Goal: Feedback & Contribution: Leave review/rating

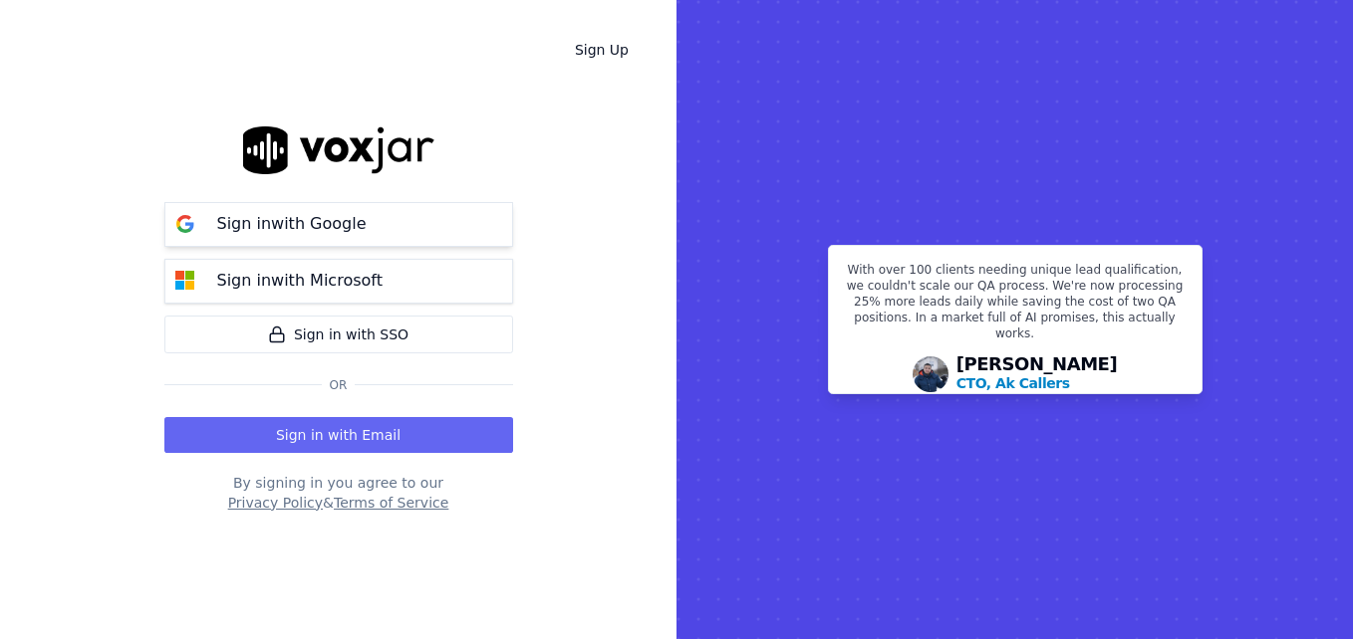
click at [296, 225] on p "Sign in with Google" at bounding box center [291, 224] width 149 height 24
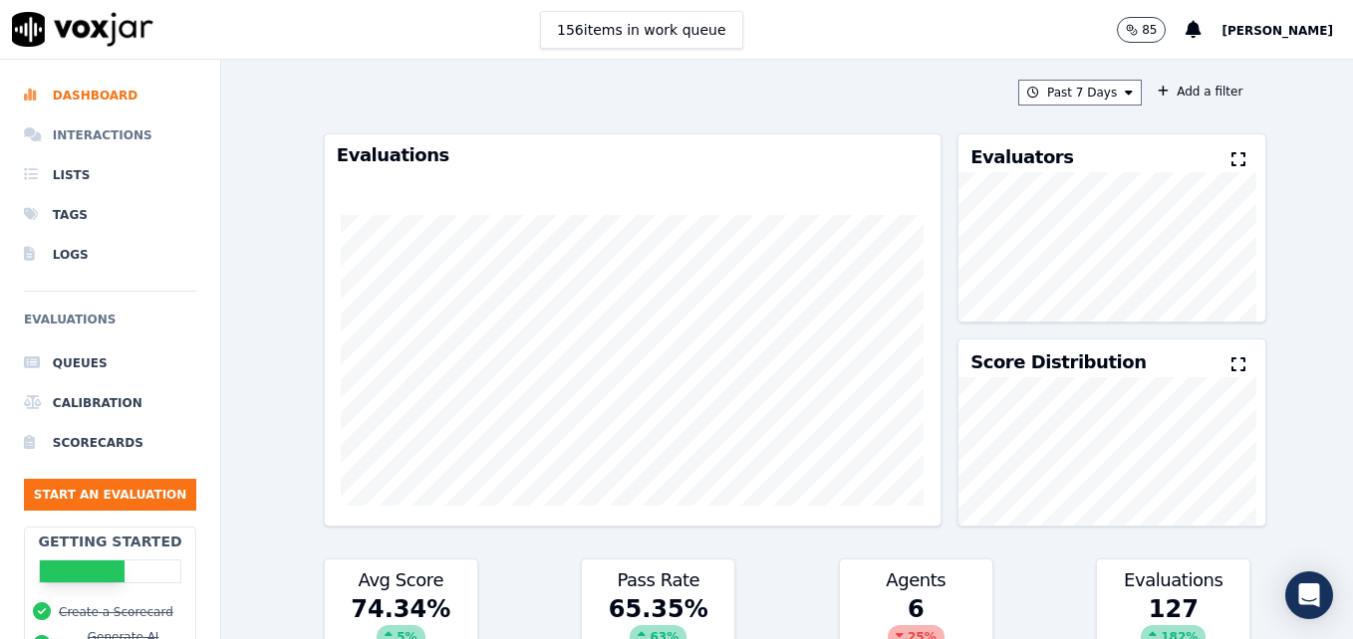
click at [119, 133] on li "Interactions" at bounding box center [110, 136] width 172 height 40
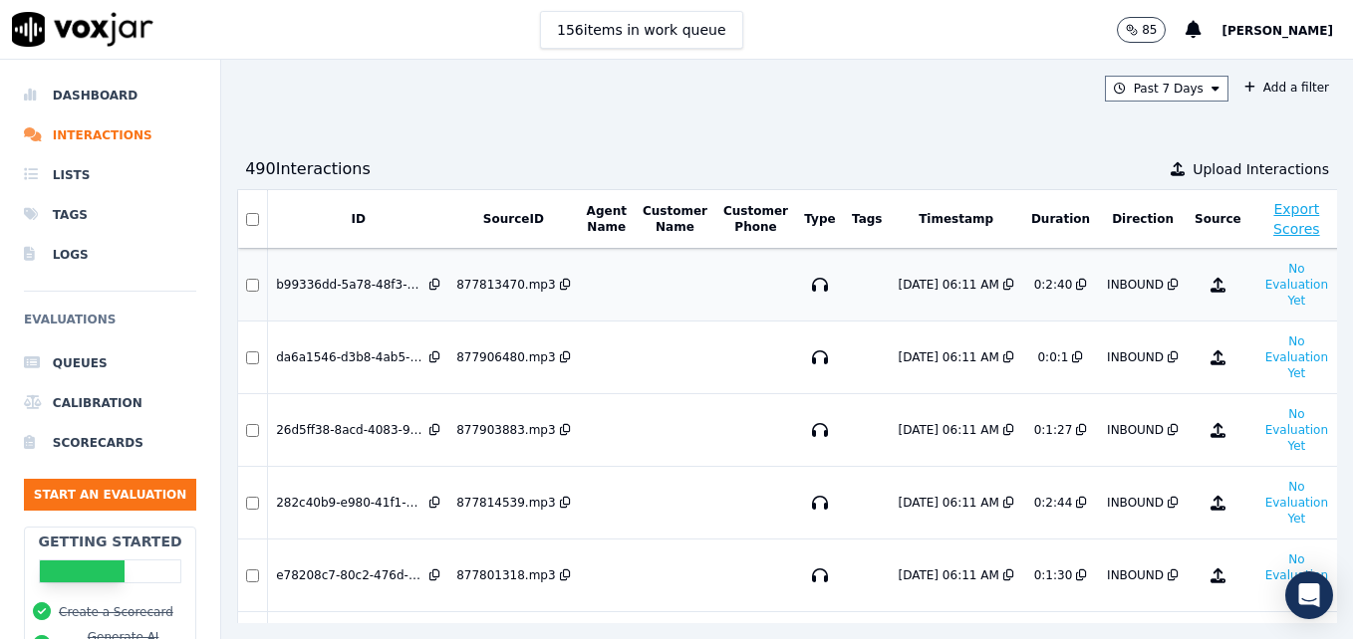
click at [474, 286] on div "877813470.mp3" at bounding box center [505, 285] width 99 height 16
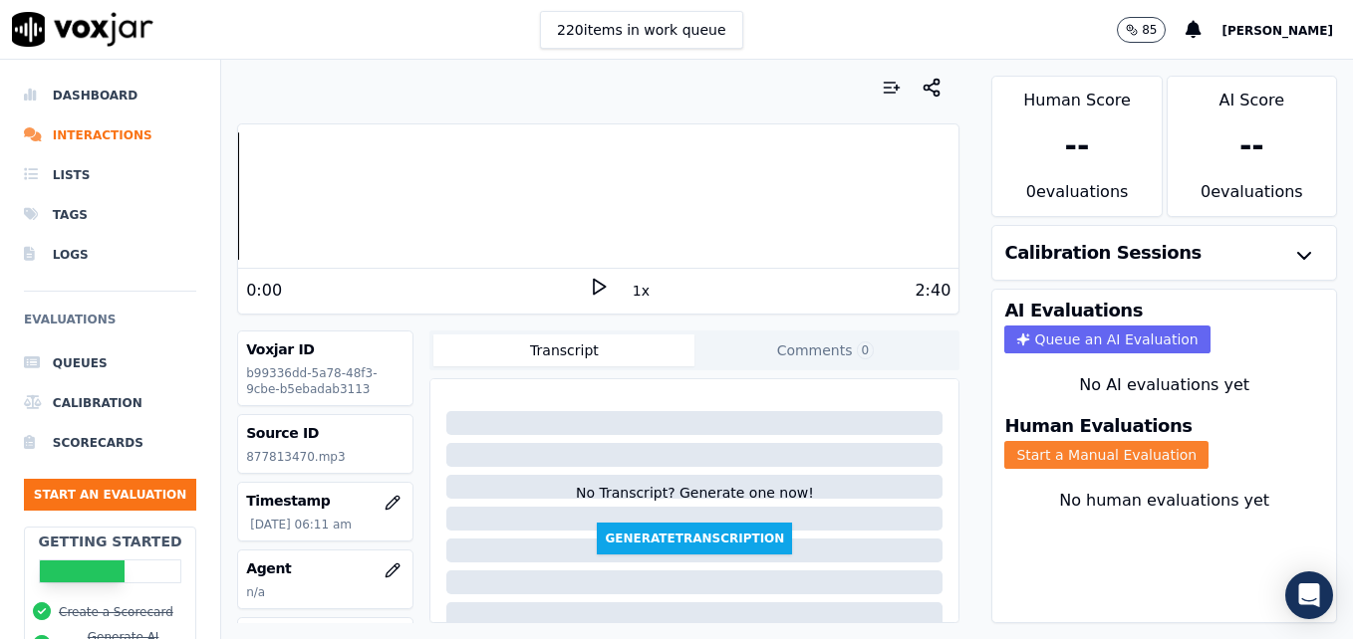
click at [1042, 452] on button "Start a Manual Evaluation" at bounding box center [1106, 455] width 204 height 28
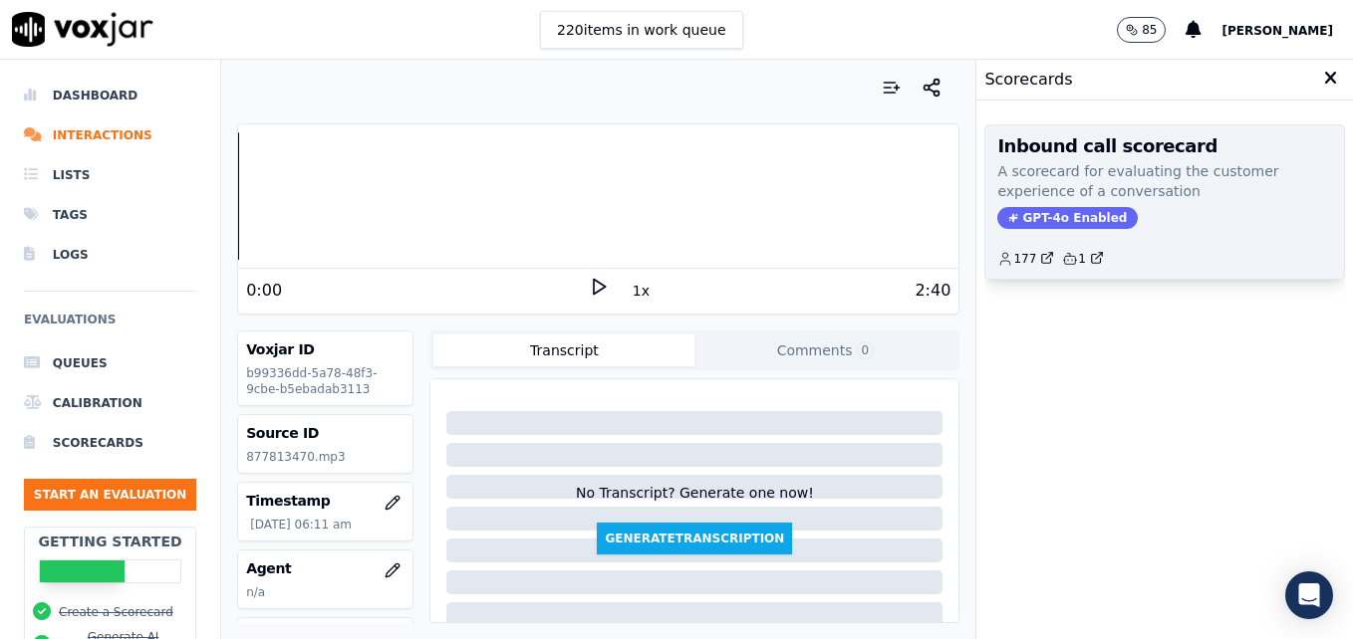
click at [1060, 219] on span "GPT-4o Enabled" at bounding box center [1067, 218] width 140 height 22
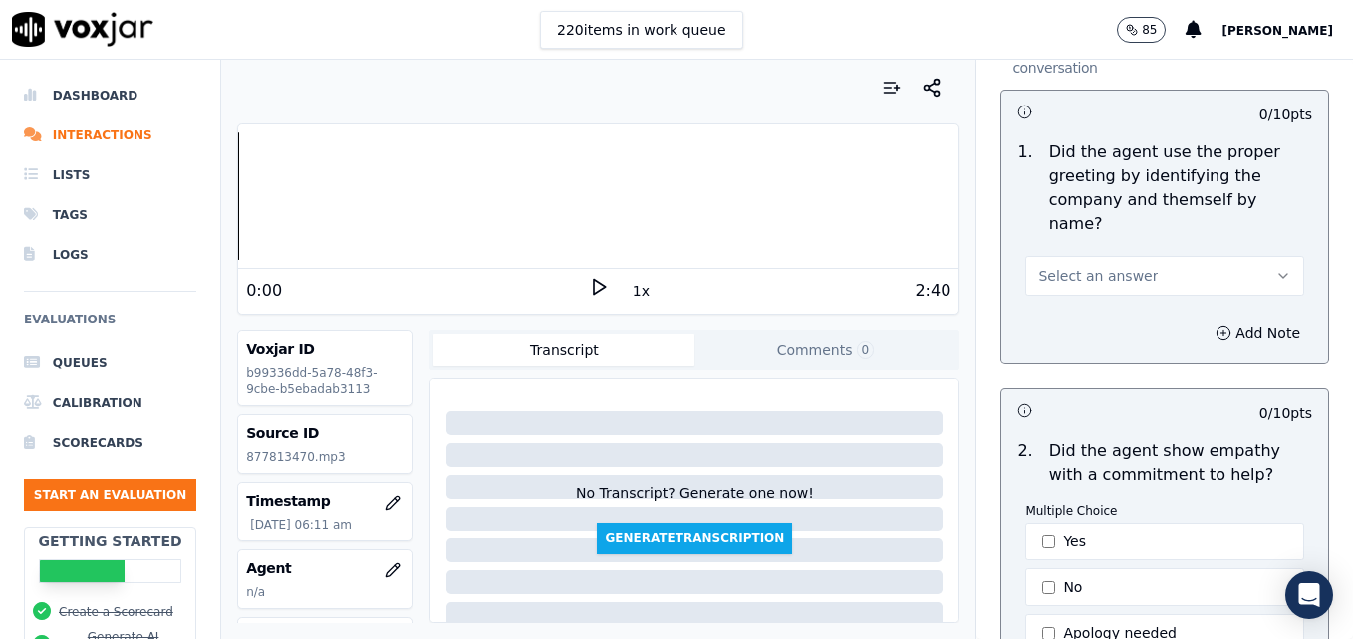
scroll to position [199, 0]
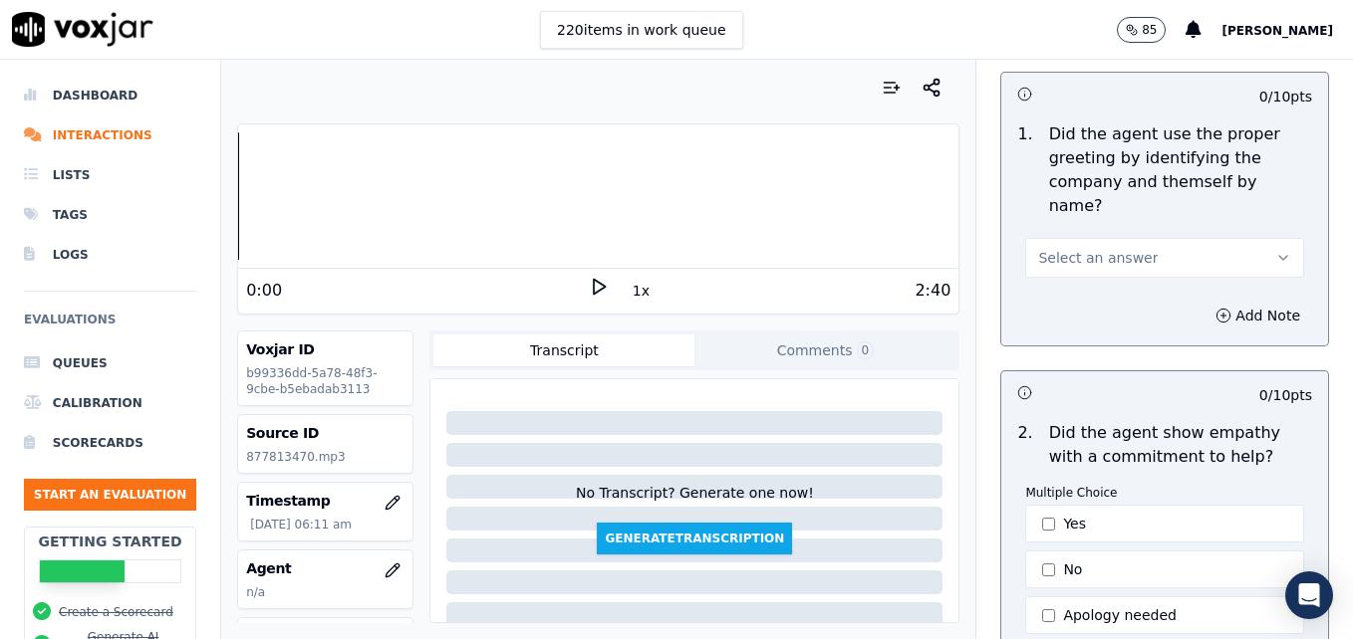
click at [589, 287] on icon at bounding box center [599, 287] width 20 height 20
click at [594, 287] on rect at bounding box center [595, 286] width 3 height 13
click at [1234, 238] on button "Select an answer" at bounding box center [1164, 258] width 279 height 40
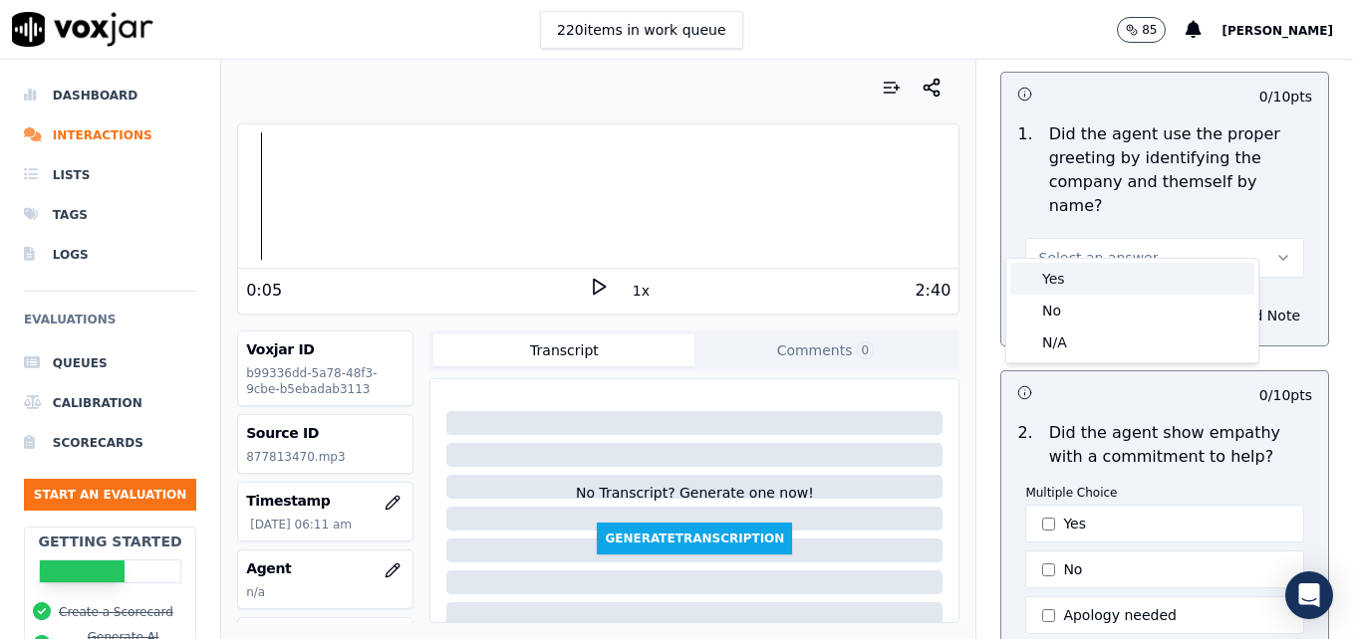
click at [1058, 286] on div "Yes" at bounding box center [1132, 279] width 244 height 32
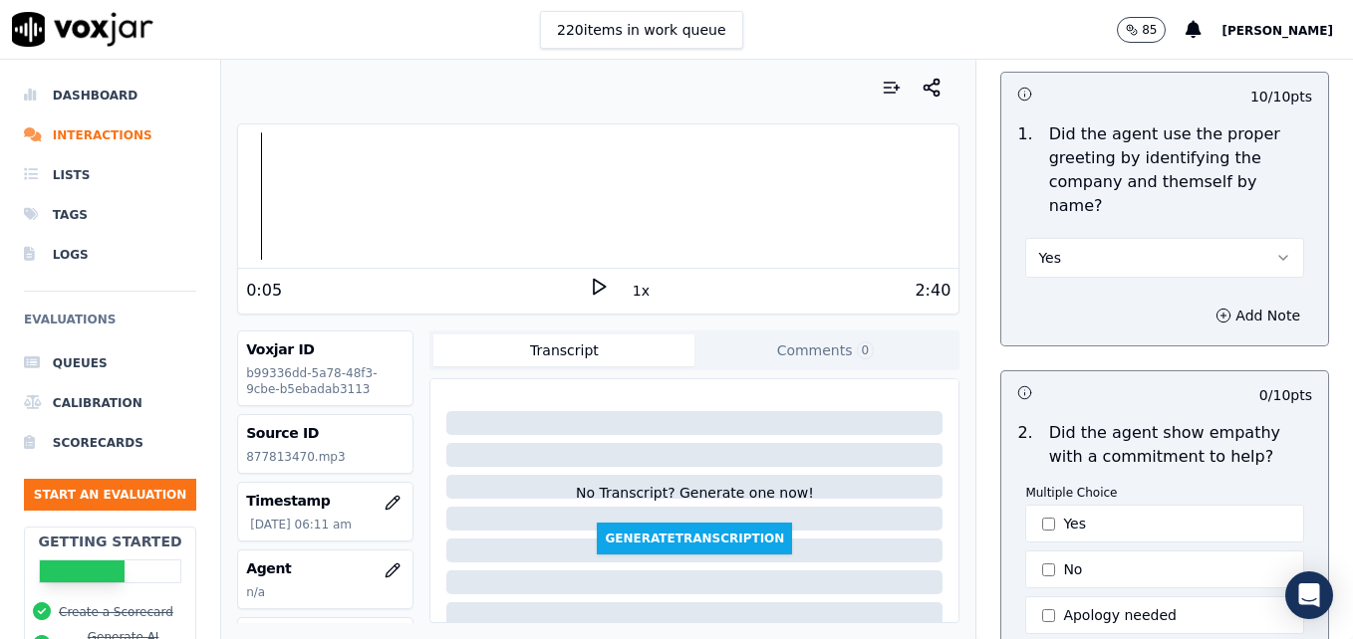
click at [589, 285] on icon at bounding box center [599, 287] width 20 height 20
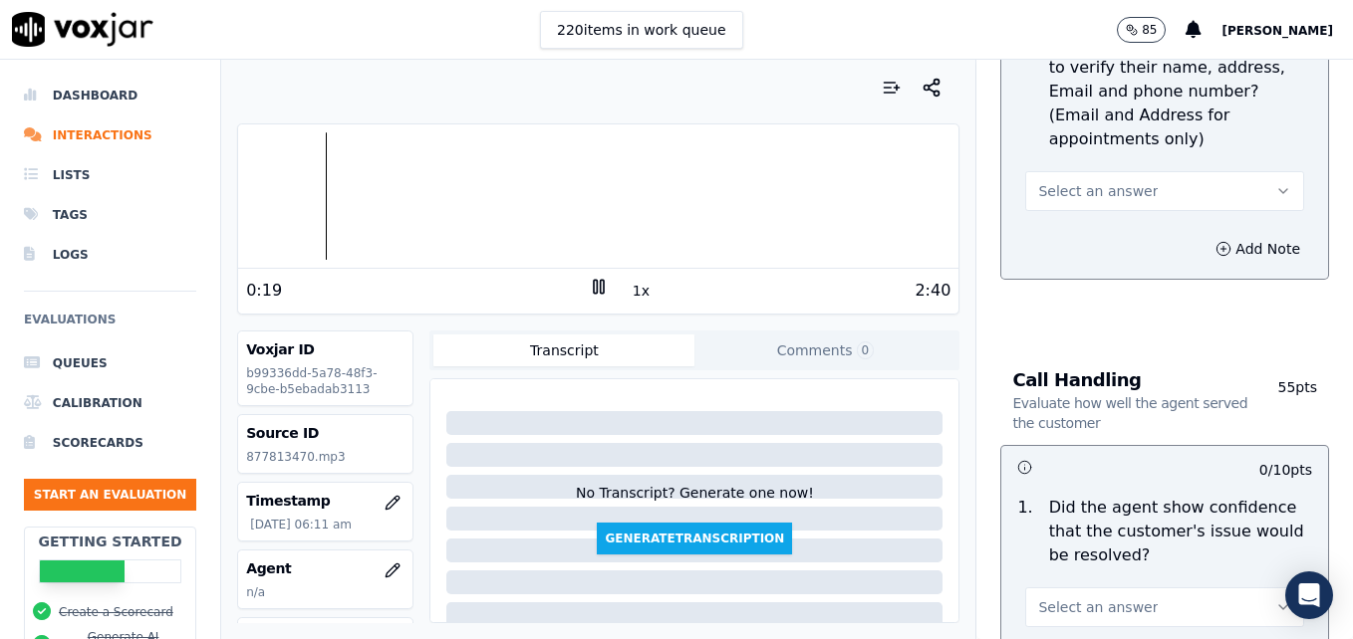
scroll to position [1096, 0]
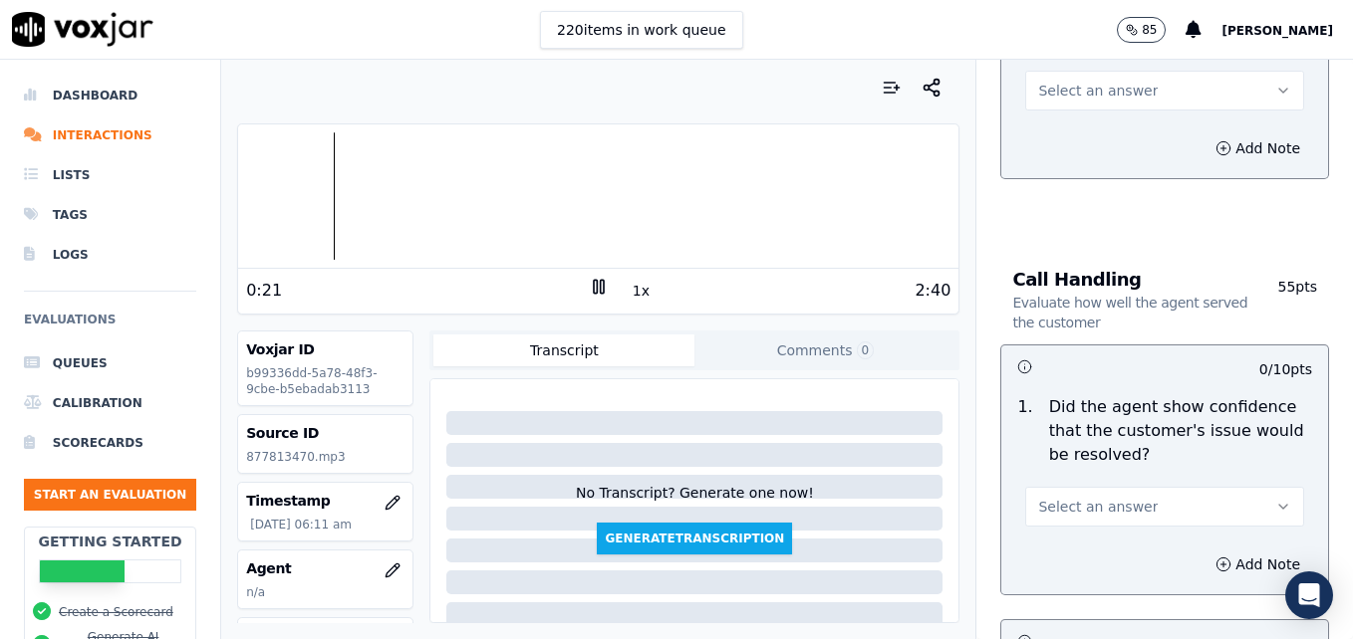
drag, startPoint x: 1241, startPoint y: 449, endPoint x: 1220, endPoint y: 458, distance: 22.8
click at [1239, 487] on button "Select an answer" at bounding box center [1164, 507] width 279 height 40
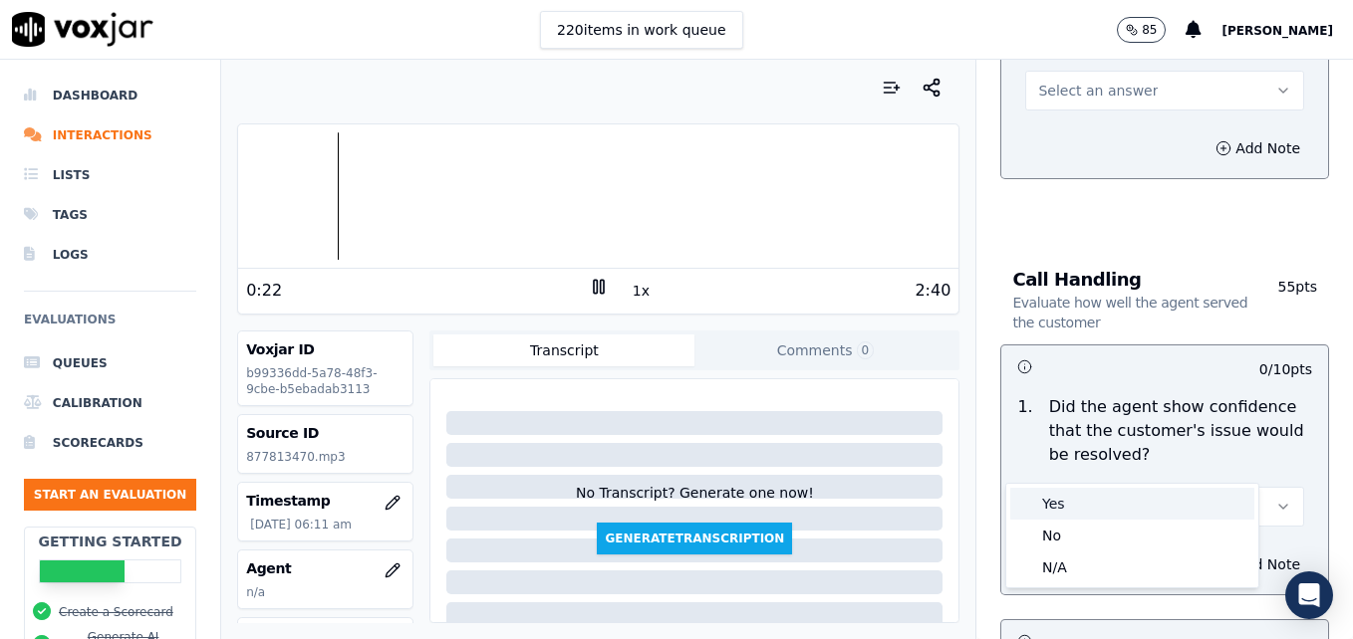
click at [1089, 508] on div "Yes" at bounding box center [1132, 504] width 244 height 32
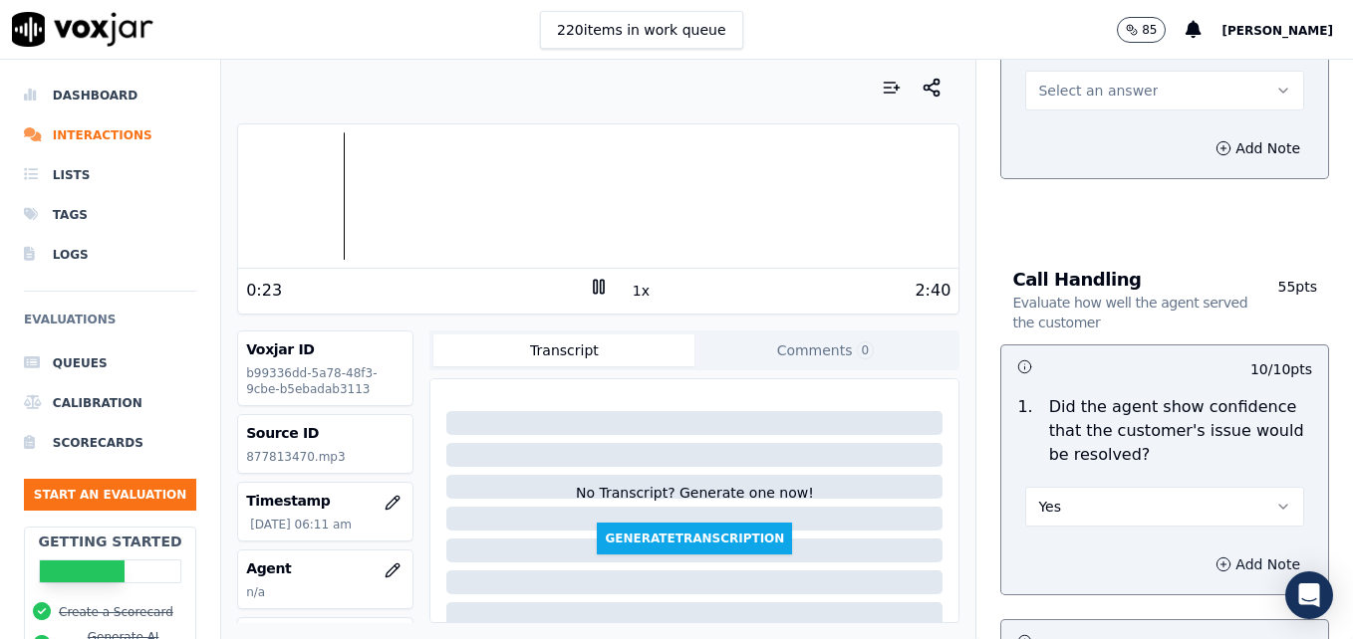
click at [1217, 558] on circle "button" at bounding box center [1223, 564] width 13 height 13
click at [1121, 587] on textarea at bounding box center [1164, 636] width 295 height 98
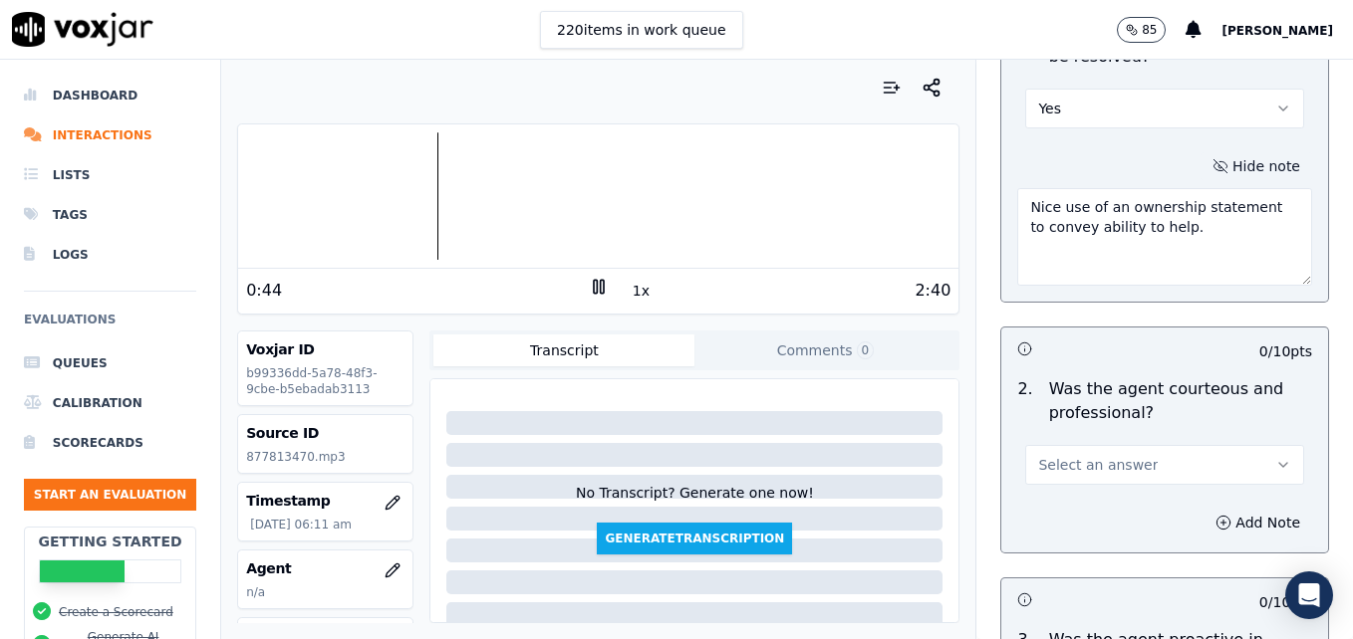
scroll to position [1594, 0]
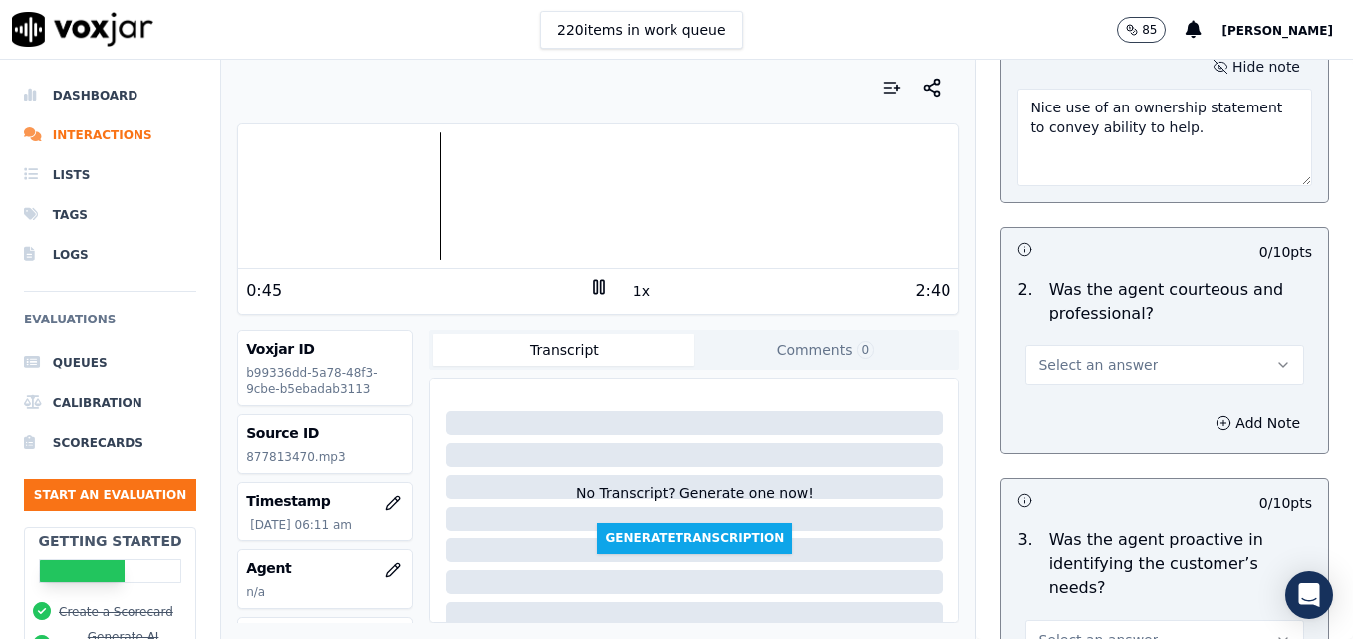
type textarea "Nice use of an ownership statement to convey ability to help."
click at [1240, 346] on button "Select an answer" at bounding box center [1164, 366] width 279 height 40
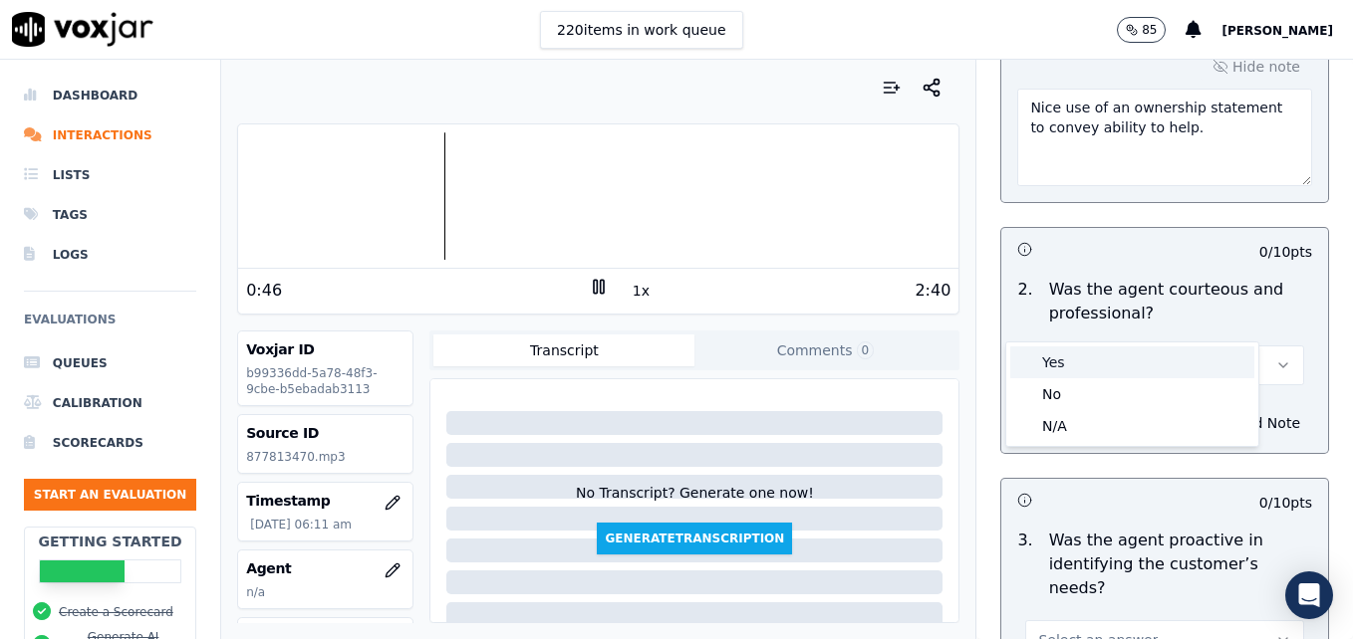
click at [1101, 362] on div "Yes" at bounding box center [1132, 363] width 244 height 32
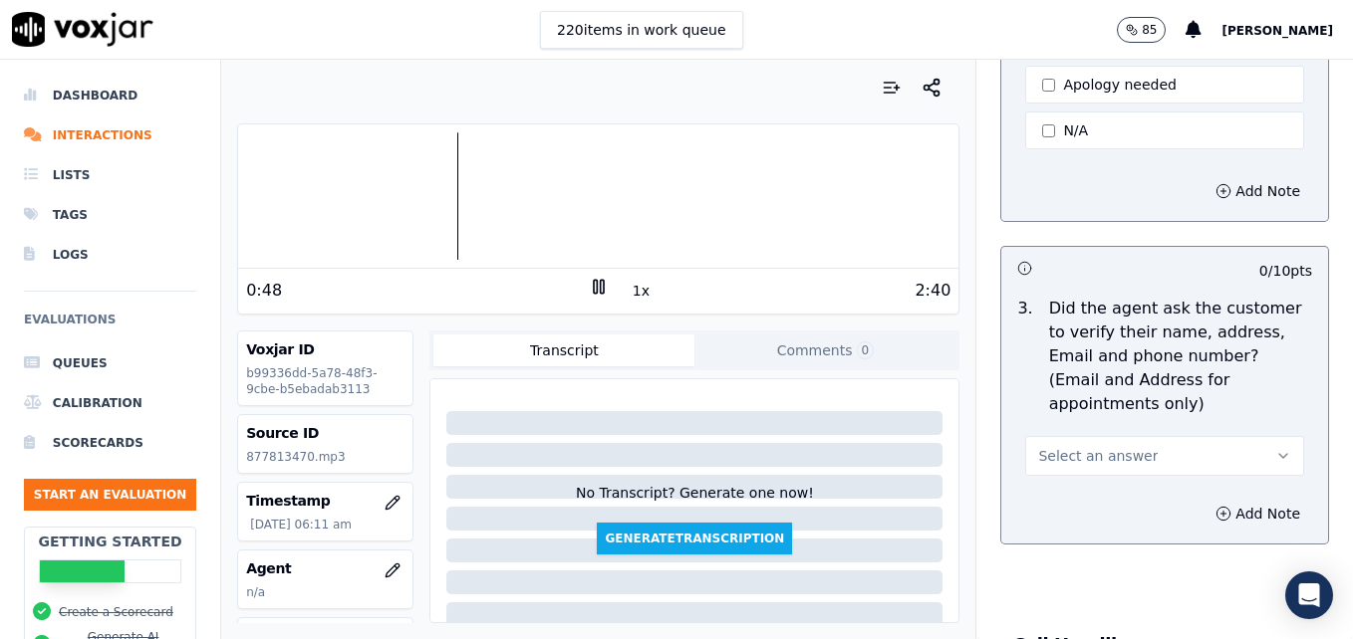
scroll to position [697, 0]
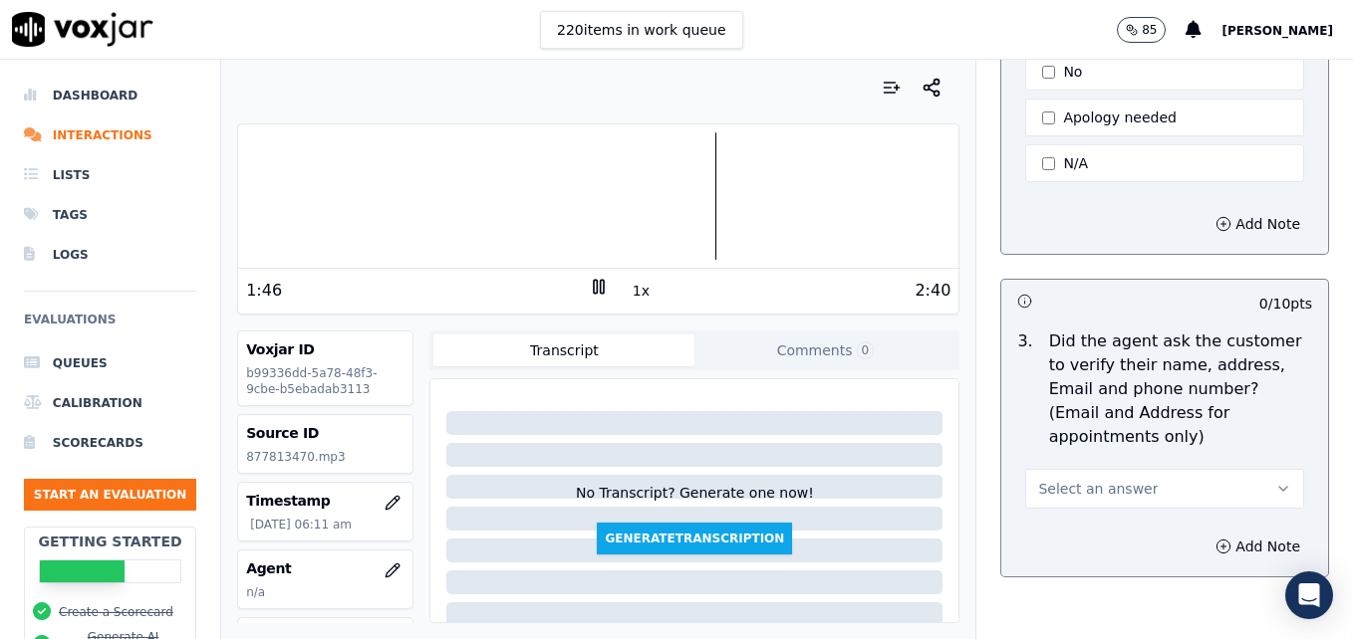
drag, startPoint x: 1240, startPoint y: 436, endPoint x: 1174, endPoint y: 460, distance: 69.9
click at [1275, 481] on icon "button" at bounding box center [1283, 489] width 16 height 16
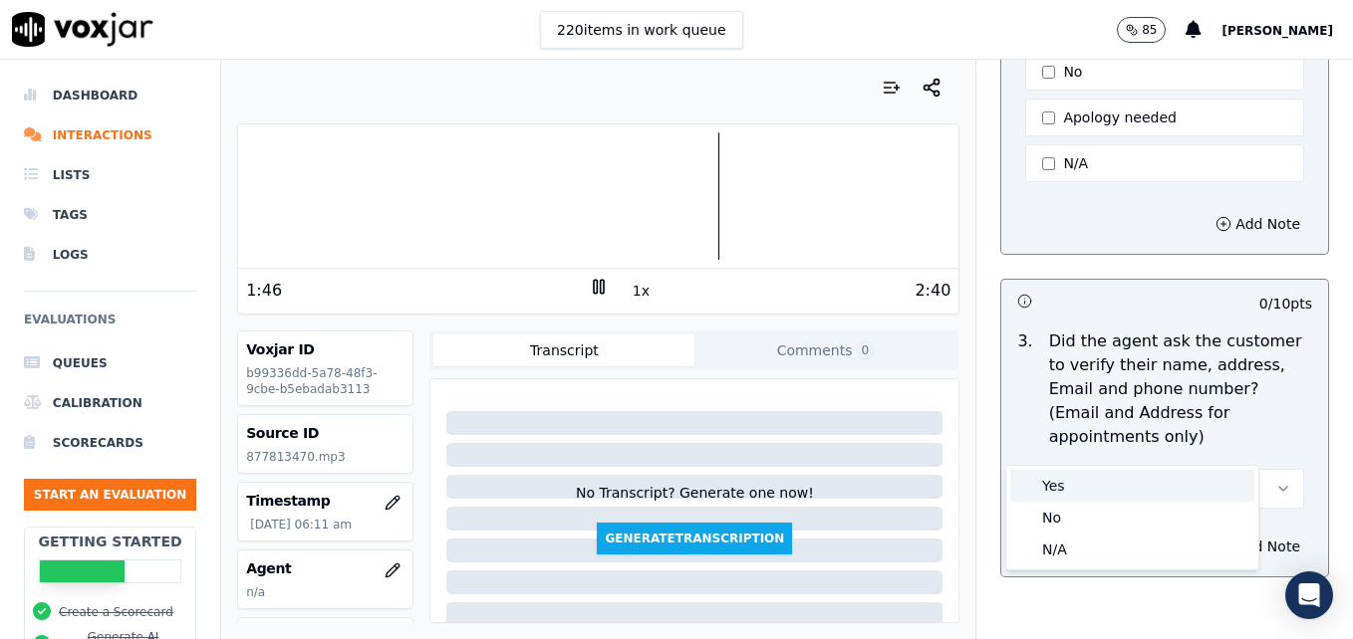
click at [1094, 480] on div "Yes" at bounding box center [1132, 486] width 244 height 32
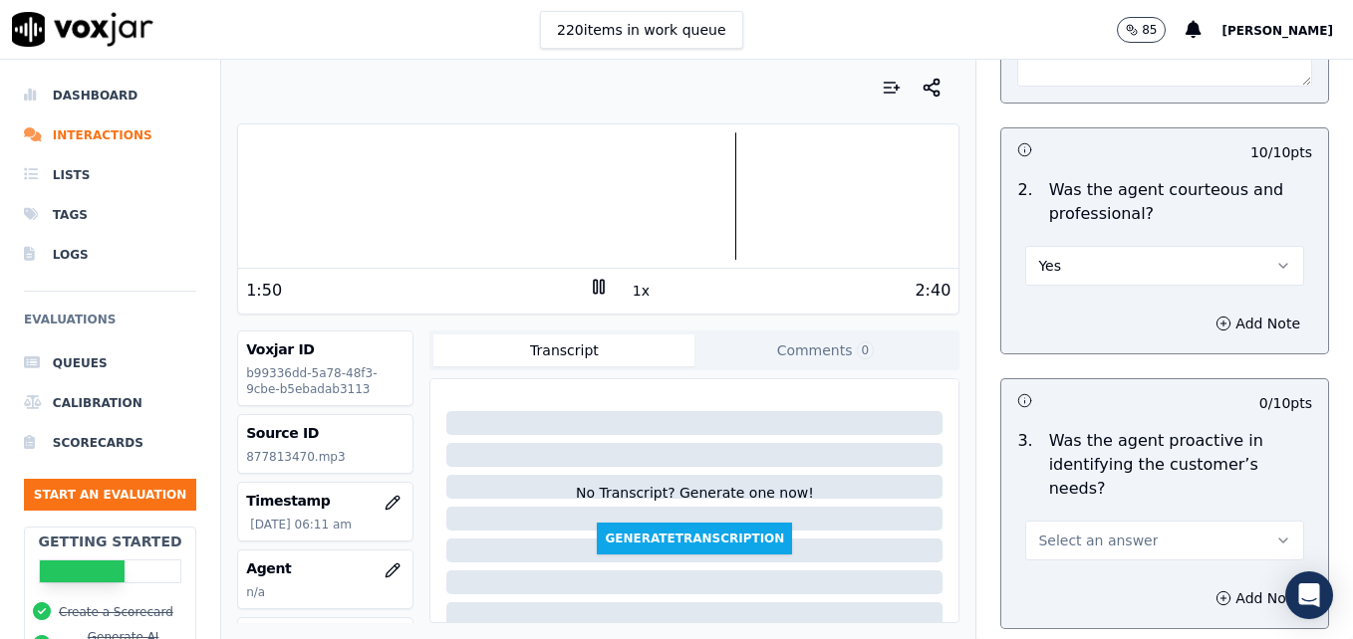
scroll to position [1793, 0]
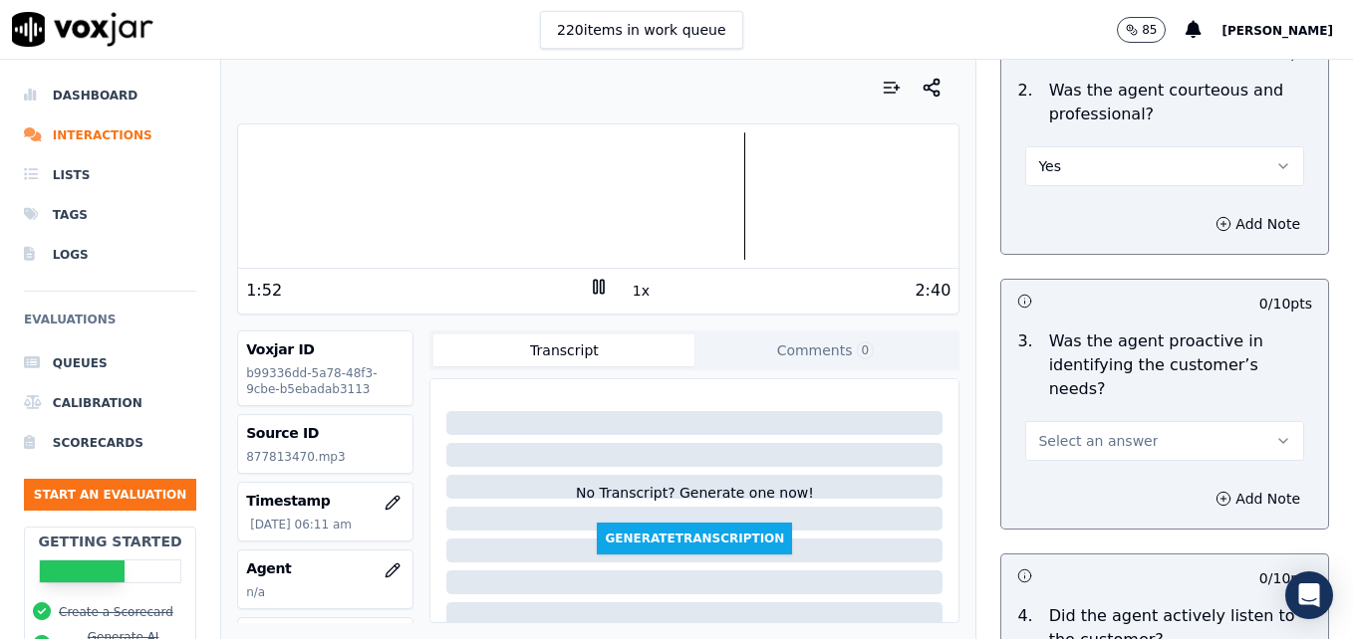
click at [1243, 421] on button "Select an answer" at bounding box center [1164, 441] width 279 height 40
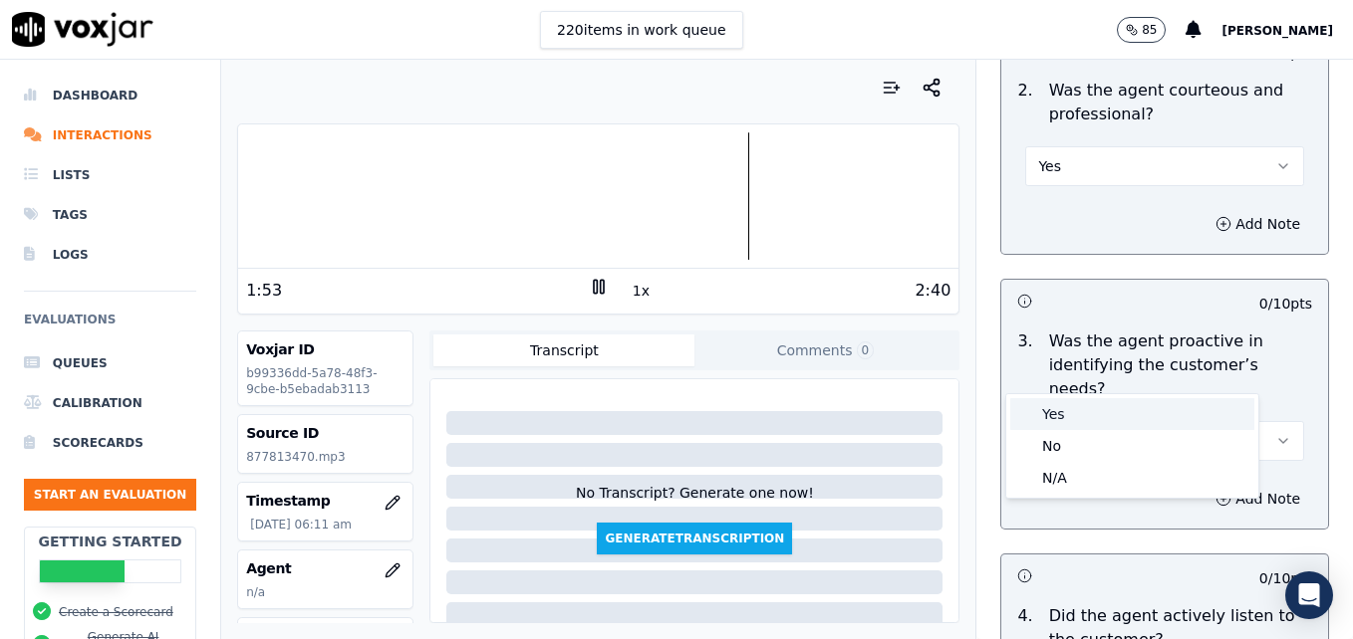
click at [1101, 410] on div "Yes" at bounding box center [1132, 414] width 244 height 32
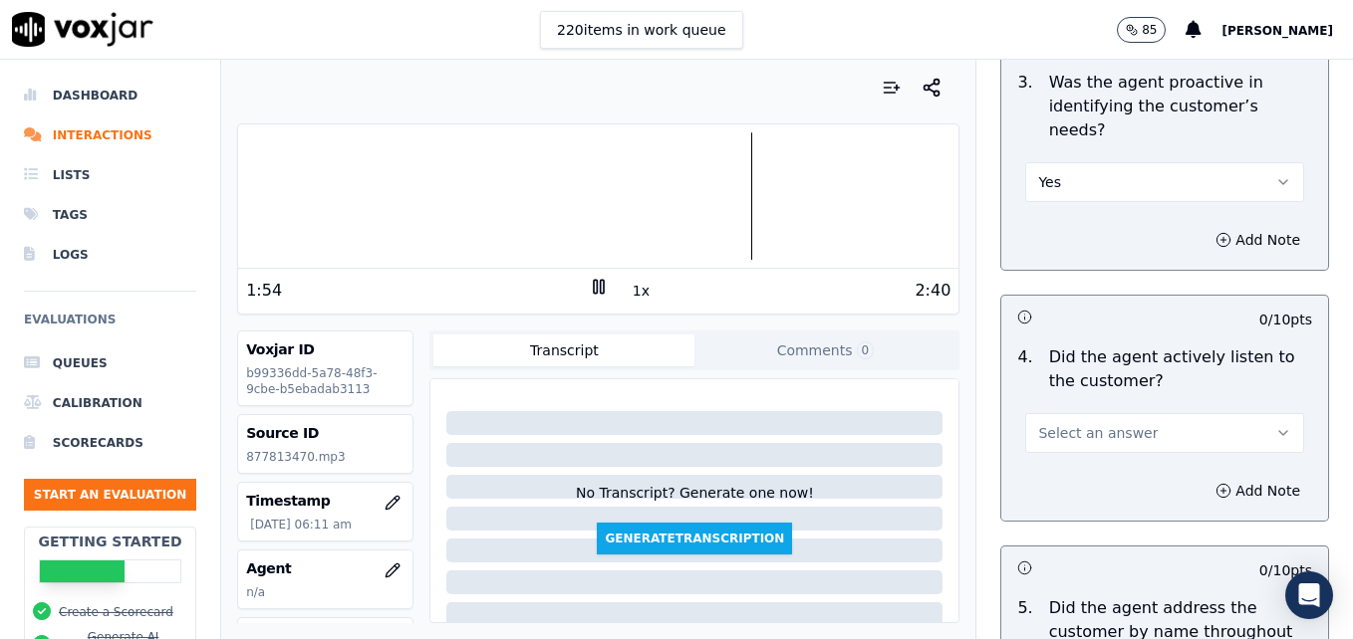
scroll to position [2092, 0]
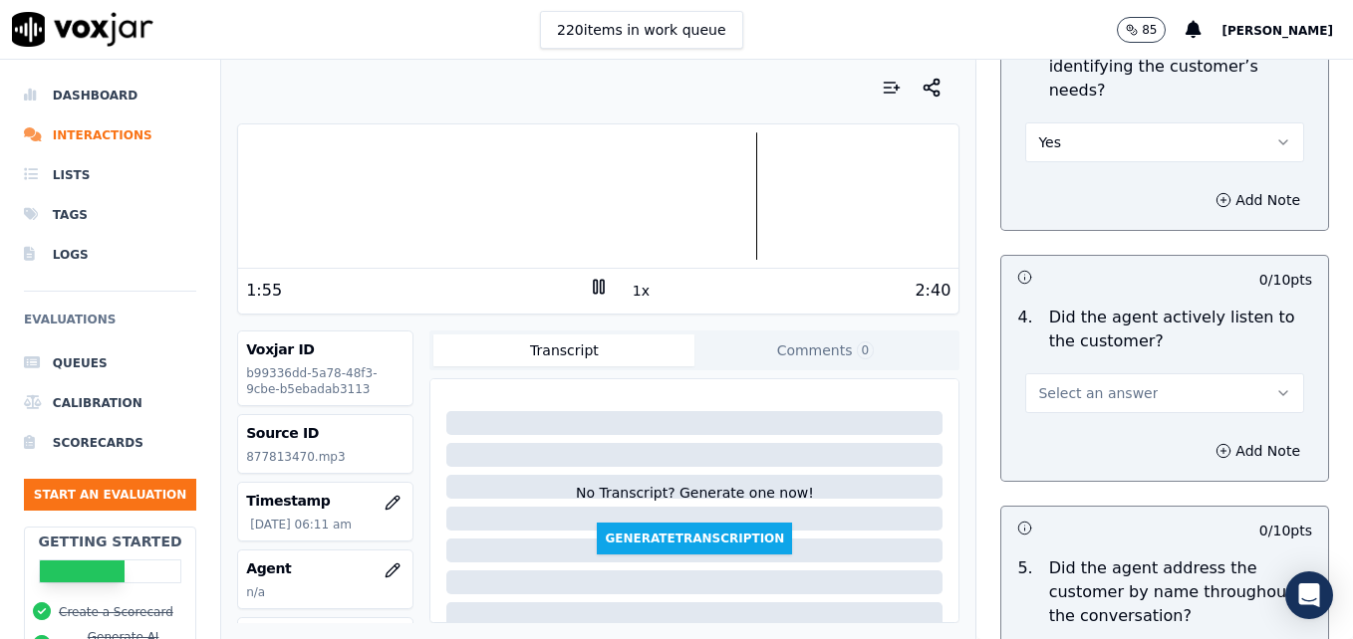
click at [1275, 385] on icon "button" at bounding box center [1283, 393] width 16 height 16
click at [1099, 370] on div "Yes" at bounding box center [1132, 367] width 244 height 32
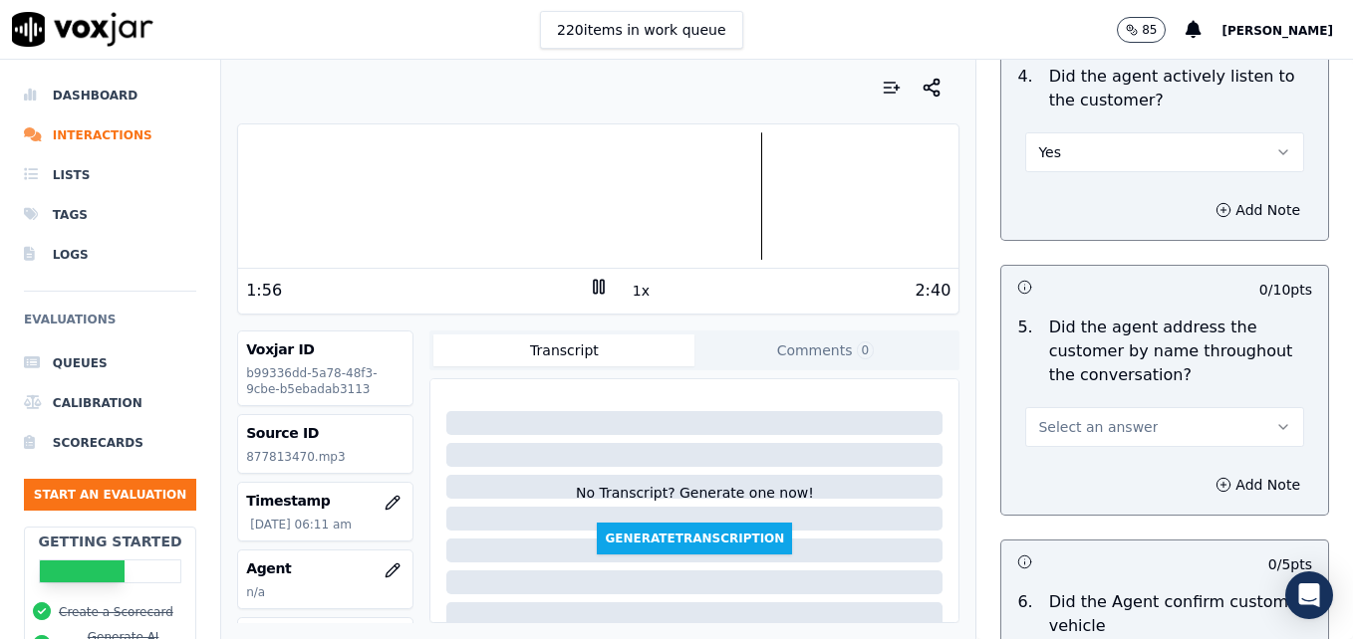
scroll to position [2390, 0]
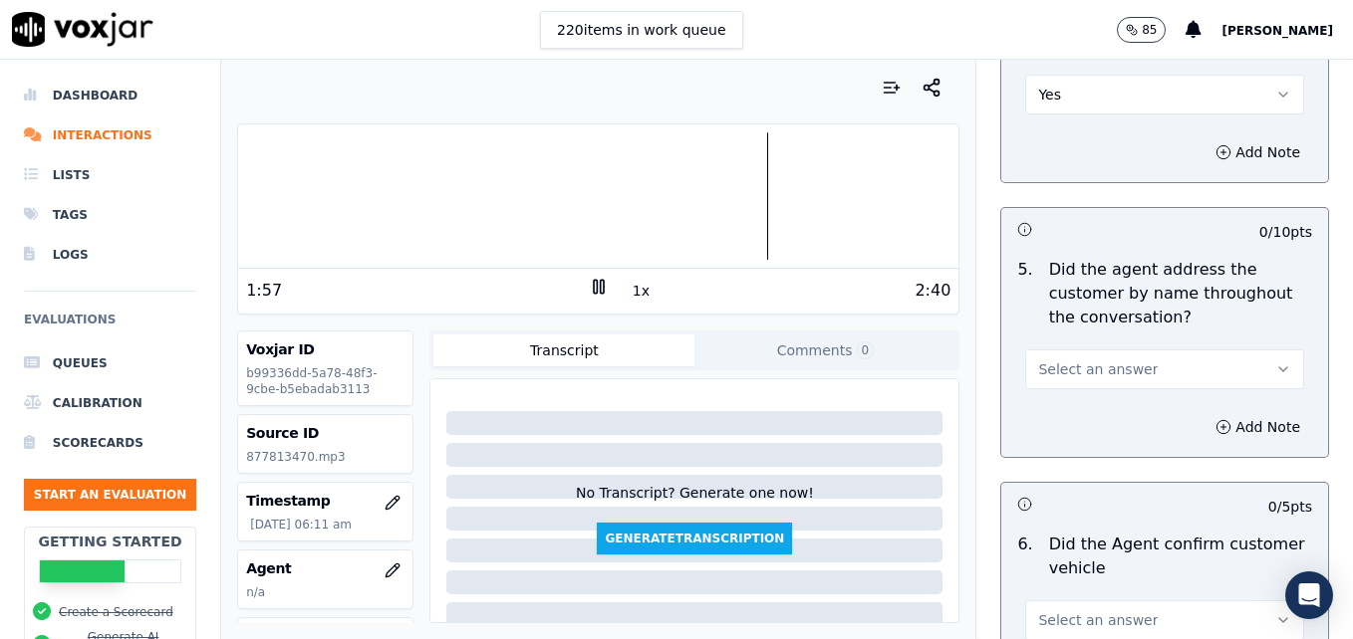
click at [1275, 362] on icon "button" at bounding box center [1283, 370] width 16 height 16
click at [1140, 344] on div "Yes" at bounding box center [1132, 343] width 244 height 32
click at [1215, 419] on icon "button" at bounding box center [1223, 427] width 16 height 16
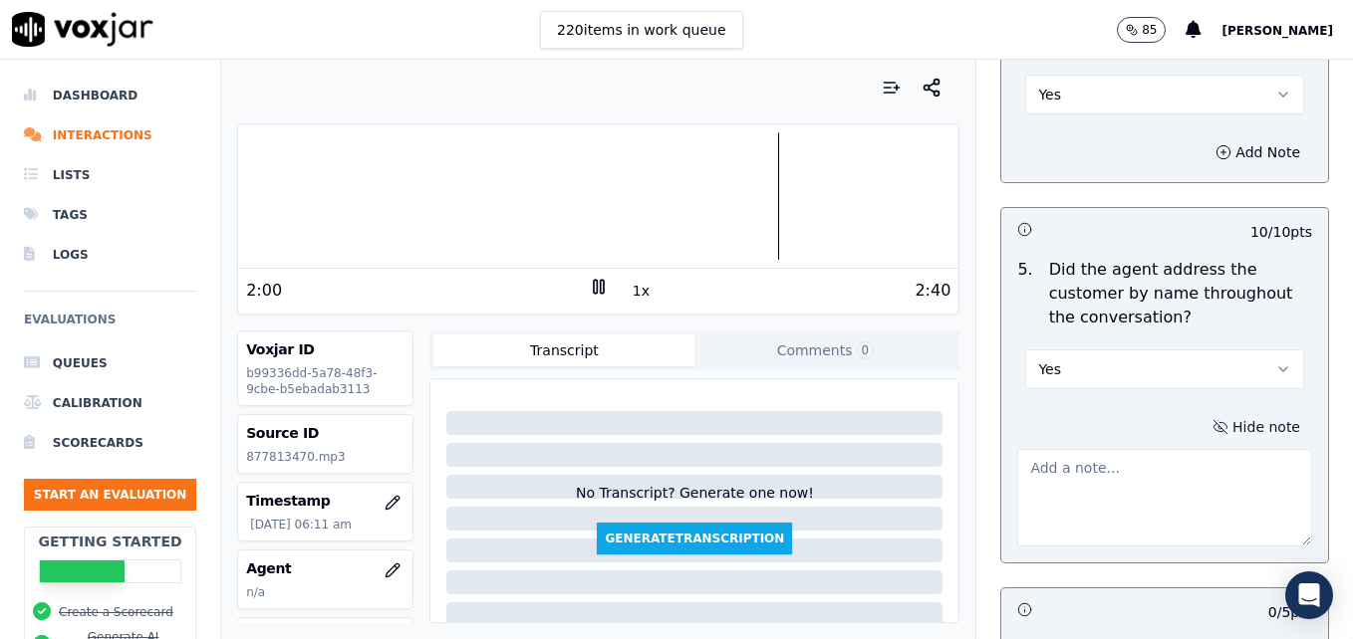
click at [1157, 449] on textarea at bounding box center [1164, 498] width 295 height 98
type textarea "G"
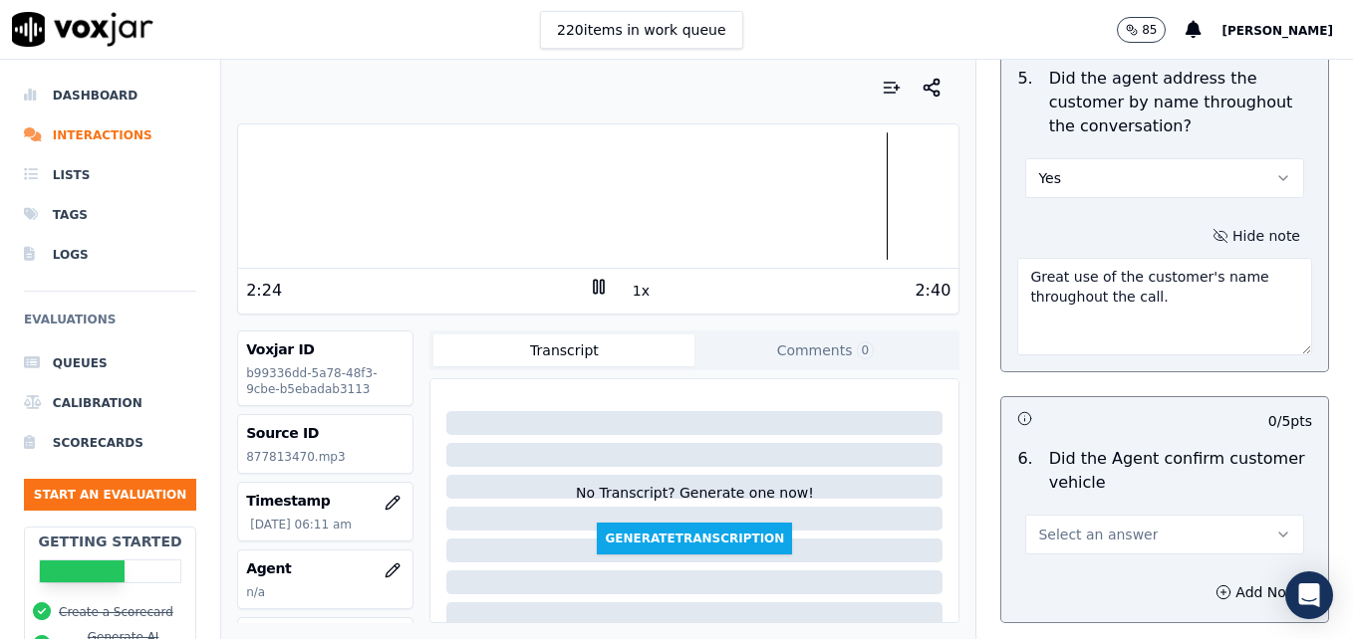
scroll to position [2689, 0]
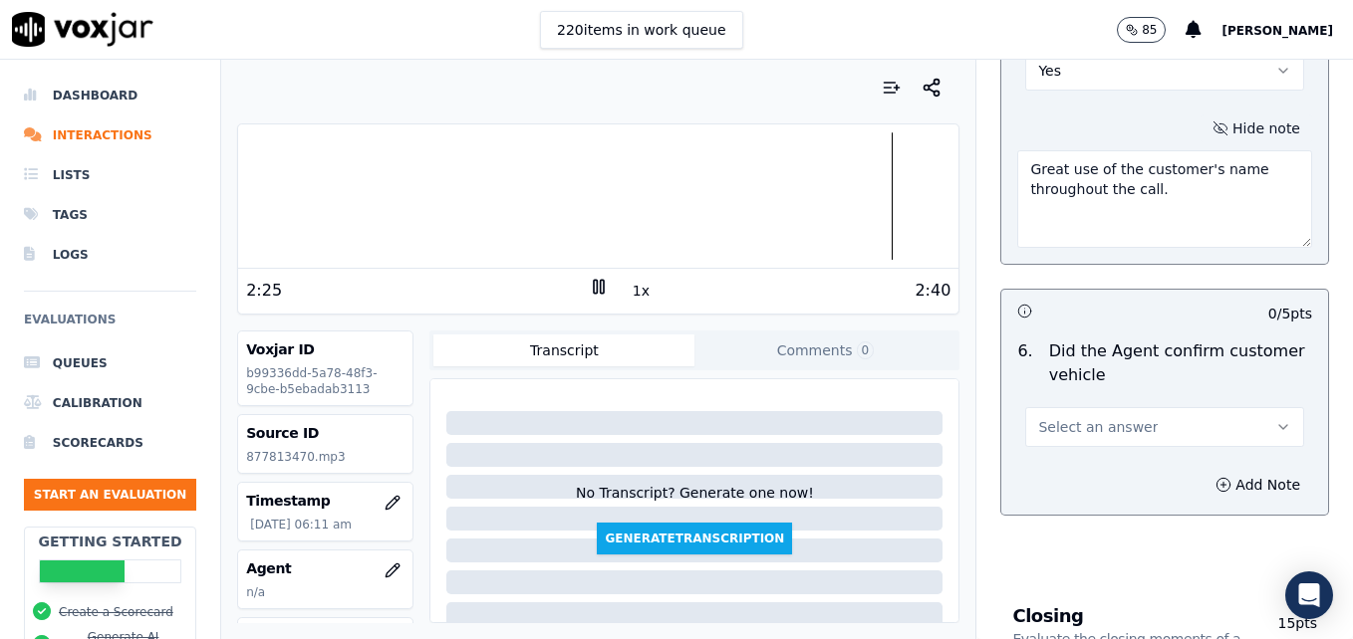
type textarea "Great use of the customer's name throughout the call."
click at [1229, 407] on button "Select an answer" at bounding box center [1164, 427] width 279 height 40
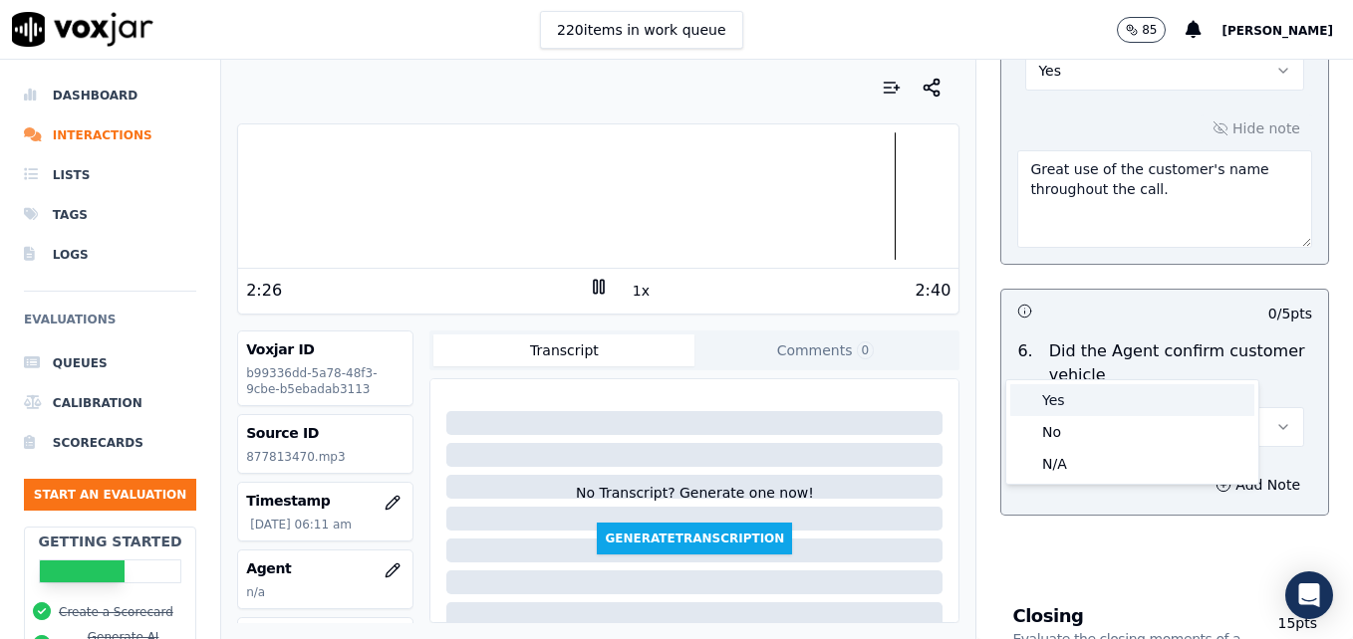
click at [1090, 396] on div "Yes" at bounding box center [1132, 400] width 244 height 32
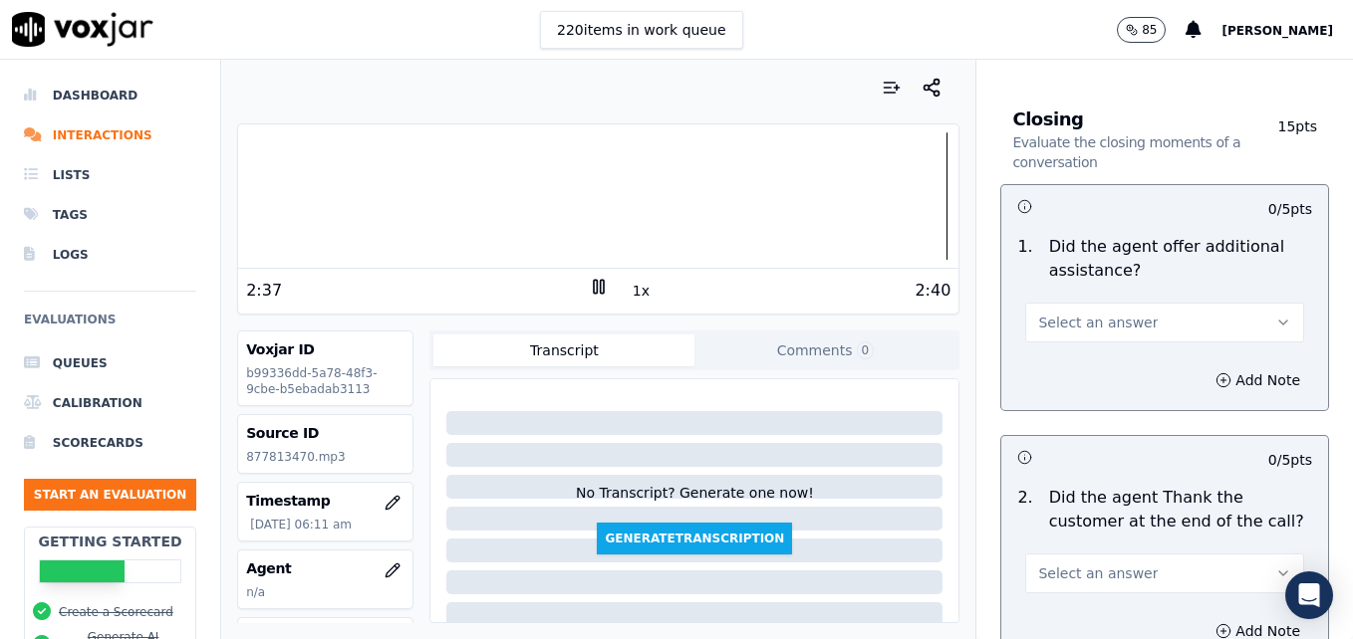
scroll to position [3187, 0]
click at [897, 194] on div at bounding box center [598, 195] width 720 height 127
click at [1239, 302] on button "Select an answer" at bounding box center [1164, 322] width 279 height 40
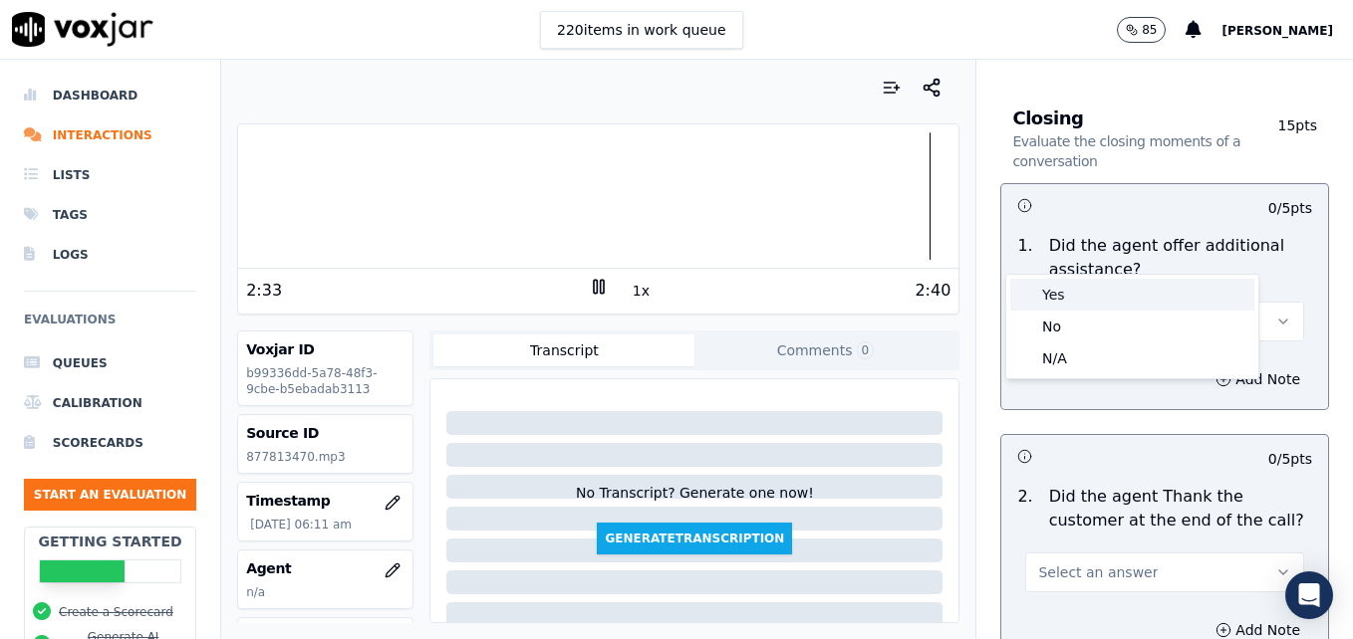
click at [1108, 294] on div "Yes" at bounding box center [1132, 295] width 244 height 32
click at [1215, 372] on icon "button" at bounding box center [1223, 380] width 16 height 16
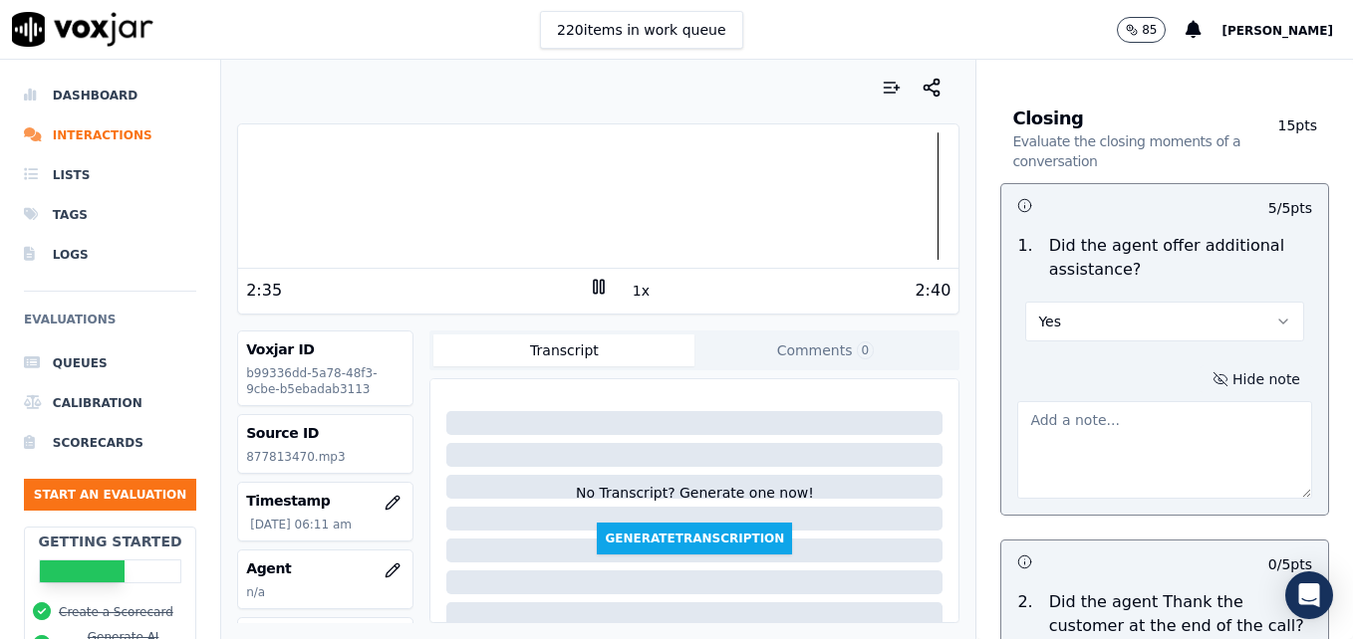
click at [1139, 401] on textarea at bounding box center [1164, 450] width 295 height 98
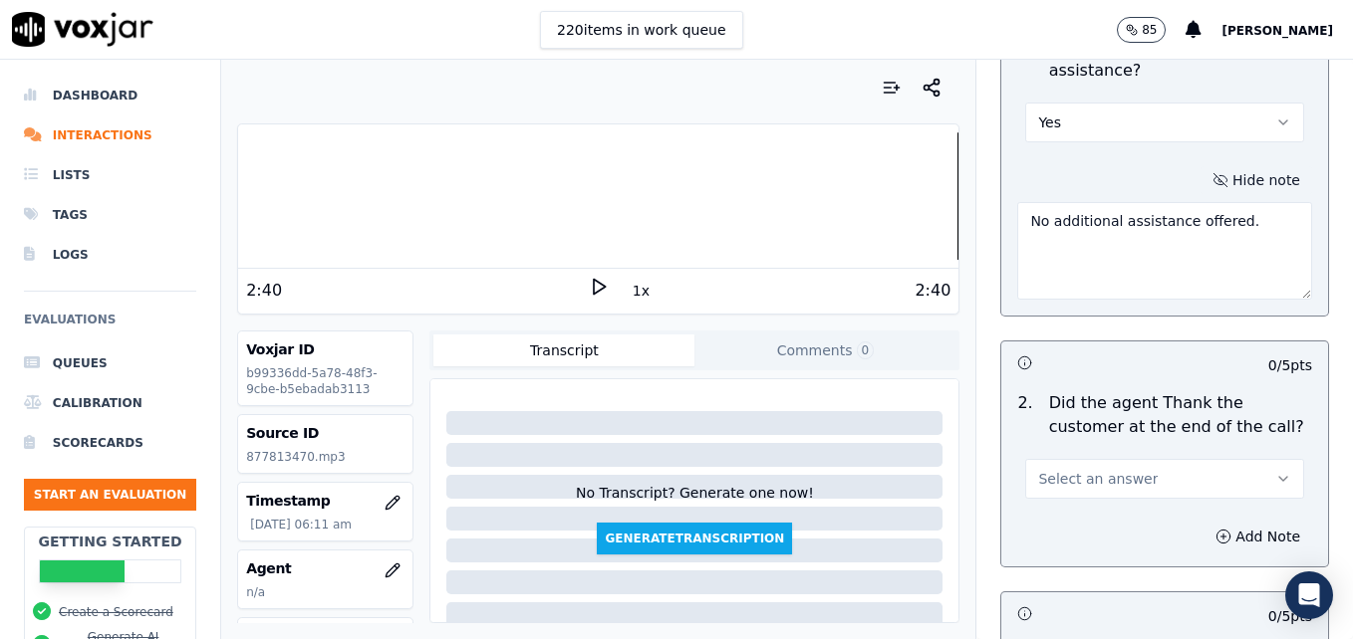
scroll to position [3486, 0]
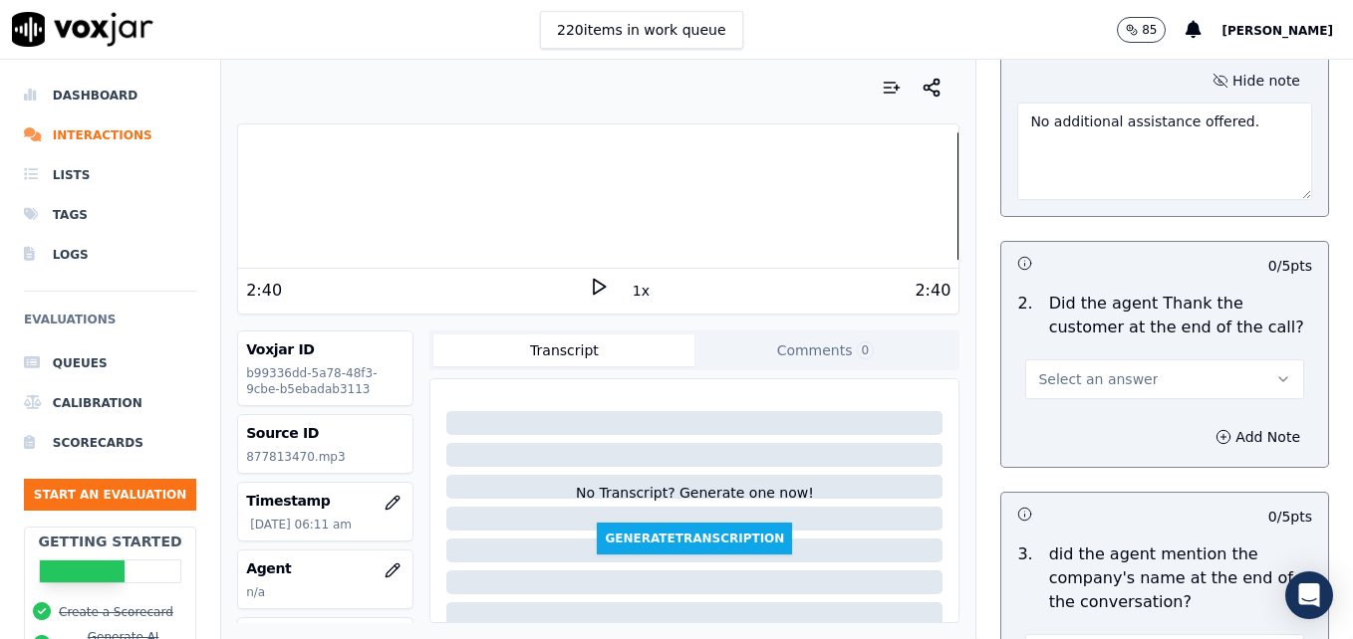
type textarea "No additional assistance offered."
click at [1275, 372] on icon "button" at bounding box center [1283, 380] width 16 height 16
click at [1067, 351] on div "Yes" at bounding box center [1132, 353] width 244 height 32
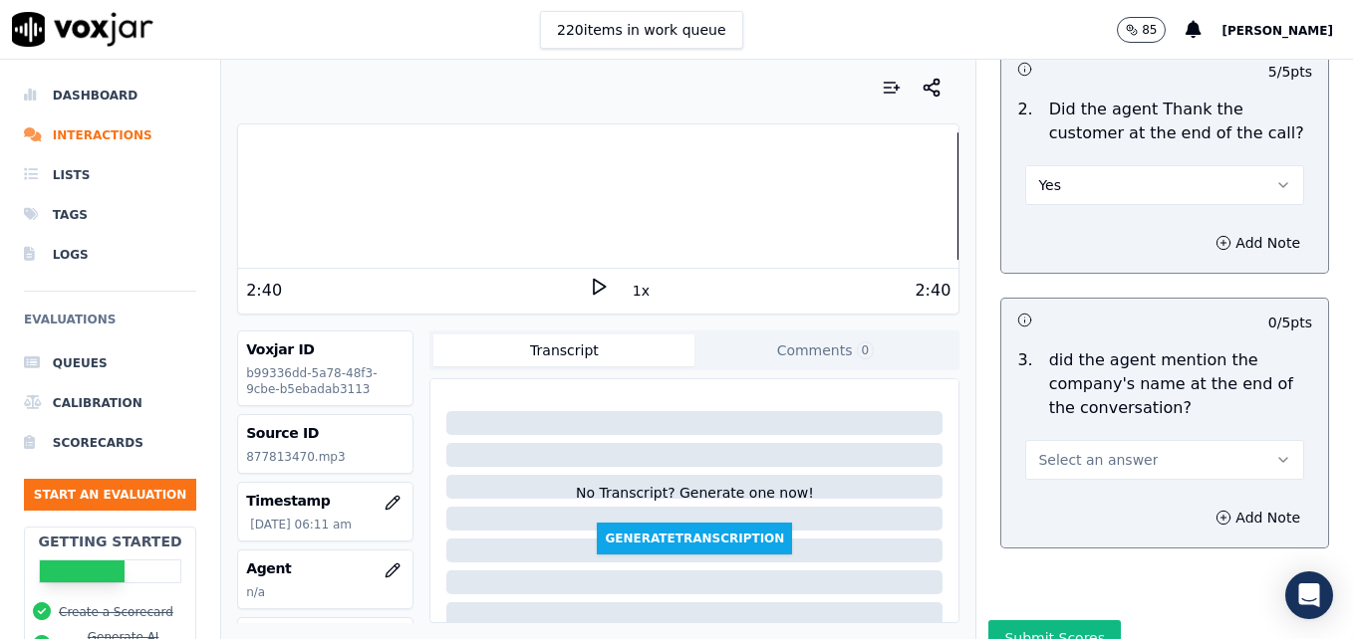
scroll to position [3682, 0]
click at [1275, 450] on icon "button" at bounding box center [1283, 458] width 16 height 16
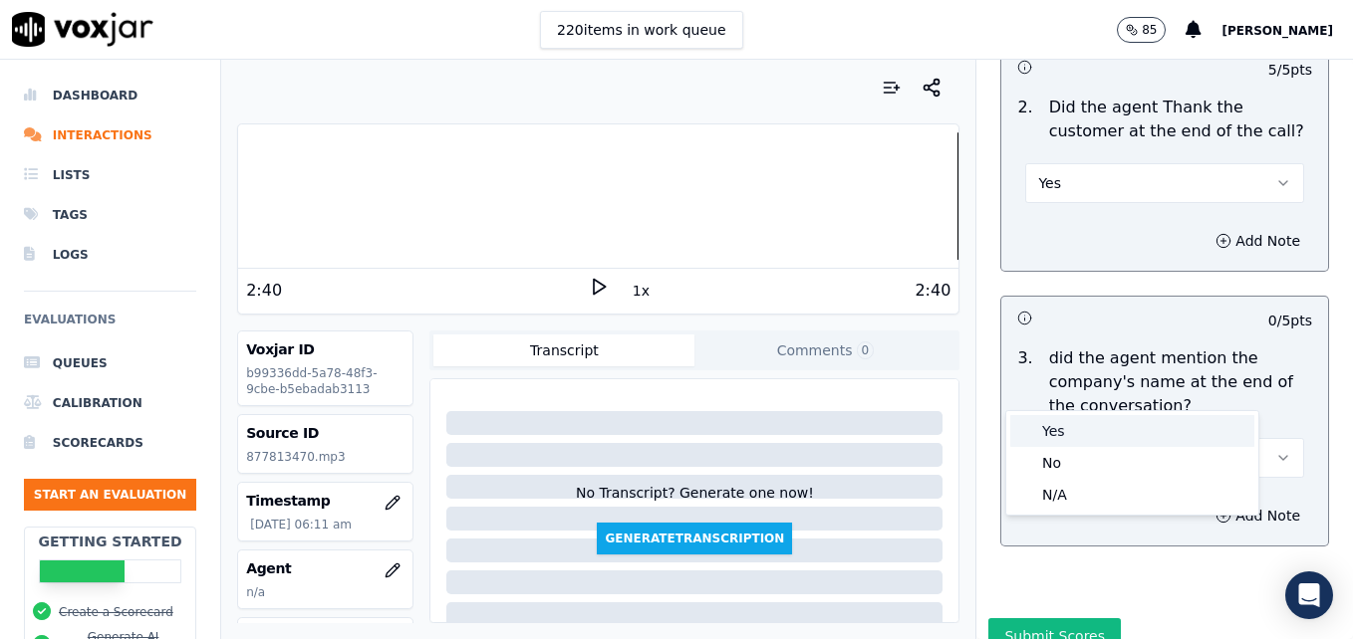
click at [1049, 427] on div "Yes" at bounding box center [1132, 431] width 244 height 32
click at [1059, 619] on button "Submit Scores" at bounding box center [1054, 637] width 132 height 36
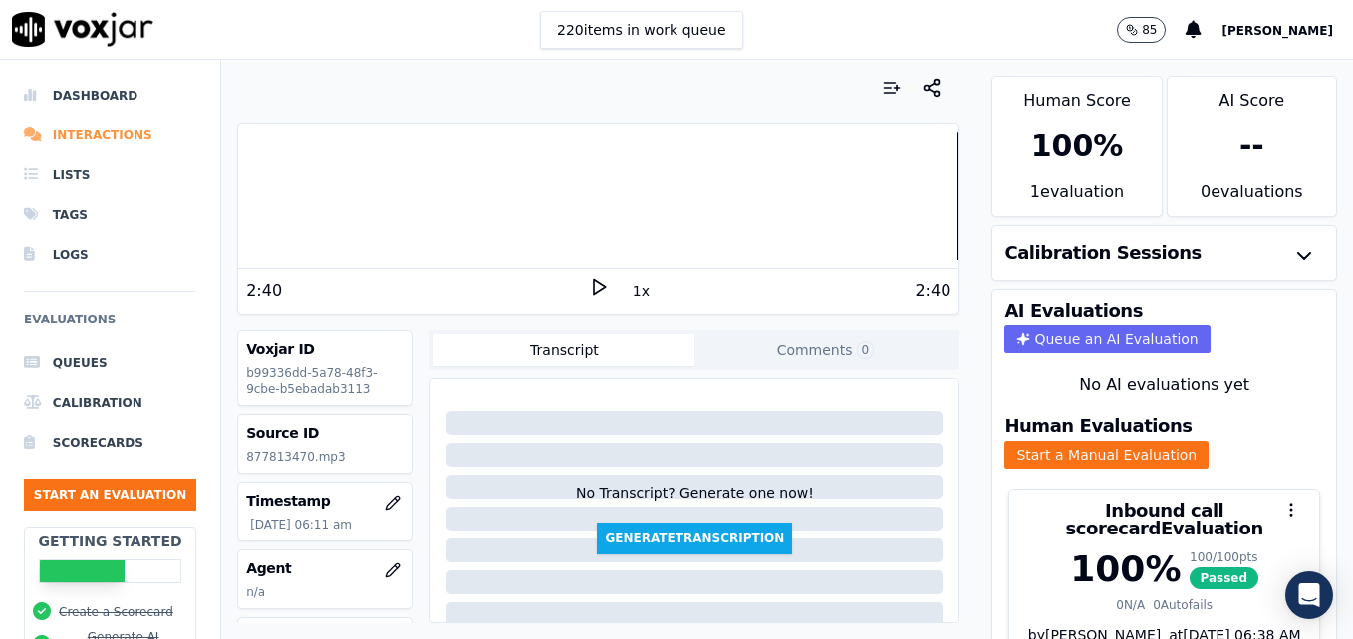
click at [98, 131] on li "Interactions" at bounding box center [110, 136] width 172 height 40
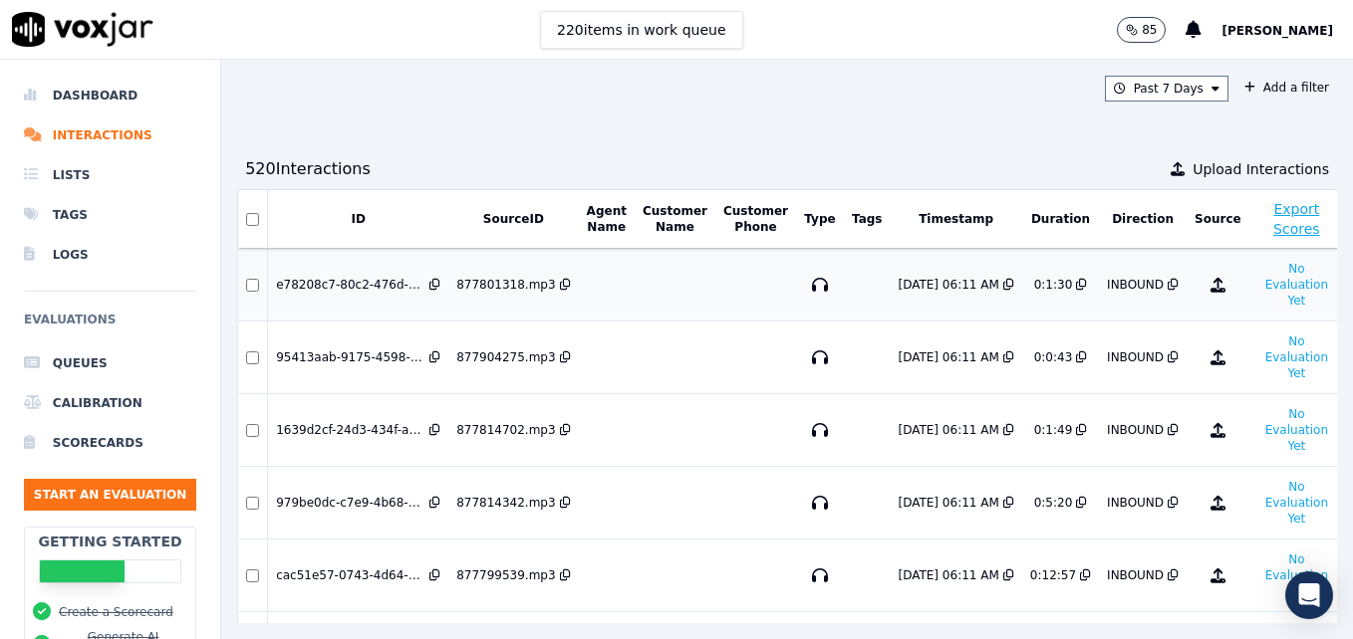
click at [399, 283] on div "e78208c7-80c2-476d-904b-a4b37b5ba62a" at bounding box center [350, 285] width 149 height 16
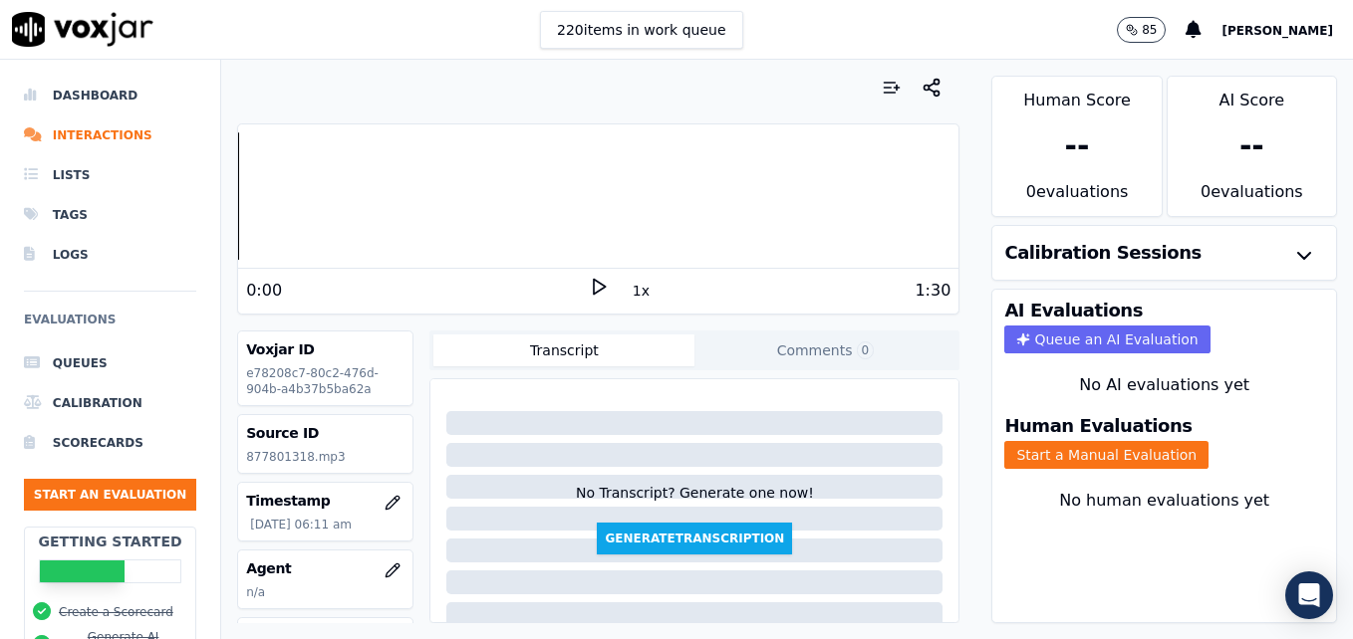
click at [589, 286] on icon at bounding box center [599, 287] width 20 height 20
click at [1032, 457] on button "Start a Manual Evaluation" at bounding box center [1106, 455] width 204 height 28
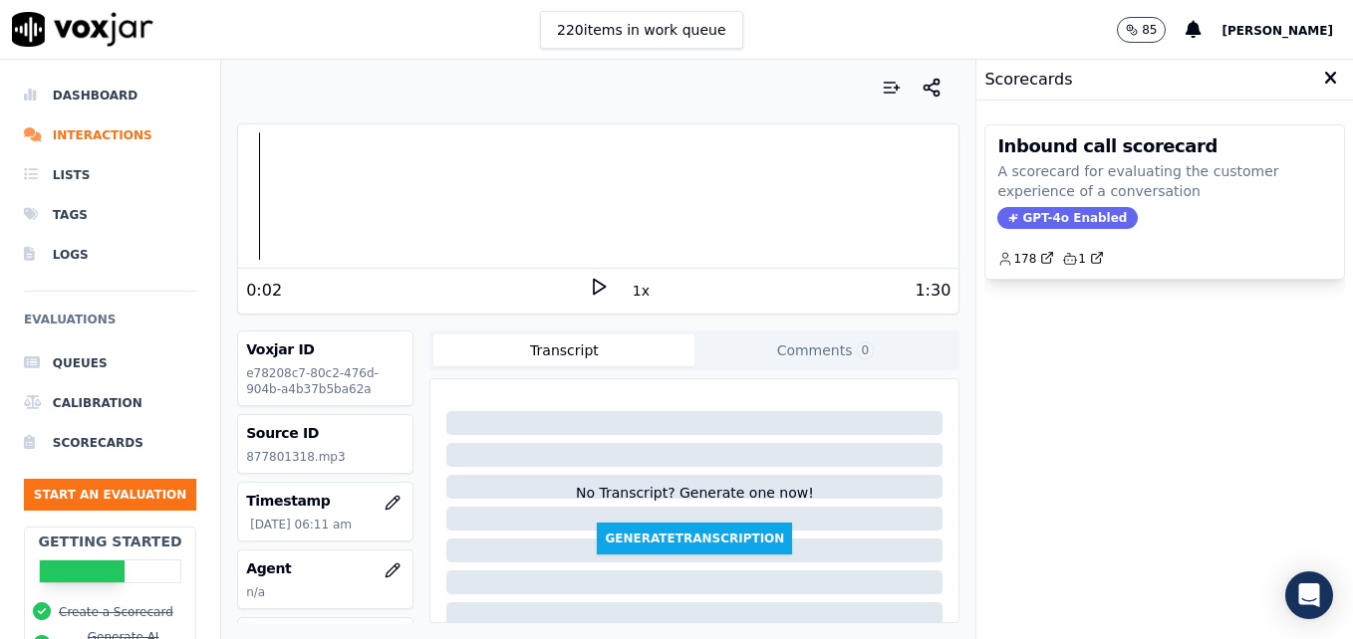
click at [1045, 215] on span "GPT-4o Enabled" at bounding box center [1067, 218] width 140 height 22
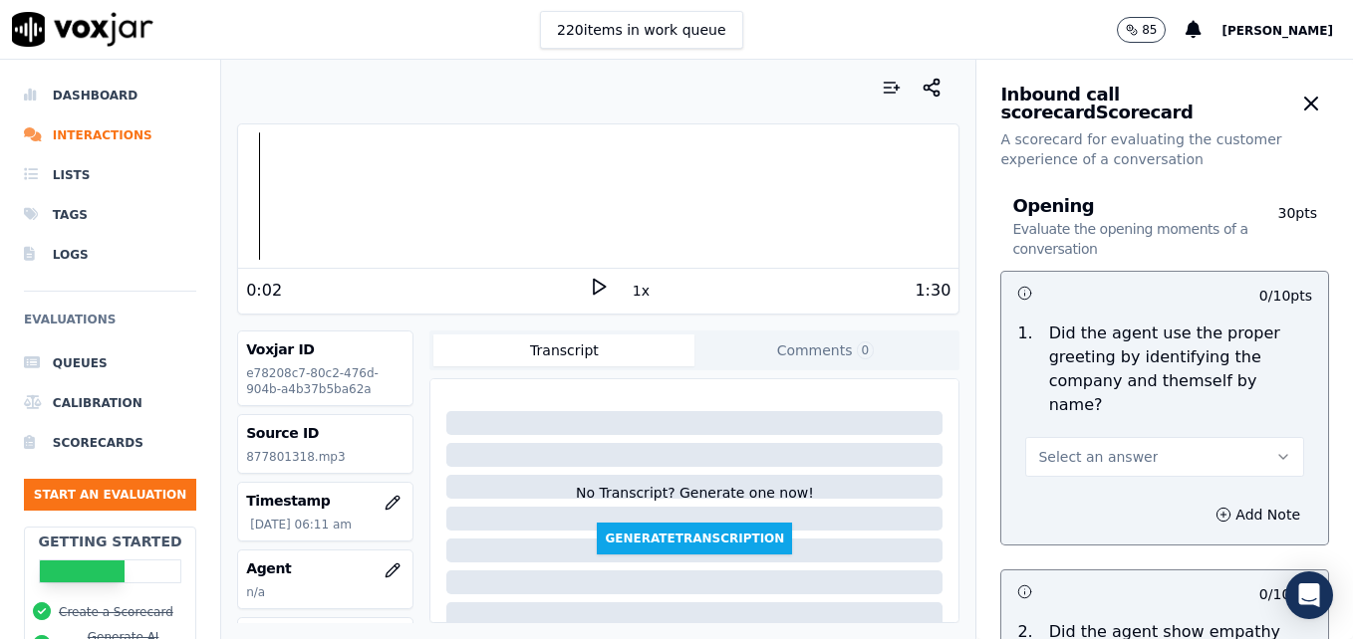
click at [1275, 449] on icon "button" at bounding box center [1283, 457] width 16 height 16
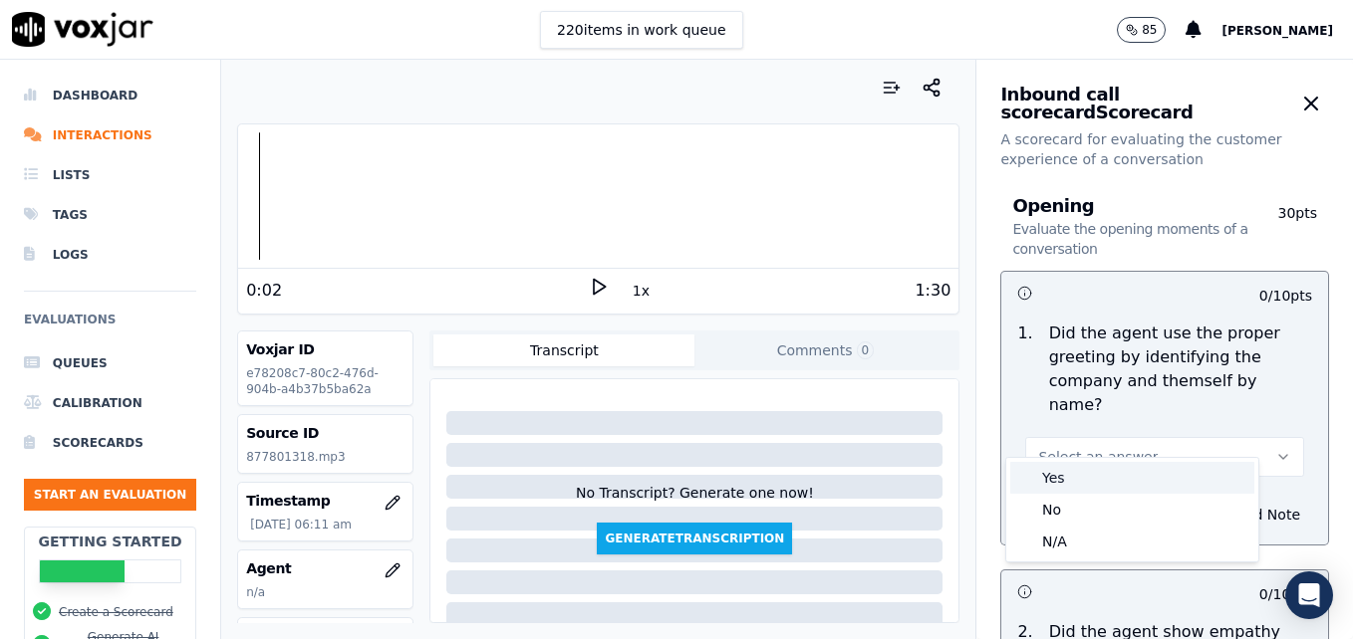
click at [1079, 482] on div "Yes" at bounding box center [1132, 478] width 244 height 32
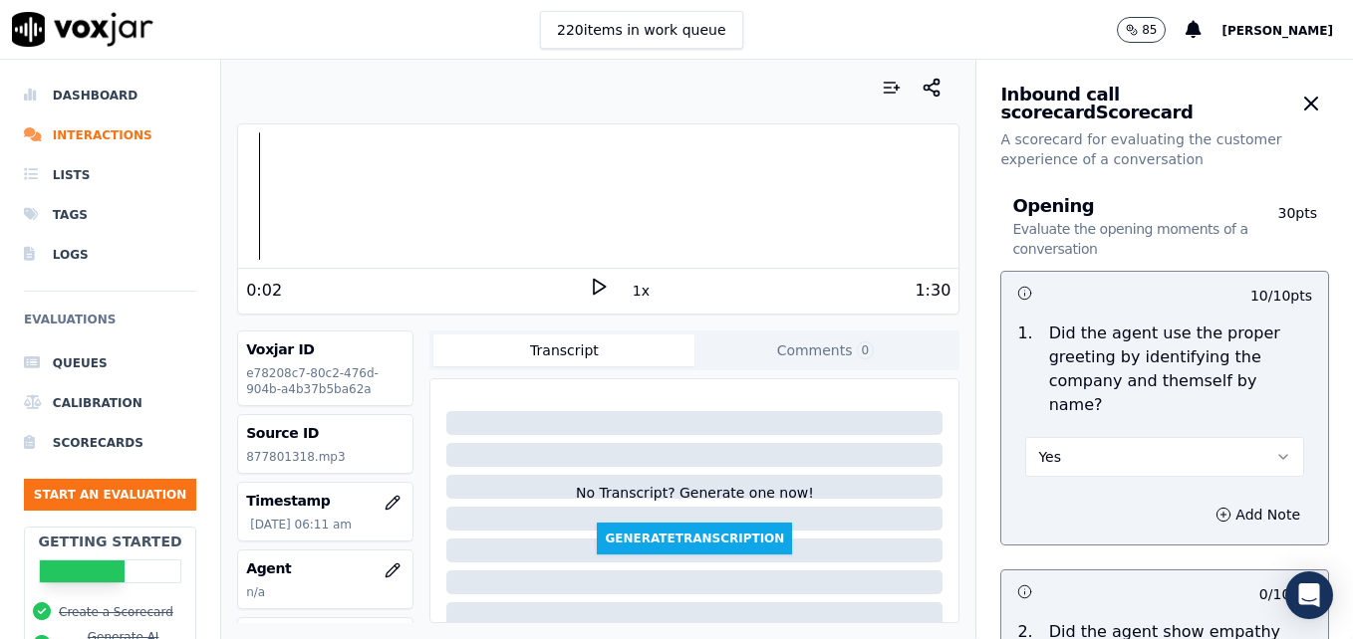
click at [589, 278] on icon at bounding box center [599, 287] width 20 height 20
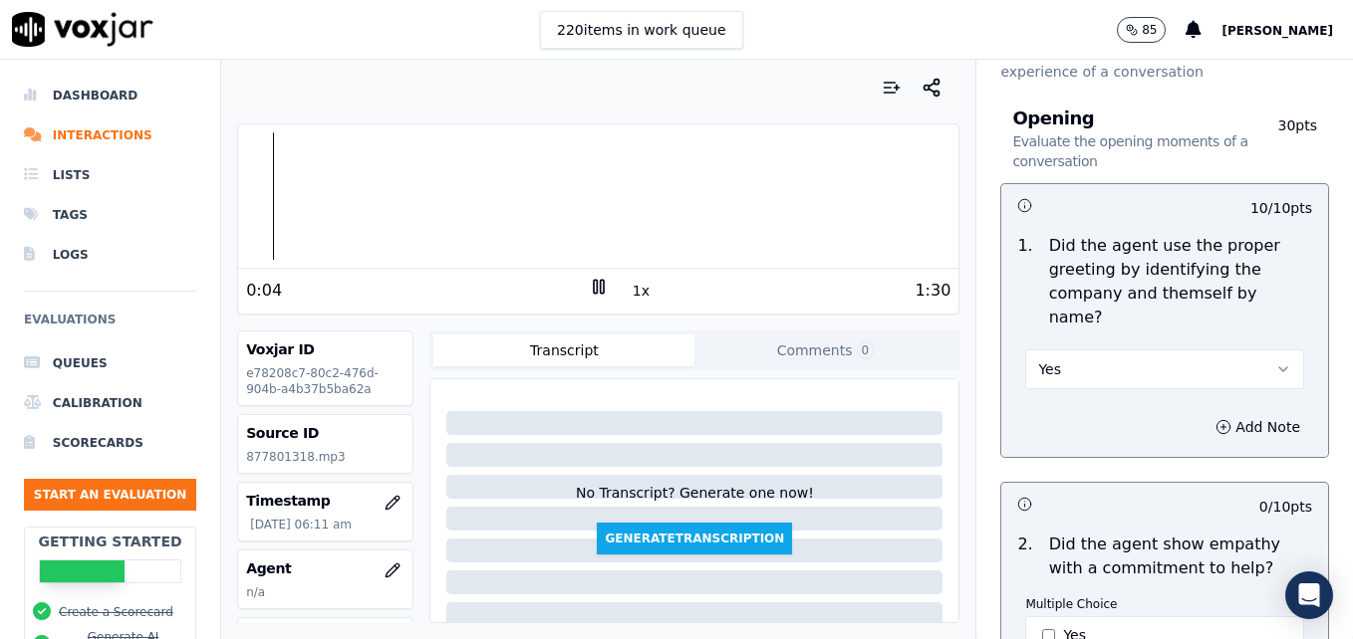
scroll to position [299, 0]
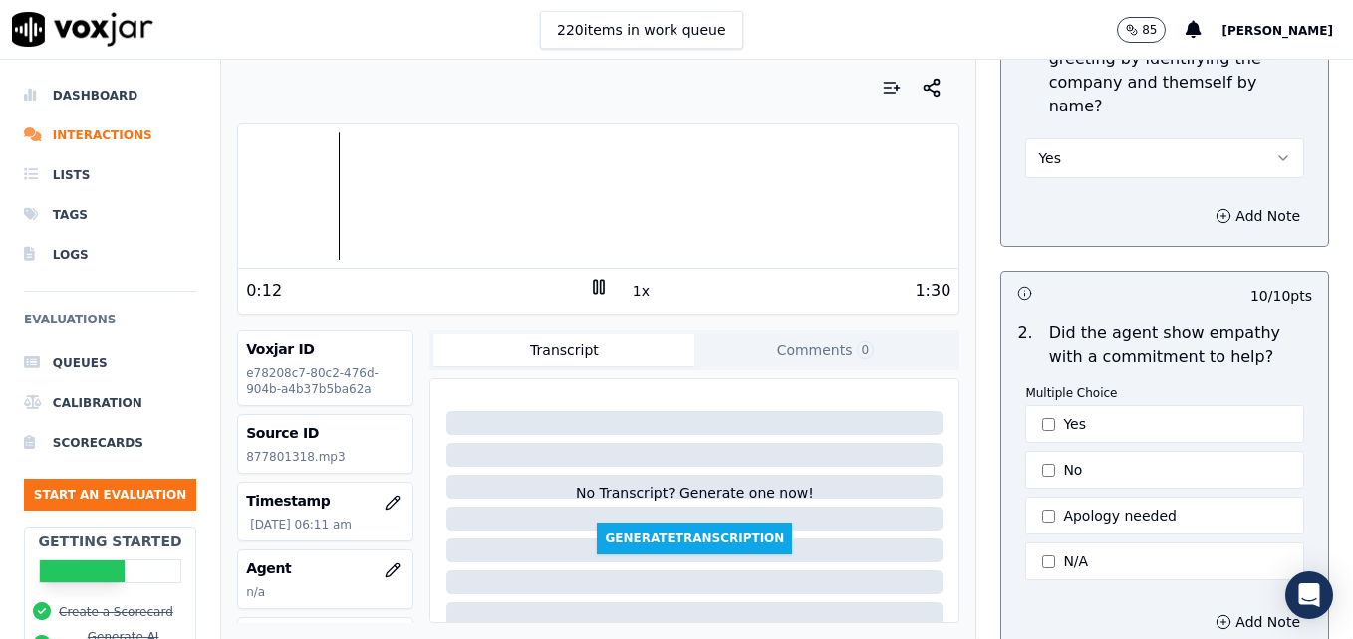
click at [600, 286] on rect at bounding box center [601, 286] width 3 height 13
click at [297, 204] on div at bounding box center [598, 195] width 720 height 127
click at [594, 289] on polygon at bounding box center [600, 287] width 12 height 15
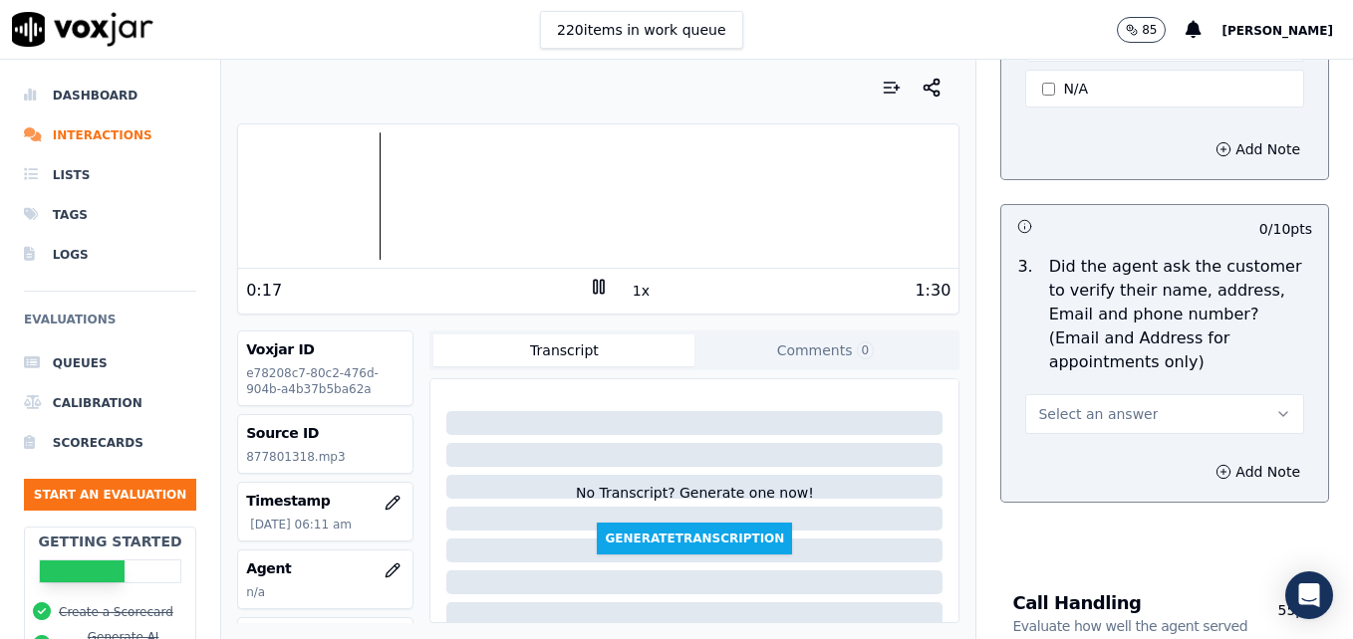
scroll to position [797, 0]
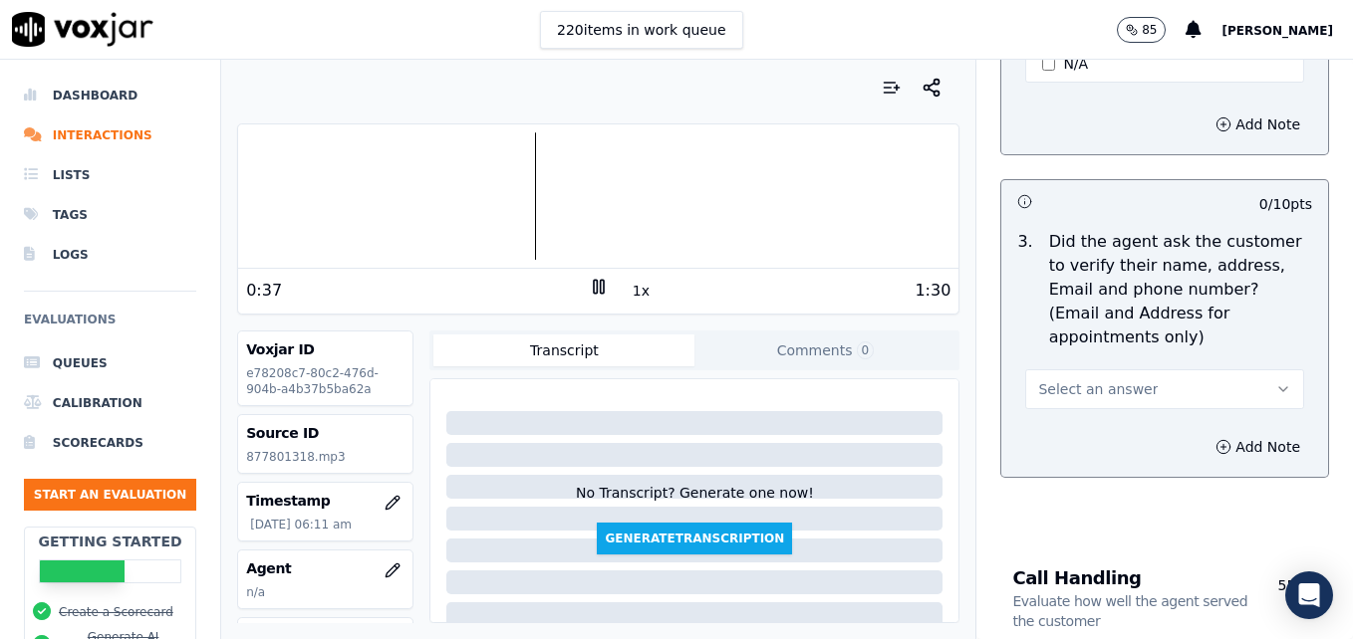
click at [1275, 381] on icon "button" at bounding box center [1283, 389] width 16 height 16
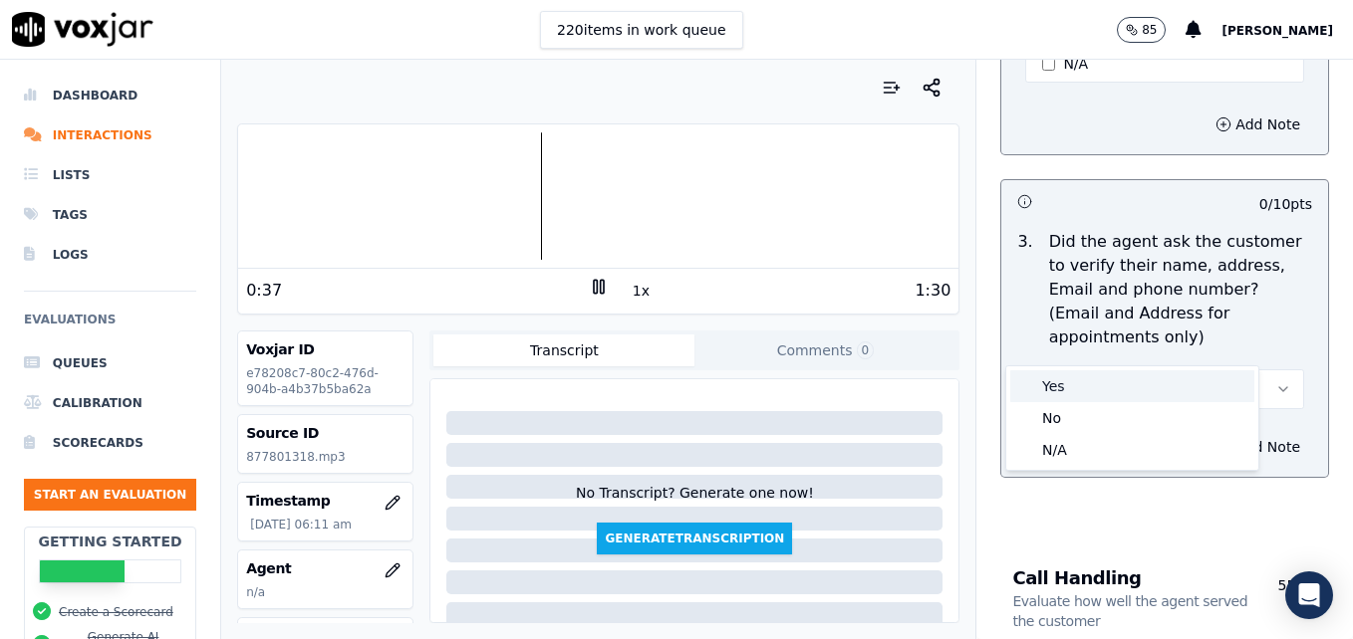
click at [1156, 382] on div "Yes" at bounding box center [1132, 387] width 244 height 32
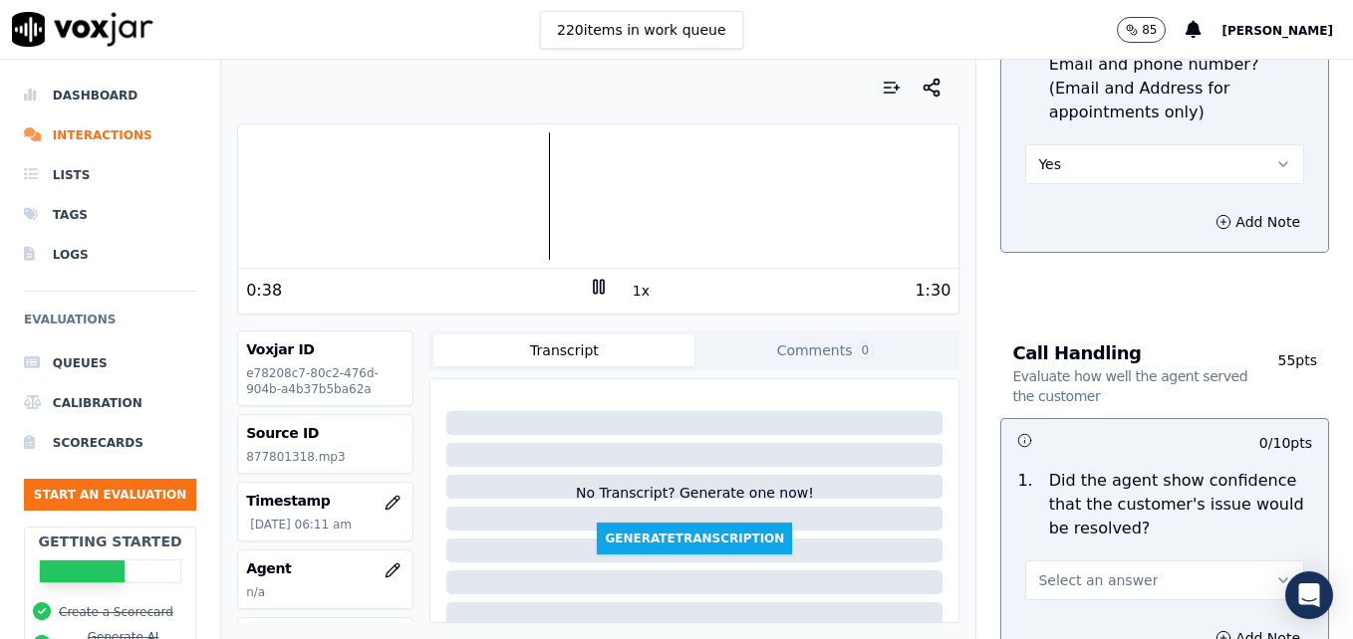
scroll to position [1195, 0]
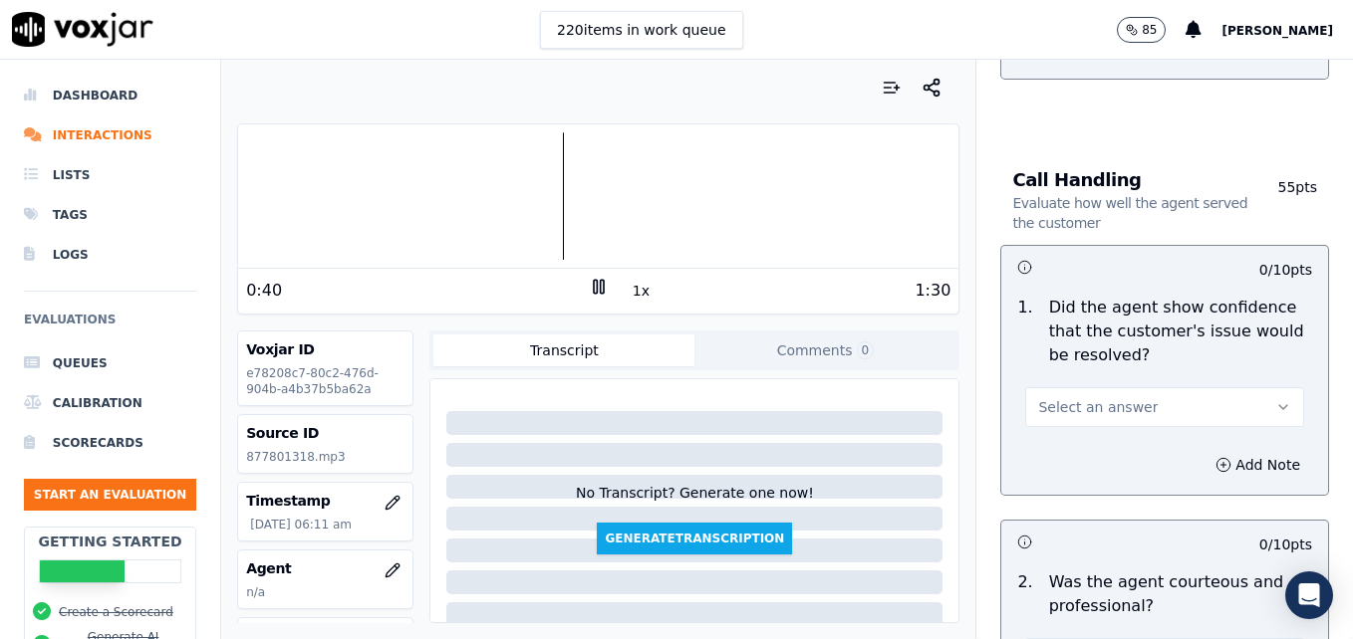
click at [1275, 399] on icon "button" at bounding box center [1283, 407] width 16 height 16
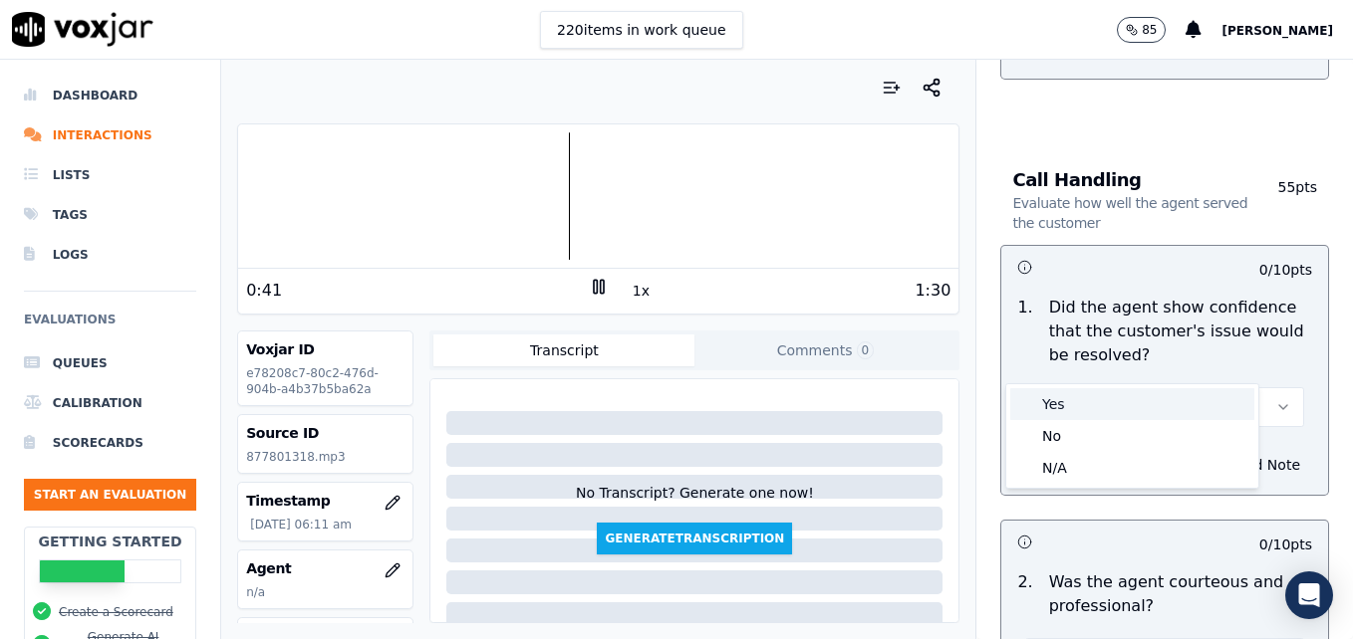
click at [1098, 403] on div "Yes" at bounding box center [1132, 404] width 244 height 32
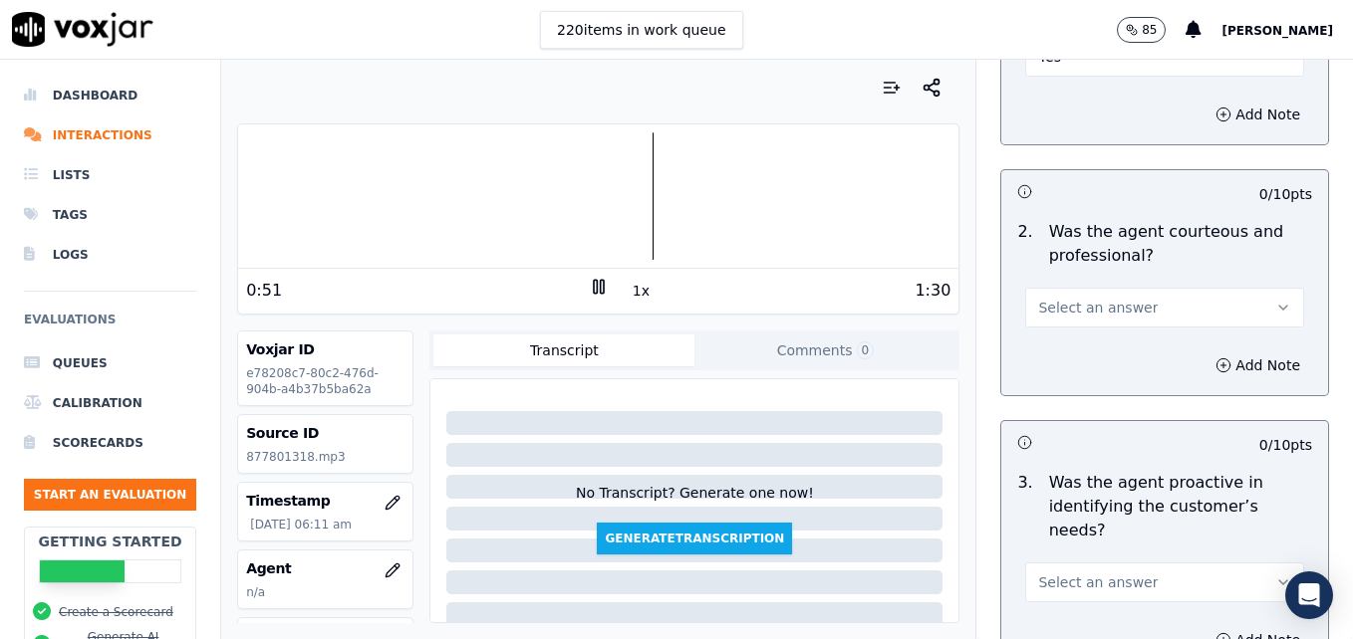
scroll to position [1594, 0]
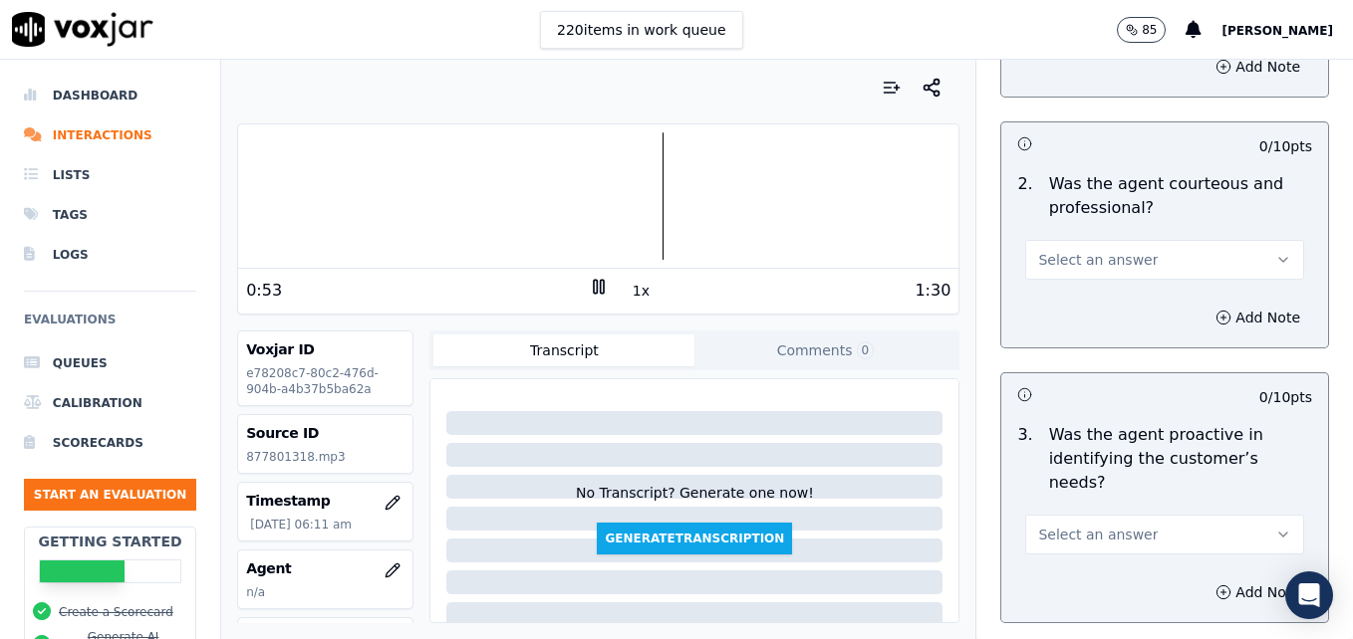
click at [1275, 252] on icon "button" at bounding box center [1283, 260] width 16 height 16
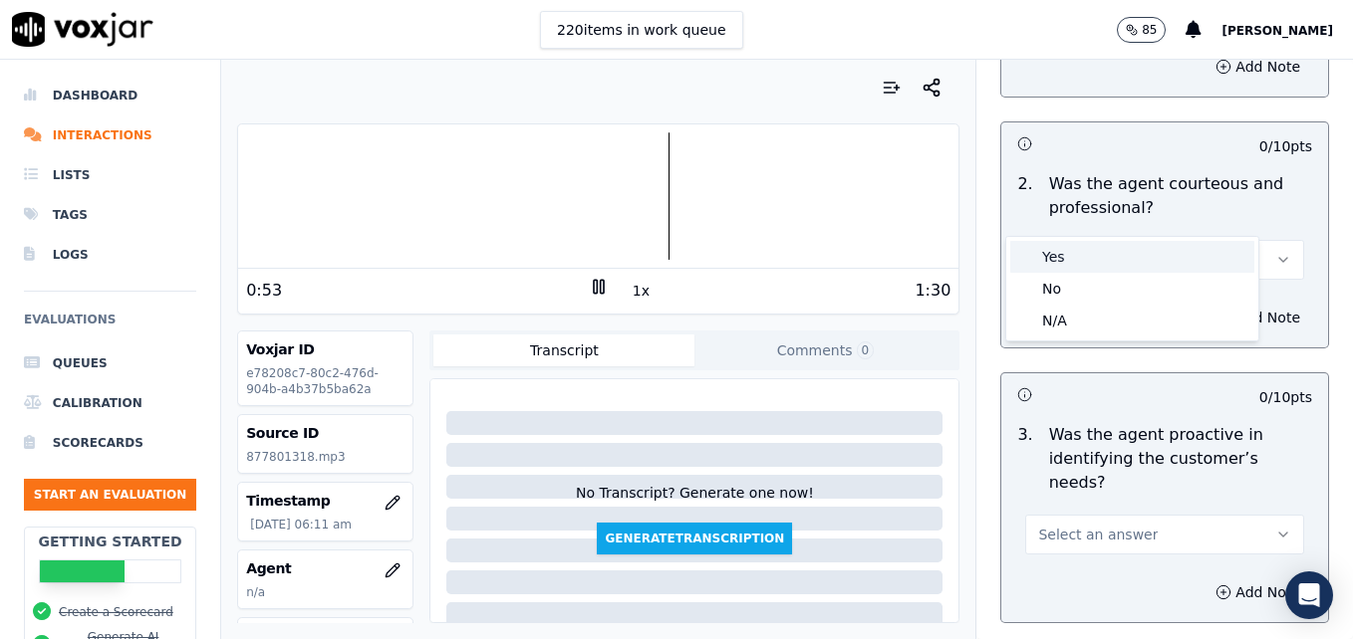
click at [1118, 256] on div "Yes" at bounding box center [1132, 257] width 244 height 32
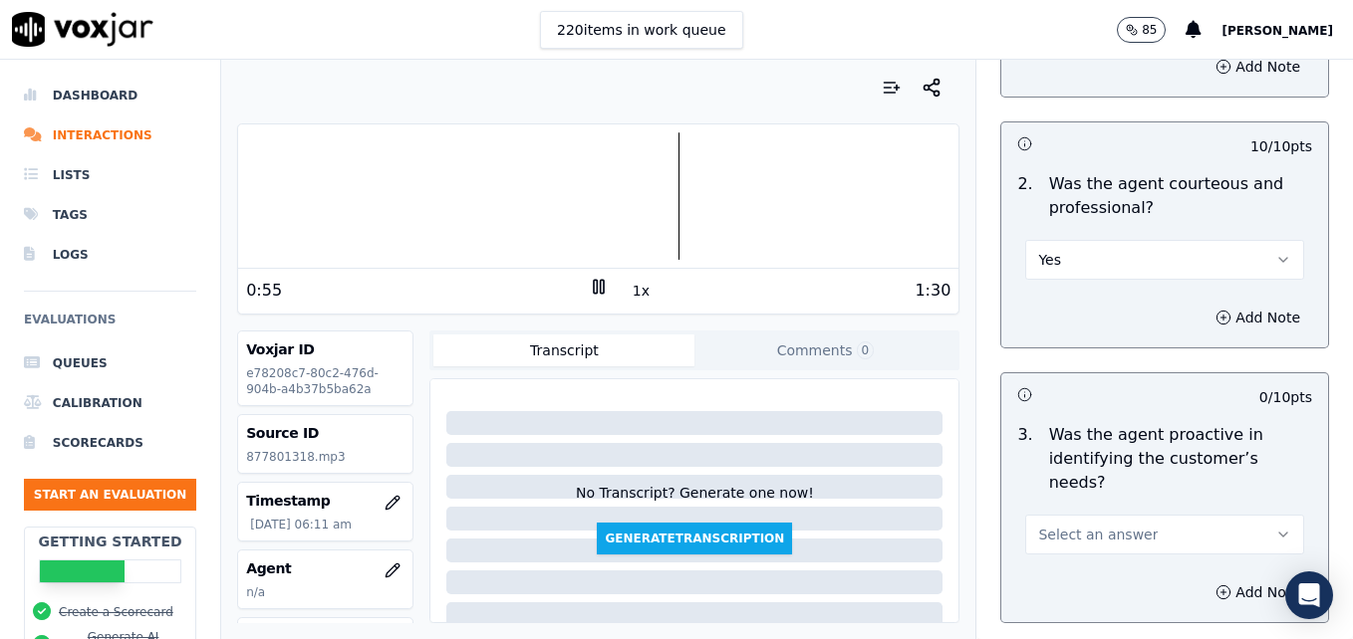
scroll to position [1693, 0]
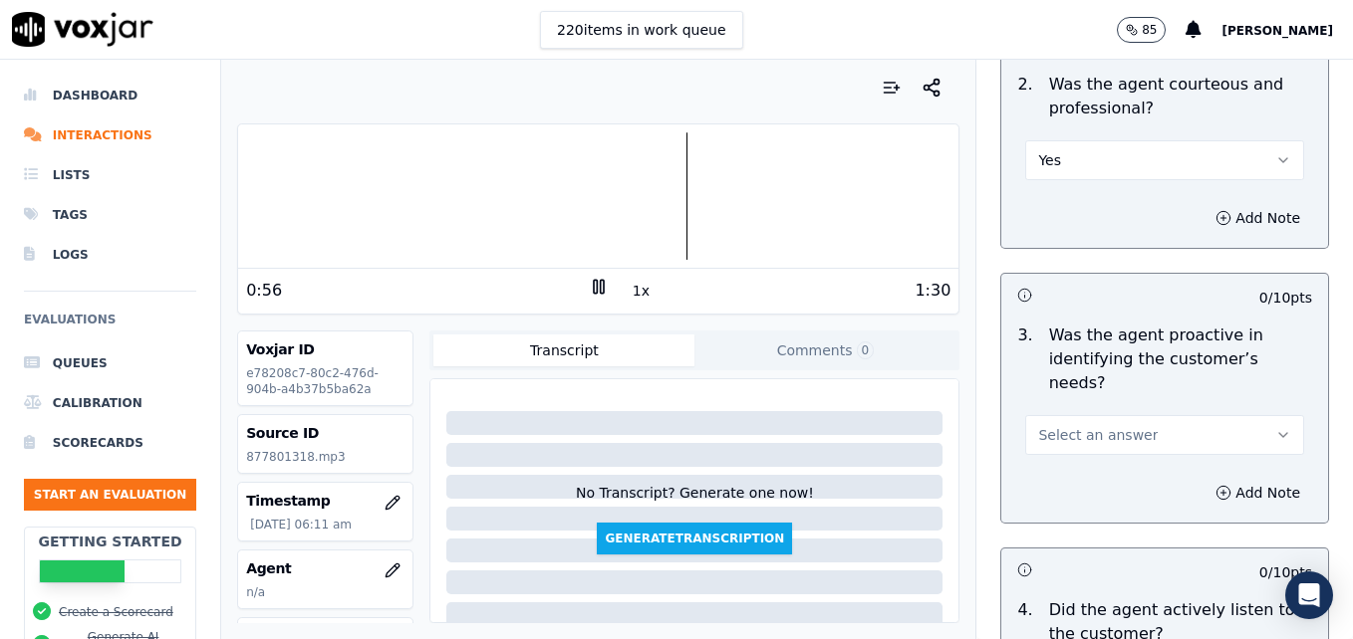
click at [1253, 415] on button "Select an answer" at bounding box center [1164, 435] width 279 height 40
click at [1130, 419] on div "Yes" at bounding box center [1132, 408] width 244 height 32
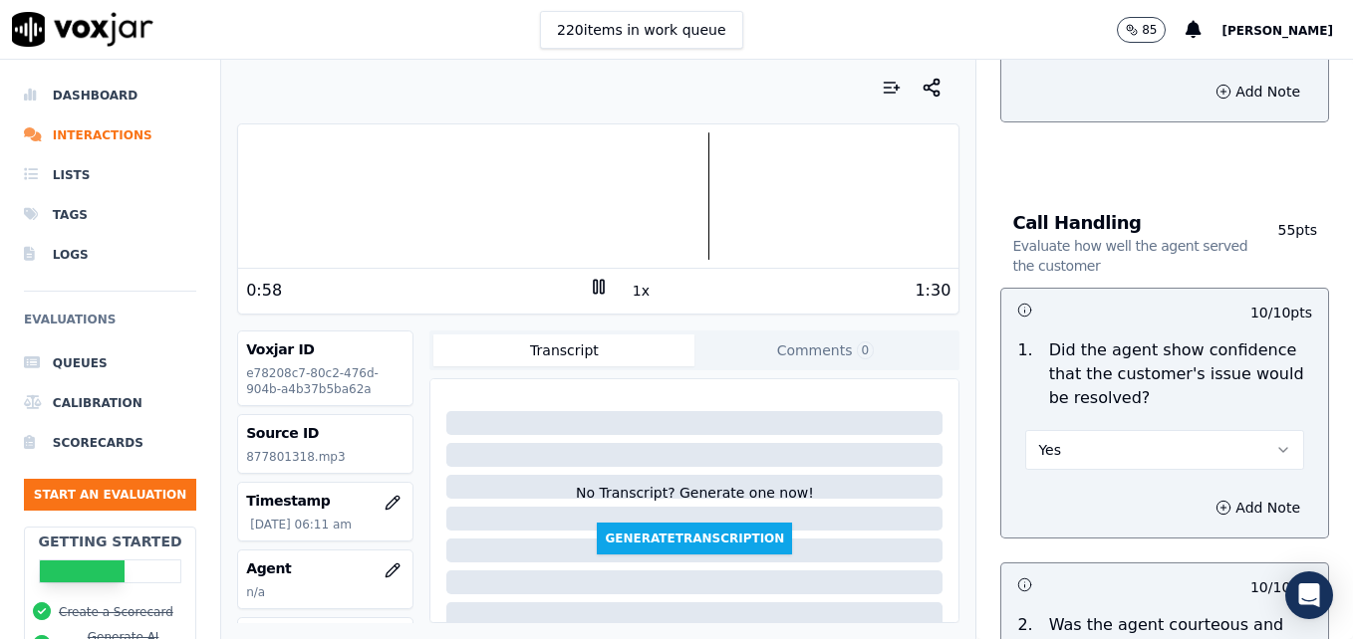
scroll to position [1096, 0]
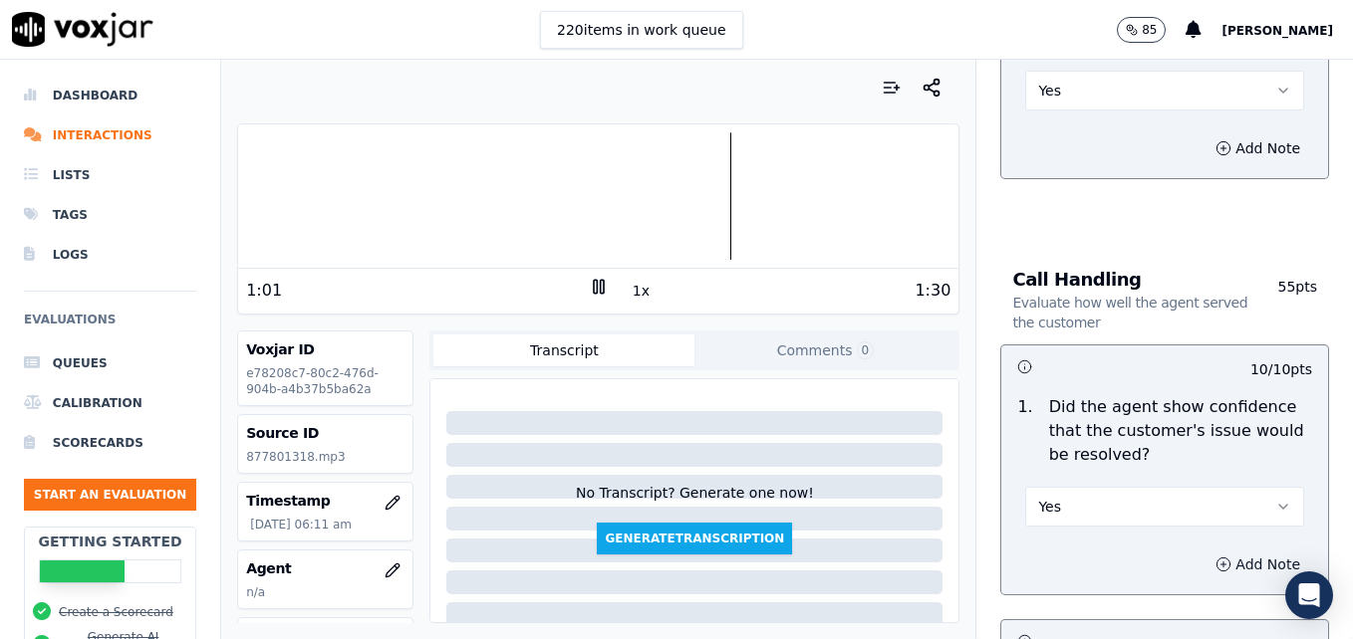
click at [1217, 558] on circle "button" at bounding box center [1223, 564] width 13 height 13
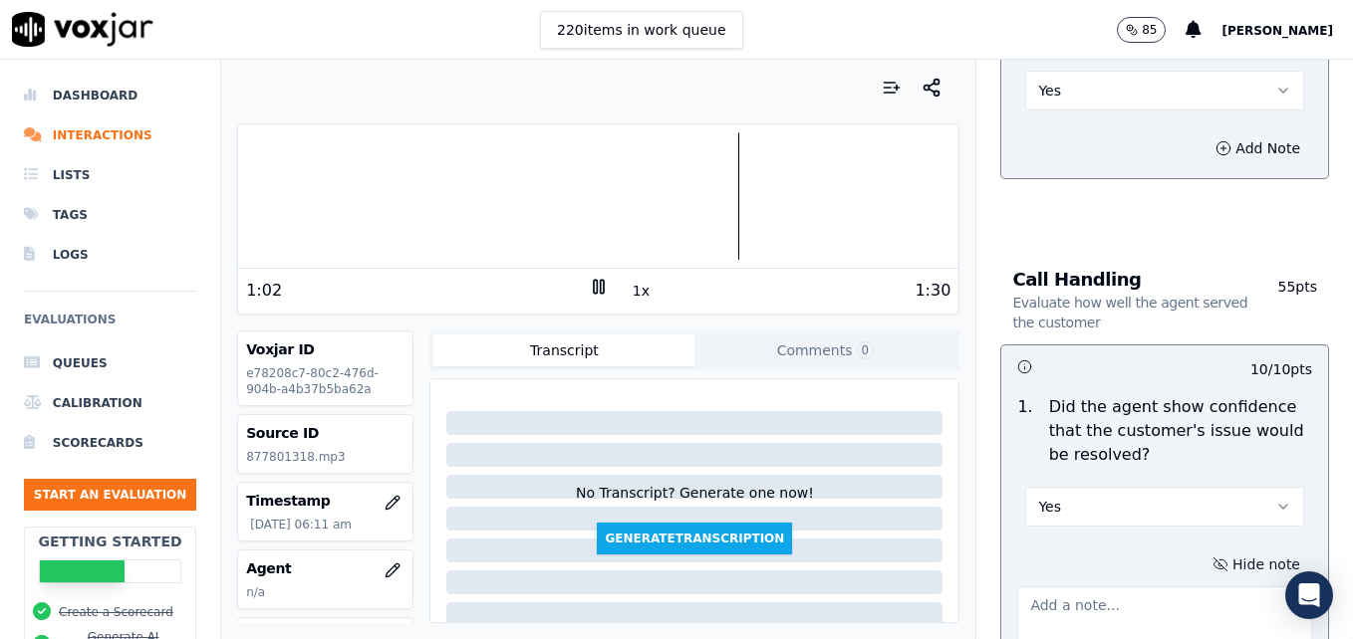
click at [1100, 587] on textarea at bounding box center [1164, 636] width 295 height 98
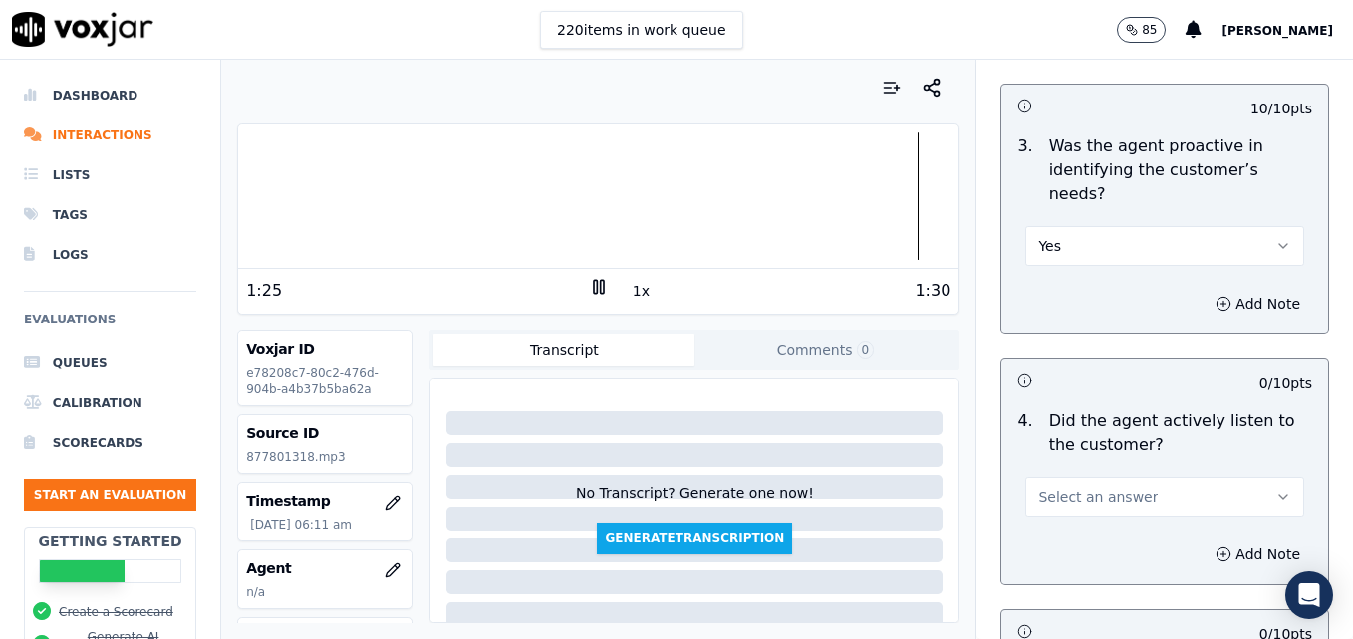
scroll to position [1992, 0]
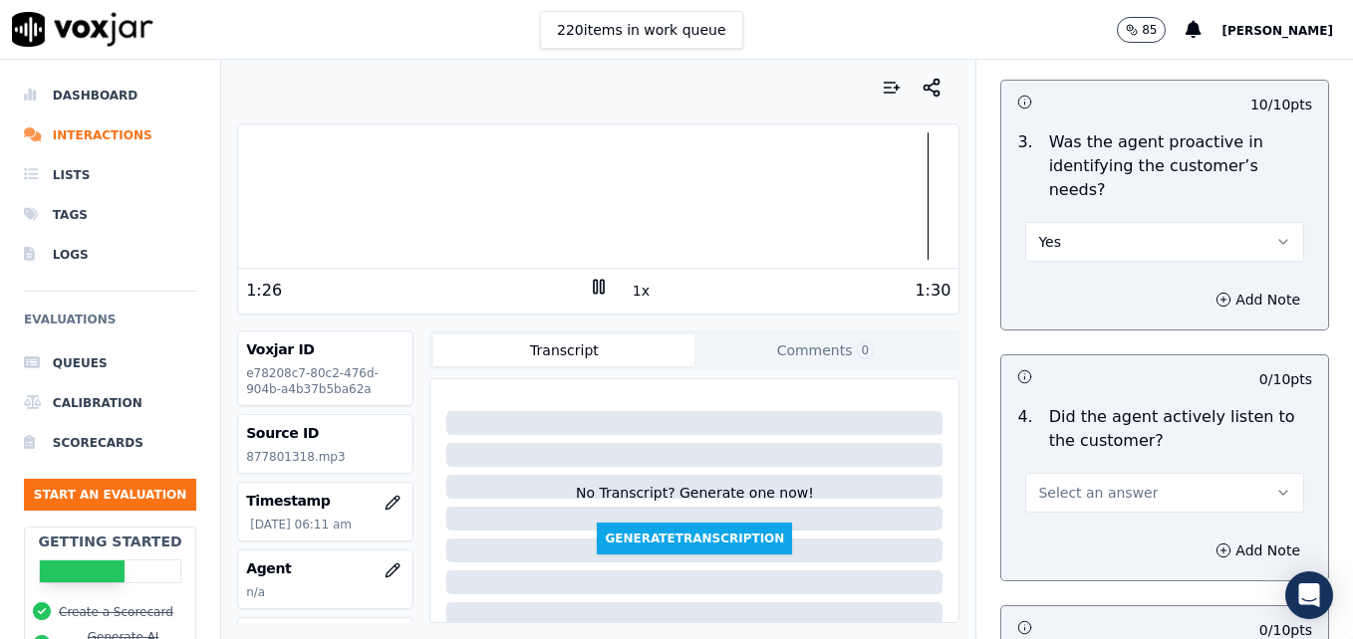
type textarea "Nice use of power words to convey enthusiasm and understanding."
click at [1275, 485] on icon "button" at bounding box center [1283, 493] width 16 height 16
click at [1087, 469] on div "Yes" at bounding box center [1132, 466] width 244 height 32
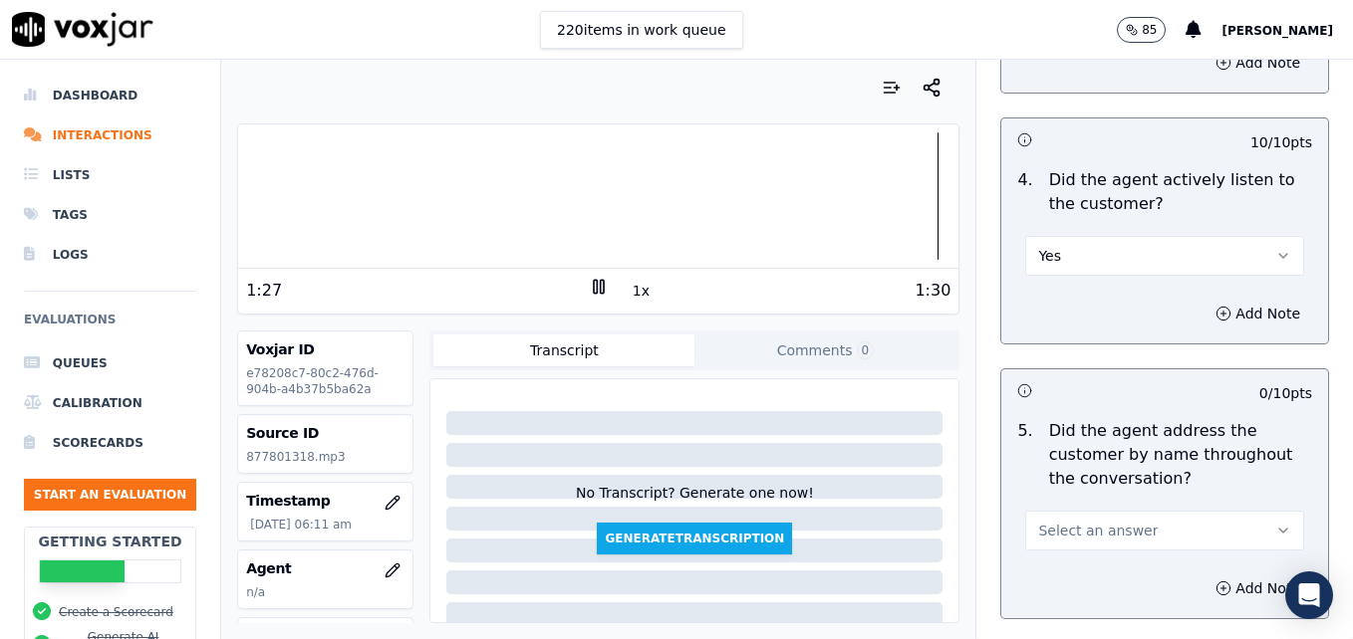
scroll to position [2291, 0]
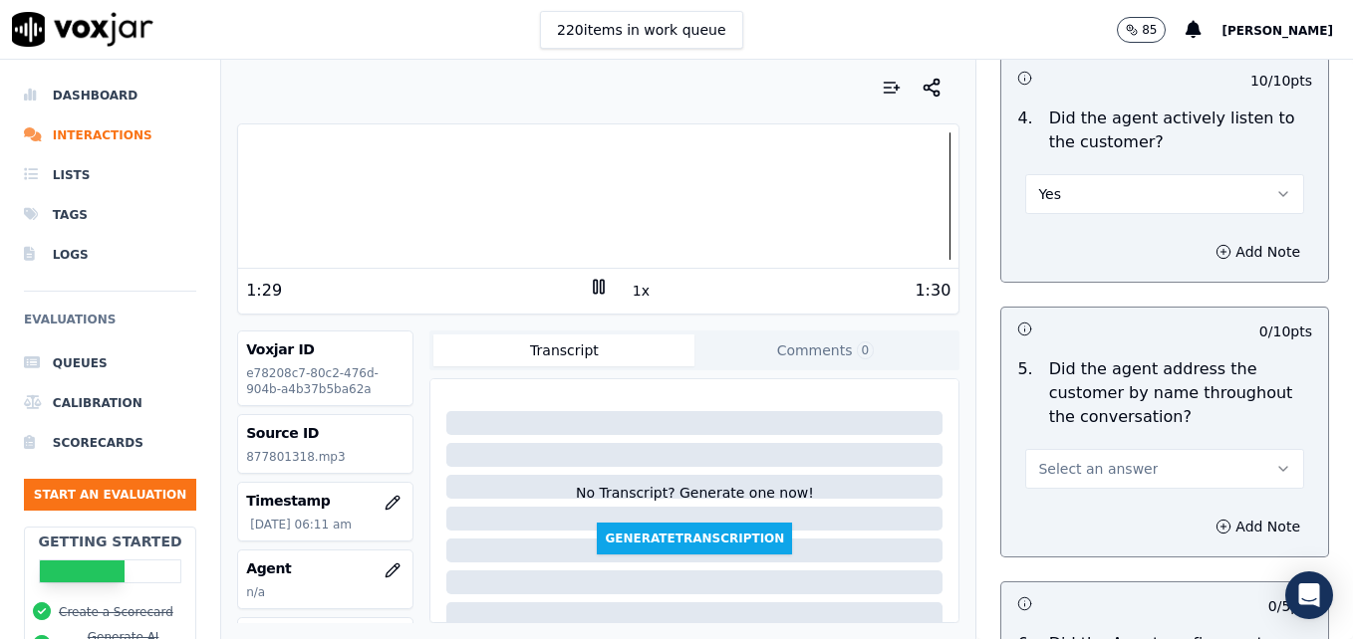
click at [1275, 461] on icon "button" at bounding box center [1283, 469] width 16 height 16
click at [1075, 444] on div "Yes" at bounding box center [1132, 442] width 244 height 32
click at [1215, 519] on icon "button" at bounding box center [1223, 527] width 16 height 16
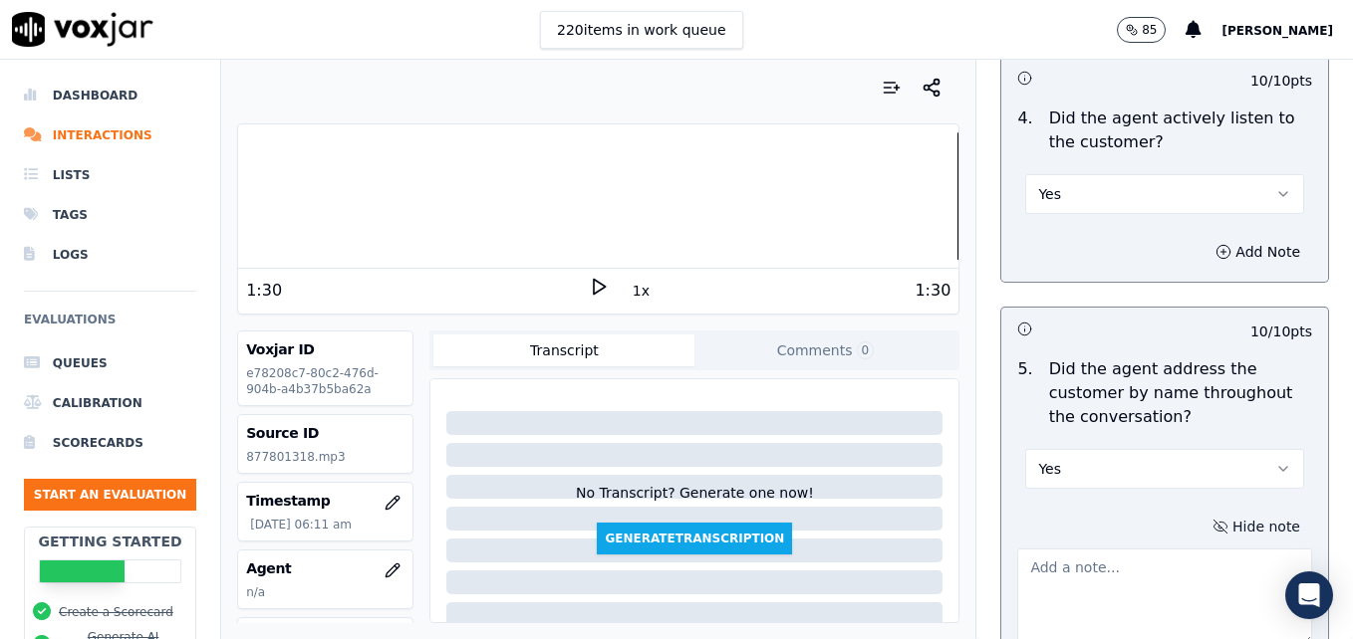
click at [1148, 549] on textarea at bounding box center [1164, 598] width 295 height 98
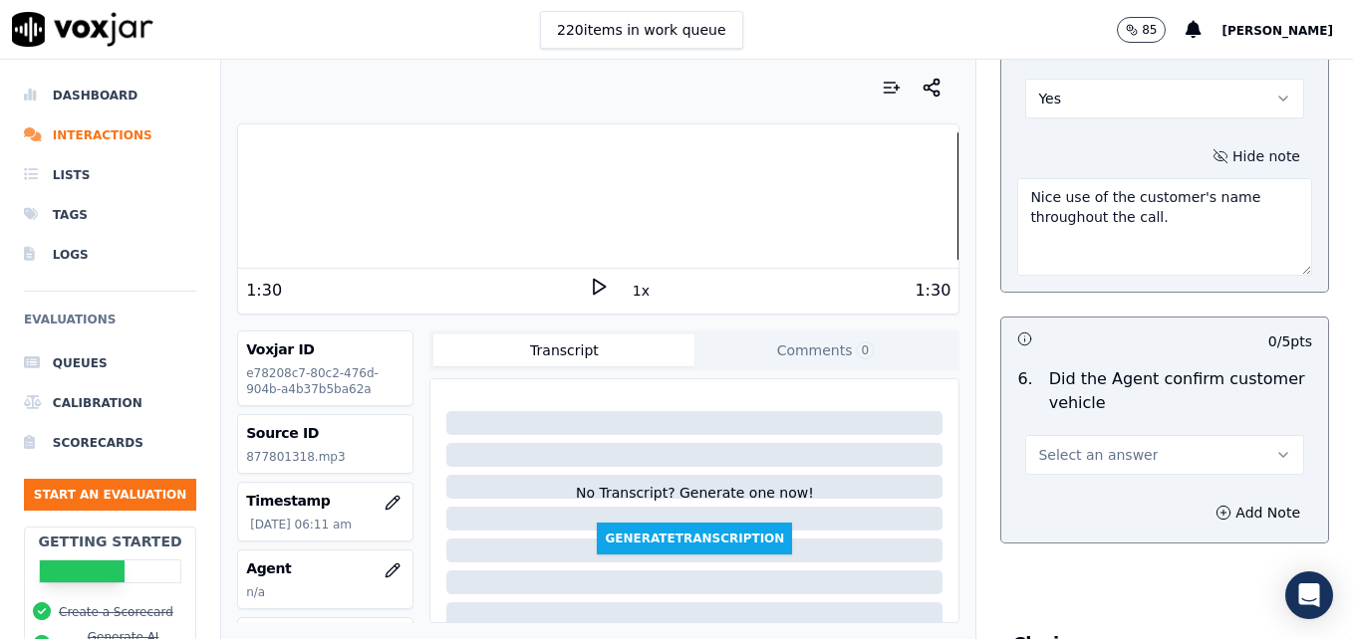
scroll to position [2689, 0]
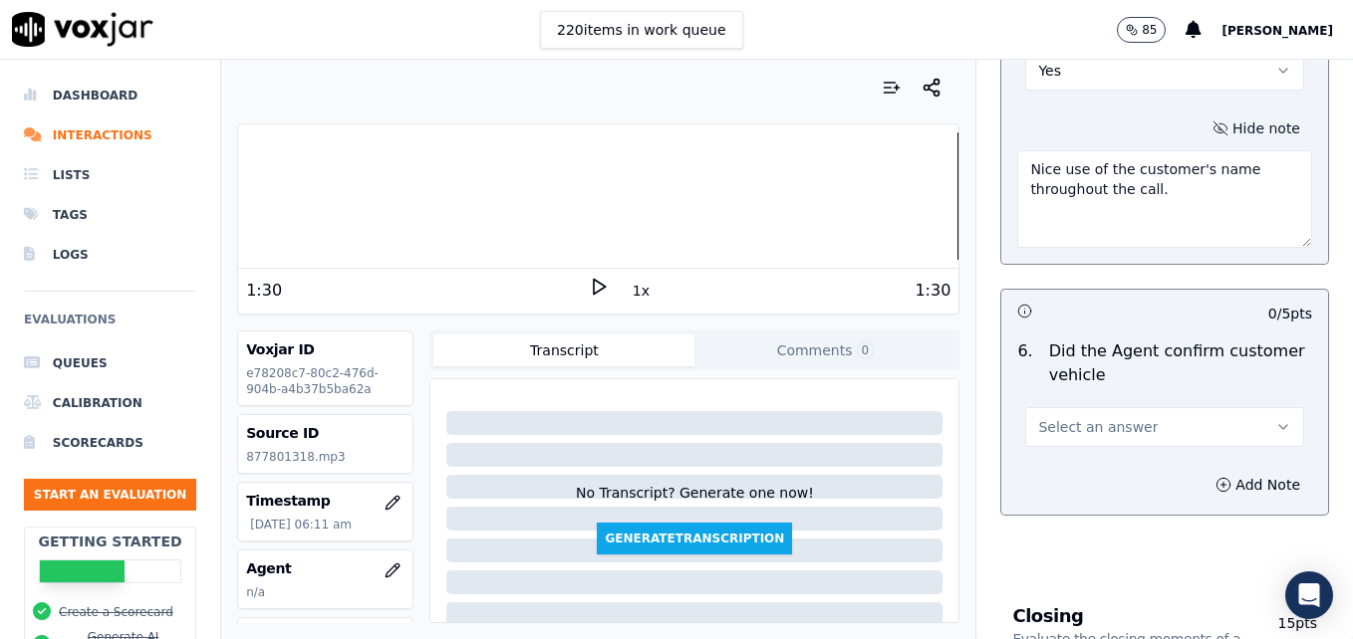
type textarea "Nice use of the customer's name throughout the call."
click at [1240, 407] on button "Select an answer" at bounding box center [1164, 427] width 279 height 40
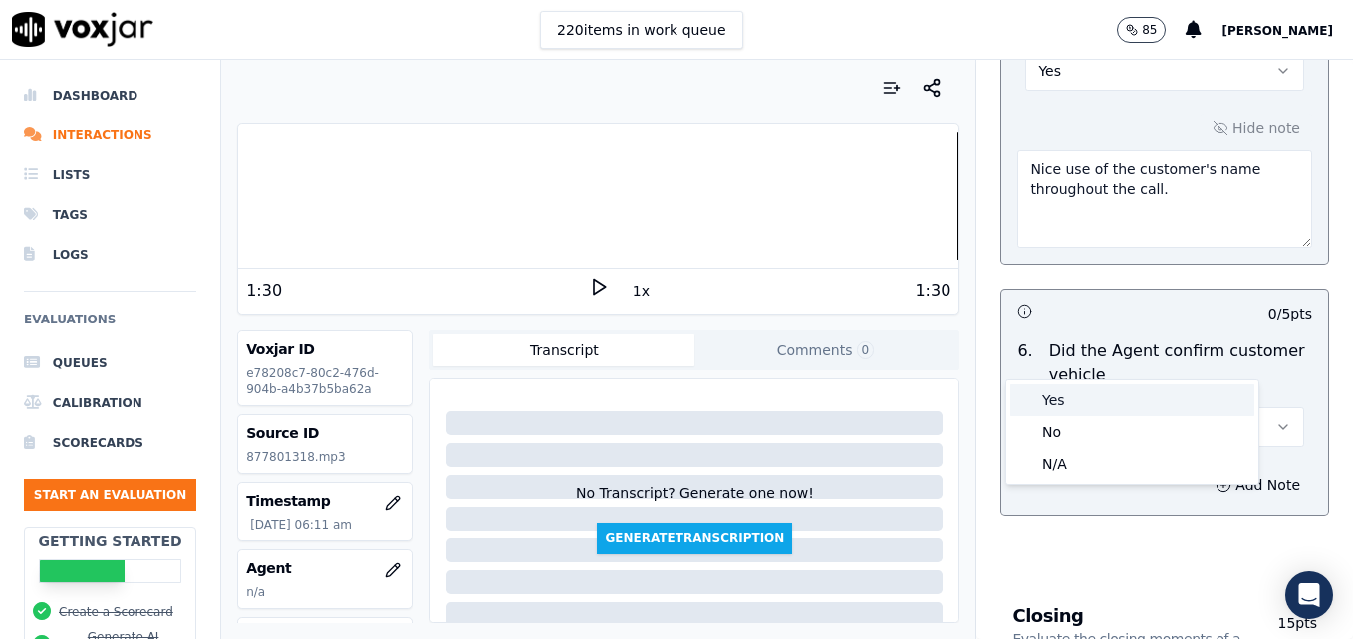
click at [1092, 405] on div "Yes" at bounding box center [1132, 400] width 244 height 32
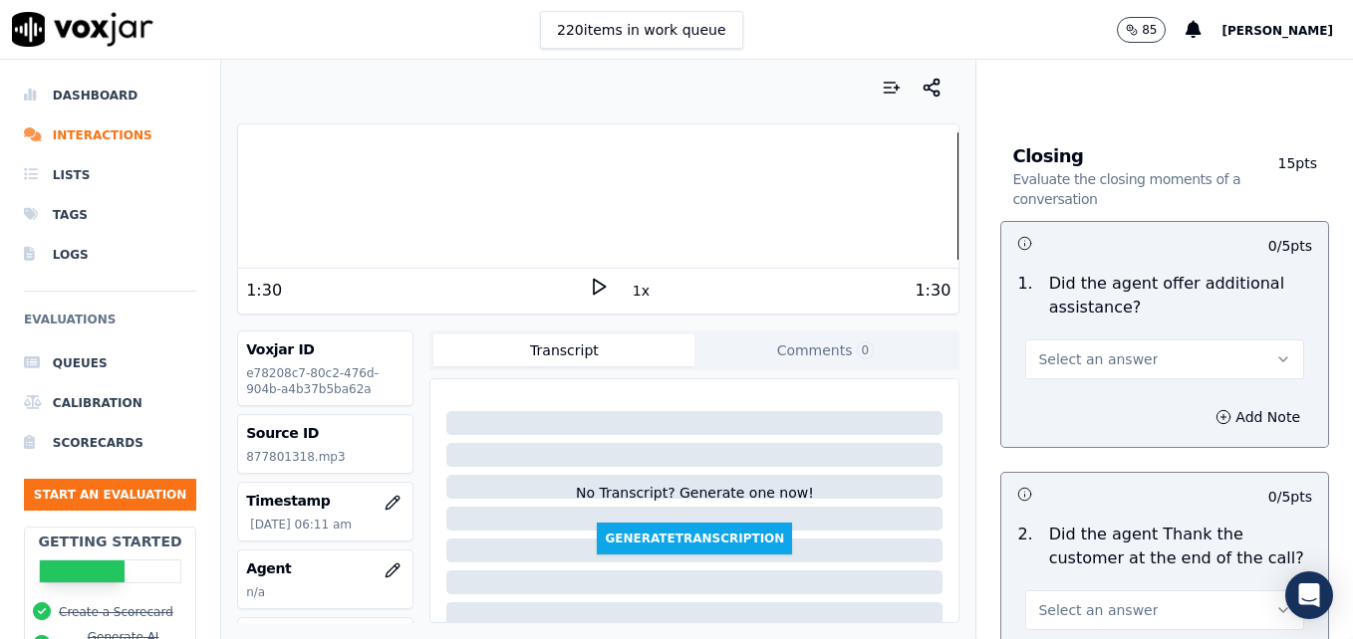
scroll to position [3187, 0]
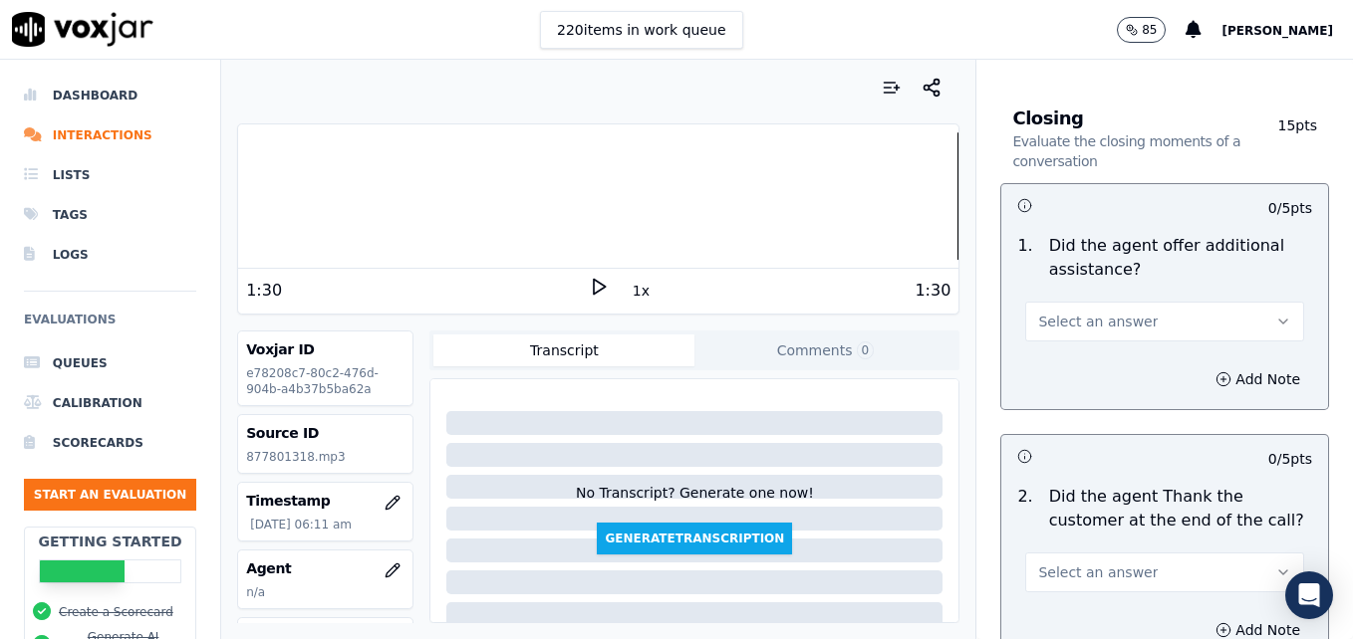
click at [1237, 302] on button "Select an answer" at bounding box center [1164, 322] width 279 height 40
click at [1069, 294] on div "Yes" at bounding box center [1132, 295] width 244 height 32
click at [1223, 376] on icon "button" at bounding box center [1223, 378] width 0 height 5
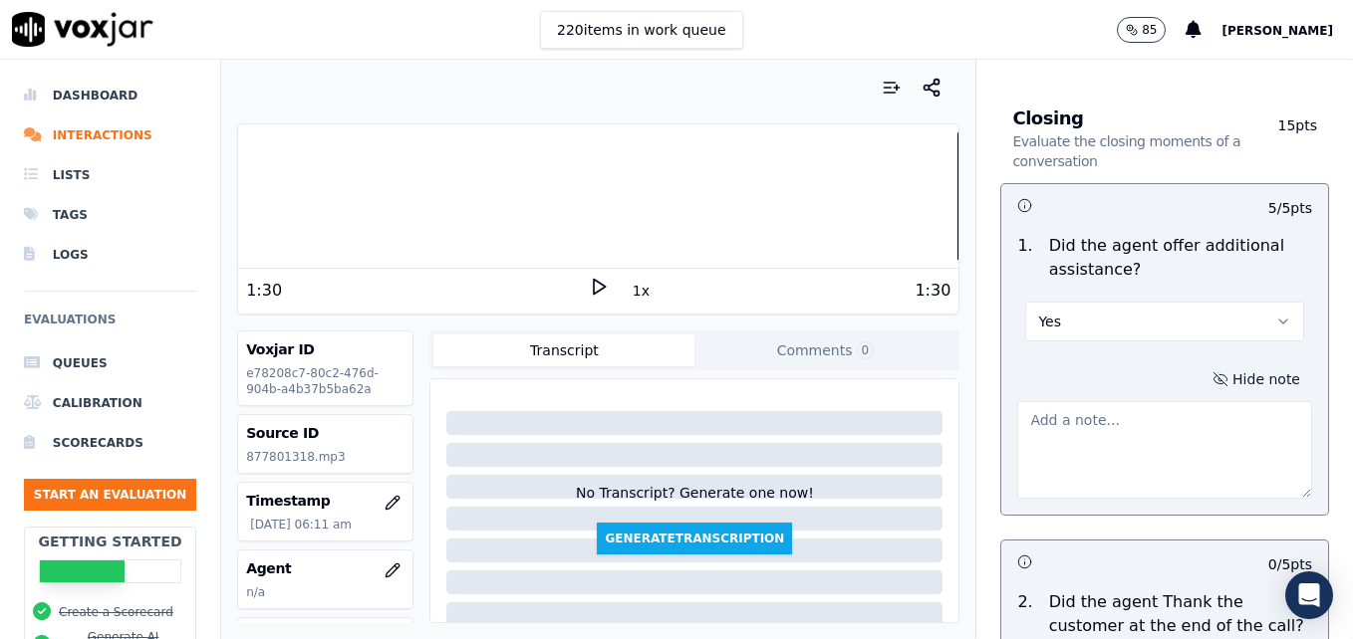
click at [1145, 401] on textarea at bounding box center [1164, 450] width 295 height 98
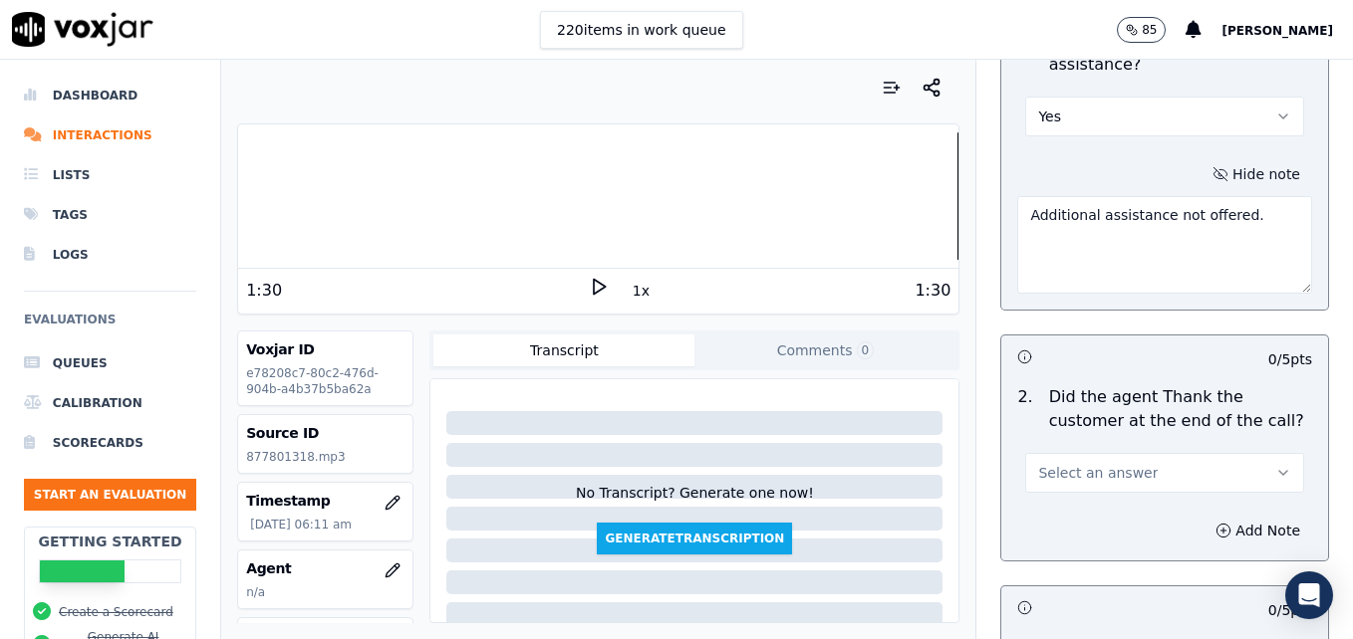
scroll to position [3486, 0]
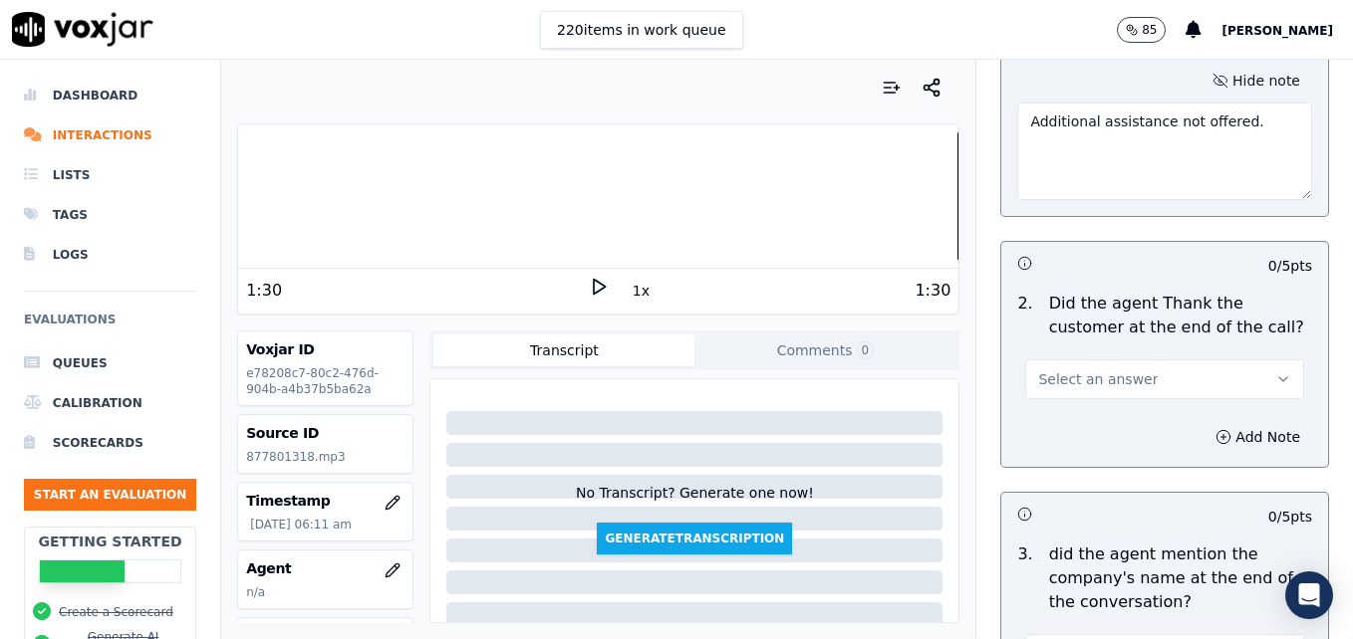
type textarea "Additional assistance not offered."
click at [1275, 372] on icon "button" at bounding box center [1283, 380] width 16 height 16
click at [1113, 356] on div "Yes" at bounding box center [1132, 353] width 244 height 32
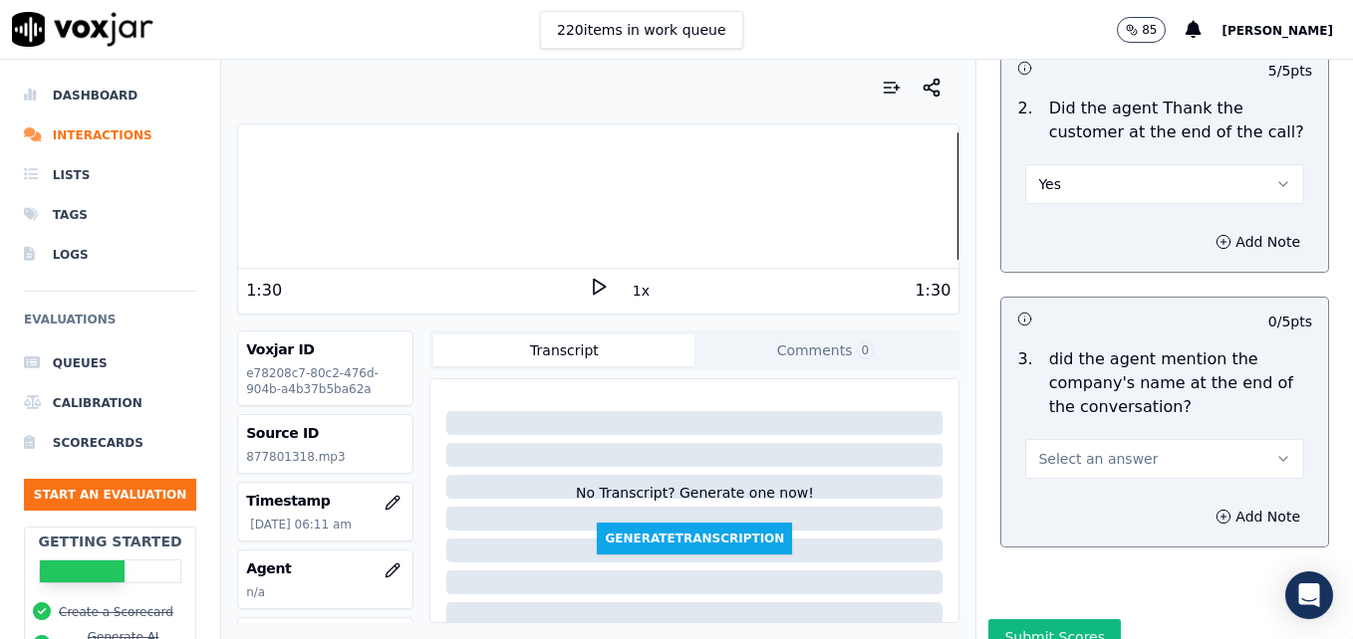
scroll to position [3682, 0]
click at [1227, 438] on button "Select an answer" at bounding box center [1164, 458] width 279 height 40
click at [1062, 430] on div "Yes" at bounding box center [1132, 431] width 244 height 32
click at [1046, 619] on button "Submit Scores" at bounding box center [1054, 637] width 132 height 36
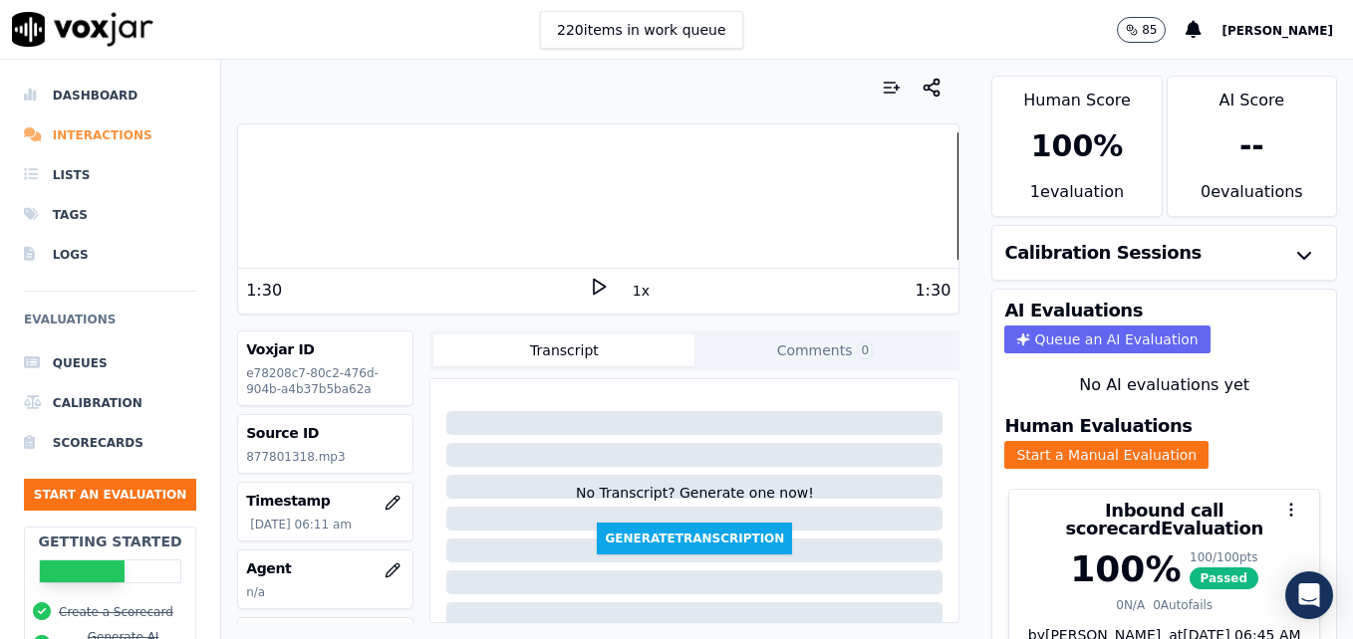
click at [97, 128] on li "Interactions" at bounding box center [110, 136] width 172 height 40
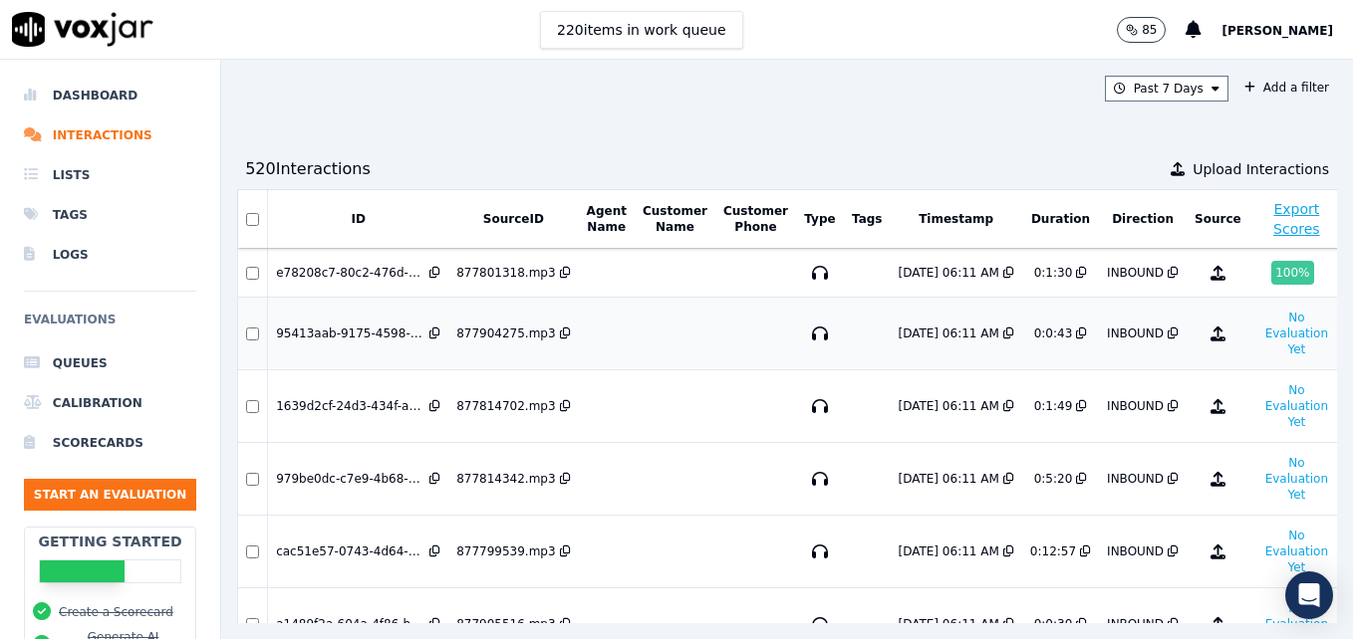
click at [471, 332] on div "877904275.mp3" at bounding box center [505, 334] width 99 height 16
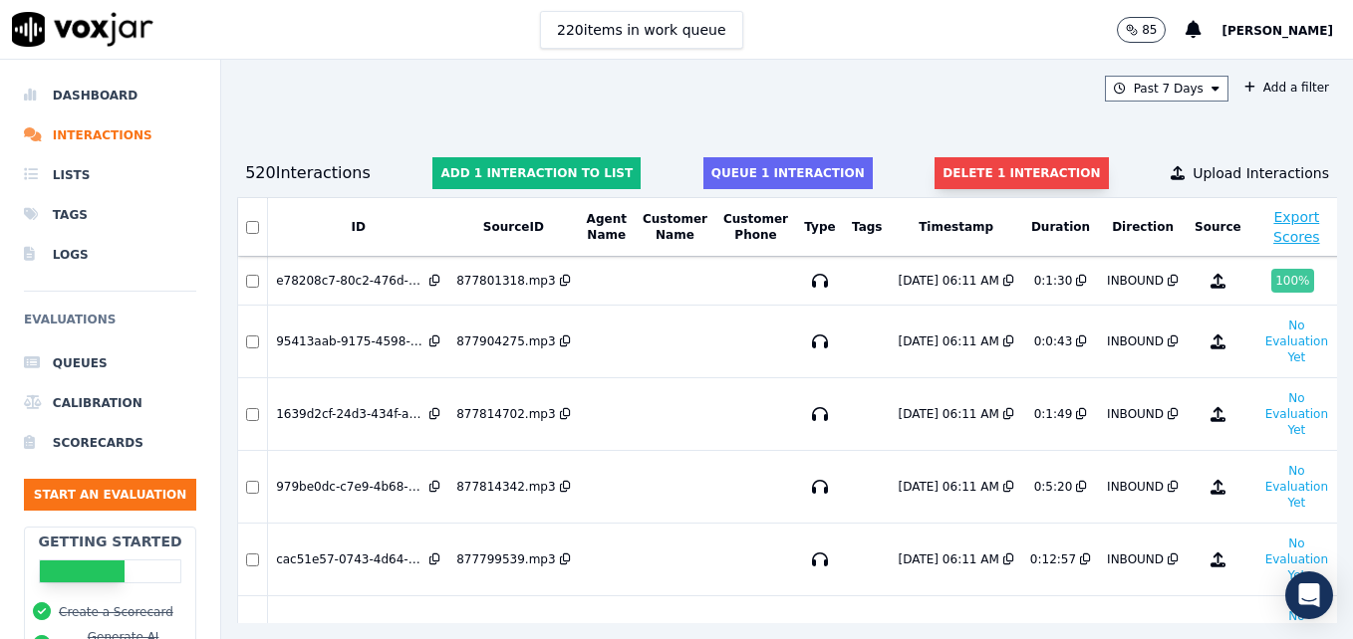
click at [934, 169] on button "Delete 1 interaction" at bounding box center [1020, 173] width 173 height 32
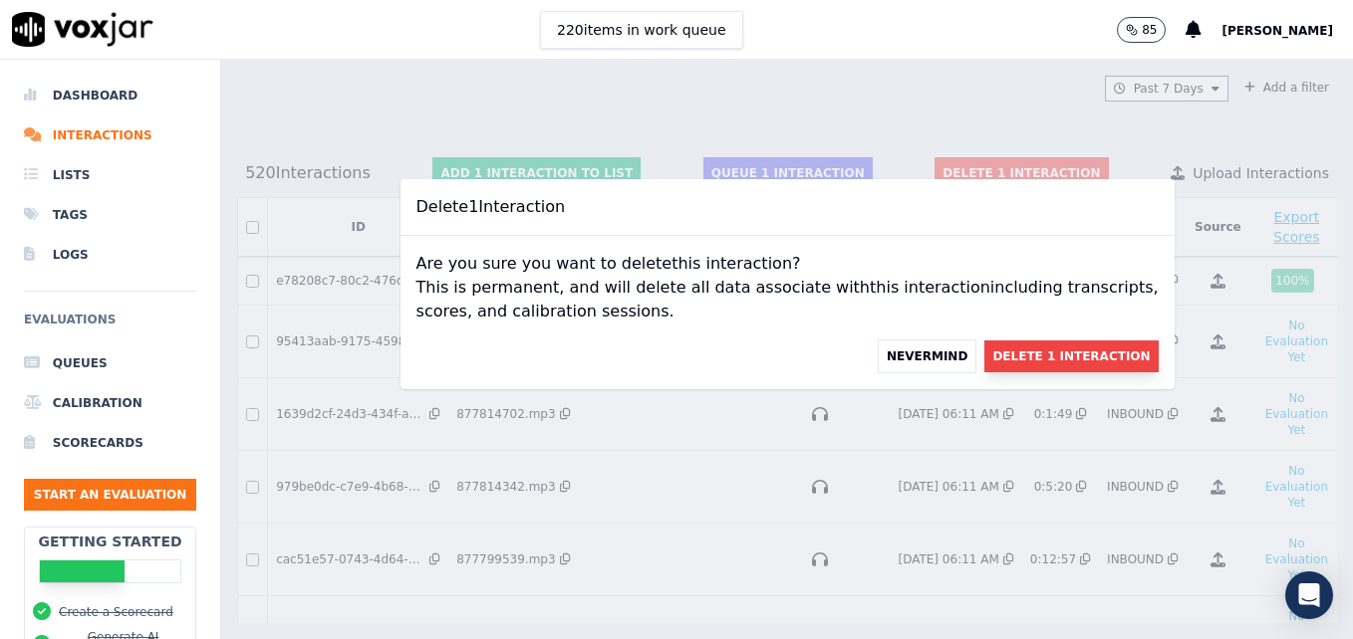
click at [1012, 353] on button "Delete 1 Interaction" at bounding box center [1070, 357] width 173 height 32
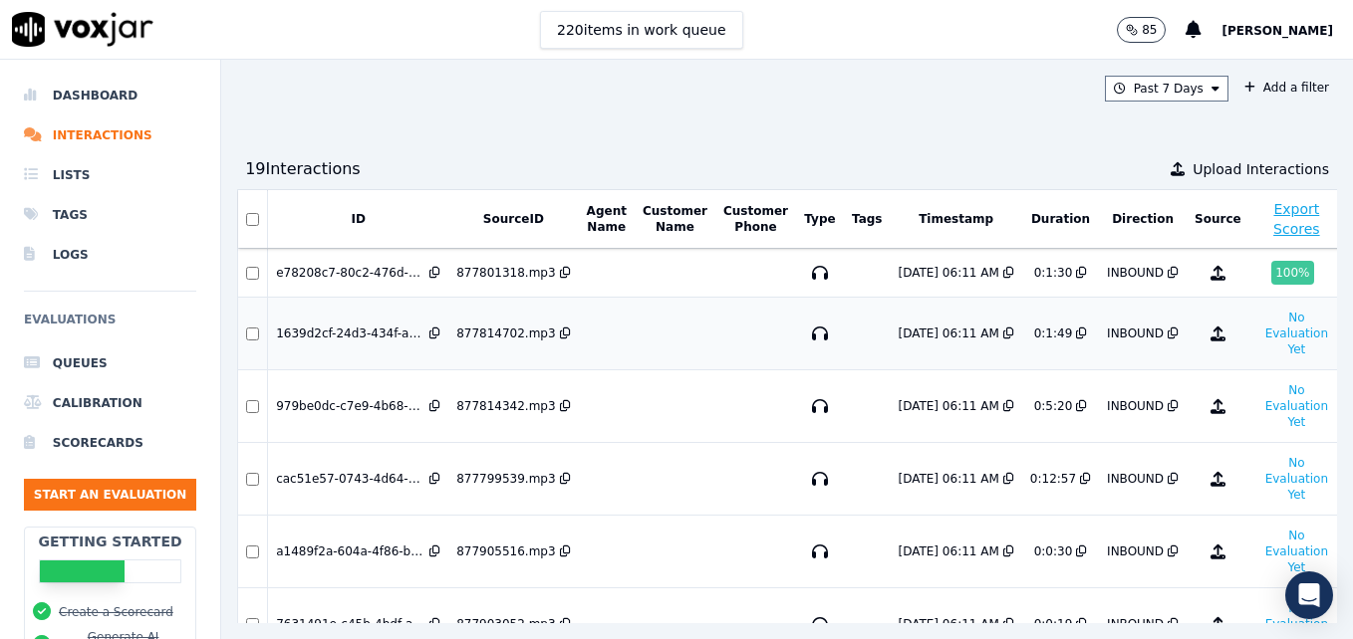
click at [320, 329] on div "1639d2cf-24d3-434f-aea5-5bb03562a293" at bounding box center [350, 334] width 149 height 16
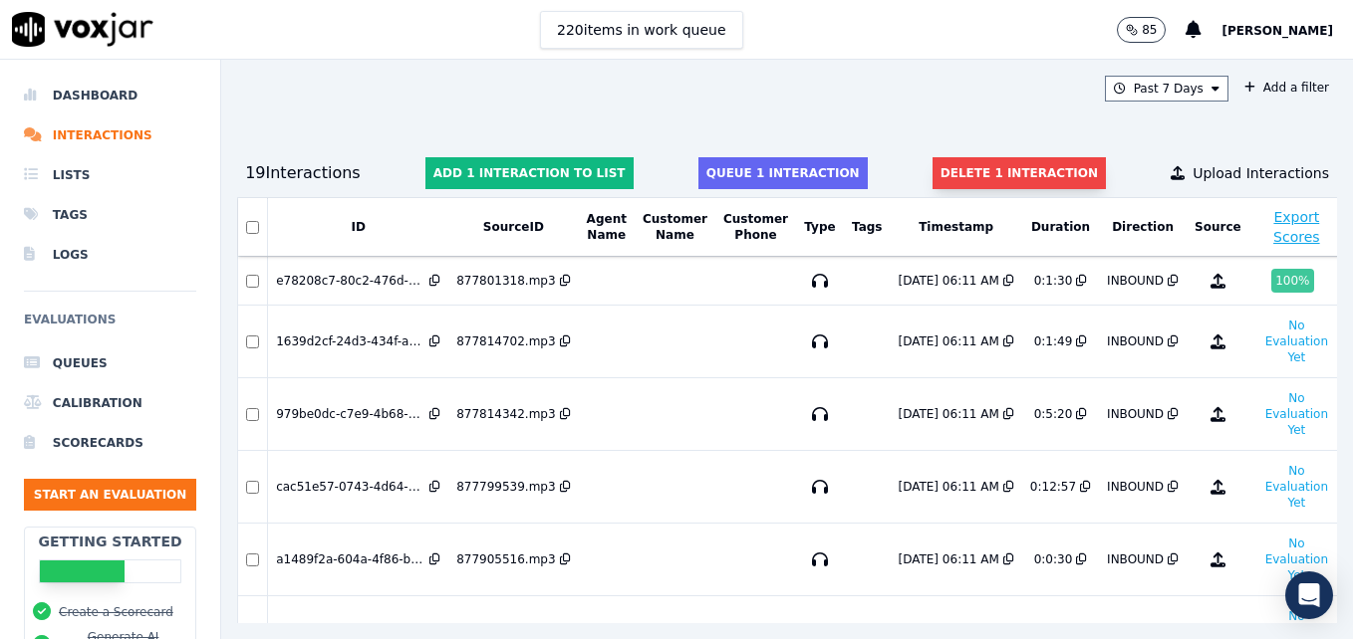
click at [955, 174] on button "Delete 1 interaction" at bounding box center [1018, 173] width 173 height 32
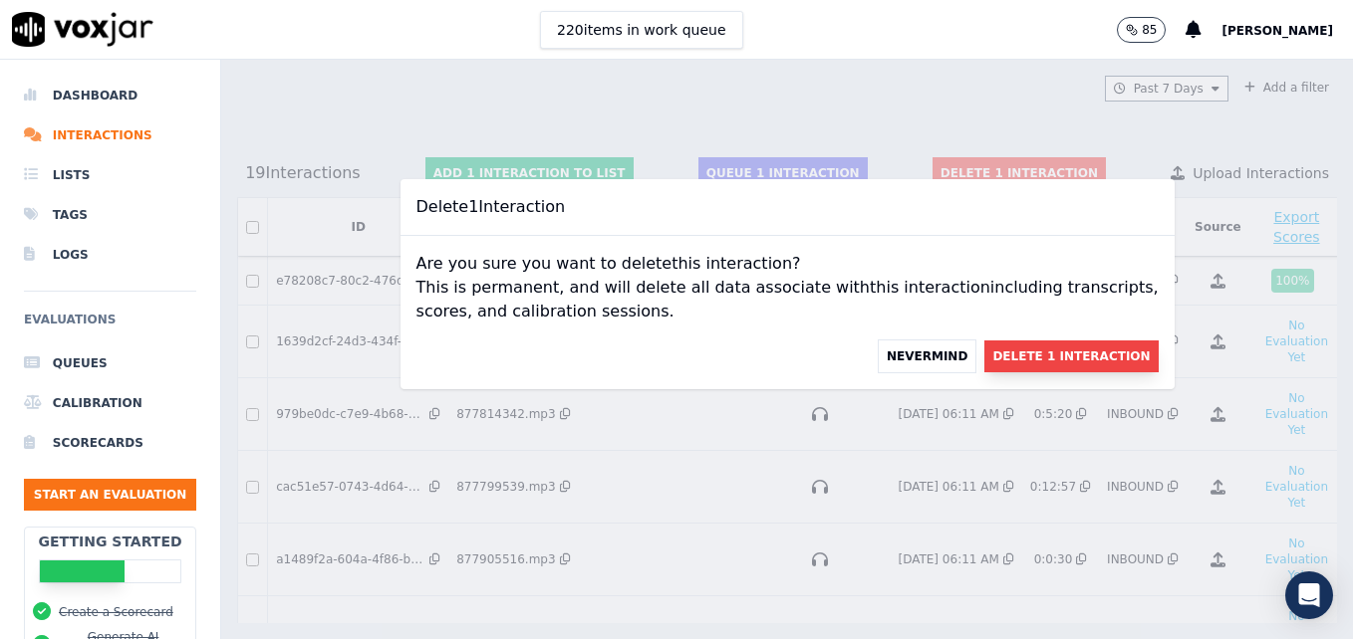
click at [999, 356] on button "Delete 1 Interaction" at bounding box center [1070, 357] width 173 height 32
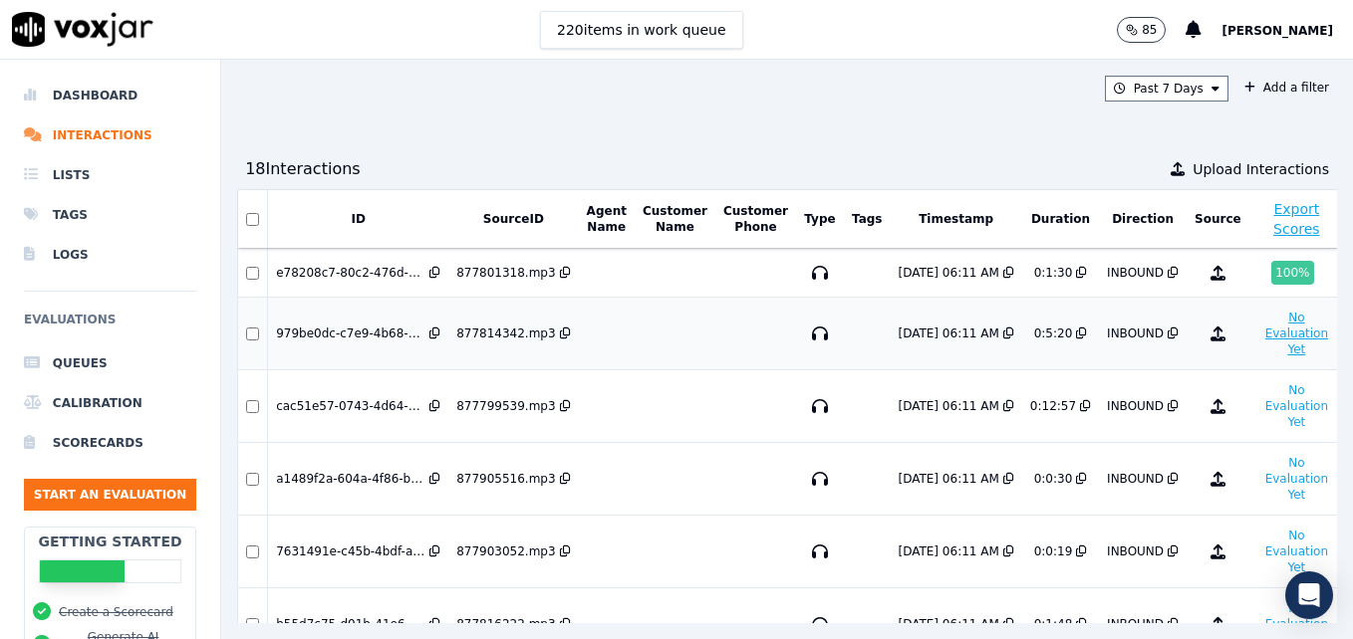
click at [1257, 334] on button "No Evaluation Yet" at bounding box center [1296, 334] width 79 height 56
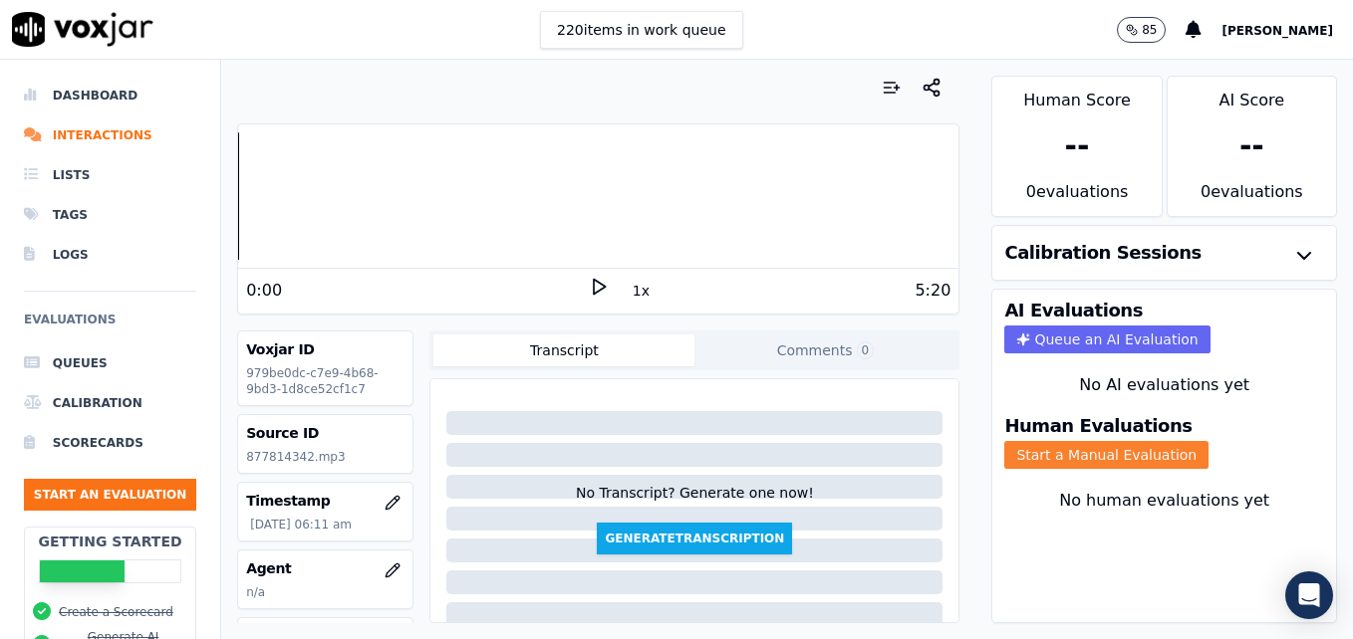
click at [1086, 455] on button "Start a Manual Evaluation" at bounding box center [1106, 455] width 204 height 28
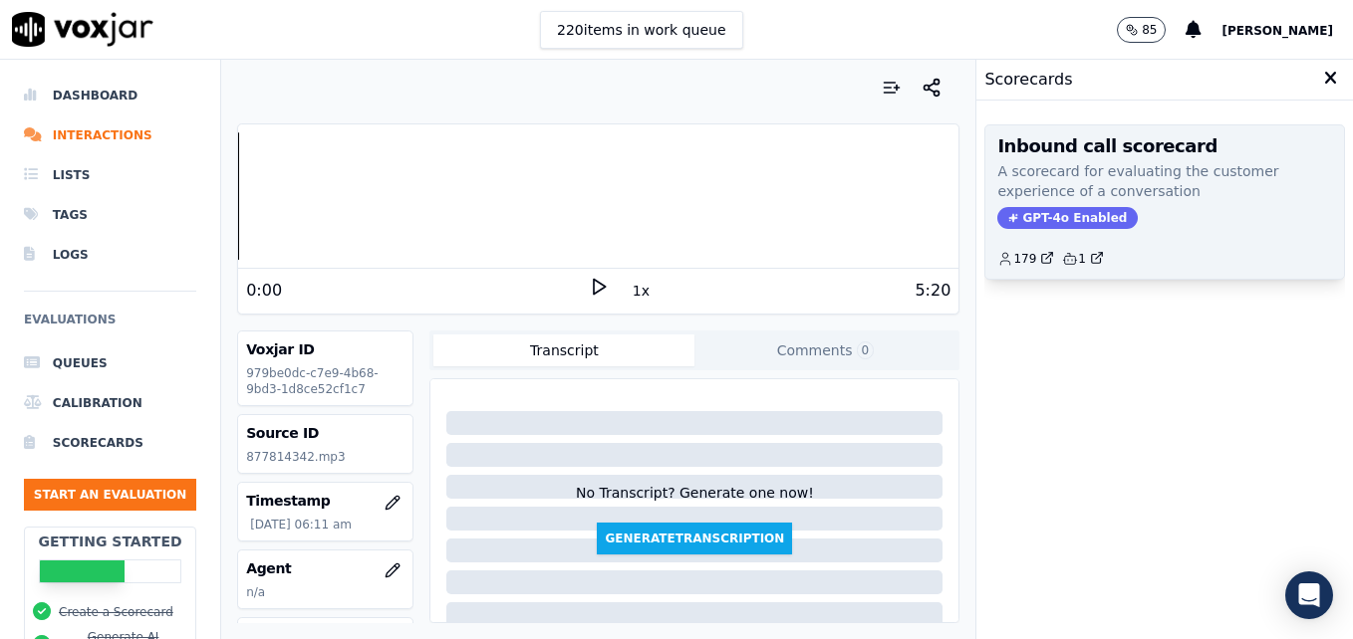
click at [1061, 219] on span "GPT-4o Enabled" at bounding box center [1067, 218] width 140 height 22
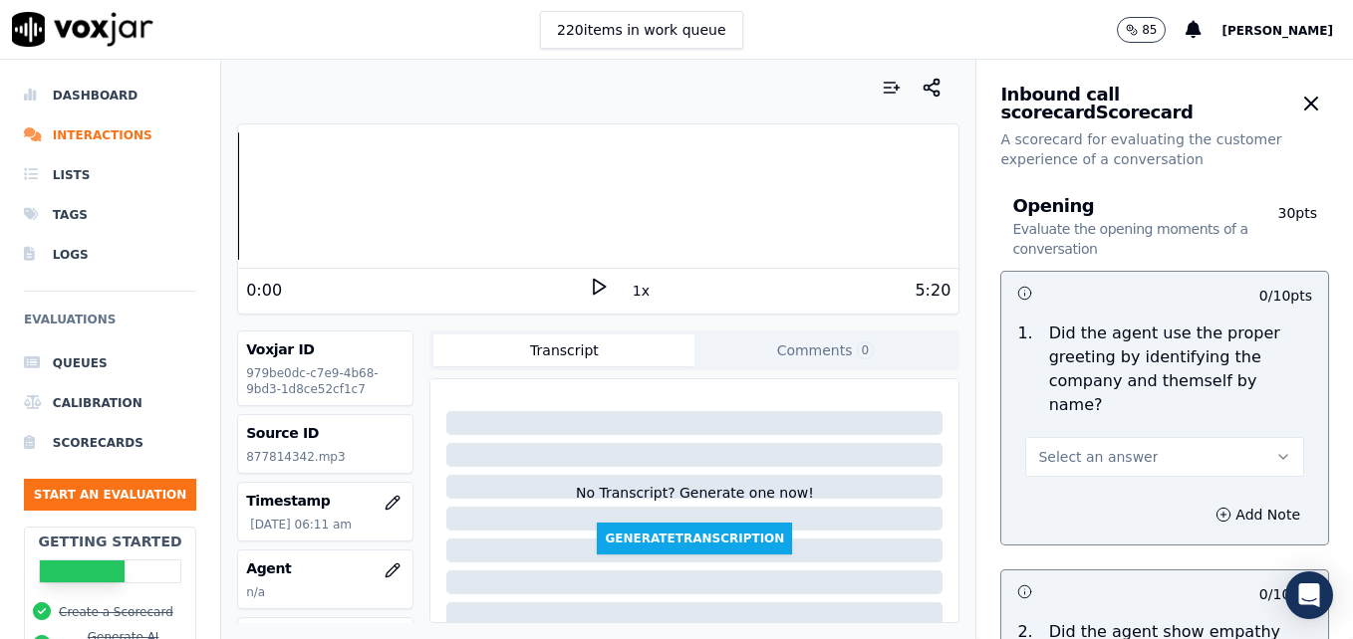
click at [589, 282] on icon at bounding box center [599, 287] width 20 height 20
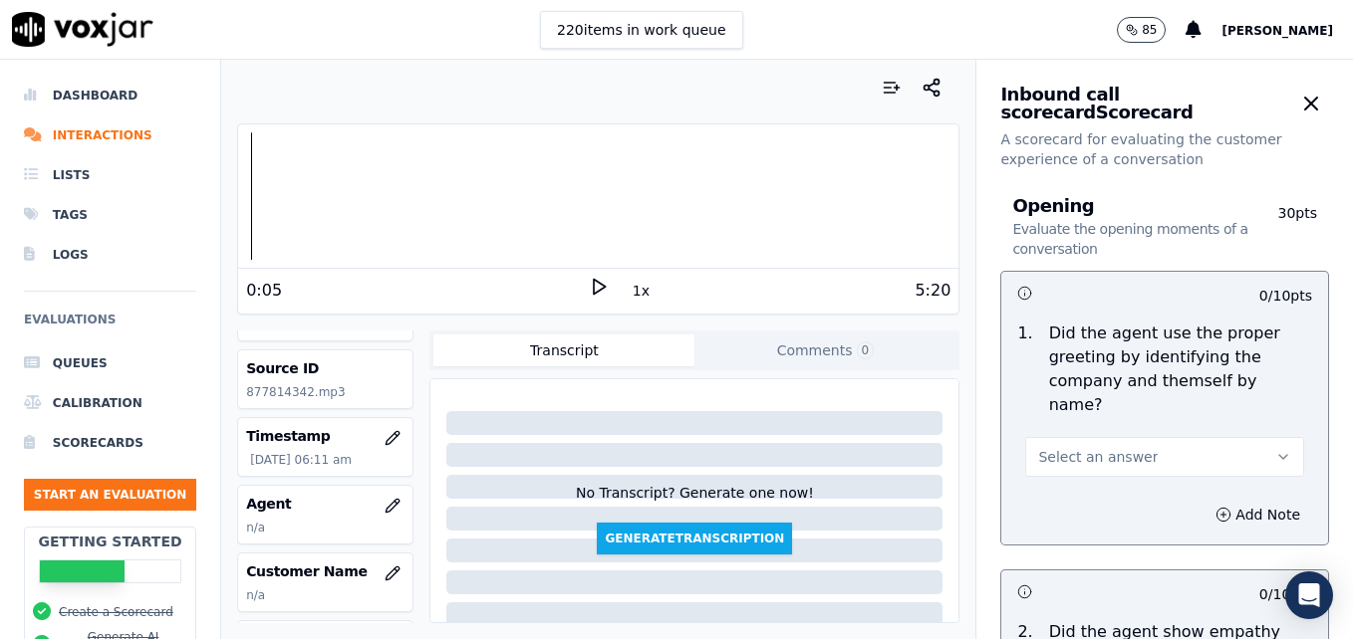
scroll to position [100, 0]
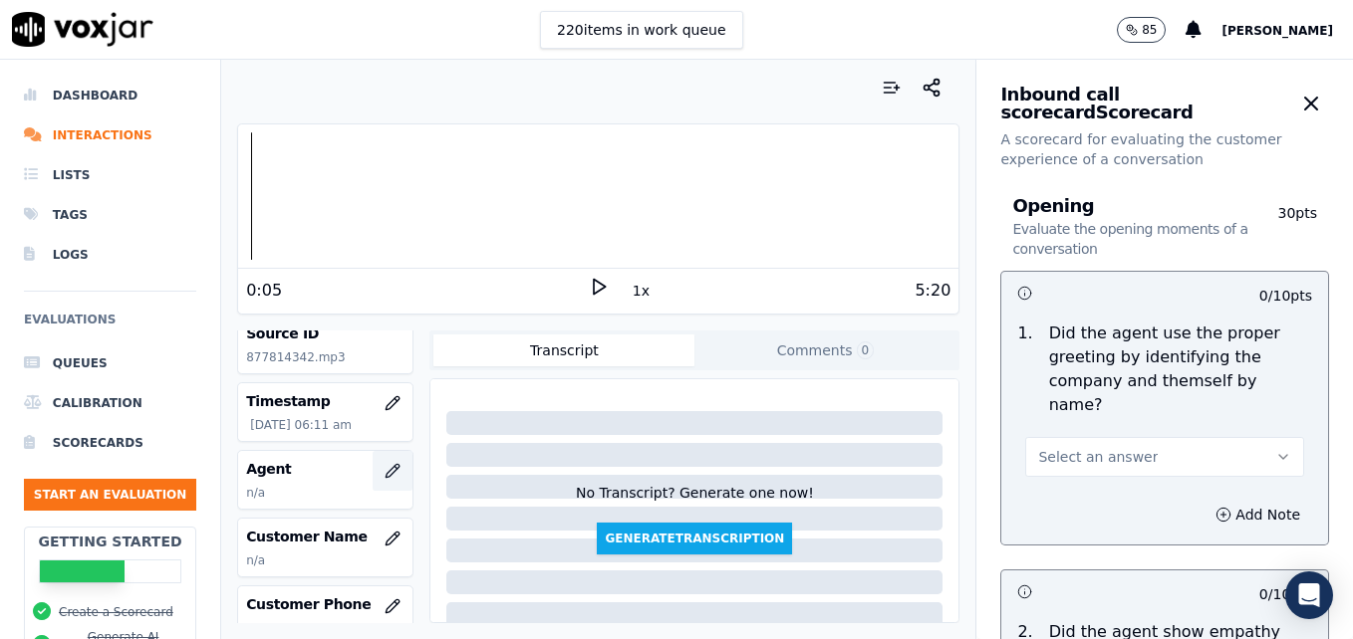
click at [384, 465] on icon "button" at bounding box center [392, 471] width 16 height 16
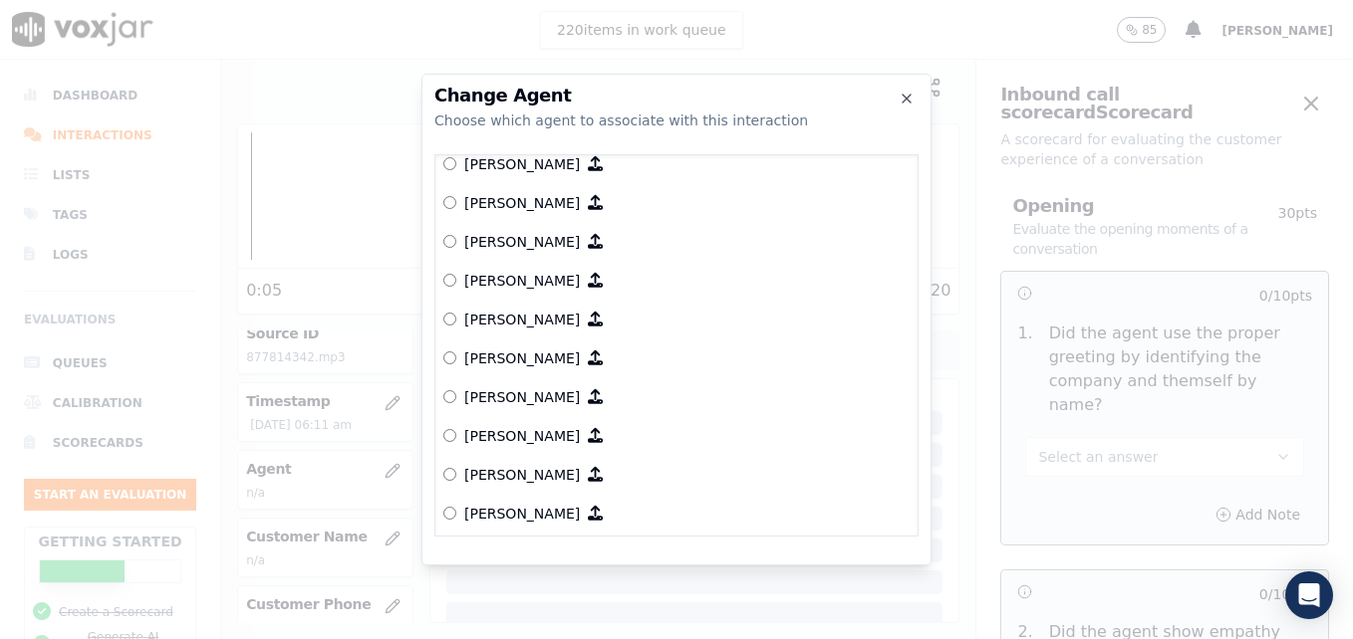
scroll to position [436, 0]
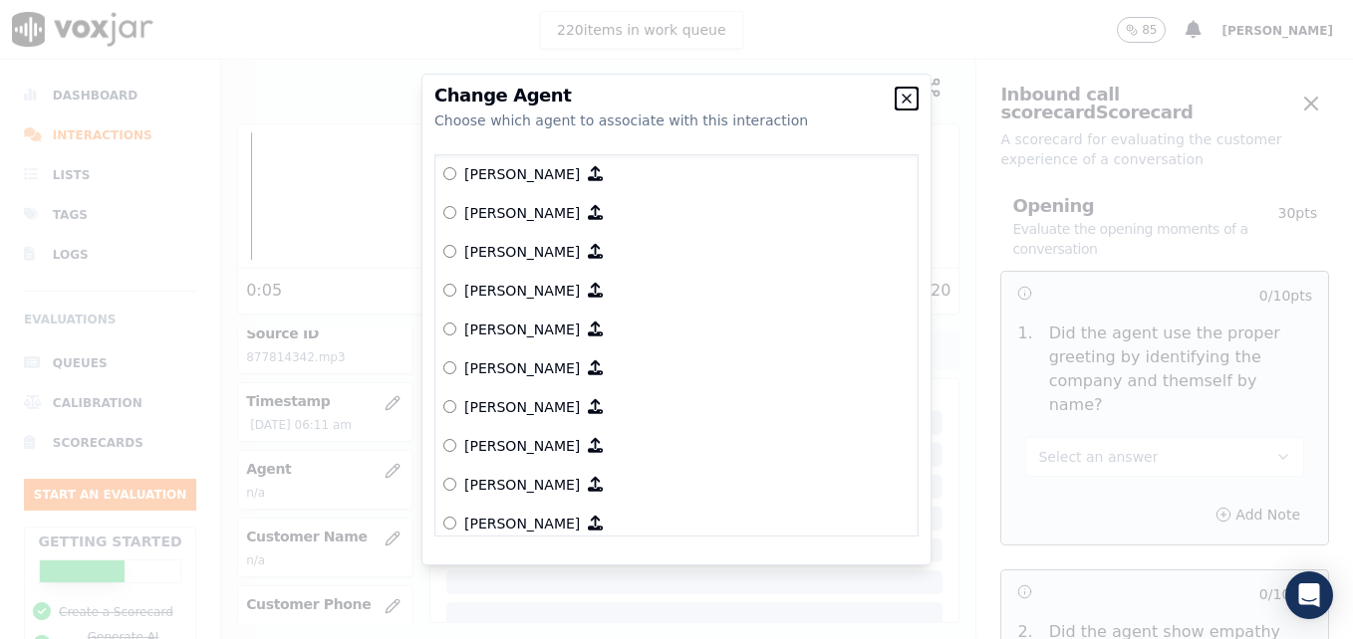
click at [899, 95] on icon "button" at bounding box center [906, 99] width 16 height 16
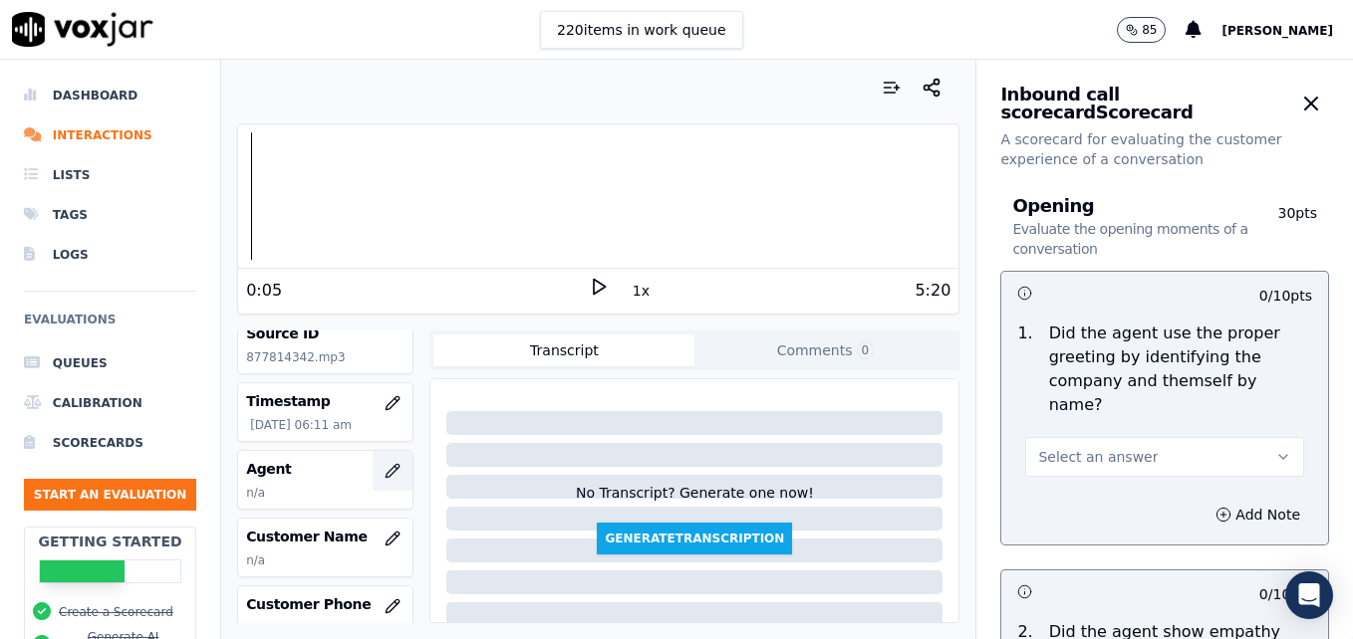
click at [386, 468] on icon "button" at bounding box center [392, 470] width 13 height 13
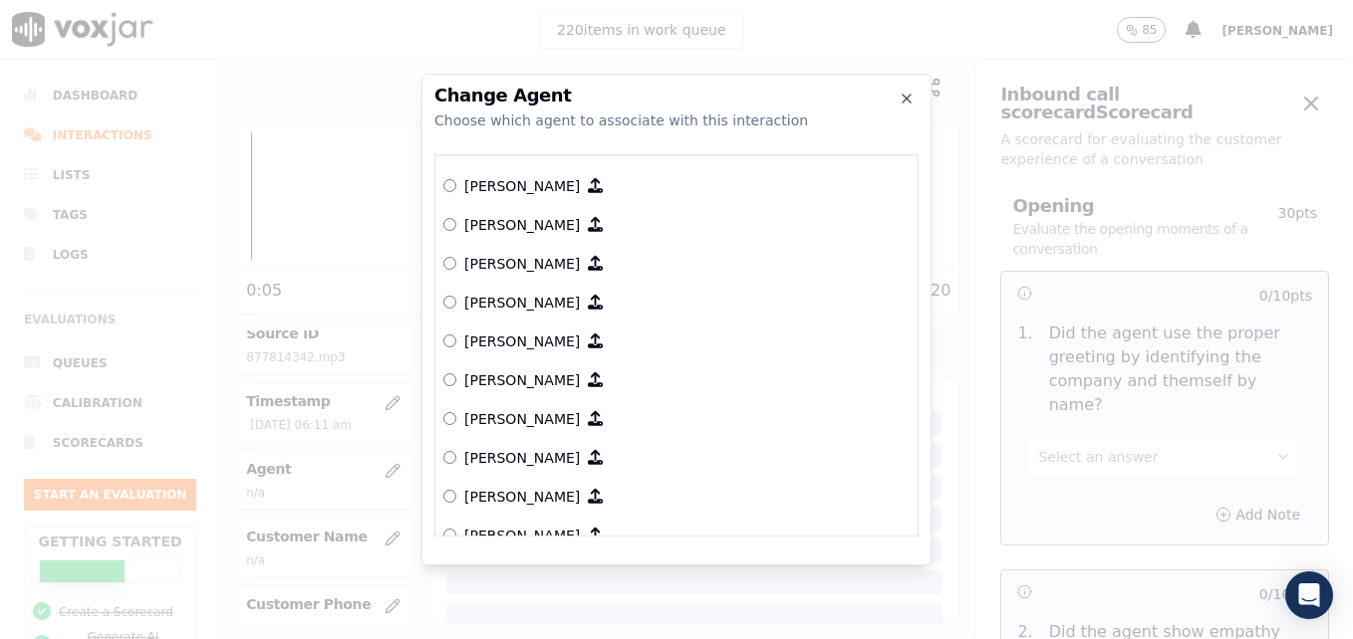
scroll to position [697, 0]
click at [1042, 431] on div at bounding box center [676, 319] width 1353 height 639
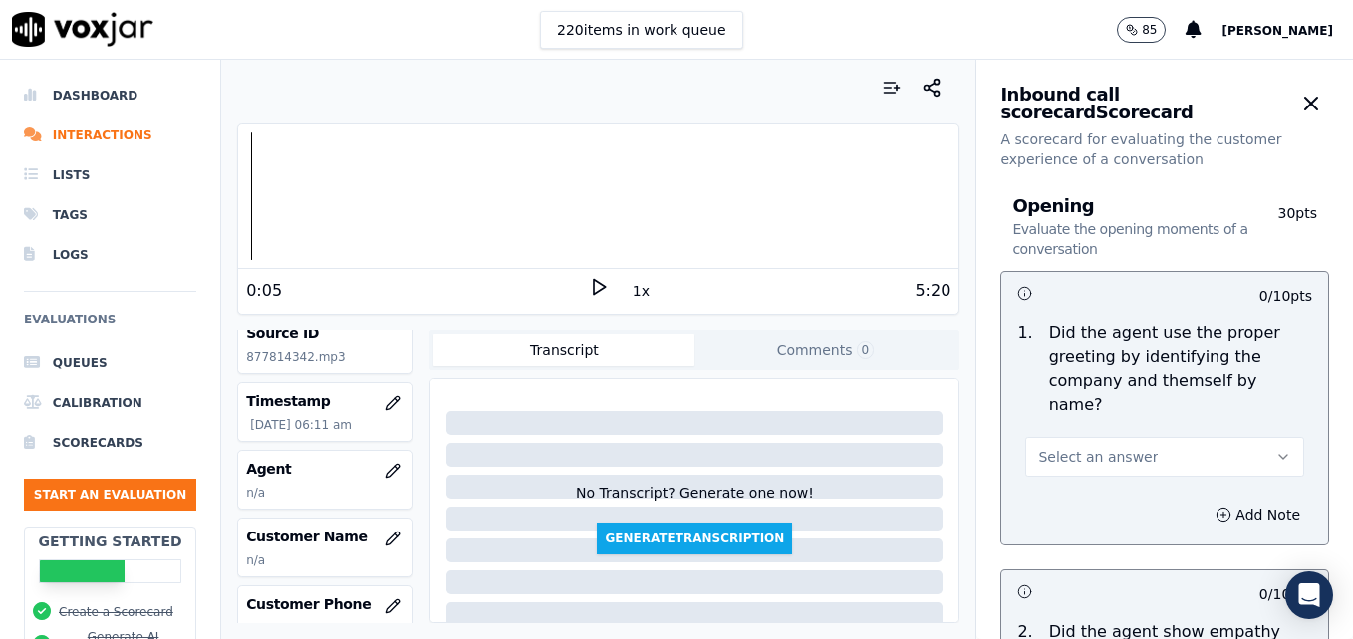
click at [237, 203] on div "Your browser does not support the audio element. 0:05 1x 5:20" at bounding box center [598, 219] width 722 height 191
click at [242, 201] on div at bounding box center [598, 195] width 720 height 127
click at [240, 201] on div at bounding box center [598, 195] width 720 height 127
click at [237, 201] on div "Your browser does not support the audio element. 0:00 1x 5:20" at bounding box center [598, 219] width 722 height 191
click at [589, 289] on icon at bounding box center [599, 287] width 20 height 20
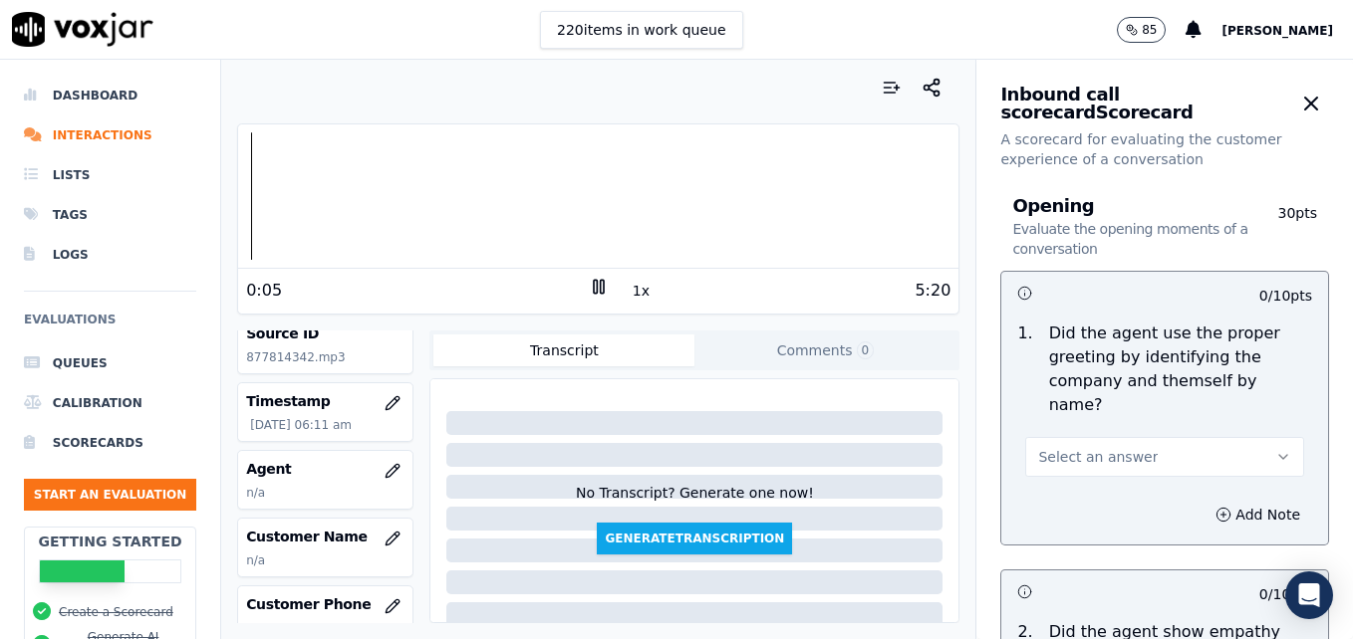
click at [600, 286] on rect at bounding box center [601, 286] width 3 height 13
click at [1227, 437] on button "Select an answer" at bounding box center [1164, 457] width 279 height 40
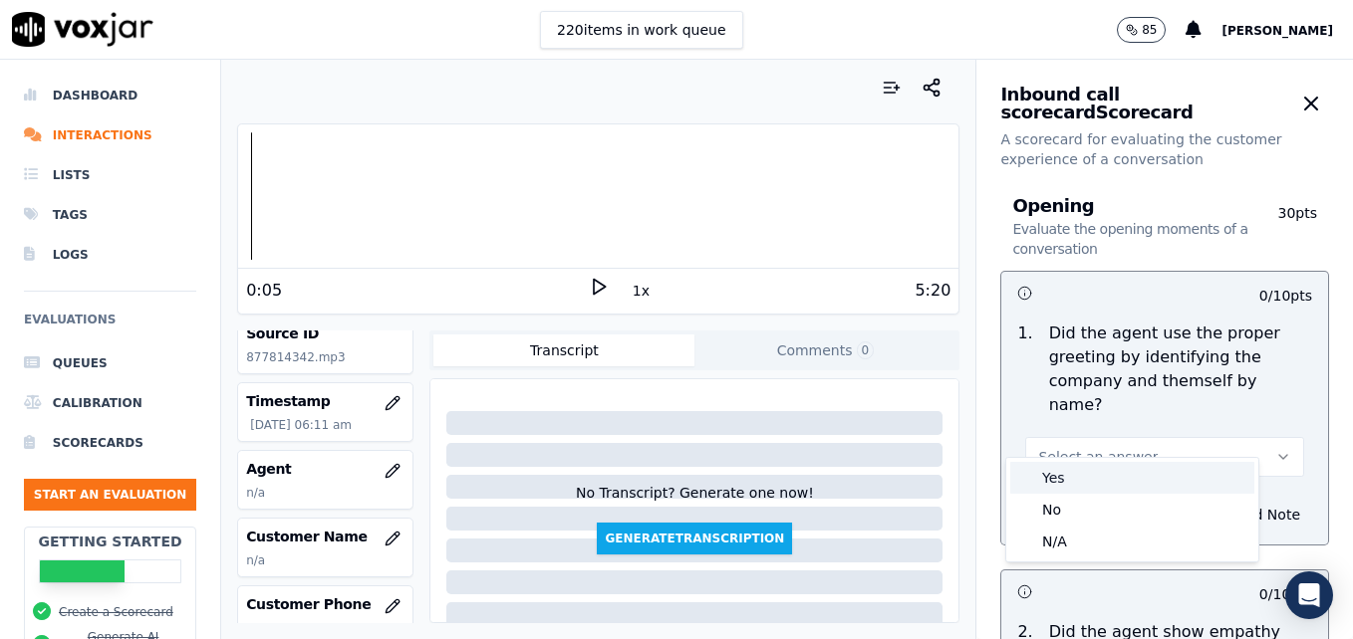
click at [1078, 478] on div "Yes" at bounding box center [1132, 478] width 244 height 32
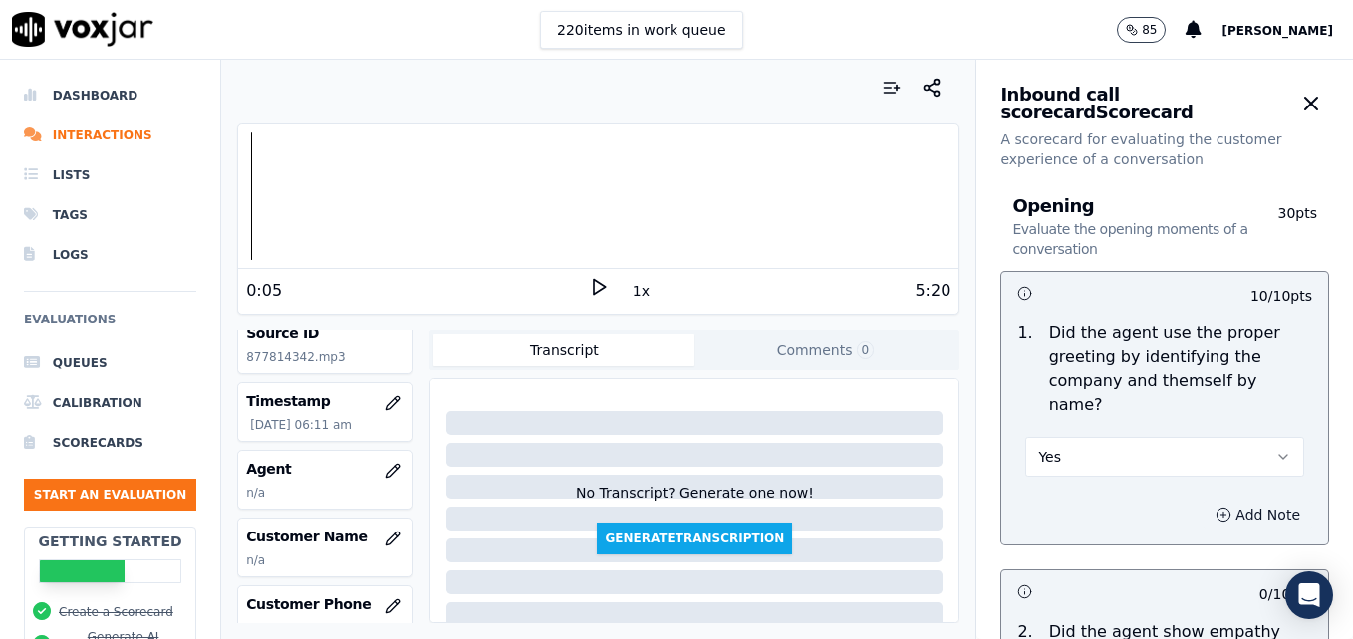
drag, startPoint x: 1182, startPoint y: 489, endPoint x: 1178, endPoint y: 500, distance: 11.7
click at [1215, 507] on icon "button" at bounding box center [1223, 515] width 16 height 16
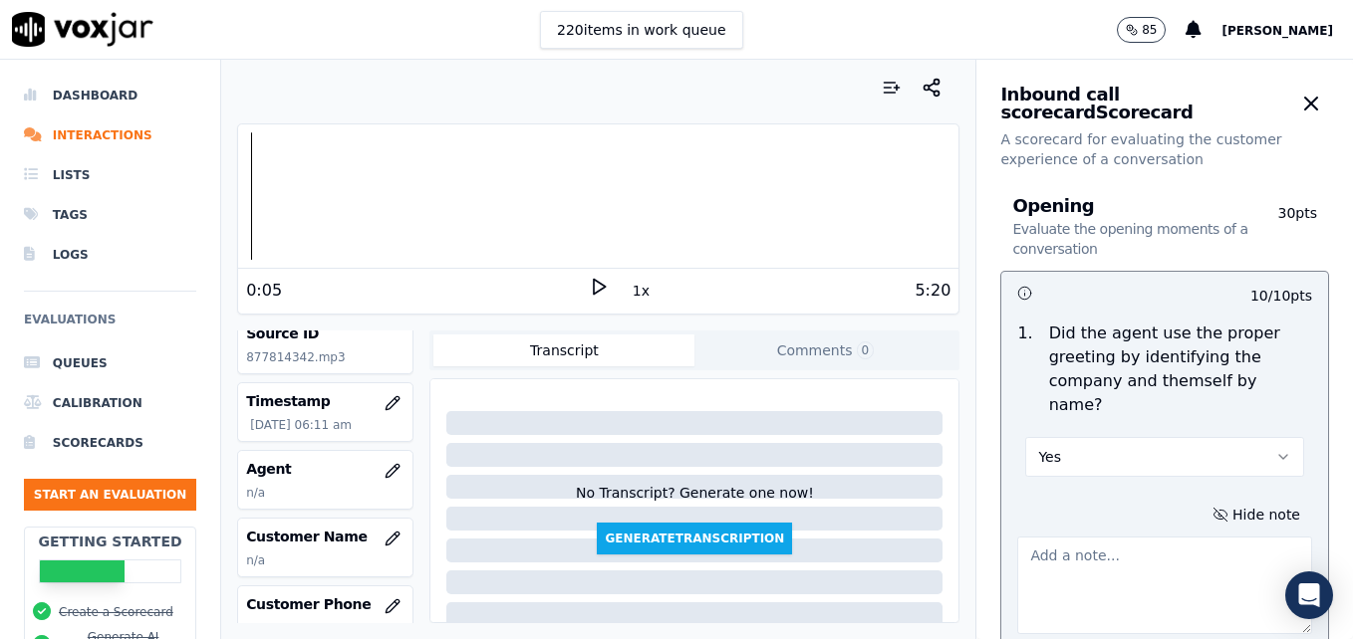
drag, startPoint x: 1121, startPoint y: 537, endPoint x: 1133, endPoint y: 527, distance: 16.3
click at [1124, 537] on textarea at bounding box center [1164, 586] width 295 height 98
type textarea "Agent: Jacob"
click at [589, 287] on icon at bounding box center [599, 287] width 20 height 20
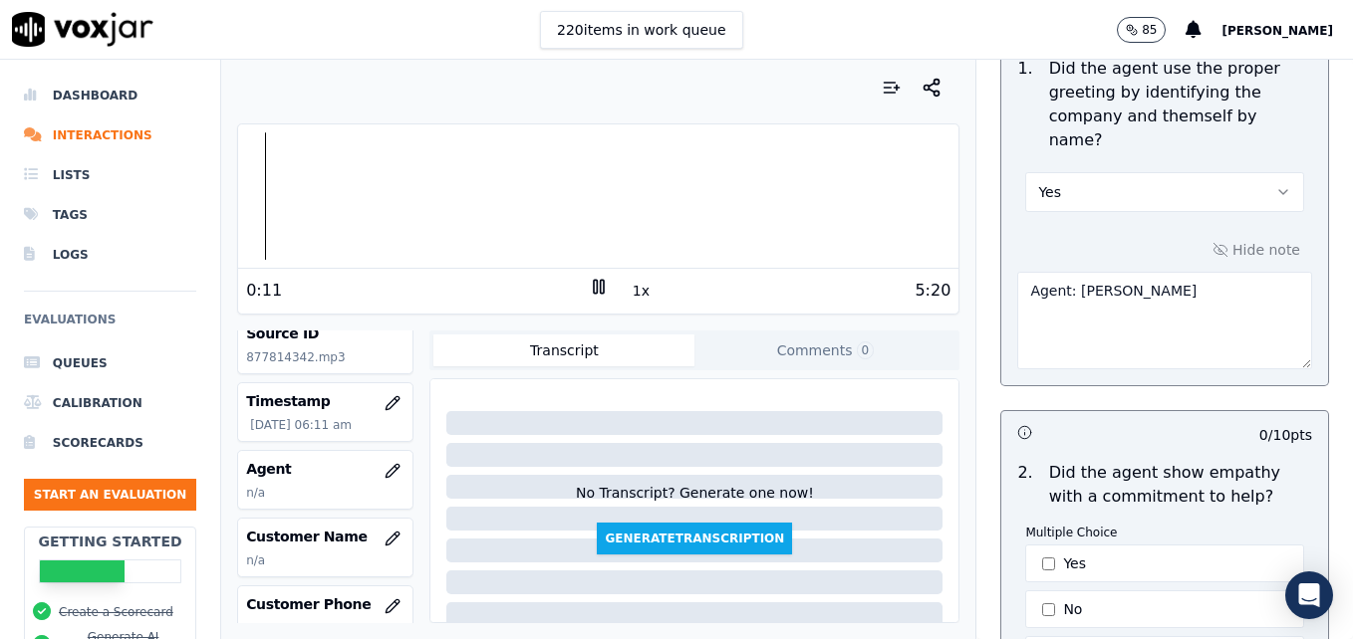
scroll to position [299, 0]
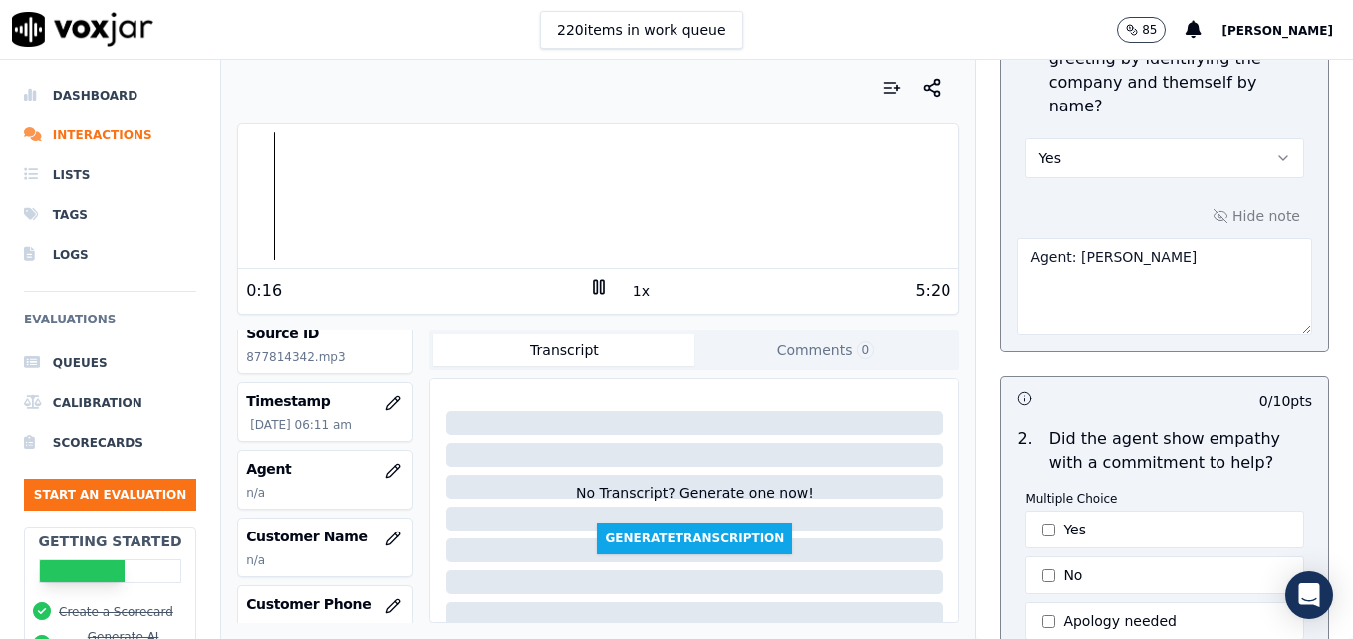
click at [589, 287] on icon at bounding box center [599, 287] width 20 height 20
click at [260, 200] on div at bounding box center [598, 195] width 720 height 127
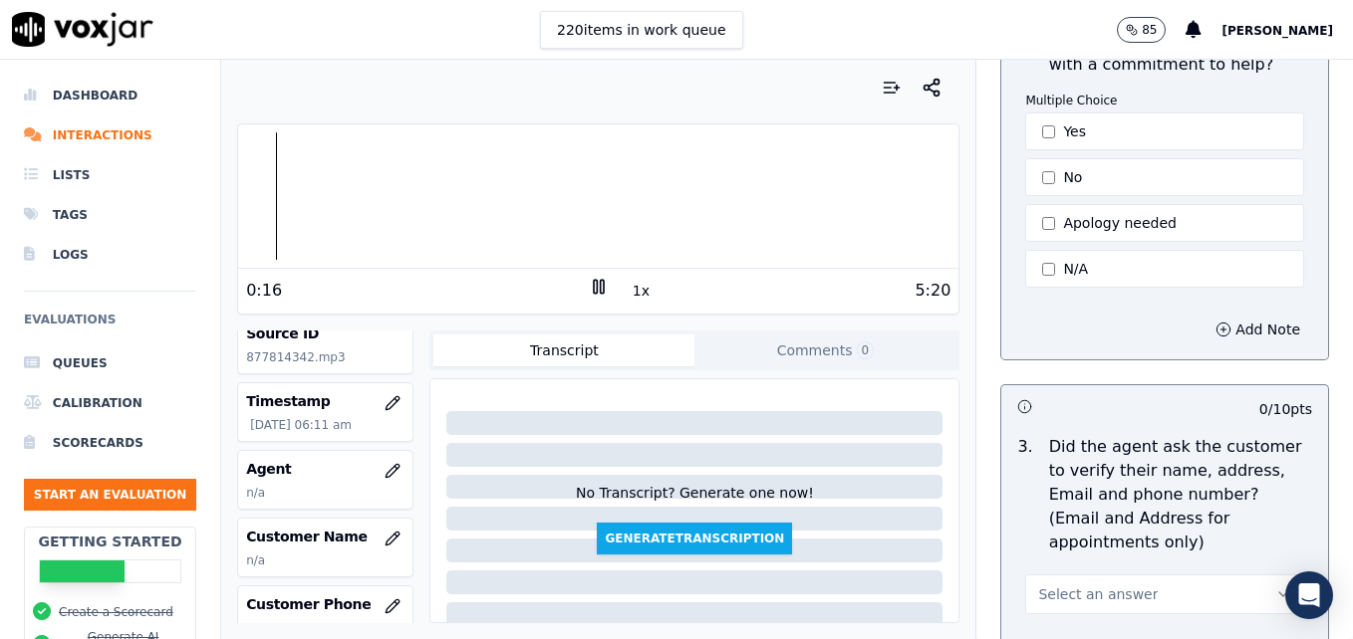
scroll to position [797, 0]
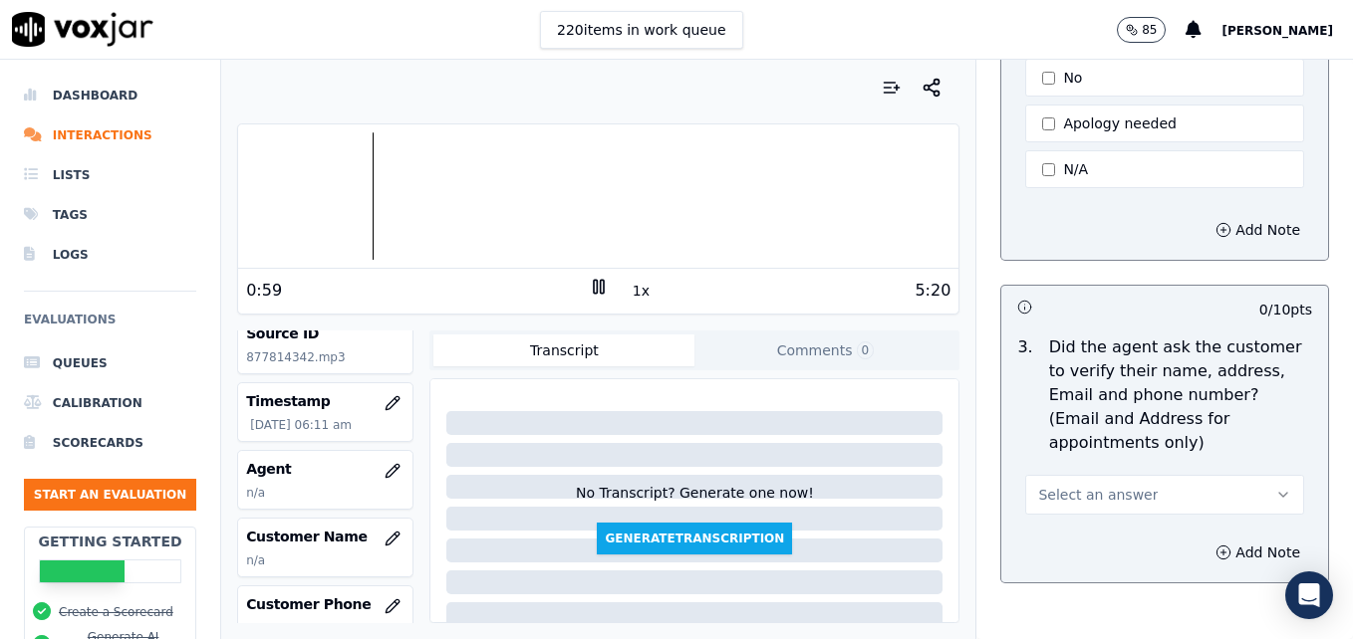
click at [589, 284] on icon at bounding box center [599, 287] width 20 height 20
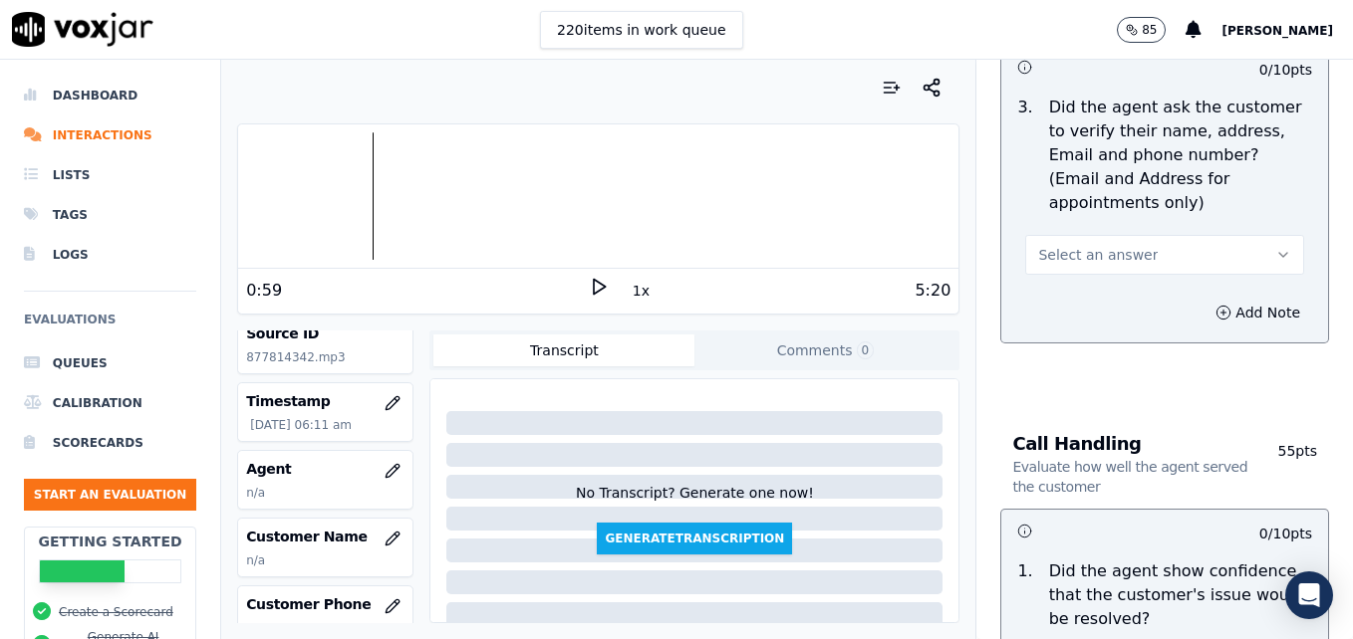
scroll to position [1096, 0]
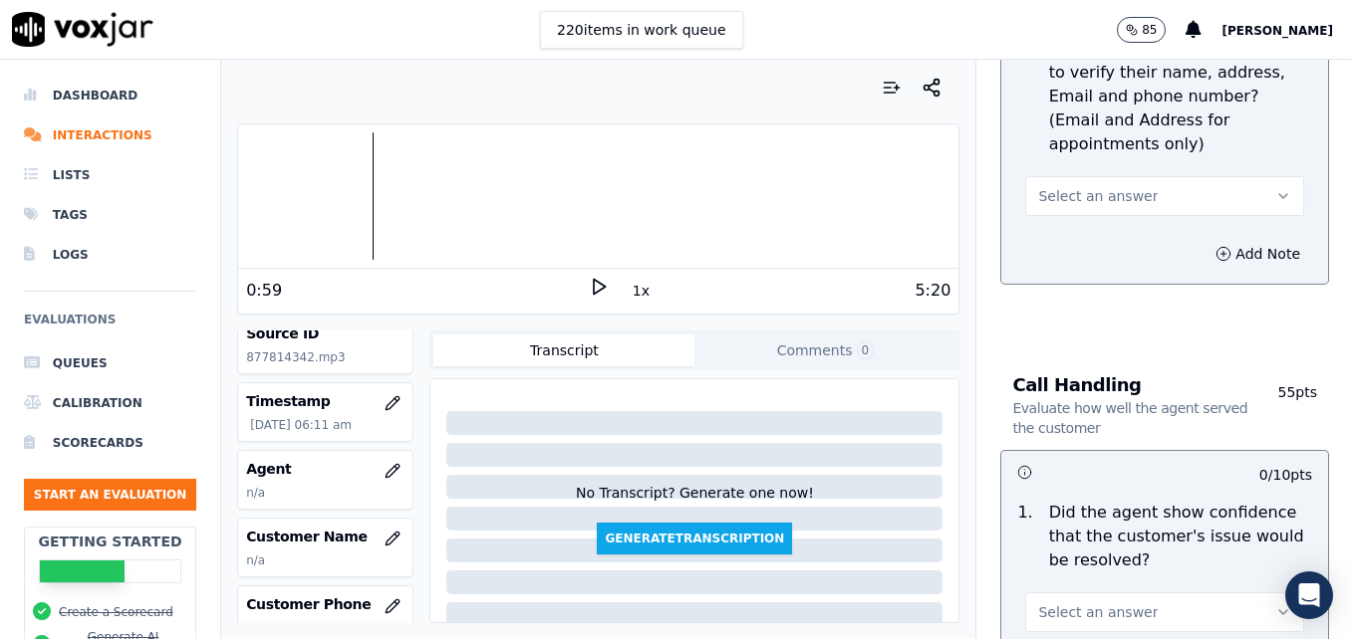
click at [1275, 188] on icon "button" at bounding box center [1283, 196] width 16 height 16
click at [1086, 222] on div "No" at bounding box center [1132, 225] width 244 height 32
click at [1215, 246] on icon "button" at bounding box center [1223, 254] width 16 height 16
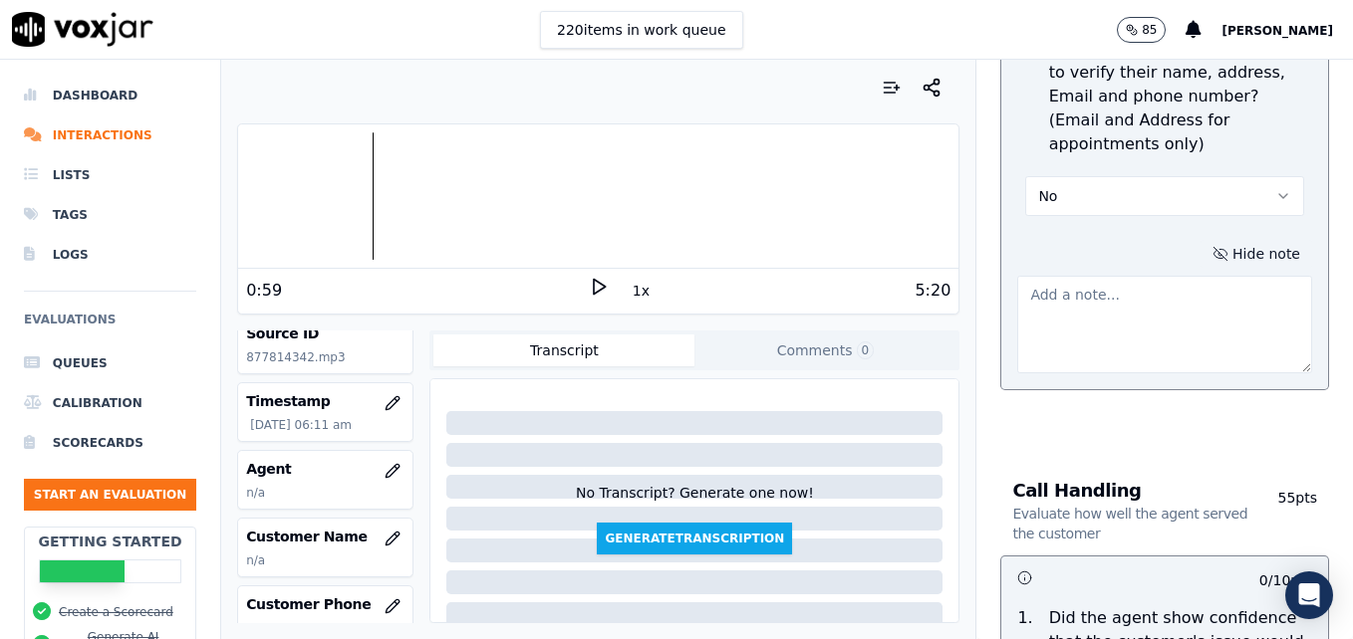
click at [1148, 276] on textarea at bounding box center [1164, 325] width 295 height 98
type textarea "New/returning customer not verified."
click at [594, 283] on polygon at bounding box center [600, 287] width 12 height 15
click at [589, 283] on icon at bounding box center [599, 287] width 20 height 20
click at [594, 283] on polygon at bounding box center [600, 287] width 12 height 15
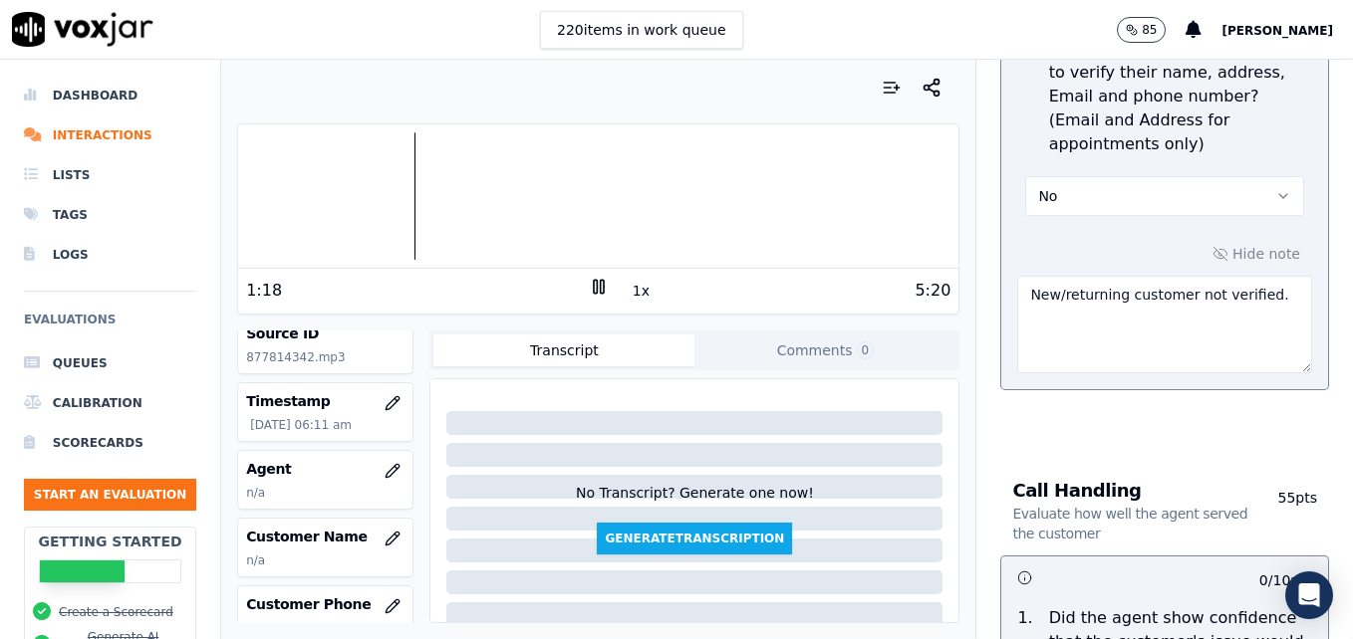
click at [589, 283] on icon at bounding box center [599, 287] width 20 height 20
click at [594, 283] on polygon at bounding box center [600, 287] width 12 height 15
click at [589, 283] on icon at bounding box center [599, 287] width 20 height 20
click at [594, 283] on polygon at bounding box center [600, 287] width 12 height 15
click at [589, 283] on icon at bounding box center [599, 287] width 20 height 20
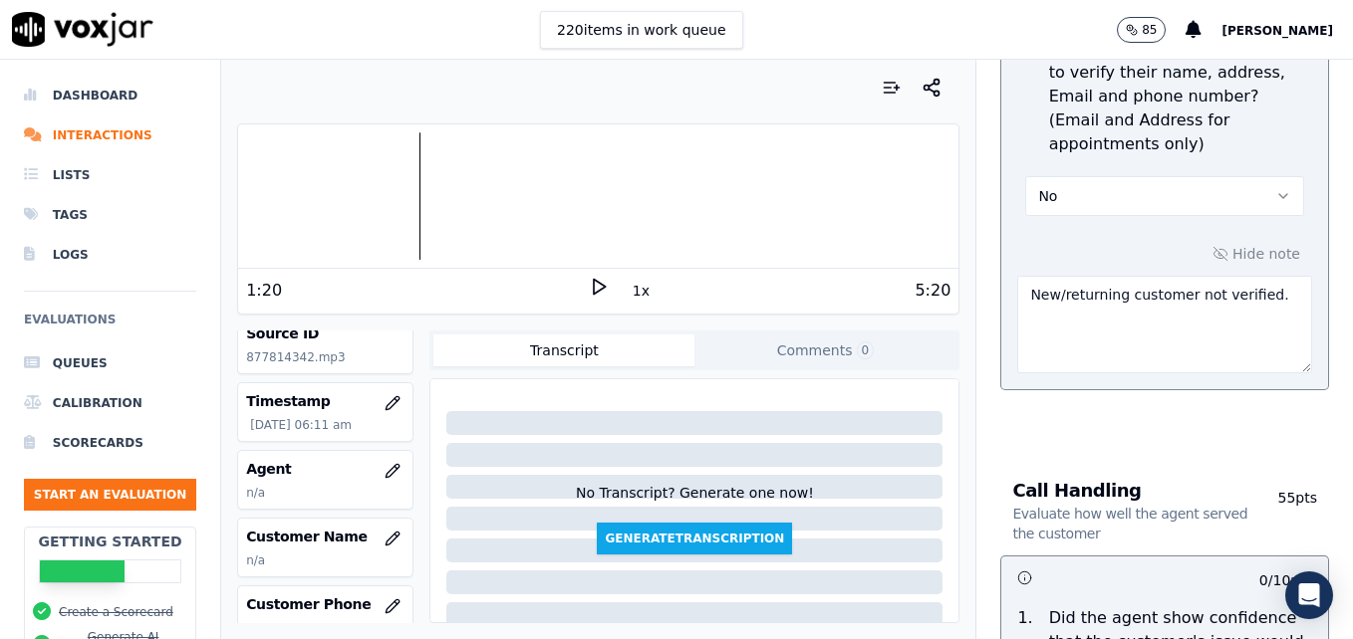
click at [594, 283] on polygon at bounding box center [600, 287] width 12 height 15
click at [589, 283] on icon at bounding box center [599, 287] width 20 height 20
click at [594, 283] on polygon at bounding box center [600, 287] width 12 height 15
click at [574, 287] on div "1:41" at bounding box center [417, 291] width 343 height 24
click at [595, 286] on icon at bounding box center [599, 287] width 20 height 20
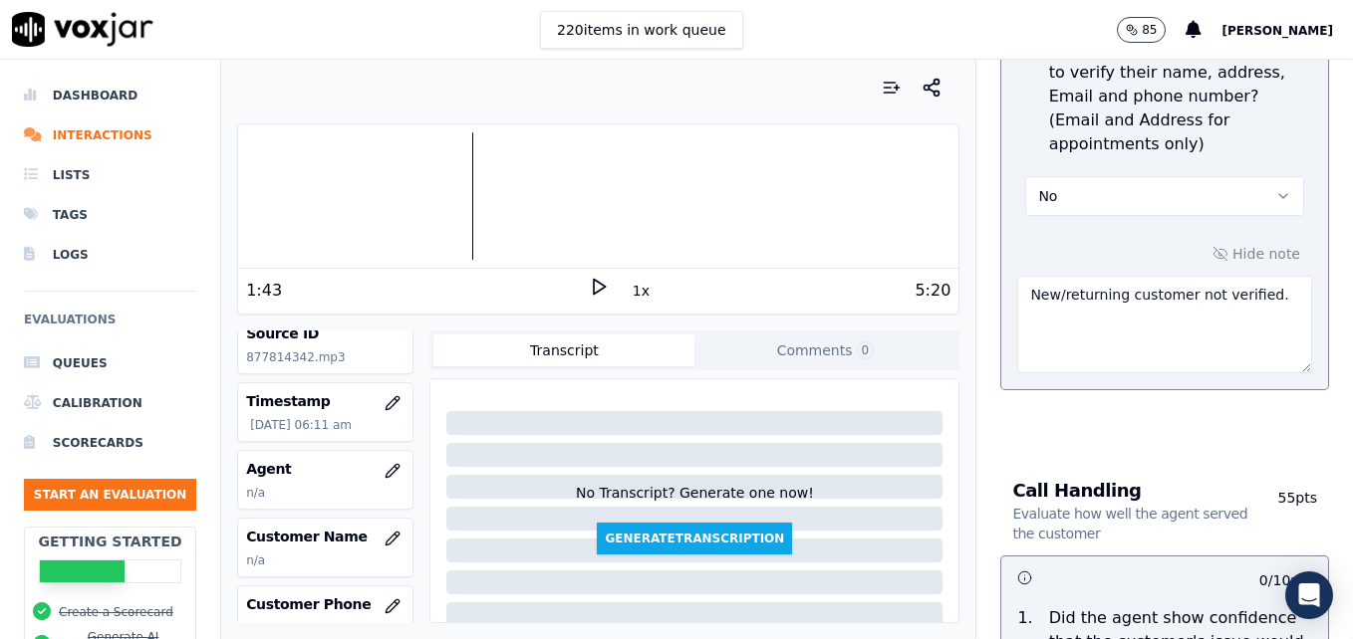
click at [595, 286] on polygon at bounding box center [600, 287] width 12 height 15
click at [589, 285] on icon at bounding box center [599, 287] width 20 height 20
click at [589, 284] on icon at bounding box center [599, 287] width 20 height 20
click at [600, 288] on rect at bounding box center [601, 286] width 3 height 13
click at [590, 288] on icon at bounding box center [599, 287] width 20 height 20
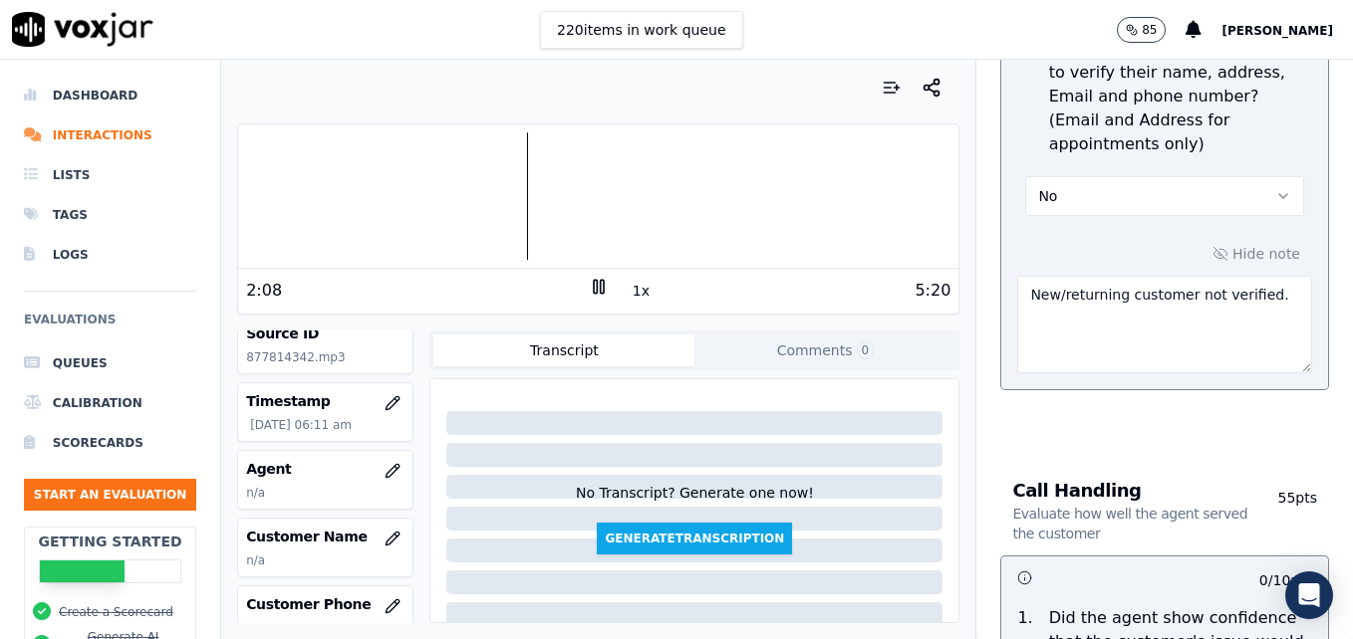
click at [589, 284] on icon at bounding box center [599, 287] width 20 height 20
click at [594, 283] on polygon at bounding box center [600, 287] width 12 height 15
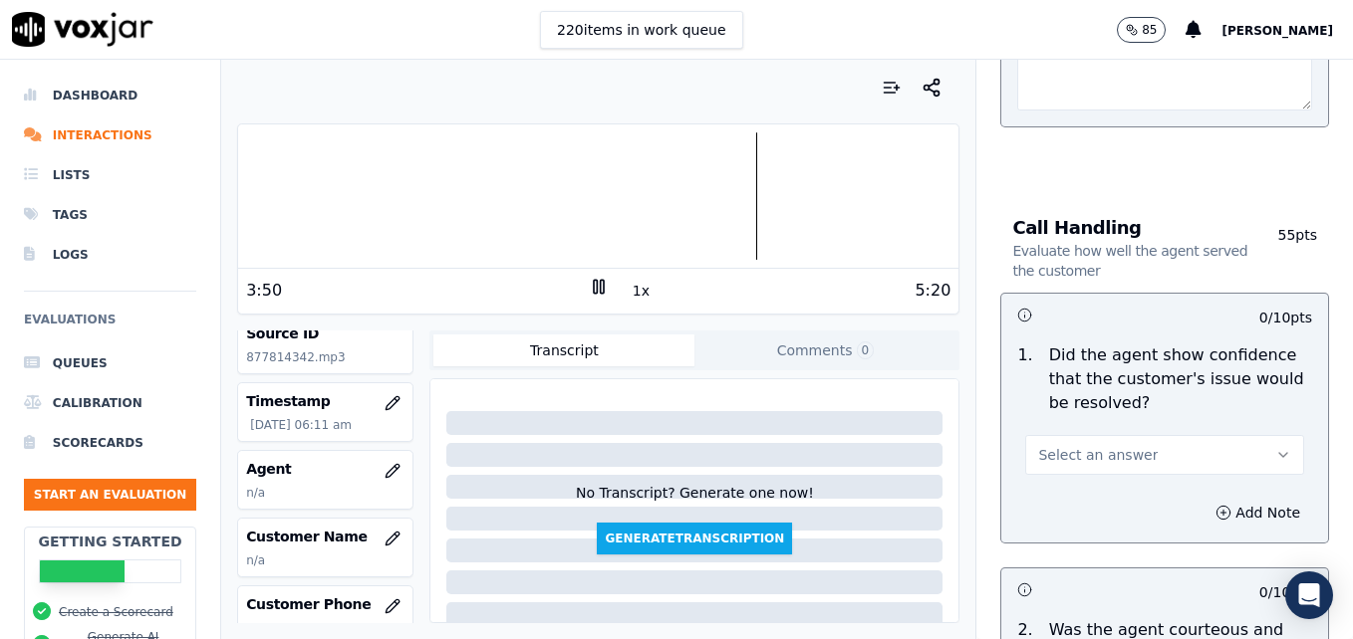
scroll to position [1394, 0]
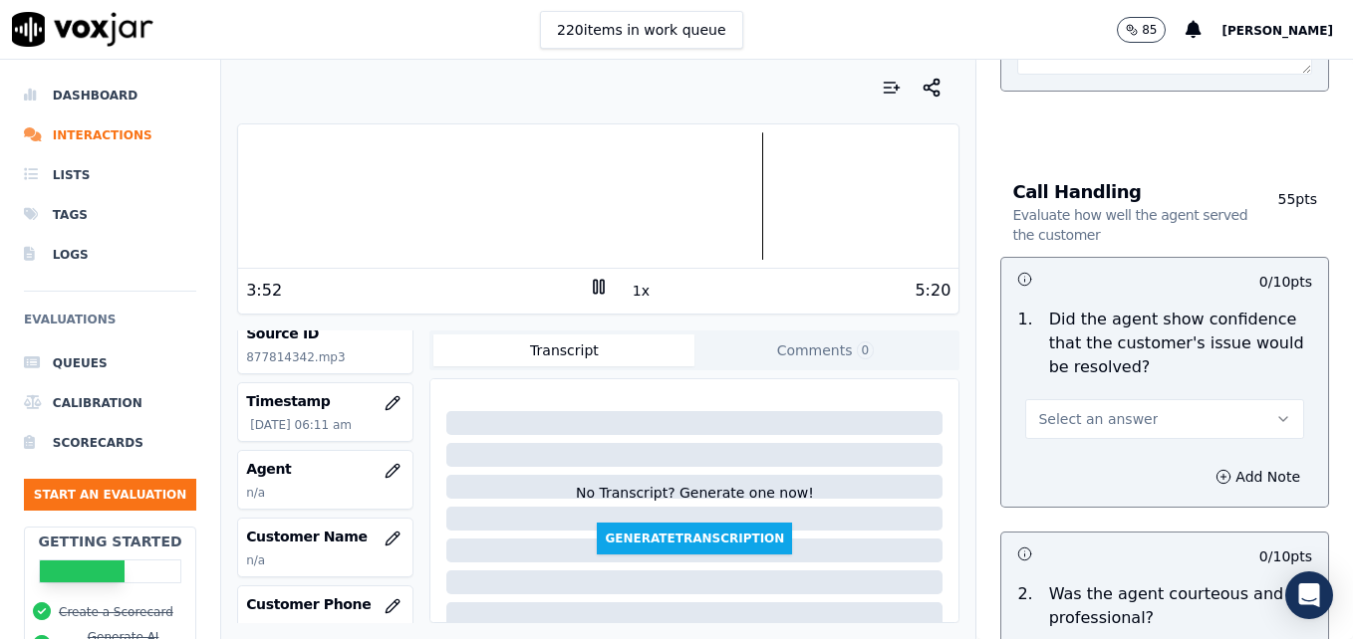
click at [1275, 411] on icon "button" at bounding box center [1283, 419] width 16 height 16
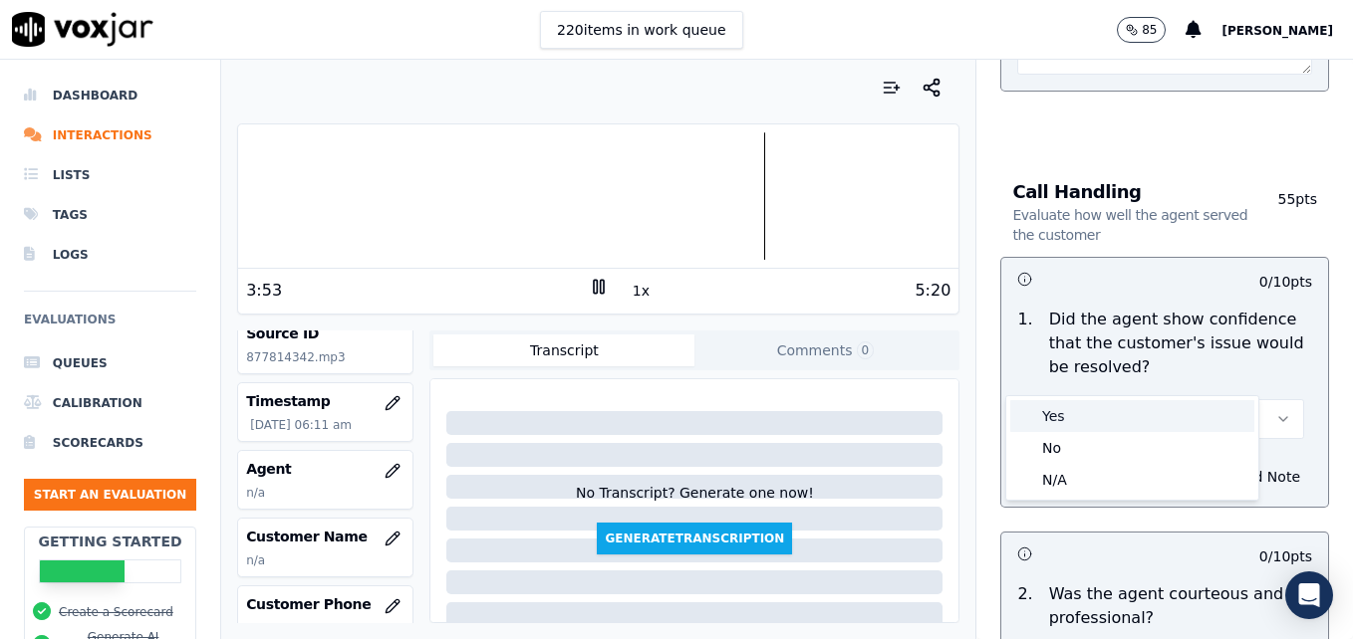
click at [1101, 416] on div "Yes" at bounding box center [1132, 416] width 244 height 32
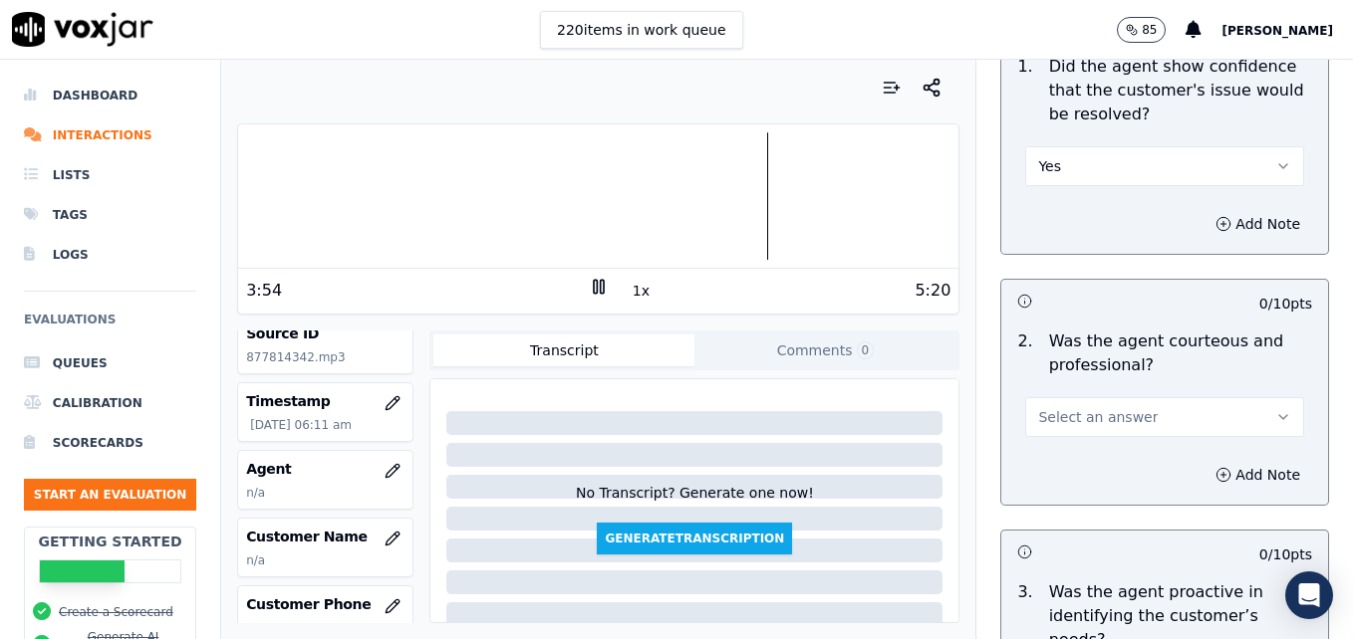
scroll to position [1693, 0]
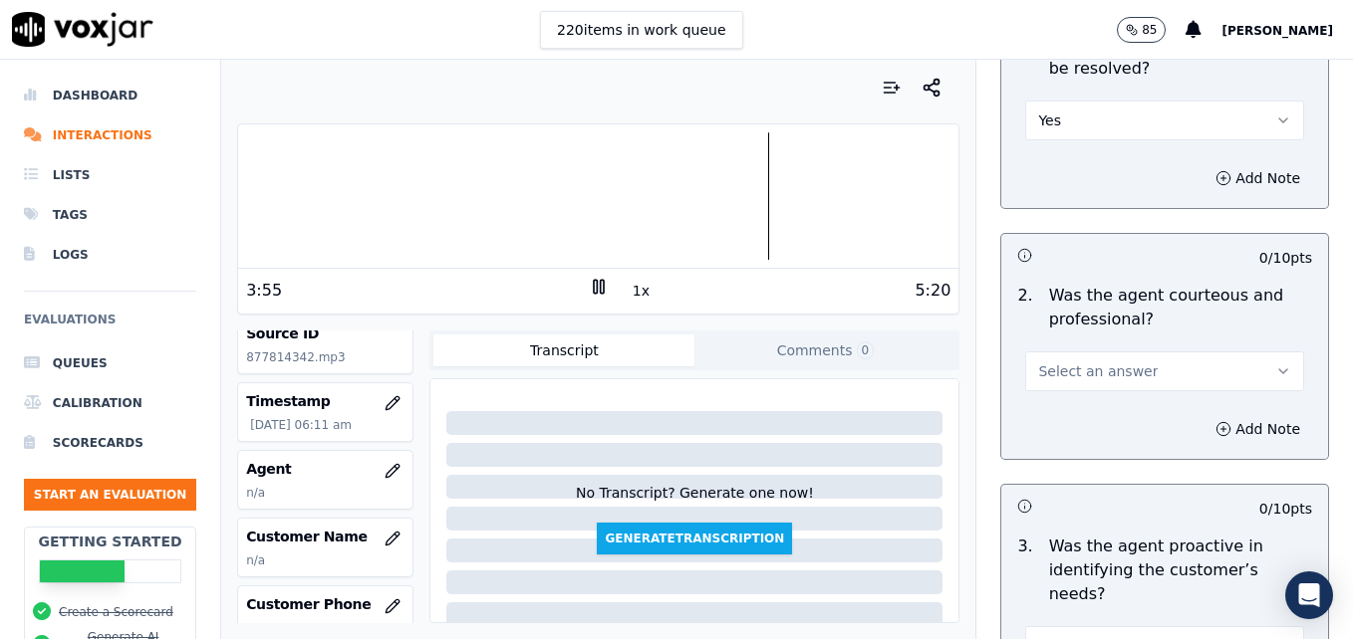
click at [1250, 352] on button "Select an answer" at bounding box center [1164, 372] width 279 height 40
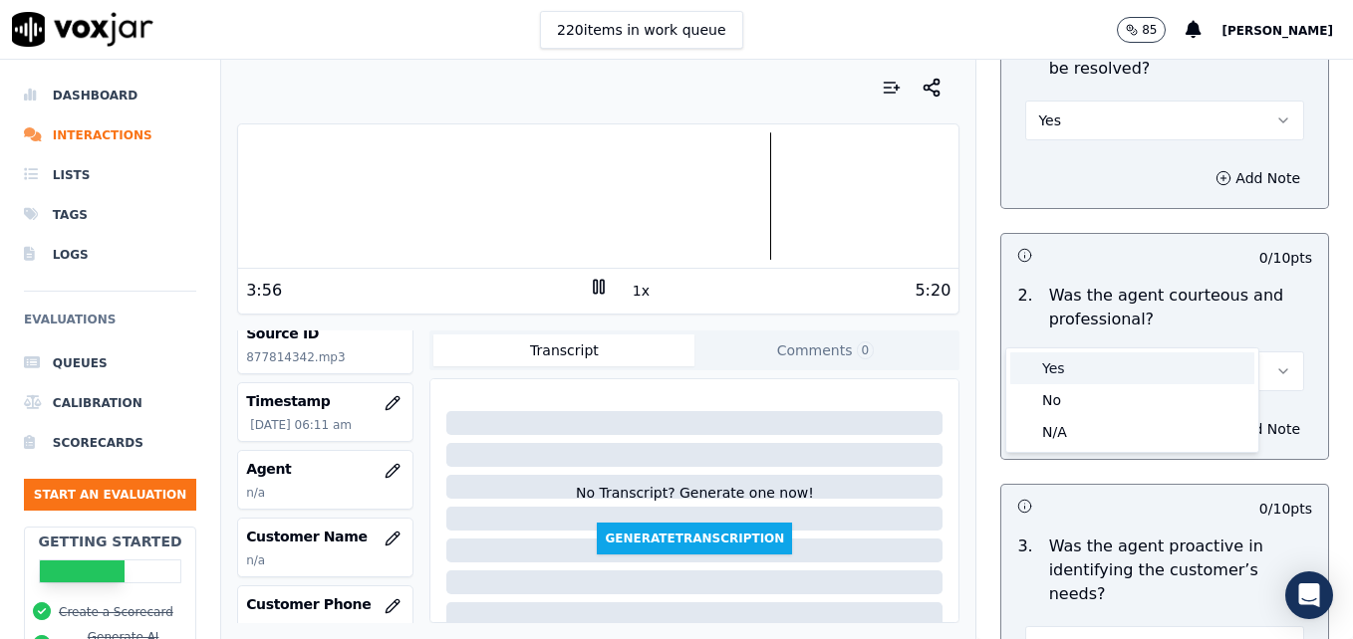
click at [1108, 369] on div "Yes" at bounding box center [1132, 369] width 244 height 32
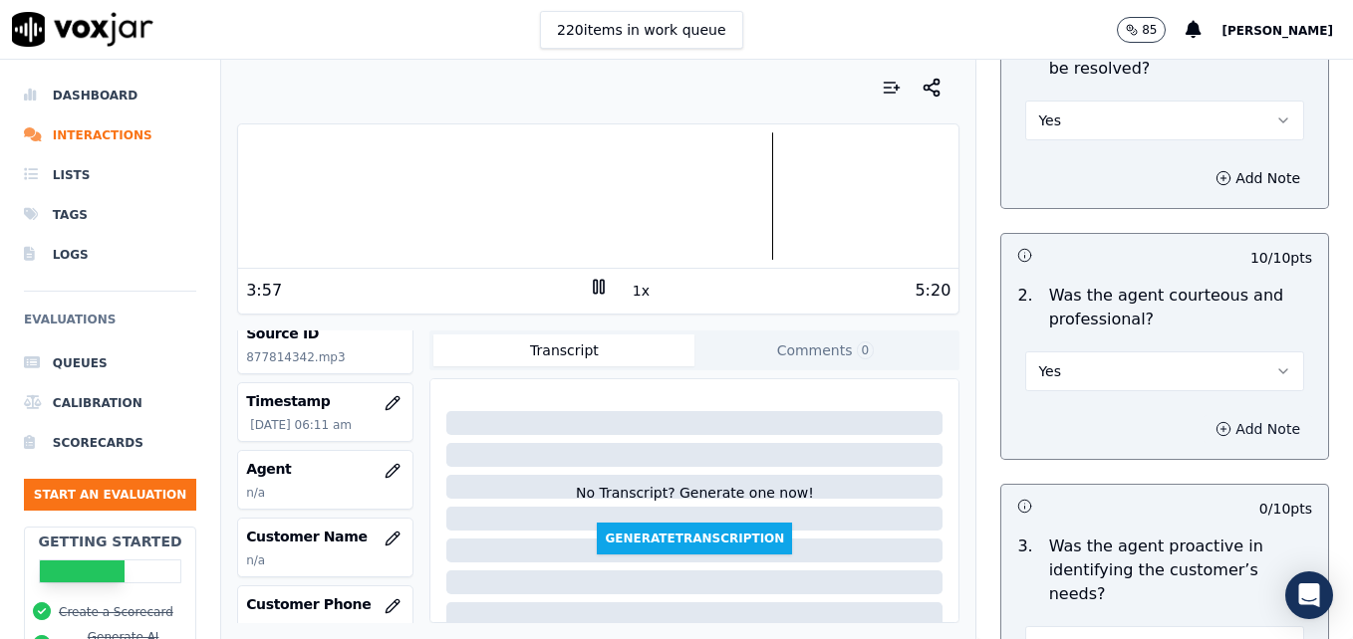
click at [1217, 422] on circle "button" at bounding box center [1223, 428] width 13 height 13
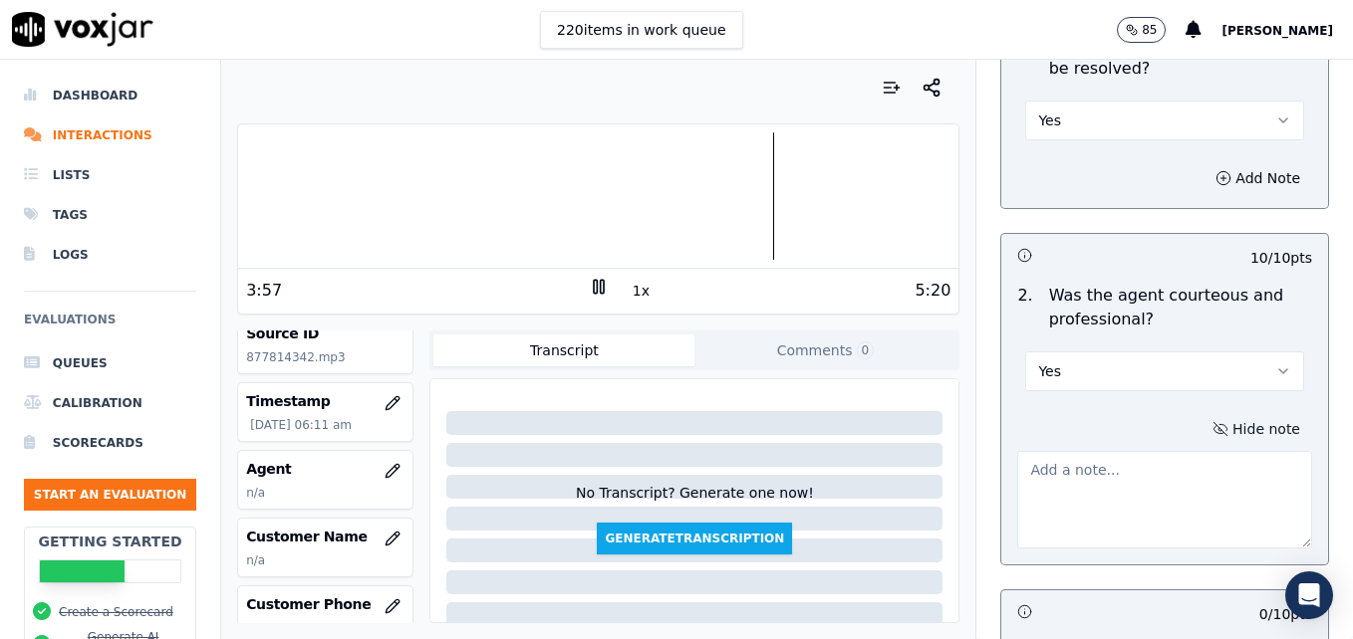
click at [1160, 451] on textarea at bounding box center [1164, 500] width 295 height 98
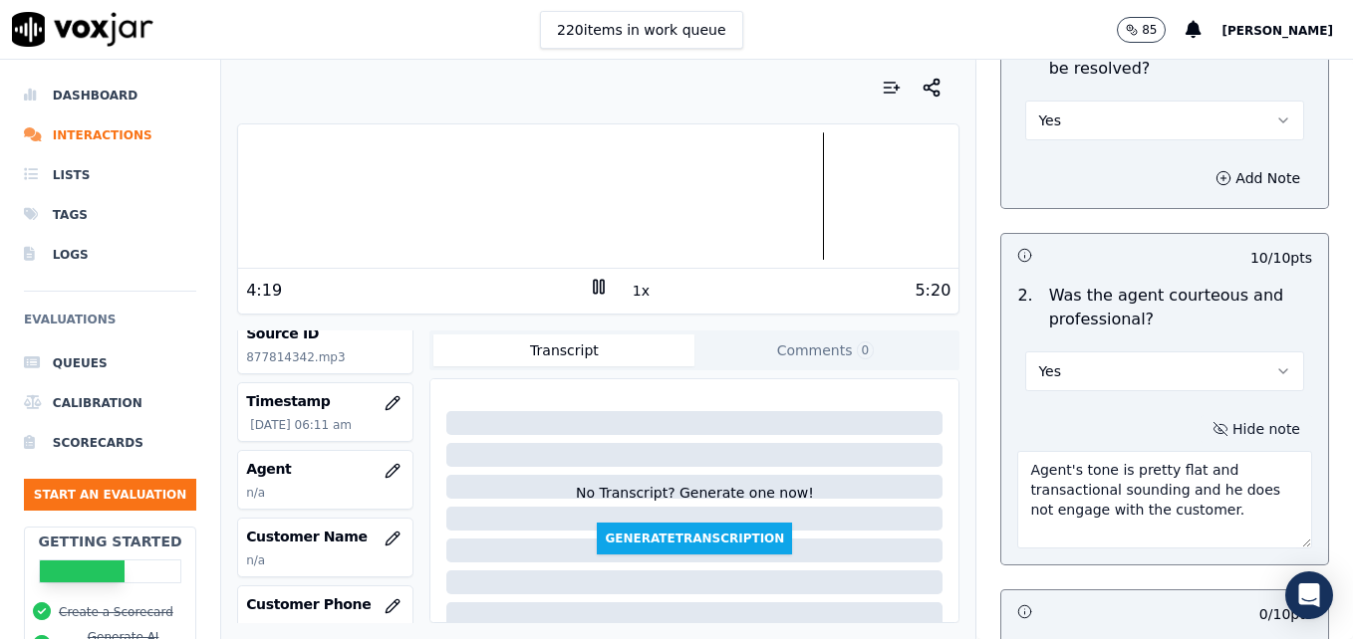
click at [1246, 472] on textarea "Agent's tone is pretty flat and transactional sounding and he does not engage w…" at bounding box center [1164, 500] width 295 height 98
drag, startPoint x: 1130, startPoint y: 440, endPoint x: 1210, endPoint y: 480, distance: 89.1
click at [1210, 480] on textarea "Agent's tone is pretty flat and transactional sounding and he does not engage w…" at bounding box center [1164, 500] width 295 height 98
click at [1215, 472] on textarea "Agent's tone is pretty flat and transactional sounding, and he does not engage …" at bounding box center [1164, 500] width 295 height 98
click at [1105, 451] on textarea "Agent's tone is pretty flat and transactional sounding, and he does not engage …" at bounding box center [1164, 500] width 295 height 98
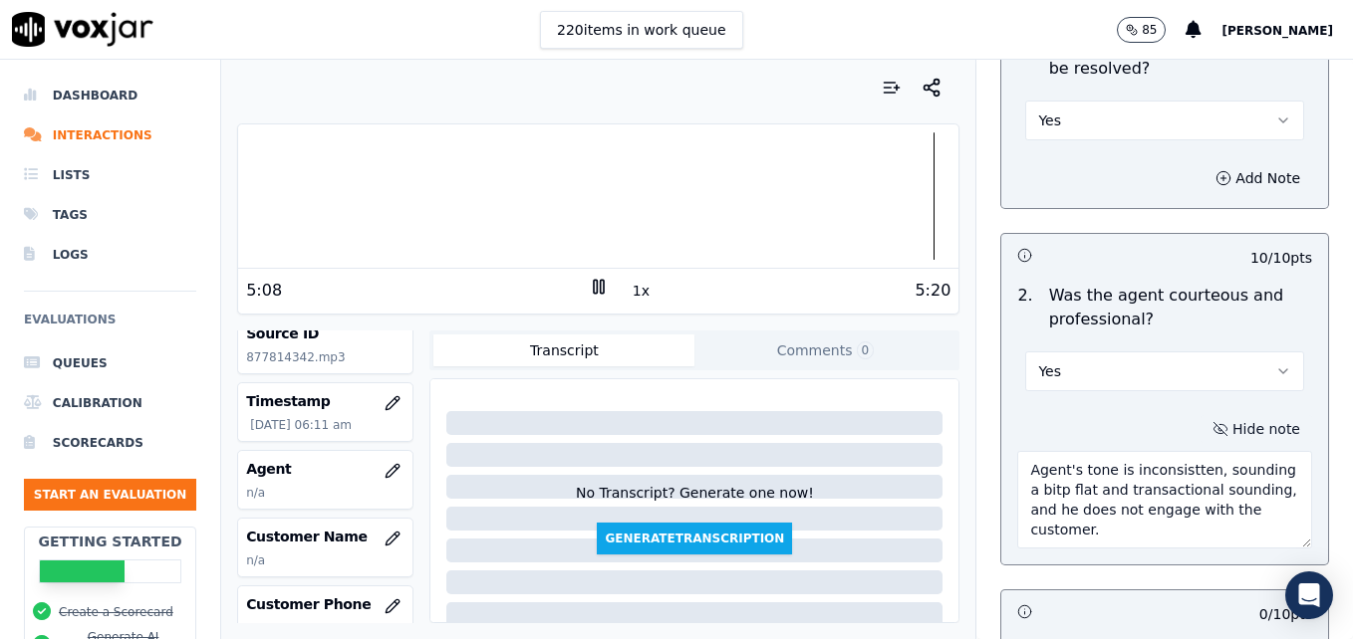
drag, startPoint x: 1075, startPoint y: 443, endPoint x: 1255, endPoint y: 446, distance: 180.3
click at [1255, 451] on textarea "Agent's tone is inconsistten, sounding a bitp flat and transactional sounding, …" at bounding box center [1164, 500] width 295 height 98
click at [1302, 476] on div "Opening Evaluate the opening moments of a conversation 30 pts 10 / 10 pts 1 . D…" at bounding box center [1164, 541] width 376 height 4131
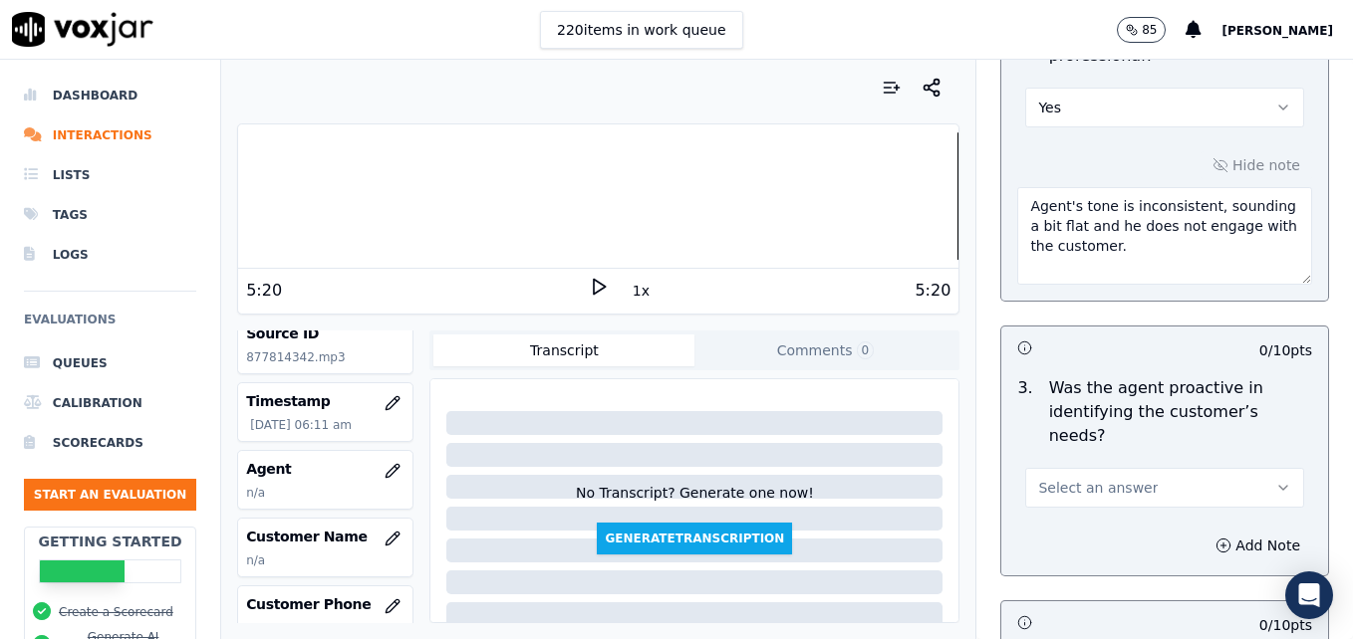
scroll to position [1992, 0]
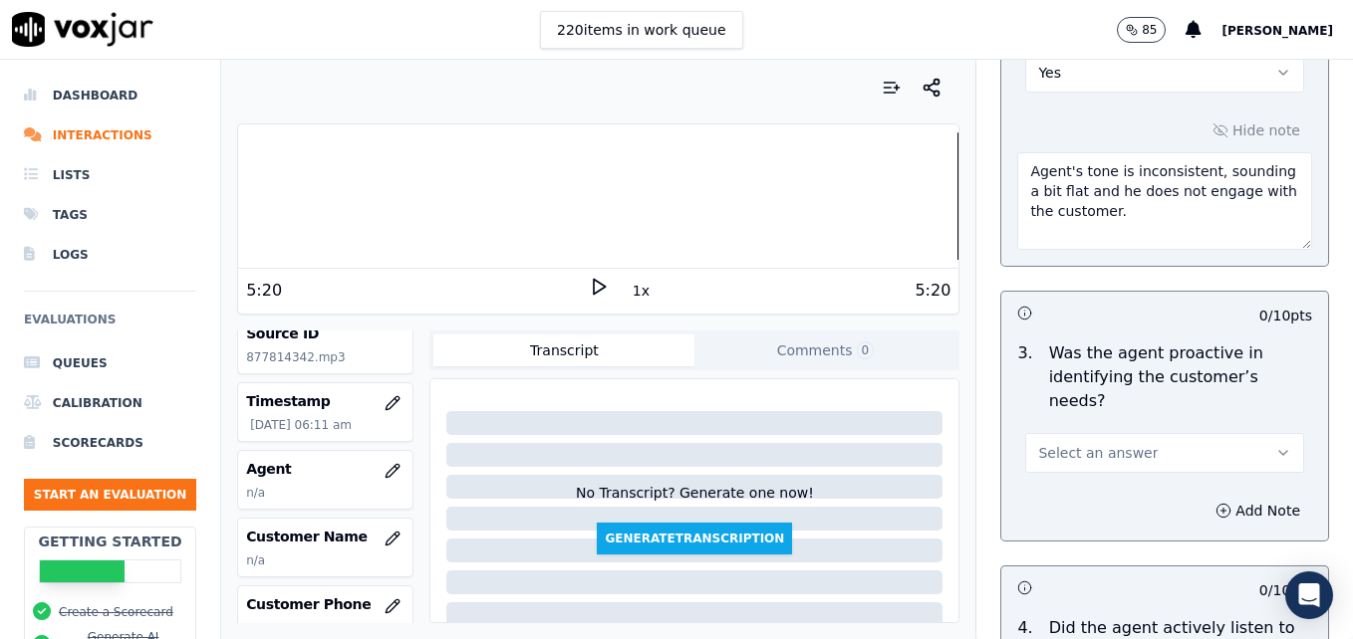
type textarea "Agent's tone is inconsistent, sounding a bit flat and he does not engage with t…"
click at [1275, 445] on icon "button" at bounding box center [1283, 453] width 16 height 16
click at [1076, 420] on div "Yes" at bounding box center [1132, 426] width 244 height 32
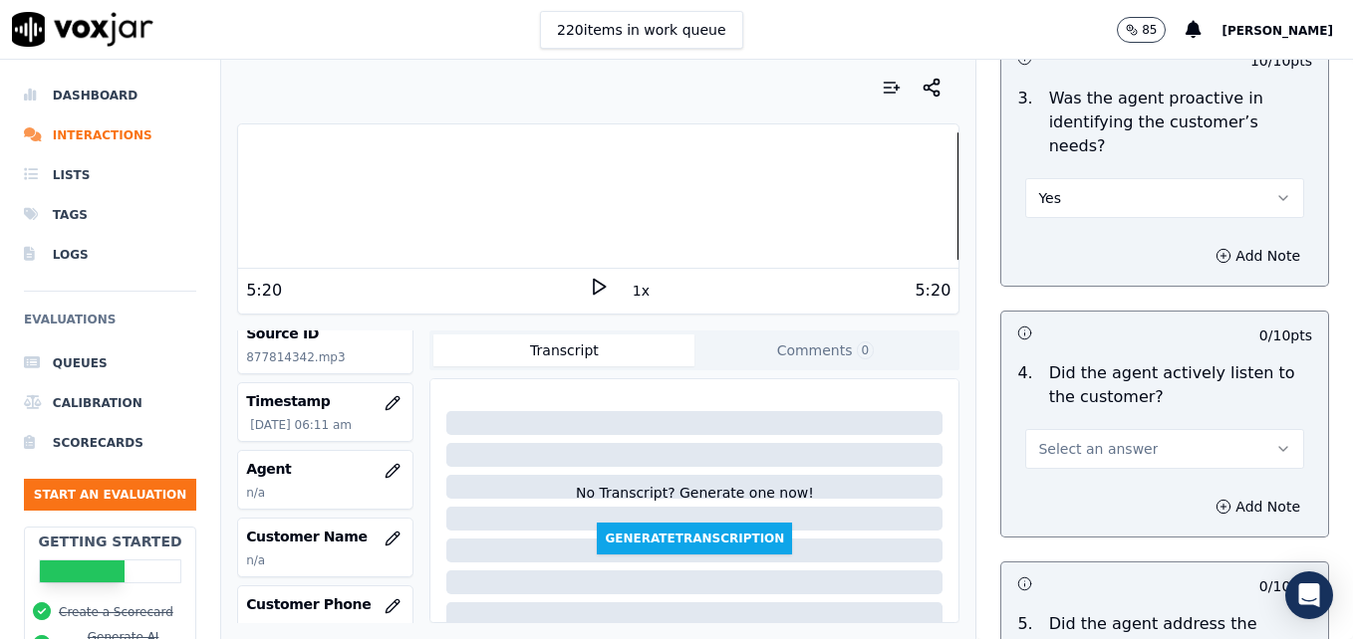
scroll to position [2291, 0]
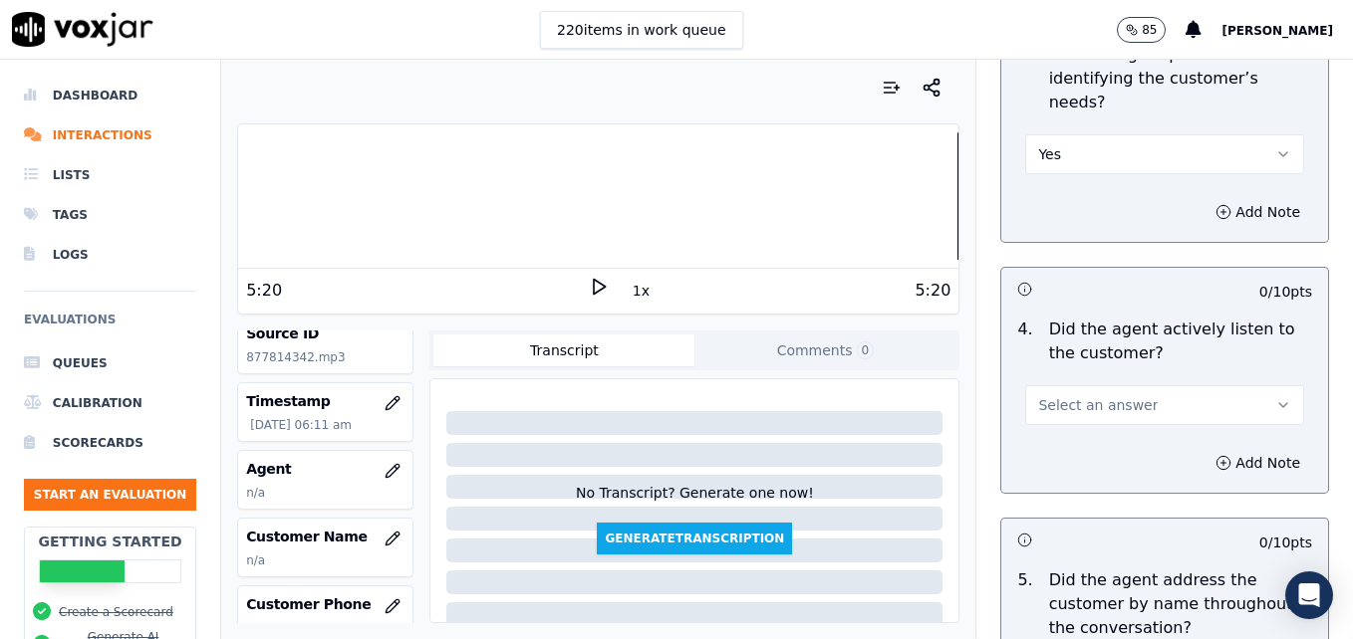
click at [1275, 397] on icon "button" at bounding box center [1283, 405] width 16 height 16
click at [1053, 374] on div "Yes" at bounding box center [1132, 379] width 244 height 32
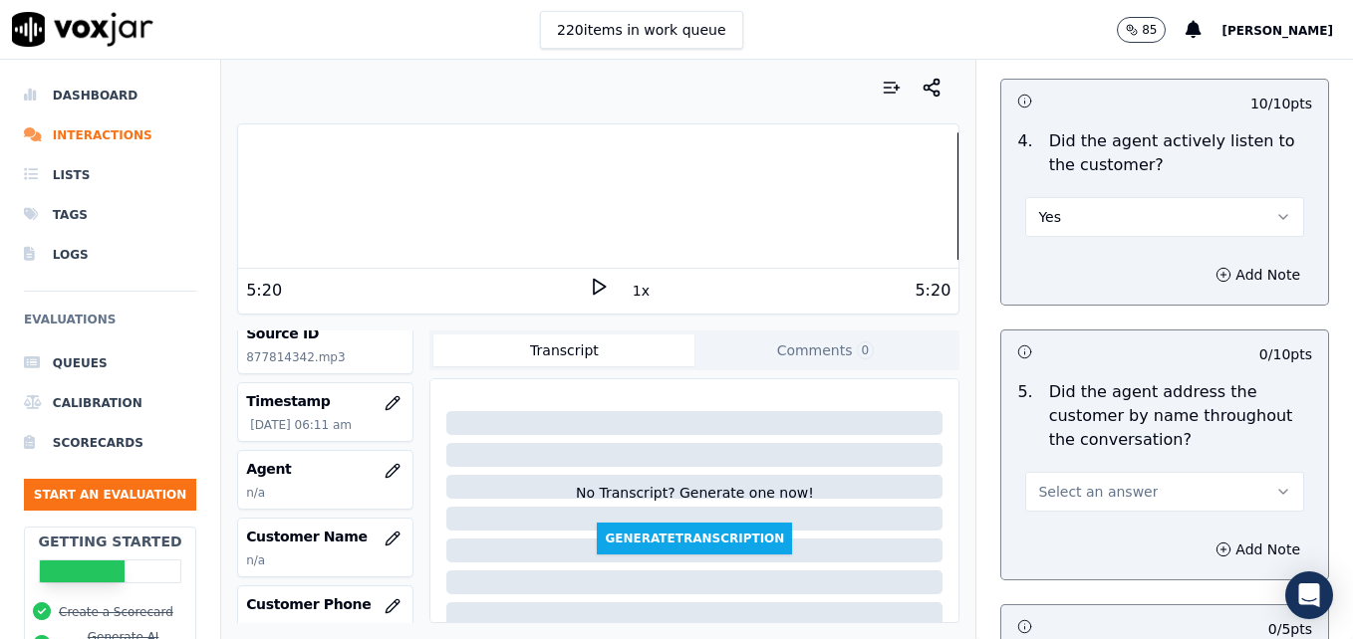
scroll to position [2490, 0]
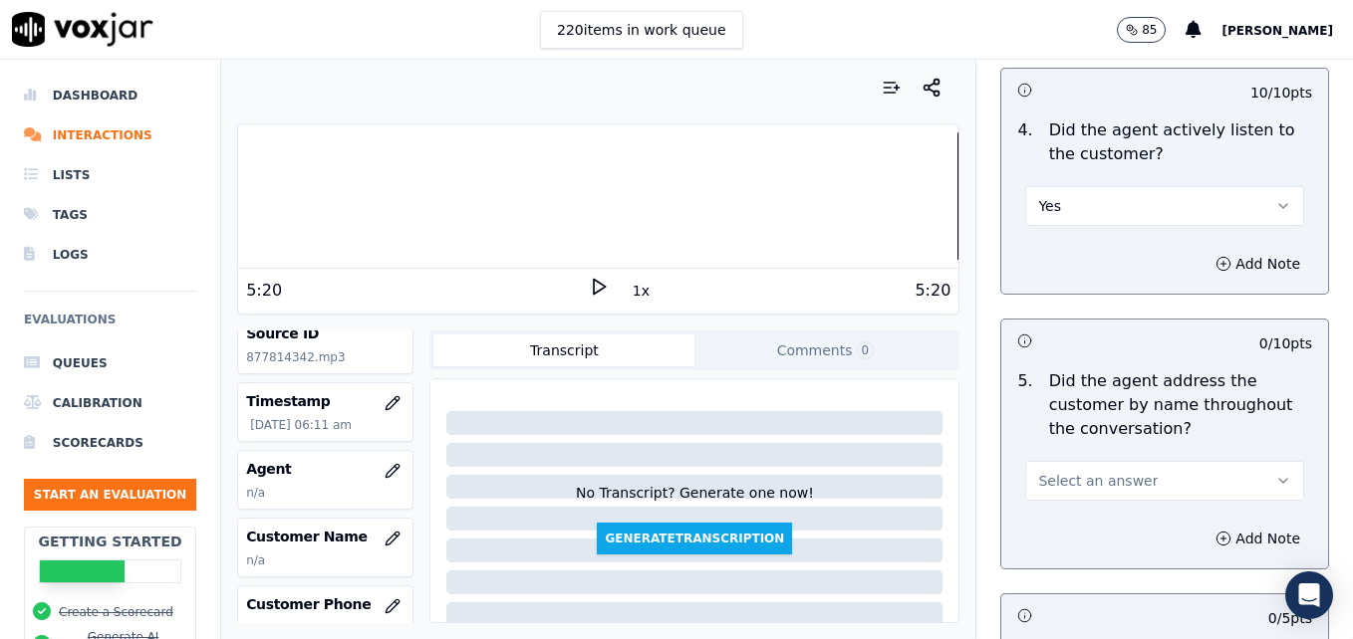
click at [1275, 473] on icon "button" at bounding box center [1283, 481] width 16 height 16
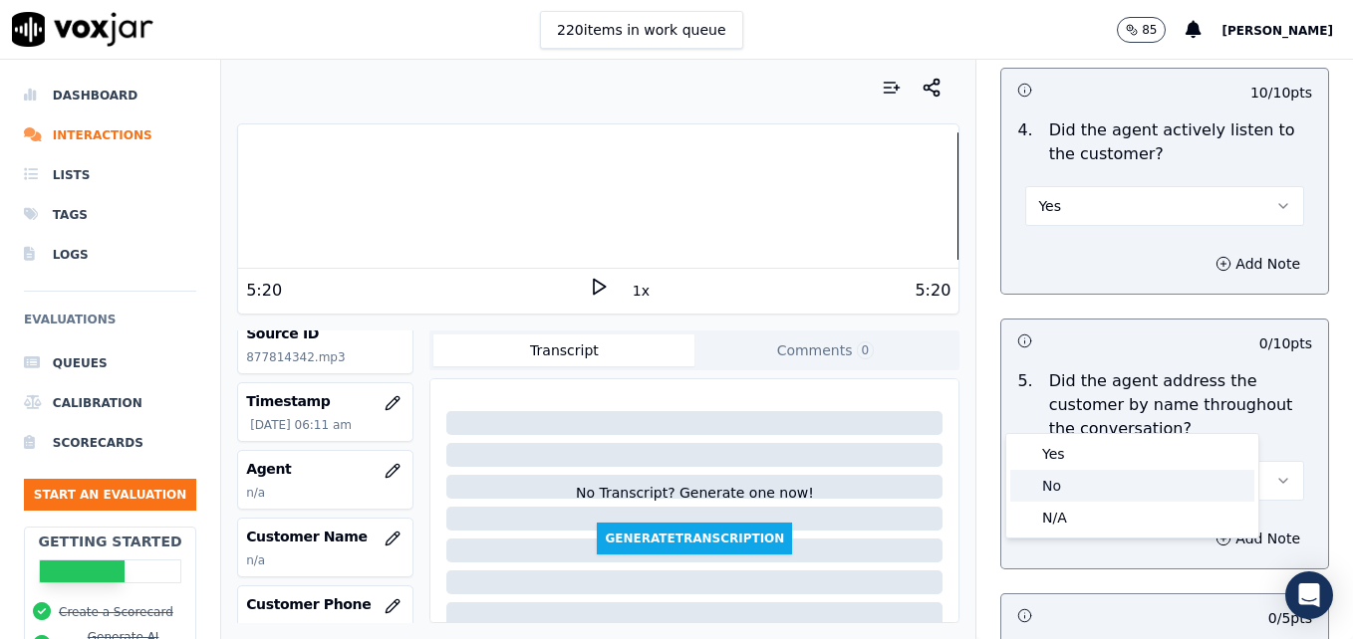
click at [1056, 487] on div "No" at bounding box center [1132, 486] width 244 height 32
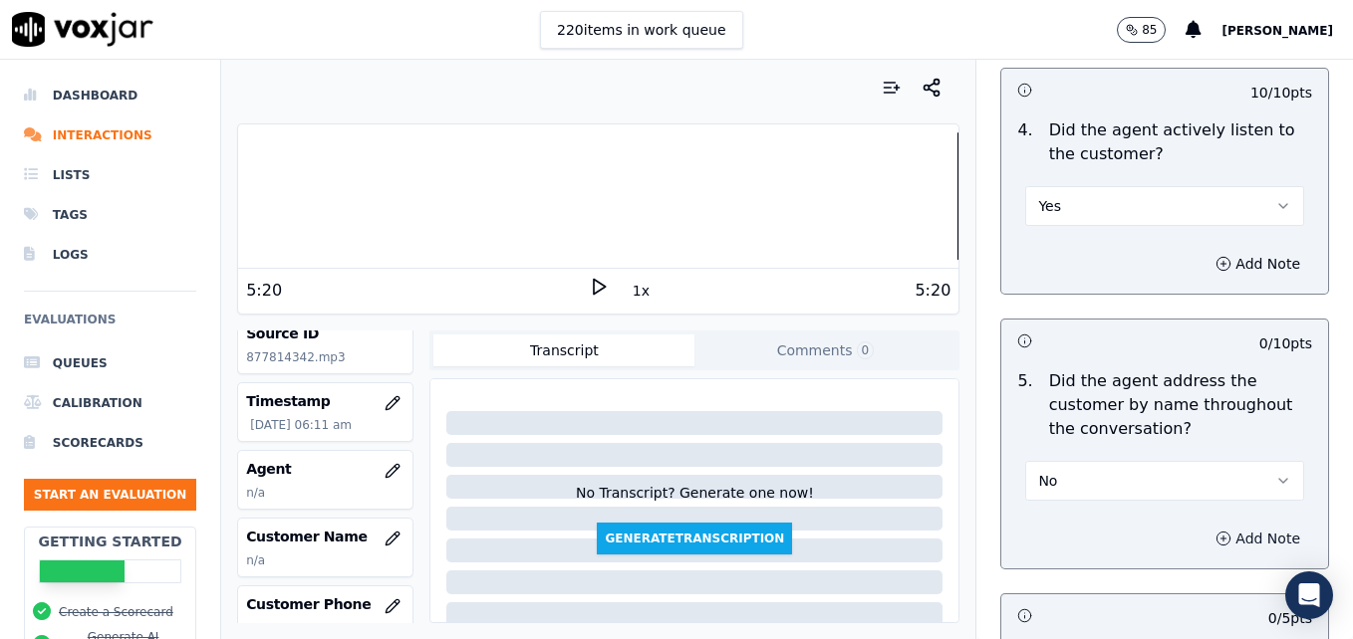
click at [1215, 531] on icon "button" at bounding box center [1223, 539] width 16 height 16
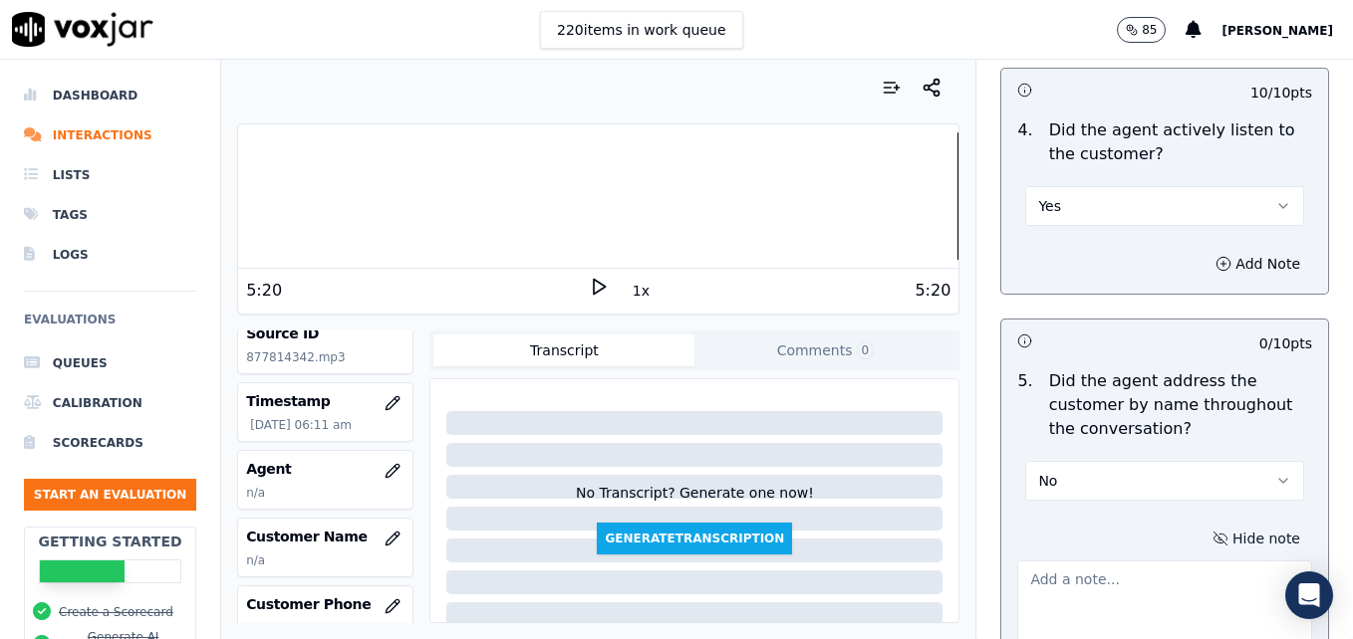
click at [1143, 561] on textarea at bounding box center [1164, 610] width 295 height 98
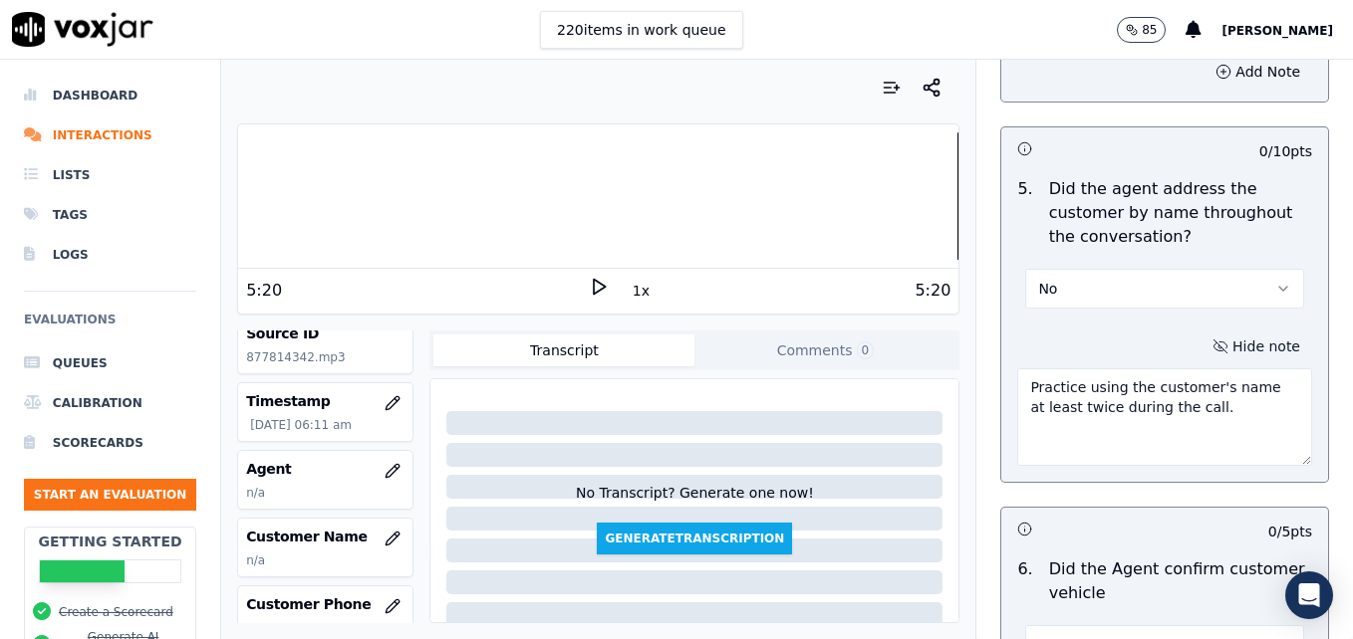
scroll to position [2689, 0]
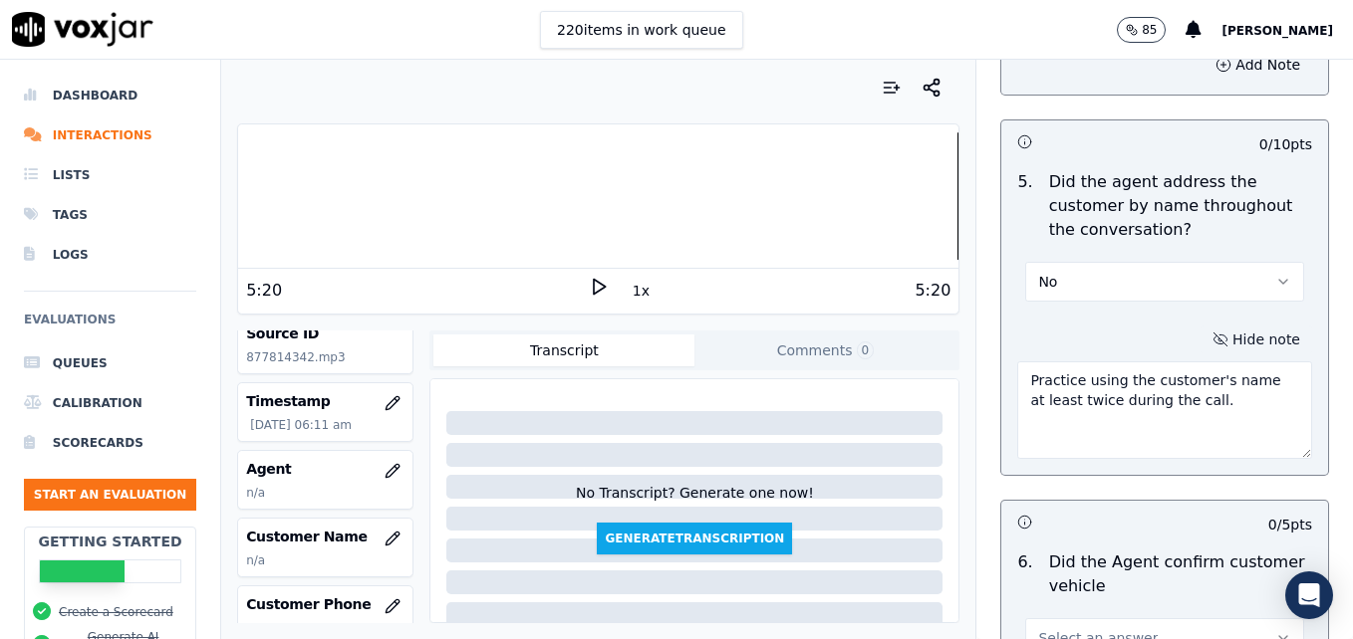
click at [252, 198] on div at bounding box center [598, 195] width 720 height 127
type textarea "Practice using the customer's name at least twice during the call."
click at [576, 286] on div "0:06" at bounding box center [417, 291] width 343 height 24
click at [589, 287] on icon at bounding box center [599, 287] width 20 height 20
click at [589, 285] on icon at bounding box center [599, 287] width 20 height 20
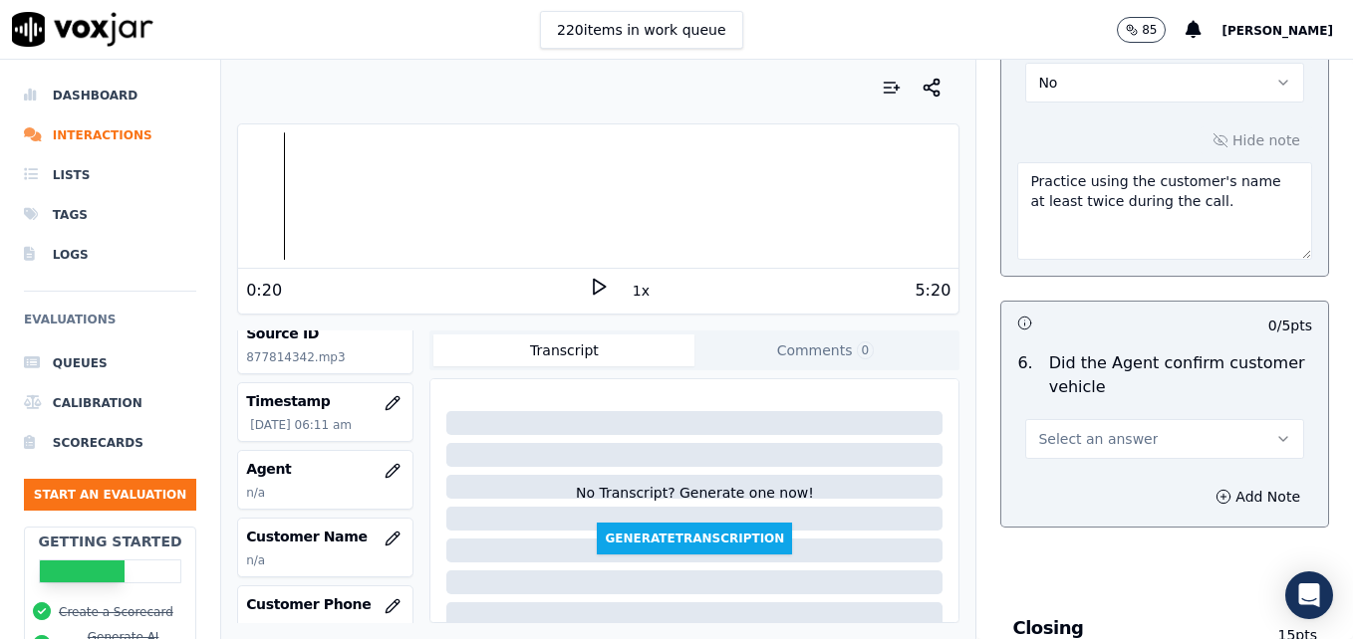
scroll to position [2988, 0]
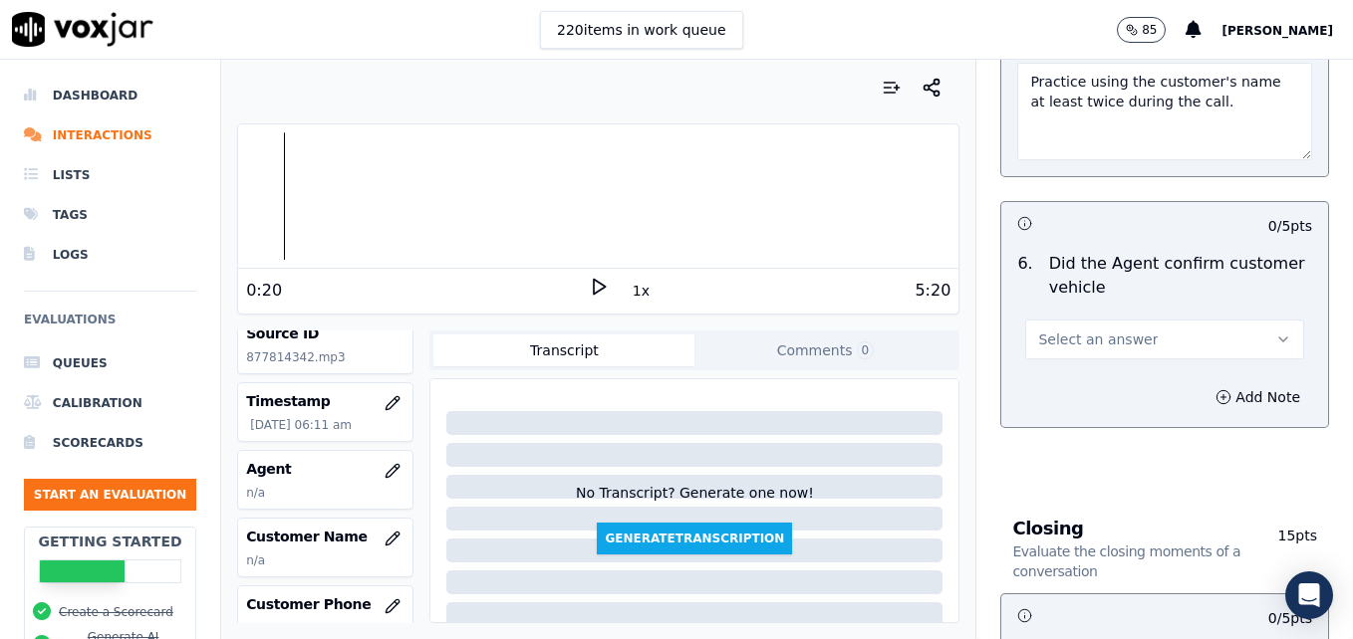
click at [1275, 332] on icon "button" at bounding box center [1283, 340] width 16 height 16
click at [1123, 323] on div "Yes" at bounding box center [1132, 313] width 244 height 32
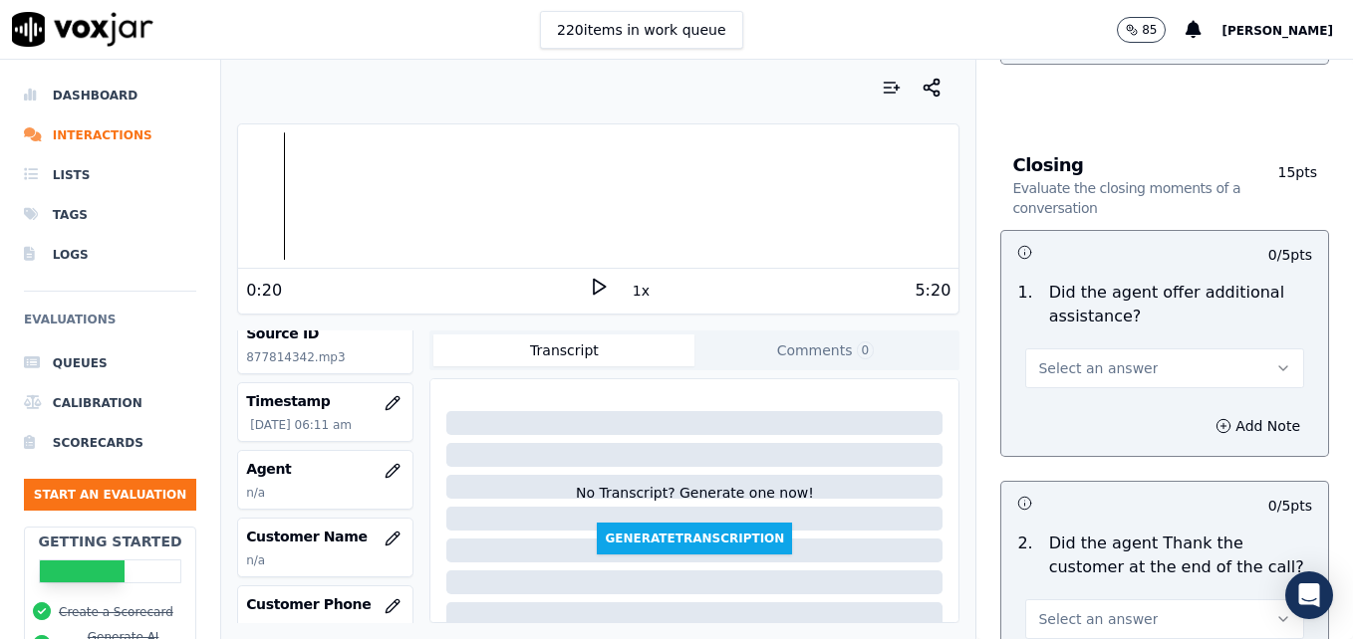
scroll to position [3386, 0]
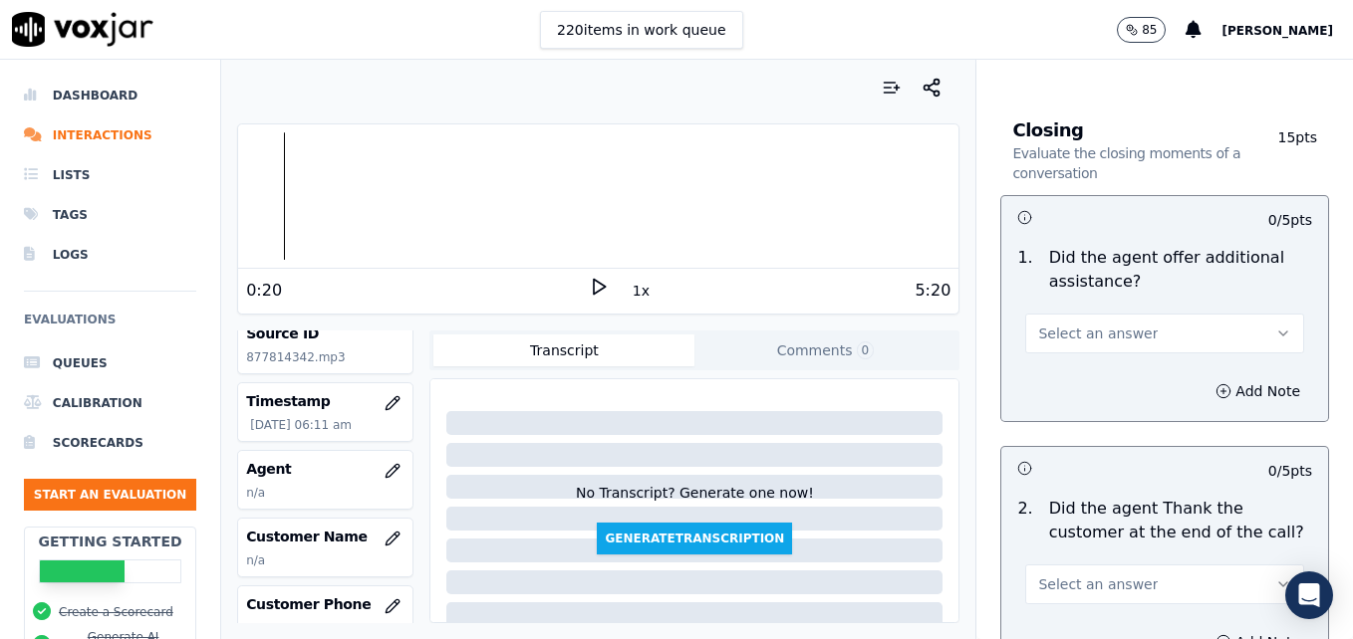
click at [1225, 314] on button "Select an answer" at bounding box center [1164, 334] width 279 height 40
click at [1077, 307] on div "Yes" at bounding box center [1132, 307] width 244 height 32
click at [1203, 377] on button "Add Note" at bounding box center [1257, 391] width 109 height 28
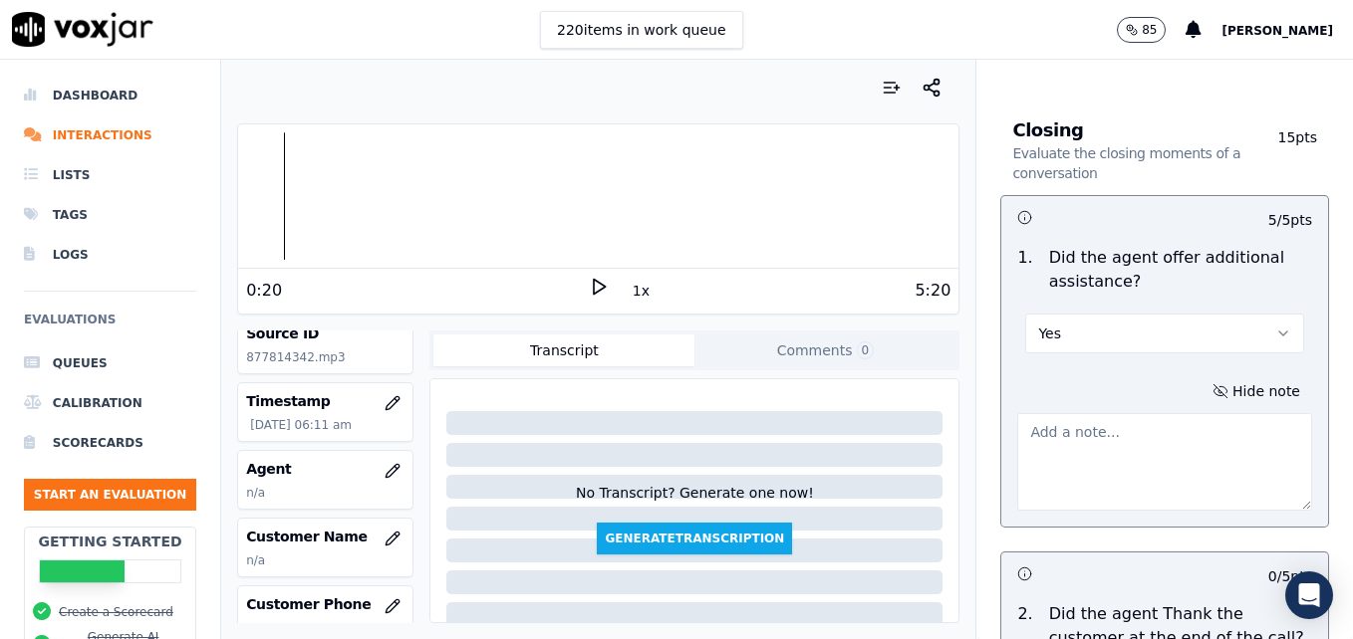
drag, startPoint x: 1142, startPoint y: 377, endPoint x: 1149, endPoint y: 393, distance: 17.4
click at [1148, 413] on textarea at bounding box center [1164, 462] width 295 height 98
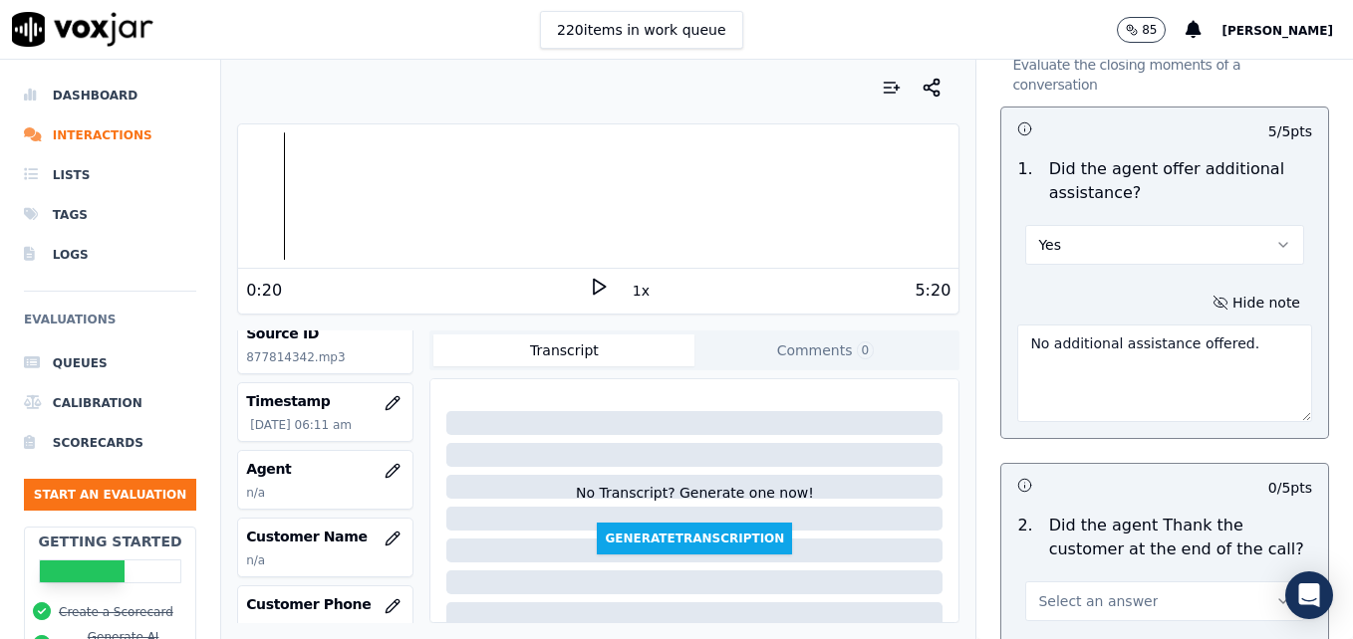
scroll to position [3685, 0]
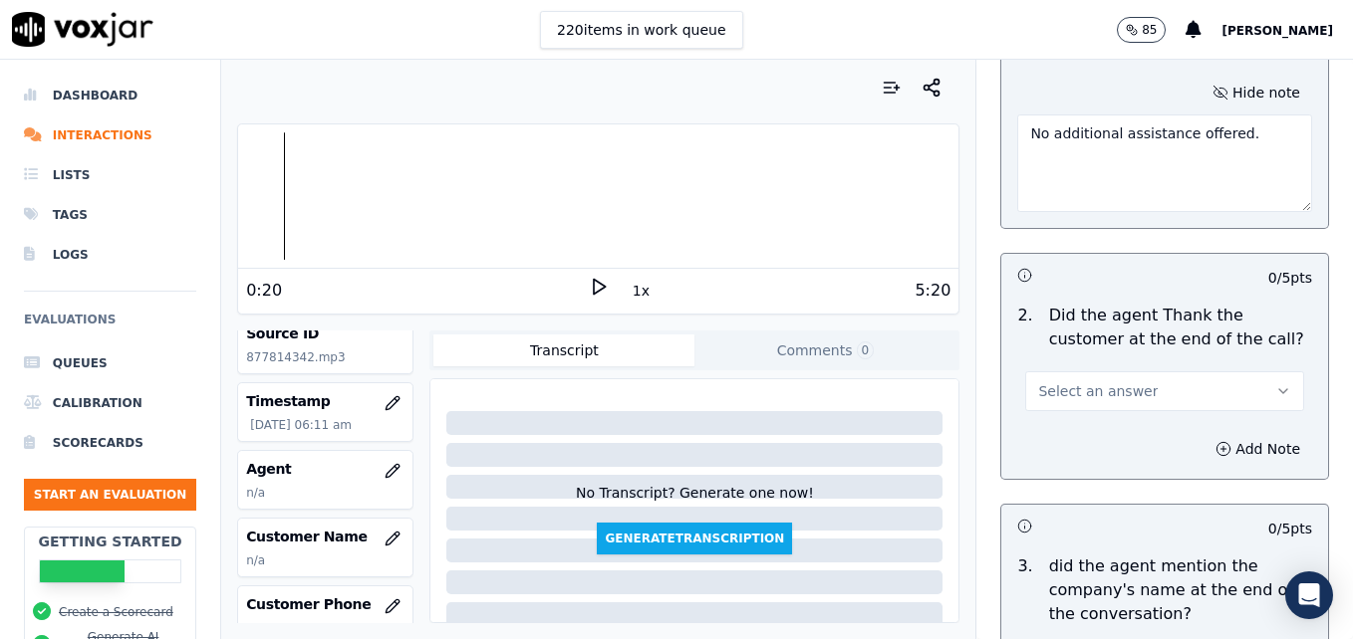
type textarea "No additional assistance offered."
drag, startPoint x: 1234, startPoint y: 315, endPoint x: 1220, endPoint y: 320, distance: 14.8
click at [1275, 383] on icon "button" at bounding box center [1283, 391] width 16 height 16
click at [1092, 361] on div "Yes" at bounding box center [1132, 365] width 244 height 32
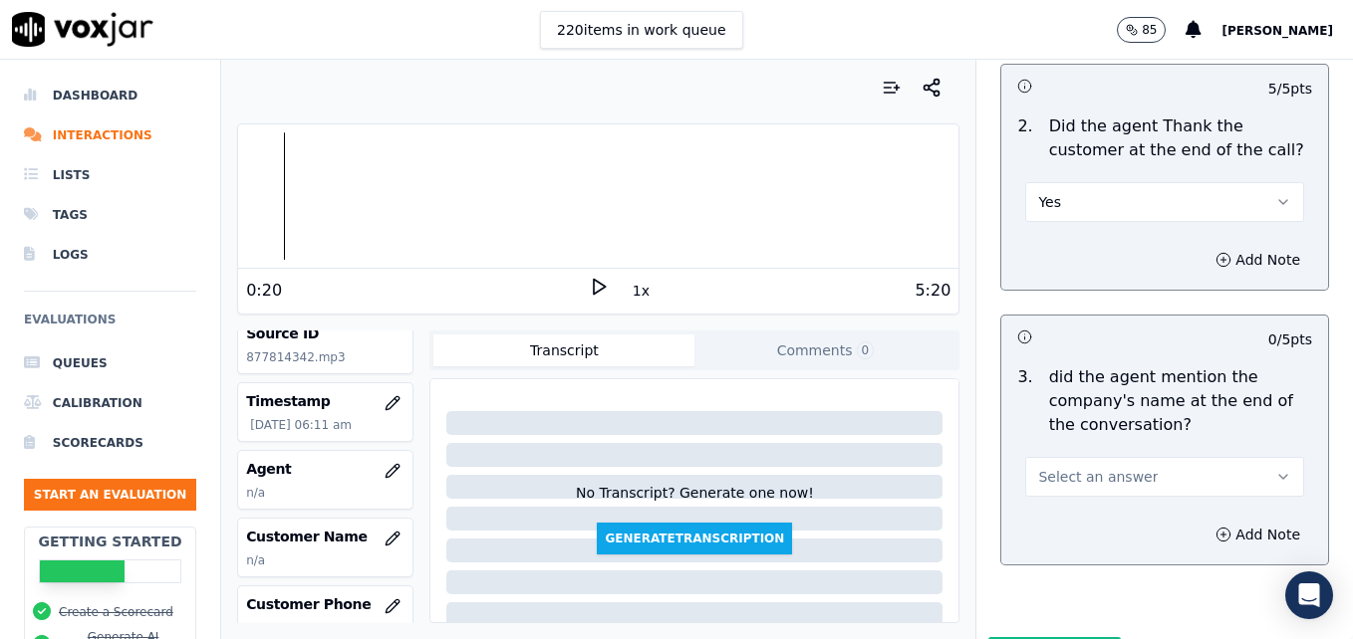
scroll to position [3893, 0]
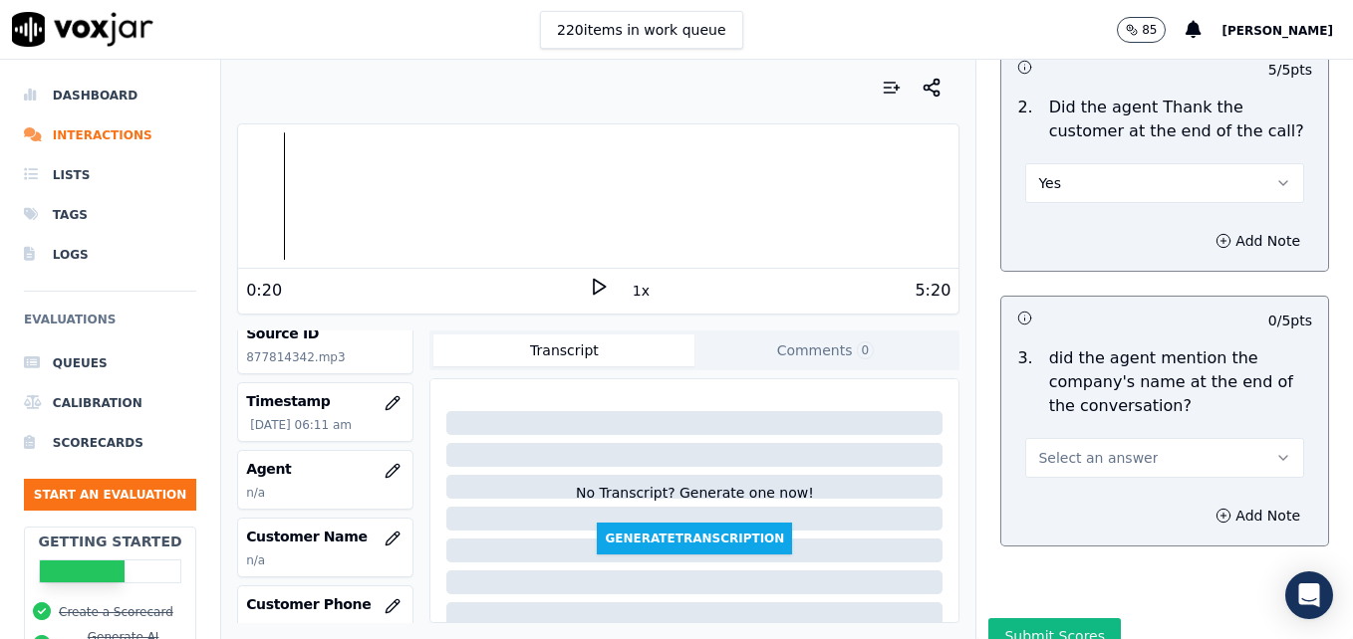
click at [1240, 438] on button "Select an answer" at bounding box center [1164, 458] width 279 height 40
click at [1104, 429] on div "Yes" at bounding box center [1132, 431] width 244 height 32
click at [1027, 619] on div "Submit Scores" at bounding box center [1164, 643] width 376 height 48
click at [1036, 619] on button "Submit Scores" at bounding box center [1054, 637] width 132 height 36
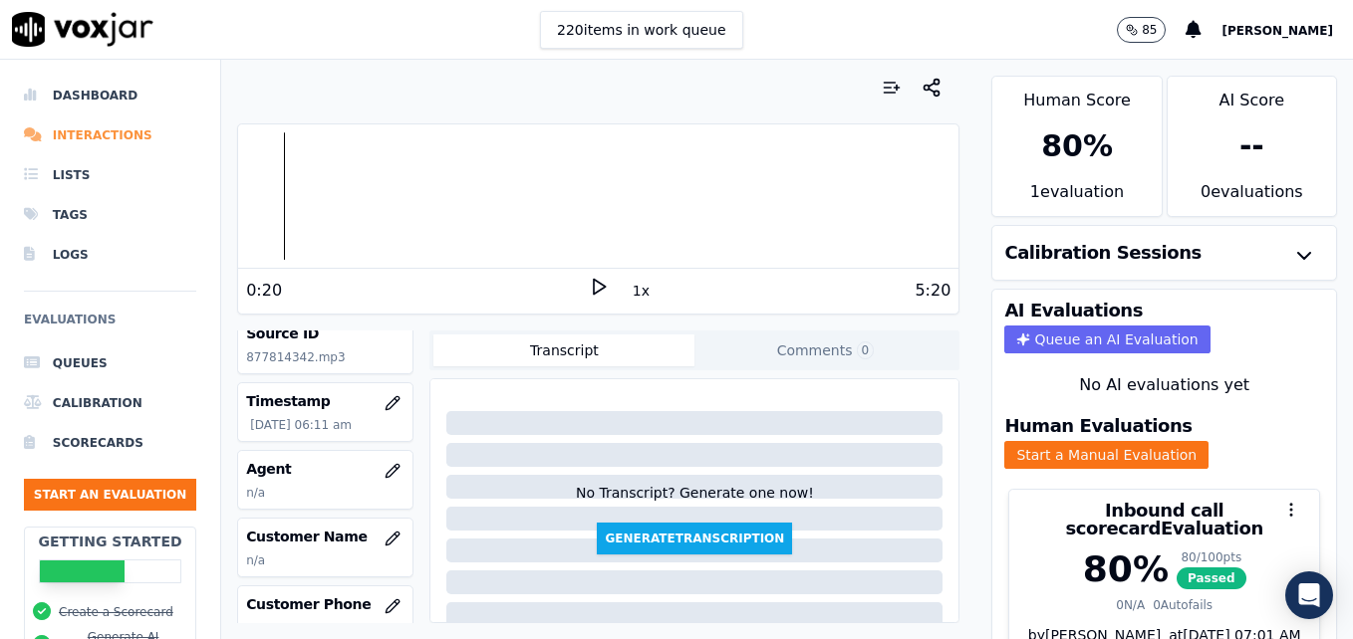
click at [86, 135] on li "Interactions" at bounding box center [110, 136] width 172 height 40
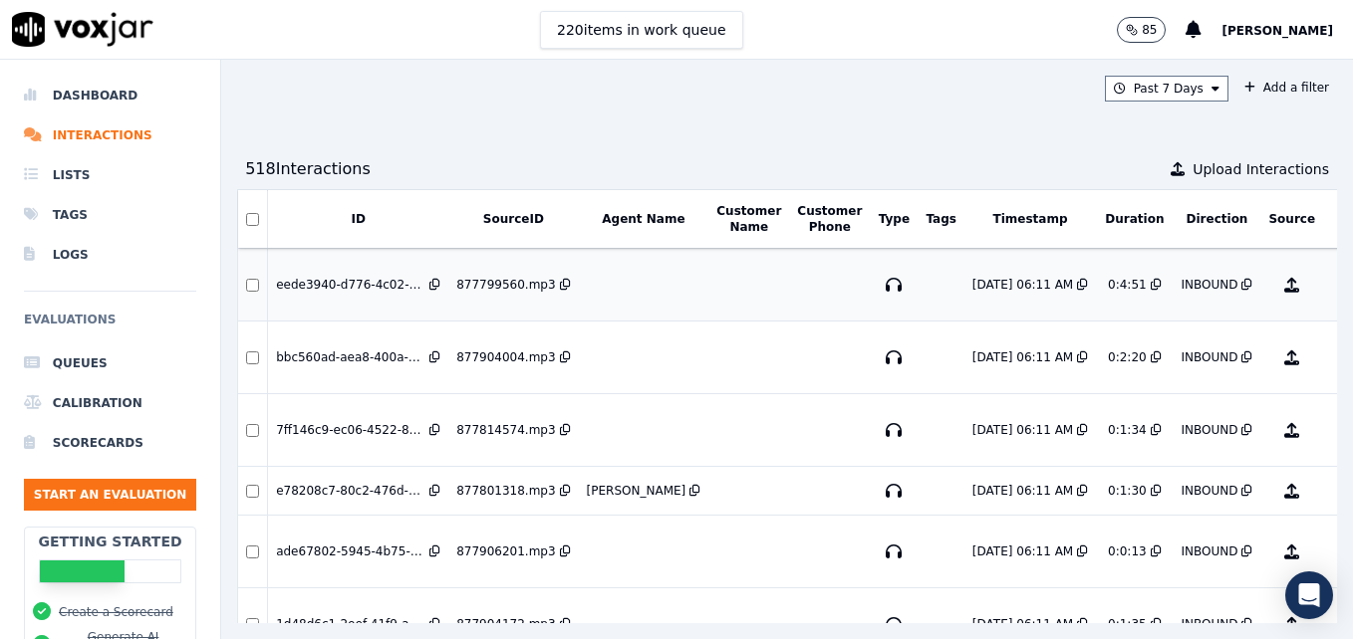
click at [1331, 285] on button "No Evaluation Yet" at bounding box center [1370, 285] width 79 height 56
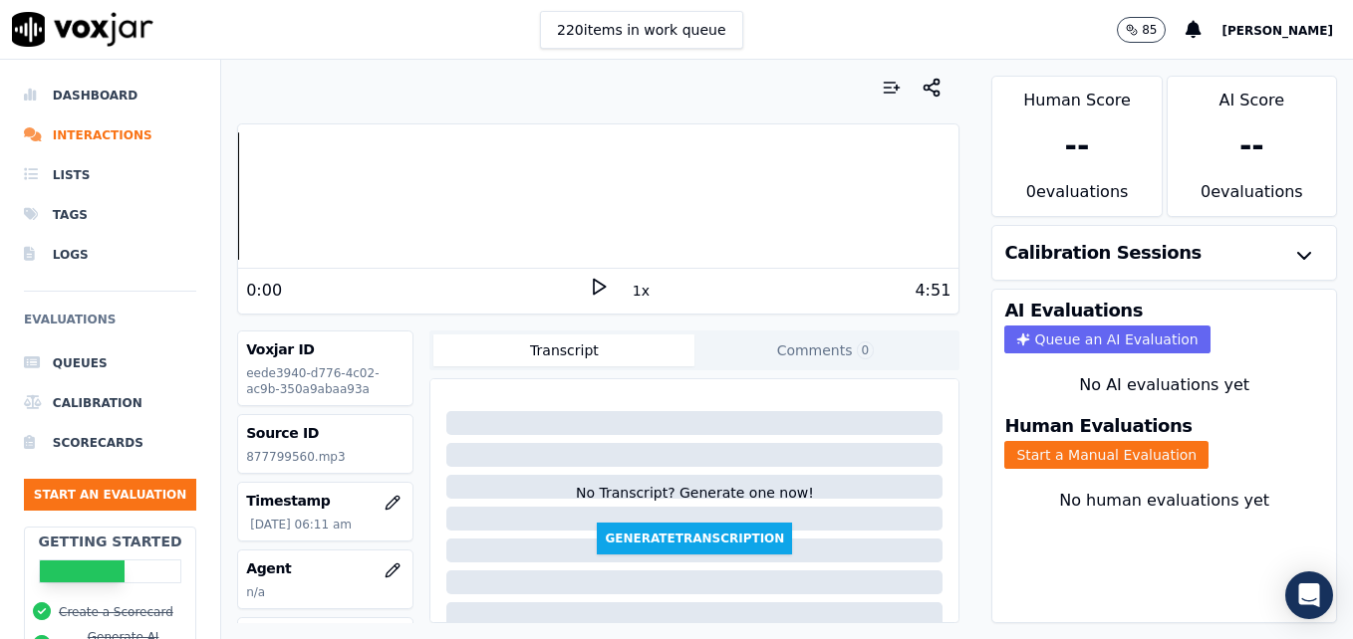
click at [589, 282] on icon at bounding box center [599, 287] width 20 height 20
click at [589, 285] on icon at bounding box center [599, 287] width 20 height 20
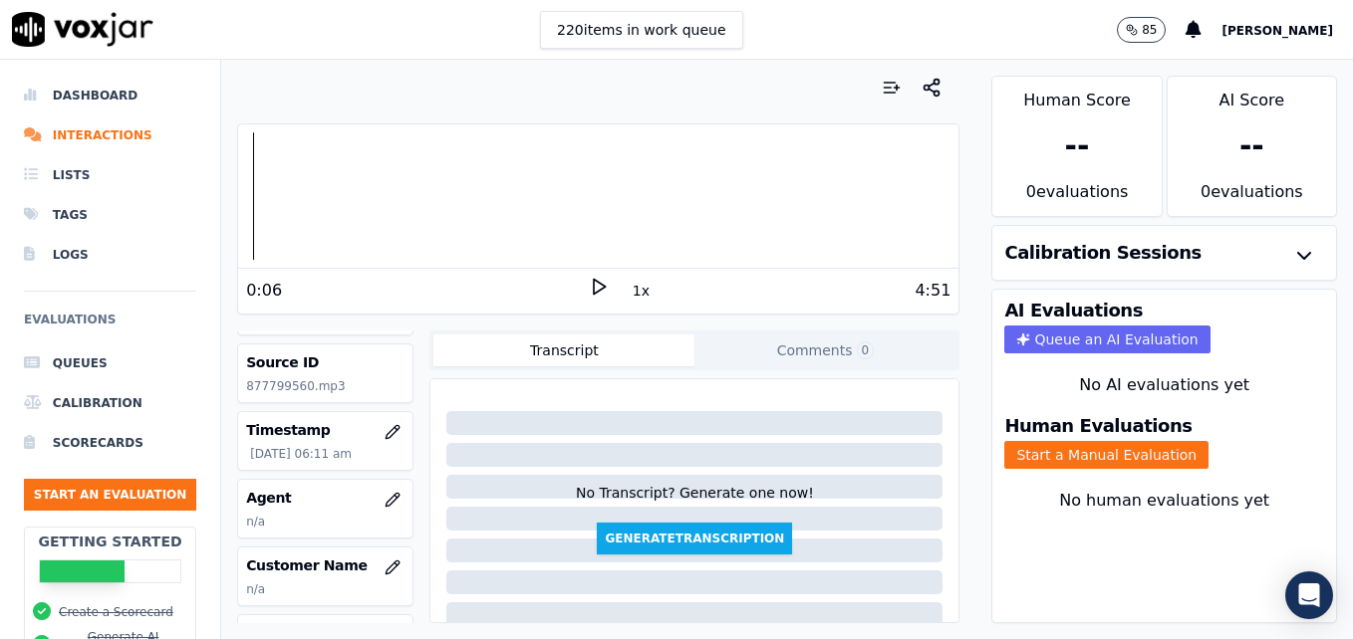
scroll to position [100, 0]
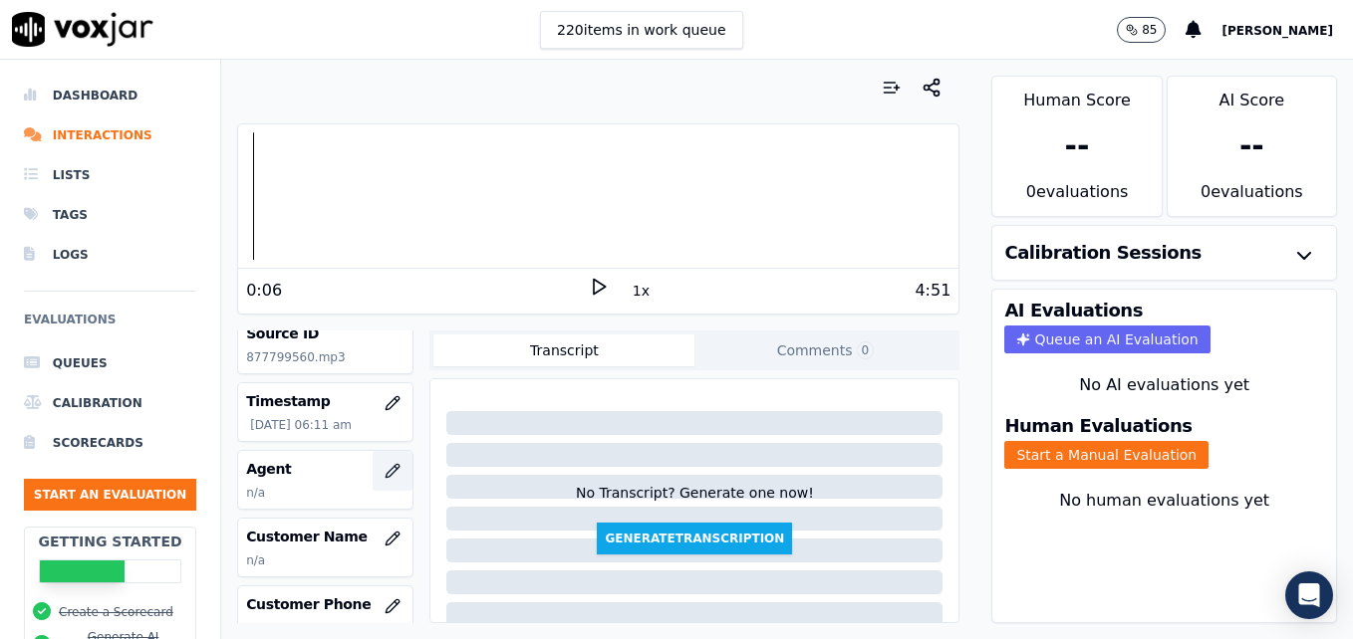
click at [384, 469] on icon "button" at bounding box center [392, 471] width 16 height 16
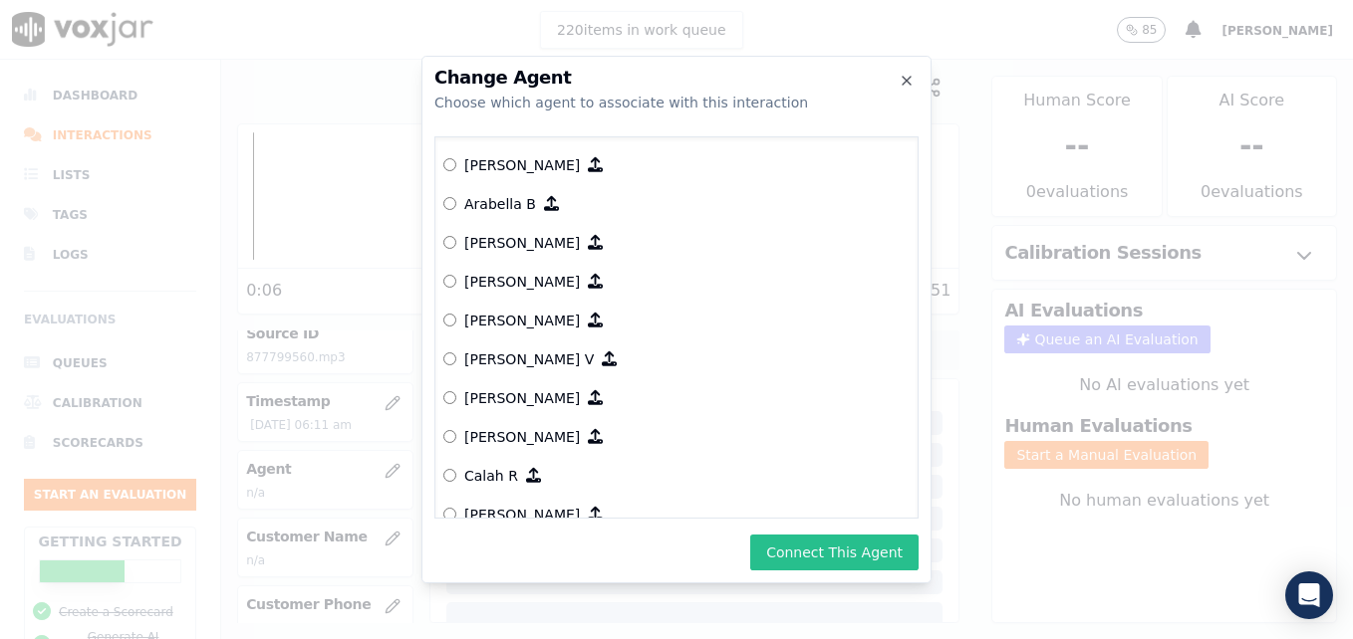
click at [838, 544] on button "Connect This Agent" at bounding box center [834, 553] width 168 height 36
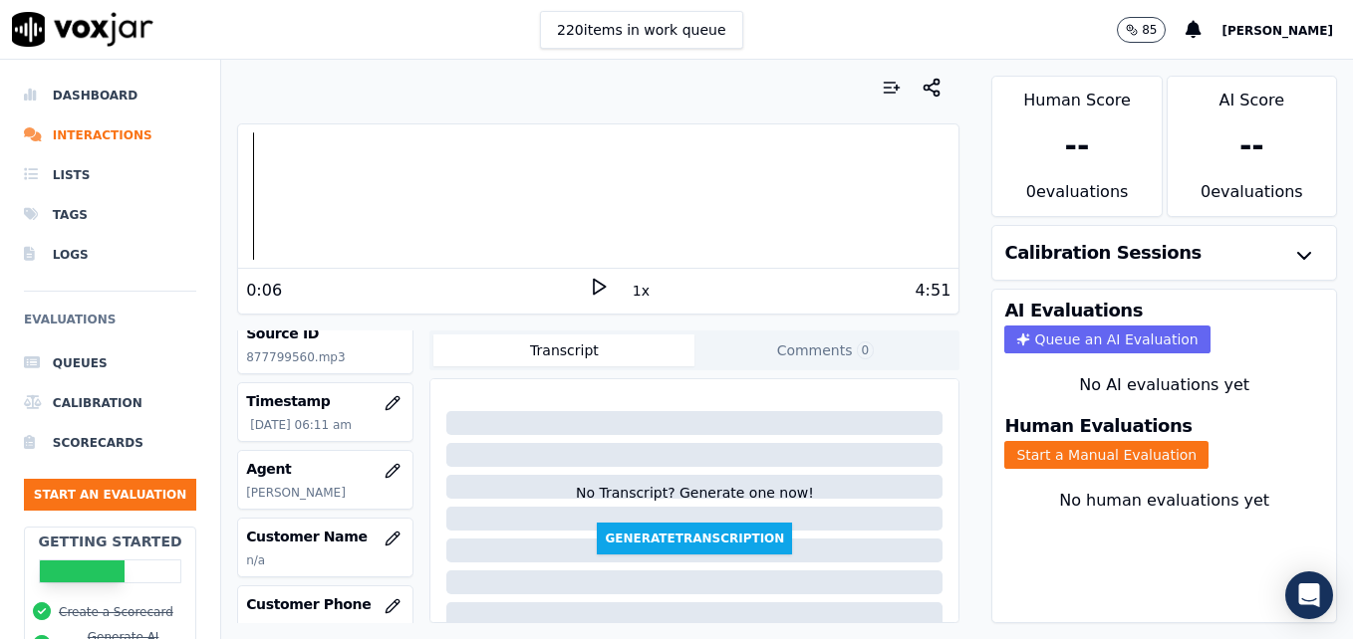
click at [594, 284] on polygon at bounding box center [600, 287] width 12 height 15
click at [1138, 456] on button "Start a Manual Evaluation" at bounding box center [1106, 455] width 204 height 28
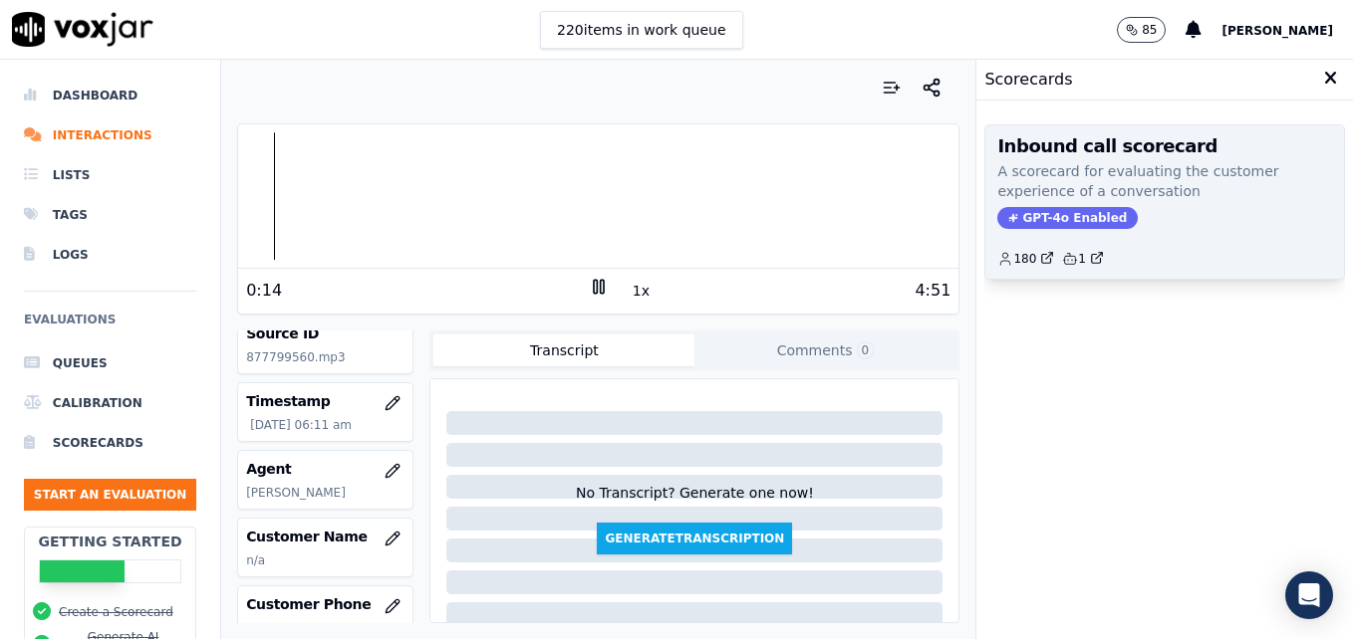
click at [1056, 215] on span "GPT-4o Enabled" at bounding box center [1067, 218] width 140 height 22
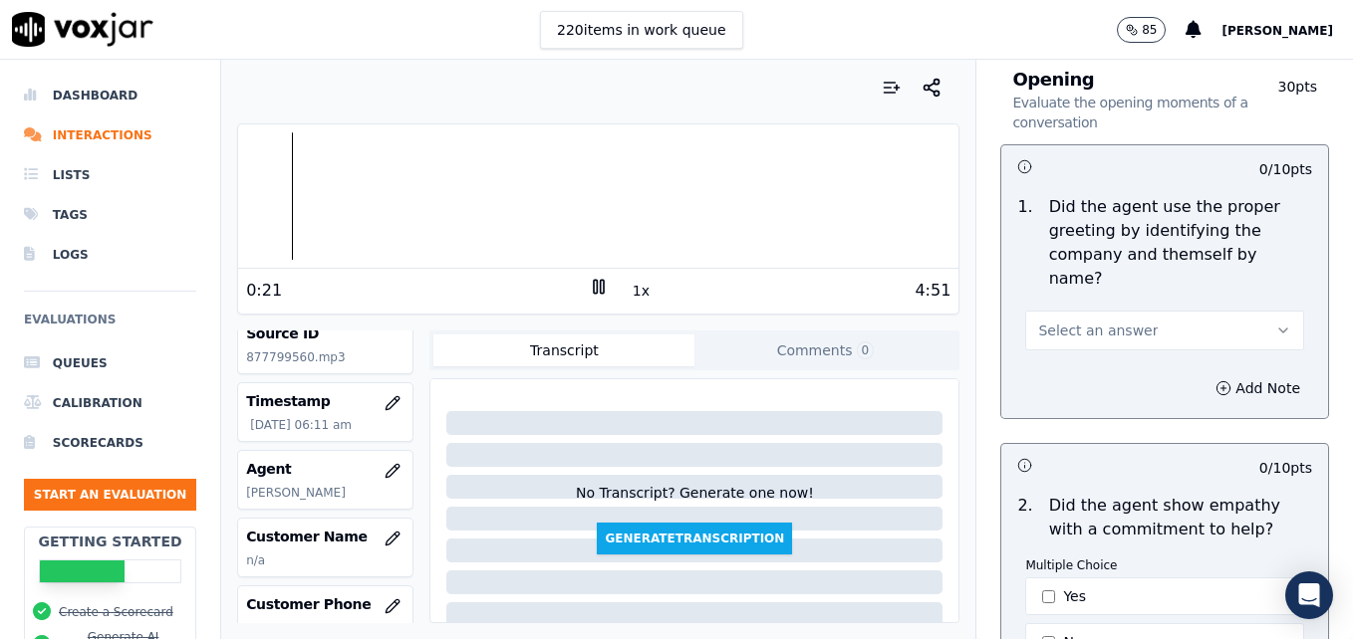
scroll to position [199, 0]
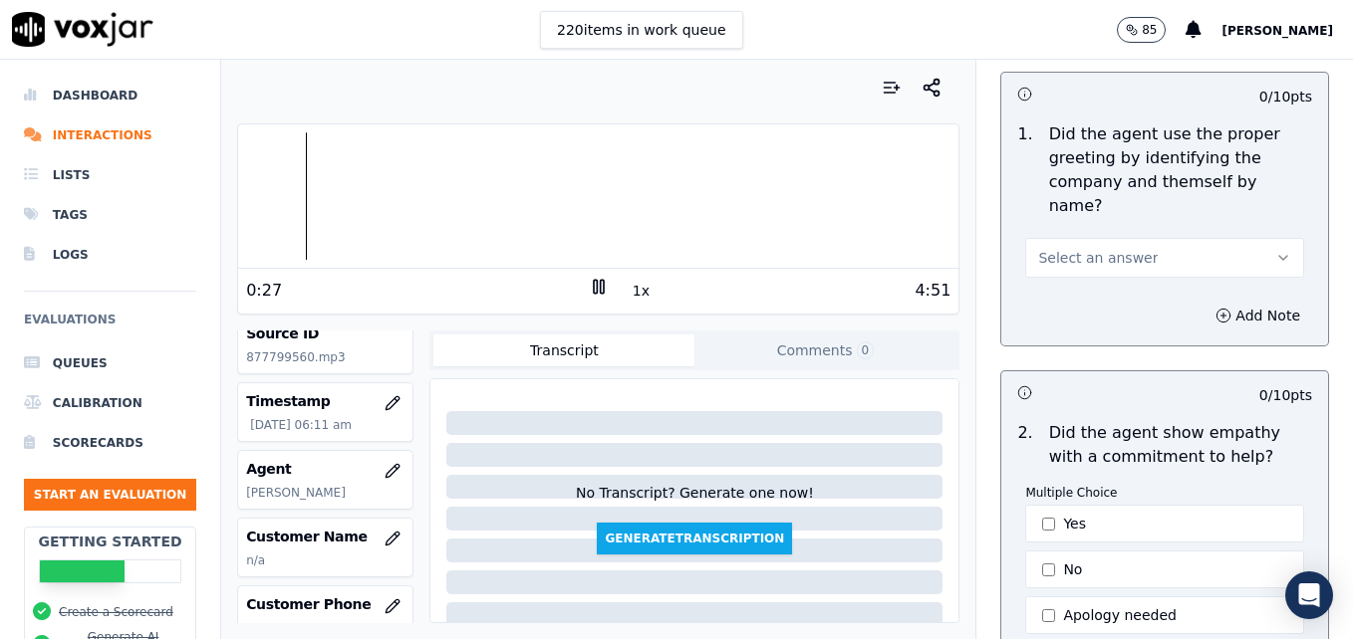
click at [1275, 250] on icon "button" at bounding box center [1283, 258] width 16 height 16
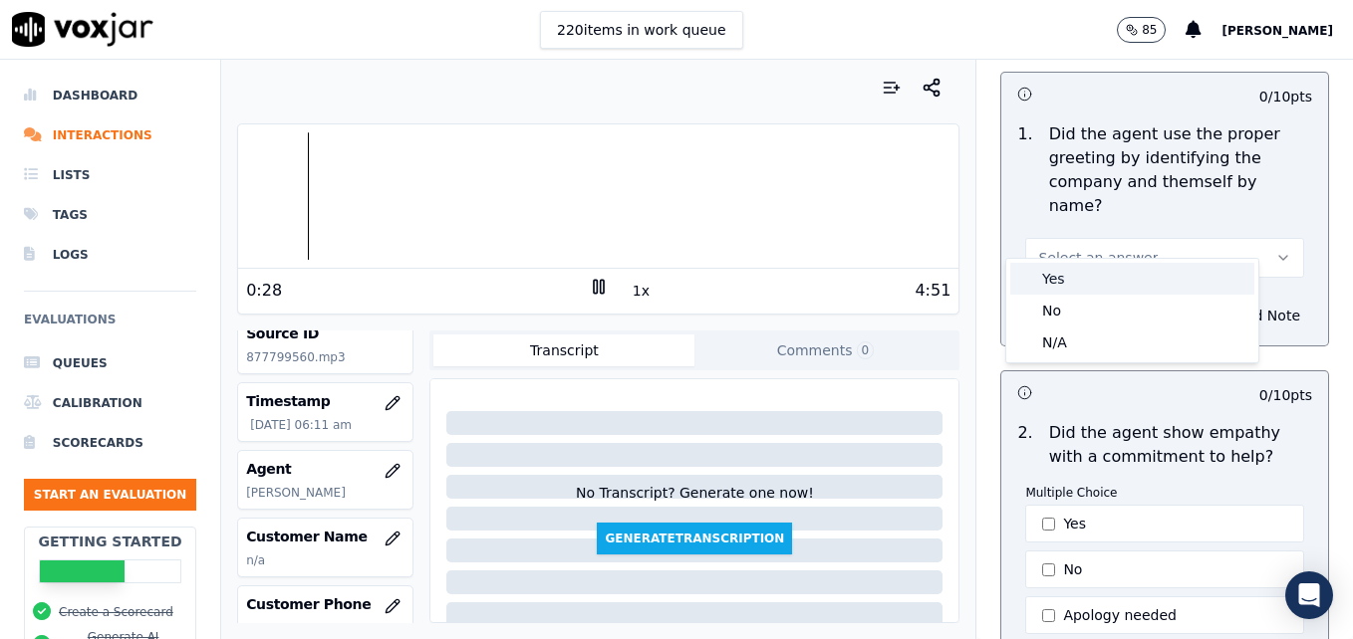
click at [1086, 279] on div "Yes" at bounding box center [1132, 279] width 244 height 32
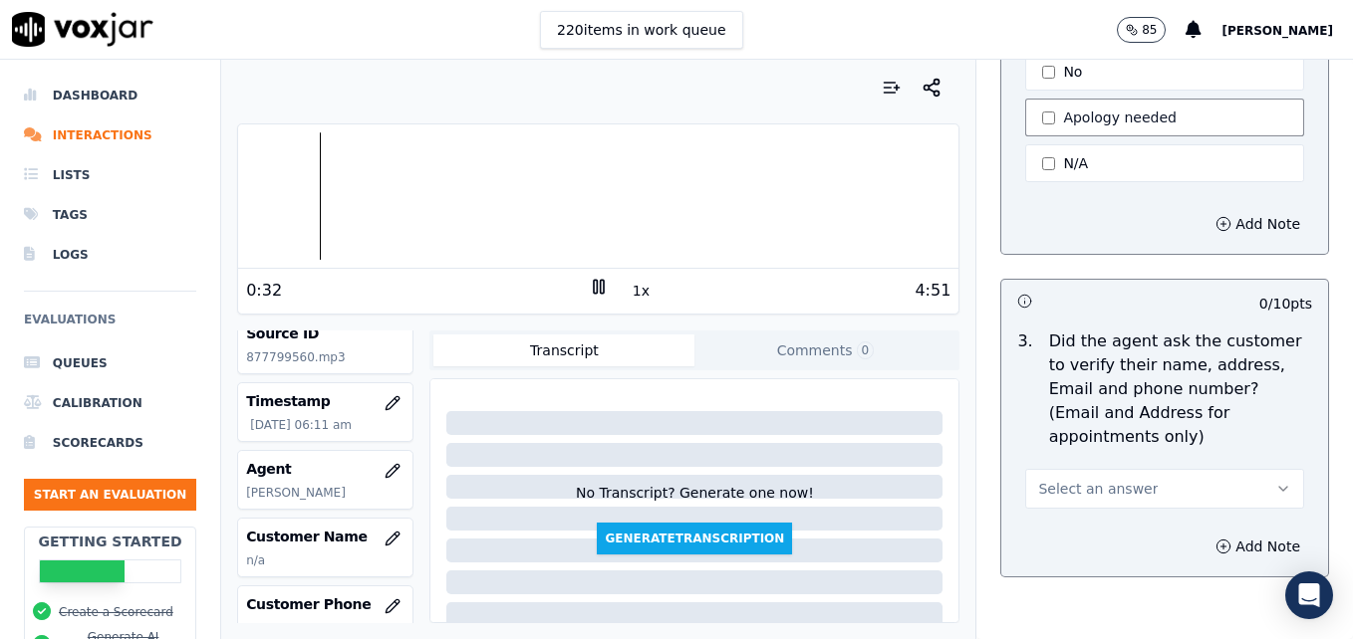
scroll to position [797, 0]
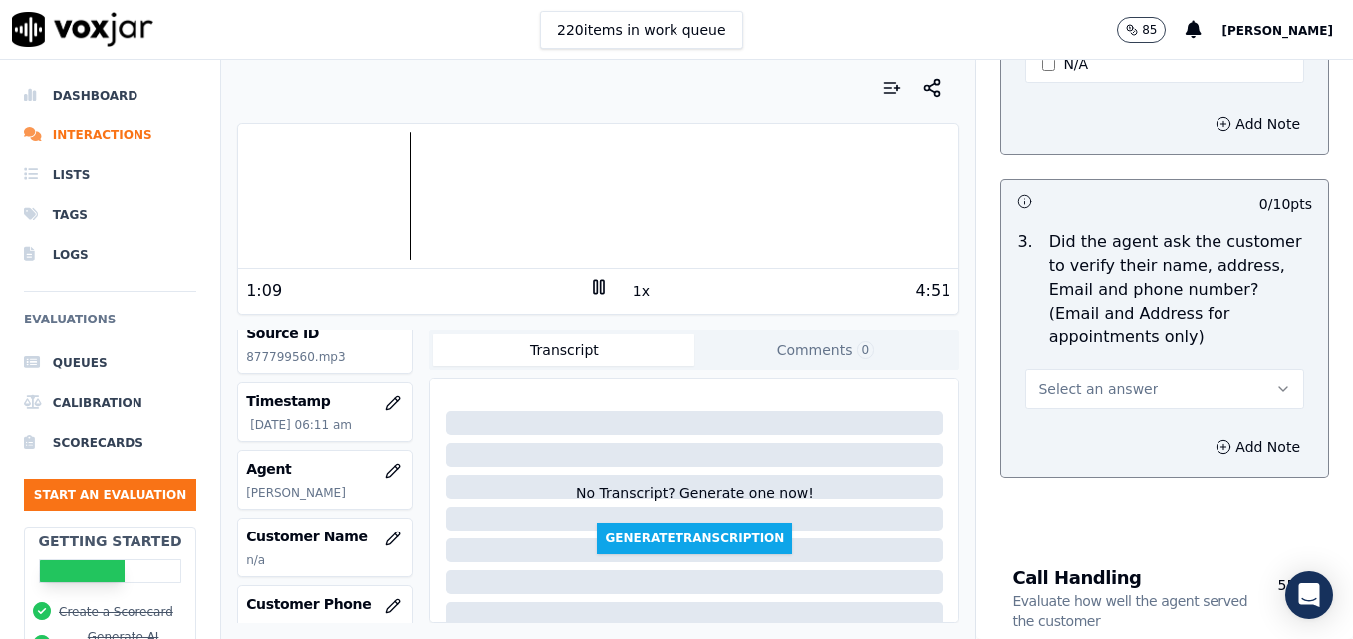
drag, startPoint x: 1243, startPoint y: 339, endPoint x: 1222, endPoint y: 346, distance: 22.0
click at [1275, 381] on icon "button" at bounding box center [1283, 389] width 16 height 16
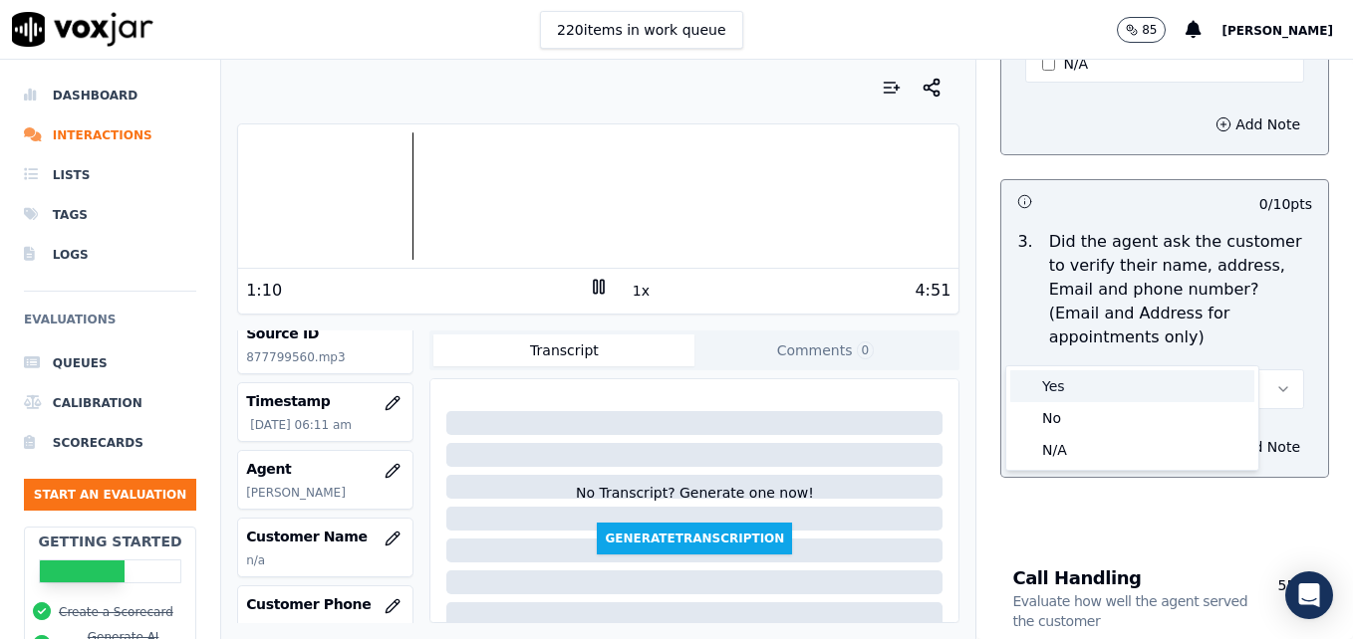
click at [1140, 381] on div "Yes" at bounding box center [1132, 387] width 244 height 32
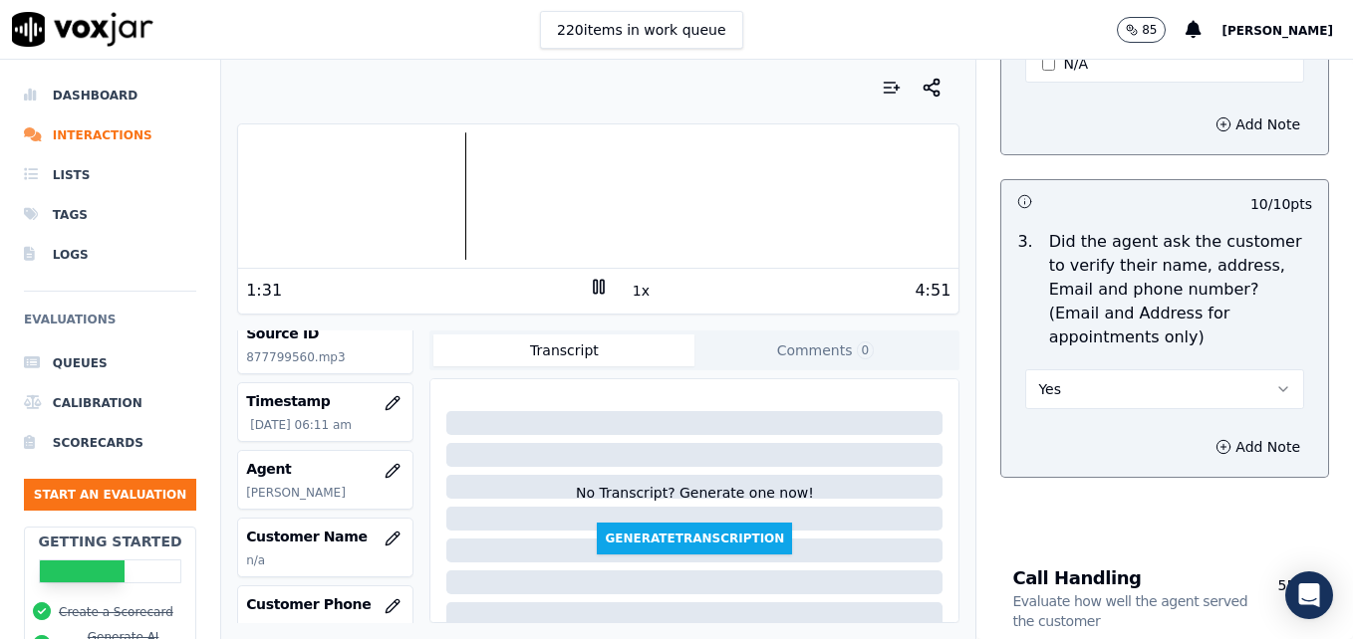
click at [430, 199] on div at bounding box center [598, 195] width 720 height 127
click at [600, 285] on rect at bounding box center [601, 286] width 3 height 13
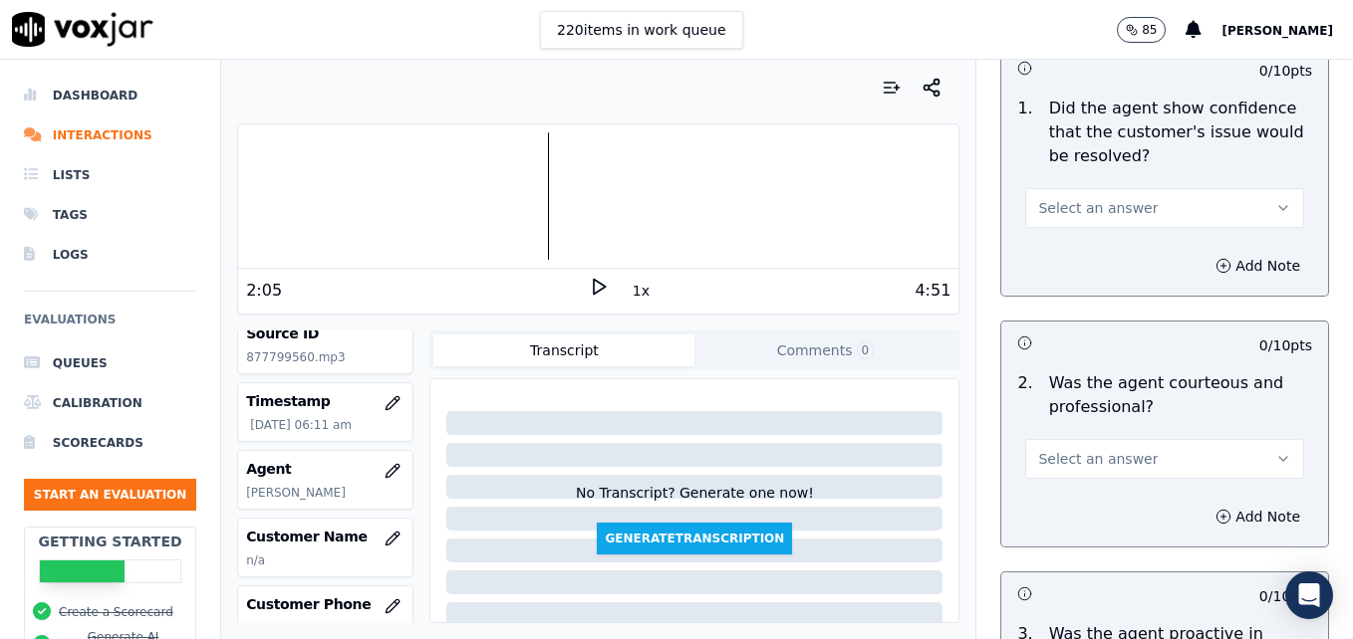
scroll to position [1494, 0]
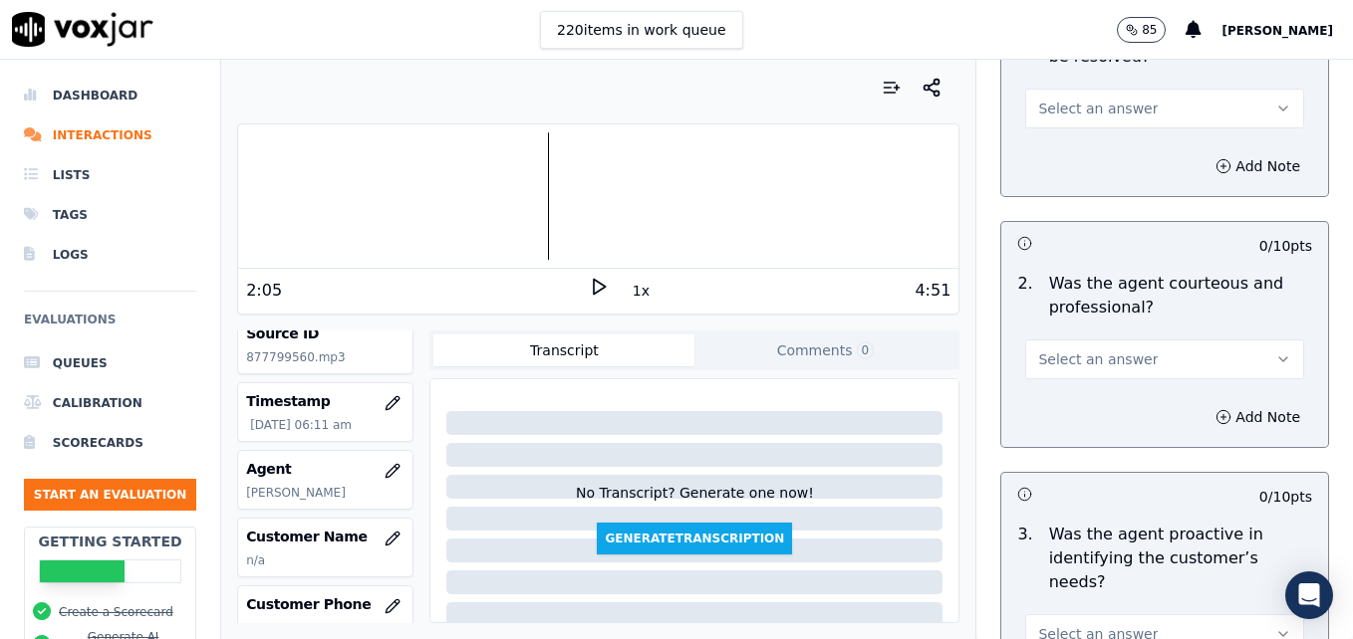
click at [1275, 352] on icon "button" at bounding box center [1283, 360] width 16 height 16
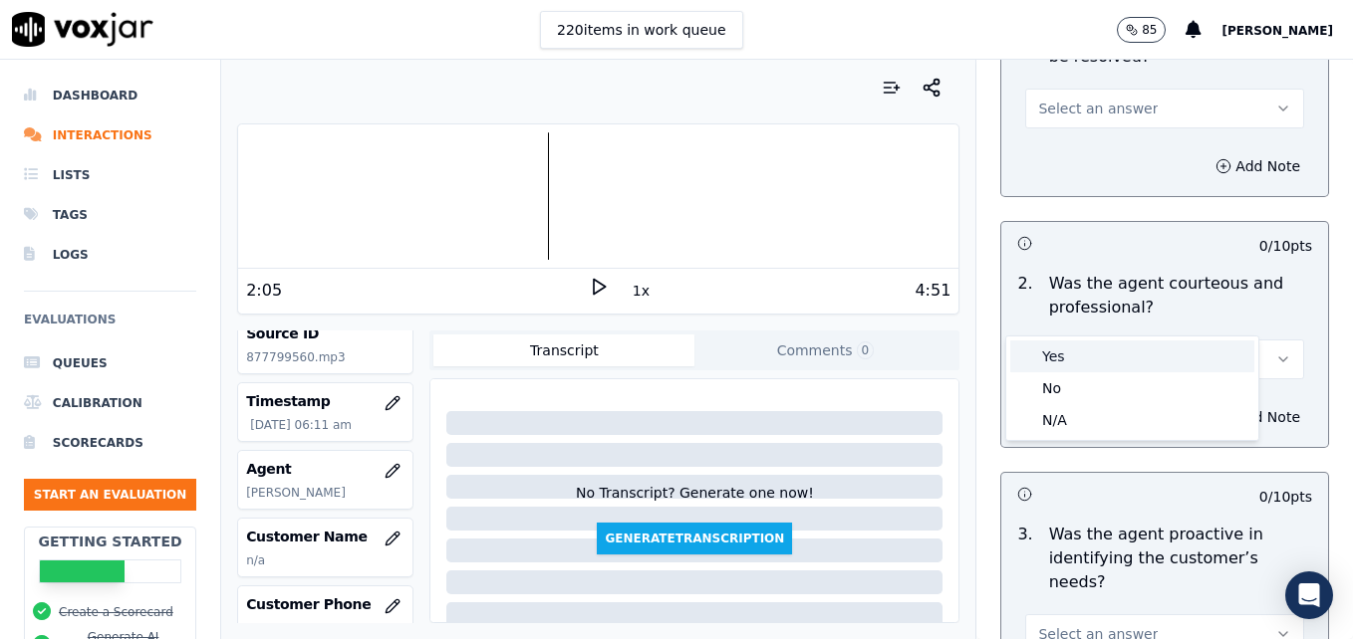
click at [1094, 356] on div "Yes" at bounding box center [1132, 357] width 244 height 32
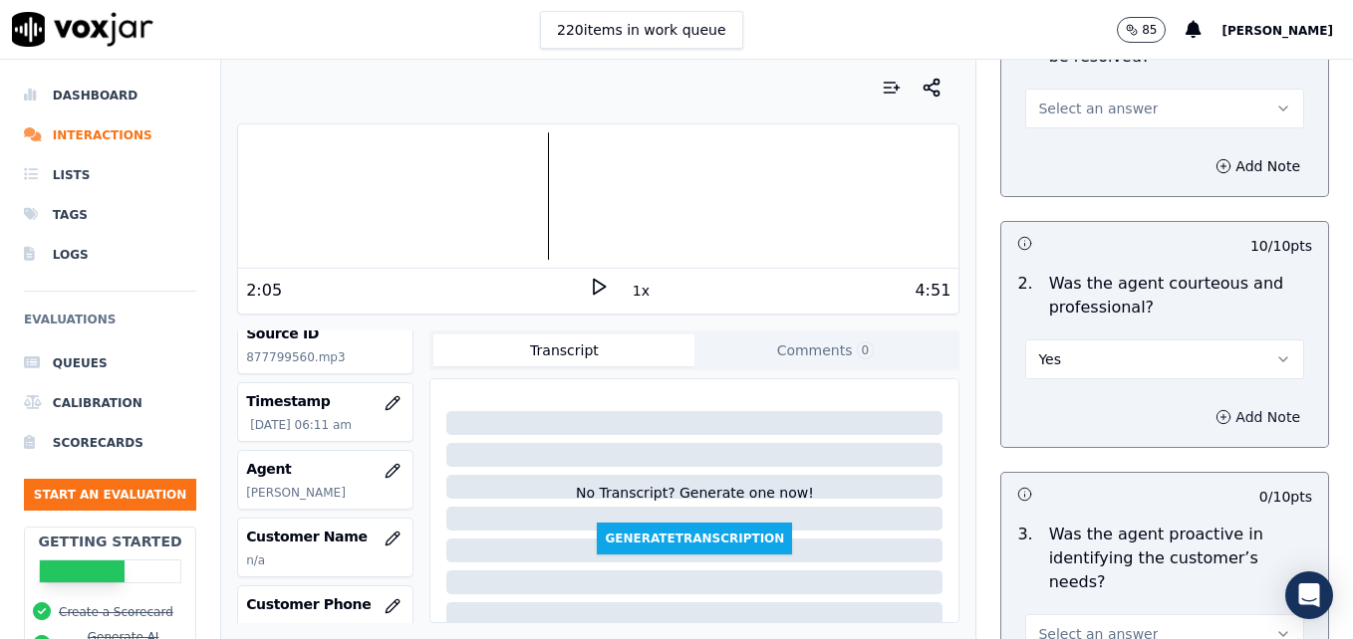
click at [1215, 409] on icon "button" at bounding box center [1223, 417] width 16 height 16
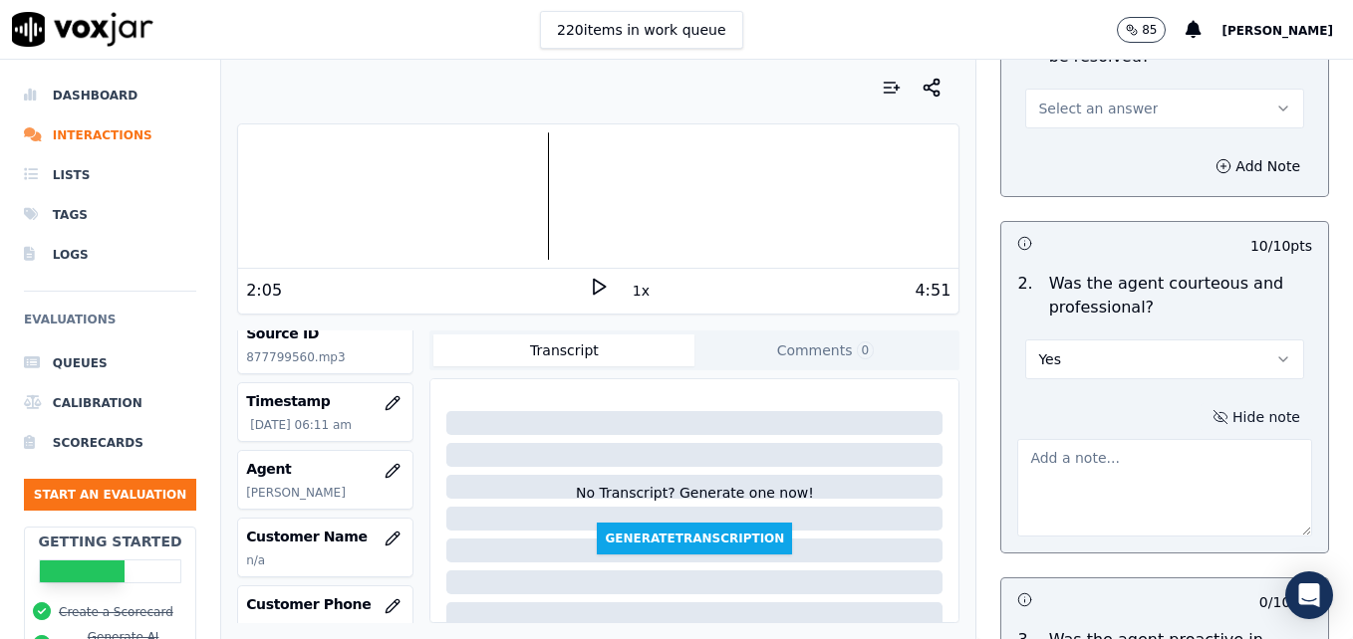
click at [1171, 439] on textarea at bounding box center [1164, 488] width 295 height 98
click at [444, 199] on div at bounding box center [598, 195] width 720 height 127
click at [444, 198] on div at bounding box center [598, 195] width 720 height 127
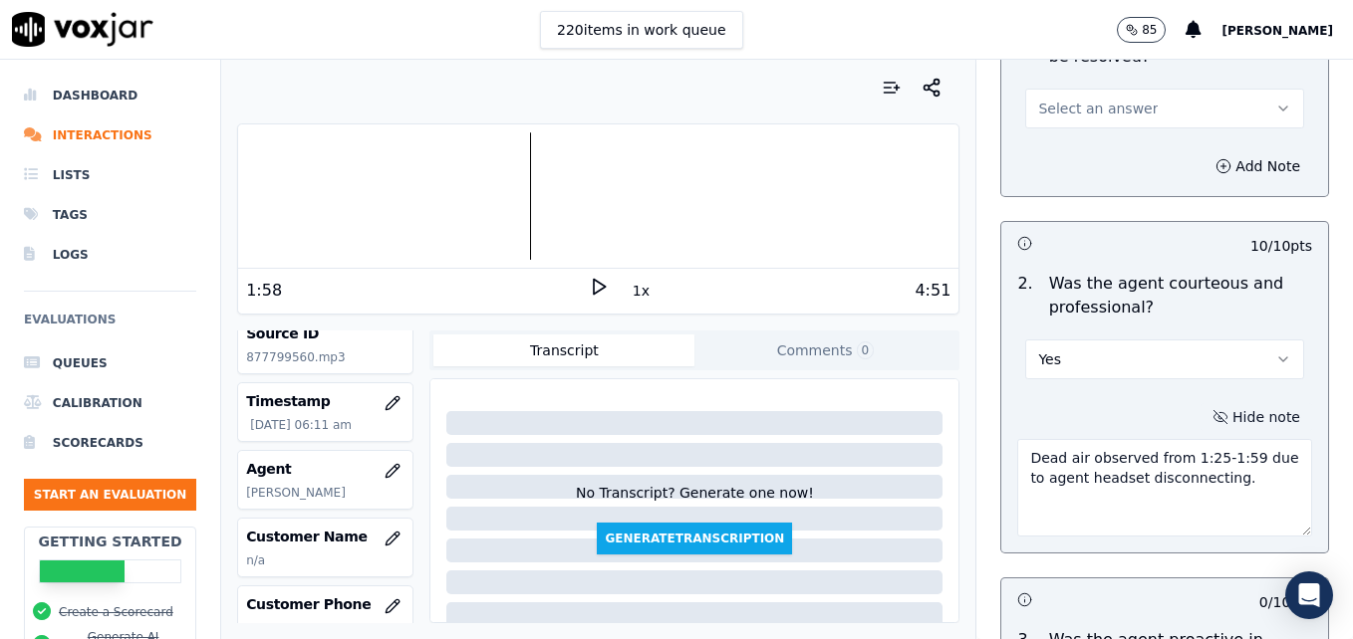
click at [589, 284] on icon at bounding box center [599, 287] width 20 height 20
click at [1234, 439] on textarea "Dead air observed from 1:25-1:59 due to agent headset disconnecting." at bounding box center [1164, 488] width 295 height 98
click at [564, 199] on div at bounding box center [598, 195] width 720 height 127
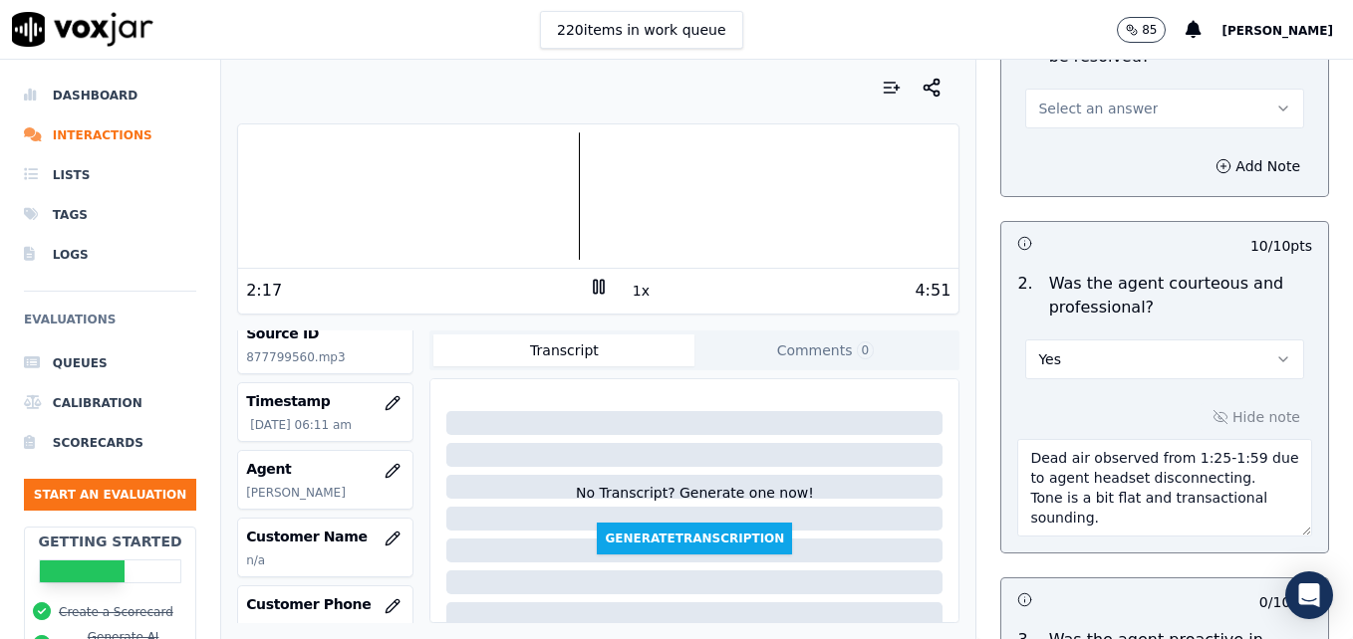
click at [552, 209] on div at bounding box center [598, 195] width 720 height 127
click at [1219, 439] on textarea "Dead air observed from 1:25-1:59 due to agent headset disconnecting. Tone is a …" at bounding box center [1164, 488] width 295 height 98
click at [566, 201] on div at bounding box center [598, 195] width 720 height 127
click at [665, 200] on div at bounding box center [598, 195] width 720 height 127
click at [663, 197] on div at bounding box center [598, 195] width 720 height 127
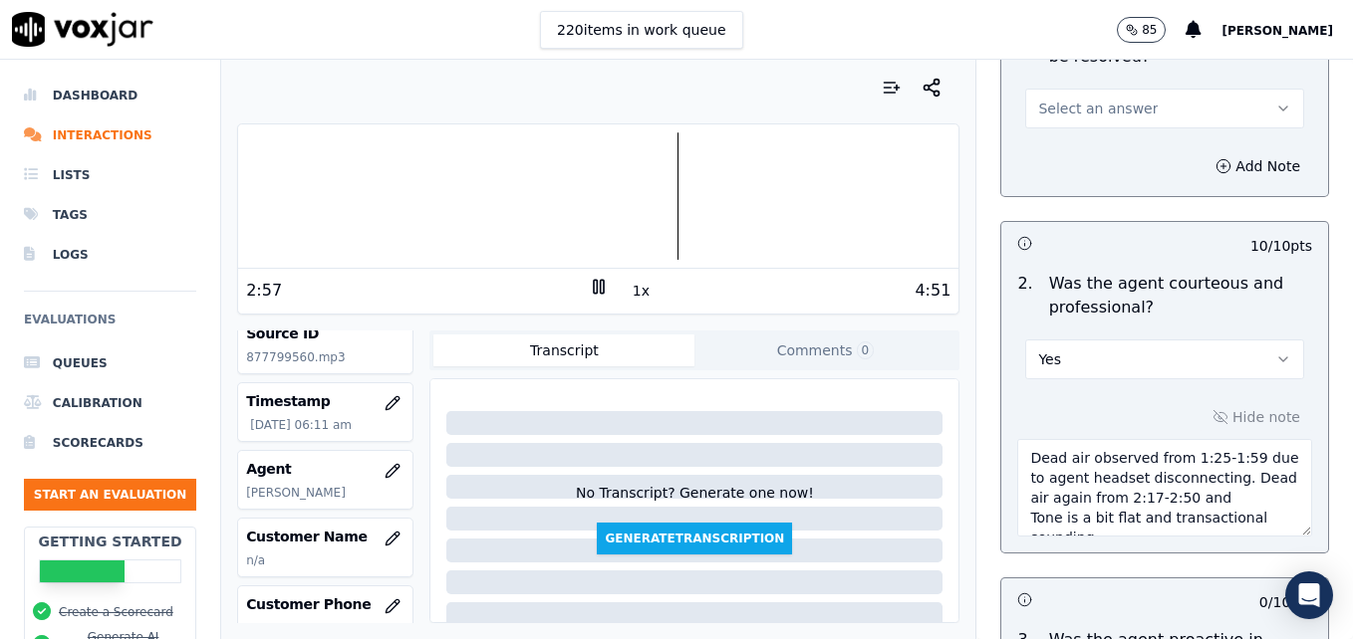
click at [659, 196] on div at bounding box center [598, 195] width 720 height 127
click at [777, 197] on div at bounding box center [598, 195] width 720 height 127
click at [594, 284] on rect at bounding box center [595, 286] width 3 height 13
click at [1131, 470] on textarea "Dead air observed from 1:25-1:59 due to agent headset disconnecting. Dead air a…" at bounding box center [1164, 488] width 295 height 98
click at [1095, 469] on textarea "Dead air observed from 1:25-1:59 due to agent headset disconnecting. Dead air a…" at bounding box center [1164, 488] width 295 height 98
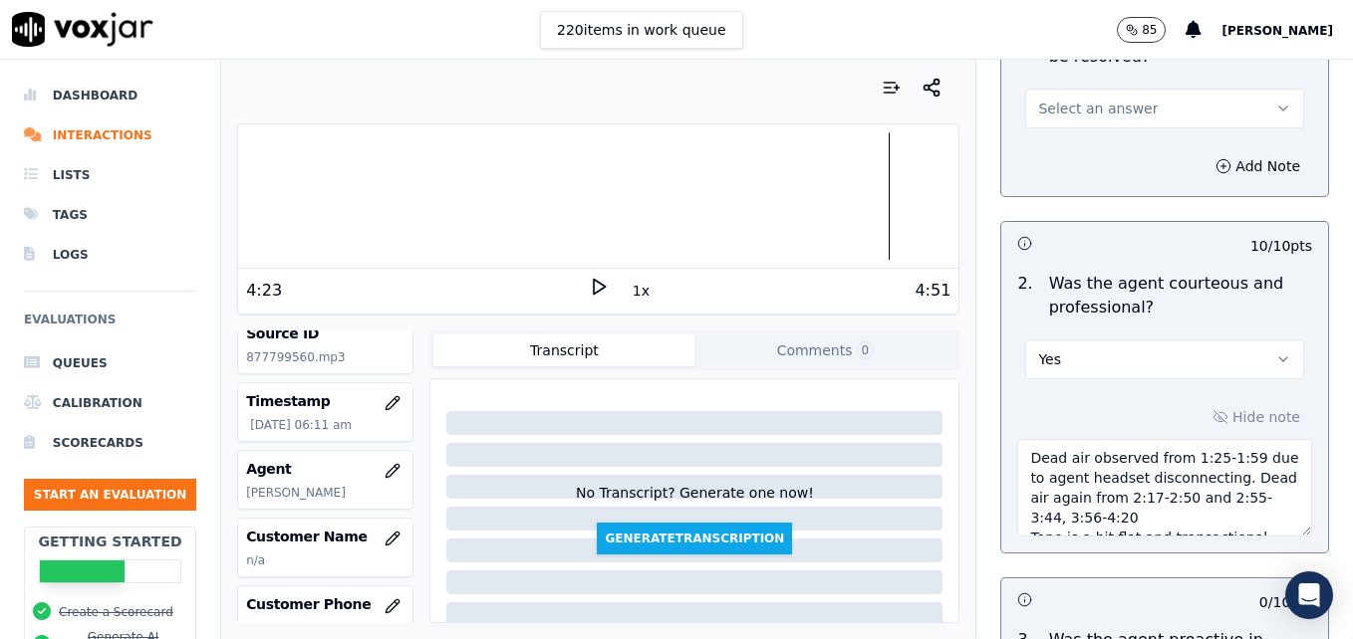
click at [1151, 465] on textarea "Dead air observed from 1:25-1:59 due to agent headset disconnecting. Dead air a…" at bounding box center [1164, 488] width 295 height 98
click at [1221, 453] on textarea "Dead air observed from 1:25-1:59 due to agent headset disconnecting. Dead air a…" at bounding box center [1164, 488] width 295 height 98
type textarea "Dead air observed from 1:25-1:59 due to agent headset disconnecting. Dead air a…"
click at [1251, 340] on button "Yes" at bounding box center [1164, 360] width 279 height 40
click at [1069, 383] on div "No" at bounding box center [1132, 389] width 244 height 32
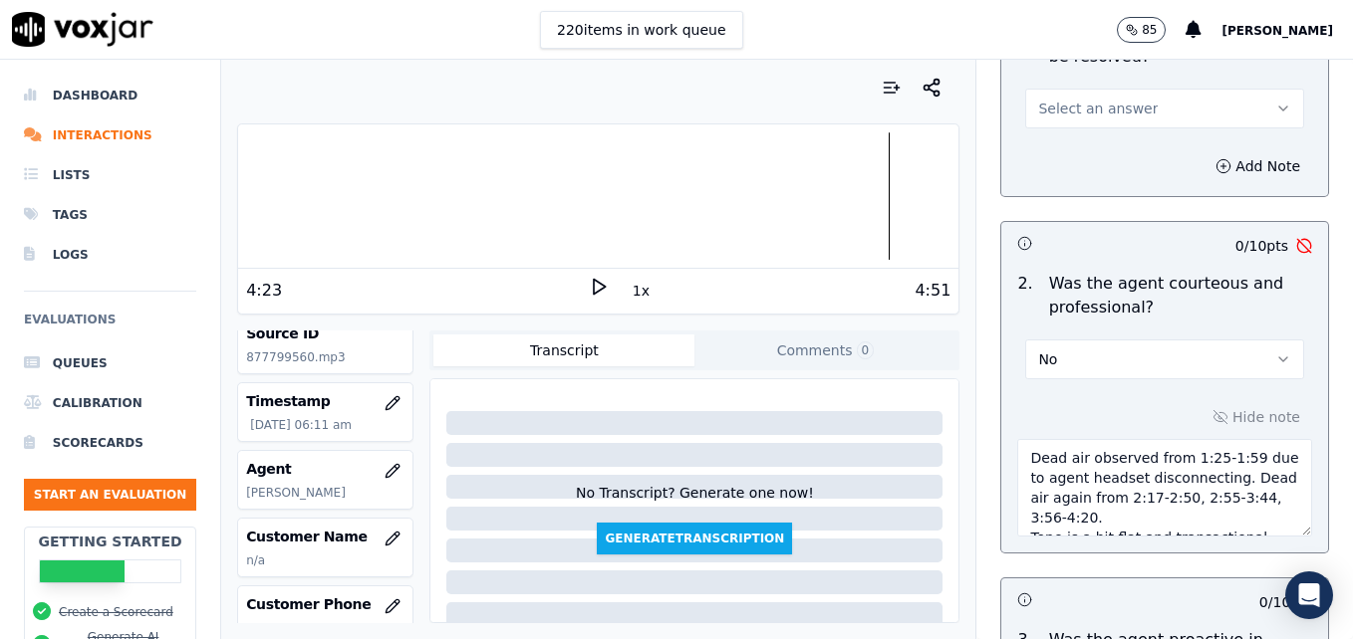
scroll to position [40, 0]
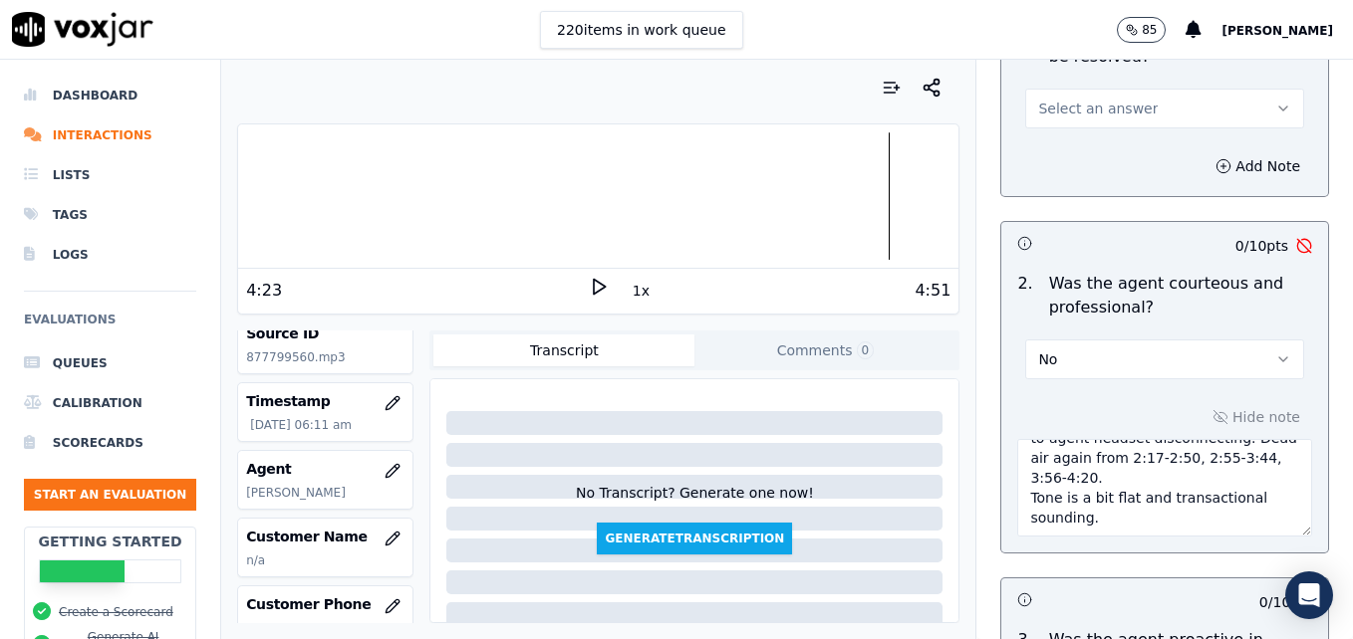
click at [589, 286] on icon at bounding box center [599, 287] width 20 height 20
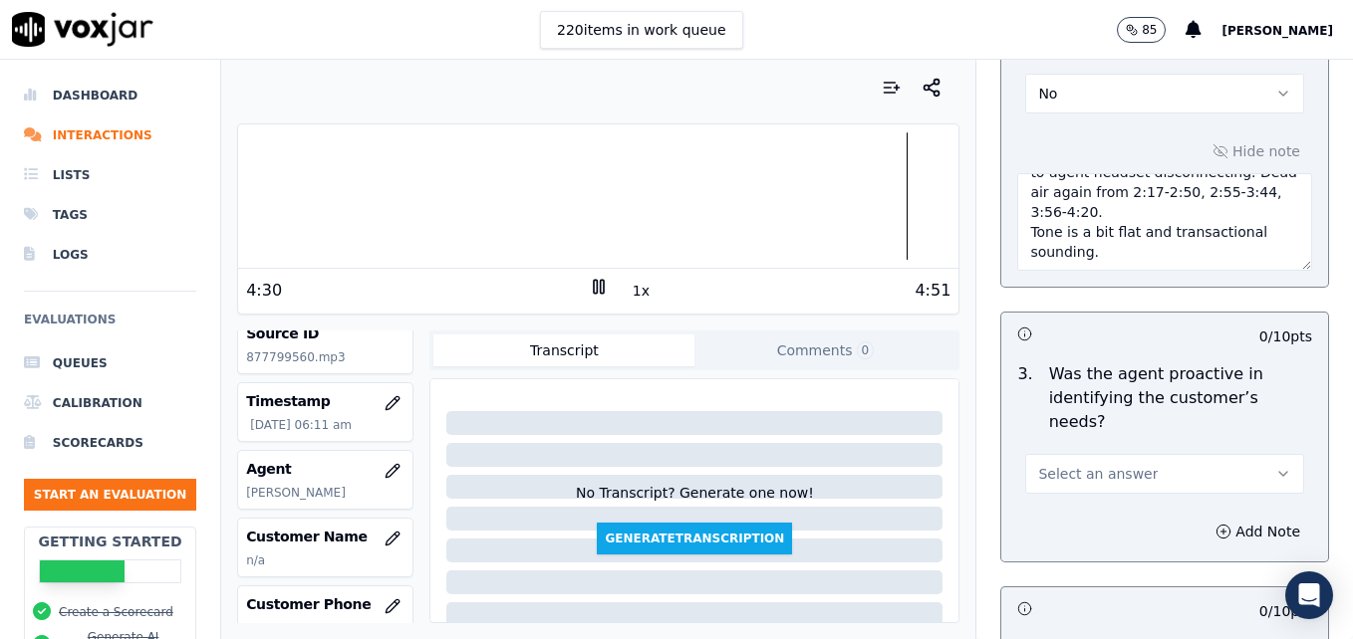
scroll to position [1793, 0]
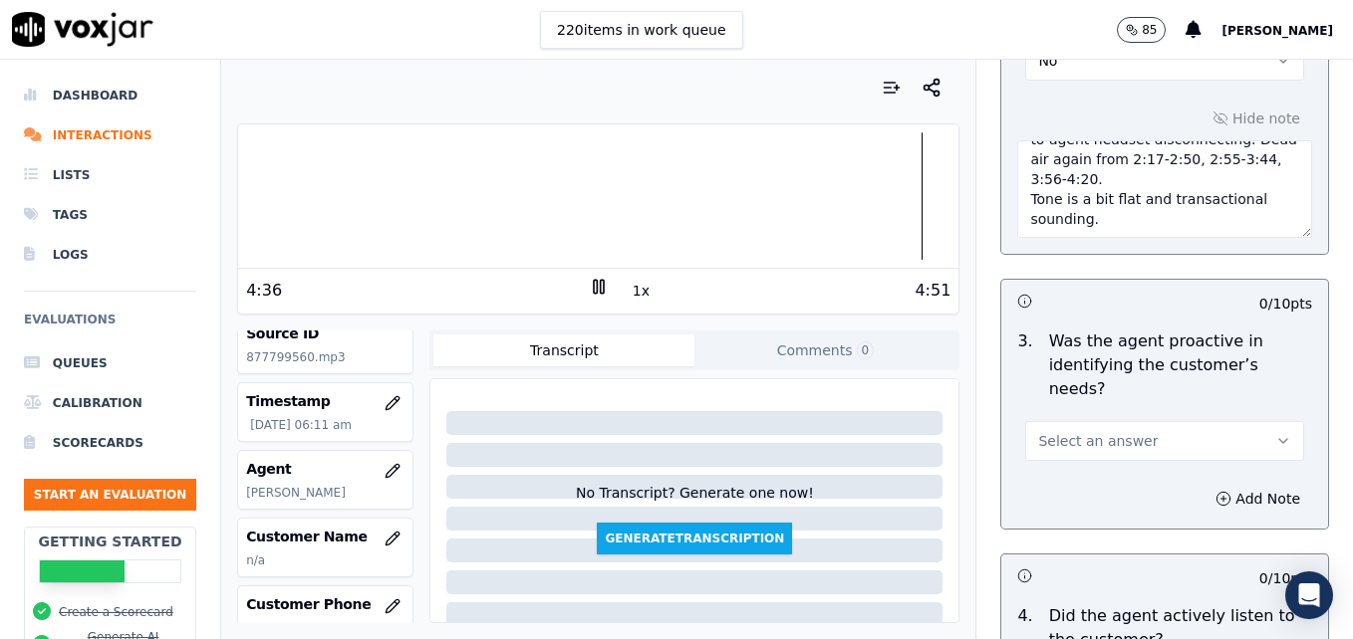
click at [1275, 433] on icon "button" at bounding box center [1283, 441] width 16 height 16
click at [1111, 417] on div "Yes" at bounding box center [1132, 414] width 244 height 32
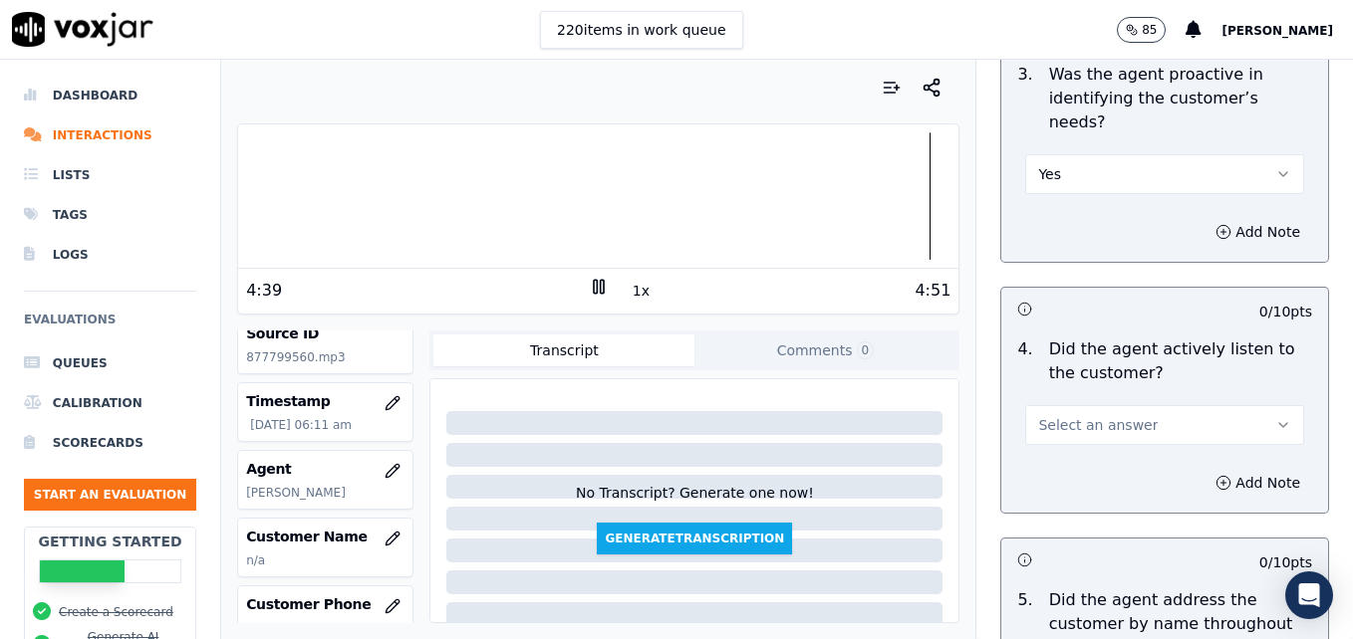
scroll to position [2092, 0]
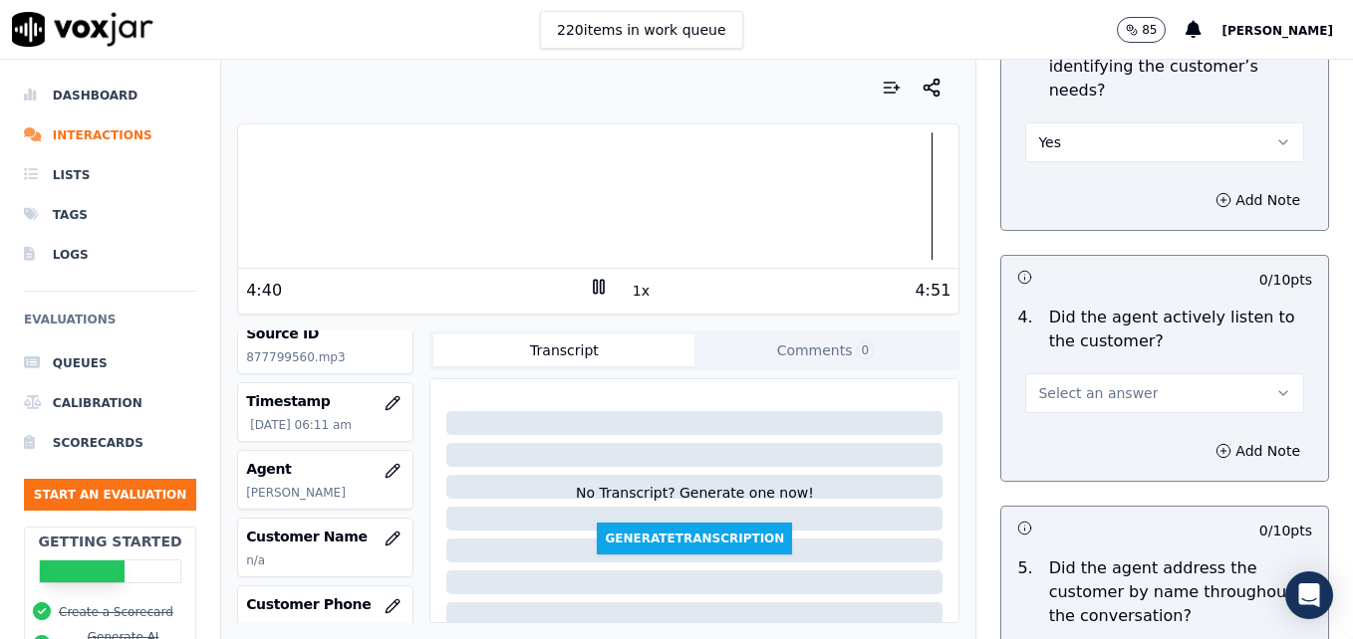
click at [1275, 385] on icon "button" at bounding box center [1283, 393] width 16 height 16
click at [1128, 374] on div "Yes" at bounding box center [1132, 367] width 244 height 32
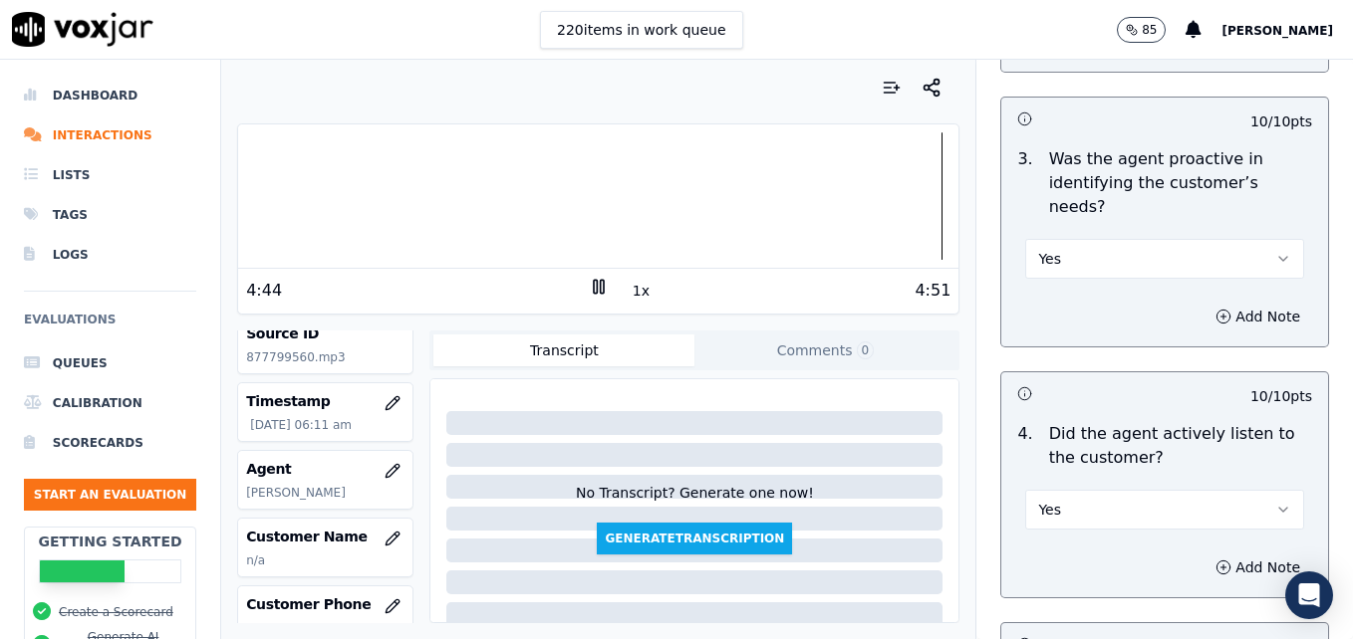
scroll to position [1793, 0]
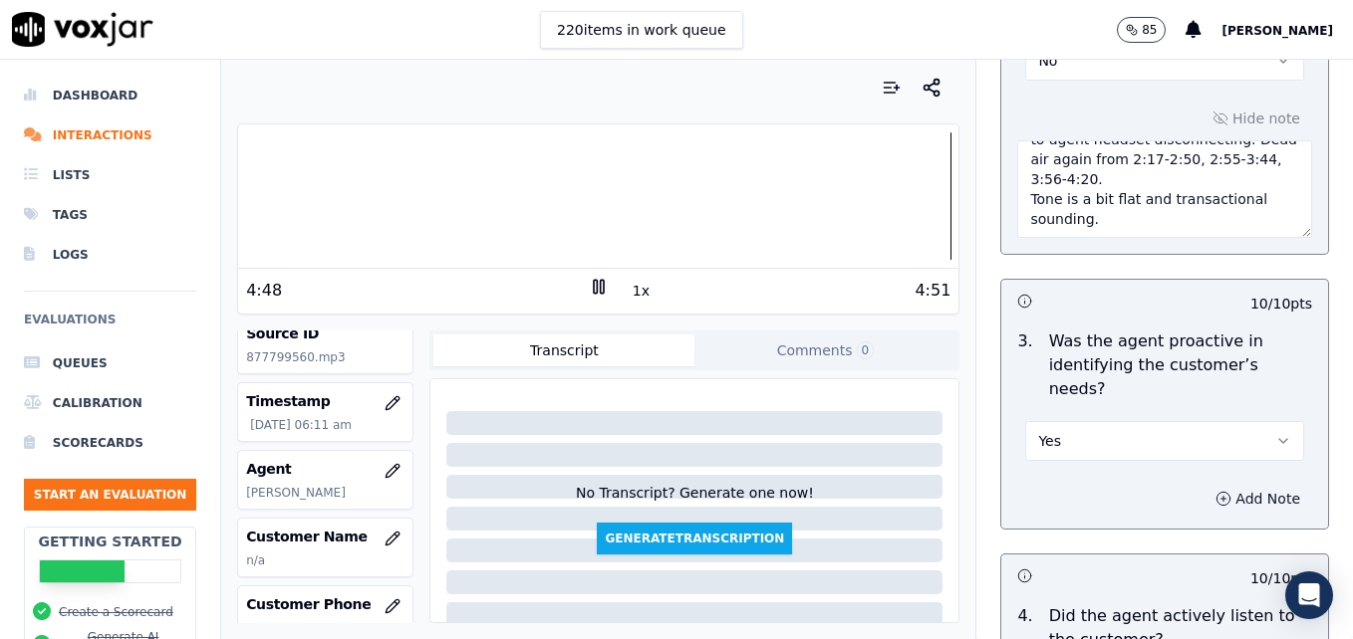
click at [1223, 496] on icon "button" at bounding box center [1223, 498] width 0 height 5
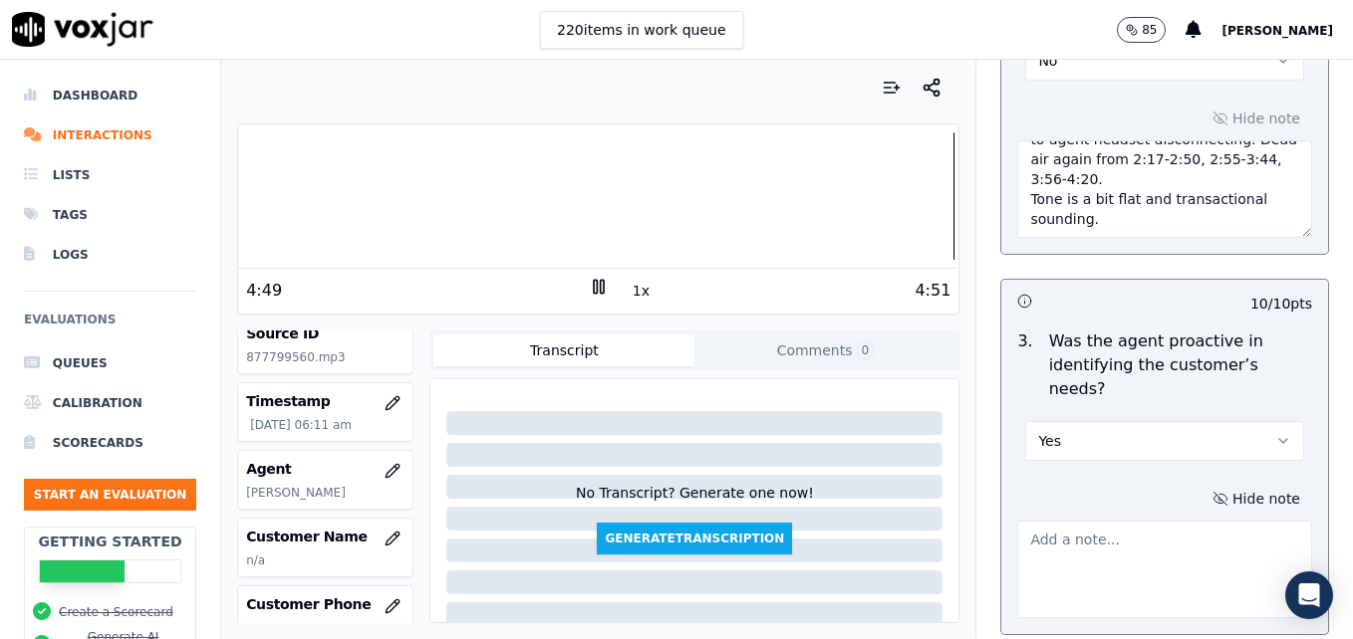
click at [1101, 521] on textarea at bounding box center [1164, 570] width 295 height 98
type textarea "g"
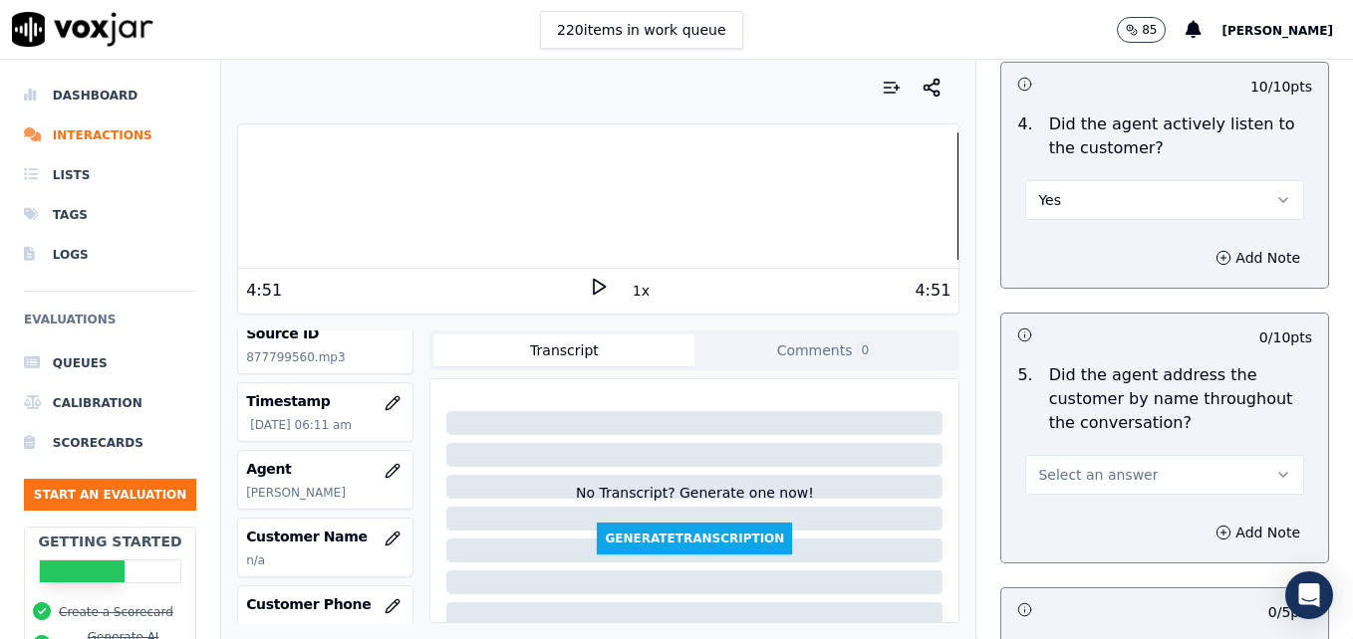
scroll to position [2490, 0]
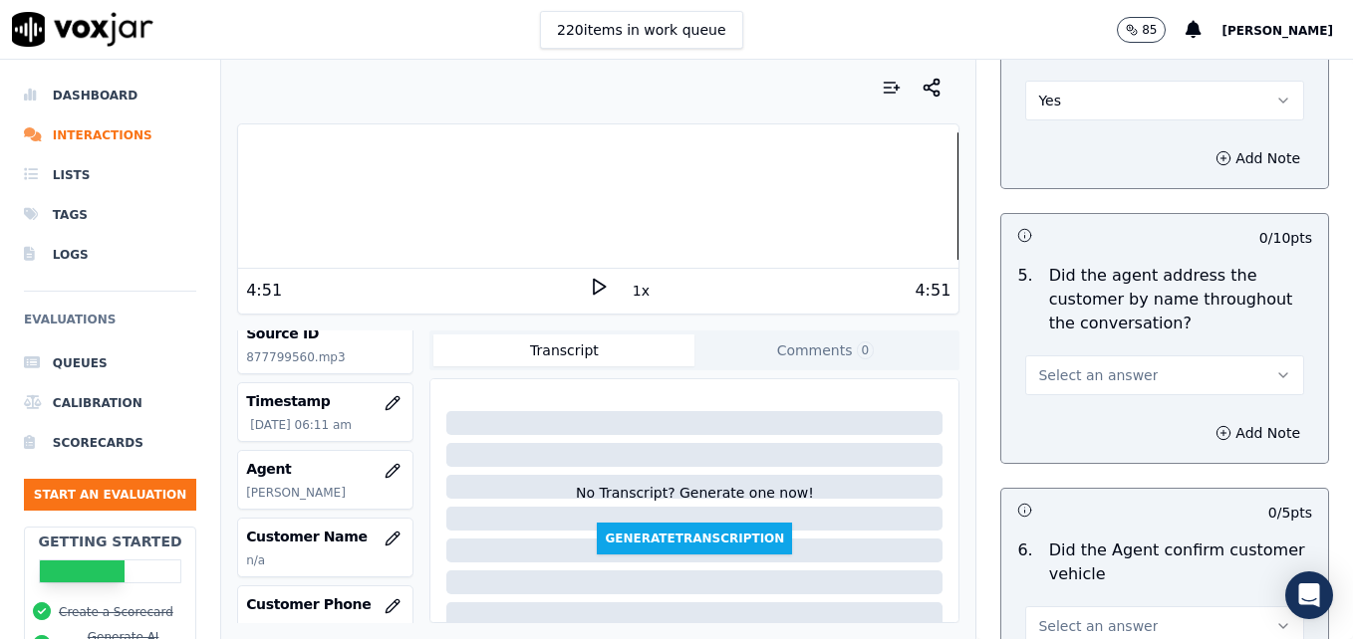
type textarea "Good job offering to set the appointment."
click at [1225, 356] on button "Select an answer" at bounding box center [1164, 376] width 279 height 40
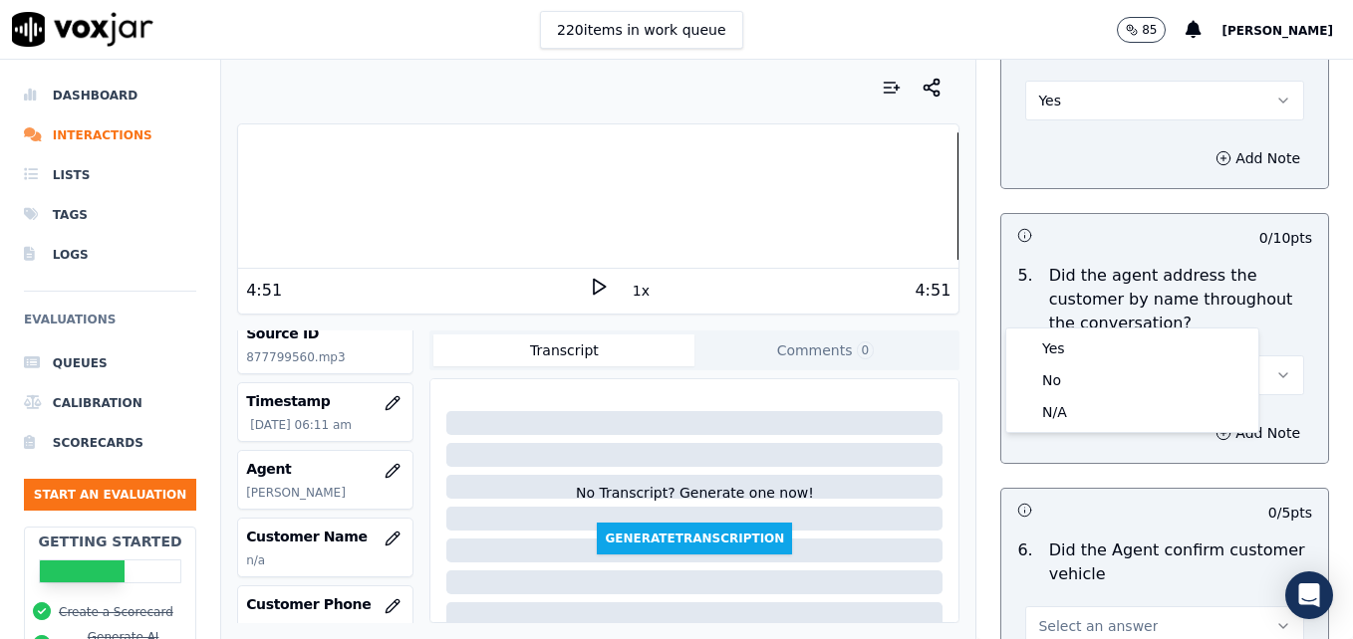
click at [249, 201] on div at bounding box center [598, 195] width 720 height 127
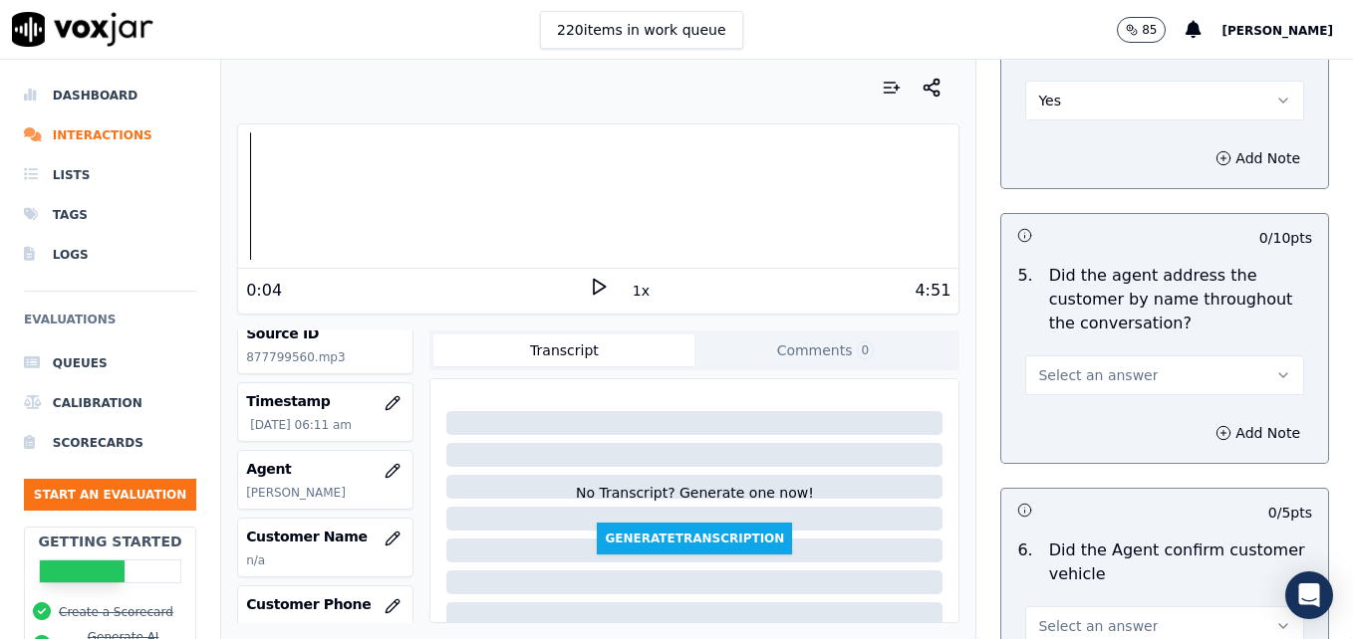
click at [594, 284] on polygon at bounding box center [600, 287] width 12 height 15
click at [589, 287] on icon at bounding box center [599, 287] width 20 height 20
click at [1275, 368] on icon "button" at bounding box center [1283, 376] width 16 height 16
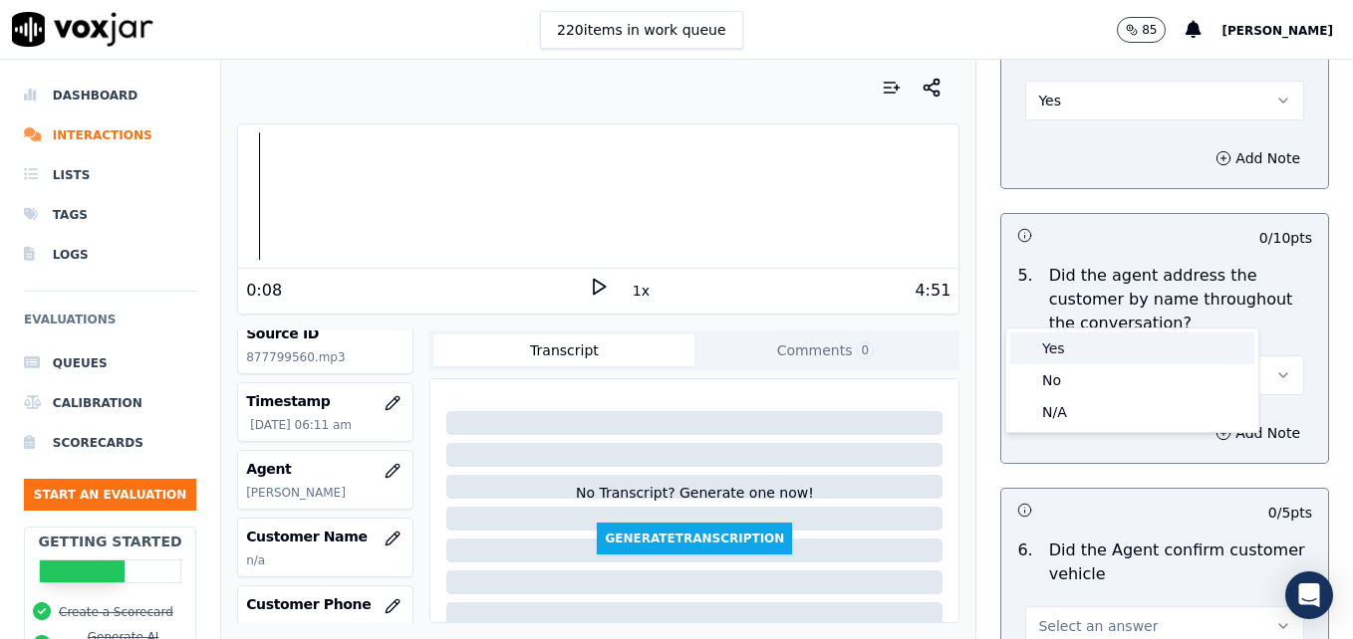
click at [1082, 335] on div "Yes" at bounding box center [1132, 349] width 244 height 32
click at [1203, 419] on button "Add Note" at bounding box center [1257, 433] width 109 height 28
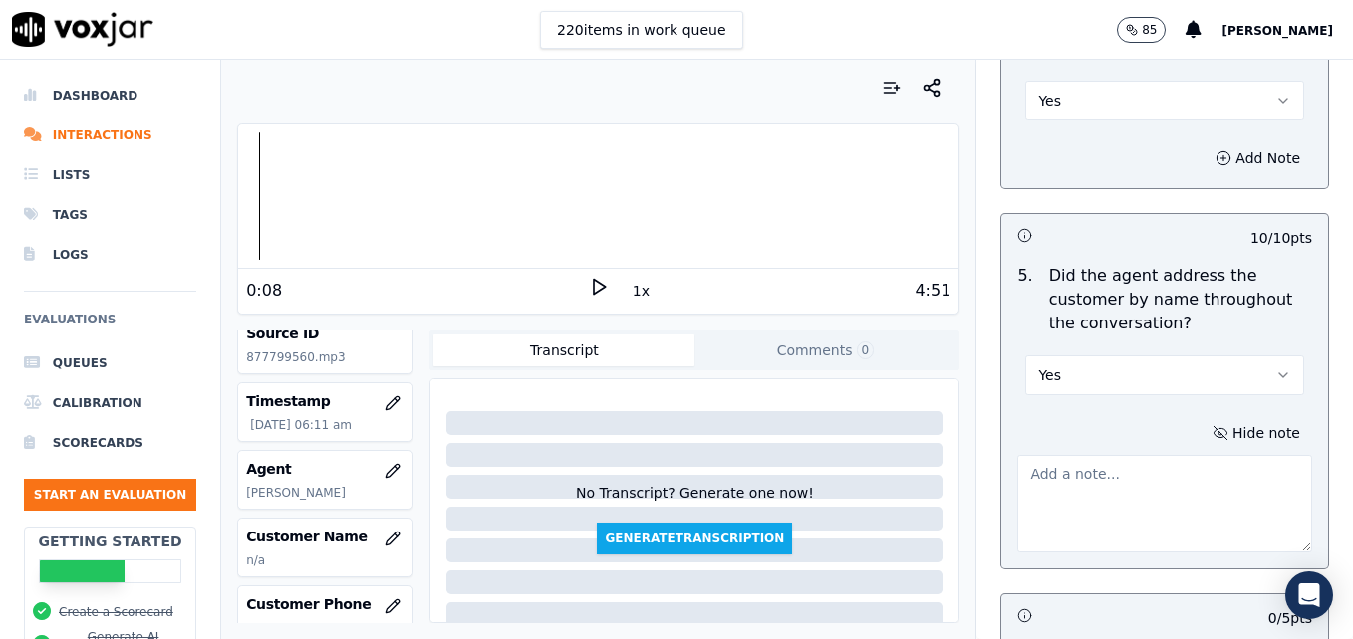
click at [1174, 455] on textarea at bounding box center [1164, 504] width 295 height 98
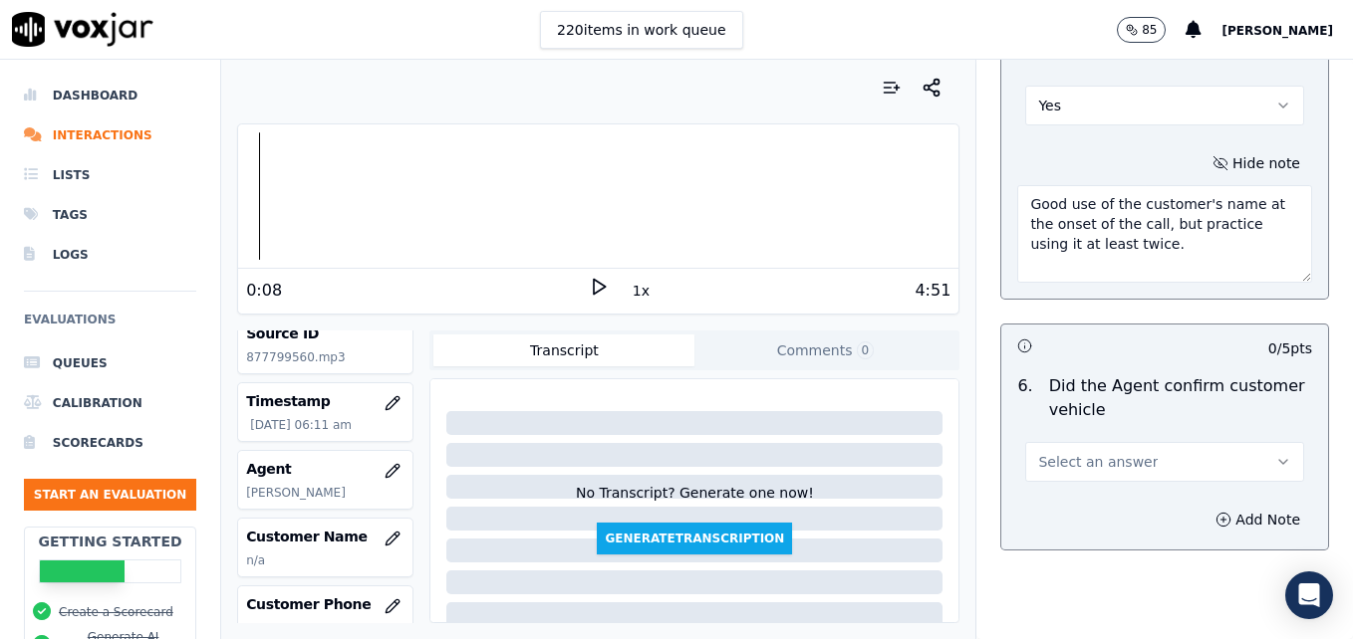
scroll to position [2789, 0]
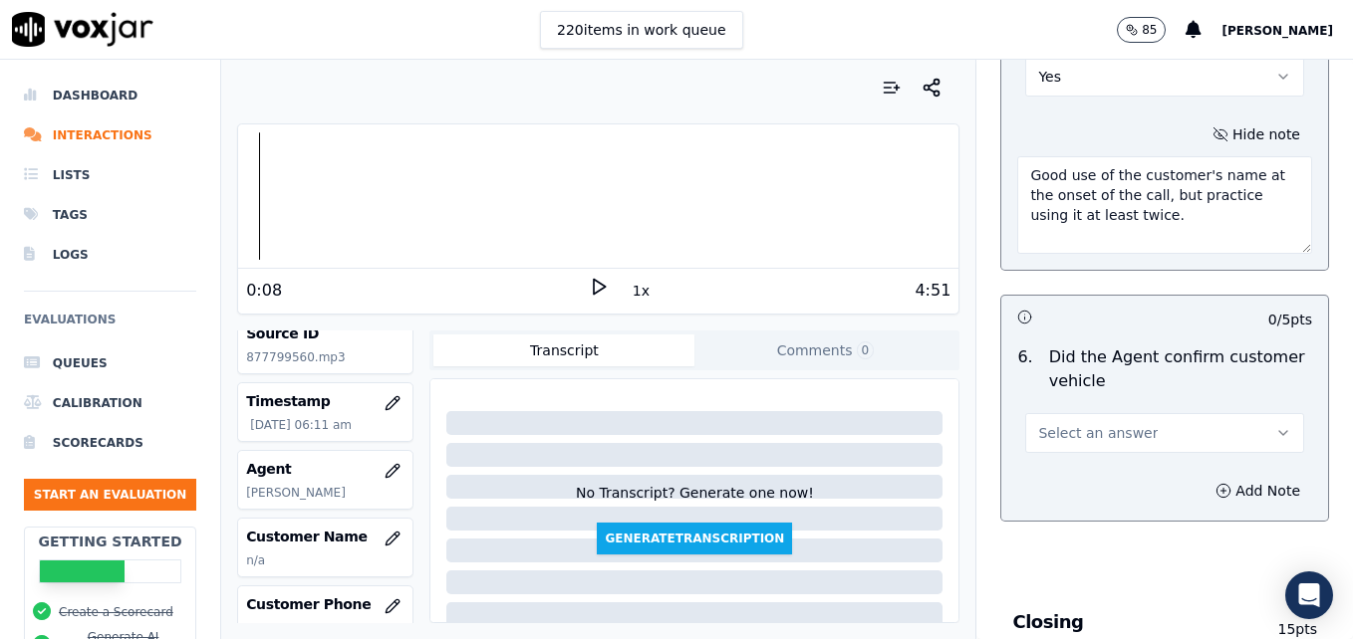
type textarea "Good use of the customer's name at the onset of the call, but practice using it…"
click at [1275, 425] on icon "button" at bounding box center [1283, 433] width 16 height 16
click at [1059, 405] on div "Yes" at bounding box center [1132, 406] width 244 height 32
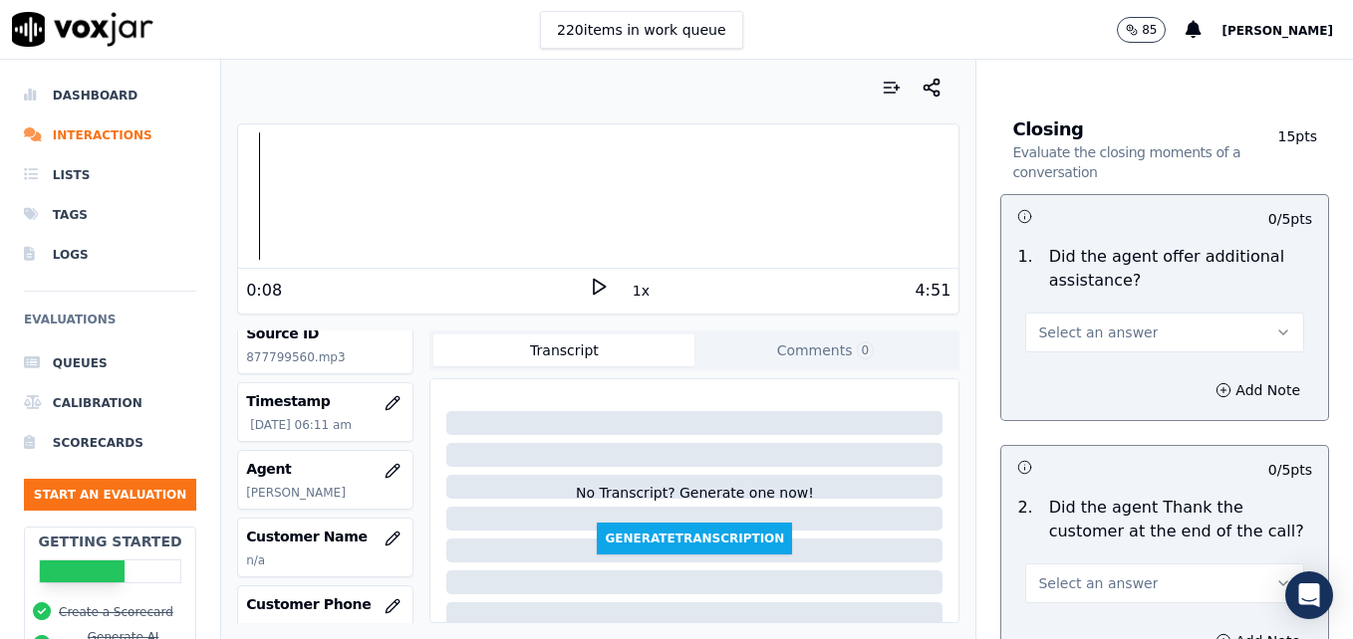
scroll to position [3287, 0]
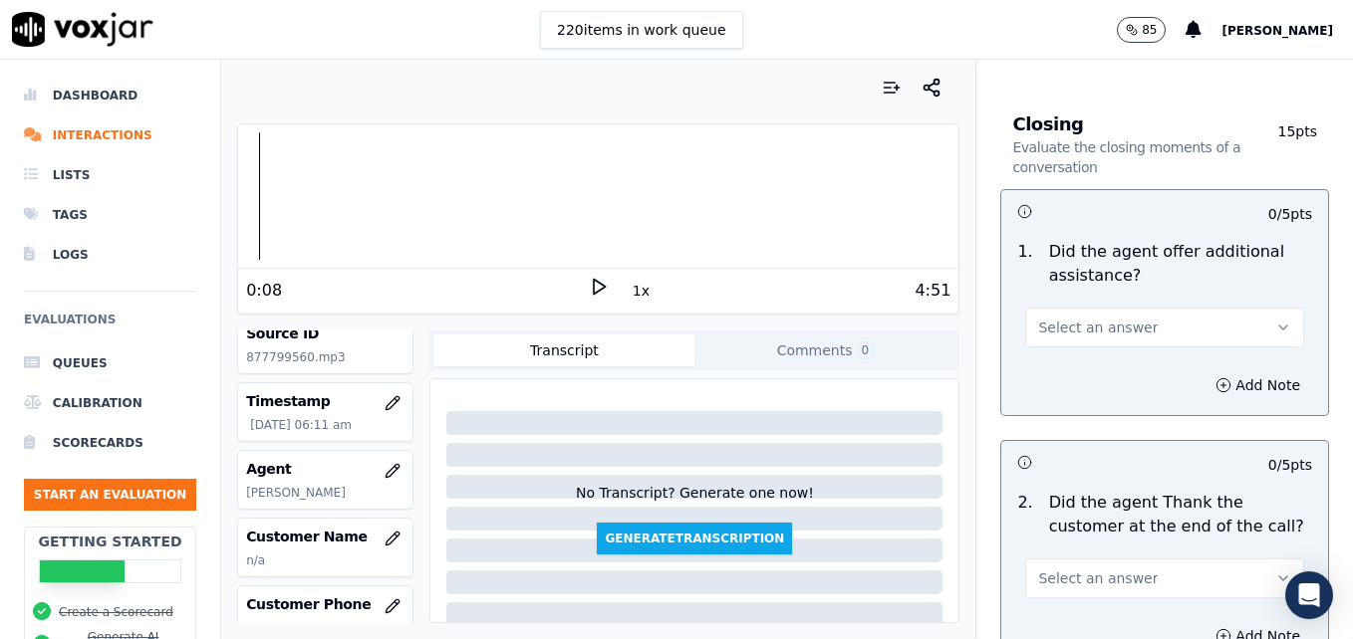
click at [1275, 320] on icon "button" at bounding box center [1283, 328] width 16 height 16
click at [1061, 301] on div "Yes" at bounding box center [1132, 301] width 244 height 32
click at [1215, 377] on icon "button" at bounding box center [1223, 385] width 16 height 16
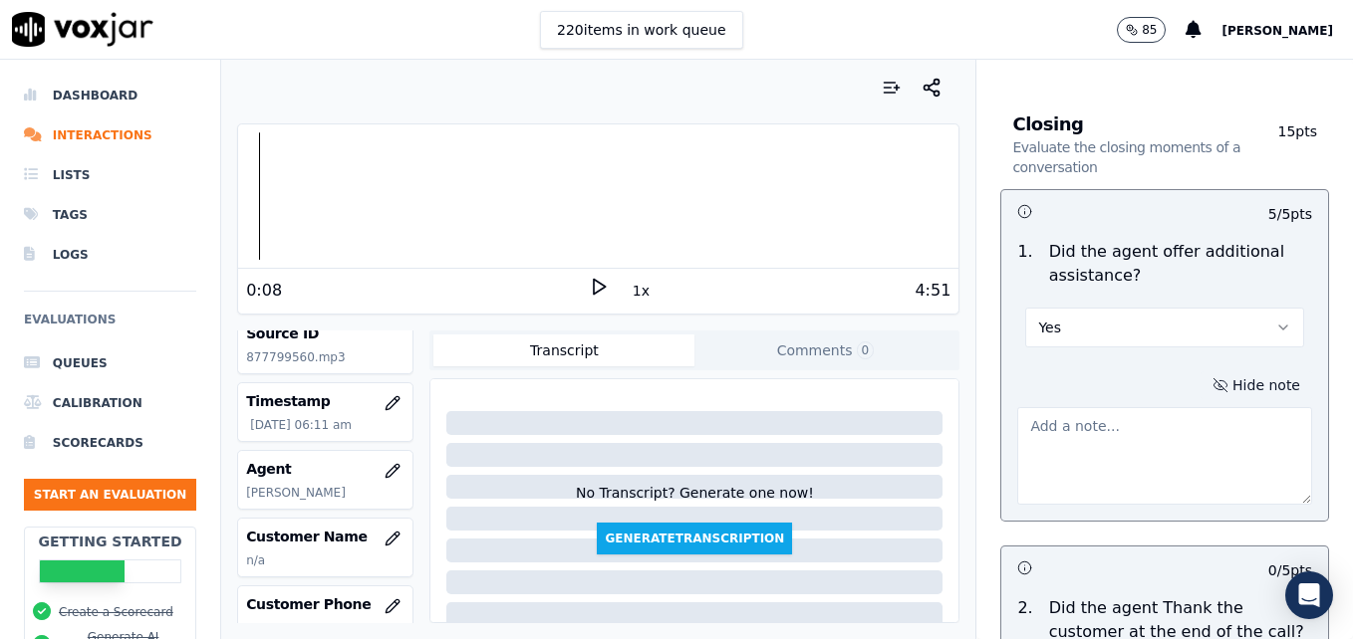
click at [1160, 407] on textarea at bounding box center [1164, 456] width 295 height 98
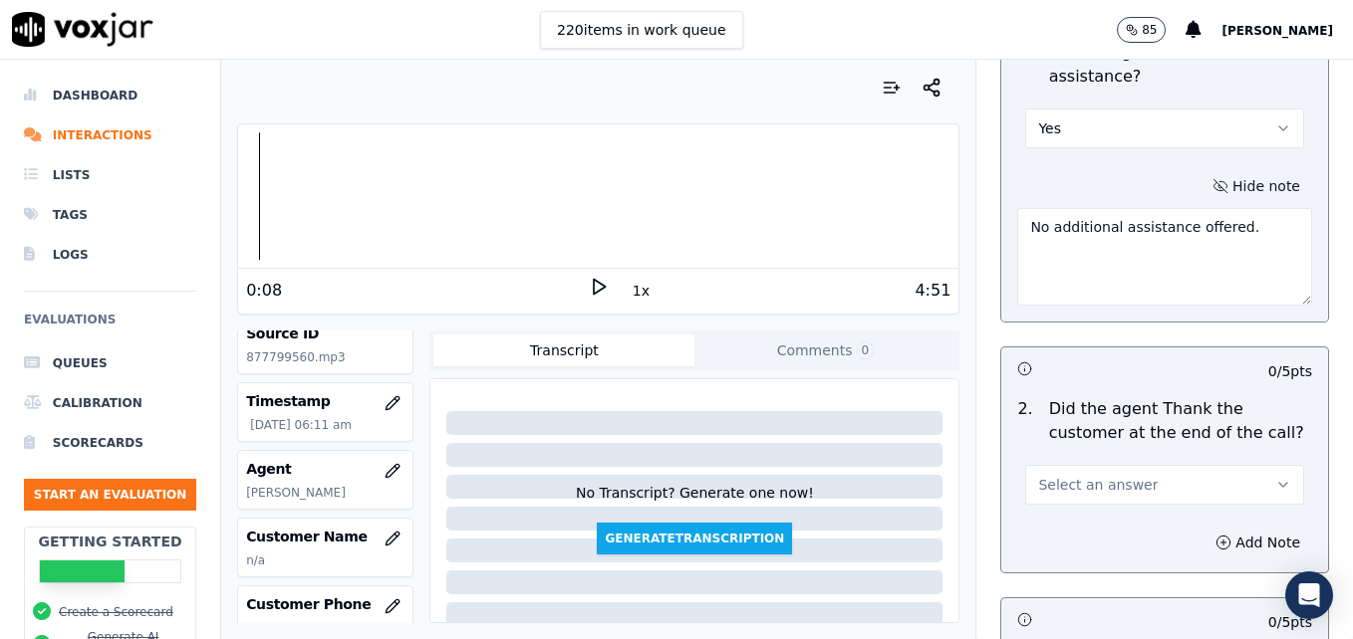
scroll to position [3586, 0]
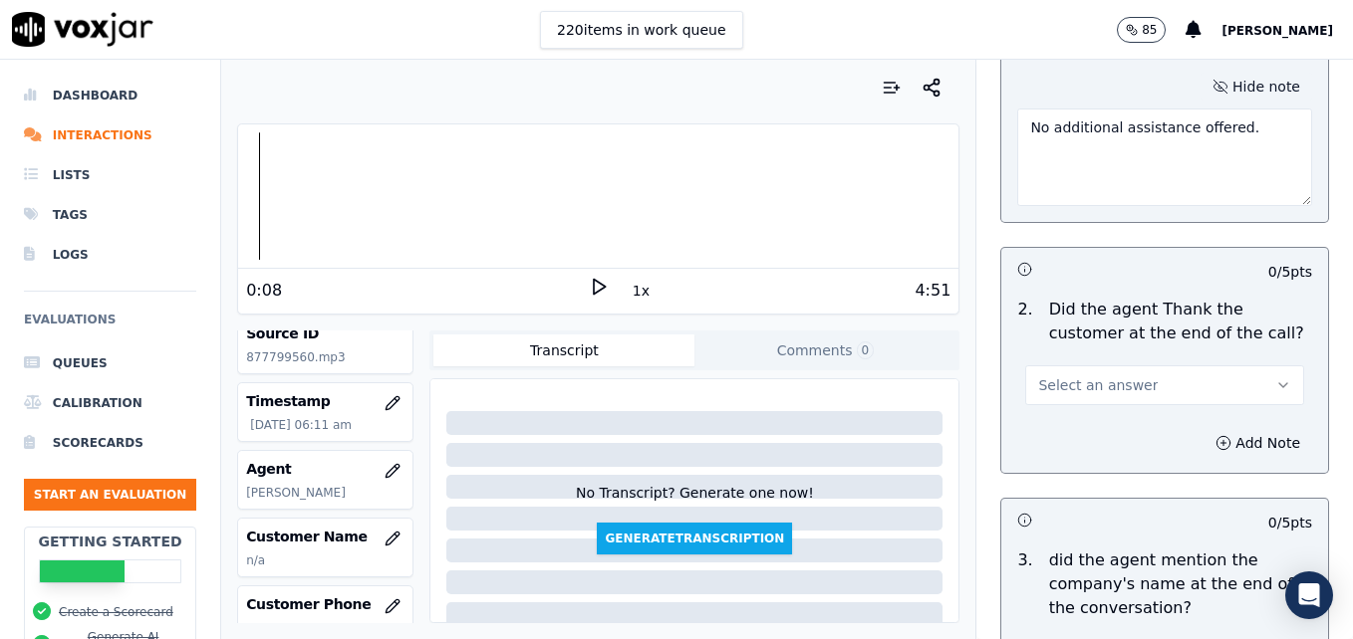
type textarea "No additional assistance offered."
click at [1226, 366] on button "Select an answer" at bounding box center [1164, 386] width 279 height 40
click at [1102, 354] on div "Yes" at bounding box center [1132, 359] width 244 height 32
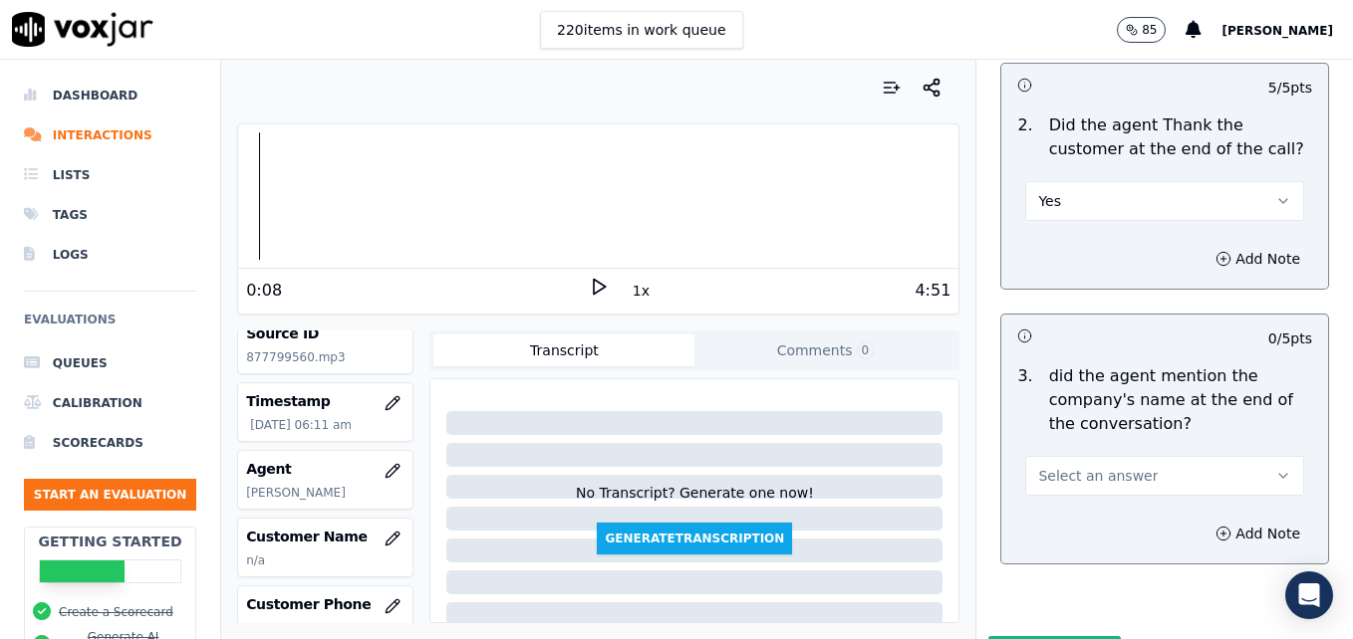
scroll to position [3788, 0]
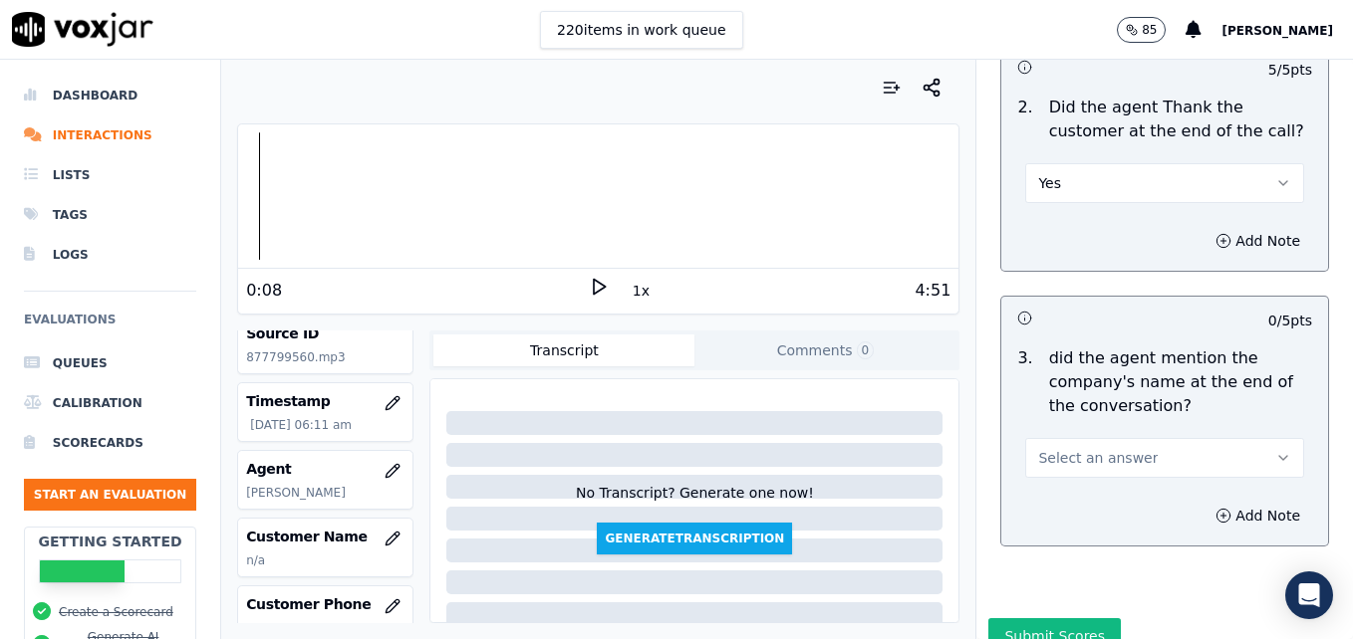
click at [1275, 450] on icon "button" at bounding box center [1283, 458] width 16 height 16
click at [1074, 430] on div "Yes" at bounding box center [1132, 431] width 244 height 32
click at [1037, 619] on button "Submit Scores" at bounding box center [1054, 637] width 132 height 36
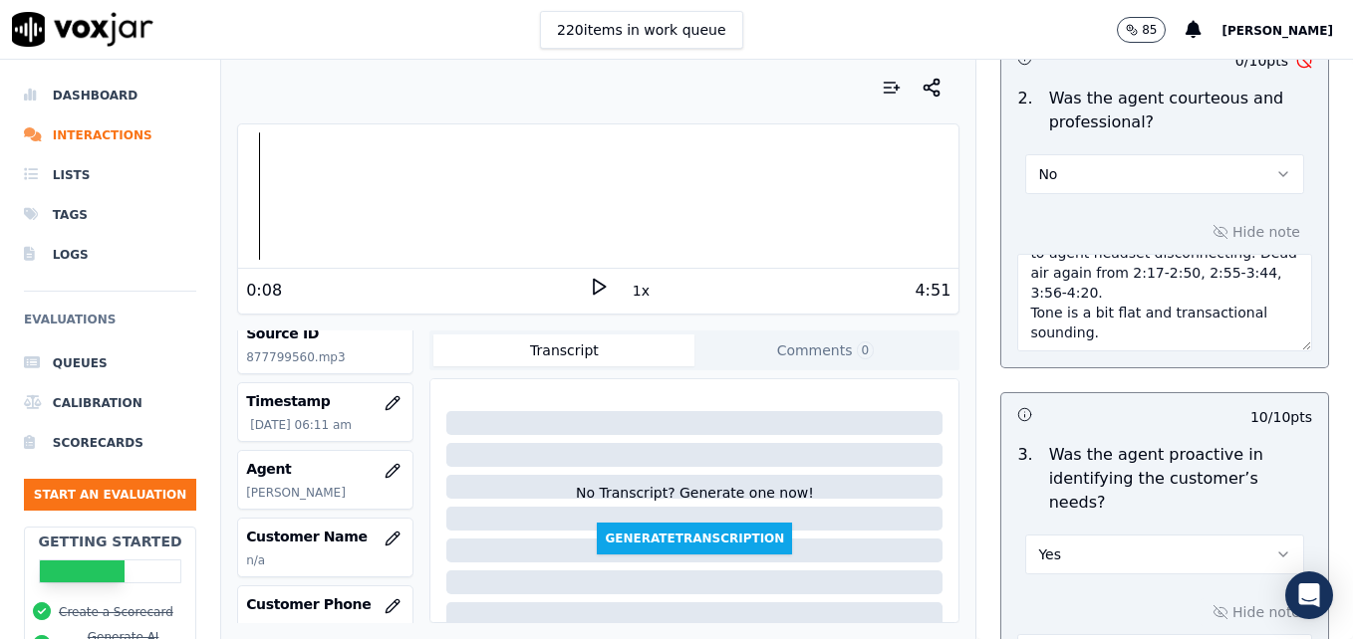
scroll to position [1322, 0]
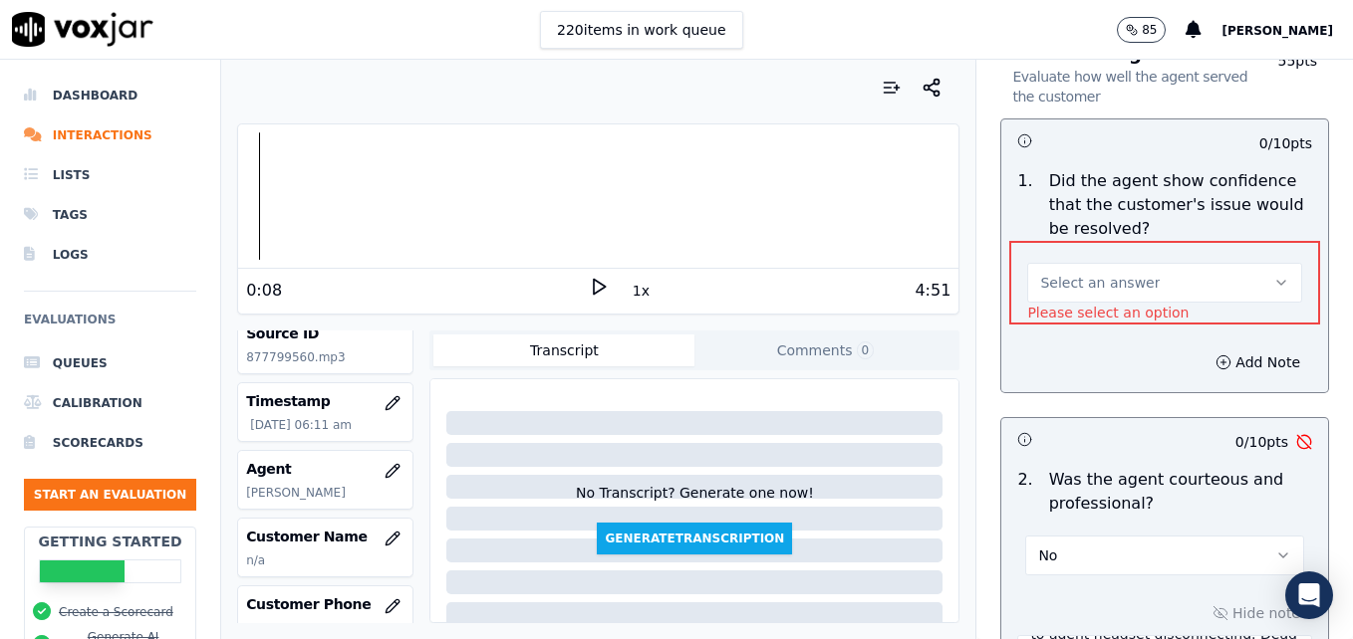
click at [1273, 275] on icon "button" at bounding box center [1281, 283] width 16 height 16
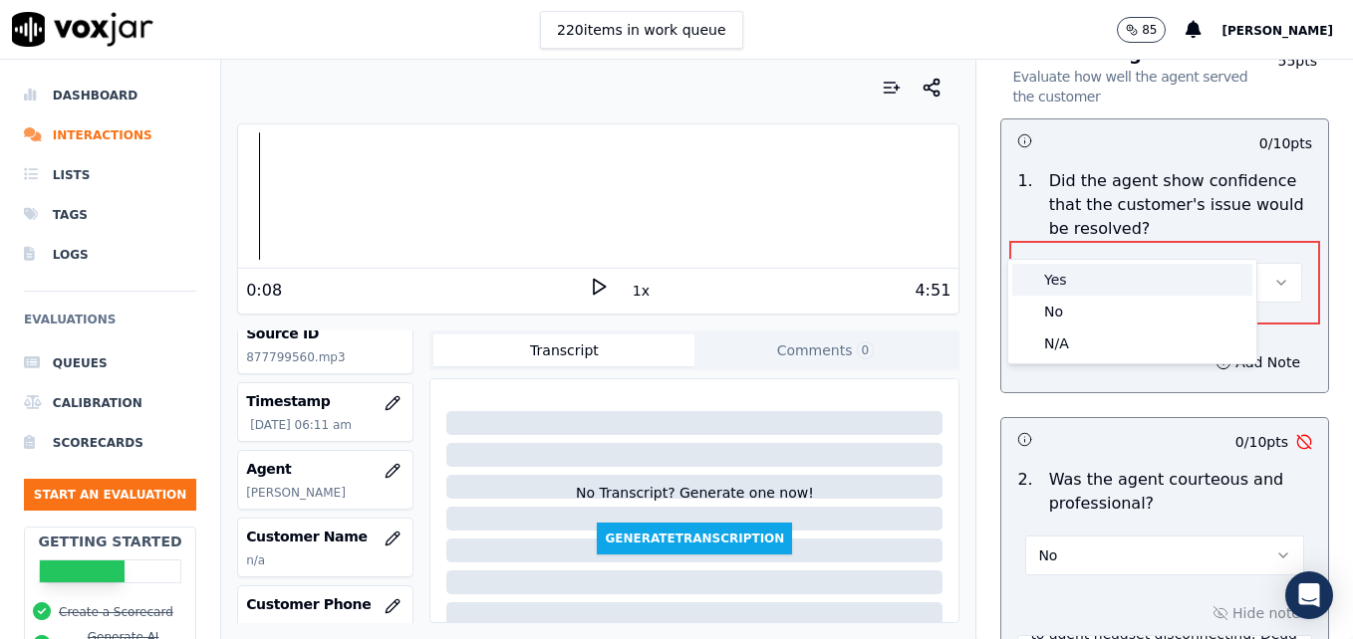
click at [1114, 279] on div "Yes" at bounding box center [1132, 280] width 240 height 32
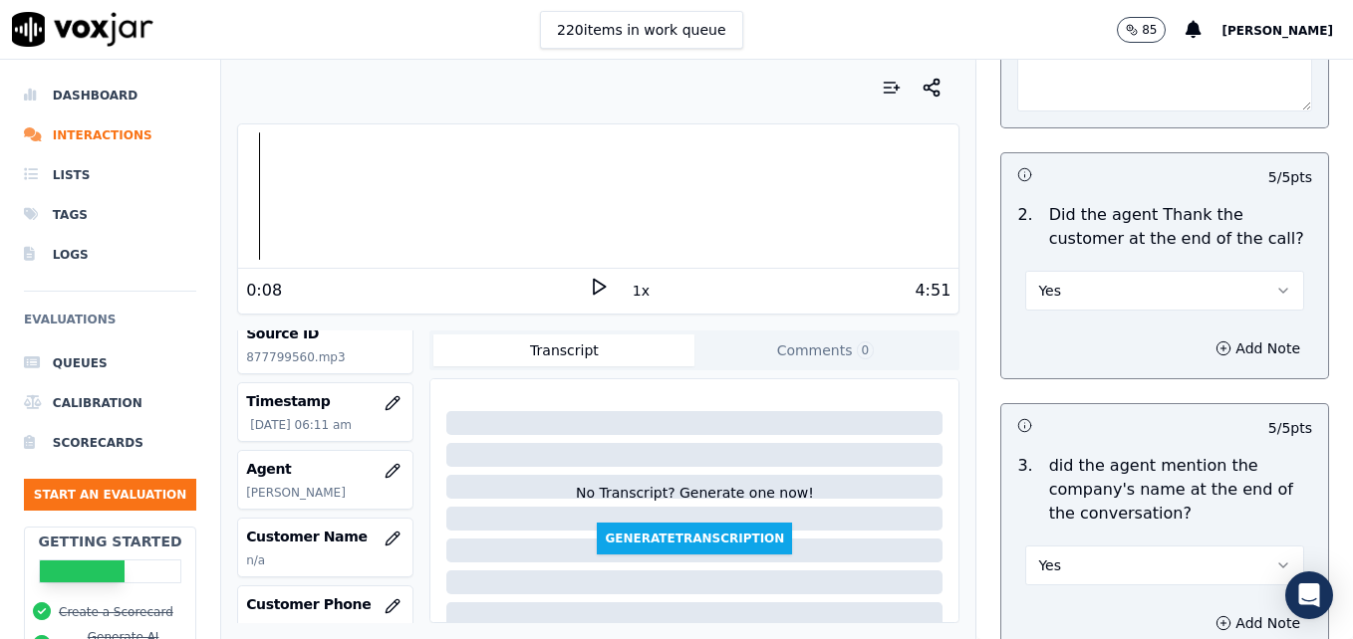
scroll to position [3788, 0]
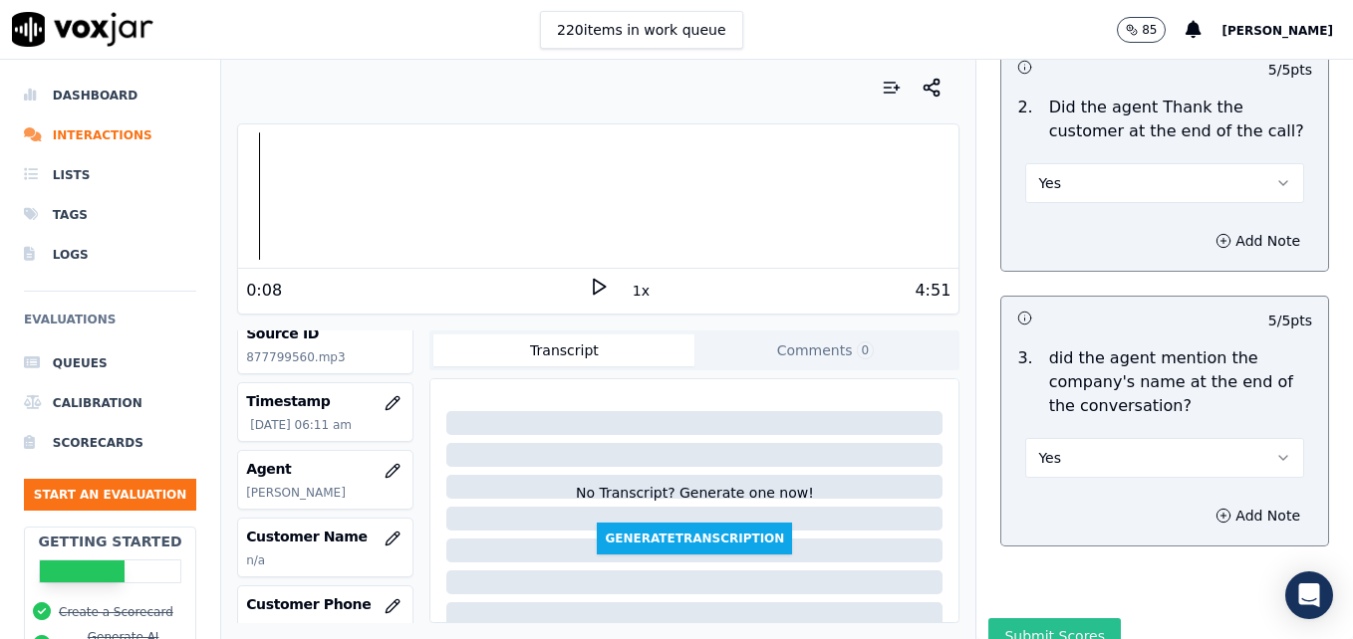
click at [1034, 619] on button "Submit Scores" at bounding box center [1054, 637] width 132 height 36
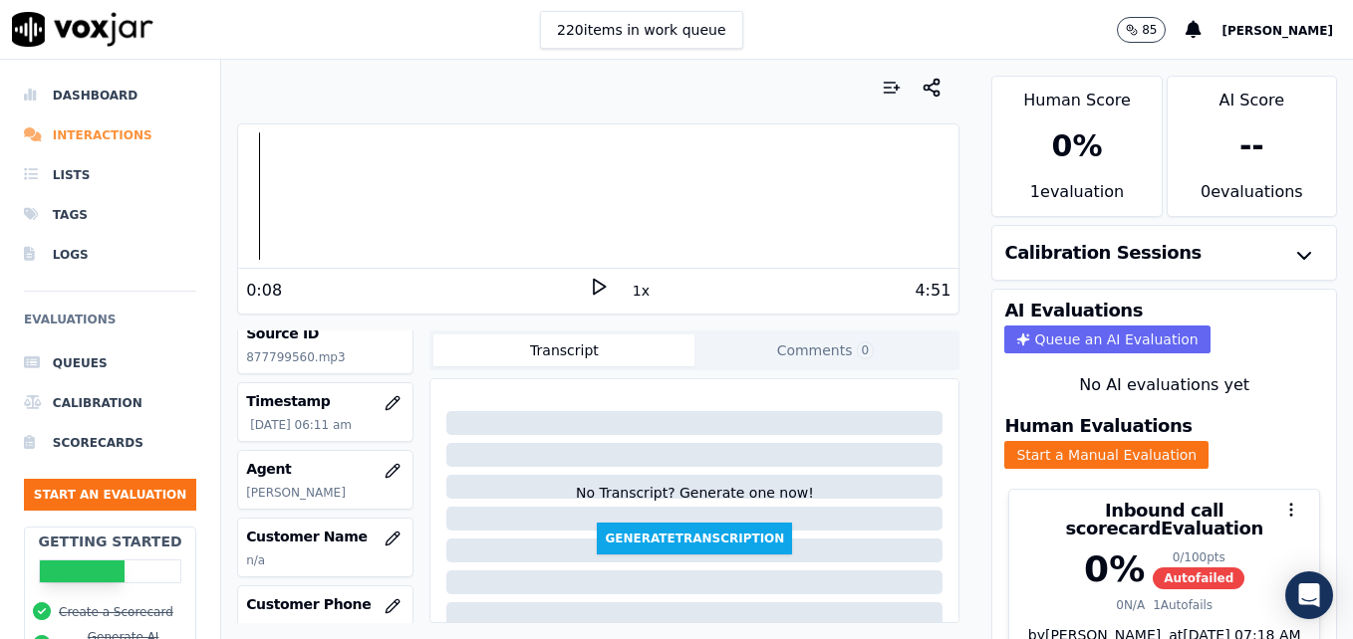
click at [98, 132] on li "Interactions" at bounding box center [110, 136] width 172 height 40
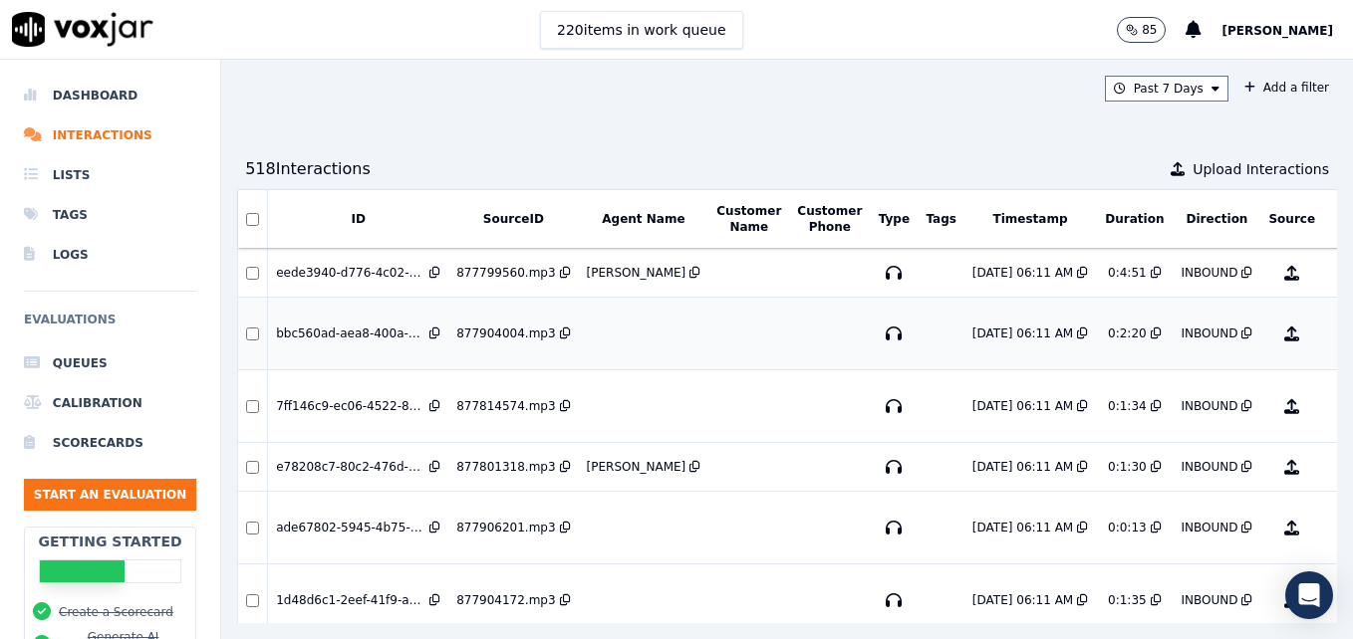
click at [400, 335] on div "bbc560ad-aea8-400a-8be8-184f8e72a0e0" at bounding box center [350, 334] width 149 height 16
click at [1331, 334] on button "No Evaluation Yet" at bounding box center [1370, 334] width 79 height 56
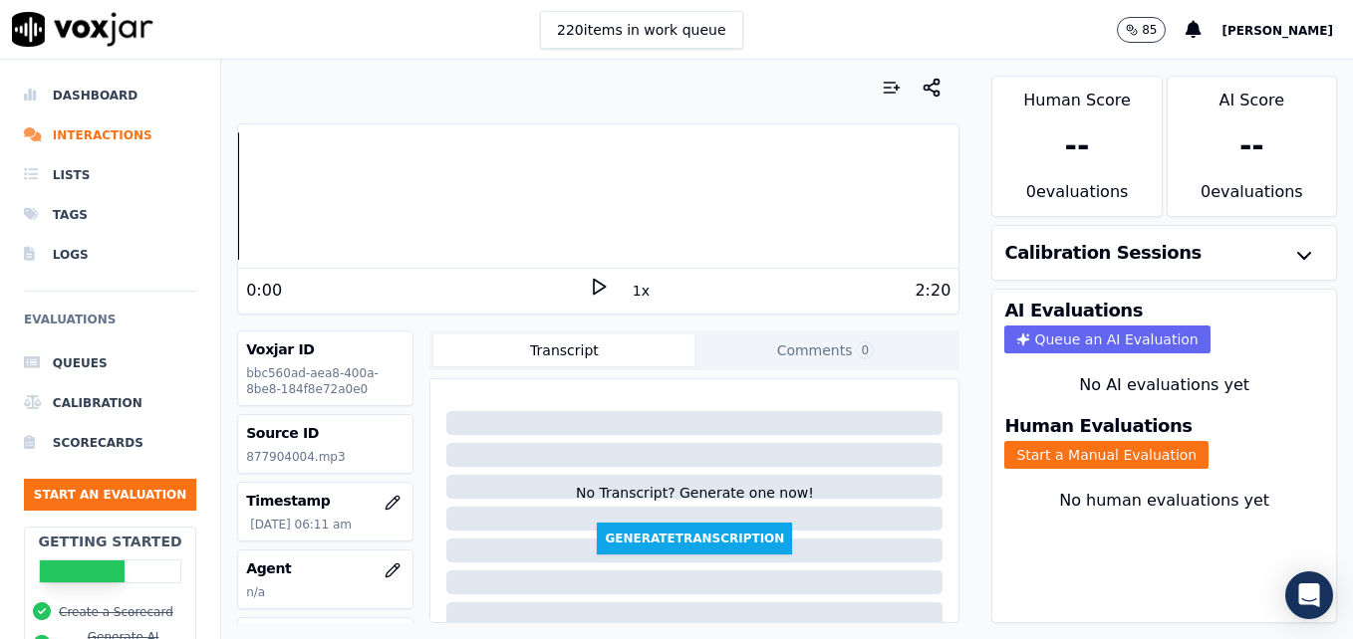
click at [594, 283] on polygon at bounding box center [600, 287] width 12 height 15
click at [589, 283] on icon at bounding box center [599, 287] width 20 height 20
click at [594, 281] on polygon at bounding box center [600, 287] width 12 height 15
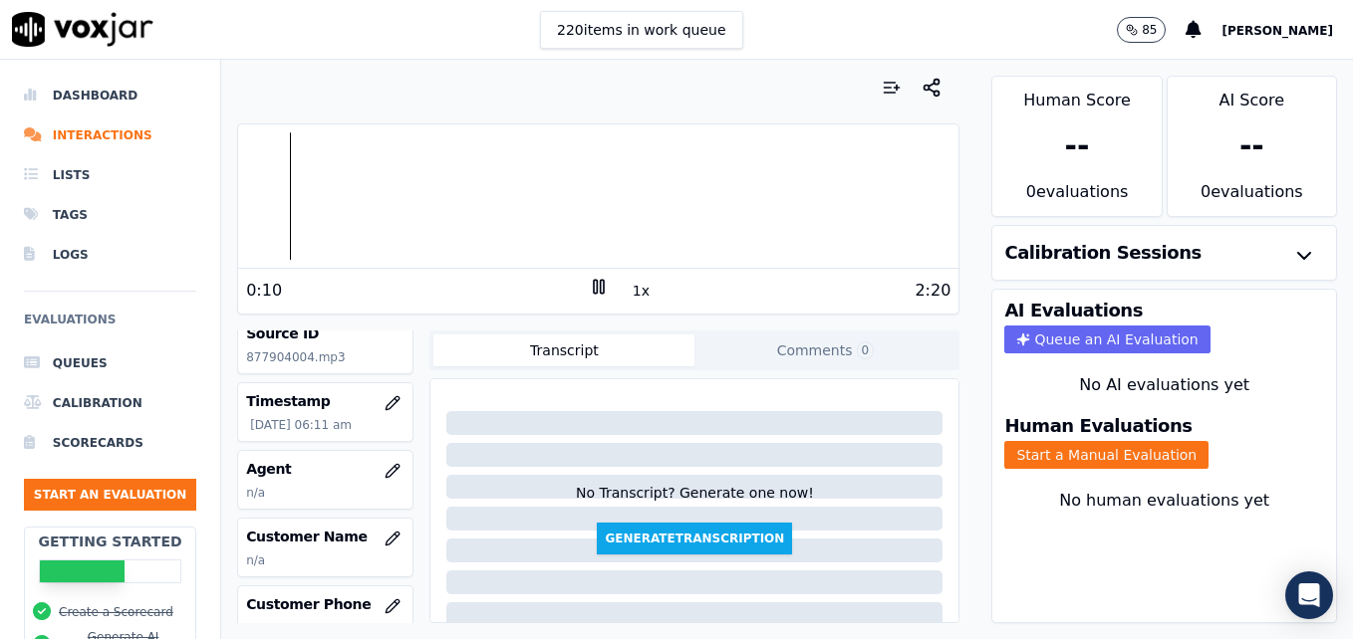
click at [589, 286] on icon at bounding box center [599, 287] width 20 height 20
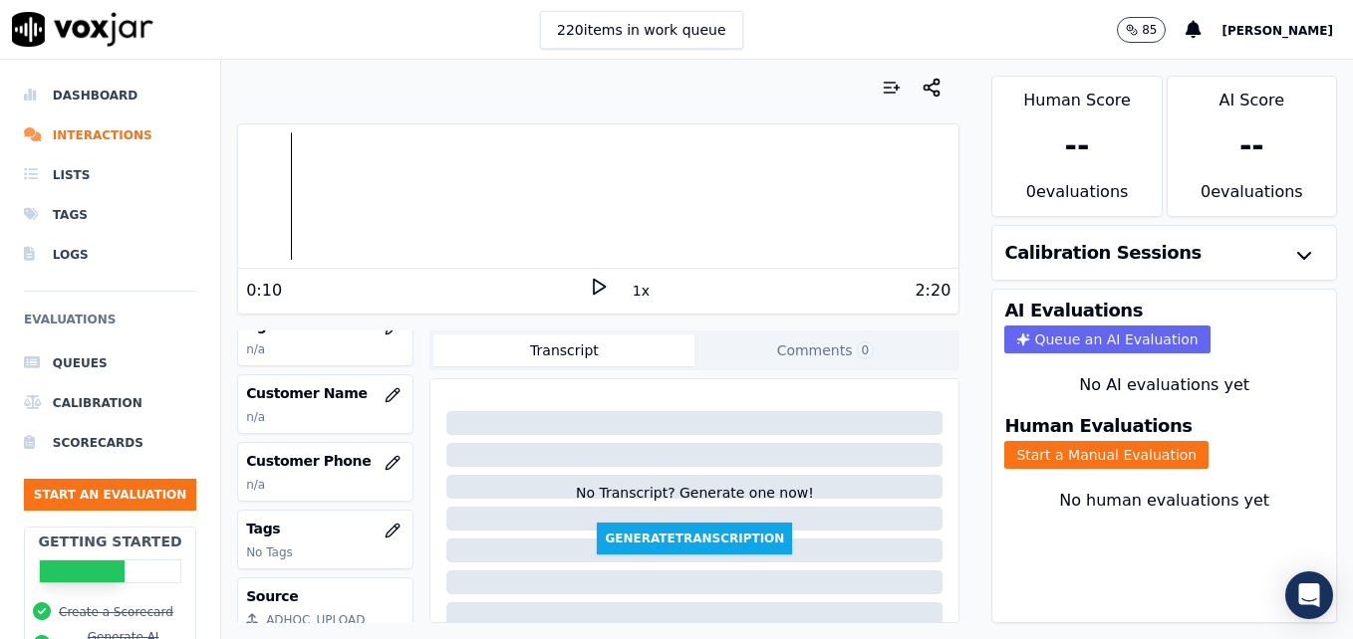
scroll to position [199, 0]
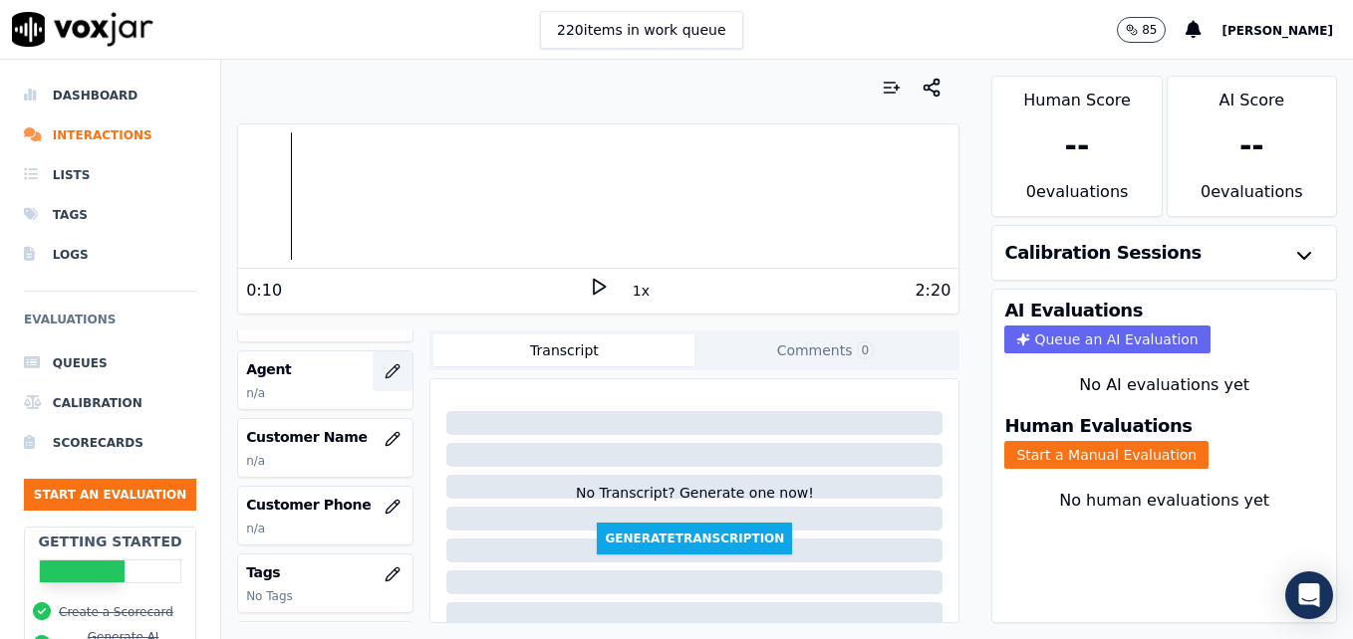
click at [394, 368] on icon "button" at bounding box center [395, 368] width 3 height 3
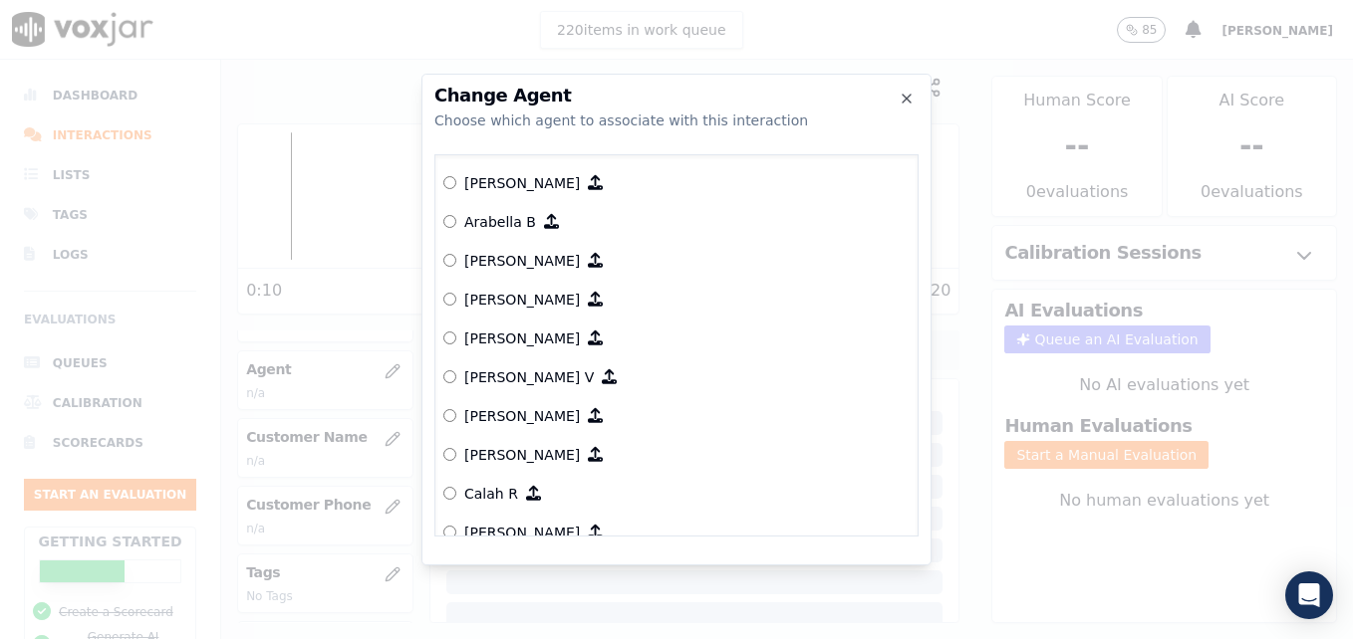
click at [452, 212] on label "Arabella B" at bounding box center [676, 221] width 466 height 39
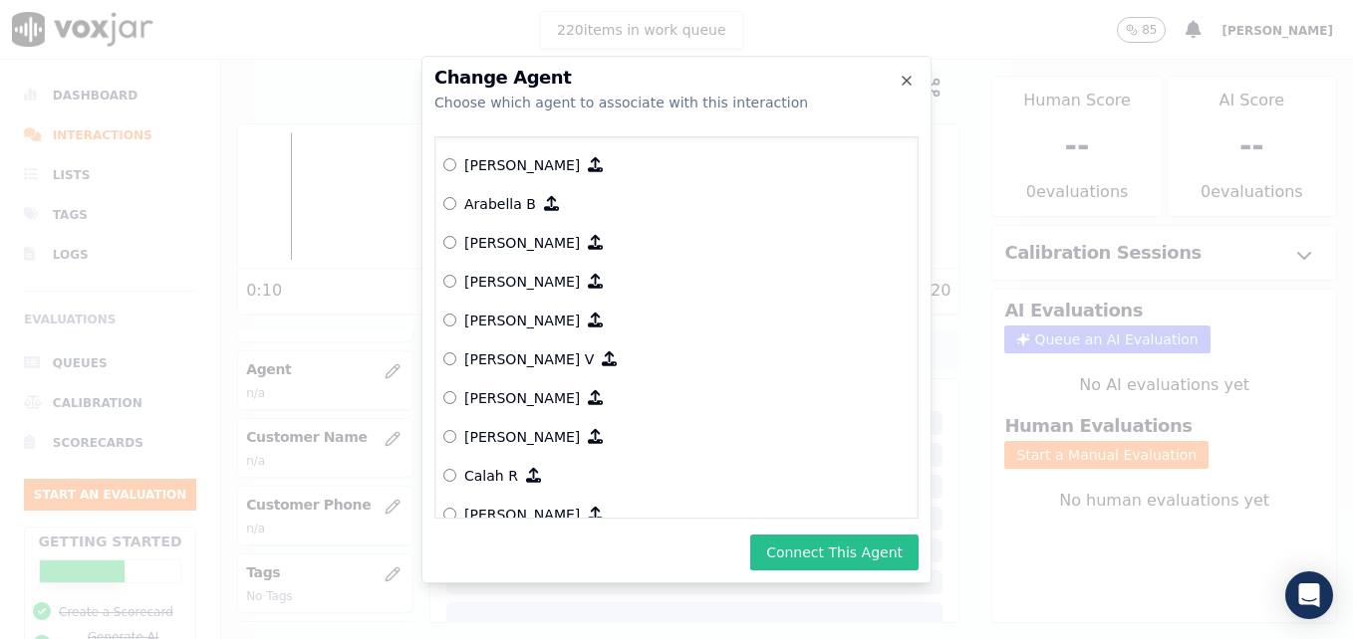
click at [840, 548] on button "Connect This Agent" at bounding box center [834, 553] width 168 height 36
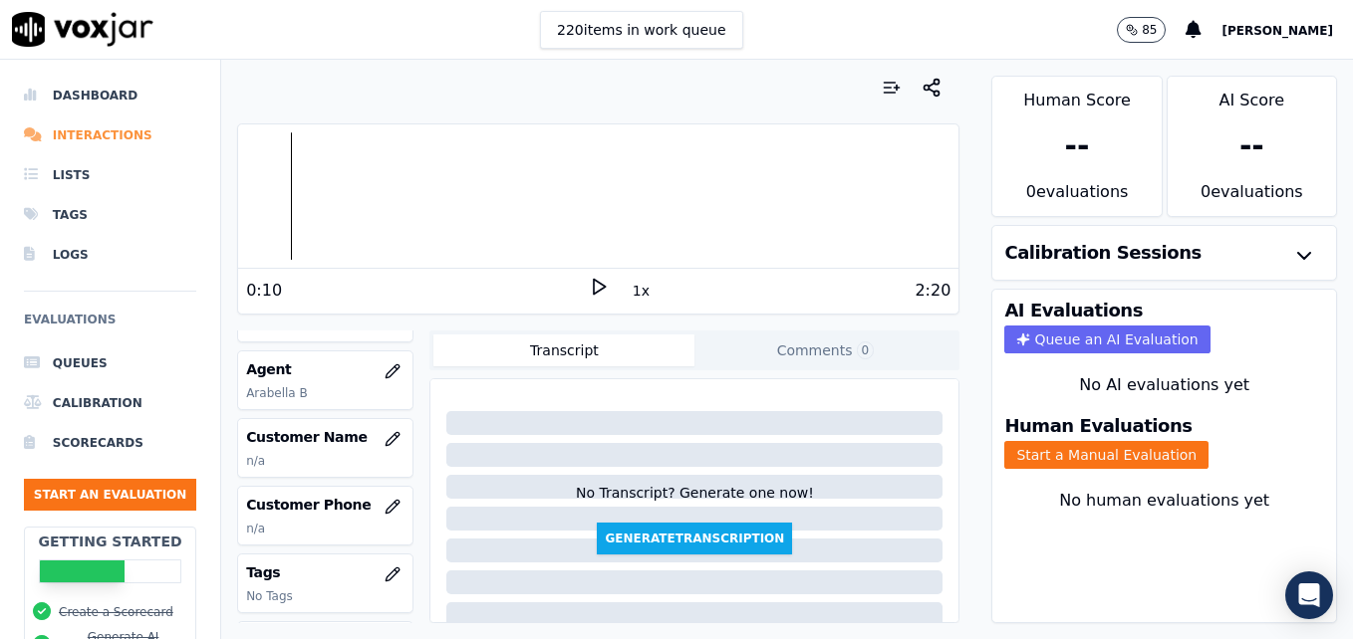
click at [69, 134] on li "Interactions" at bounding box center [110, 136] width 172 height 40
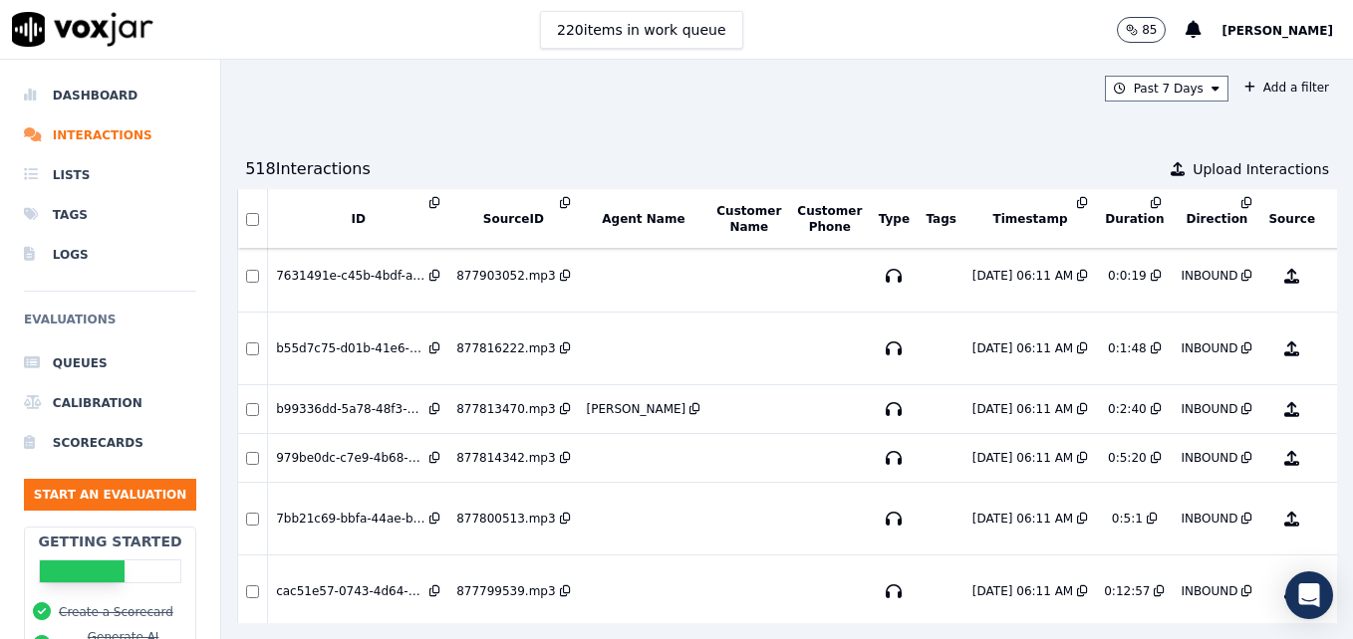
scroll to position [498, 0]
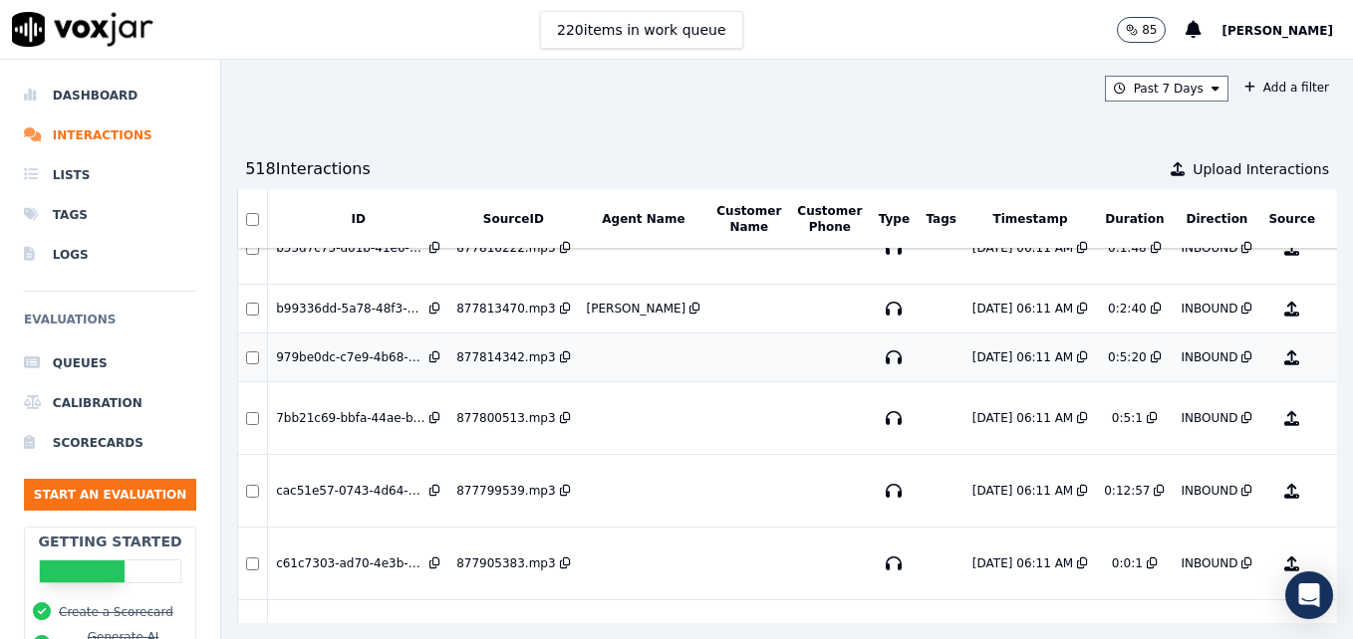
click at [1349, 361] on div "80 %" at bounding box center [1366, 358] width 35 height 24
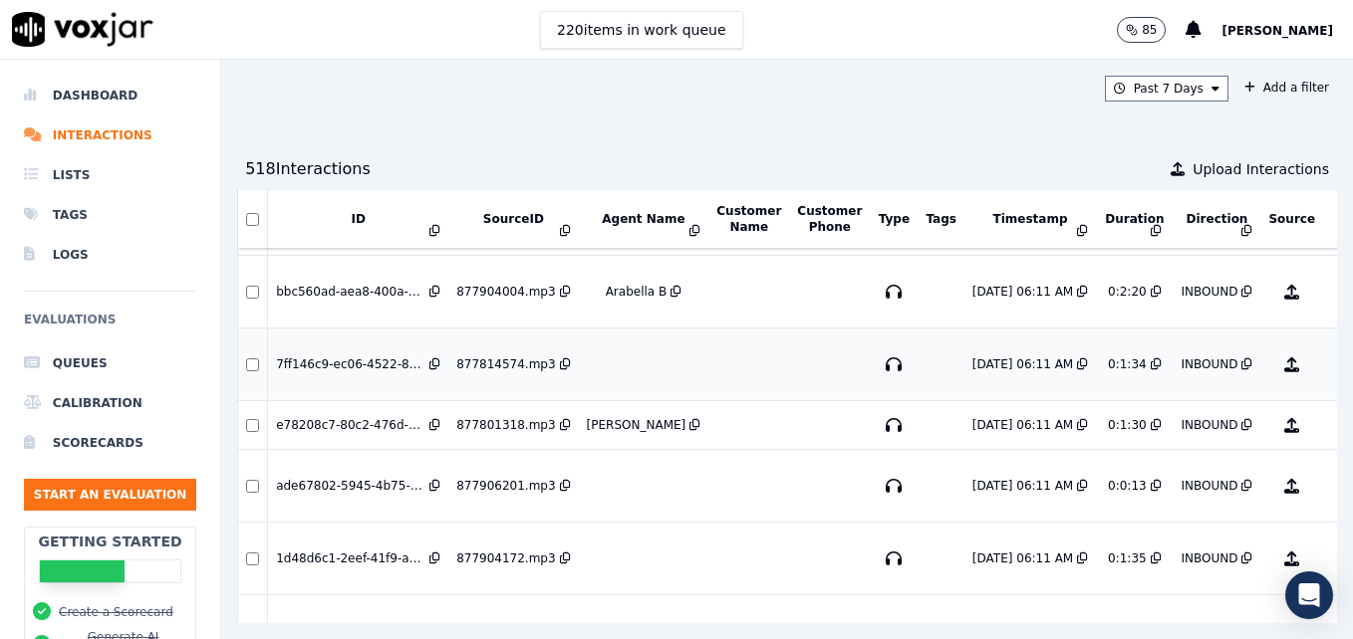
scroll to position [0, 0]
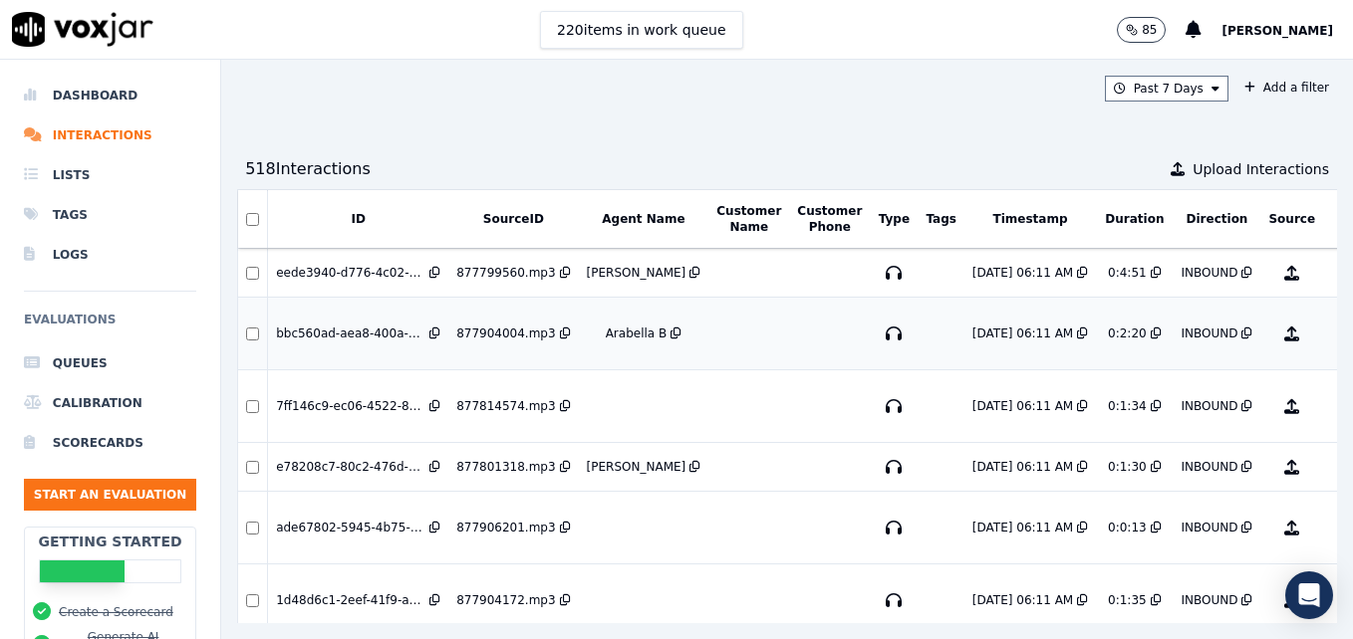
click at [1331, 329] on button "No Evaluation Yet" at bounding box center [1370, 334] width 79 height 56
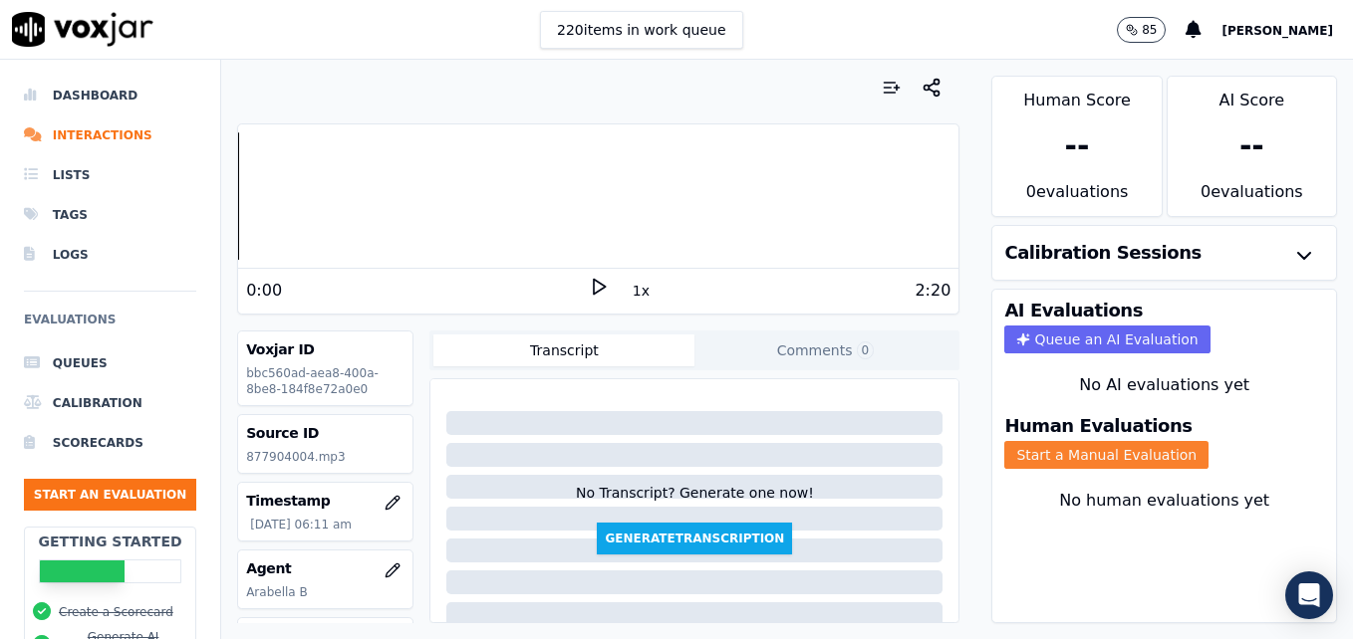
click at [1052, 449] on button "Start a Manual Evaluation" at bounding box center [1106, 455] width 204 height 28
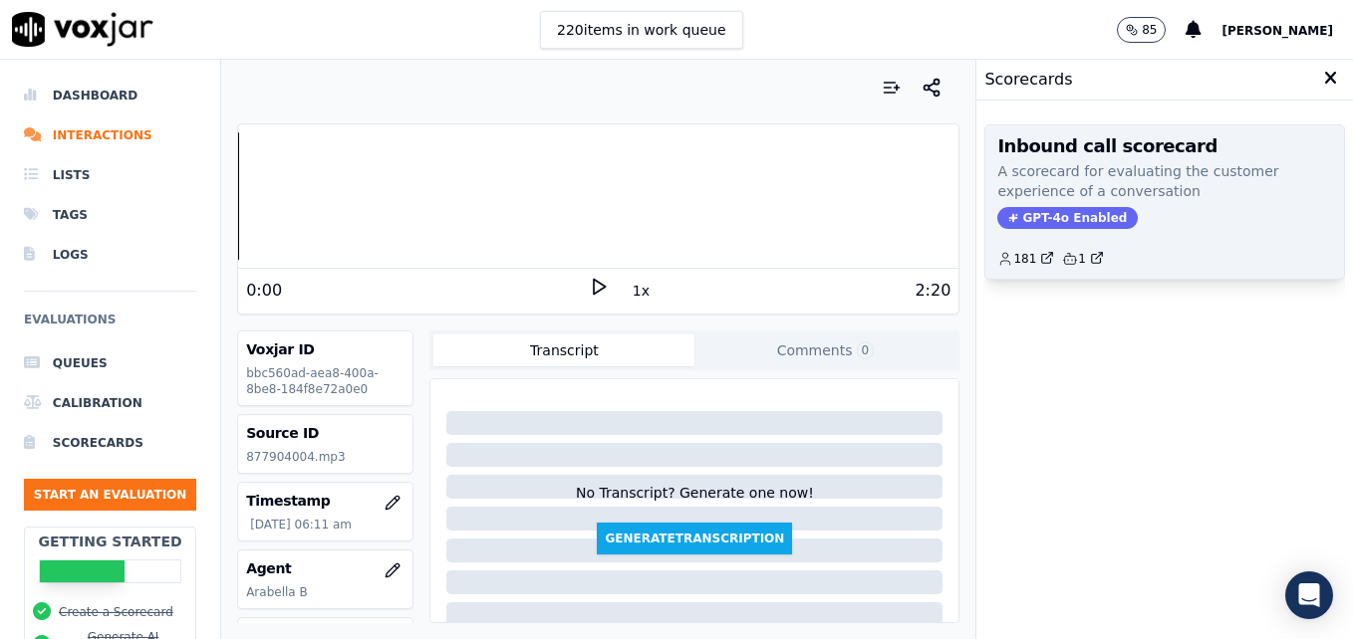
click at [1059, 217] on span "GPT-4o Enabled" at bounding box center [1067, 218] width 140 height 22
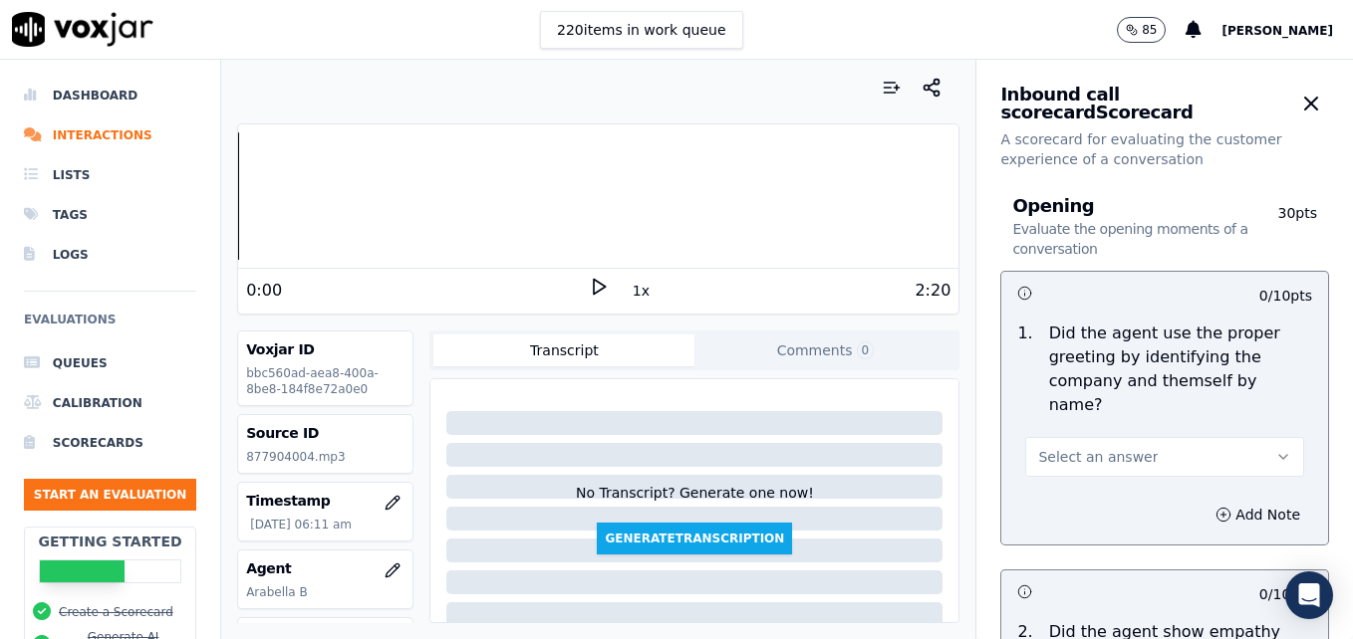
click at [589, 286] on icon at bounding box center [599, 287] width 20 height 20
drag, startPoint x: 1239, startPoint y: 429, endPoint x: 1239, endPoint y: 441, distance: 12.0
click at [1275, 449] on icon "button" at bounding box center [1283, 457] width 16 height 16
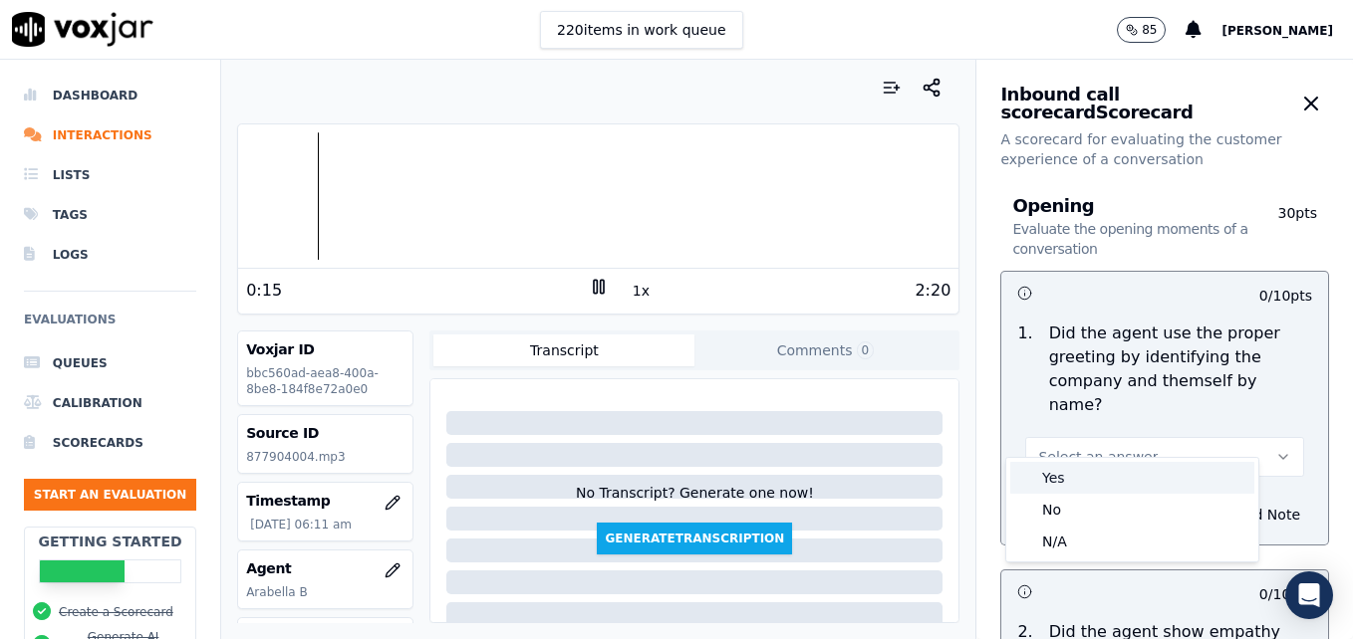
click at [1199, 475] on div "Yes" at bounding box center [1132, 478] width 244 height 32
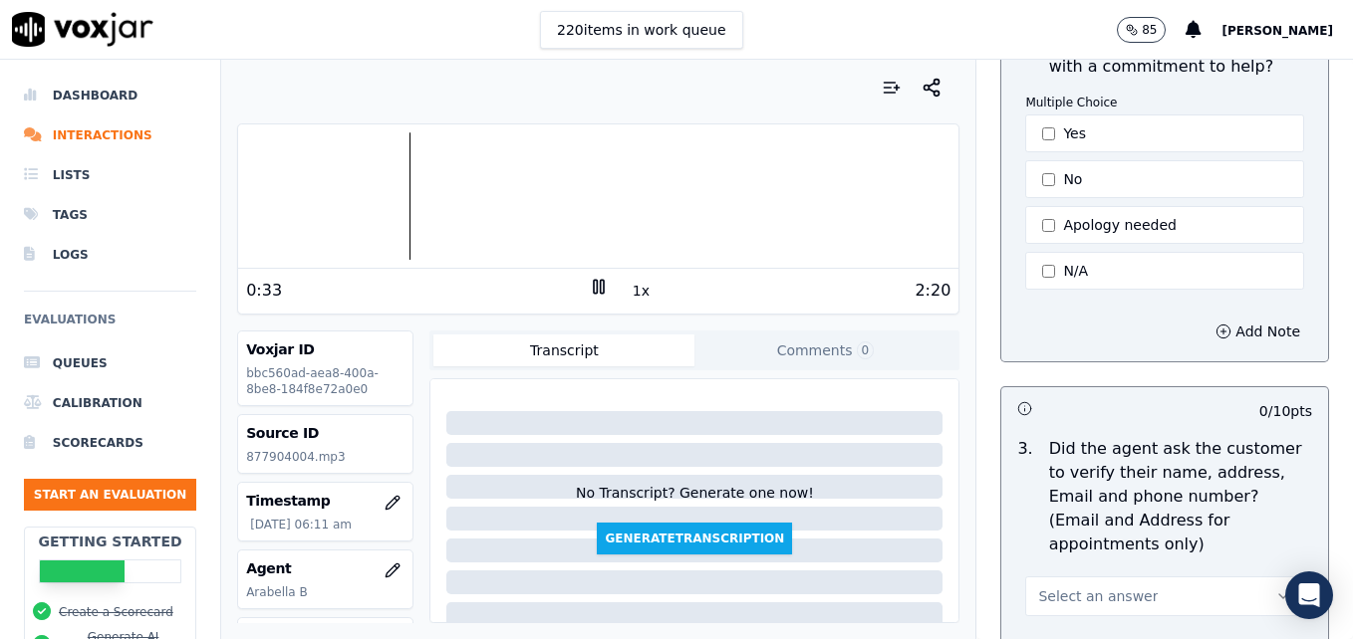
scroll to position [598, 0]
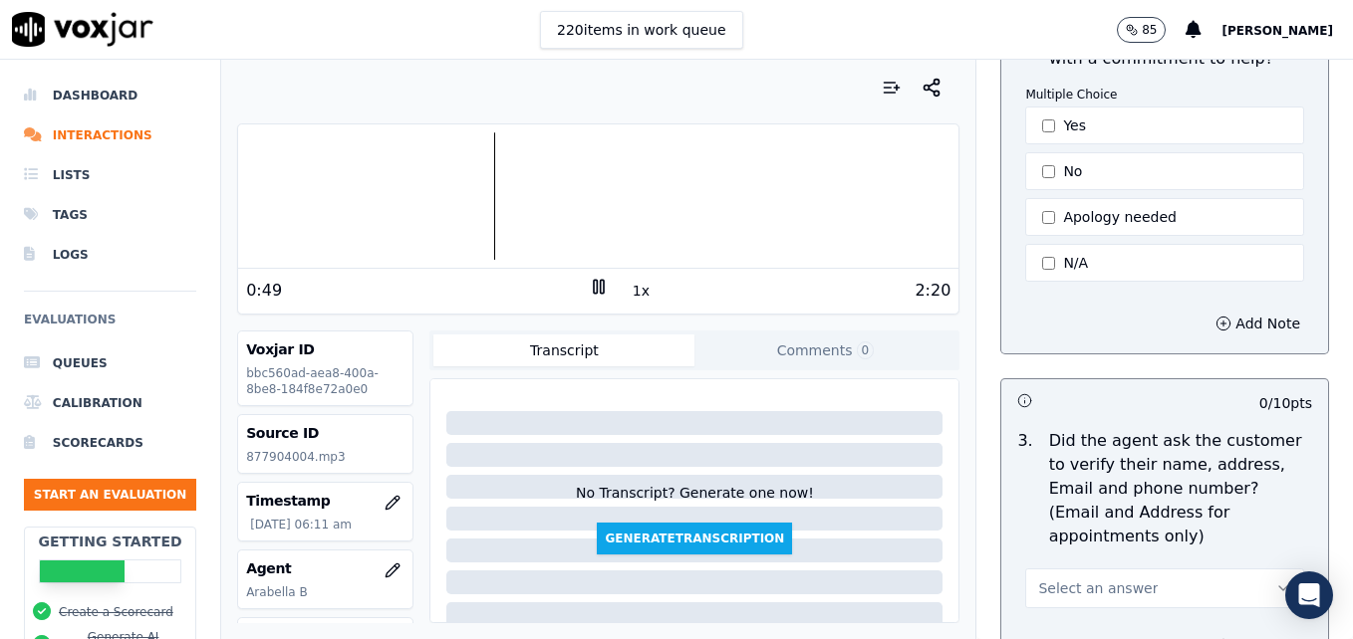
click at [600, 286] on rect at bounding box center [601, 286] width 3 height 13
click at [594, 286] on polygon at bounding box center [600, 287] width 12 height 15
click at [592, 288] on icon at bounding box center [599, 287] width 20 height 20
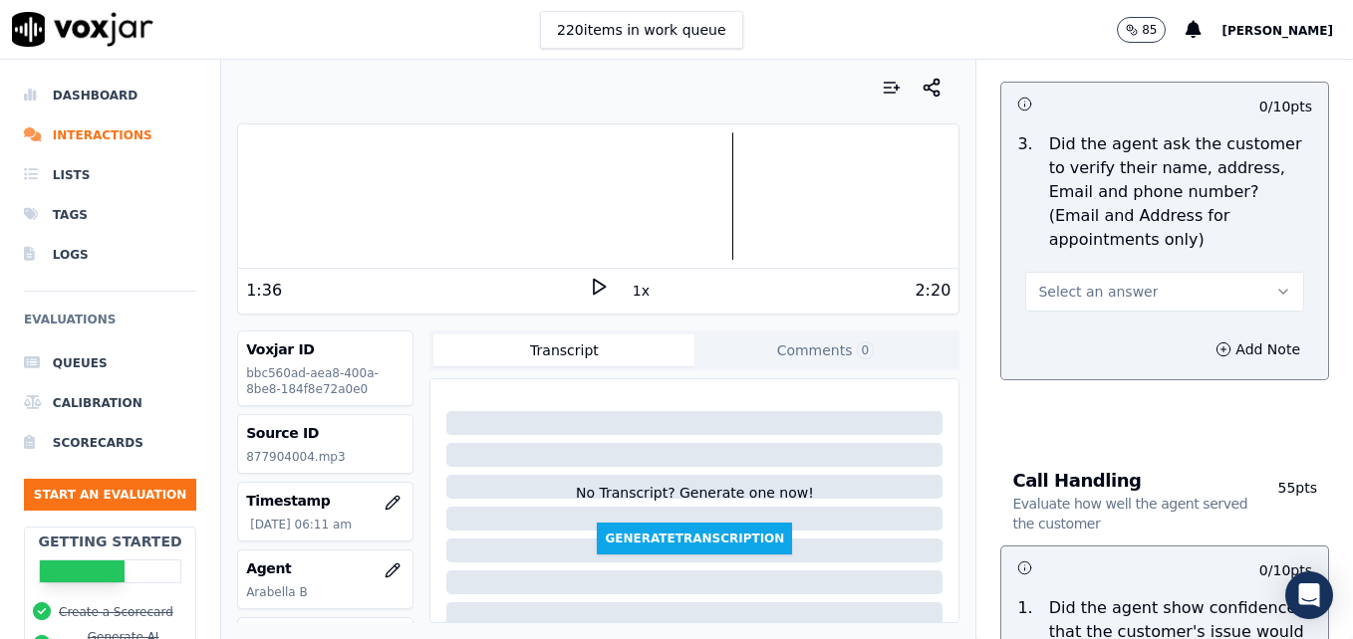
scroll to position [896, 0]
click at [1279, 288] on icon "button" at bounding box center [1283, 290] width 8 height 4
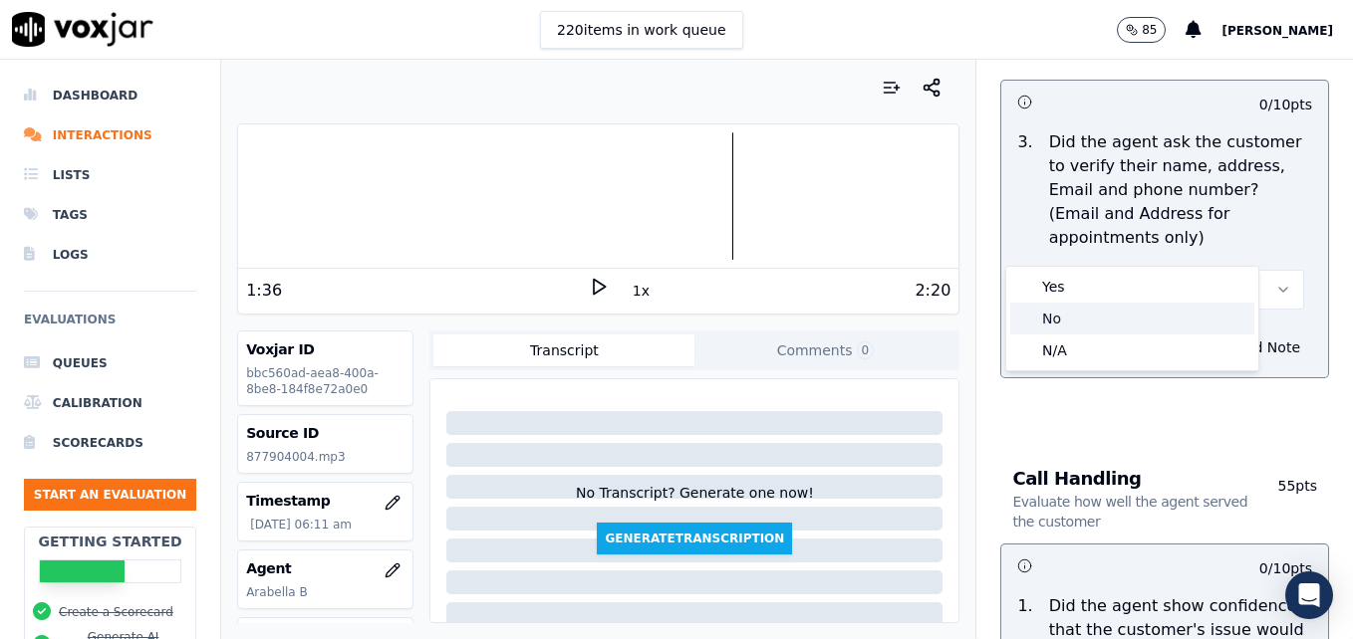
click at [1105, 317] on div "No" at bounding box center [1132, 319] width 244 height 32
click at [1203, 334] on button "Add Note" at bounding box center [1257, 348] width 109 height 28
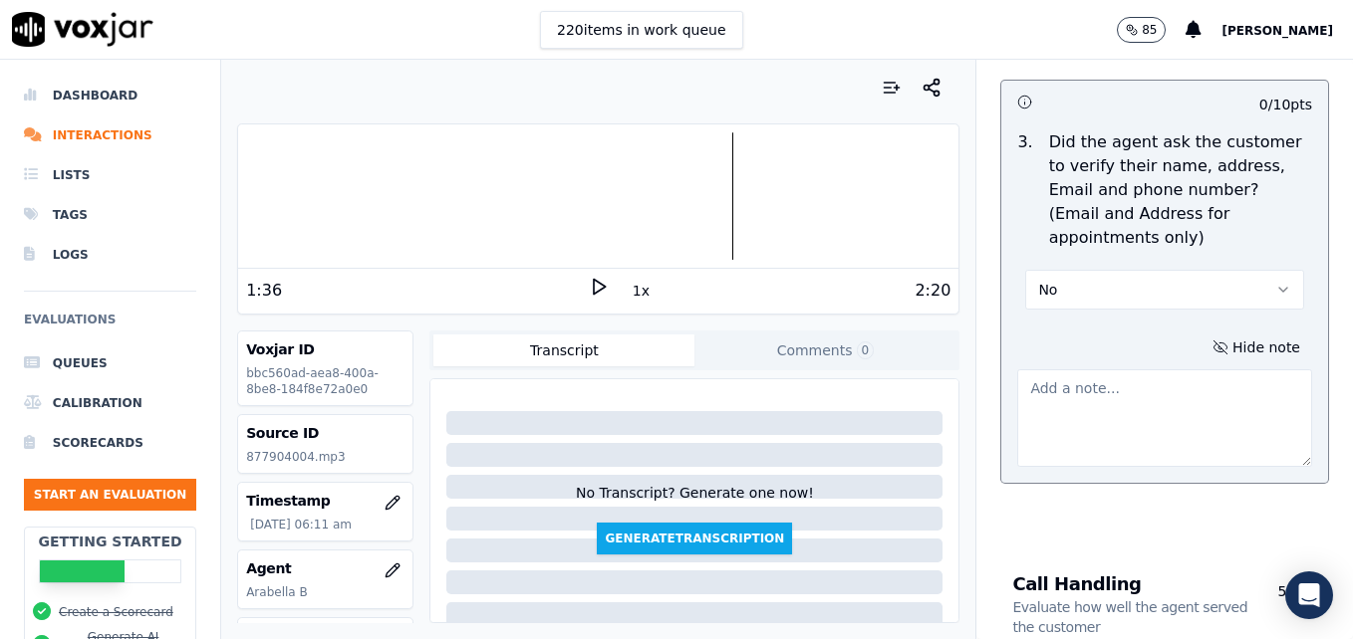
click at [1156, 370] on textarea at bounding box center [1164, 419] width 295 height 98
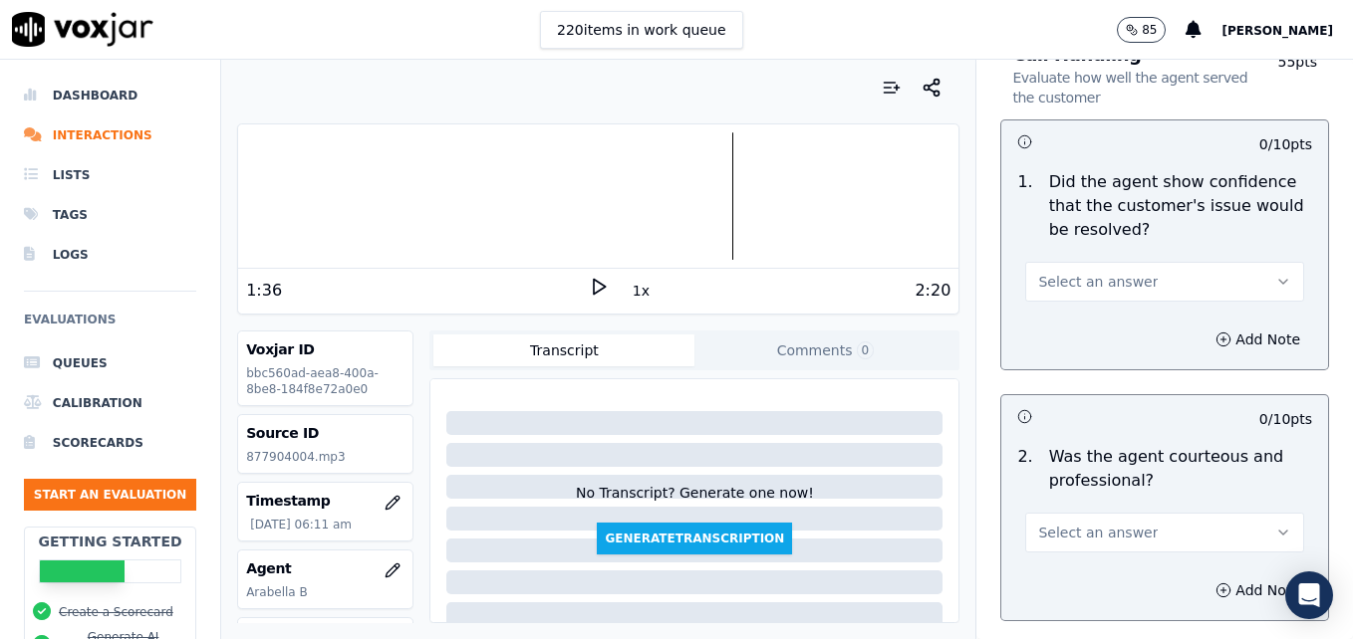
scroll to position [1394, 0]
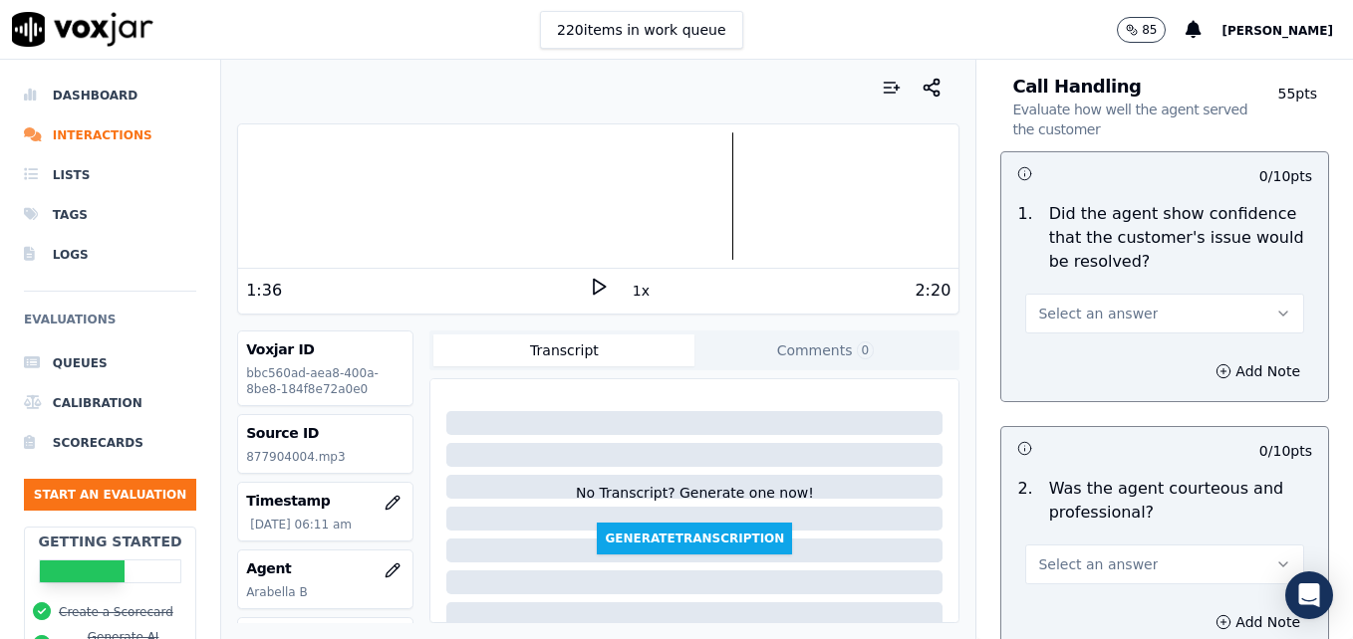
type textarea "Customer phone number not verified."
click at [1275, 306] on icon "button" at bounding box center [1283, 314] width 16 height 16
click at [1062, 335] on div "No" at bounding box center [1132, 343] width 244 height 32
click at [1215, 364] on icon "button" at bounding box center [1223, 372] width 16 height 16
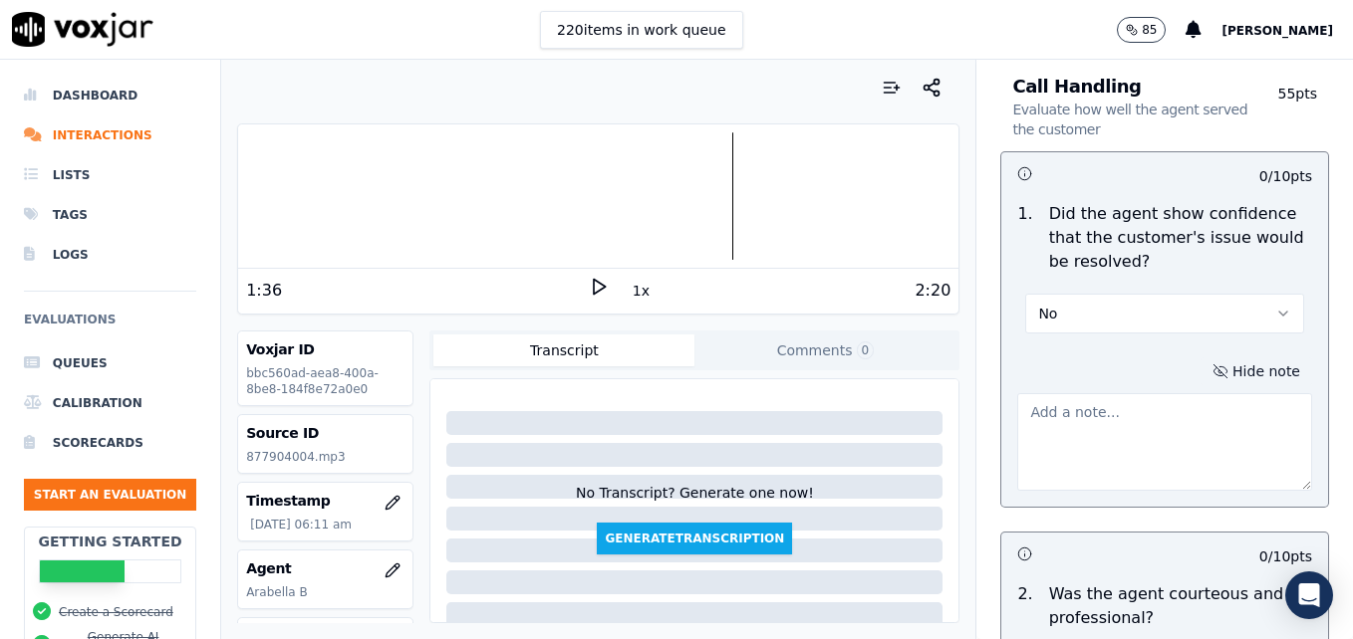
click at [1140, 393] on textarea at bounding box center [1164, 442] width 295 height 98
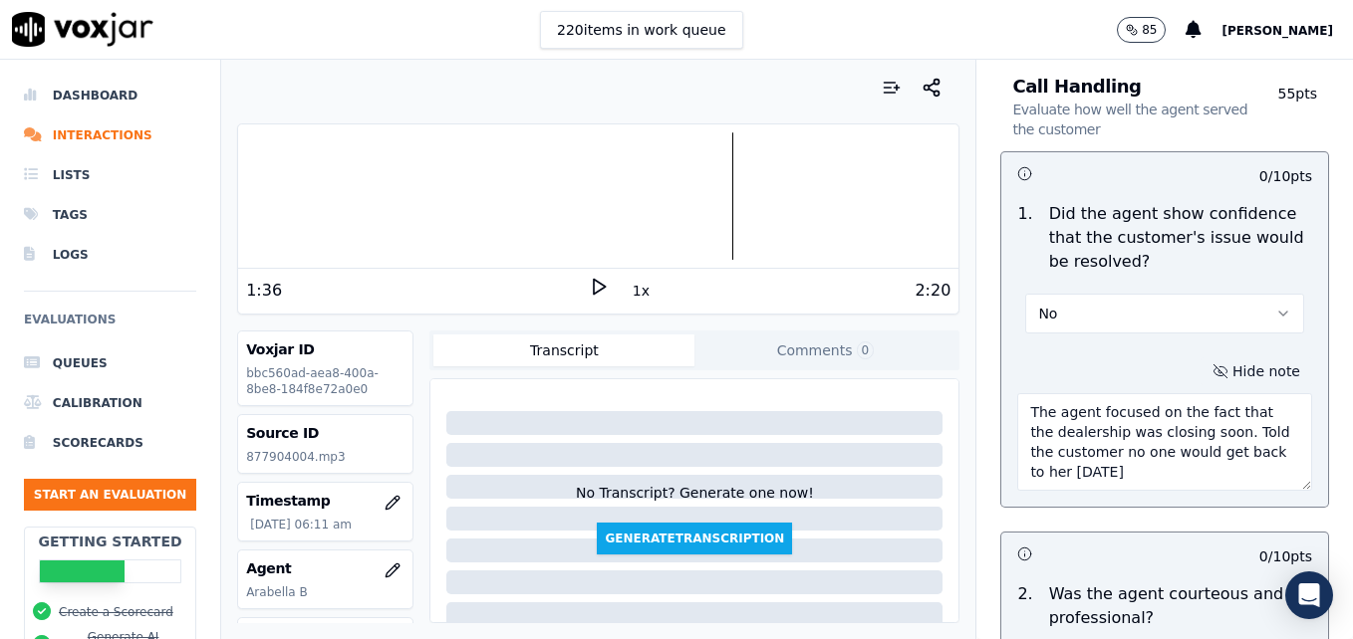
click at [589, 284] on icon at bounding box center [599, 287] width 20 height 20
click at [1050, 425] on textarea "The agent focused on the fact that the dealership was closing soon. Told the cu…" at bounding box center [1164, 442] width 295 height 98
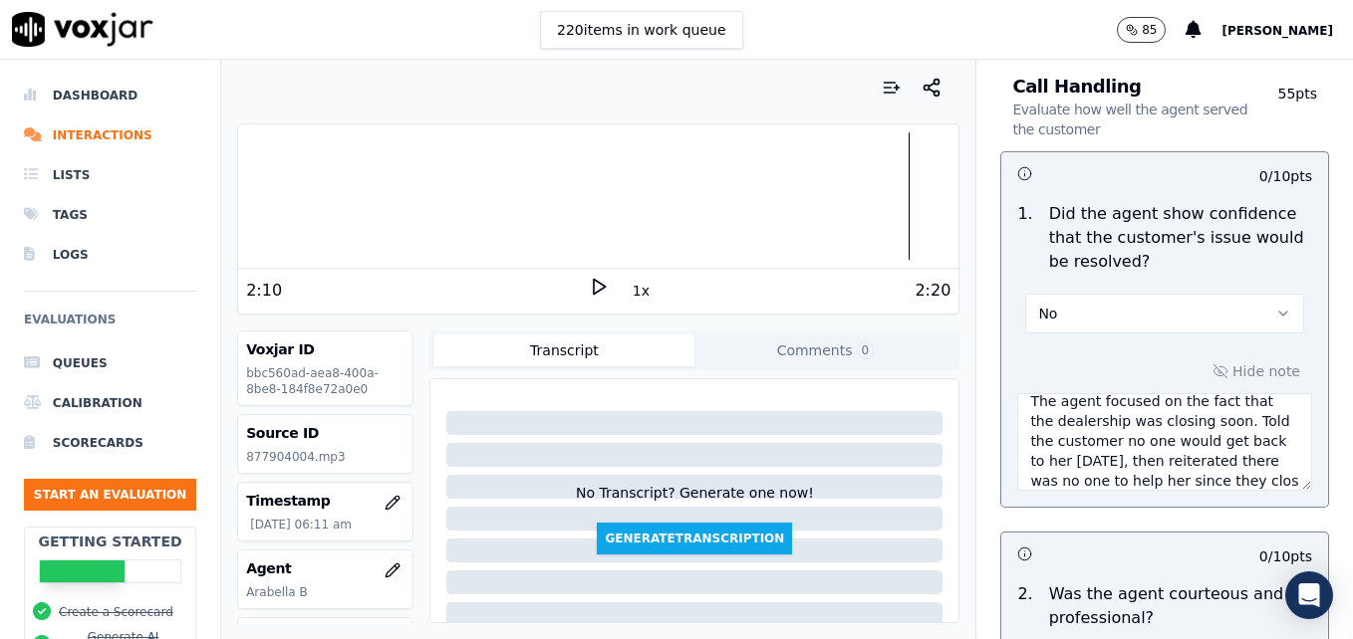
scroll to position [31, 0]
click at [596, 284] on icon at bounding box center [599, 287] width 20 height 20
click at [1204, 434] on textarea "The agent focused on the fact that the dealership was closing soon. Told the cu…" at bounding box center [1164, 442] width 295 height 98
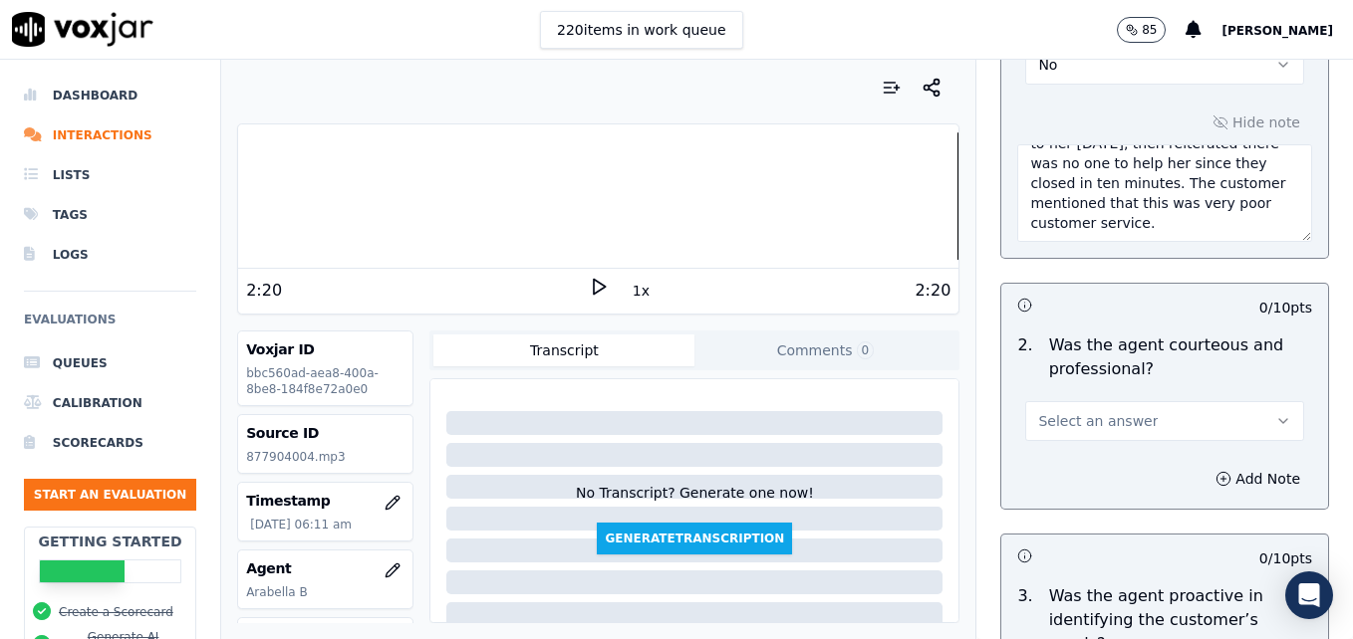
scroll to position [1793, 0]
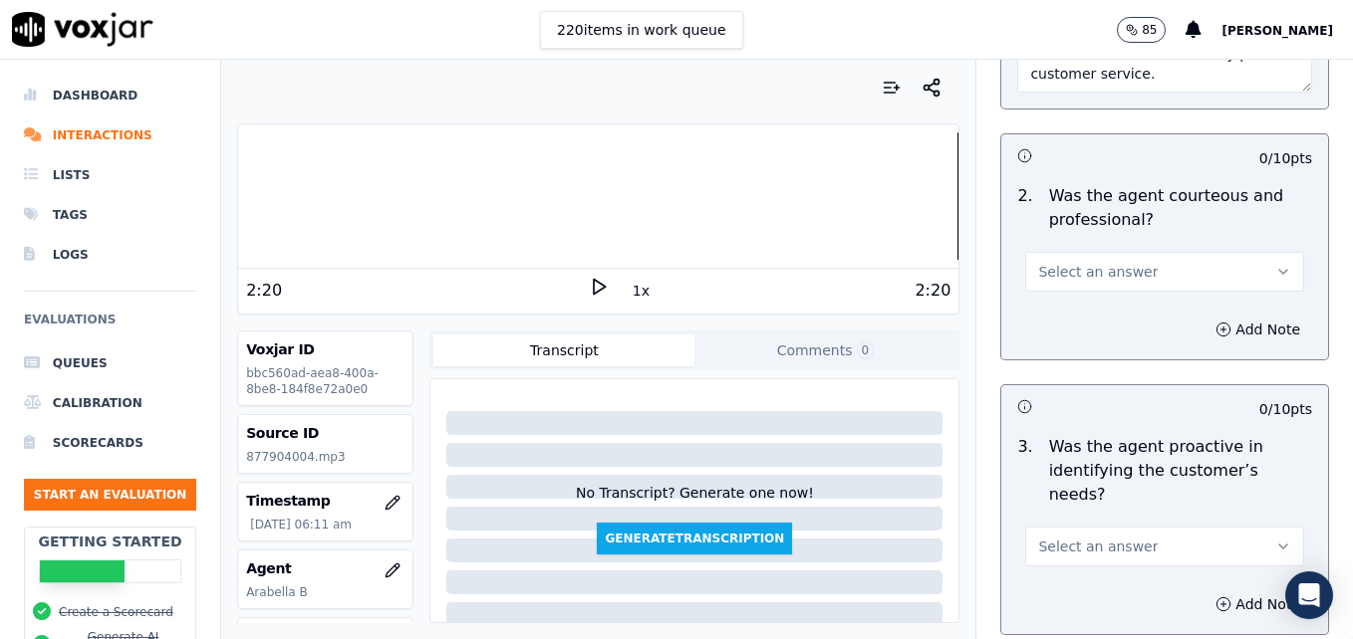
type textarea "The agent focused on the fact that the dealership was closing soon. Told the cu…"
click at [1275, 264] on icon "button" at bounding box center [1283, 272] width 16 height 16
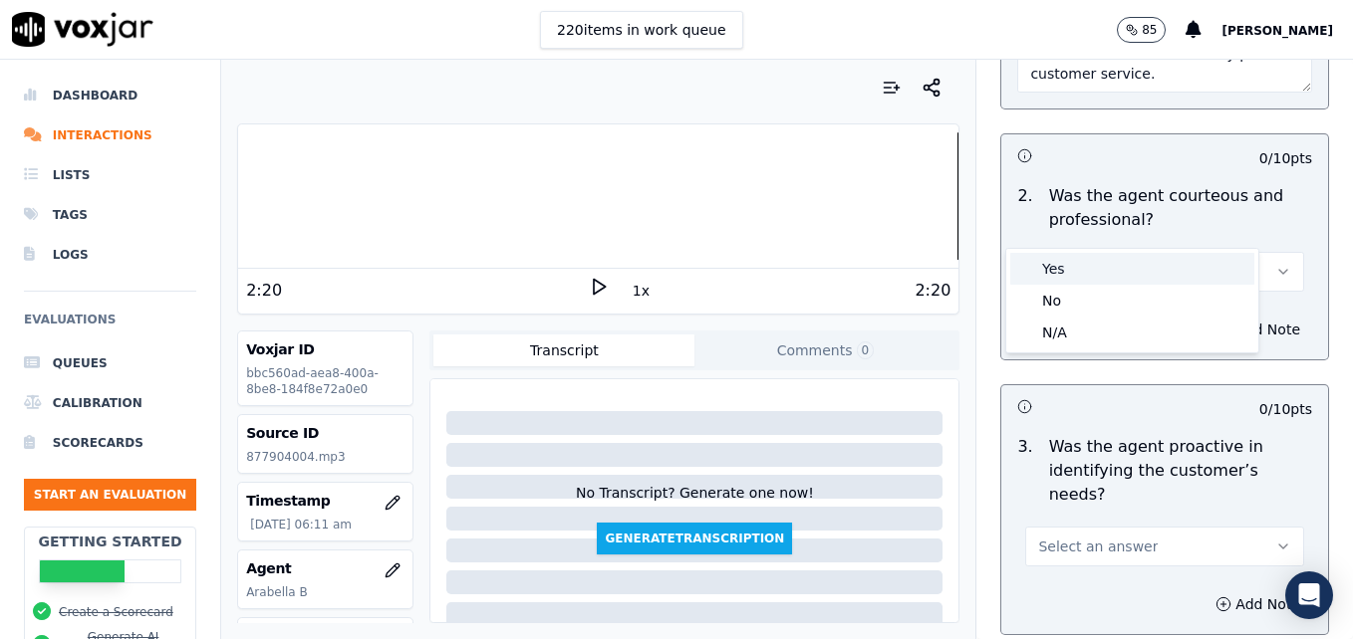
click at [1098, 266] on div "Yes" at bounding box center [1132, 269] width 244 height 32
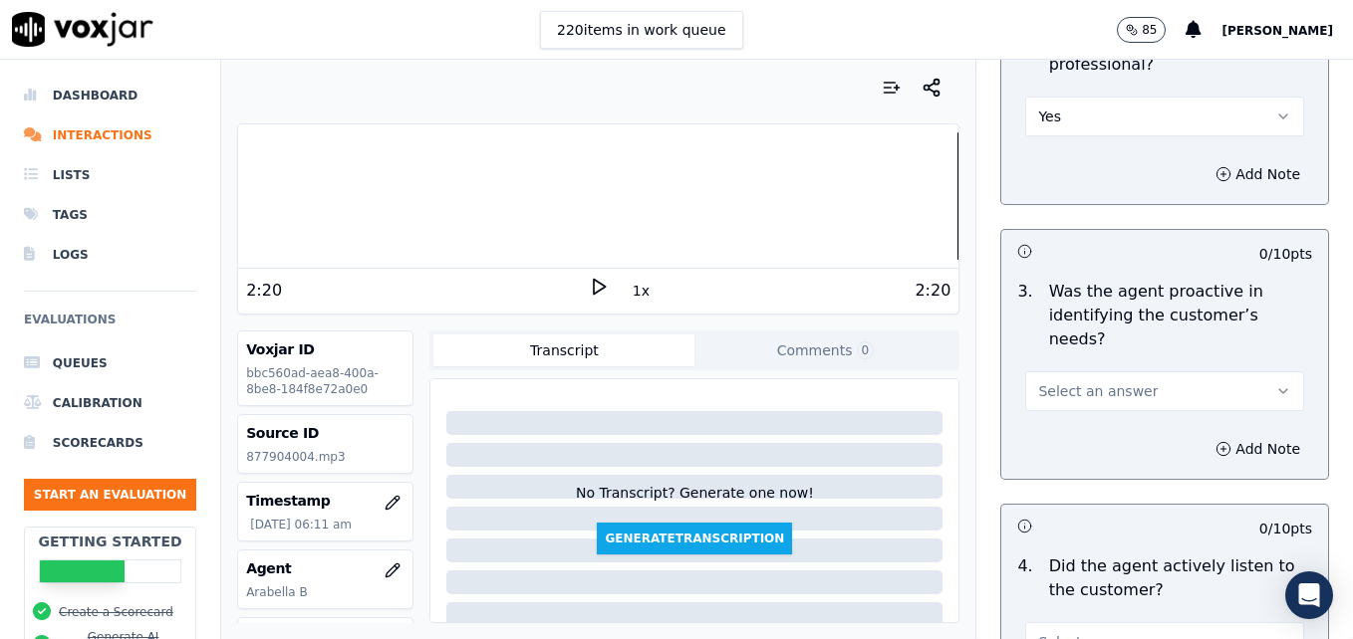
scroll to position [1992, 0]
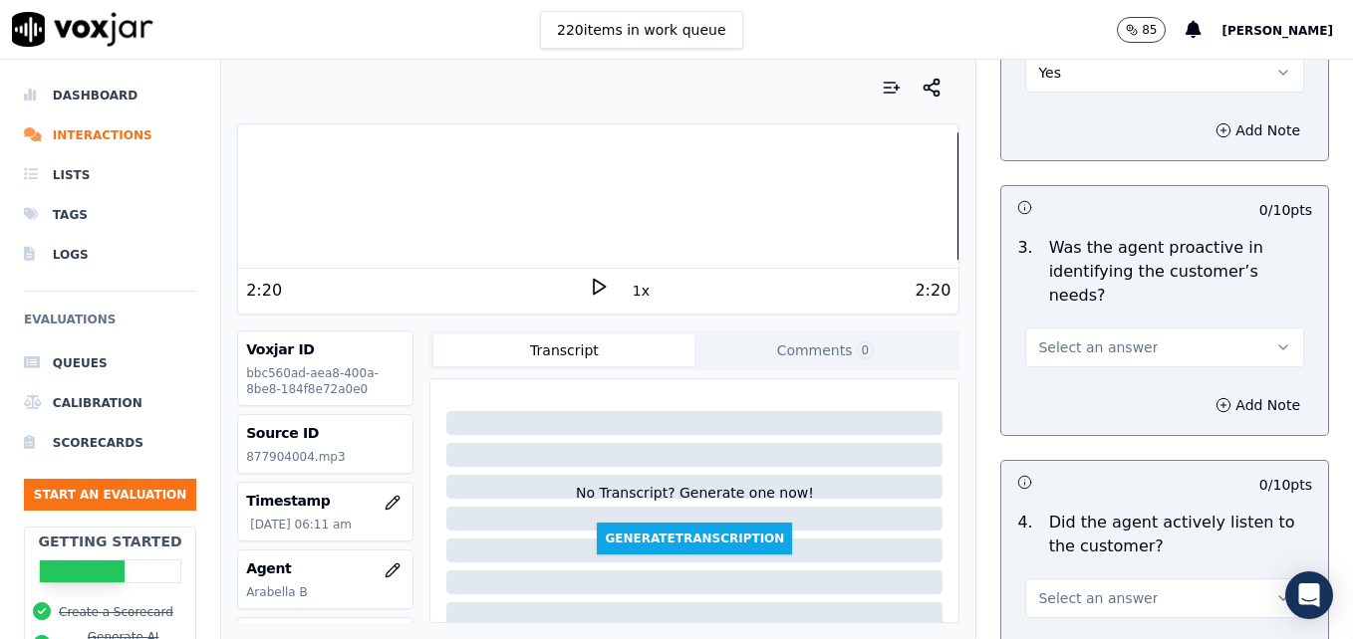
click at [1275, 340] on icon "button" at bounding box center [1283, 348] width 16 height 16
click at [1101, 330] on div "Yes" at bounding box center [1132, 321] width 244 height 32
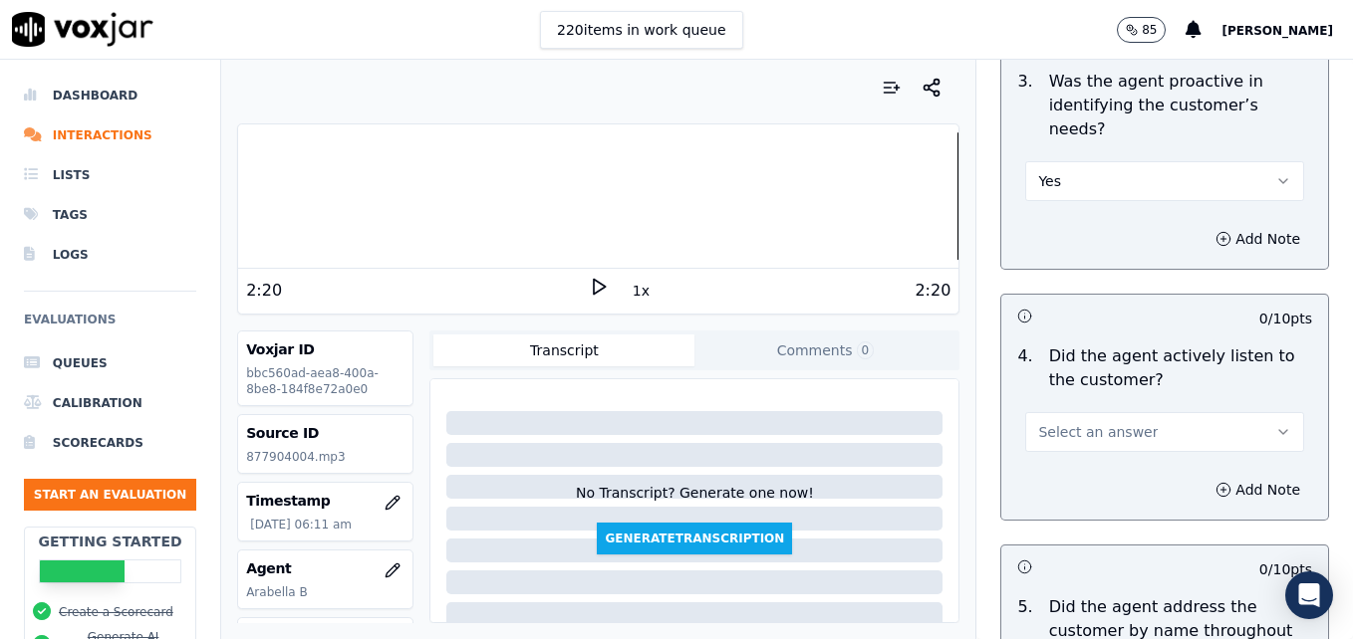
scroll to position [2191, 0]
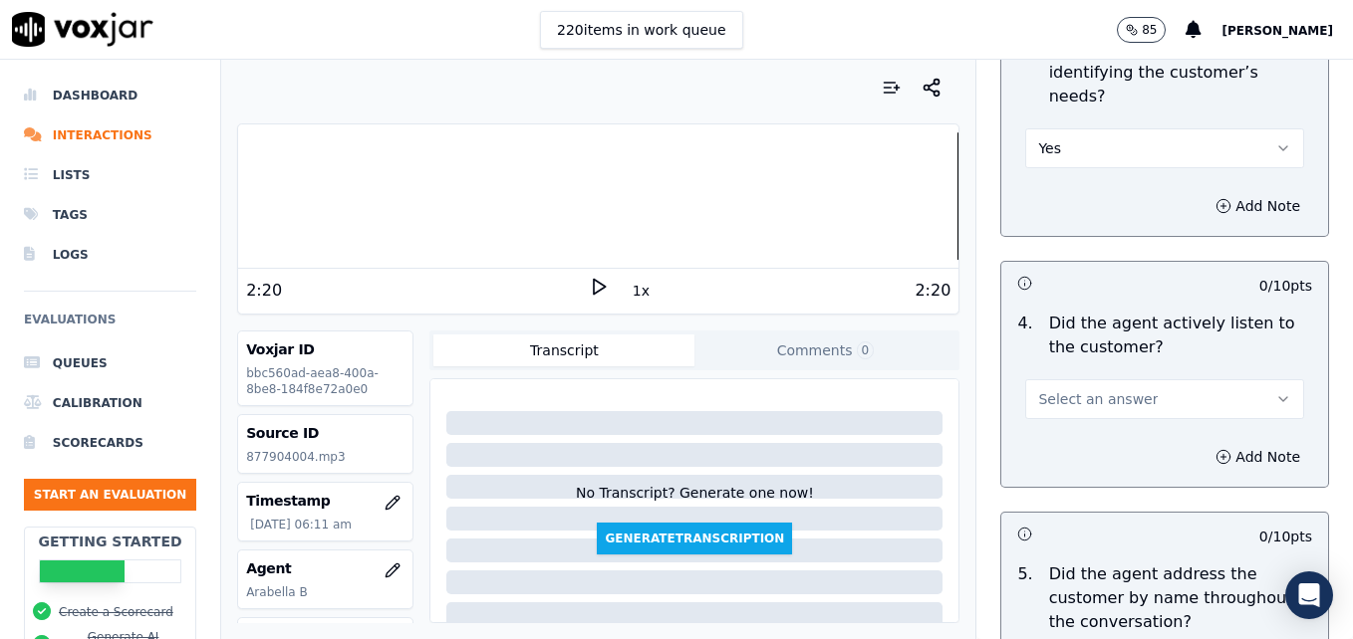
click at [1275, 391] on icon "button" at bounding box center [1283, 399] width 16 height 16
click at [1099, 374] on div "Yes" at bounding box center [1132, 373] width 244 height 32
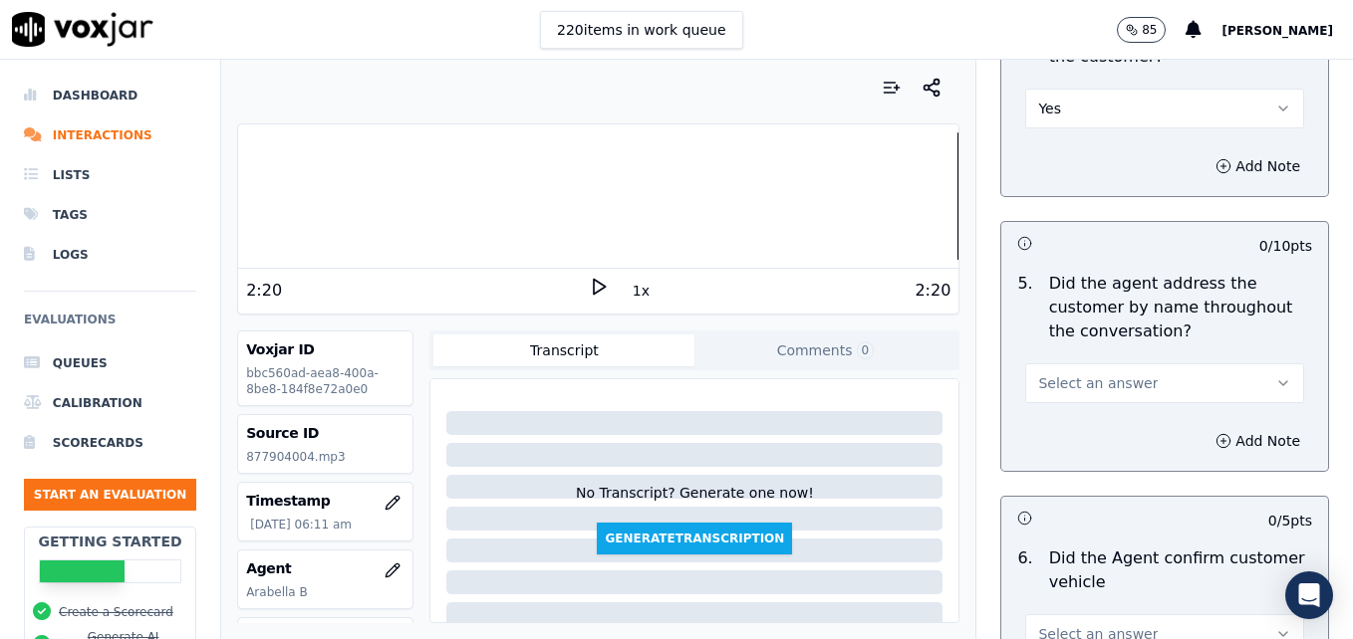
scroll to position [2490, 0]
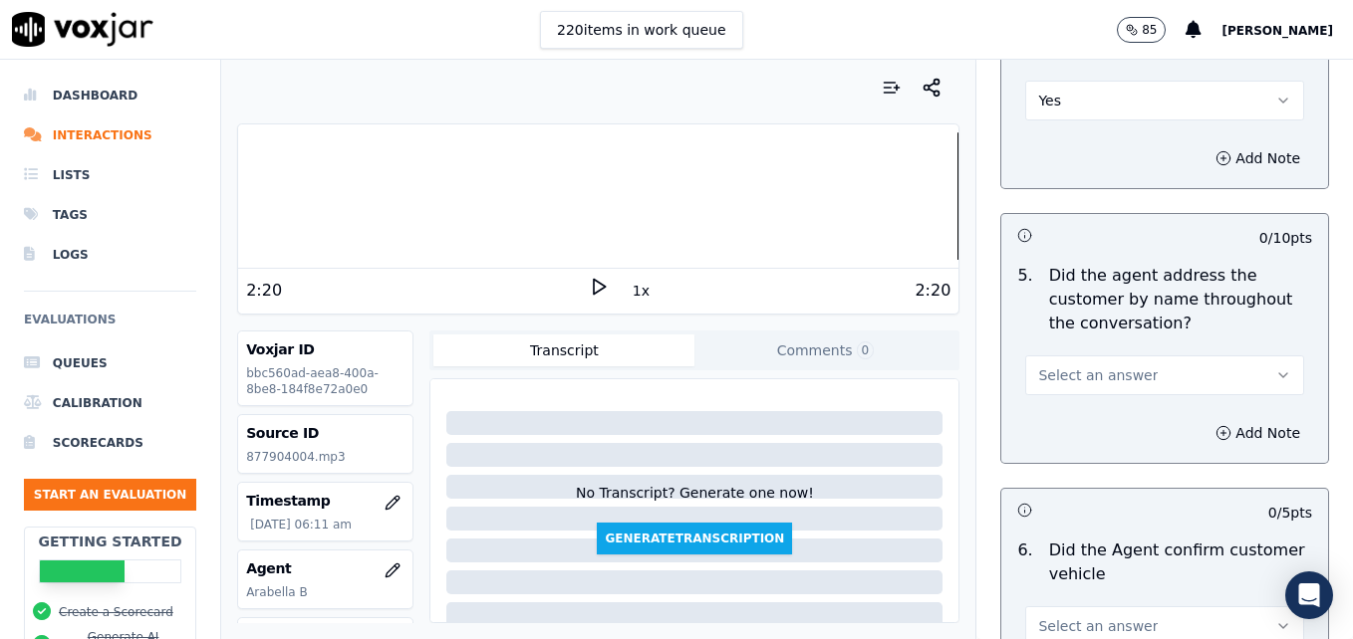
click at [1275, 368] on icon "button" at bounding box center [1283, 376] width 16 height 16
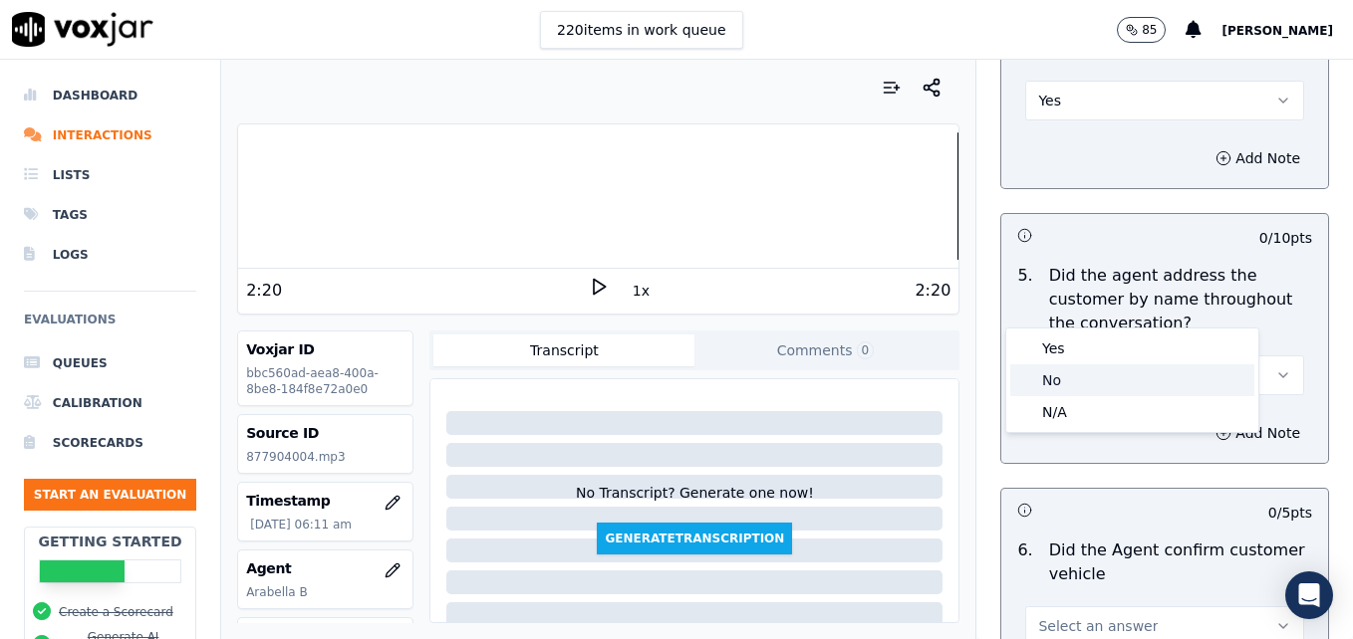
click at [1084, 379] on div "No" at bounding box center [1132, 381] width 244 height 32
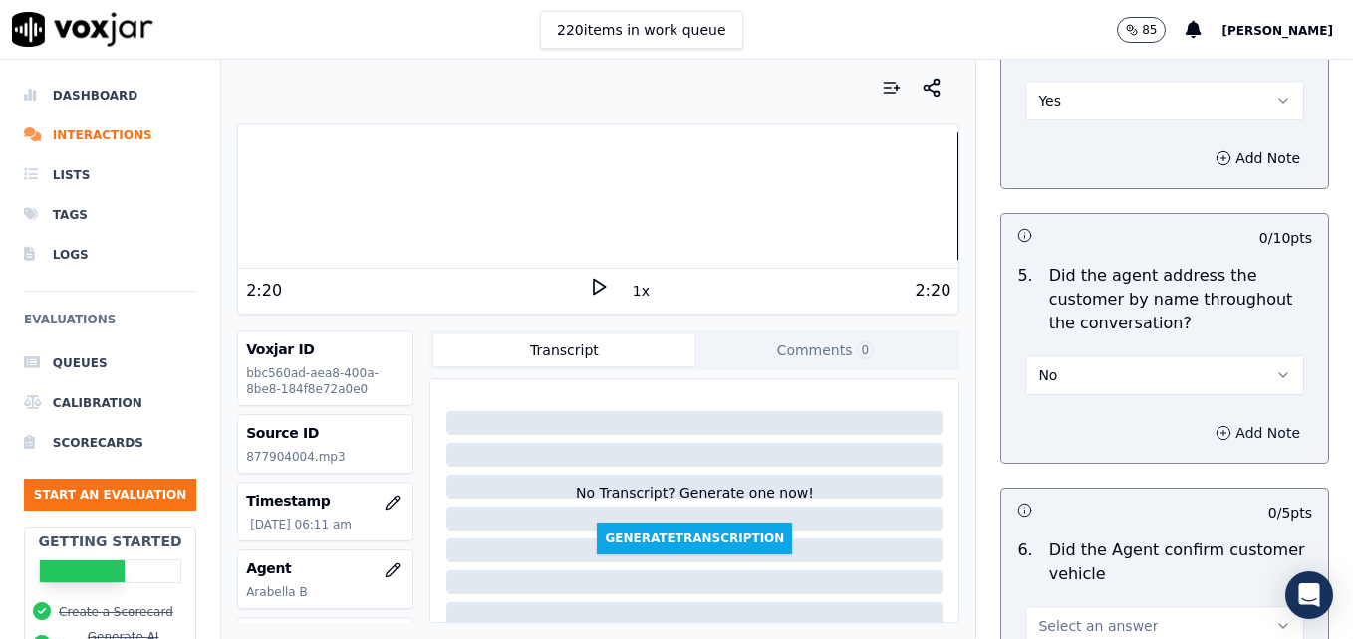
click at [1206, 419] on button "Add Note" at bounding box center [1257, 433] width 109 height 28
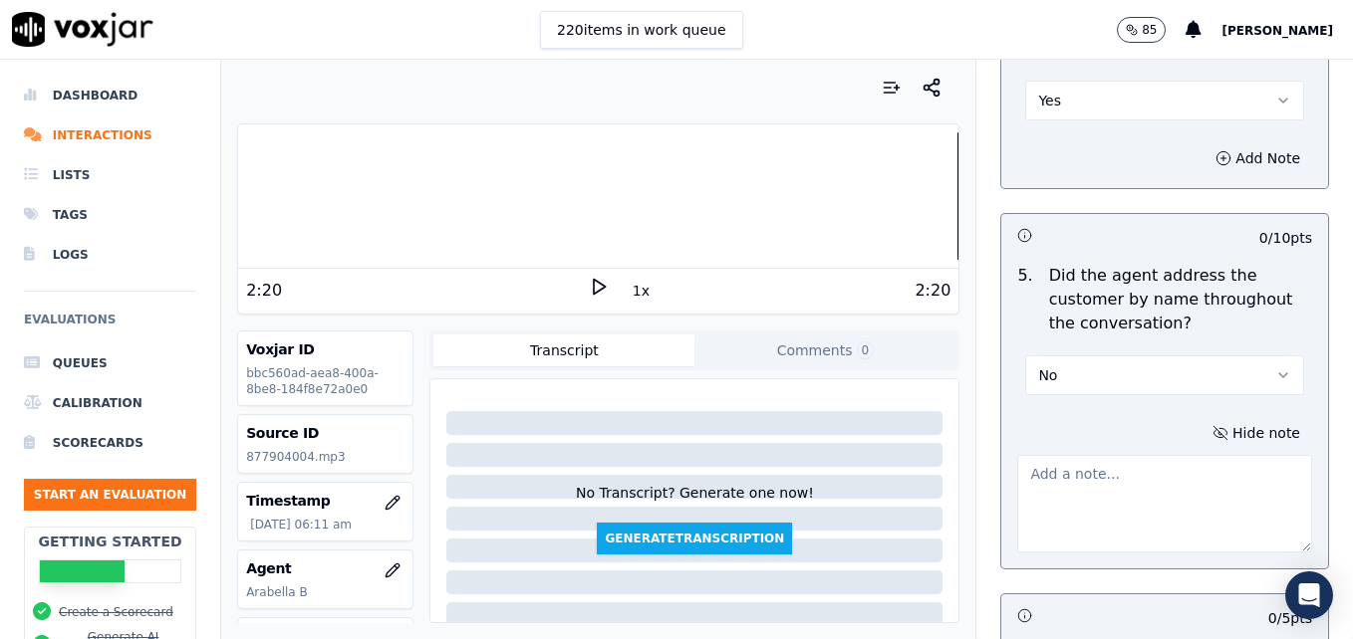
click at [1129, 455] on textarea at bounding box center [1164, 504] width 295 height 98
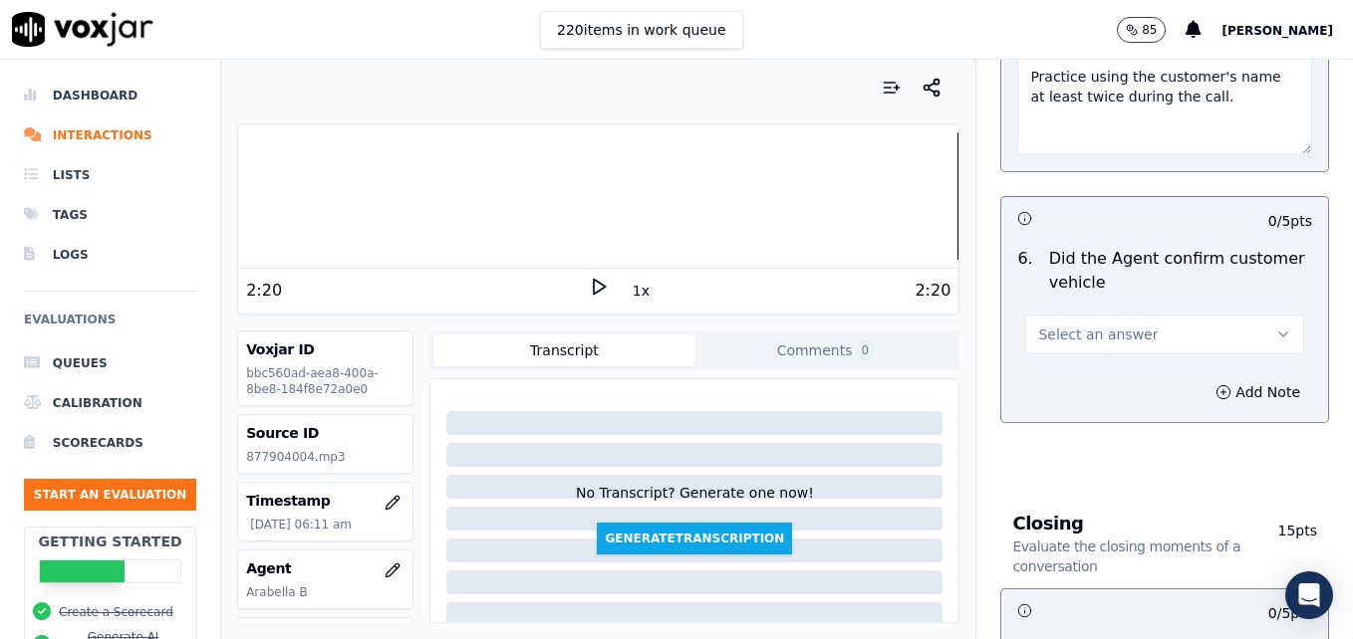
scroll to position [2888, 0]
type textarea "Practice using the customer's name at least twice during the call."
click at [1275, 326] on icon "button" at bounding box center [1283, 334] width 16 height 16
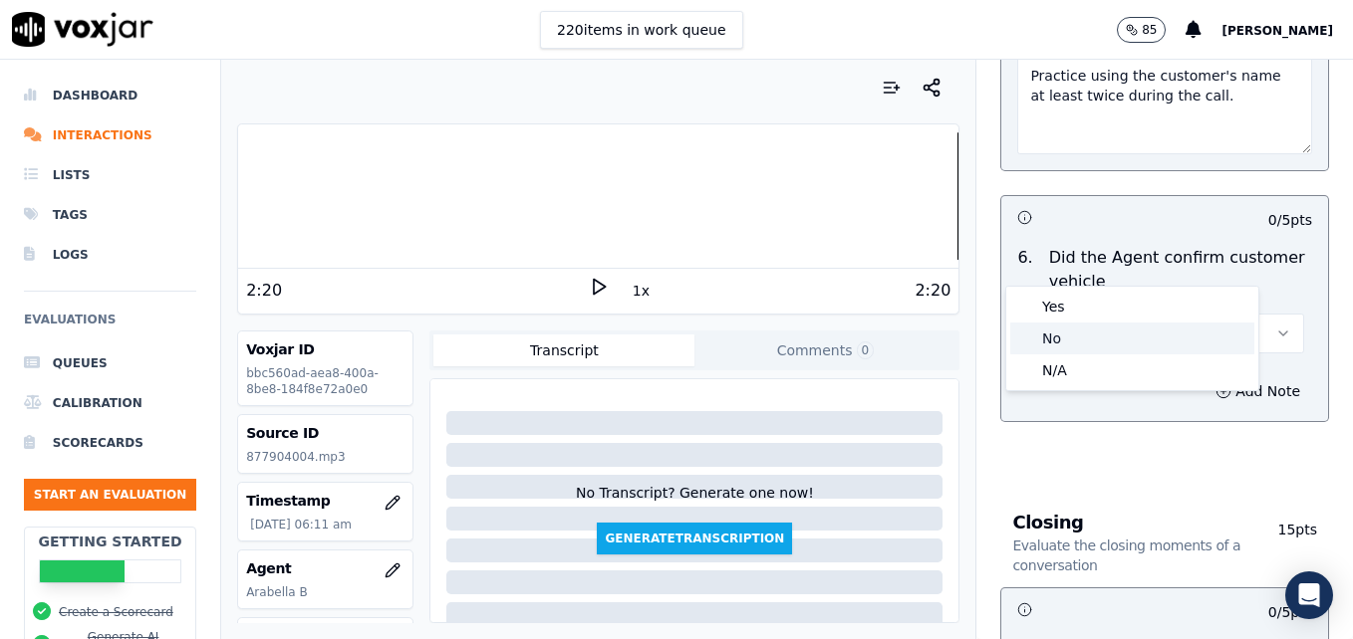
click at [1067, 332] on div "No" at bounding box center [1132, 339] width 244 height 32
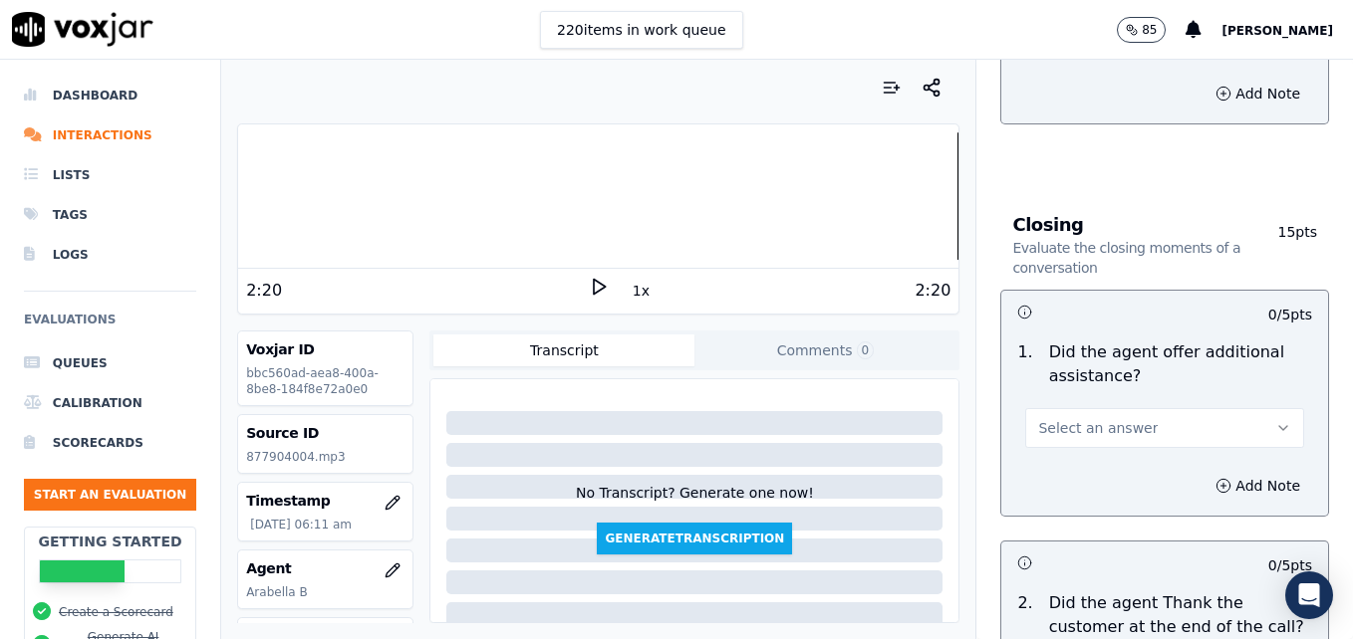
scroll to position [3187, 0]
click at [1229, 407] on button "Select an answer" at bounding box center [1164, 427] width 279 height 40
click at [1050, 397] on div "Yes" at bounding box center [1132, 400] width 244 height 32
click at [1203, 471] on button "Add Note" at bounding box center [1257, 485] width 109 height 28
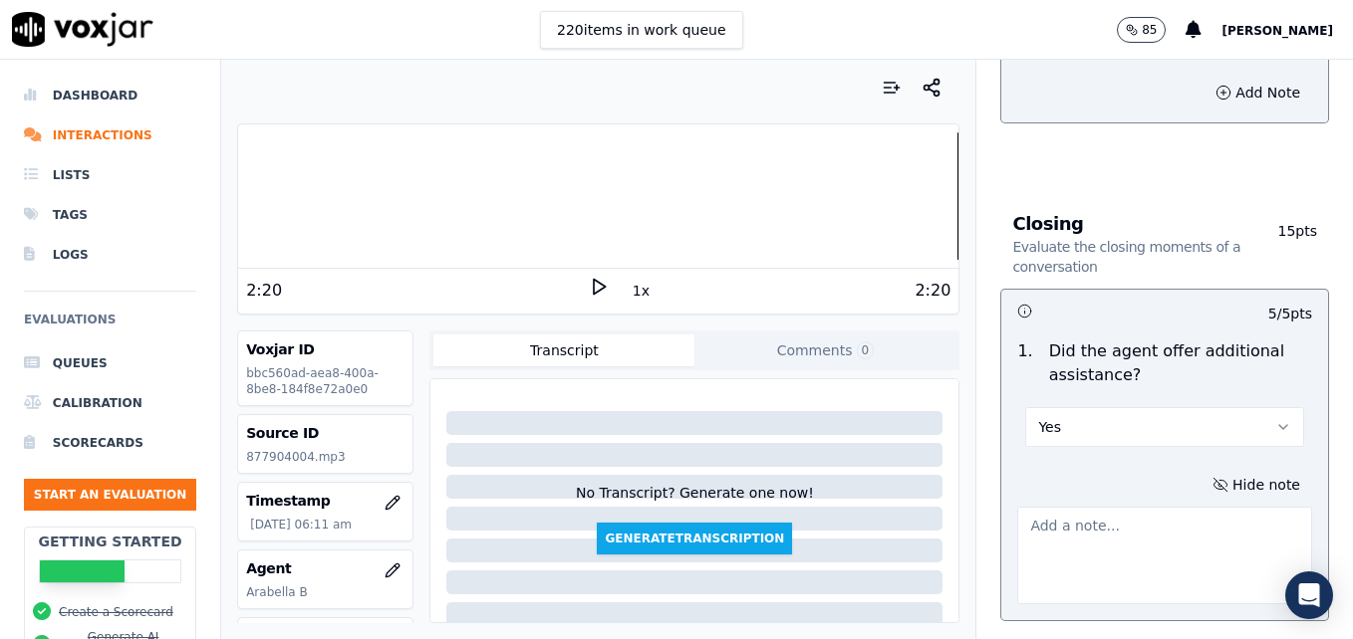
click at [1129, 507] on textarea at bounding box center [1164, 556] width 295 height 98
drag, startPoint x: 1009, startPoint y: 458, endPoint x: 1118, endPoint y: 507, distance: 119.0
click at [1118, 507] on textarea "The customer was unhappy, stating "Thanks for nothing," and disconnected." at bounding box center [1164, 556] width 295 height 98
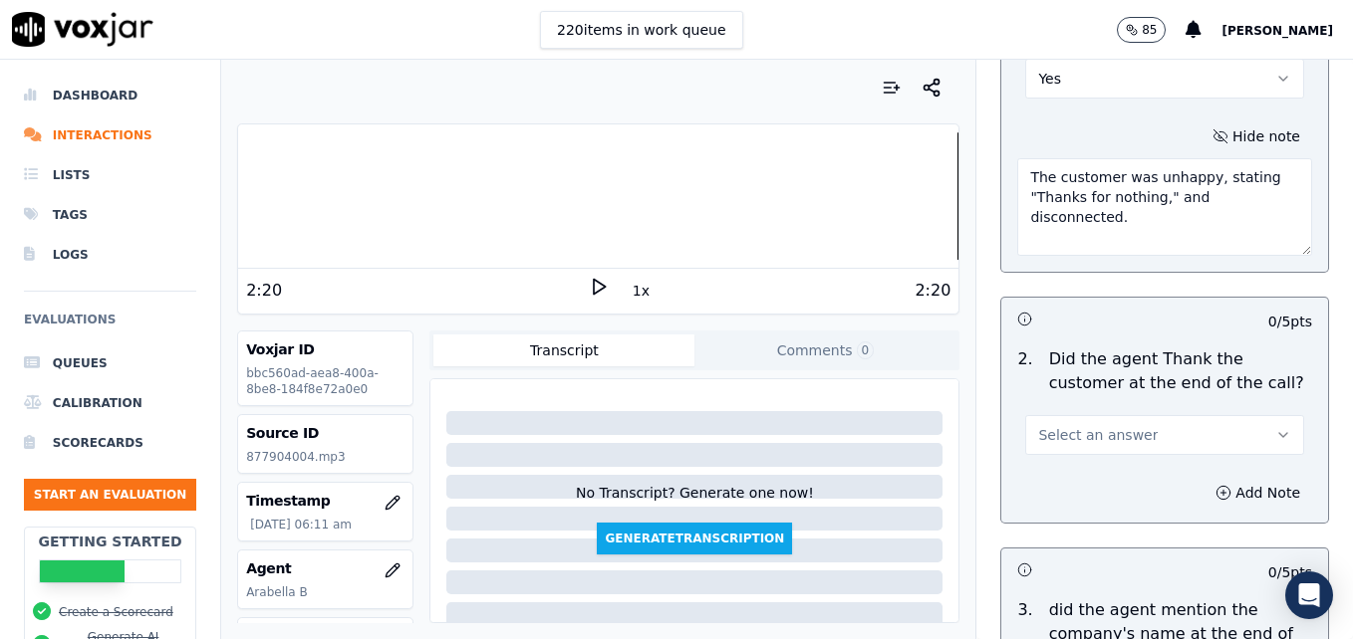
scroll to position [3586, 0]
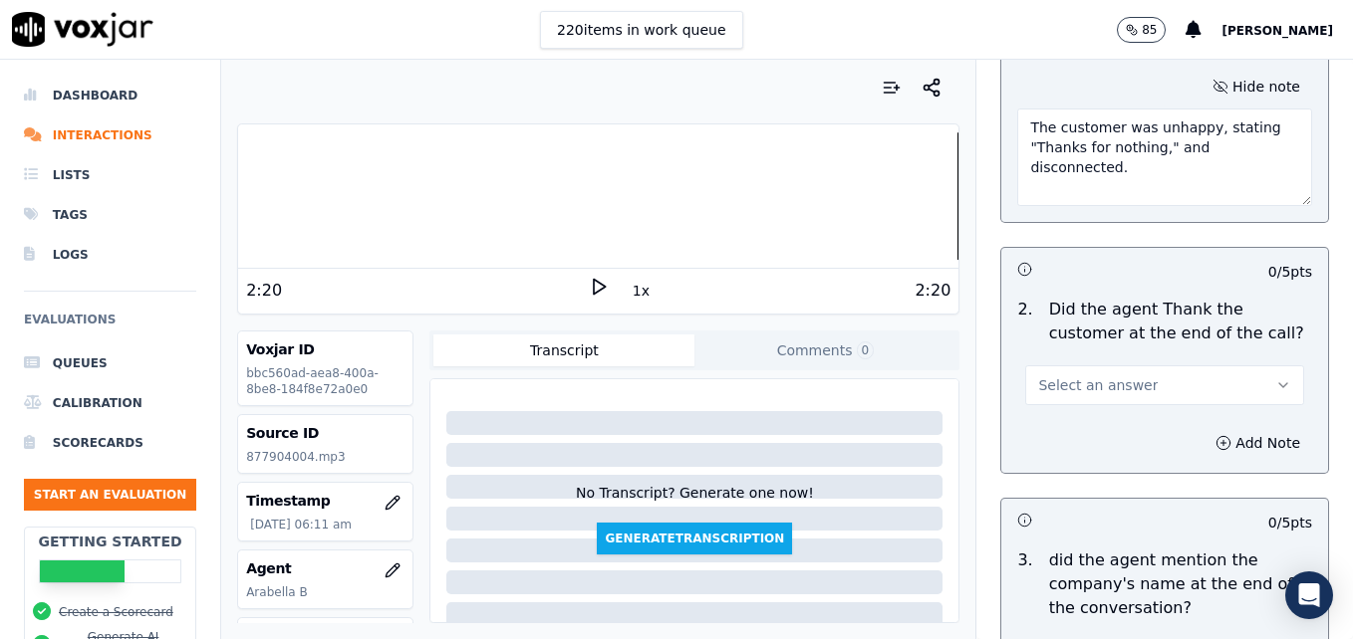
type textarea "The customer was unhappy, stating "Thanks for nothing," and disconnected."
click at [1275, 377] on icon "button" at bounding box center [1283, 385] width 16 height 16
click at [1075, 359] on div "Yes" at bounding box center [1132, 359] width 244 height 32
click at [1215, 435] on icon "button" at bounding box center [1223, 443] width 16 height 16
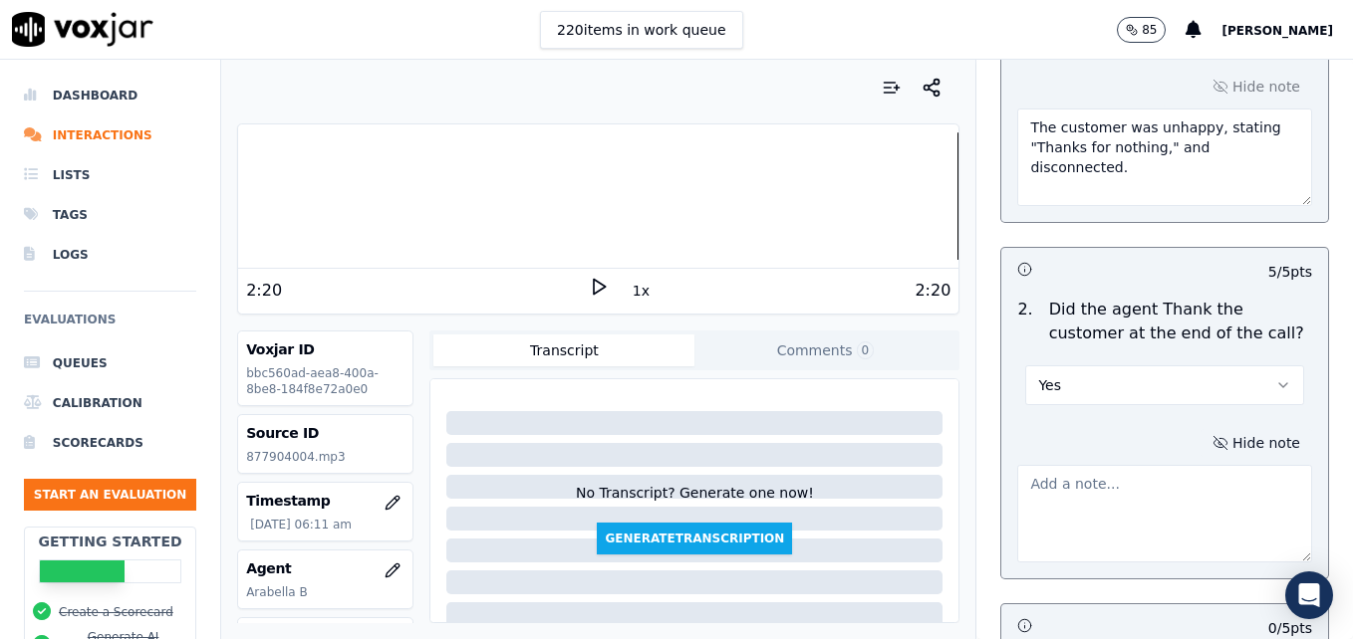
click at [1121, 465] on textarea at bounding box center [1164, 514] width 295 height 98
paste textarea "The customer was unhappy, stating "Thanks for nothing," and disconnected."
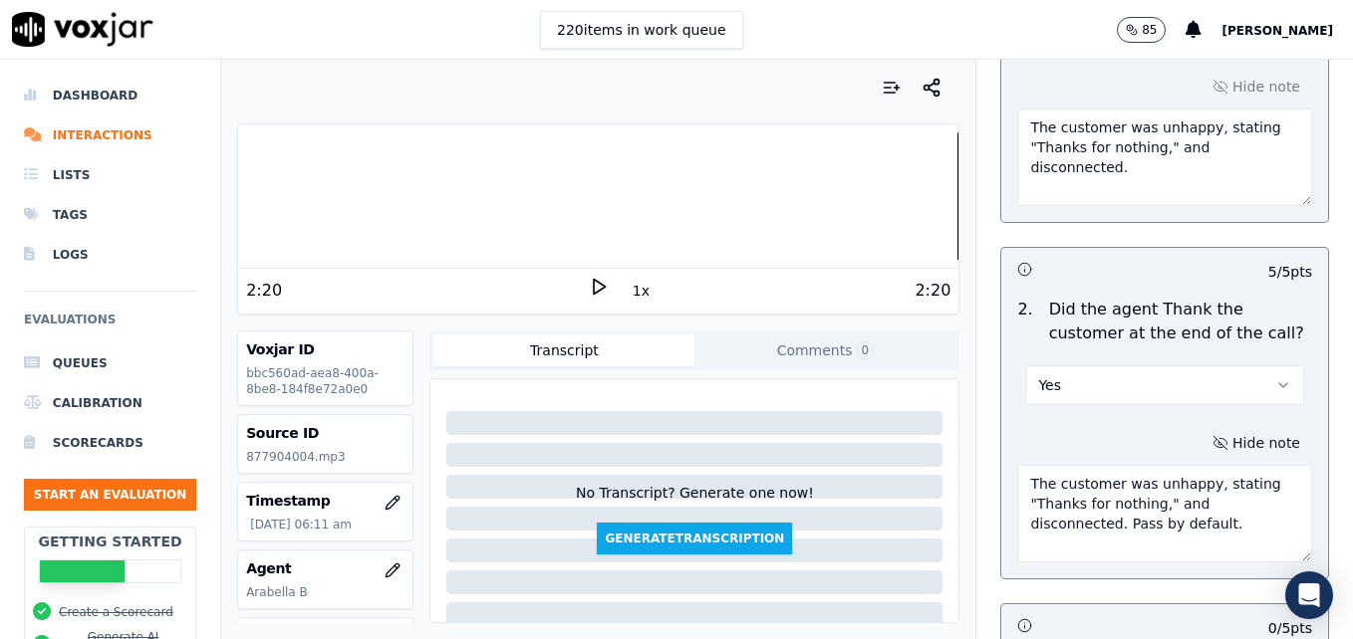
drag, startPoint x: 1011, startPoint y: 431, endPoint x: 1217, endPoint y: 458, distance: 207.9
click at [1217, 465] on textarea "The customer was unhappy, stating "Thanks for nothing," and disconnected. Pass …" at bounding box center [1164, 514] width 295 height 98
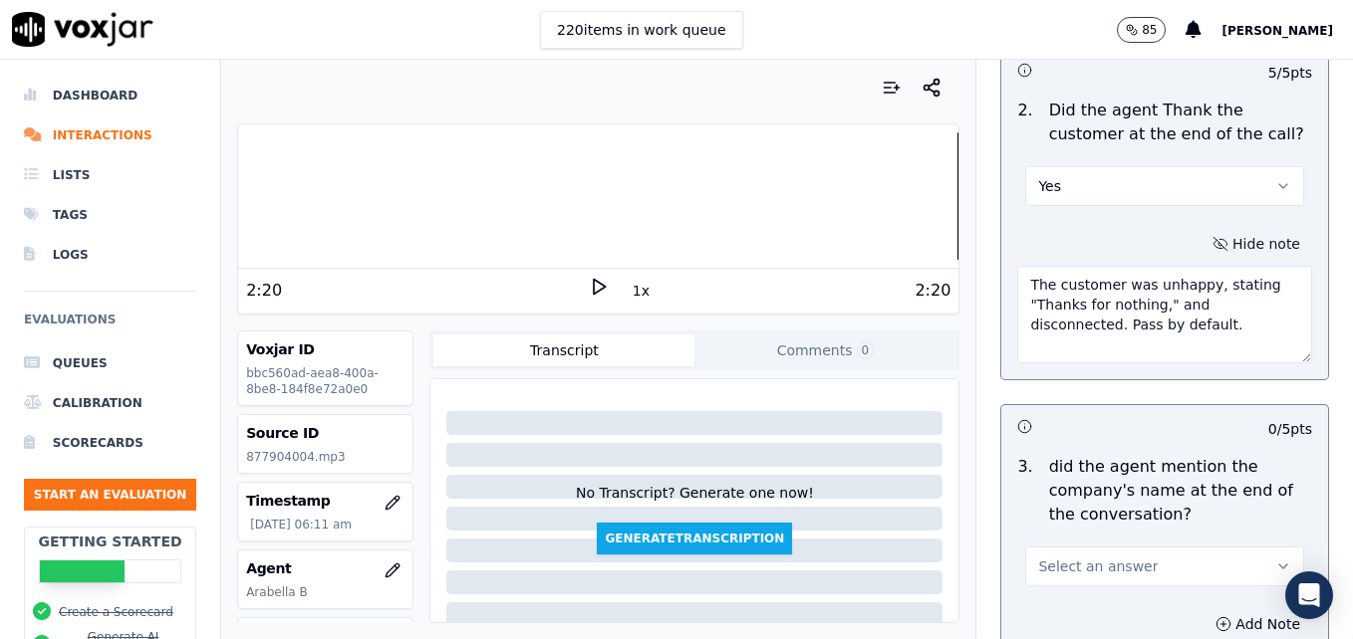
scroll to position [3893, 0]
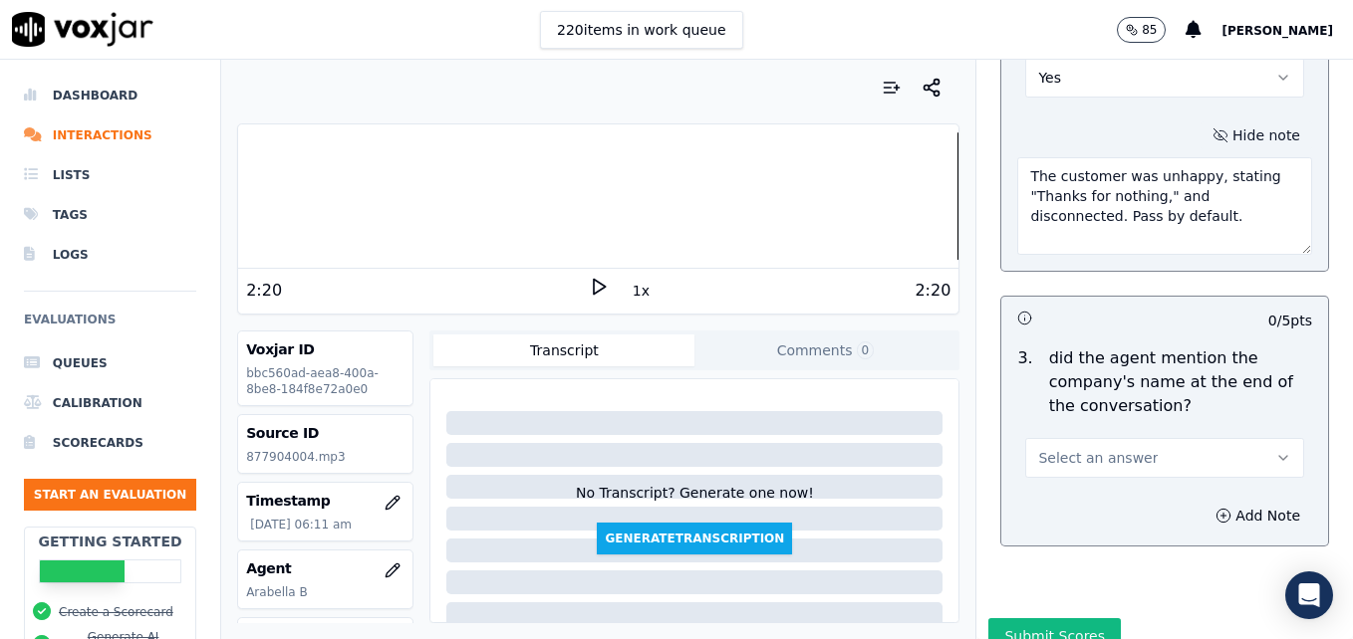
type textarea "The customer was unhappy, stating "Thanks for nothing," and disconnected. Pass …"
click at [1275, 450] on icon "button" at bounding box center [1283, 458] width 16 height 16
click at [1050, 426] on div "Yes" at bounding box center [1132, 431] width 244 height 32
click at [1218, 502] on button "Add Note" at bounding box center [1257, 516] width 109 height 28
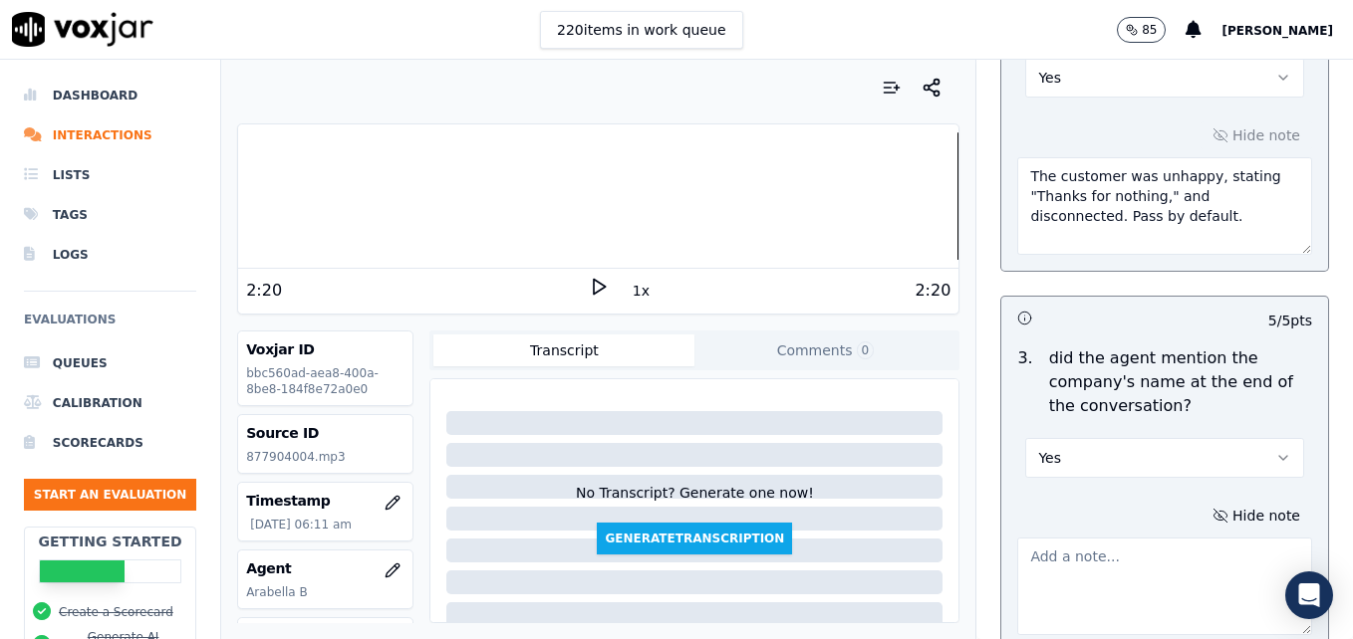
click at [1119, 538] on textarea at bounding box center [1164, 587] width 295 height 98
paste textarea "The customer was unhappy, stating "Thanks for nothing," and disconnected. Pass …"
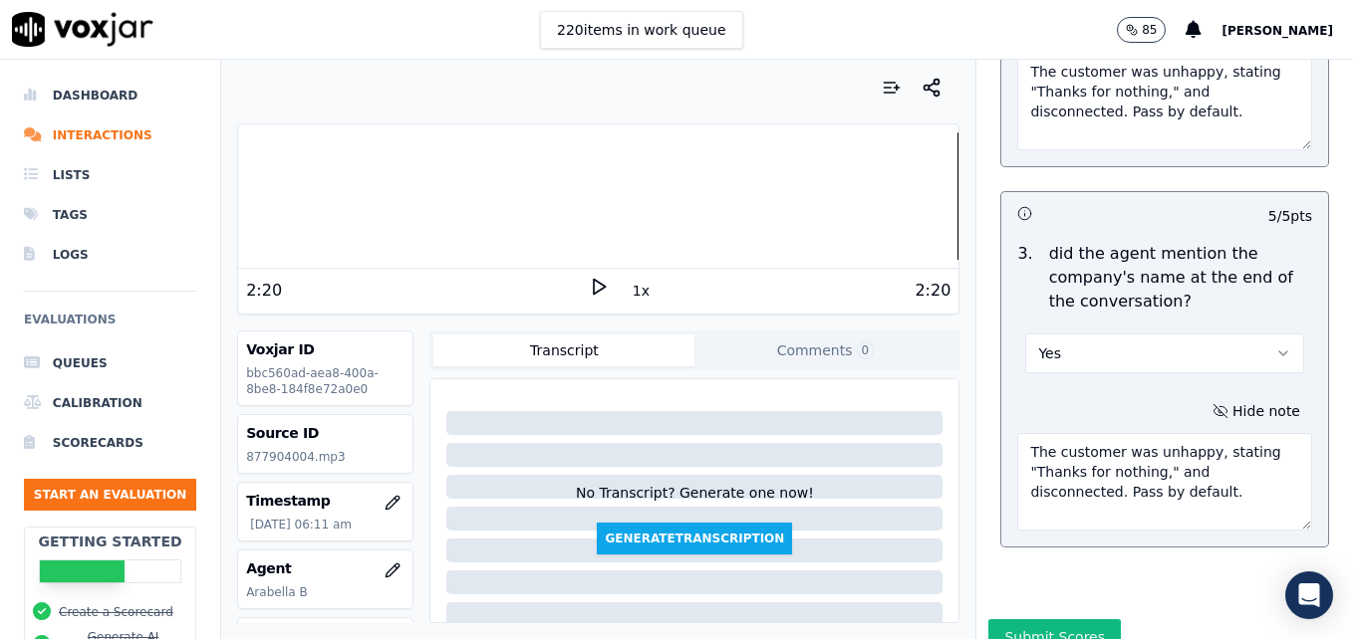
scroll to position [3999, 0]
type textarea "The customer was unhappy, stating "Thanks for nothing," and disconnected. Pass …"
click at [1048, 619] on button "Submit Scores" at bounding box center [1054, 637] width 132 height 36
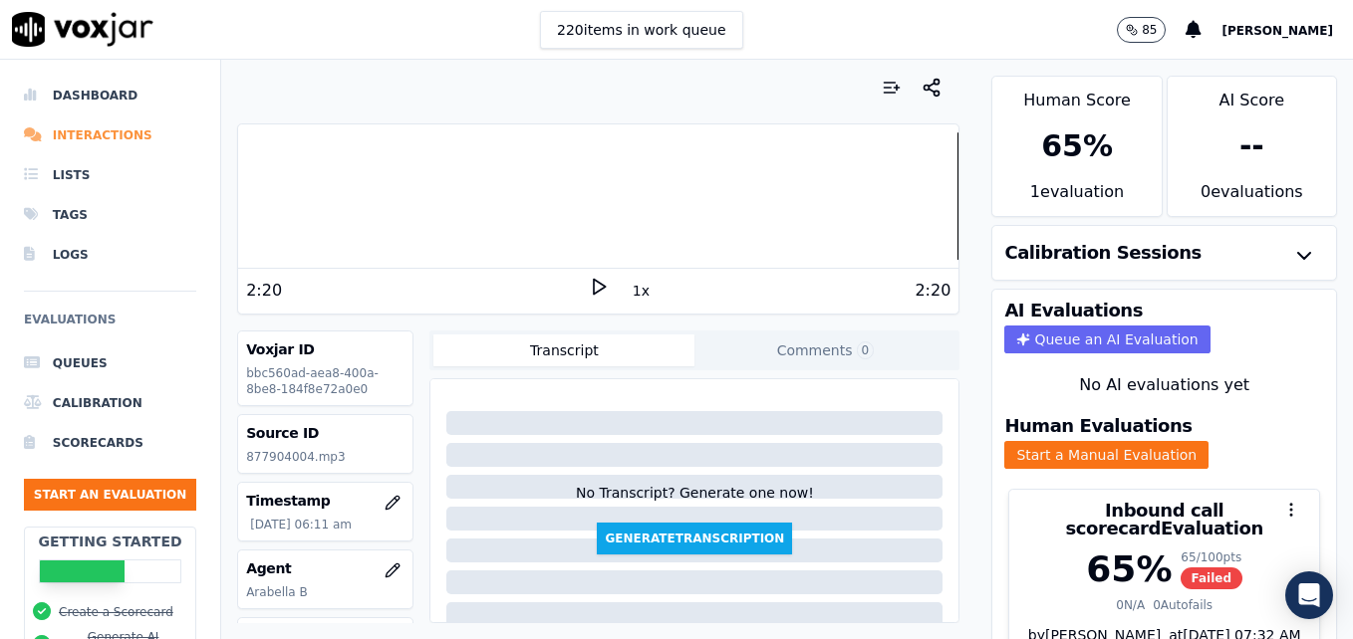
click at [75, 129] on li "Interactions" at bounding box center [110, 136] width 172 height 40
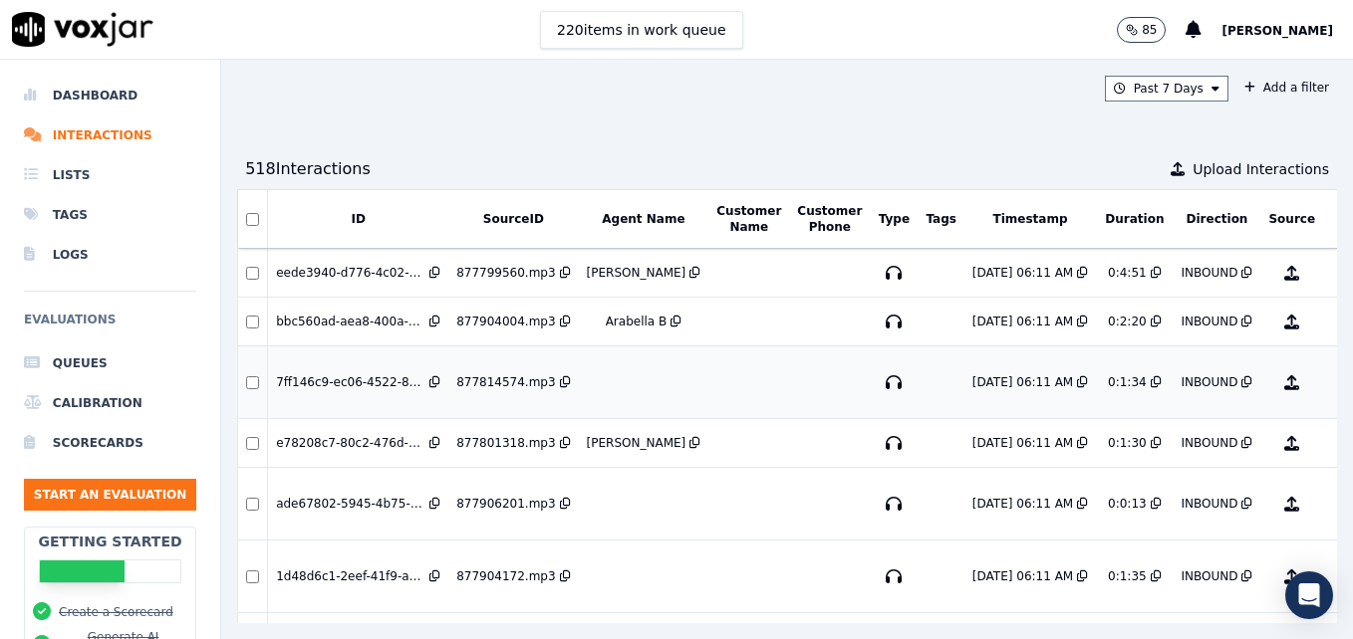
click at [1331, 381] on button "No Evaluation Yet" at bounding box center [1370, 383] width 79 height 56
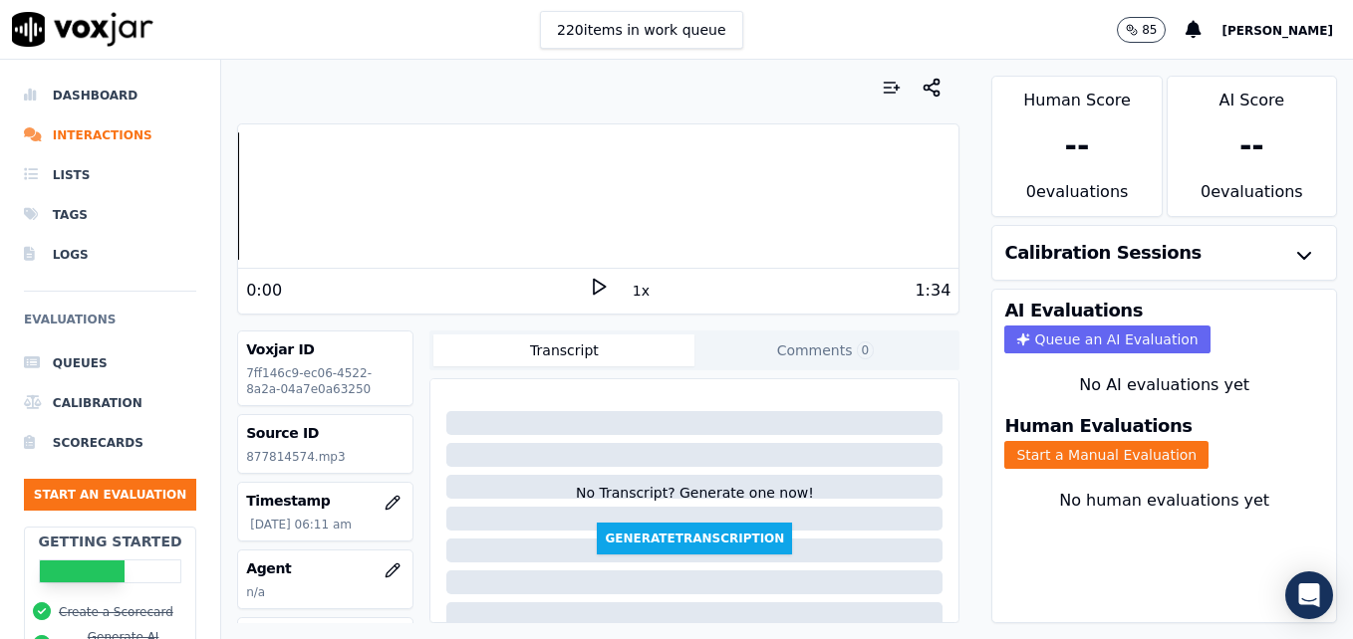
click at [589, 277] on icon at bounding box center [599, 287] width 20 height 20
click at [600, 282] on rect at bounding box center [601, 286] width 3 height 13
click at [386, 567] on icon "button" at bounding box center [392, 570] width 13 height 13
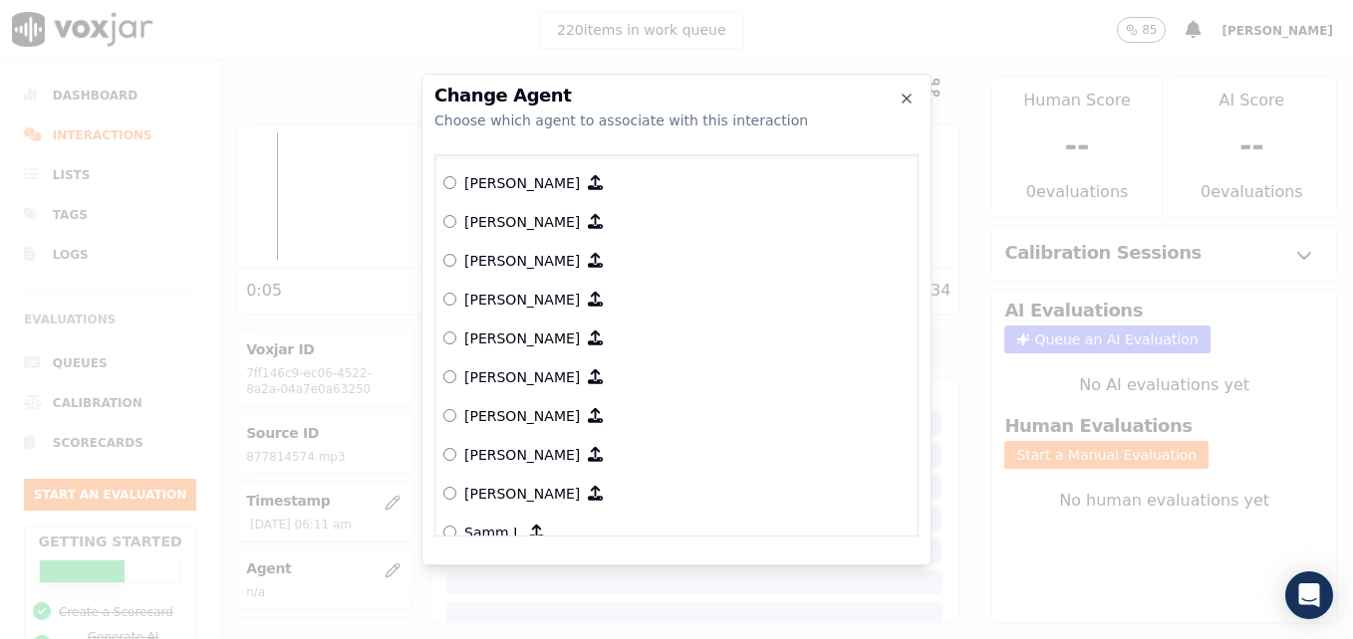
scroll to position [1942, 0]
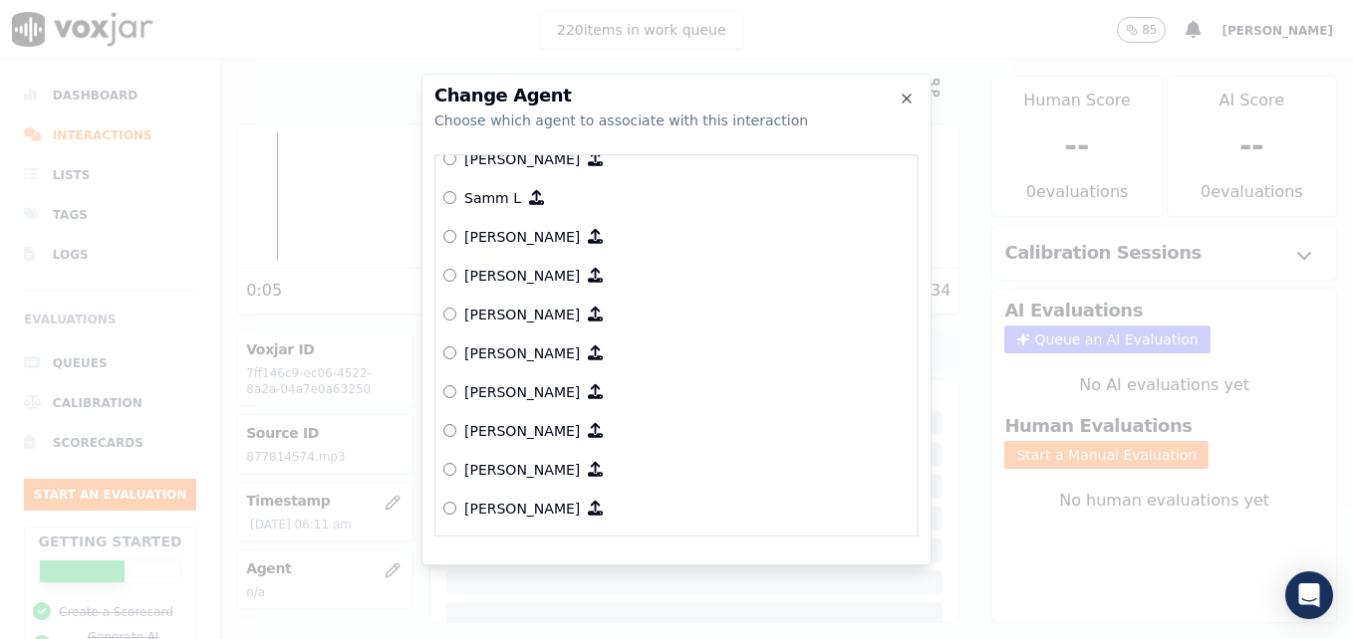
click at [454, 373] on label "[PERSON_NAME]" at bounding box center [676, 392] width 466 height 39
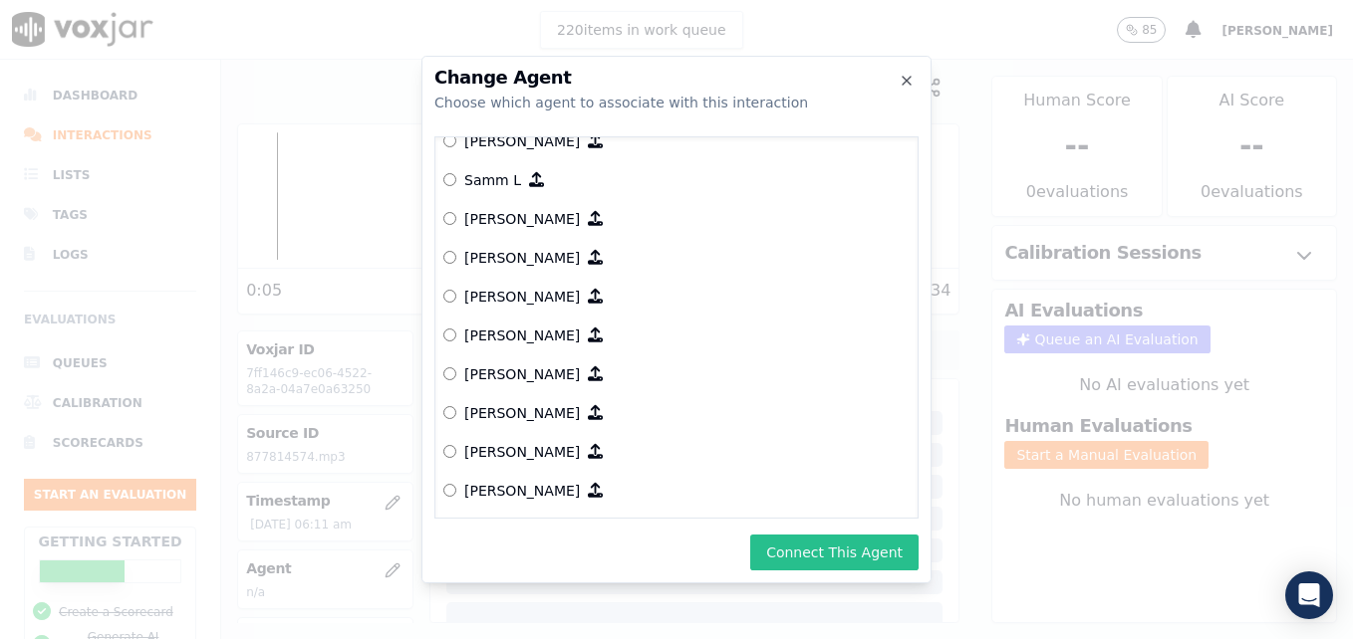
click at [826, 547] on button "Connect This Agent" at bounding box center [834, 553] width 168 height 36
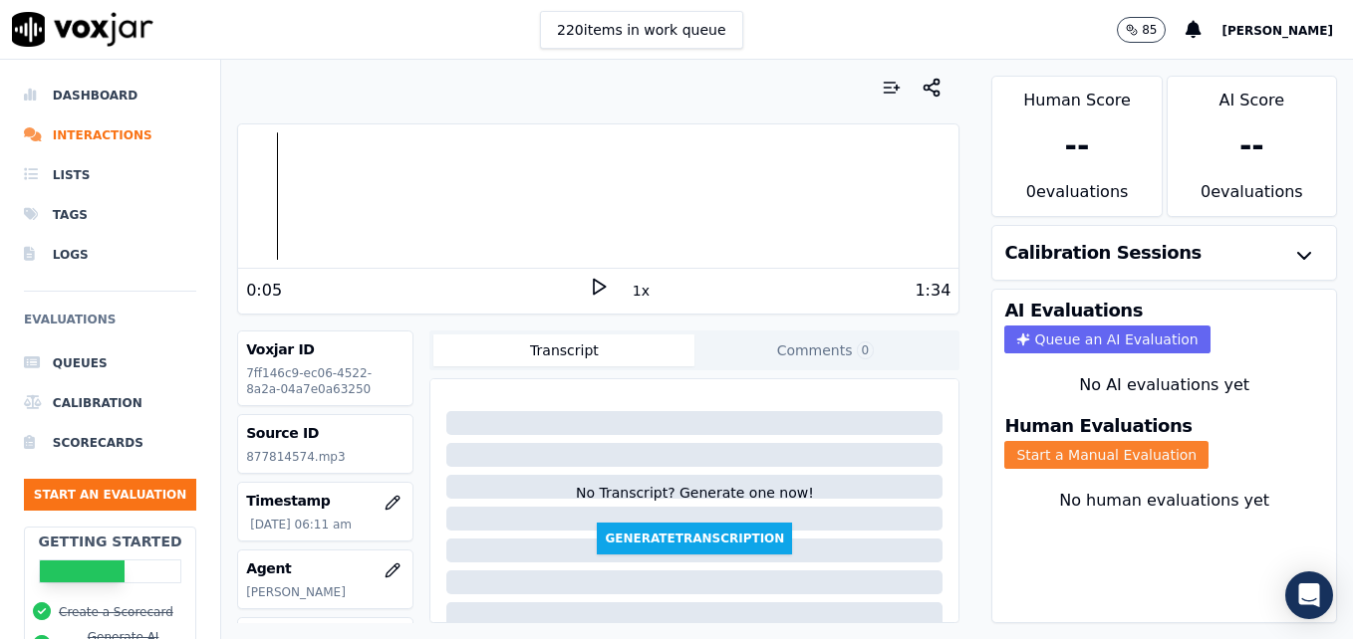
click at [1057, 452] on button "Start a Manual Evaluation" at bounding box center [1106, 455] width 204 height 28
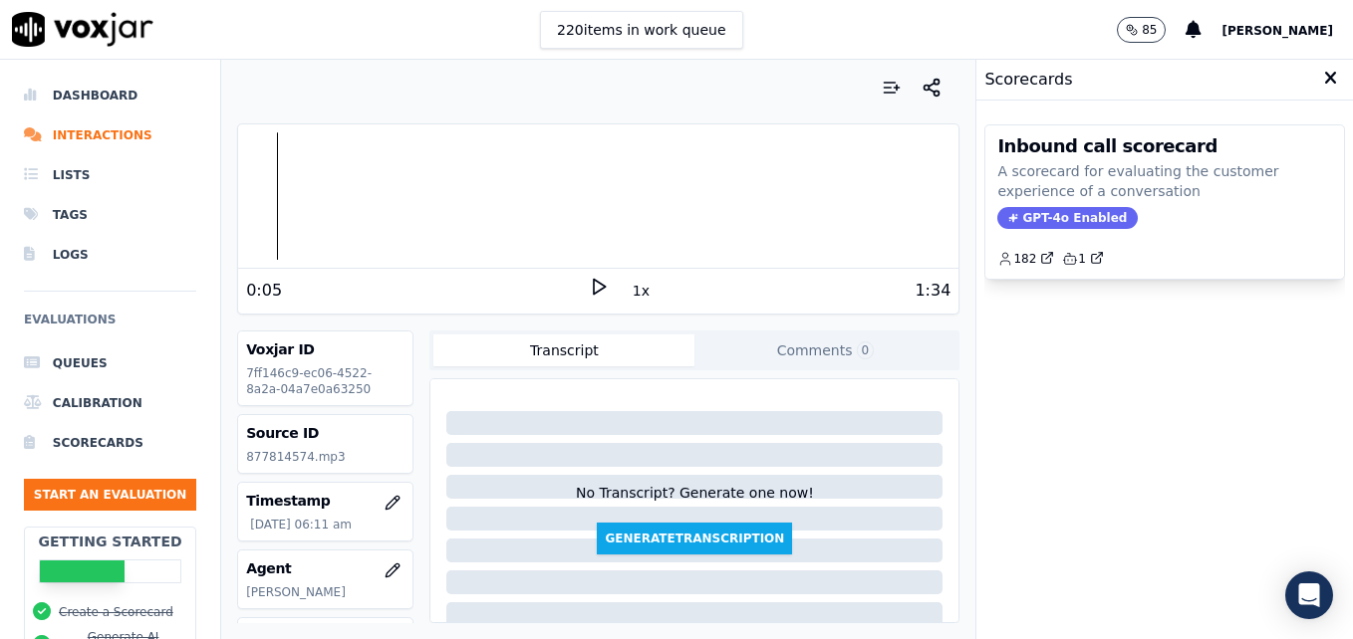
click at [1033, 210] on span "GPT-4o Enabled" at bounding box center [1067, 218] width 140 height 22
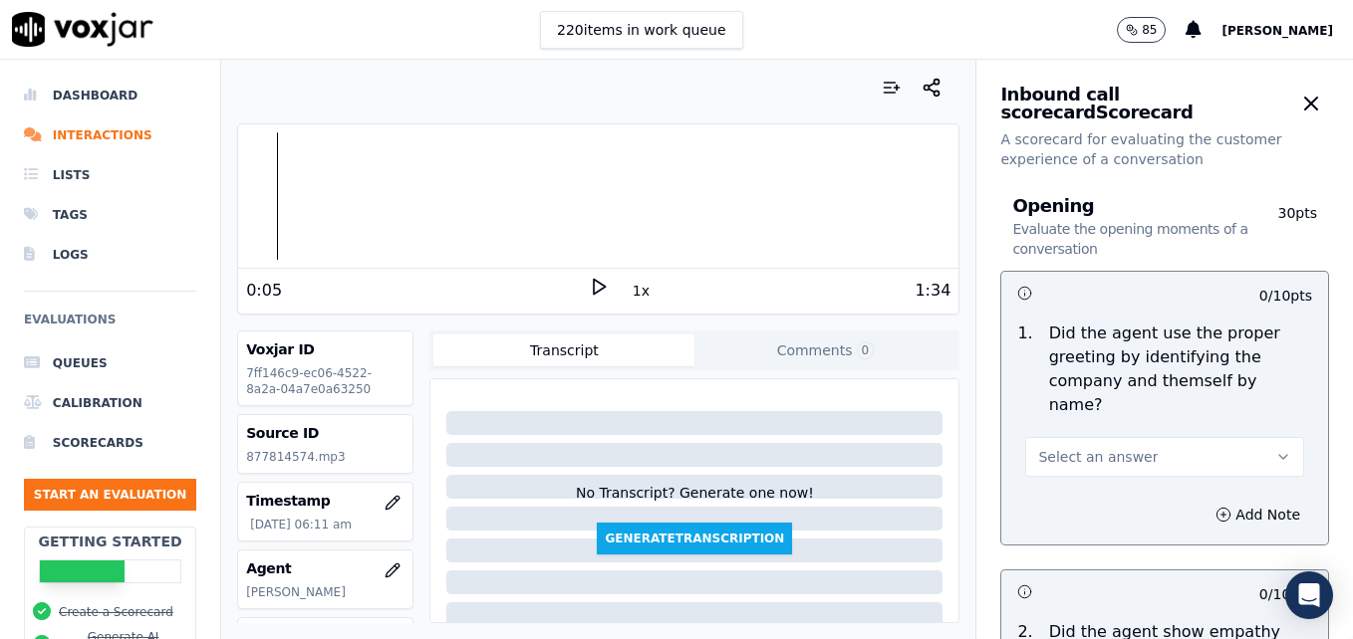
click at [1077, 447] on span "Select an answer" at bounding box center [1098, 457] width 120 height 20
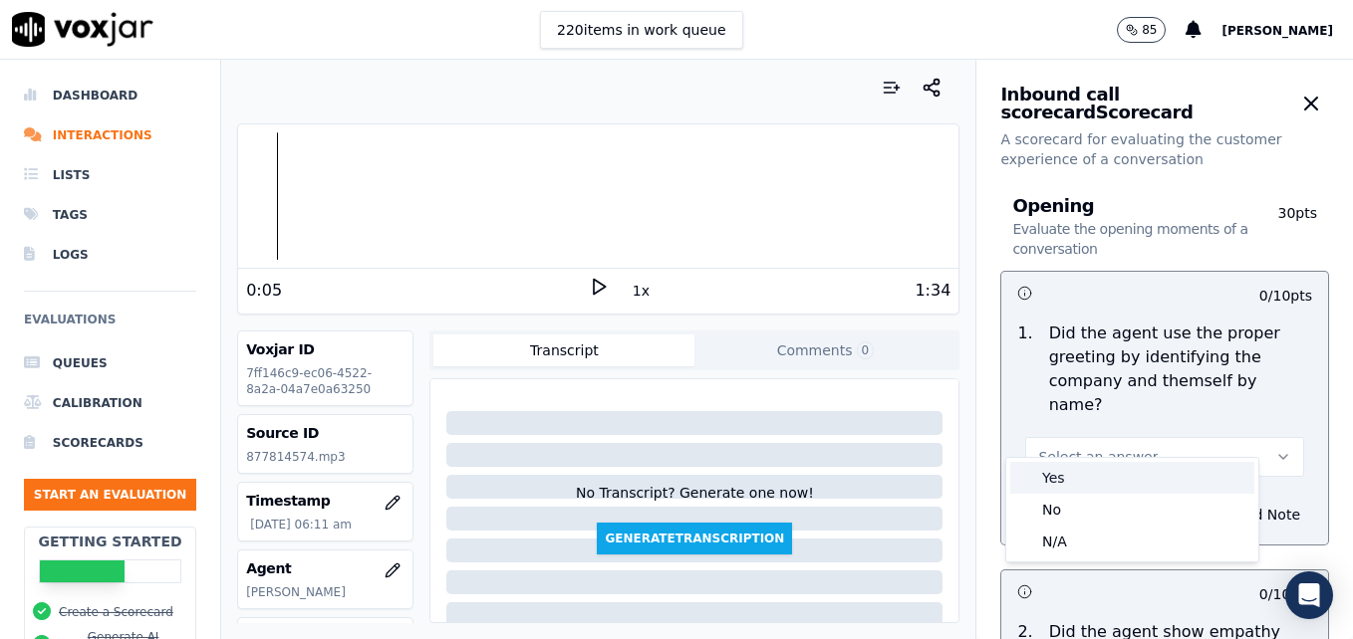
click at [1060, 475] on div "Yes" at bounding box center [1132, 478] width 244 height 32
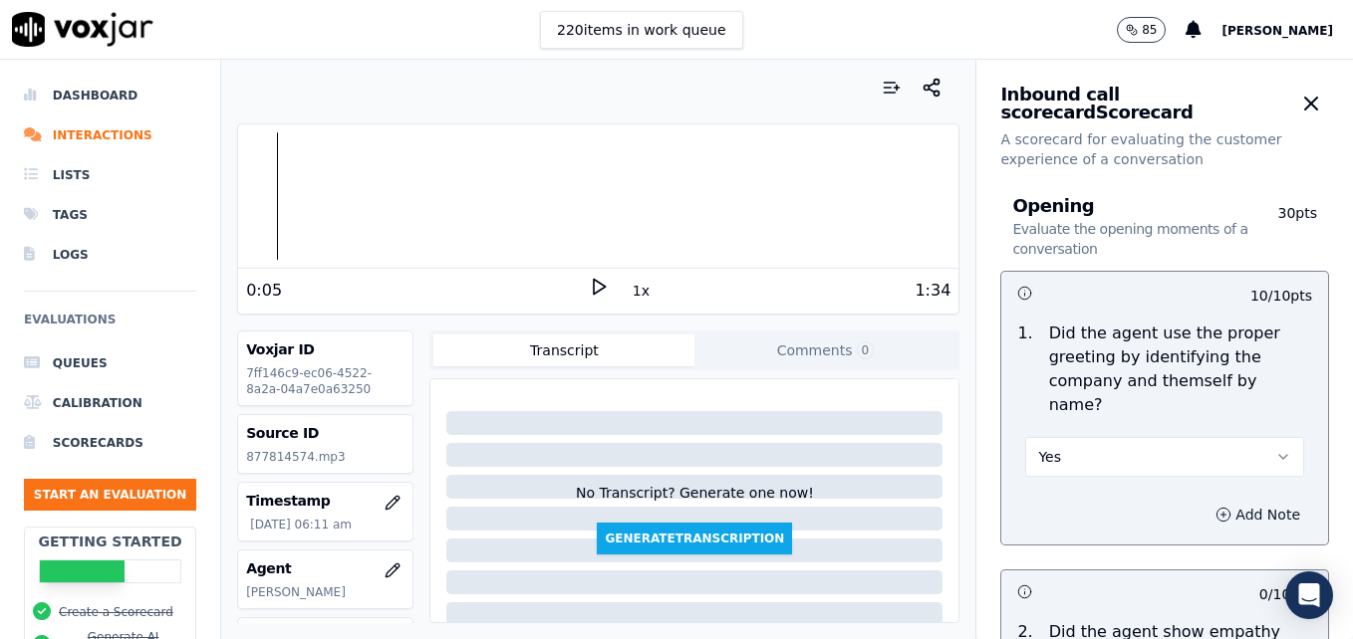
click at [1223, 501] on button "Add Note" at bounding box center [1257, 515] width 109 height 28
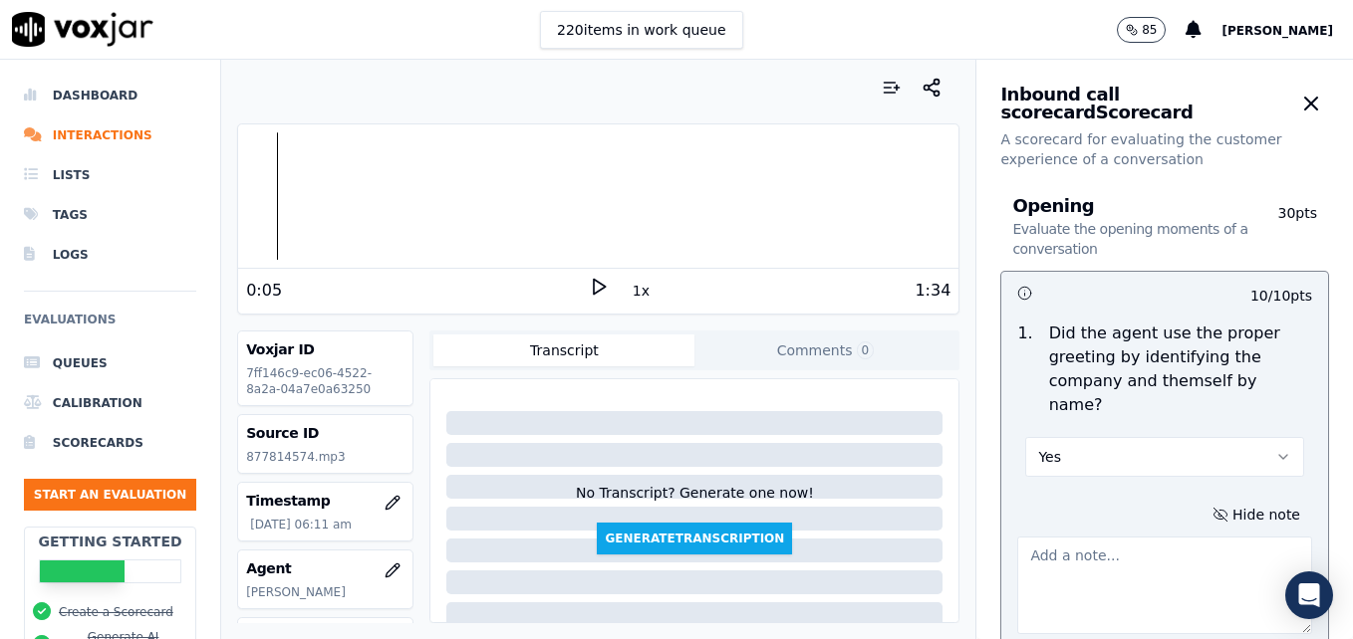
click at [1109, 551] on textarea at bounding box center [1164, 586] width 295 height 98
click at [594, 286] on polygon at bounding box center [600, 287] width 12 height 15
click at [1108, 556] on textarea "Agent sounds like she is talking on speaker." at bounding box center [1164, 586] width 295 height 98
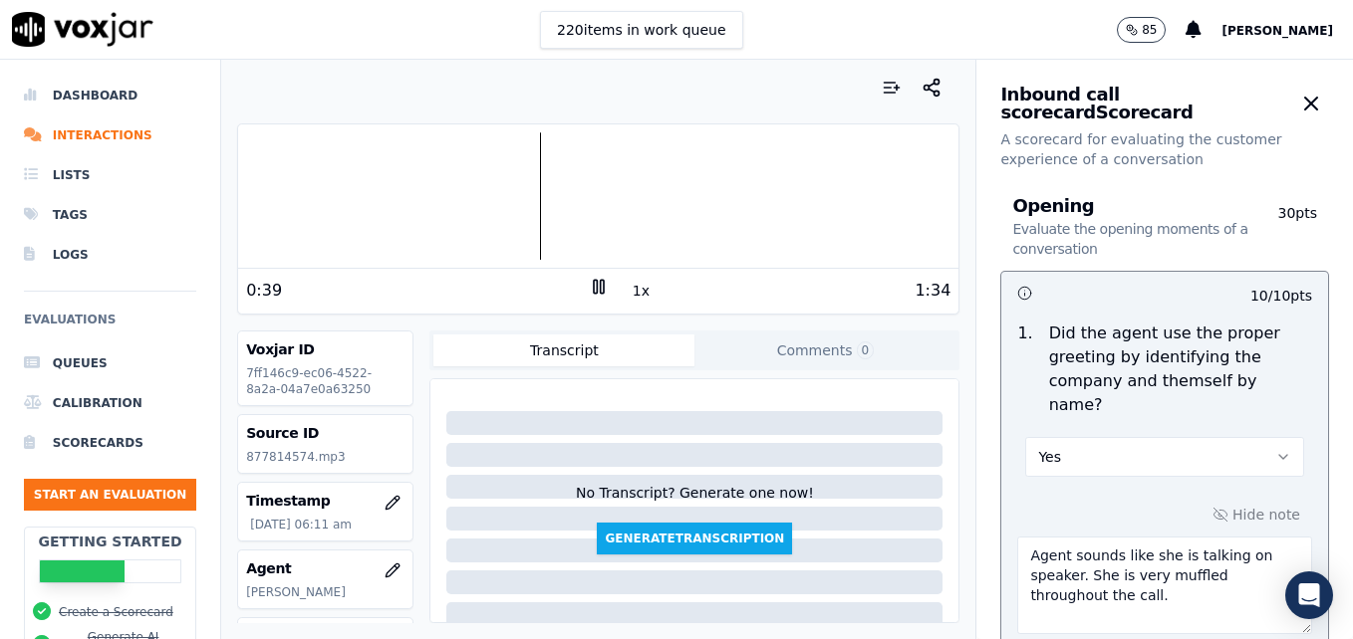
type textarea "Agent sounds like she is talking on speaker. She is very muffled throughout the…"
click at [589, 288] on icon at bounding box center [599, 287] width 20 height 20
click at [589, 280] on icon at bounding box center [599, 287] width 20 height 20
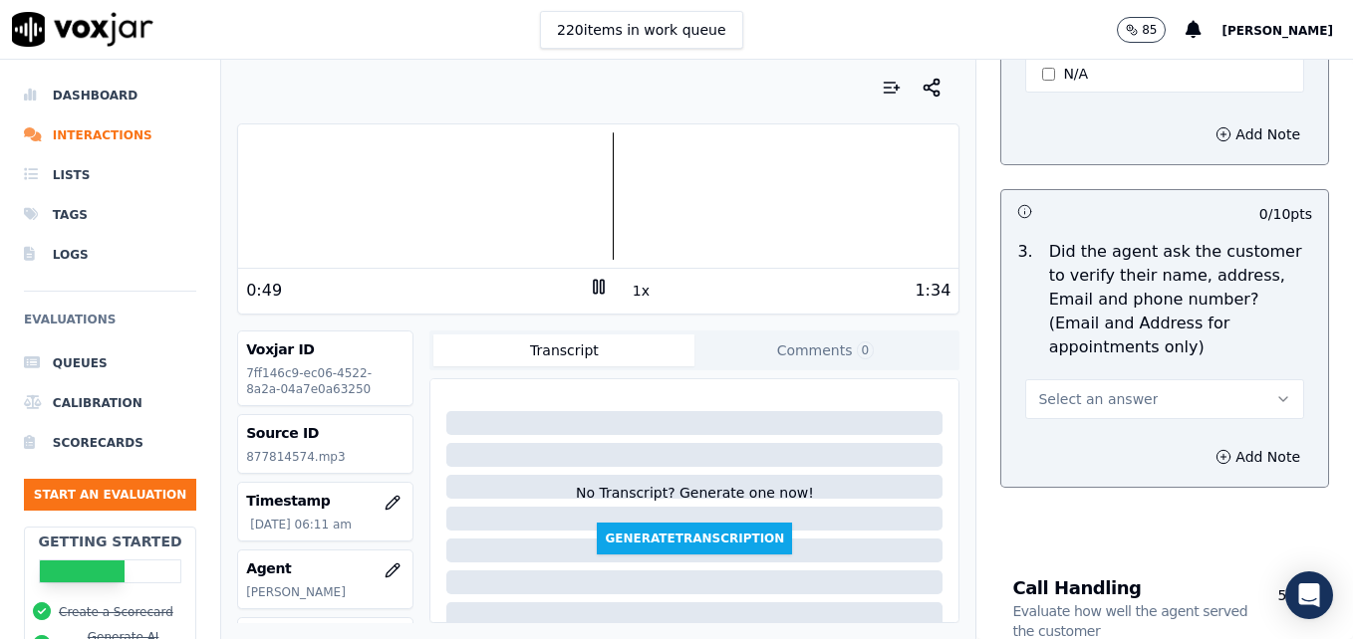
scroll to position [896, 0]
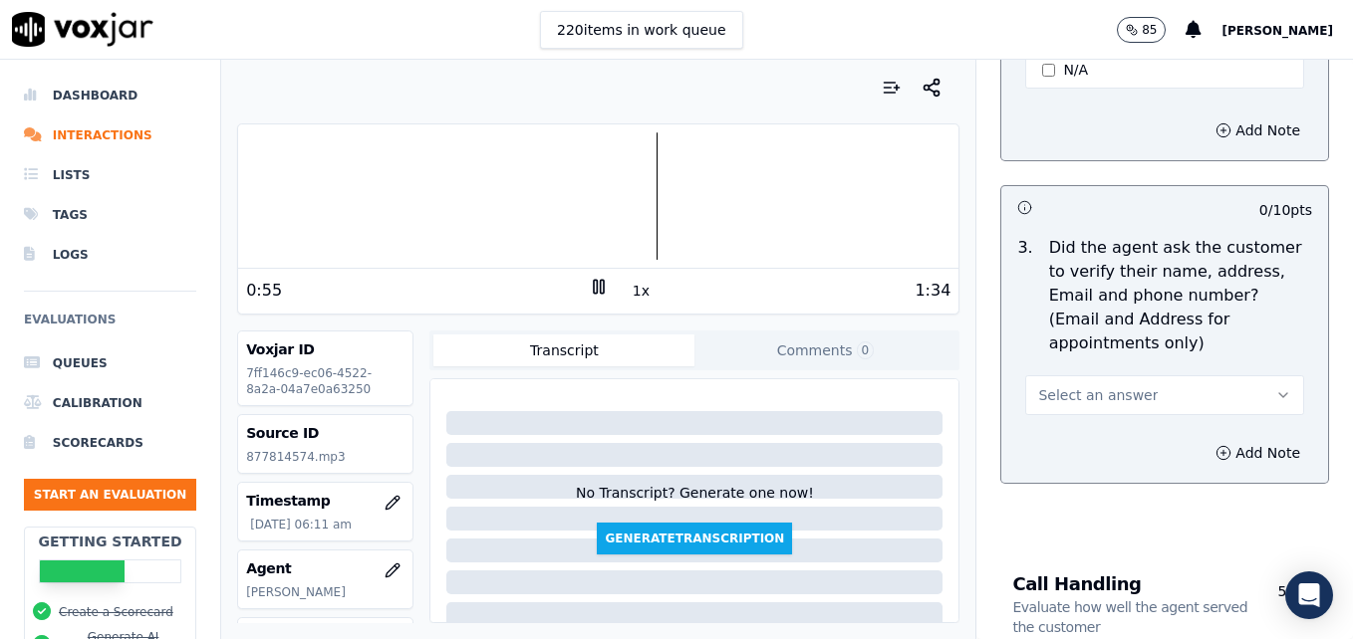
click at [321, 201] on div at bounding box center [598, 195] width 720 height 127
click at [1275, 387] on icon "button" at bounding box center [1283, 395] width 16 height 16
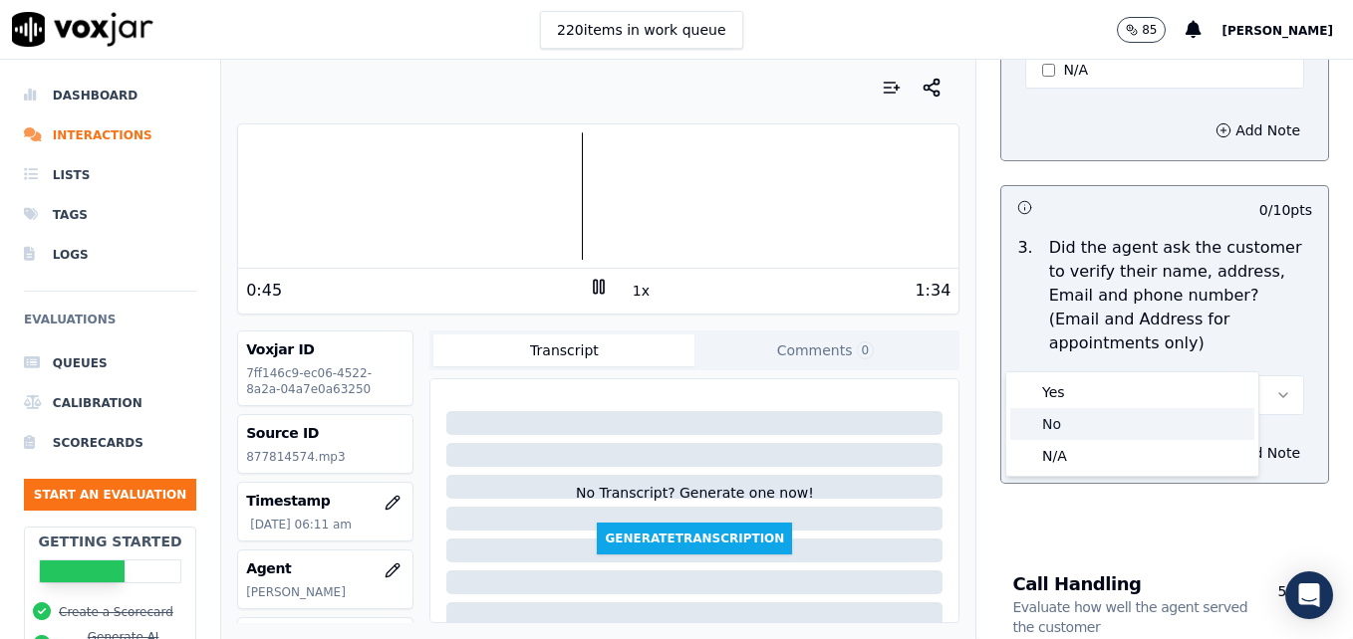
click at [1088, 419] on div "No" at bounding box center [1132, 424] width 244 height 32
click at [1217, 446] on circle "button" at bounding box center [1223, 452] width 13 height 13
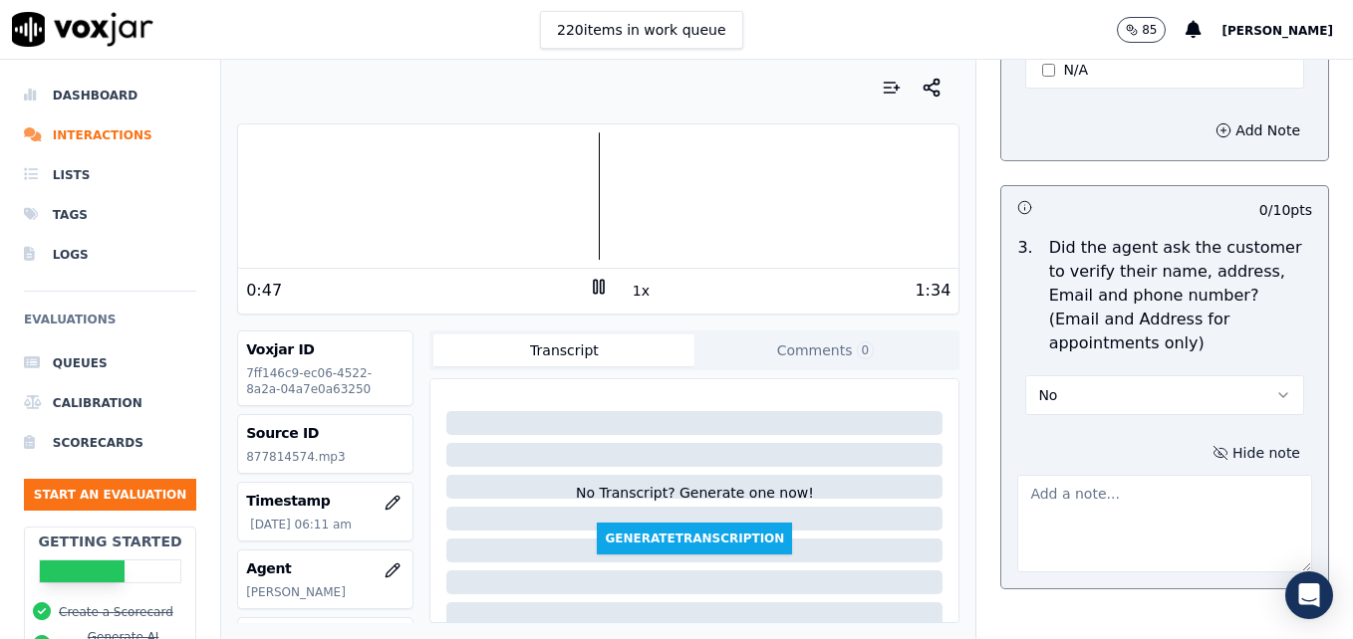
click at [1108, 475] on textarea at bounding box center [1164, 524] width 295 height 98
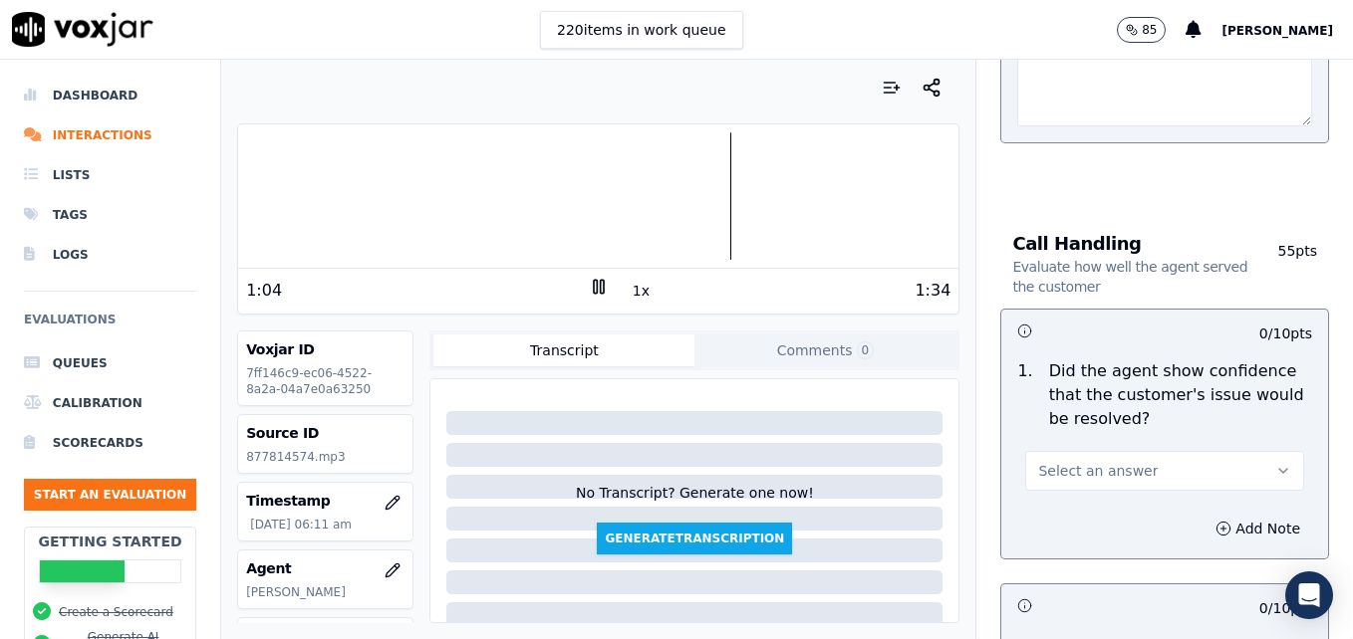
scroll to position [1394, 0]
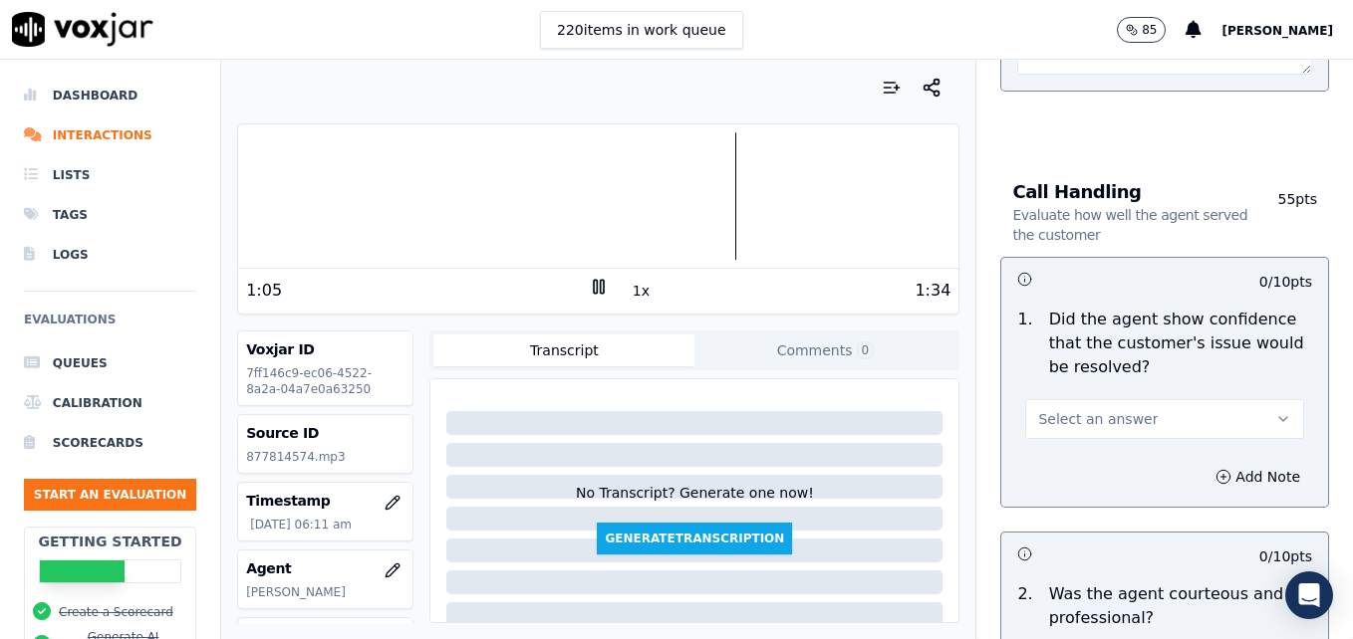
click at [1275, 411] on icon "button" at bounding box center [1283, 419] width 16 height 16
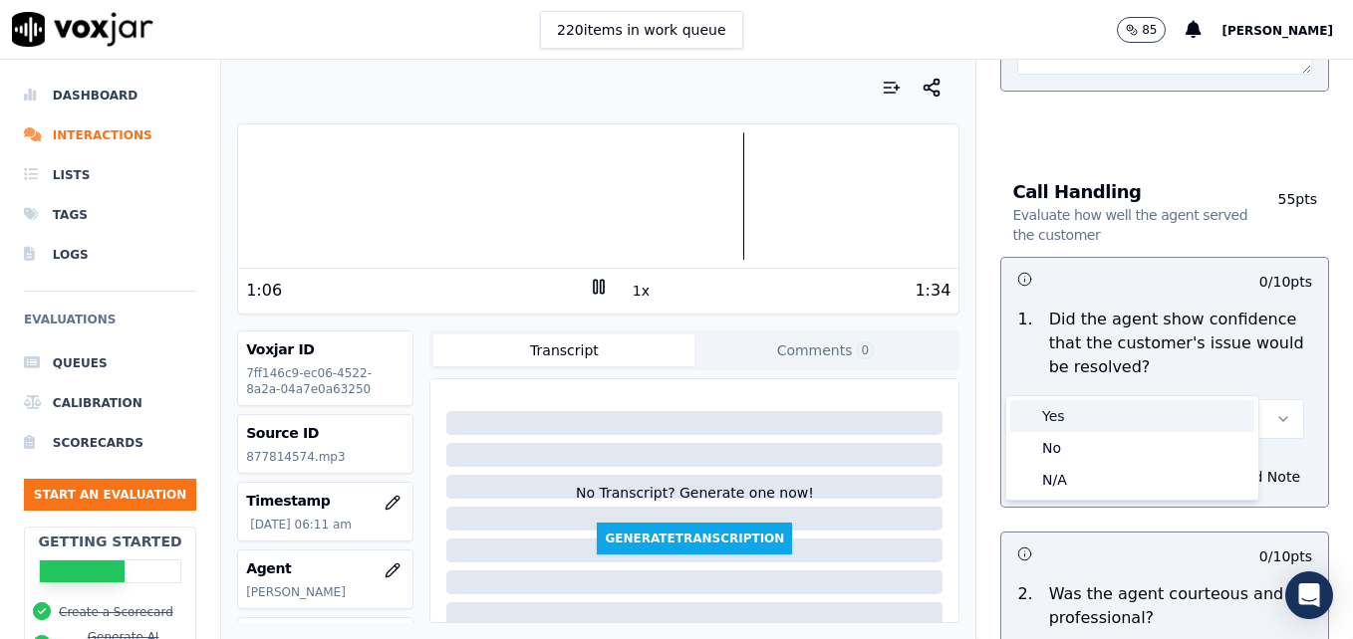
click at [1080, 420] on div "Yes" at bounding box center [1132, 416] width 244 height 32
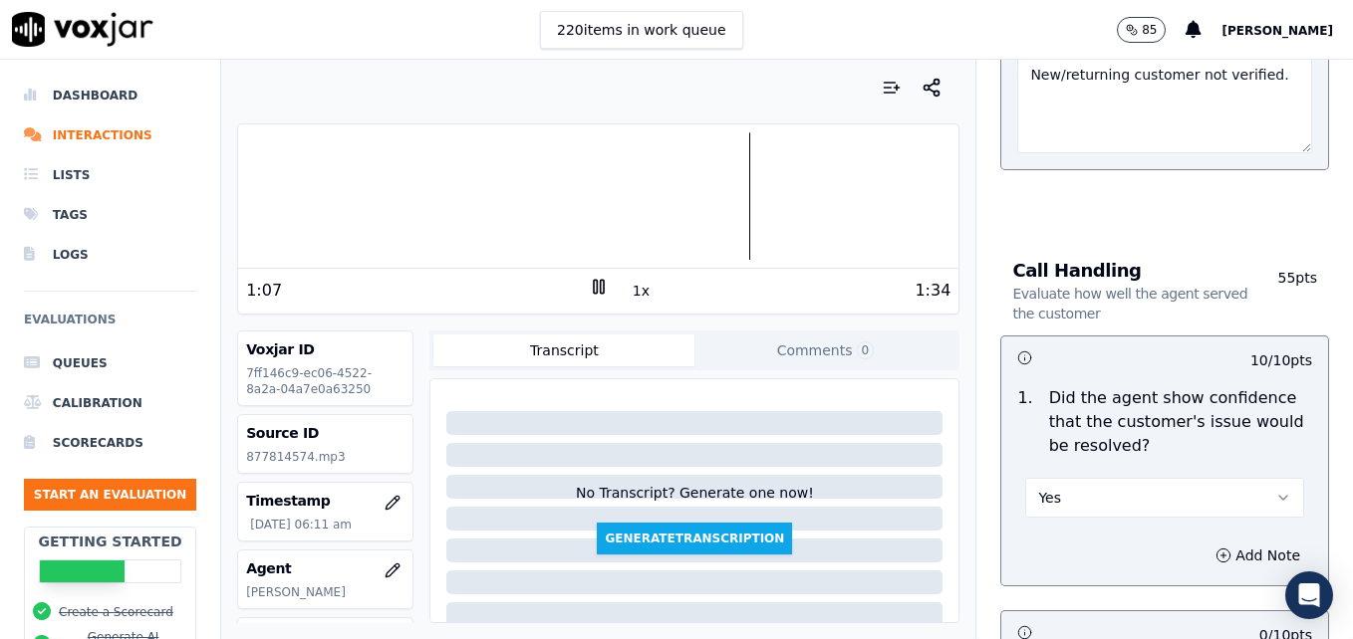
scroll to position [1096, 0]
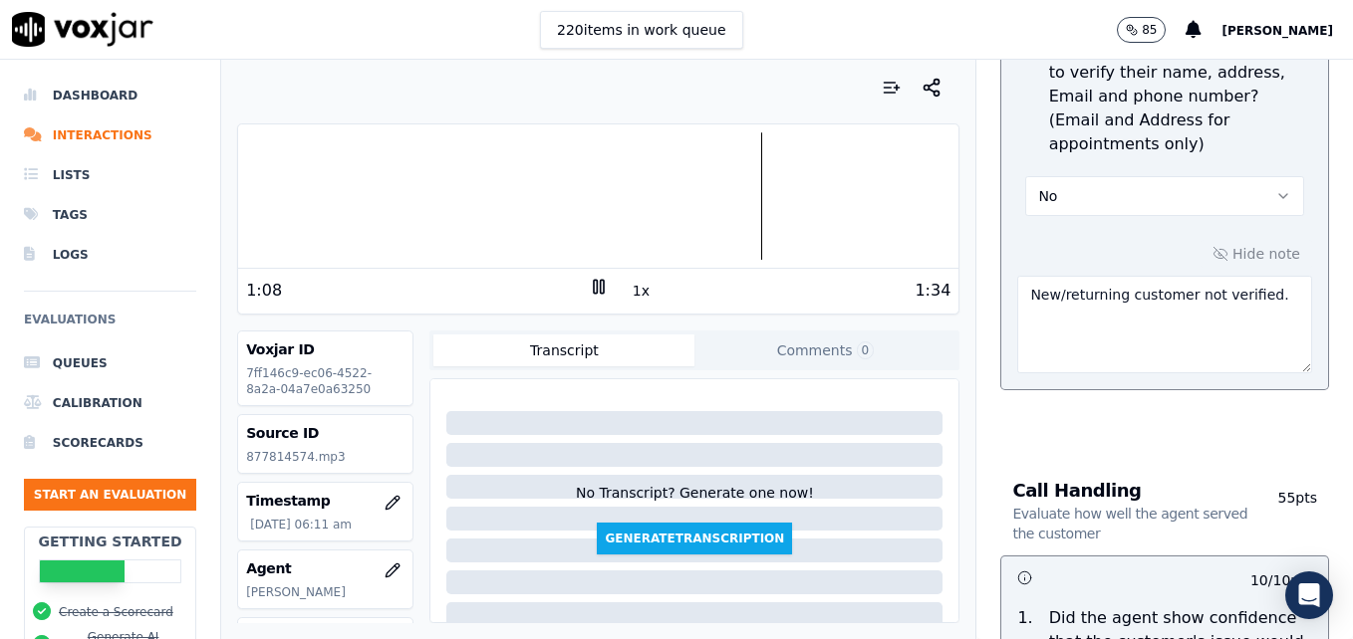
click at [1245, 276] on textarea "New/returning customer not verified." at bounding box center [1164, 325] width 295 height 98
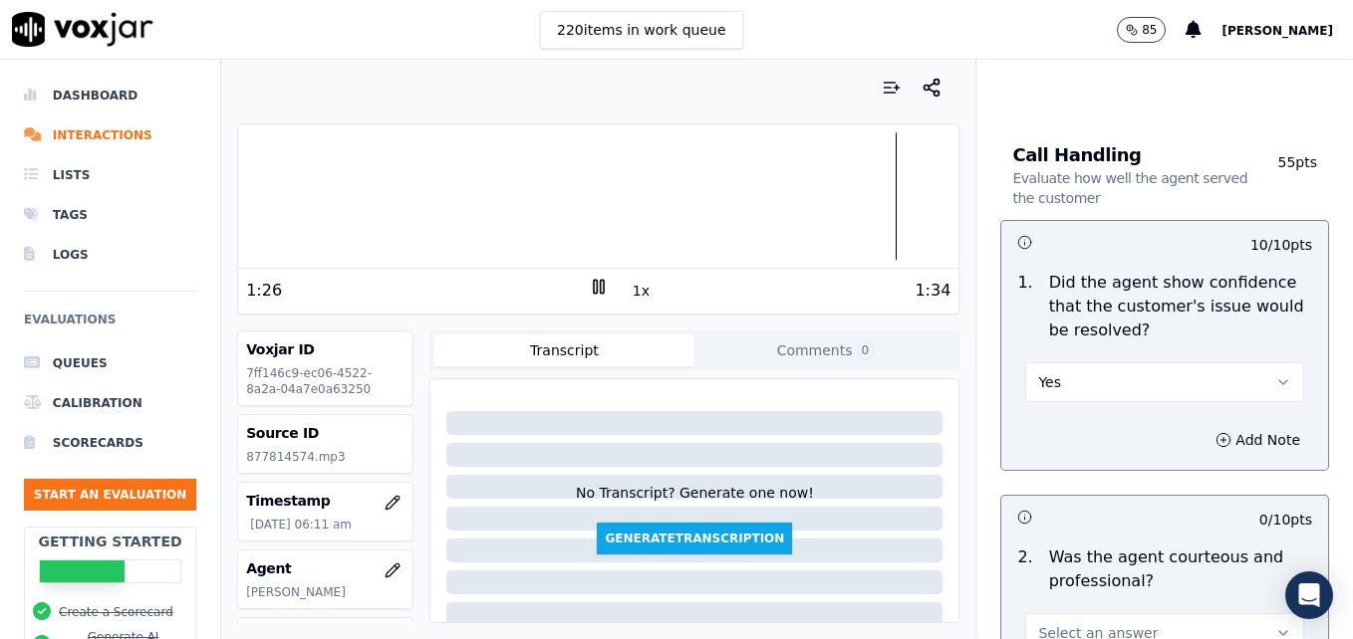
scroll to position [1494, 0]
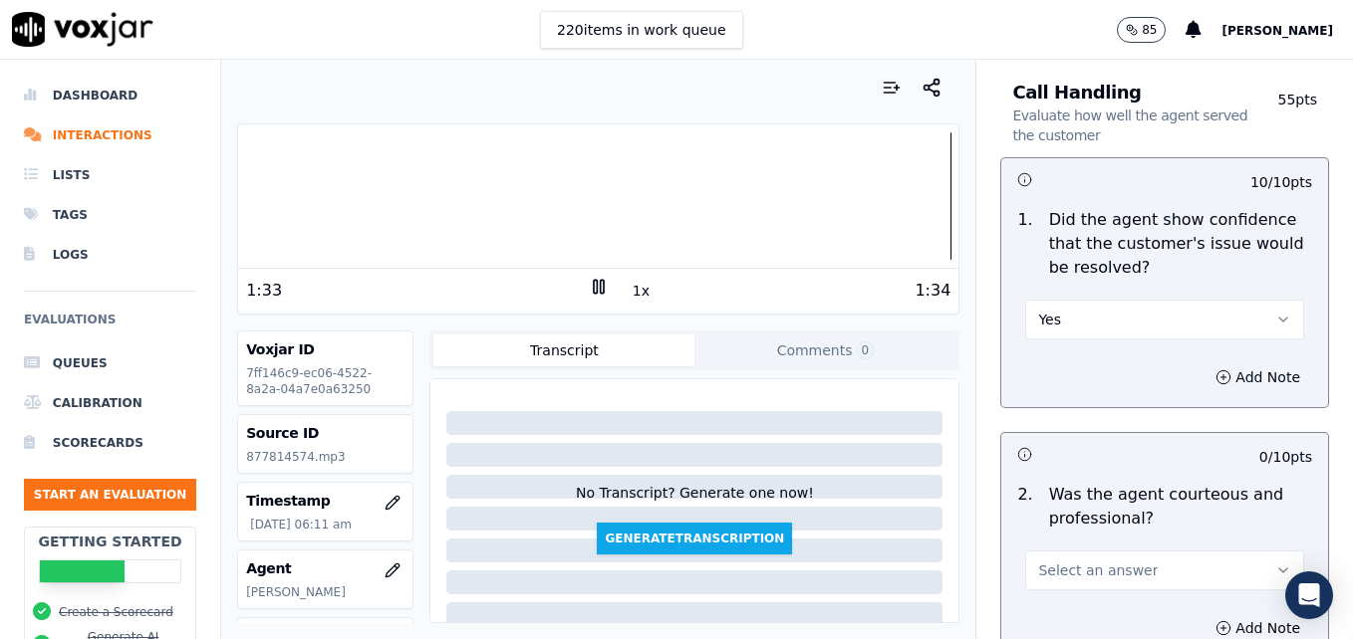
click at [1275, 312] on icon "button" at bounding box center [1283, 320] width 16 height 16
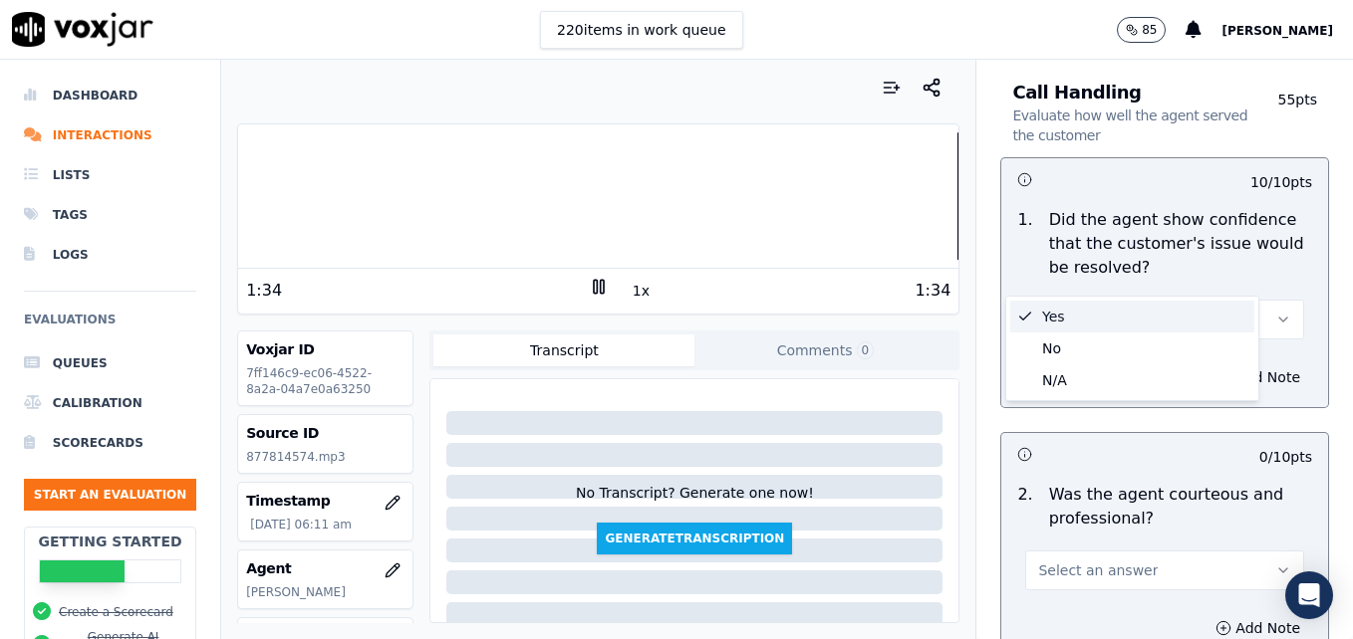
click at [1111, 322] on div "Yes" at bounding box center [1132, 317] width 244 height 32
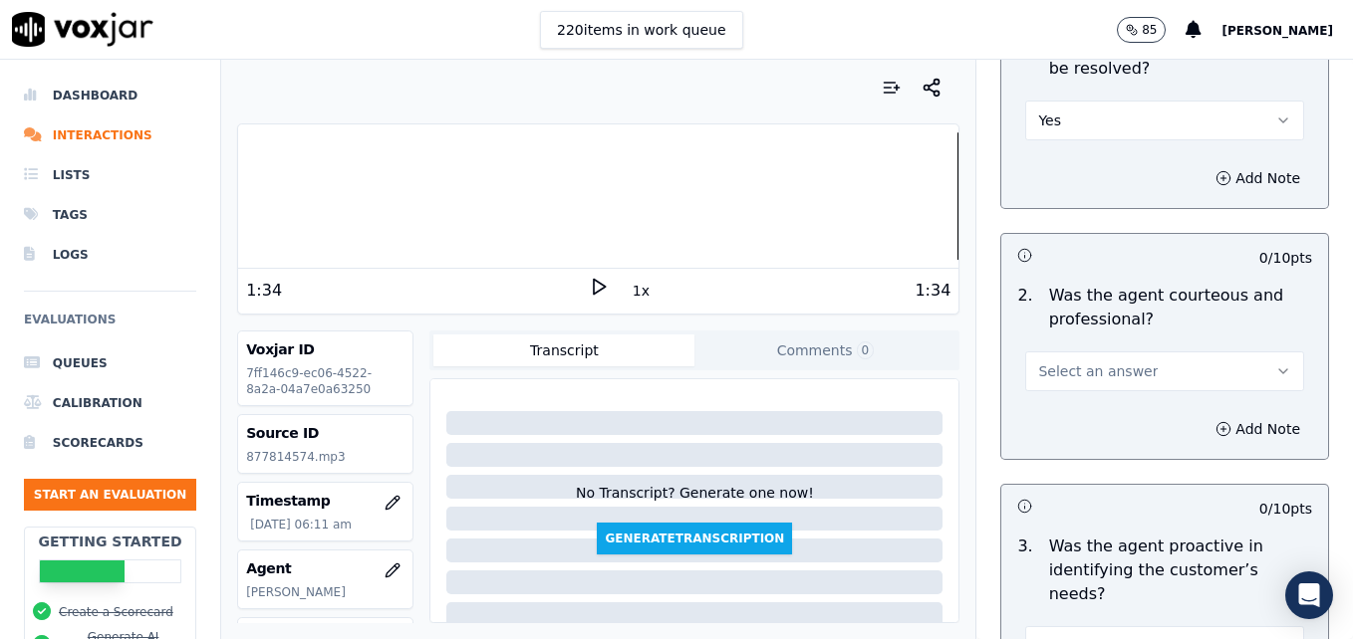
scroll to position [1793, 0]
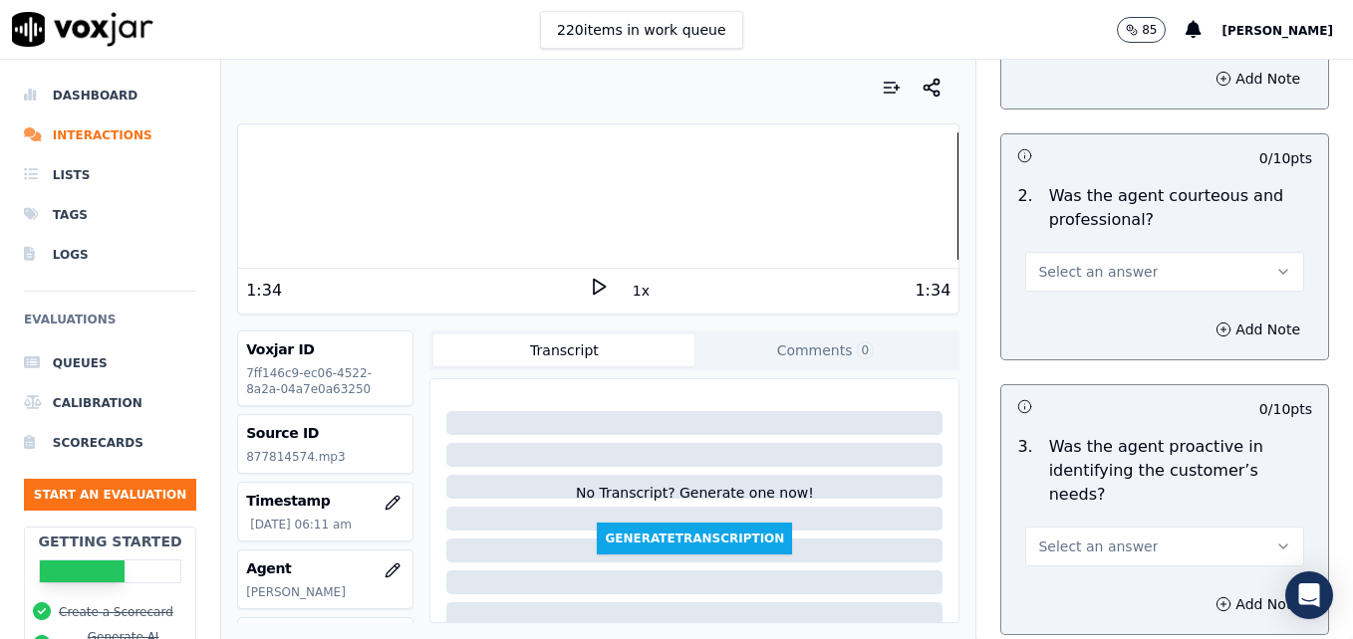
click at [1229, 252] on button "Select an answer" at bounding box center [1164, 272] width 279 height 40
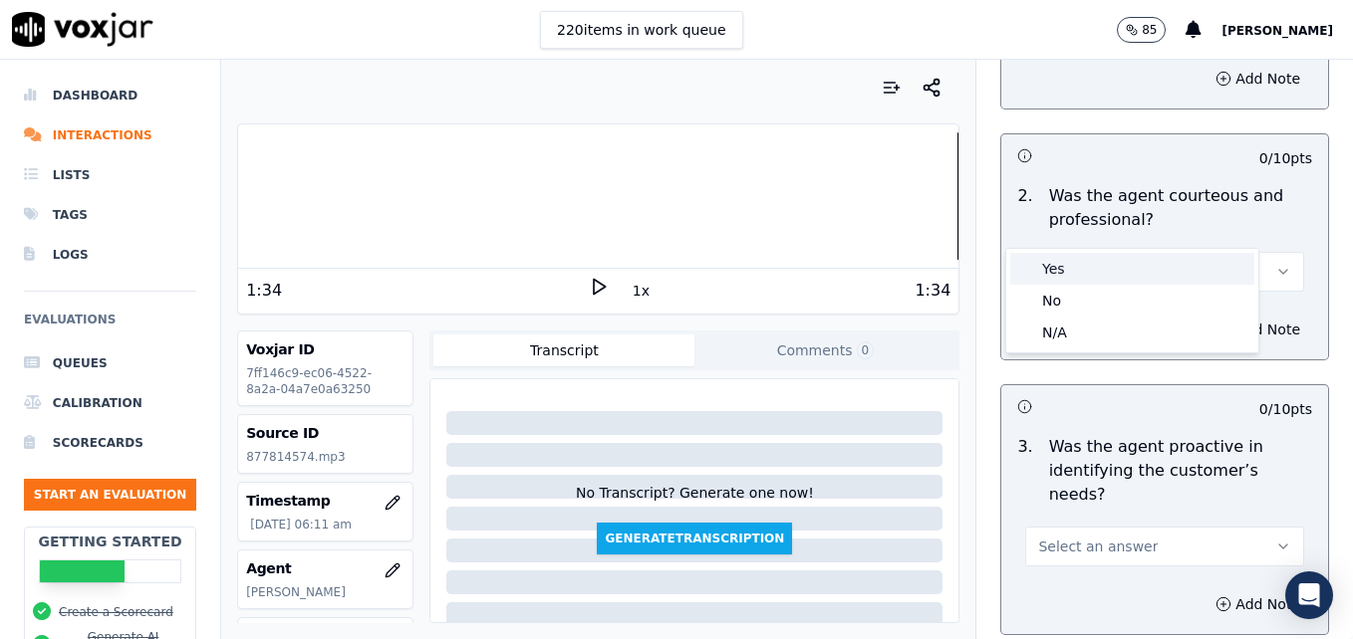
click at [1104, 272] on div "Yes" at bounding box center [1132, 269] width 244 height 32
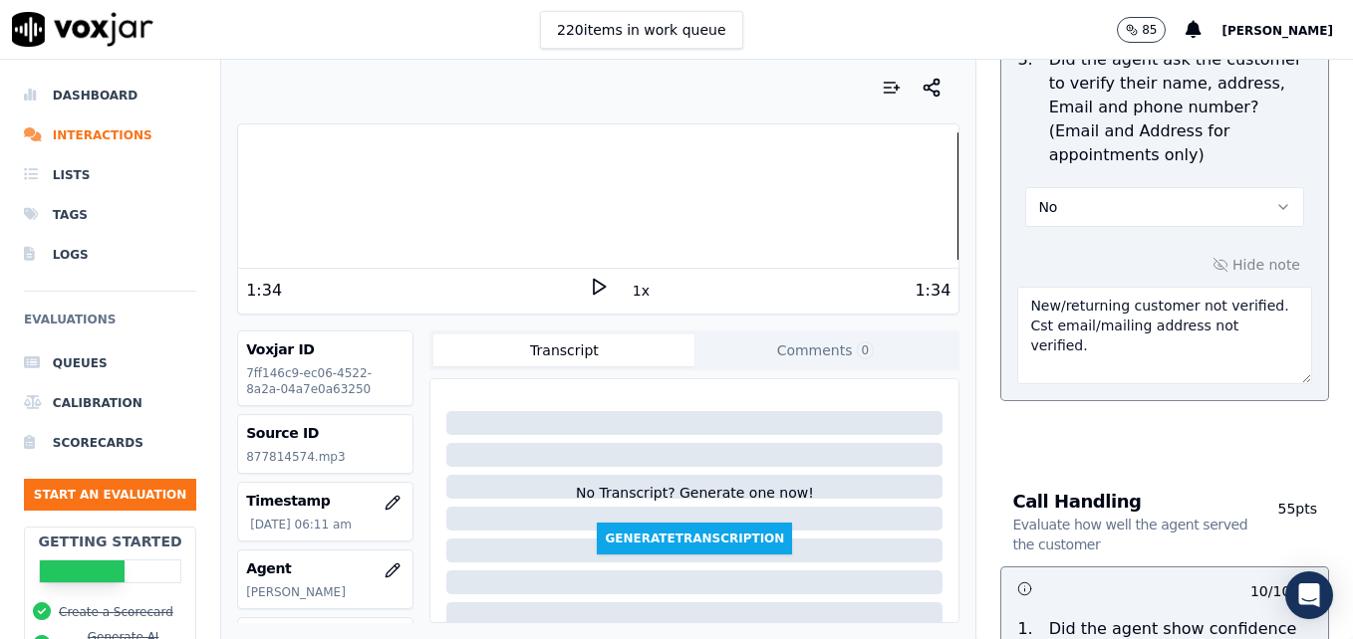
scroll to position [996, 0]
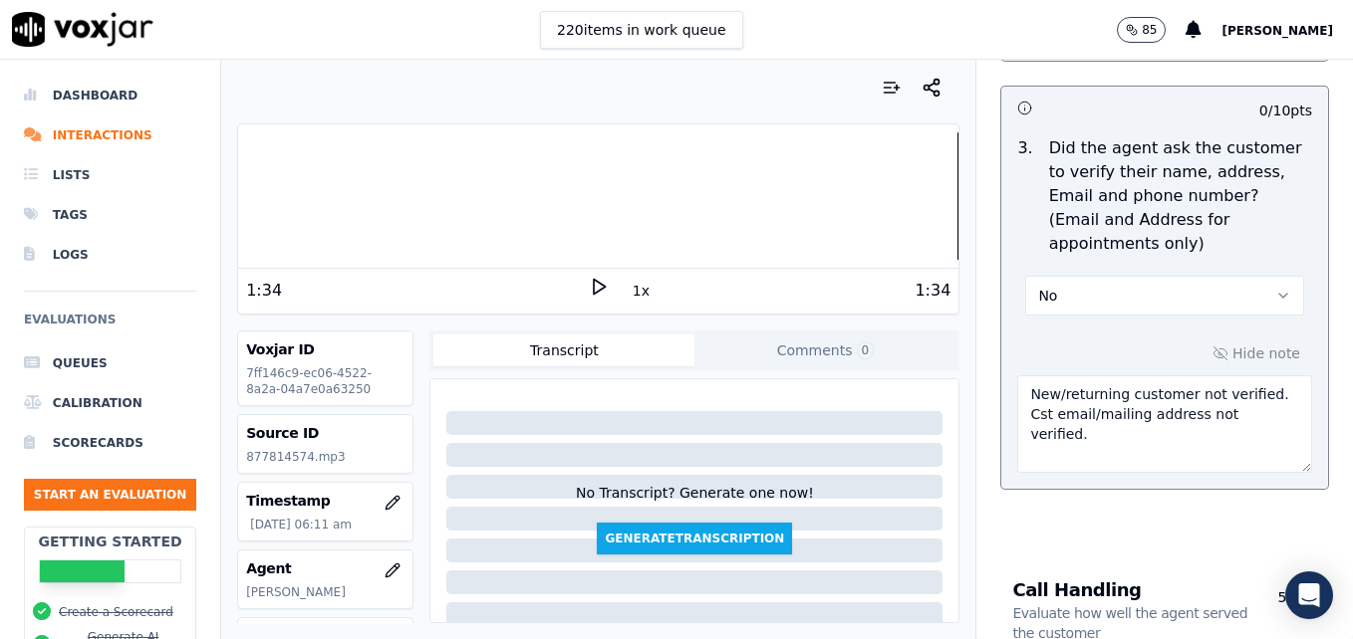
click at [1252, 375] on textarea "New/returning customer not verified. Cst email/mailing address not verified." at bounding box center [1164, 424] width 295 height 98
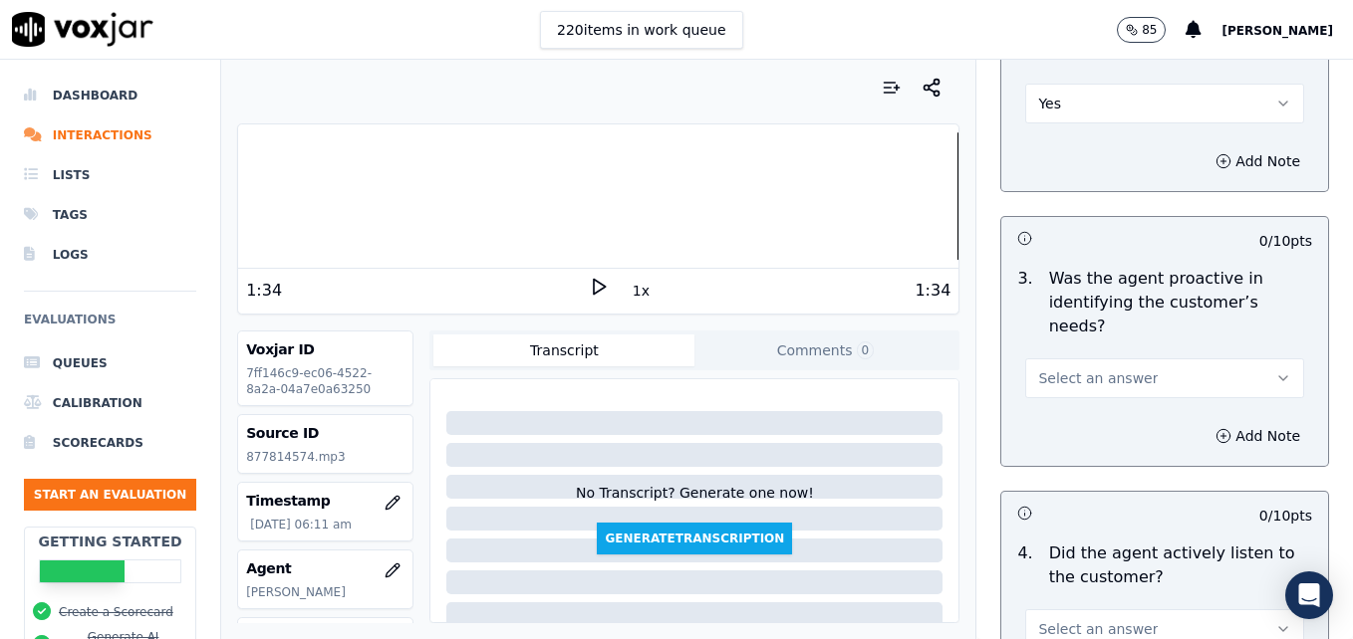
scroll to position [2092, 0]
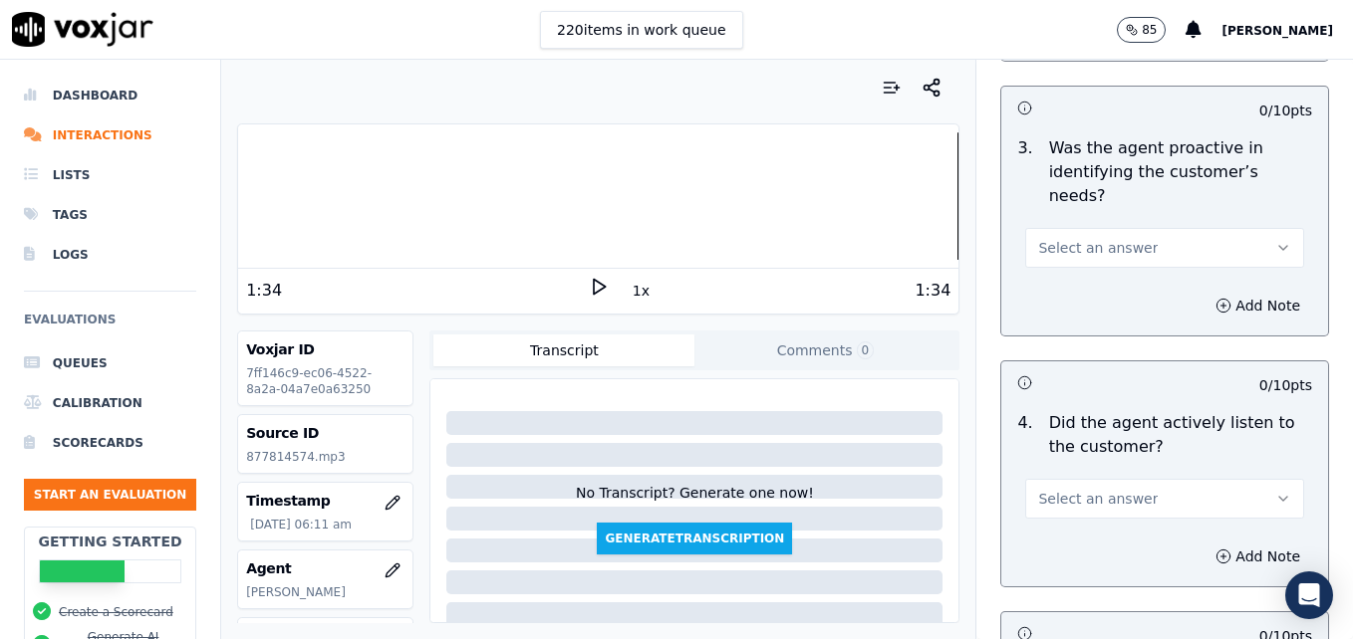
type textarea "New/returning customer not verified. Cst email/mailing address not verified. Ve…"
click at [1275, 240] on icon "button" at bounding box center [1283, 248] width 16 height 16
click at [1134, 225] on div "Yes" at bounding box center [1132, 221] width 244 height 32
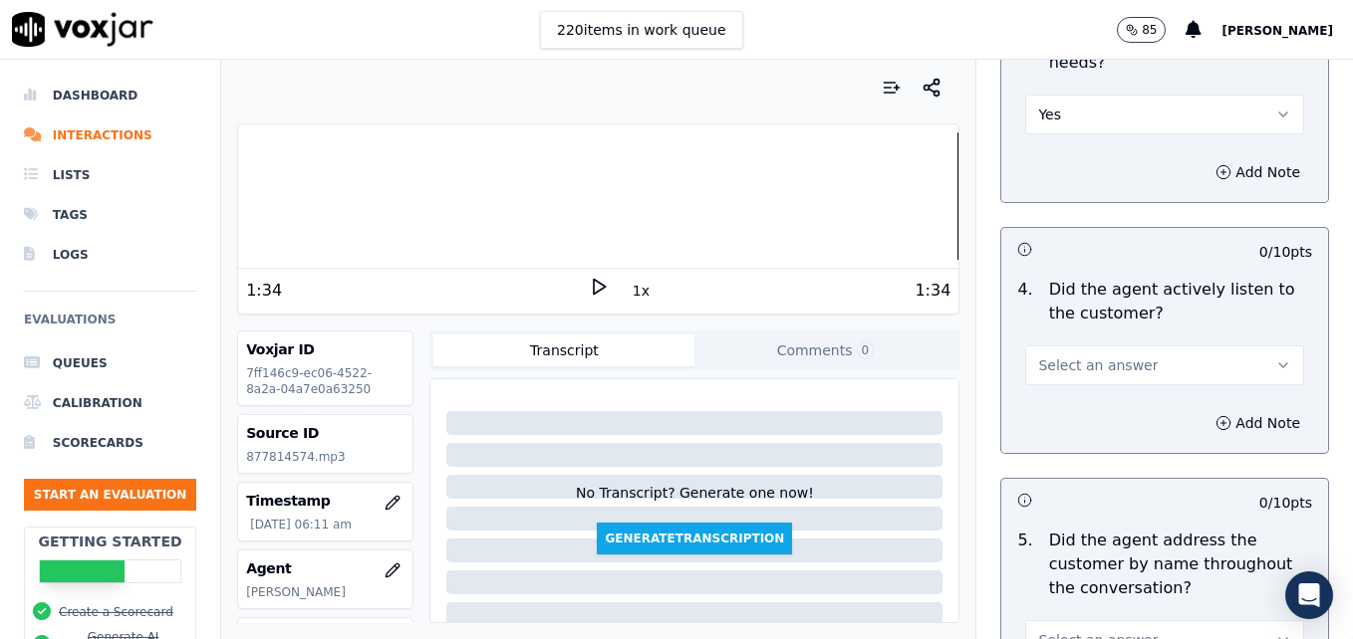
scroll to position [2291, 0]
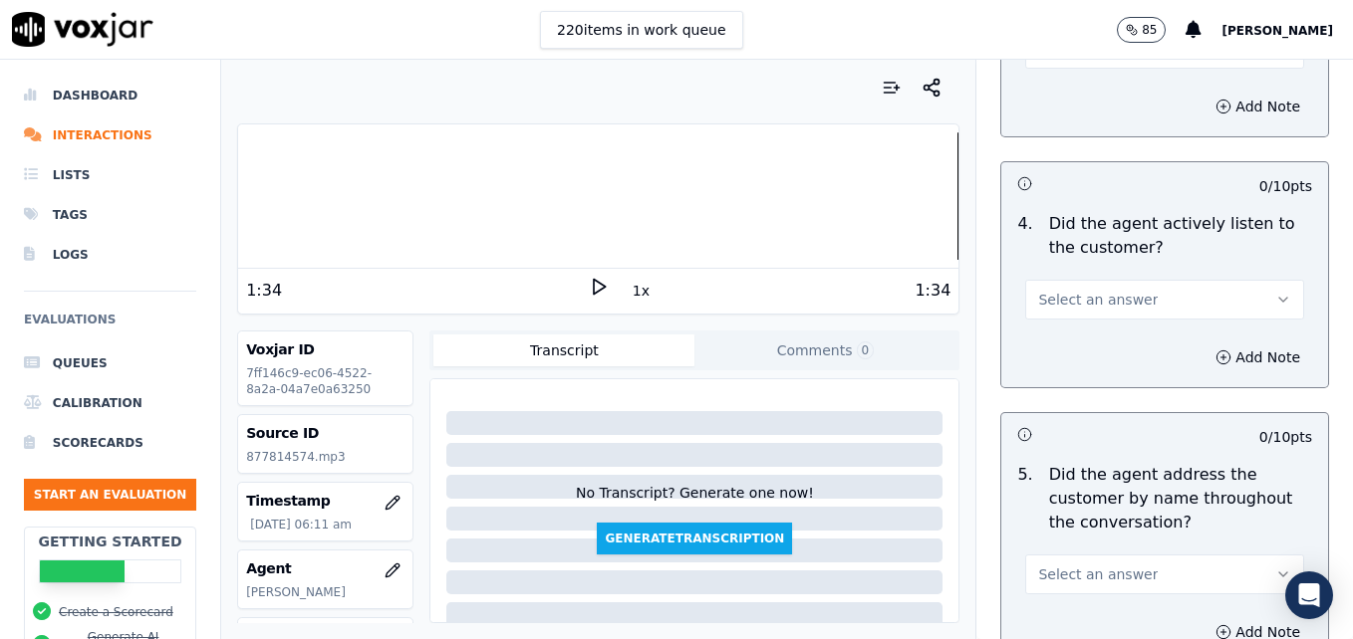
click at [1275, 292] on icon "button" at bounding box center [1283, 300] width 16 height 16
click at [1096, 265] on div "Yes" at bounding box center [1132, 273] width 244 height 32
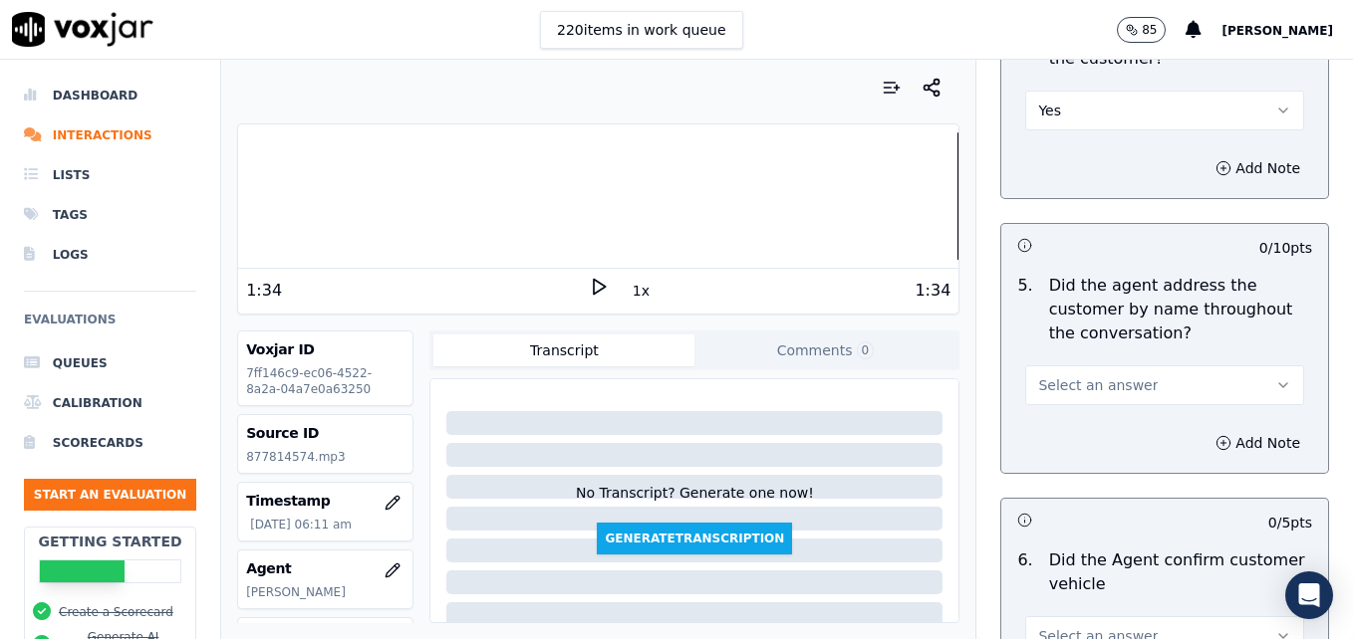
scroll to position [2490, 0]
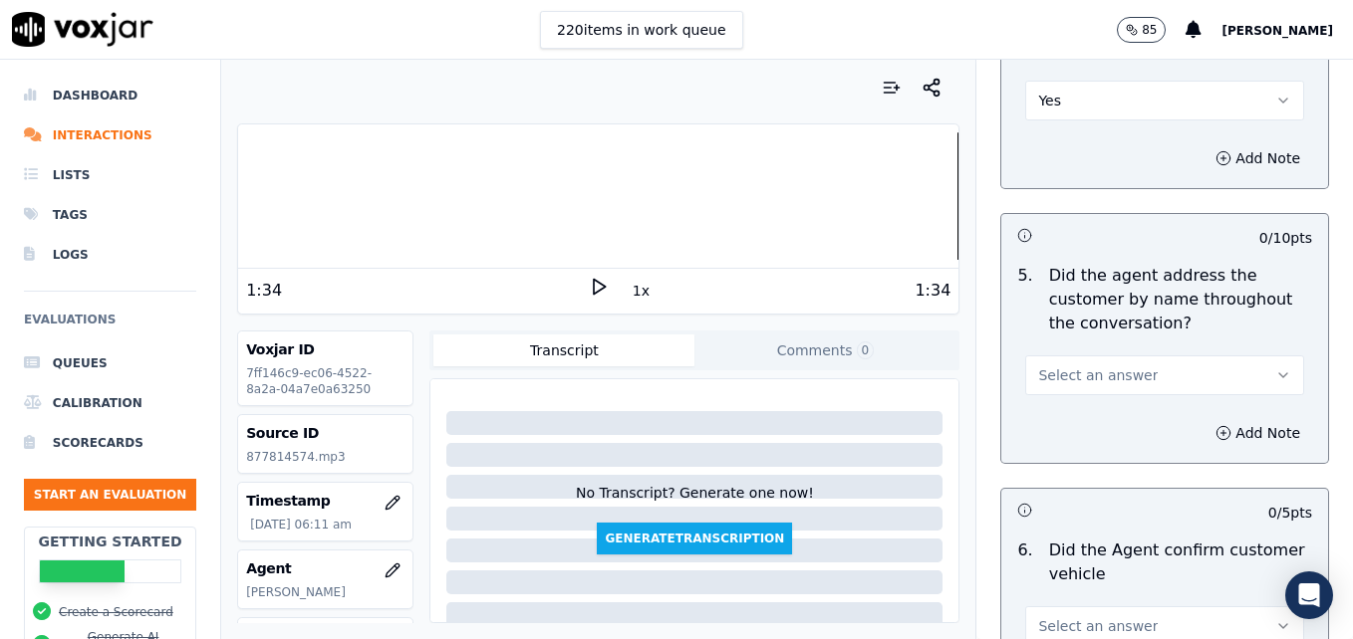
click at [1238, 356] on button "Select an answer" at bounding box center [1164, 376] width 279 height 40
click at [1042, 347] on div "Yes" at bounding box center [1132, 349] width 244 height 32
click at [1203, 419] on button "Add Note" at bounding box center [1257, 433] width 109 height 28
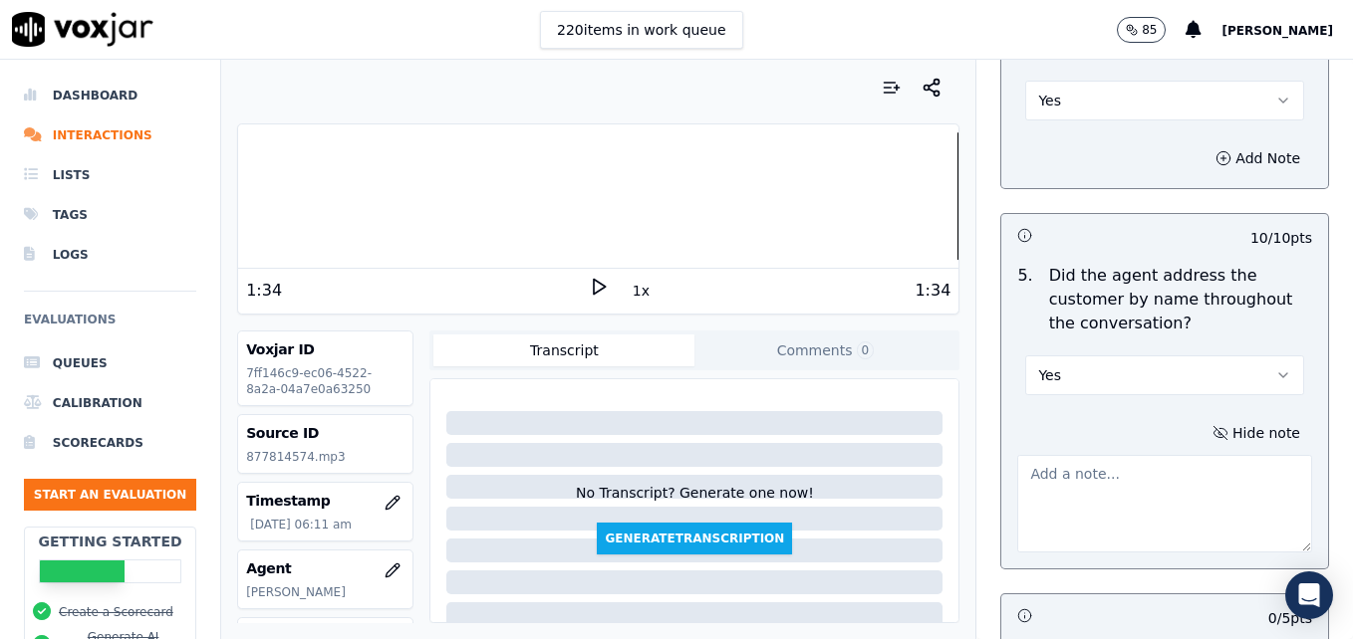
click at [1132, 455] on textarea at bounding box center [1164, 504] width 295 height 98
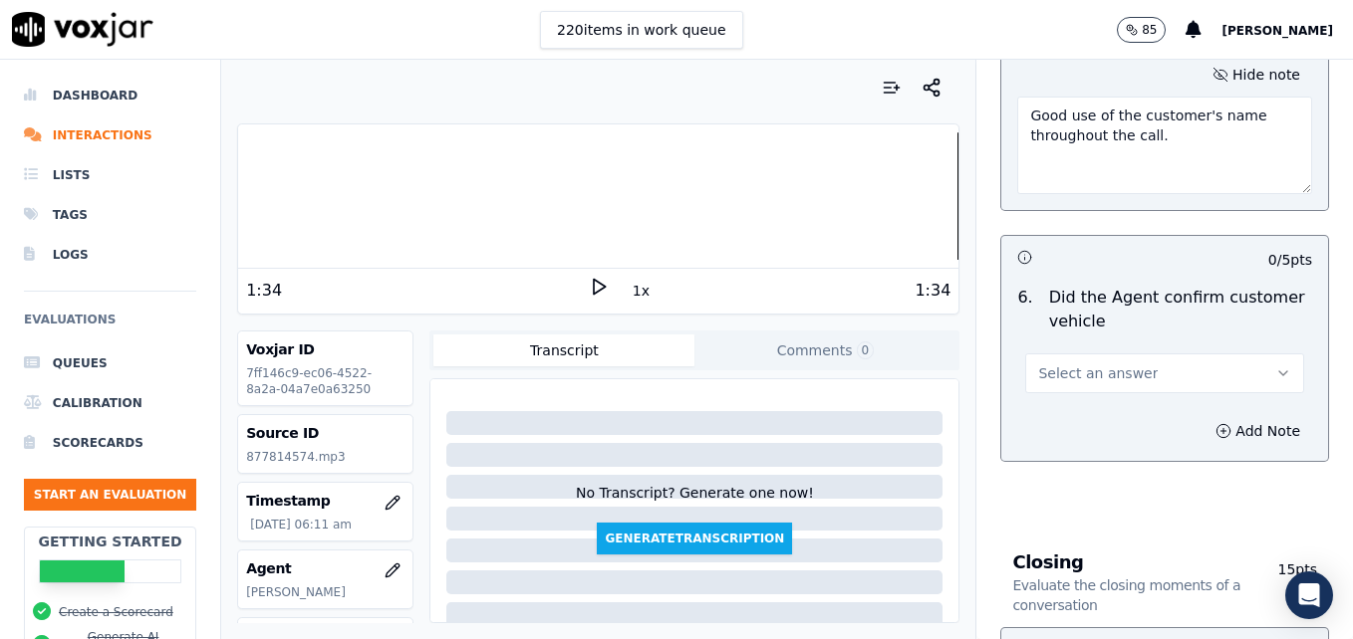
scroll to position [2888, 0]
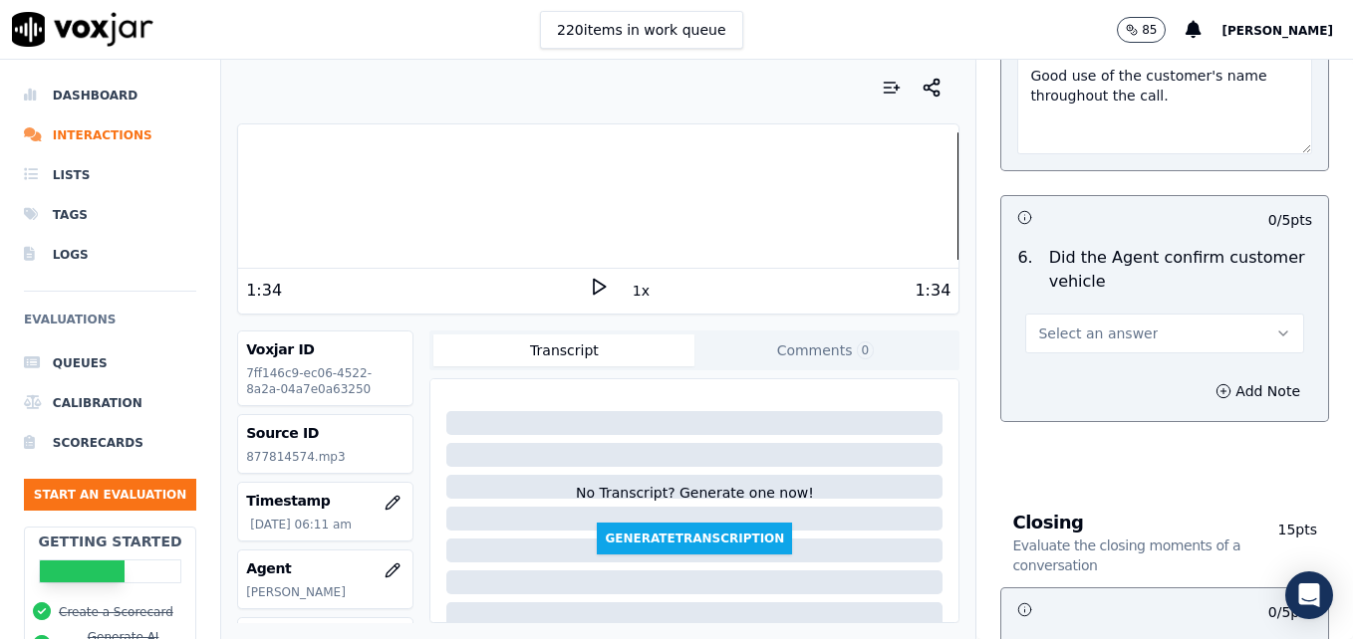
type textarea "Good use of the customer's name throughout the call."
click at [1247, 314] on button "Select an answer" at bounding box center [1164, 334] width 279 height 40
click at [1057, 301] on div "Yes" at bounding box center [1132, 307] width 244 height 32
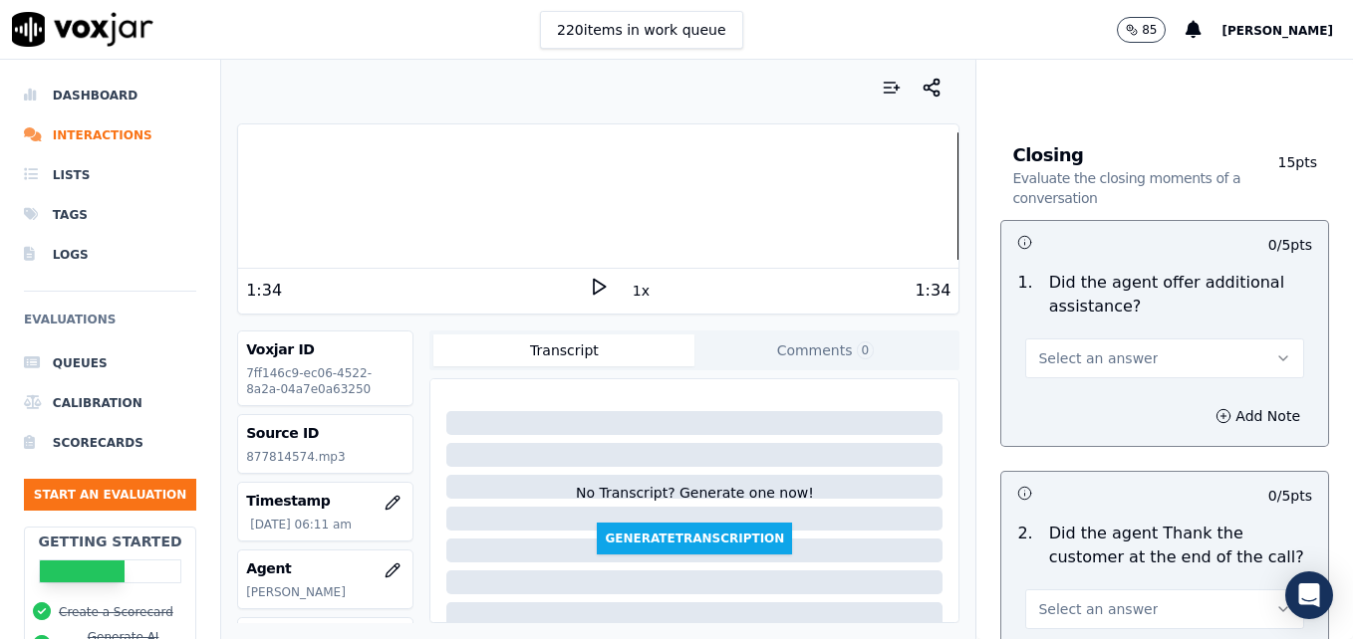
scroll to position [3287, 0]
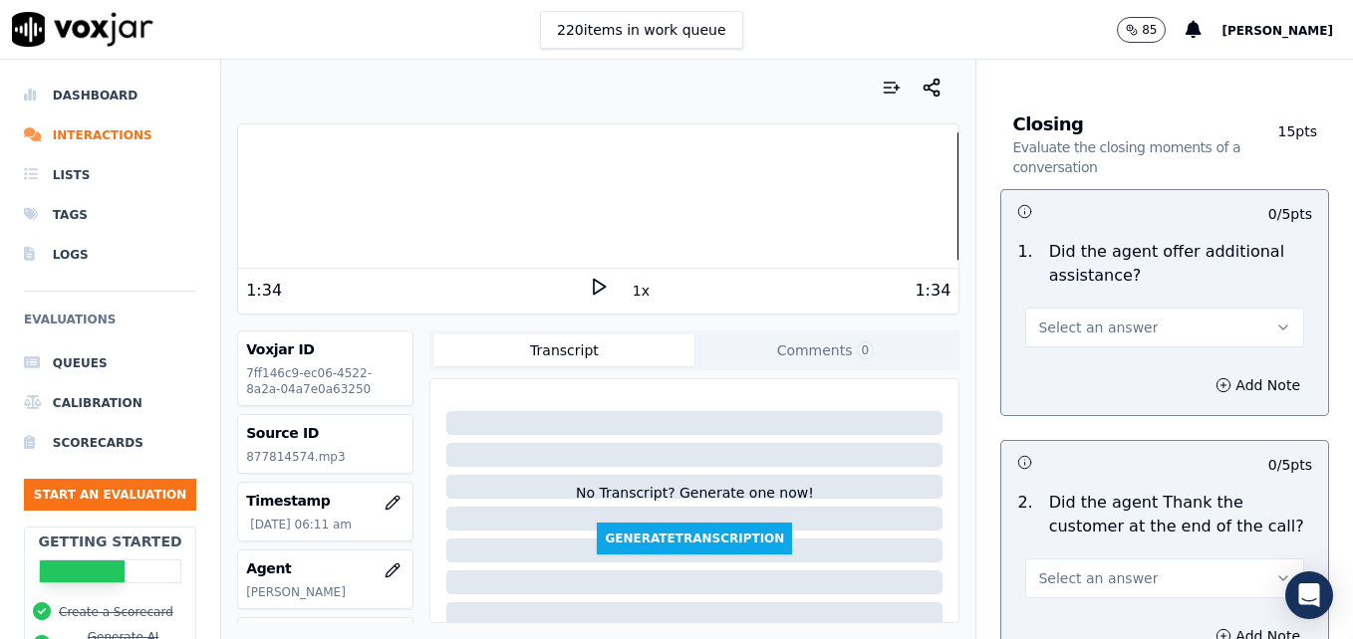
click at [1275, 320] on icon "button" at bounding box center [1283, 328] width 16 height 16
click at [1077, 297] on div "Yes" at bounding box center [1132, 301] width 244 height 32
click at [1203, 372] on button "Add Note" at bounding box center [1257, 386] width 109 height 28
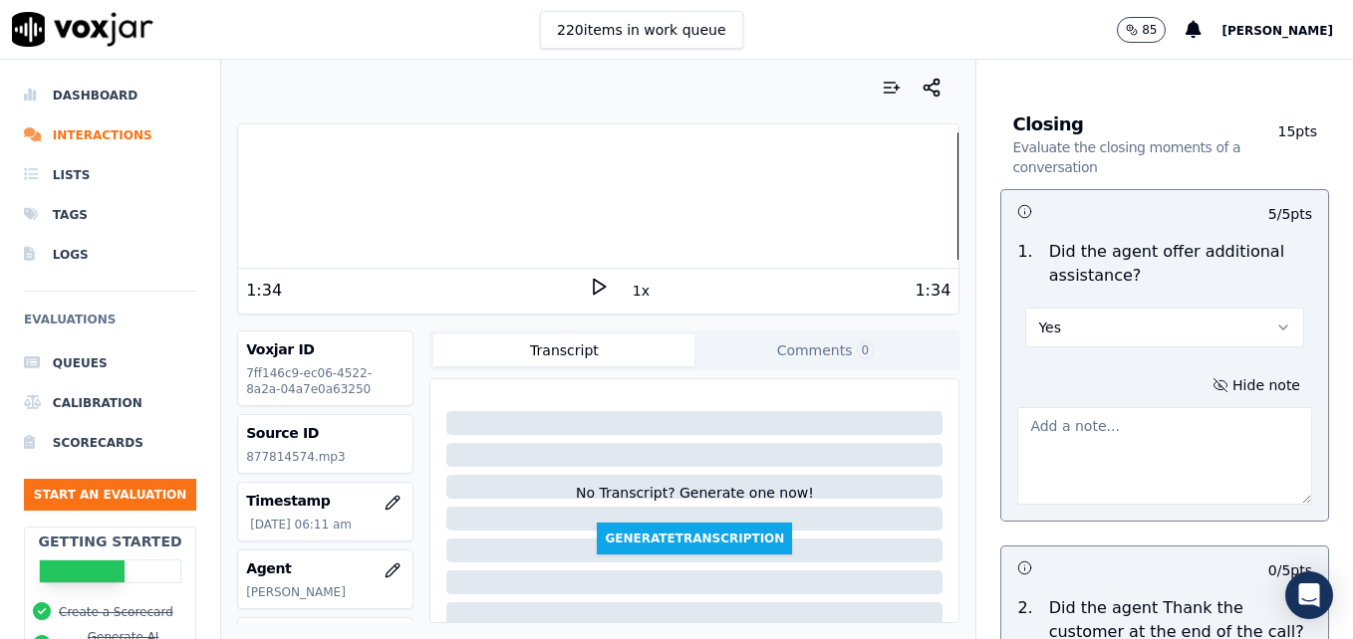
click at [1162, 407] on textarea at bounding box center [1164, 456] width 295 height 98
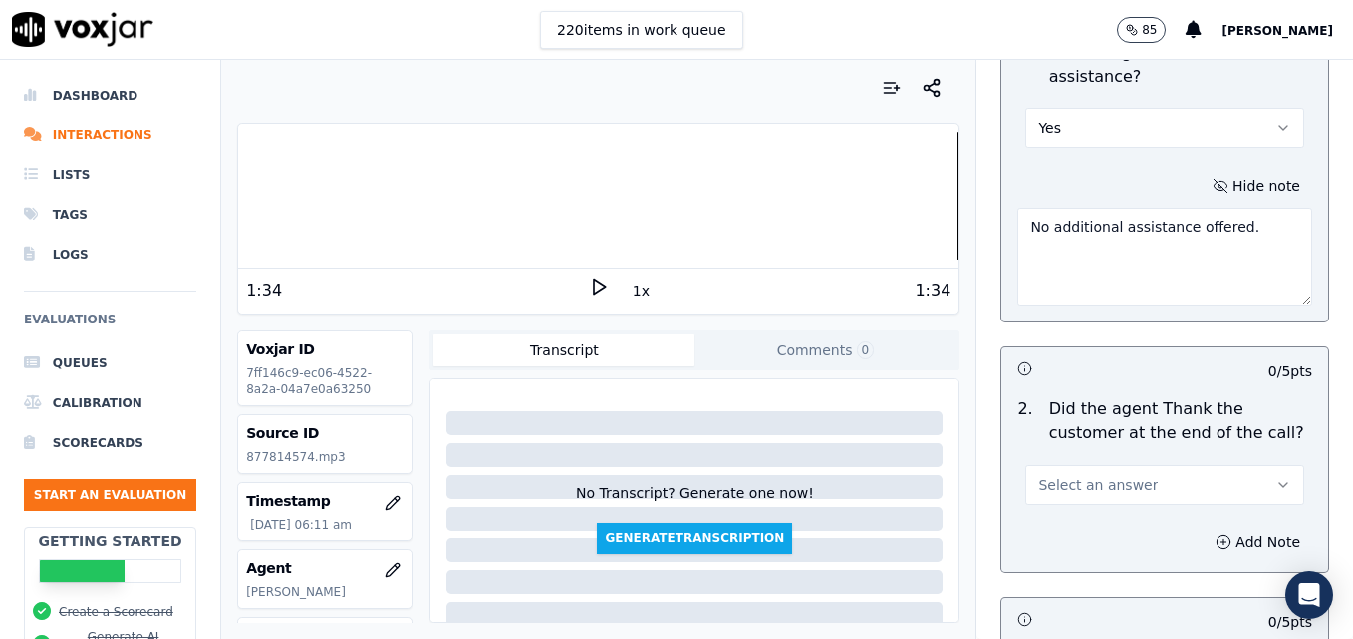
scroll to position [3586, 0]
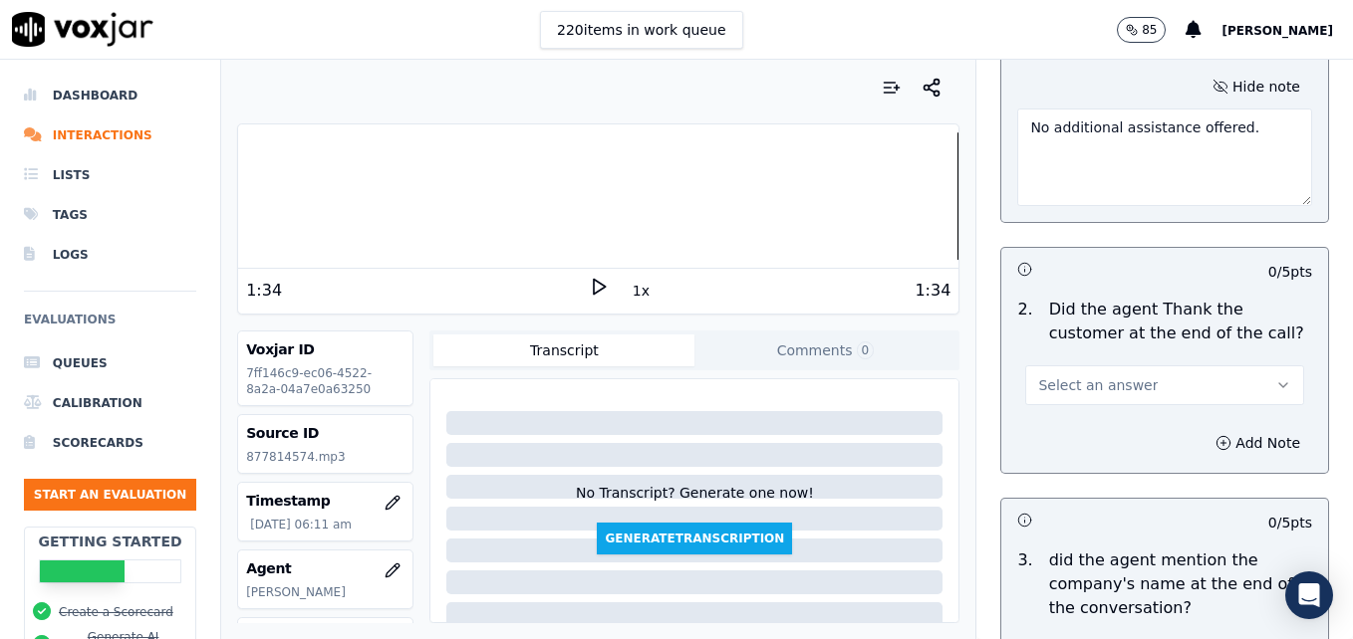
click at [899, 206] on div at bounding box center [598, 195] width 720 height 127
type textarea "No additional assistance offered."
click at [593, 287] on icon at bounding box center [599, 287] width 20 height 20
click at [898, 201] on div at bounding box center [598, 195] width 720 height 127
click at [886, 200] on div at bounding box center [598, 195] width 720 height 127
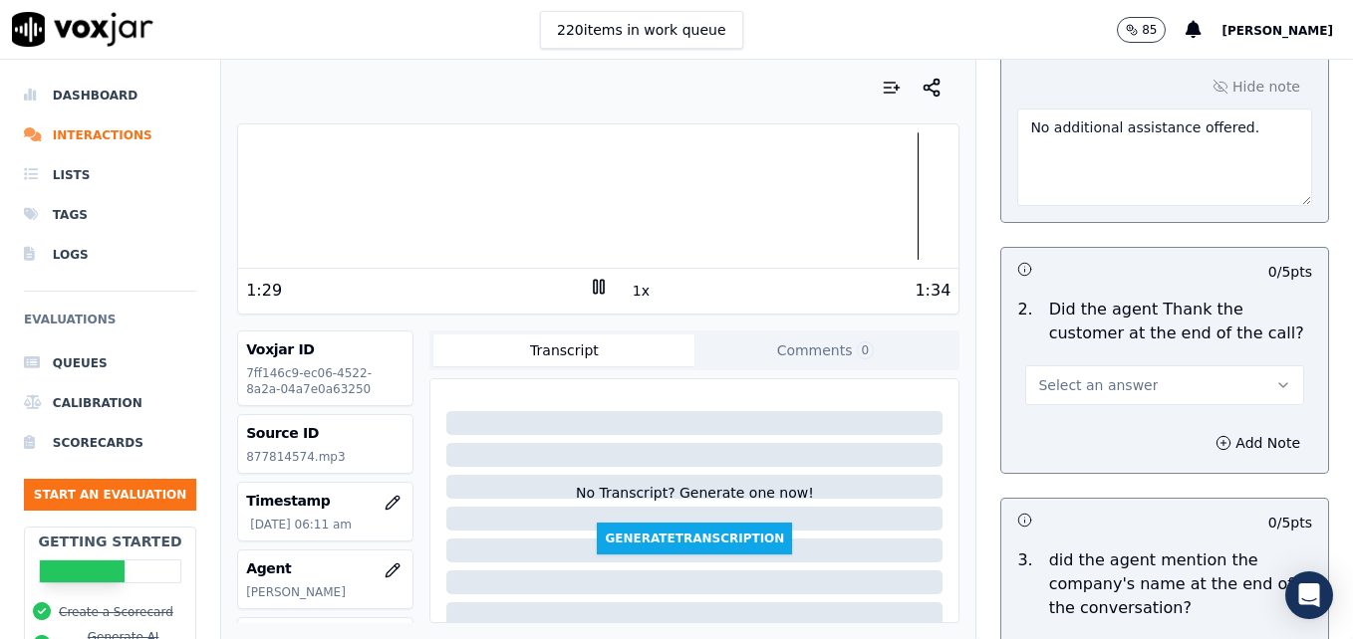
click at [589, 284] on icon at bounding box center [599, 287] width 20 height 20
click at [1275, 377] on icon "button" at bounding box center [1283, 385] width 16 height 16
click at [1082, 358] on div "Yes" at bounding box center [1132, 359] width 244 height 32
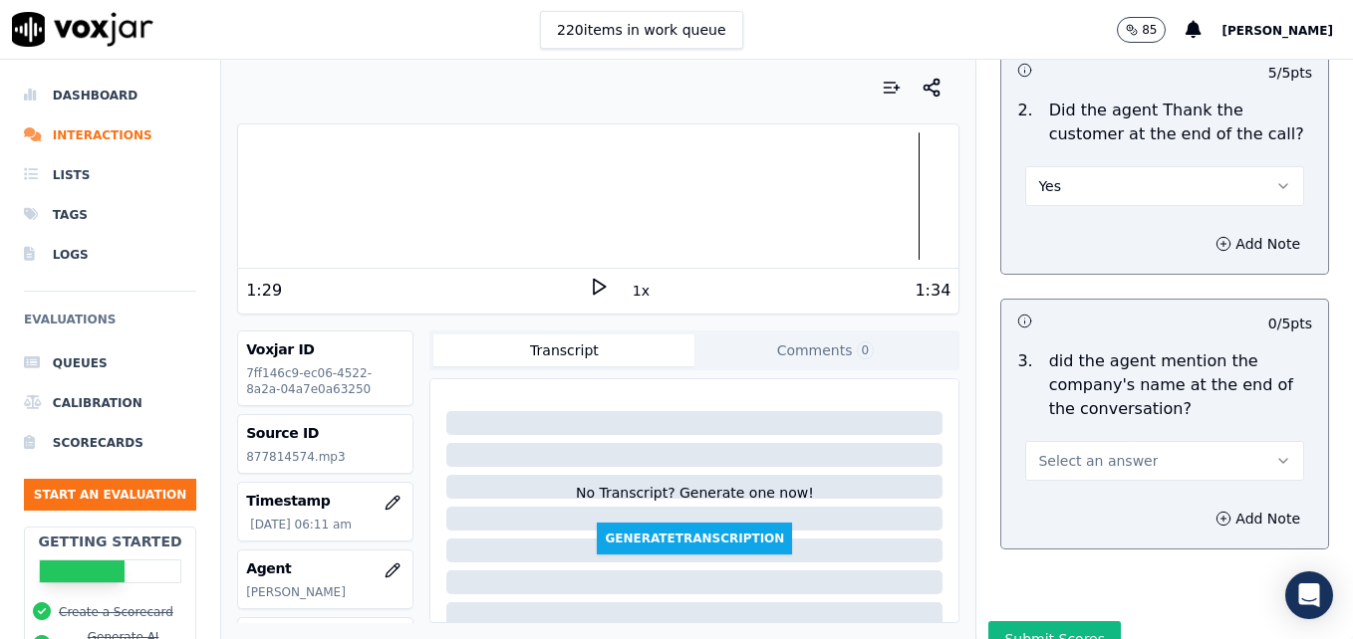
scroll to position [3788, 0]
click at [1275, 450] on icon "button" at bounding box center [1283, 458] width 16 height 16
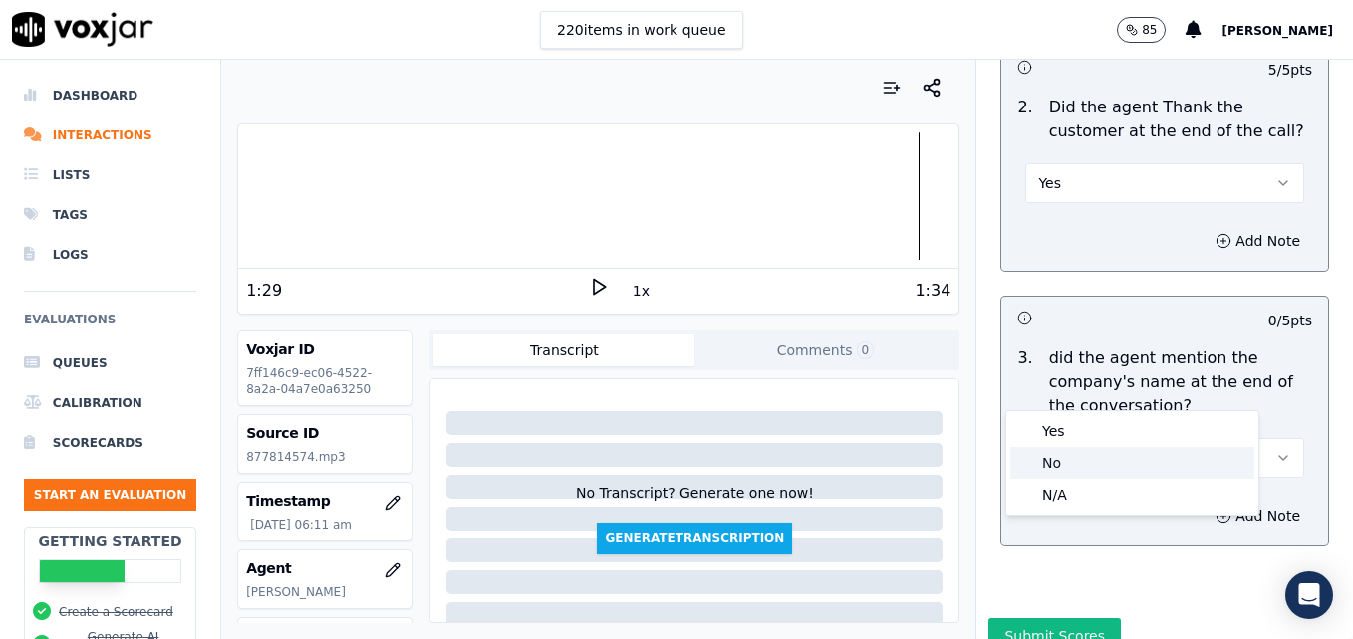
click at [1094, 452] on div "No" at bounding box center [1132, 463] width 244 height 32
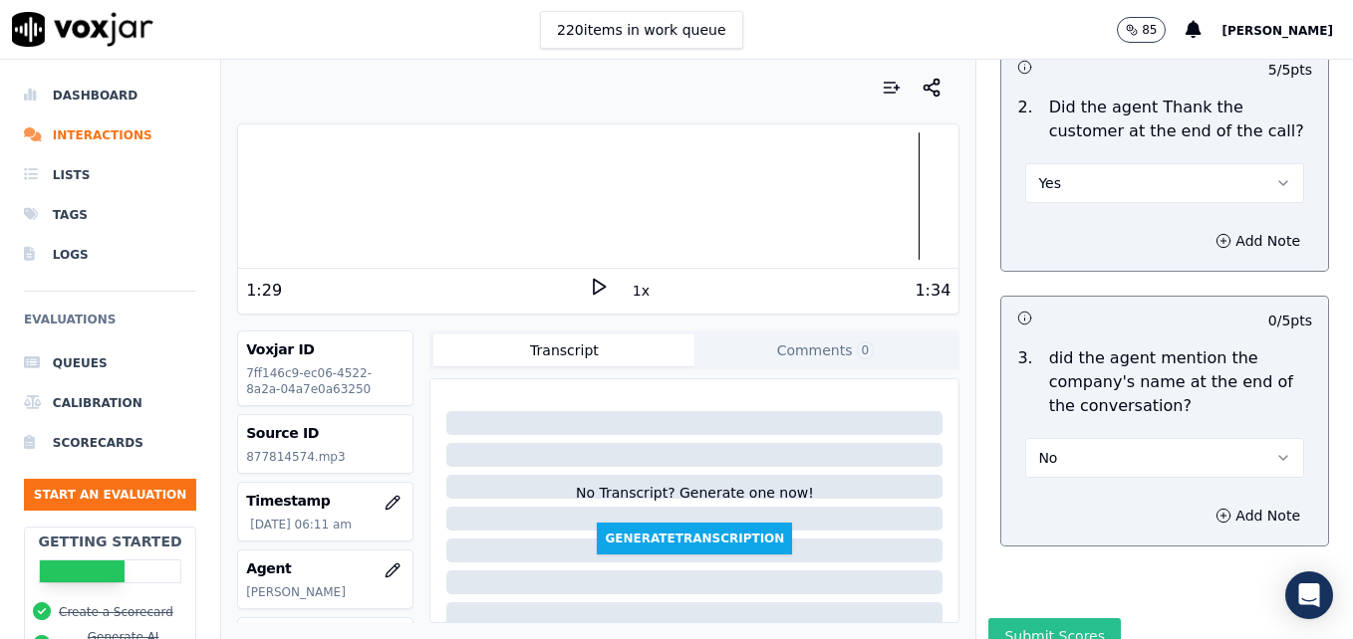
click at [1053, 619] on button "Submit Scores" at bounding box center [1054, 637] width 132 height 36
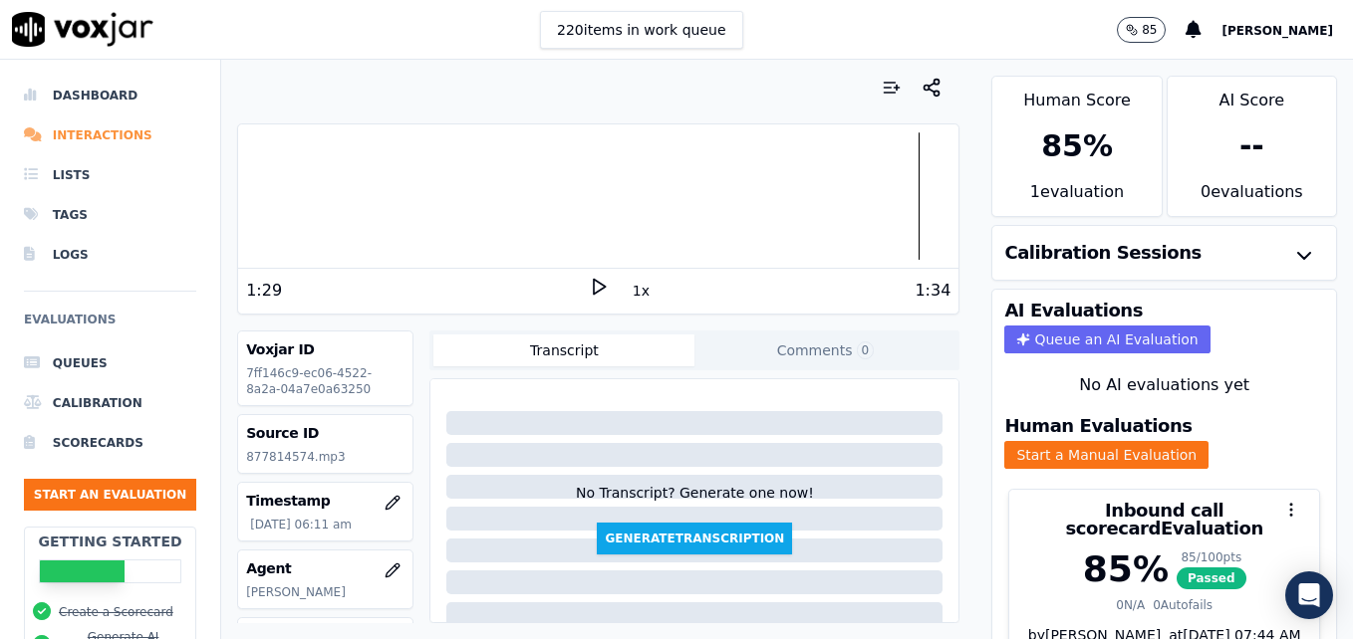
click at [109, 134] on li "Interactions" at bounding box center [110, 136] width 172 height 40
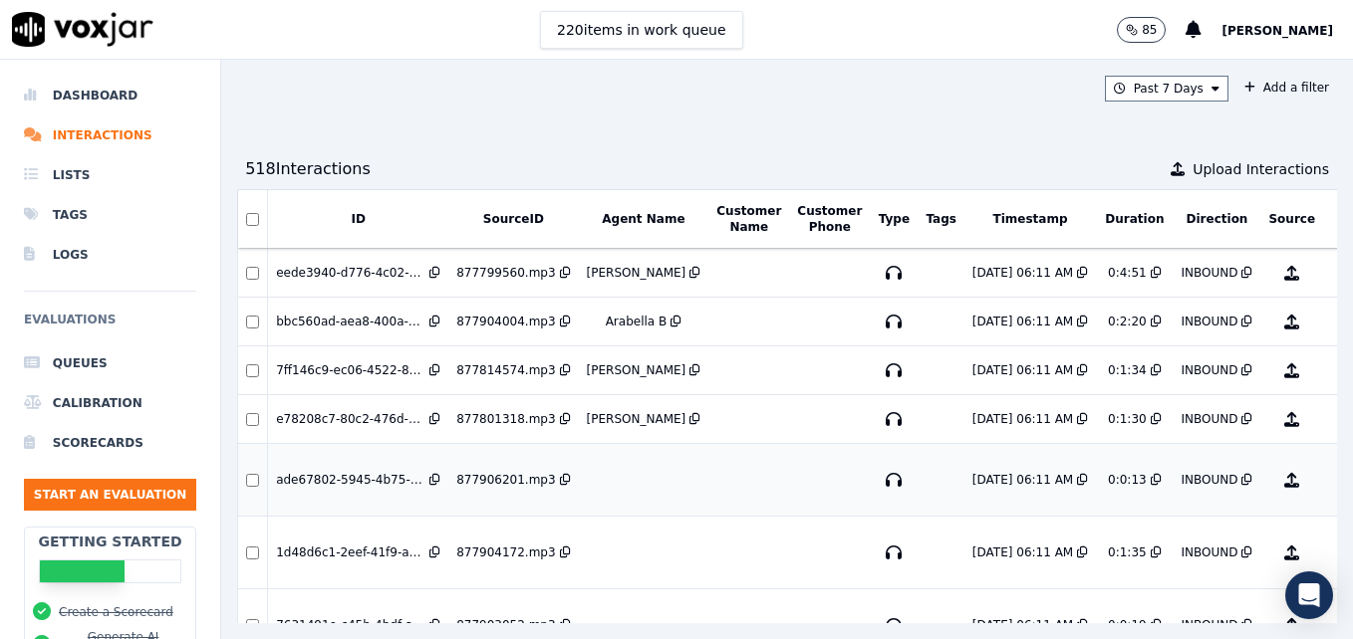
click at [1331, 478] on button "No Evaluation Yet" at bounding box center [1370, 480] width 79 height 56
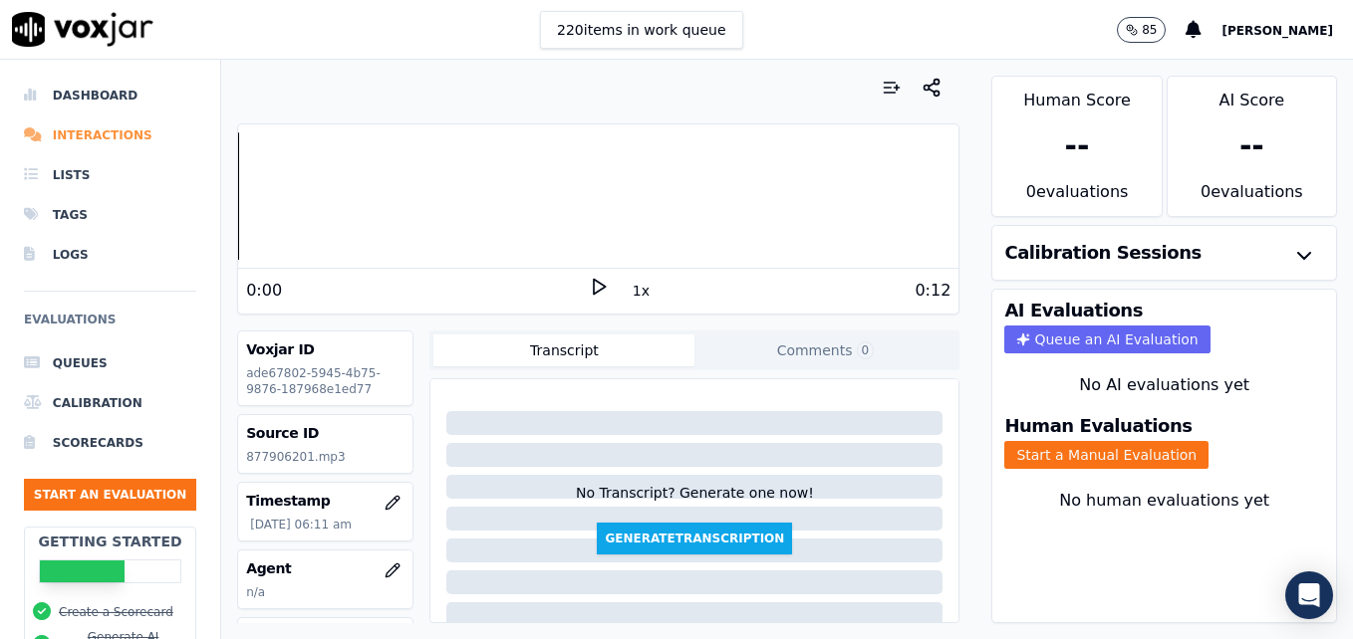
click at [81, 126] on li "Interactions" at bounding box center [110, 136] width 172 height 40
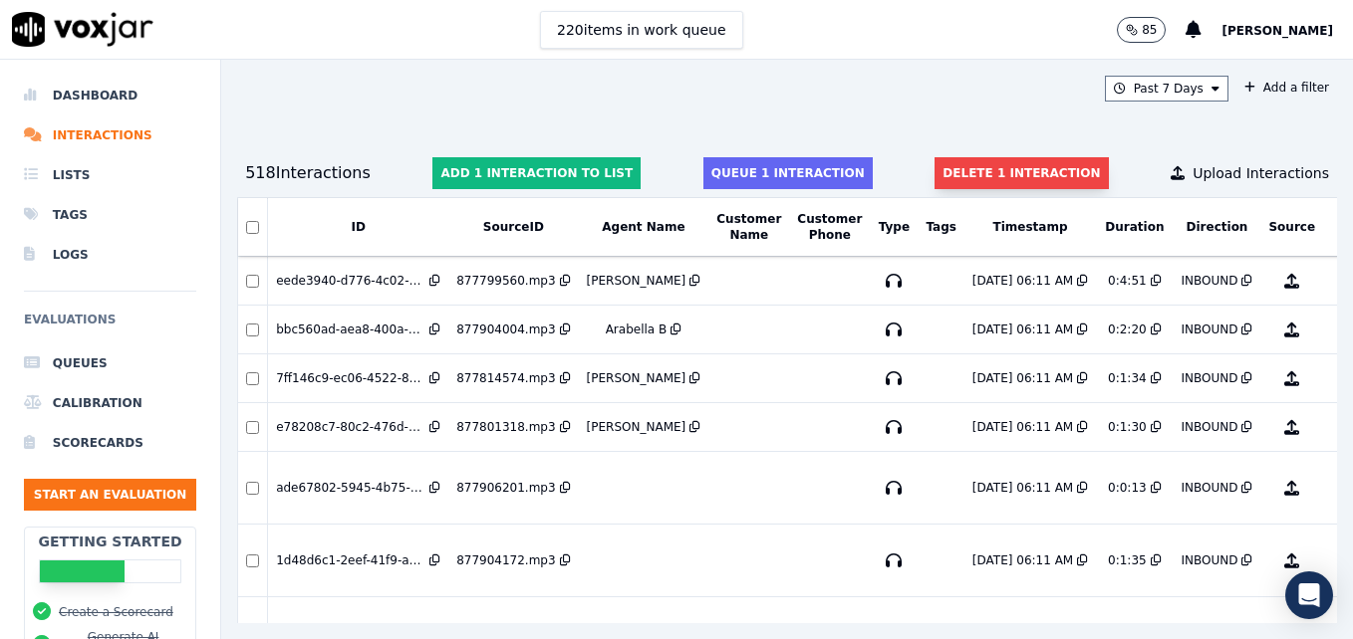
click at [1020, 167] on button "Delete 1 interaction" at bounding box center [1020, 173] width 173 height 32
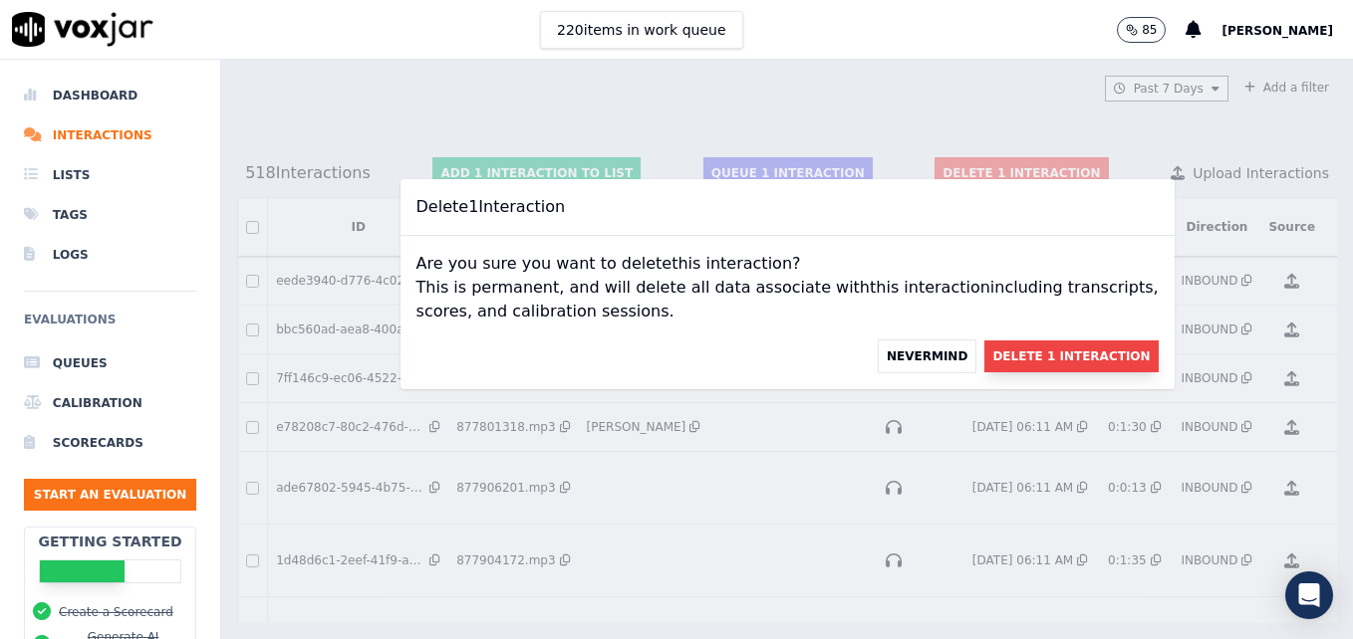
click at [1003, 355] on button "Delete 1 Interaction" at bounding box center [1070, 357] width 173 height 32
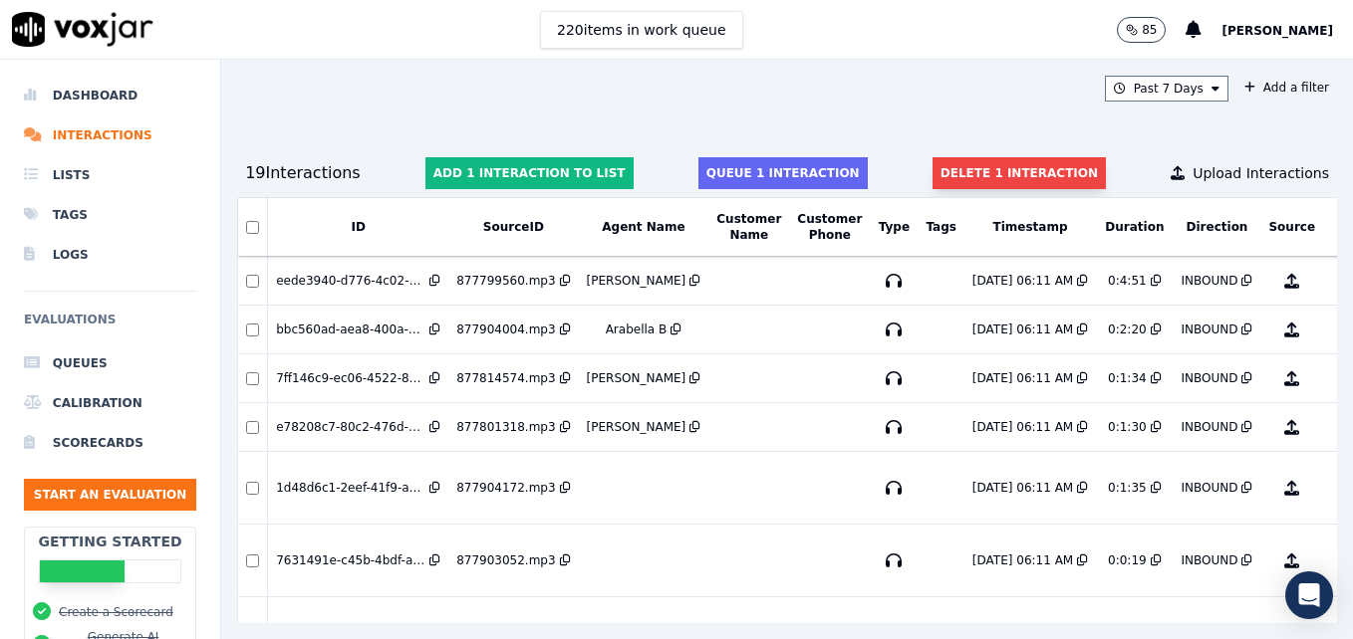
click at [988, 174] on button "Delete 1 interaction" at bounding box center [1018, 173] width 173 height 32
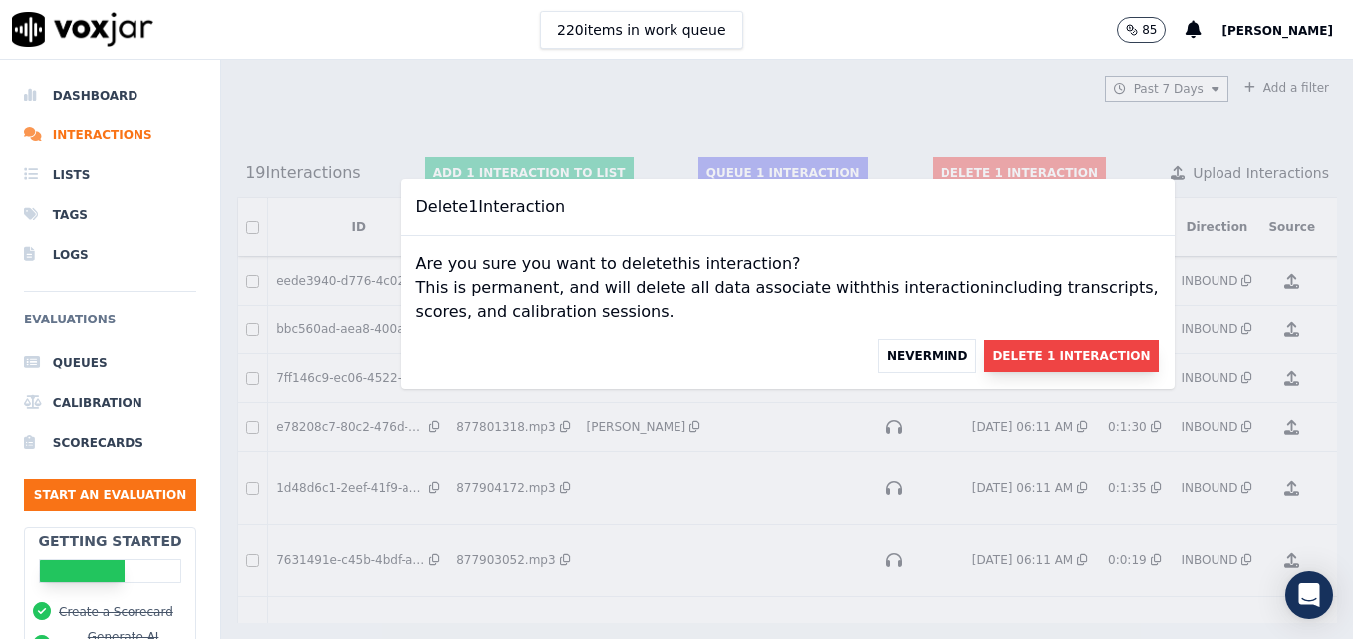
click at [1037, 353] on button "Delete 1 Interaction" at bounding box center [1070, 357] width 173 height 32
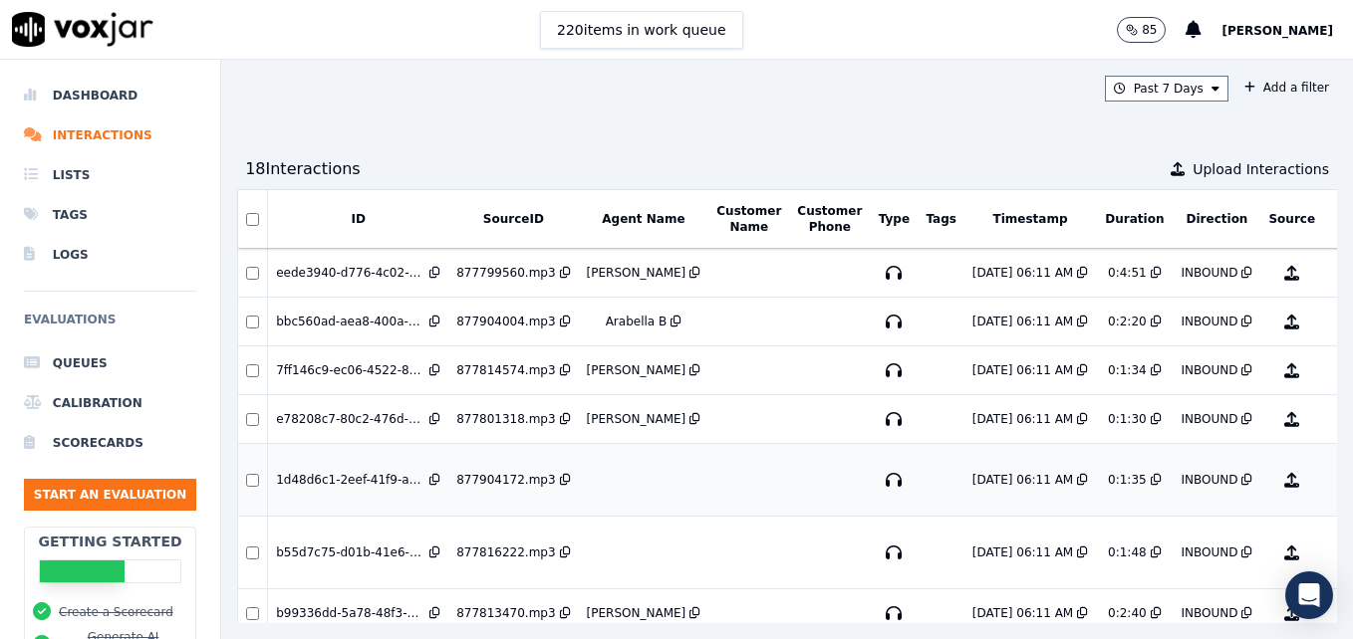
click at [1331, 463] on button "No Evaluation Yet" at bounding box center [1370, 480] width 79 height 56
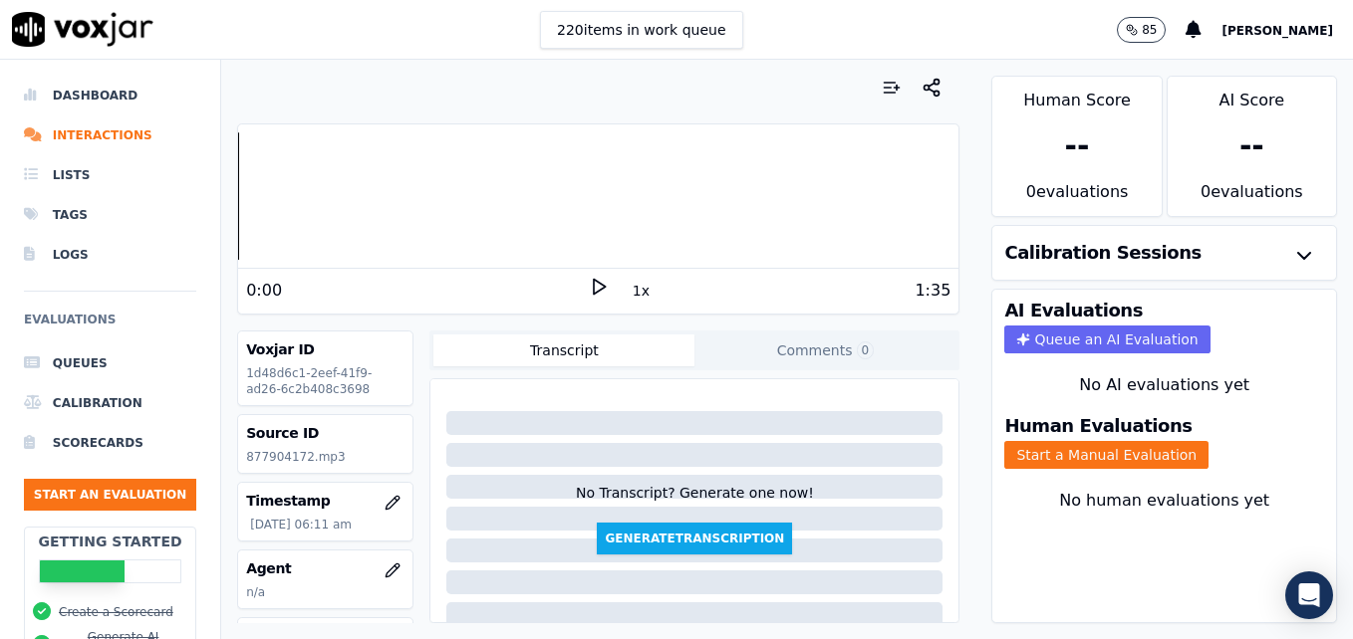
click at [589, 286] on icon at bounding box center [599, 287] width 20 height 20
click at [600, 285] on rect at bounding box center [601, 286] width 3 height 13
click at [86, 129] on li "Interactions" at bounding box center [110, 136] width 172 height 40
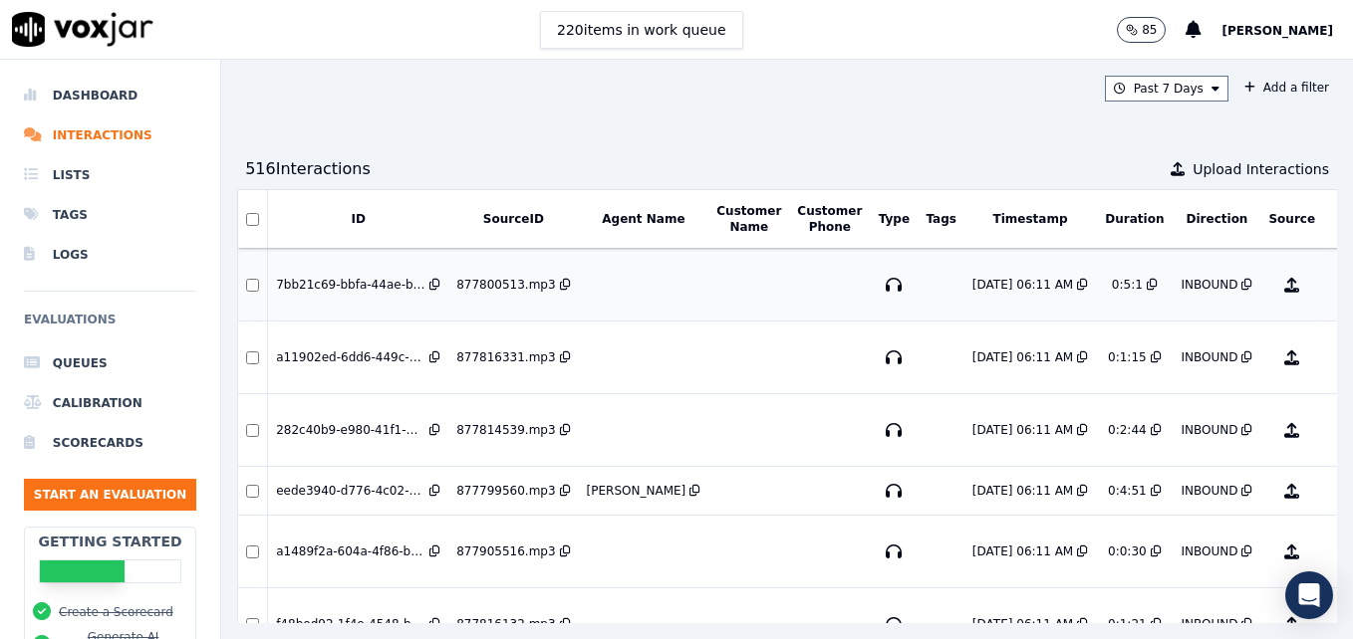
click at [1331, 287] on button "No Evaluation Yet" at bounding box center [1370, 285] width 79 height 56
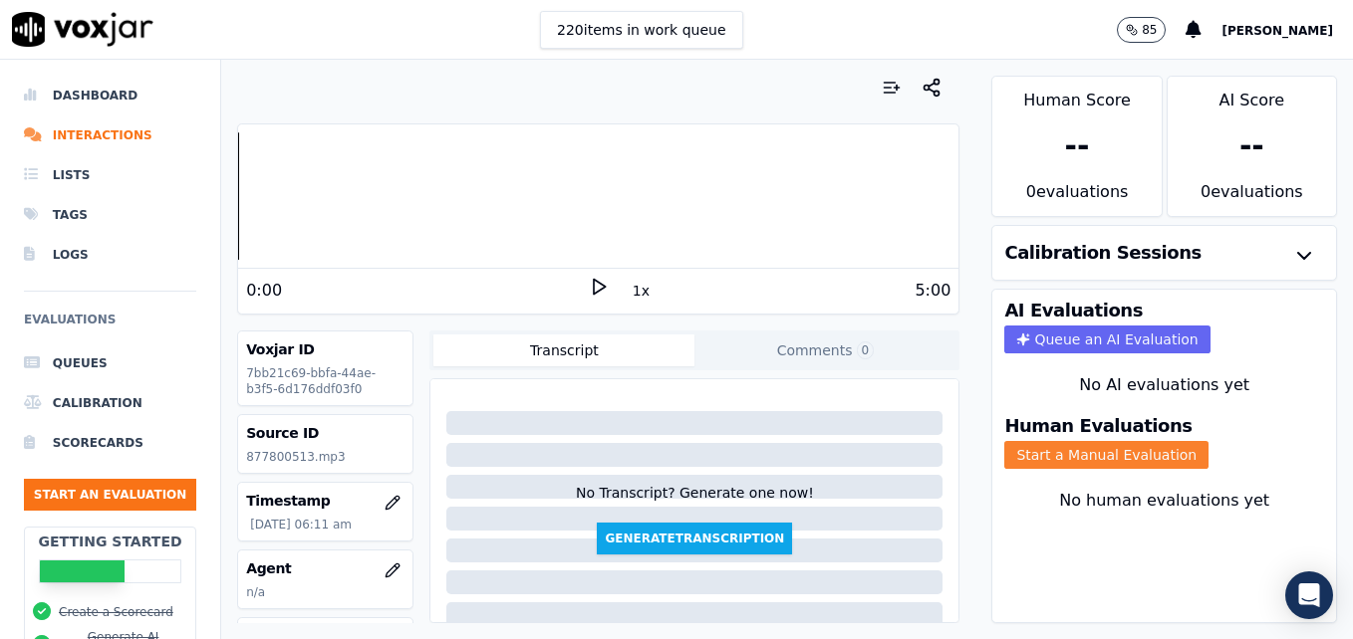
click at [1071, 447] on button "Start a Manual Evaluation" at bounding box center [1106, 455] width 204 height 28
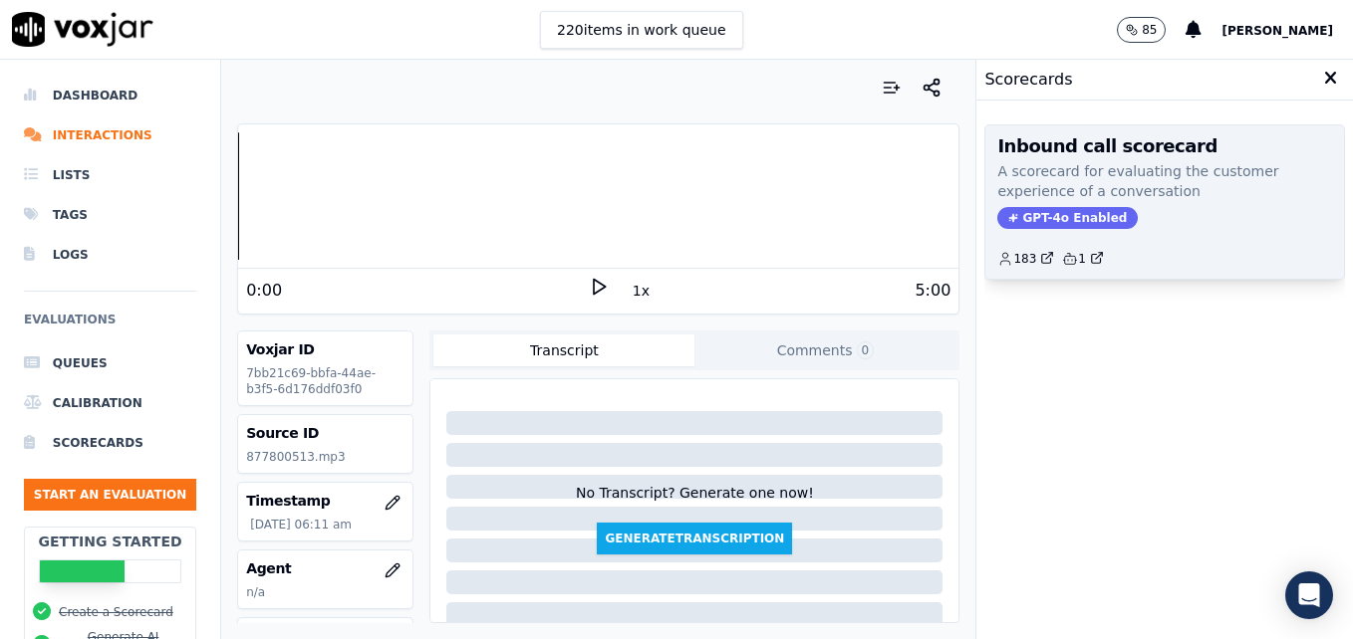
click at [1037, 211] on span "GPT-4o Enabled" at bounding box center [1067, 218] width 140 height 22
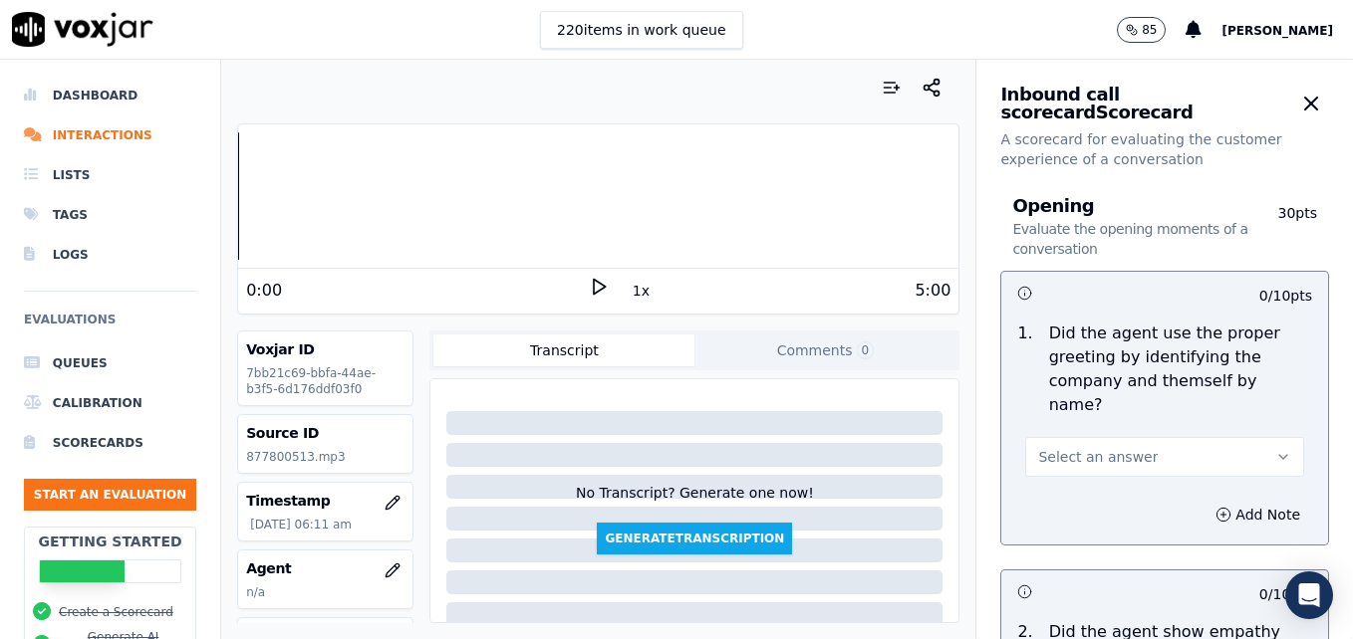
click at [589, 285] on icon at bounding box center [599, 287] width 20 height 20
click at [373, 566] on button "button" at bounding box center [393, 571] width 40 height 40
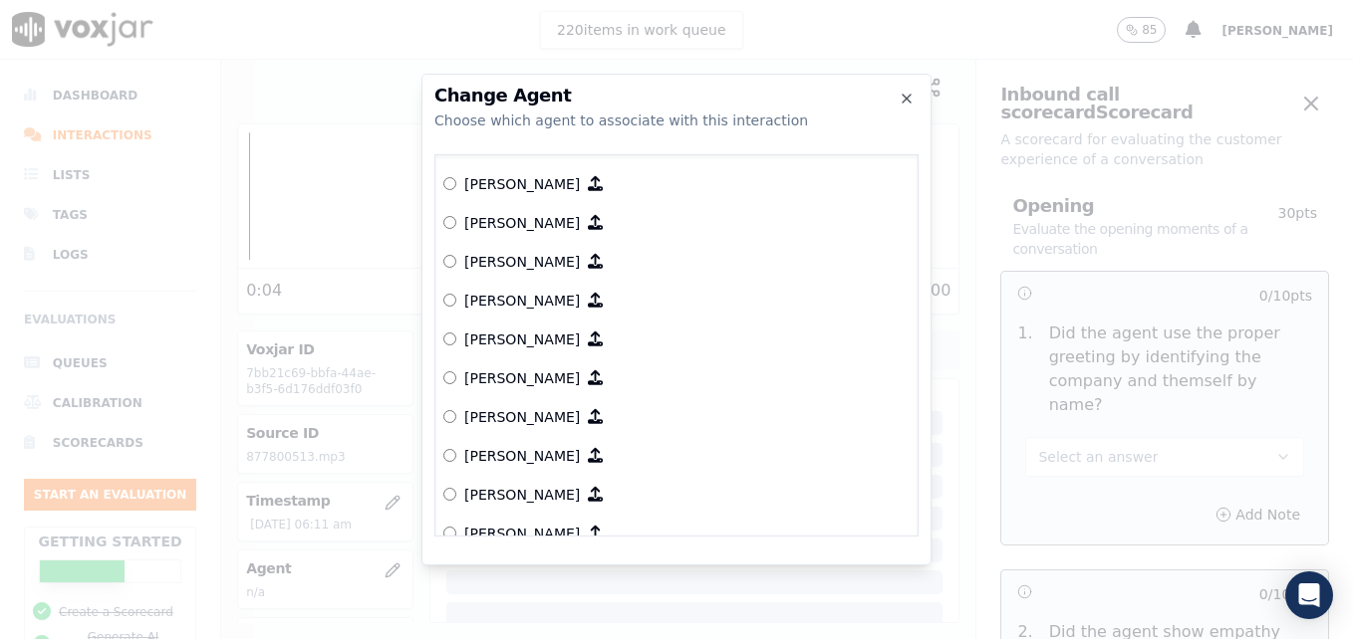
scroll to position [1566, 0]
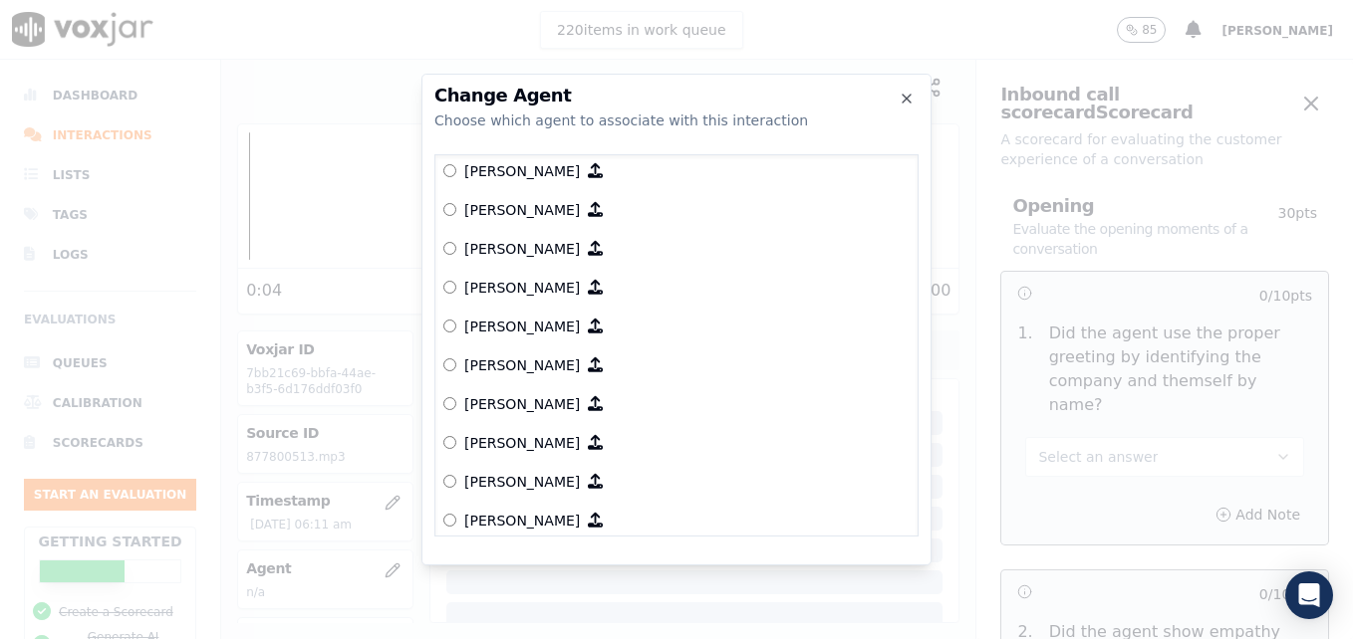
click at [440, 400] on div "Alison W Arabella B Ashley Holloway Ashley Redmond Autumn Mensick Brandi V Bran…" at bounding box center [676, 345] width 484 height 382
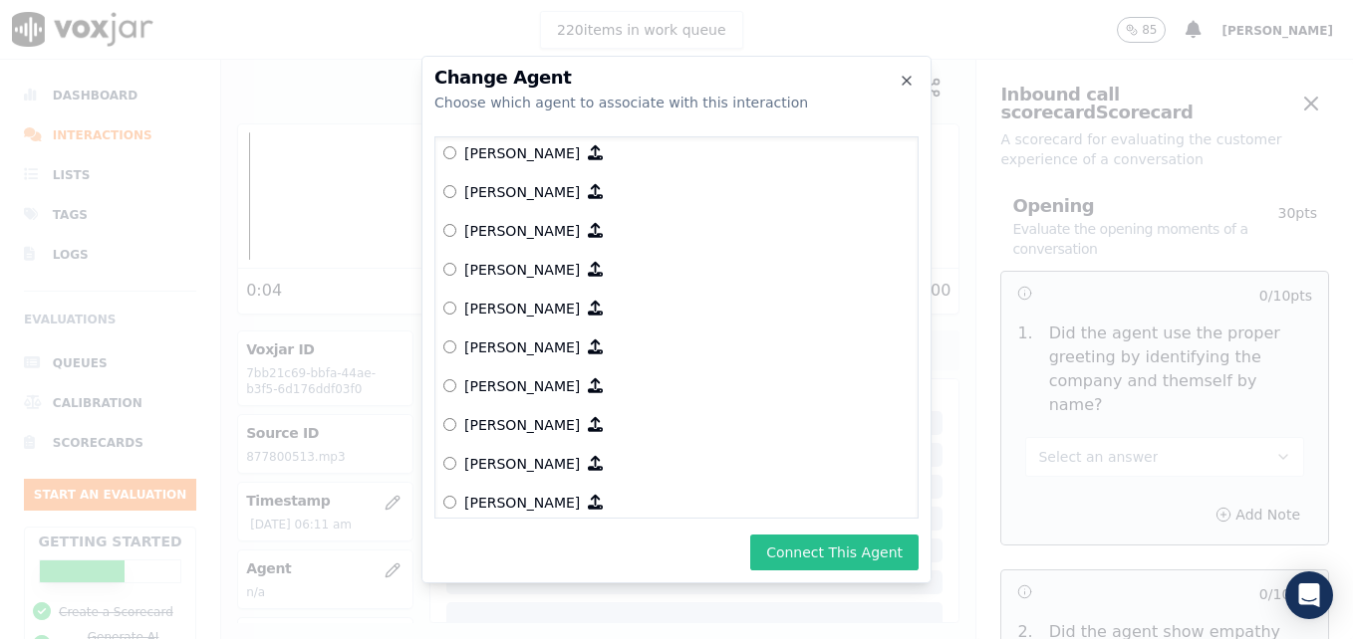
click at [833, 558] on button "Connect This Agent" at bounding box center [834, 553] width 168 height 36
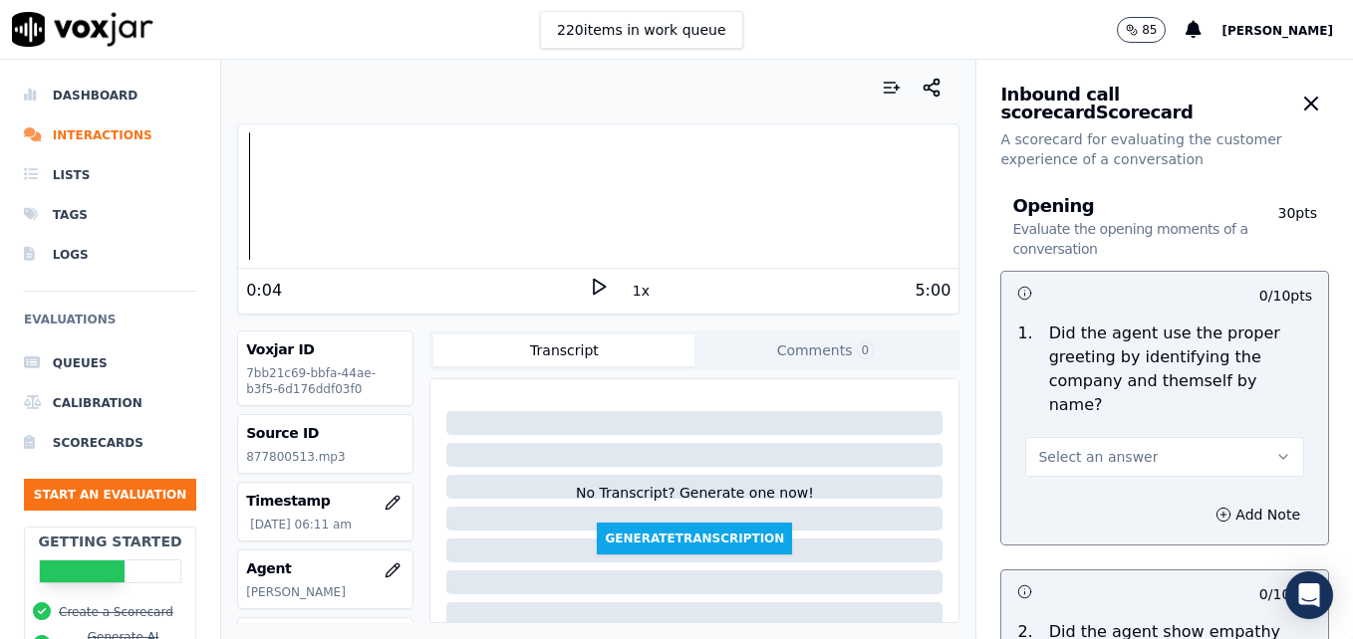
click at [1275, 449] on icon "button" at bounding box center [1283, 457] width 16 height 16
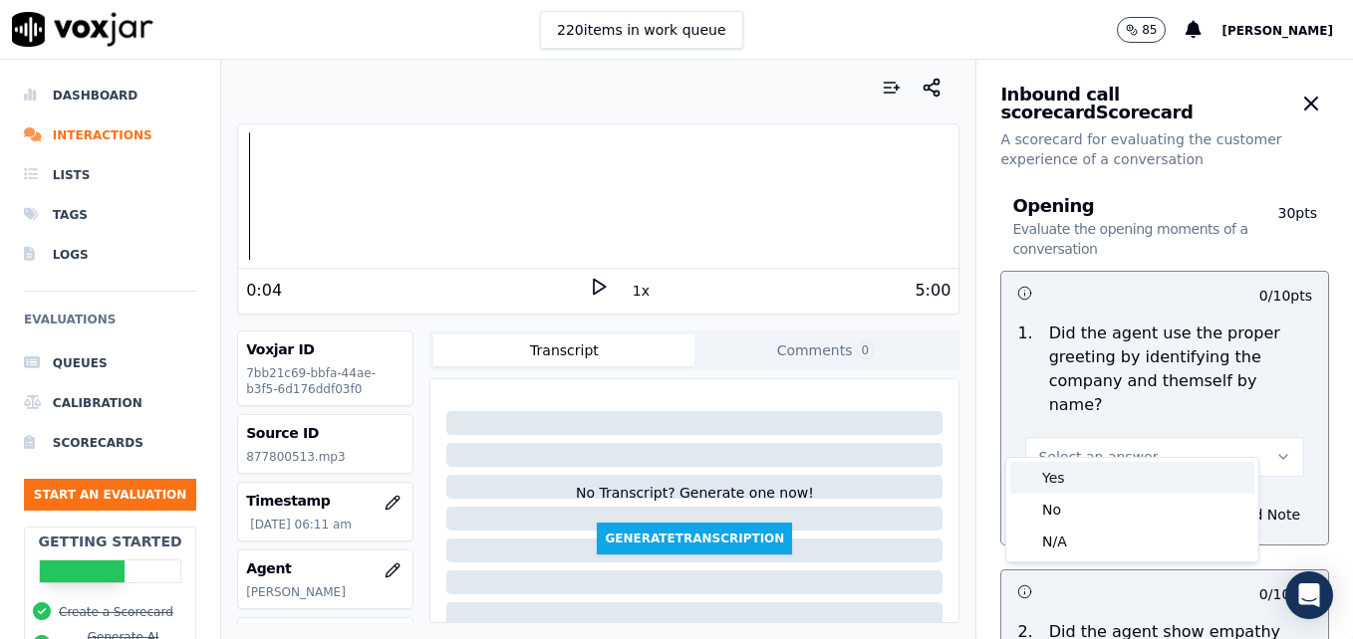
drag, startPoint x: 1065, startPoint y: 478, endPoint x: 1035, endPoint y: 474, distance: 30.1
click at [1064, 478] on div "Yes" at bounding box center [1132, 478] width 244 height 32
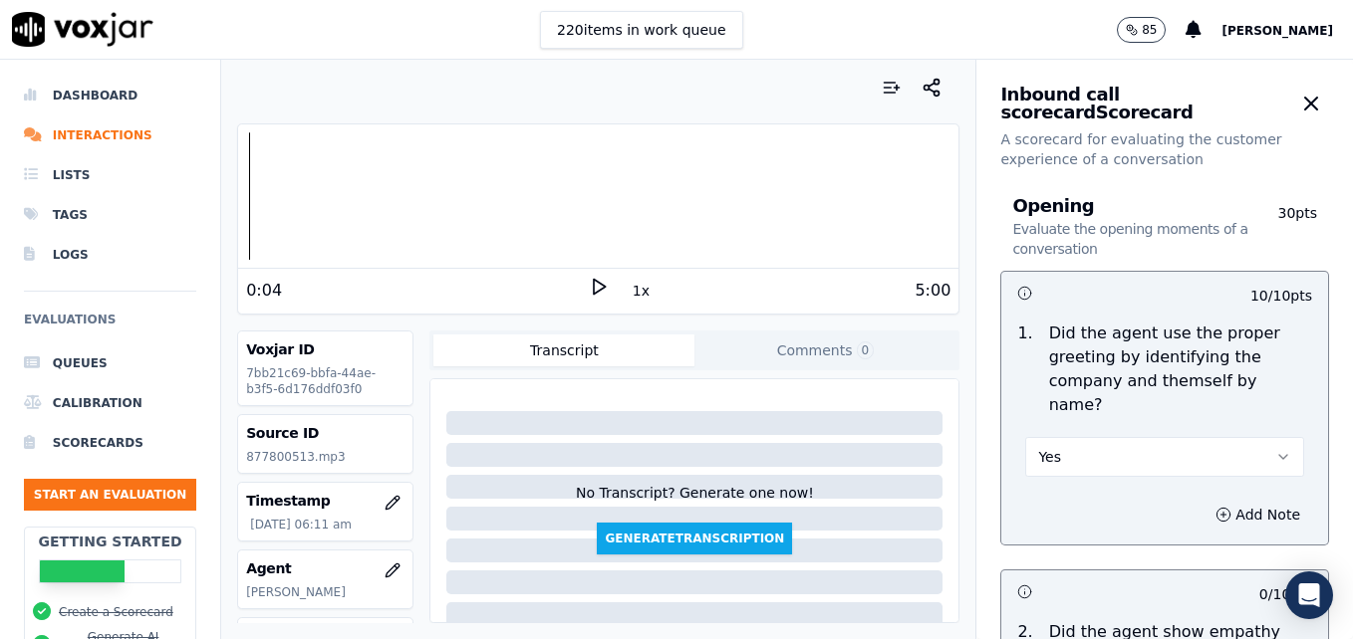
click at [589, 283] on icon at bounding box center [599, 287] width 20 height 20
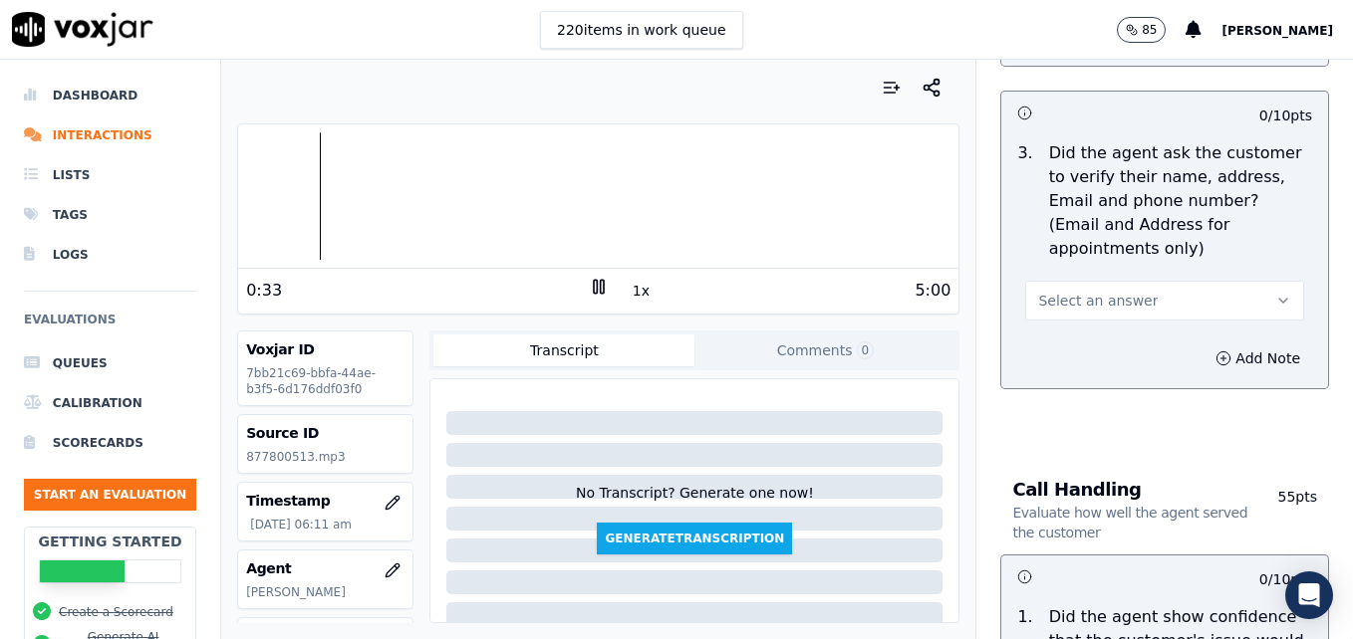
scroll to position [896, 0]
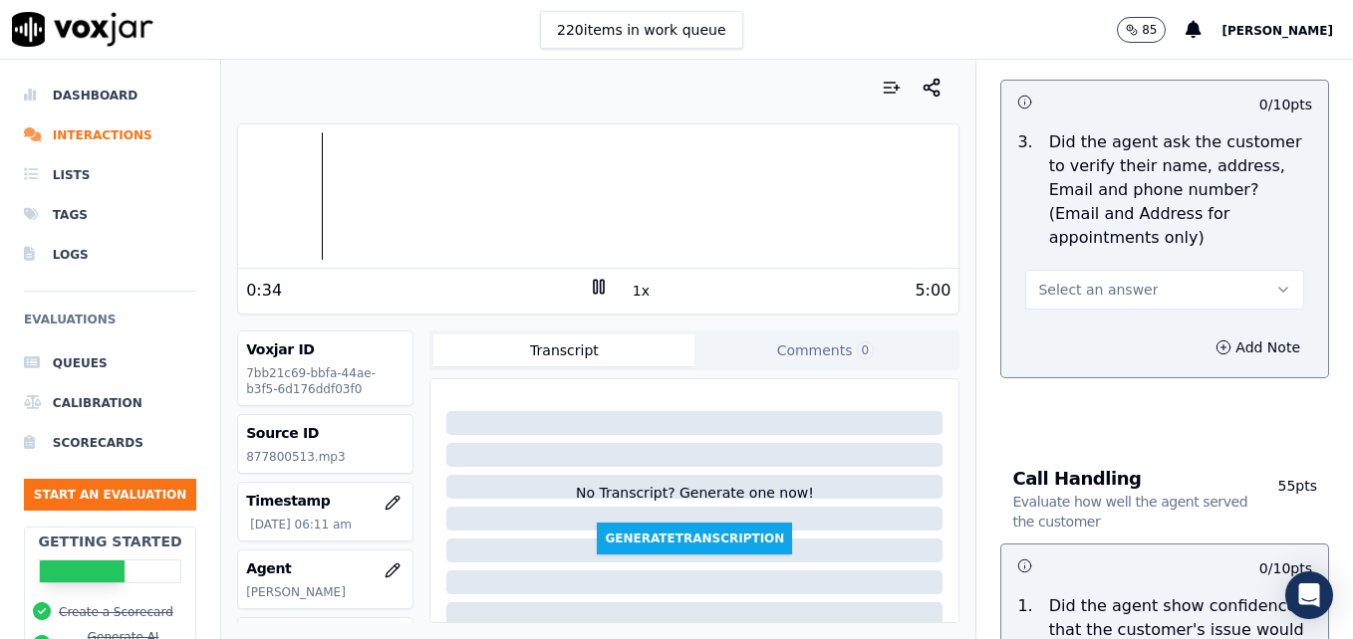
click at [1275, 282] on icon "button" at bounding box center [1283, 290] width 16 height 16
click at [1061, 318] on div "No" at bounding box center [1132, 319] width 244 height 32
click at [1215, 340] on icon "button" at bounding box center [1223, 348] width 16 height 16
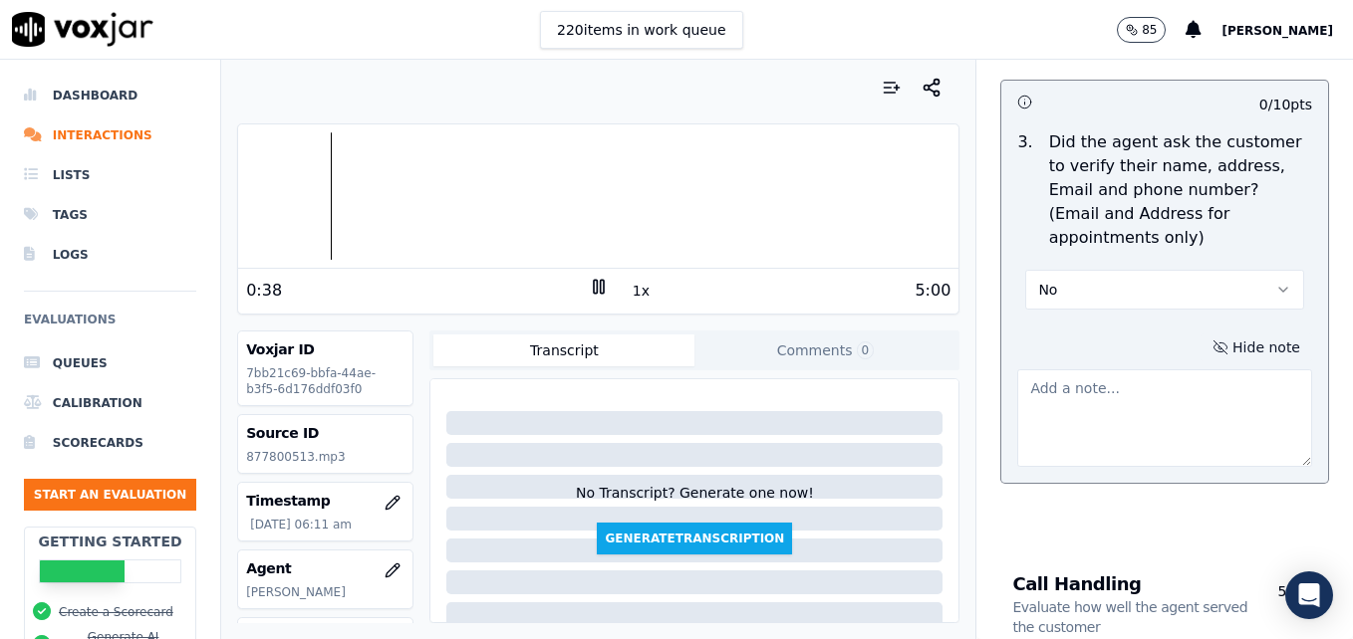
click at [1114, 370] on textarea at bounding box center [1164, 419] width 295 height 98
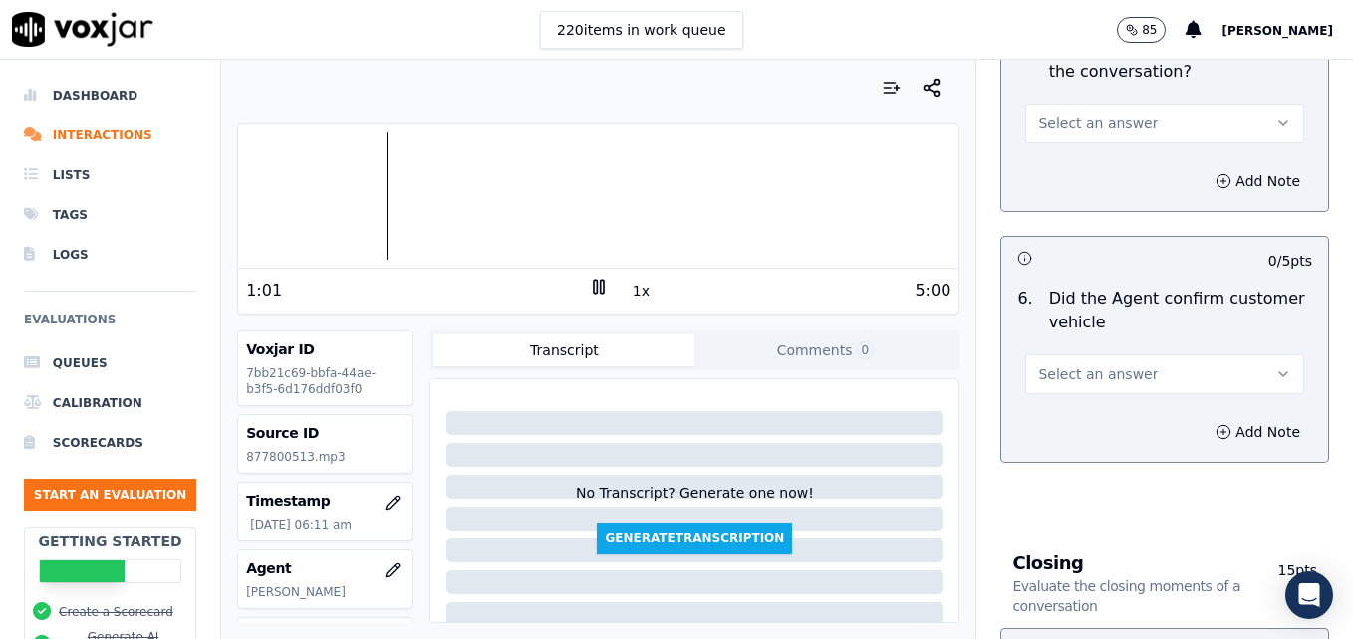
scroll to position [2575, 0]
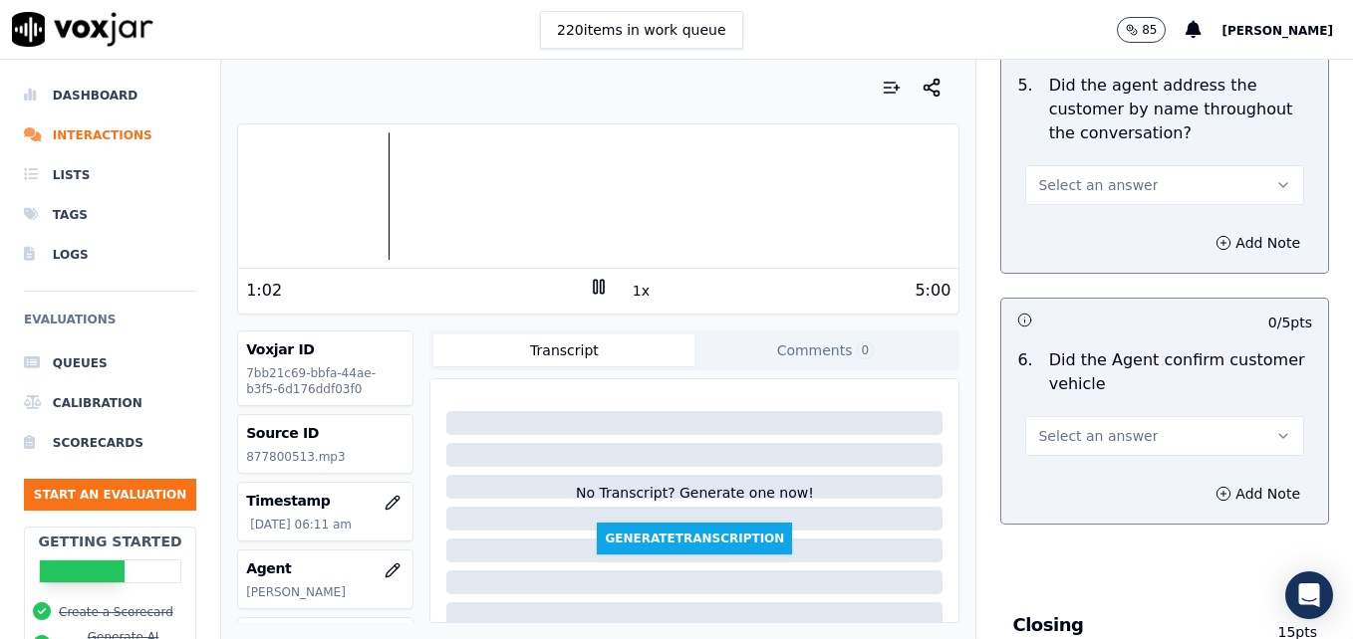
type textarea "New/returning customer not verified."
click at [1275, 428] on icon "button" at bounding box center [1283, 436] width 16 height 16
click at [1114, 422] on div "Yes" at bounding box center [1132, 409] width 244 height 32
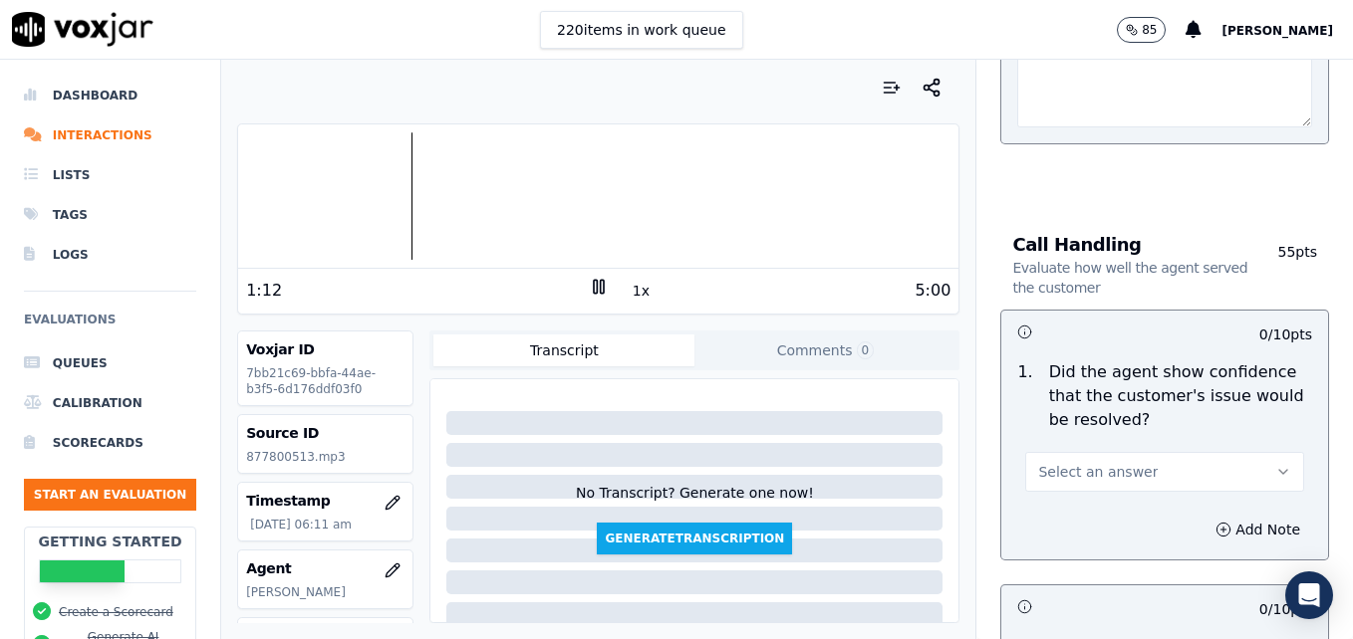
scroll to position [1280, 0]
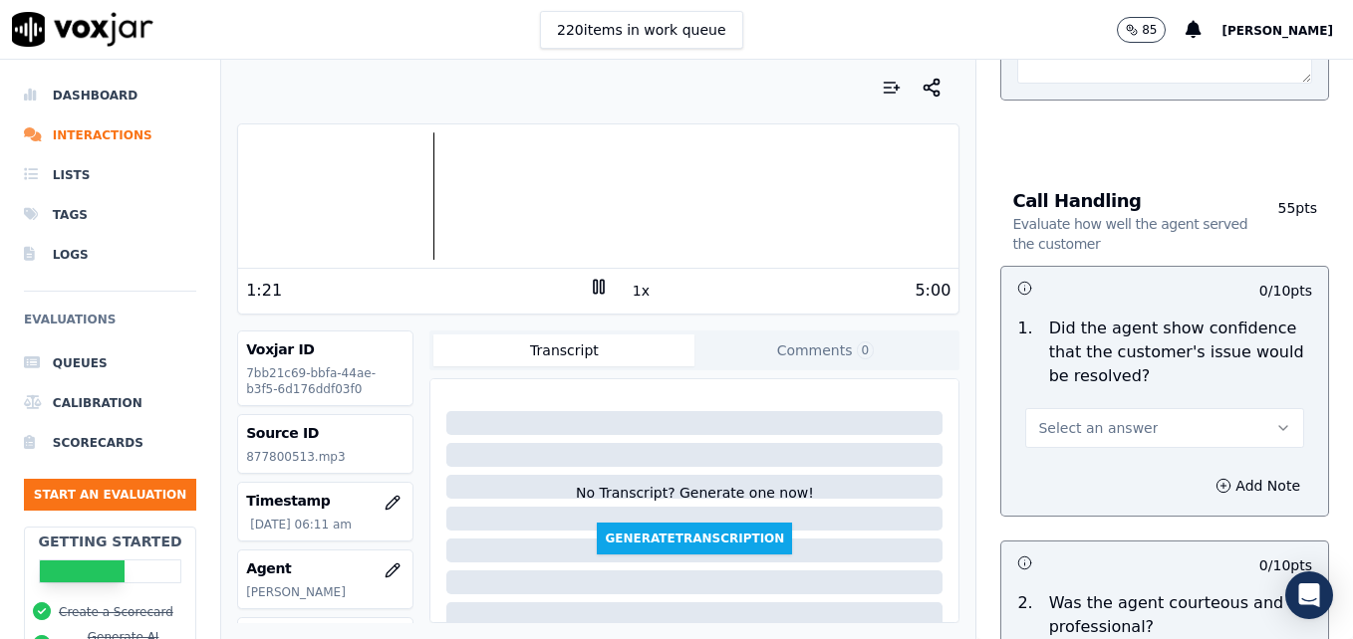
click at [589, 286] on icon at bounding box center [599, 287] width 20 height 20
click at [592, 283] on icon at bounding box center [599, 287] width 20 height 20
click at [418, 199] on div at bounding box center [598, 195] width 720 height 127
click at [589, 286] on icon at bounding box center [599, 287] width 20 height 20
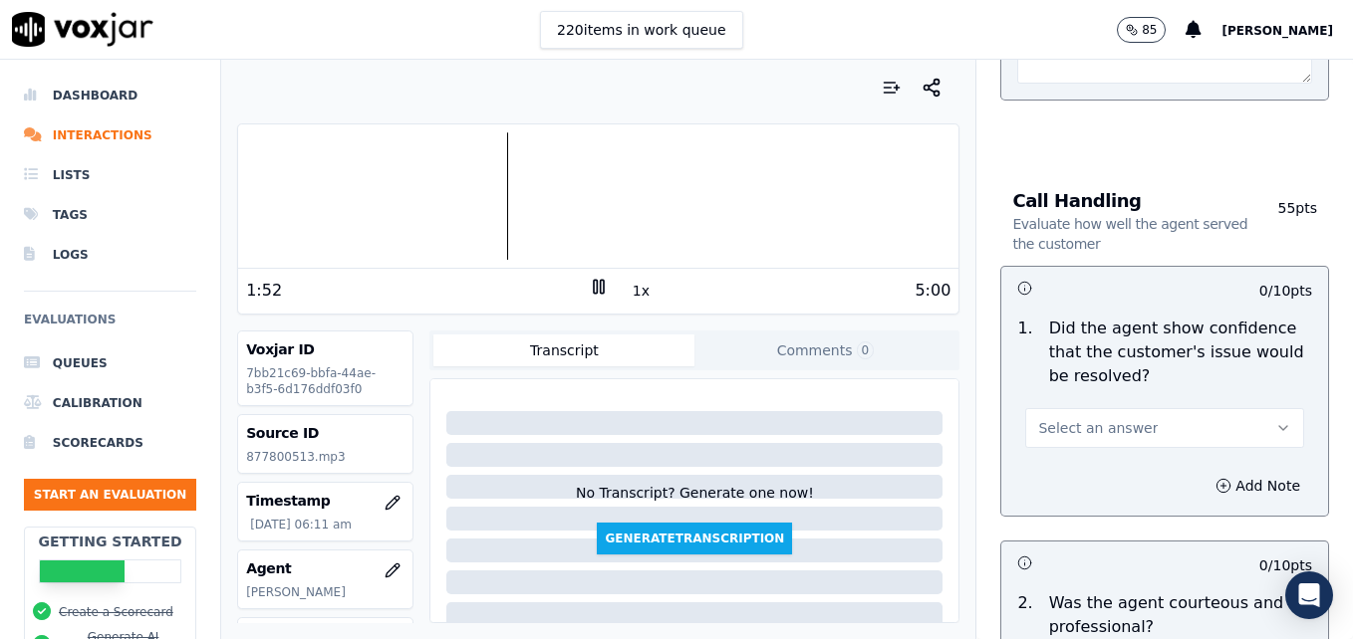
click at [589, 286] on icon at bounding box center [599, 287] width 20 height 20
click at [1275, 420] on icon "button" at bounding box center [1283, 428] width 16 height 16
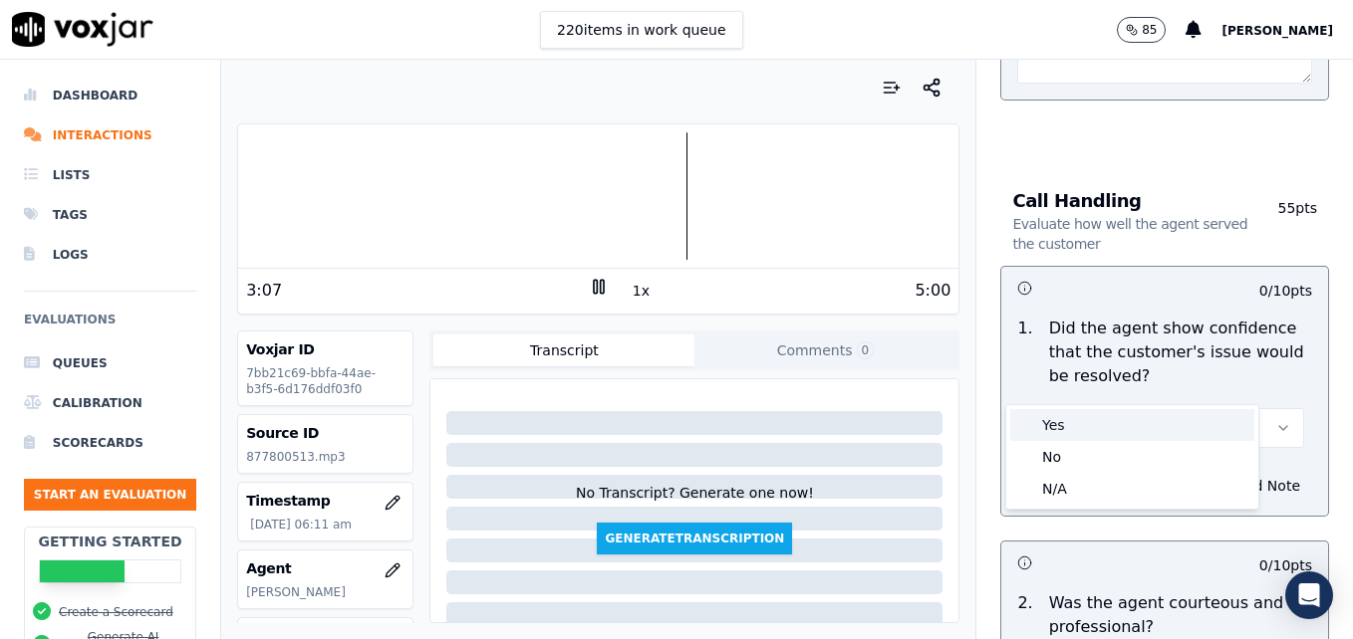
click at [1092, 419] on div "Yes" at bounding box center [1132, 425] width 244 height 32
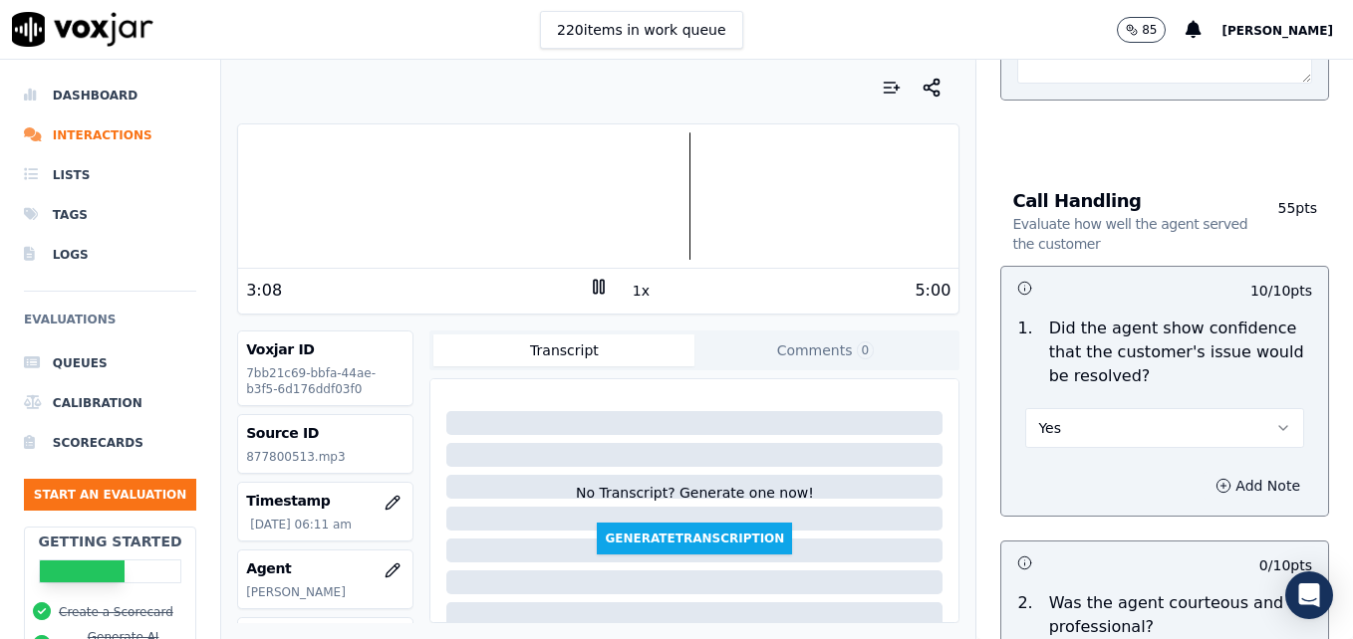
click at [1203, 472] on button "Add Note" at bounding box center [1257, 486] width 109 height 28
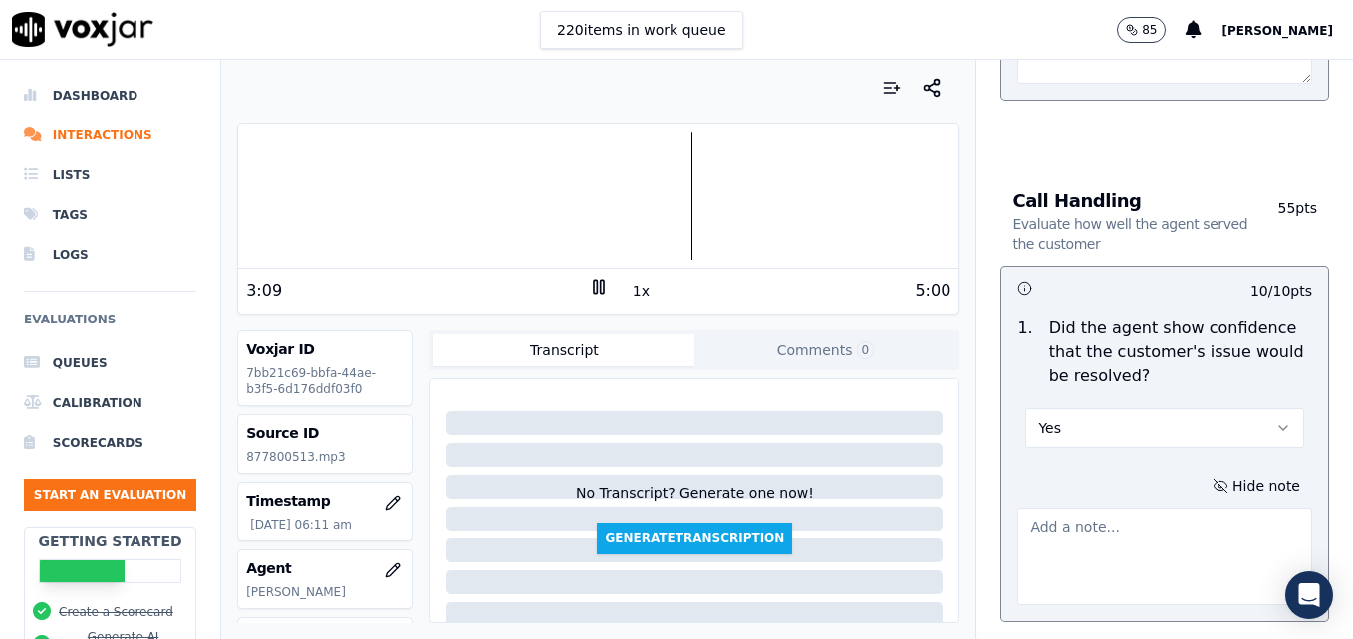
click at [1143, 508] on textarea at bounding box center [1164, 557] width 295 height 98
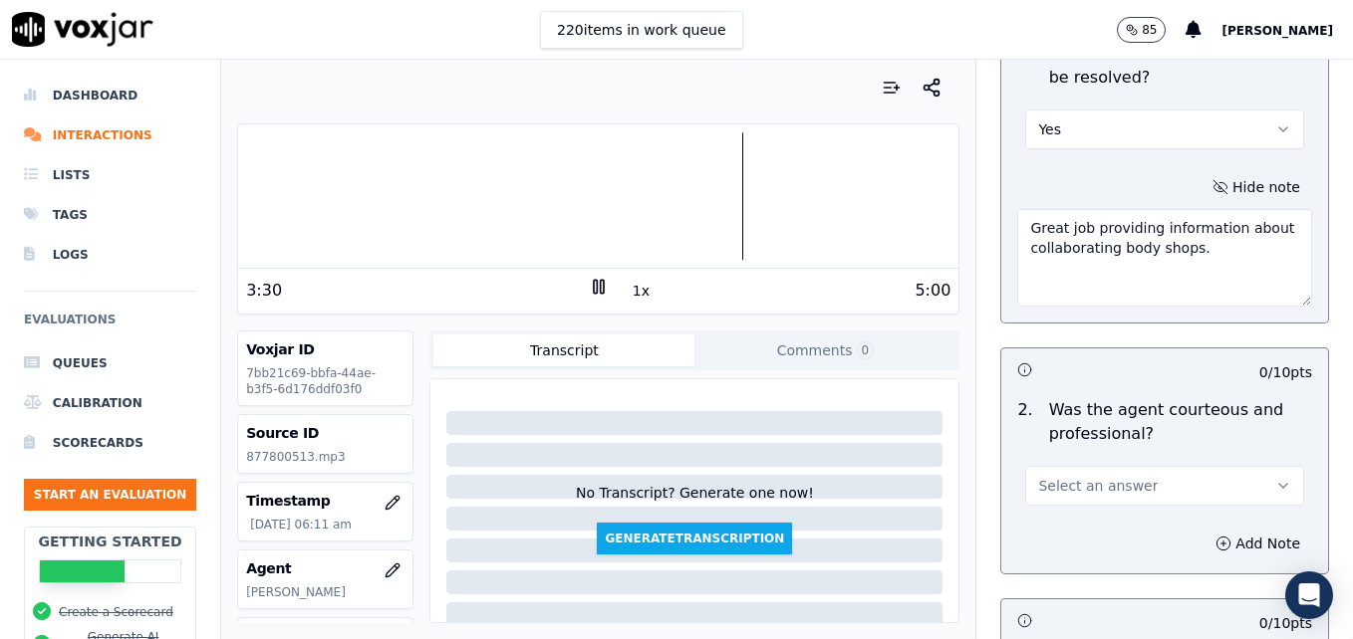
scroll to position [1678, 0]
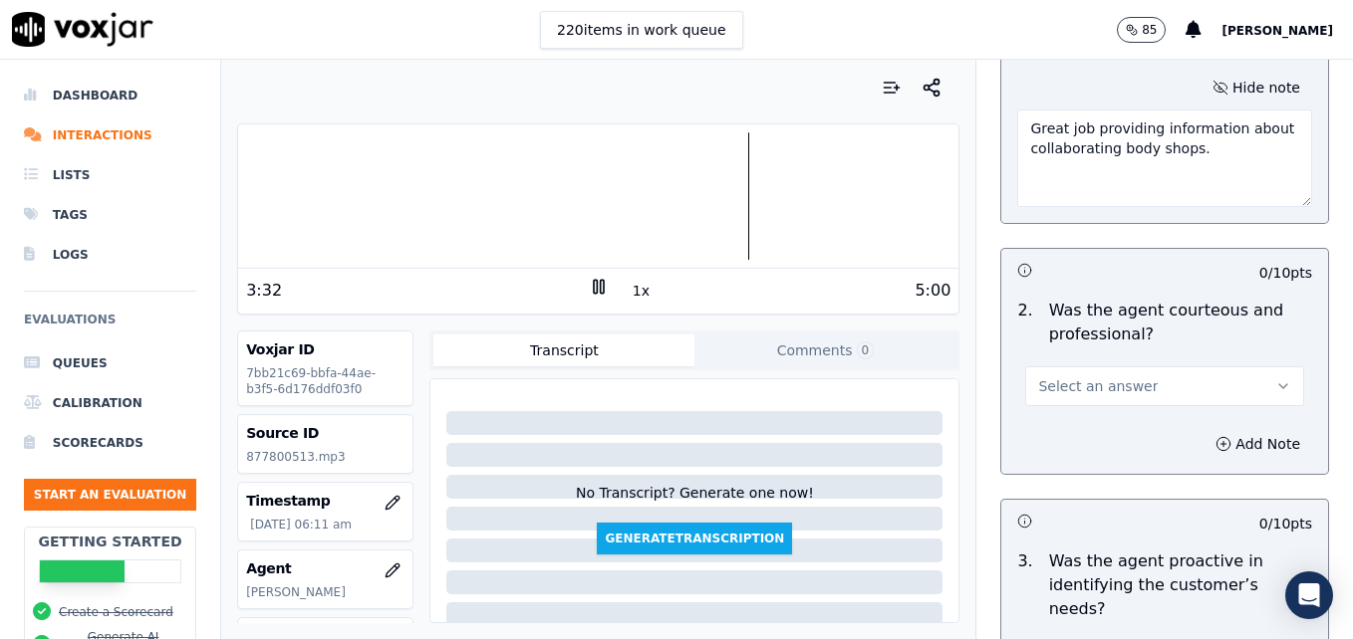
type textarea "Great job providing information about collaborating body shops."
click at [1275, 378] on icon "button" at bounding box center [1283, 386] width 16 height 16
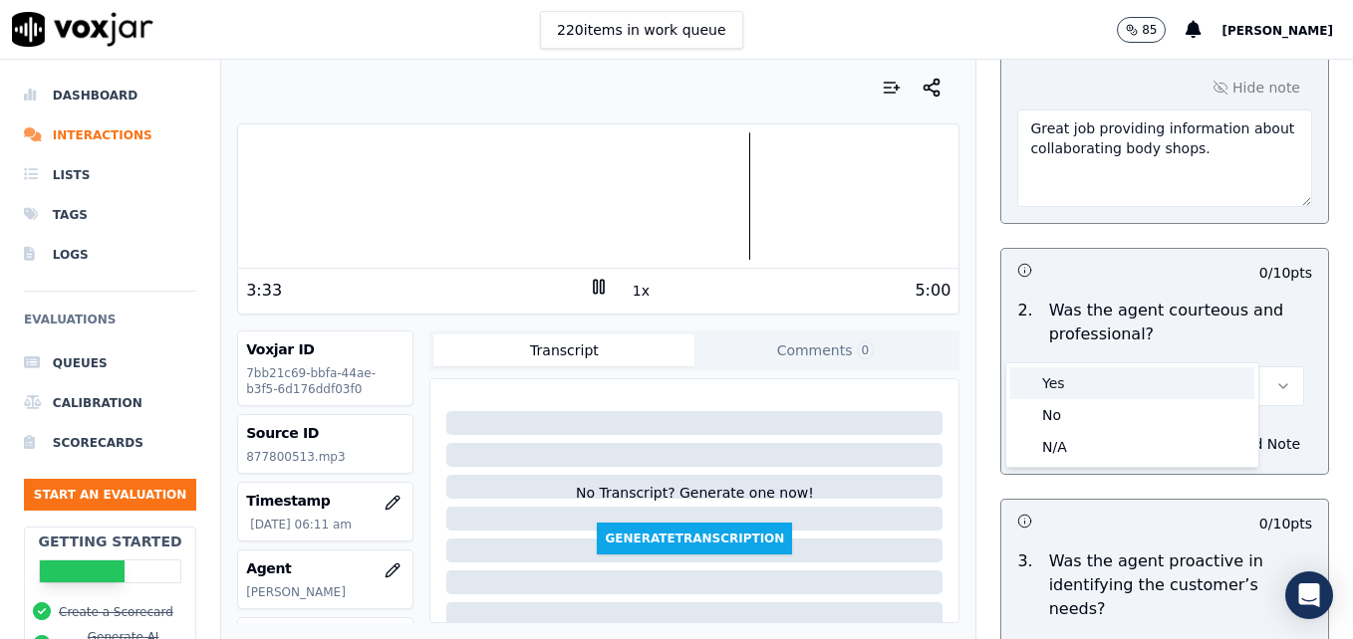
click at [1070, 377] on div "Yes" at bounding box center [1132, 384] width 244 height 32
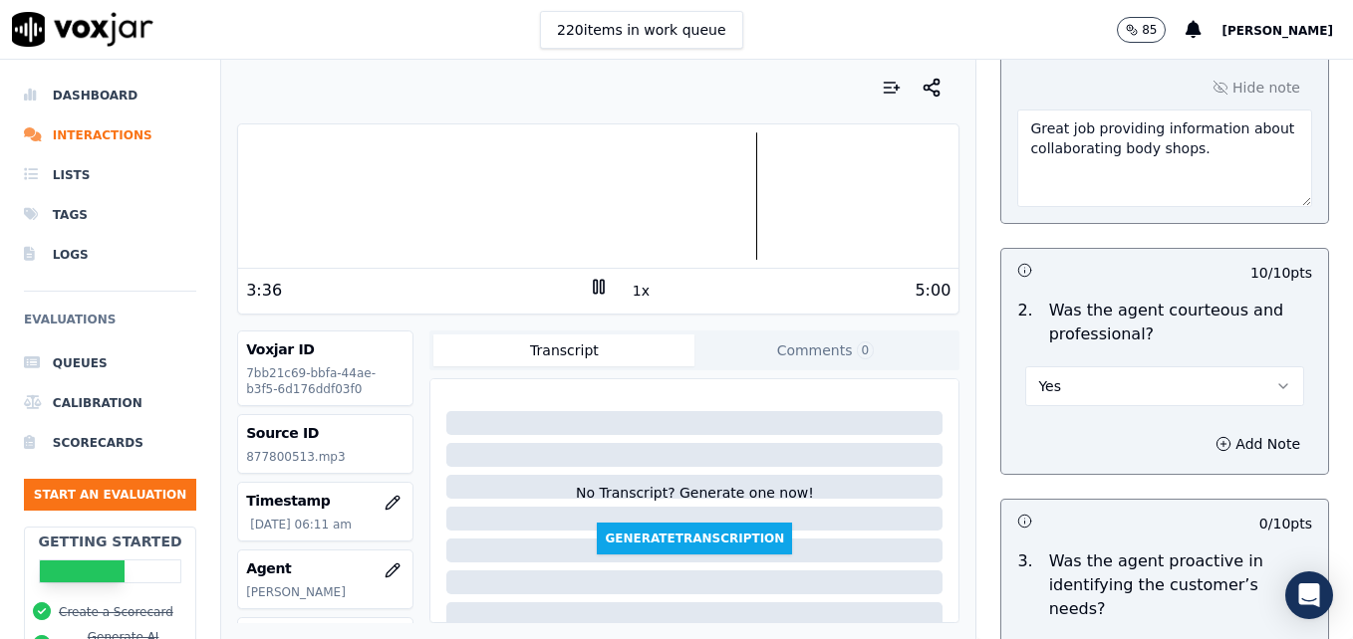
click at [594, 282] on rect at bounding box center [595, 286] width 3 height 13
click at [594, 282] on polygon at bounding box center [600, 287] width 12 height 15
click at [721, 198] on div at bounding box center [598, 195] width 720 height 127
click at [252, 195] on div at bounding box center [598, 195] width 720 height 127
click at [272, 192] on div at bounding box center [598, 195] width 720 height 127
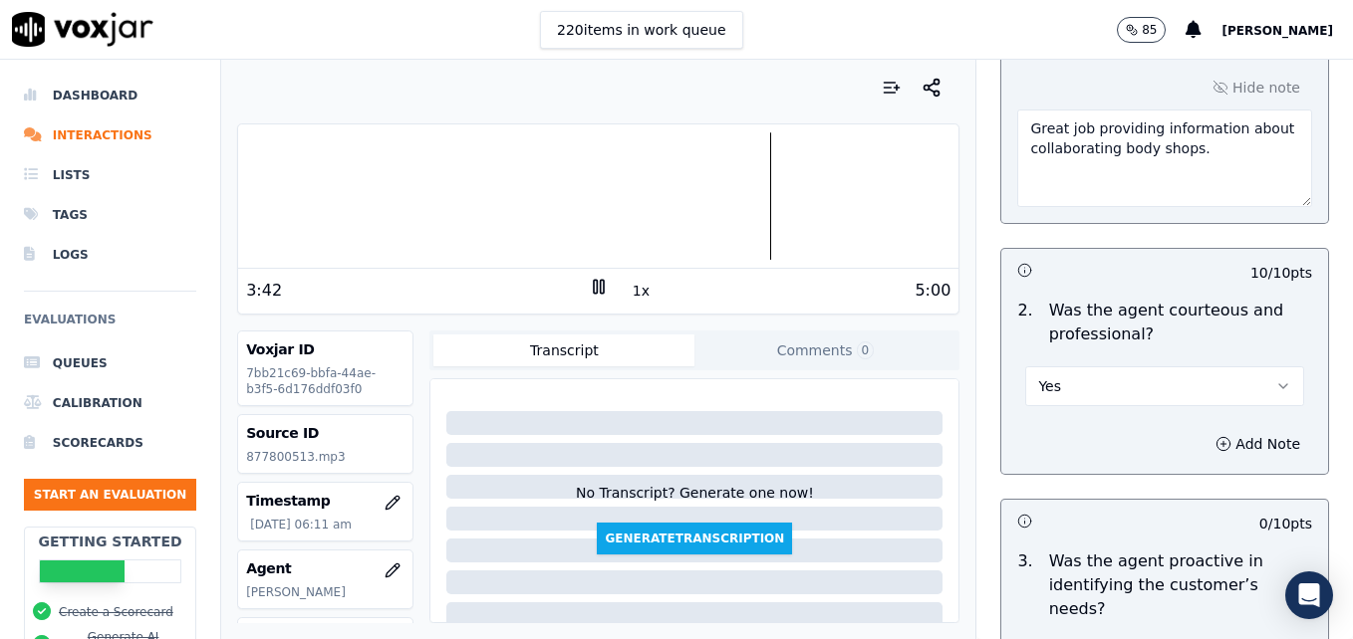
click at [715, 197] on div at bounding box center [598, 195] width 720 height 127
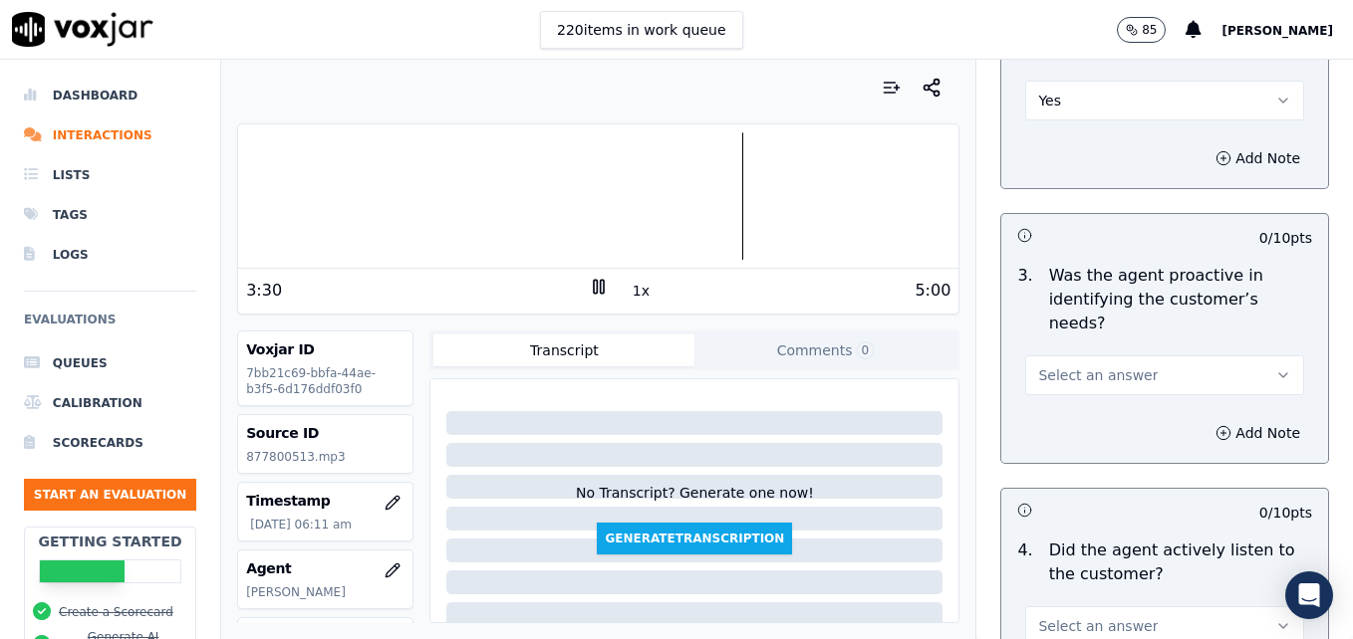
scroll to position [1977, 0]
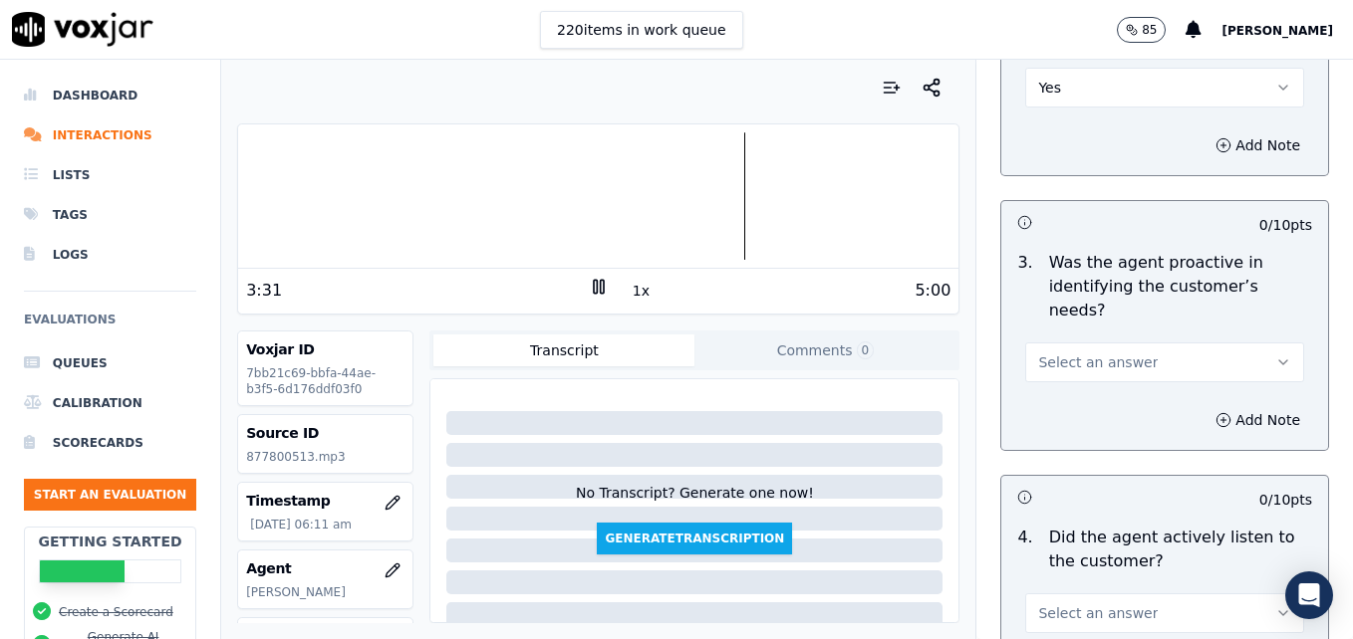
click at [1275, 355] on icon "button" at bounding box center [1283, 363] width 16 height 16
click at [1120, 339] on div "Yes" at bounding box center [1132, 336] width 244 height 32
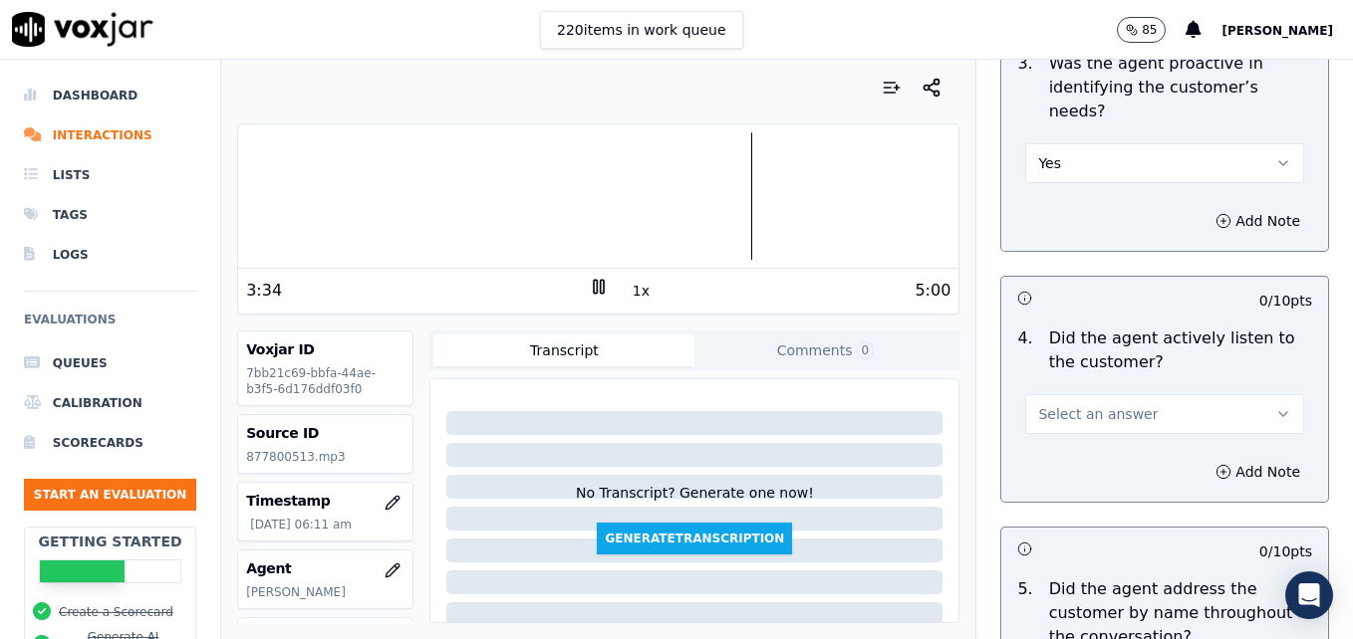
scroll to position [2276, 0]
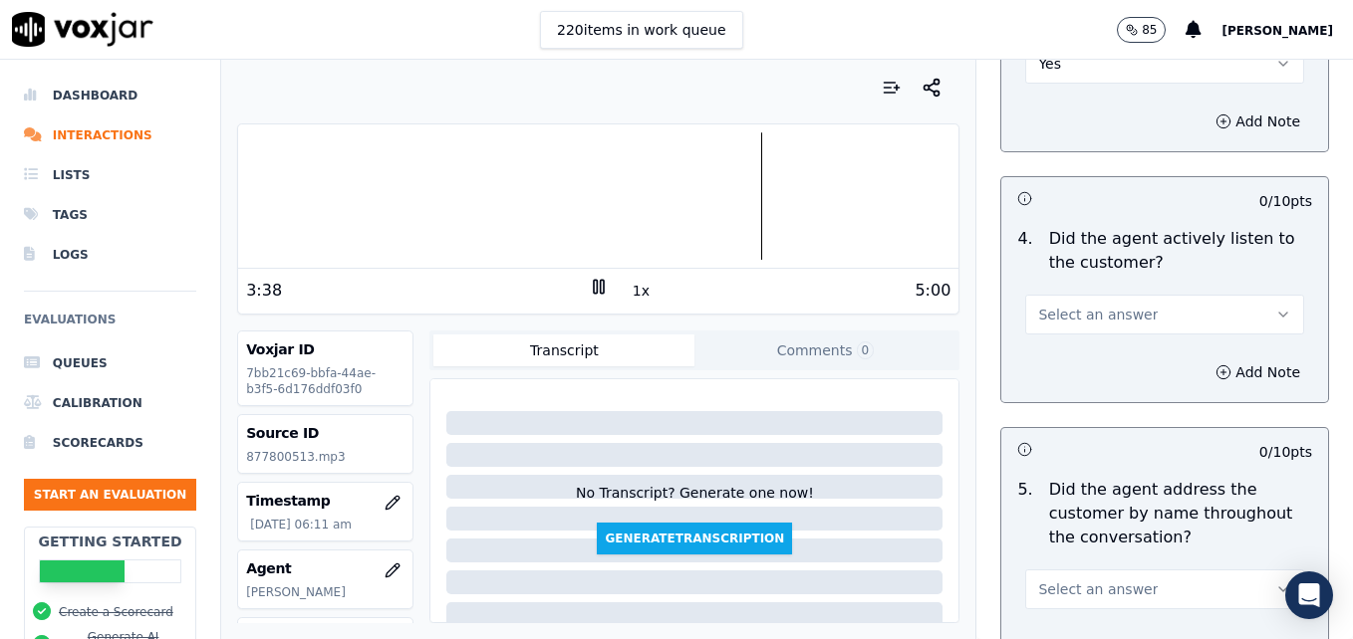
click at [1275, 307] on icon "button" at bounding box center [1283, 315] width 16 height 16
click at [1105, 291] on div "Yes" at bounding box center [1132, 288] width 244 height 32
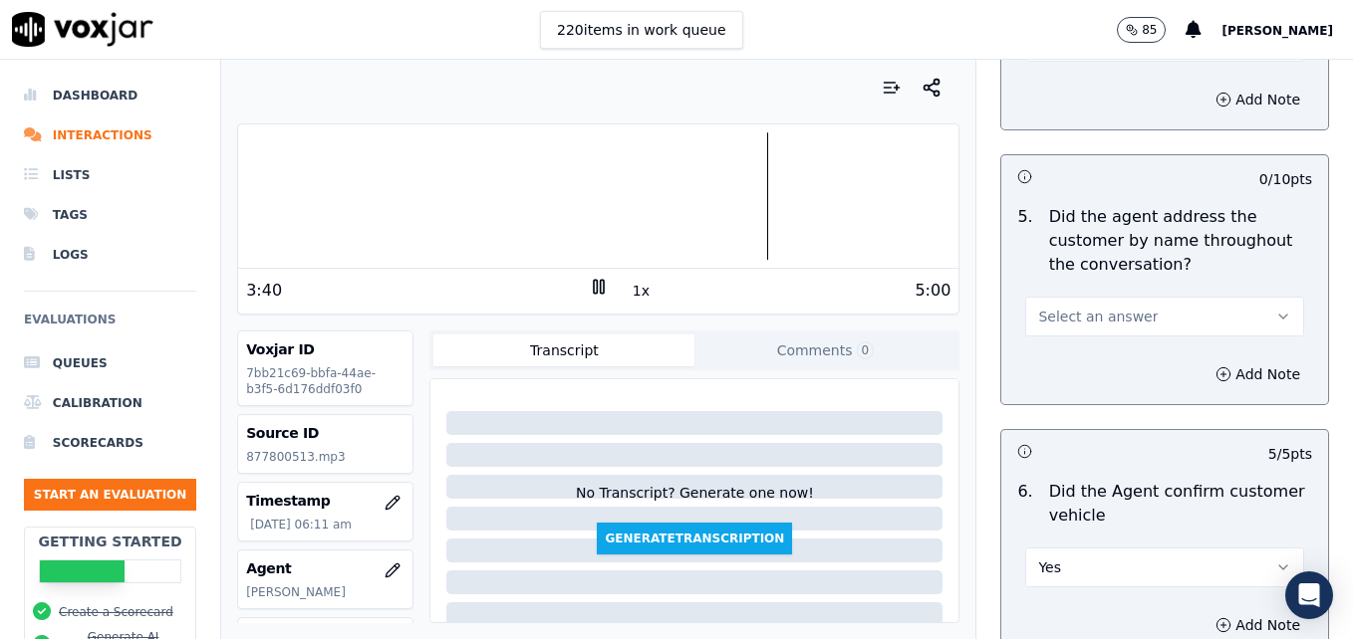
scroll to position [2575, 0]
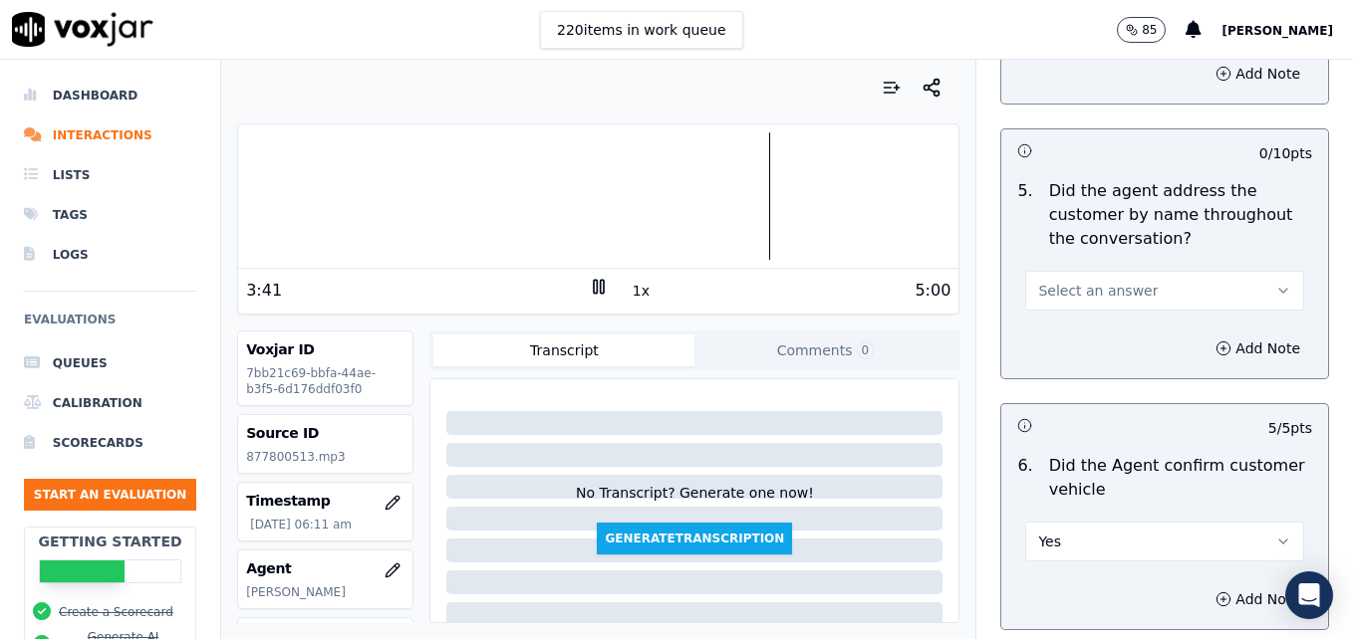
click at [1275, 283] on icon "button" at bounding box center [1283, 291] width 16 height 16
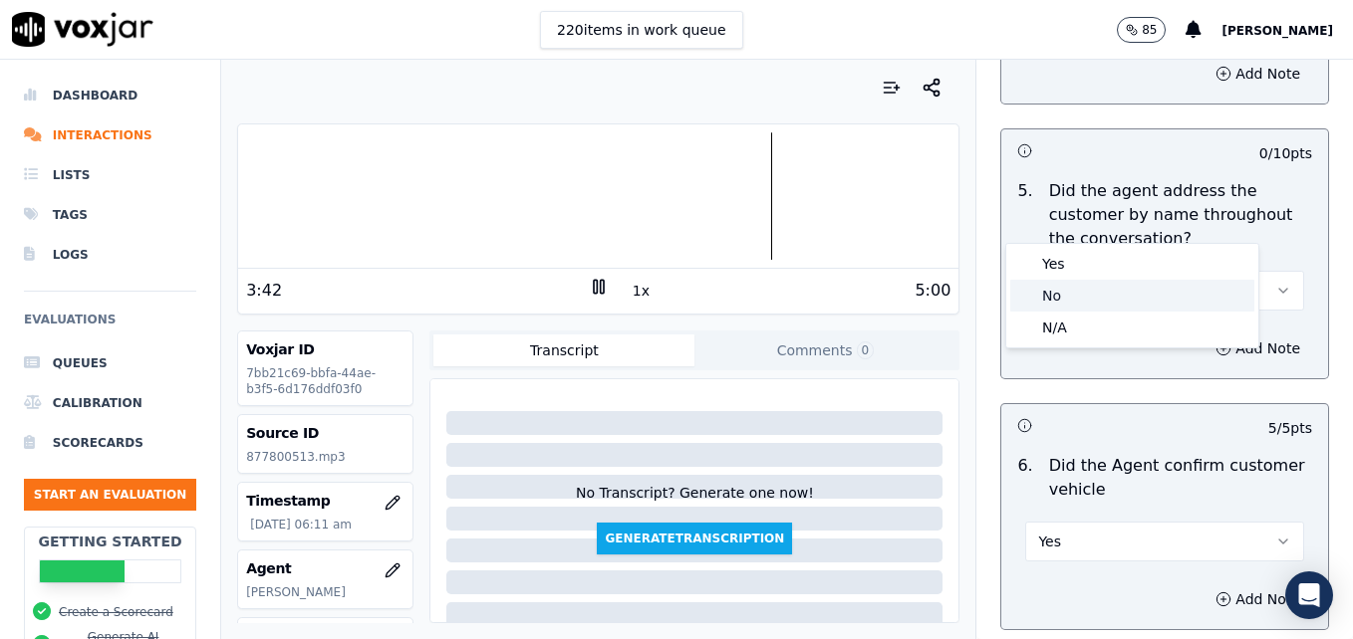
click at [1077, 298] on div "No" at bounding box center [1132, 296] width 244 height 32
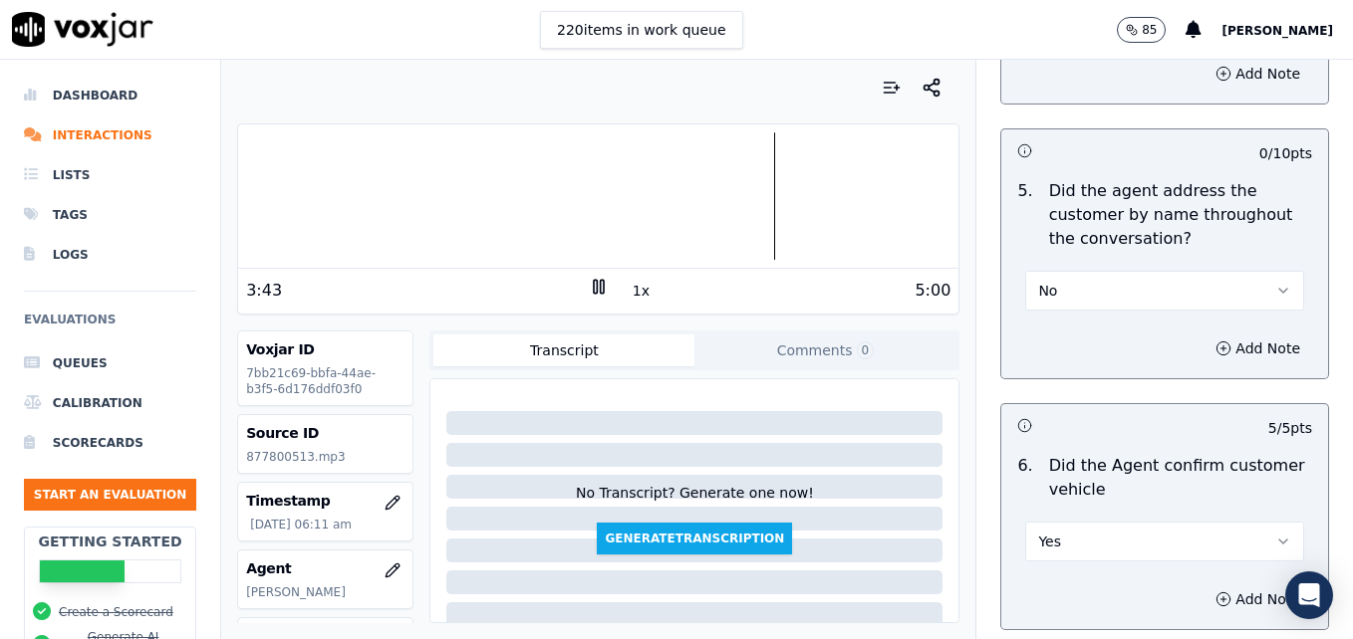
click at [580, 274] on div "3:43 1x 5:00" at bounding box center [598, 290] width 720 height 43
click at [1211, 335] on button "Add Note" at bounding box center [1257, 349] width 109 height 28
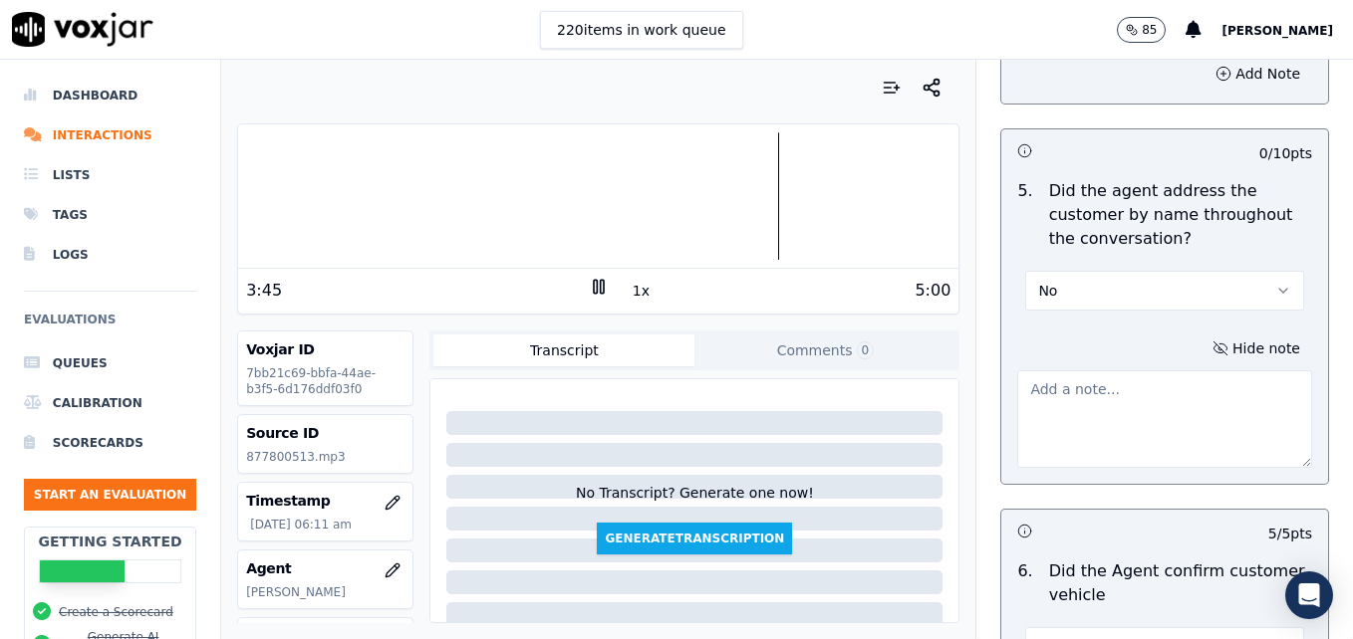
click at [1106, 371] on textarea at bounding box center [1164, 420] width 295 height 98
click at [594, 284] on rect at bounding box center [595, 286] width 3 height 13
click at [1123, 371] on textarea "Be sure to" at bounding box center [1164, 420] width 295 height 98
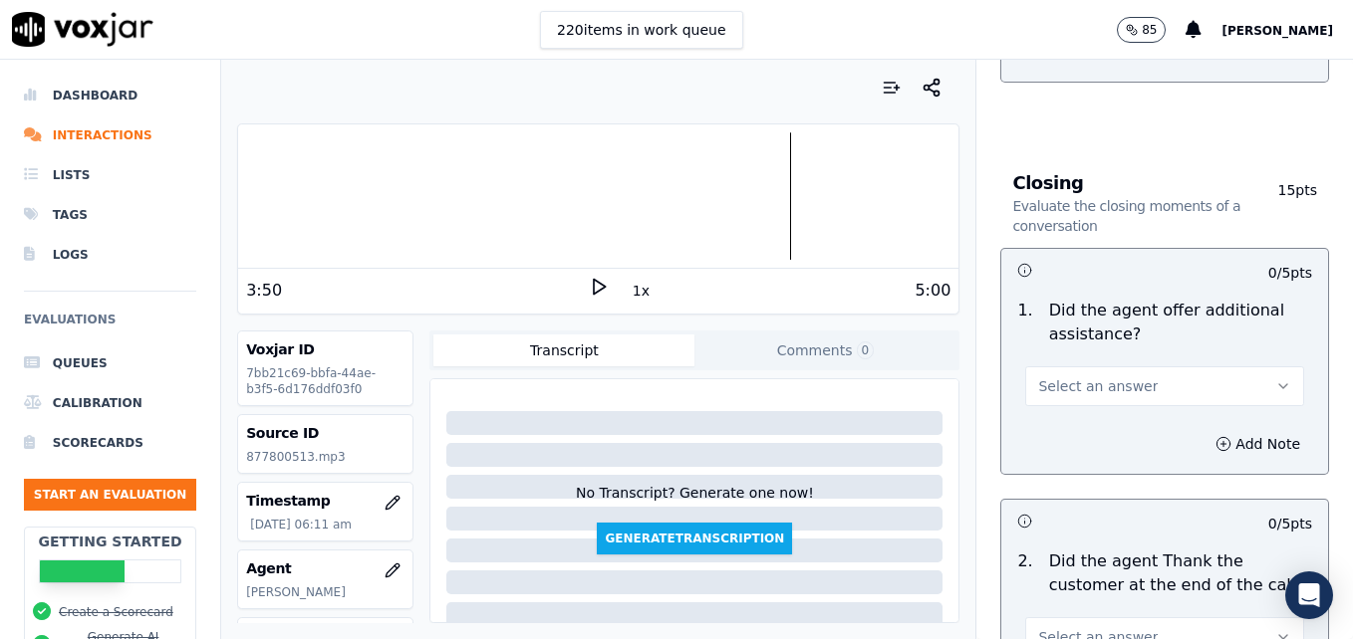
scroll to position [3272, 0]
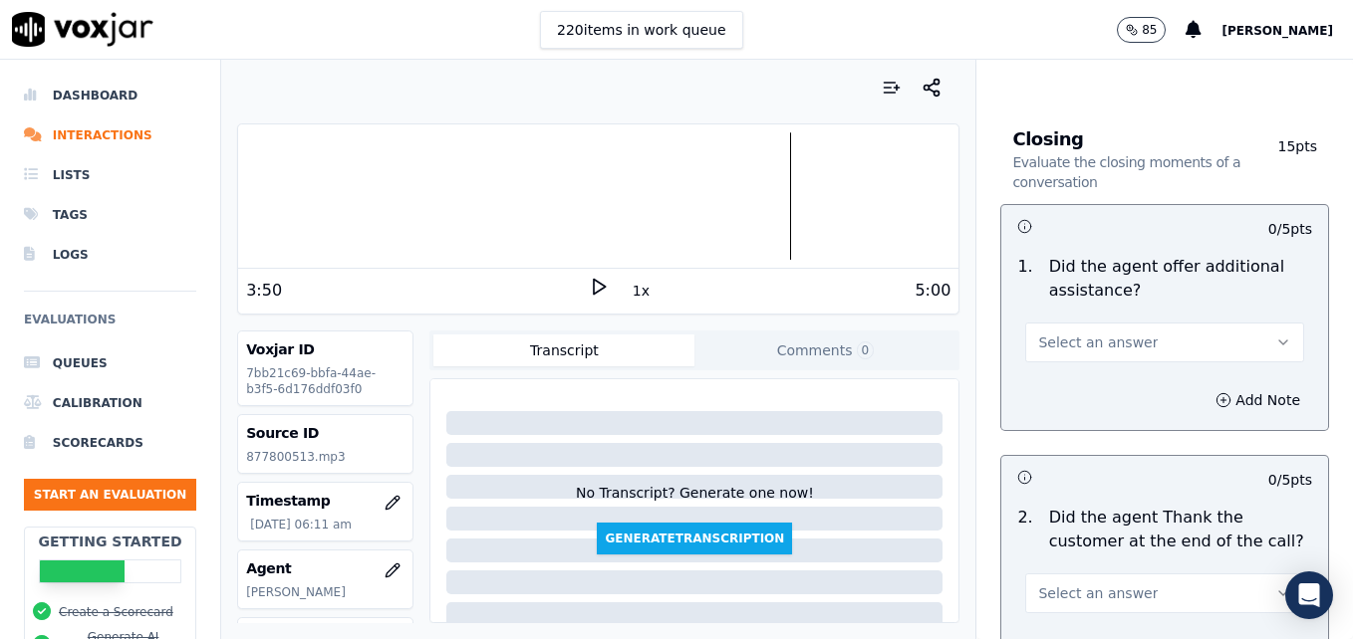
type textarea "Be sure to acquire the customer's first name at the onset of the call and pract…"
click at [589, 285] on icon at bounding box center [599, 287] width 20 height 20
click at [1275, 335] on icon "button" at bounding box center [1283, 343] width 16 height 16
click at [1084, 312] on div "Yes" at bounding box center [1132, 316] width 244 height 32
click at [1215, 392] on icon "button" at bounding box center [1223, 400] width 16 height 16
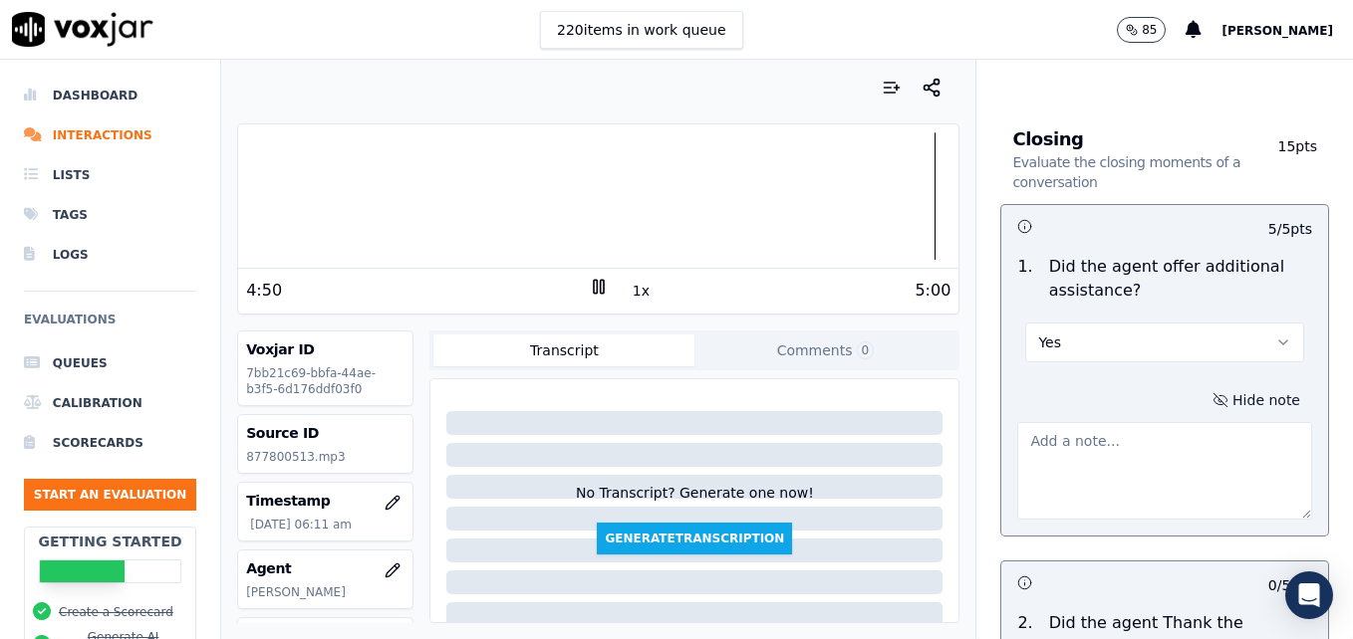
click at [1135, 422] on textarea at bounding box center [1164, 471] width 295 height 98
type textarea "n"
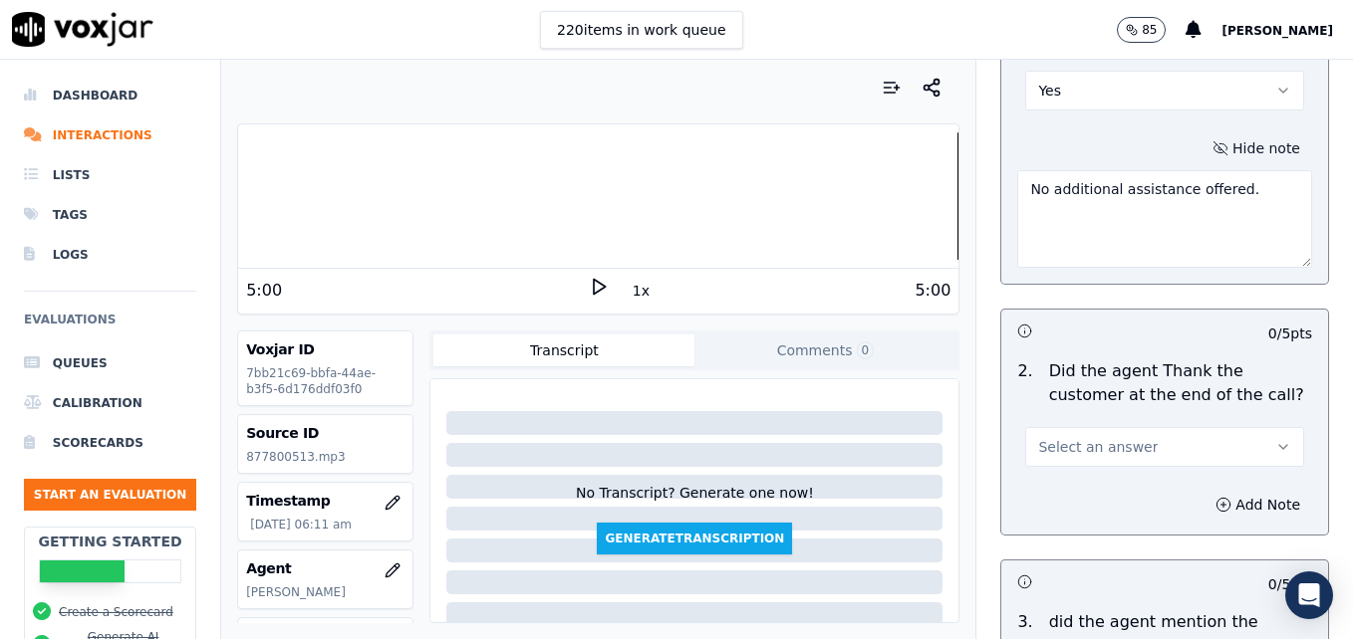
scroll to position [3571, 0]
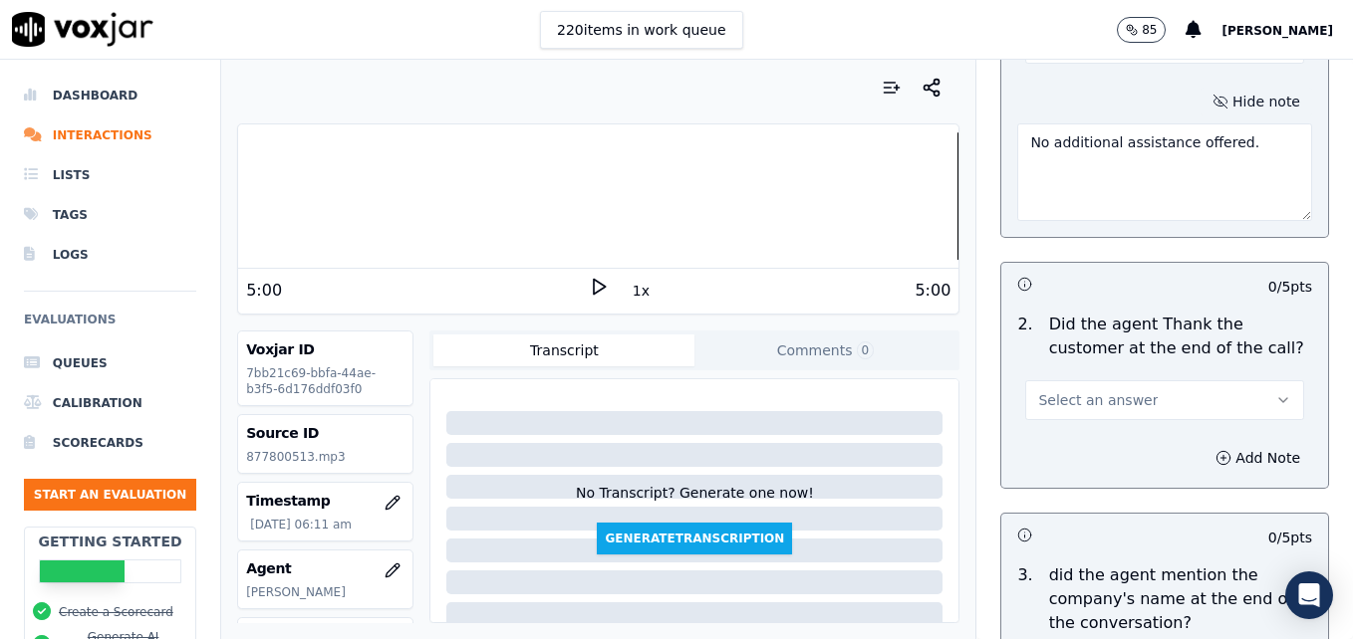
type textarea "No additional assistance offered."
click at [1234, 380] on button "Select an answer" at bounding box center [1164, 400] width 279 height 40
click at [1097, 384] on div "Yes" at bounding box center [1132, 374] width 244 height 32
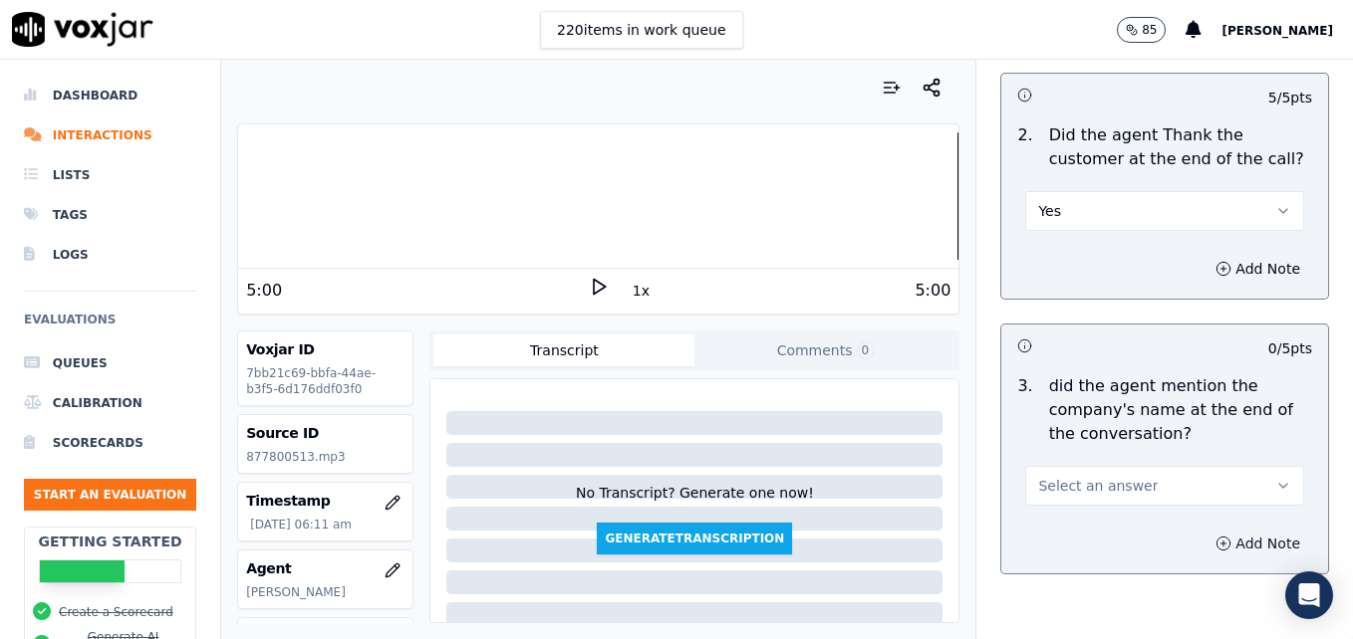
scroll to position [3788, 0]
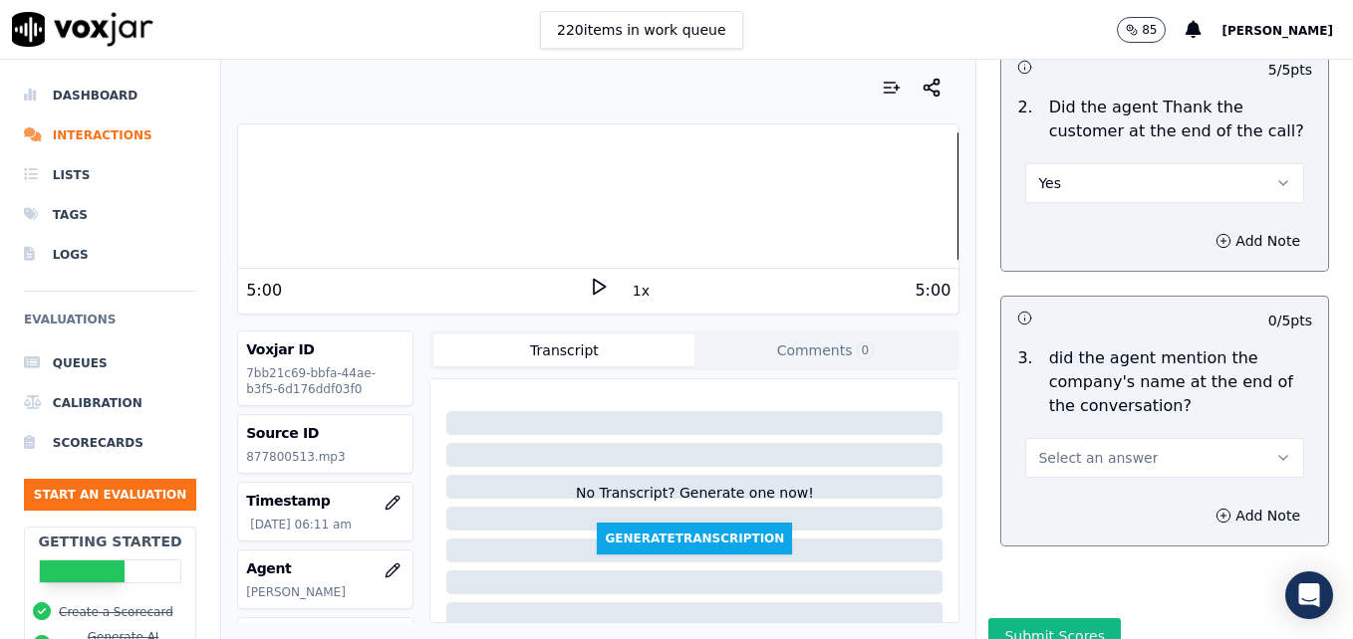
click at [1235, 438] on button "Select an answer" at bounding box center [1164, 458] width 279 height 40
click at [1052, 426] on div "Yes" at bounding box center [1132, 431] width 244 height 32
click at [1034, 619] on button "Submit Scores" at bounding box center [1054, 637] width 132 height 36
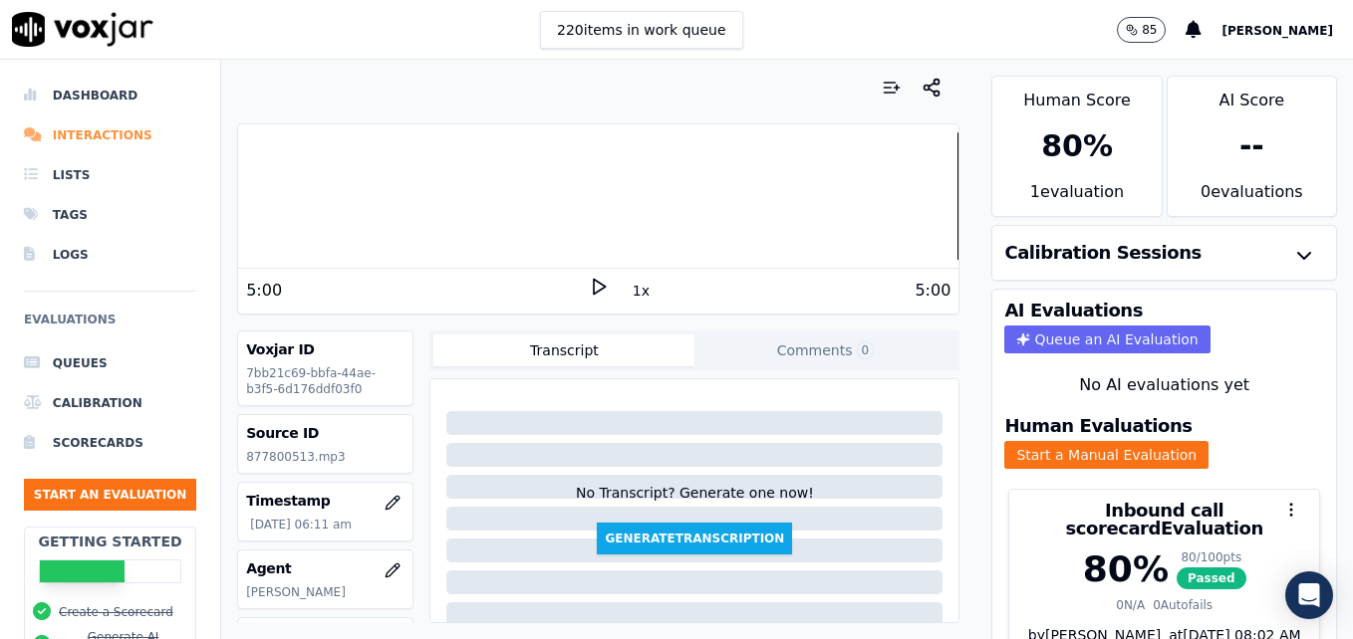
click at [72, 132] on li "Interactions" at bounding box center [110, 136] width 172 height 40
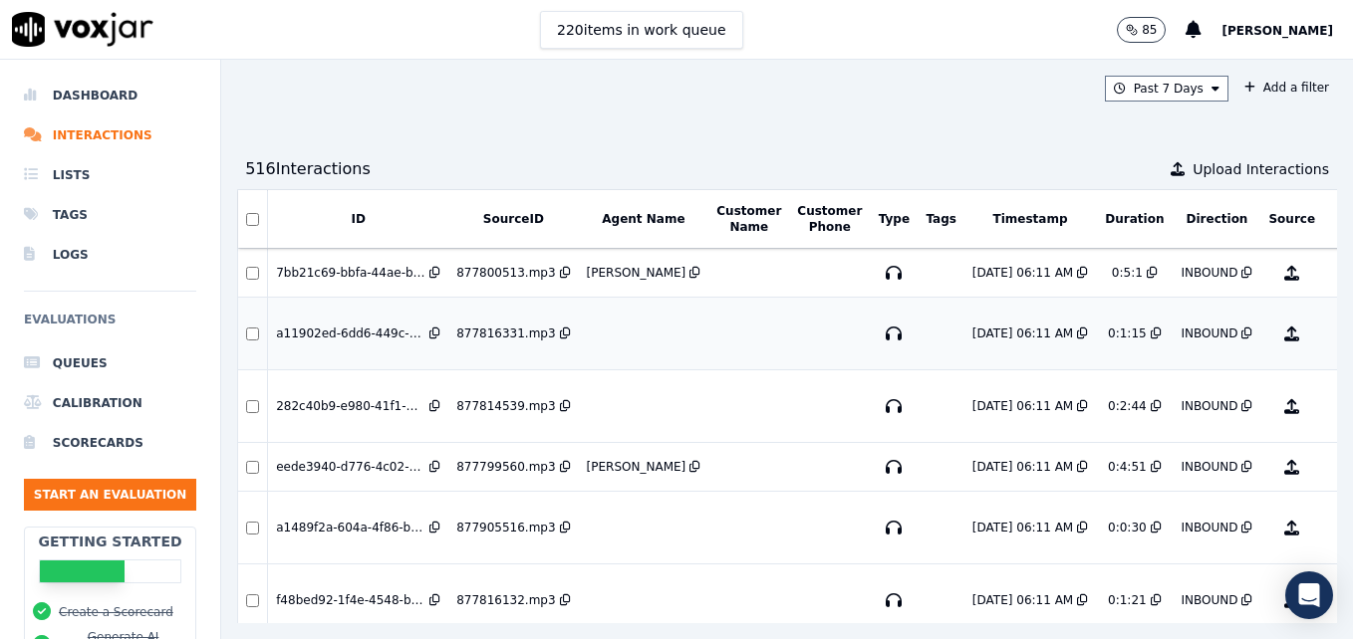
click at [1331, 334] on button "No Evaluation Yet" at bounding box center [1370, 334] width 79 height 56
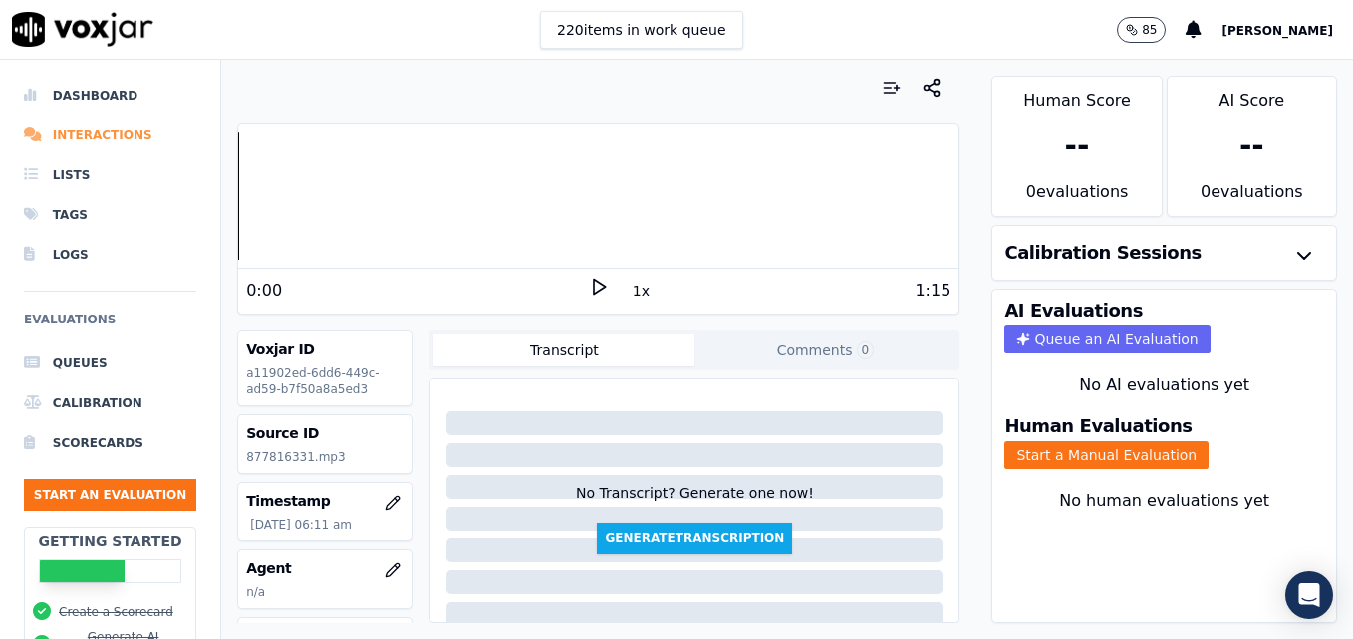
click at [116, 134] on li "Interactions" at bounding box center [110, 136] width 172 height 40
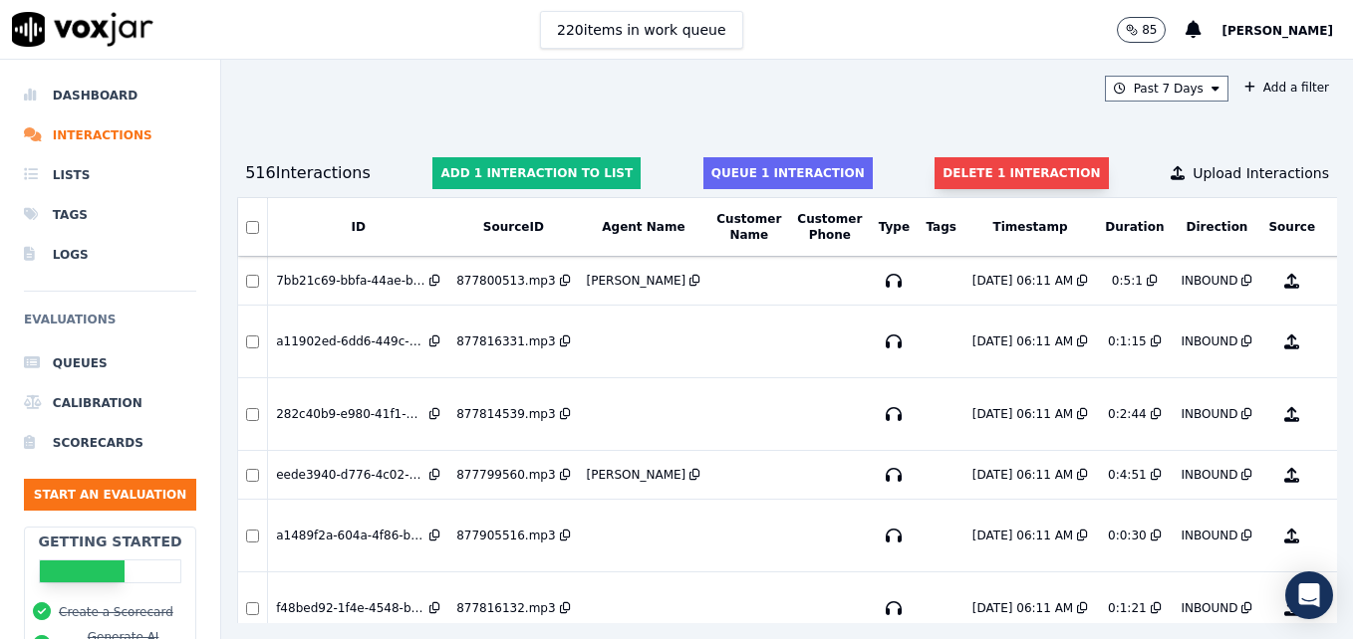
click at [955, 169] on button "Delete 1 interaction" at bounding box center [1020, 173] width 173 height 32
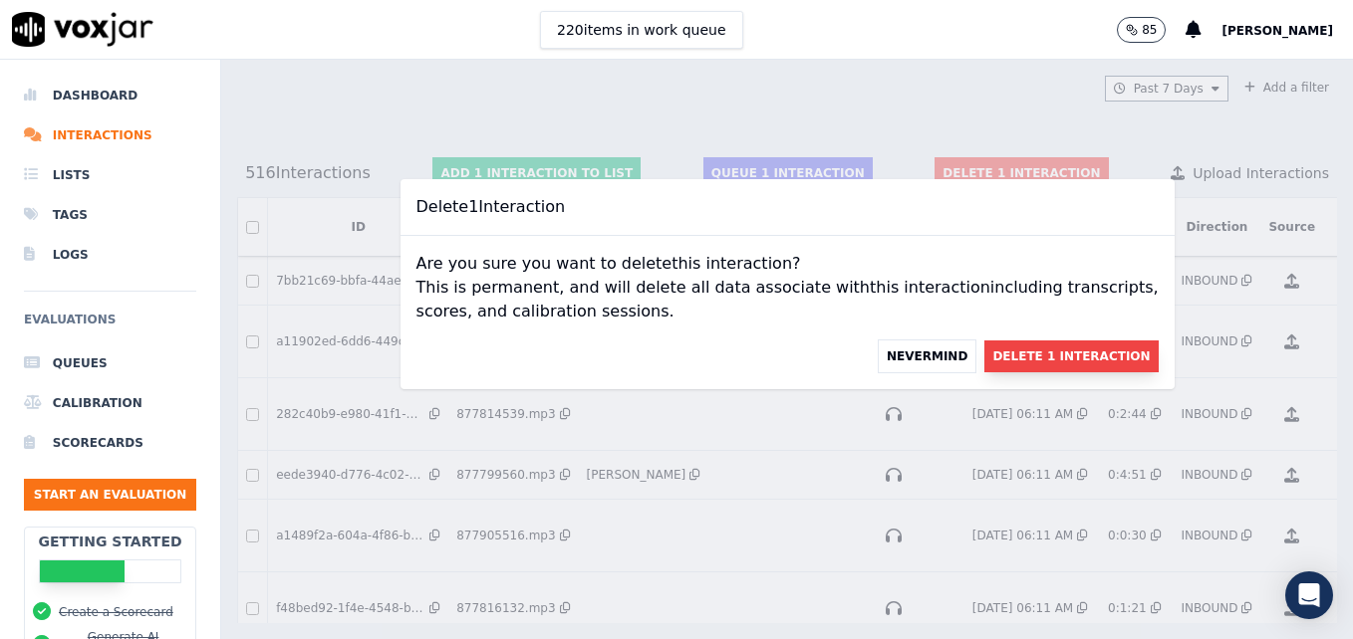
click at [1008, 358] on button "Delete 1 Interaction" at bounding box center [1070, 357] width 173 height 32
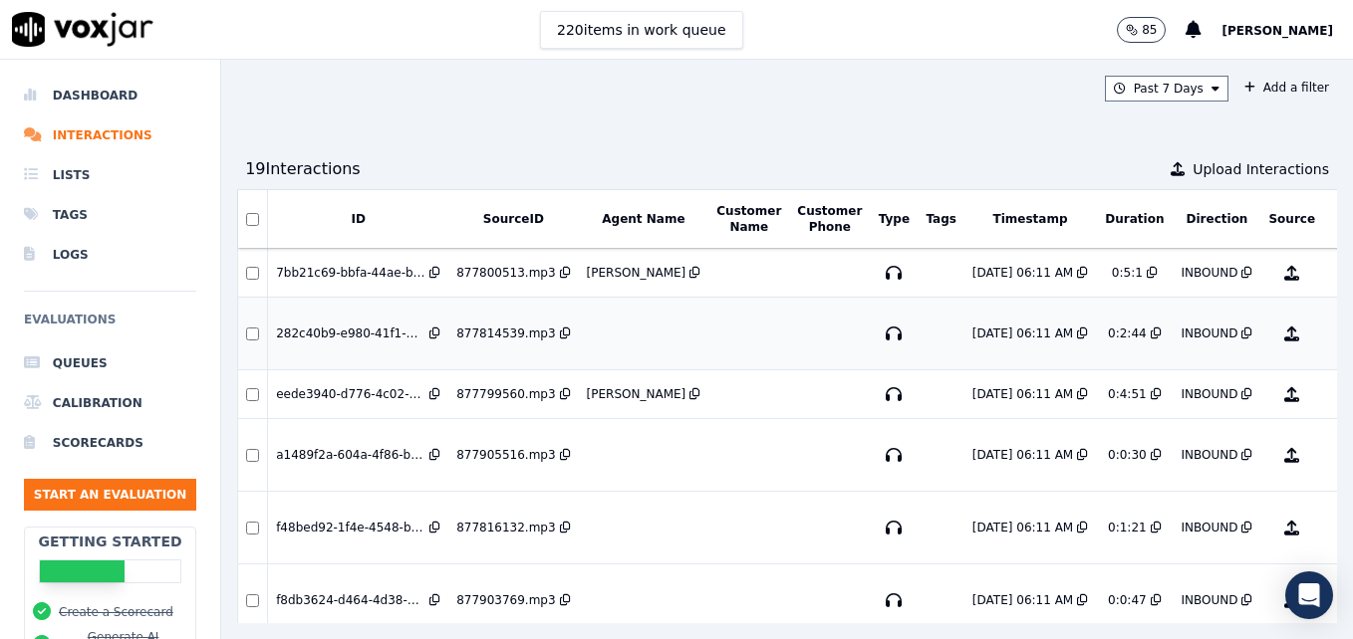
click at [1331, 337] on button "No Evaluation Yet" at bounding box center [1370, 334] width 79 height 56
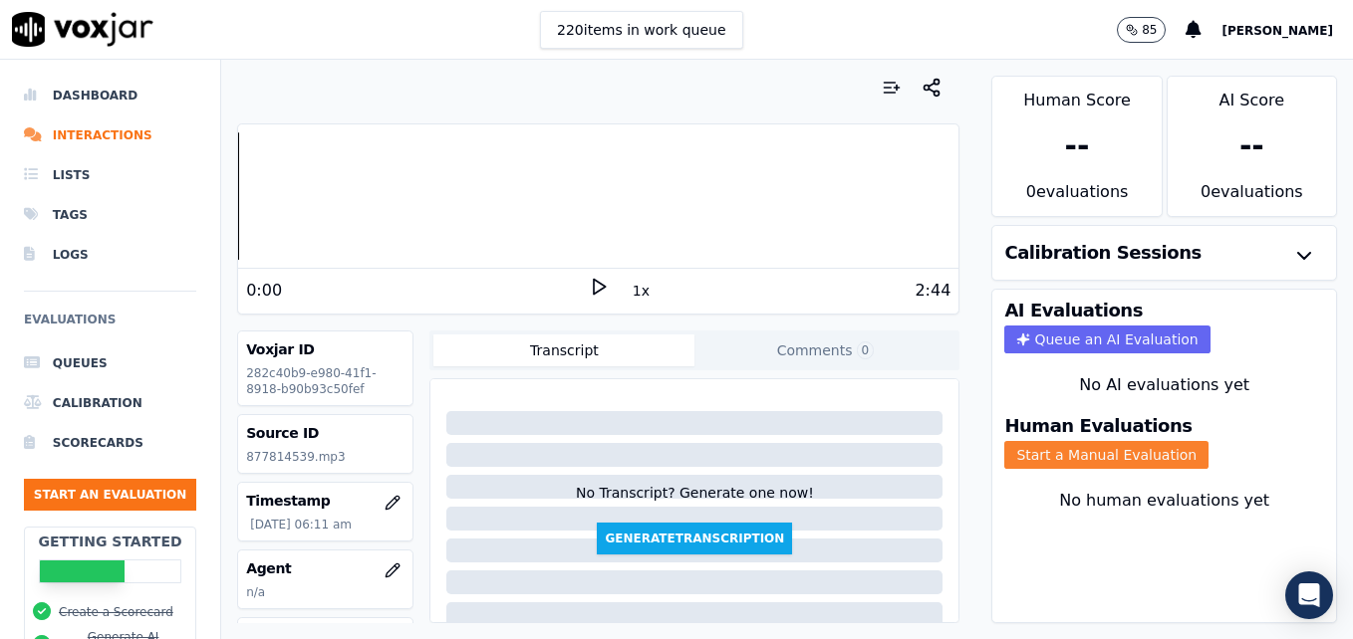
click at [1067, 449] on button "Start a Manual Evaluation" at bounding box center [1106, 455] width 204 height 28
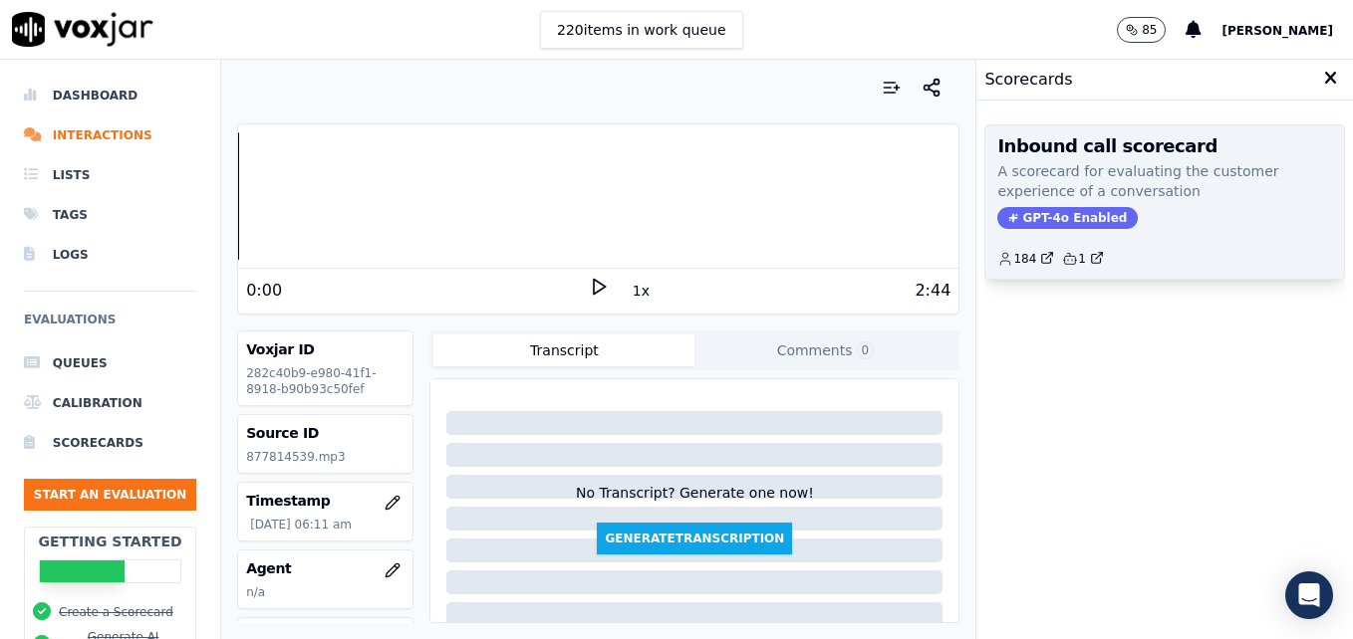
click at [1074, 220] on span "GPT-4o Enabled" at bounding box center [1067, 218] width 140 height 22
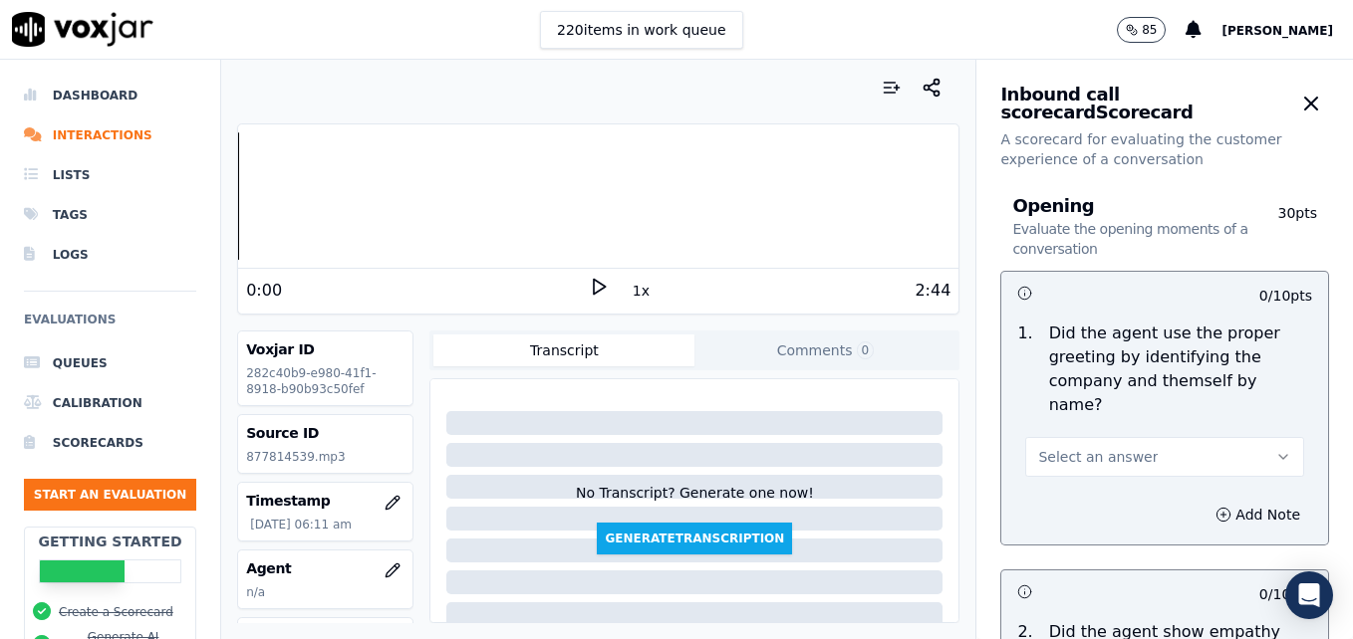
click at [588, 275] on div "0:00 1x 2:44" at bounding box center [598, 290] width 720 height 43
click at [589, 284] on icon at bounding box center [599, 287] width 20 height 20
click at [379, 562] on button "button" at bounding box center [393, 571] width 40 height 40
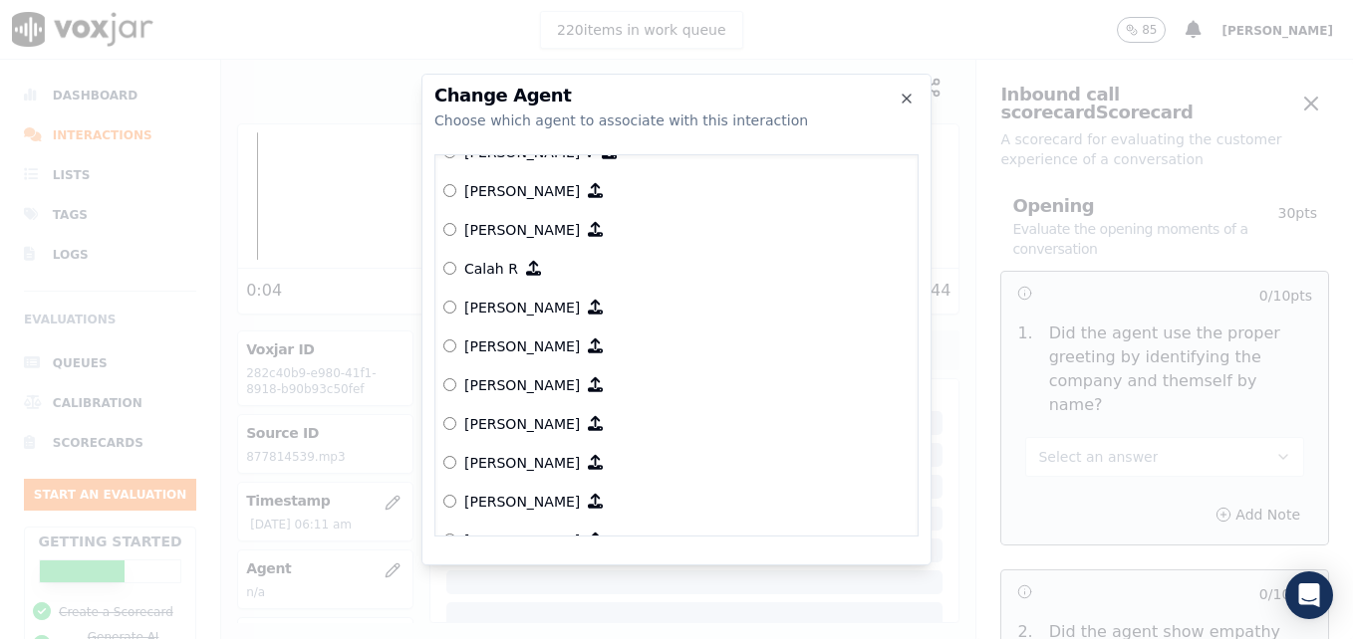
scroll to position [299, 0]
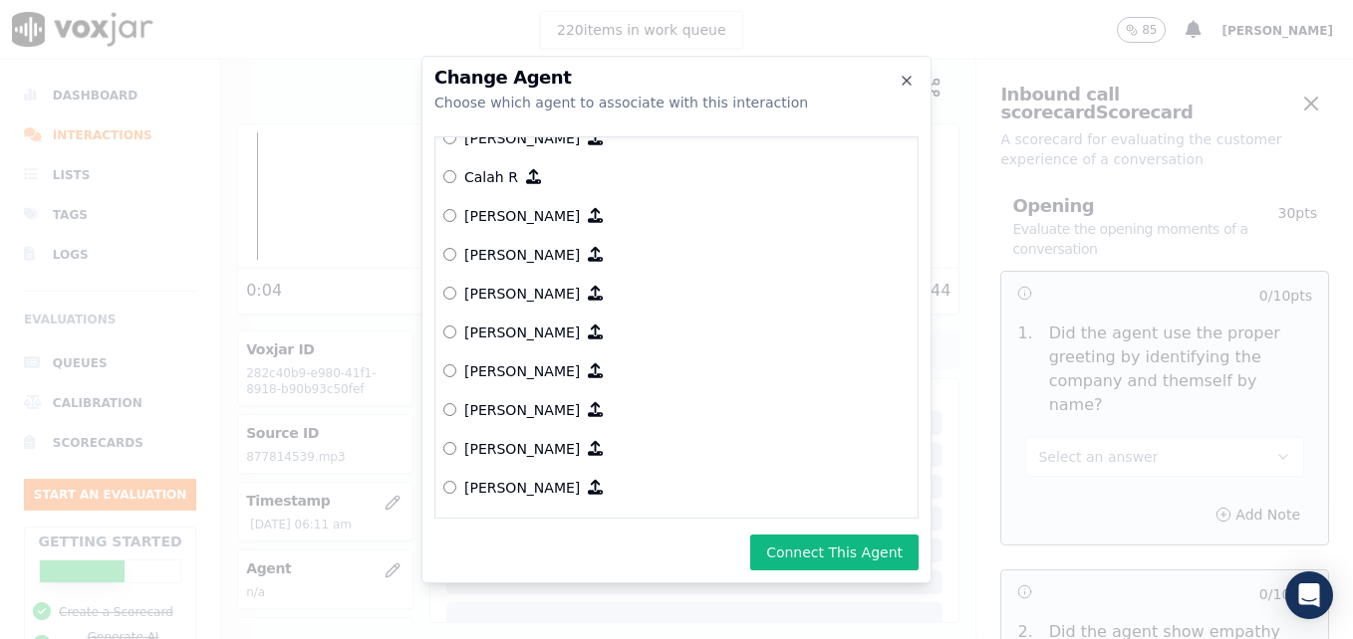
click at [806, 548] on button "Connect This Agent" at bounding box center [834, 553] width 168 height 36
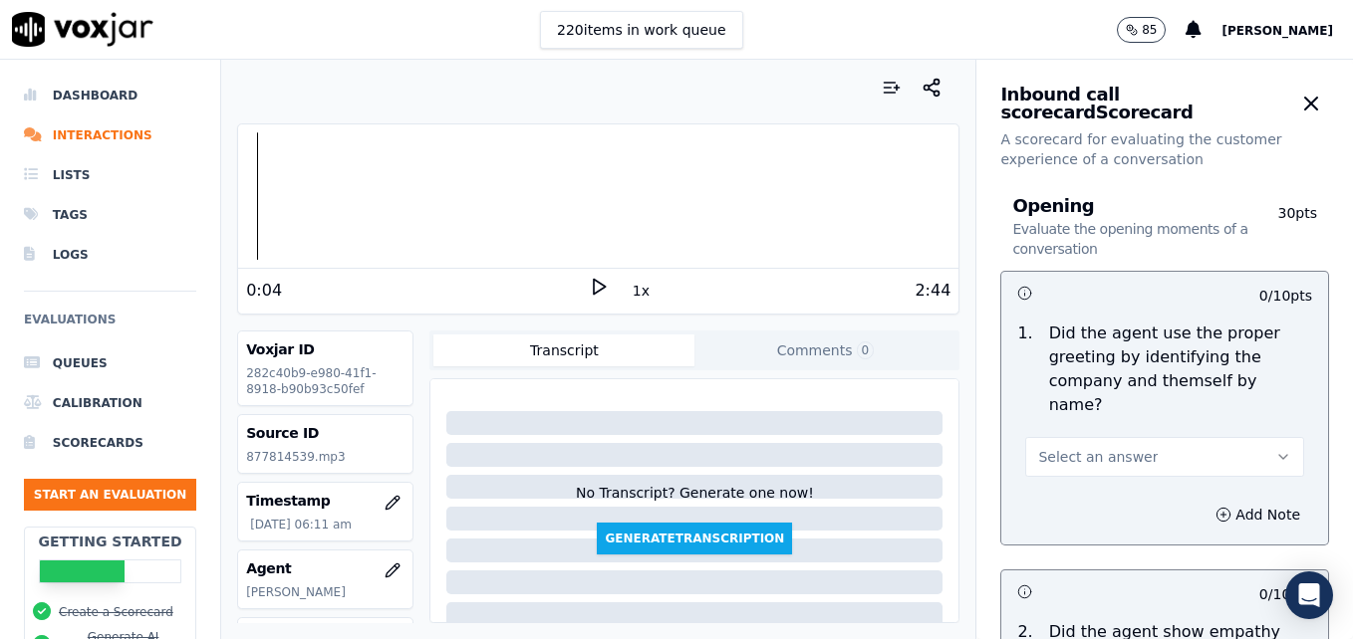
click at [1275, 449] on icon "button" at bounding box center [1283, 457] width 16 height 16
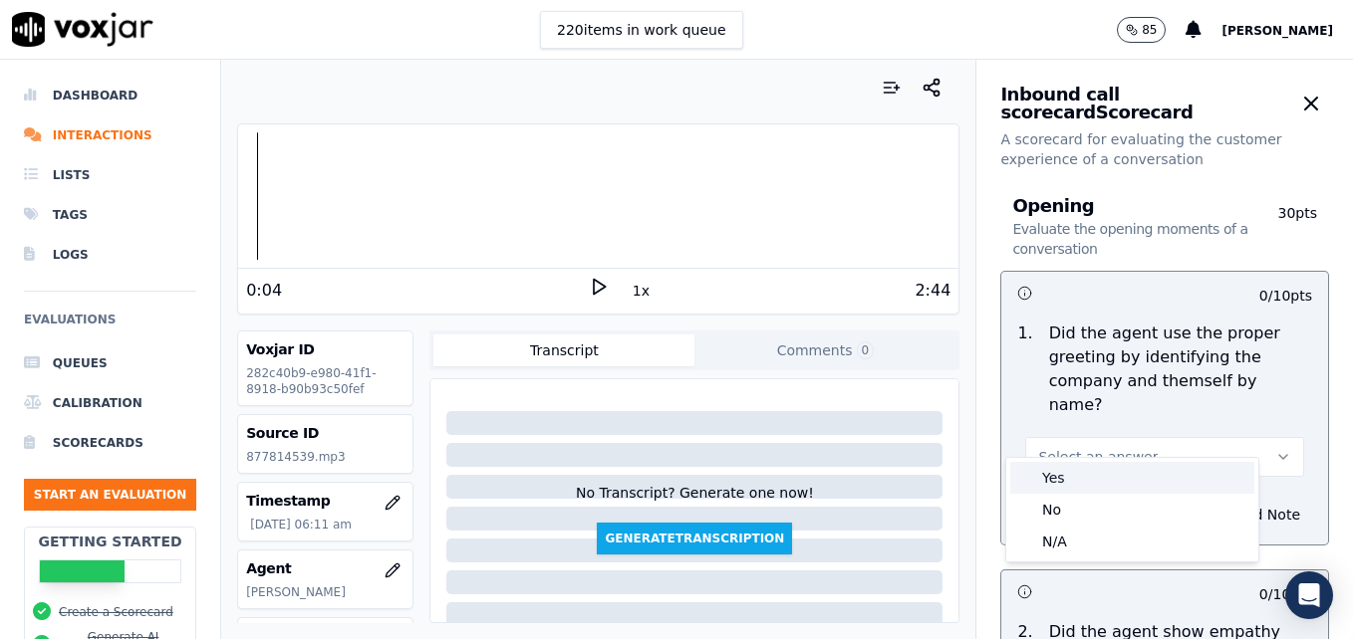
click at [1069, 485] on div "Yes" at bounding box center [1132, 478] width 244 height 32
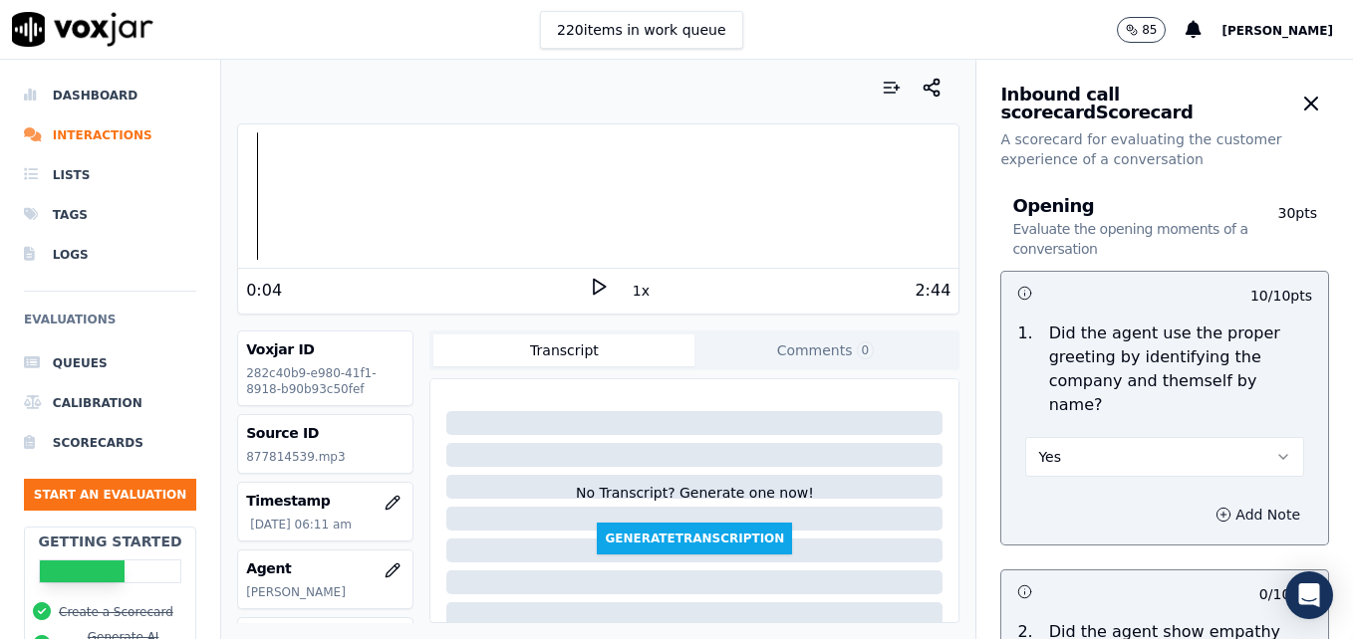
click at [1223, 512] on icon "button" at bounding box center [1223, 514] width 0 height 5
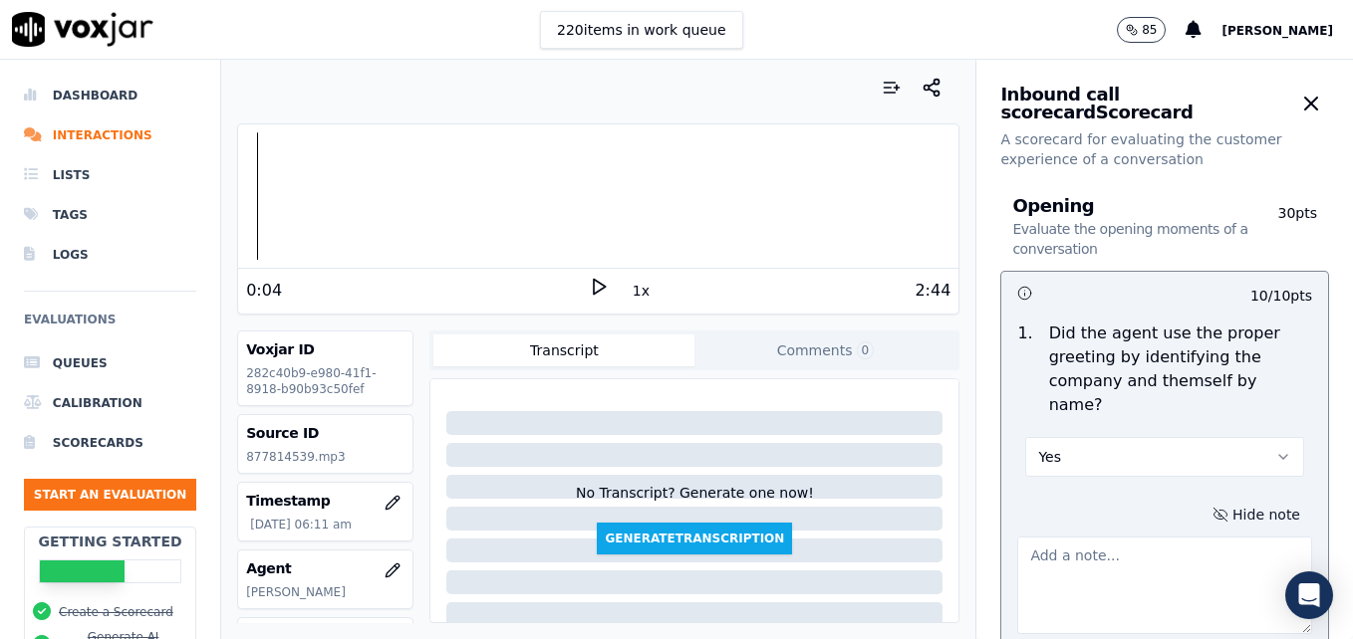
click at [1149, 546] on textarea at bounding box center [1164, 586] width 295 height 98
type textarea ""Scheduling" not included in greeting."
click at [590, 289] on icon at bounding box center [599, 287] width 20 height 20
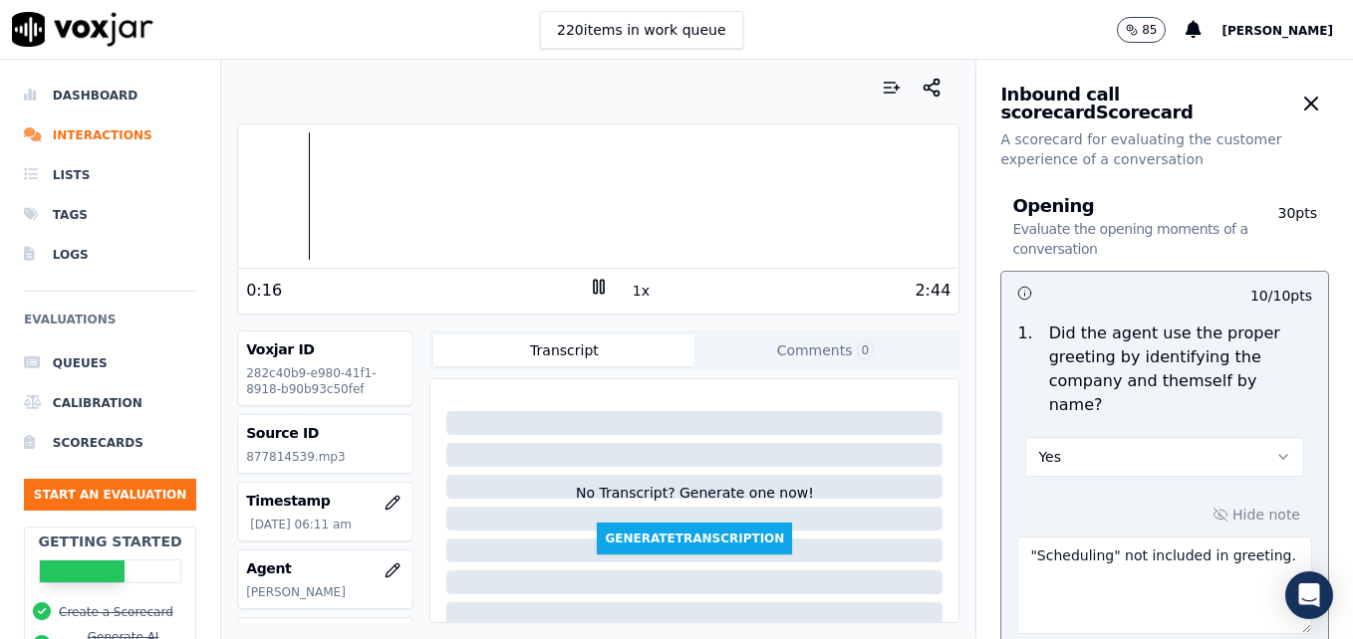
click at [264, 195] on div at bounding box center [598, 195] width 720 height 127
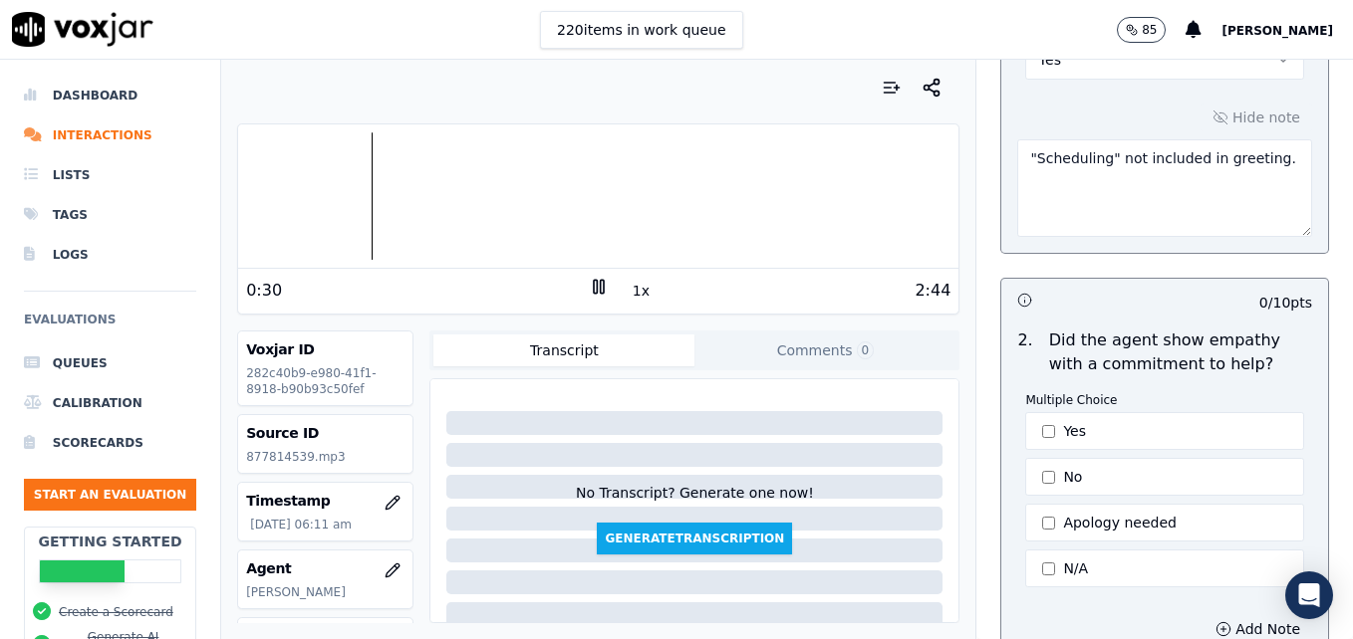
scroll to position [398, 0]
click at [1025, 503] on button "Apology needed" at bounding box center [1164, 522] width 279 height 38
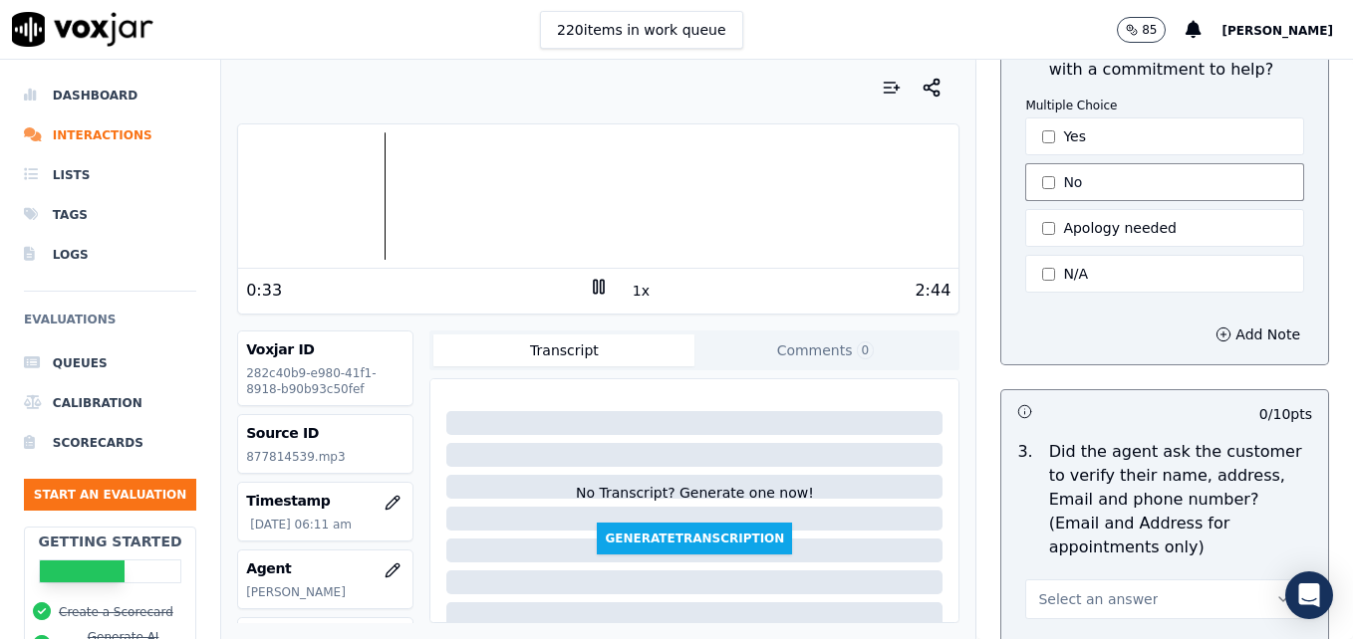
scroll to position [797, 0]
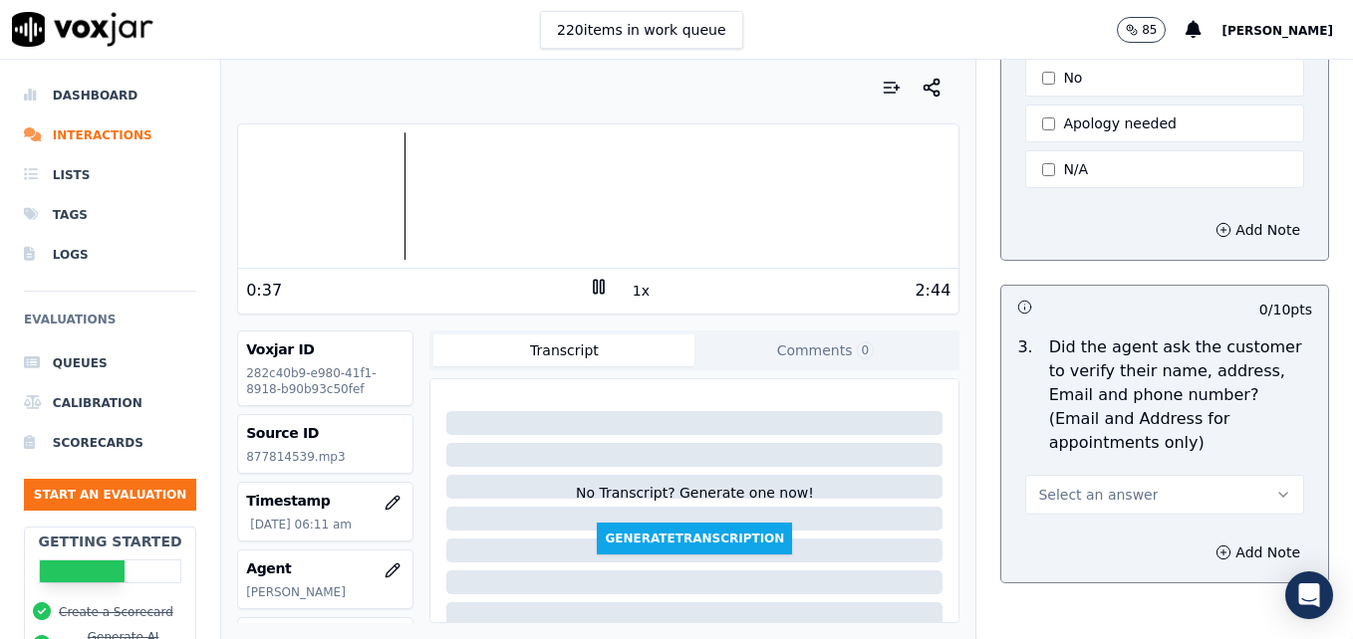
click at [1275, 487] on icon "button" at bounding box center [1283, 495] width 16 height 16
click at [607, 198] on div at bounding box center [598, 195] width 720 height 127
click at [589, 279] on icon at bounding box center [599, 287] width 20 height 20
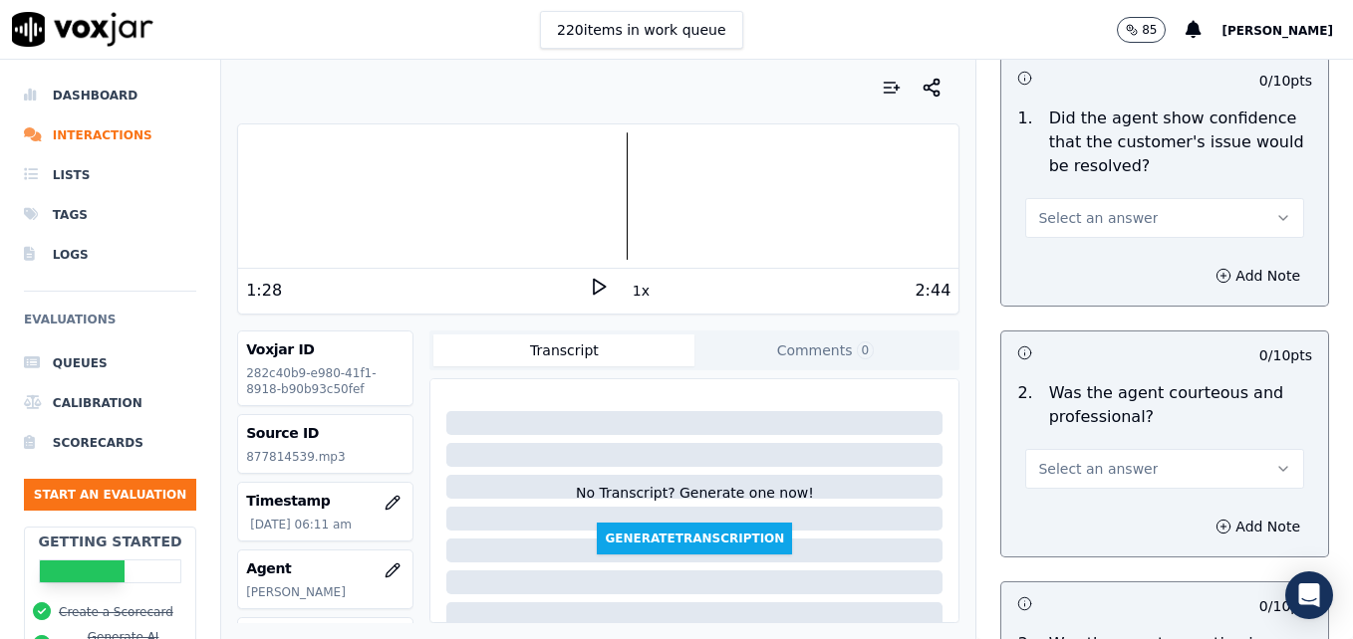
scroll to position [1494, 0]
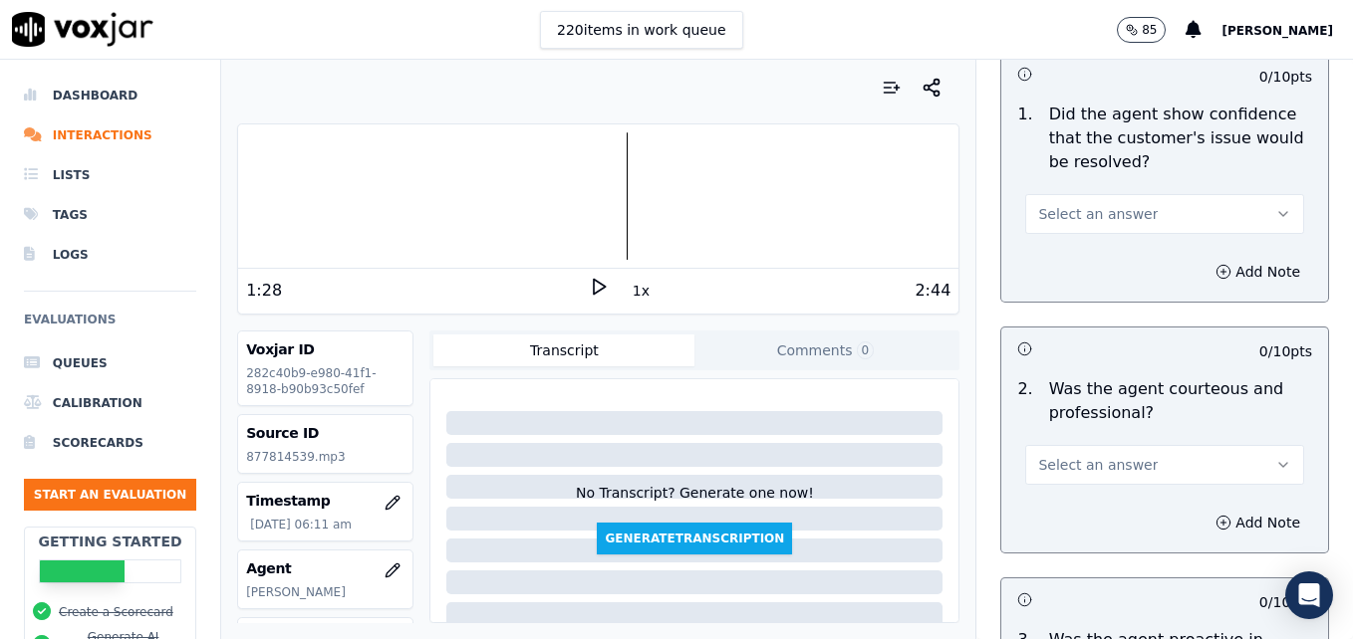
drag, startPoint x: 1246, startPoint y: 414, endPoint x: 1211, endPoint y: 429, distance: 37.9
click at [1244, 445] on button "Select an answer" at bounding box center [1164, 465] width 279 height 40
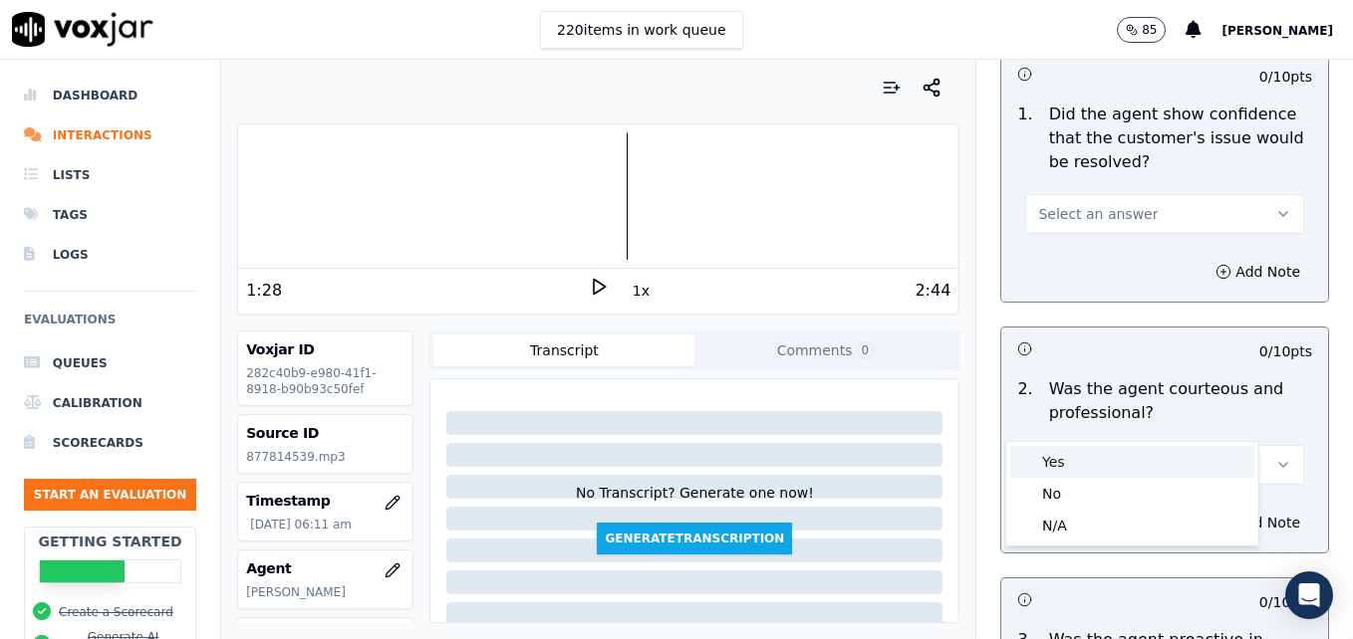
click at [1114, 459] on div "Yes" at bounding box center [1132, 462] width 244 height 32
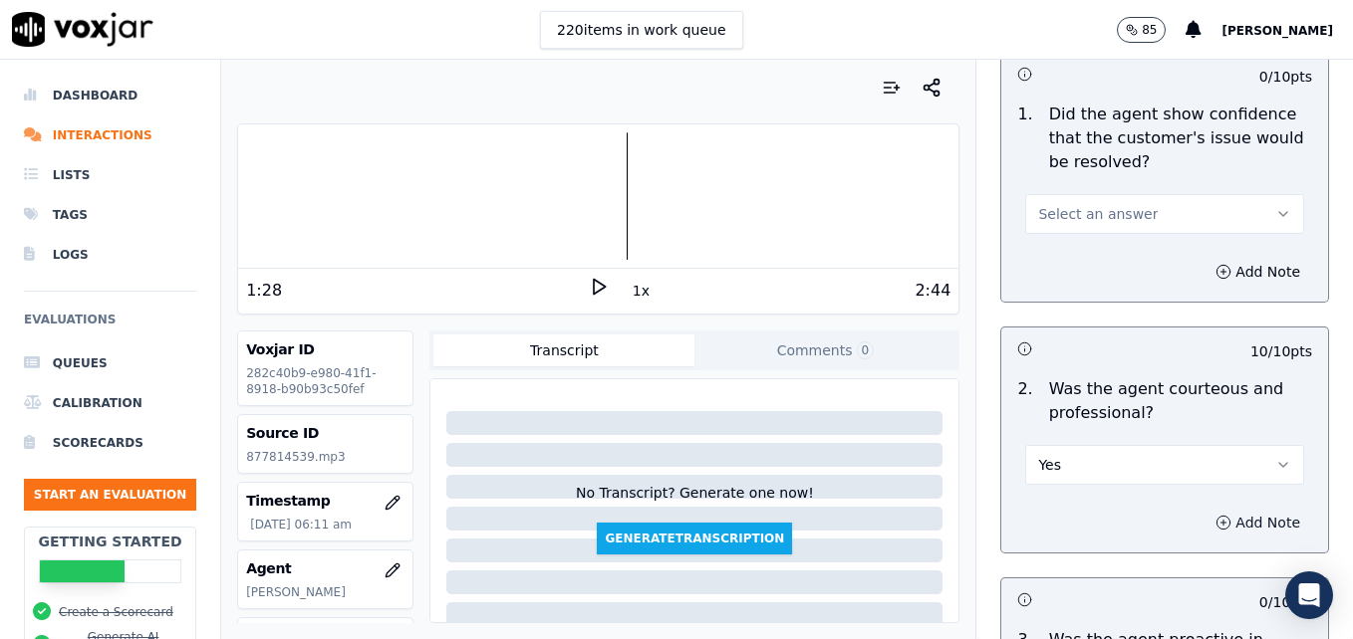
click at [1223, 520] on icon "button" at bounding box center [1223, 522] width 0 height 5
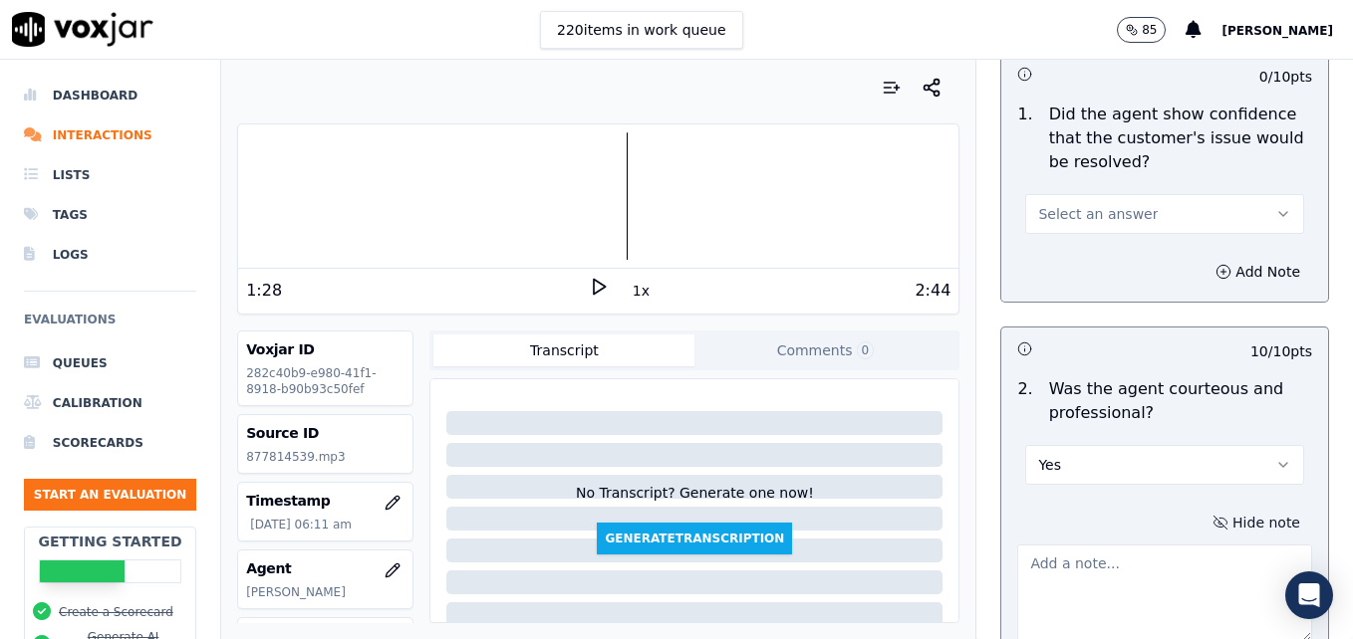
click at [1152, 545] on textarea at bounding box center [1164, 594] width 295 height 98
click at [589, 290] on icon at bounding box center [599, 287] width 20 height 20
click at [747, 199] on div at bounding box center [598, 195] width 720 height 127
click at [589, 282] on icon at bounding box center [599, 287] width 20 height 20
click at [1197, 545] on textarea "Dead air observed from 1:26-" at bounding box center [1164, 594] width 295 height 98
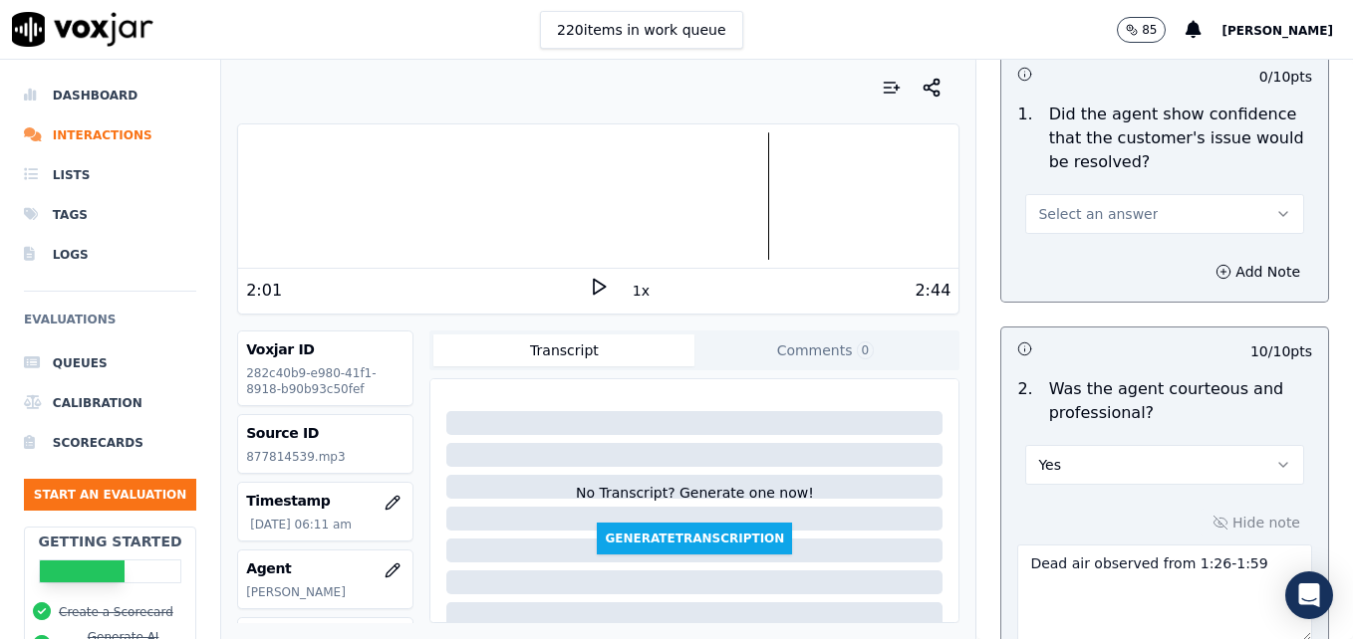
type textarea "Dead air observed from 1:26-1:59"
click at [589, 286] on icon at bounding box center [599, 287] width 20 height 20
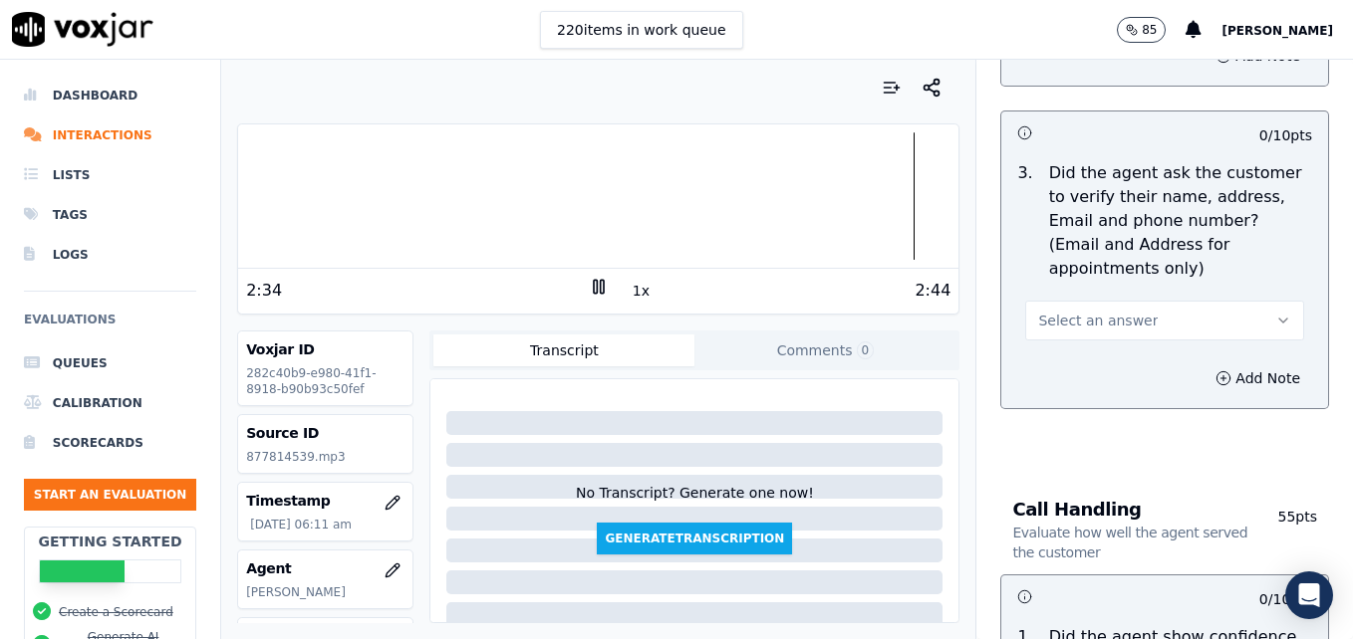
scroll to position [996, 0]
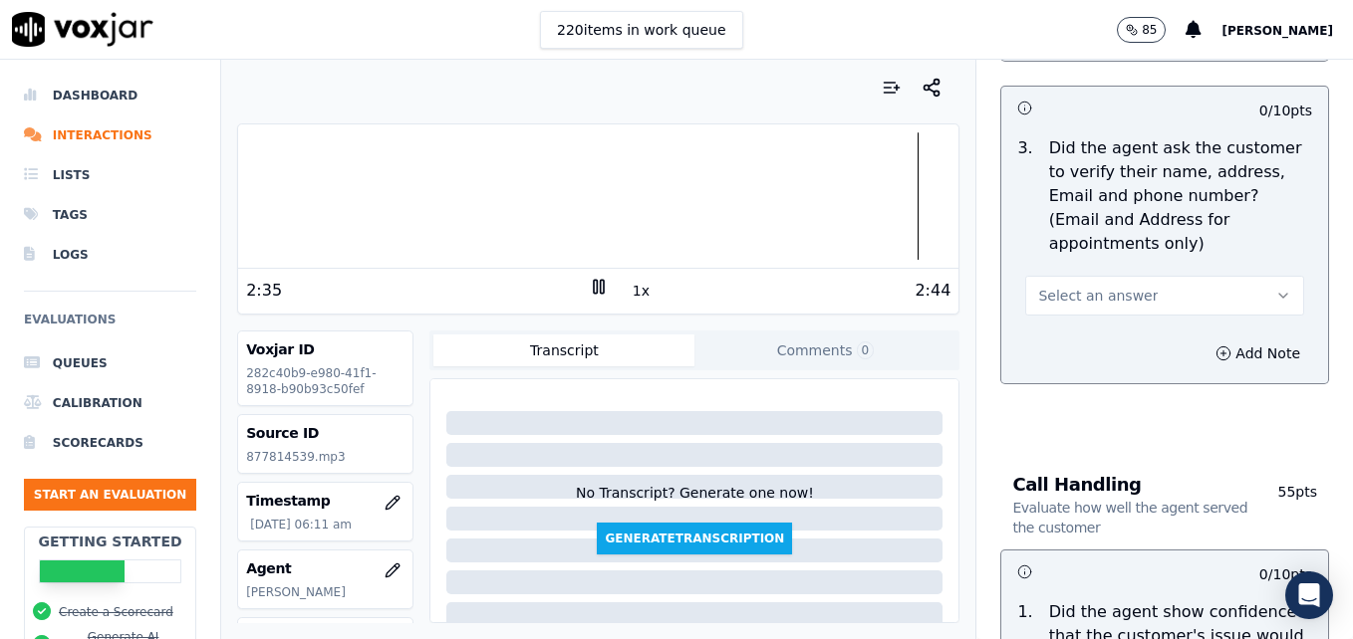
click at [1275, 288] on icon "button" at bounding box center [1283, 296] width 16 height 16
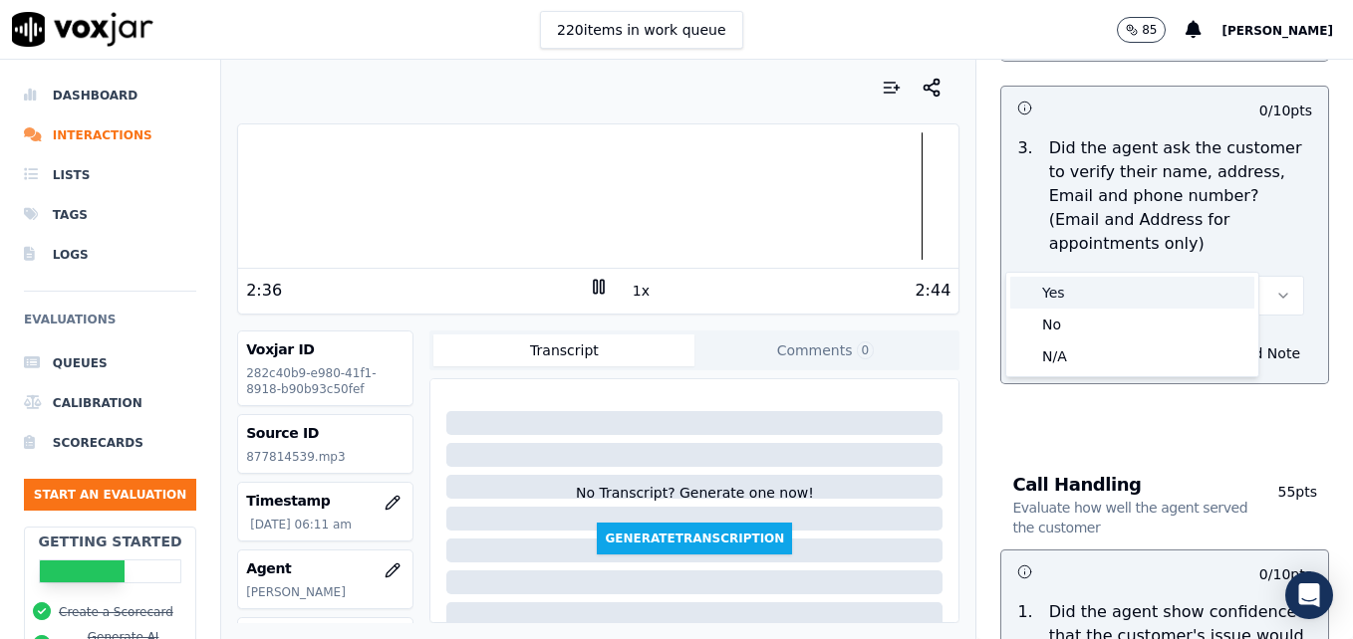
click at [1091, 294] on div "Yes" at bounding box center [1132, 293] width 244 height 32
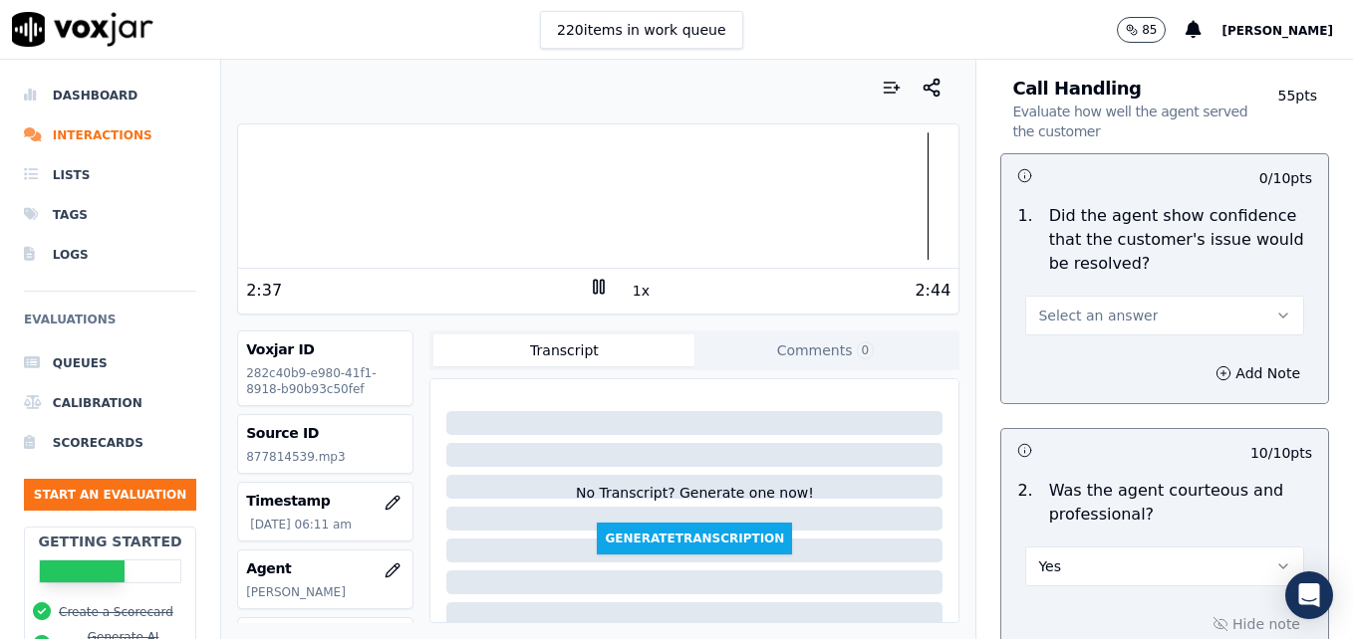
scroll to position [1394, 0]
click at [1275, 306] on icon "button" at bounding box center [1283, 314] width 16 height 16
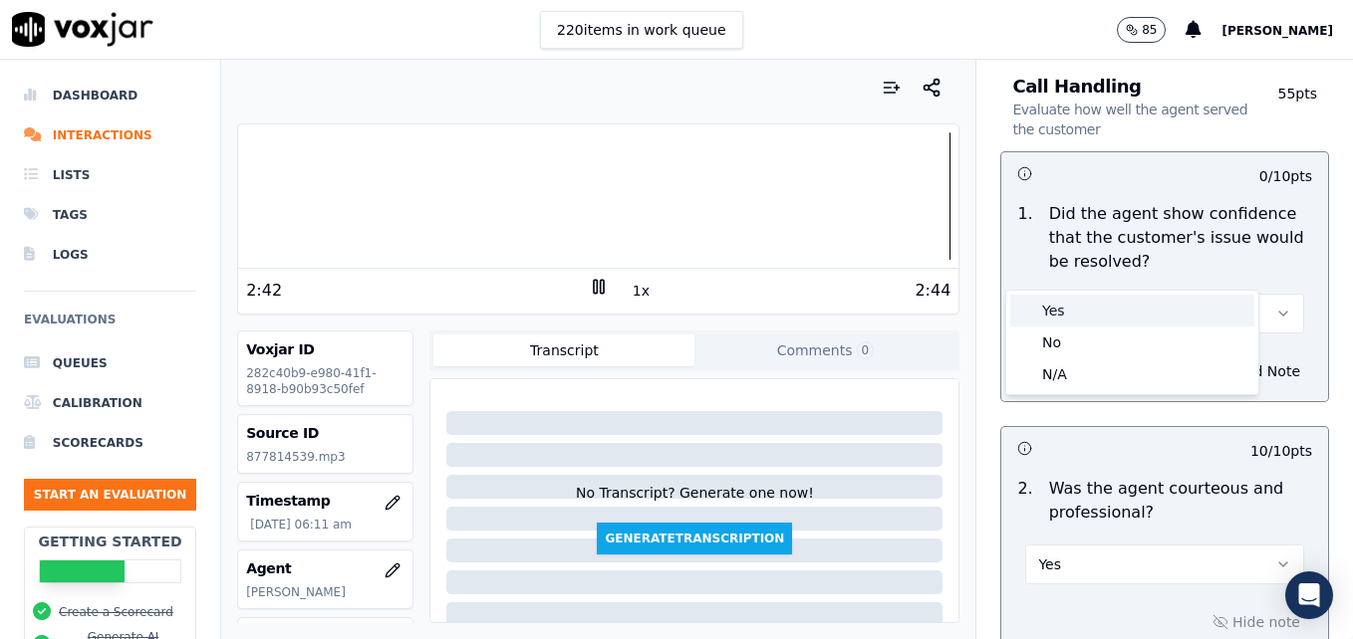
click at [1102, 313] on div "Yes" at bounding box center [1132, 311] width 244 height 32
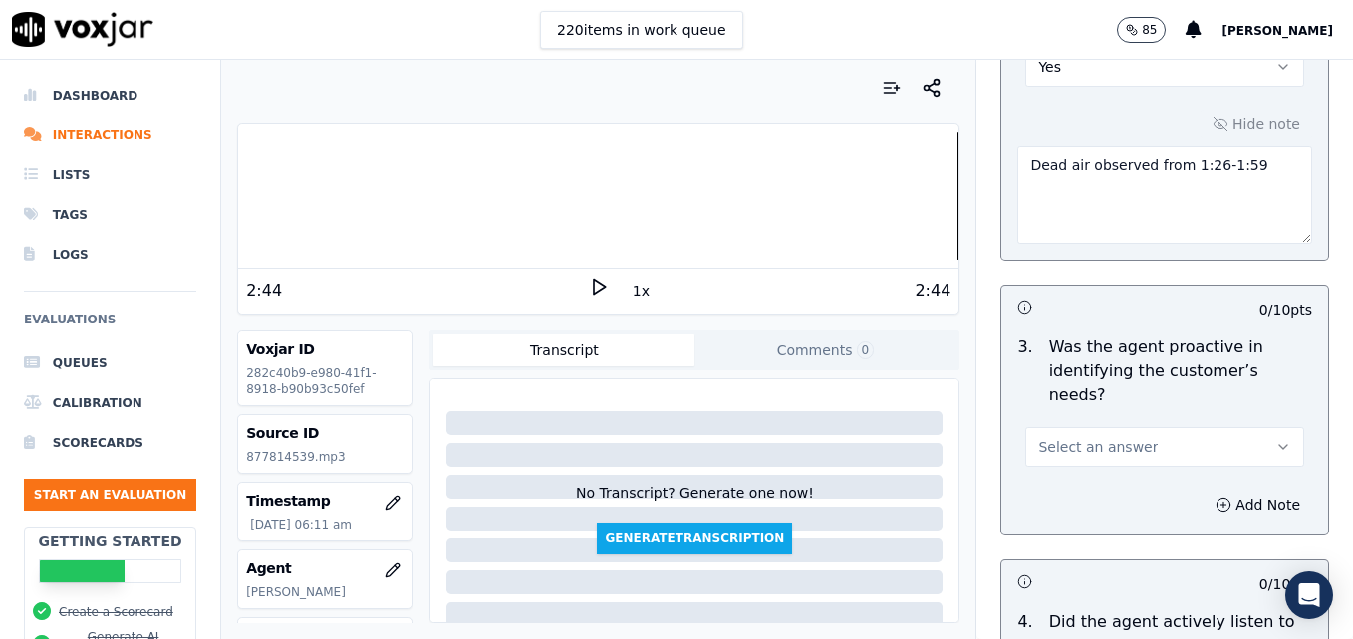
scroll to position [1992, 0]
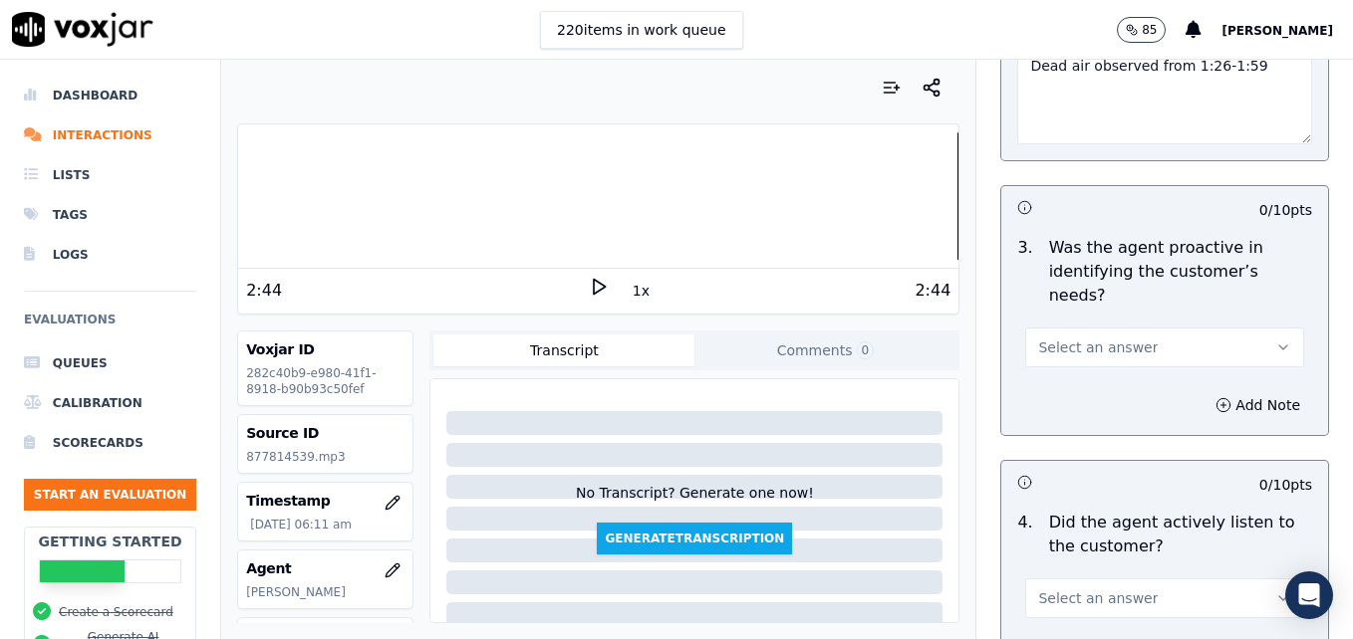
click at [1246, 328] on button "Select an answer" at bounding box center [1164, 348] width 279 height 40
click at [1141, 320] on div "Yes" at bounding box center [1132, 321] width 244 height 32
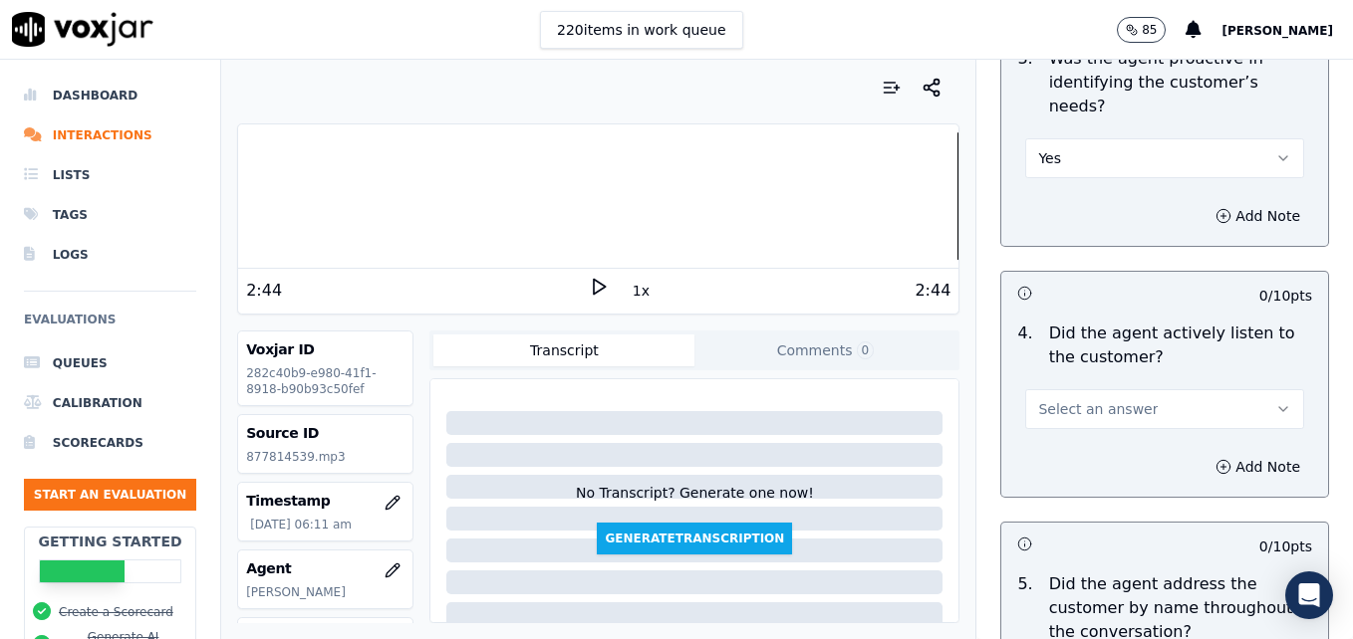
scroll to position [2191, 0]
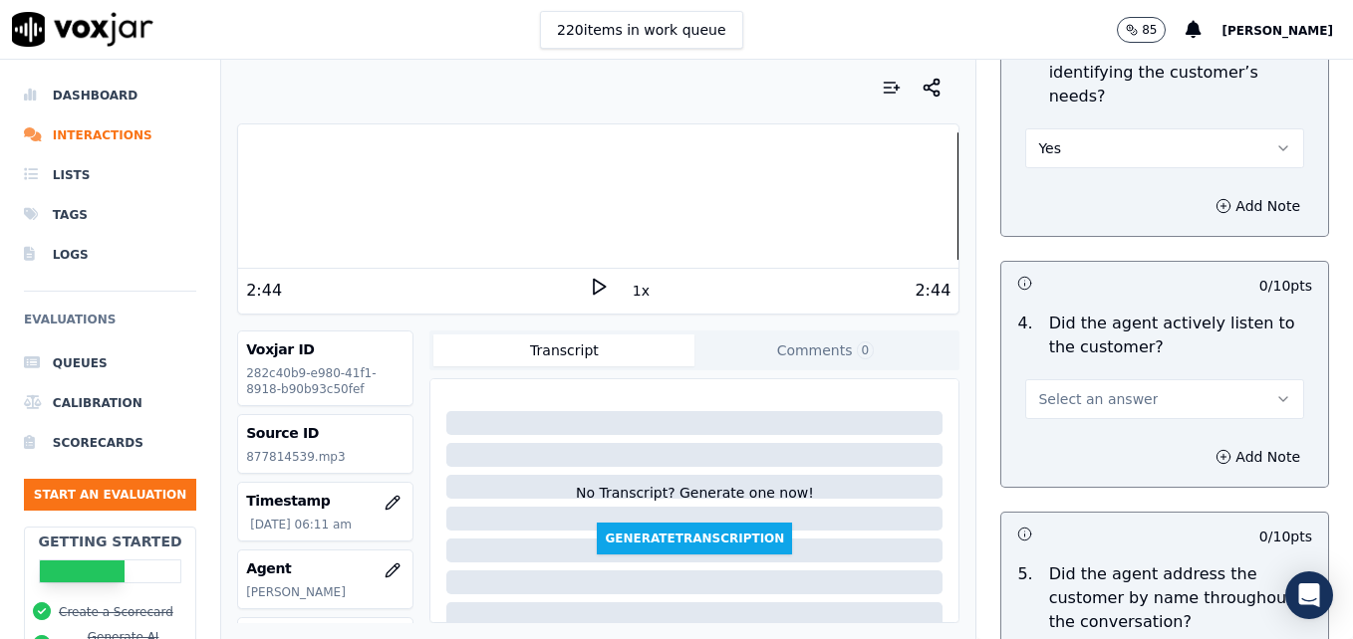
click at [1275, 391] on icon "button" at bounding box center [1283, 399] width 16 height 16
click at [1082, 371] on div "Yes" at bounding box center [1132, 373] width 244 height 32
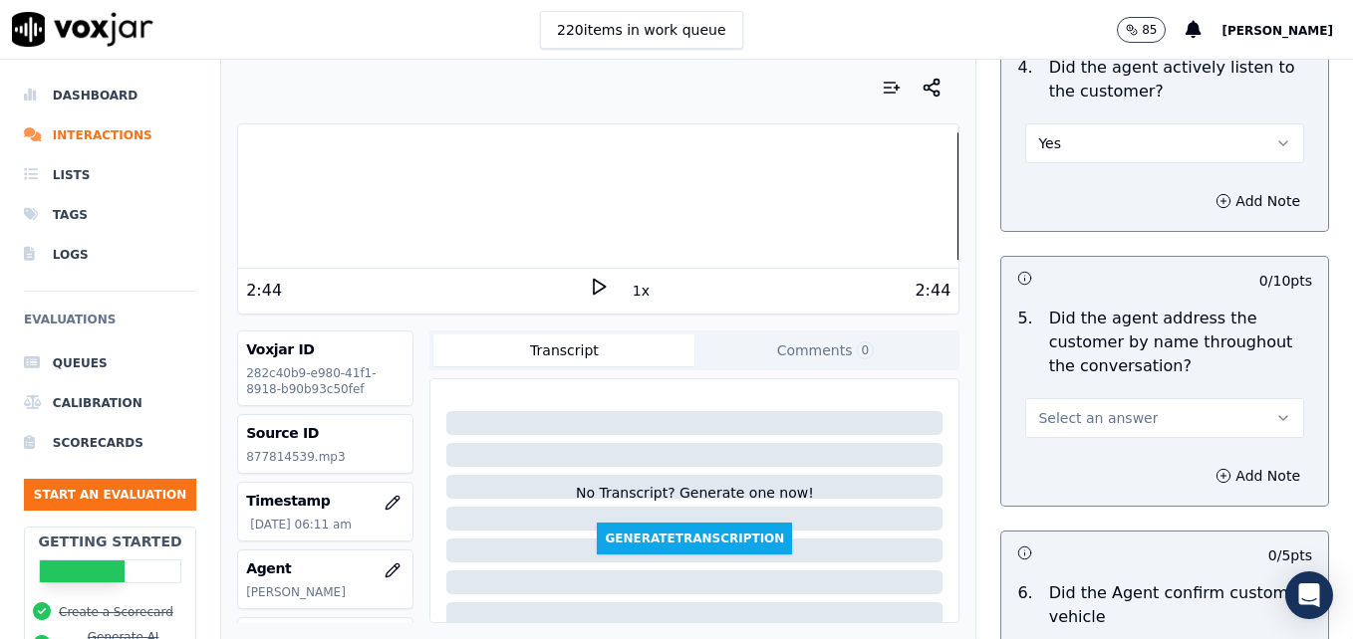
scroll to position [2490, 0]
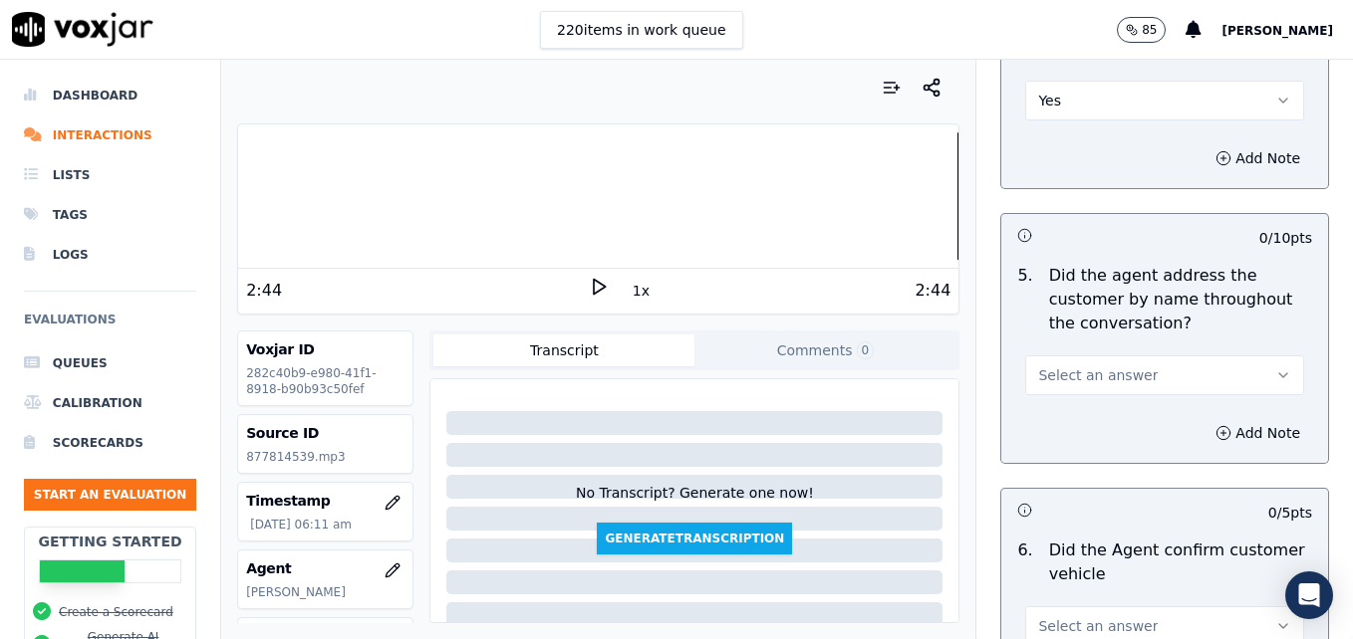
click at [1275, 368] on icon "button" at bounding box center [1283, 376] width 16 height 16
click at [1123, 354] on div "Yes" at bounding box center [1132, 349] width 244 height 32
click at [1215, 425] on icon "button" at bounding box center [1223, 433] width 16 height 16
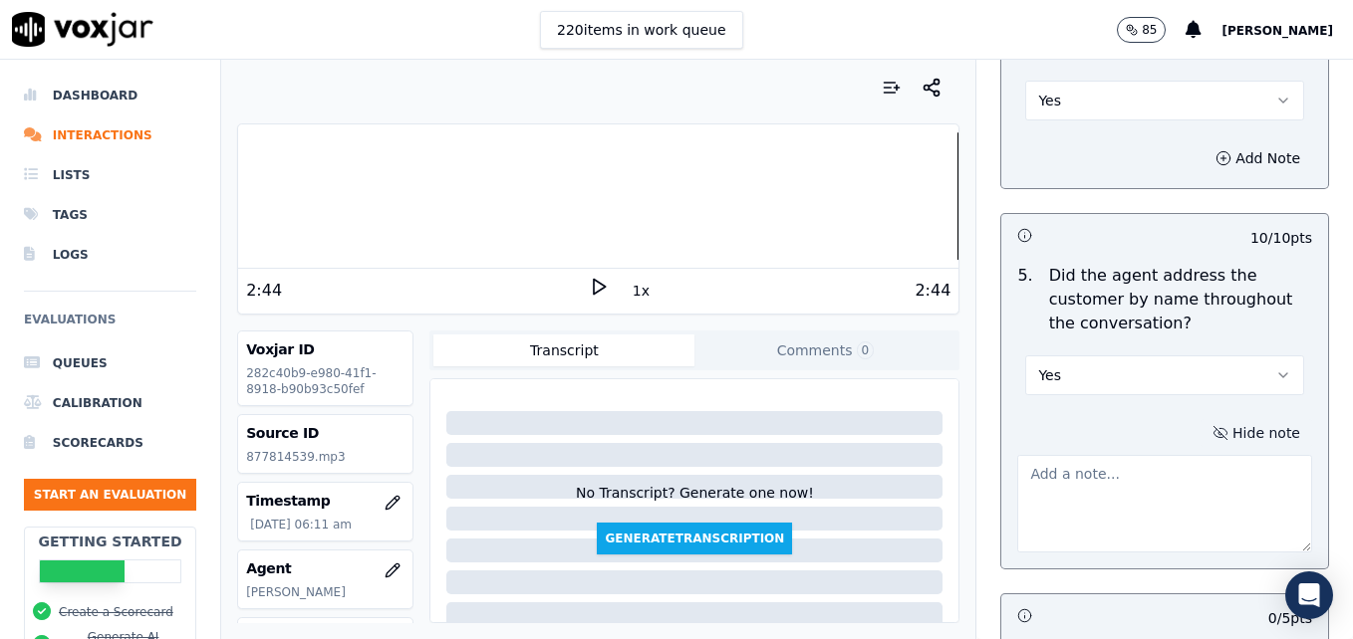
click at [1170, 455] on textarea at bounding box center [1164, 504] width 295 height 98
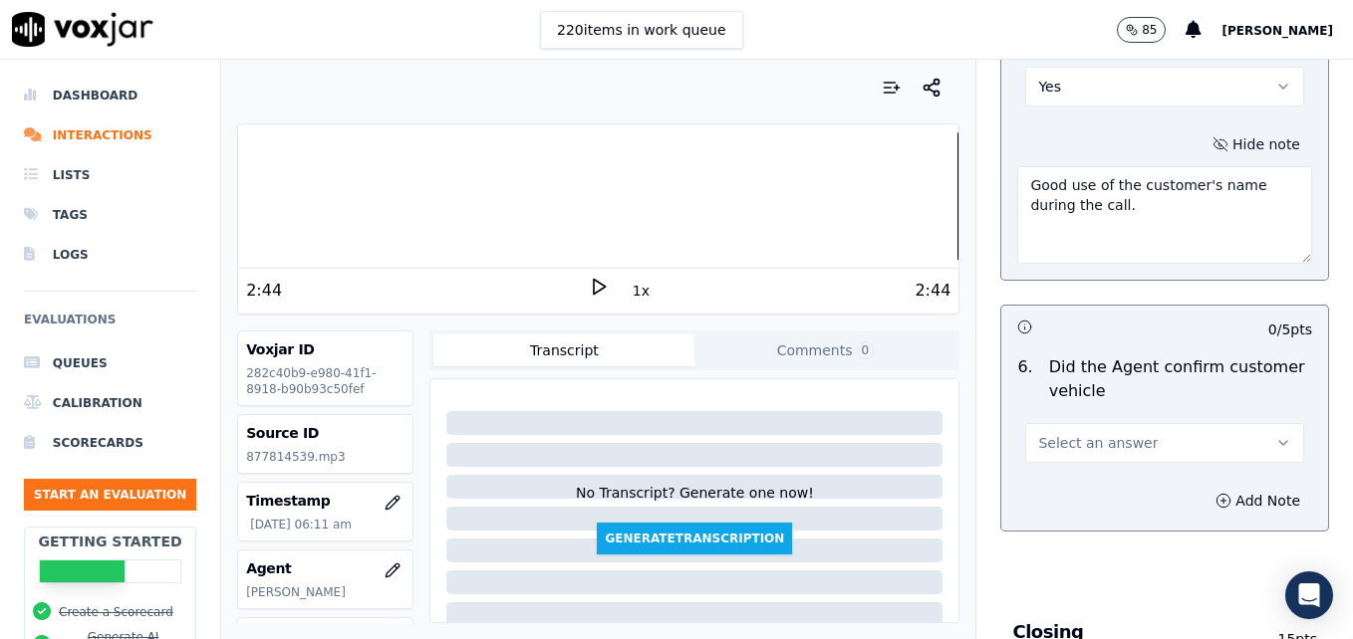
scroll to position [2789, 0]
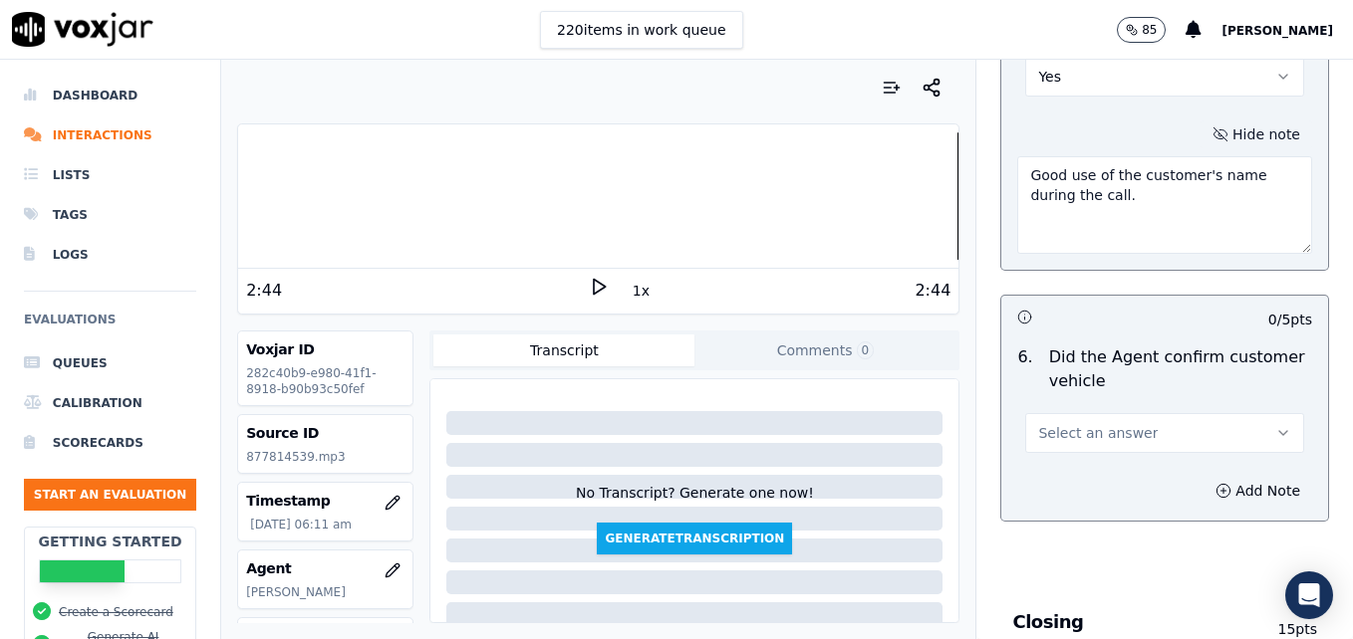
type textarea "Good use of the customer's name during the call."
click at [1275, 425] on icon "button" at bounding box center [1283, 433] width 16 height 16
click at [1066, 412] on div "Yes" at bounding box center [1132, 406] width 244 height 32
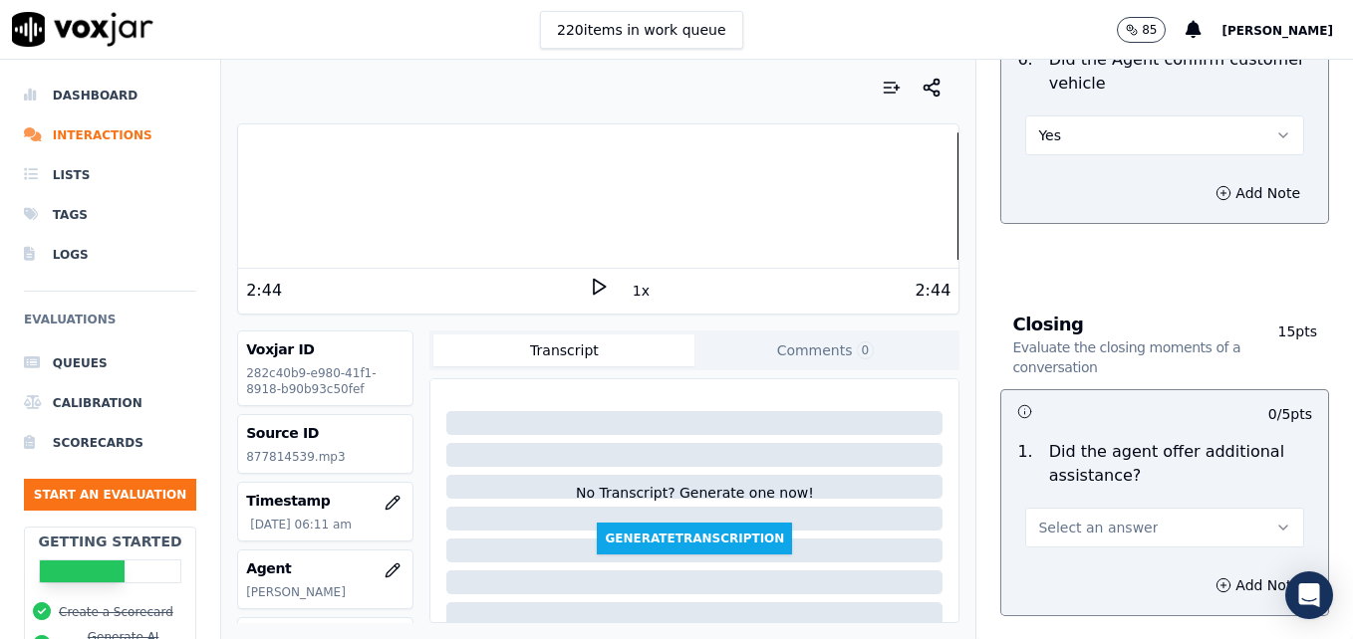
scroll to position [3088, 0]
drag, startPoint x: 1240, startPoint y: 455, endPoint x: 1212, endPoint y: 470, distance: 31.6
click at [1275, 519] on icon "button" at bounding box center [1283, 527] width 16 height 16
click at [1074, 503] on div "Yes" at bounding box center [1132, 500] width 244 height 32
click at [1214, 571] on button "Add Note" at bounding box center [1257, 585] width 109 height 28
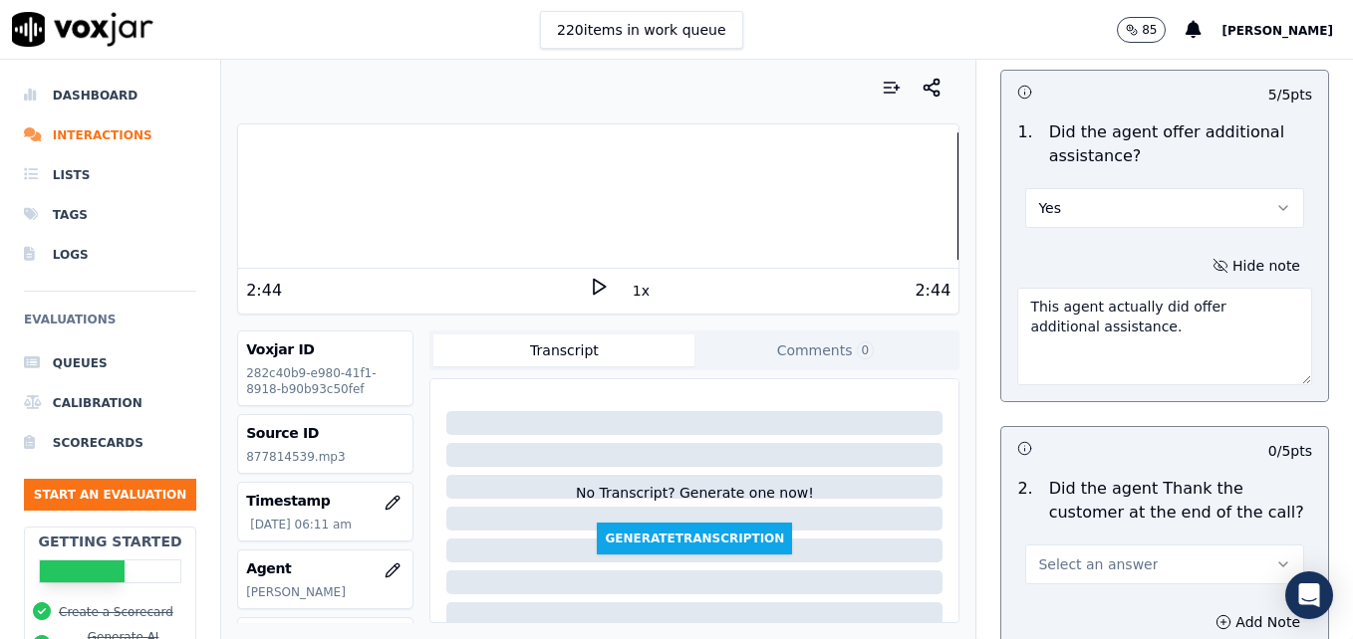
scroll to position [3486, 0]
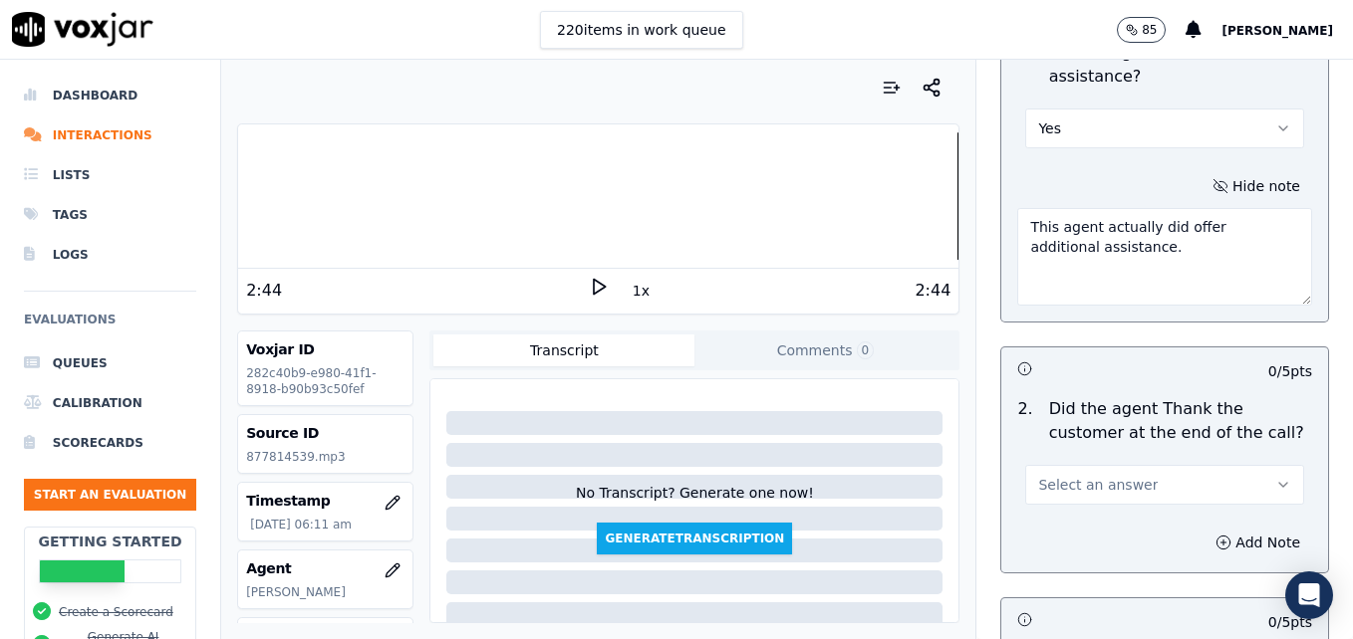
type textarea "This agent actually did offer additional assistance."
click at [1275, 477] on icon "button" at bounding box center [1283, 485] width 16 height 16
click at [1149, 455] on div "Yes" at bounding box center [1132, 458] width 244 height 32
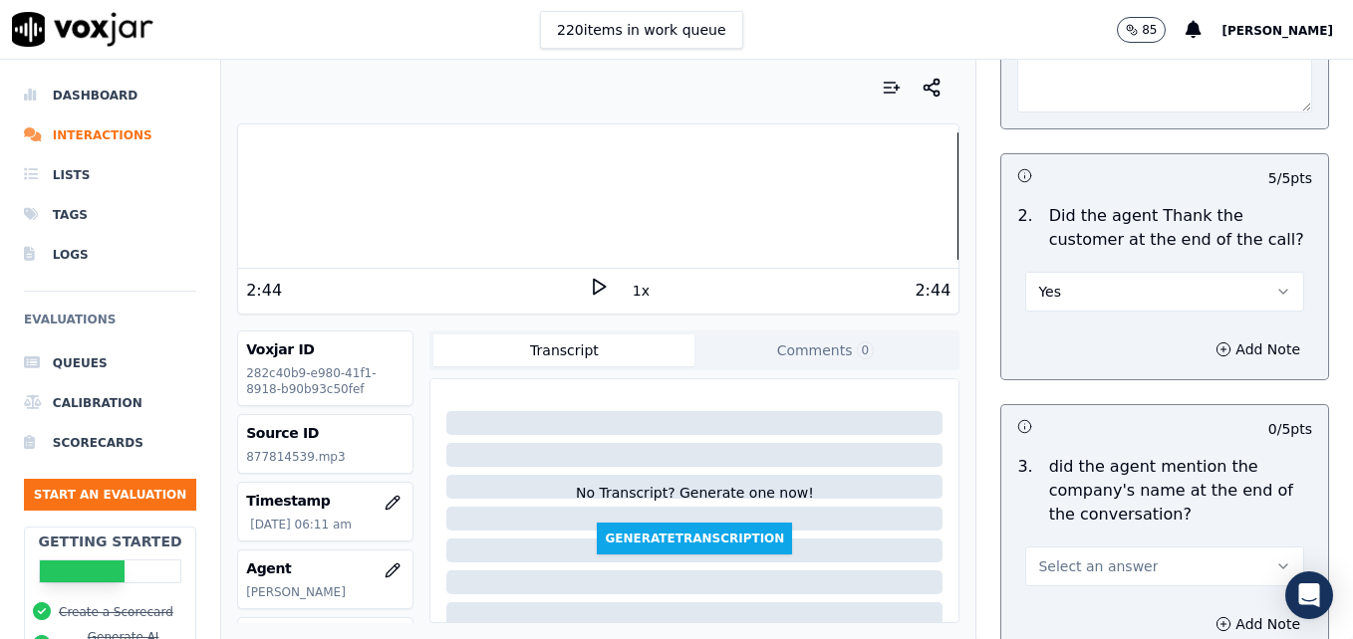
scroll to position [3685, 0]
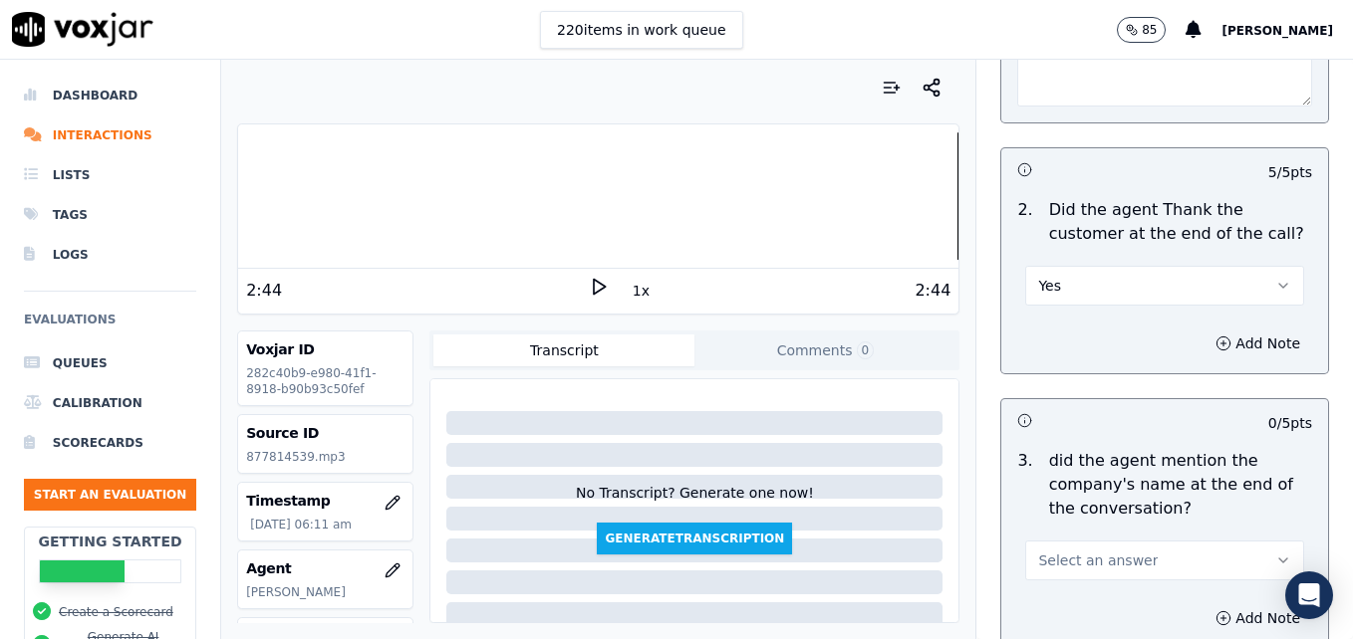
click at [1279, 559] on icon "button" at bounding box center [1283, 561] width 8 height 4
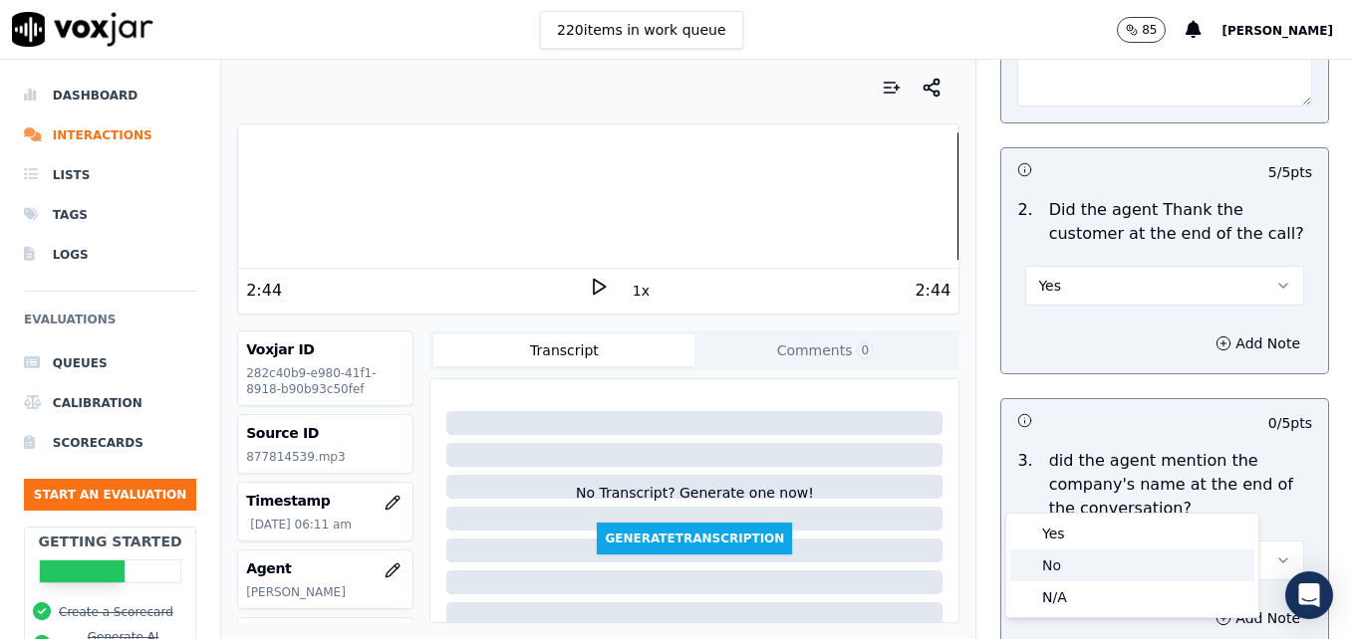
click at [1059, 563] on div "No" at bounding box center [1132, 566] width 244 height 32
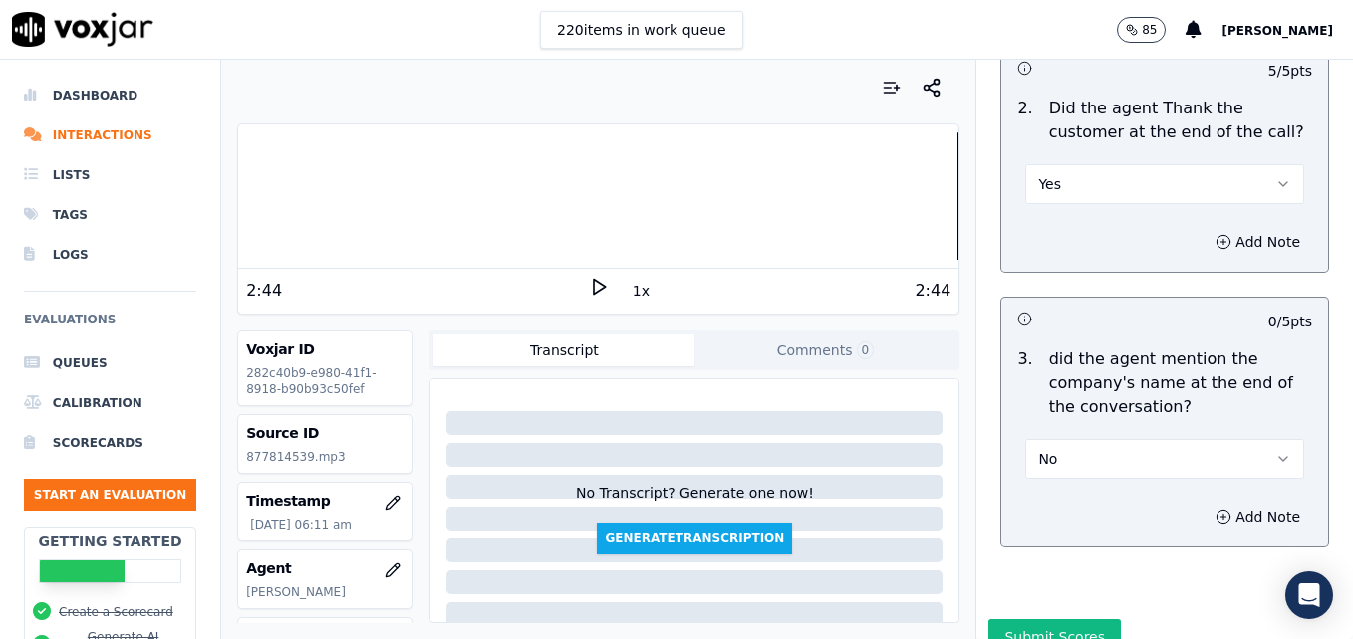
scroll to position [3788, 0]
click at [1054, 619] on button "Submit Scores" at bounding box center [1054, 637] width 132 height 36
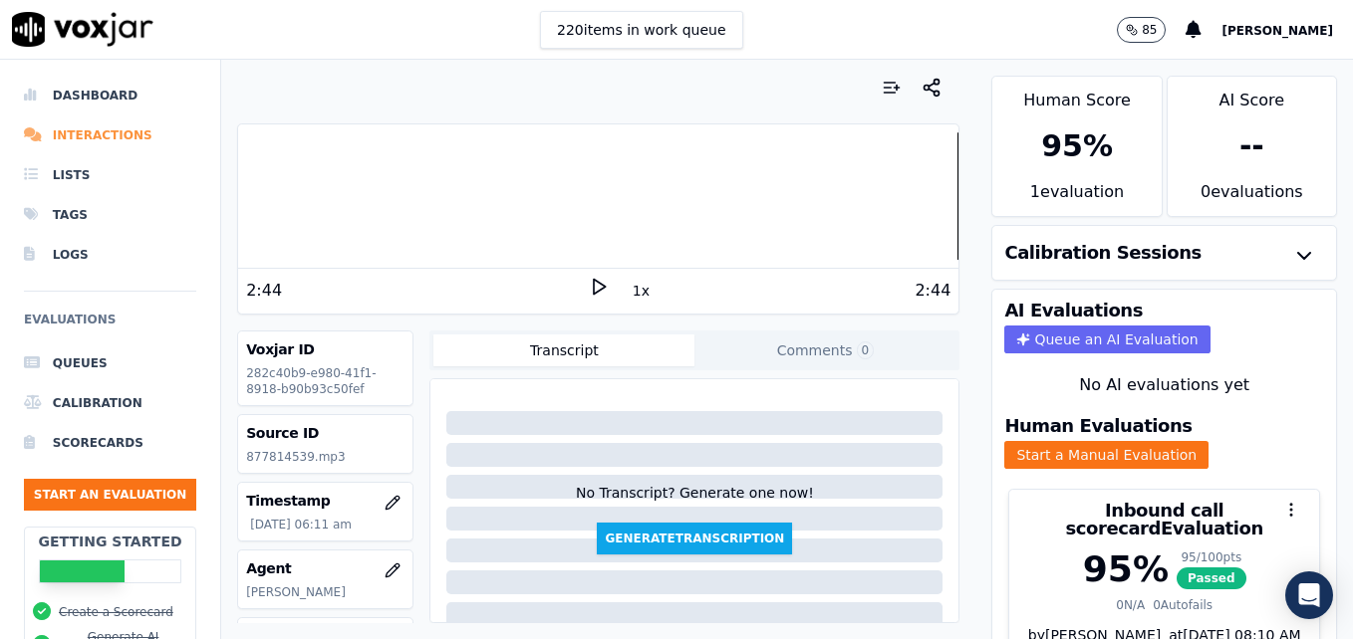
click at [111, 131] on li "Interactions" at bounding box center [110, 136] width 172 height 40
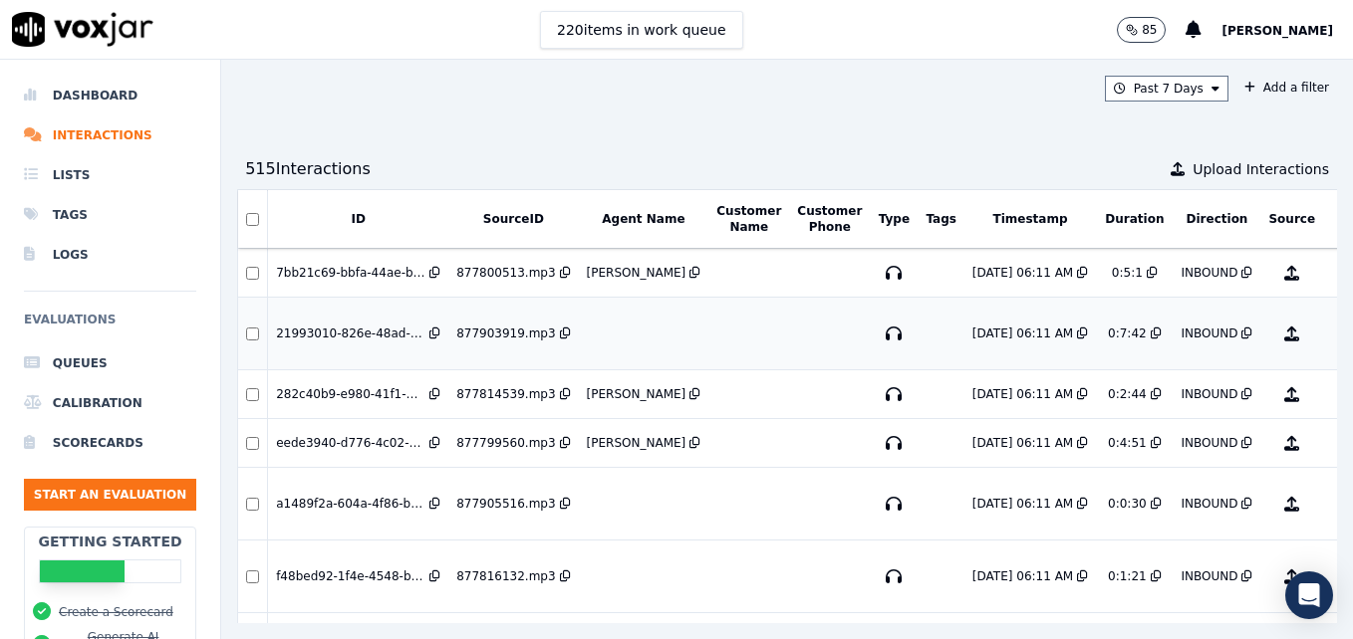
click at [1331, 331] on button "No Evaluation Yet" at bounding box center [1370, 334] width 79 height 56
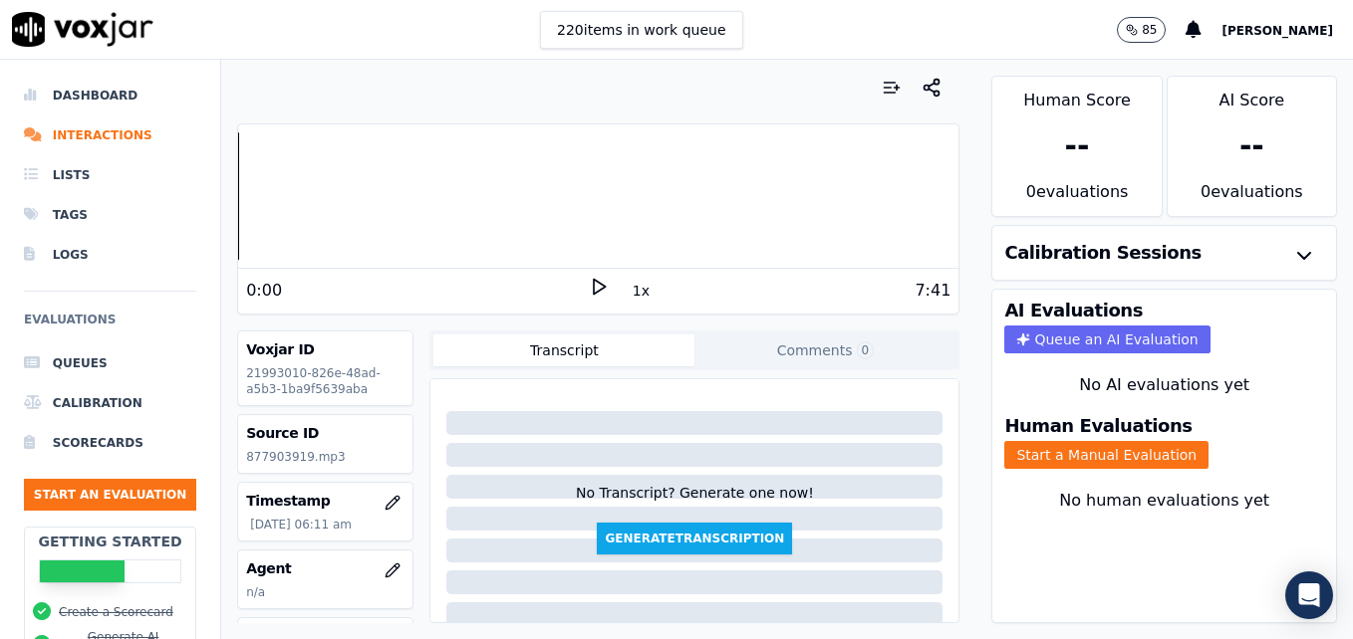
click at [594, 284] on polygon at bounding box center [600, 287] width 12 height 15
click at [1088, 457] on button "Start a Manual Evaluation" at bounding box center [1106, 455] width 204 height 28
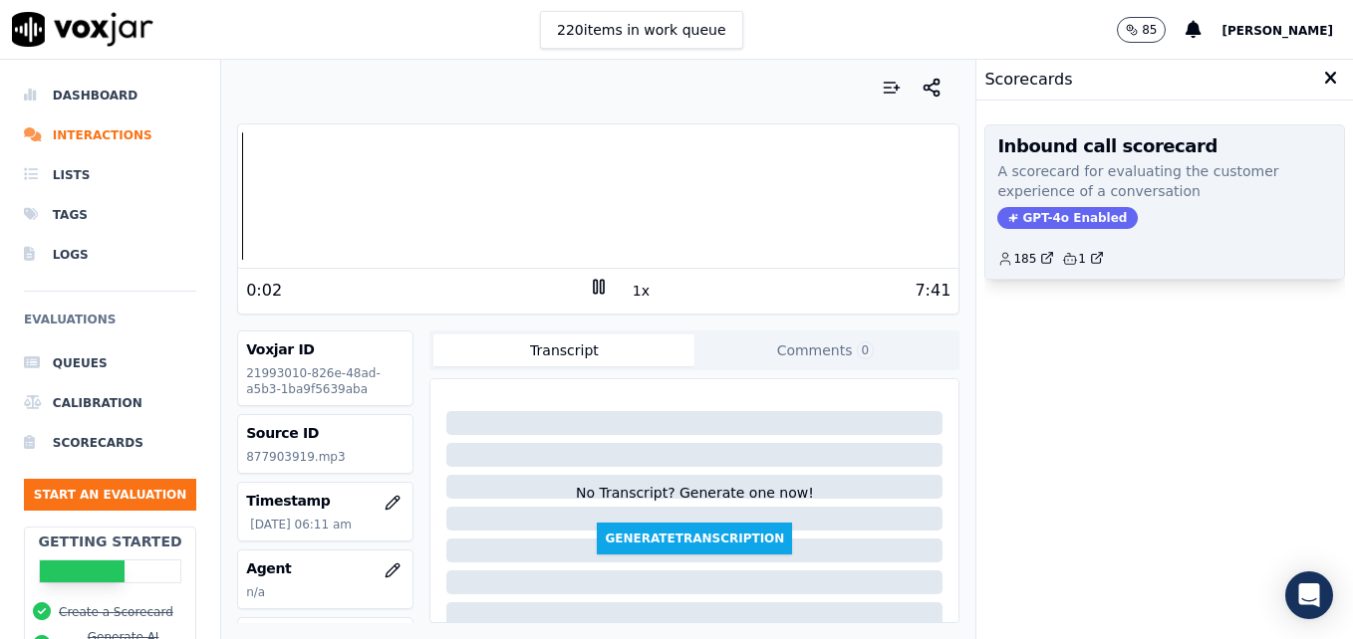
click at [1059, 208] on span "GPT-4o Enabled" at bounding box center [1067, 218] width 140 height 22
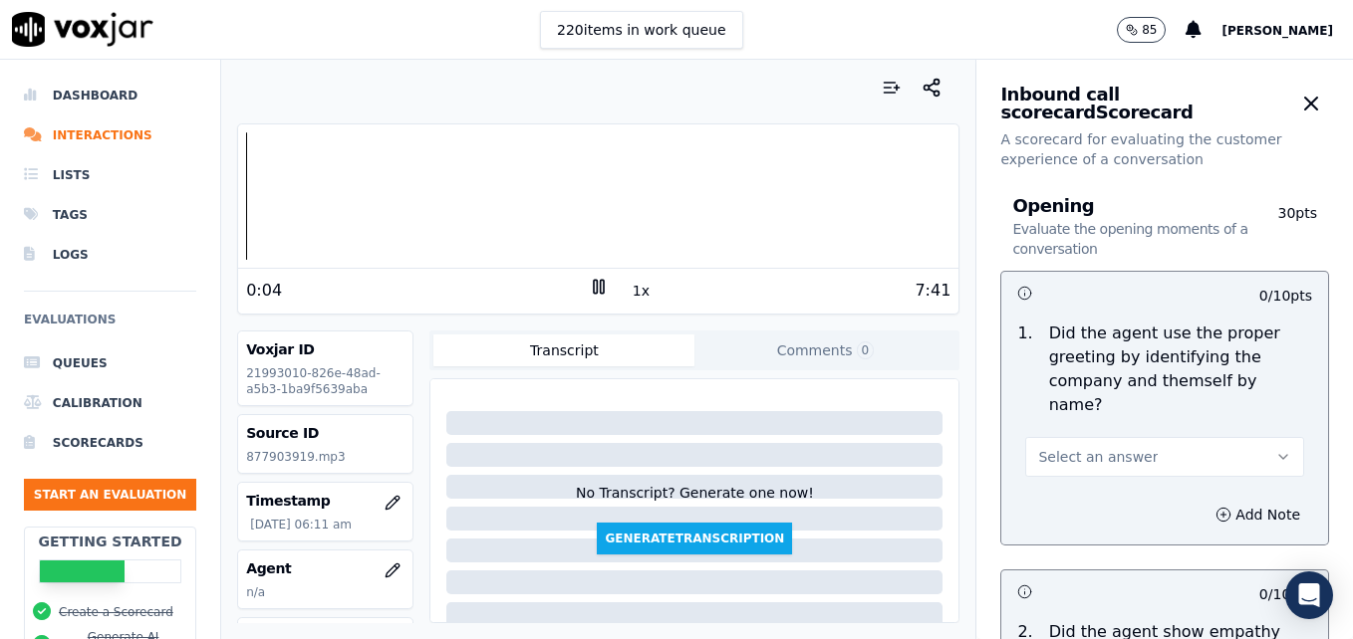
click at [589, 285] on icon at bounding box center [599, 287] width 20 height 20
click at [384, 564] on icon "button" at bounding box center [392, 571] width 16 height 16
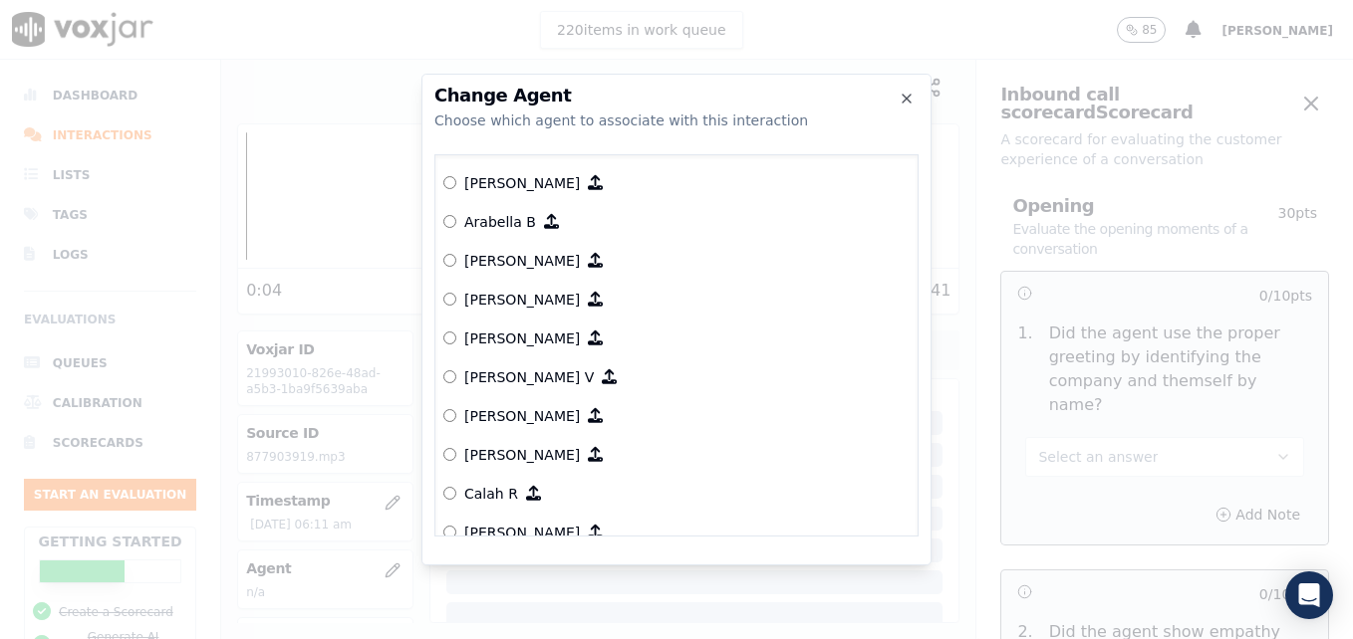
click at [458, 218] on label "Arabella B" at bounding box center [676, 221] width 466 height 39
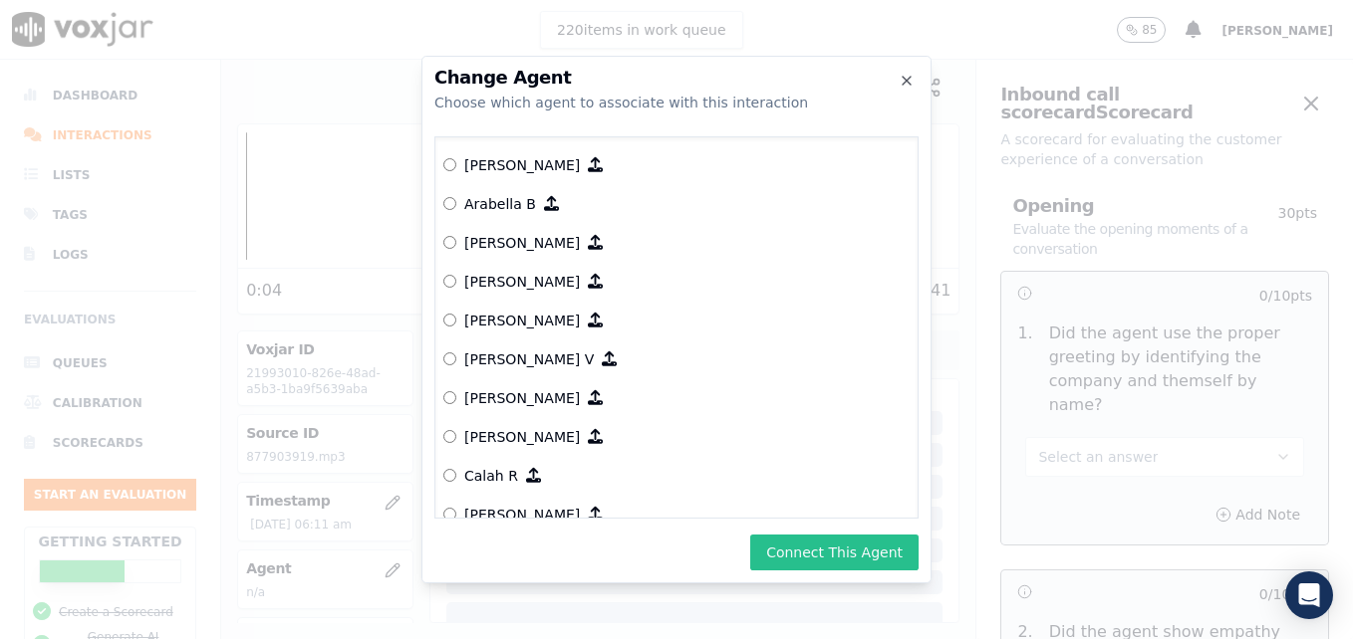
click at [822, 542] on button "Connect This Agent" at bounding box center [834, 553] width 168 height 36
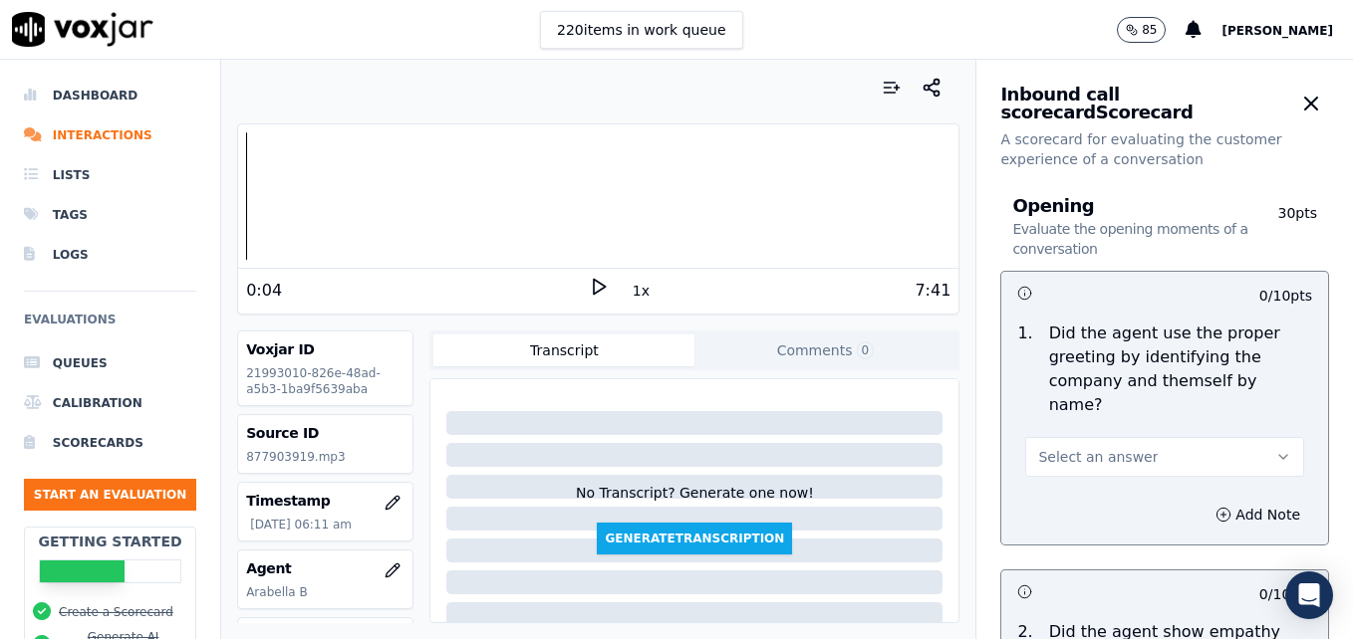
click at [238, 210] on div at bounding box center [598, 195] width 720 height 127
click at [589, 289] on icon at bounding box center [599, 287] width 20 height 20
click at [1246, 437] on button "Select an answer" at bounding box center [1164, 457] width 279 height 40
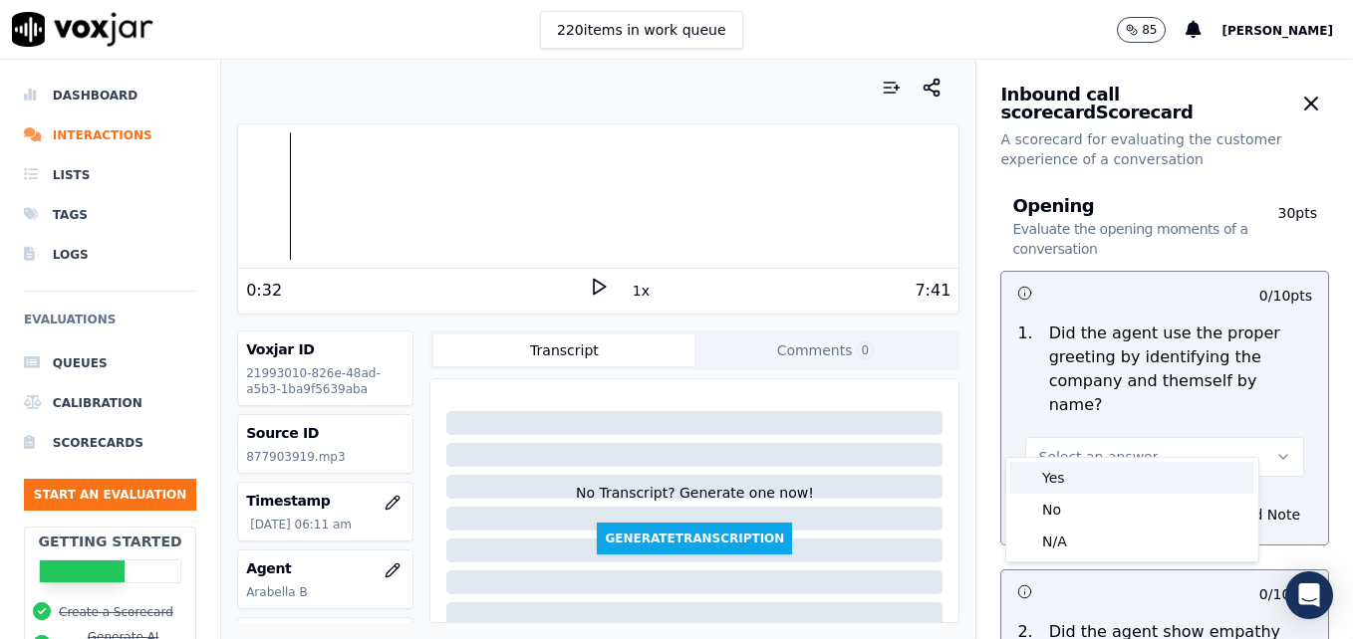
click at [1064, 477] on div "Yes" at bounding box center [1132, 478] width 244 height 32
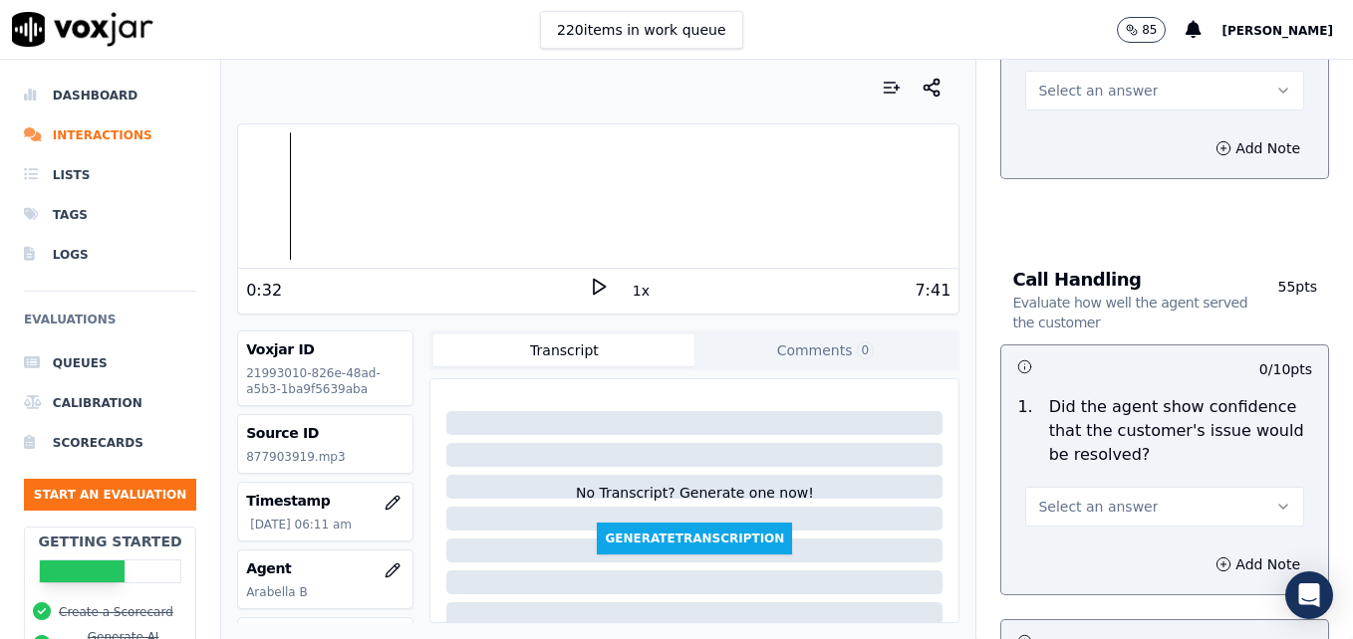
scroll to position [1195, 0]
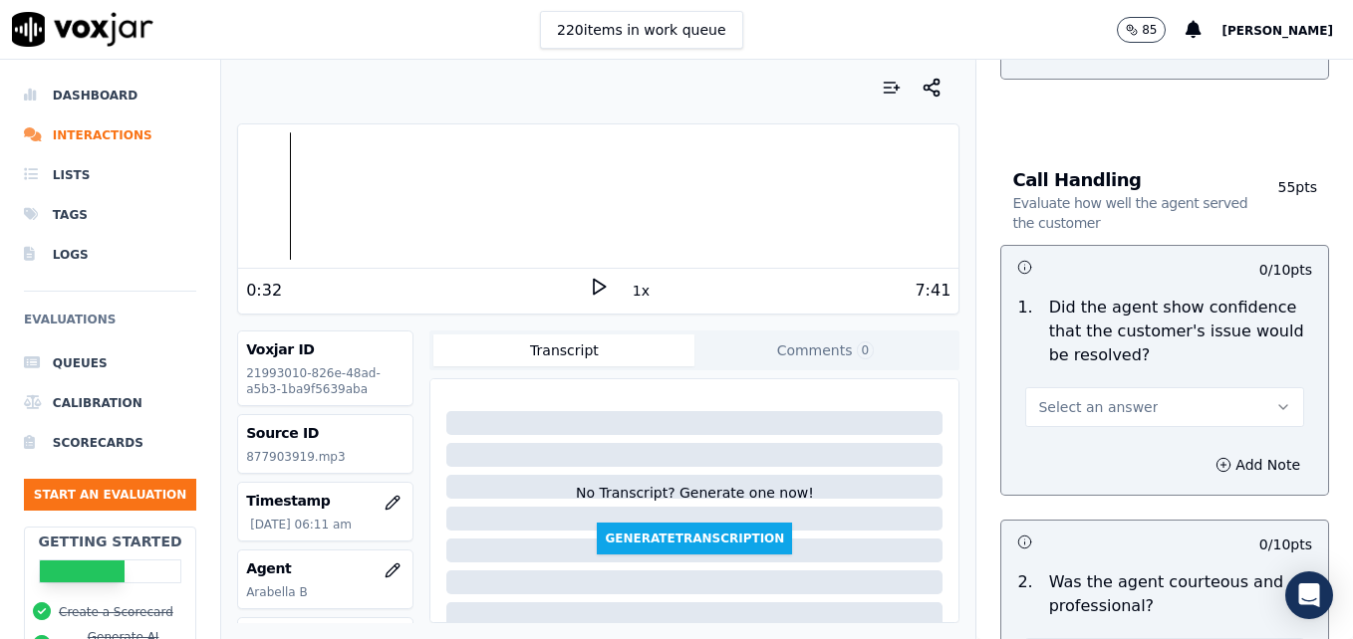
drag, startPoint x: 1228, startPoint y: 352, endPoint x: 1202, endPoint y: 375, distance: 34.6
click at [1227, 387] on button "Select an answer" at bounding box center [1164, 407] width 279 height 40
click at [1056, 434] on div "No" at bounding box center [1132, 436] width 244 height 32
click at [1215, 457] on icon "button" at bounding box center [1223, 465] width 16 height 16
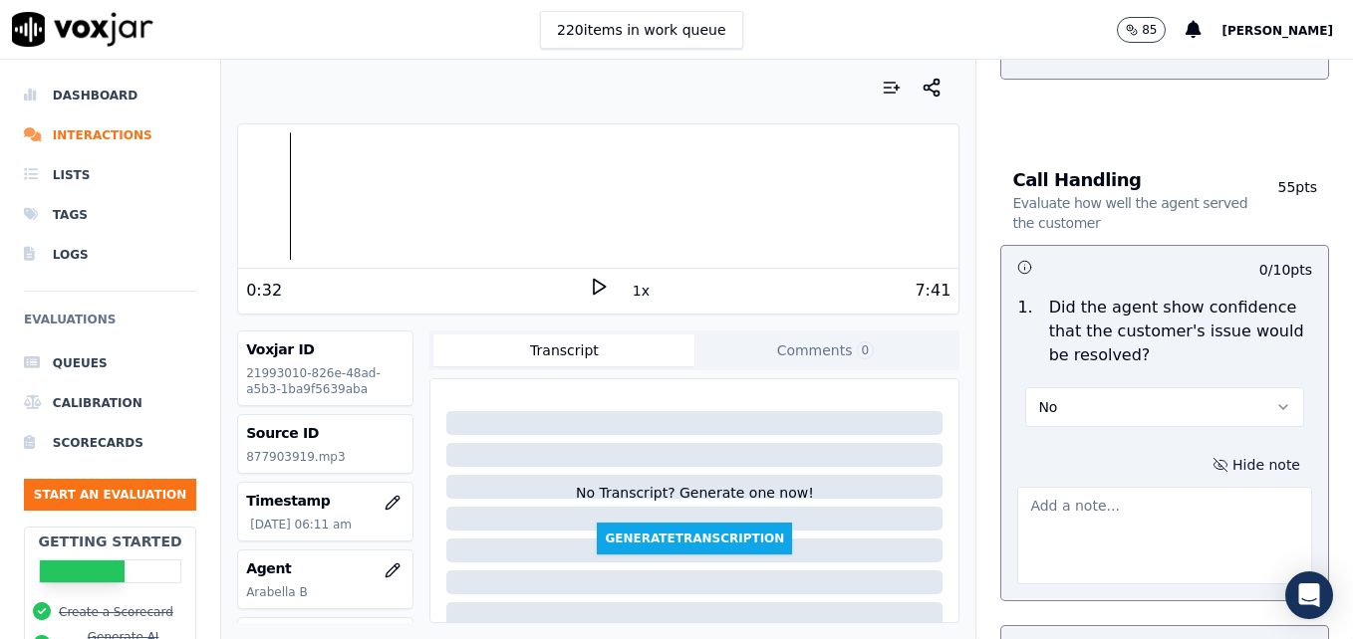
click at [1095, 487] on textarea at bounding box center [1164, 536] width 295 height 98
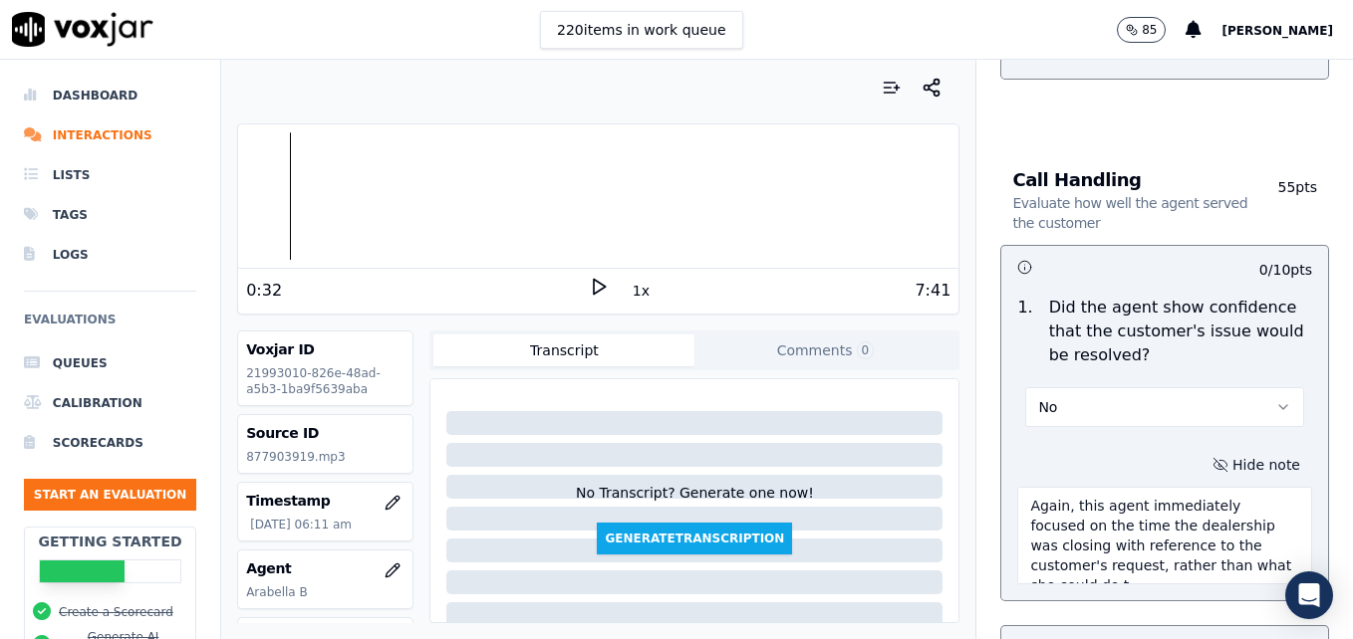
scroll to position [11, 0]
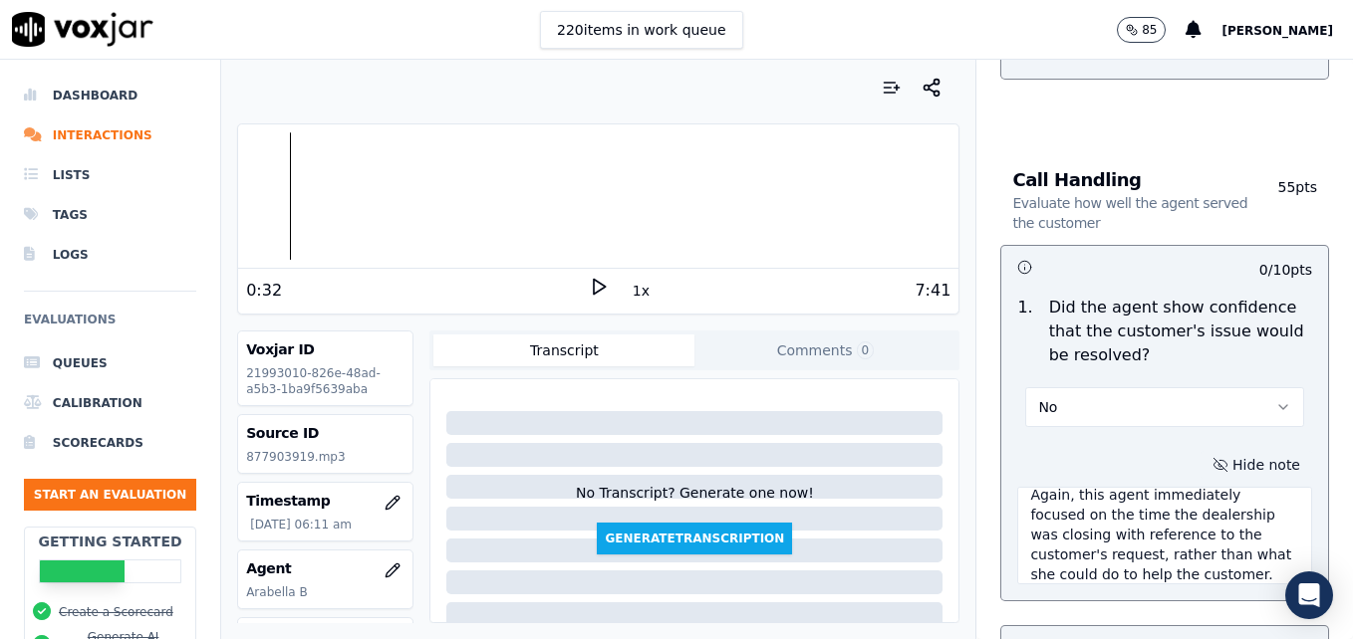
type textarea "Again, this agent immediately focused on the time the dealership was closing wi…"
click at [589, 281] on icon at bounding box center [599, 287] width 20 height 20
click at [589, 283] on icon at bounding box center [599, 287] width 20 height 20
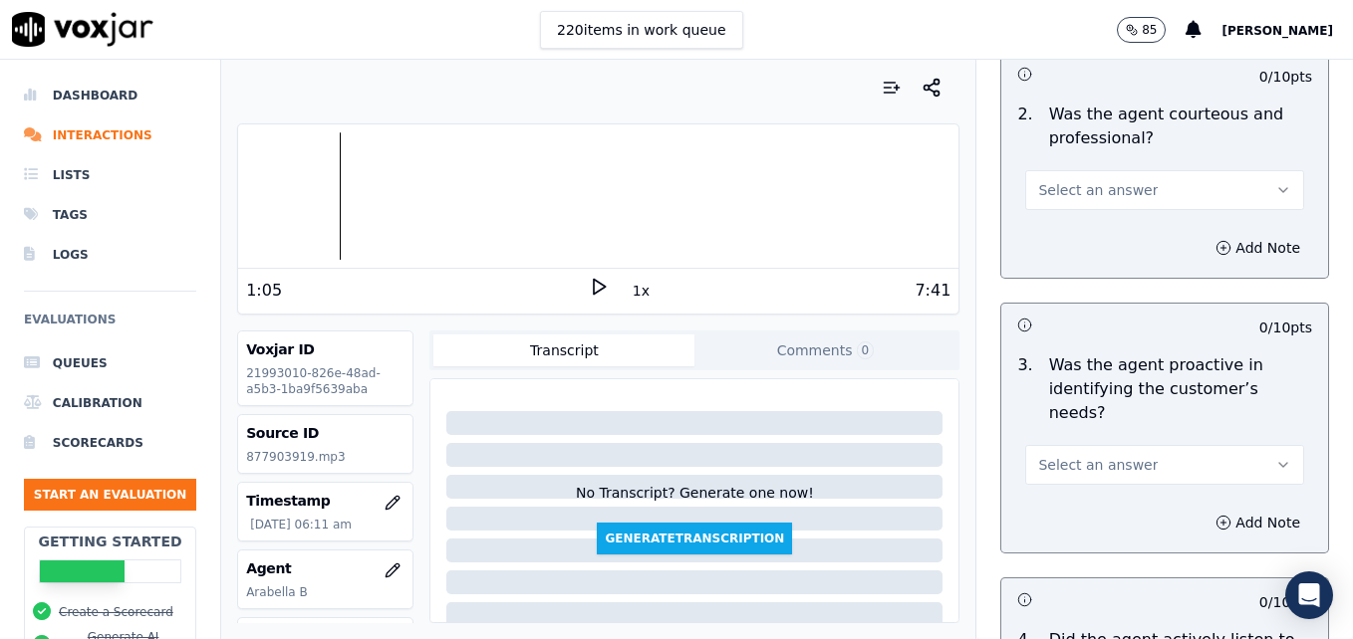
scroll to position [1793, 0]
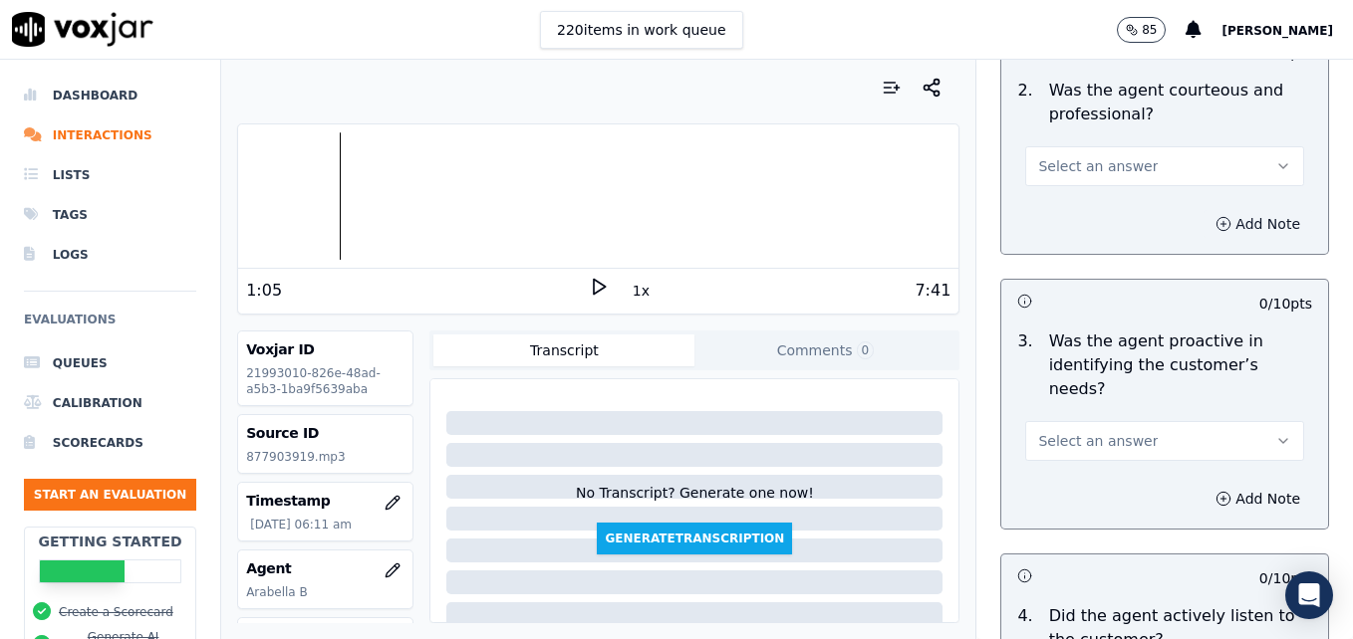
click at [1215, 216] on icon "button" at bounding box center [1223, 224] width 16 height 16
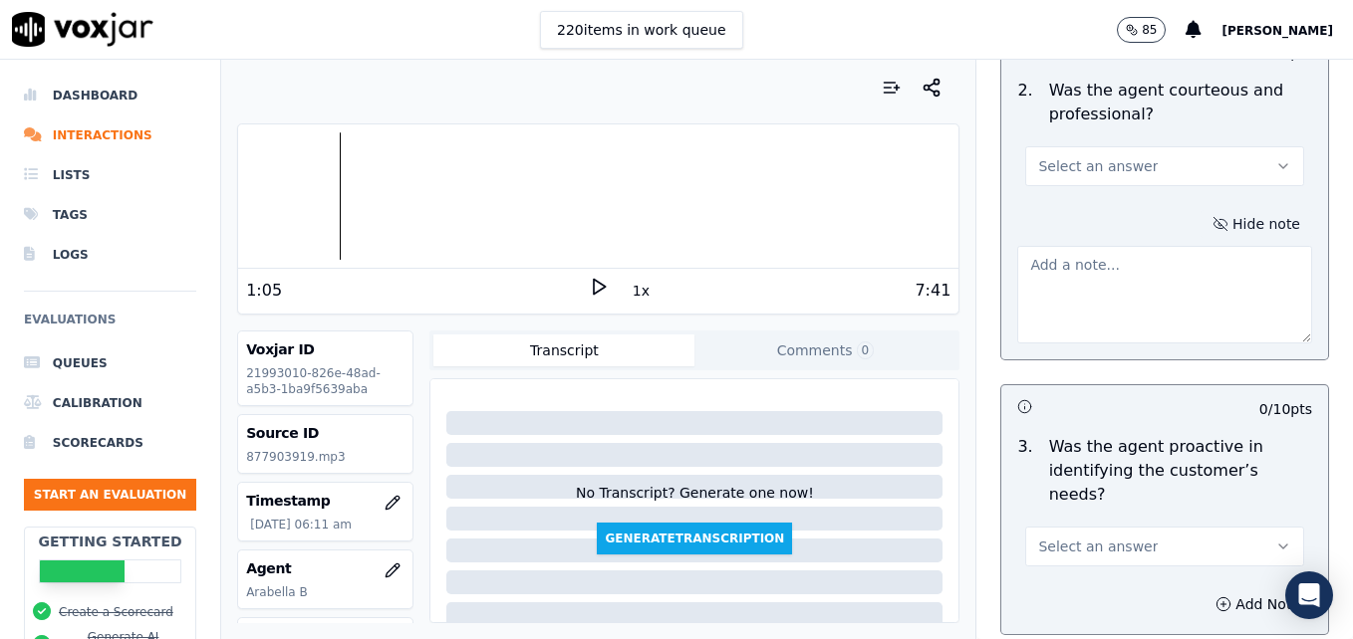
click at [1130, 260] on textarea at bounding box center [1164, 295] width 295 height 98
type textarea "w"
click at [315, 196] on div at bounding box center [598, 195] width 720 height 127
click at [310, 209] on div at bounding box center [598, 195] width 720 height 127
click at [589, 283] on icon at bounding box center [599, 287] width 20 height 20
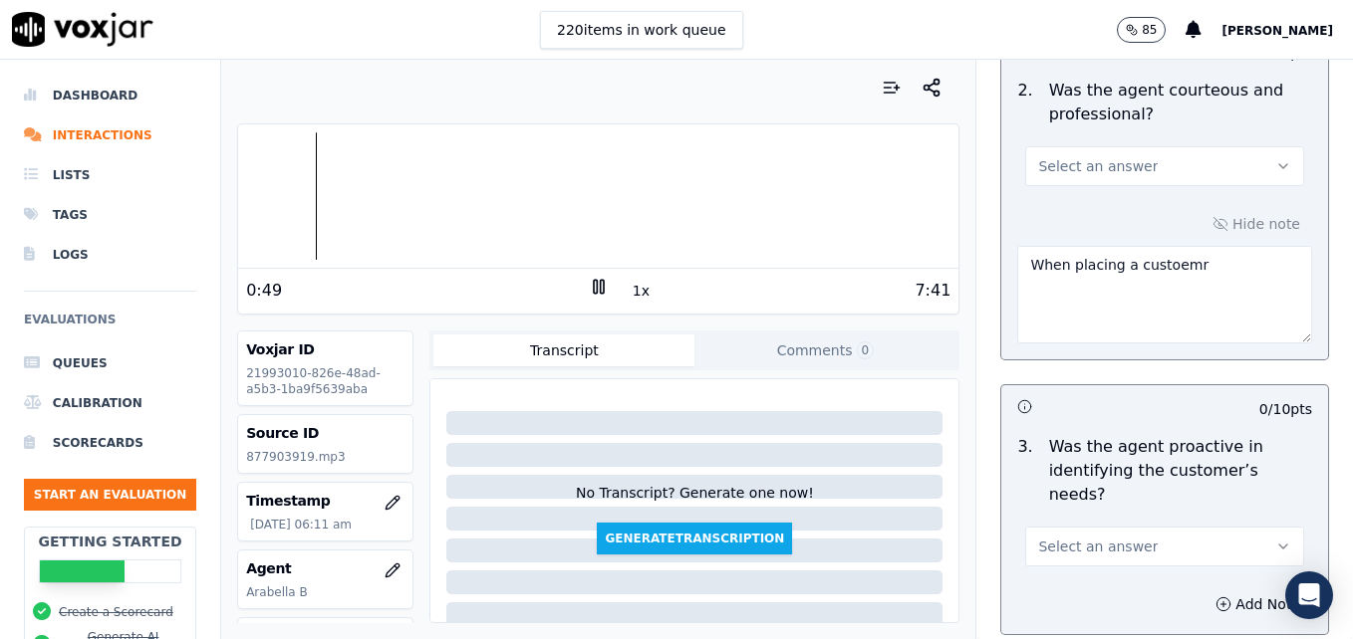
click at [299, 195] on div at bounding box center [598, 195] width 720 height 127
type textarea "W"
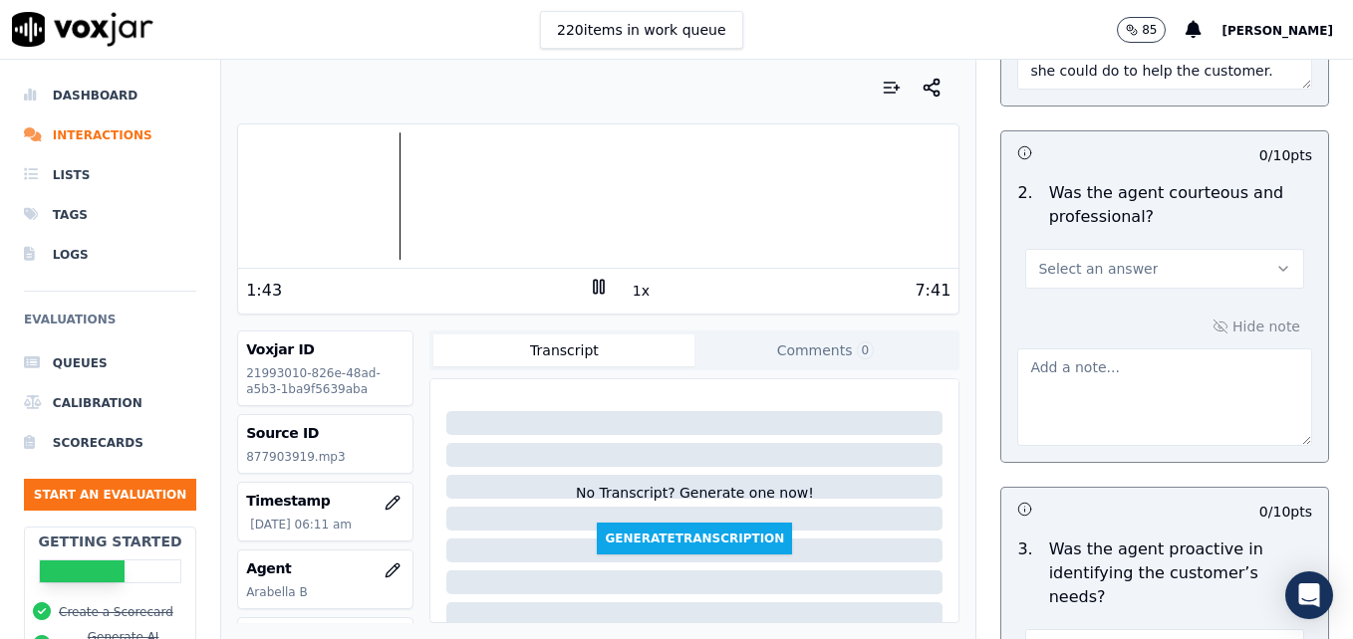
scroll to position [1693, 0]
click at [1223, 246] on button "Select an answer" at bounding box center [1164, 266] width 279 height 40
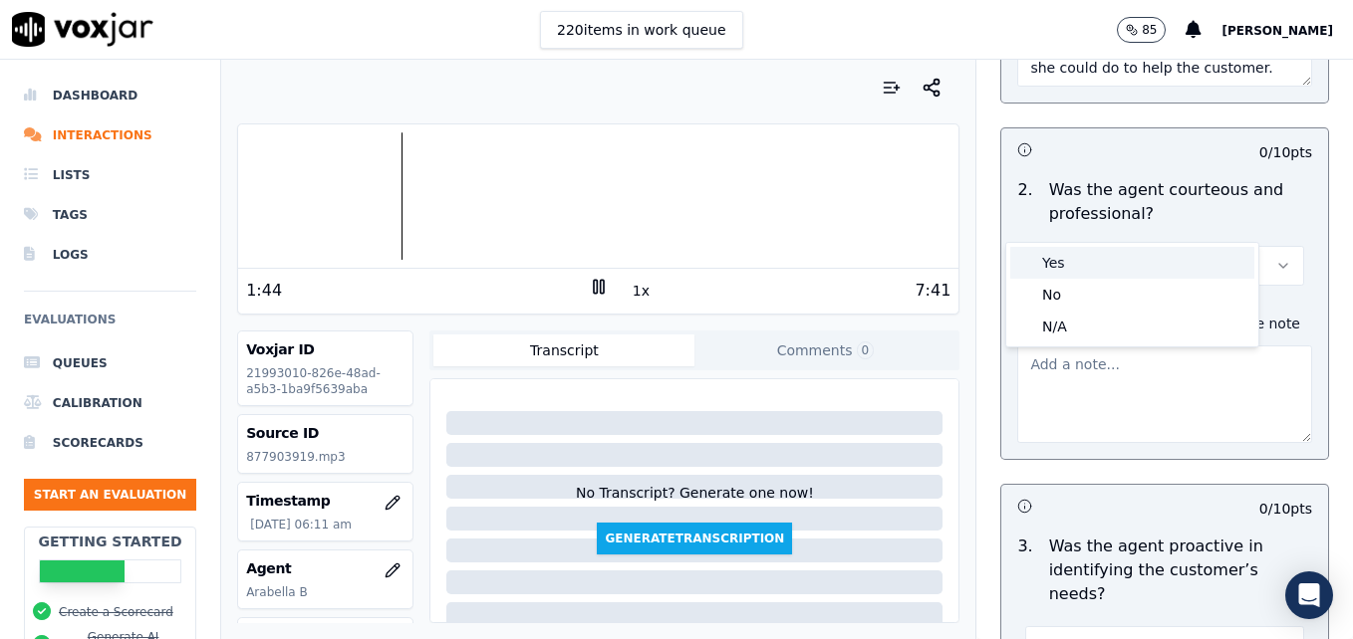
click at [1086, 263] on div "Yes" at bounding box center [1132, 263] width 244 height 32
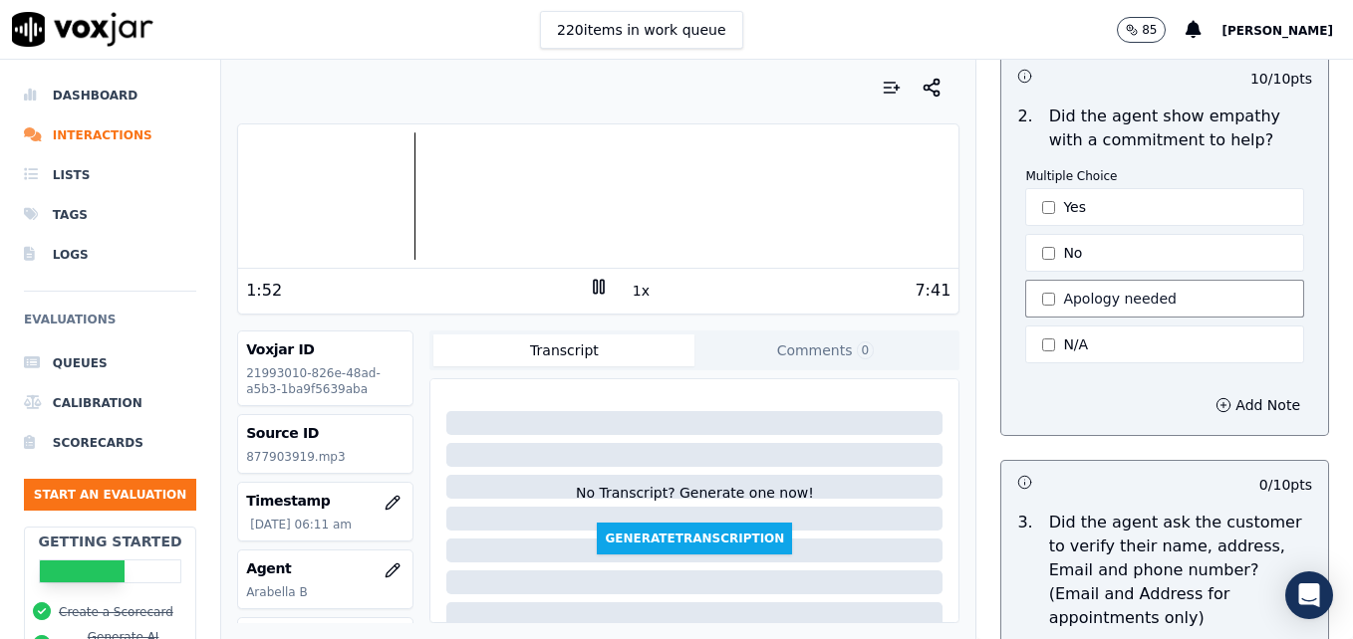
scroll to position [697, 0]
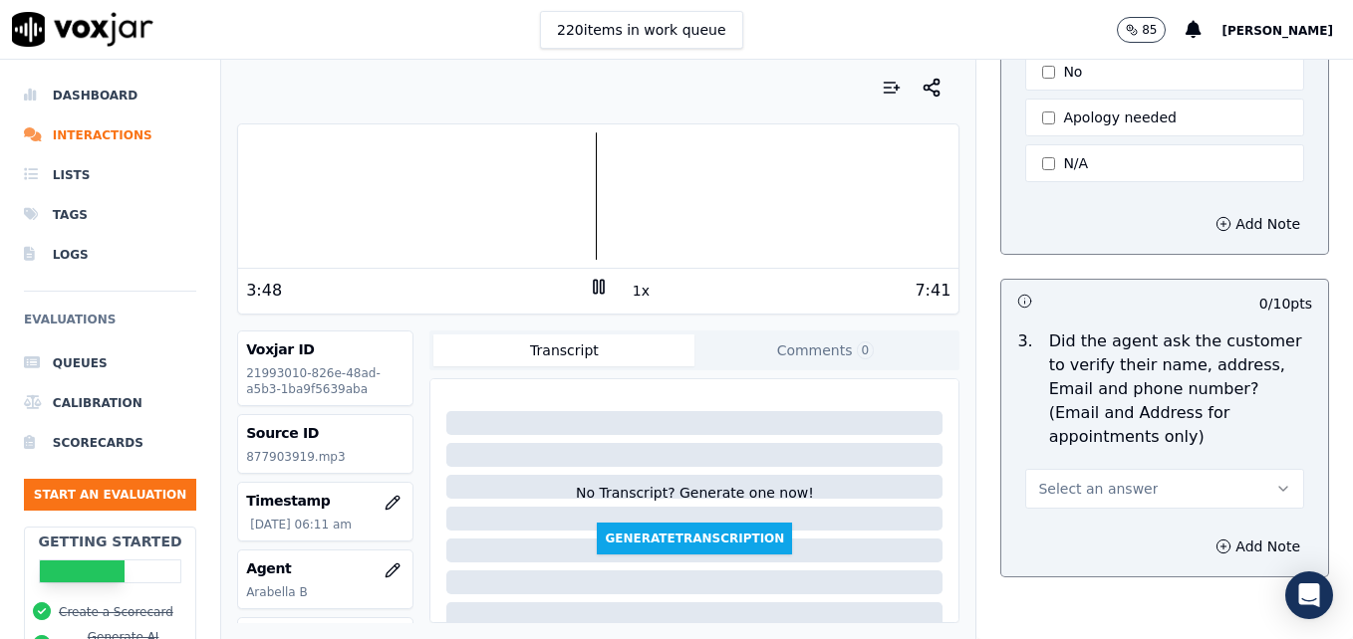
click at [529, 205] on div at bounding box center [598, 195] width 720 height 127
click at [568, 199] on div at bounding box center [598, 195] width 720 height 127
click at [589, 289] on icon at bounding box center [599, 287] width 20 height 20
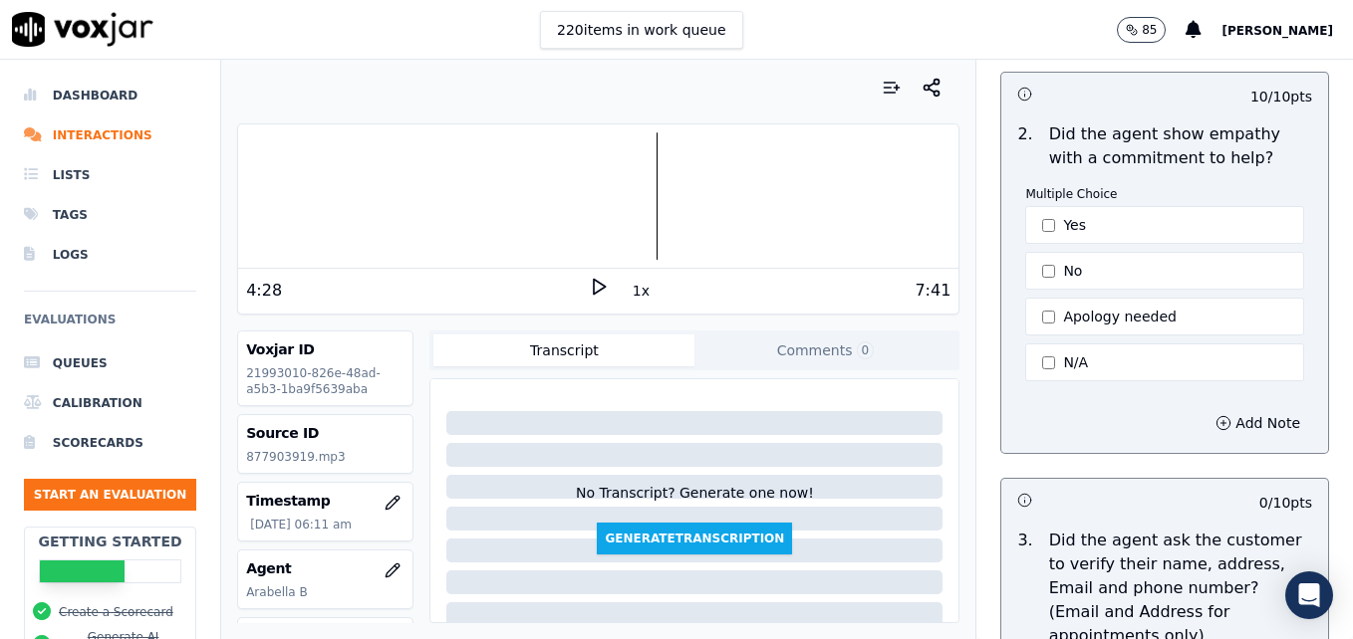
scroll to position [797, 0]
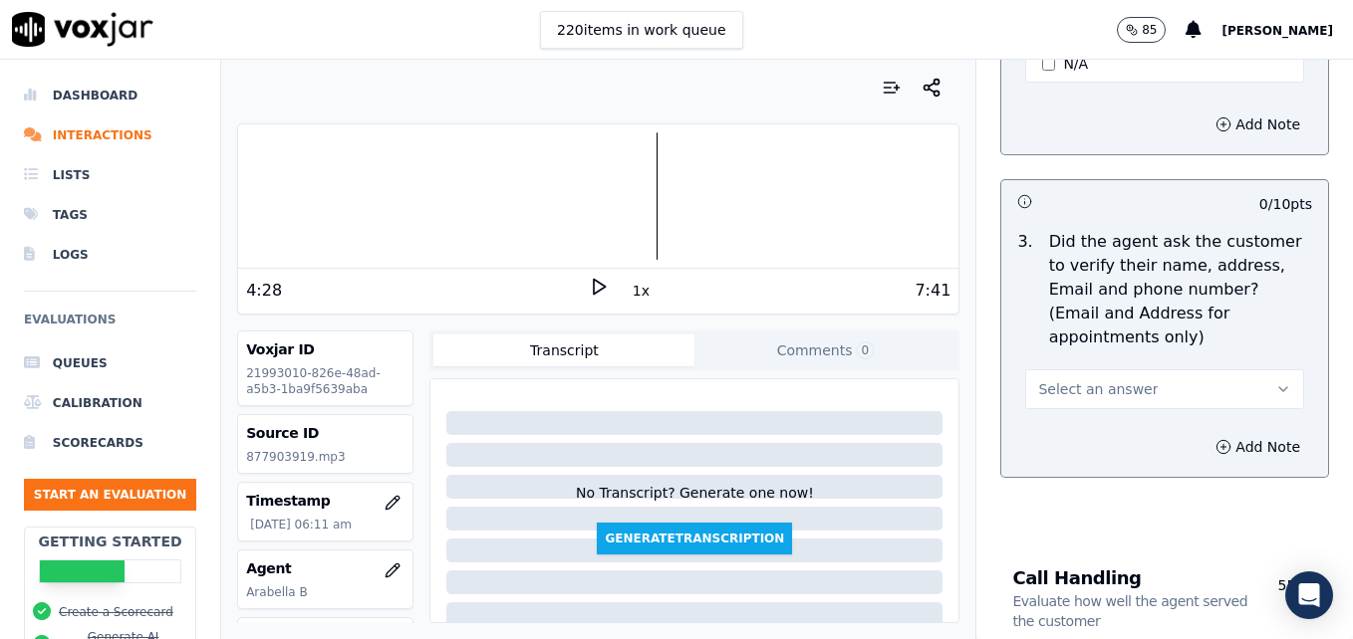
click at [1239, 370] on button "Select an answer" at bounding box center [1164, 390] width 279 height 40
click at [1056, 416] on div "No" at bounding box center [1132, 418] width 244 height 32
click at [1215, 439] on icon "button" at bounding box center [1223, 447] width 16 height 16
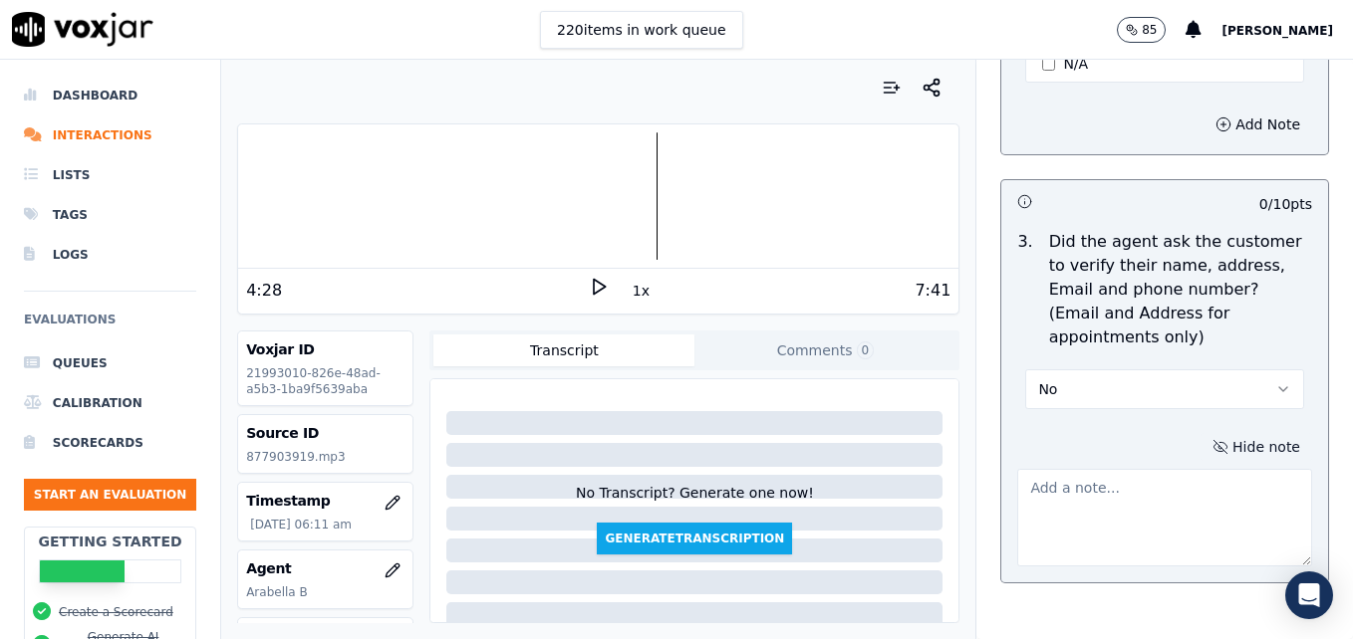
click at [1130, 469] on textarea at bounding box center [1164, 518] width 295 height 98
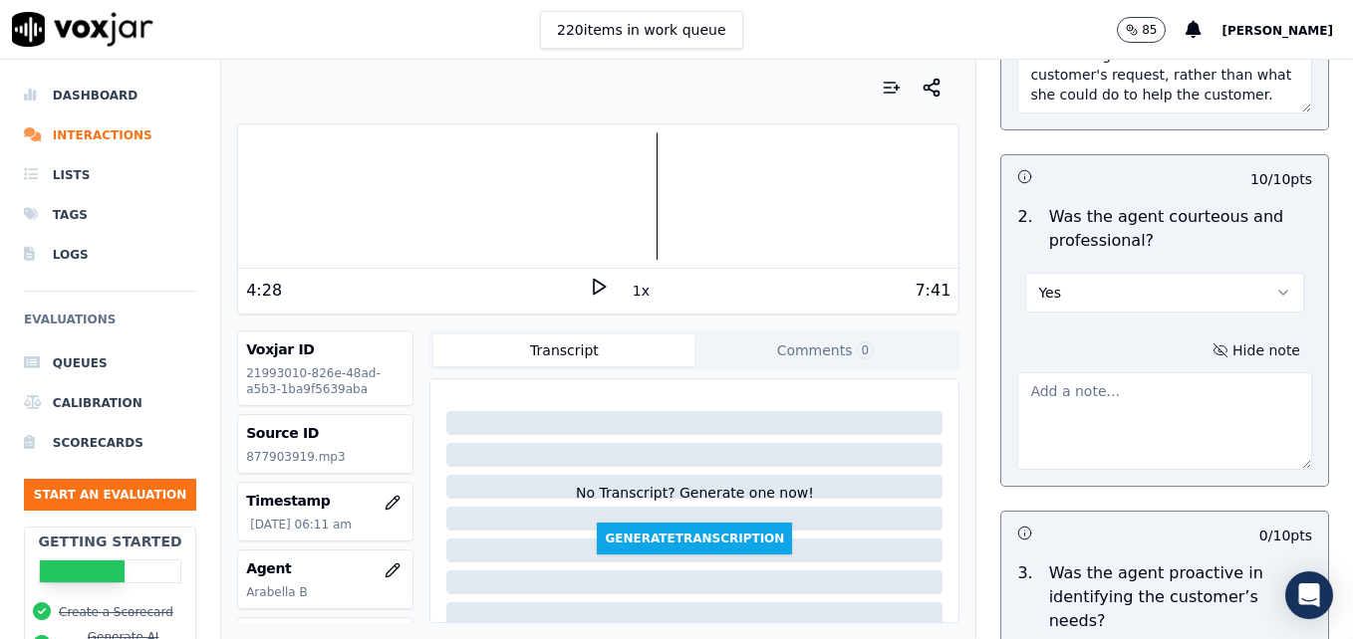
scroll to position [1992, 0]
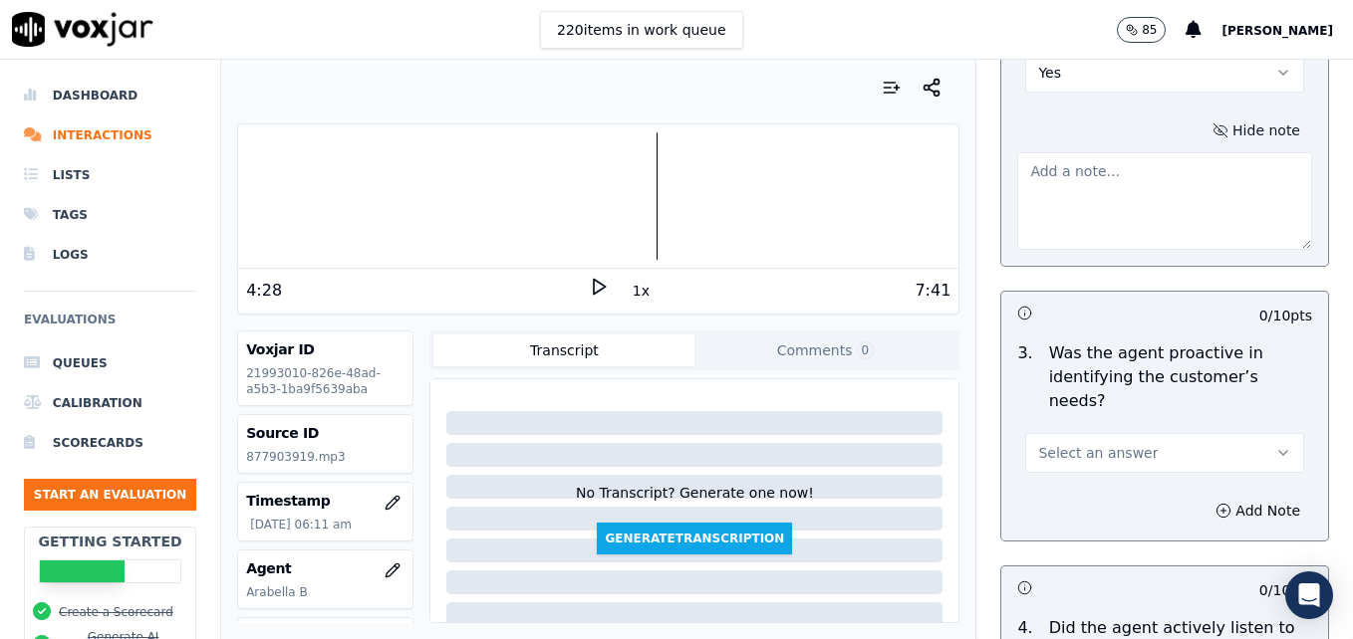
type textarea "Customer phone number not verified."
click at [1247, 433] on button "Select an answer" at bounding box center [1164, 453] width 279 height 40
click at [1097, 416] on div "Yes" at bounding box center [1132, 426] width 244 height 32
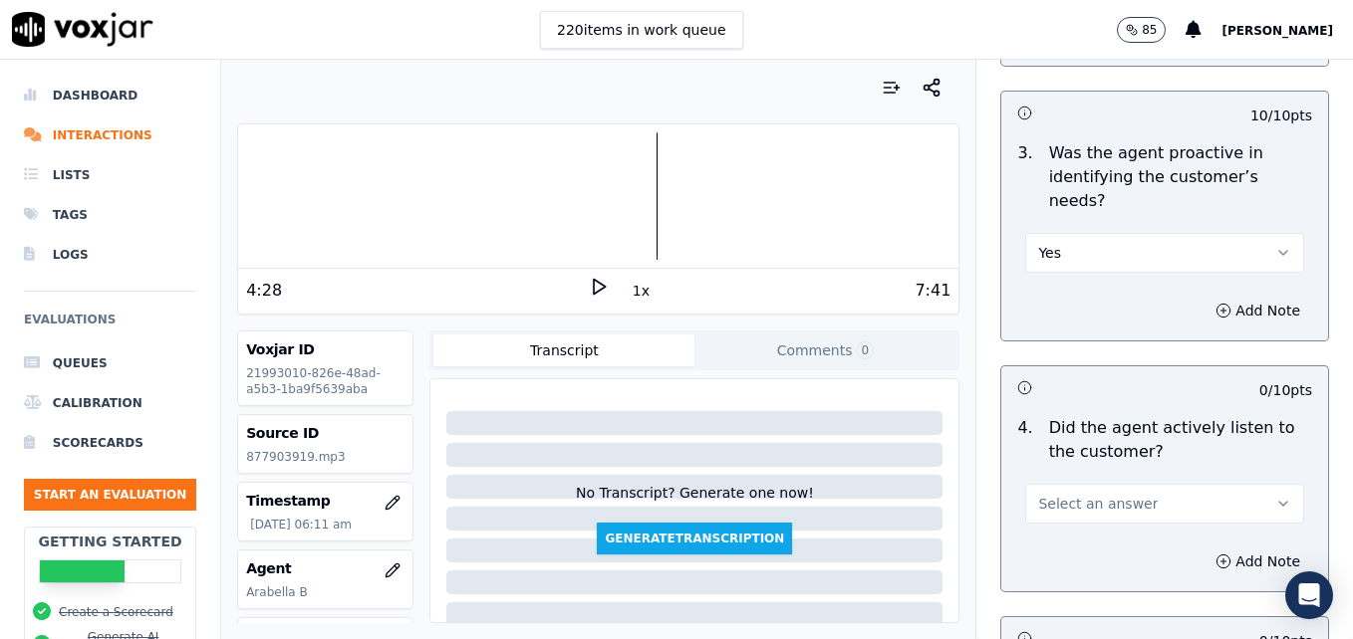
scroll to position [2291, 0]
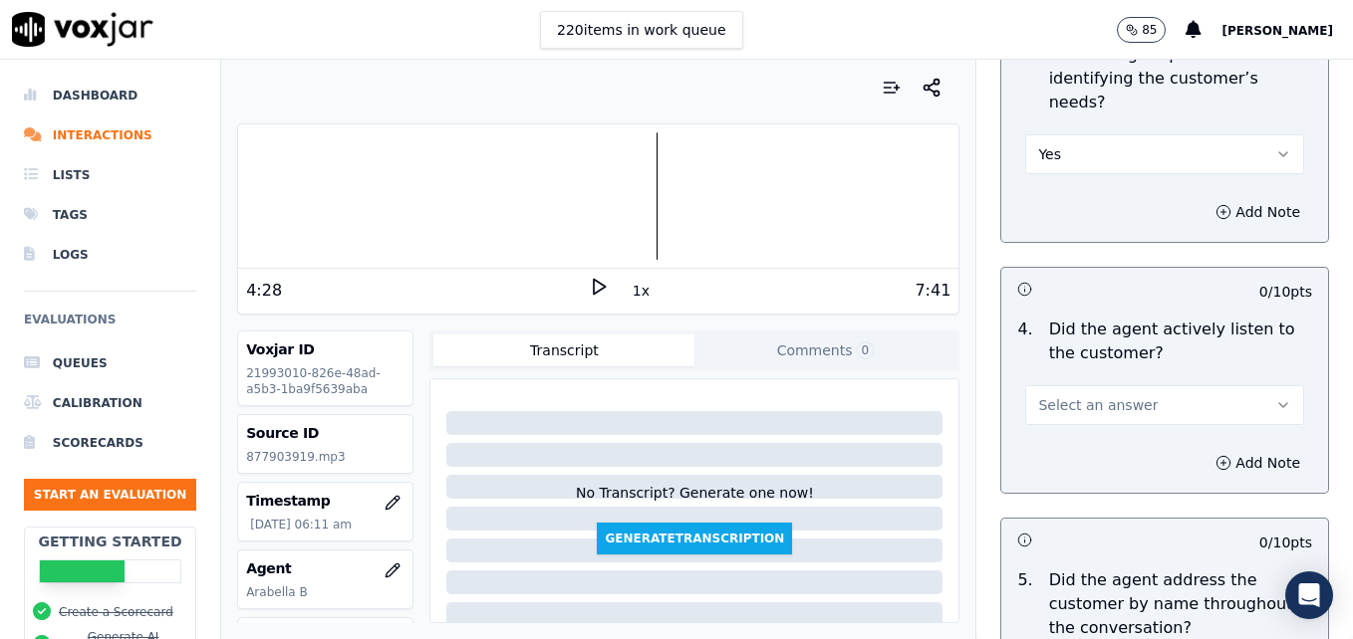
drag, startPoint x: 1224, startPoint y: 327, endPoint x: 1211, endPoint y: 349, distance: 25.5
click at [1223, 385] on button "Select an answer" at bounding box center [1164, 405] width 279 height 40
click at [1126, 379] on div "Yes" at bounding box center [1132, 379] width 244 height 32
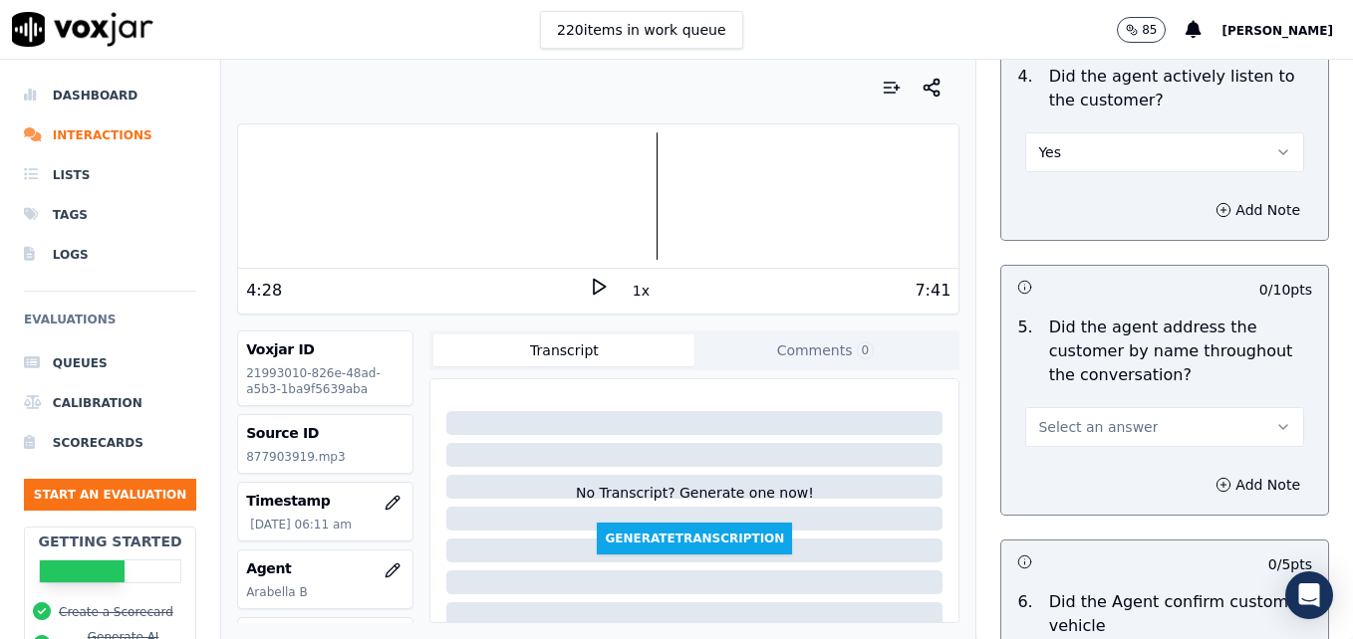
scroll to position [2590, 0]
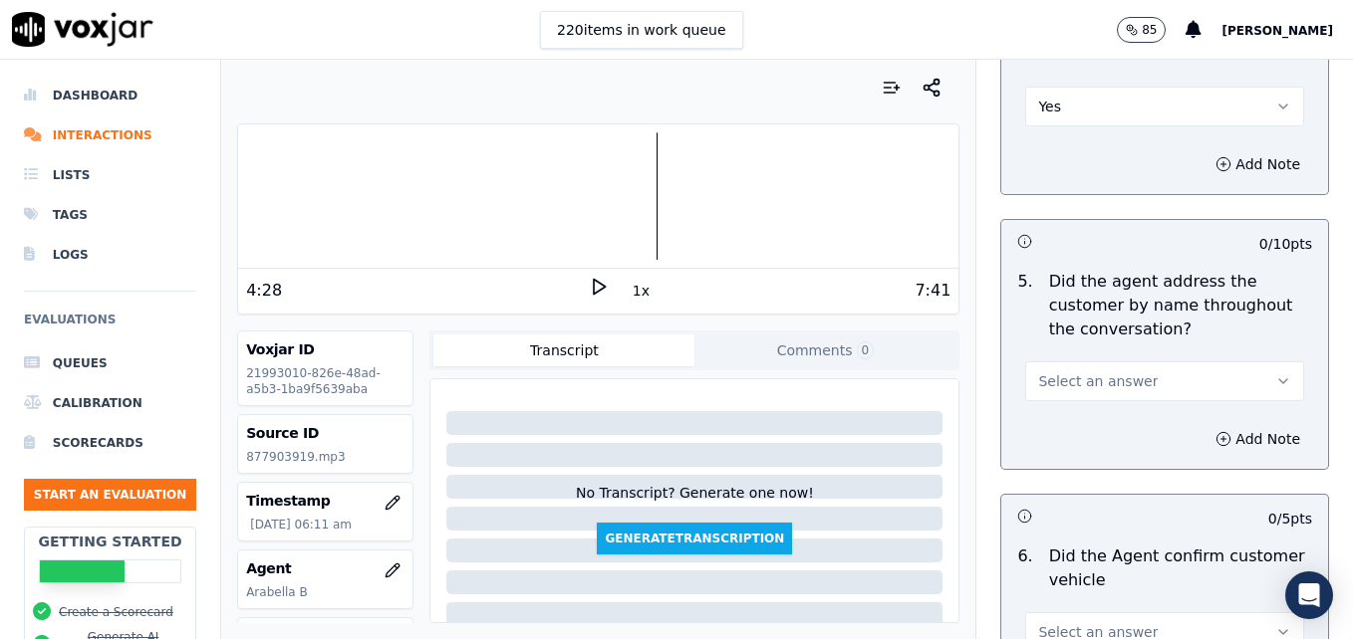
click at [1275, 374] on icon "button" at bounding box center [1283, 382] width 16 height 16
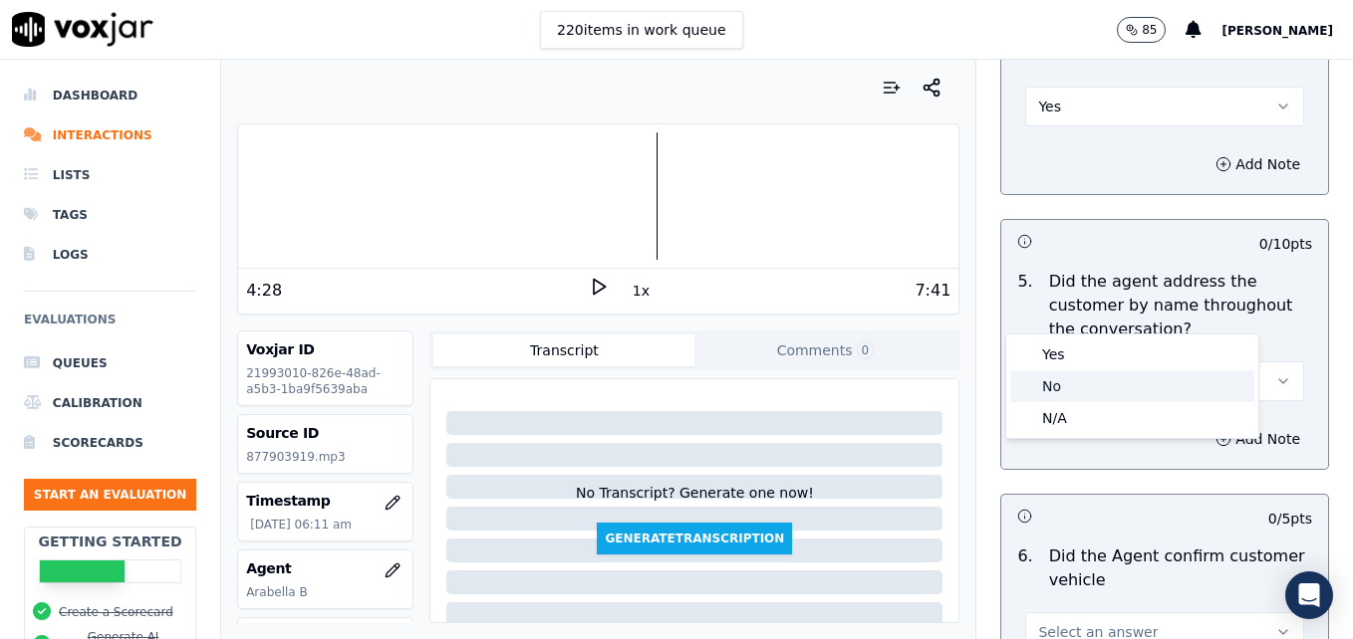
click at [1089, 380] on div "No" at bounding box center [1132, 387] width 244 height 32
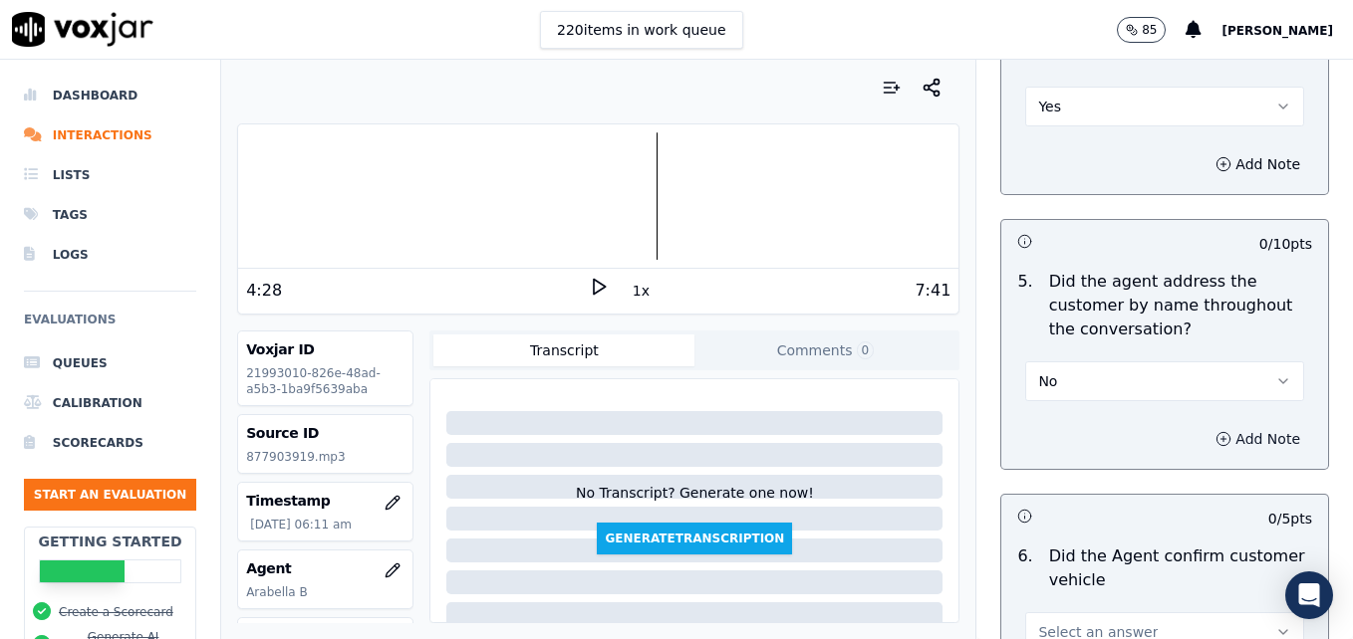
click at [1215, 431] on icon "button" at bounding box center [1223, 439] width 16 height 16
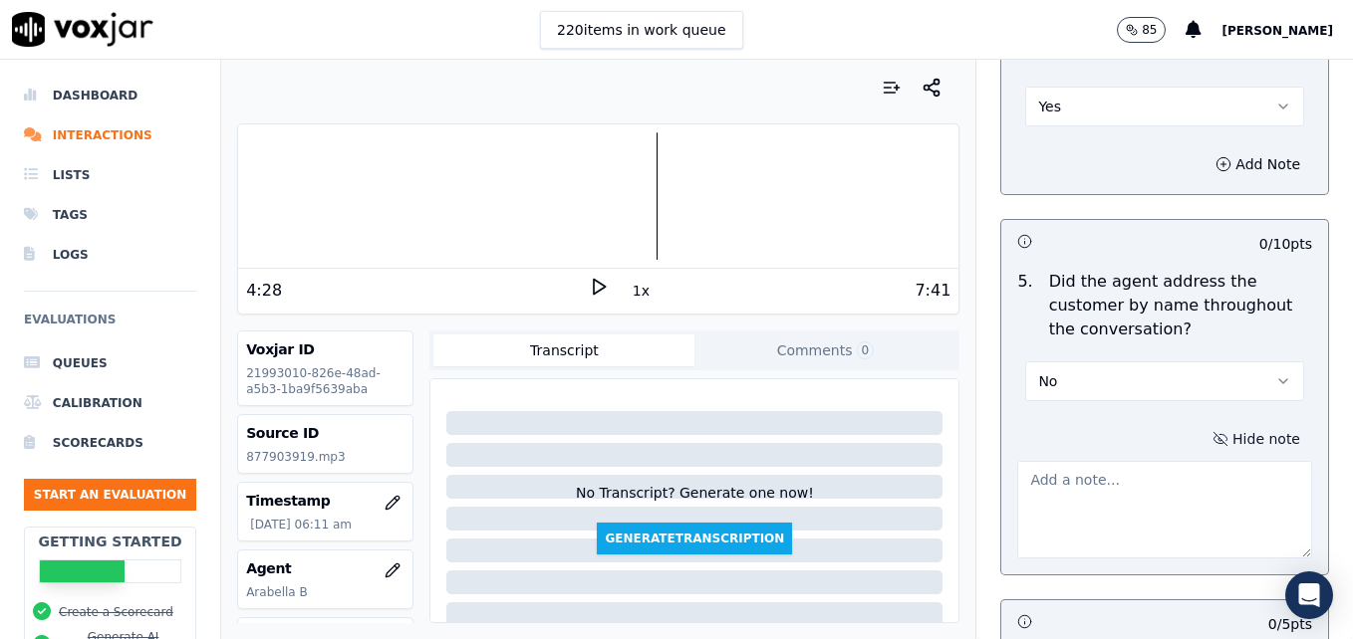
click at [1132, 461] on textarea at bounding box center [1164, 510] width 295 height 98
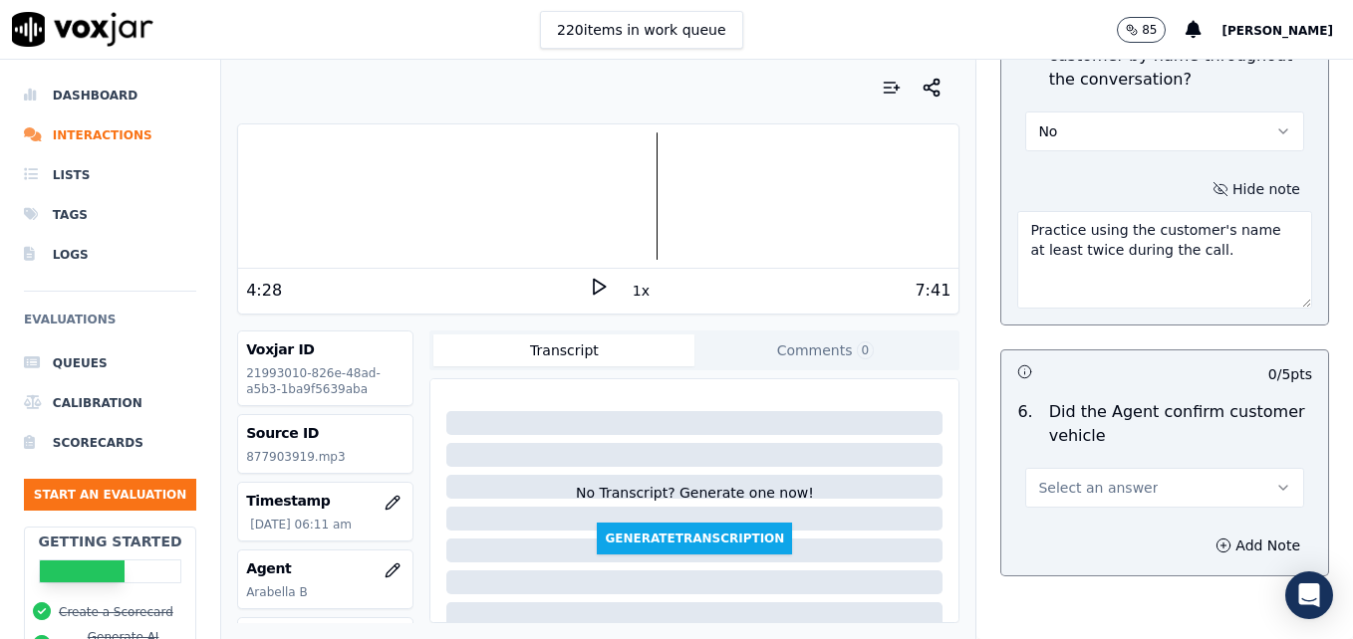
scroll to position [2888, 0]
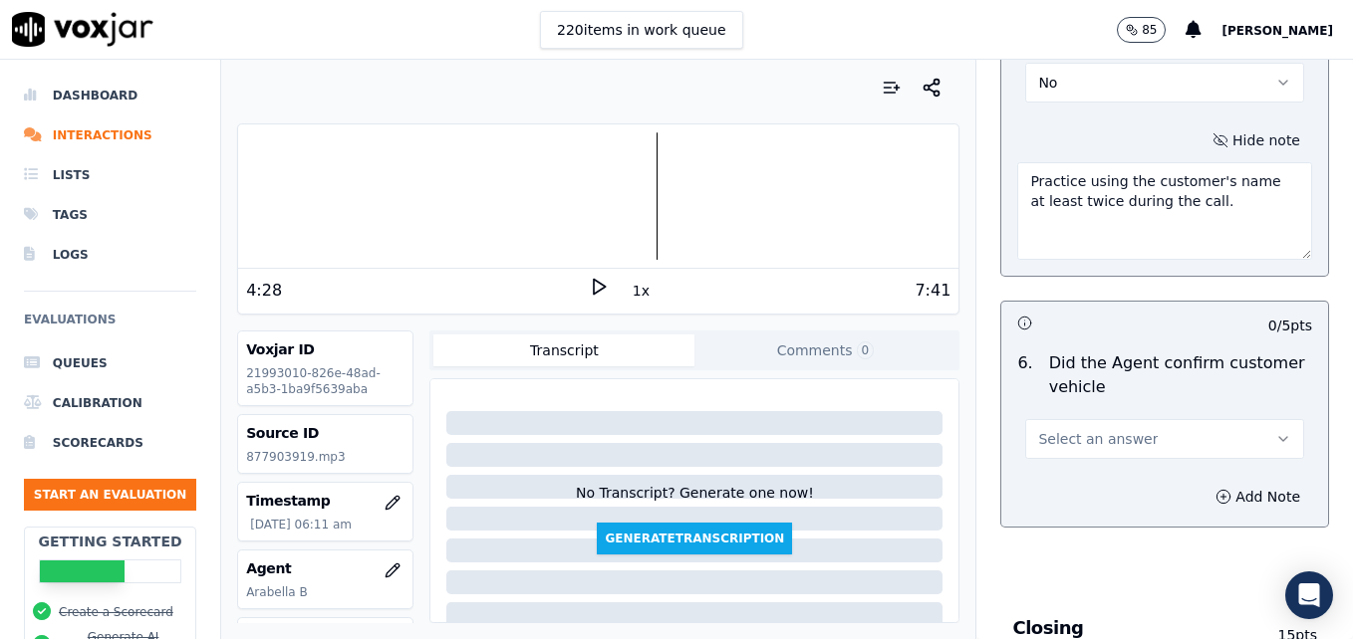
type textarea "Practice using the customer's name at least twice during the call."
click at [1213, 419] on button "Select an answer" at bounding box center [1164, 439] width 279 height 40
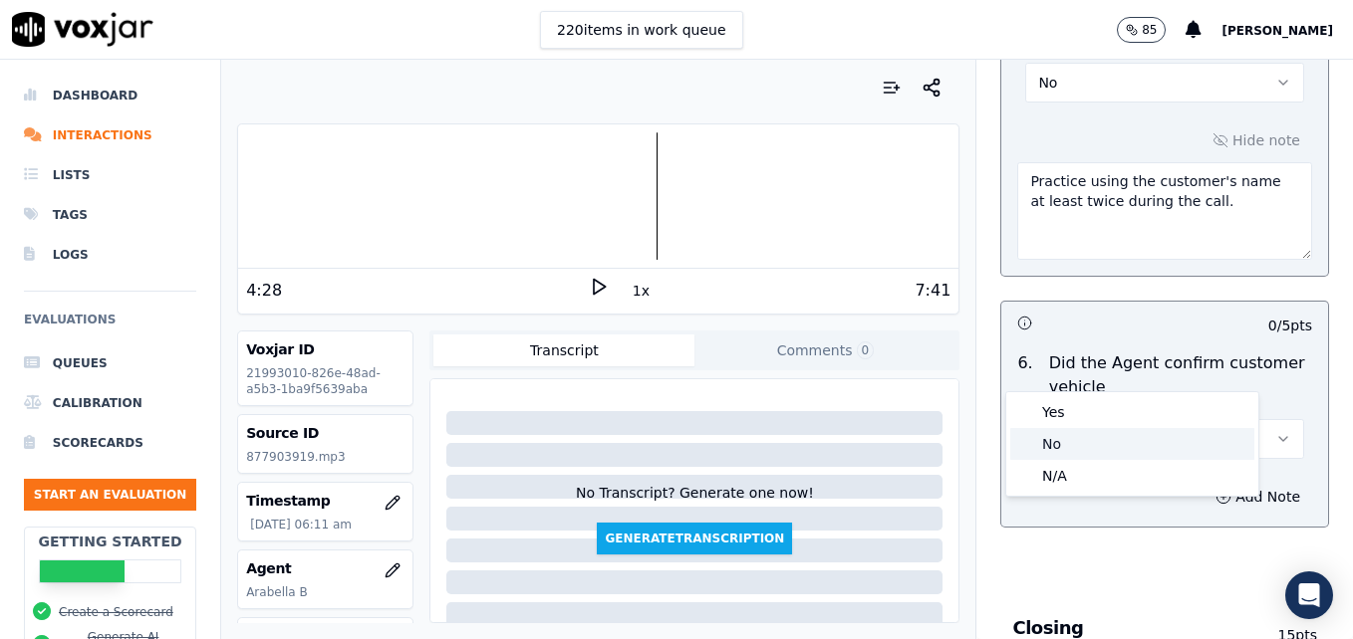
click at [1086, 440] on div "No" at bounding box center [1132, 444] width 244 height 32
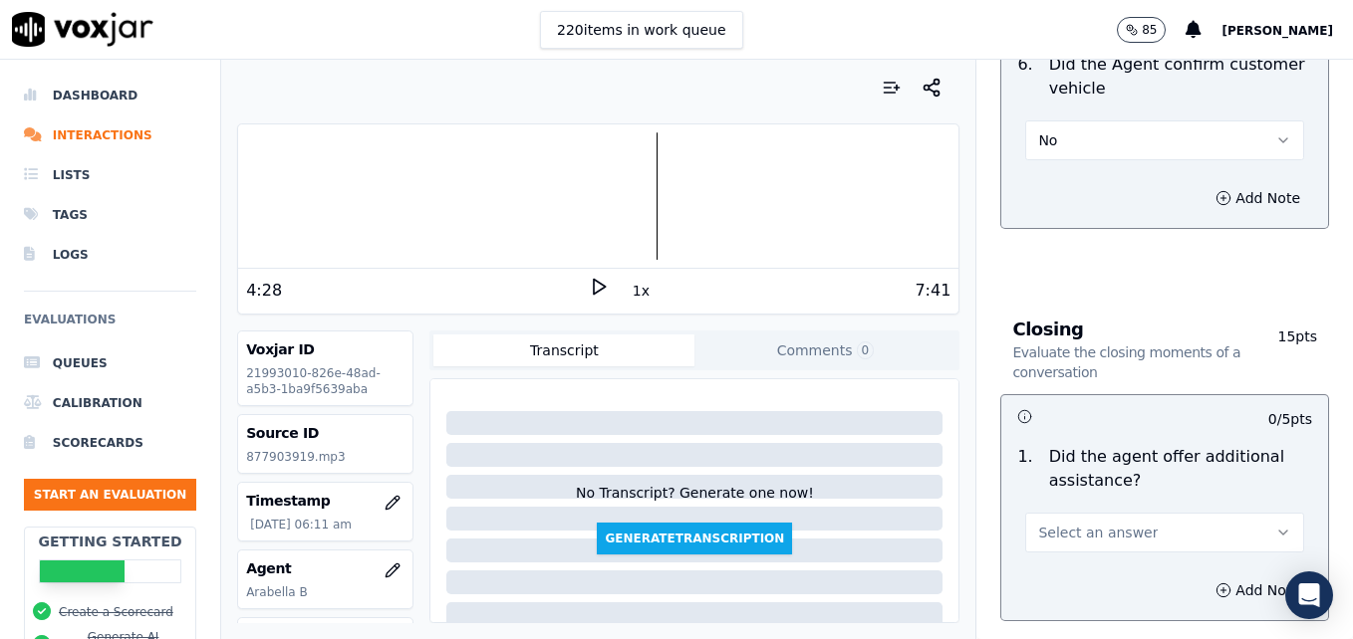
scroll to position [3287, 0]
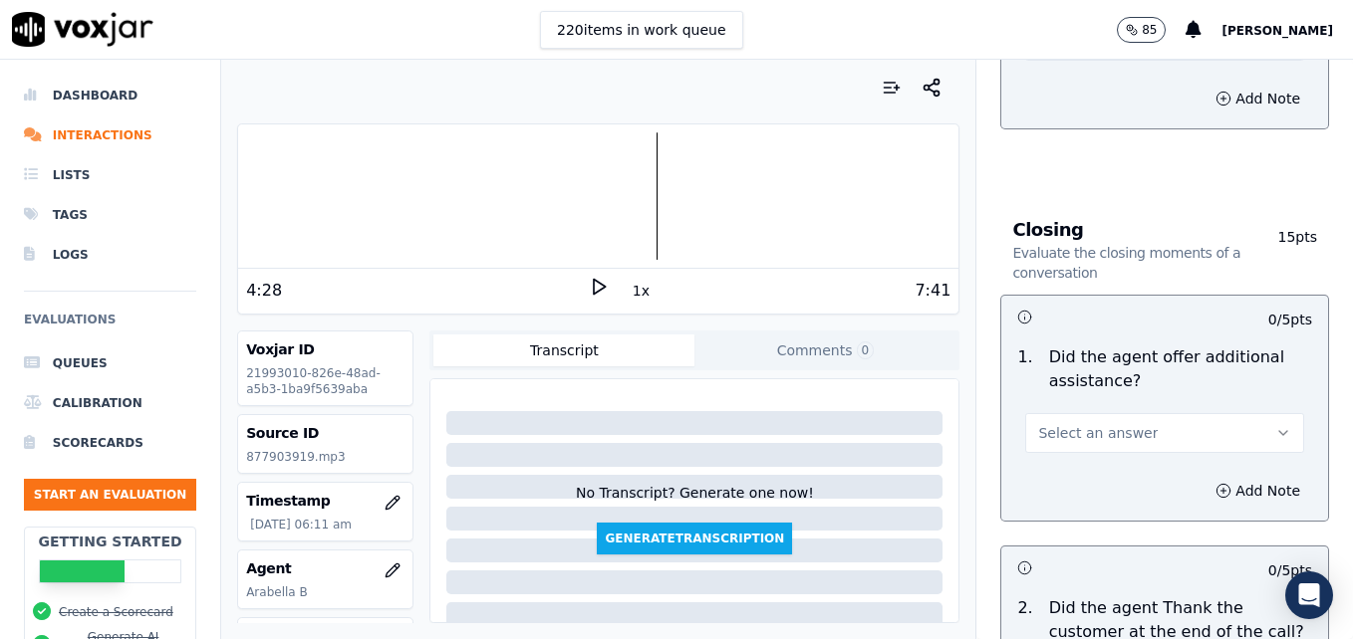
click at [1275, 425] on icon "button" at bounding box center [1283, 433] width 16 height 16
click at [1051, 398] on div "Yes" at bounding box center [1132, 406] width 244 height 32
click at [1215, 483] on icon "button" at bounding box center [1223, 491] width 16 height 16
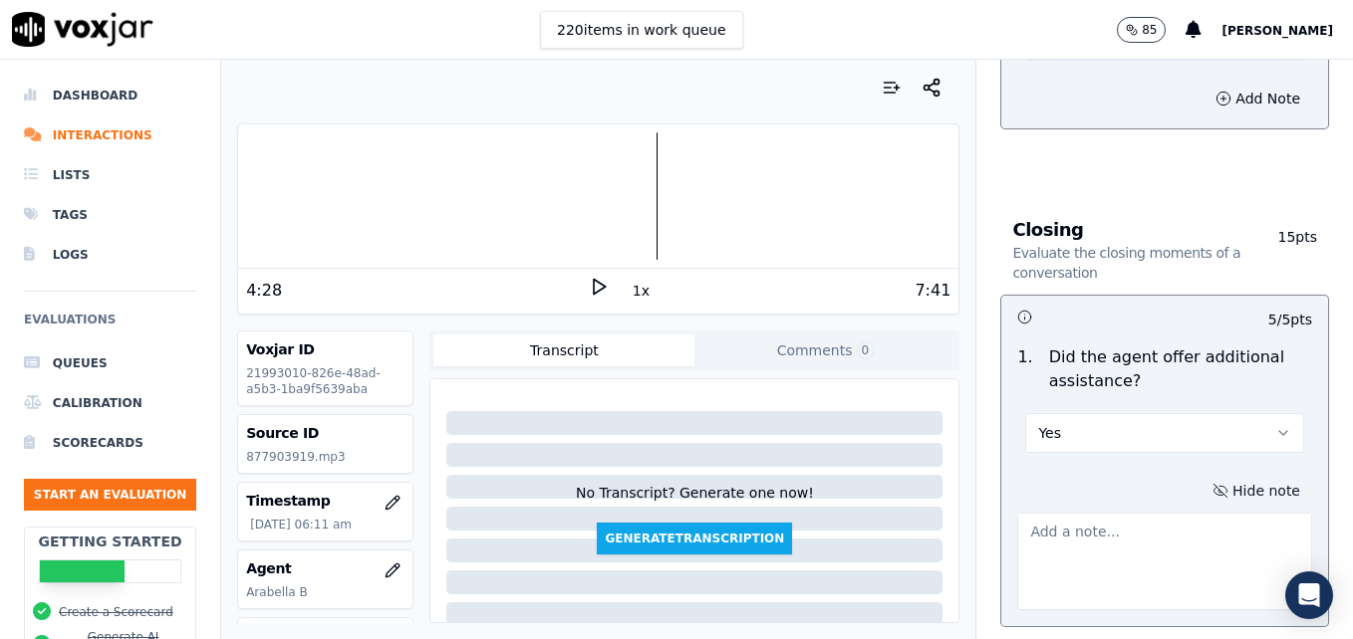
click at [1161, 513] on textarea at bounding box center [1164, 562] width 295 height 98
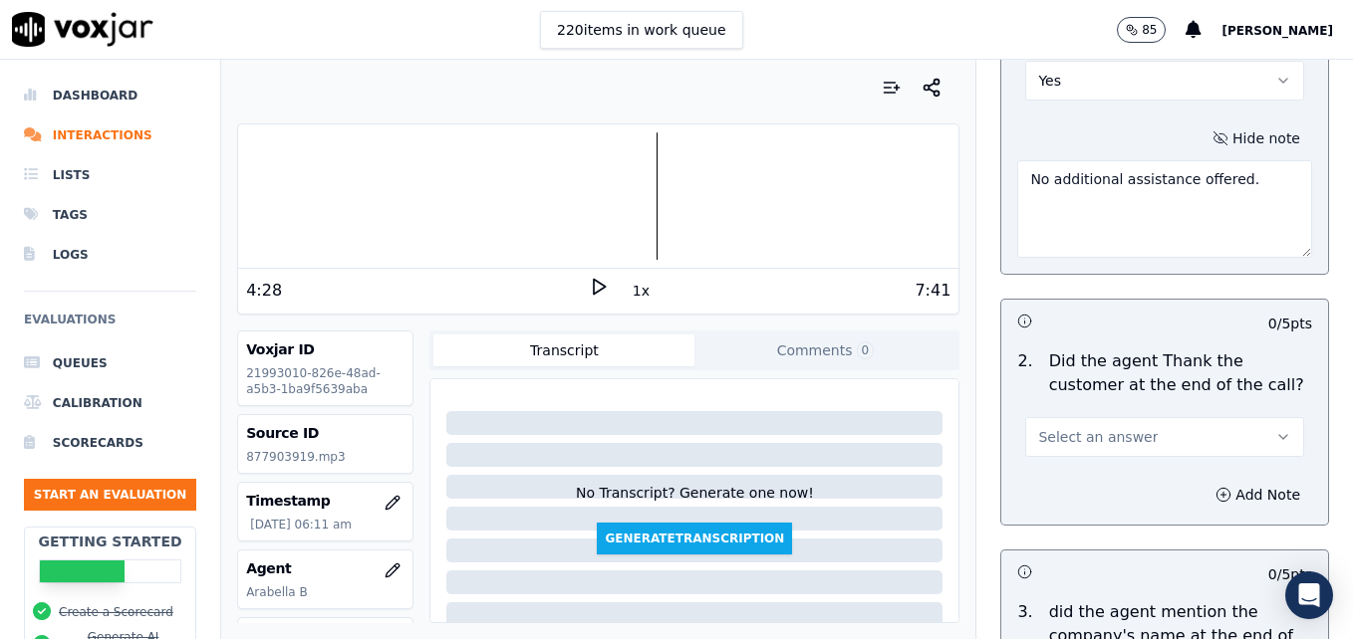
scroll to position [3685, 0]
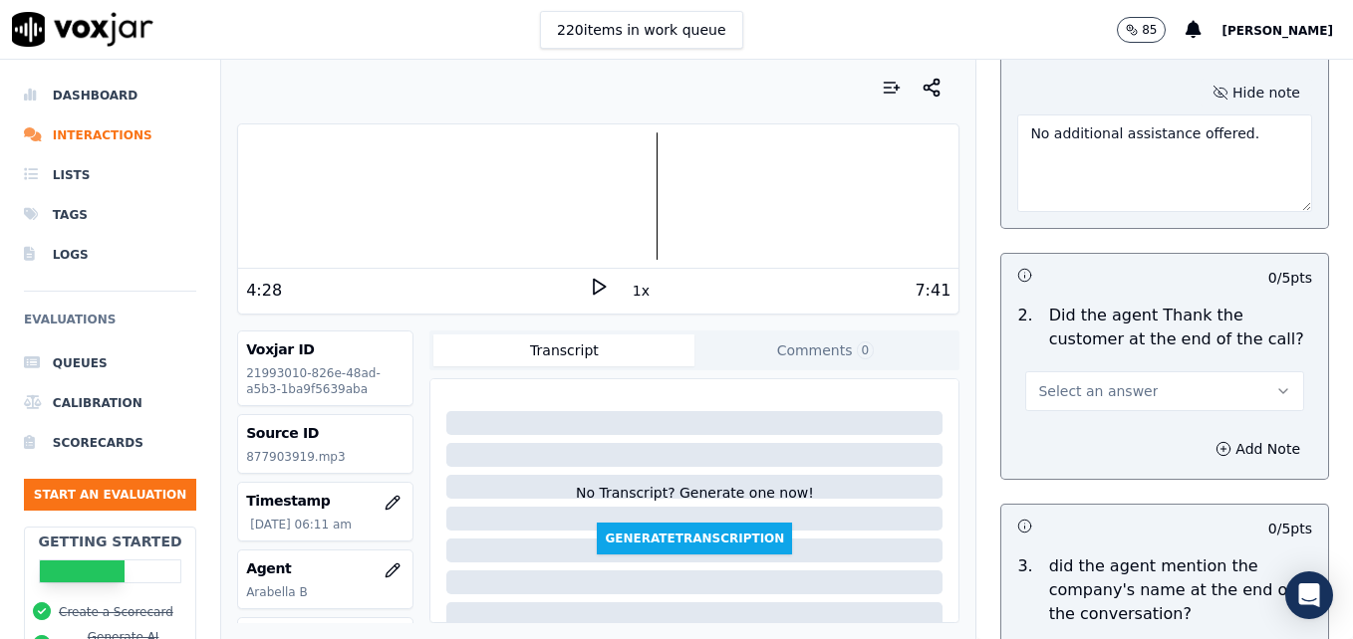
type textarea "No additional assistance offered."
click at [1275, 383] on icon "button" at bounding box center [1283, 391] width 16 height 16
click at [1056, 360] on div "Yes" at bounding box center [1132, 365] width 244 height 32
click at [1215, 441] on icon "button" at bounding box center [1223, 449] width 16 height 16
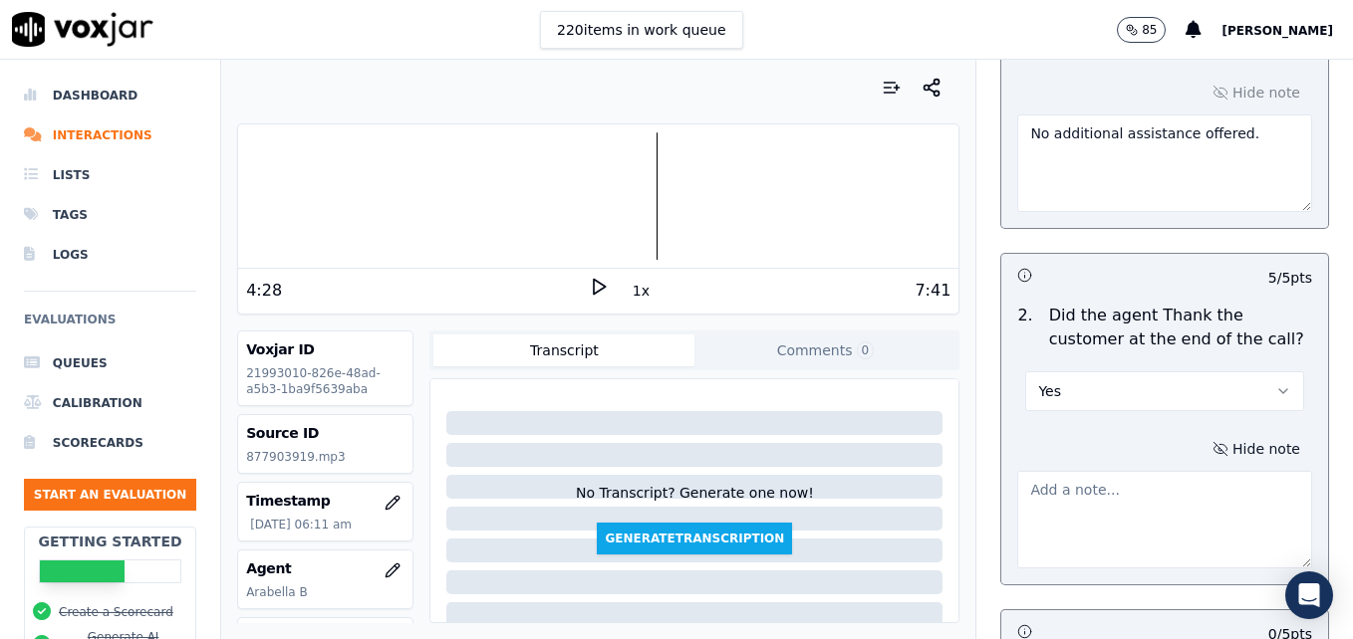
click at [1128, 471] on textarea at bounding box center [1164, 520] width 295 height 98
drag, startPoint x: 1116, startPoint y: 408, endPoint x: 1004, endPoint y: 408, distance: 111.6
click at [1017, 471] on textarea "Pass by default due to transfer." at bounding box center [1164, 520] width 295 height 98
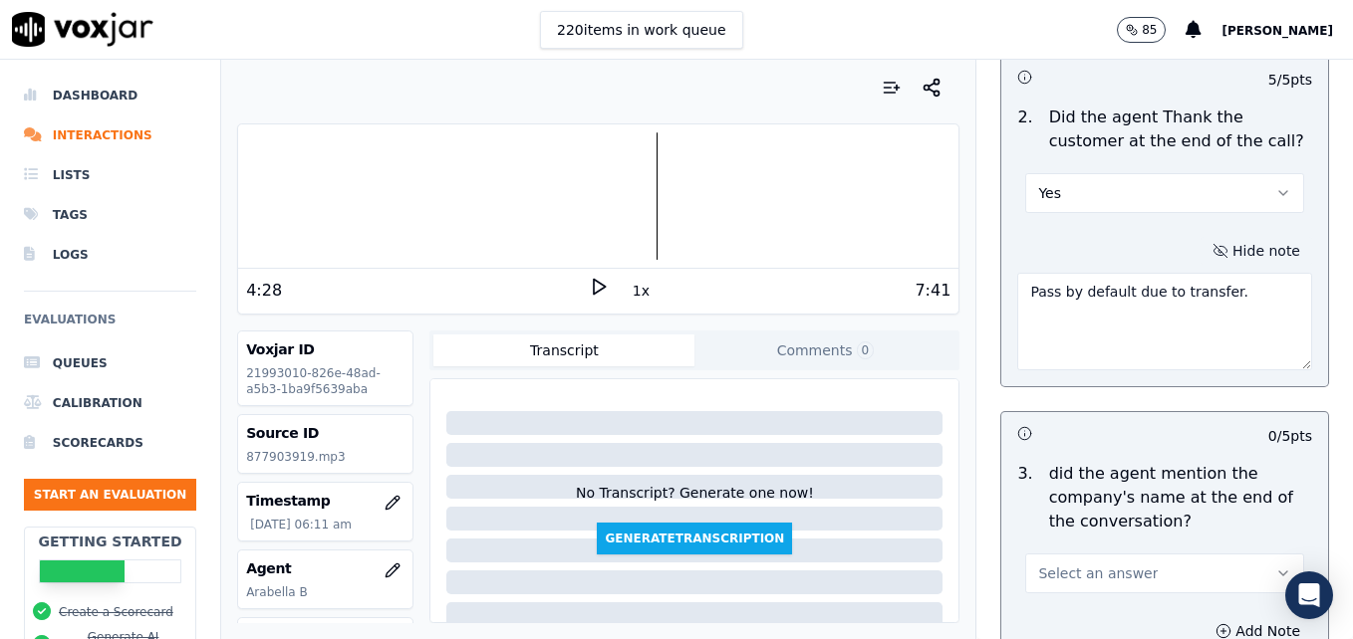
scroll to position [3884, 0]
type textarea "Pass by default due to transfer."
click at [1275, 565] on icon "button" at bounding box center [1283, 573] width 16 height 16
click at [1069, 541] on div "Yes" at bounding box center [1132, 546] width 244 height 32
click at [1217, 624] on circle "button" at bounding box center [1223, 630] width 13 height 13
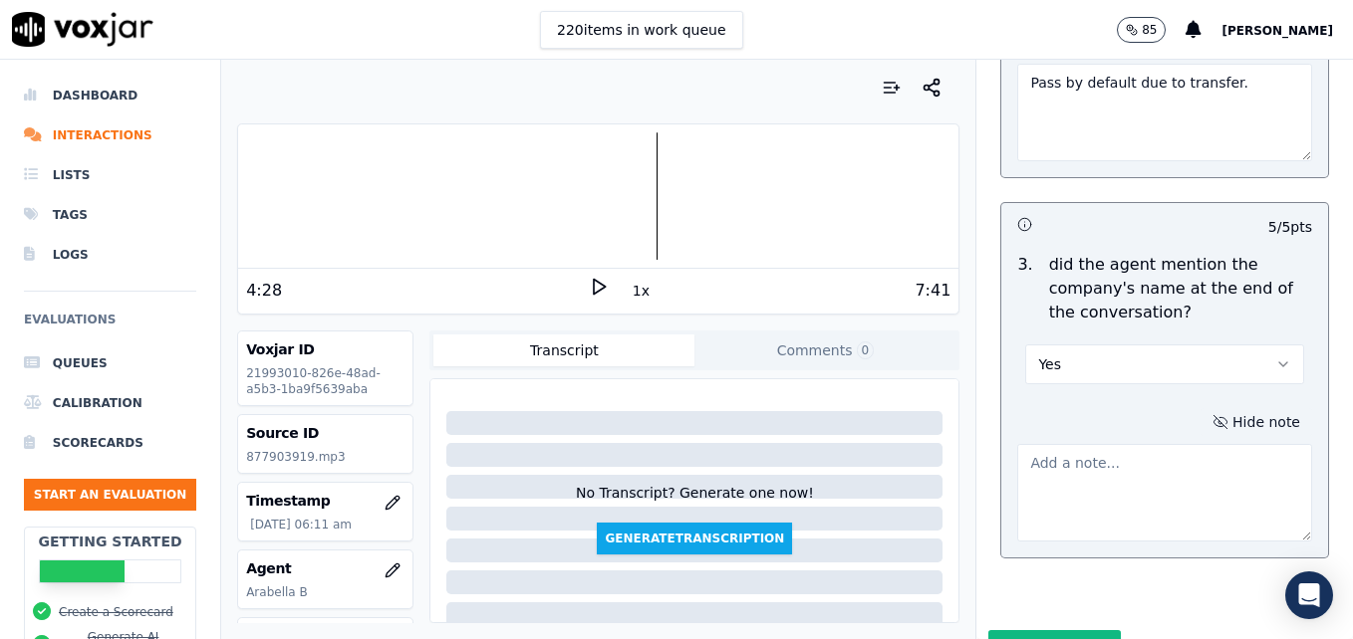
scroll to position [4105, 0]
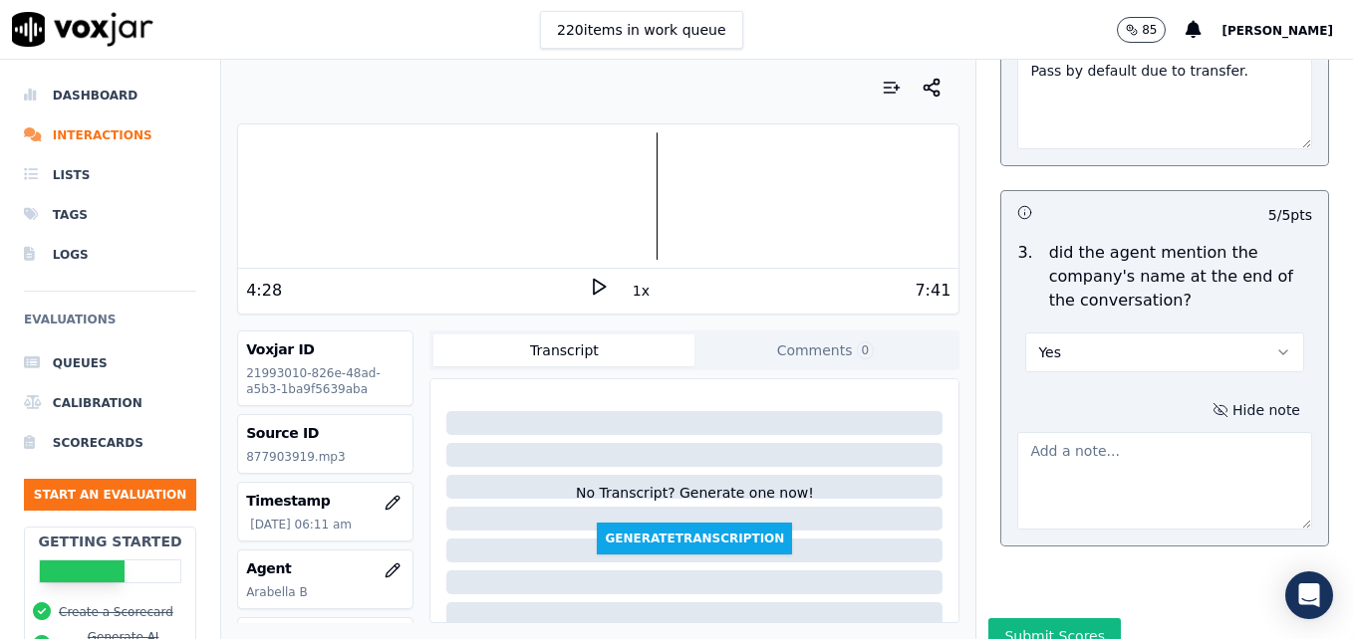
click at [1136, 432] on textarea at bounding box center [1164, 481] width 295 height 98
paste textarea "Pass by default due to transfer"
type textarea "Pass by default due to transfer"
click at [1053, 619] on button "Submit Scores" at bounding box center [1054, 637] width 132 height 36
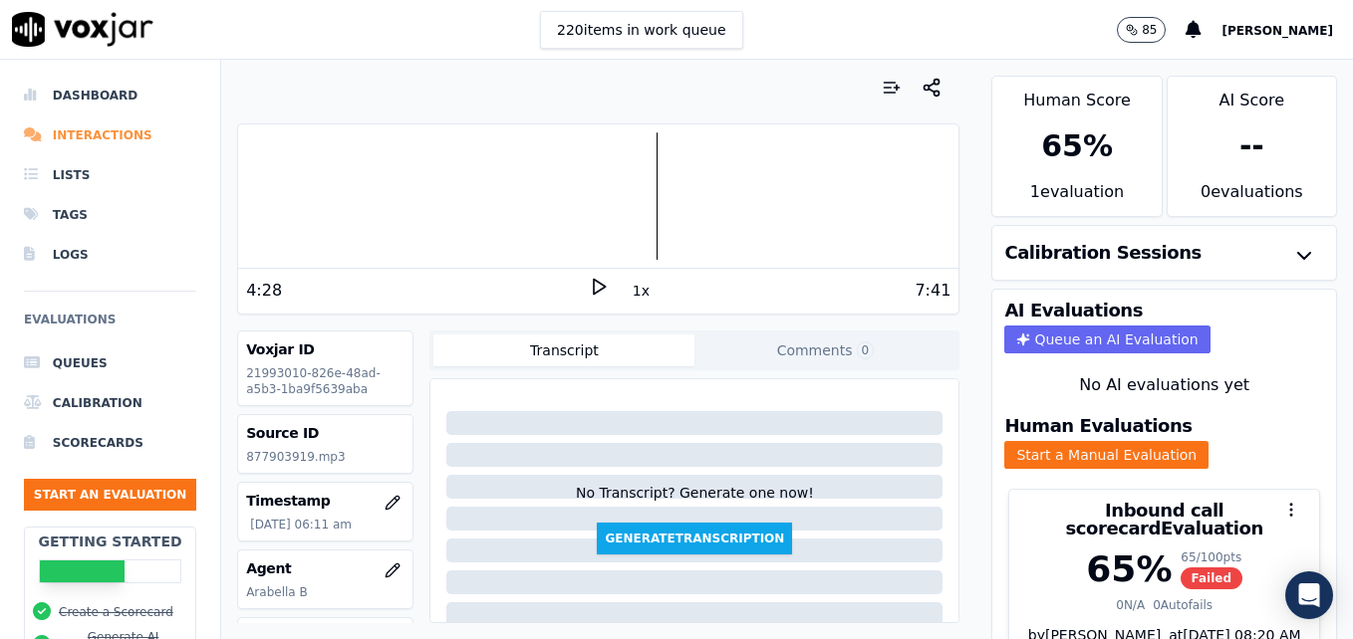
click at [72, 137] on li "Interactions" at bounding box center [110, 136] width 172 height 40
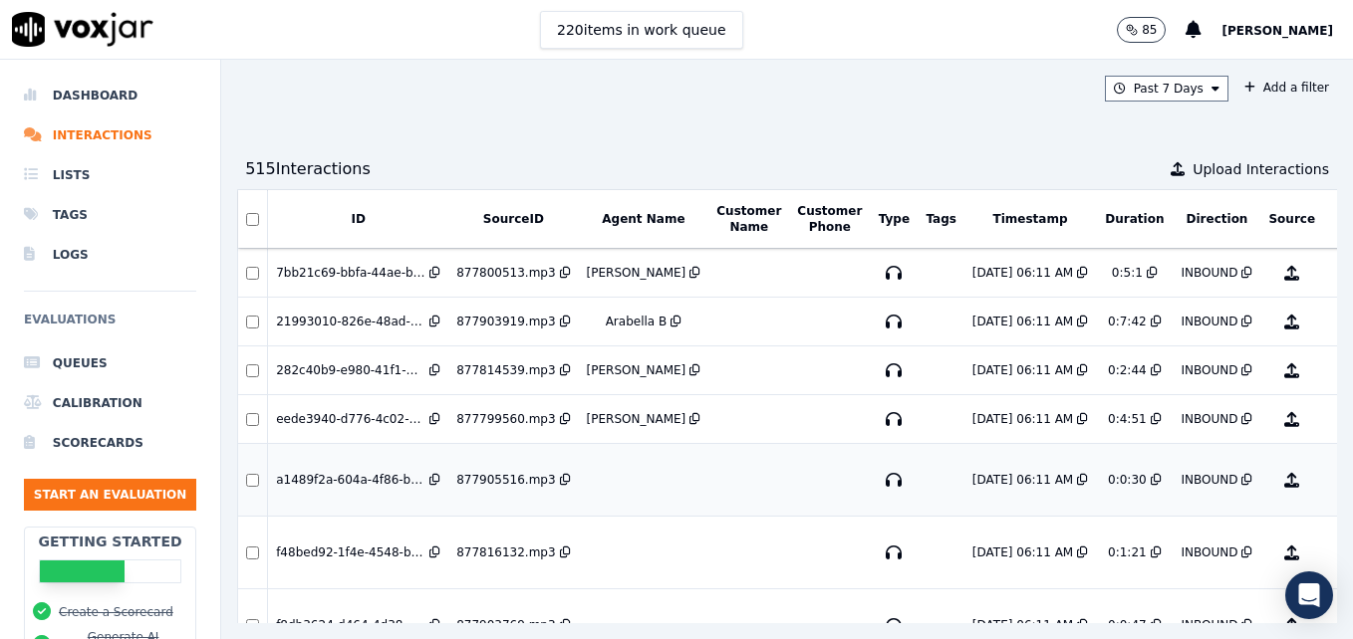
click at [1331, 473] on button "No Evaluation Yet" at bounding box center [1370, 480] width 79 height 56
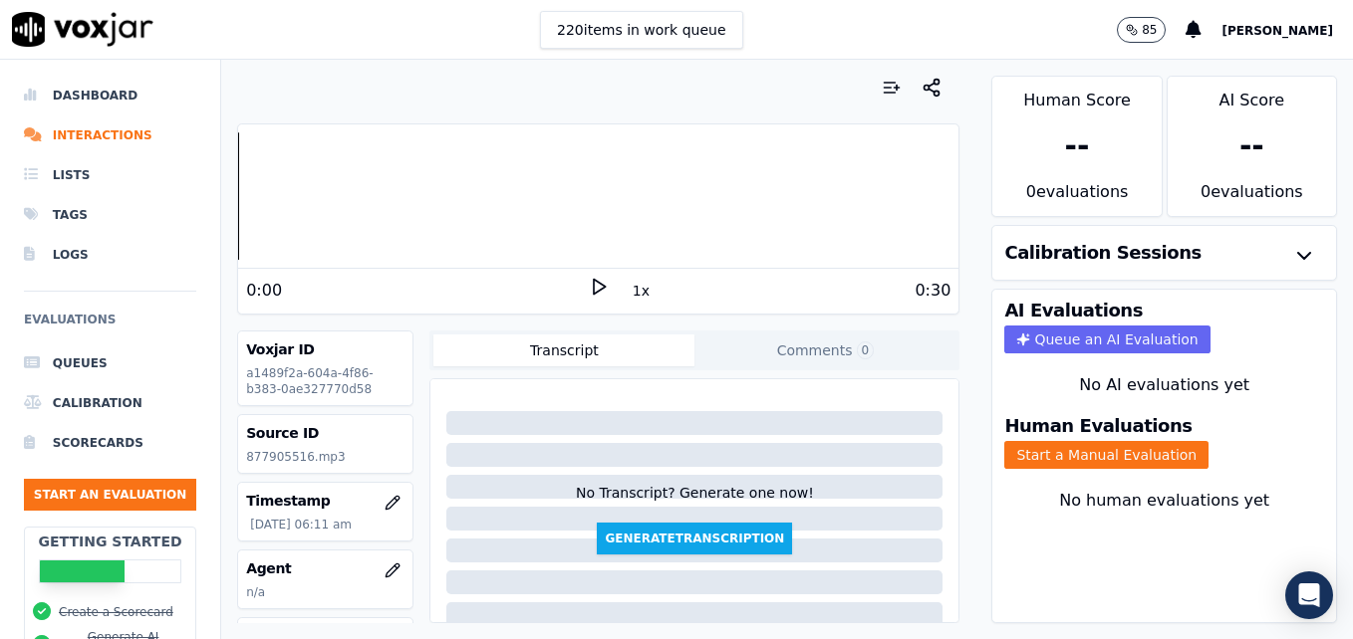
click at [609, 290] on div "0:30" at bounding box center [780, 291] width 343 height 24
click at [589, 285] on icon at bounding box center [599, 287] width 20 height 20
click at [600, 283] on rect at bounding box center [601, 286] width 3 height 13
click at [108, 135] on li "Interactions" at bounding box center [110, 136] width 172 height 40
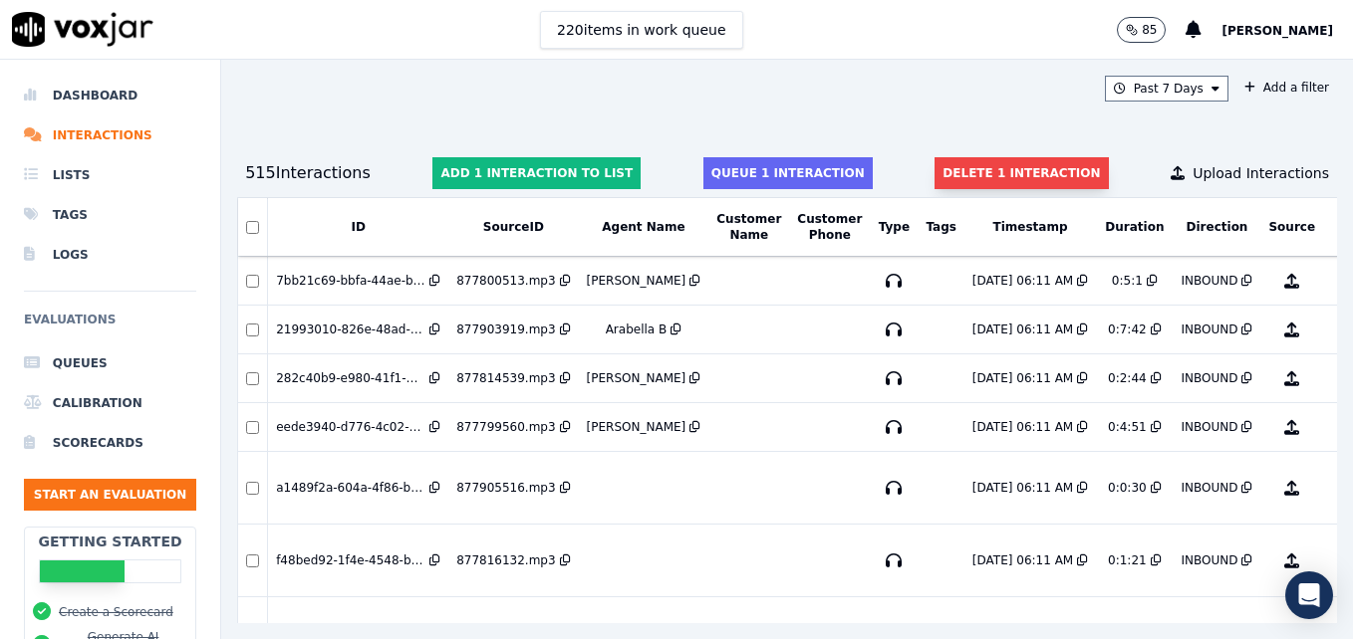
click at [961, 176] on button "Delete 1 interaction" at bounding box center [1020, 173] width 173 height 32
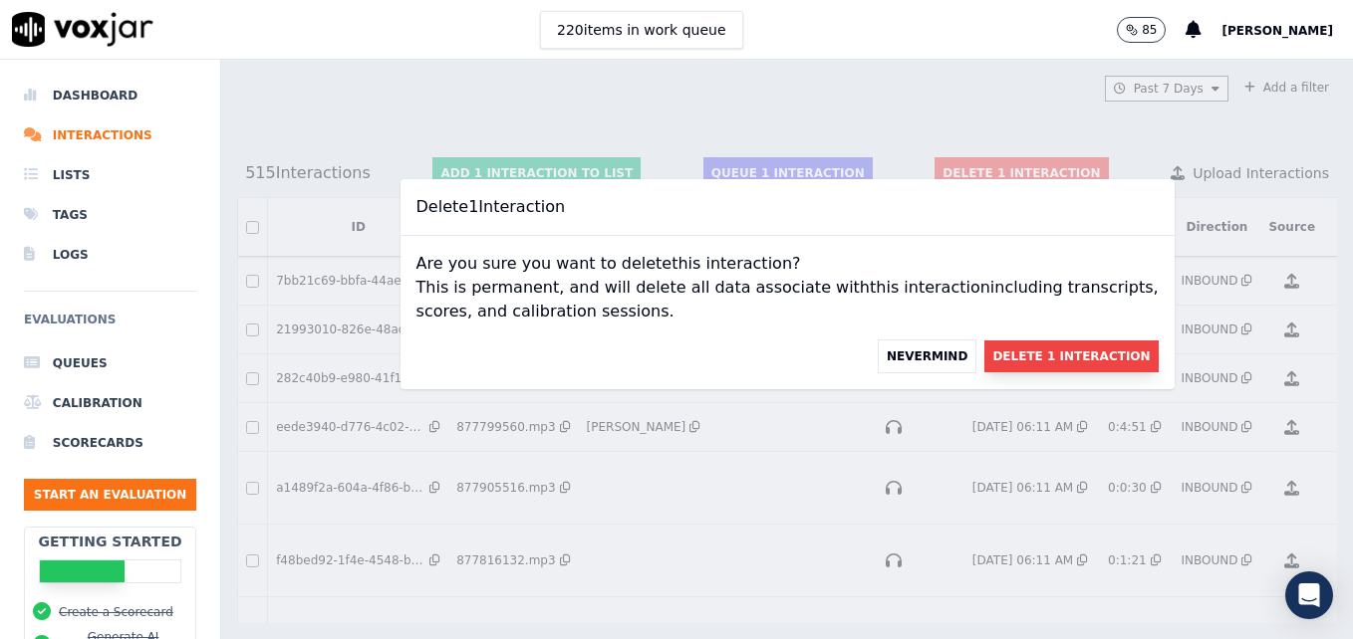
click at [1051, 347] on button "Delete 1 Interaction" at bounding box center [1070, 357] width 173 height 32
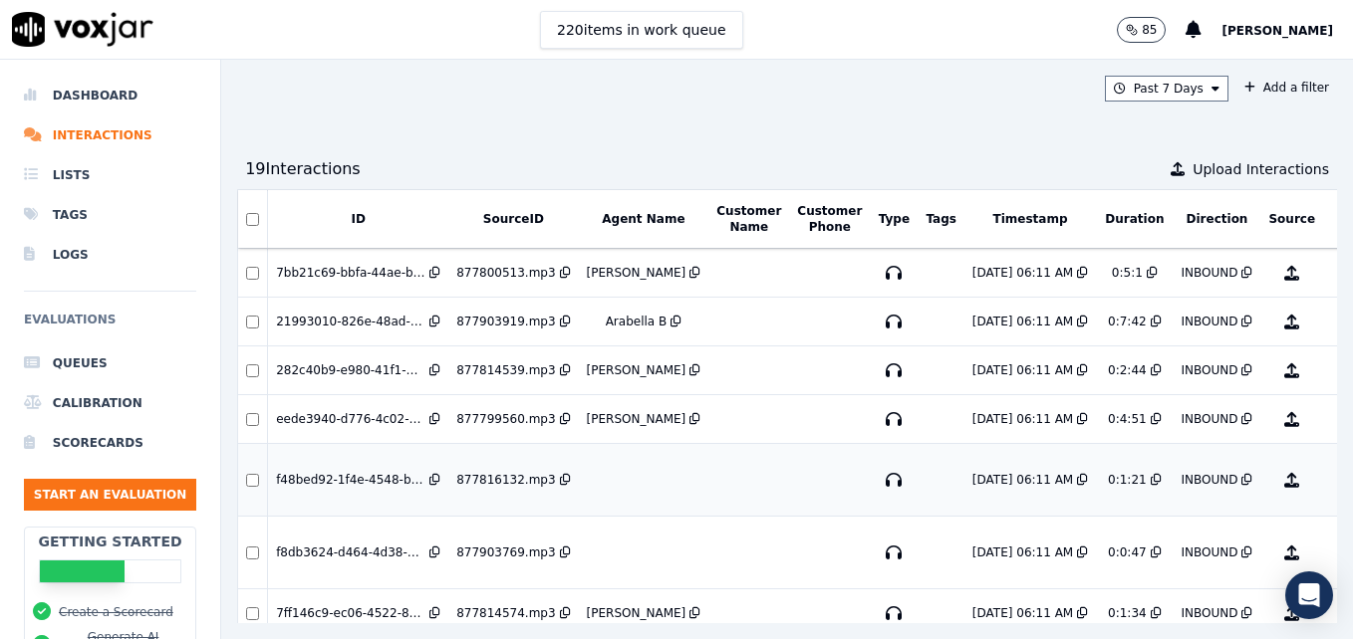
click at [1331, 476] on button "No Evaluation Yet" at bounding box center [1370, 480] width 79 height 56
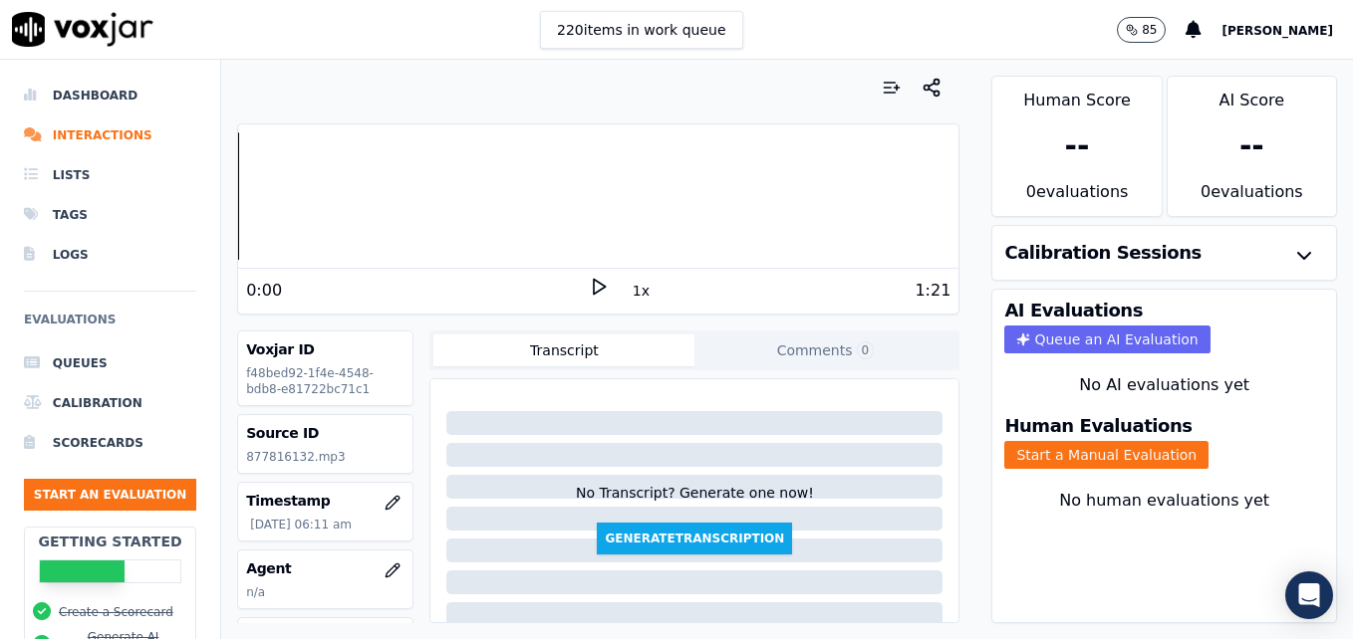
click at [594, 283] on polygon at bounding box center [600, 287] width 12 height 15
click at [589, 283] on icon at bounding box center [599, 287] width 20 height 20
click at [386, 566] on icon "button" at bounding box center [392, 570] width 13 height 13
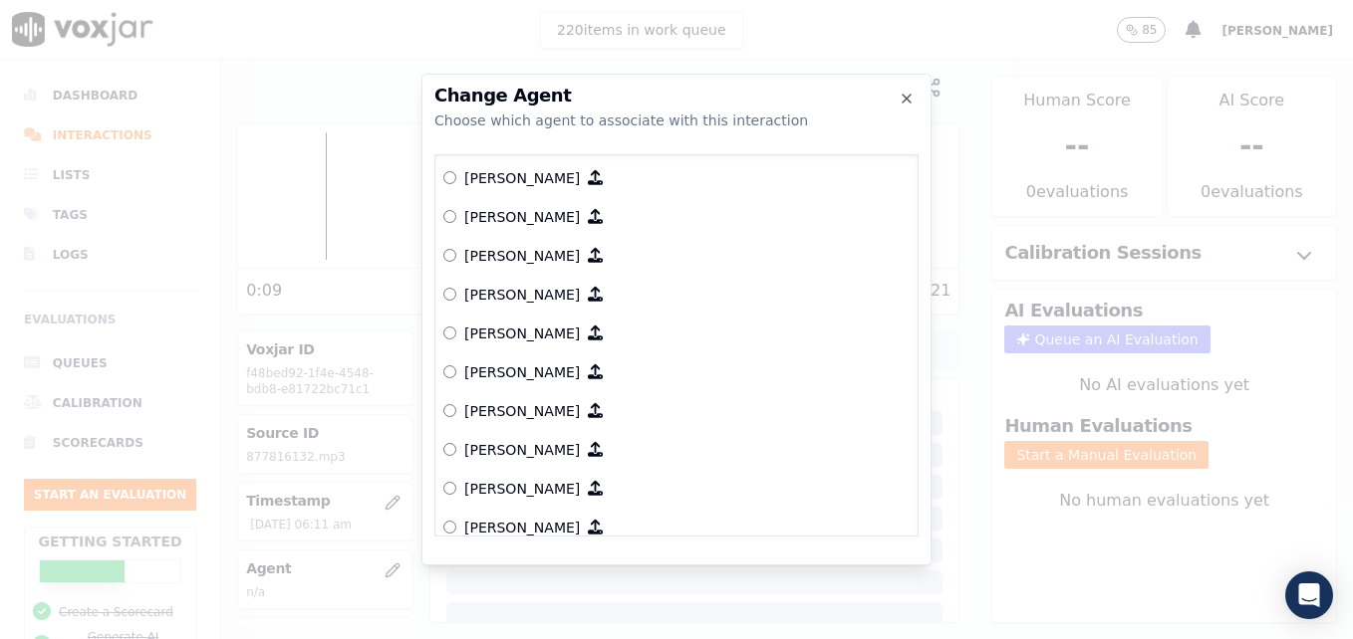
scroll to position [398, 0]
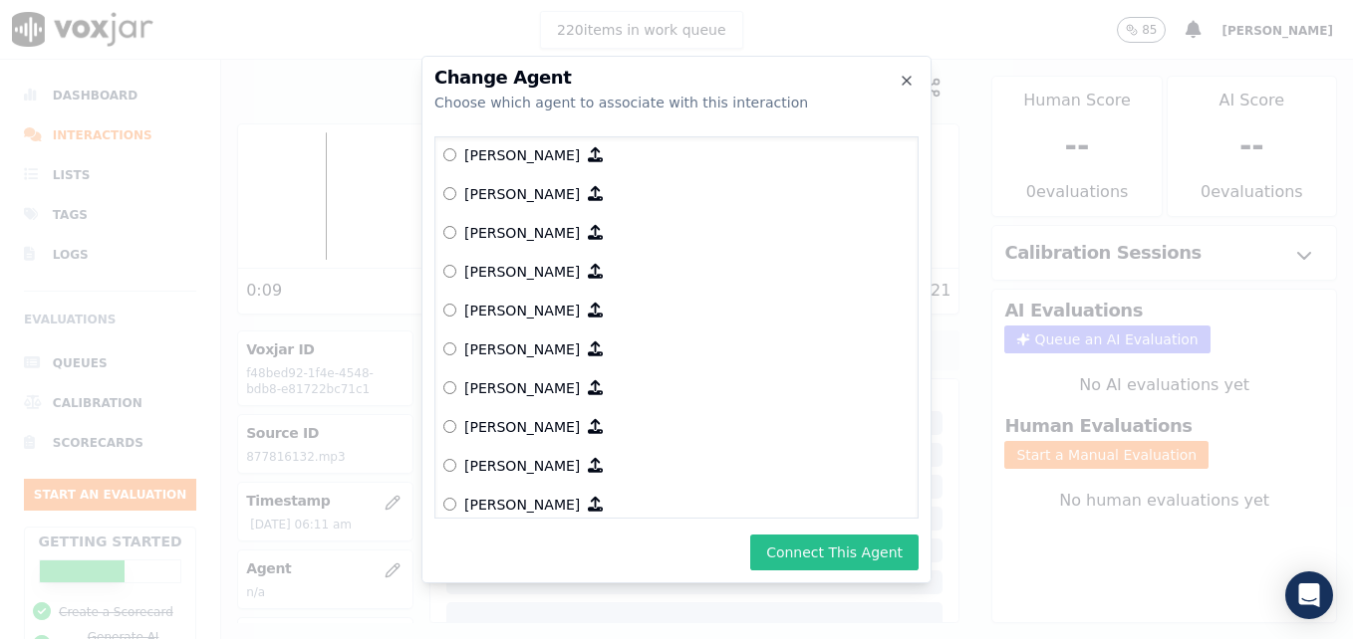
click at [806, 554] on button "Connect This Agent" at bounding box center [834, 553] width 168 height 36
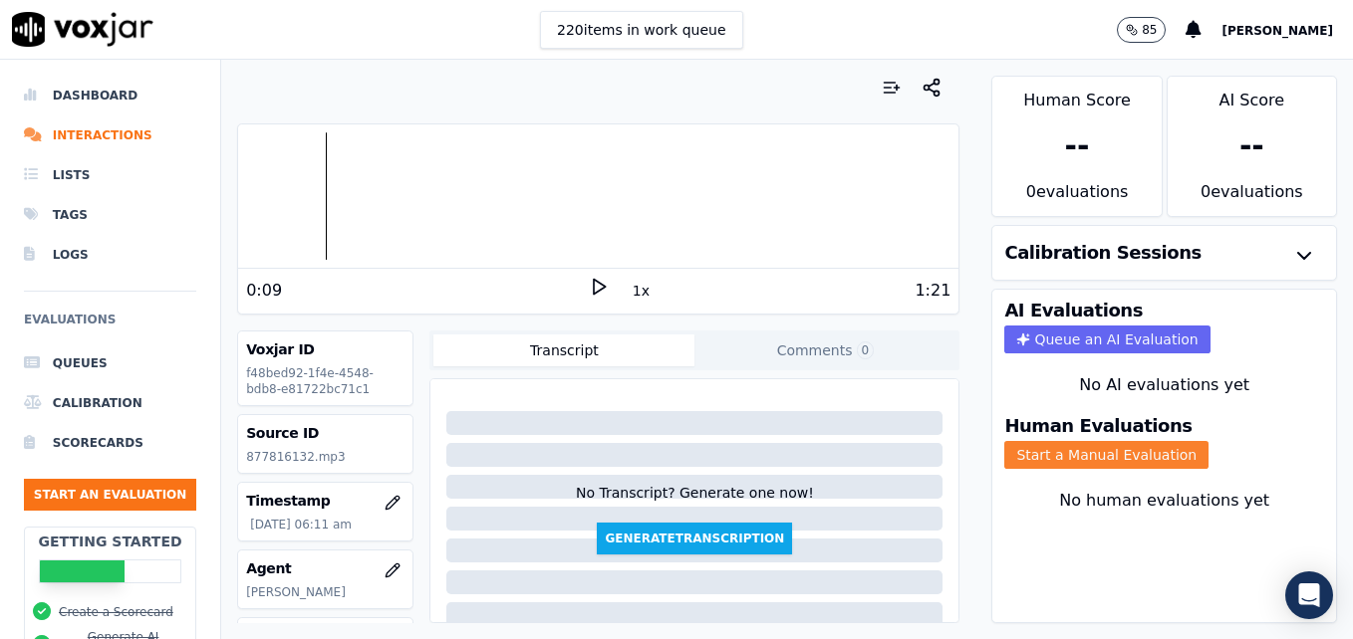
click at [1078, 458] on button "Start a Manual Evaluation" at bounding box center [1106, 455] width 204 height 28
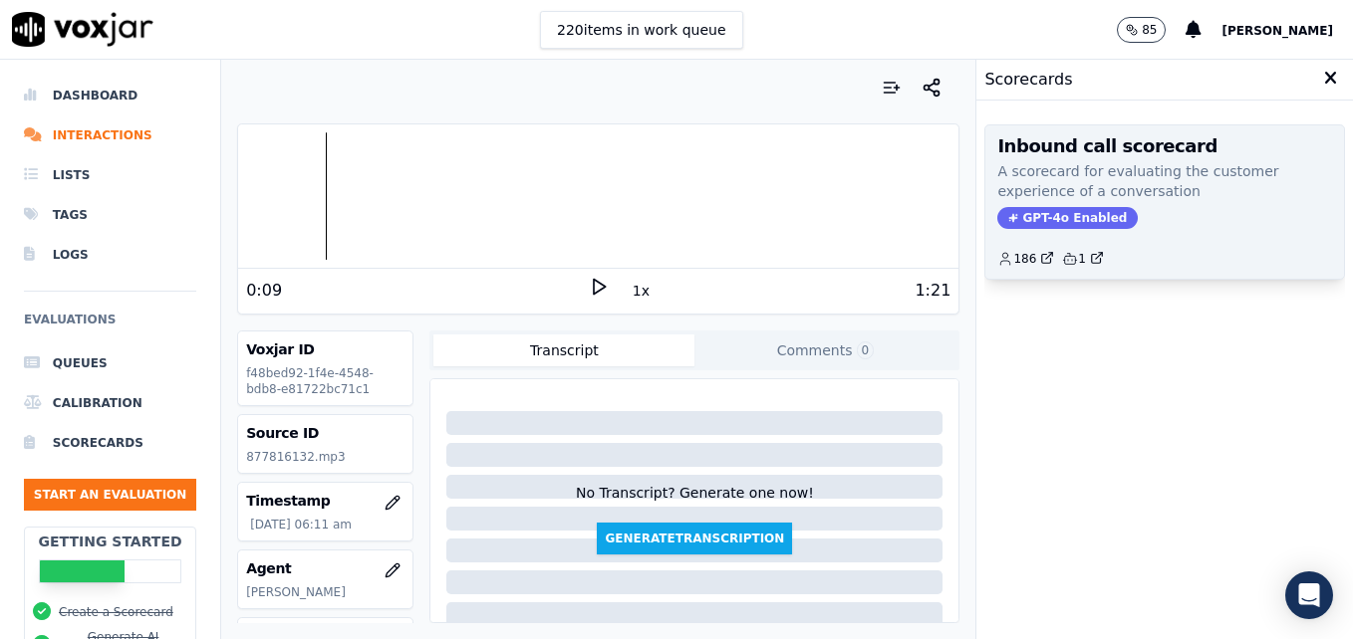
click at [1048, 220] on span "GPT-4o Enabled" at bounding box center [1067, 218] width 140 height 22
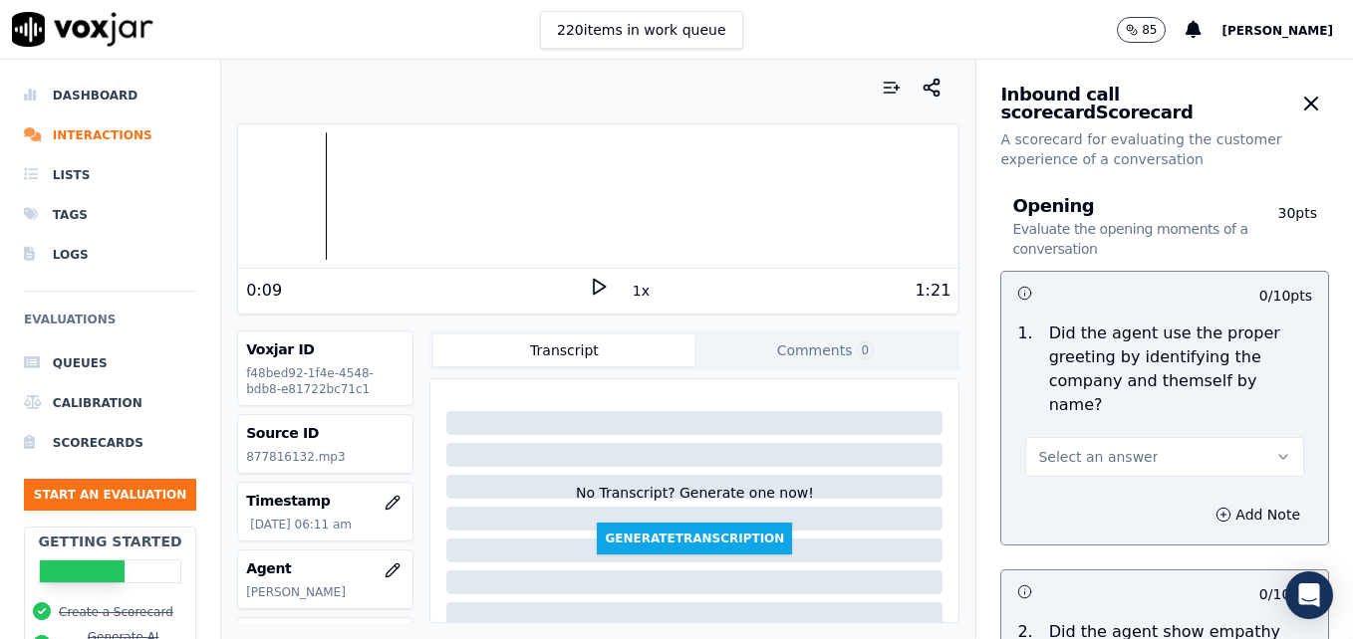
drag, startPoint x: 1233, startPoint y: 422, endPoint x: 1220, endPoint y: 426, distance: 13.5
click at [1230, 437] on button "Select an answer" at bounding box center [1164, 457] width 279 height 40
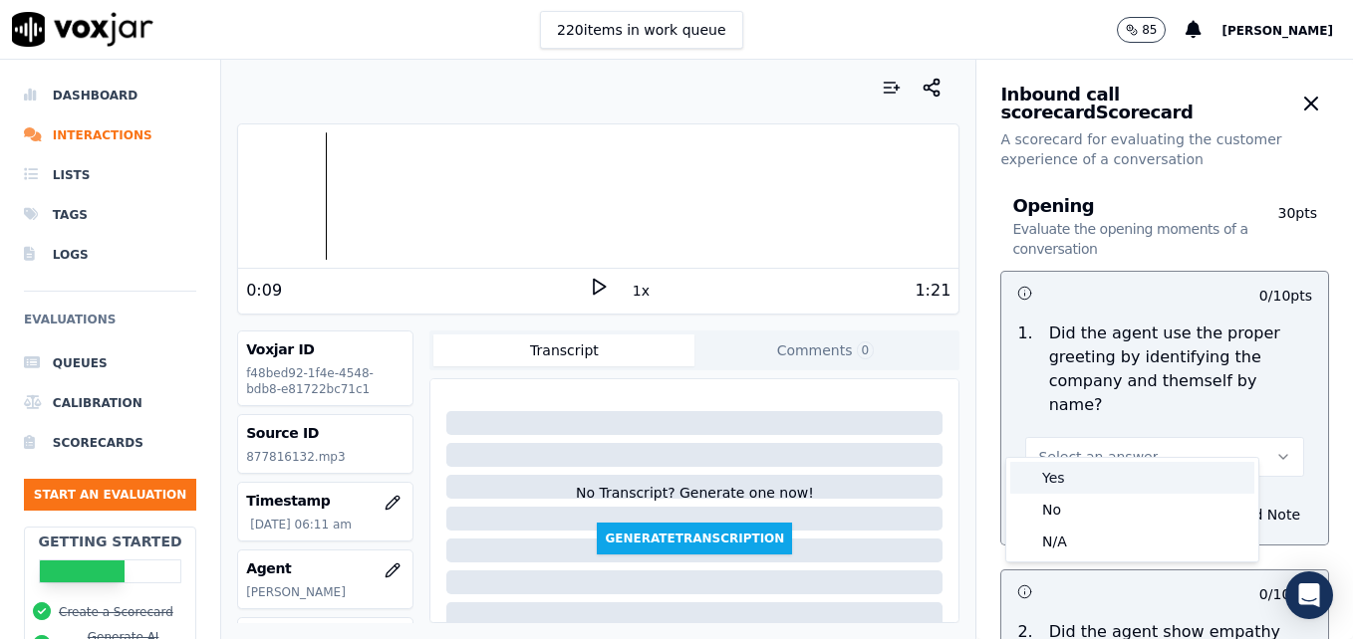
click at [1079, 467] on div "Yes" at bounding box center [1132, 478] width 244 height 32
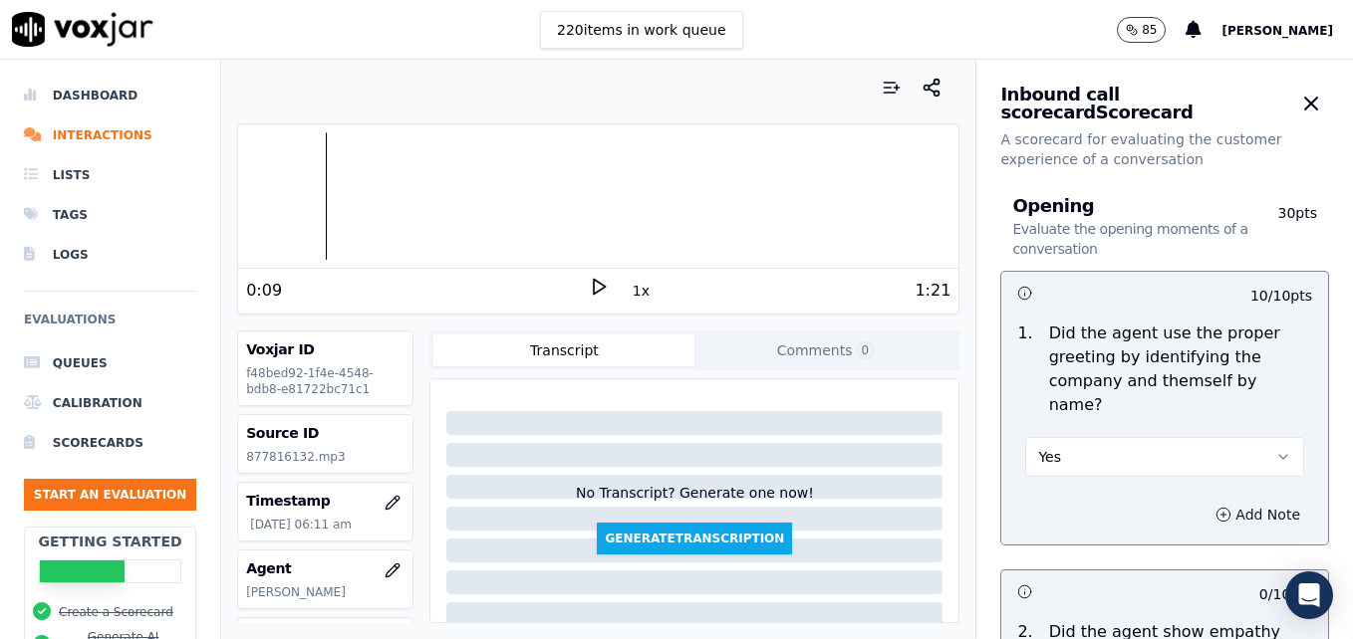
click at [1215, 507] on icon "button" at bounding box center [1223, 515] width 16 height 16
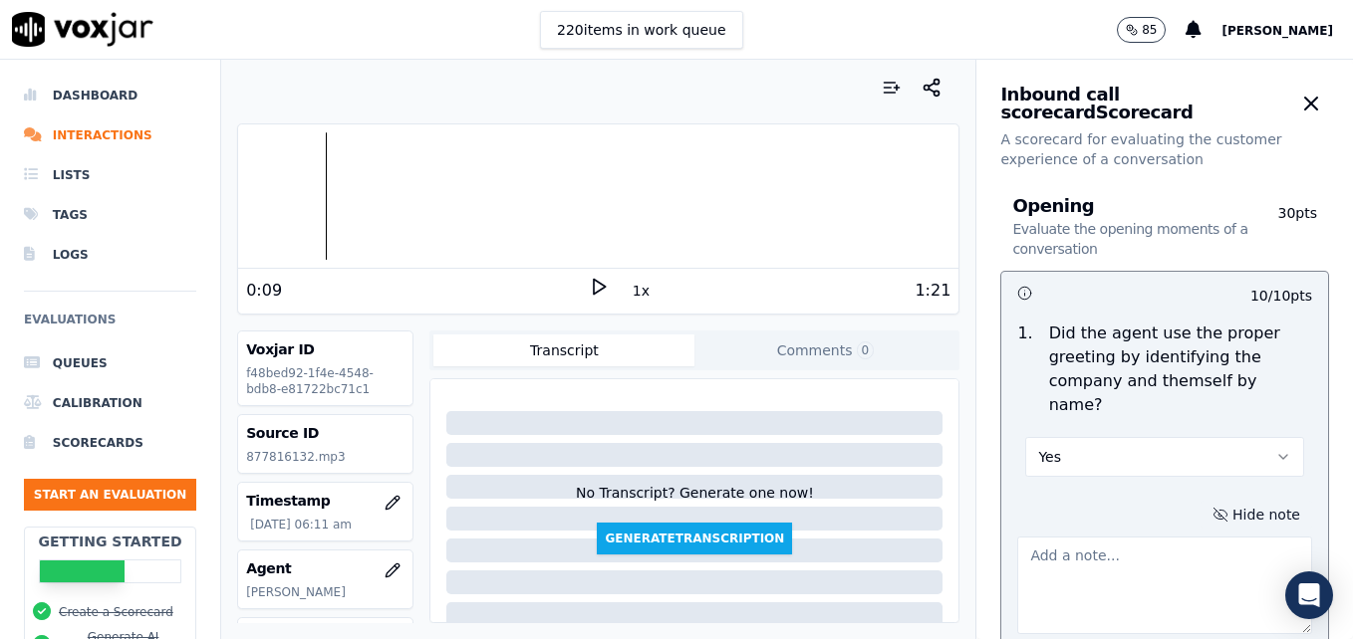
click at [1138, 542] on textarea at bounding box center [1164, 586] width 295 height 98
type textarea ""Scheduling" not included in greeting."
click at [589, 280] on icon at bounding box center [599, 287] width 20 height 20
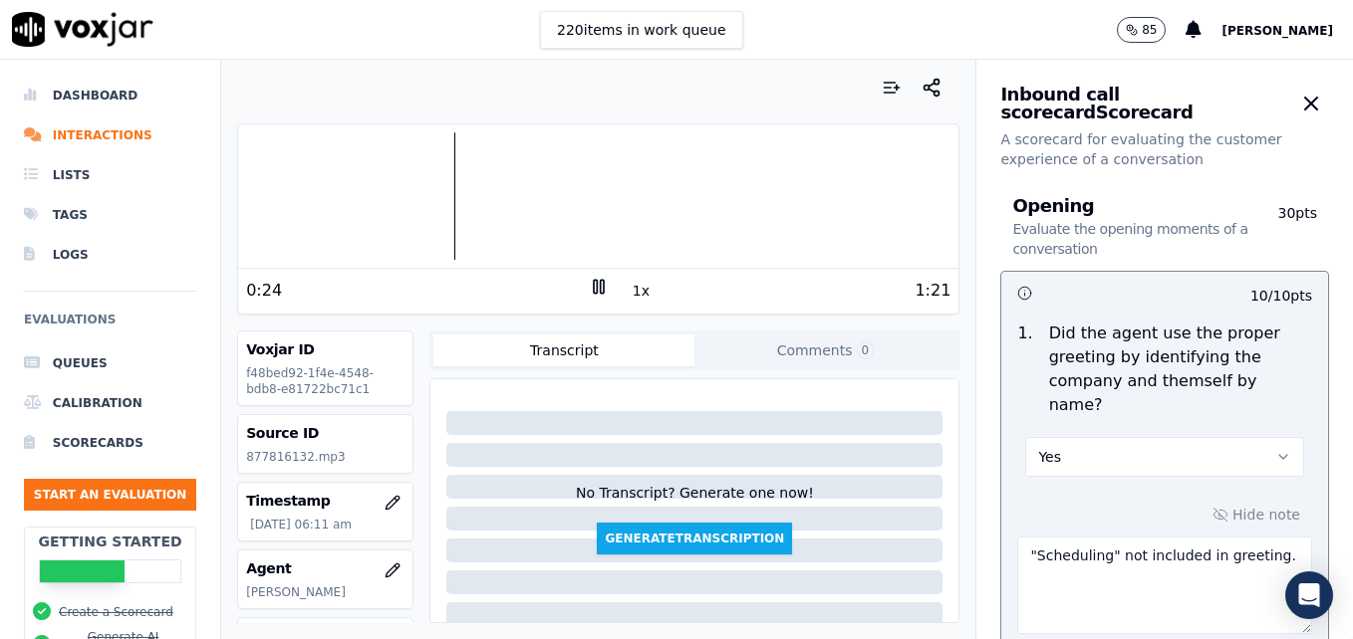
click at [589, 280] on icon at bounding box center [599, 287] width 20 height 20
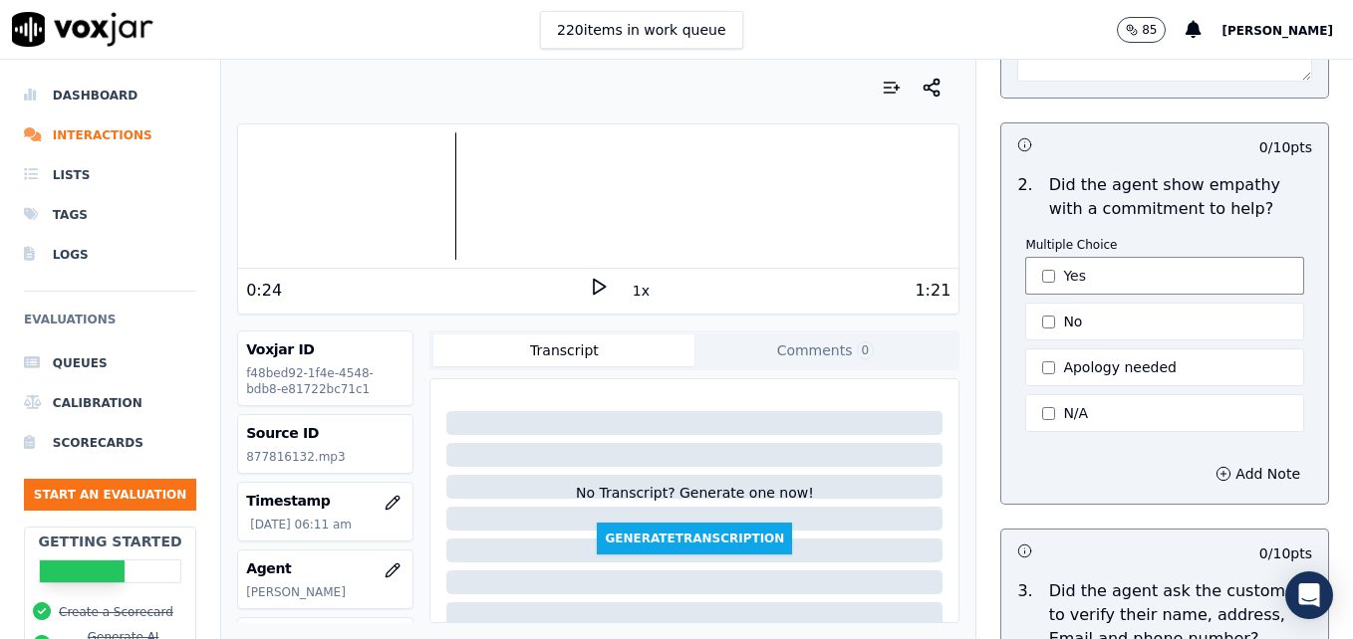
scroll to position [598, 0]
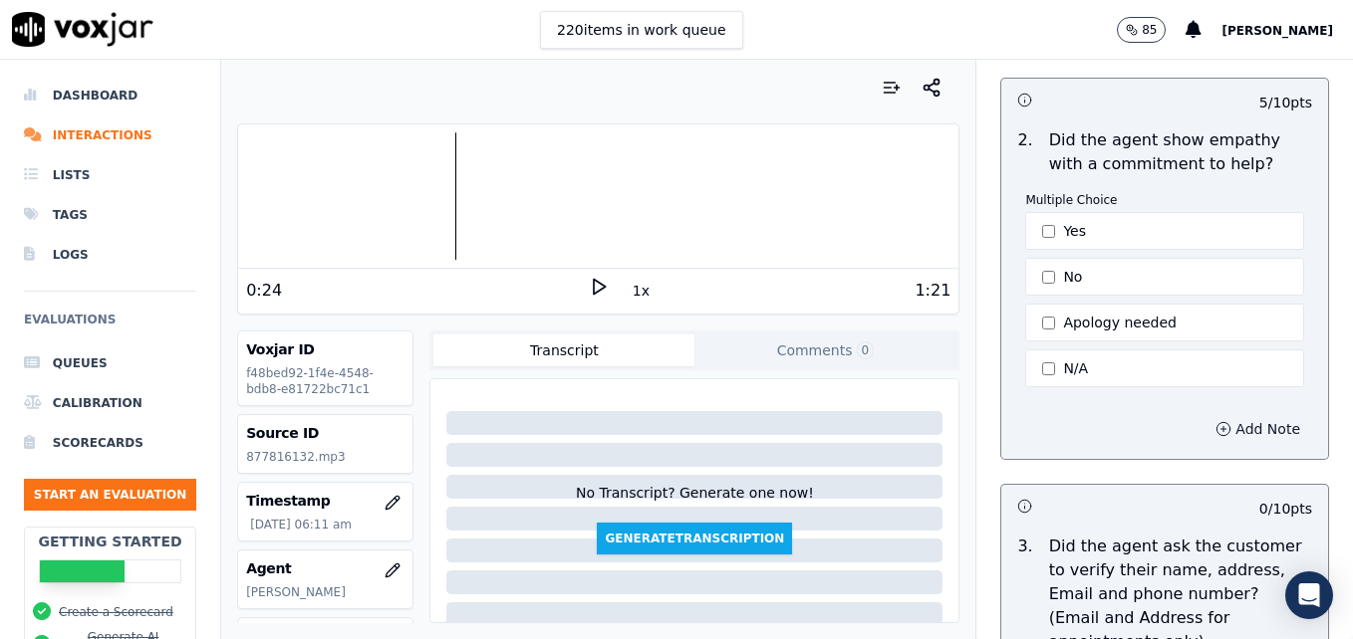
click at [1203, 415] on button "Add Note" at bounding box center [1257, 429] width 109 height 28
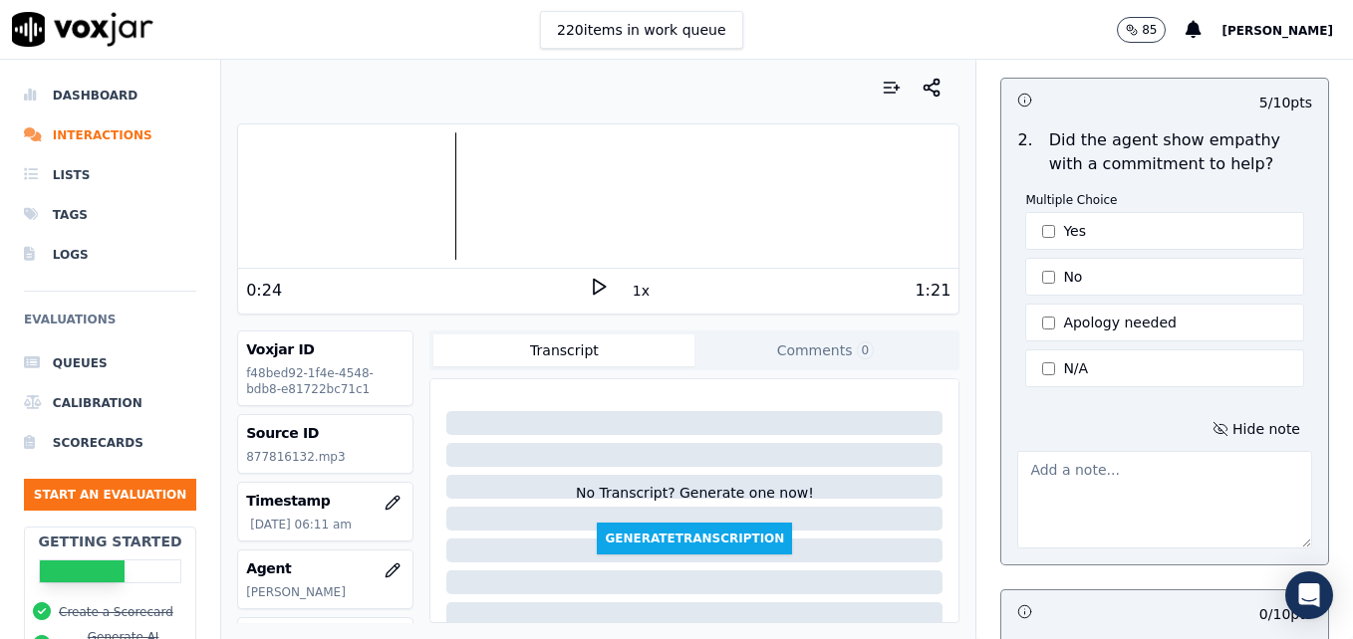
click at [1083, 479] on textarea at bounding box center [1164, 500] width 295 height 98
type textarea "T"
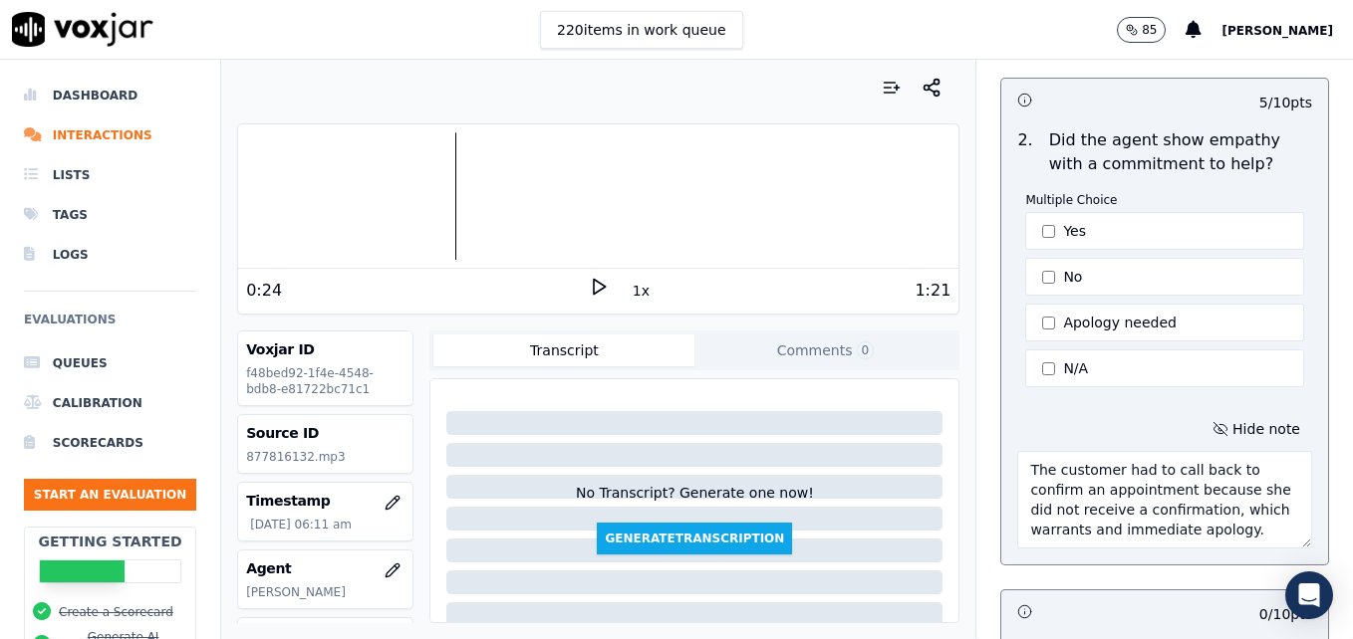
type textarea "The customer had to call back to confirm an appointment because she did not rec…"
click at [589, 287] on icon at bounding box center [599, 287] width 20 height 20
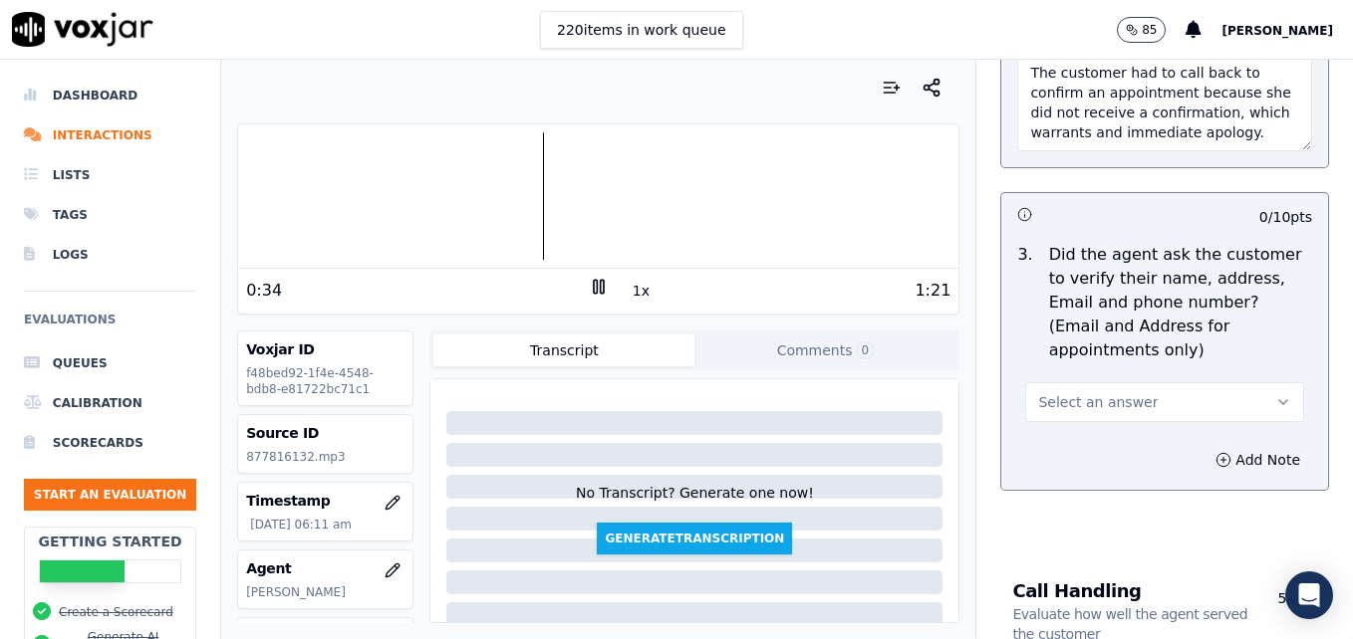
scroll to position [996, 0]
click at [1275, 393] on icon "button" at bounding box center [1283, 401] width 16 height 16
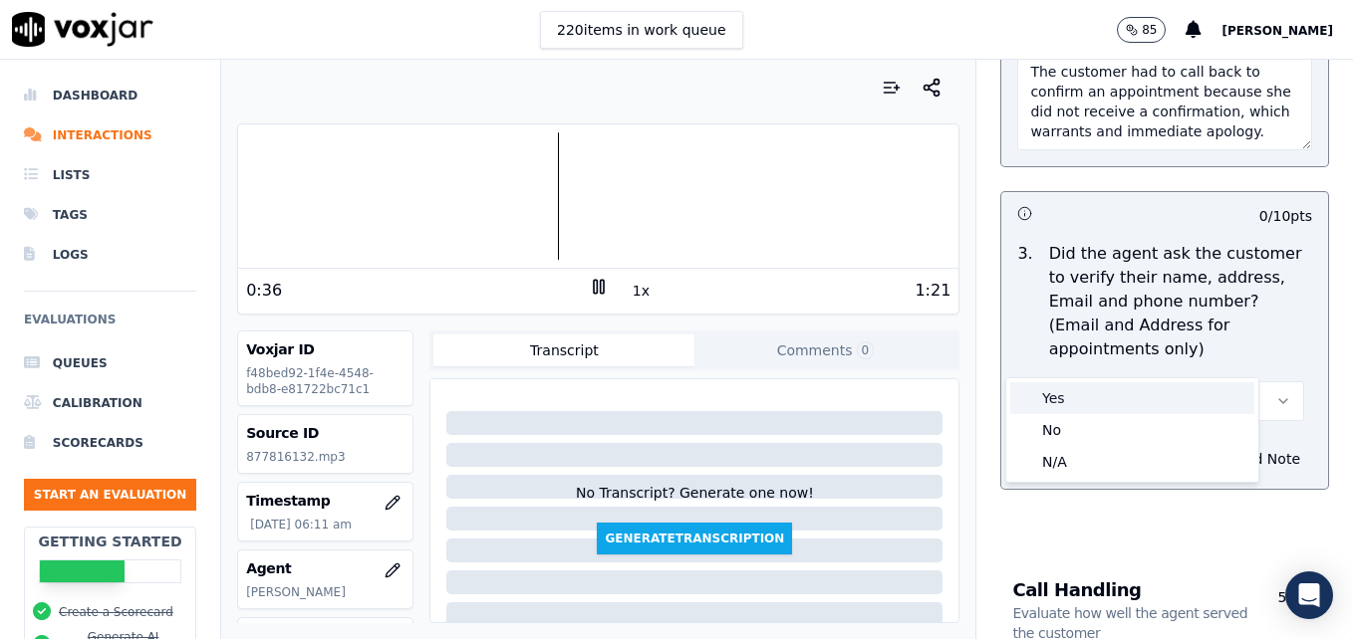
click at [1089, 403] on div "Yes" at bounding box center [1132, 398] width 244 height 32
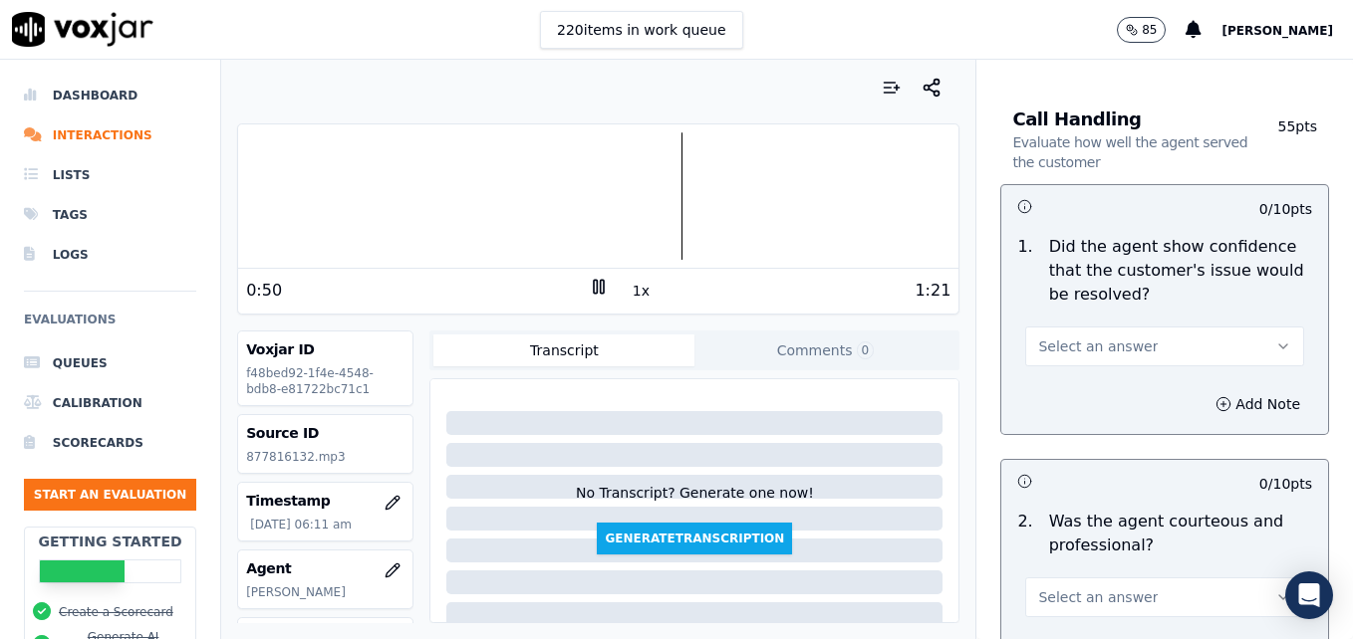
scroll to position [1494, 0]
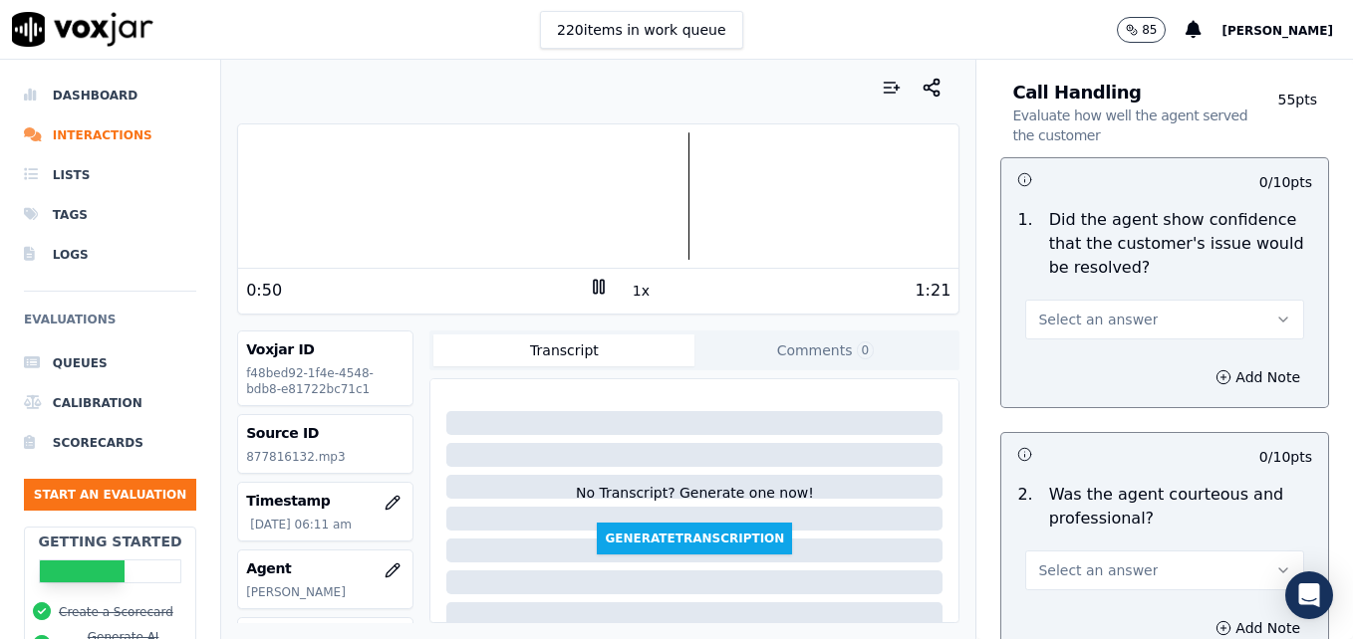
click at [1275, 312] on icon "button" at bounding box center [1283, 320] width 16 height 16
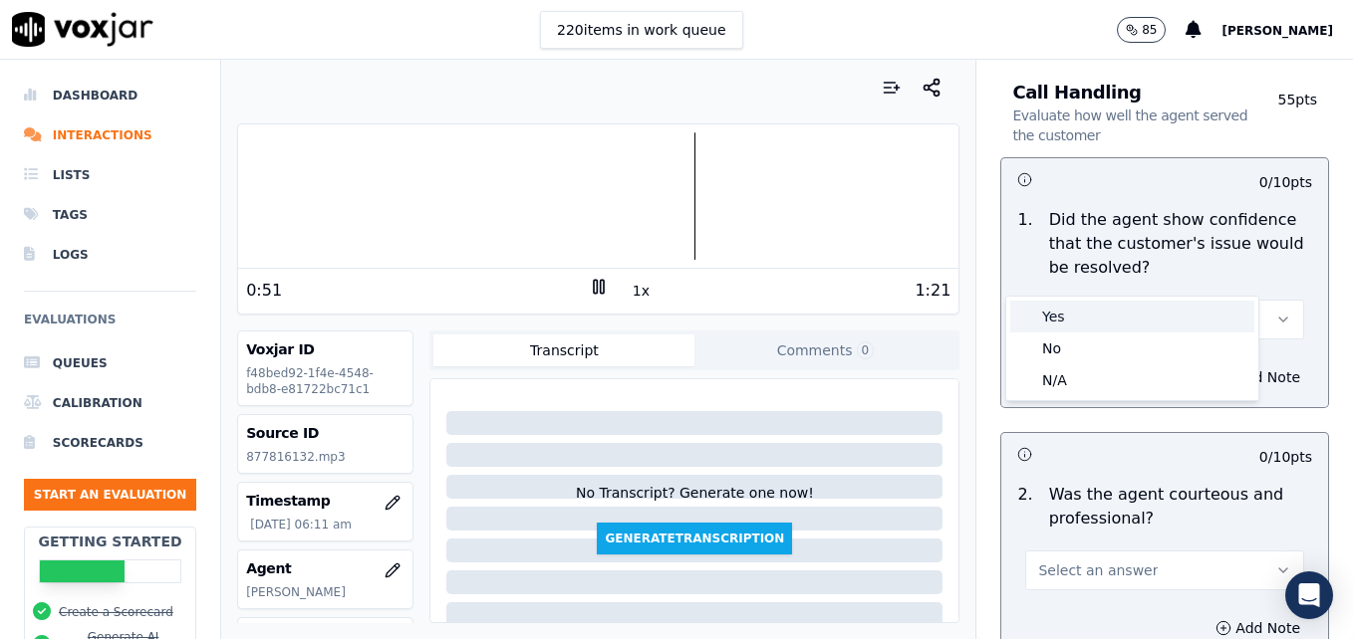
click at [1072, 318] on div "Yes" at bounding box center [1132, 317] width 244 height 32
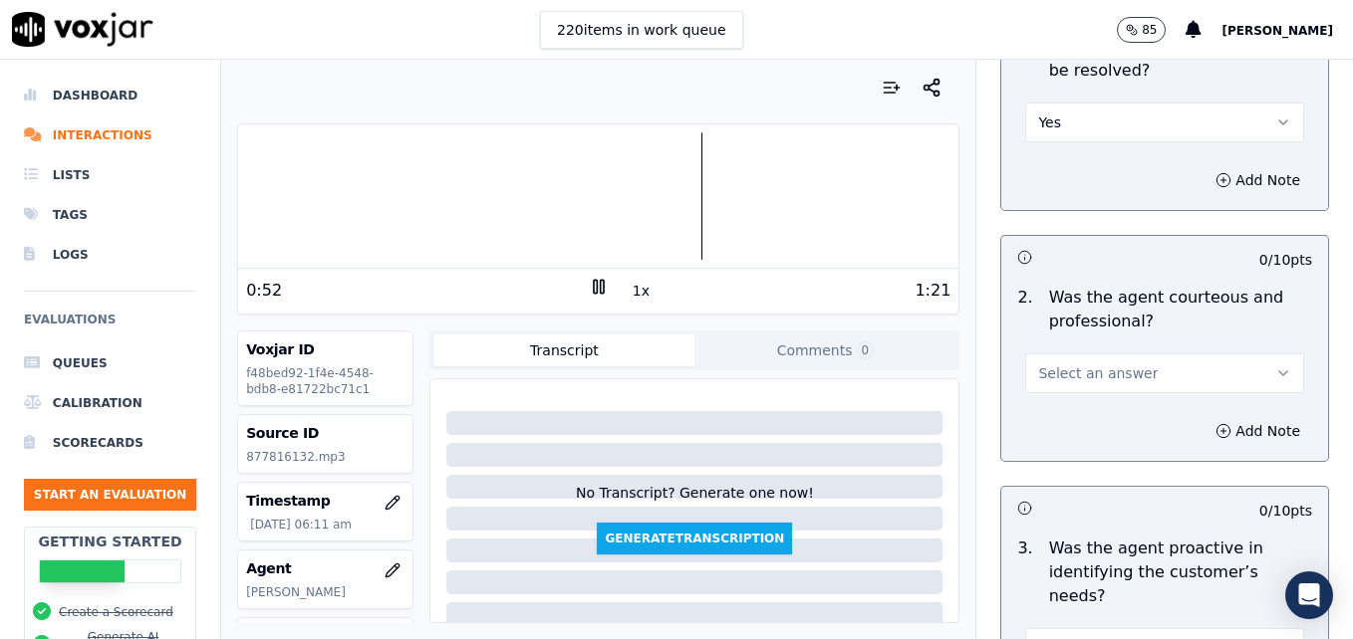
scroll to position [1693, 0]
click at [1275, 364] on icon "button" at bounding box center [1283, 372] width 16 height 16
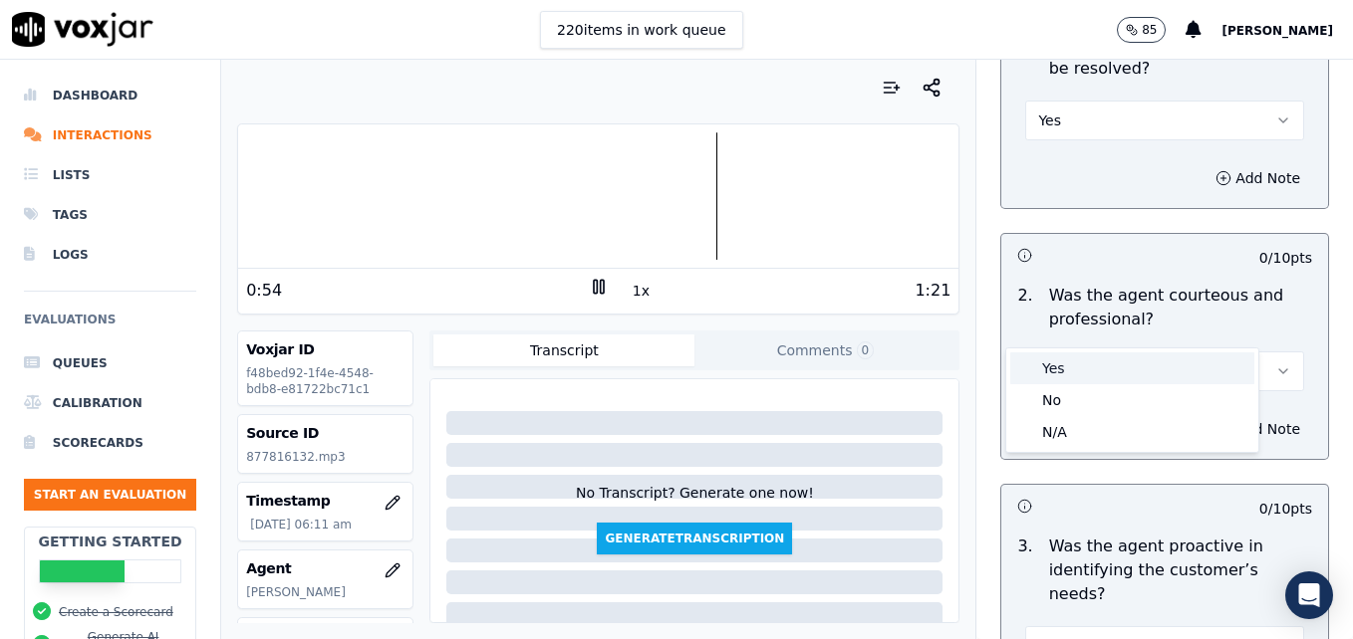
click at [1084, 361] on div "Yes" at bounding box center [1132, 369] width 244 height 32
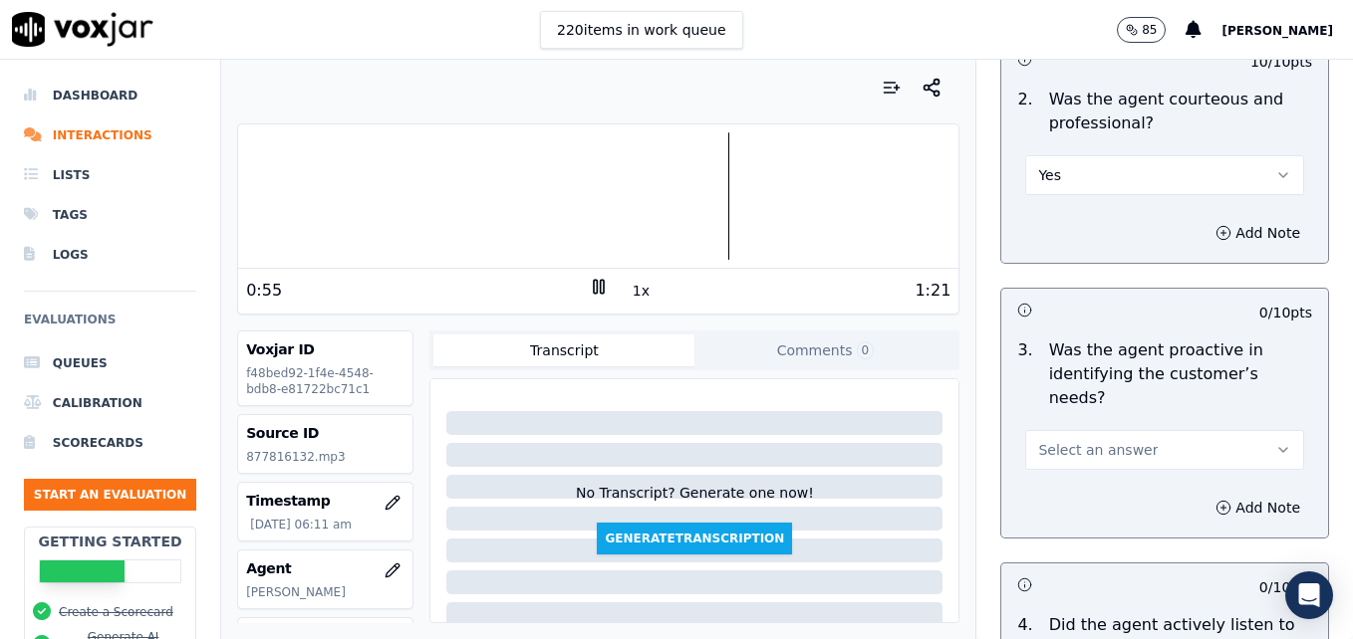
scroll to position [1892, 0]
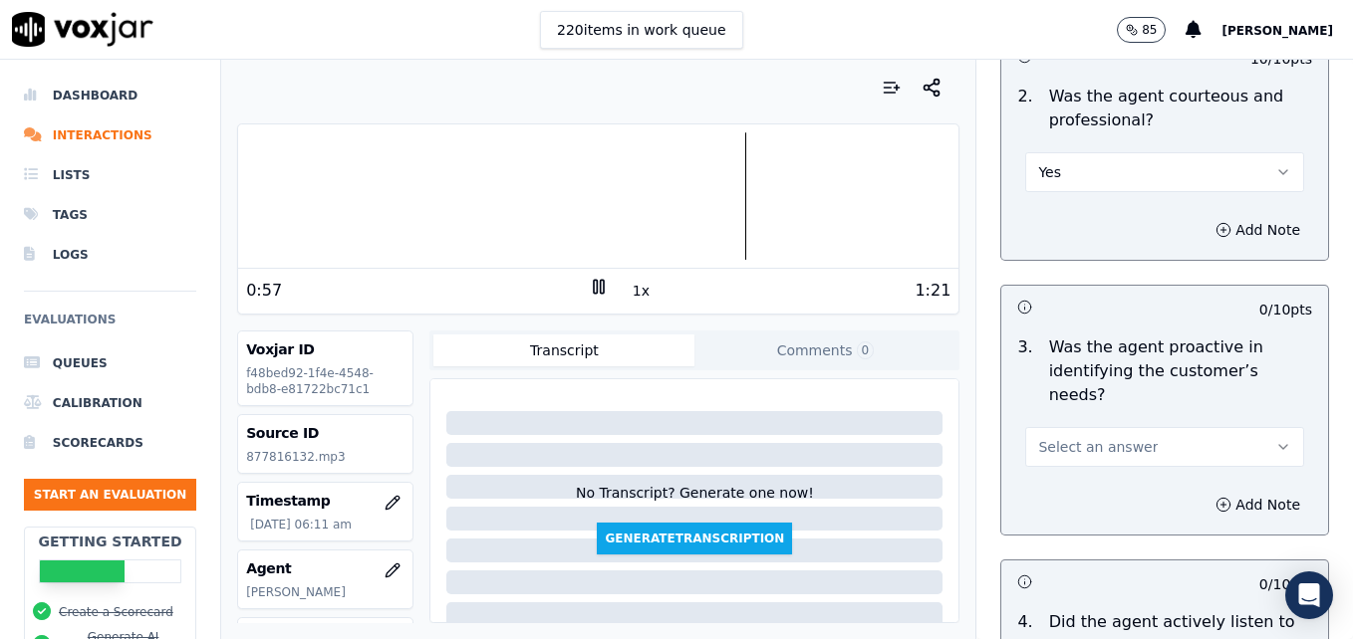
click at [1275, 439] on icon "button" at bounding box center [1283, 447] width 16 height 16
click at [1107, 413] on div "Yes" at bounding box center [1132, 420] width 244 height 32
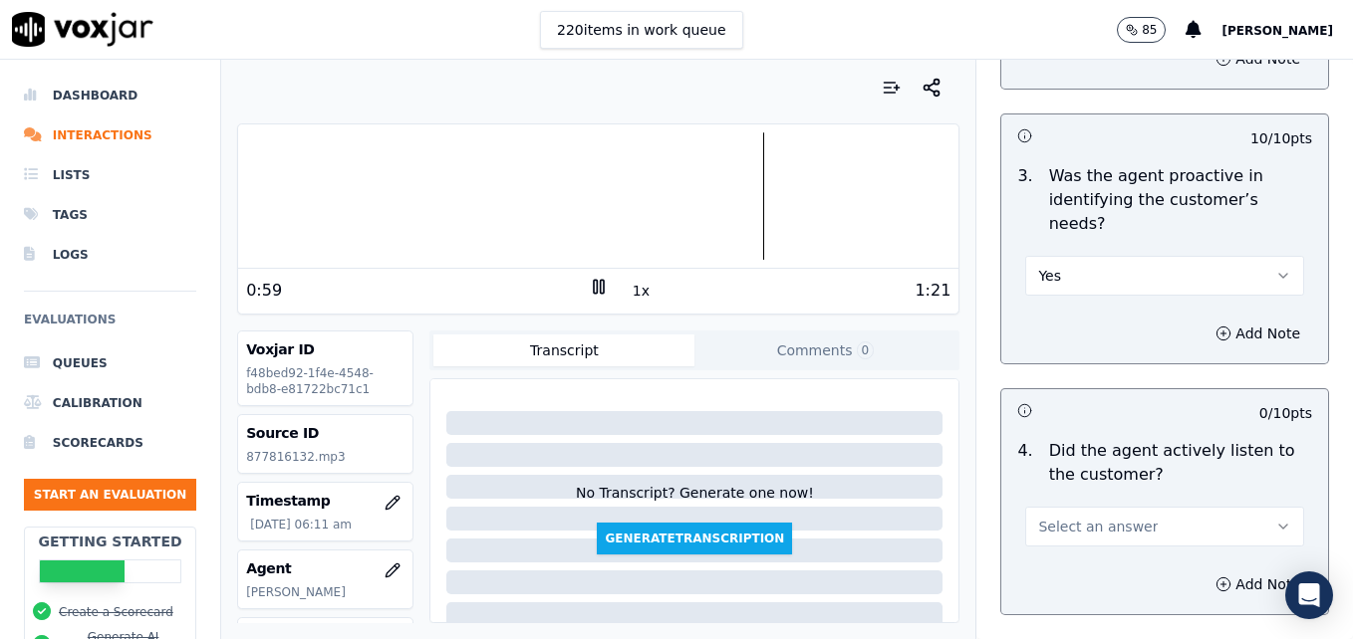
scroll to position [2092, 0]
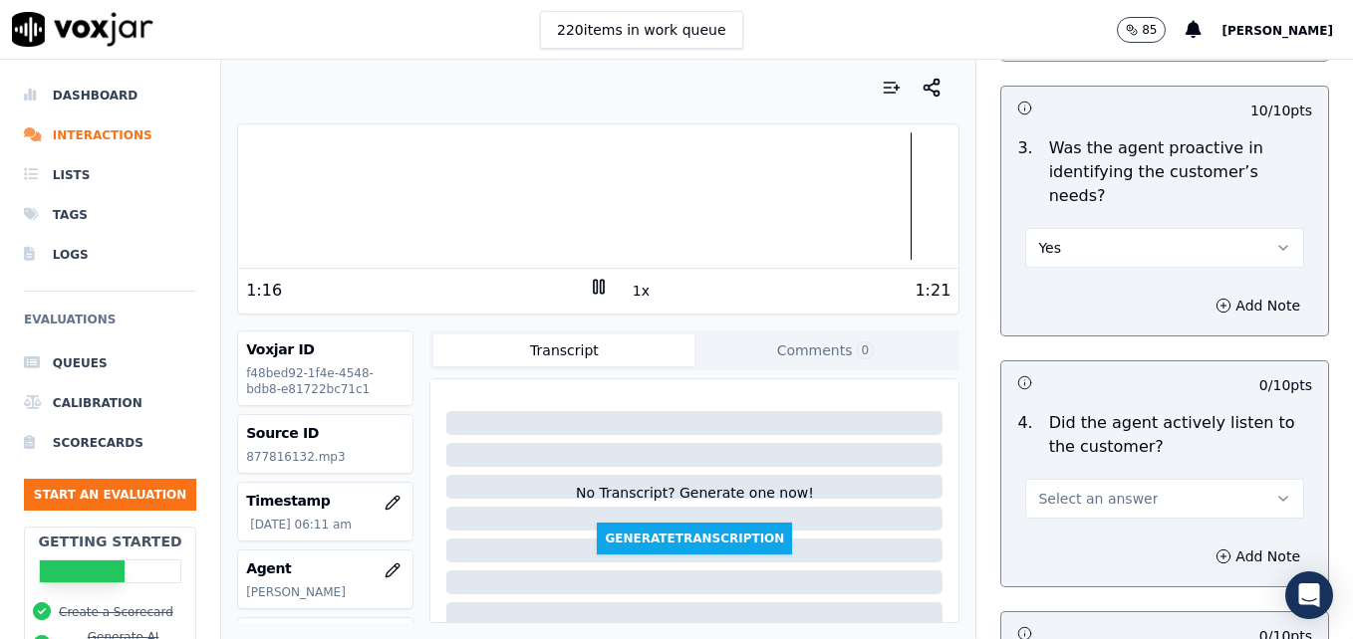
click at [852, 200] on div at bounding box center [598, 195] width 720 height 127
click at [838, 195] on div at bounding box center [598, 195] width 720 height 127
click at [589, 284] on icon at bounding box center [599, 287] width 20 height 20
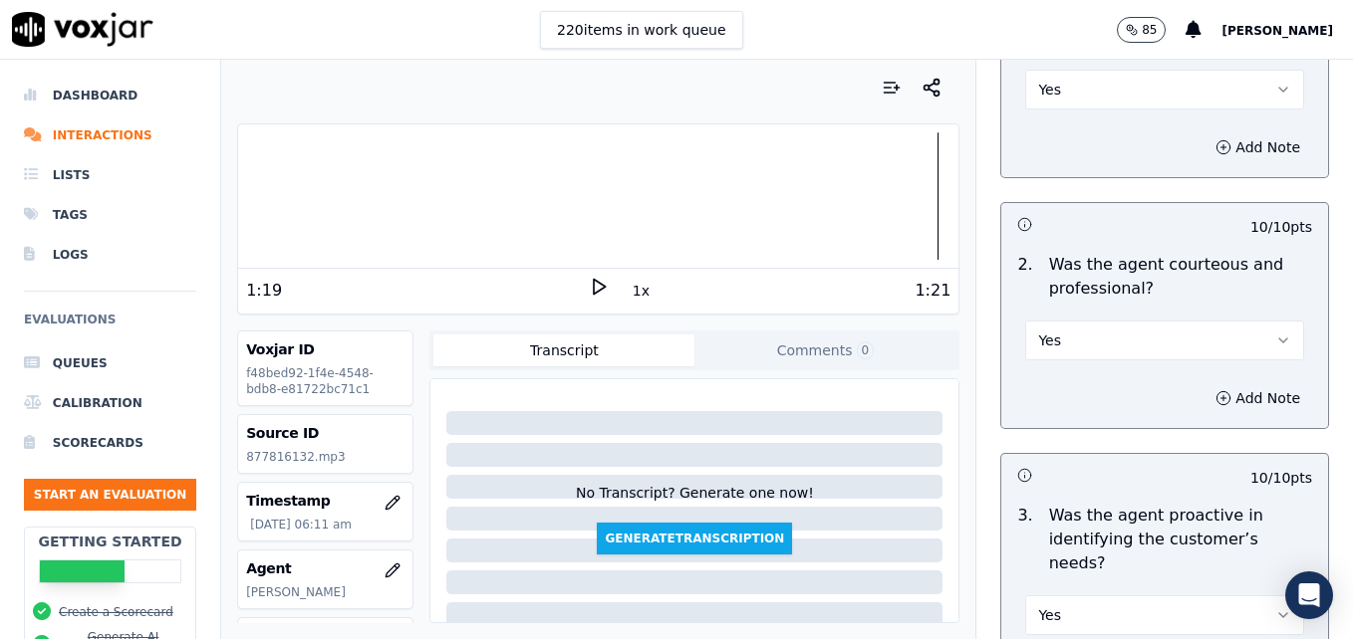
scroll to position [1824, 0]
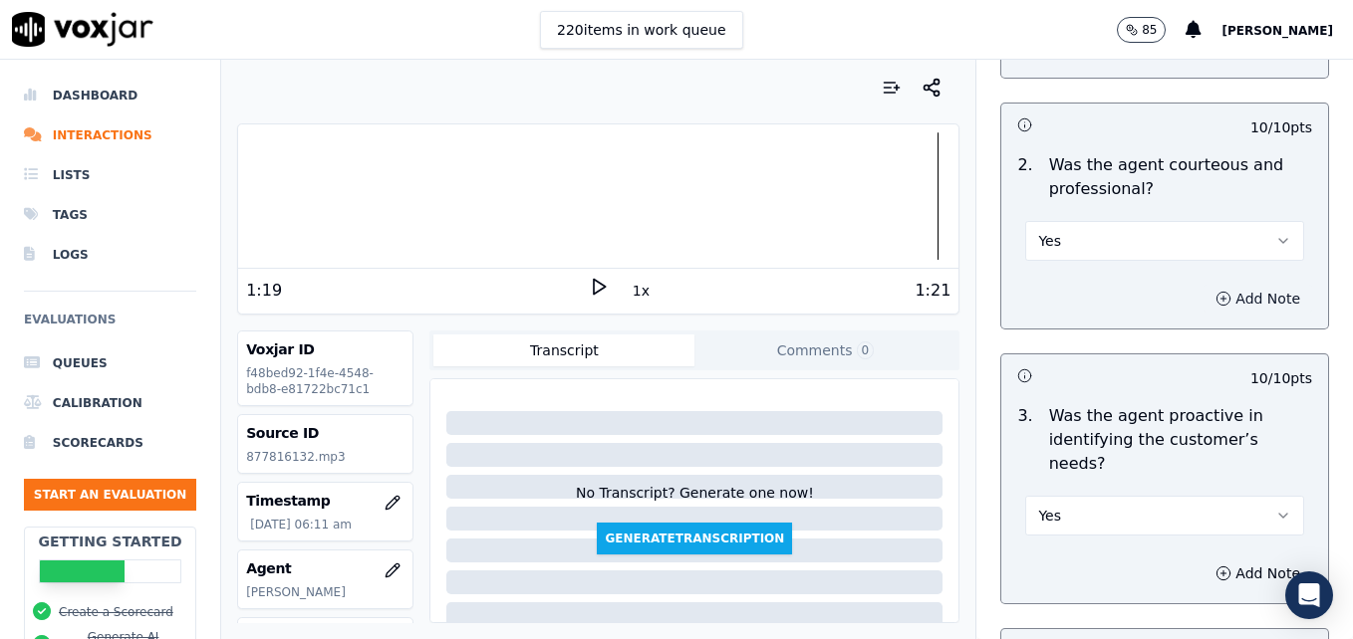
click at [1217, 292] on circle "button" at bounding box center [1223, 298] width 13 height 13
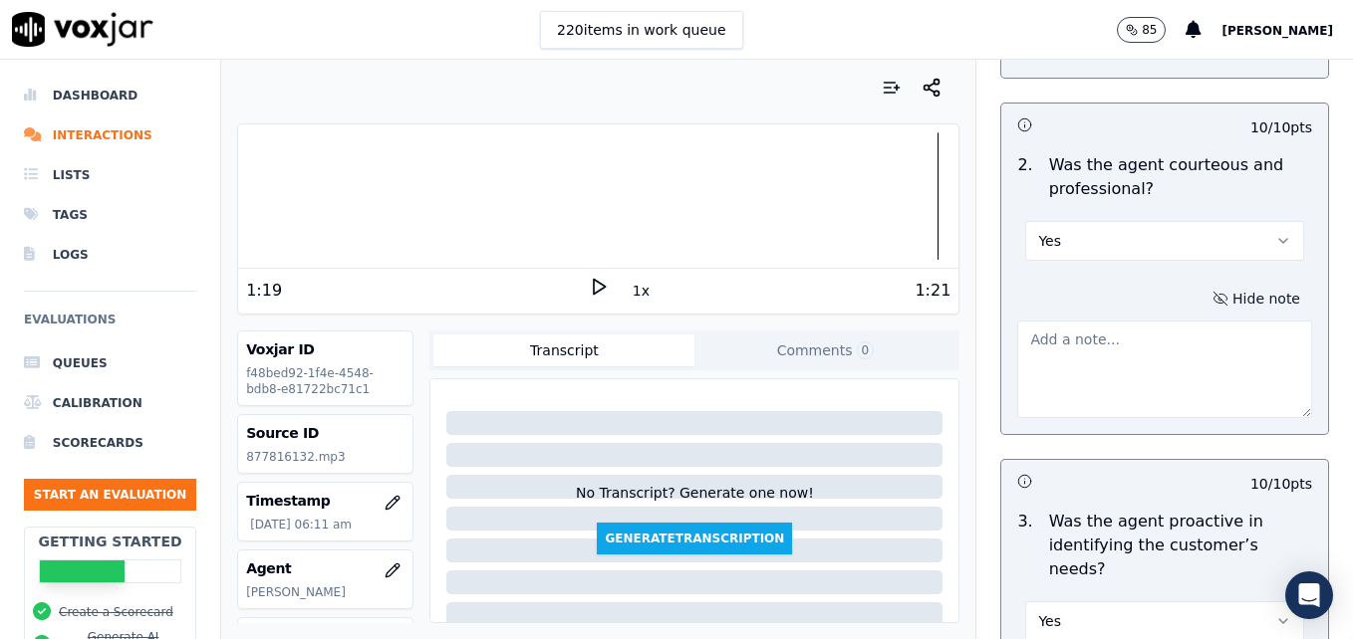
click at [1143, 328] on textarea at bounding box center [1164, 370] width 295 height 98
paste textarea "When a customer thanks us, instead of saying "No problem," use more professiona…"
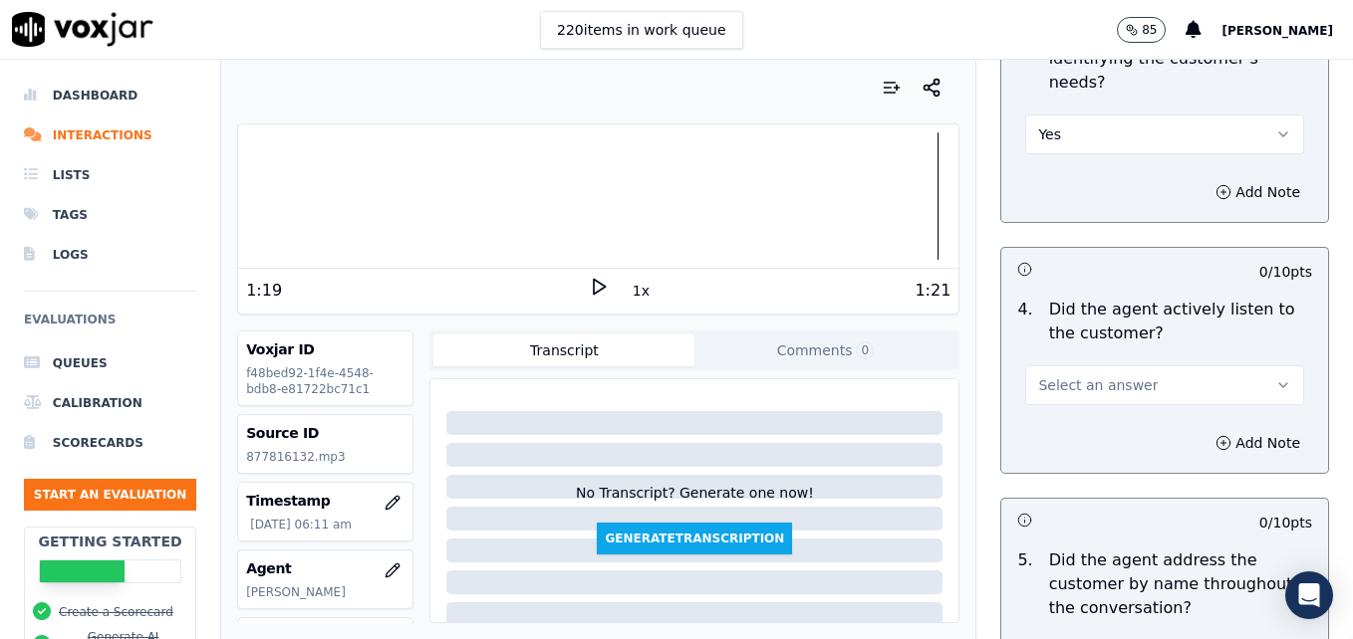
scroll to position [2322, 0]
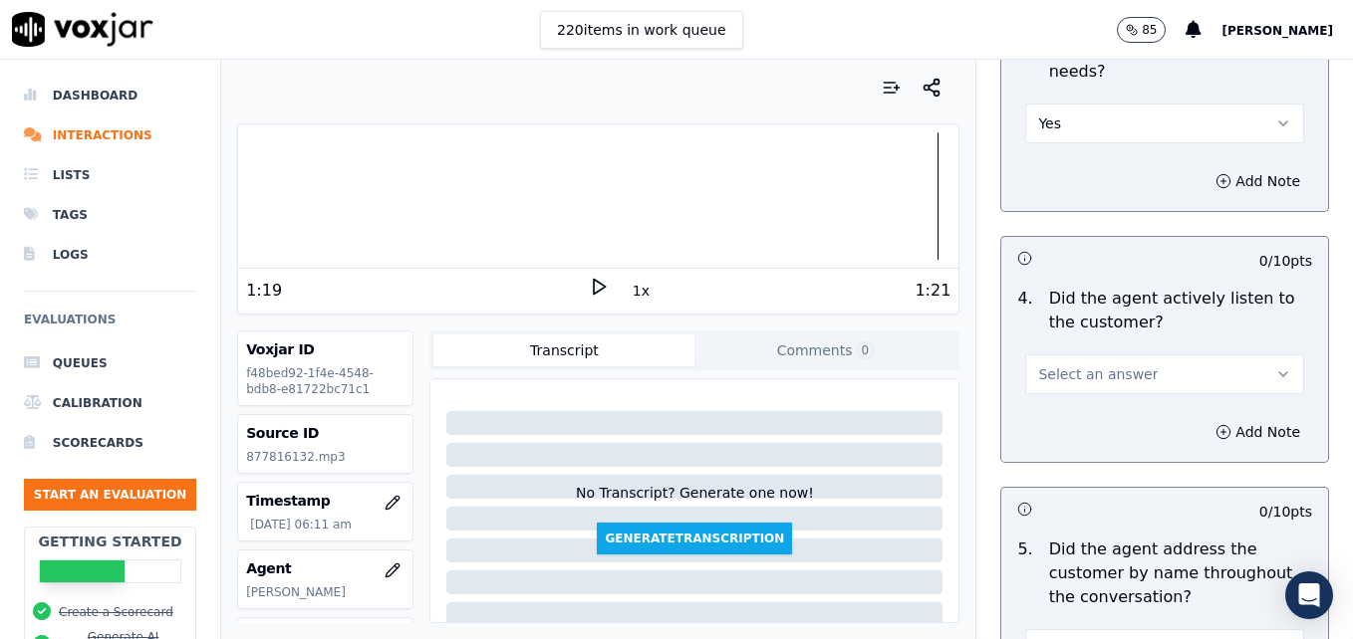
type textarea "When a customer thanks us, instead of saying "No problem," use more professiona…"
click at [1239, 355] on button "Select an answer" at bounding box center [1164, 375] width 279 height 40
click at [1143, 349] on div "Yes" at bounding box center [1132, 348] width 244 height 32
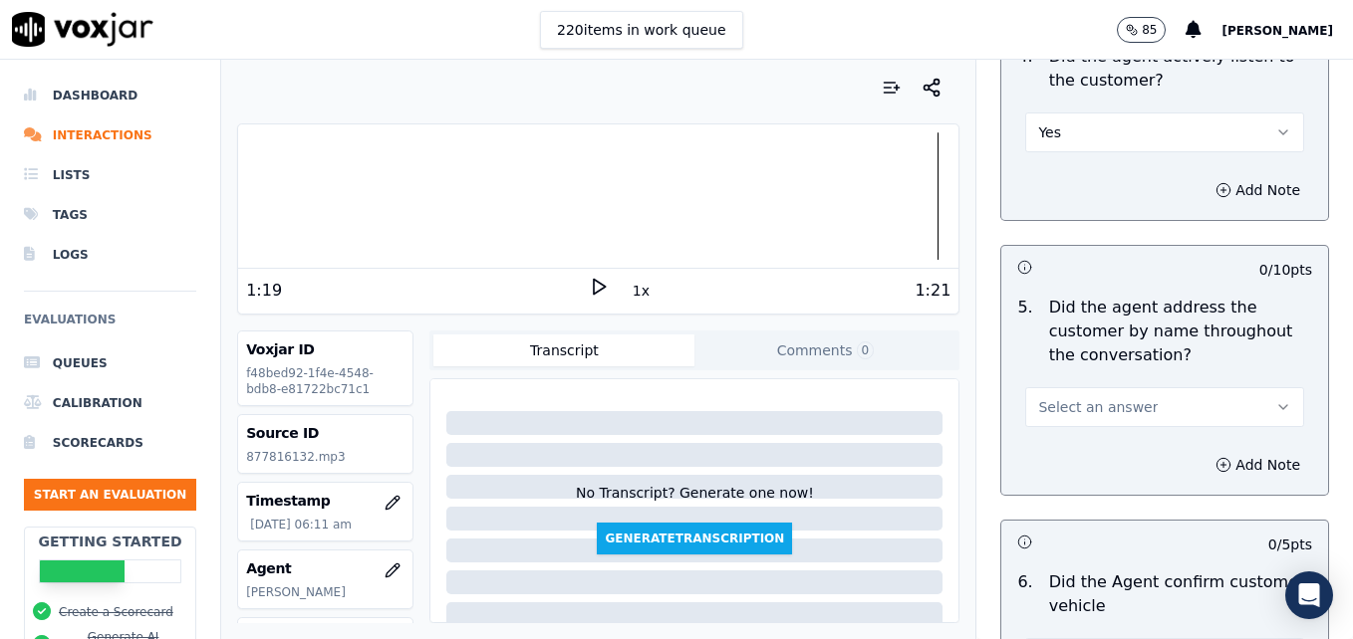
scroll to position [2621, 0]
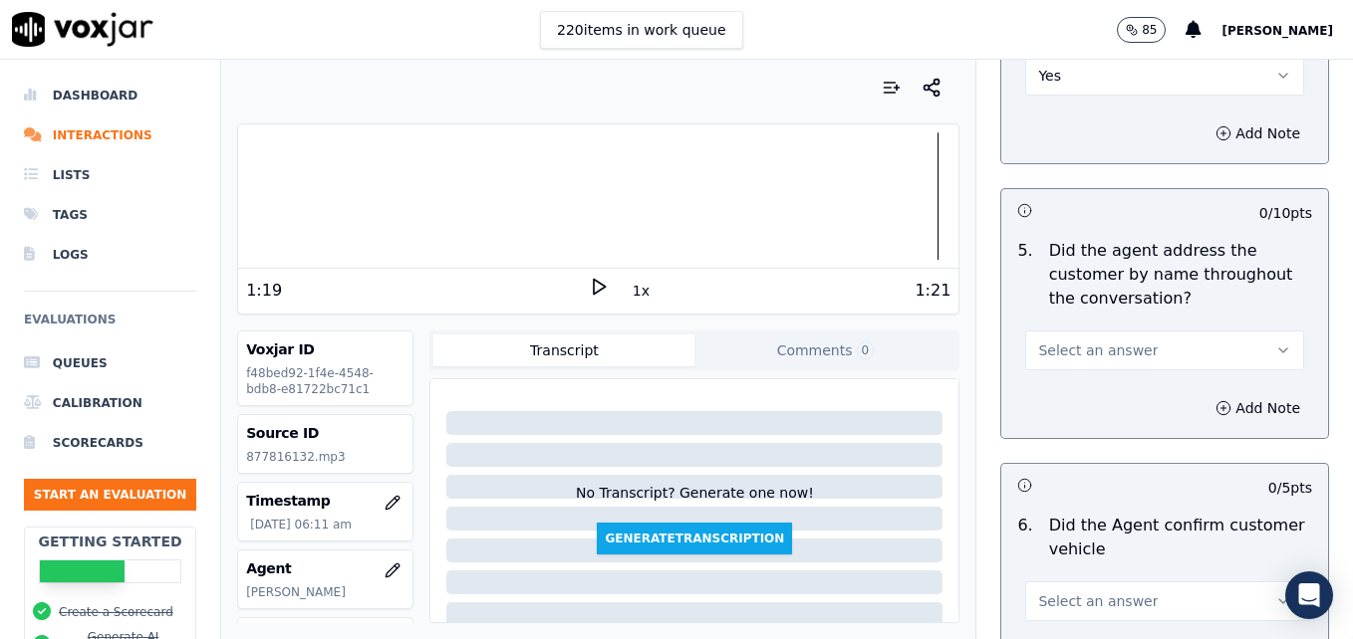
click at [297, 195] on div at bounding box center [598, 195] width 720 height 127
click at [589, 287] on icon at bounding box center [599, 287] width 20 height 20
click at [600, 284] on rect at bounding box center [601, 286] width 3 height 13
click at [591, 282] on icon at bounding box center [599, 287] width 20 height 20
click at [600, 283] on rect at bounding box center [601, 286] width 3 height 13
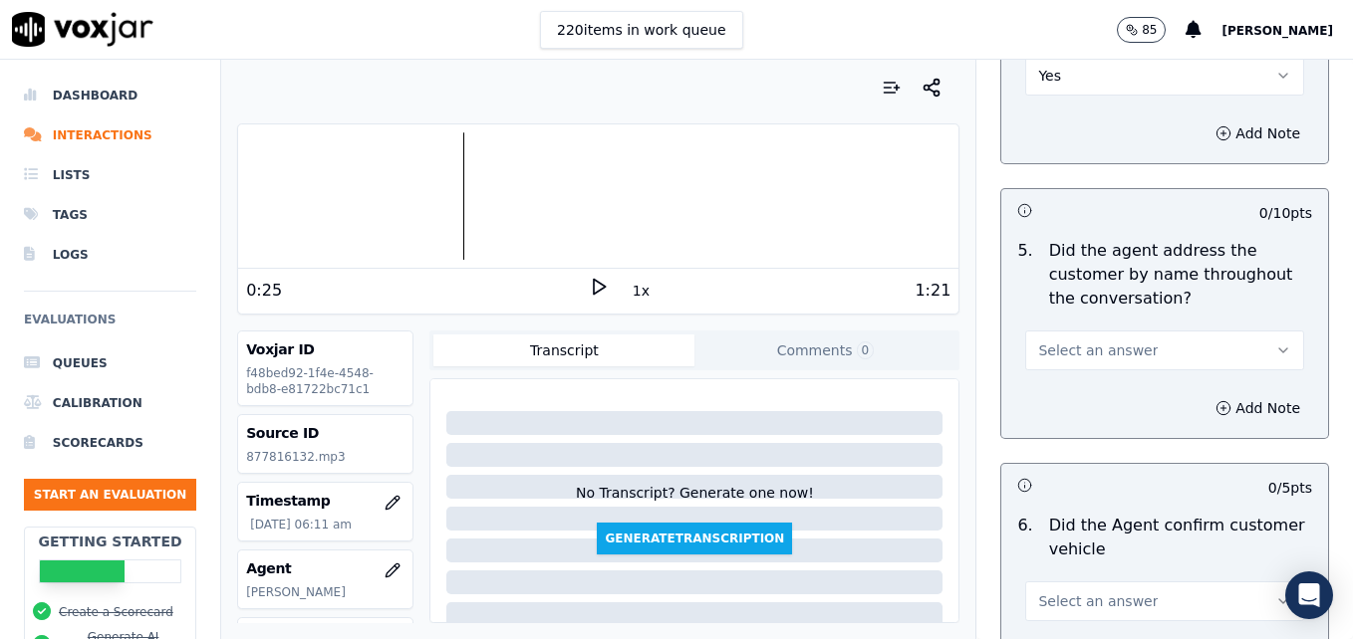
click at [1275, 343] on icon "button" at bounding box center [1283, 351] width 16 height 16
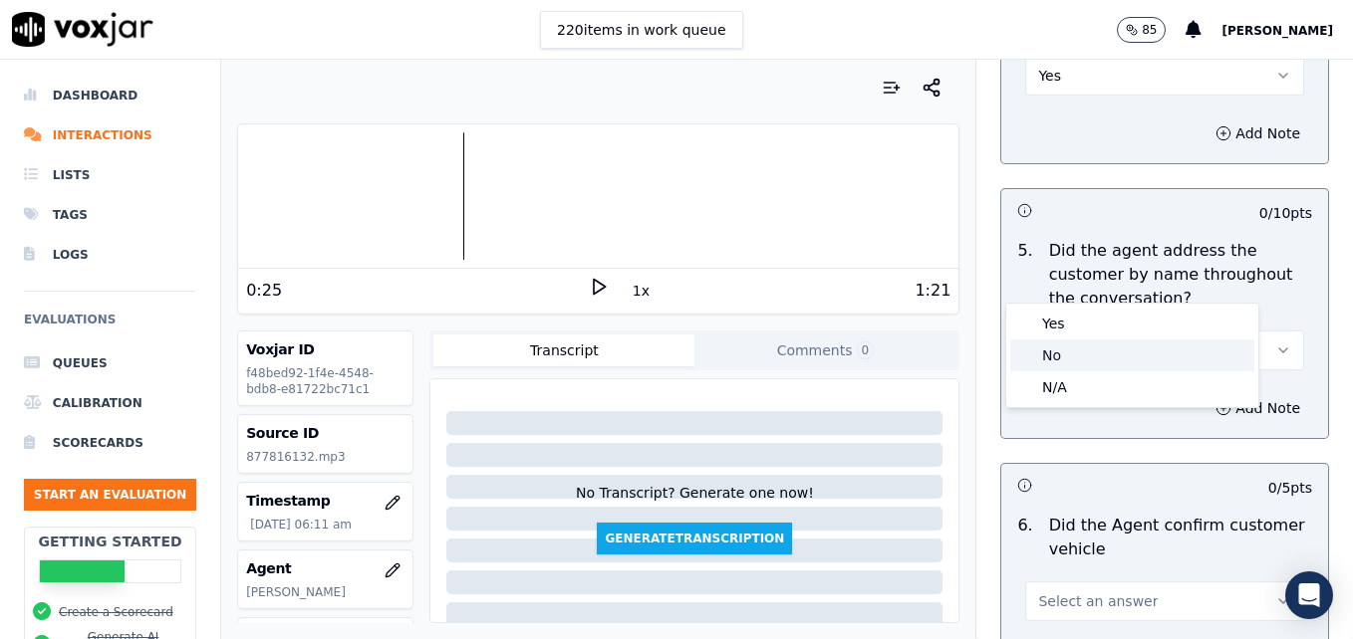
click at [1085, 347] on div "No" at bounding box center [1132, 356] width 244 height 32
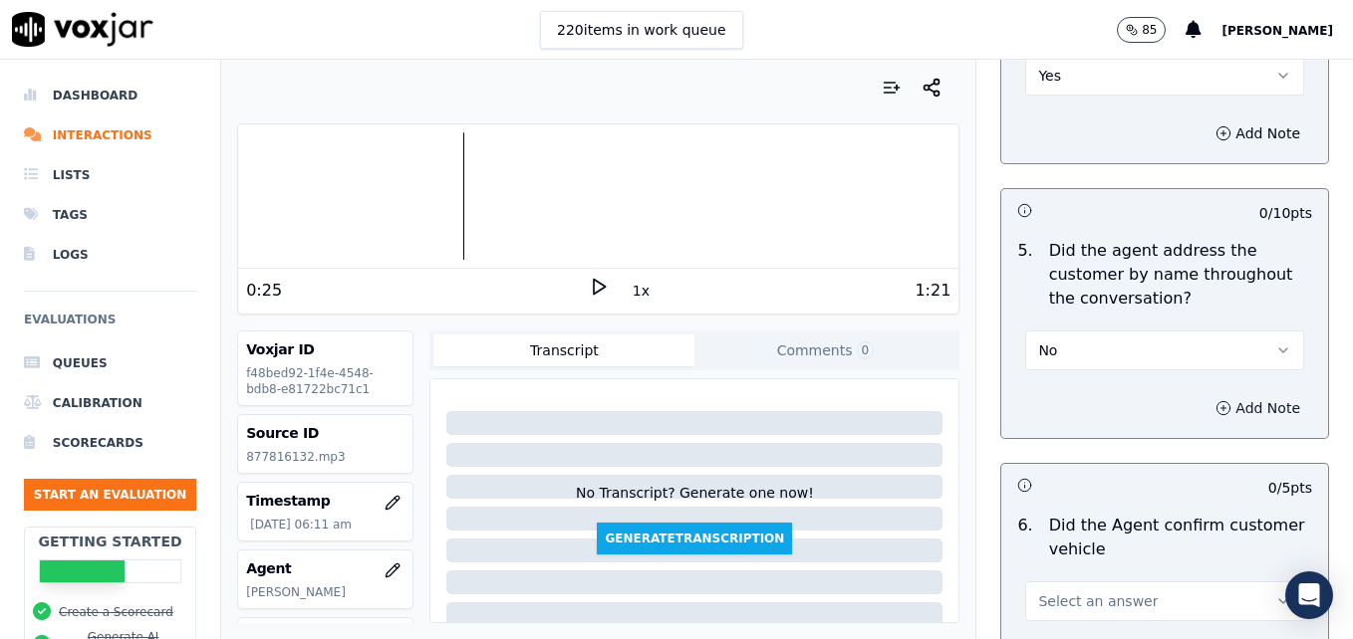
click at [1203, 394] on button "Add Note" at bounding box center [1257, 408] width 109 height 28
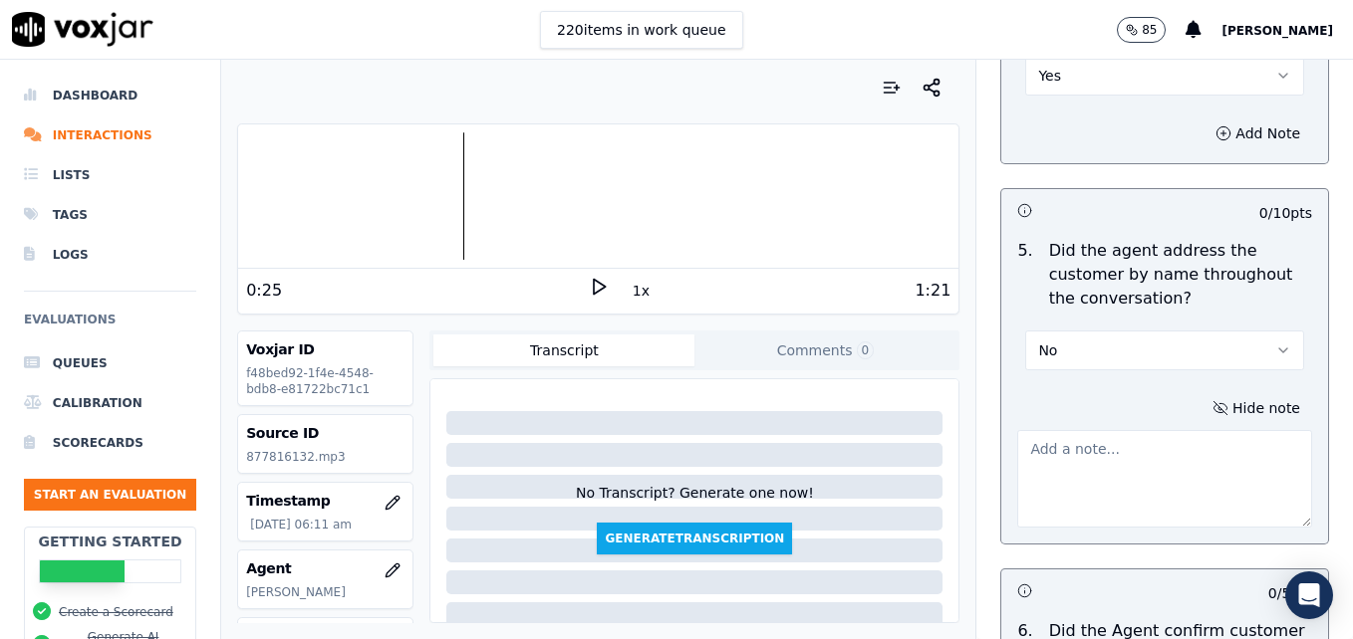
click at [1139, 430] on textarea at bounding box center [1164, 479] width 295 height 98
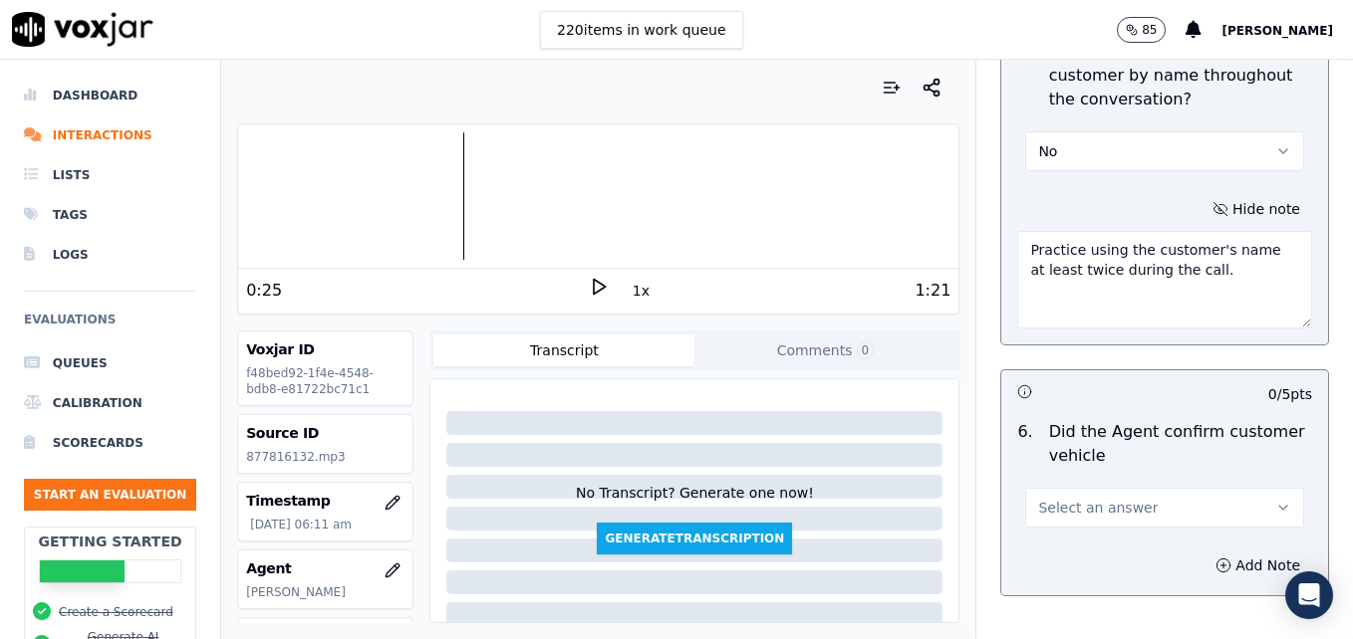
scroll to position [2919, 0]
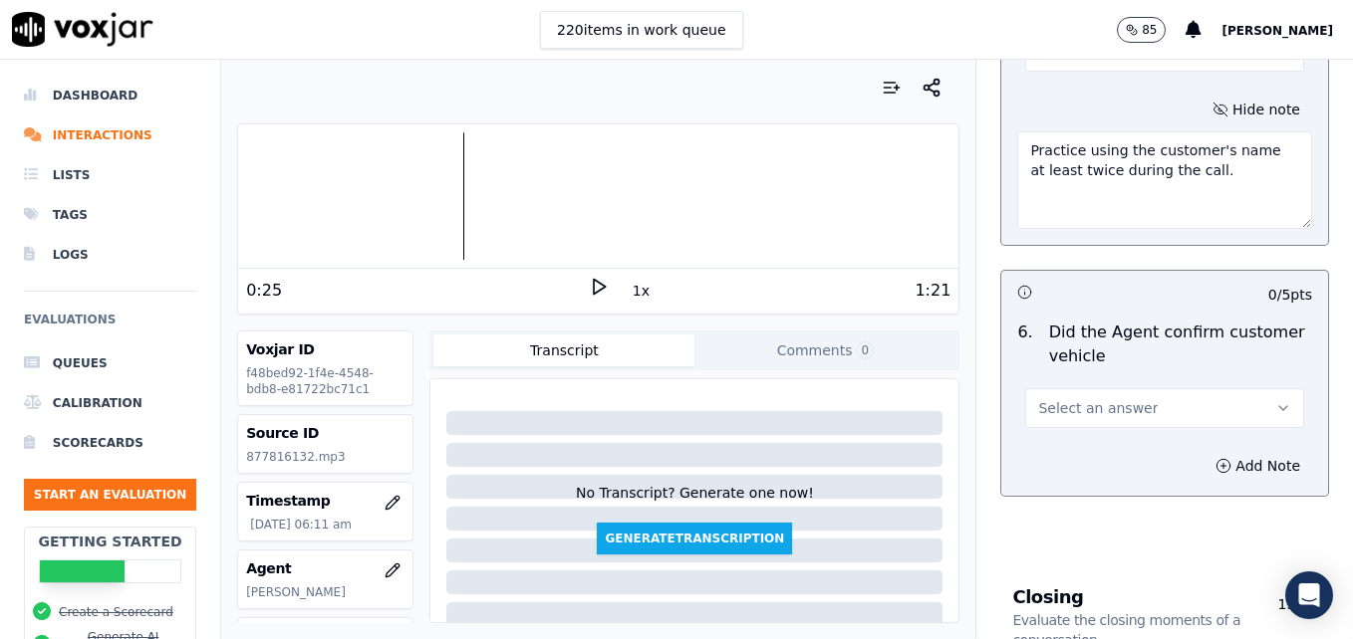
type textarea "Practice using the customer's name at least twice during the call."
click at [1275, 400] on icon "button" at bounding box center [1283, 408] width 16 height 16
click at [1070, 380] on div "Yes" at bounding box center [1132, 382] width 244 height 32
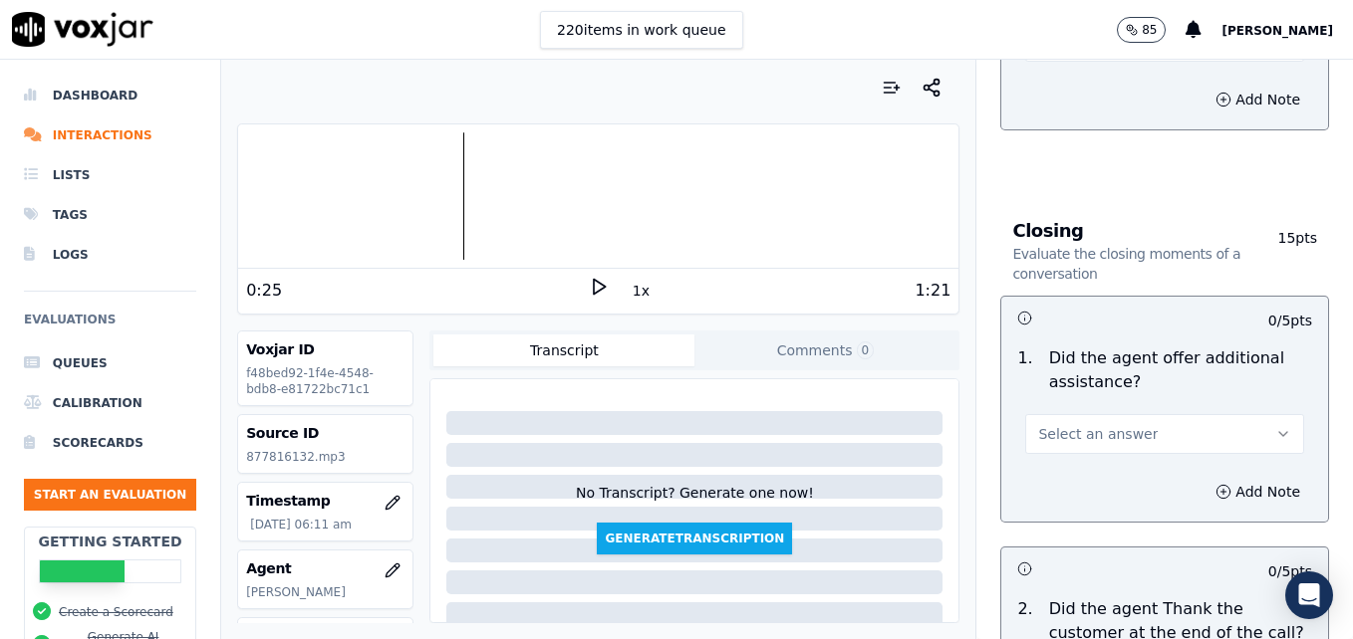
scroll to position [3318, 0]
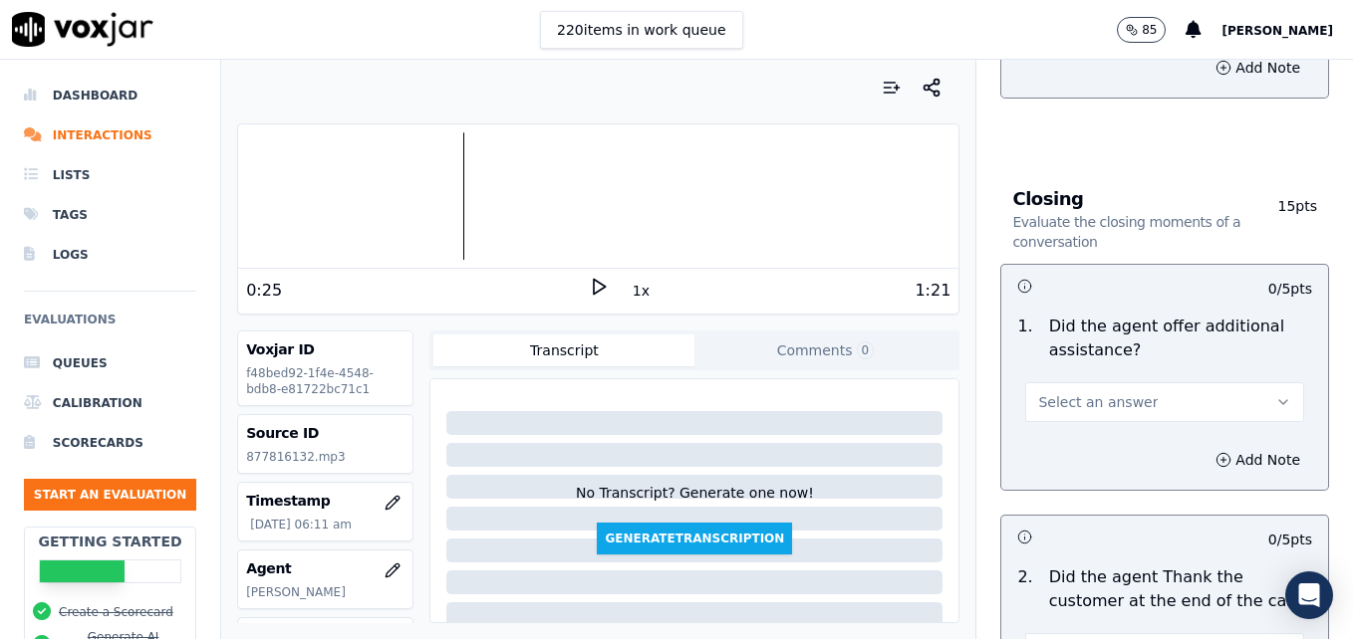
click at [1275, 394] on icon "button" at bounding box center [1283, 402] width 16 height 16
click at [1061, 372] on div "Yes" at bounding box center [1132, 376] width 244 height 32
drag, startPoint x: 1183, startPoint y: 385, endPoint x: 1177, endPoint y: 400, distance: 16.1
click at [1215, 452] on icon "button" at bounding box center [1223, 460] width 16 height 16
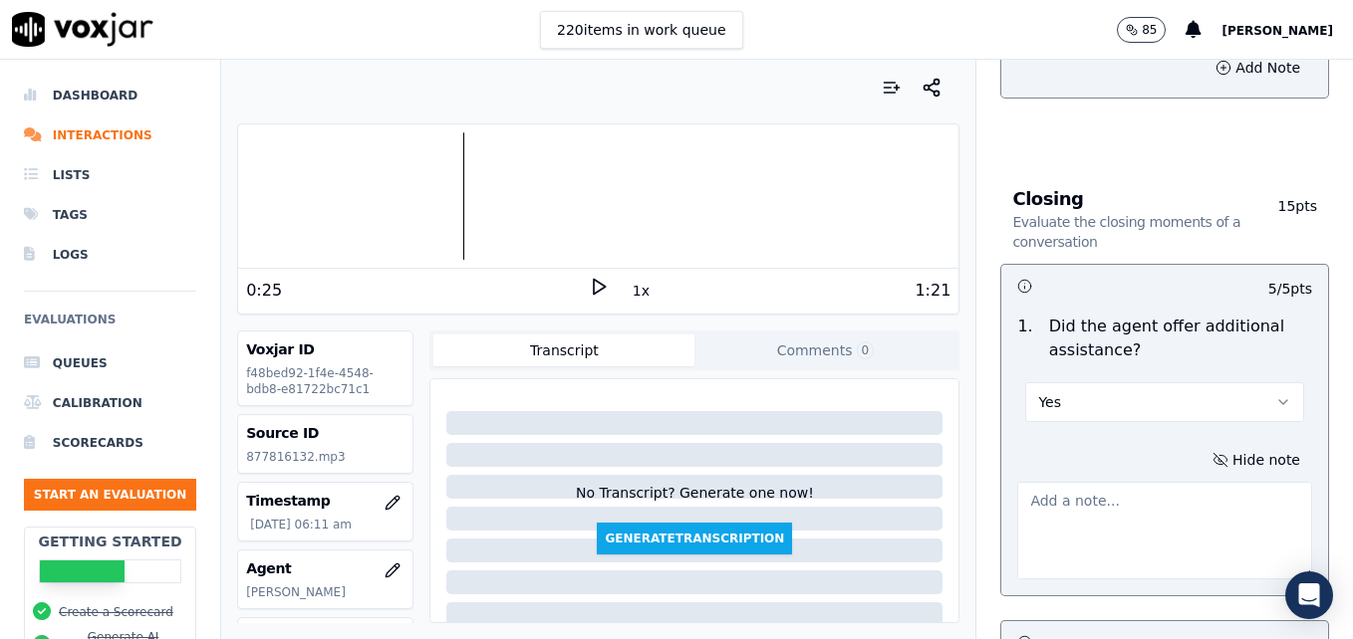
click at [1135, 482] on textarea at bounding box center [1164, 531] width 295 height 98
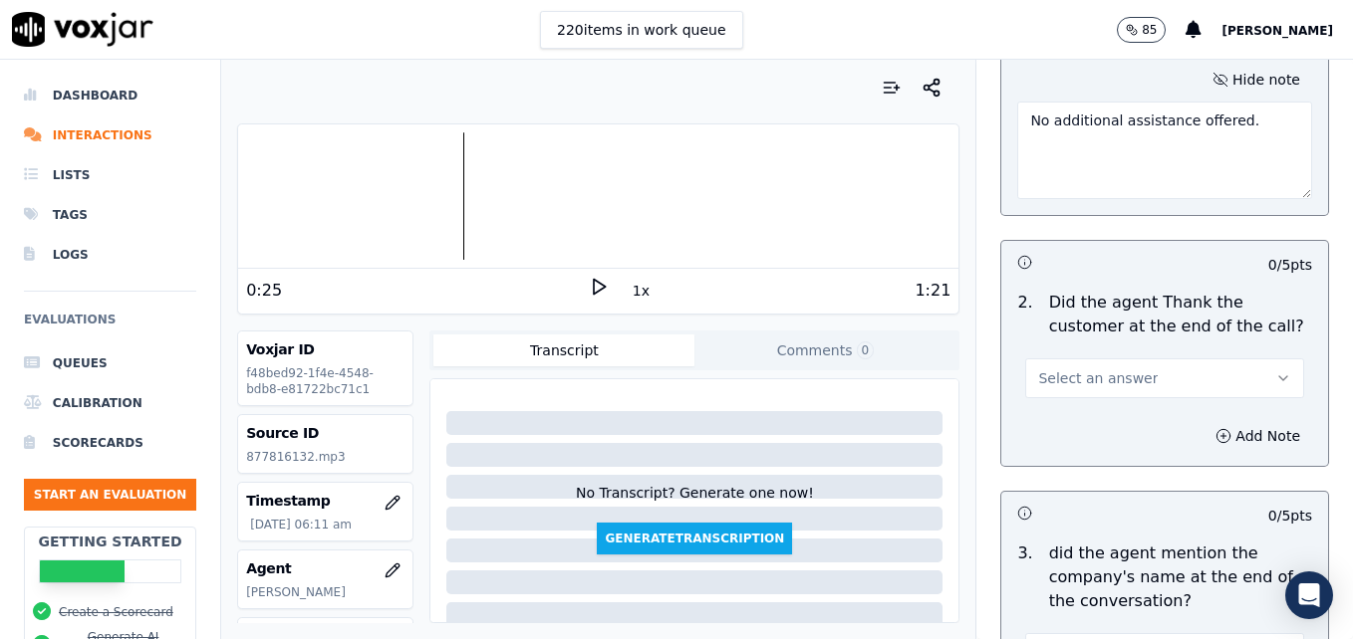
scroll to position [3716, 0]
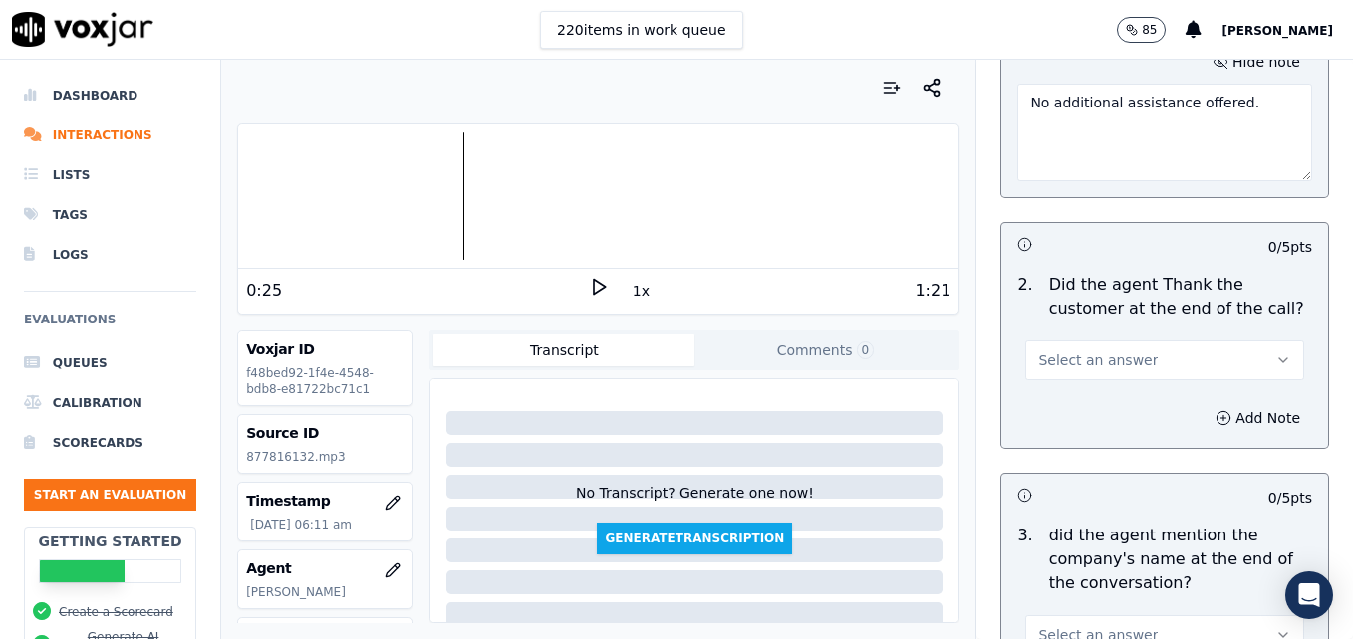
type textarea "No additional assistance offered."
click at [1234, 341] on button "Select an answer" at bounding box center [1164, 361] width 279 height 40
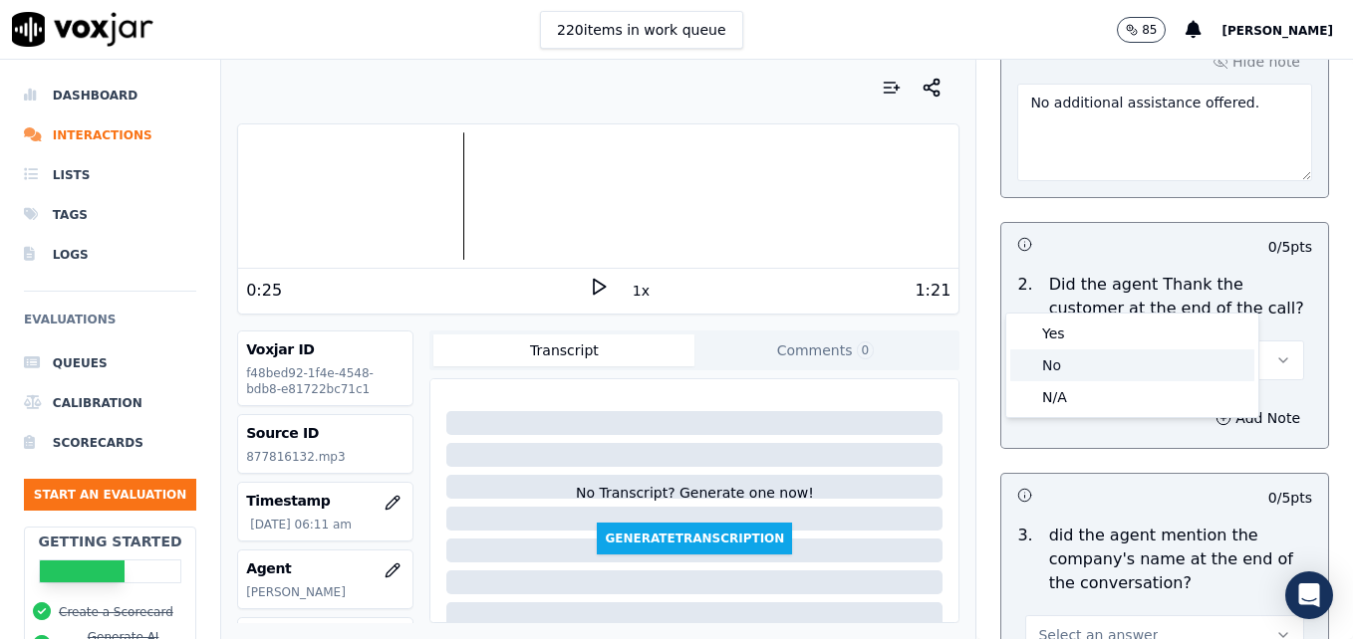
click at [1114, 363] on div "No" at bounding box center [1132, 366] width 244 height 32
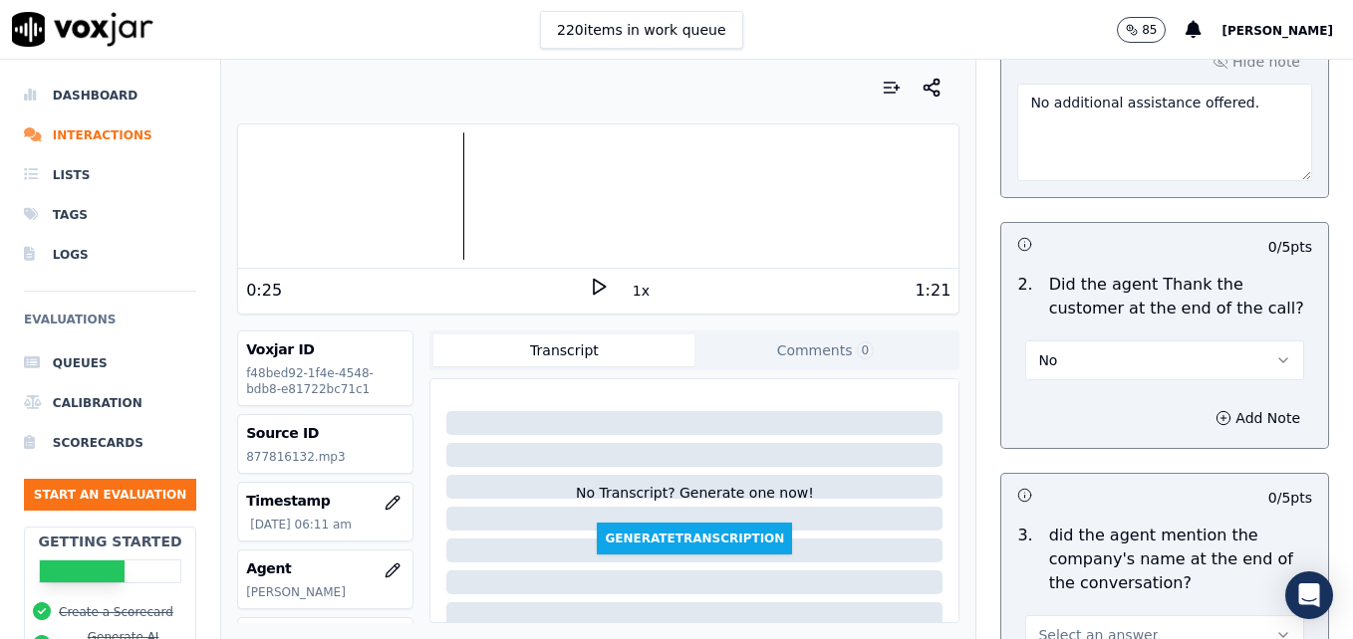
scroll to position [3893, 0]
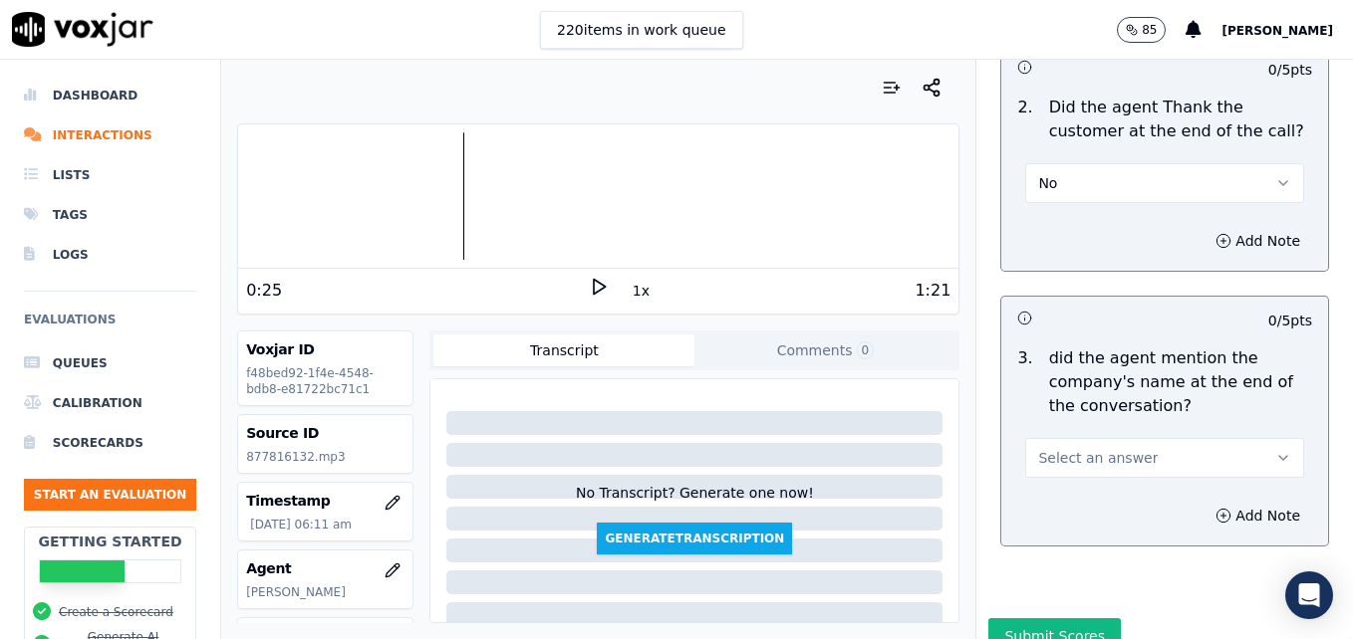
drag, startPoint x: 1231, startPoint y: 385, endPoint x: 1213, endPoint y: 402, distance: 24.7
click at [1275, 450] on icon "button" at bounding box center [1283, 458] width 16 height 16
click at [1084, 437] on div "Yes" at bounding box center [1132, 431] width 244 height 32
click at [1224, 438] on button "Yes" at bounding box center [1164, 458] width 279 height 40
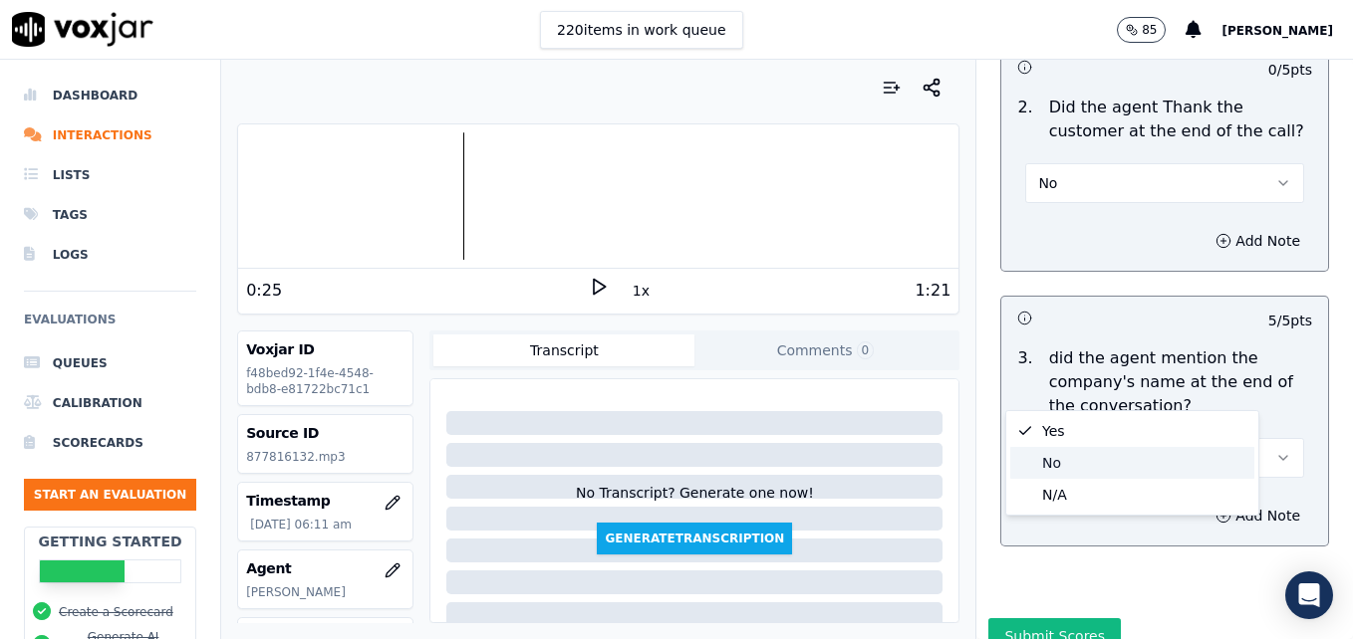
click at [1127, 459] on div "No" at bounding box center [1132, 463] width 244 height 32
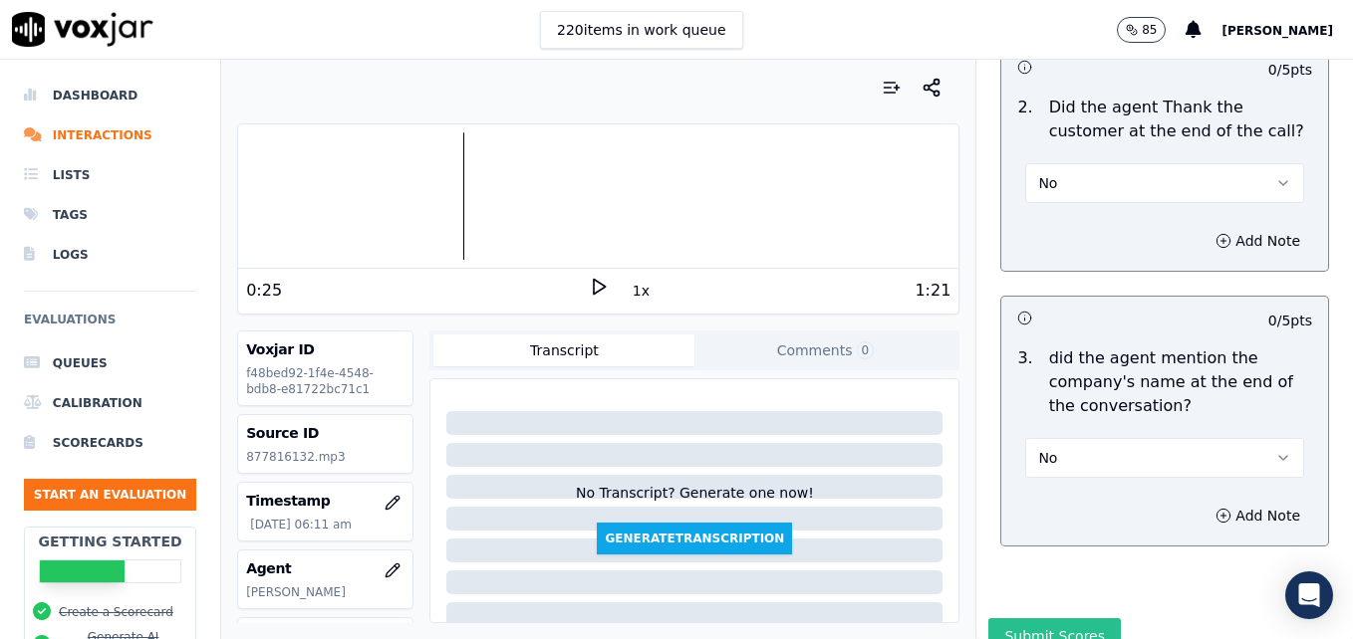
click at [1022, 619] on button "Submit Scores" at bounding box center [1054, 637] width 132 height 36
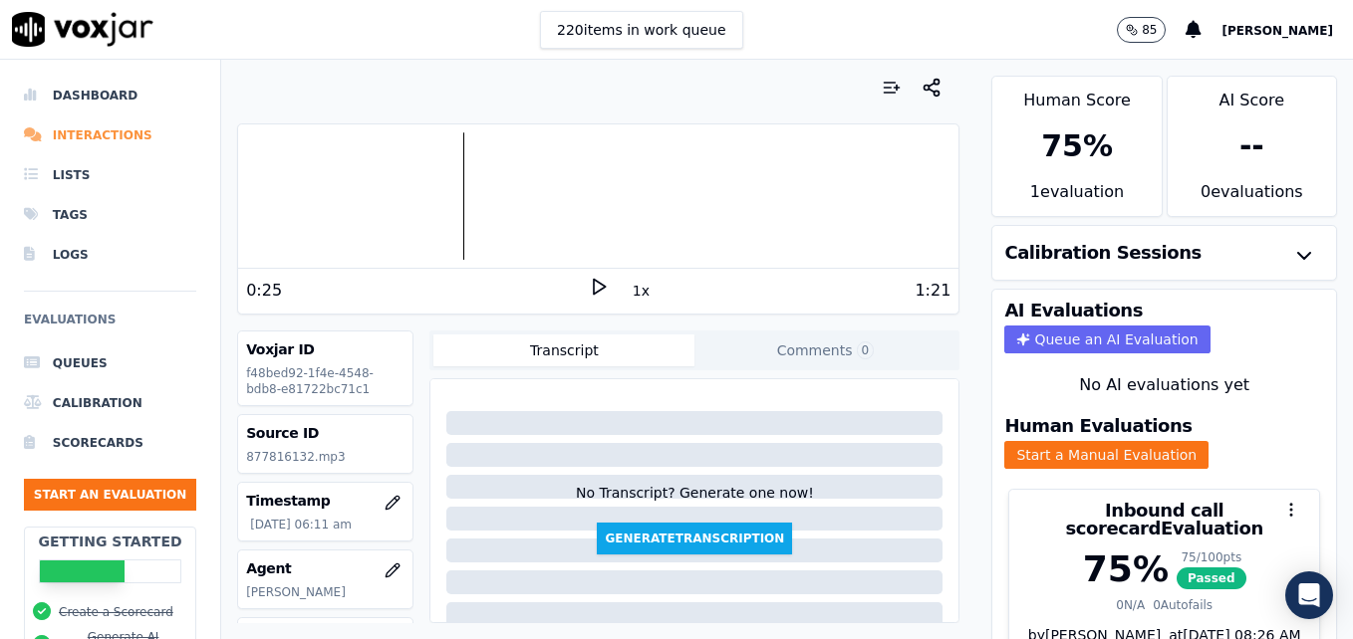
click at [124, 135] on li "Interactions" at bounding box center [110, 136] width 172 height 40
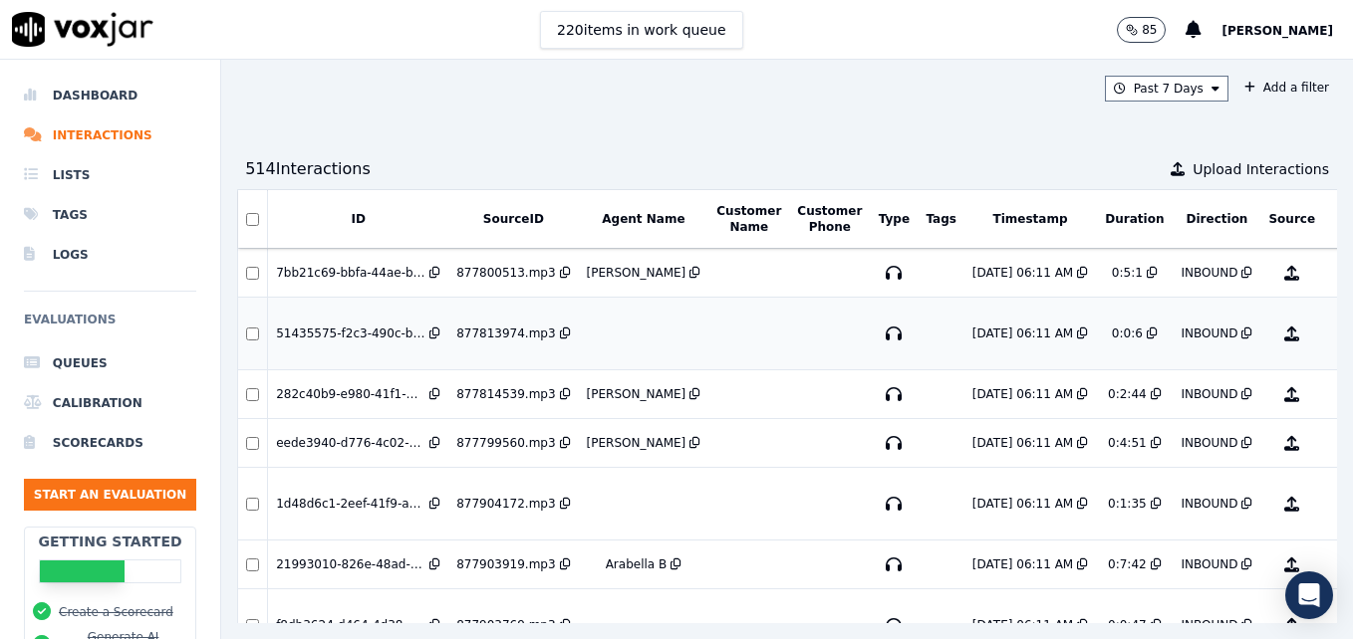
click at [1331, 332] on button "No Evaluation Yet" at bounding box center [1370, 334] width 79 height 56
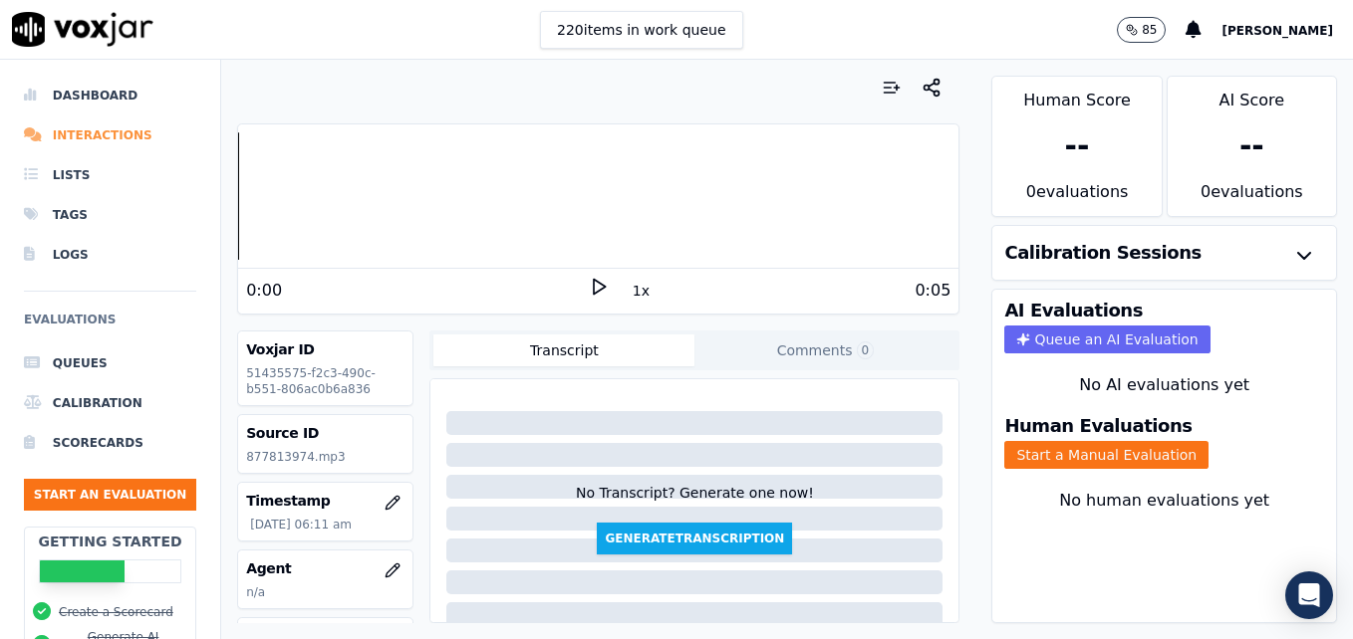
click at [94, 134] on li "Interactions" at bounding box center [110, 136] width 172 height 40
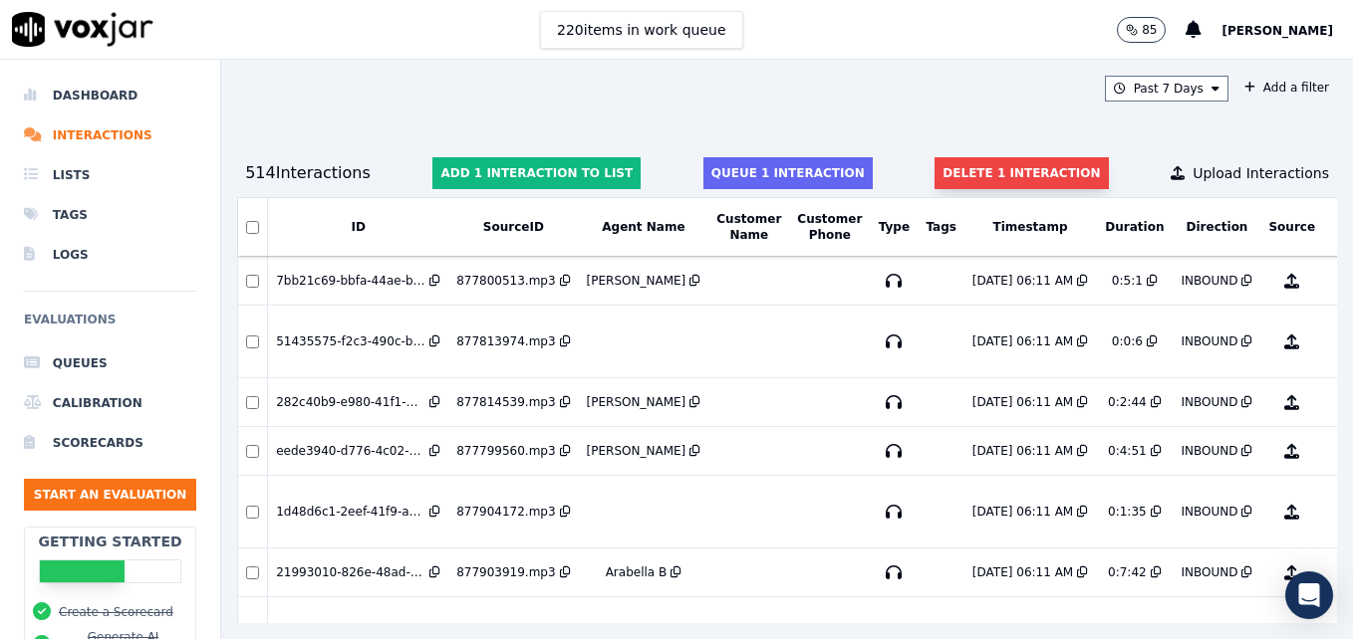
click at [965, 178] on button "Delete 1 interaction" at bounding box center [1020, 173] width 173 height 32
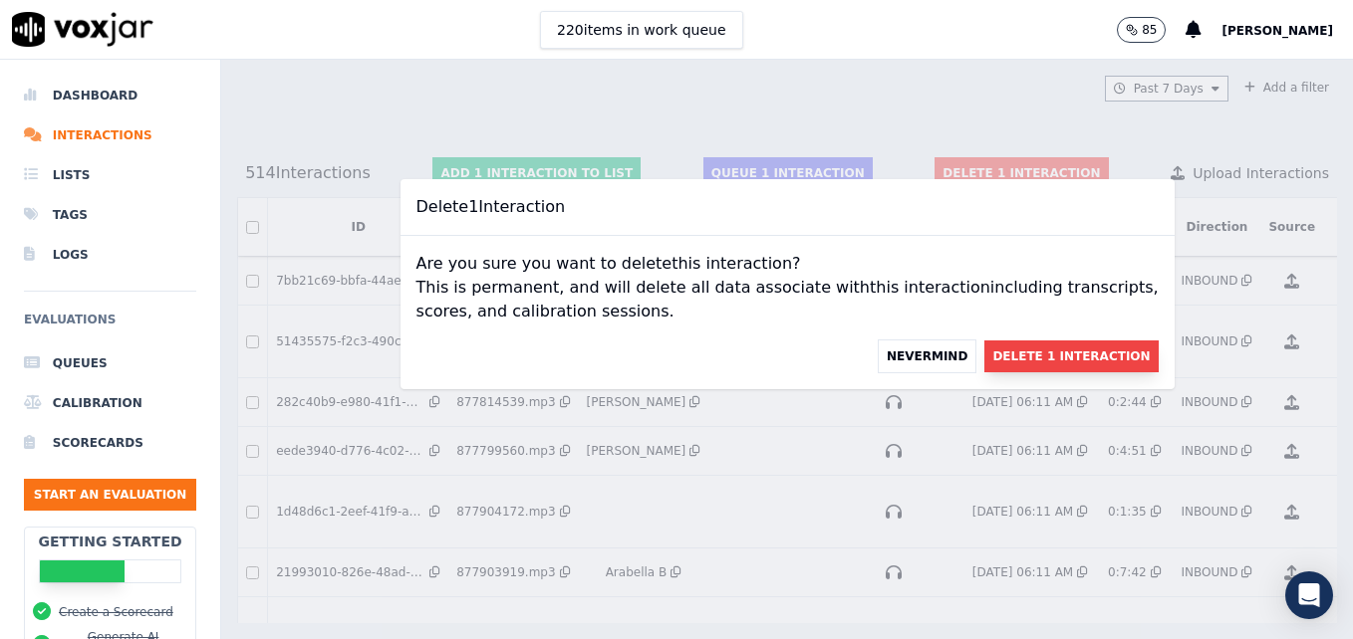
click at [999, 348] on button "Delete 1 Interaction" at bounding box center [1070, 357] width 173 height 32
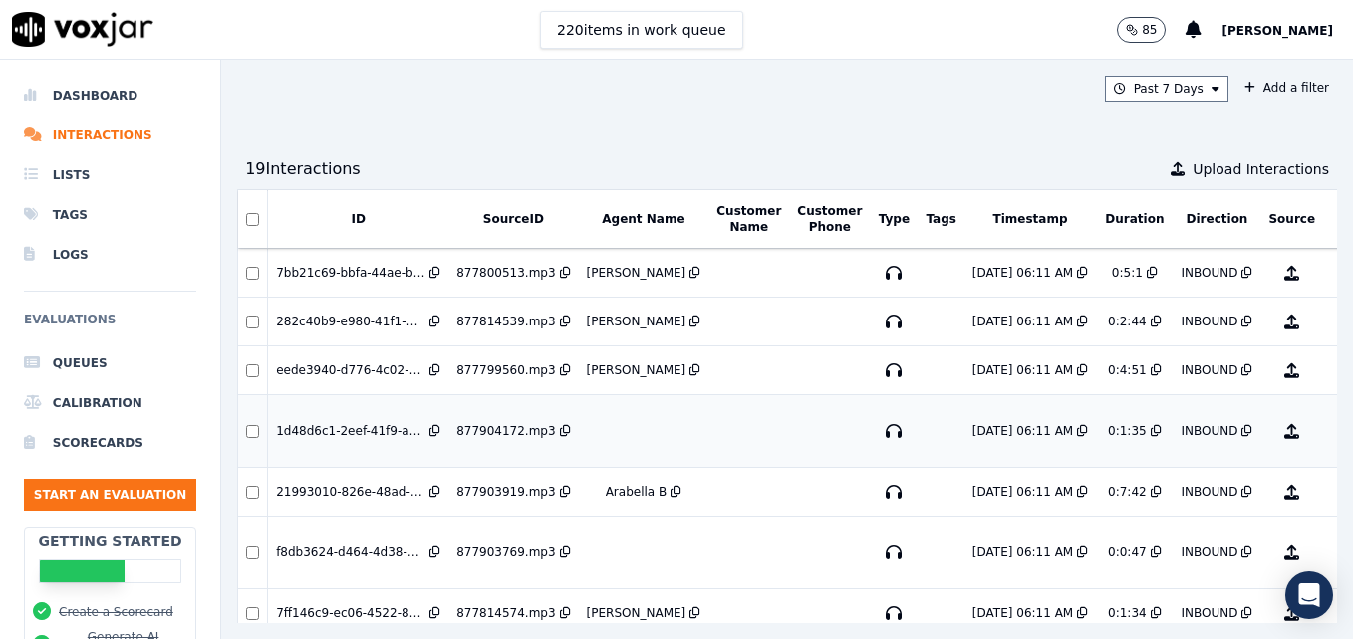
click at [1331, 433] on button "No Evaluation Yet" at bounding box center [1370, 431] width 79 height 56
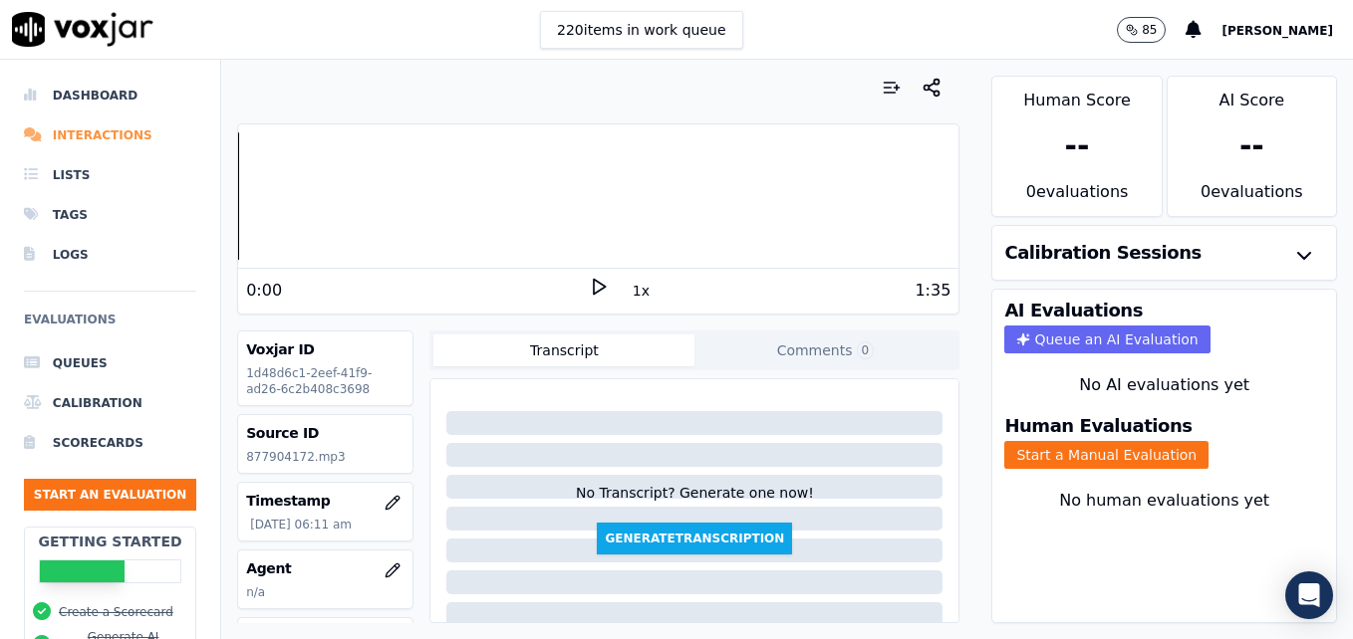
click at [112, 131] on li "Interactions" at bounding box center [110, 136] width 172 height 40
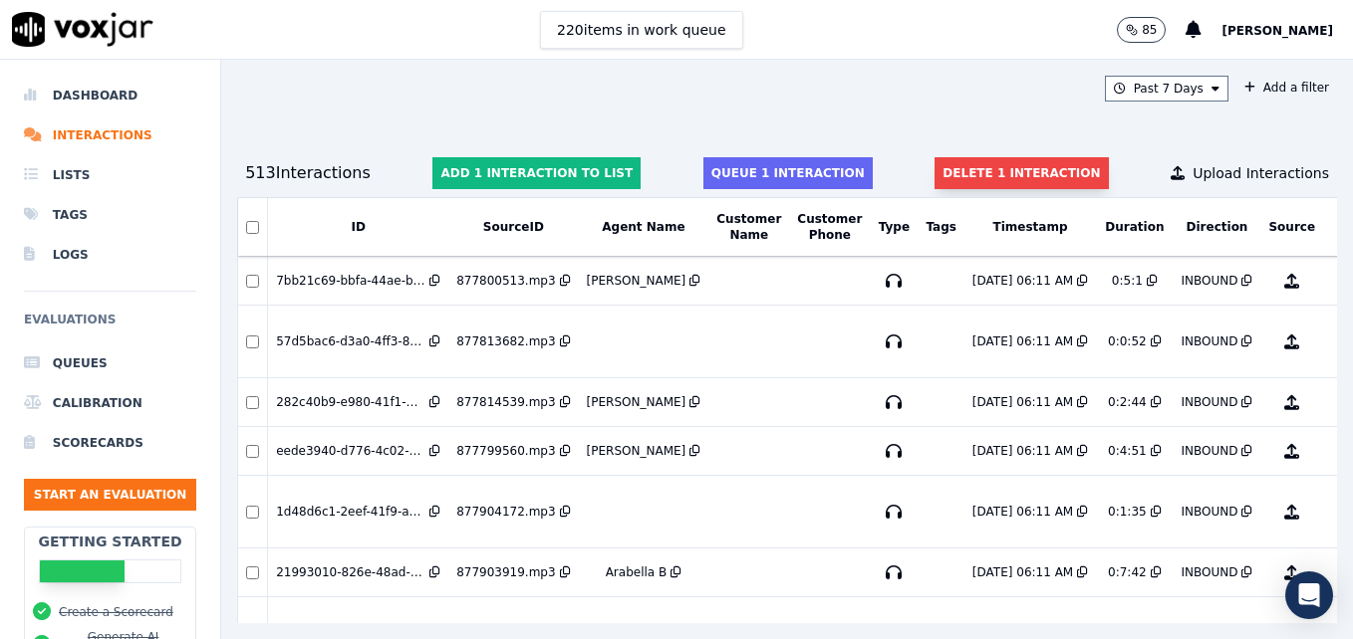
click at [982, 170] on button "Delete 1 interaction" at bounding box center [1020, 173] width 173 height 32
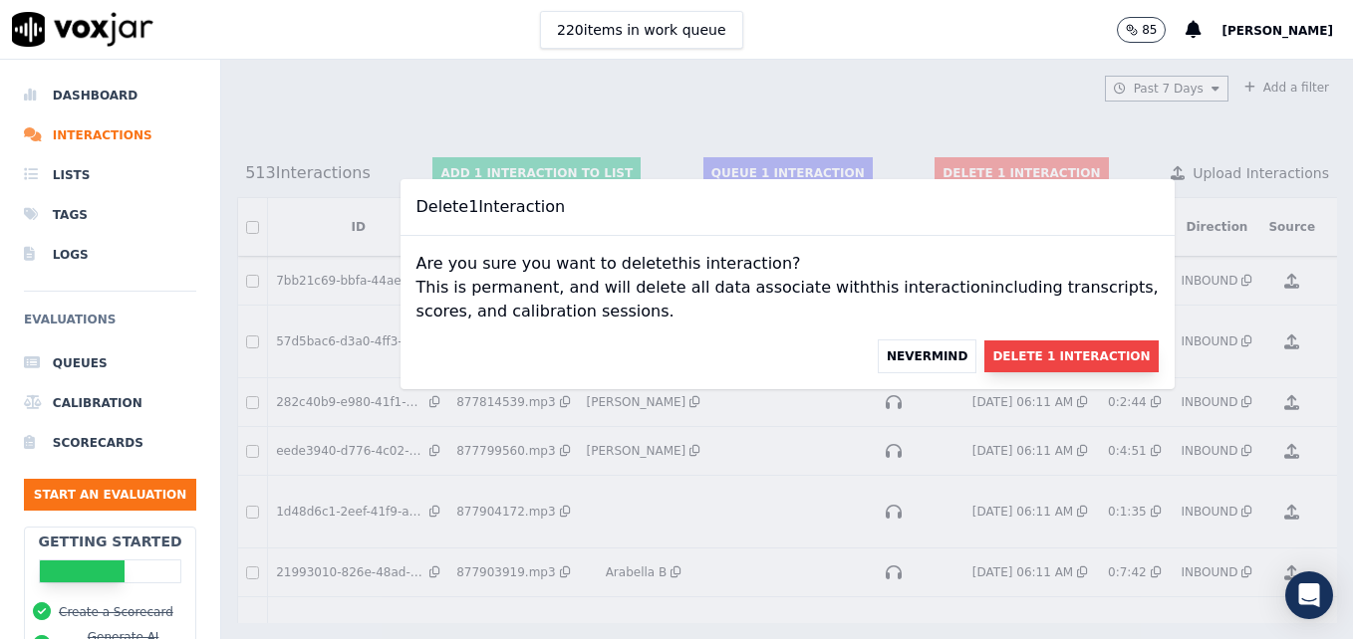
click at [1072, 359] on button "Delete 1 Interaction" at bounding box center [1070, 357] width 173 height 32
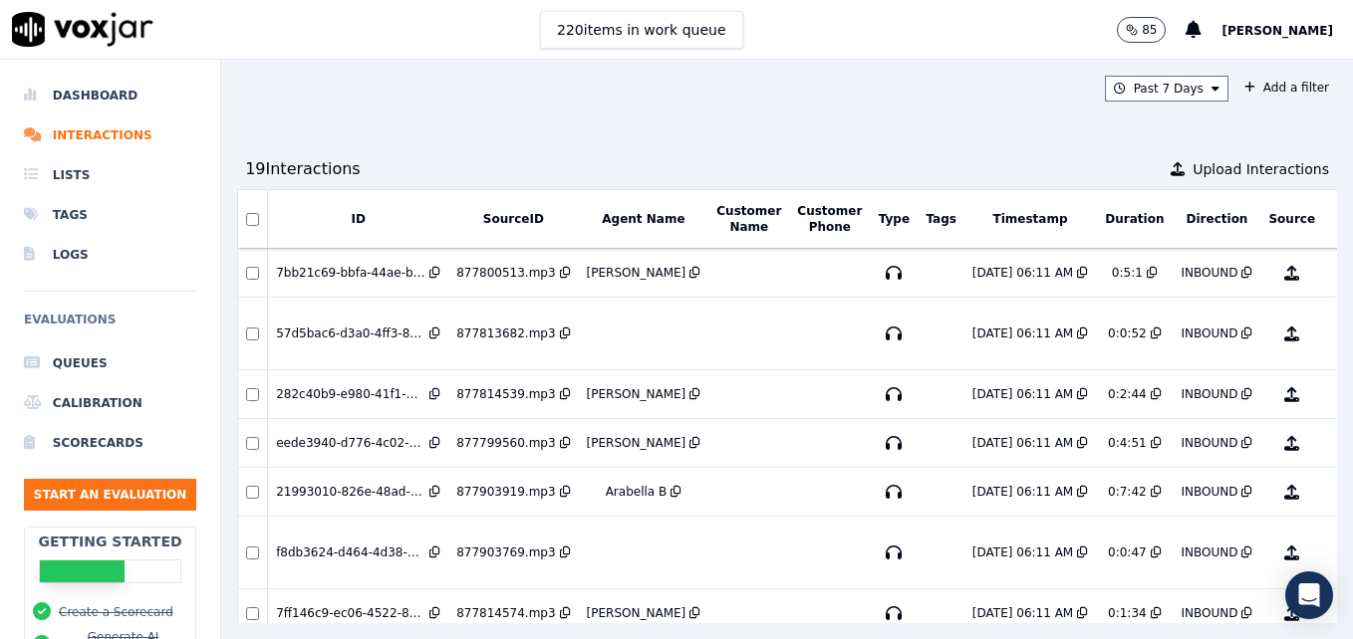
click at [1331, 338] on button "No Evaluation Yet" at bounding box center [1370, 334] width 79 height 56
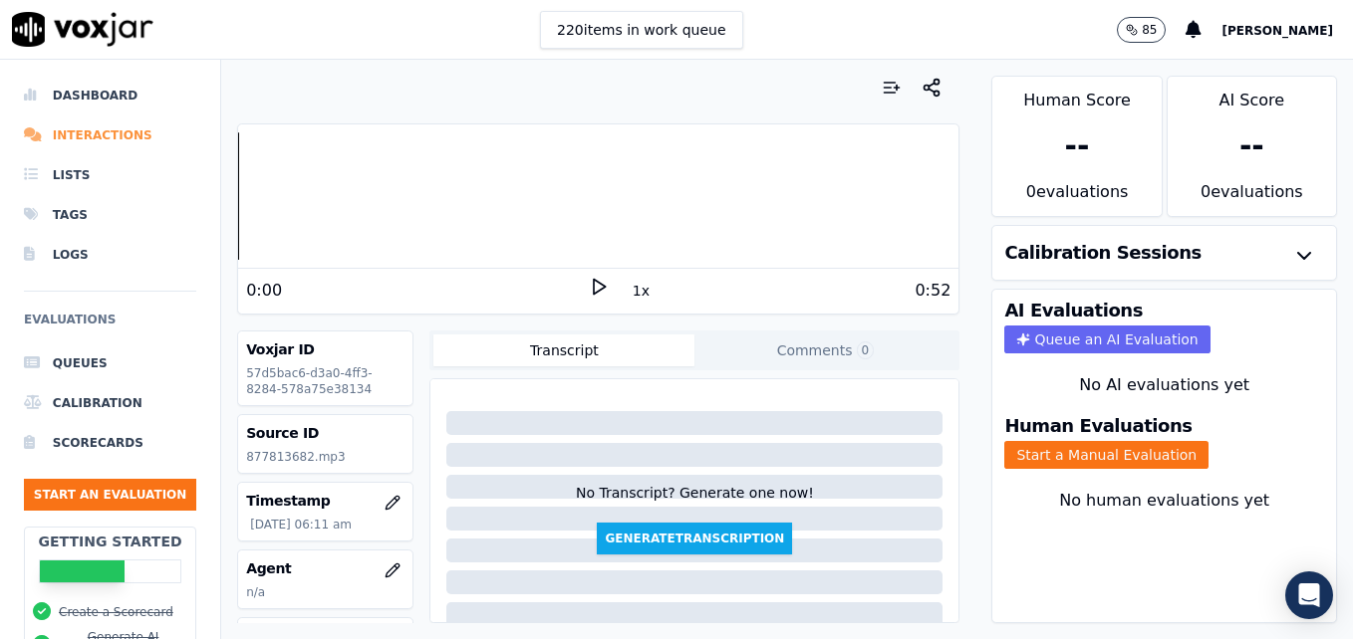
click at [109, 135] on li "Interactions" at bounding box center [110, 136] width 172 height 40
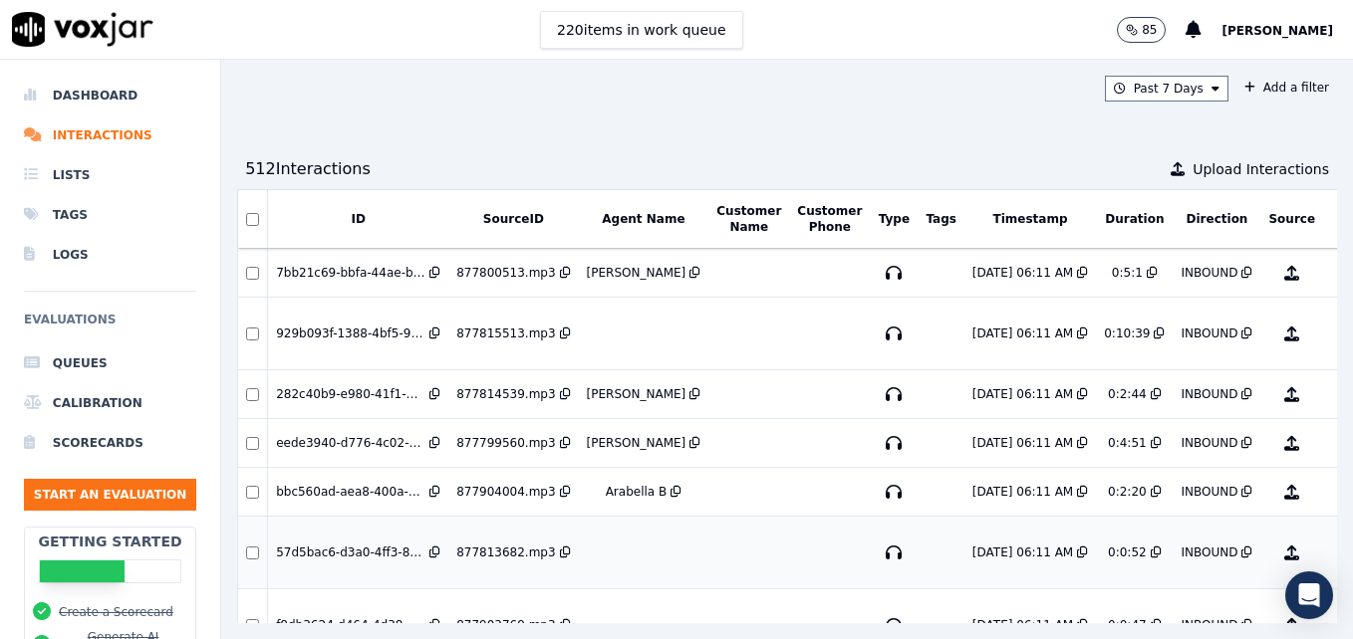
click at [1331, 557] on button "No Evaluation Yet" at bounding box center [1370, 553] width 79 height 56
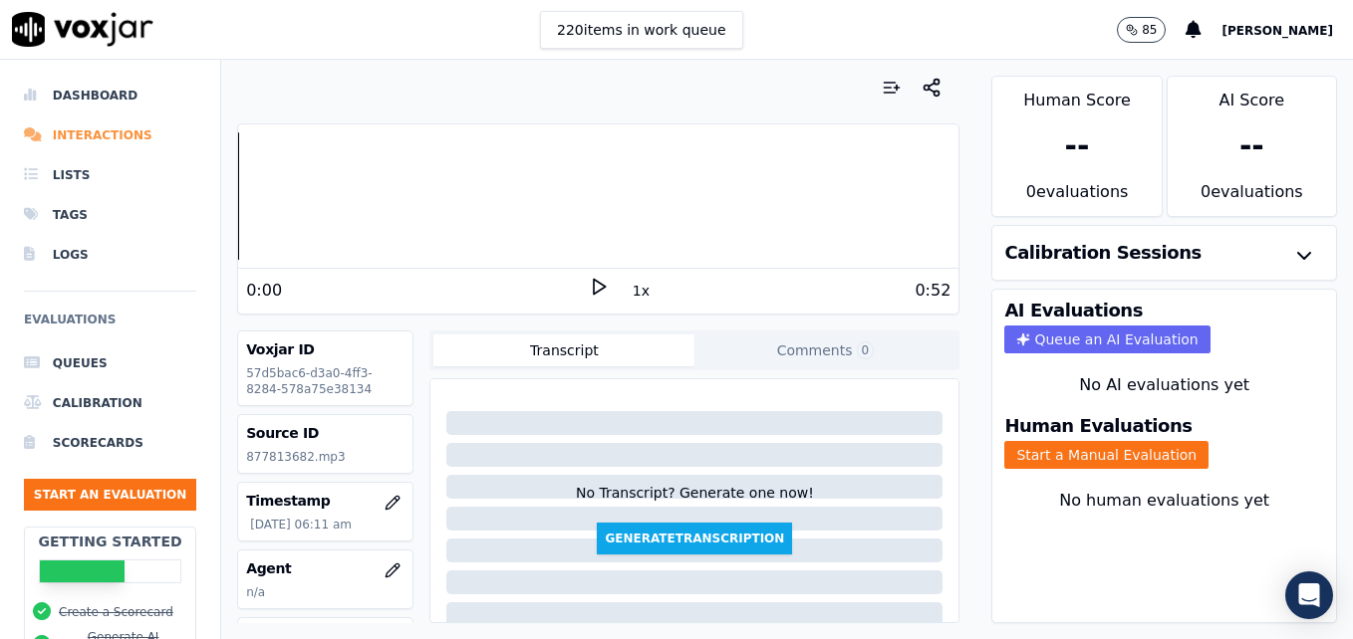
click at [85, 136] on li "Interactions" at bounding box center [110, 136] width 172 height 40
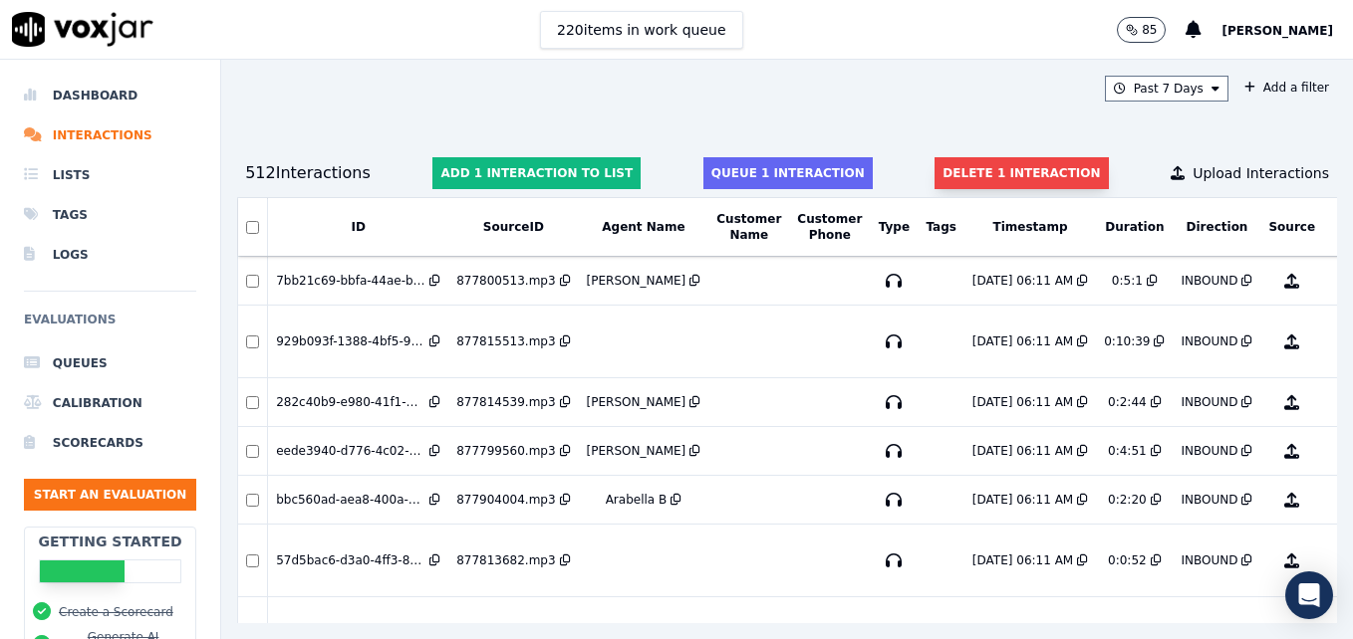
click at [955, 175] on button "Delete 1 interaction" at bounding box center [1020, 173] width 173 height 32
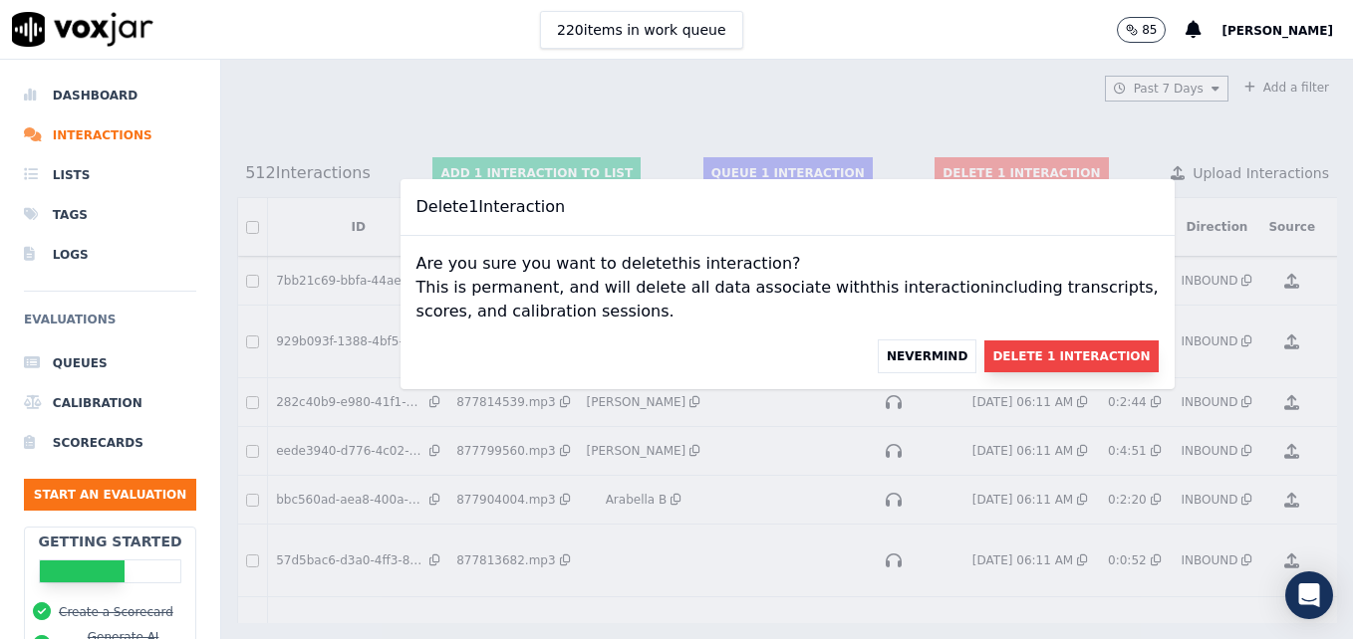
click at [1013, 355] on button "Delete 1 Interaction" at bounding box center [1070, 357] width 173 height 32
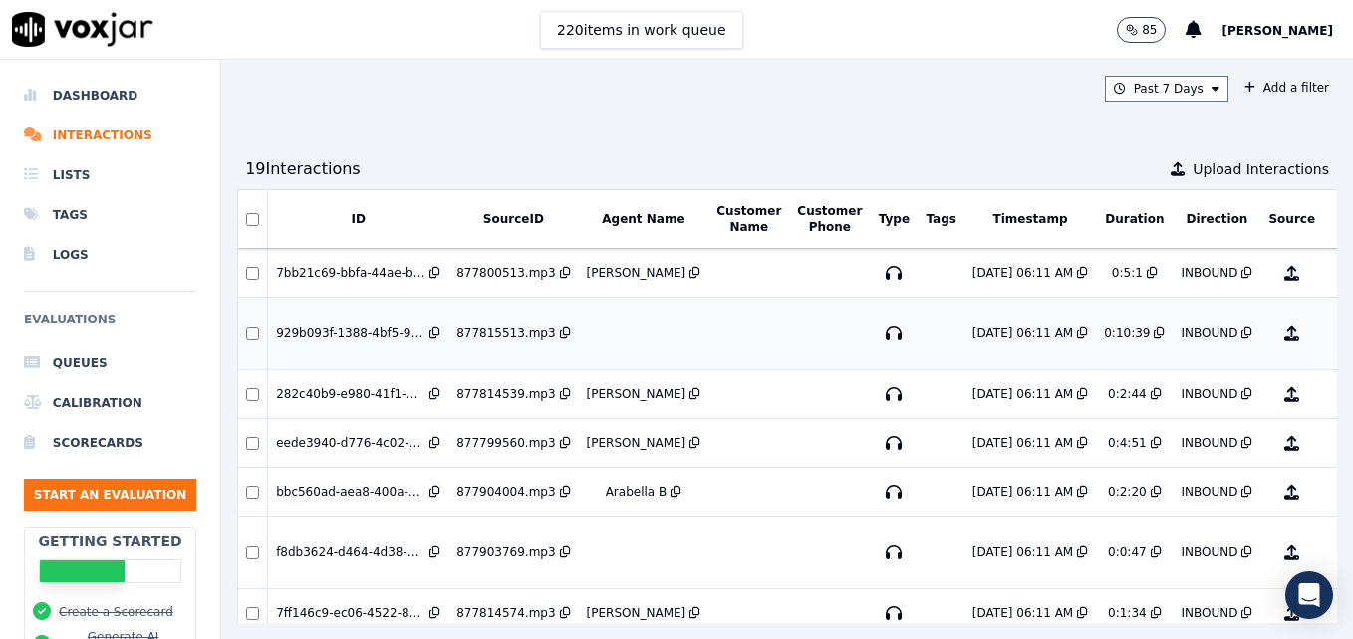
click at [1331, 334] on button "No Evaluation Yet" at bounding box center [1370, 334] width 79 height 56
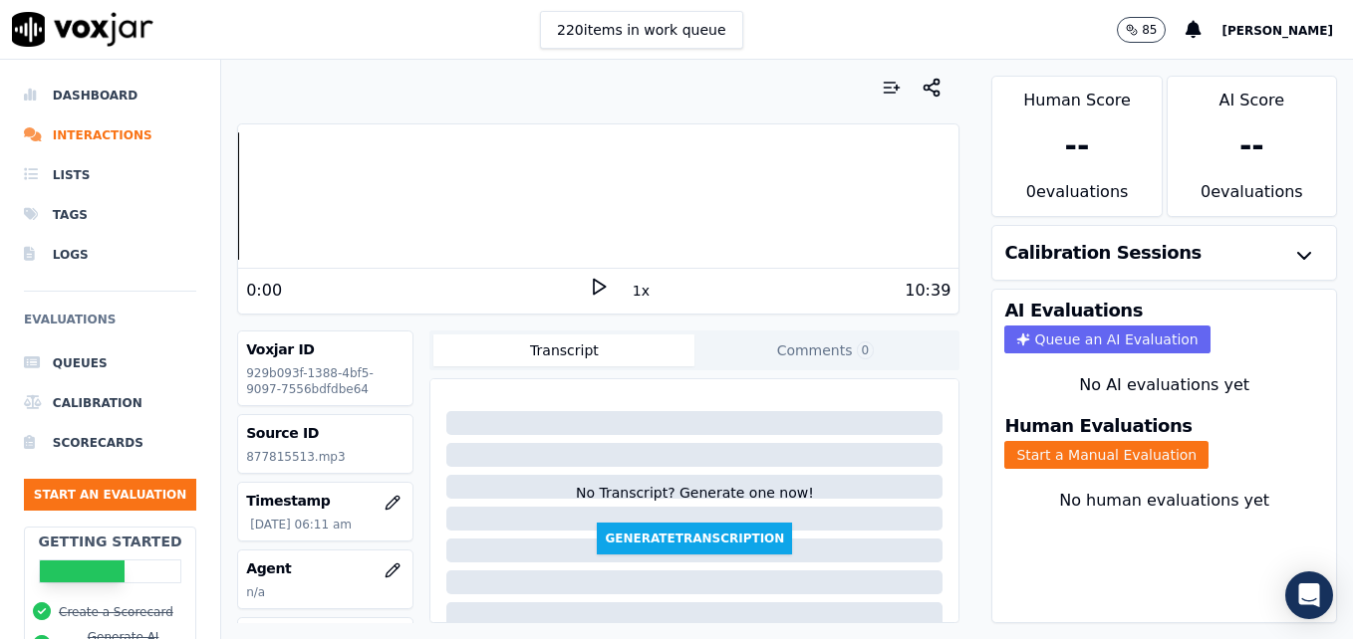
click at [594, 283] on polygon at bounding box center [600, 287] width 12 height 15
click at [589, 283] on icon at bounding box center [599, 287] width 20 height 20
click at [384, 568] on icon "button" at bounding box center [392, 571] width 16 height 16
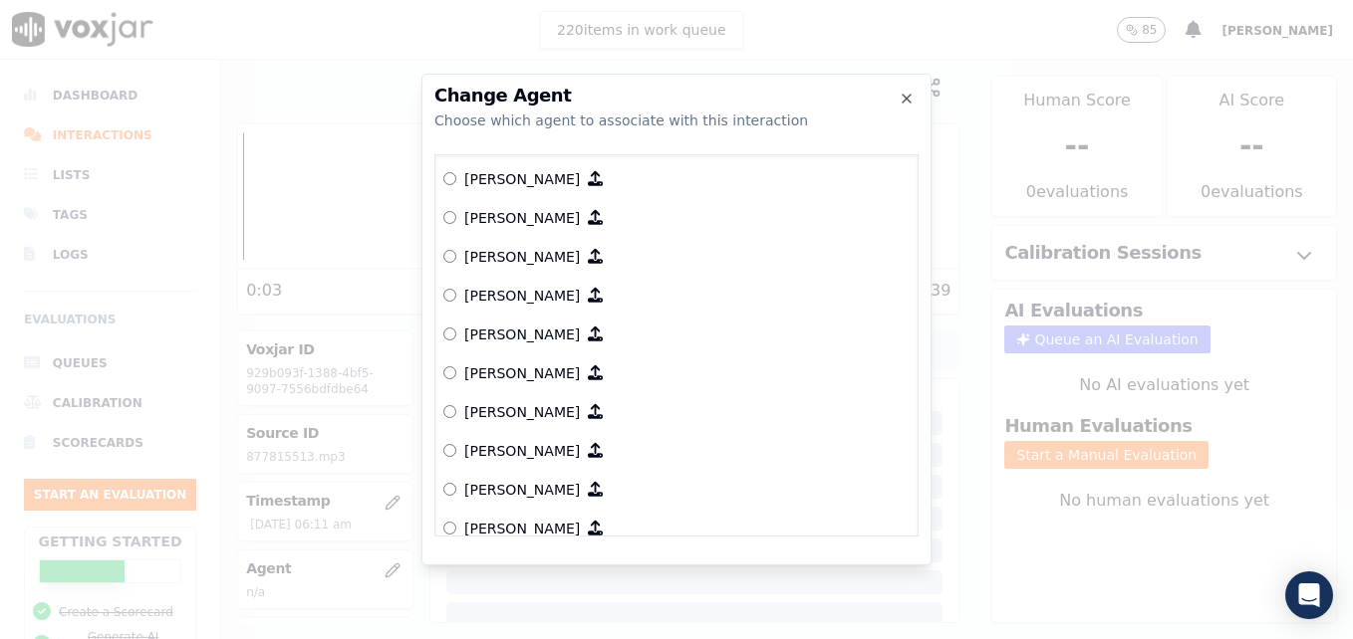
scroll to position [920, 0]
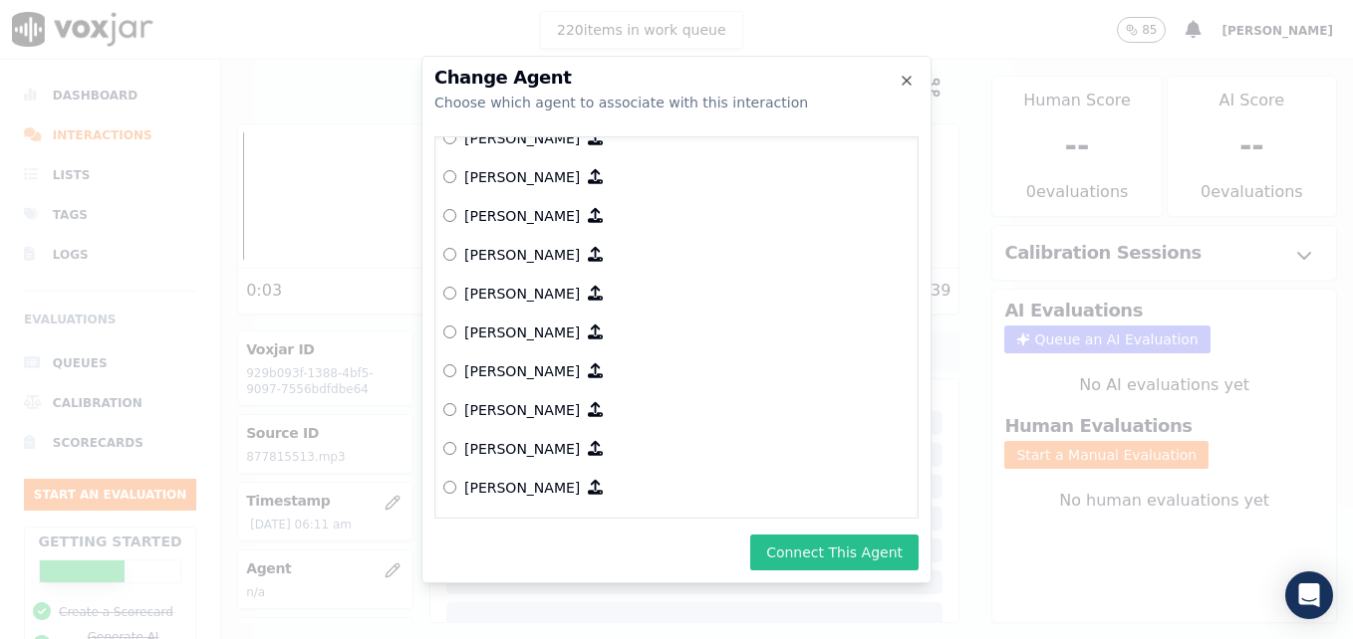
click at [812, 560] on button "Connect This Agent" at bounding box center [834, 553] width 168 height 36
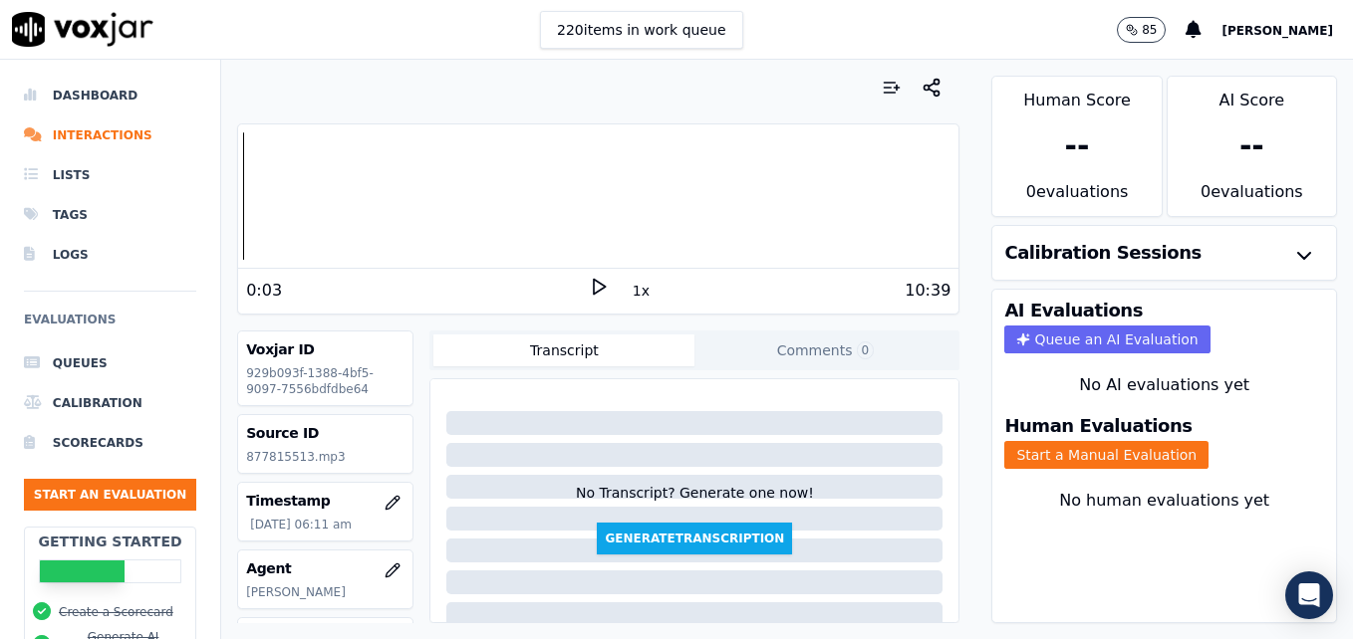
click at [594, 289] on polygon at bounding box center [600, 287] width 12 height 15
click at [1040, 454] on button "Start a Manual Evaluation" at bounding box center [1106, 455] width 204 height 28
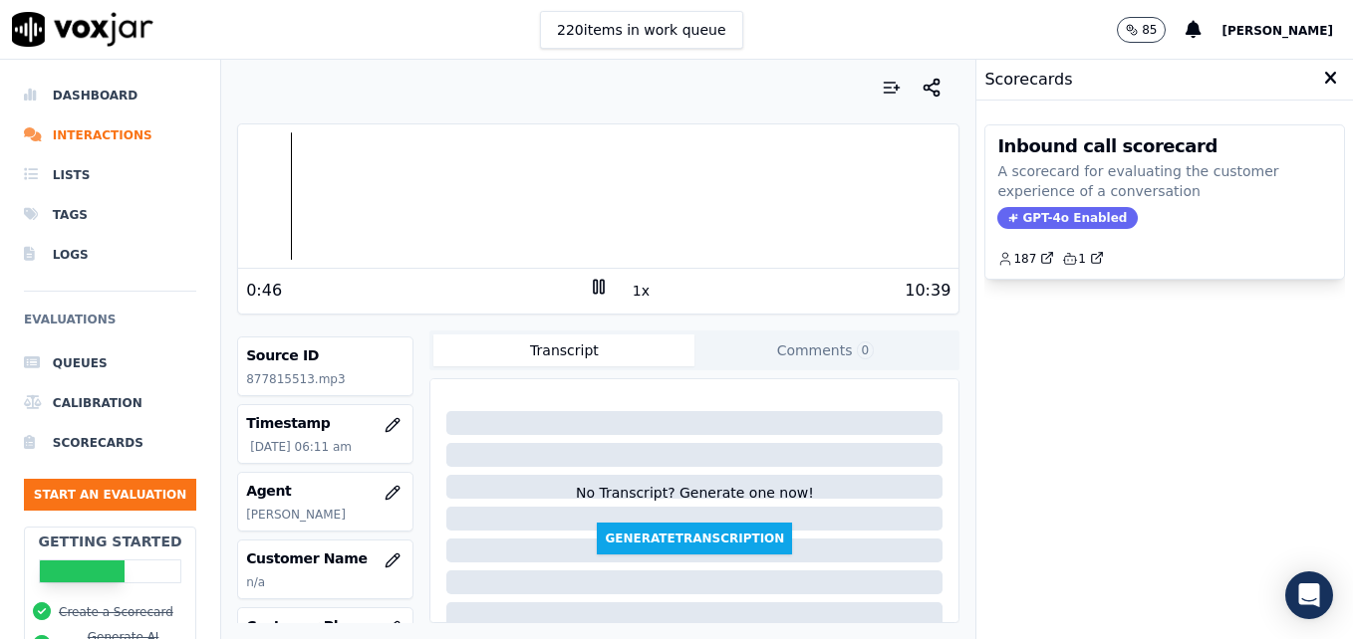
scroll to position [100, 0]
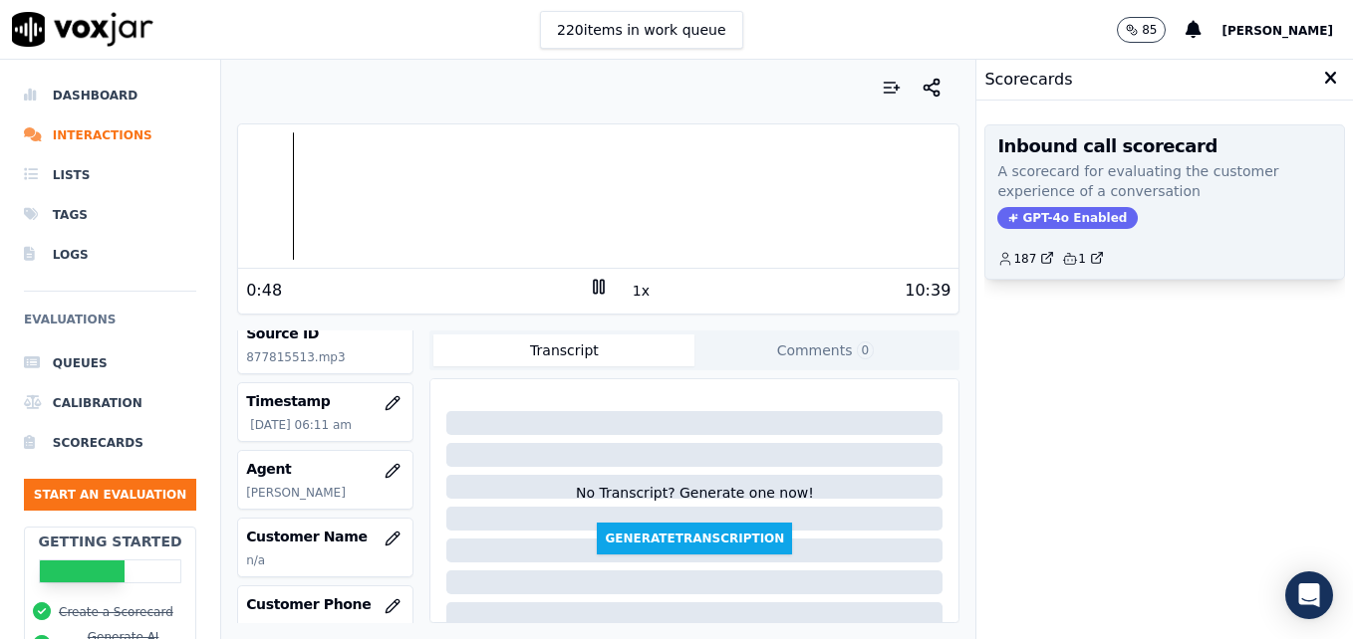
click at [1051, 212] on span "GPT-4o Enabled" at bounding box center [1067, 218] width 140 height 22
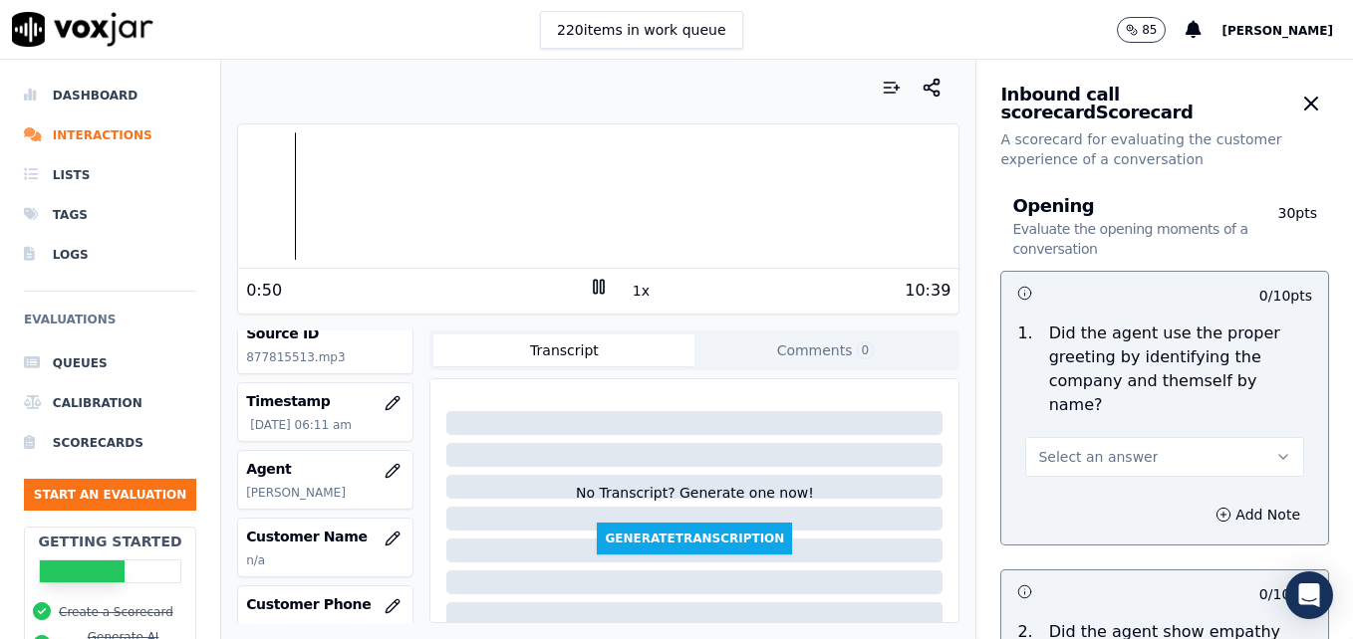
drag, startPoint x: 1236, startPoint y: 424, endPoint x: 1167, endPoint y: 439, distance: 70.3
click at [1234, 437] on button "Select an answer" at bounding box center [1164, 457] width 279 height 40
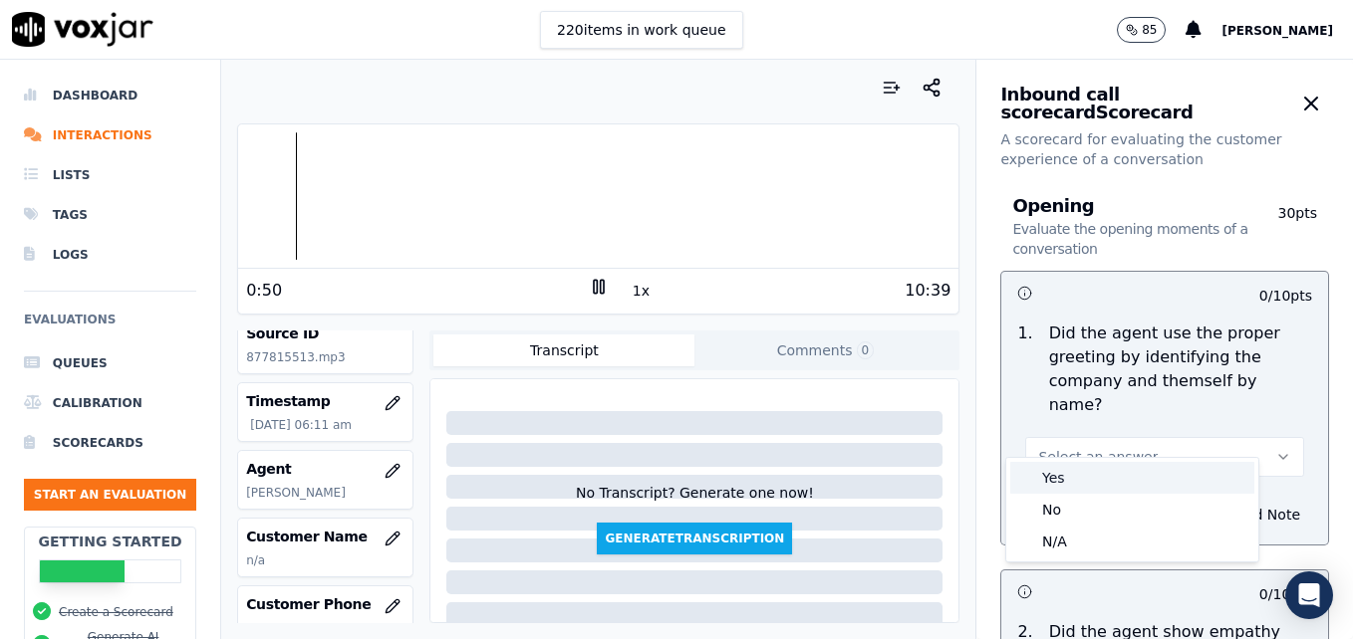
click at [1048, 476] on div "Yes" at bounding box center [1132, 478] width 244 height 32
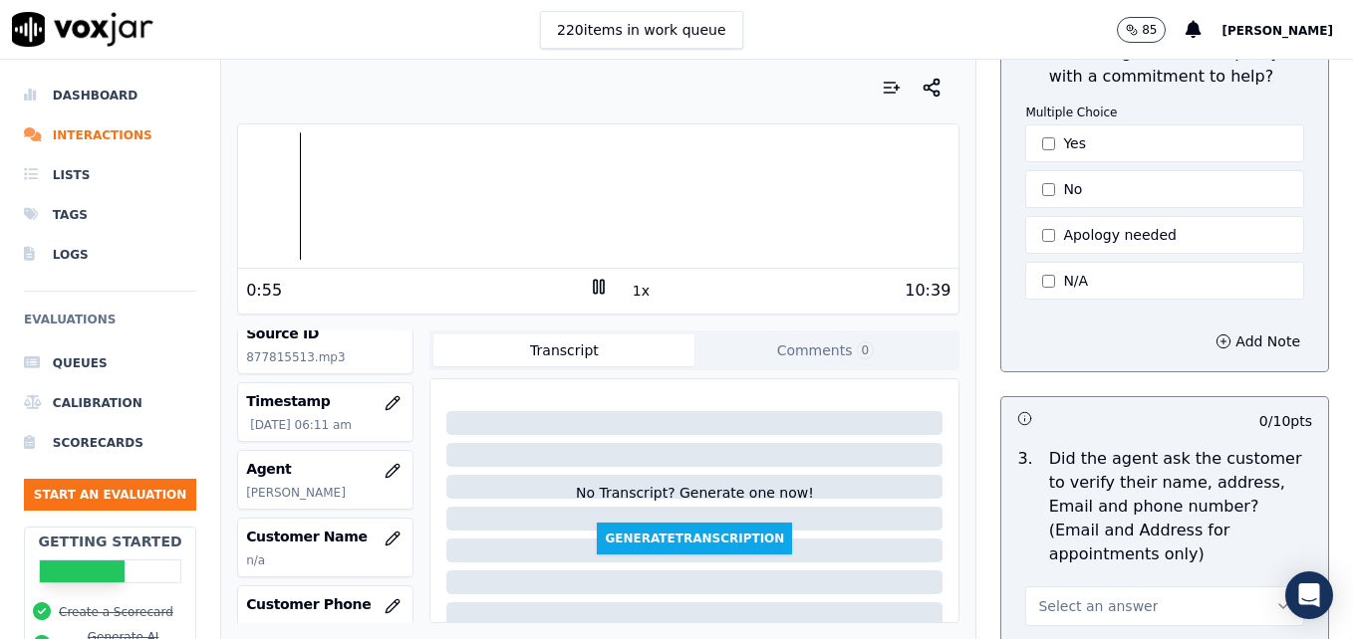
scroll to position [697, 0]
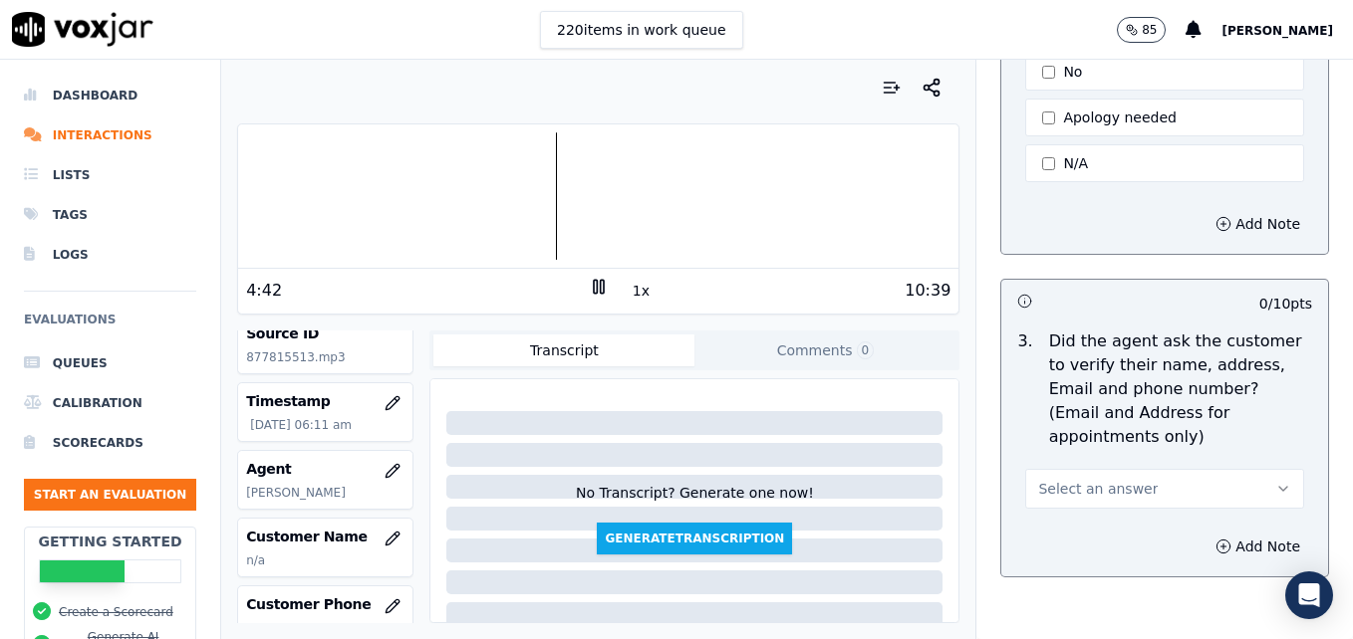
drag, startPoint x: 1237, startPoint y: 439, endPoint x: 1214, endPoint y: 453, distance: 26.8
click at [1275, 481] on icon "button" at bounding box center [1283, 489] width 16 height 16
click at [1065, 515] on div "No" at bounding box center [1132, 518] width 244 height 32
drag, startPoint x: 1184, startPoint y: 491, endPoint x: 1180, endPoint y: 512, distance: 21.3
click at [1215, 539] on icon "button" at bounding box center [1223, 547] width 16 height 16
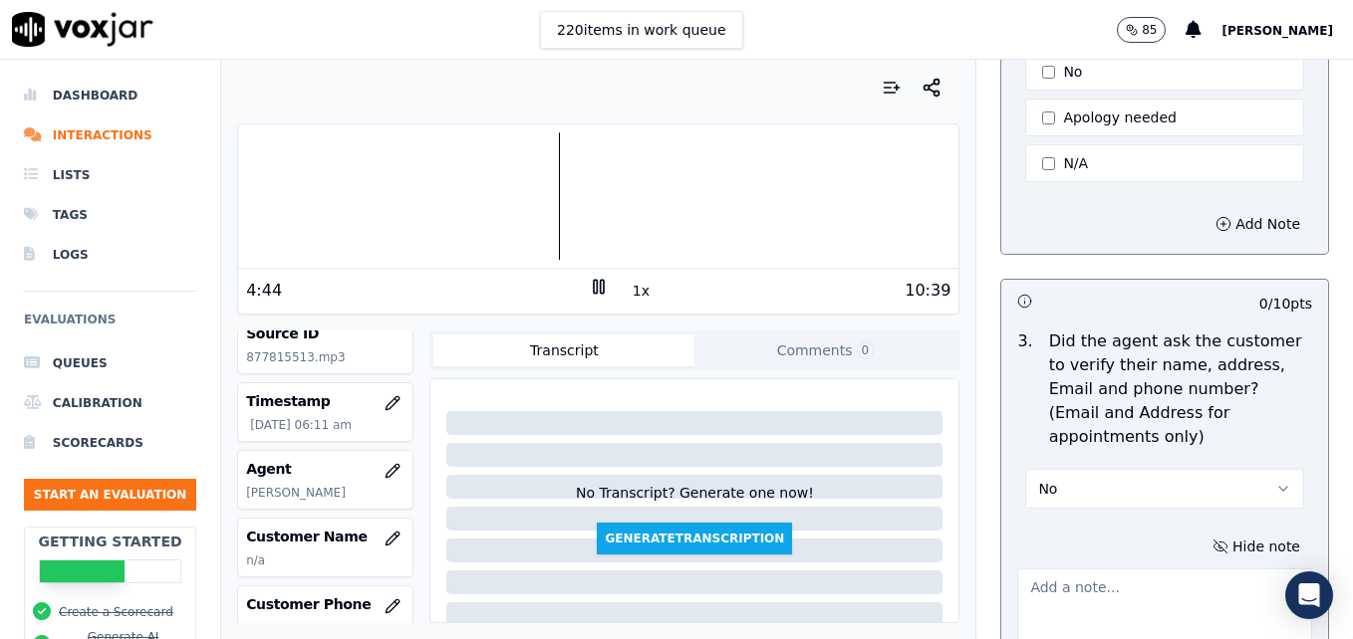
click at [1150, 569] on textarea at bounding box center [1164, 618] width 295 height 98
type textarea "Customer mailing address not verified."
click at [589, 284] on icon at bounding box center [599, 287] width 20 height 20
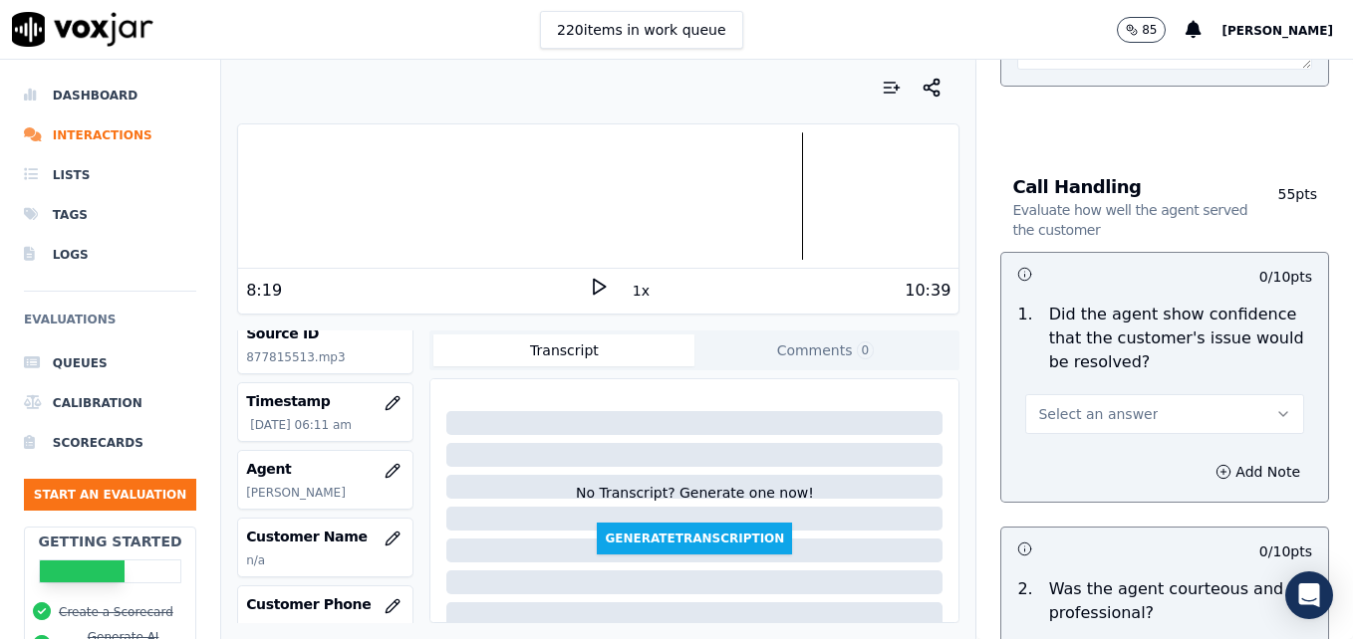
scroll to position [1295, 0]
click at [1247, 393] on button "Select an answer" at bounding box center [1164, 413] width 279 height 40
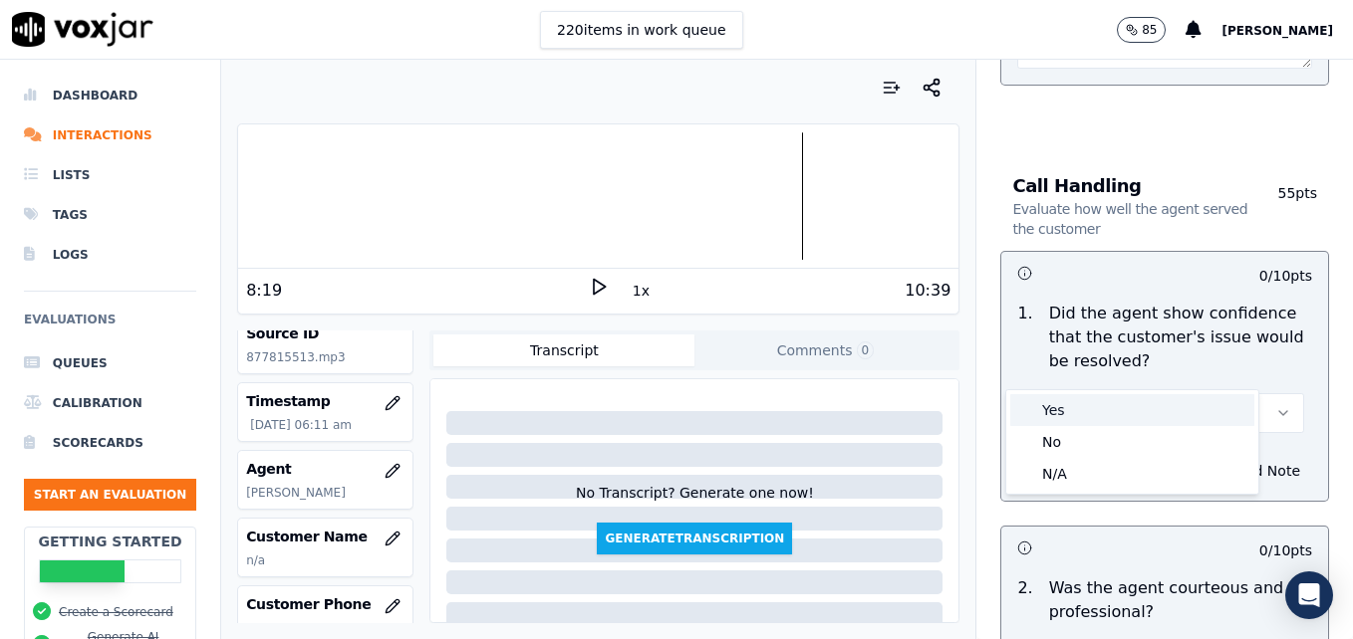
click at [1120, 415] on div "Yes" at bounding box center [1132, 410] width 244 height 32
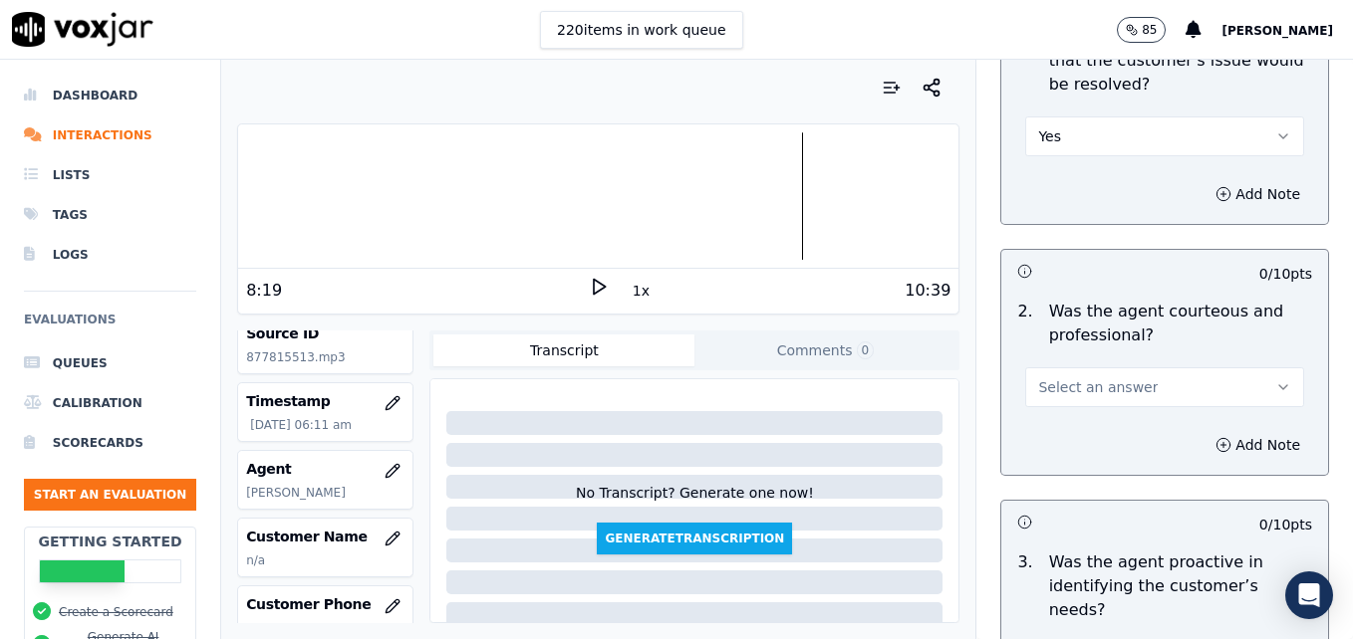
scroll to position [1594, 0]
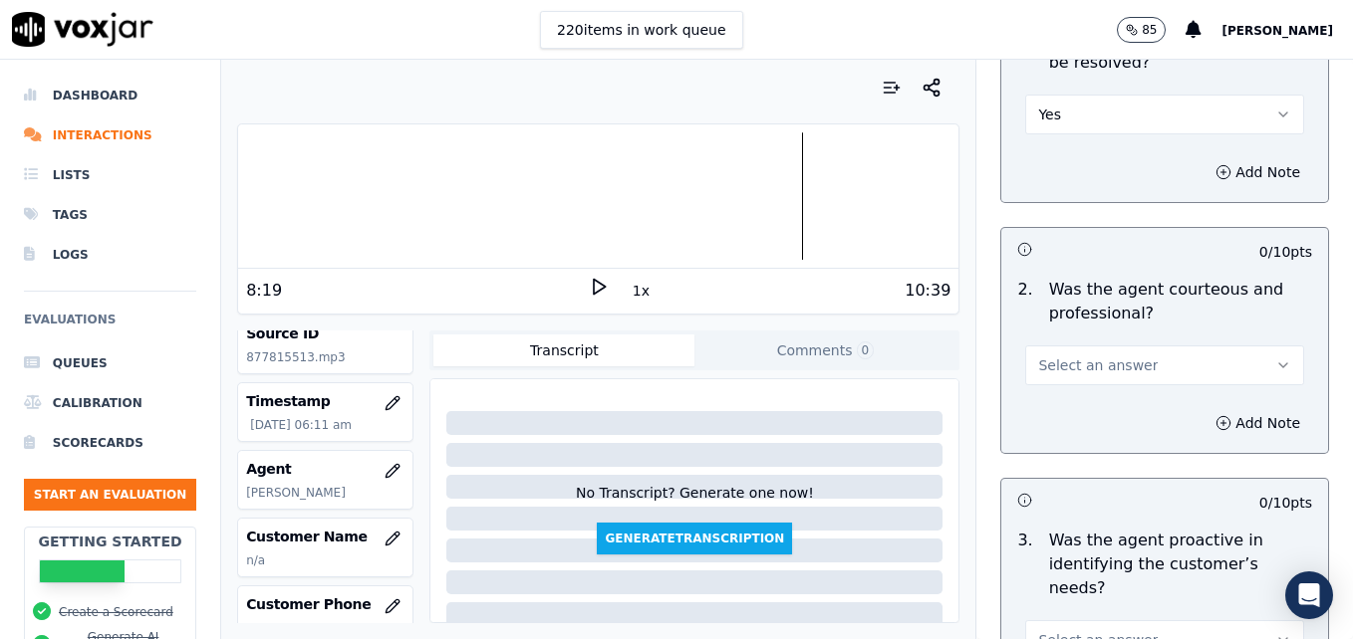
click at [1217, 346] on button "Select an answer" at bounding box center [1164, 366] width 279 height 40
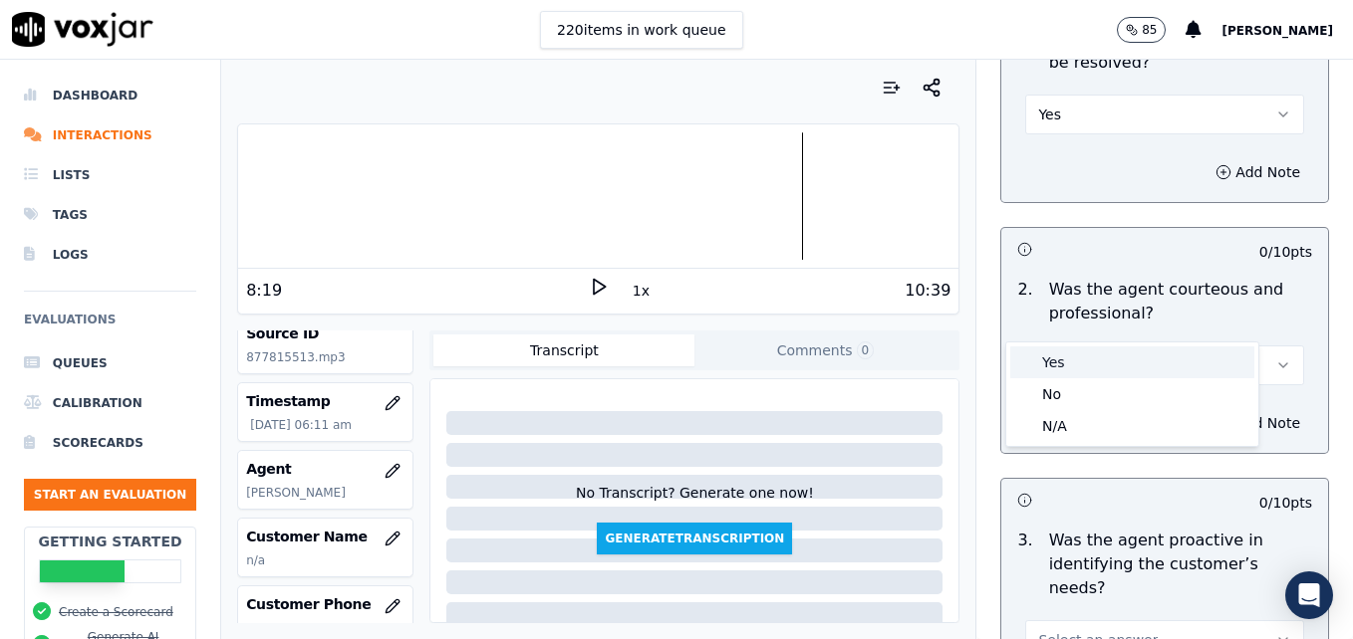
click at [1064, 366] on div "Yes" at bounding box center [1132, 363] width 244 height 32
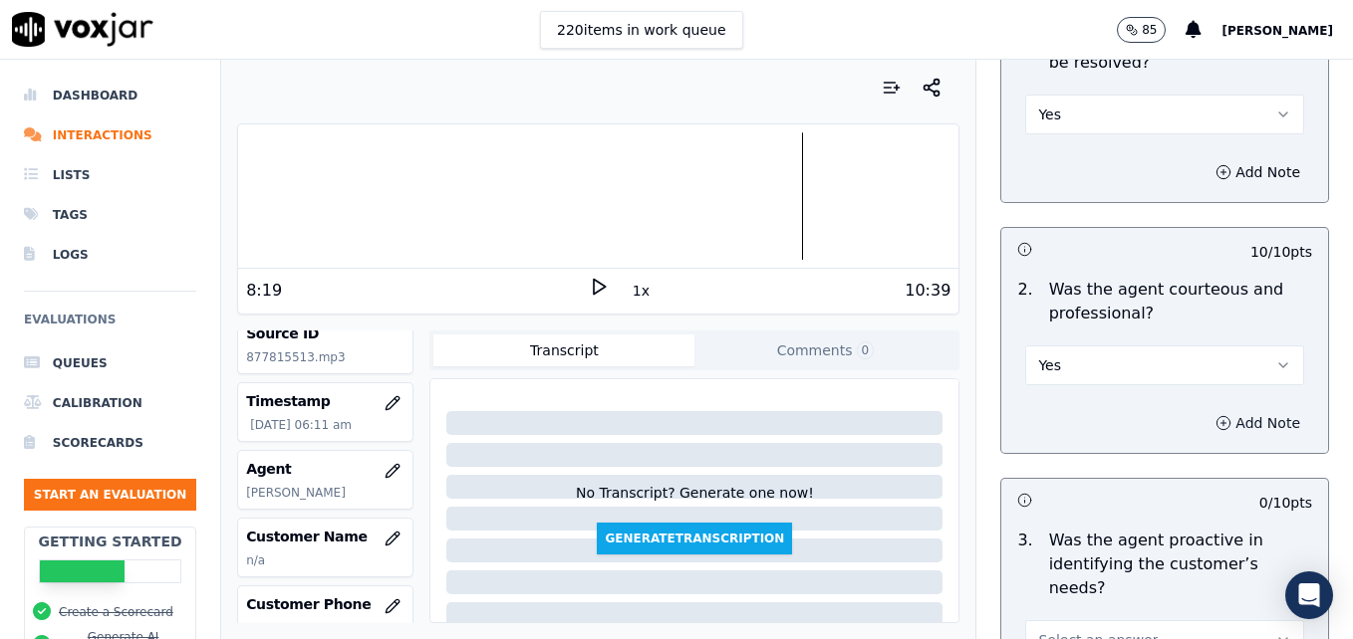
drag, startPoint x: 1173, startPoint y: 375, endPoint x: 1170, endPoint y: 388, distance: 14.3
click at [1203, 409] on button "Add Note" at bounding box center [1257, 423] width 109 height 28
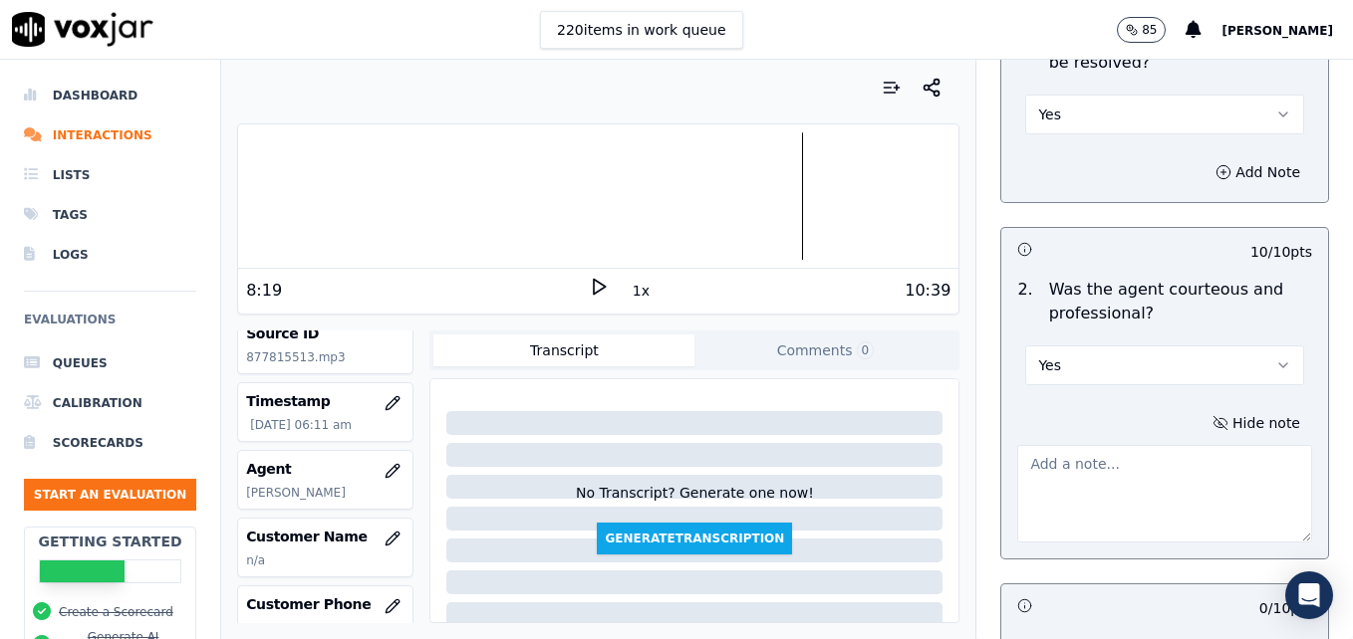
click at [1159, 445] on textarea at bounding box center [1164, 494] width 295 height 98
type textarea "Watch clipping/speaking over the customer."
click at [594, 282] on polygon at bounding box center [600, 287] width 12 height 15
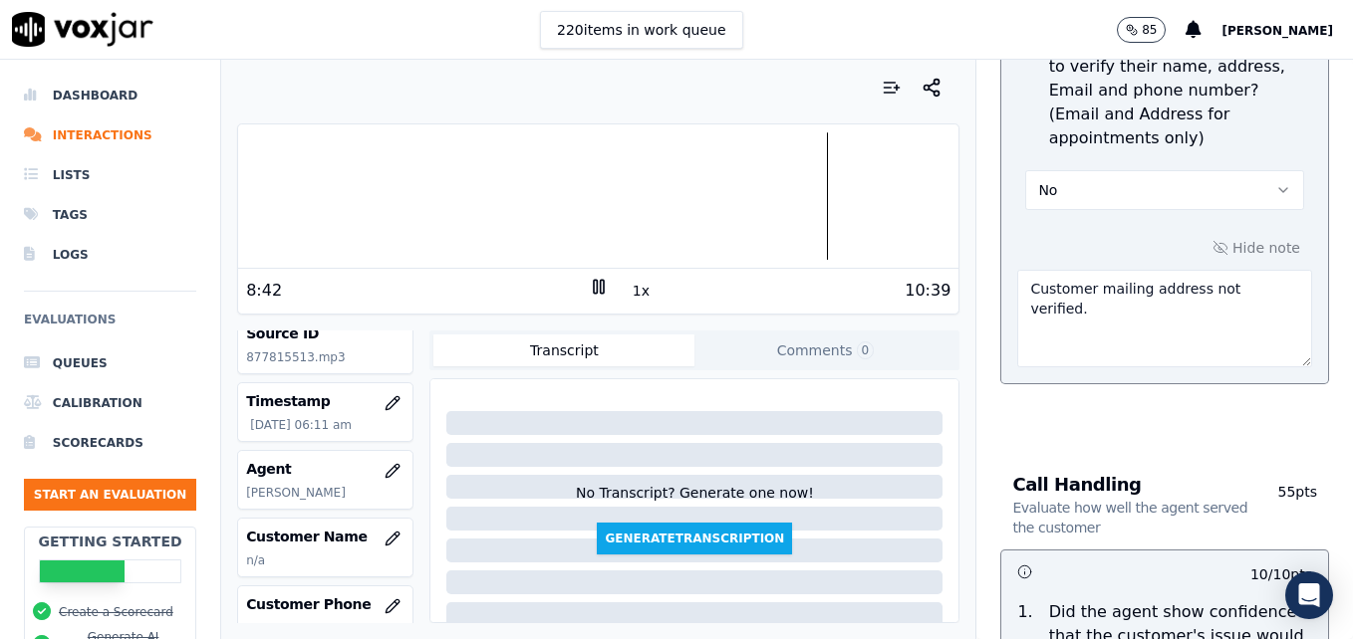
scroll to position [896, 0]
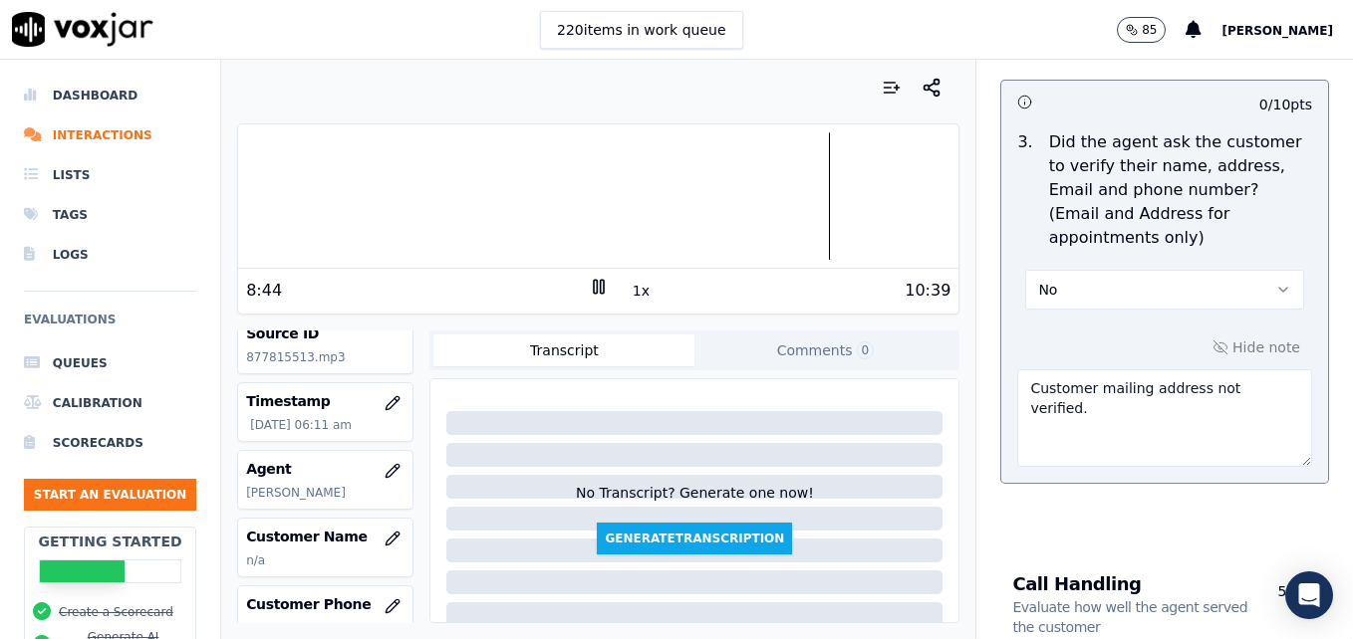
click at [1253, 370] on textarea "Customer mailing address not verified." at bounding box center [1164, 419] width 295 height 98
type textarea "Customer mailing address not verified. Vehicle type not reconfirmed."
click at [589, 278] on icon at bounding box center [599, 287] width 20 height 20
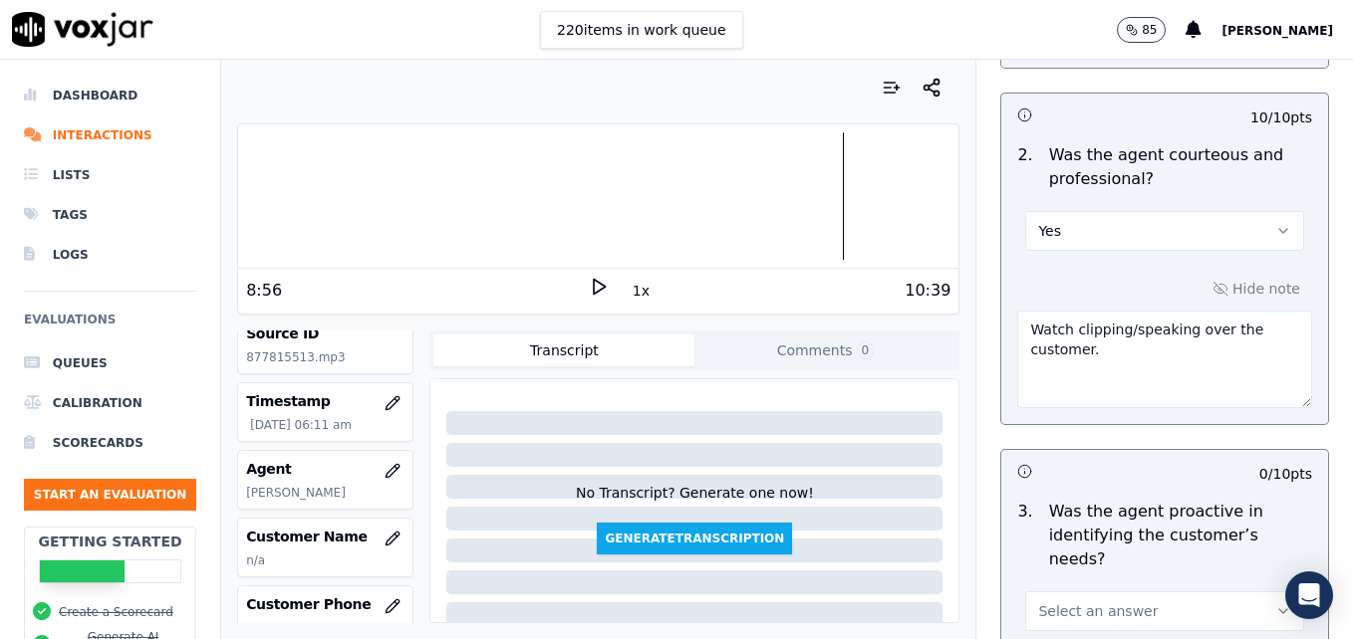
scroll to position [1693, 0]
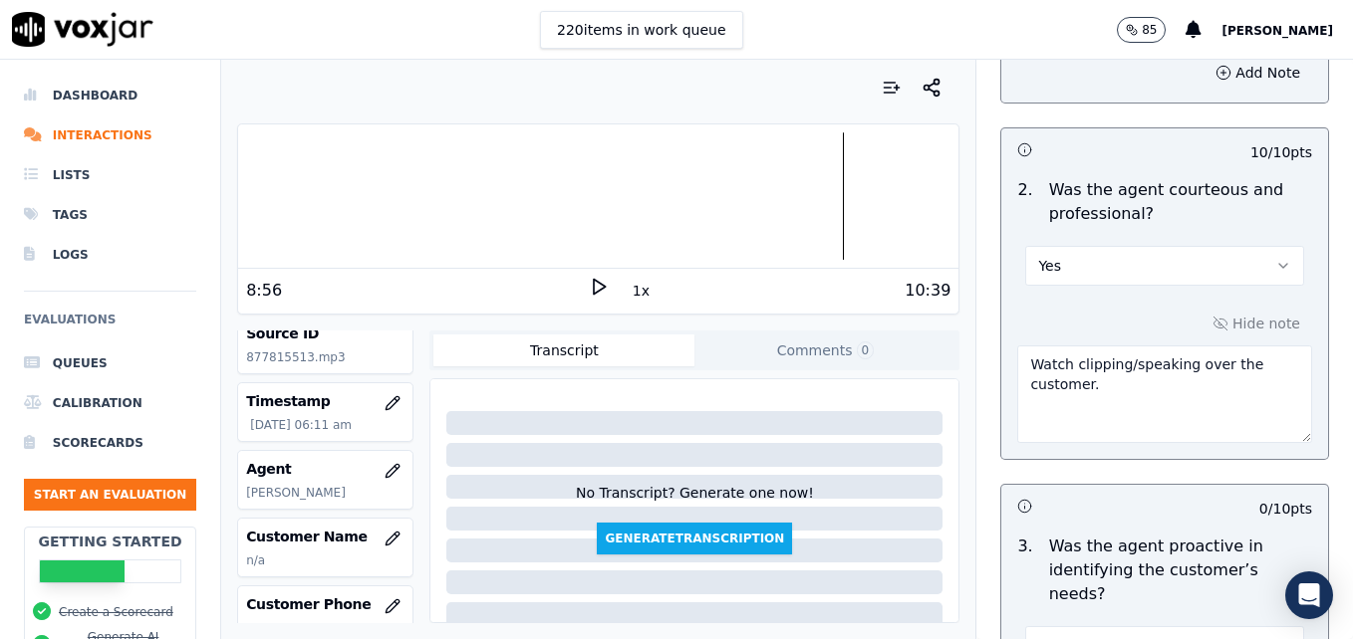
click at [1259, 226] on div "Yes" at bounding box center [1164, 256] width 311 height 60
click at [1279, 264] on icon "button" at bounding box center [1283, 266] width 8 height 4
click at [1071, 294] on div "No" at bounding box center [1132, 295] width 244 height 32
click at [1113, 346] on textarea "Watch clipping/speaking over the customer." at bounding box center [1164, 395] width 295 height 98
click at [812, 200] on div at bounding box center [598, 195] width 720 height 127
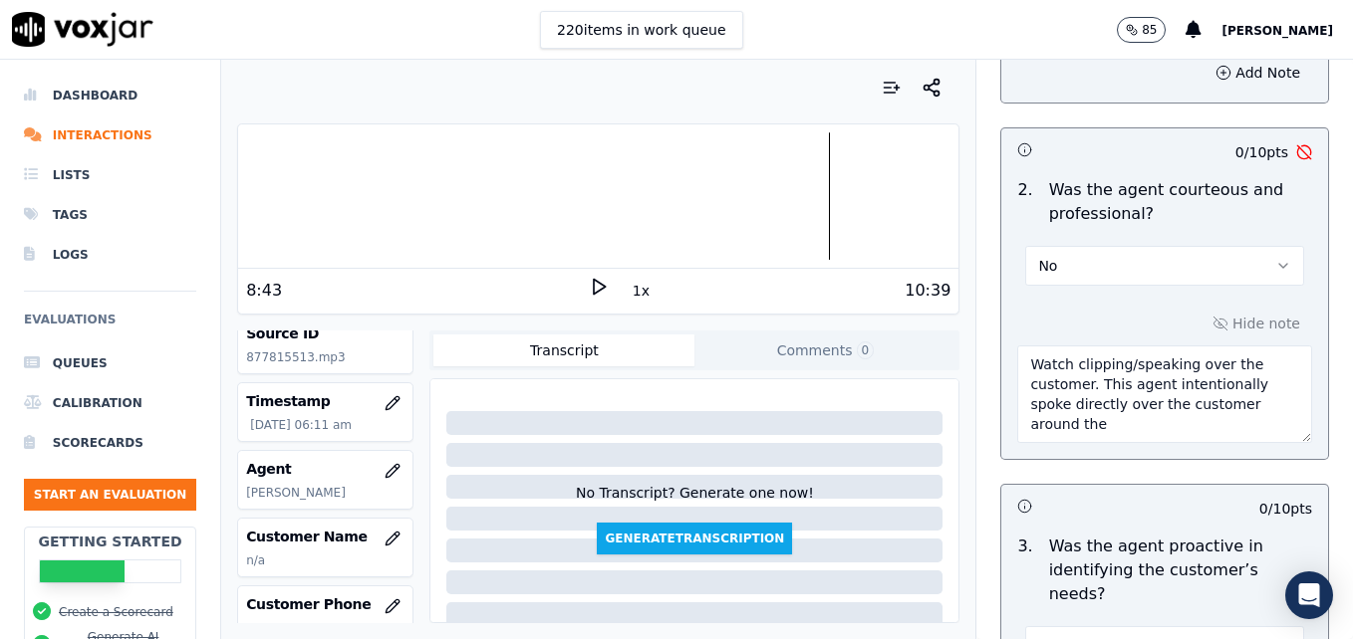
click at [589, 287] on icon at bounding box center [599, 287] width 20 height 20
click at [594, 287] on rect at bounding box center [595, 286] width 3 height 13
click at [1088, 377] on textarea "Watch clipping/speaking over the customer. This agent intentionally spoke direc…" at bounding box center [1164, 395] width 295 height 98
click at [589, 287] on icon at bounding box center [599, 287] width 20 height 20
click at [594, 281] on rect at bounding box center [595, 286] width 3 height 13
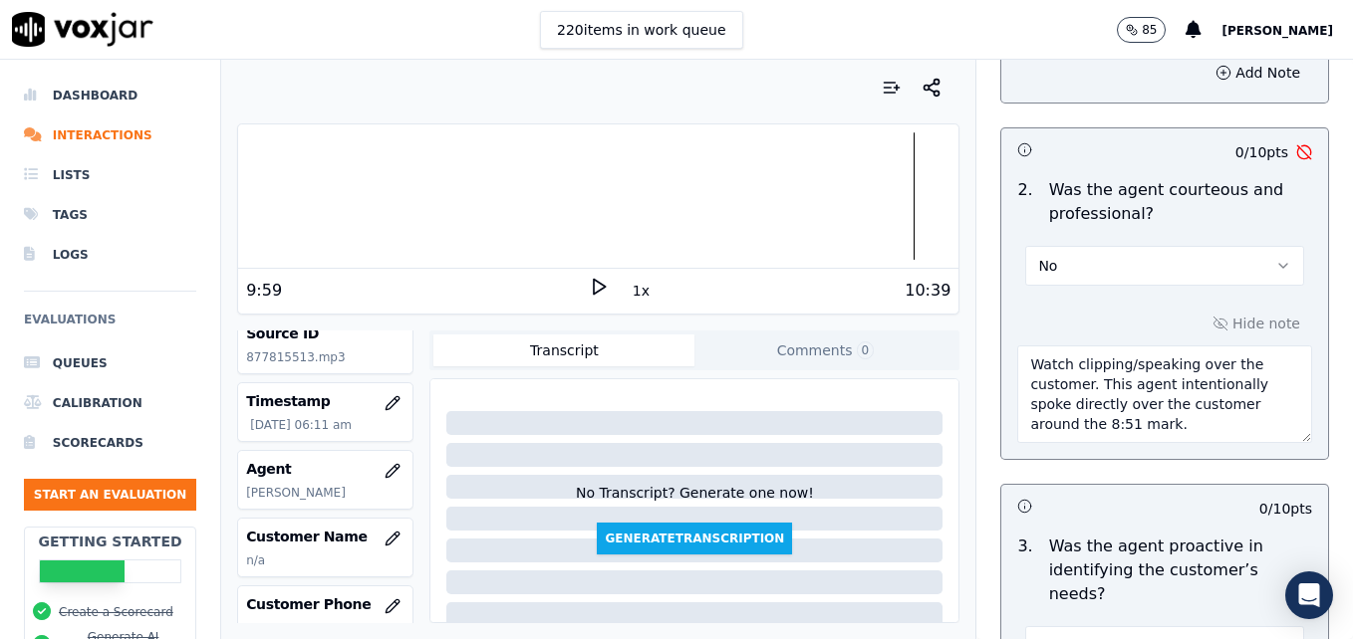
click at [1077, 380] on textarea "Watch clipping/speaking over the customer. This agent intentionally spoke direc…" at bounding box center [1164, 395] width 295 height 98
click at [1131, 375] on textarea "Watch clipping/speaking over the customer. This agent intentionally spoke direc…" at bounding box center [1164, 395] width 295 height 98
click at [1099, 377] on textarea "Watch clipping/speaking over the customer. This agent intentionally spoke direc…" at bounding box center [1164, 395] width 295 height 98
click at [589, 283] on icon at bounding box center [599, 287] width 20 height 20
click at [1236, 379] on textarea "Watch clipping/speaking over the customer. This agent intentionally spoke direc…" at bounding box center [1164, 395] width 295 height 98
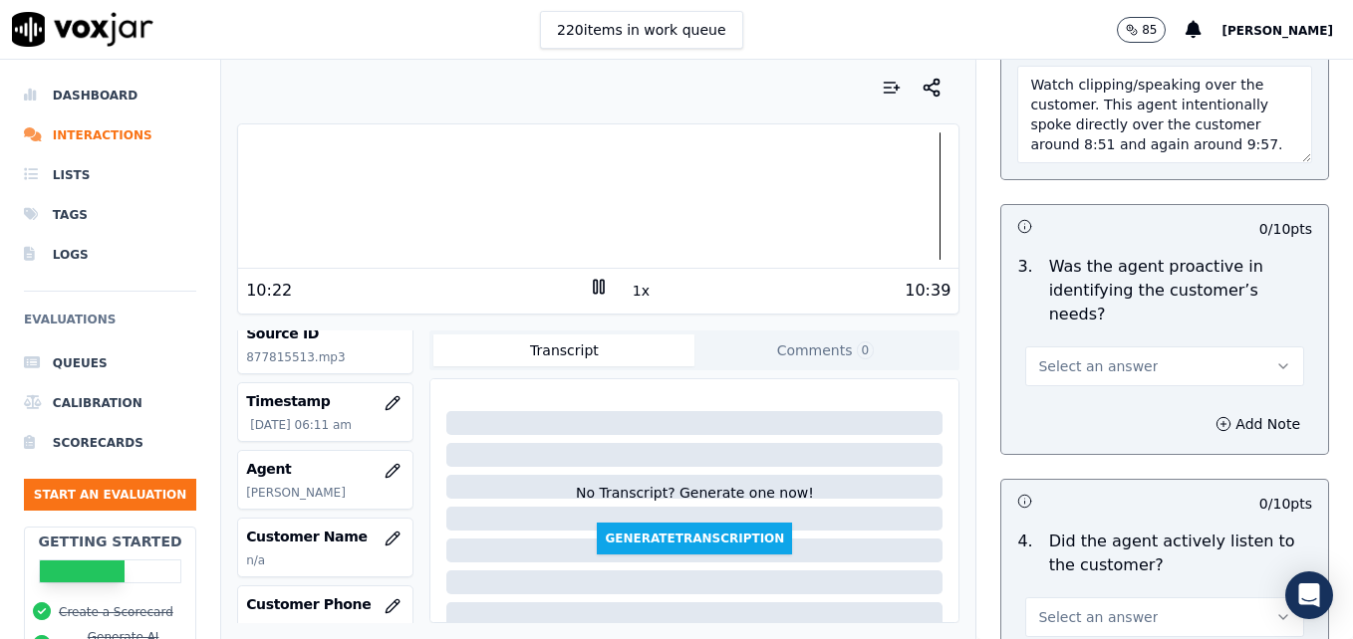
scroll to position [1992, 0]
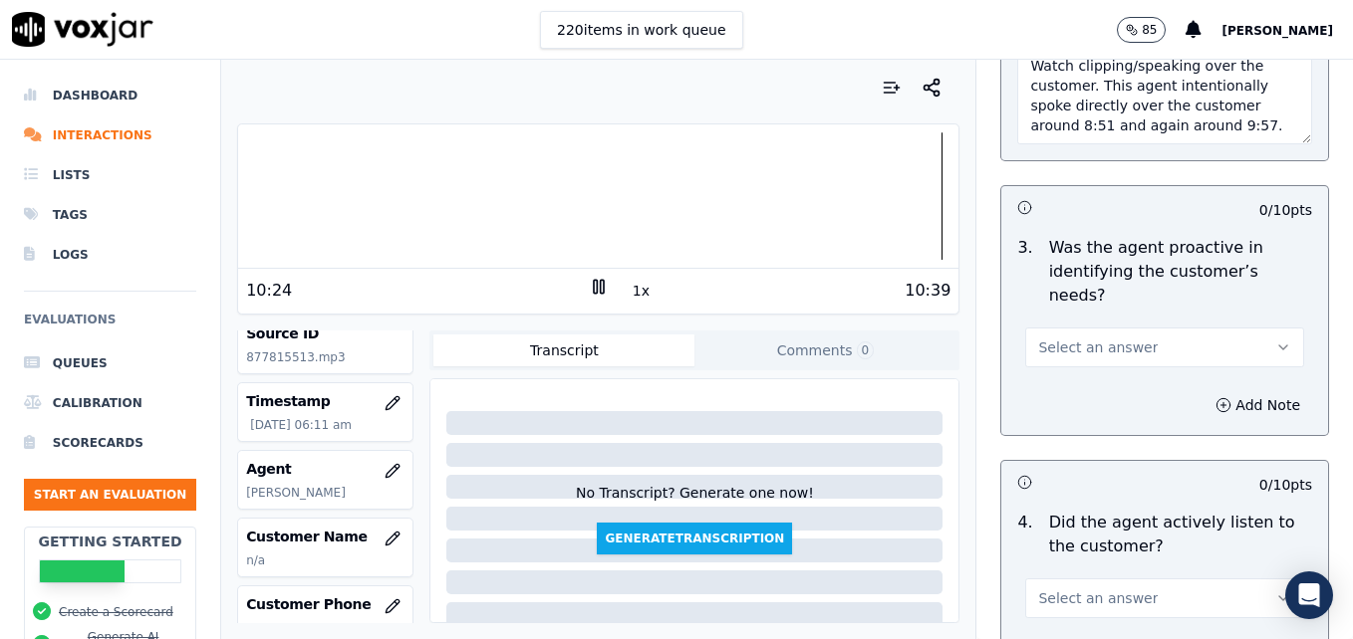
type textarea "Watch clipping/speaking over the customer. This agent intentionally spoke direc…"
click at [1243, 328] on button "Select an answer" at bounding box center [1164, 348] width 279 height 40
click at [1106, 330] on div "Yes" at bounding box center [1132, 321] width 244 height 32
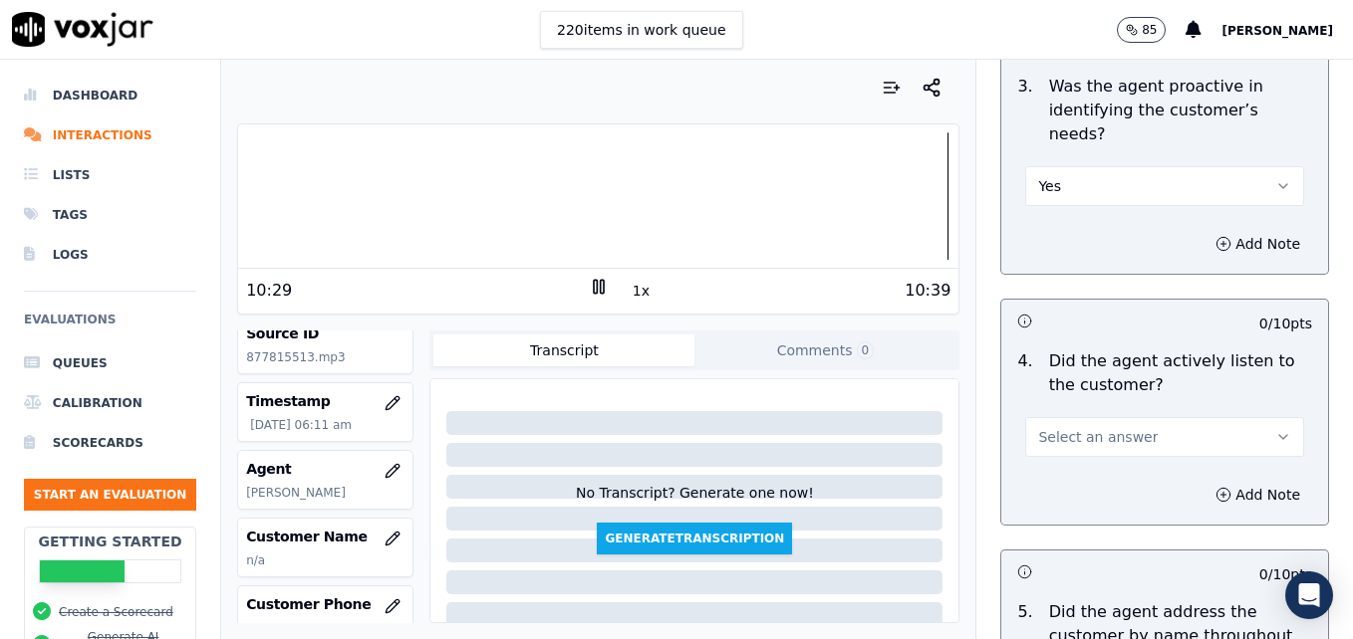
scroll to position [2191, 0]
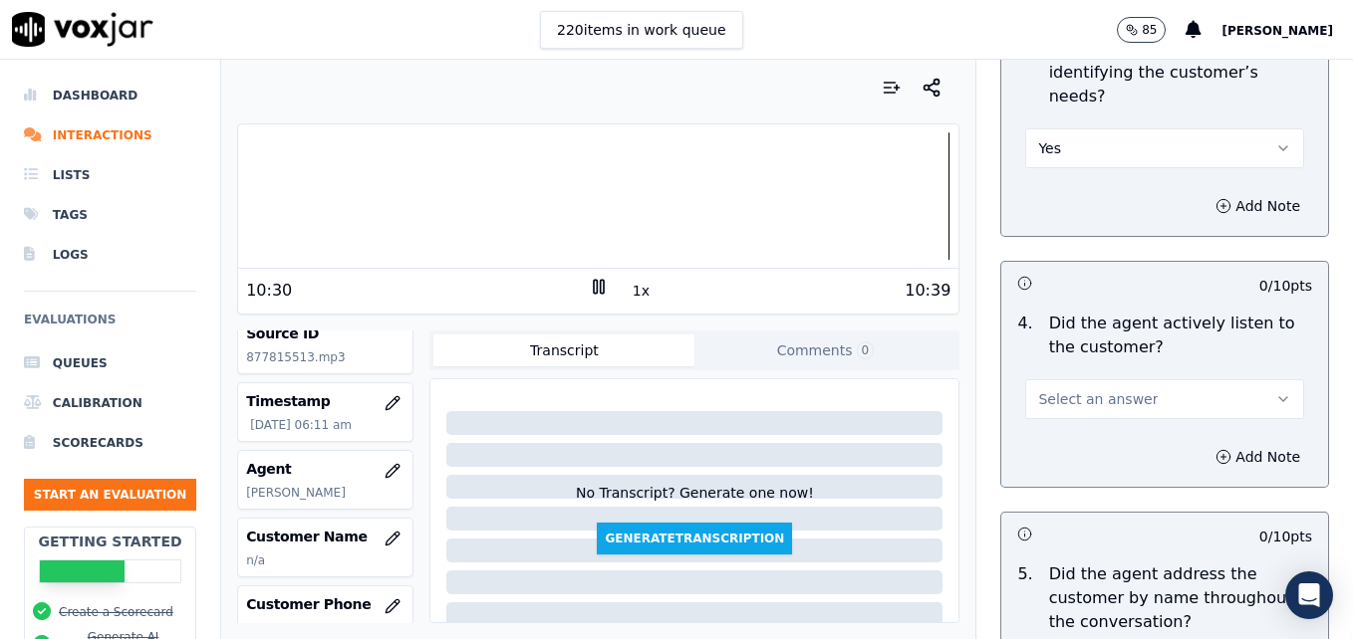
click at [1245, 379] on button "Select an answer" at bounding box center [1164, 399] width 279 height 40
click at [1109, 374] on div "Yes" at bounding box center [1132, 373] width 244 height 32
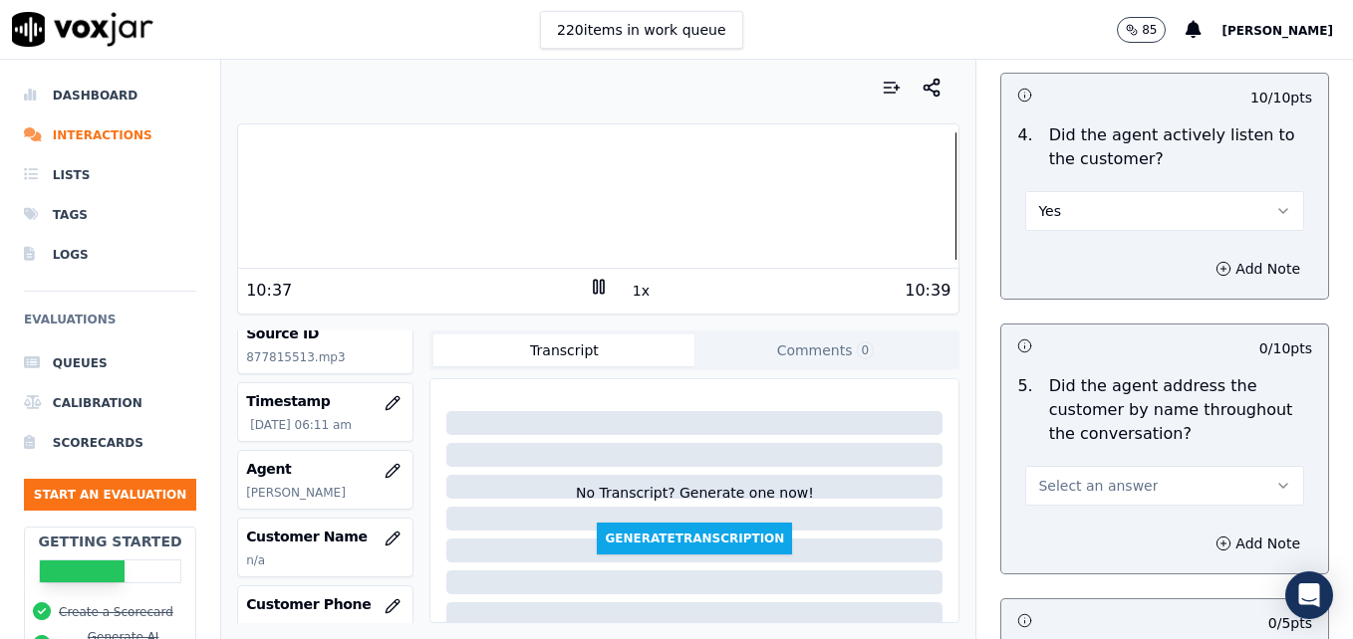
scroll to position [2490, 0]
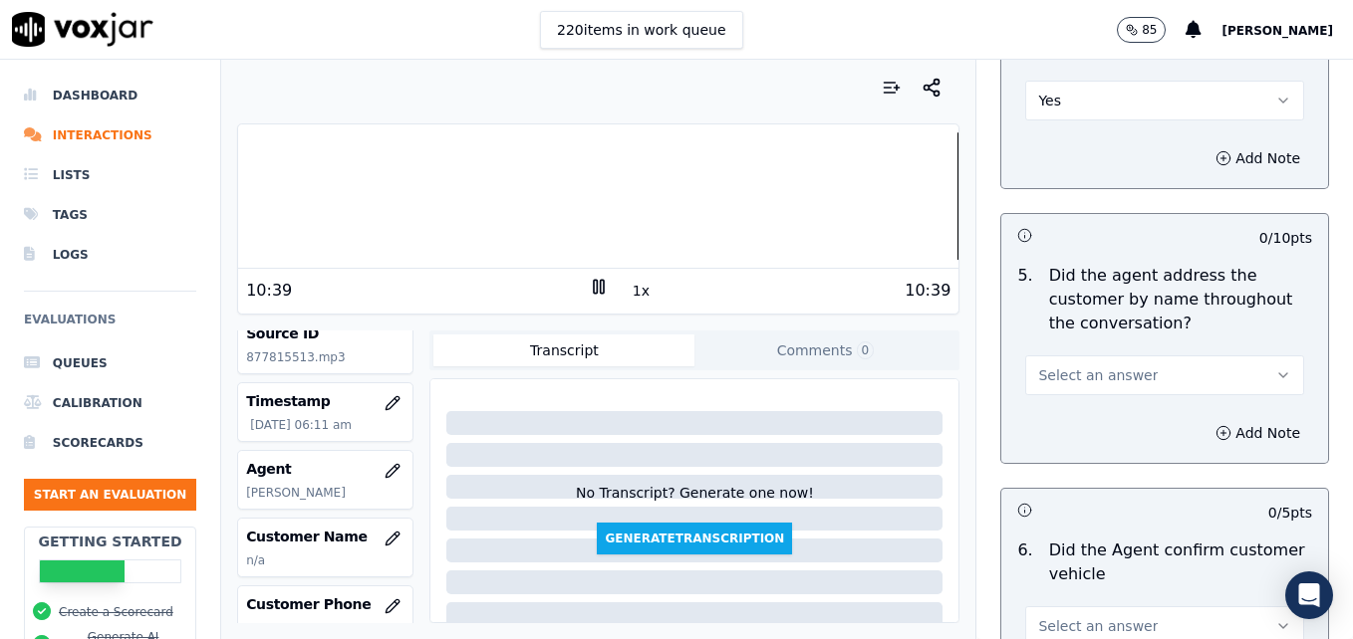
click at [1279, 374] on icon "button" at bounding box center [1283, 376] width 8 height 4
click at [1054, 344] on div "Yes" at bounding box center [1132, 349] width 244 height 32
click at [1229, 356] on button "Yes" at bounding box center [1164, 376] width 279 height 40
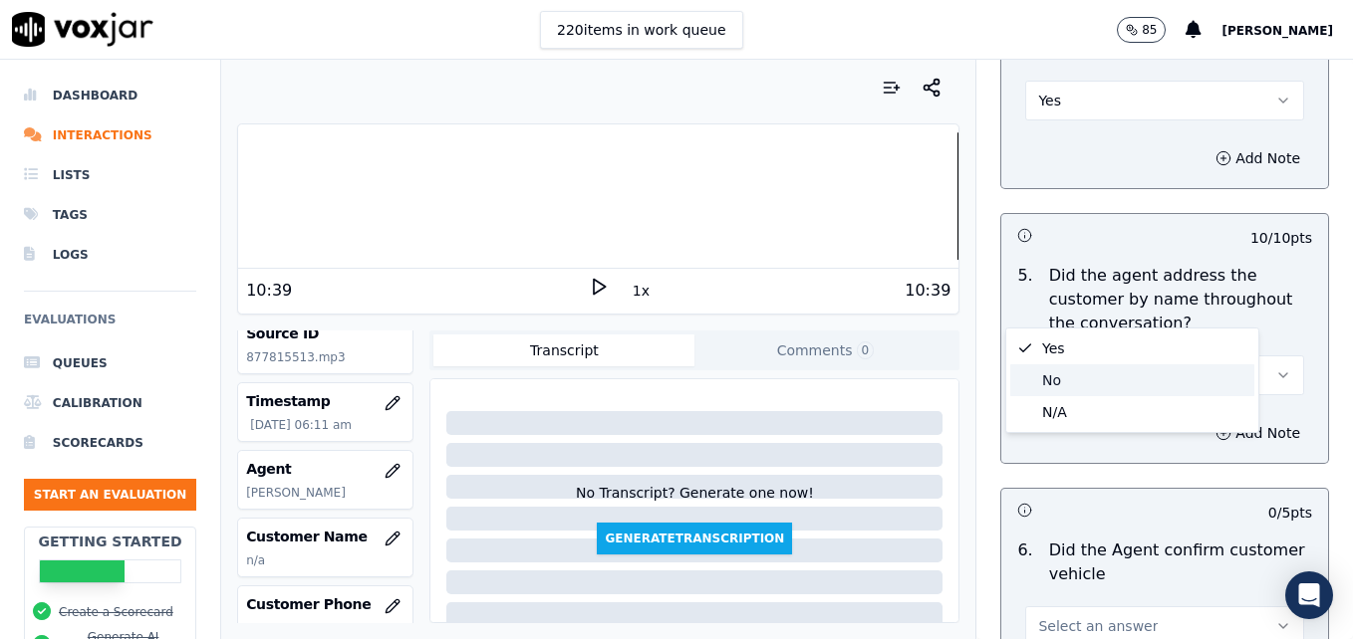
click at [1068, 374] on div "No" at bounding box center [1132, 381] width 244 height 32
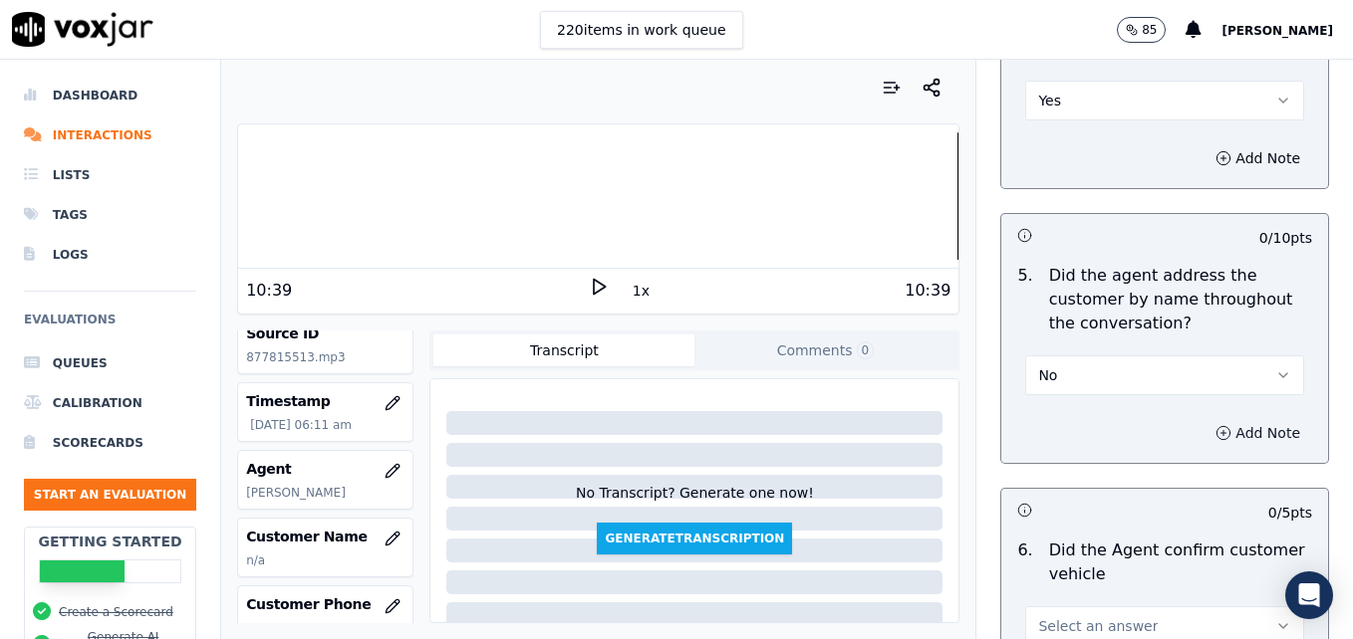
drag, startPoint x: 1190, startPoint y: 354, endPoint x: 1179, endPoint y: 372, distance: 21.0
click at [1203, 419] on button "Add Note" at bounding box center [1257, 433] width 109 height 28
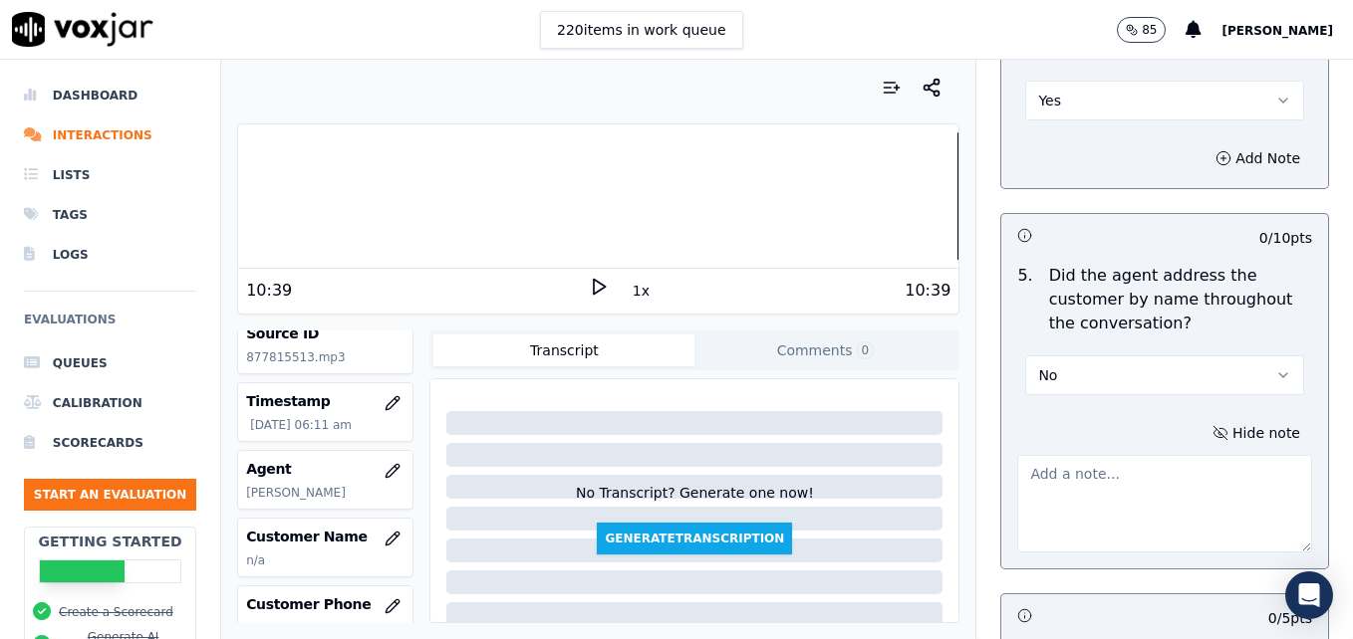
click at [1144, 455] on textarea at bounding box center [1164, 504] width 295 height 98
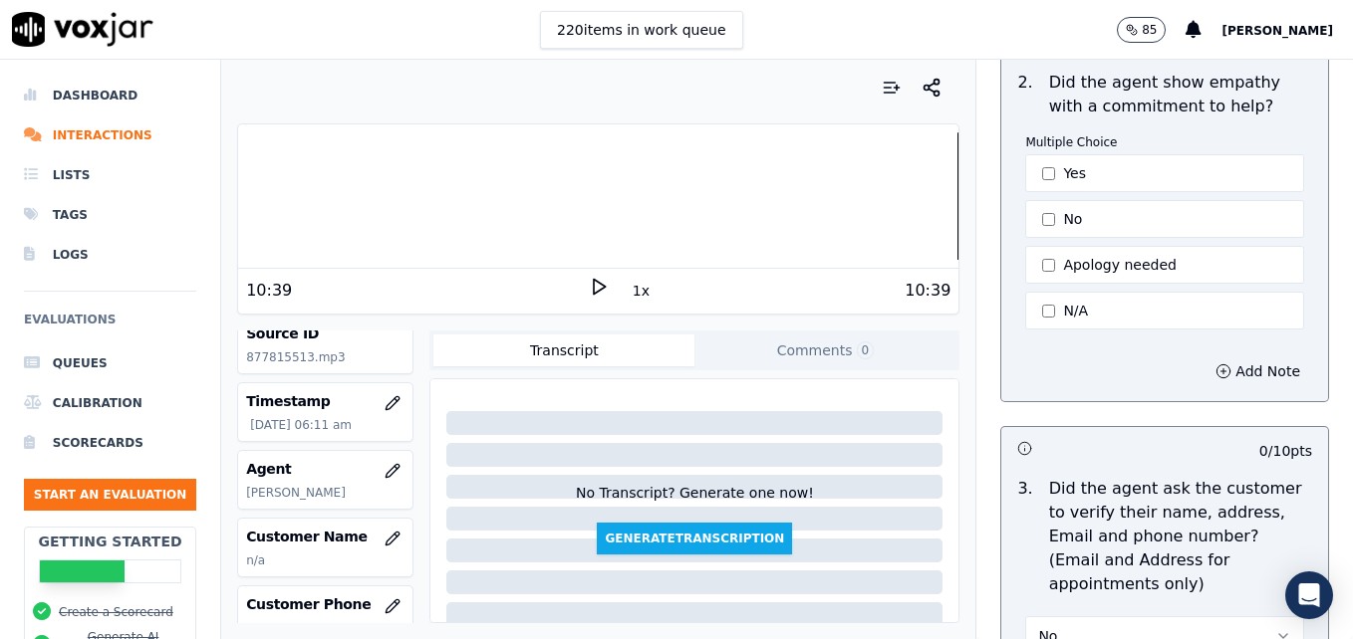
scroll to position [498, 0]
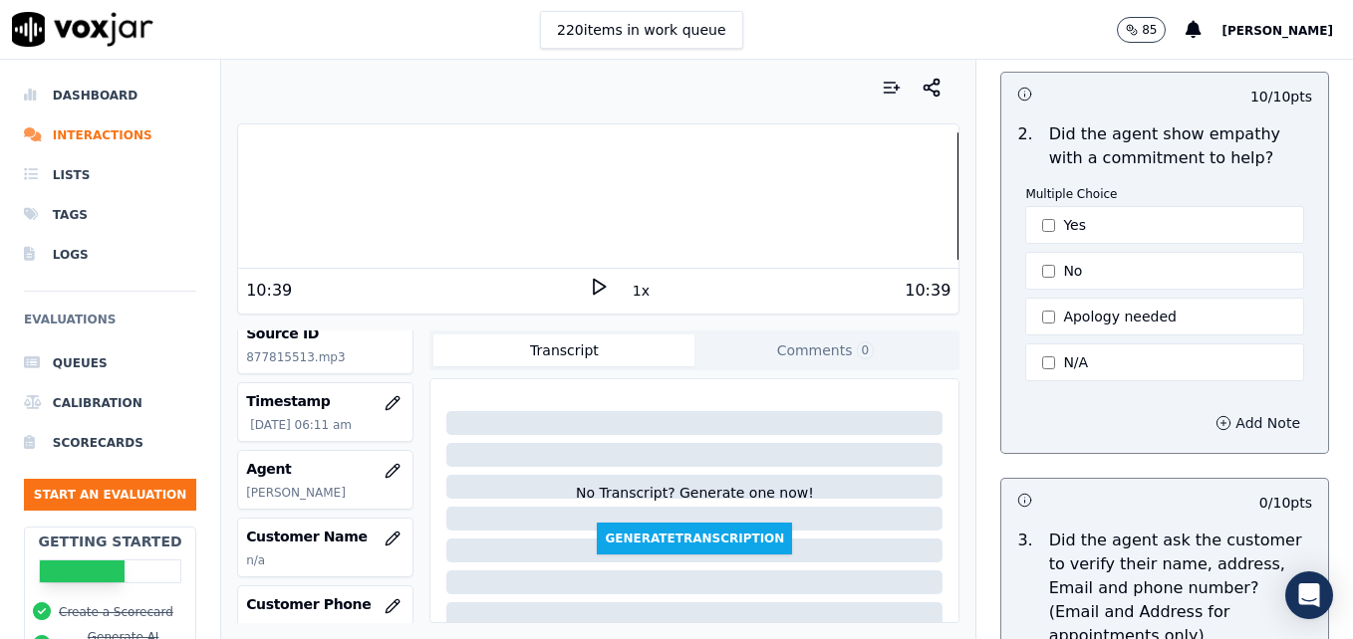
type textarea "Practice using the customer's name at least twice."
click at [1211, 409] on button "Add Note" at bounding box center [1257, 423] width 109 height 28
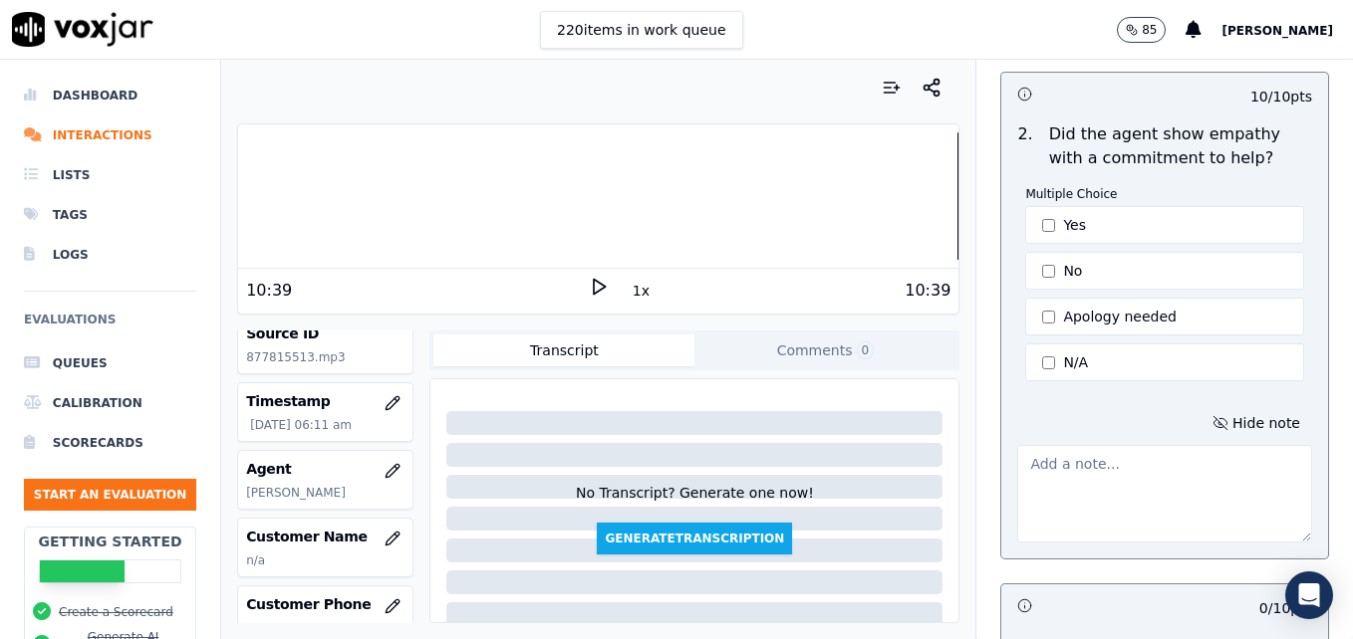
click at [1125, 458] on textarea at bounding box center [1164, 494] width 295 height 98
type textarea "T"
click at [1076, 448] on textarea at bounding box center [1164, 494] width 295 height 98
type textarea "T"
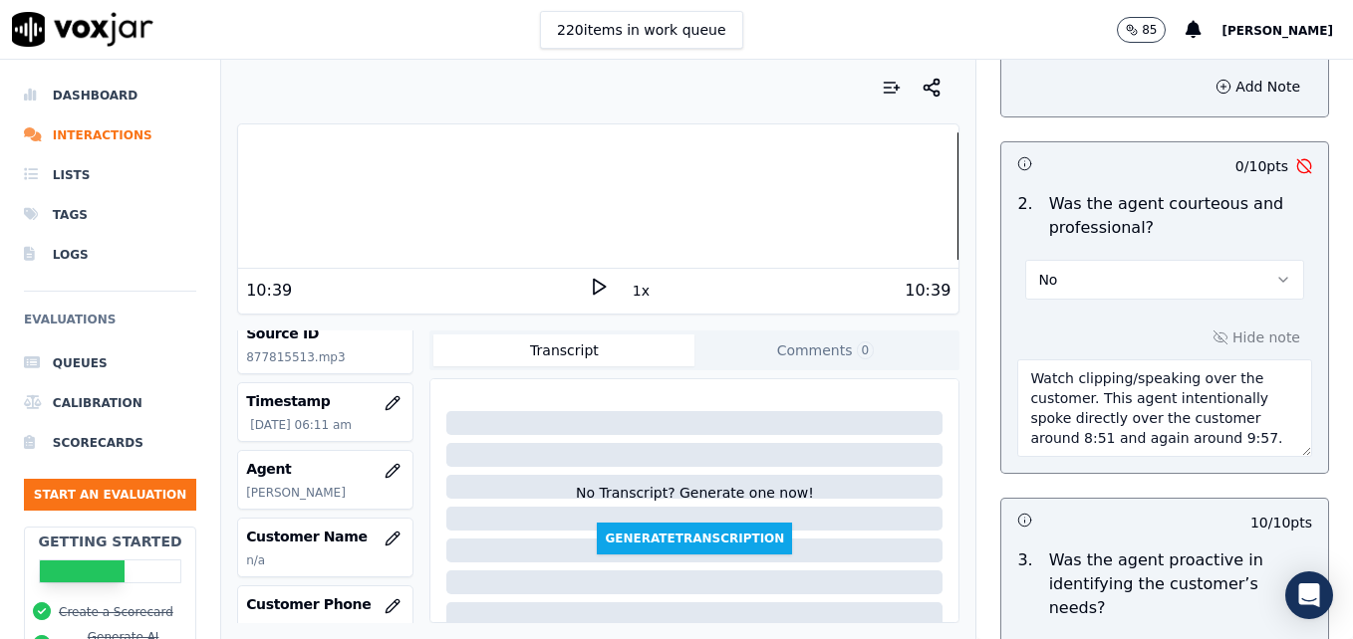
scroll to position [1793, 0]
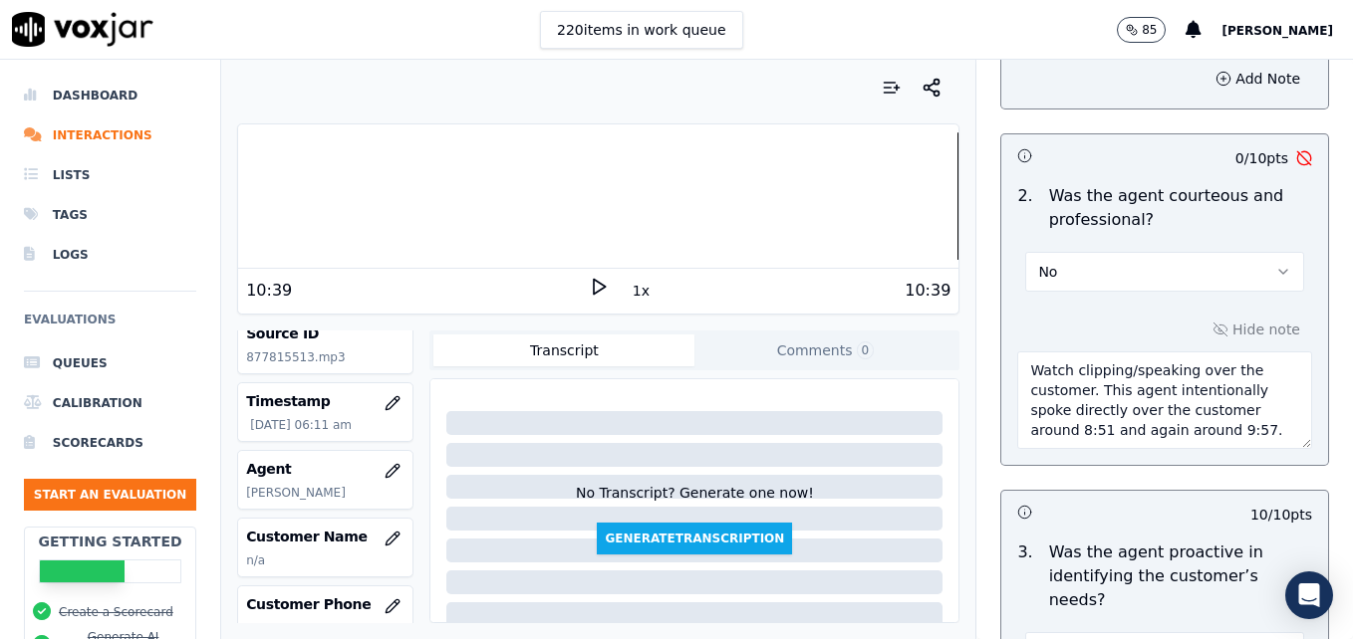
click at [925, 204] on div at bounding box center [598, 195] width 720 height 127
type textarea "It is important to maintain a patient tone and demeanor, even with challenging …"
click at [595, 284] on icon at bounding box center [599, 287] width 20 height 20
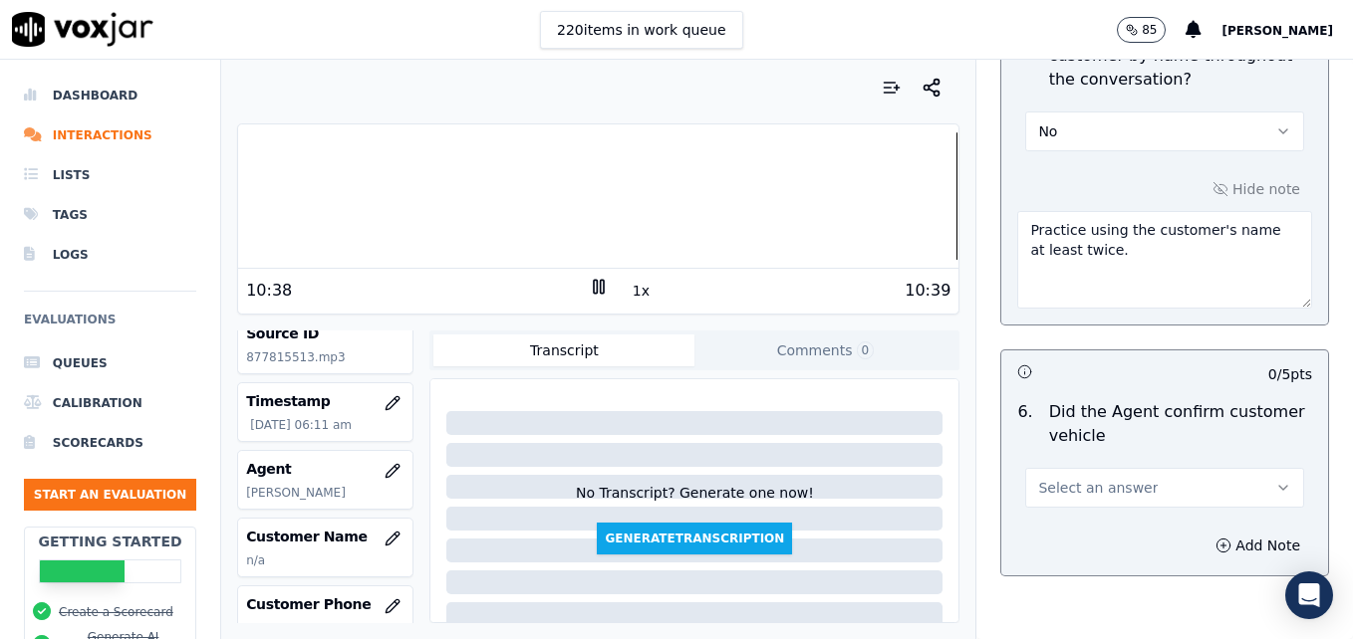
scroll to position [2888, 0]
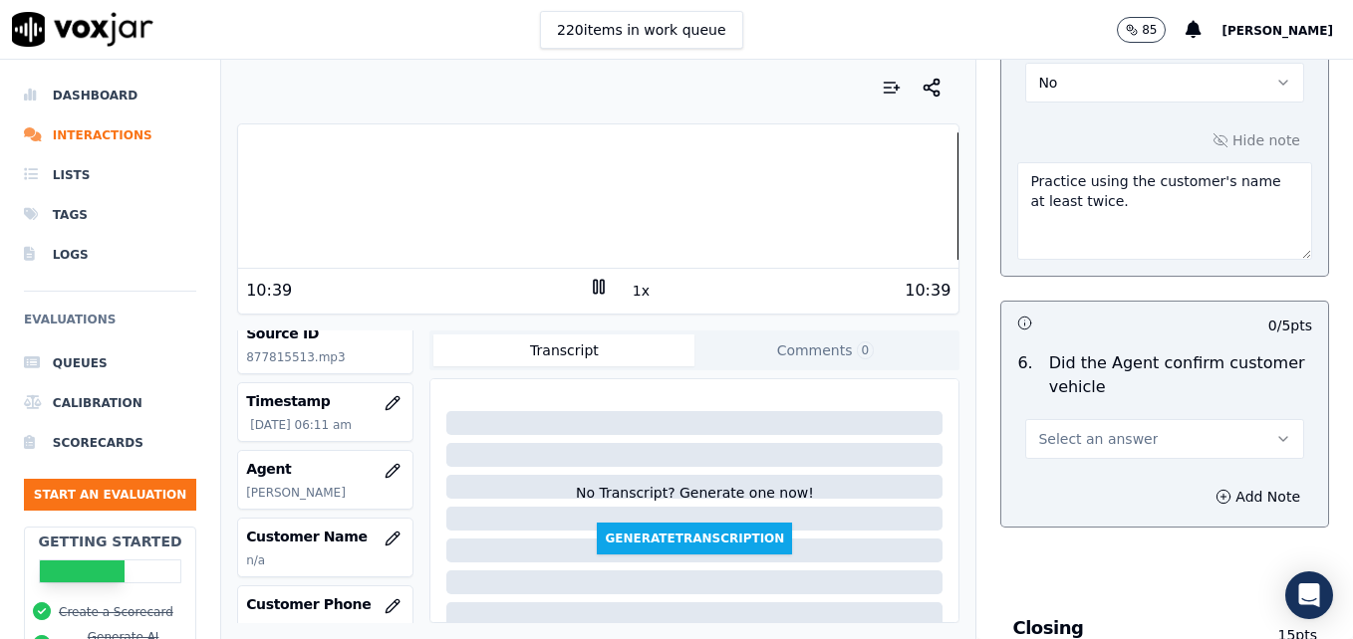
click at [1275, 431] on icon "button" at bounding box center [1283, 439] width 16 height 16
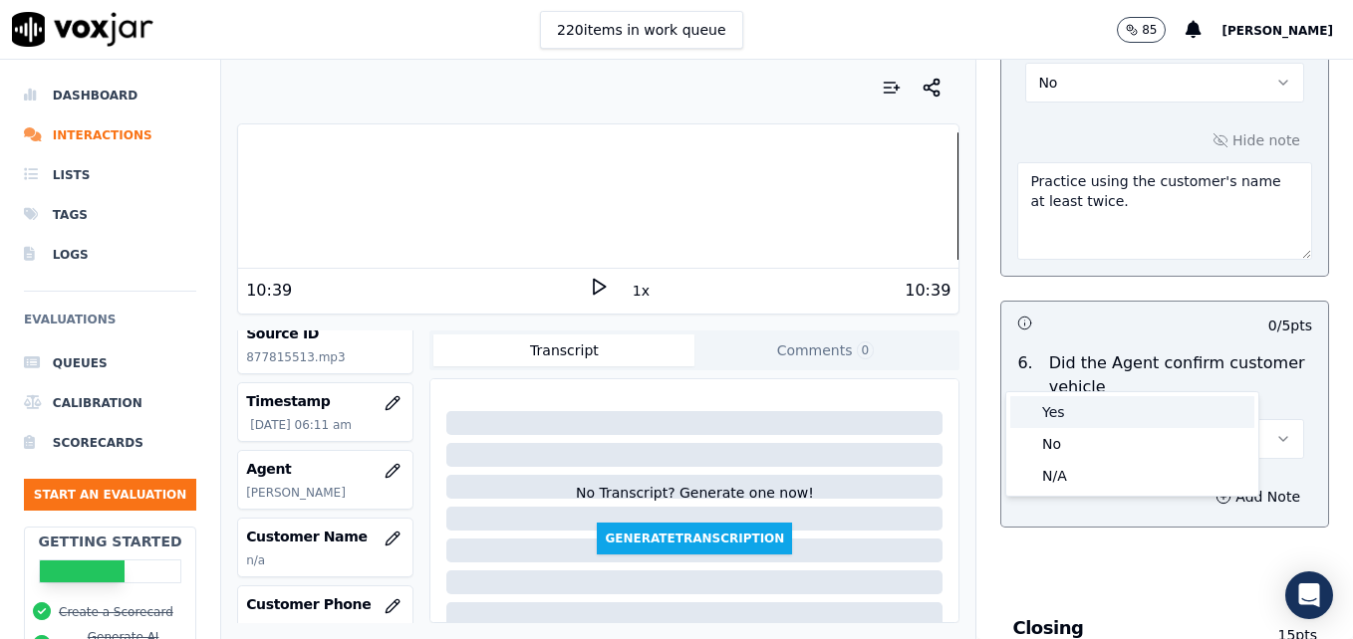
click at [1090, 420] on div "Yes" at bounding box center [1132, 412] width 244 height 32
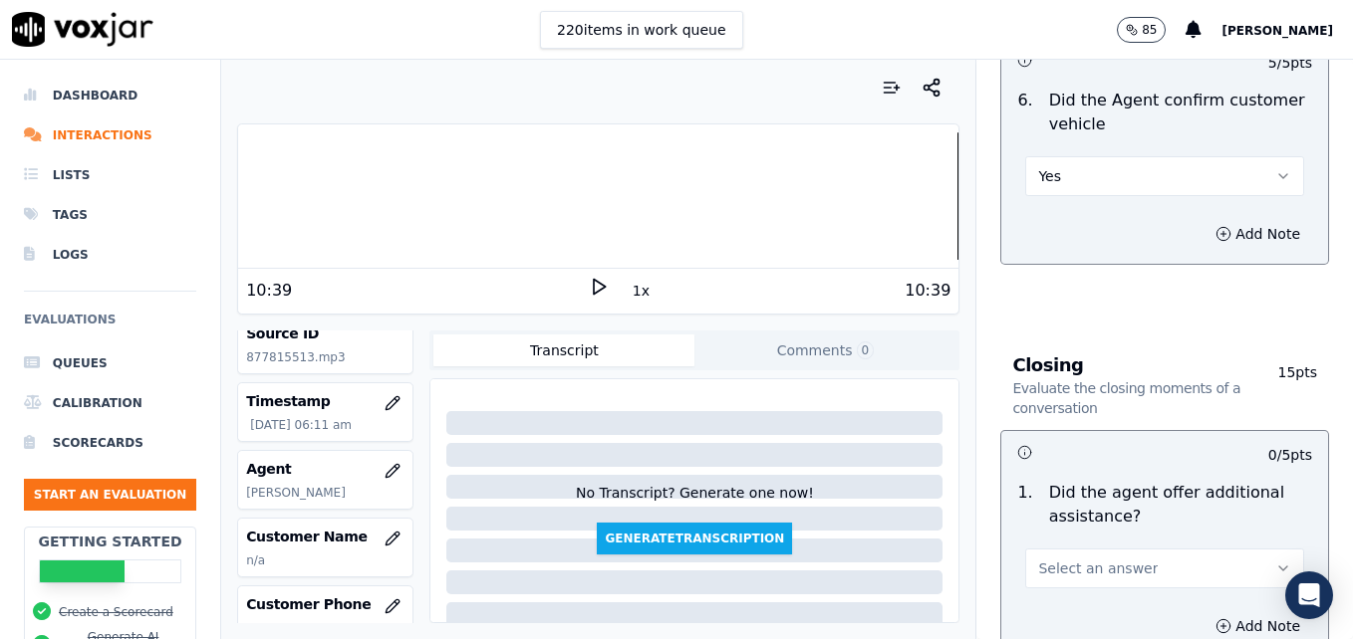
scroll to position [3187, 0]
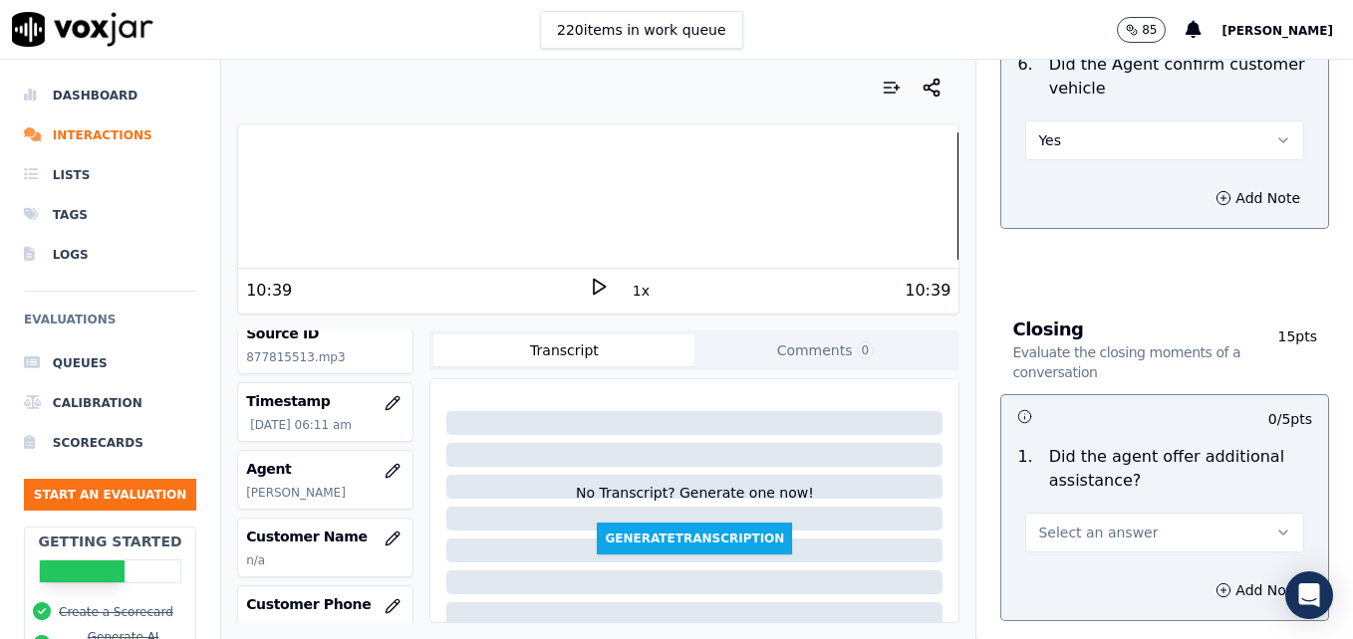
click at [1246, 513] on button "Select an answer" at bounding box center [1164, 533] width 279 height 40
click at [1073, 502] on div "Yes" at bounding box center [1132, 506] width 244 height 32
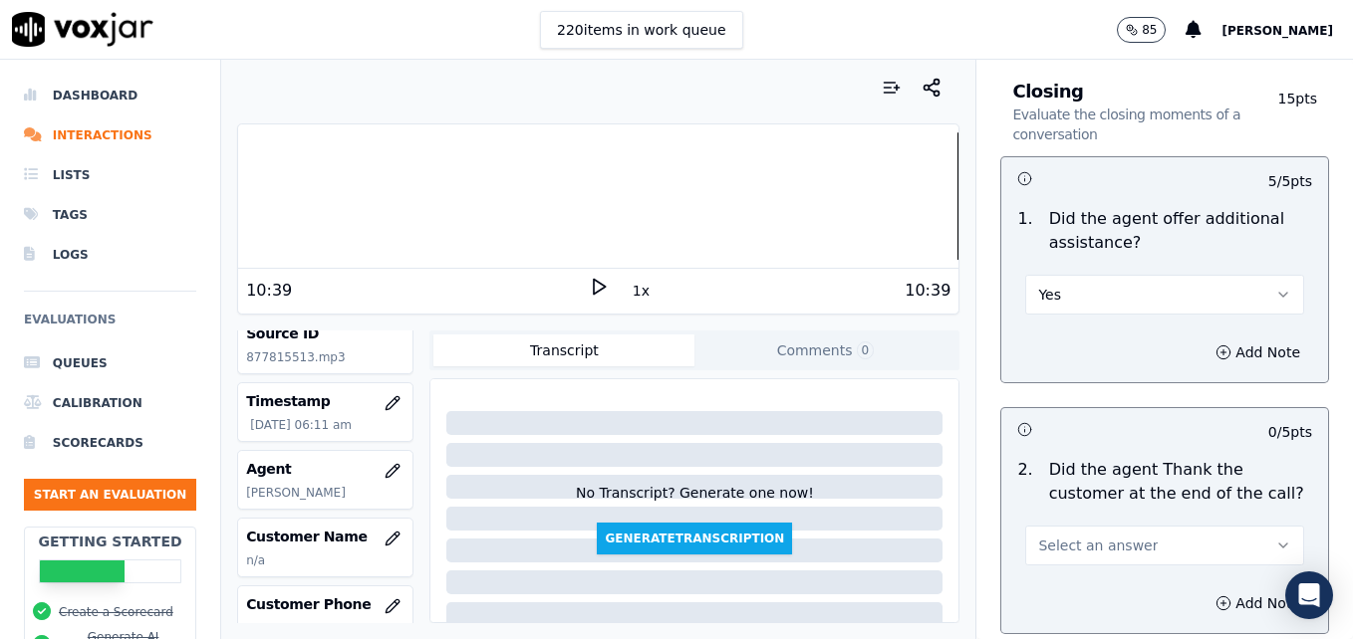
scroll to position [3486, 0]
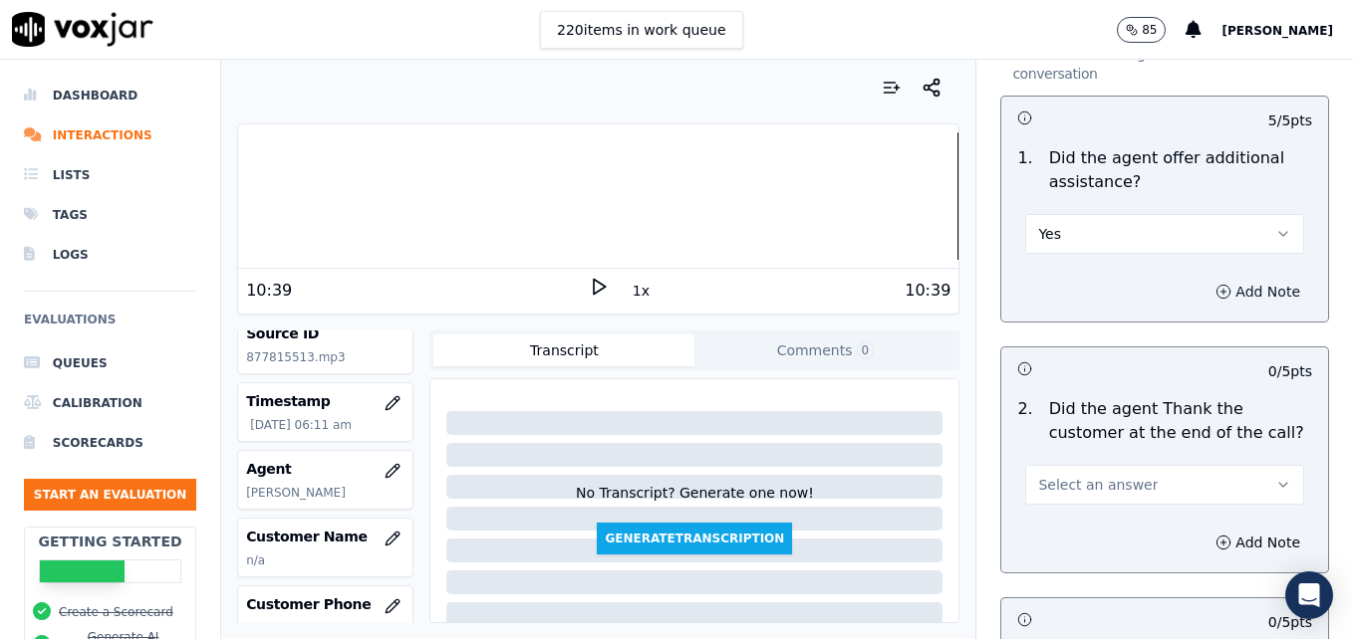
click at [1211, 278] on button "Add Note" at bounding box center [1257, 292] width 109 height 28
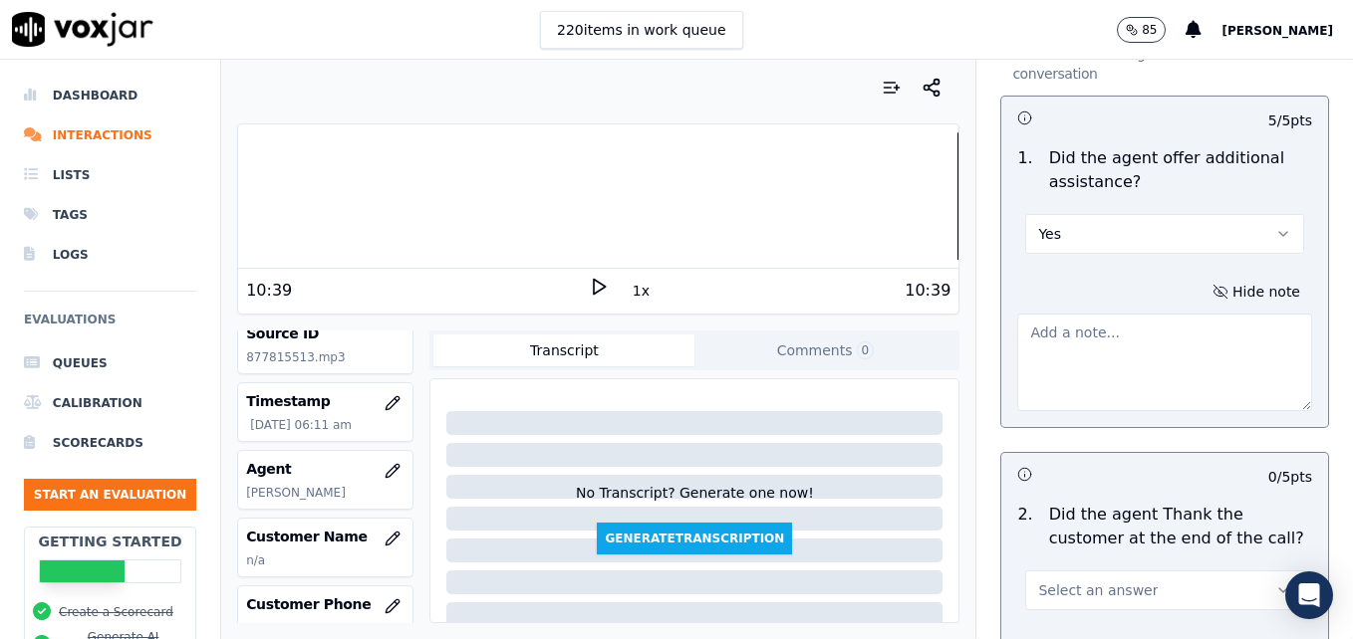
click at [1150, 320] on textarea at bounding box center [1164, 363] width 295 height 98
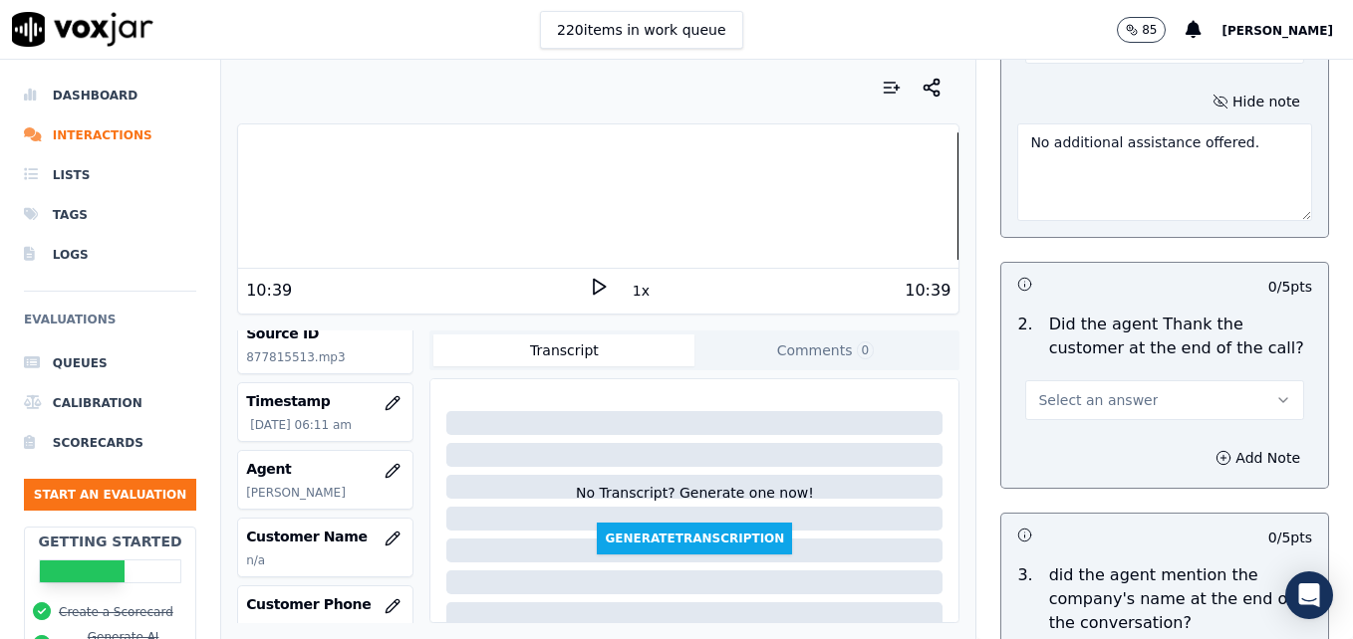
scroll to position [3685, 0]
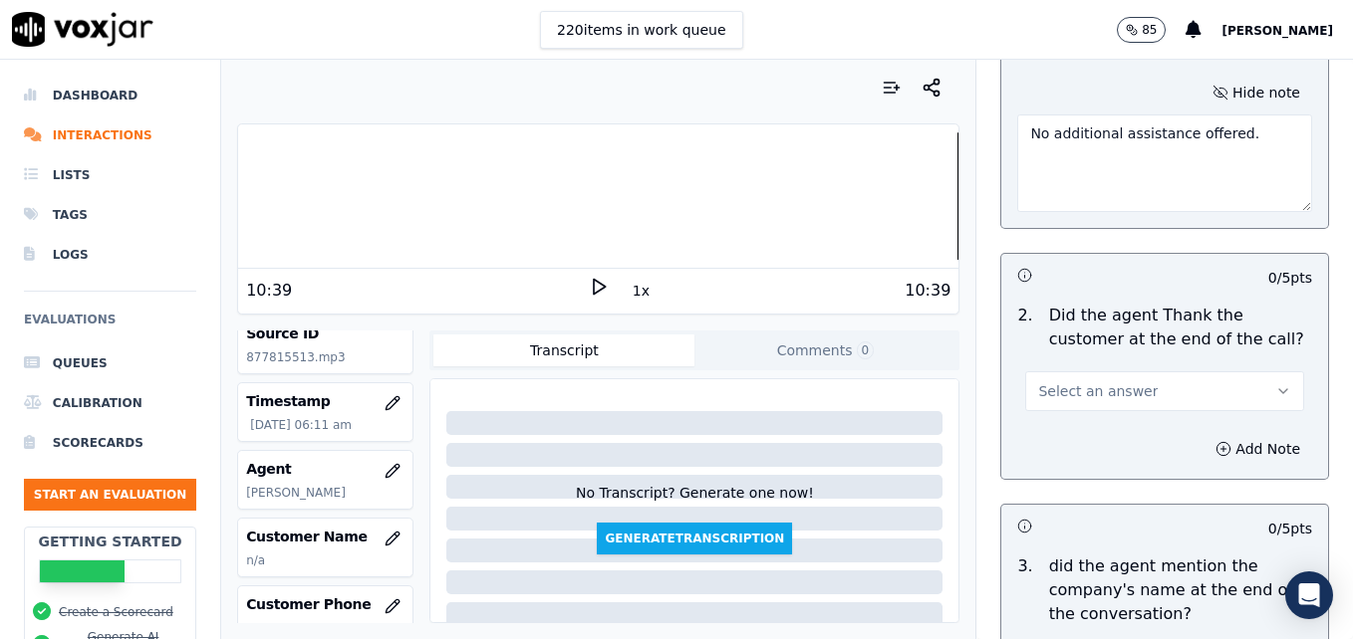
type textarea "No additional assistance offered."
drag, startPoint x: 1247, startPoint y: 311, endPoint x: 1229, endPoint y: 323, distance: 21.5
click at [1245, 372] on button "Select an answer" at bounding box center [1164, 392] width 279 height 40
click at [1088, 361] on div "Yes" at bounding box center [1132, 365] width 244 height 32
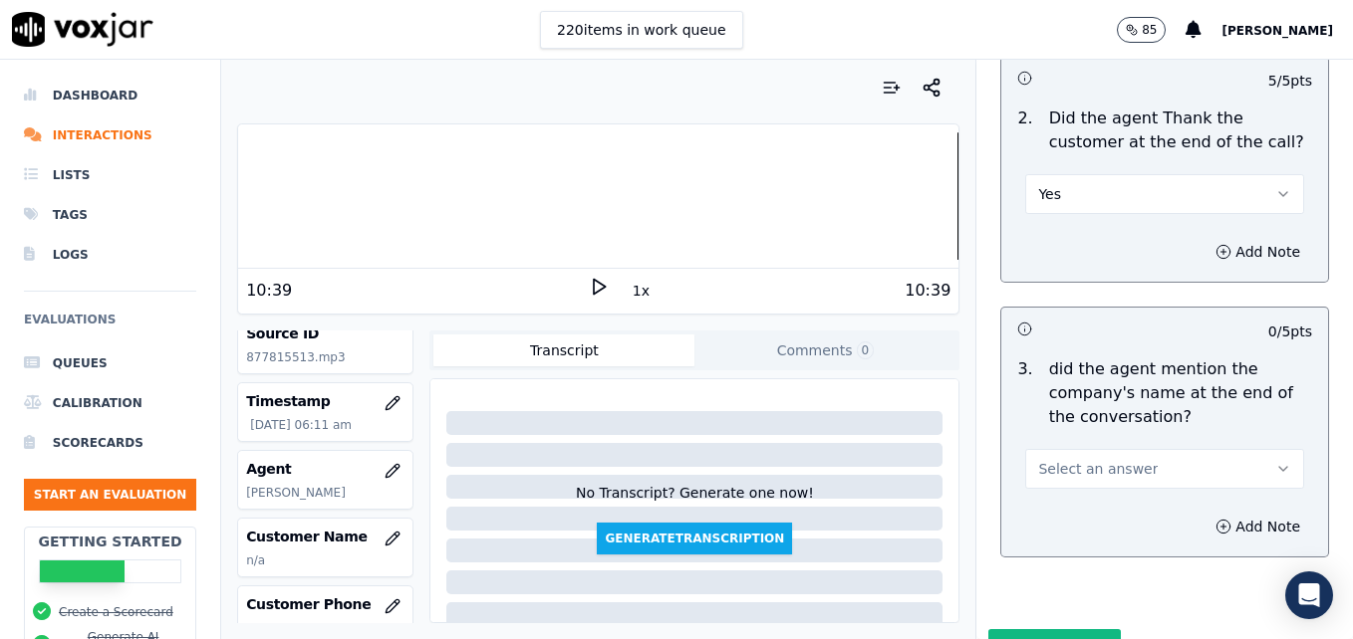
scroll to position [3893, 0]
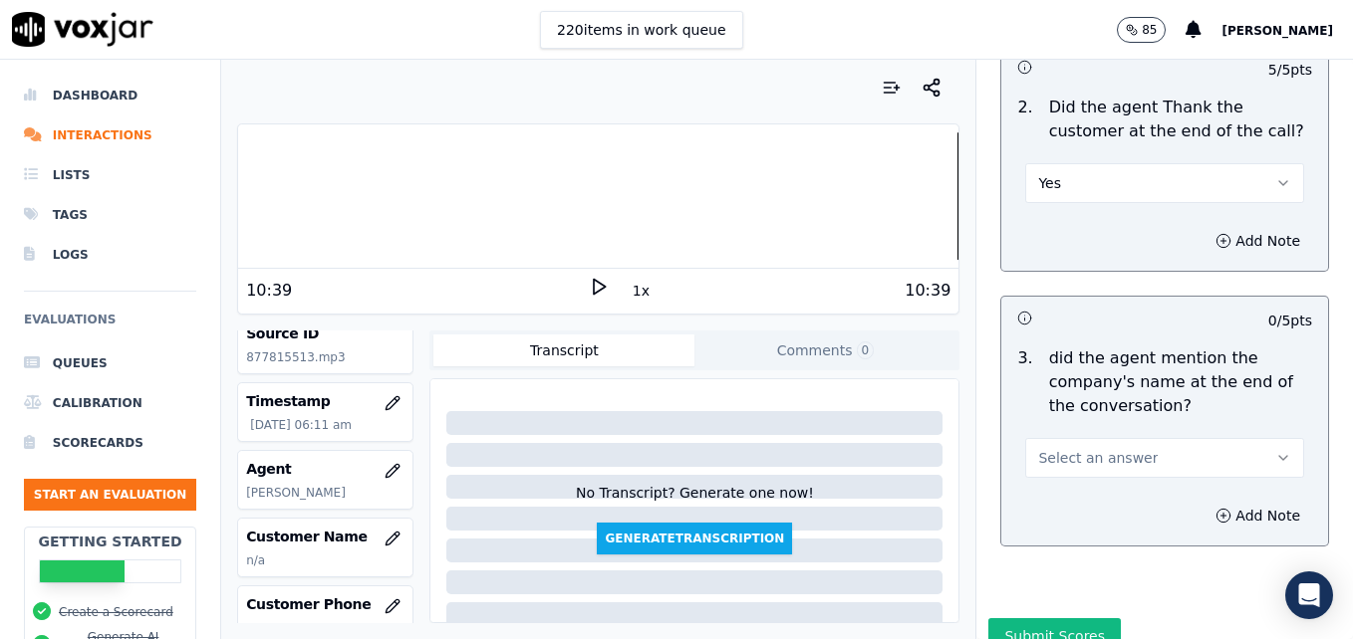
click at [1233, 438] on button "Select an answer" at bounding box center [1164, 458] width 279 height 40
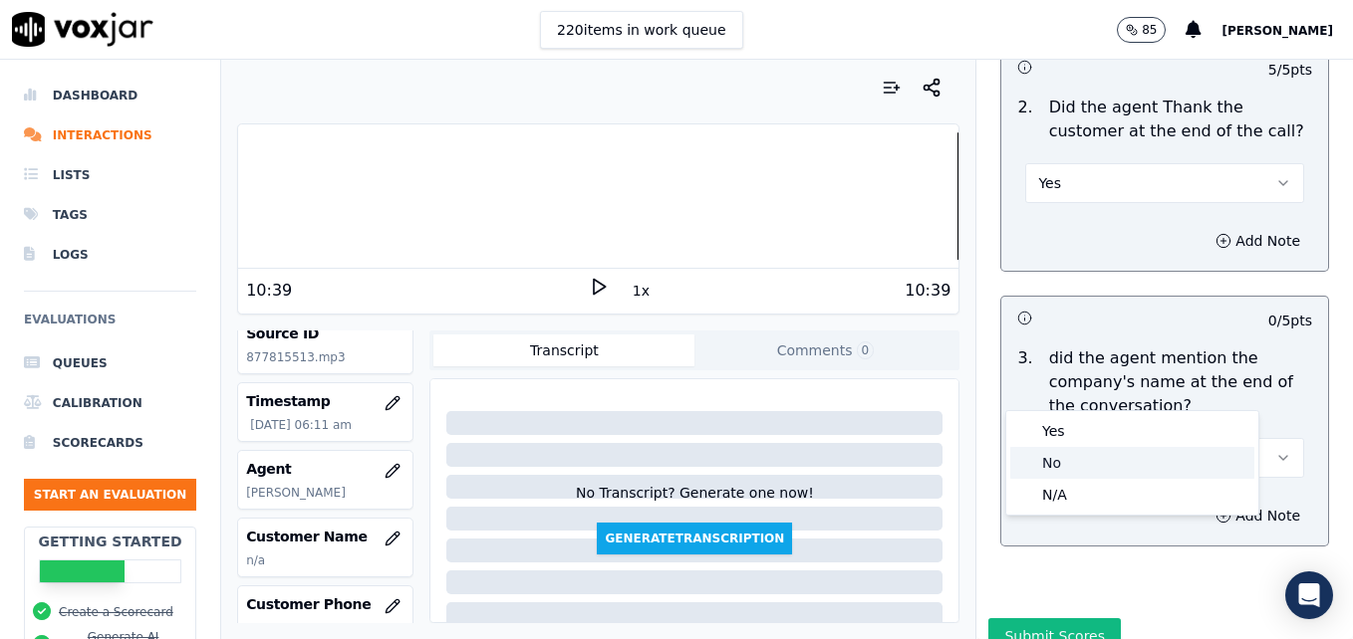
click at [1056, 460] on div "No" at bounding box center [1132, 463] width 244 height 32
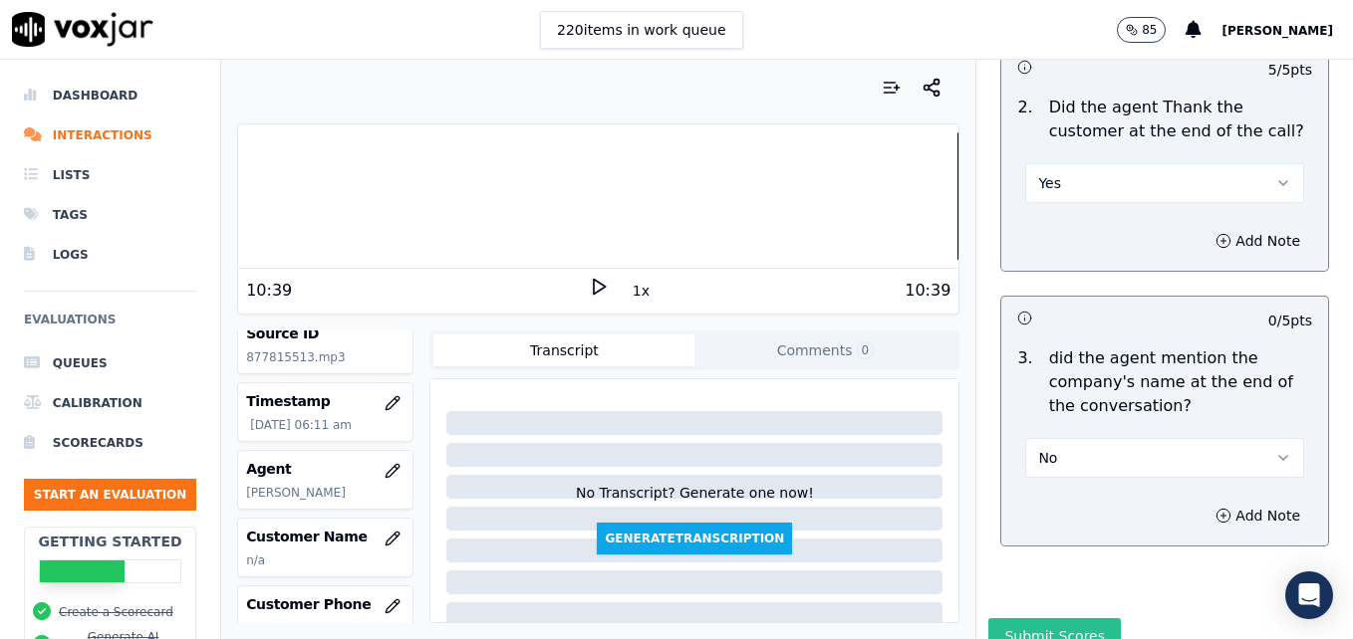
click at [1057, 619] on button "Submit Scores" at bounding box center [1054, 637] width 132 height 36
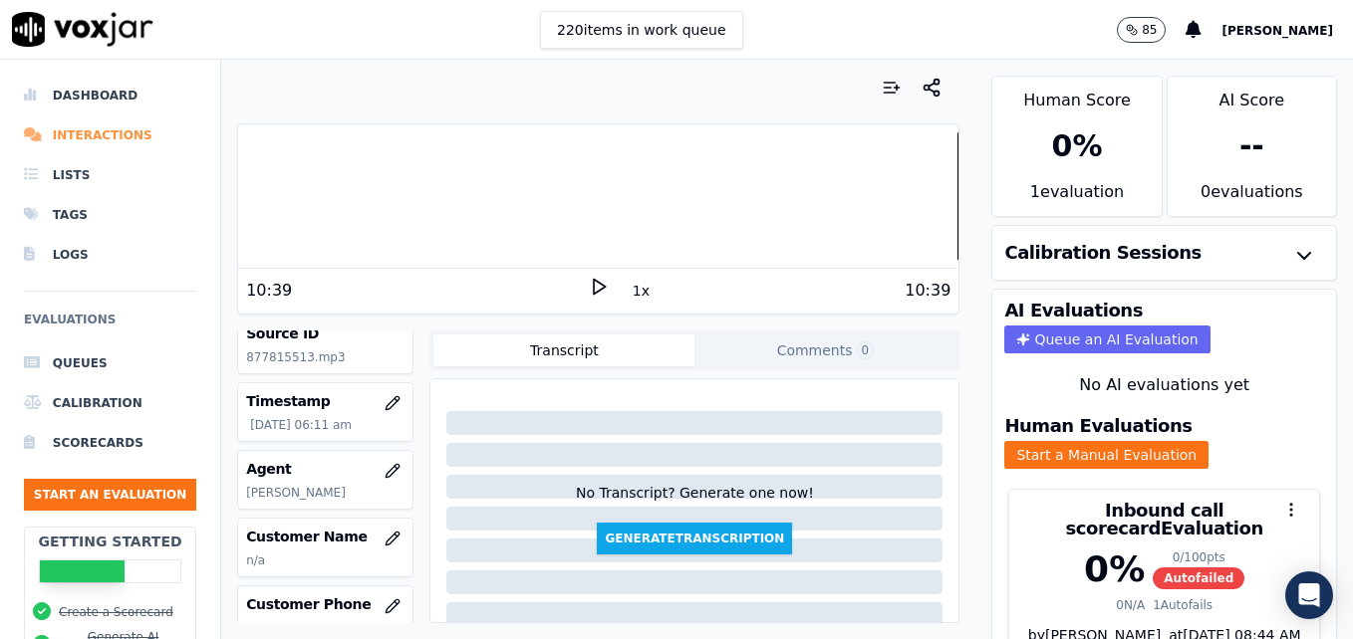
click at [65, 138] on li "Interactions" at bounding box center [110, 136] width 172 height 40
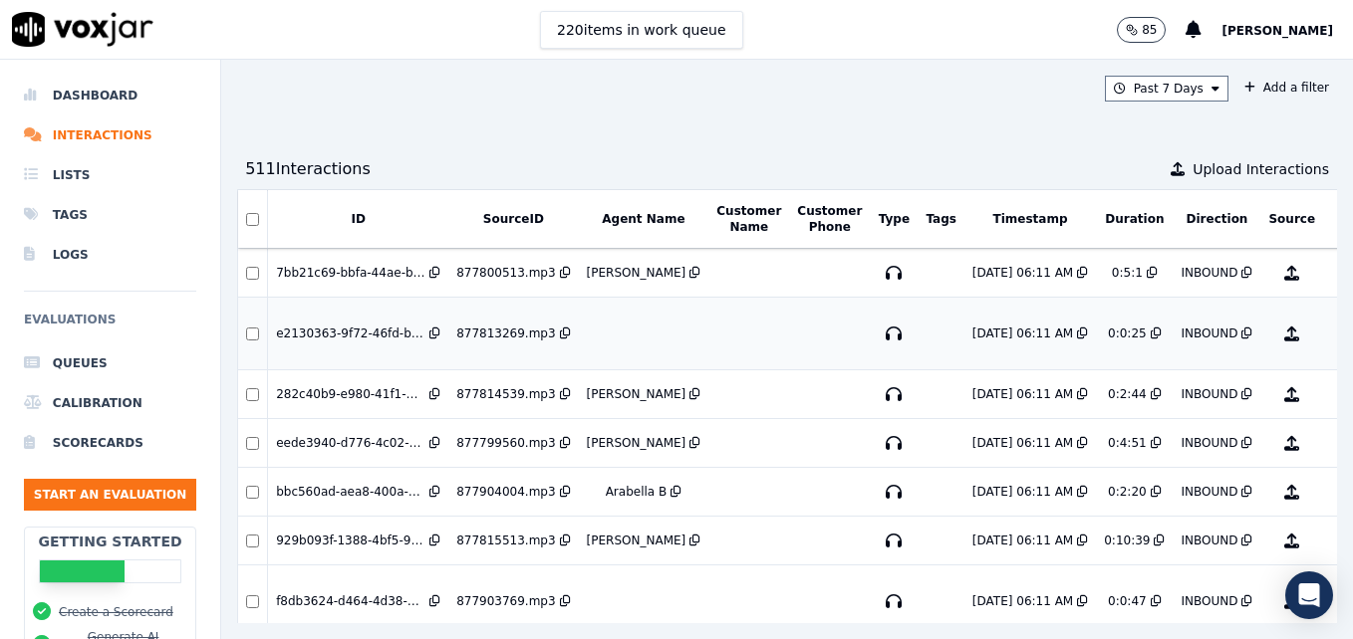
click at [1331, 333] on button "No Evaluation Yet" at bounding box center [1370, 334] width 79 height 56
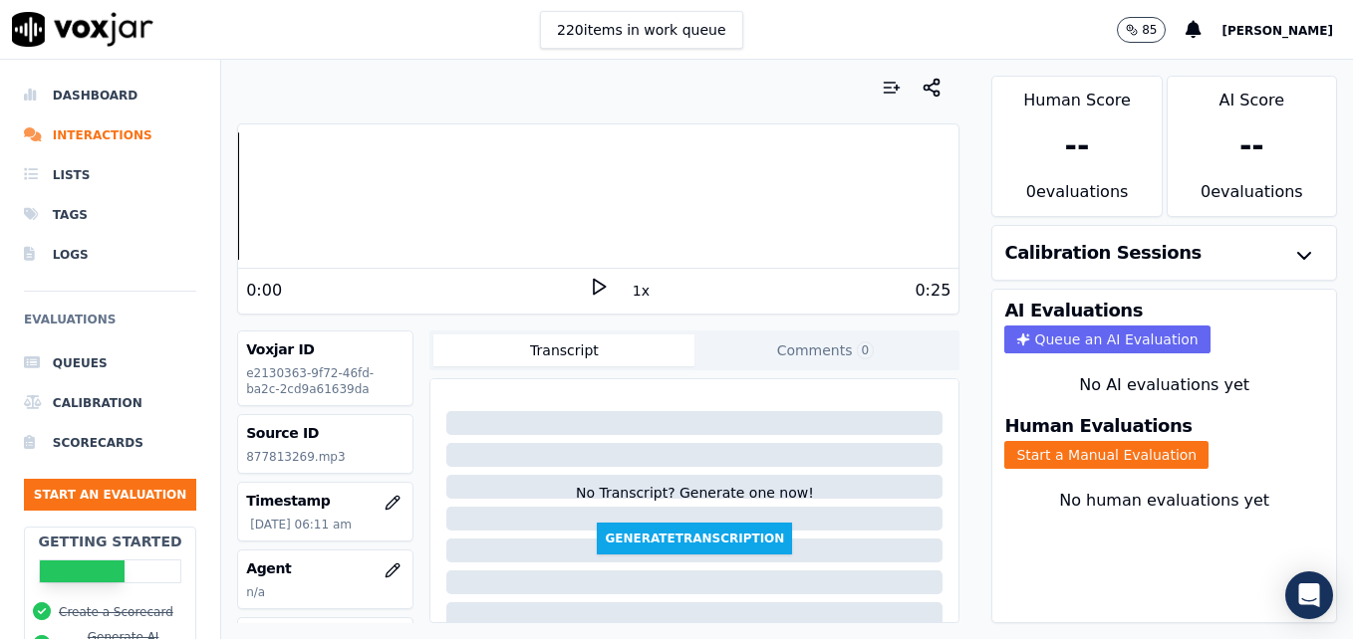
click at [594, 287] on polygon at bounding box center [600, 287] width 12 height 15
click at [511, 206] on div at bounding box center [598, 195] width 720 height 127
click at [595, 283] on icon at bounding box center [599, 287] width 20 height 20
click at [82, 132] on li "Interactions" at bounding box center [110, 136] width 172 height 40
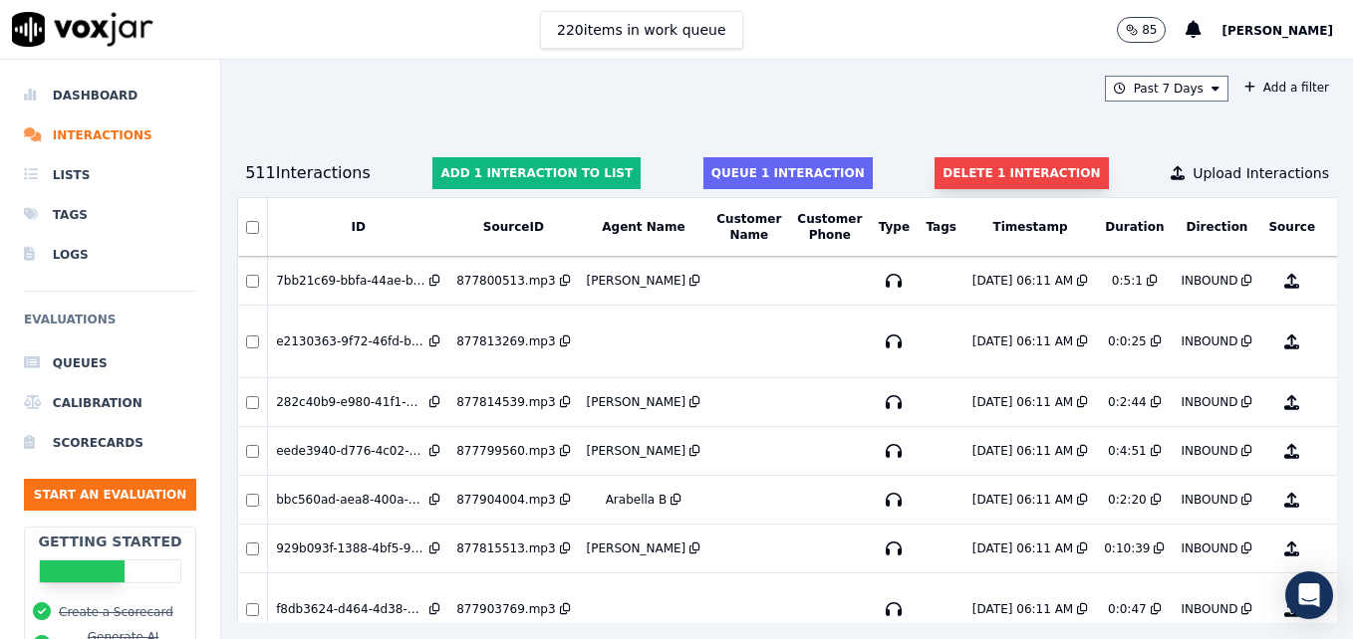
click at [965, 163] on button "Delete 1 interaction" at bounding box center [1020, 173] width 173 height 32
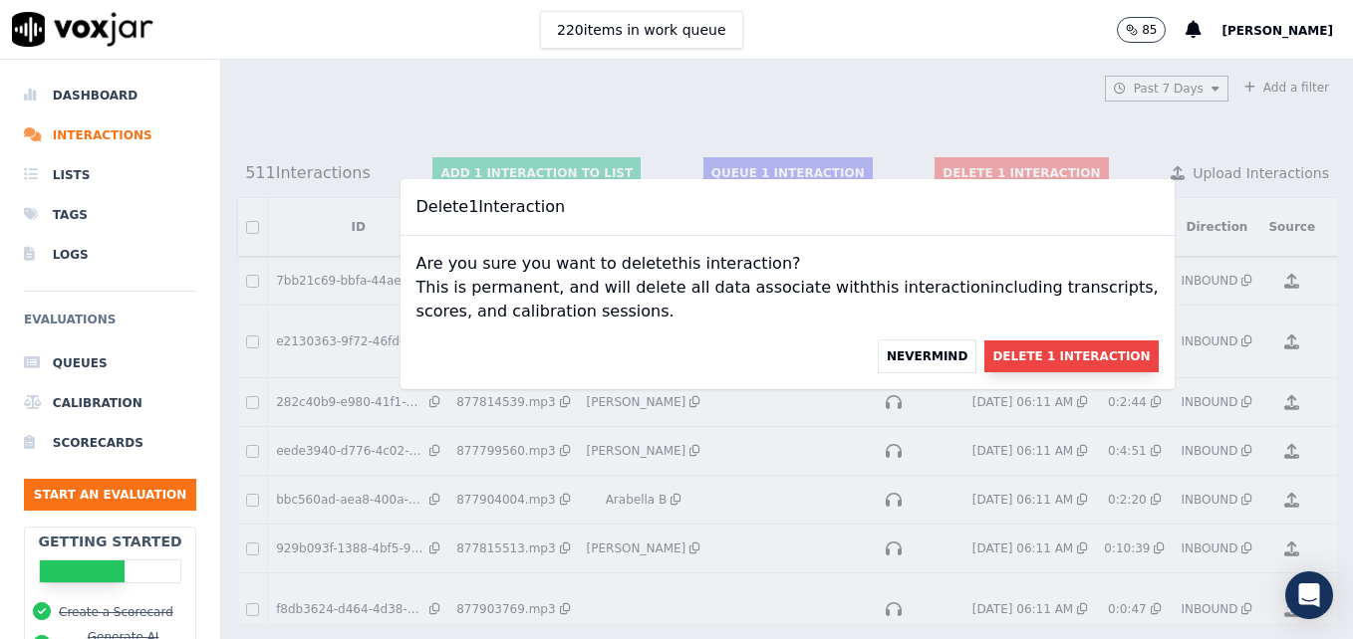
click at [1029, 359] on button "Delete 1 Interaction" at bounding box center [1070, 357] width 173 height 32
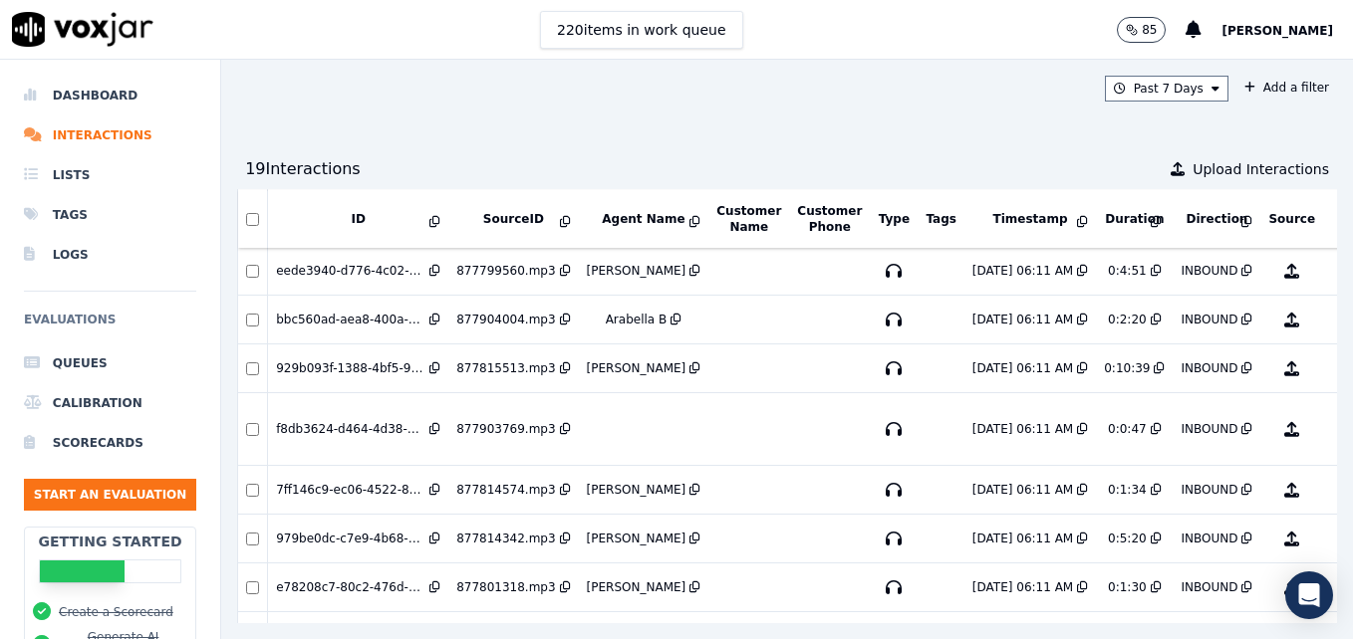
scroll to position [199, 0]
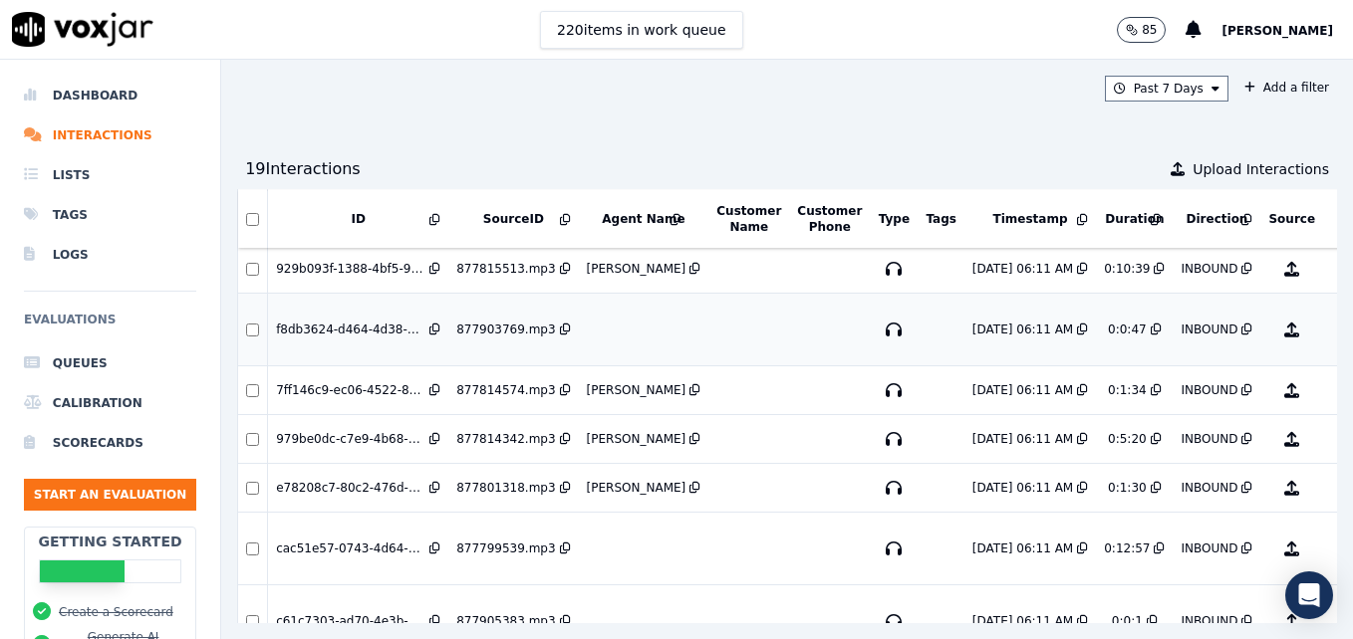
click at [1331, 331] on button "No Evaluation Yet" at bounding box center [1370, 330] width 79 height 56
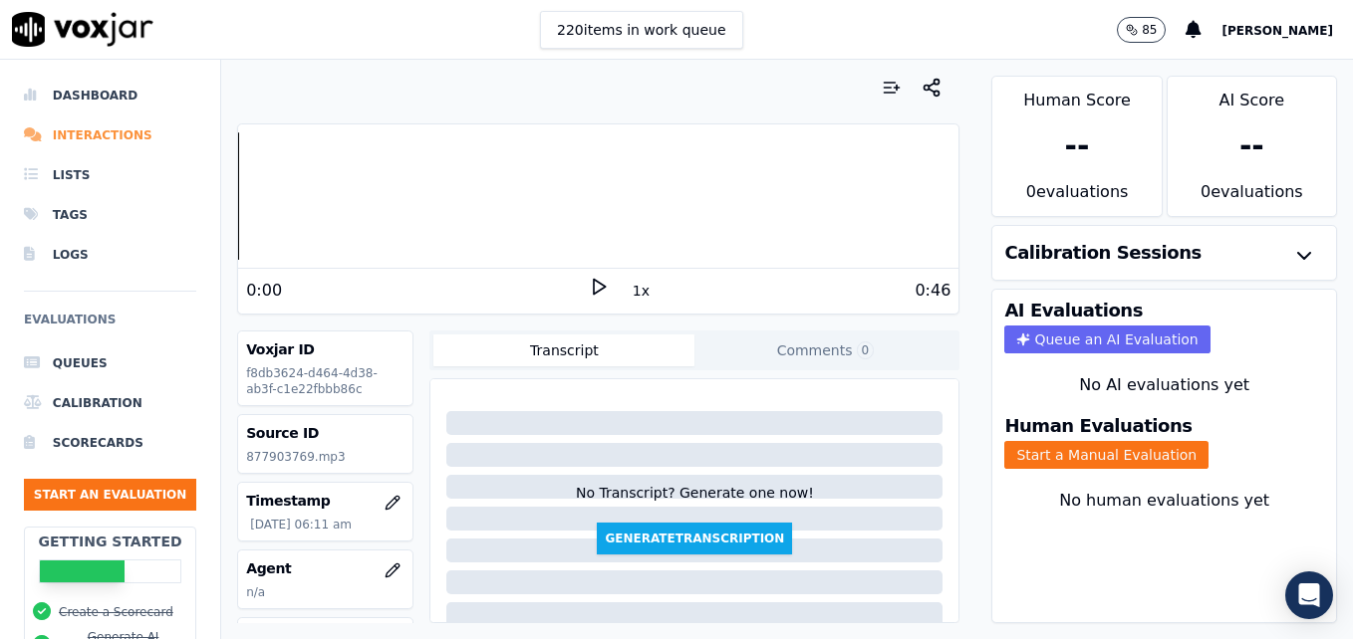
click at [88, 132] on li "Interactions" at bounding box center [110, 136] width 172 height 40
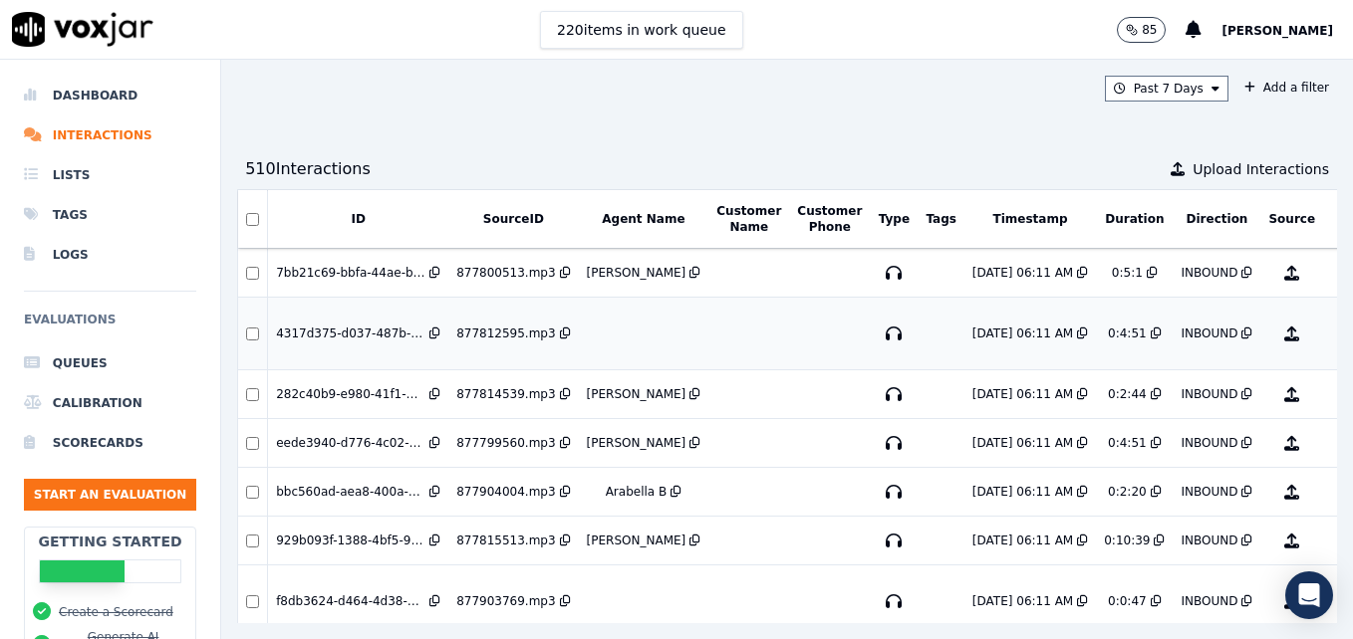
scroll to position [100, 0]
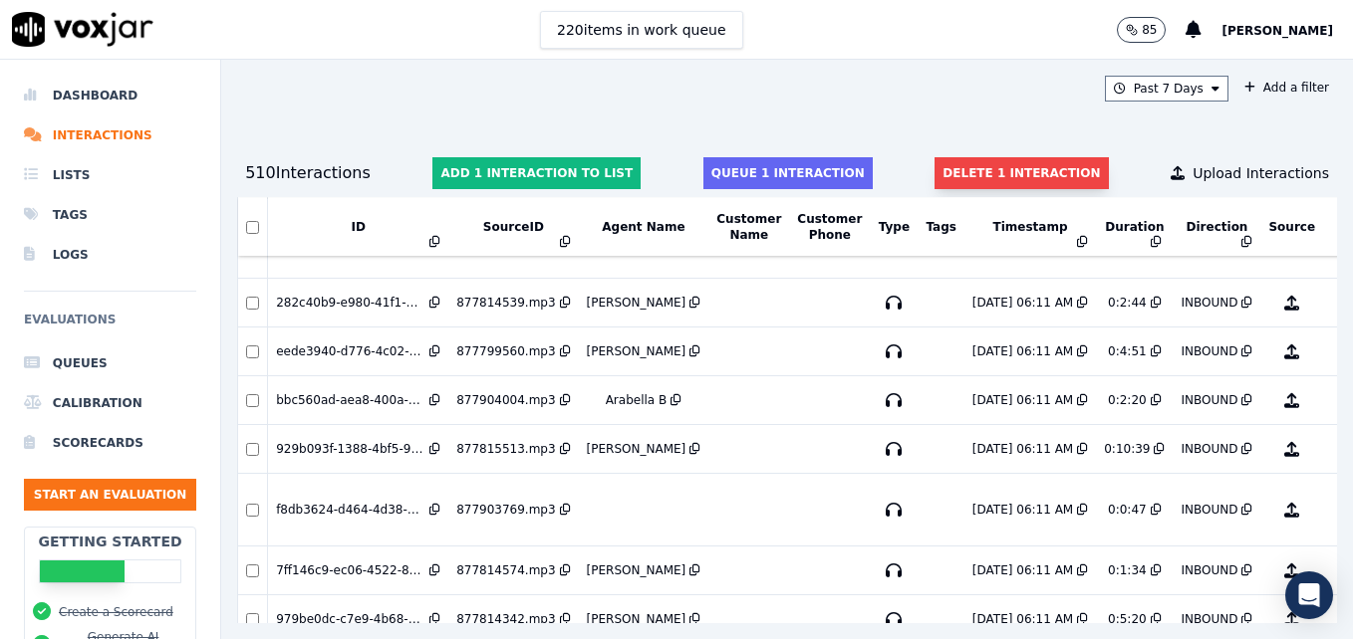
click at [951, 165] on button "Delete 1 interaction" at bounding box center [1020, 173] width 173 height 32
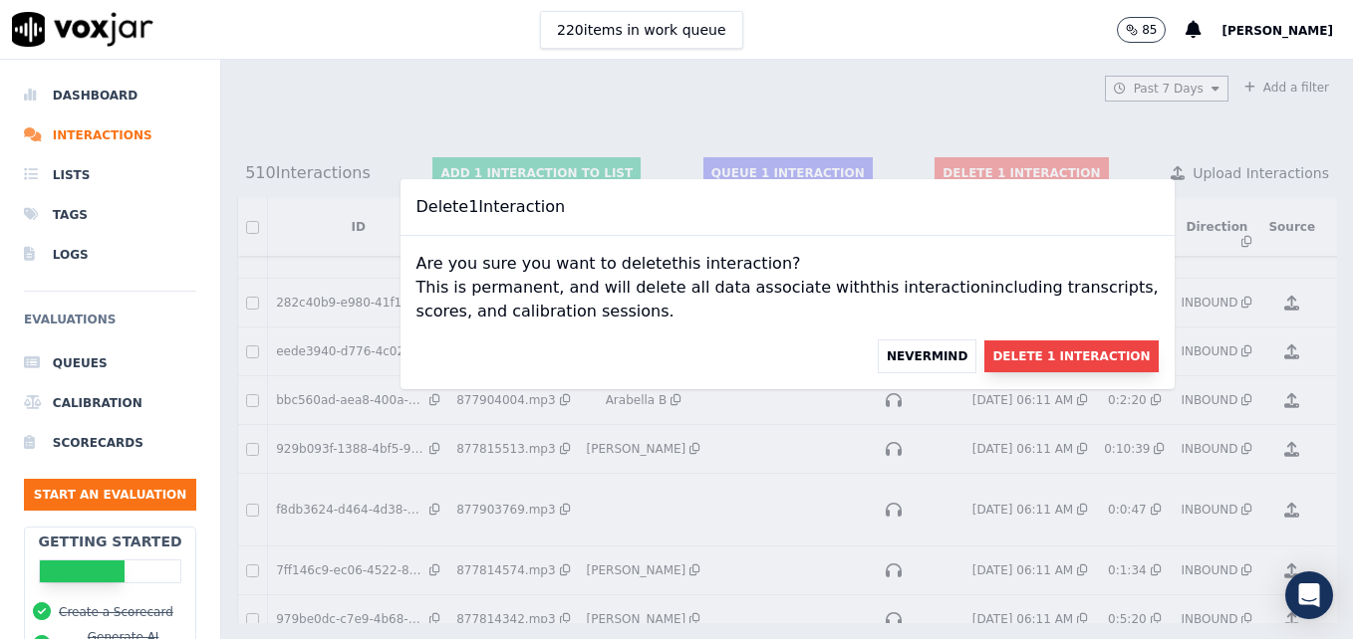
click at [984, 361] on button "Delete 1 Interaction" at bounding box center [1070, 357] width 173 height 32
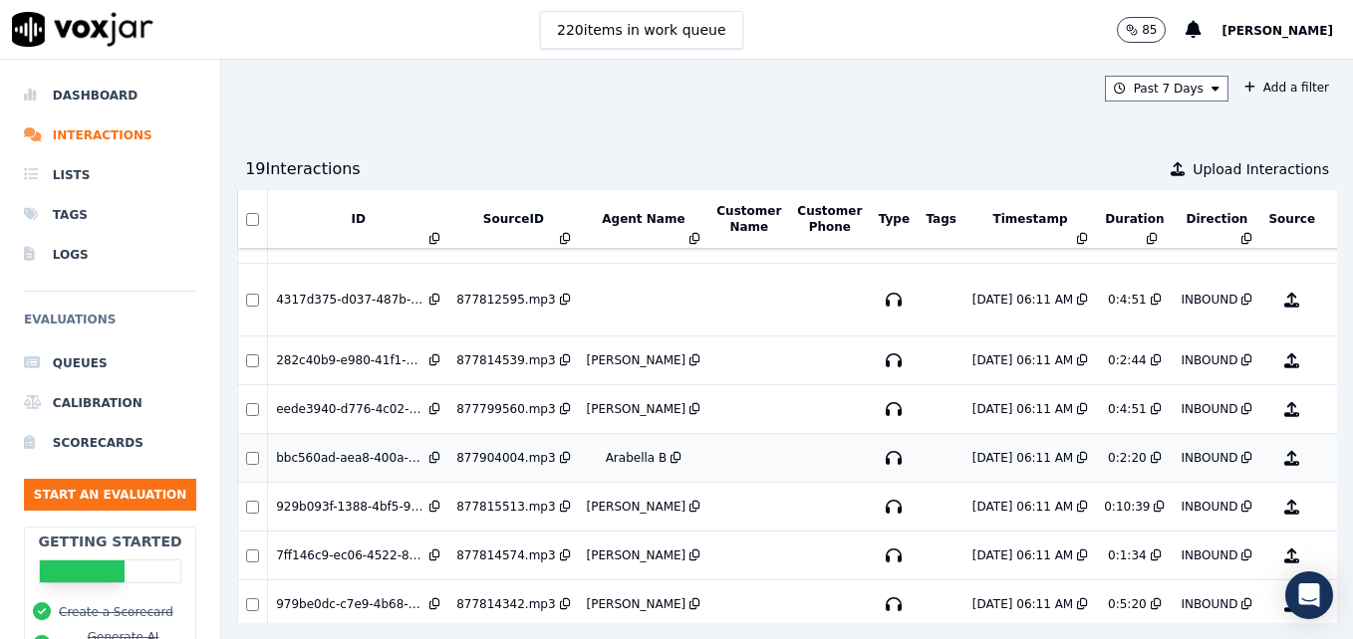
scroll to position [0, 0]
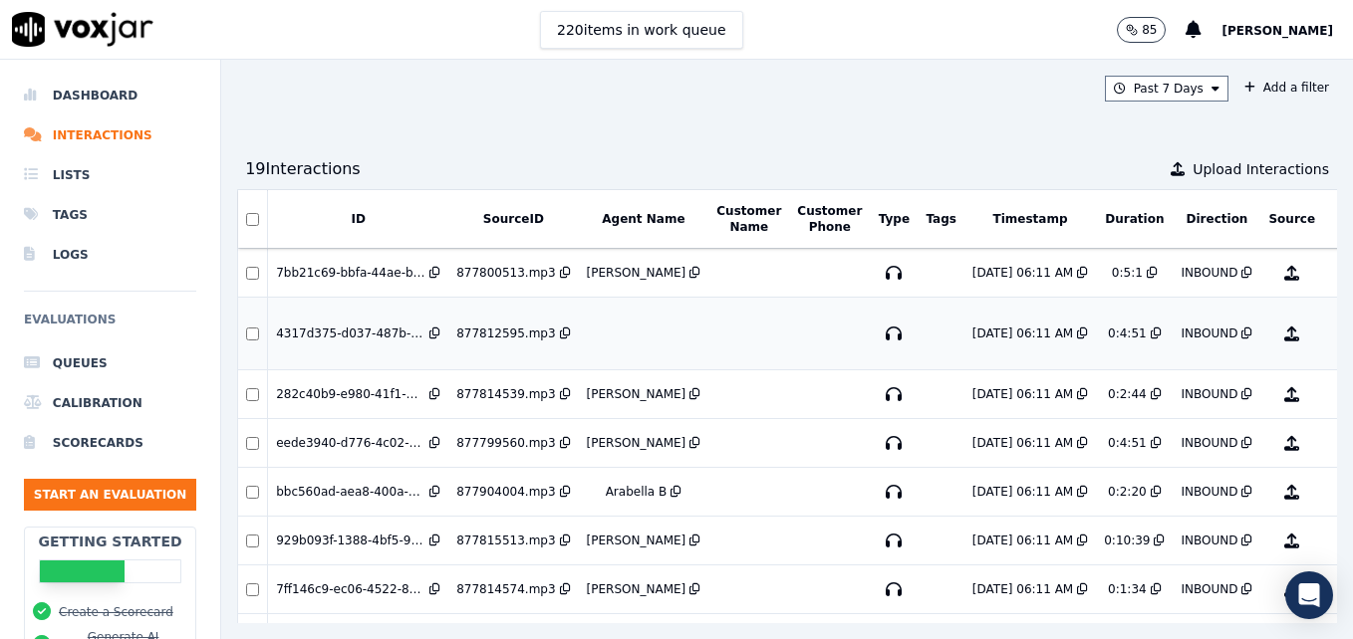
click at [1331, 329] on button "No Evaluation Yet" at bounding box center [1370, 334] width 79 height 56
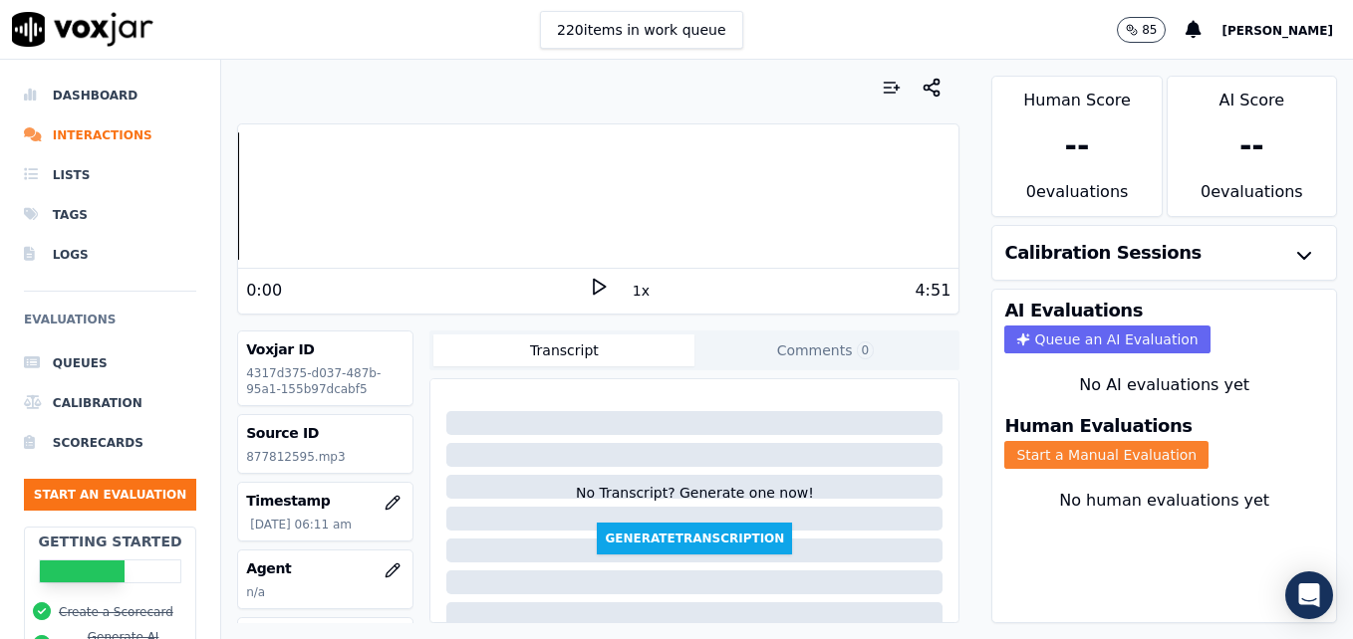
click at [1070, 465] on button "Start a Manual Evaluation" at bounding box center [1106, 455] width 204 height 28
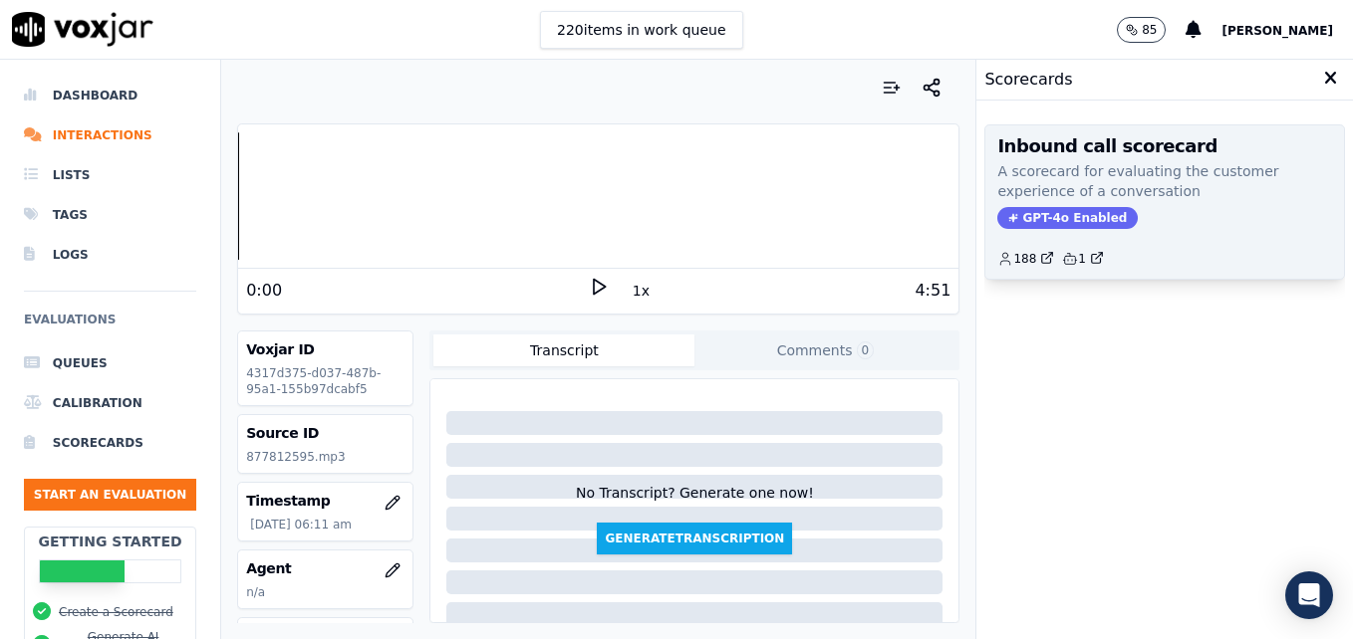
click at [1043, 209] on span "GPT-4o Enabled" at bounding box center [1067, 218] width 140 height 22
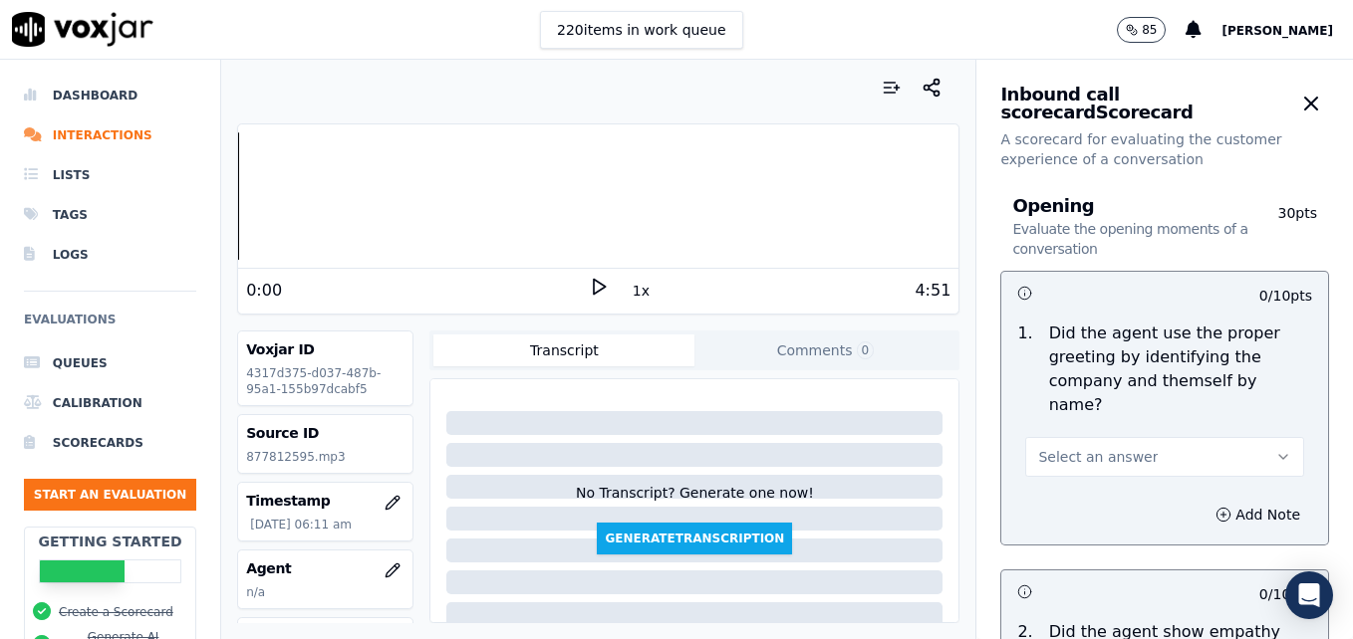
click at [594, 289] on polygon at bounding box center [600, 287] width 12 height 15
click at [600, 289] on rect at bounding box center [601, 286] width 3 height 13
click at [384, 566] on icon "button" at bounding box center [392, 571] width 16 height 16
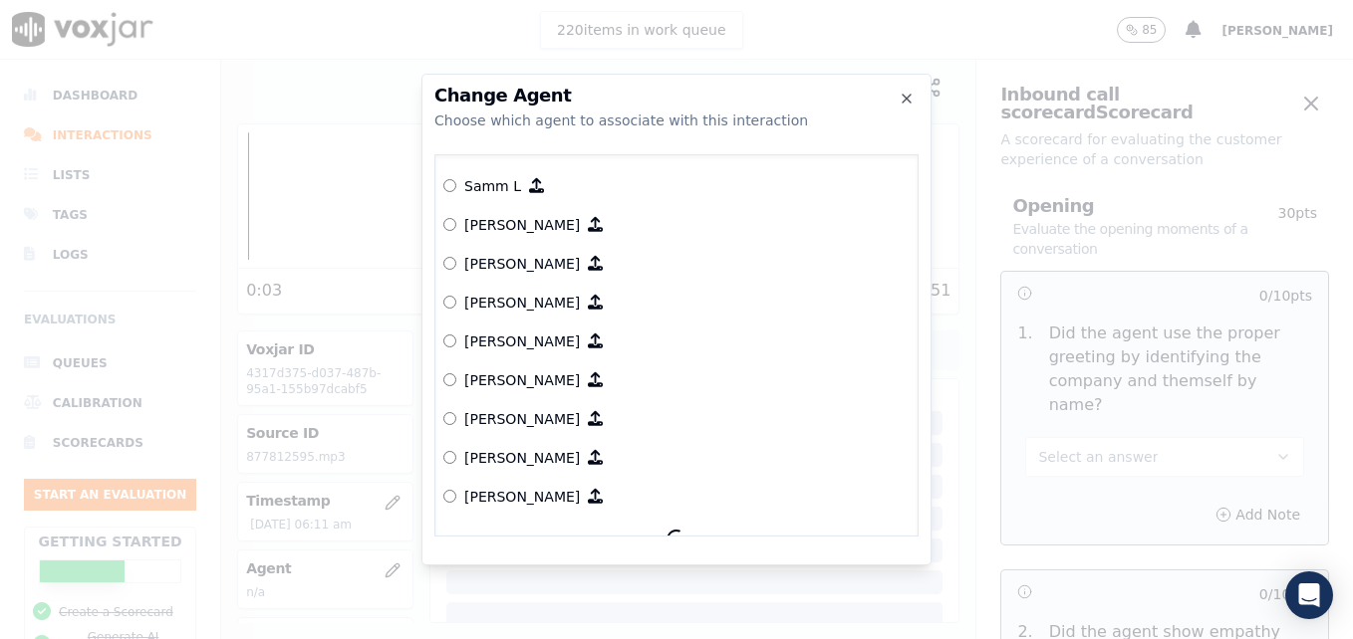
scroll to position [1942, 0]
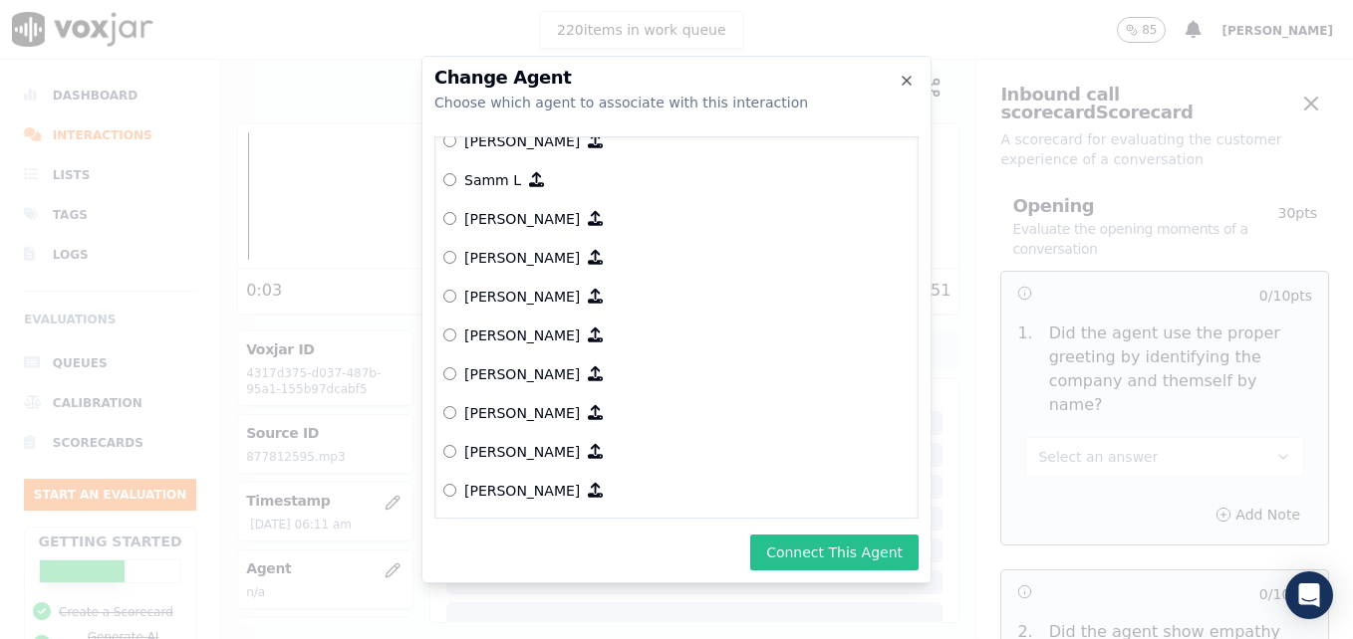
click at [806, 550] on button "Connect This Agent" at bounding box center [834, 553] width 168 height 36
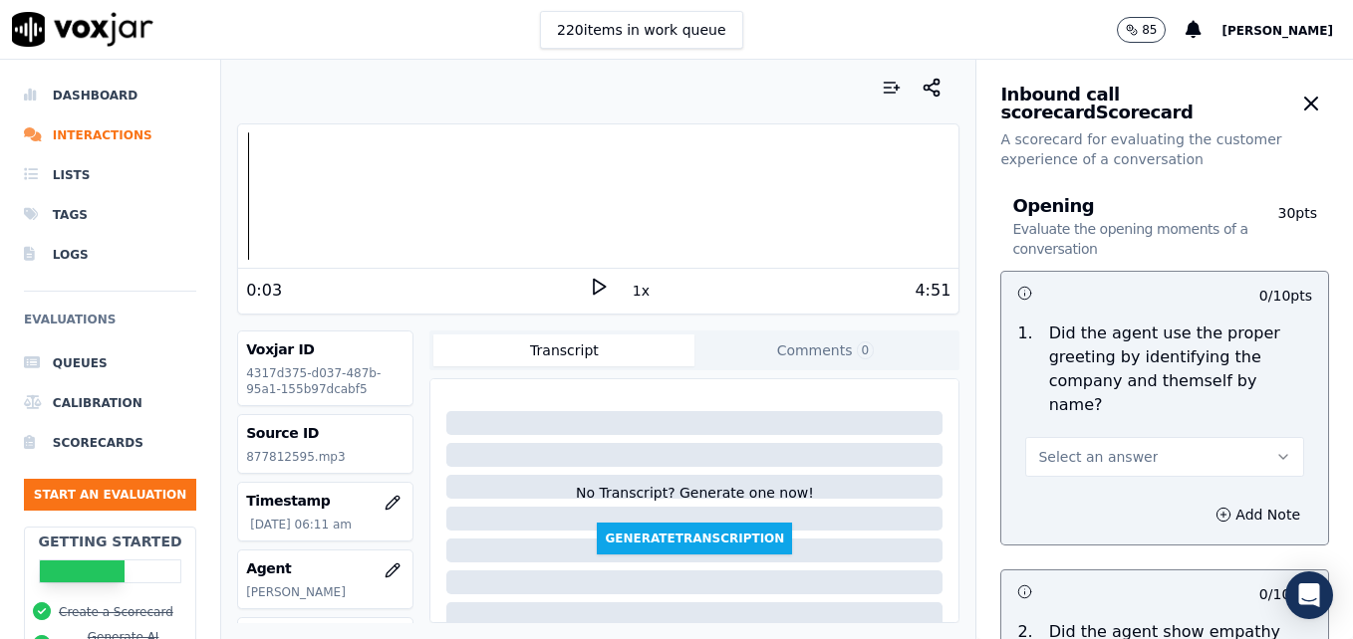
click at [1223, 437] on button "Select an answer" at bounding box center [1164, 457] width 279 height 40
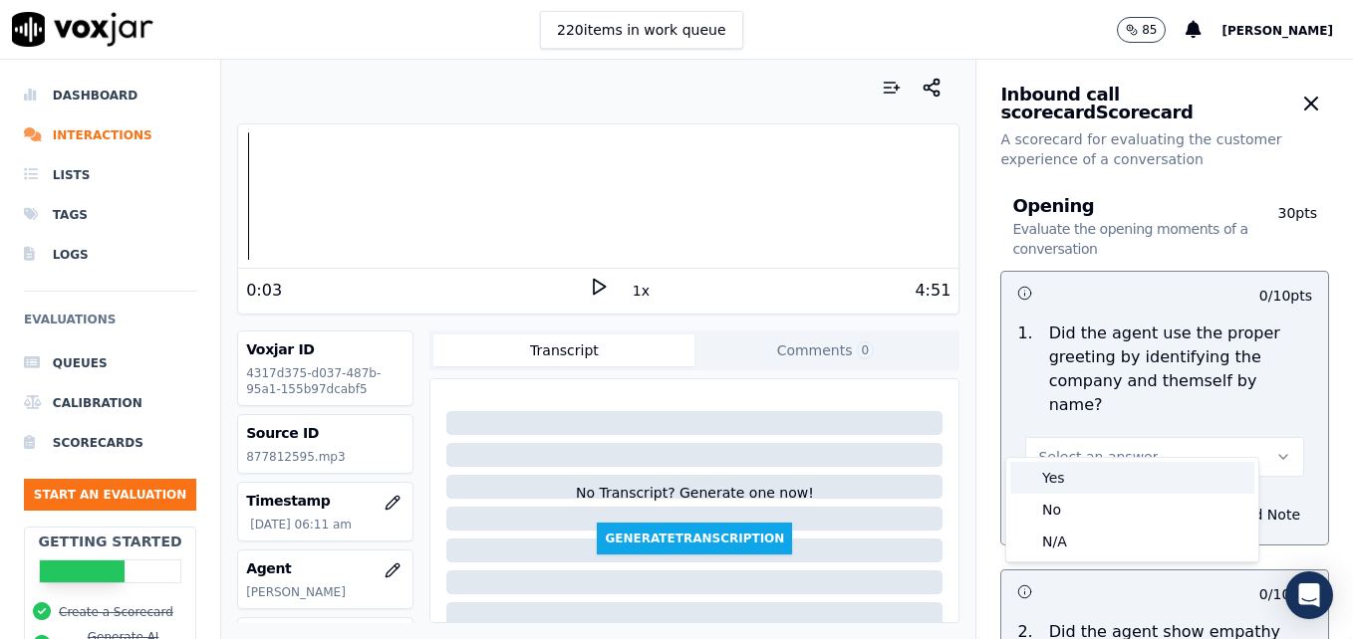
click at [1084, 486] on div "Yes" at bounding box center [1132, 478] width 244 height 32
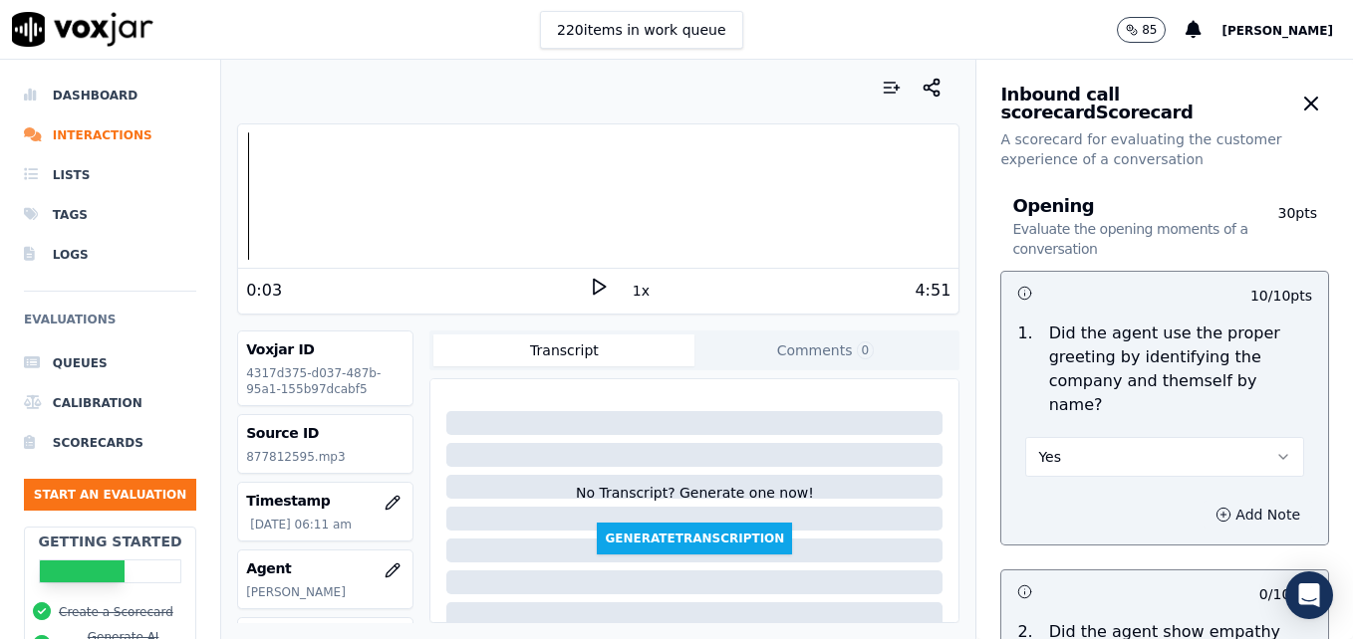
click at [1220, 501] on button "Add Note" at bounding box center [1257, 515] width 109 height 28
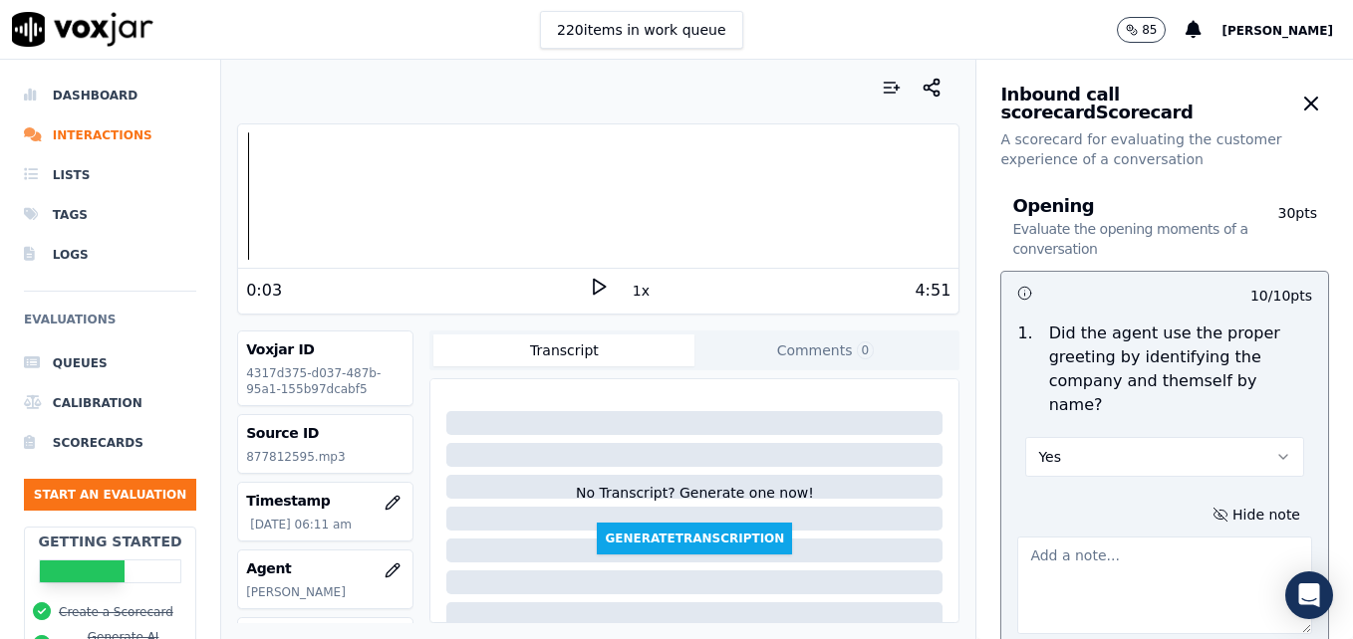
click at [1168, 553] on textarea at bounding box center [1164, 586] width 295 height 98
click at [594, 286] on polygon at bounding box center [600, 287] width 12 height 15
click at [1201, 537] on textarea ""Scheduling" left out of closing." at bounding box center [1164, 586] width 295 height 98
click at [500, 197] on div at bounding box center [598, 195] width 720 height 127
click at [469, 205] on div at bounding box center [598, 195] width 720 height 127
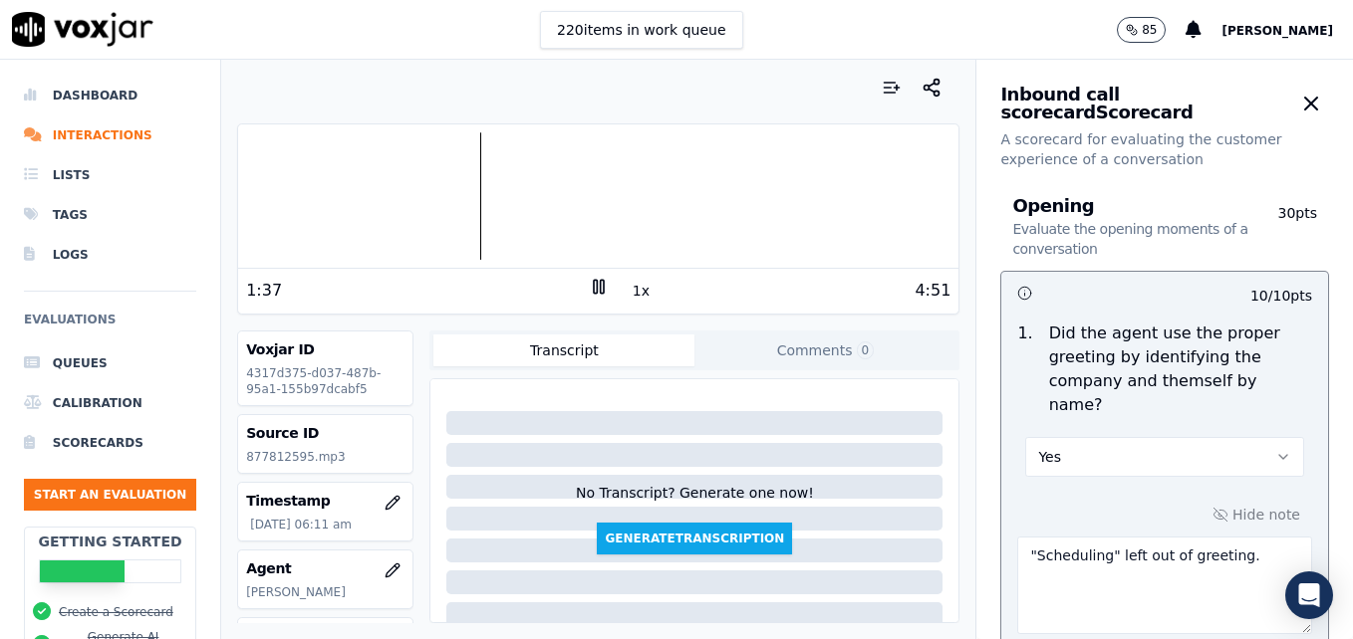
click at [451, 198] on div at bounding box center [598, 195] width 720 height 127
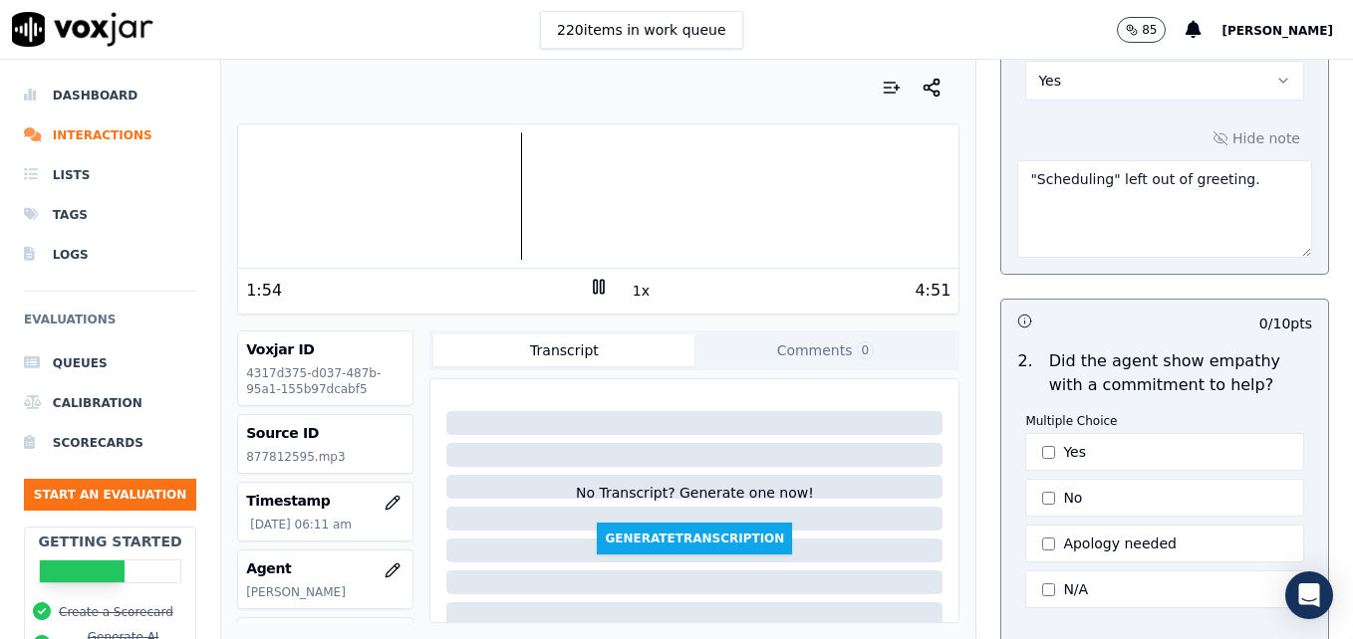
scroll to position [398, 0]
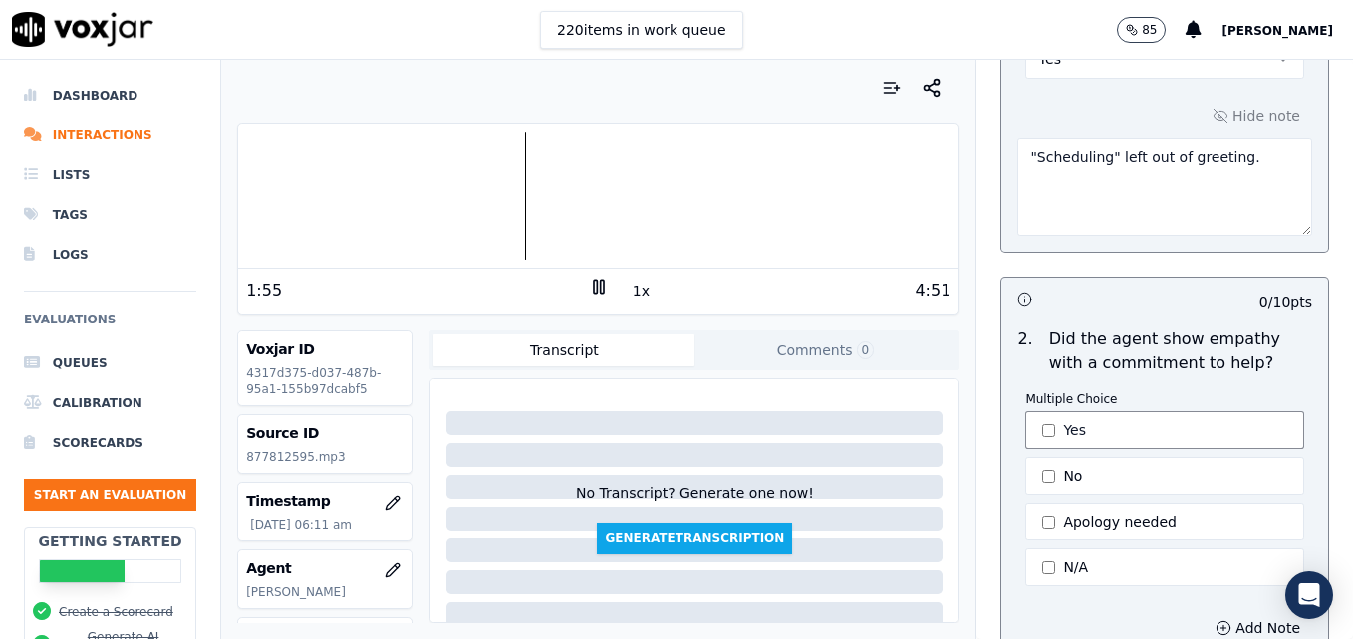
type textarea ""Scheduling" left out of greeting."
click at [1033, 411] on button "Yes" at bounding box center [1164, 430] width 279 height 38
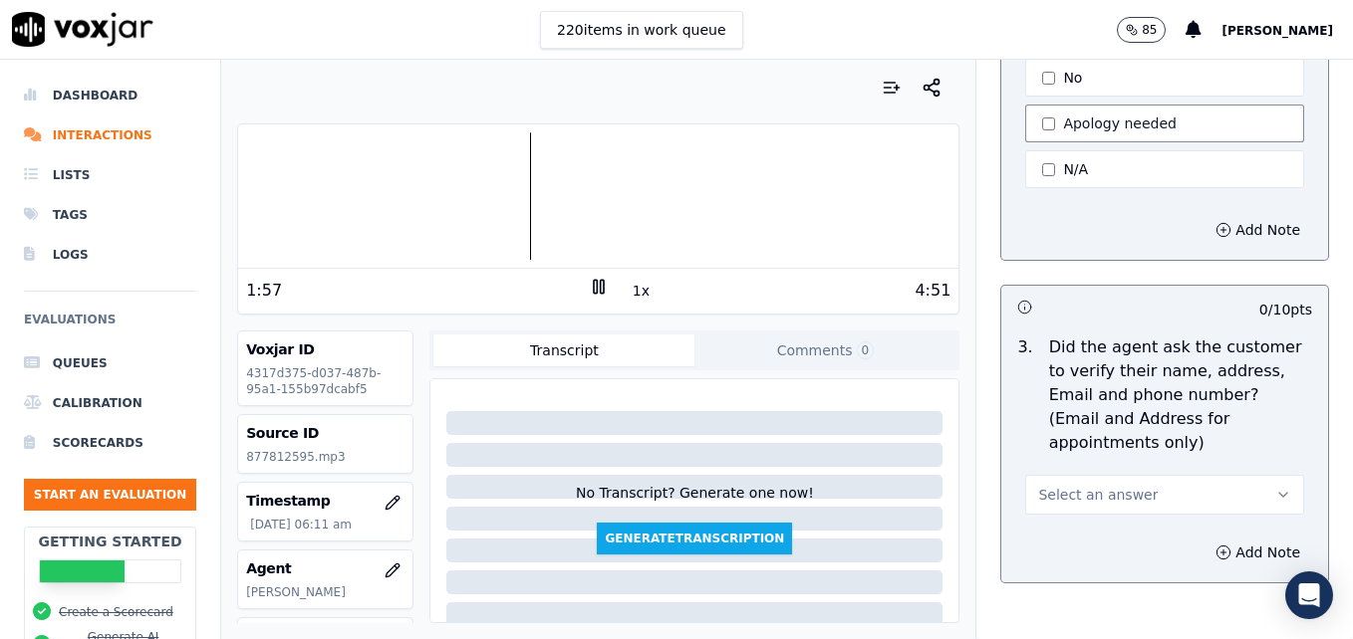
scroll to position [896, 0]
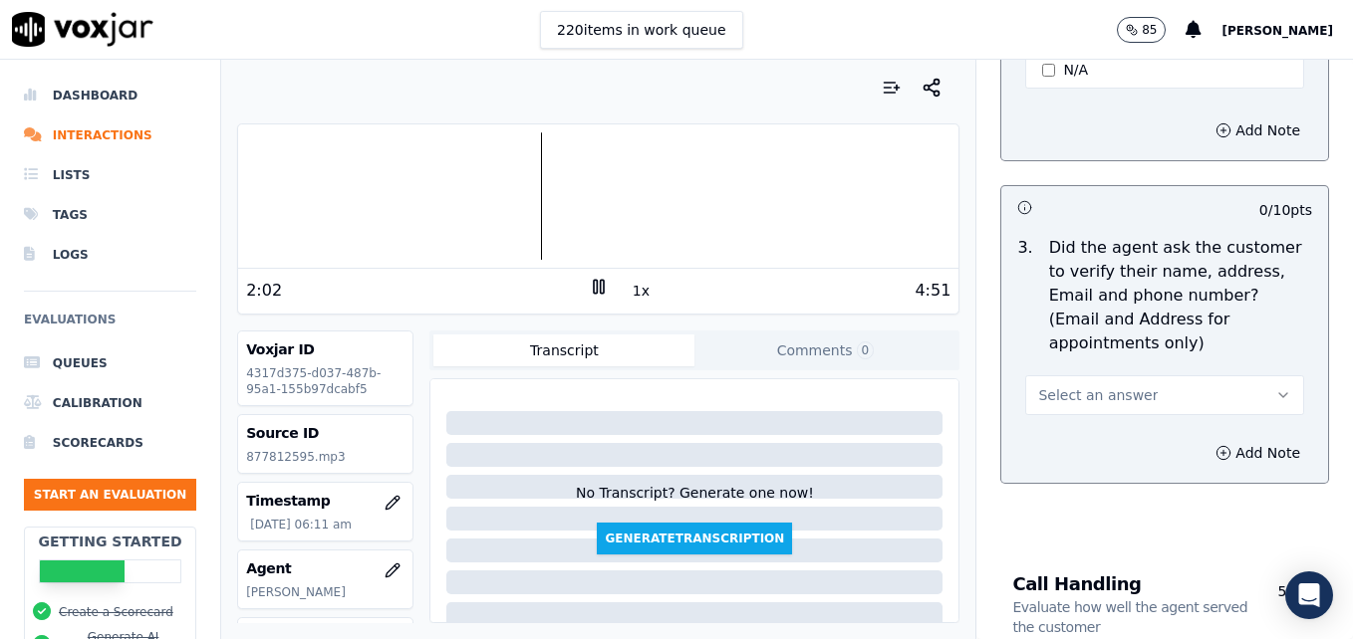
click at [279, 192] on div at bounding box center [598, 195] width 720 height 127
click at [1275, 387] on icon "button" at bounding box center [1283, 395] width 16 height 16
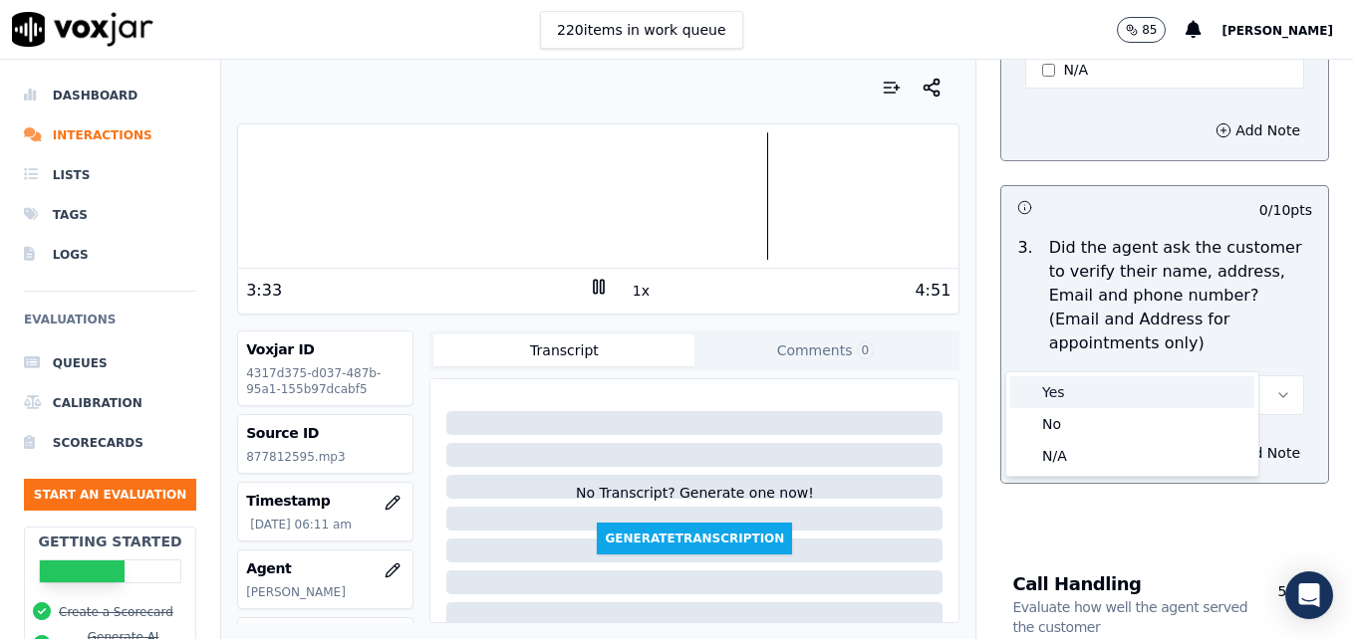
click at [1141, 381] on div "Yes" at bounding box center [1132, 392] width 244 height 32
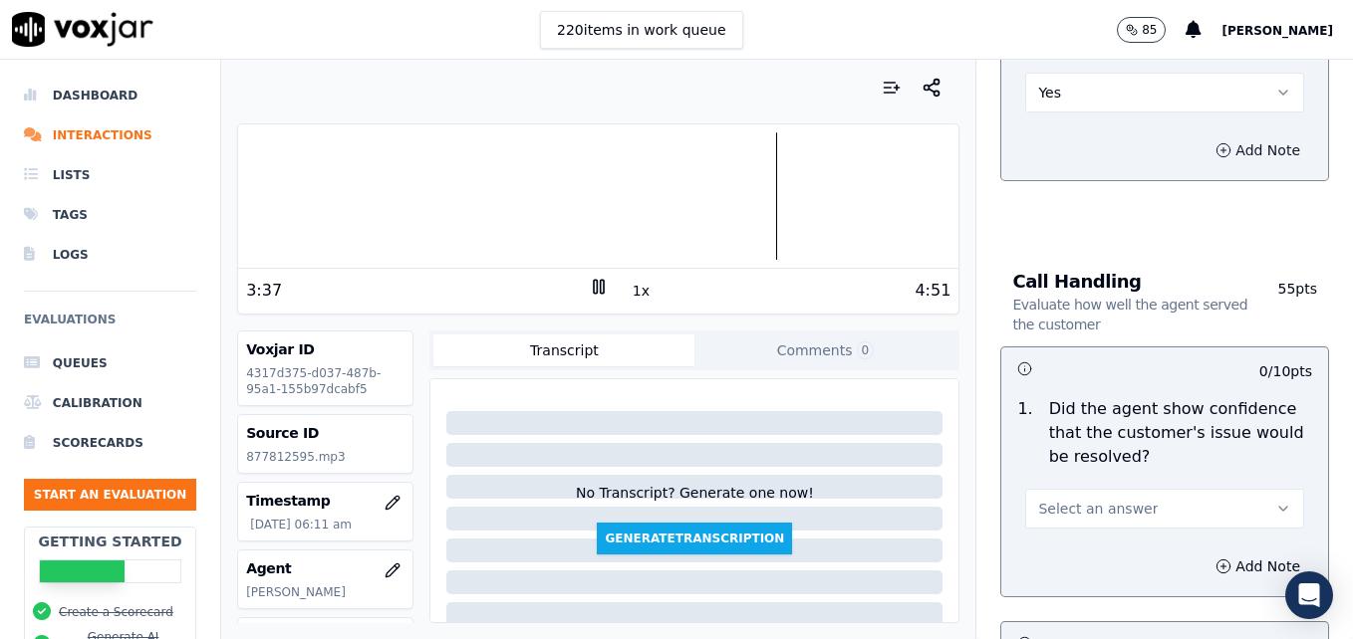
scroll to position [1295, 0]
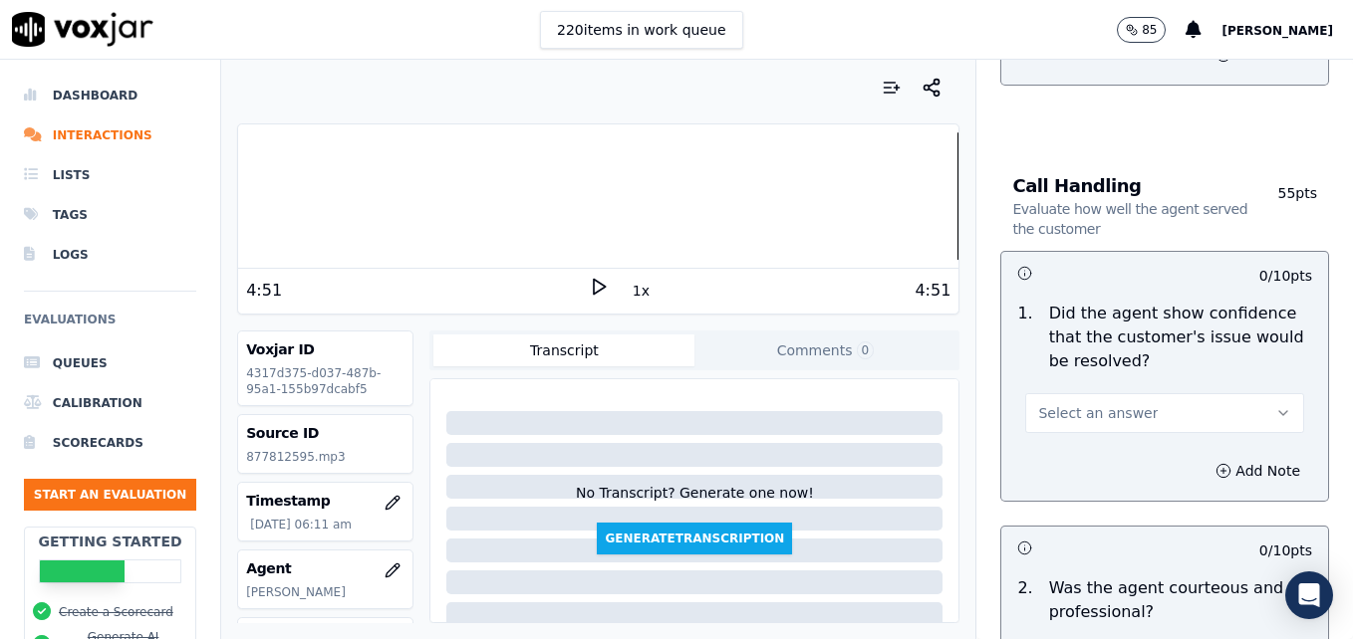
click at [1275, 405] on icon "button" at bounding box center [1283, 413] width 16 height 16
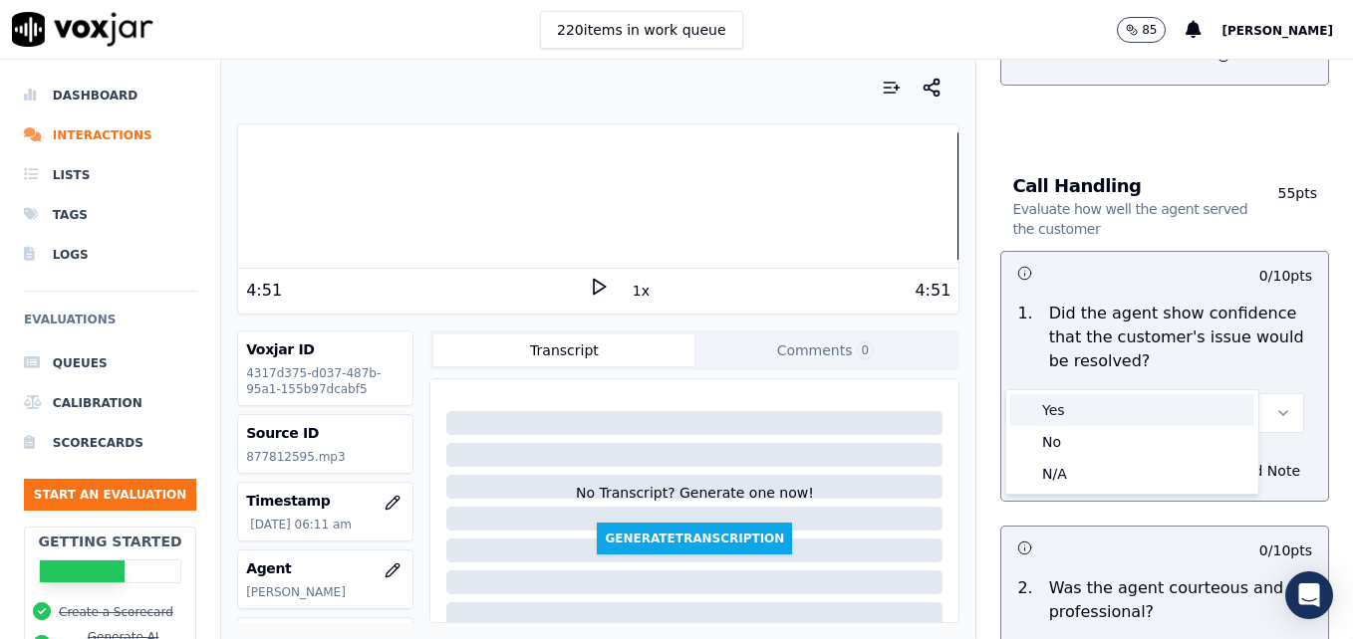
click at [1124, 402] on div "Yes" at bounding box center [1132, 410] width 244 height 32
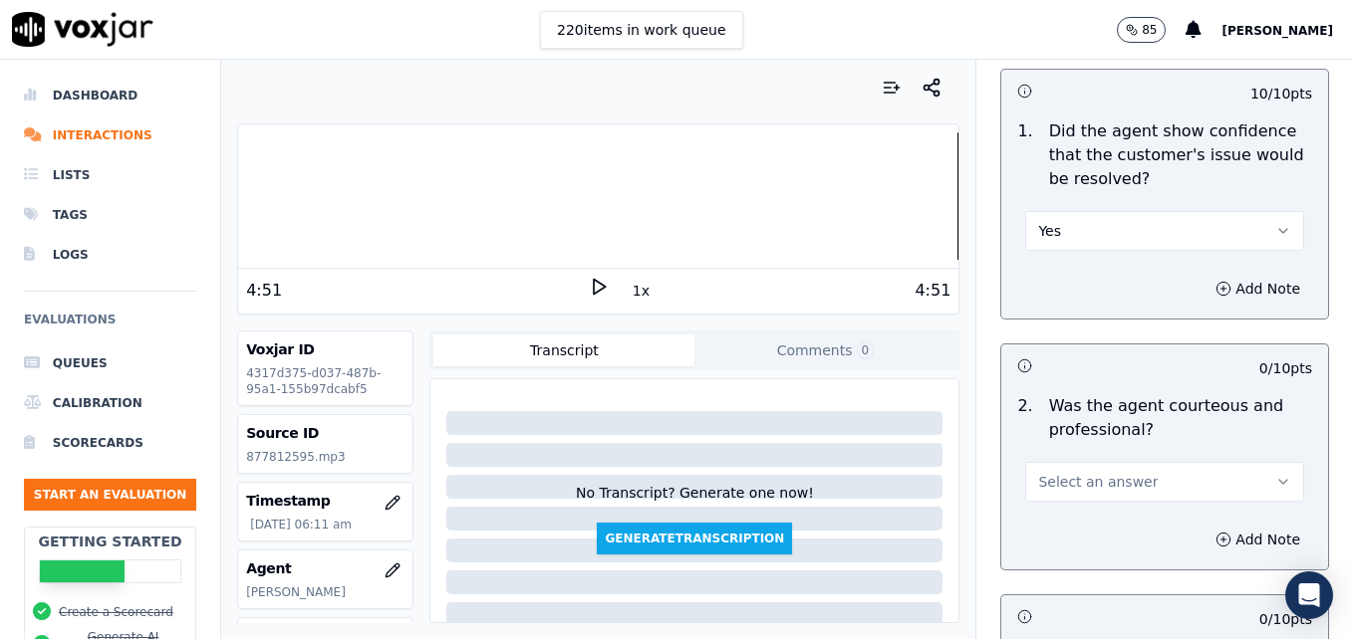
scroll to position [1594, 0]
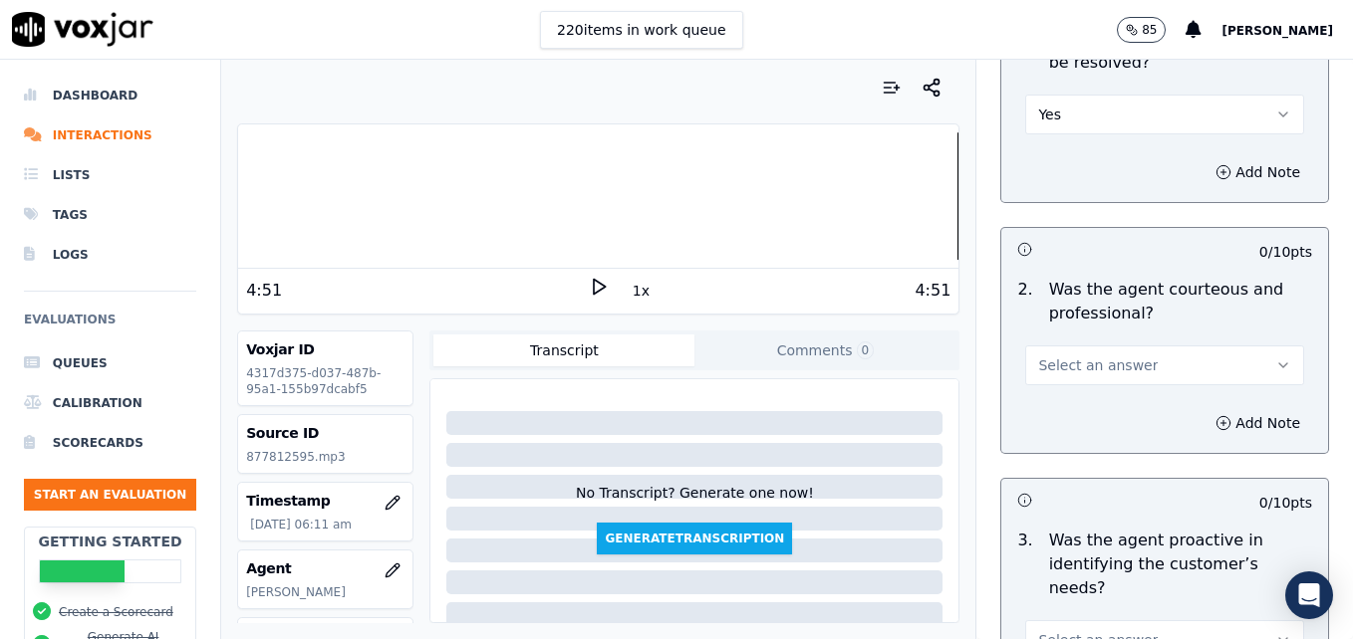
click at [1229, 346] on button "Select an answer" at bounding box center [1164, 366] width 279 height 40
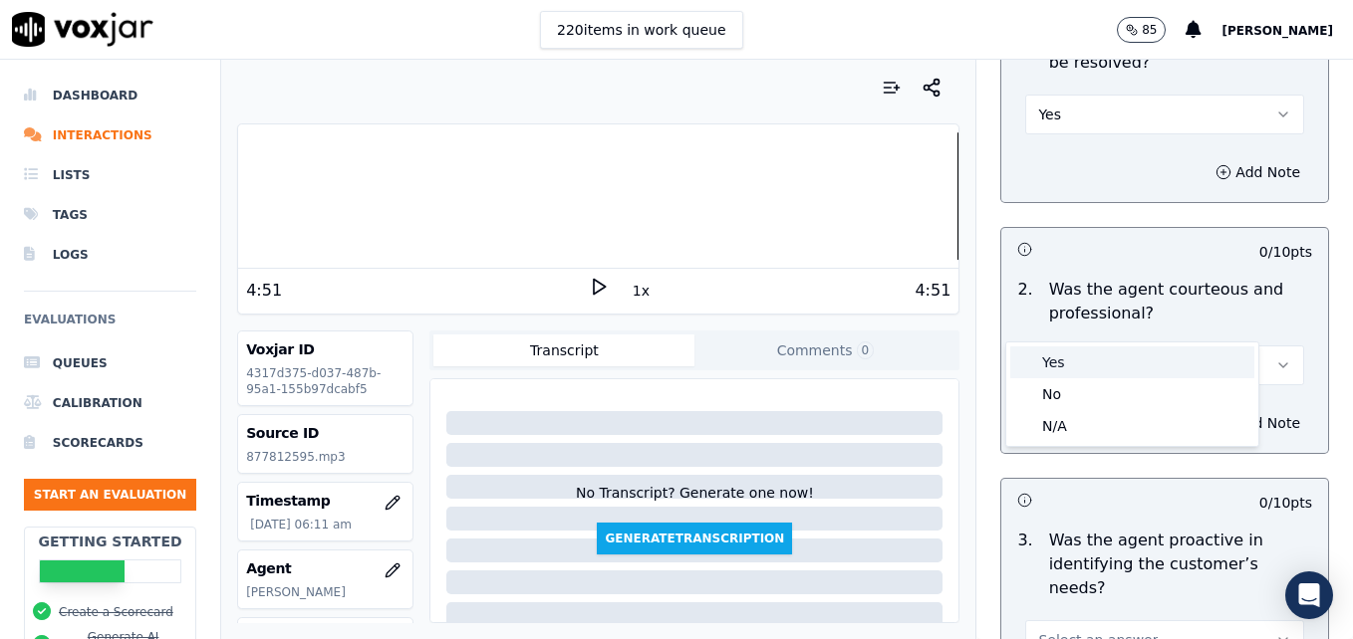
click at [1158, 357] on div "Yes" at bounding box center [1132, 363] width 244 height 32
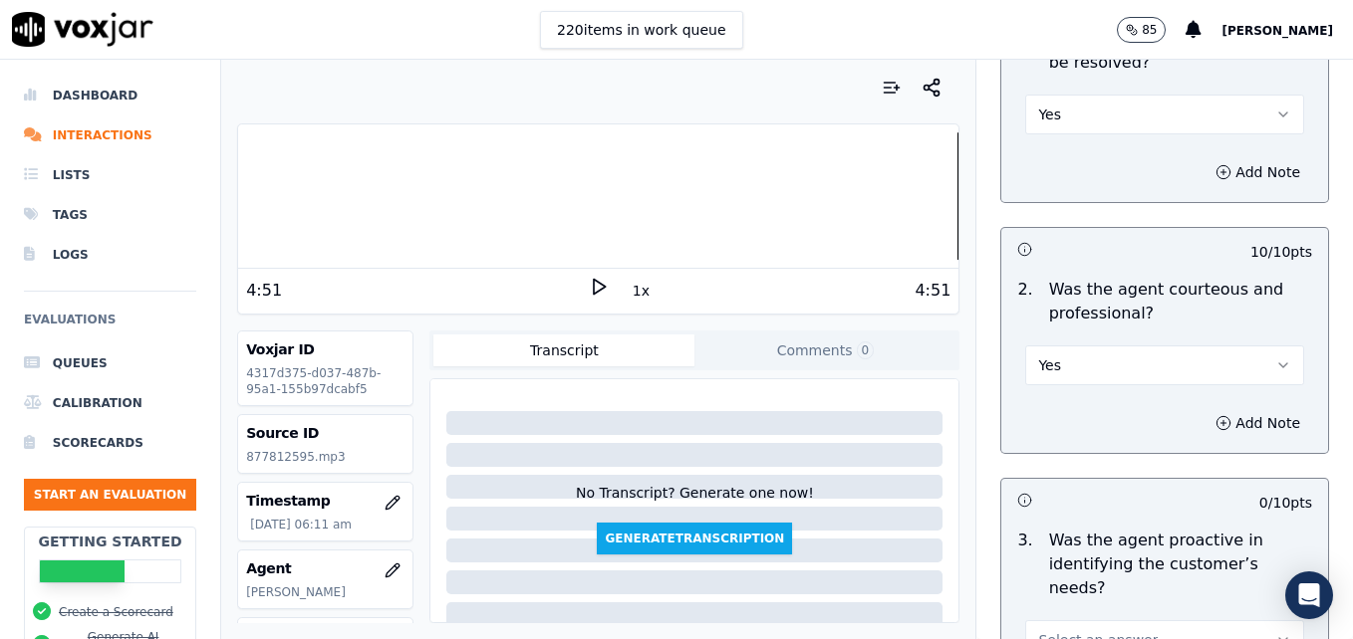
click at [875, 197] on div at bounding box center [598, 195] width 720 height 127
click at [589, 278] on icon at bounding box center [599, 287] width 20 height 20
click at [866, 190] on div at bounding box center [598, 195] width 720 height 127
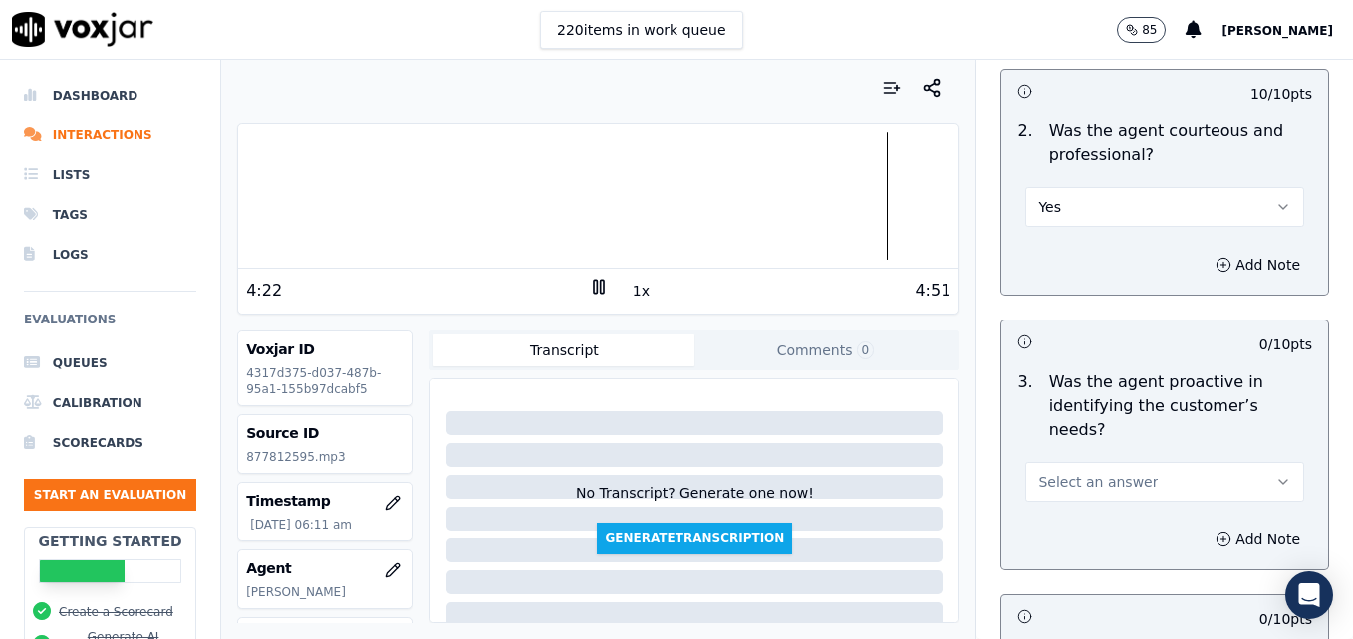
scroll to position [1793, 0]
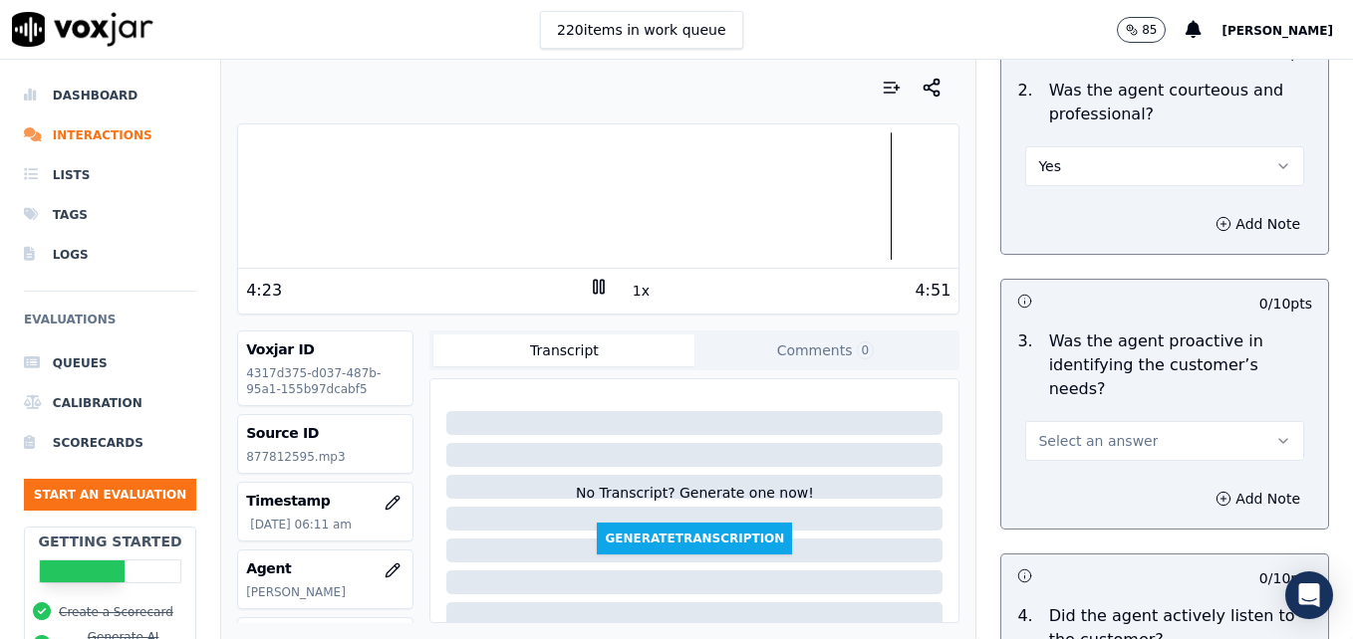
click at [1275, 433] on icon "button" at bounding box center [1283, 441] width 16 height 16
click at [1053, 408] on div "Yes" at bounding box center [1132, 414] width 244 height 32
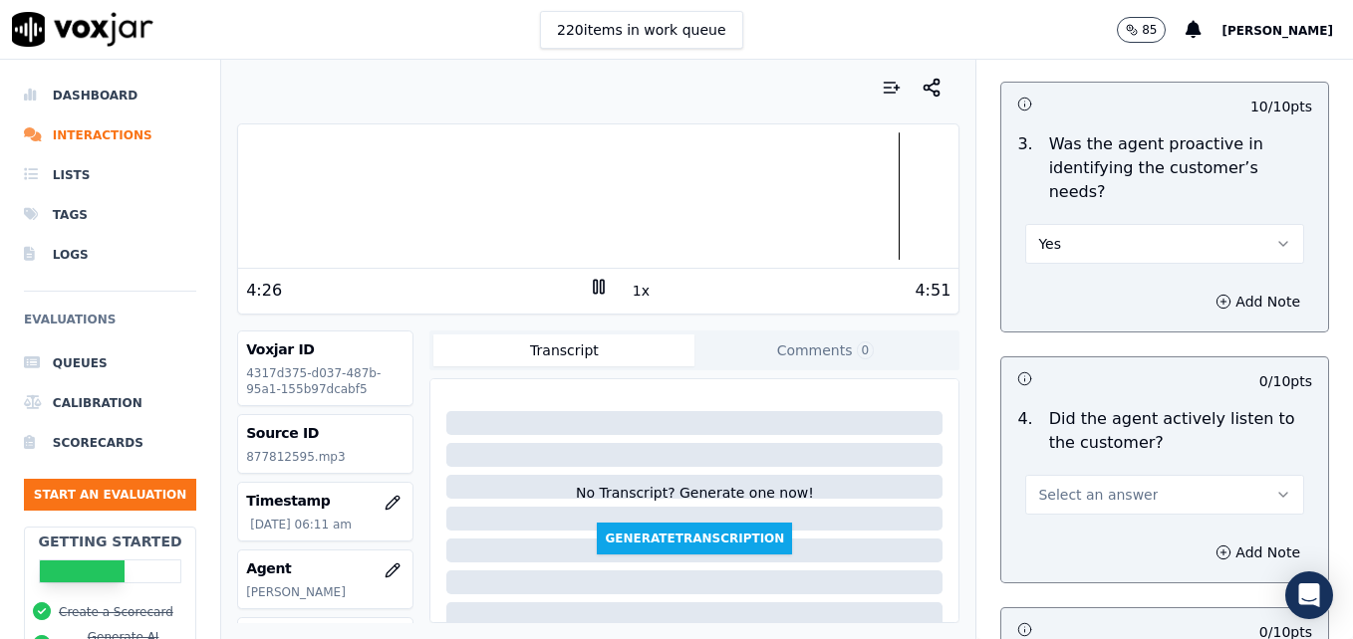
scroll to position [1992, 0]
click at [1275, 485] on icon "button" at bounding box center [1283, 493] width 16 height 16
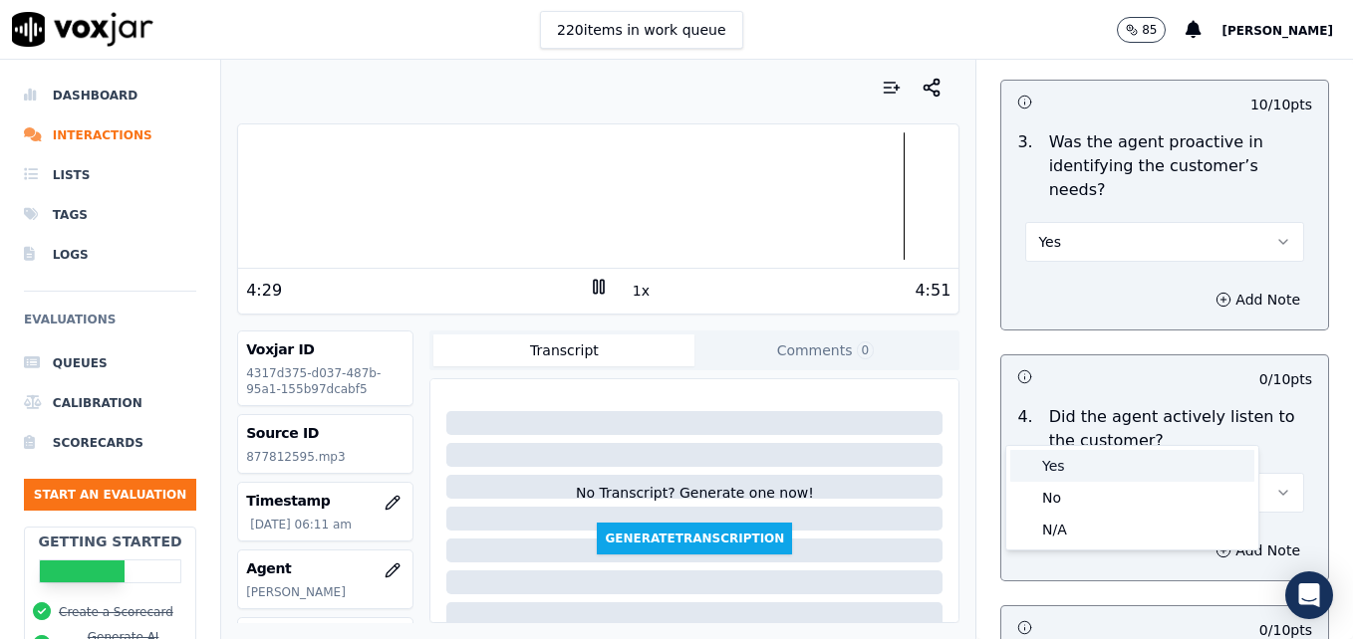
click at [1098, 465] on div "Yes" at bounding box center [1132, 466] width 244 height 32
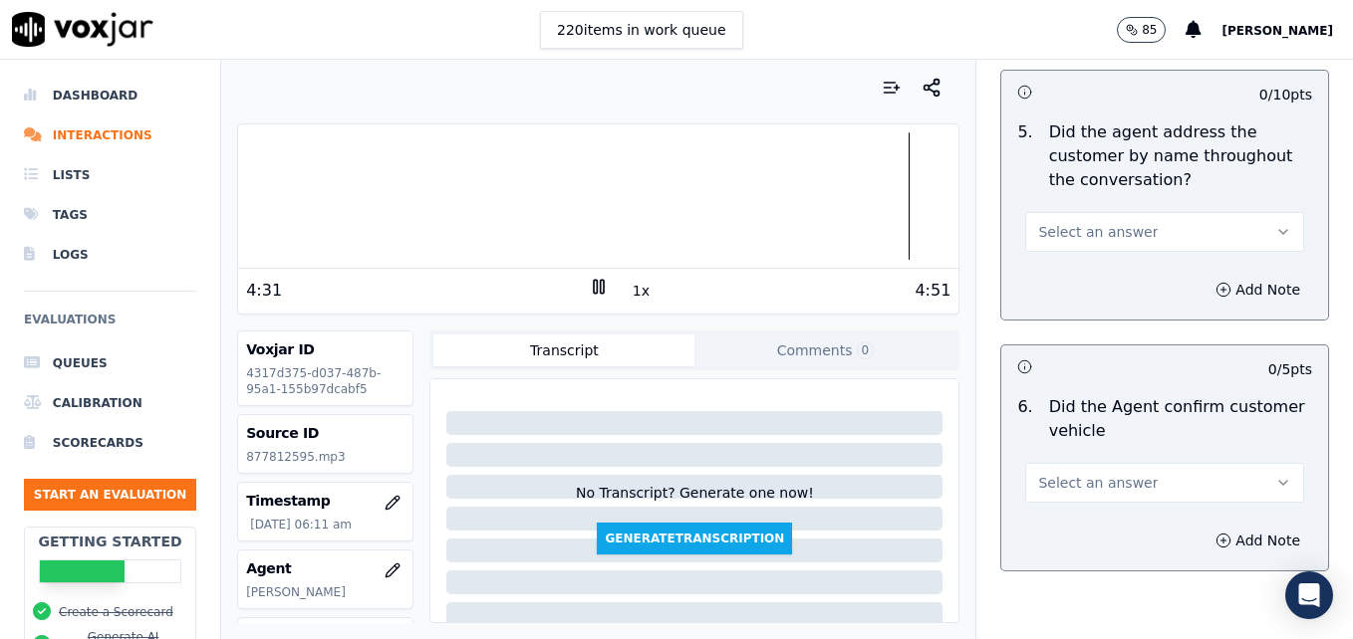
scroll to position [2590, 0]
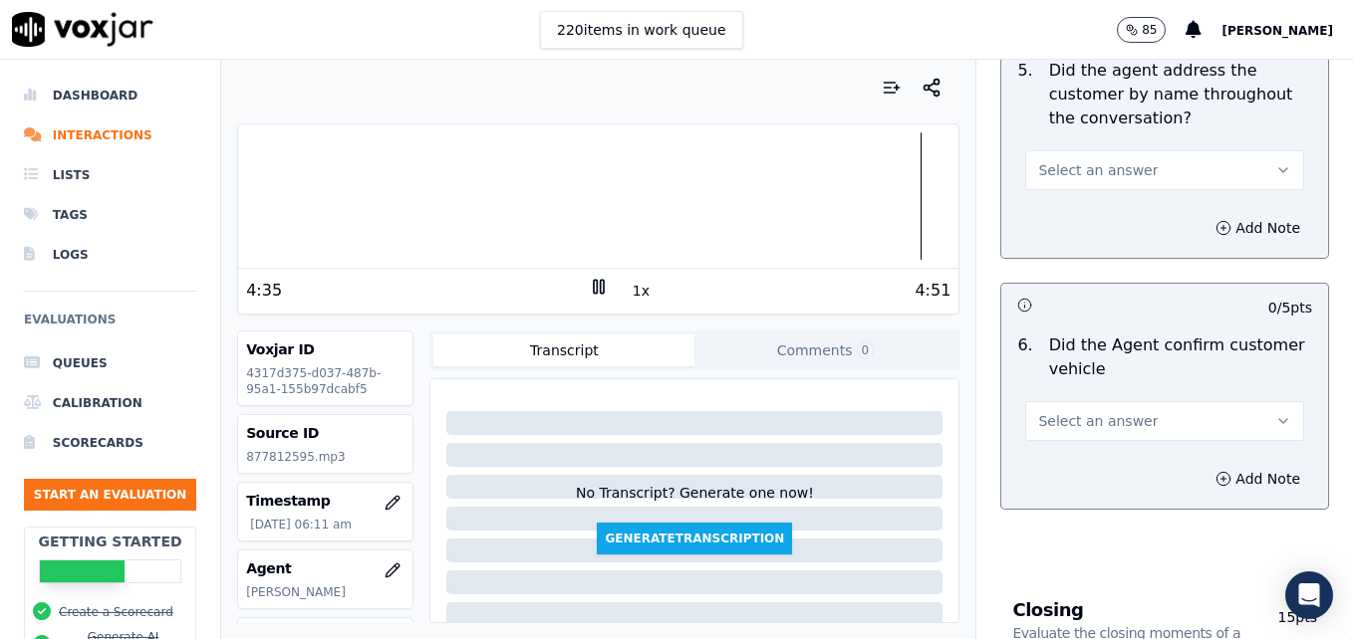
click at [1275, 413] on icon "button" at bounding box center [1283, 421] width 16 height 16
click at [1061, 395] on div "Yes" at bounding box center [1132, 394] width 244 height 32
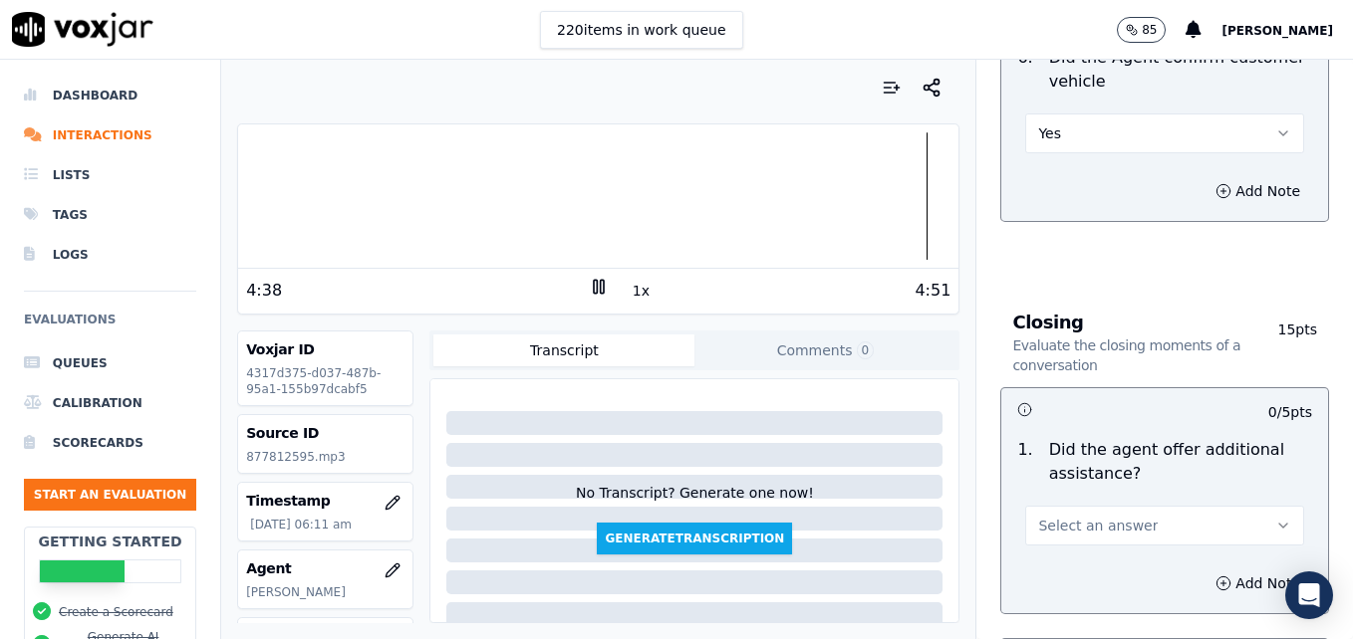
scroll to position [2888, 0]
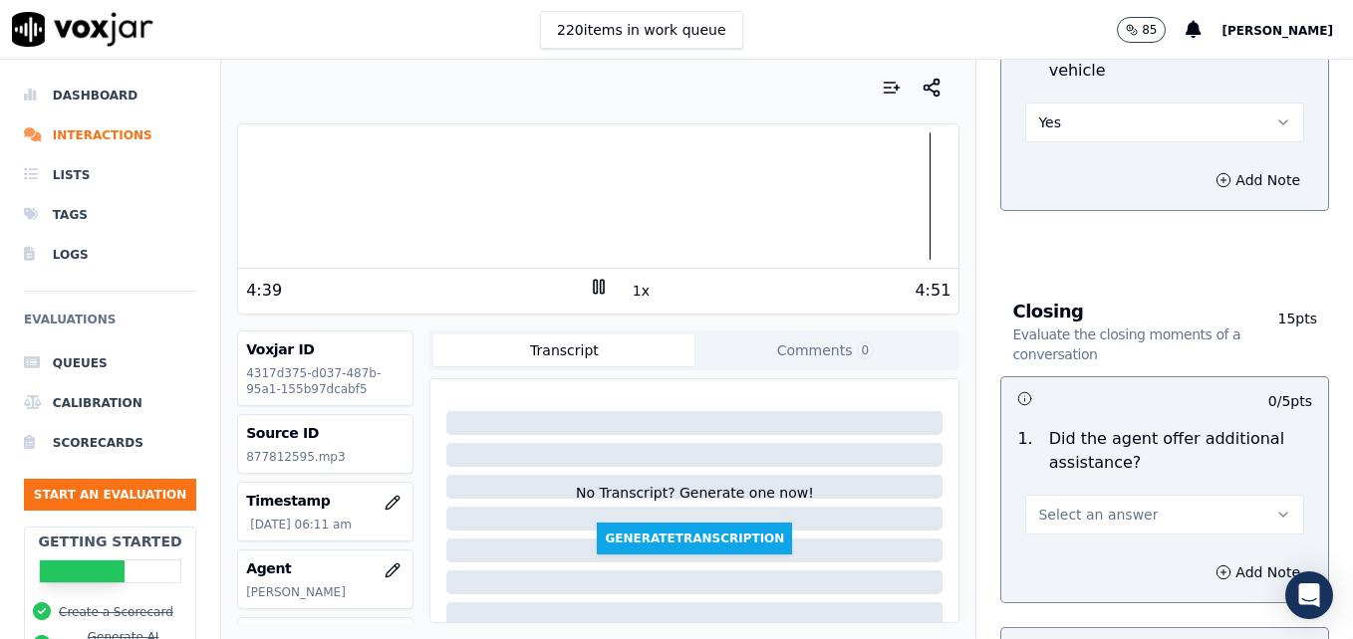
drag, startPoint x: 1247, startPoint y: 444, endPoint x: 1236, endPoint y: 445, distance: 11.0
click at [1245, 495] on button "Select an answer" at bounding box center [1164, 515] width 279 height 40
click at [1058, 489] on div "Yes" at bounding box center [1132, 488] width 244 height 32
click at [1215, 565] on icon "button" at bounding box center [1223, 573] width 16 height 16
click at [1157, 595] on textarea at bounding box center [1164, 644] width 295 height 98
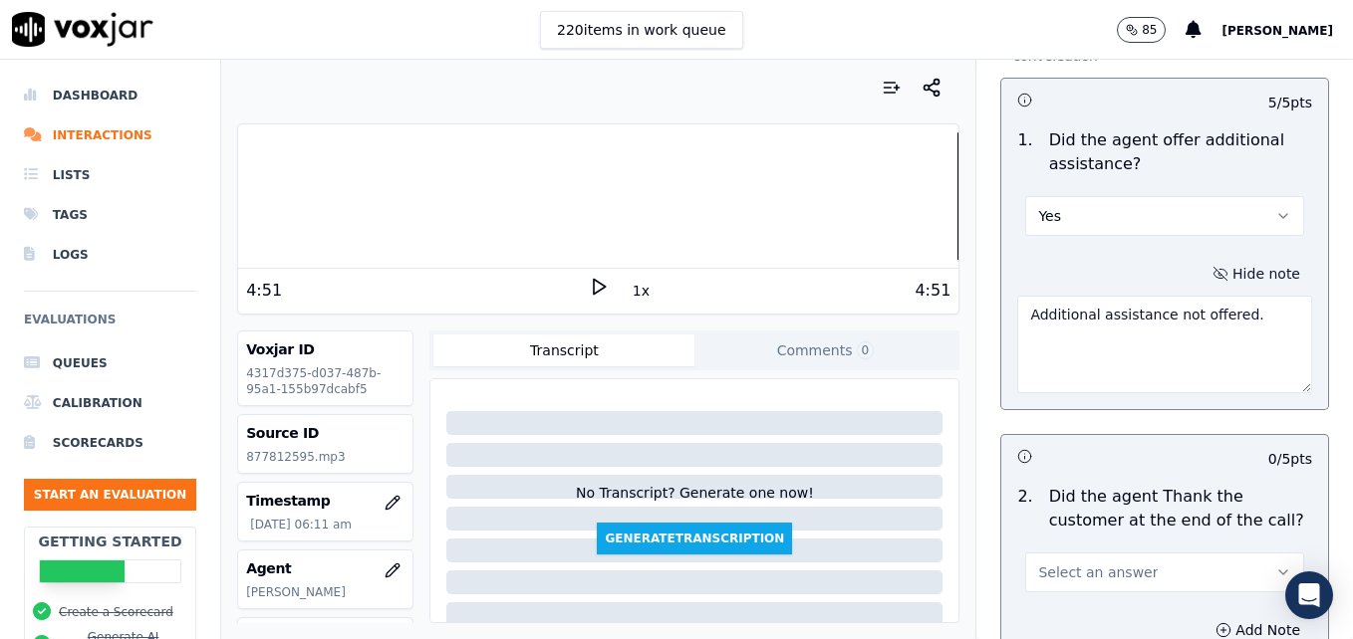
scroll to position [3287, 0]
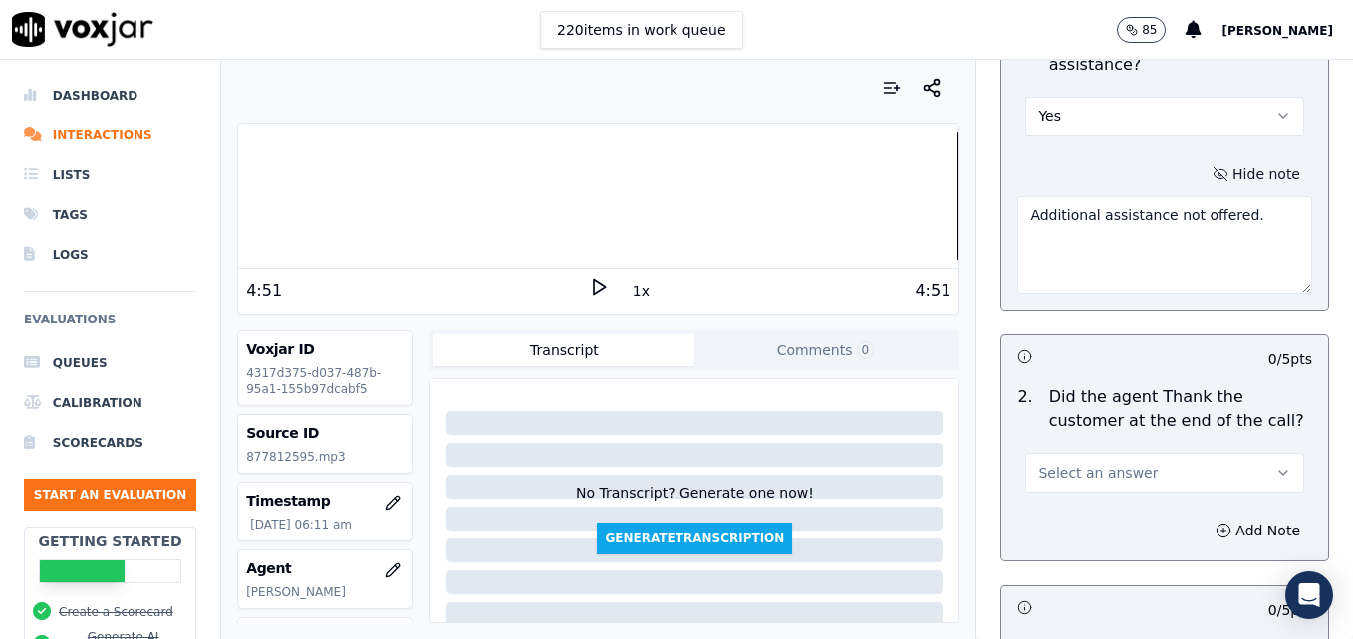
type textarea "Additional assistance not offered."
click at [1275, 465] on icon "button" at bounding box center [1283, 473] width 16 height 16
click at [1087, 446] on div "Yes" at bounding box center [1132, 446] width 244 height 32
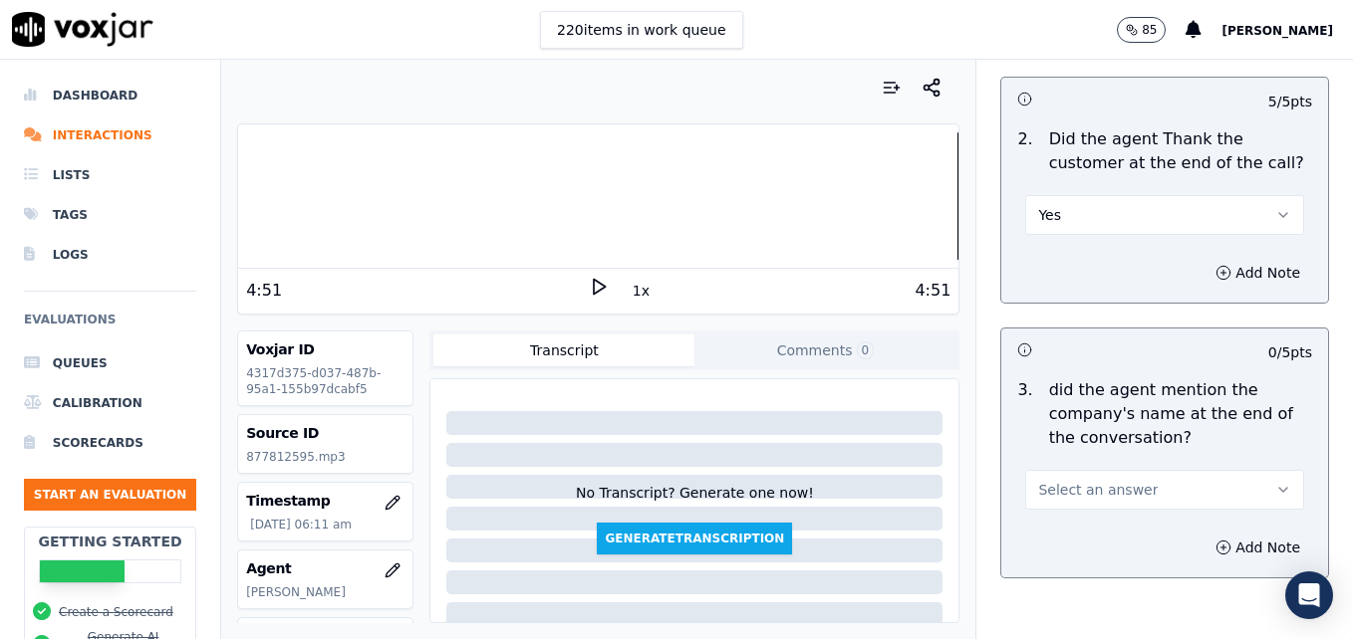
scroll to position [3577, 0]
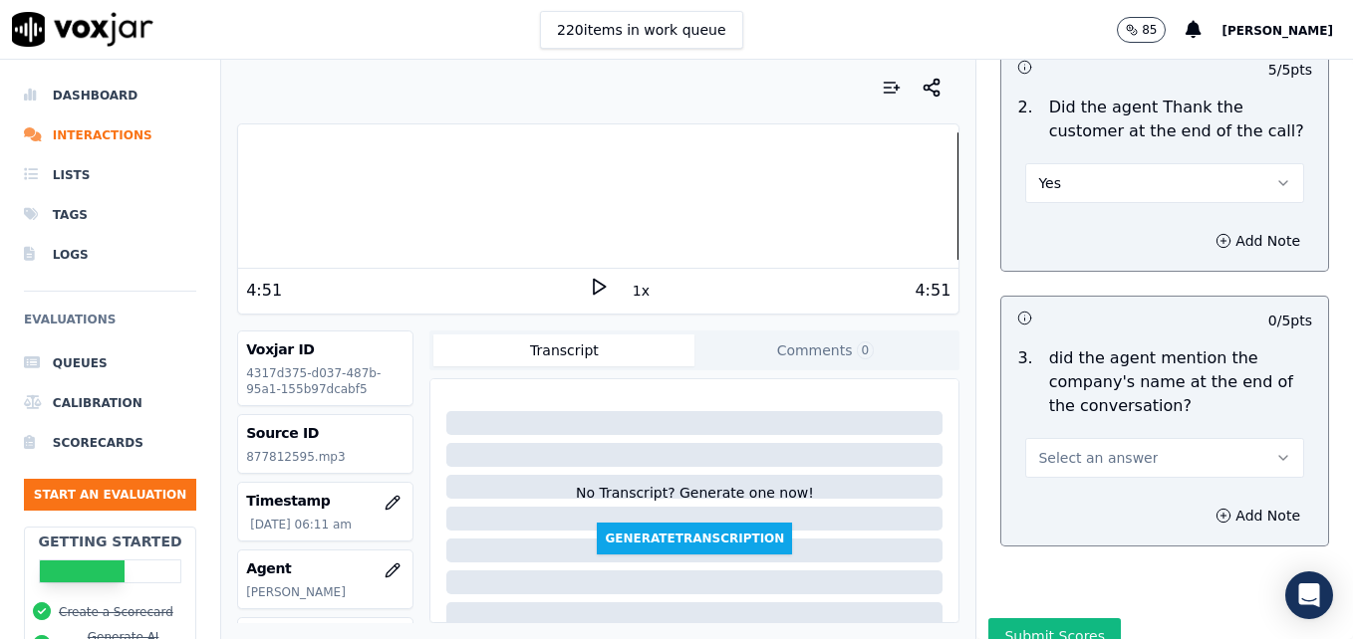
click at [1249, 438] on button "Select an answer" at bounding box center [1164, 458] width 279 height 40
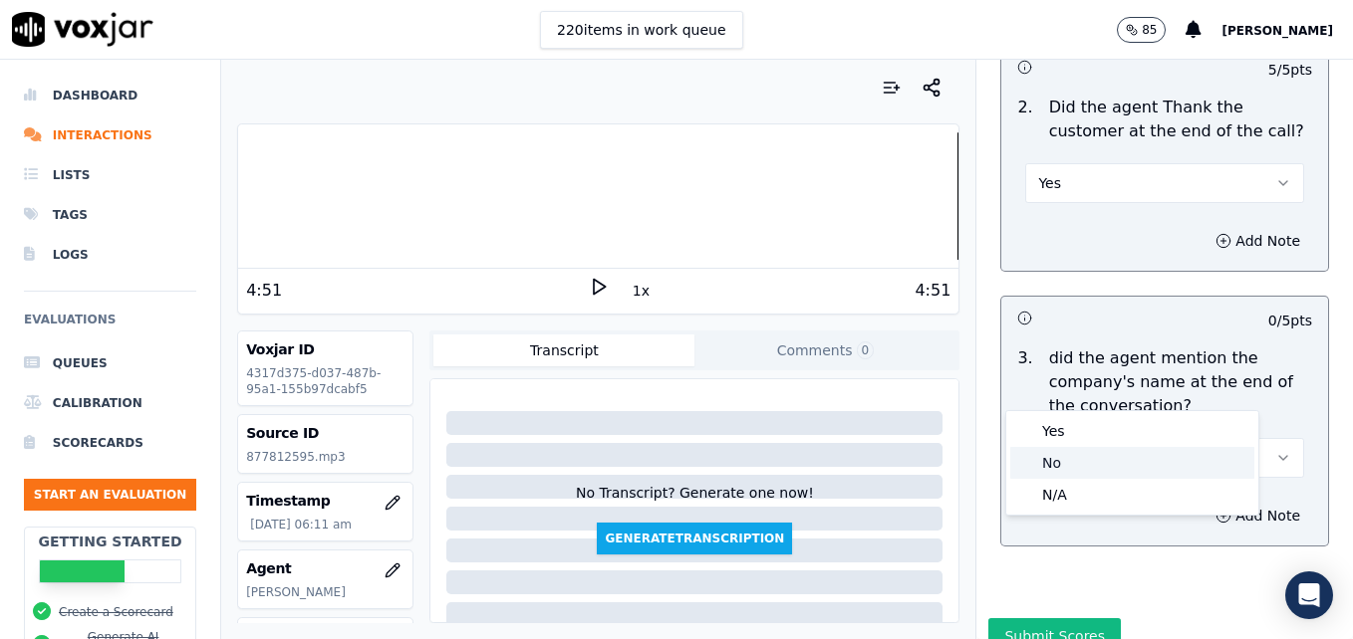
click at [1083, 457] on div "No" at bounding box center [1132, 463] width 244 height 32
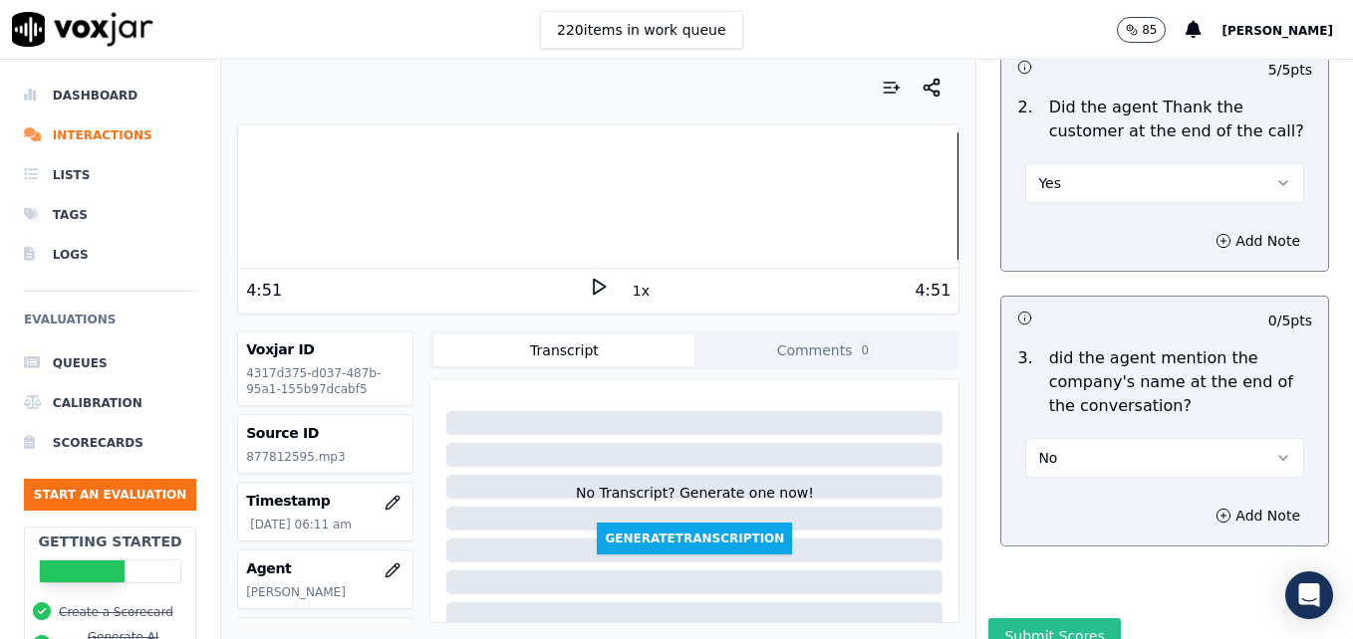
click at [1035, 619] on button "Submit Scores" at bounding box center [1054, 637] width 132 height 36
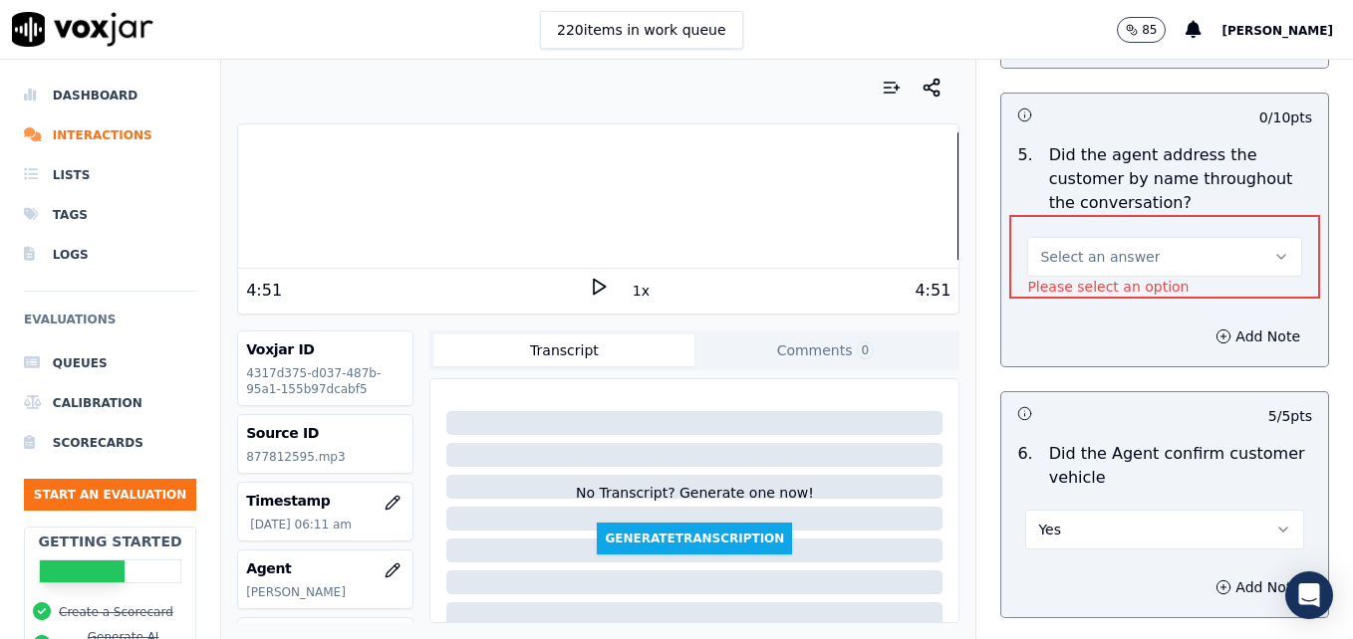
scroll to position [2306, 0]
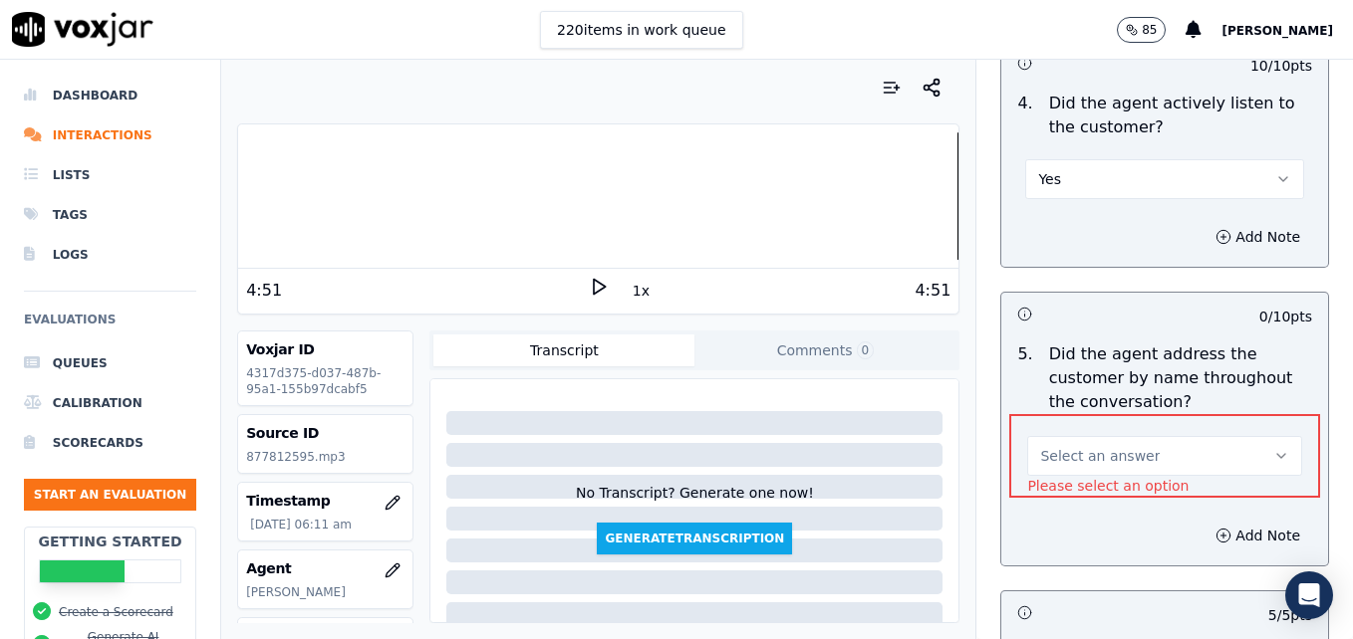
click at [1244, 436] on button "Select an answer" at bounding box center [1164, 456] width 275 height 40
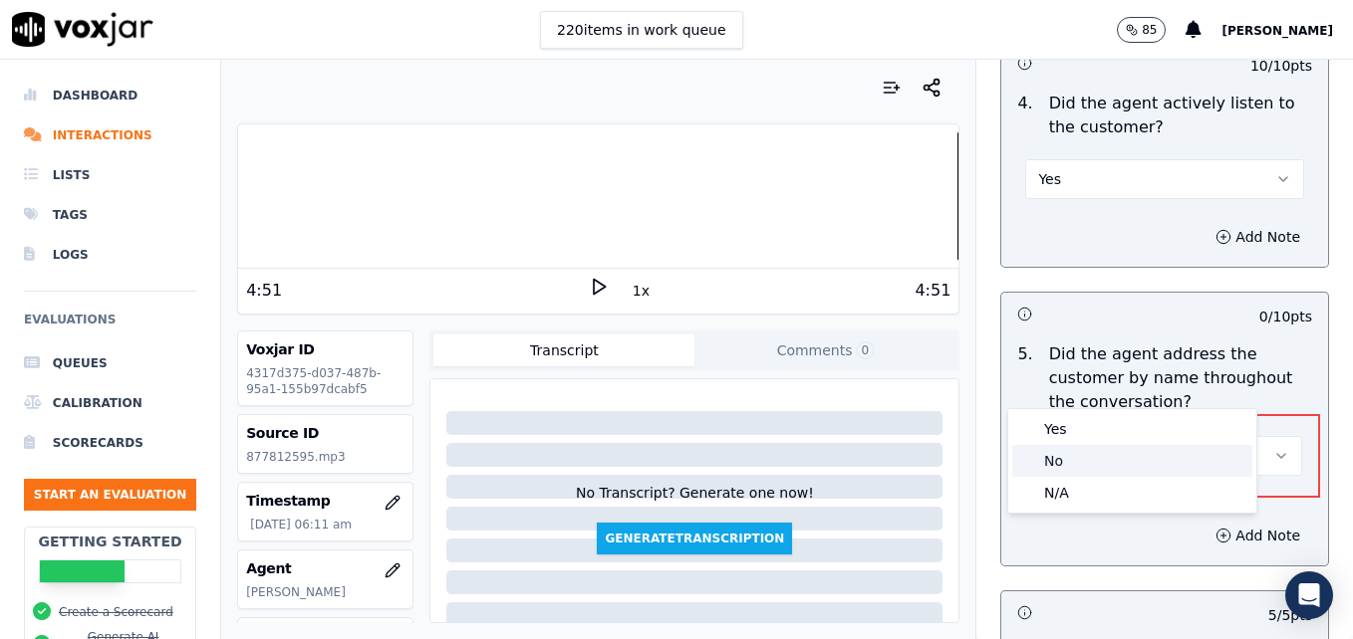
click at [1108, 456] on div "No" at bounding box center [1132, 461] width 240 height 32
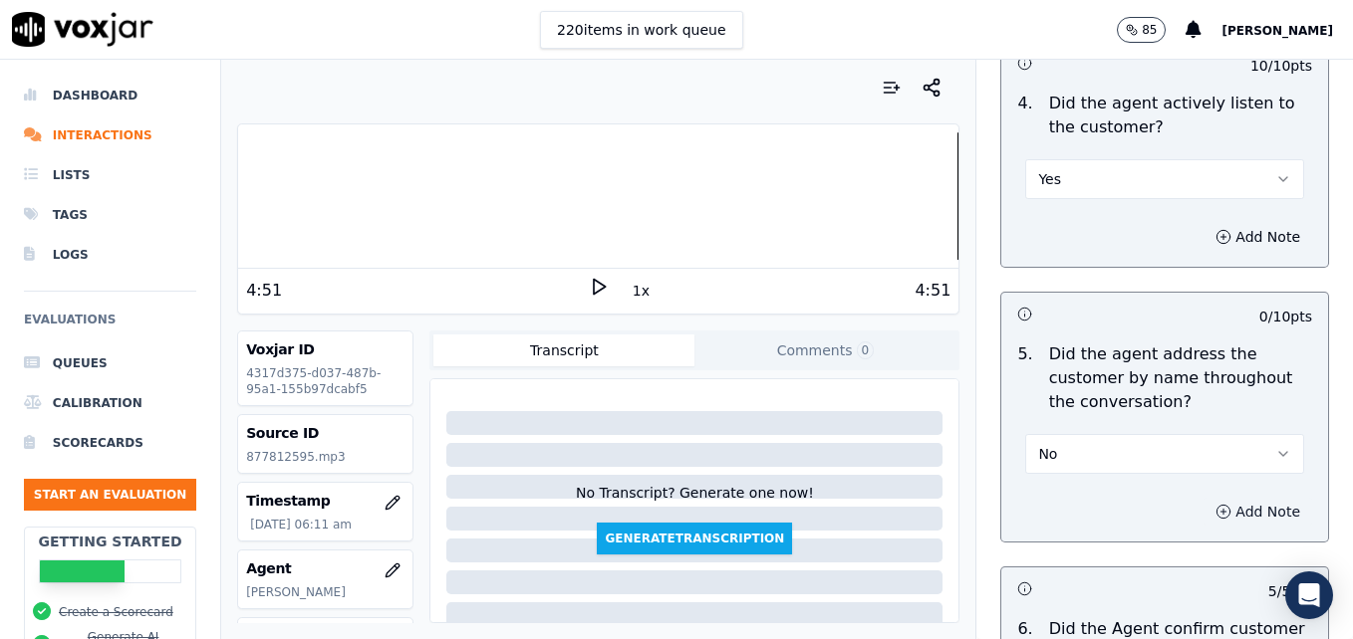
click at [1215, 504] on icon "button" at bounding box center [1223, 512] width 16 height 16
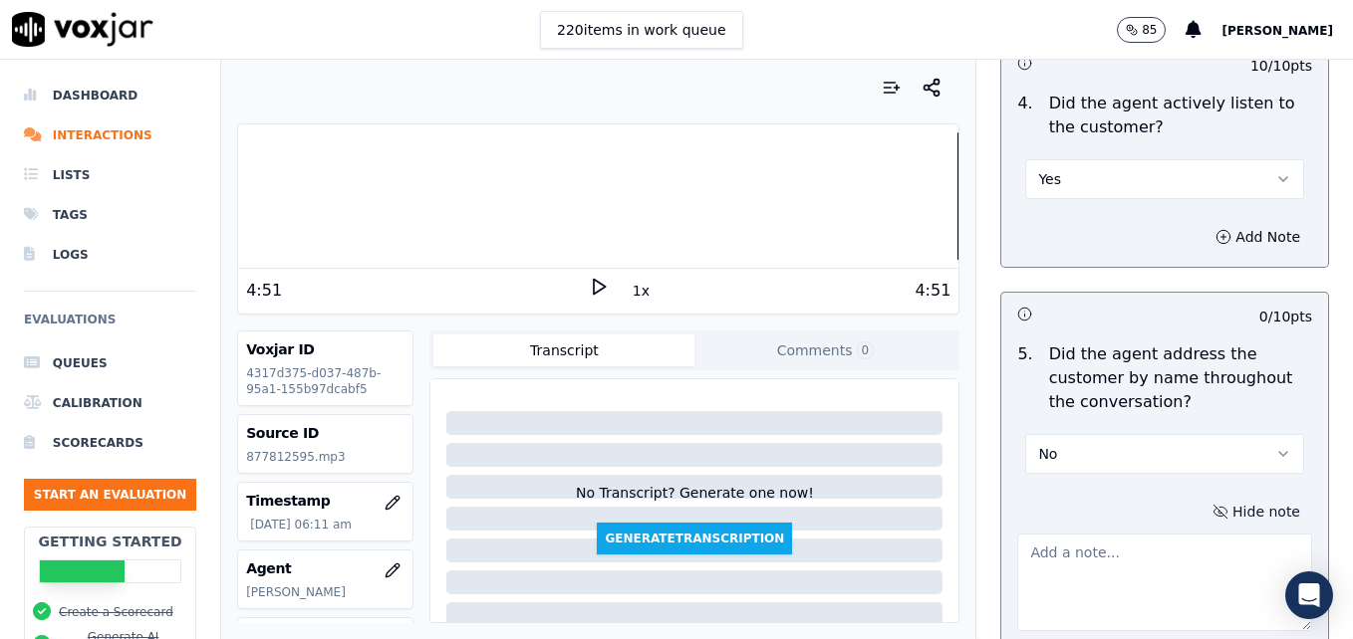
click at [1162, 534] on textarea at bounding box center [1164, 583] width 295 height 98
type textarea "Practice using the customer's name at least twice during the call."
click at [921, 79] on icon "button" at bounding box center [931, 88] width 20 height 20
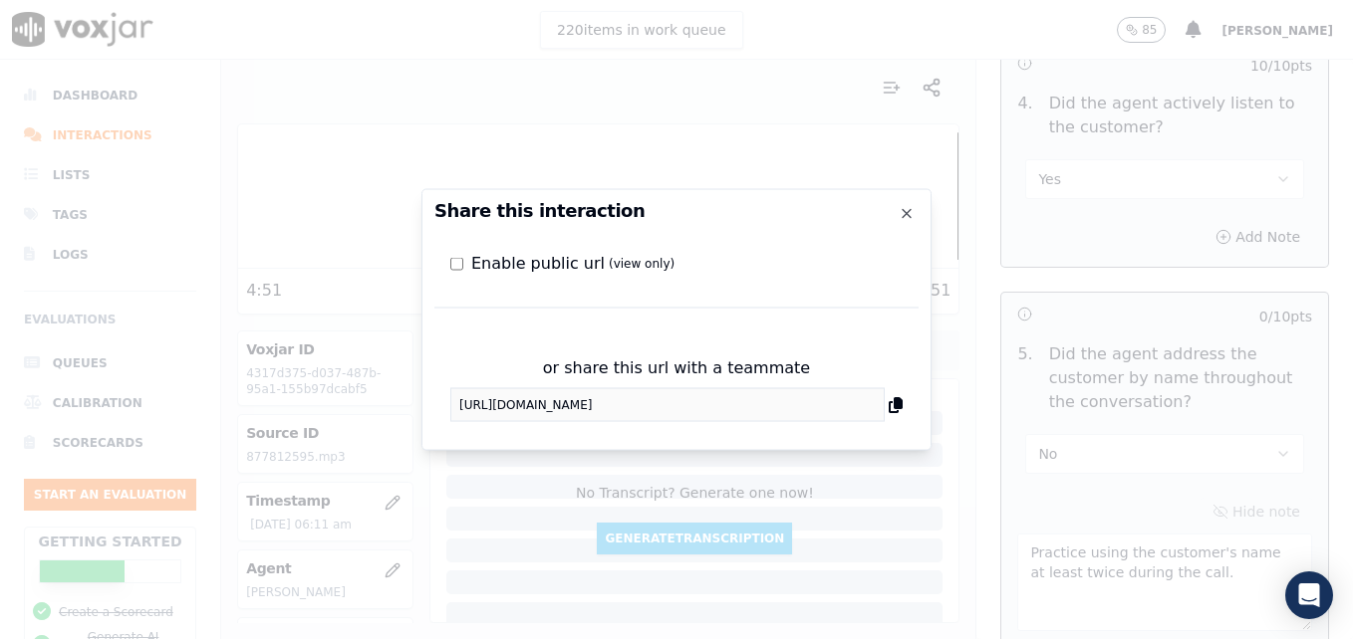
click at [905, 204] on h2 "Share this interaction" at bounding box center [676, 211] width 484 height 18
click at [907, 211] on icon "button" at bounding box center [906, 214] width 16 height 16
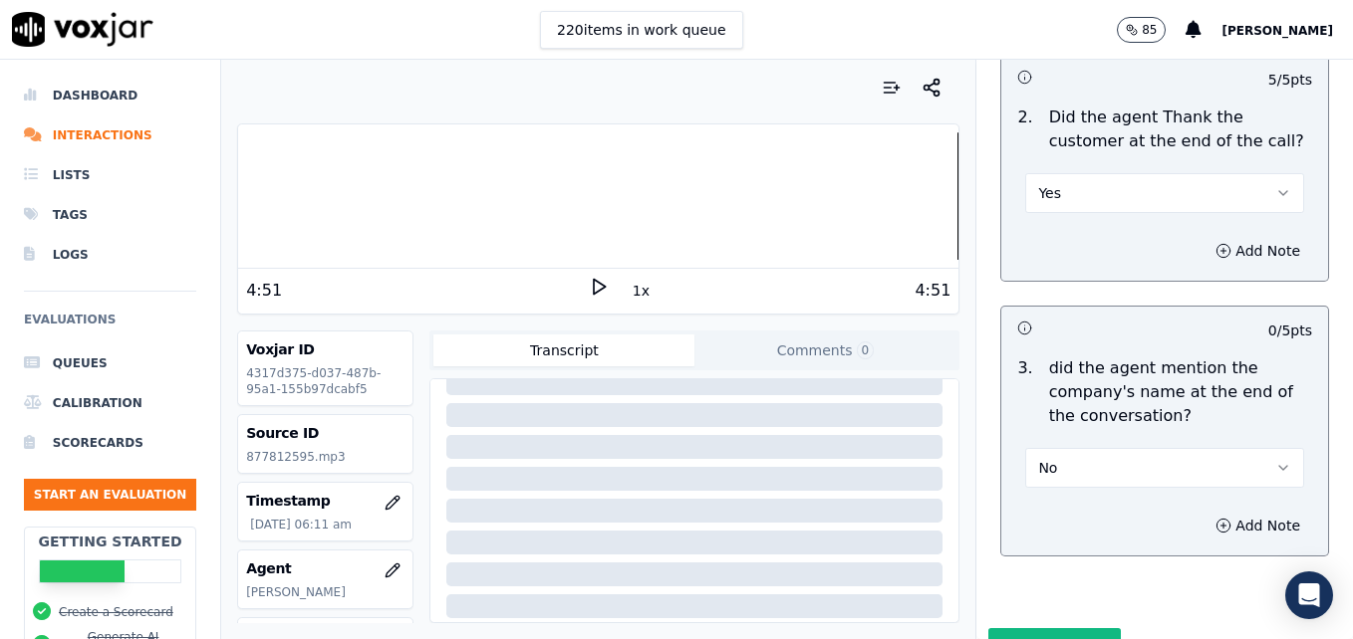
scroll to position [3682, 0]
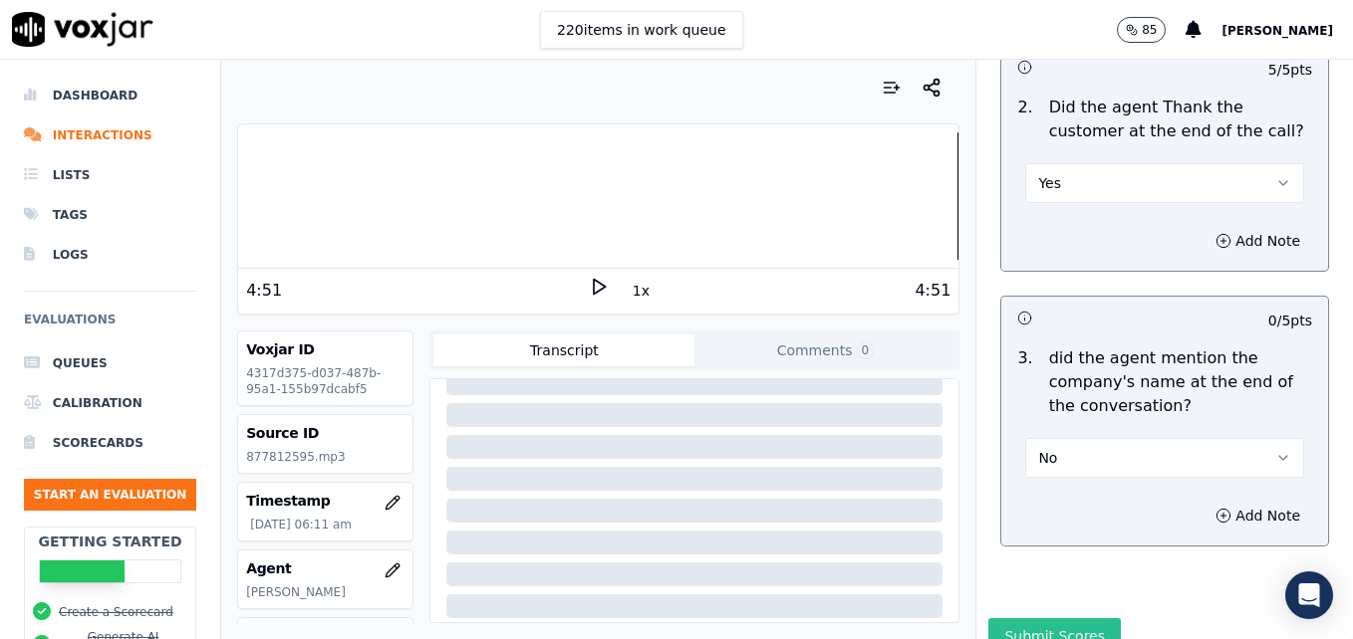
click at [1002, 619] on button "Submit Scores" at bounding box center [1054, 637] width 132 height 36
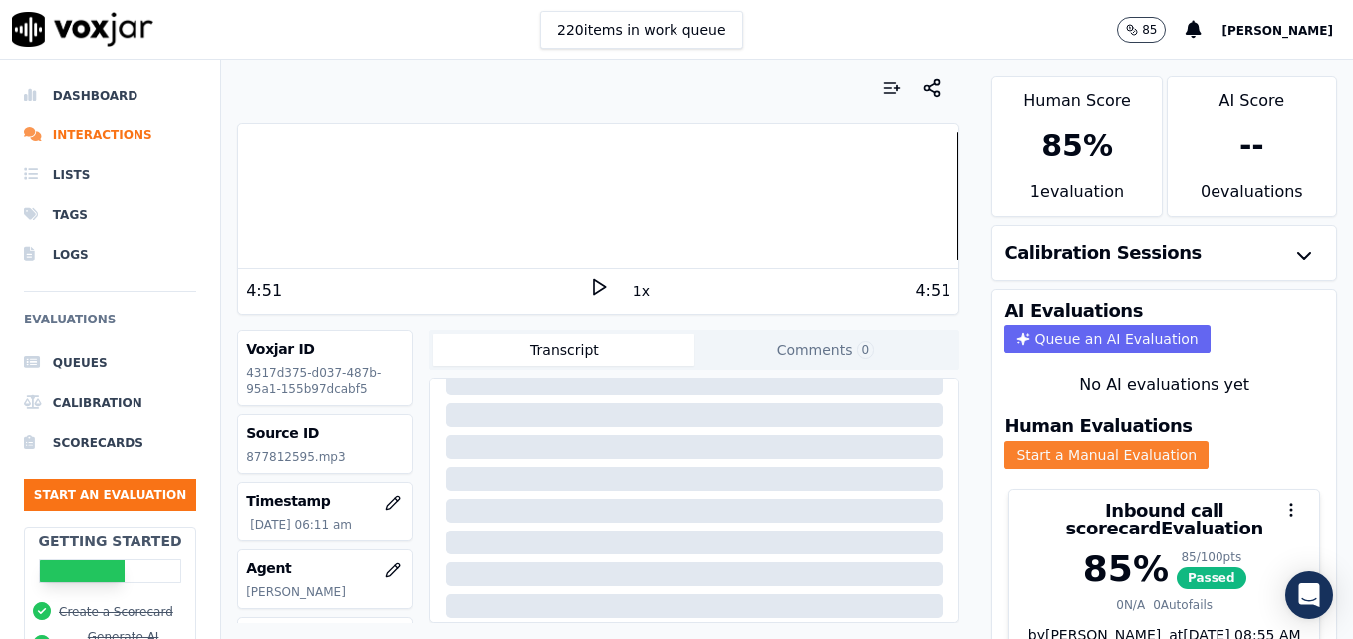
click at [1054, 443] on button "Start a Manual Evaluation" at bounding box center [1106, 455] width 204 height 28
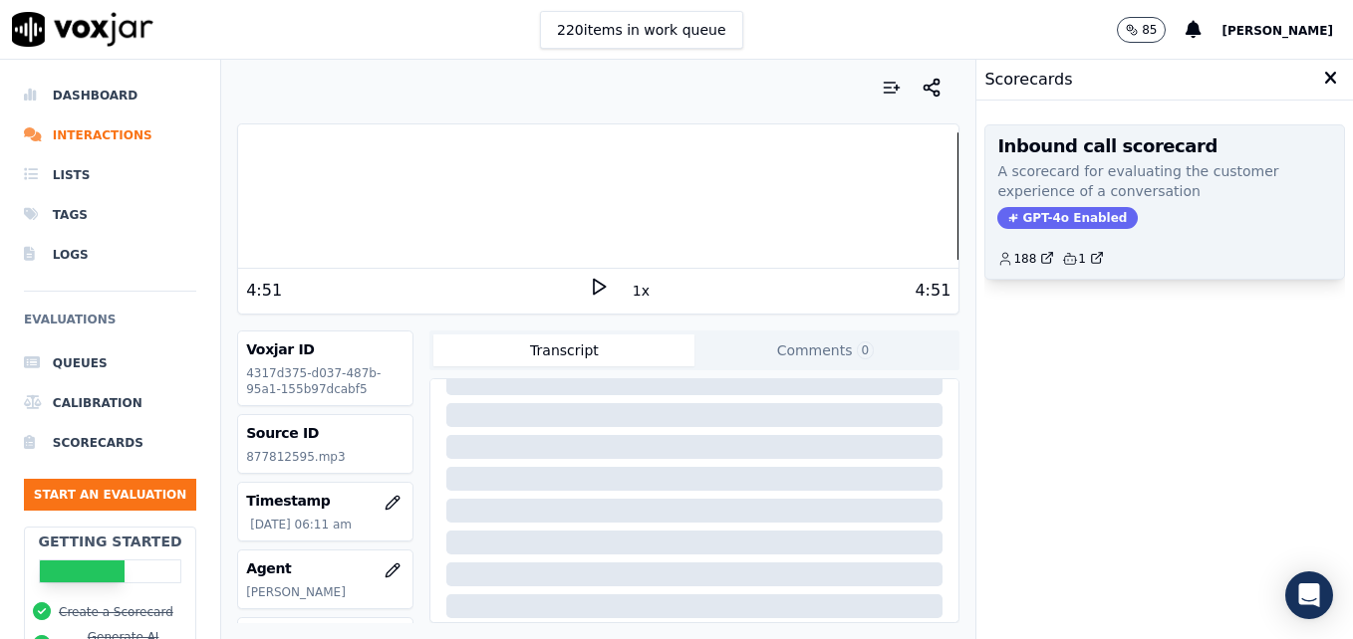
click at [1067, 209] on span "GPT-4o Enabled" at bounding box center [1067, 218] width 140 height 22
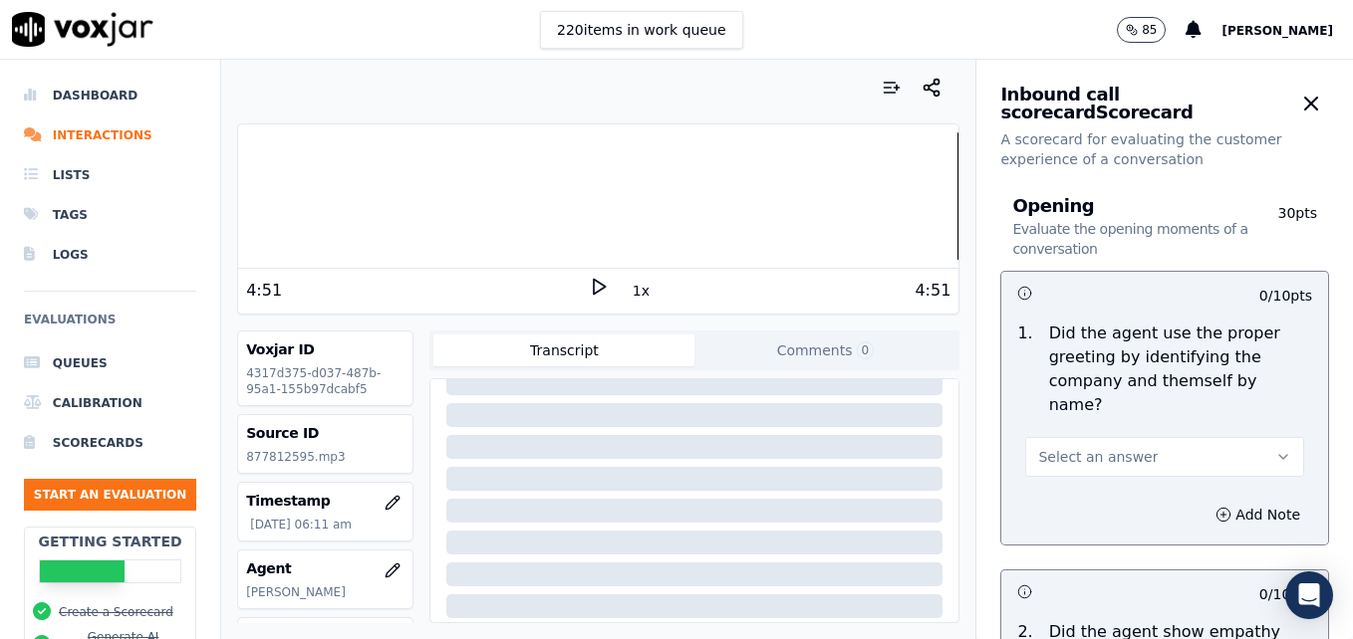
click at [594, 291] on polygon at bounding box center [600, 287] width 12 height 15
drag, startPoint x: 586, startPoint y: 286, endPoint x: 573, endPoint y: 291, distance: 13.9
click at [589, 285] on icon at bounding box center [599, 287] width 20 height 20
click at [386, 576] on icon "button" at bounding box center [392, 570] width 13 height 13
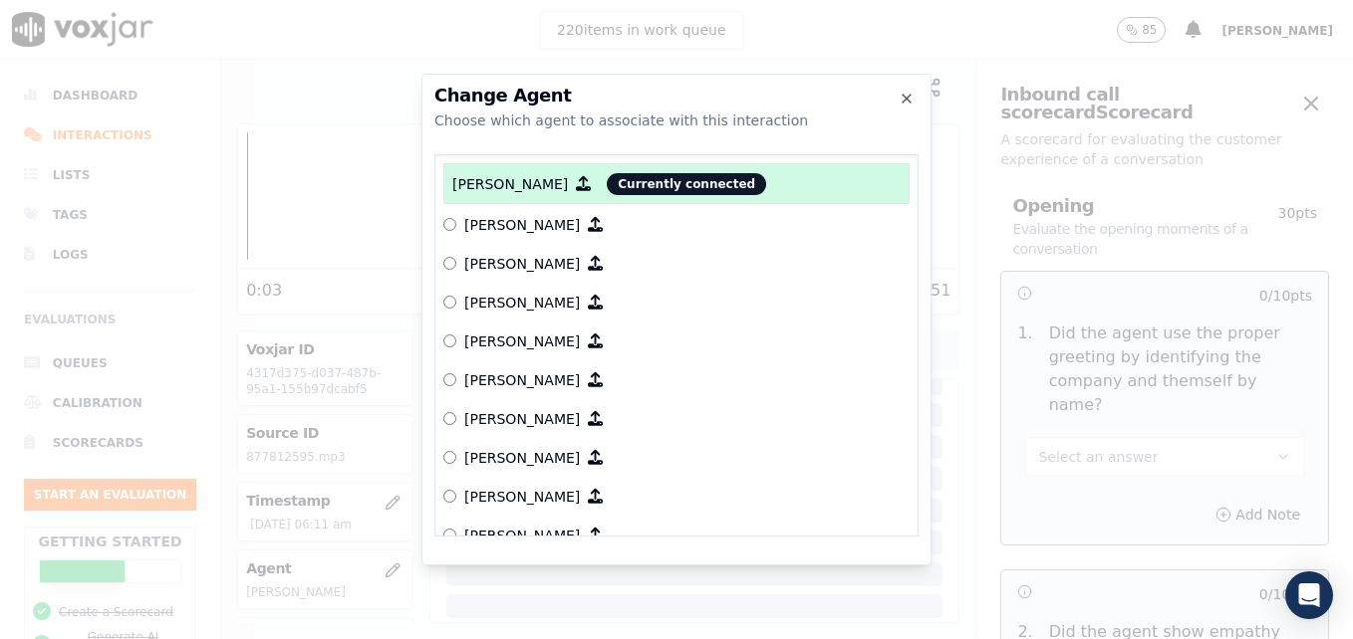
scroll to position [1546, 0]
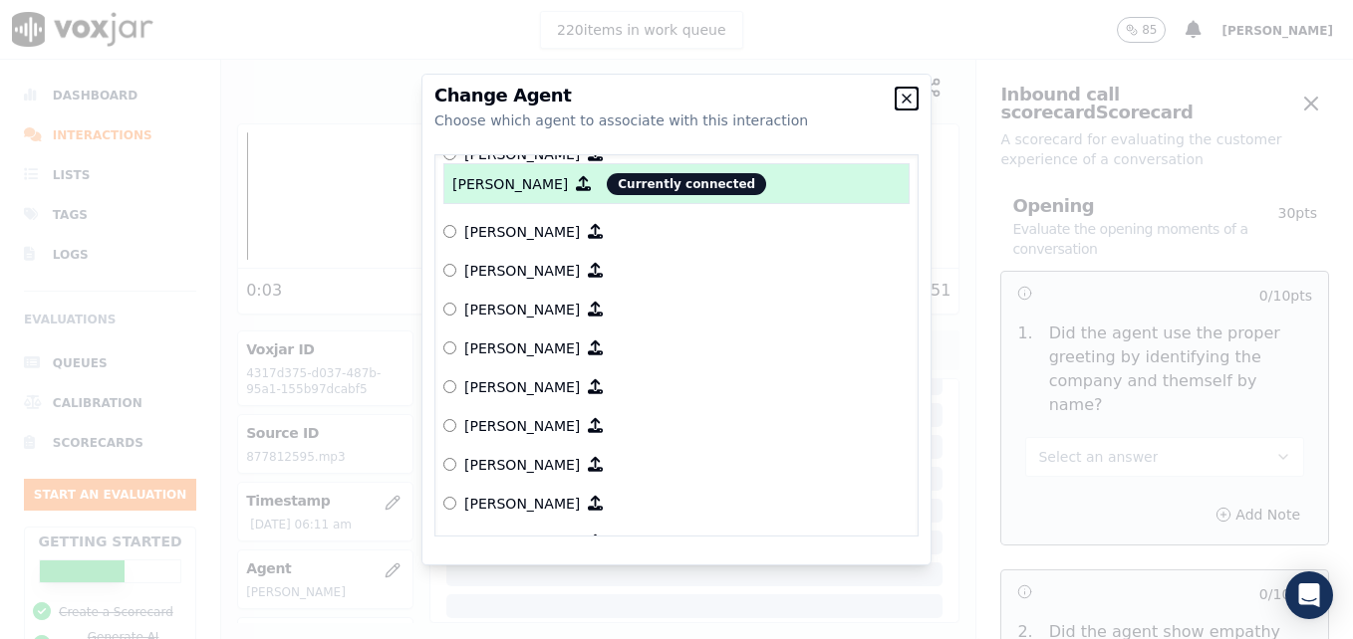
click at [905, 93] on icon "button" at bounding box center [906, 99] width 16 height 16
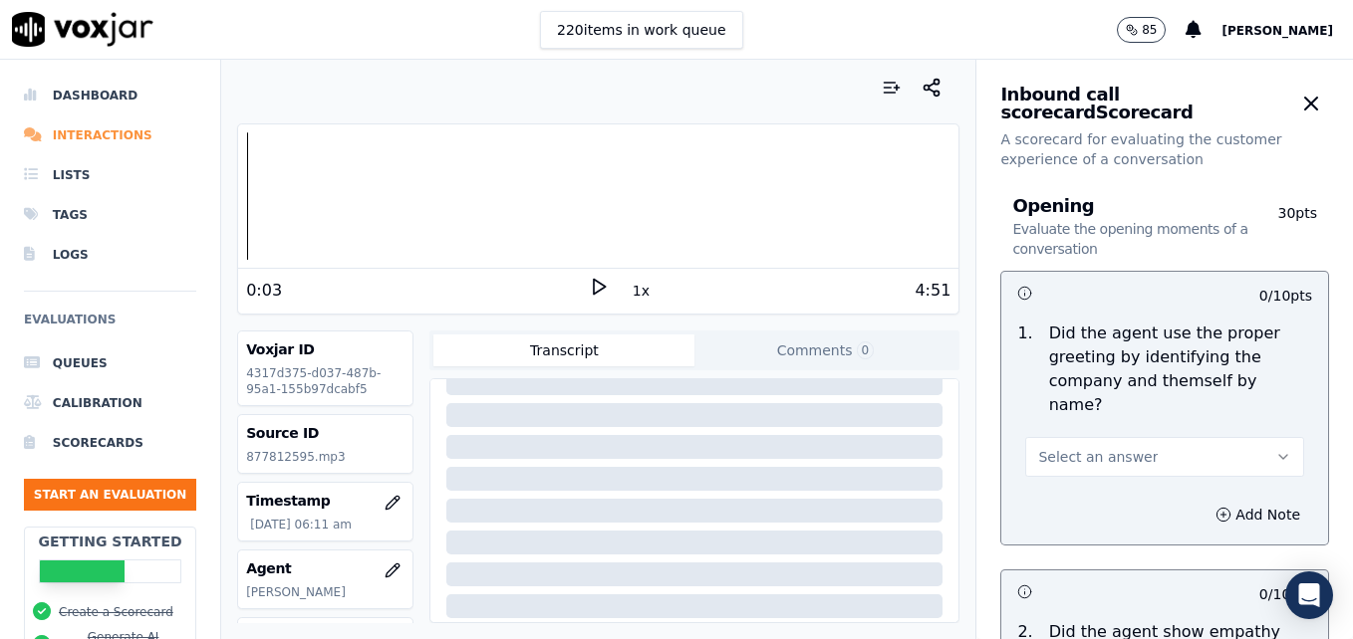
click at [109, 132] on li "Interactions" at bounding box center [110, 136] width 172 height 40
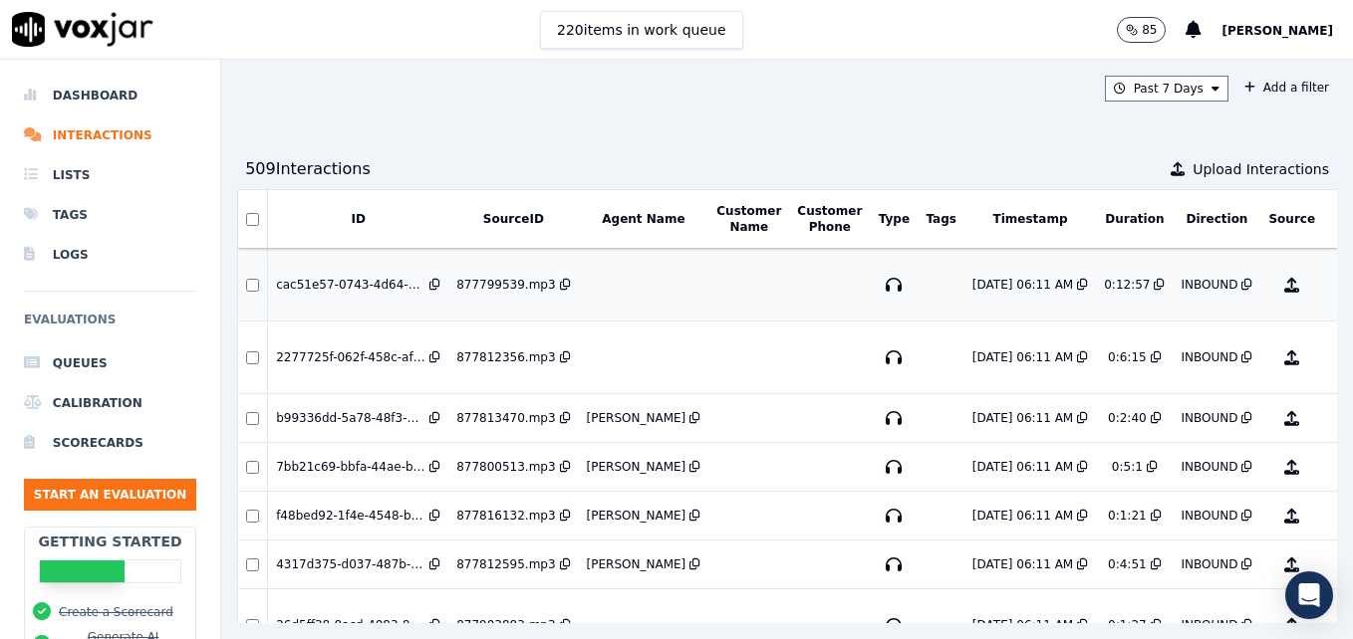
click at [1331, 274] on button "No Evaluation Yet" at bounding box center [1370, 285] width 79 height 56
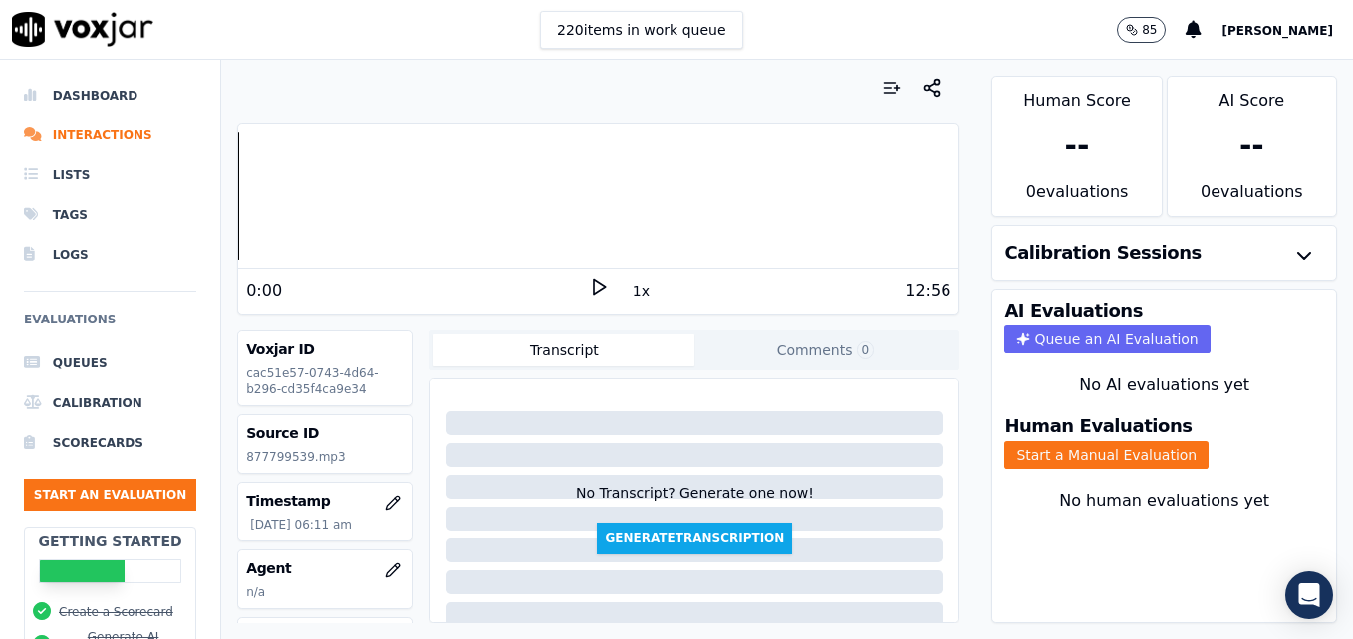
click at [594, 284] on polygon at bounding box center [600, 287] width 12 height 15
click at [600, 284] on rect at bounding box center [601, 286] width 3 height 13
click at [384, 569] on icon "button" at bounding box center [392, 571] width 16 height 16
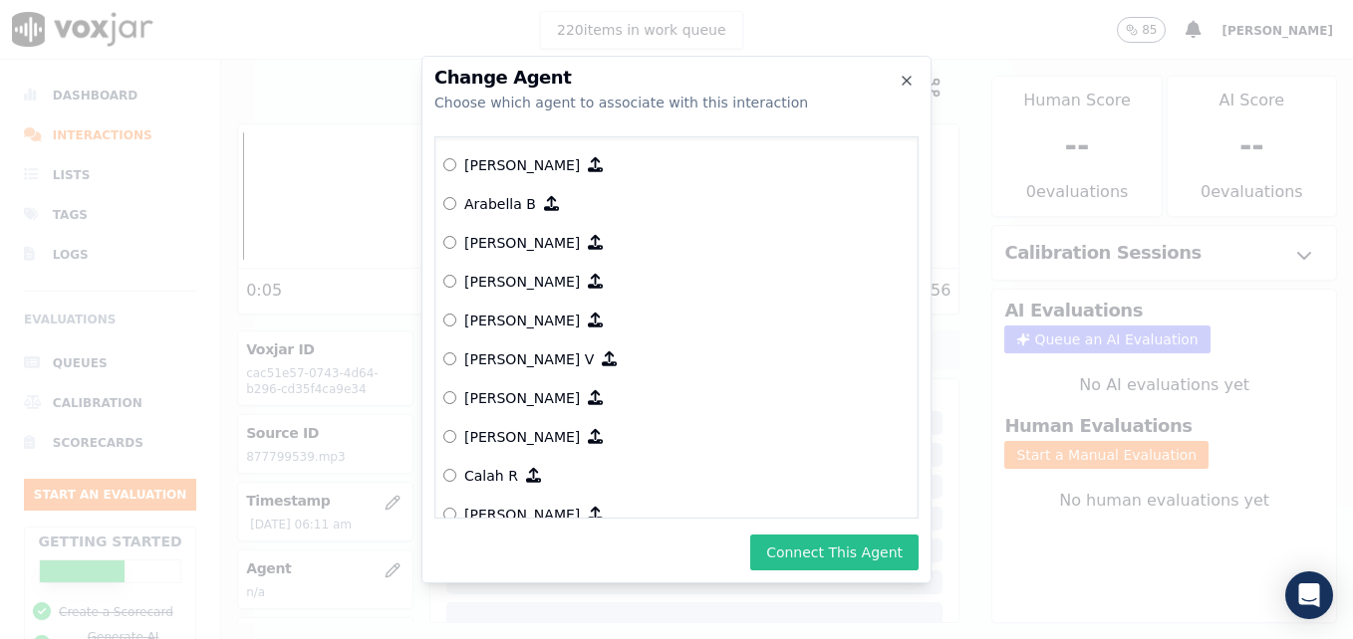
click at [807, 550] on button "Connect This Agent" at bounding box center [834, 553] width 168 height 36
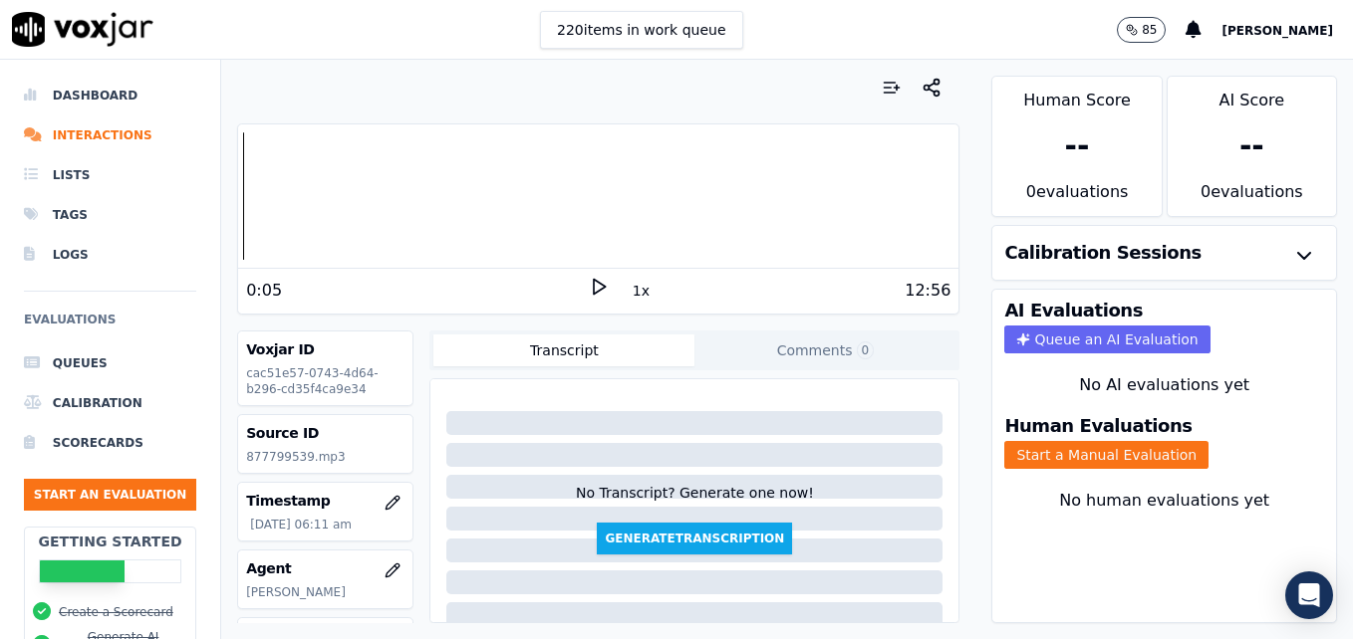
click at [1066, 439] on div "Human Evaluations Start a Manual Evaluation" at bounding box center [1164, 443] width 344 height 76
click at [1069, 452] on button "Start a Manual Evaluation" at bounding box center [1106, 455] width 204 height 28
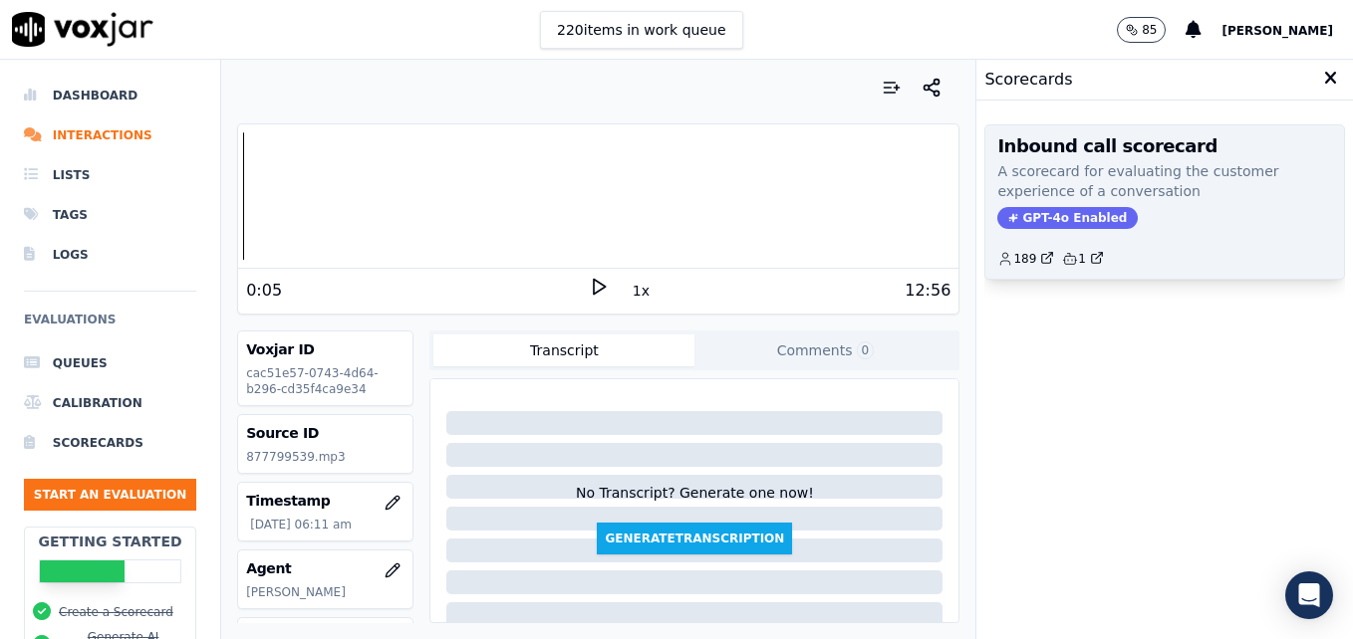
click at [1062, 213] on span "GPT-4o Enabled" at bounding box center [1067, 218] width 140 height 22
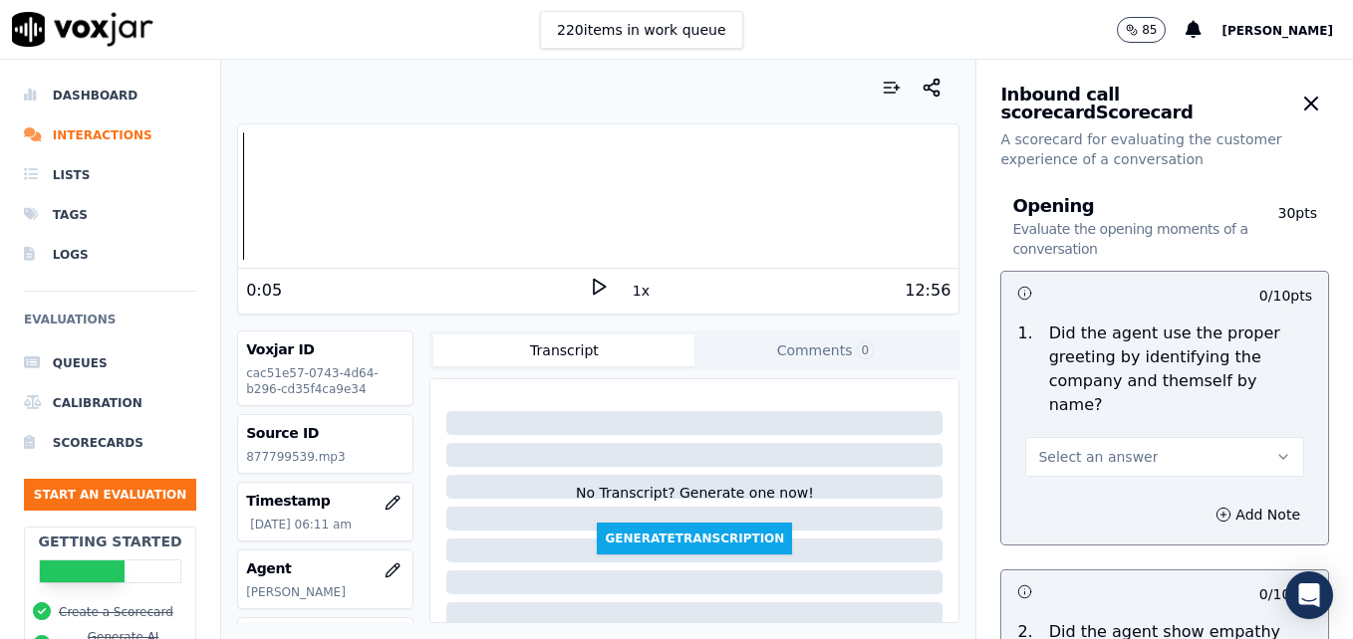
click at [1275, 449] on icon "button" at bounding box center [1283, 457] width 16 height 16
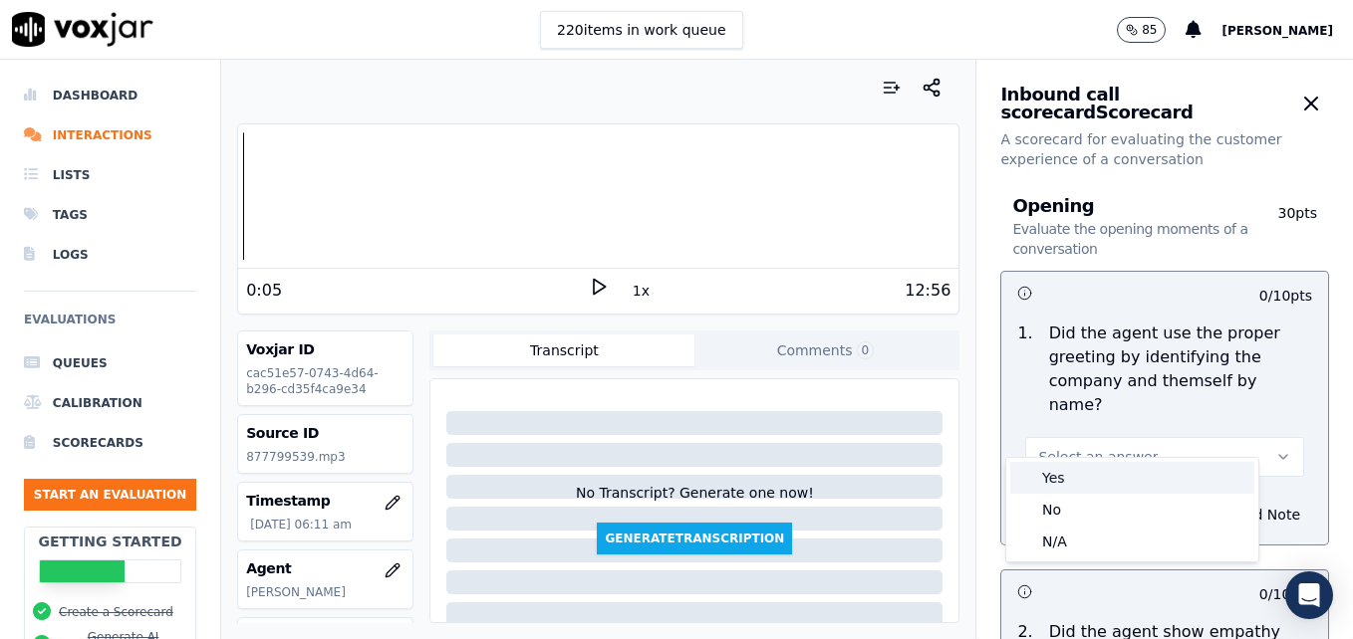
click at [1095, 474] on div "Yes" at bounding box center [1132, 478] width 244 height 32
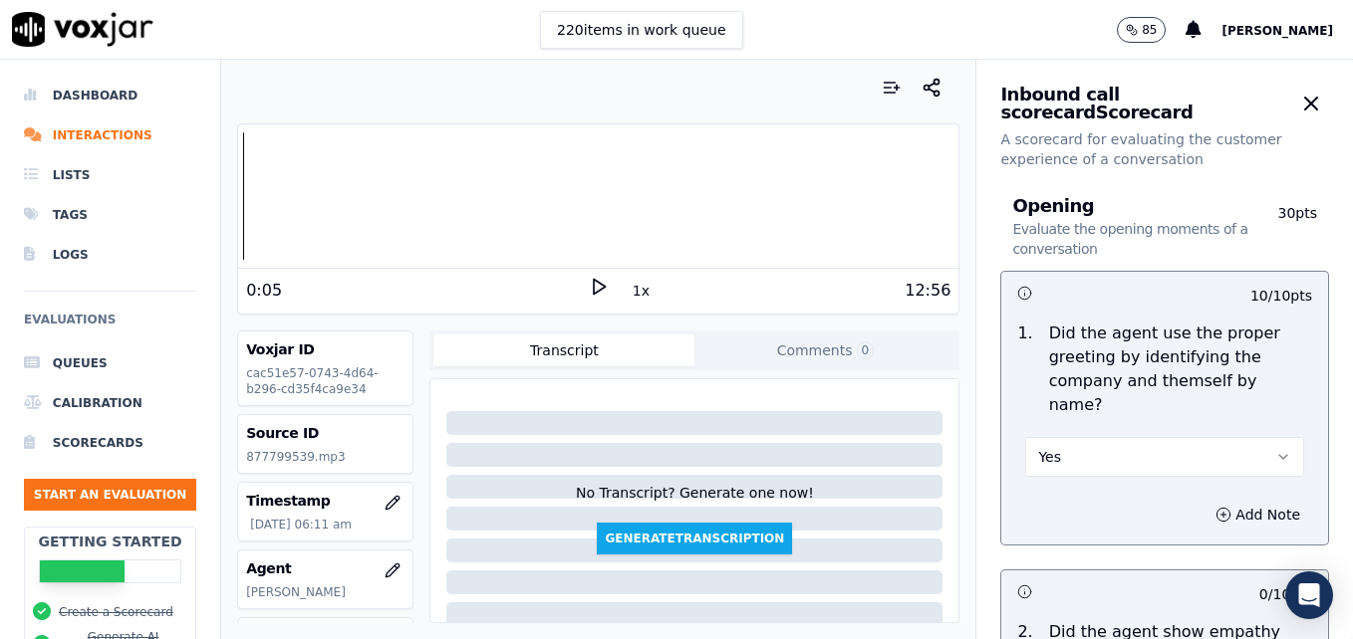
click at [594, 282] on polygon at bounding box center [600, 287] width 12 height 15
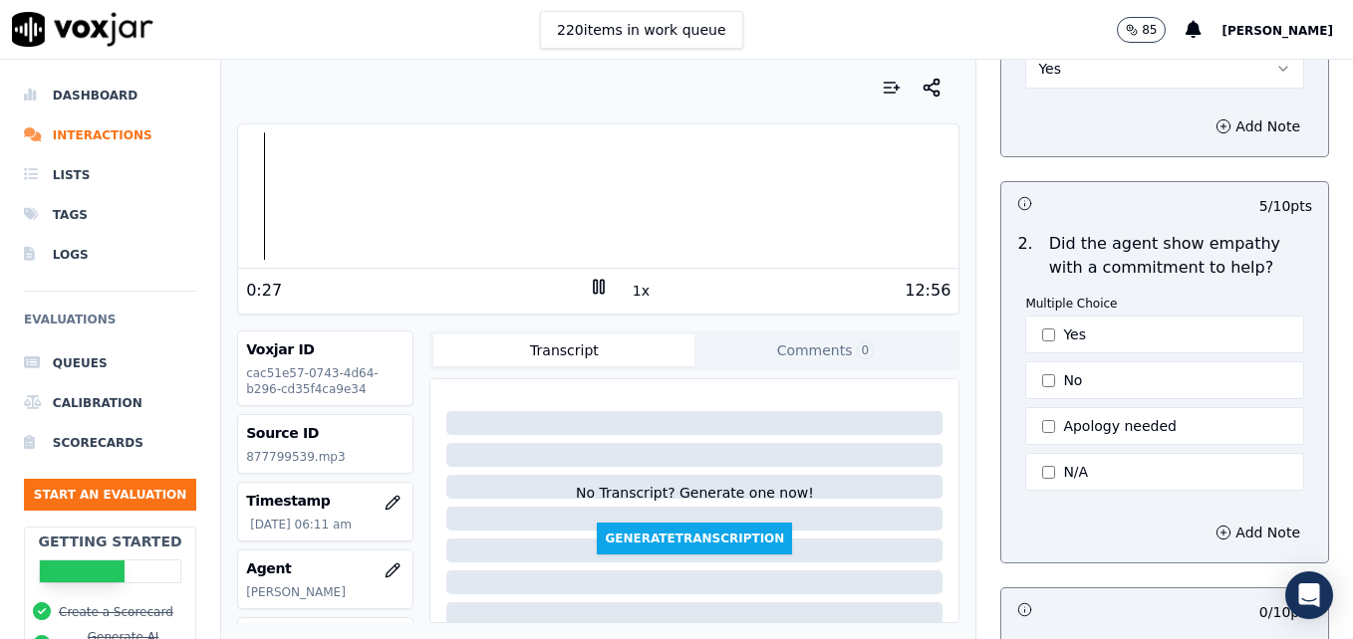
scroll to position [398, 0]
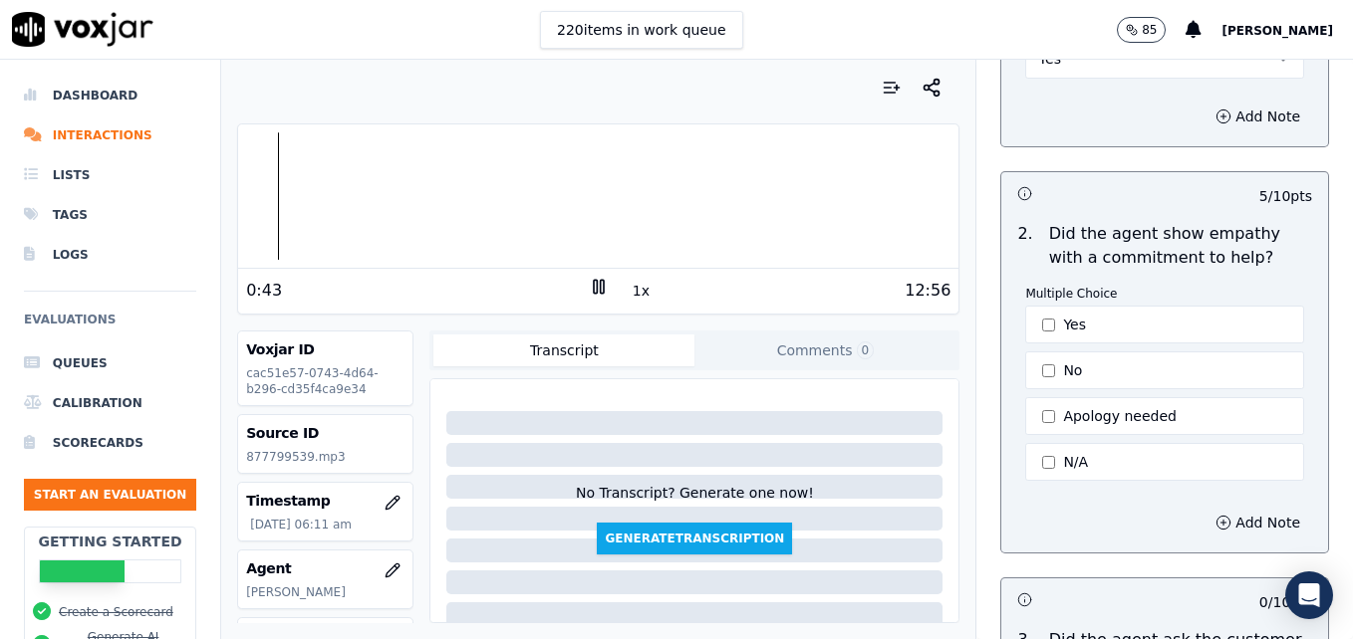
click at [600, 289] on rect at bounding box center [601, 286] width 3 height 13
click at [1203, 509] on button "Add Note" at bounding box center [1257, 523] width 109 height 28
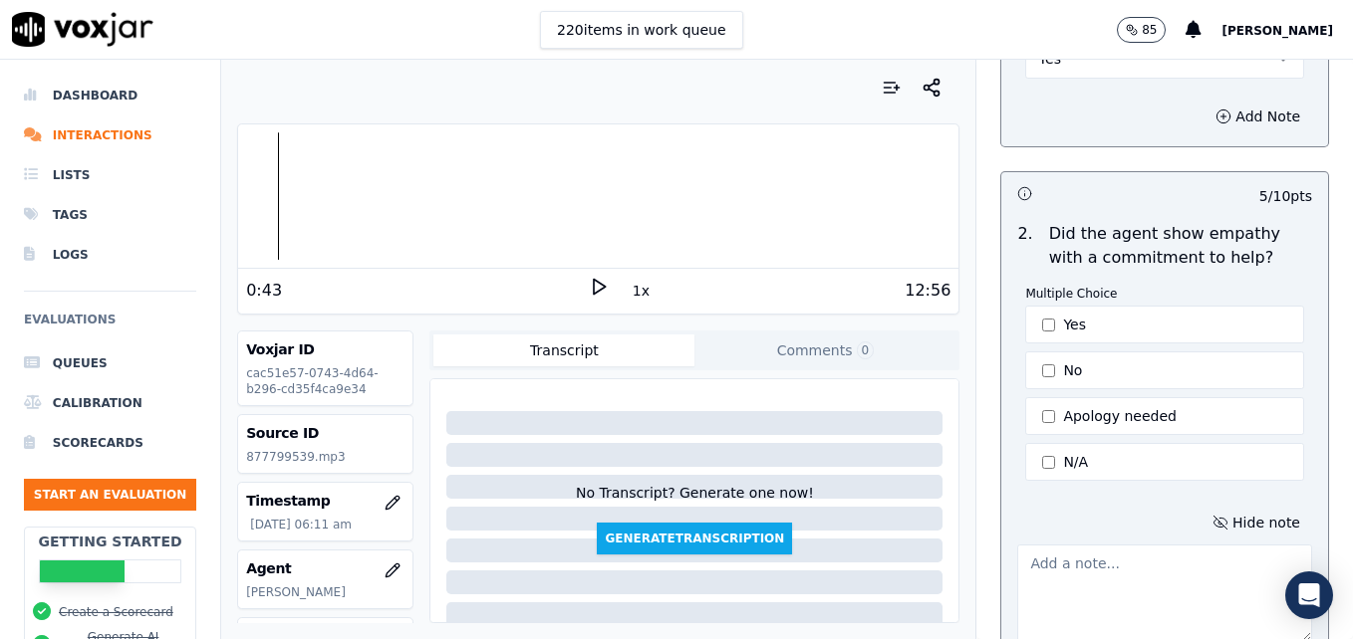
click at [1111, 553] on textarea at bounding box center [1164, 594] width 295 height 98
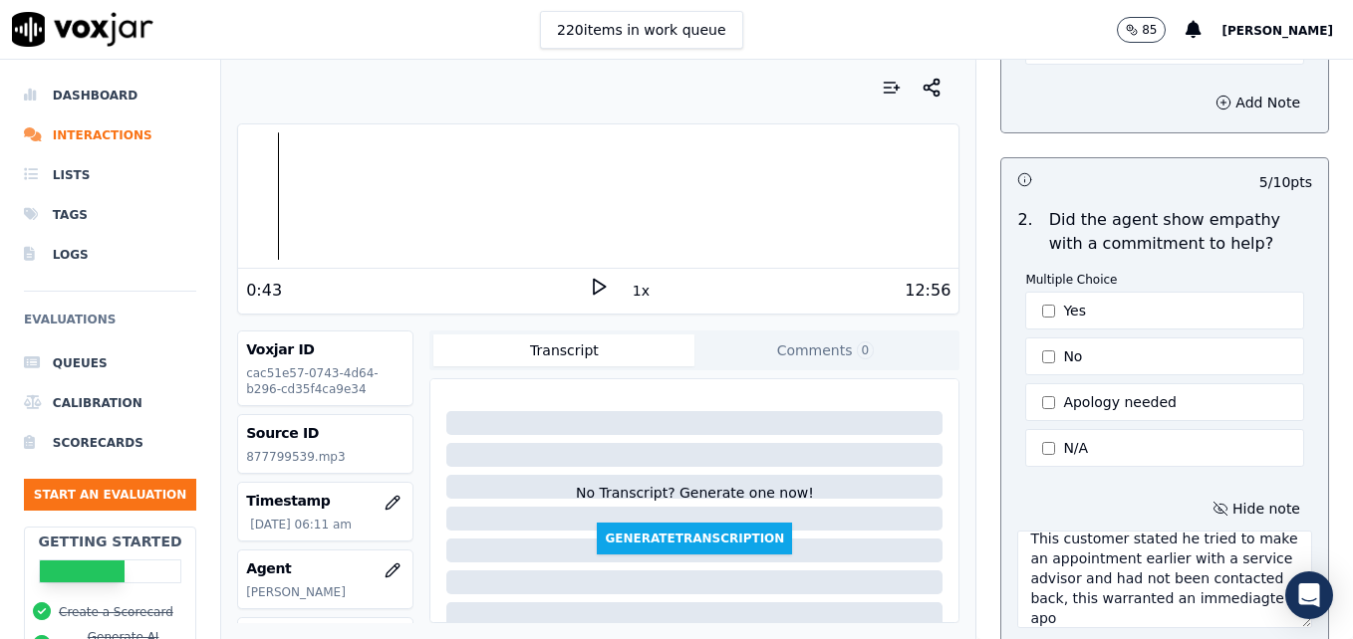
scroll to position [421, 0]
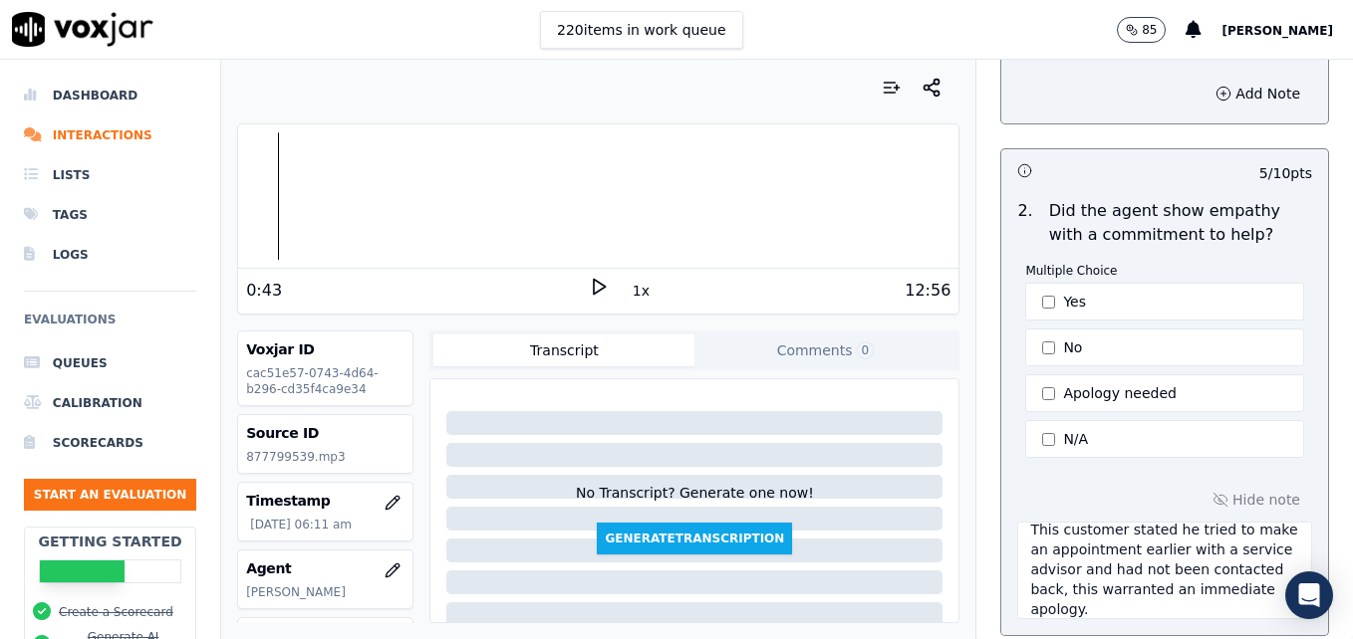
click at [589, 286] on icon at bounding box center [599, 287] width 20 height 20
click at [277, 207] on div at bounding box center [598, 195] width 720 height 127
click at [304, 189] on div at bounding box center [598, 195] width 720 height 127
click at [273, 201] on div at bounding box center [598, 195] width 720 height 127
click at [259, 196] on div at bounding box center [598, 195] width 720 height 127
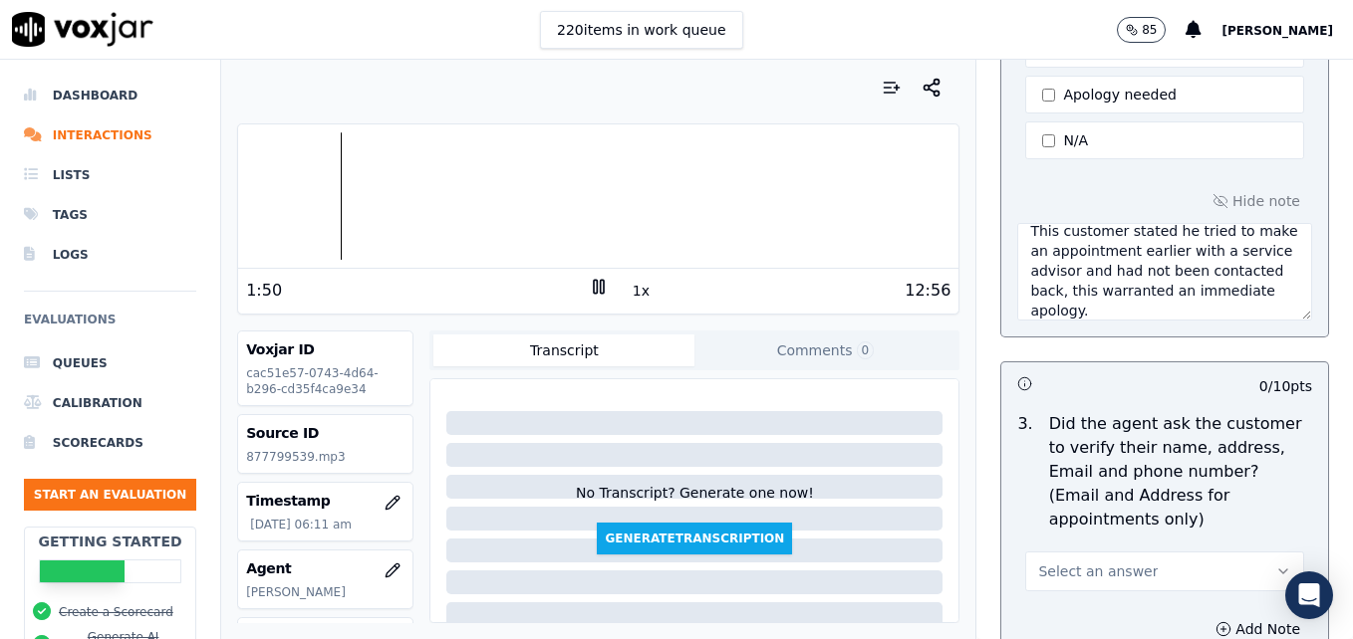
scroll to position [820, 0]
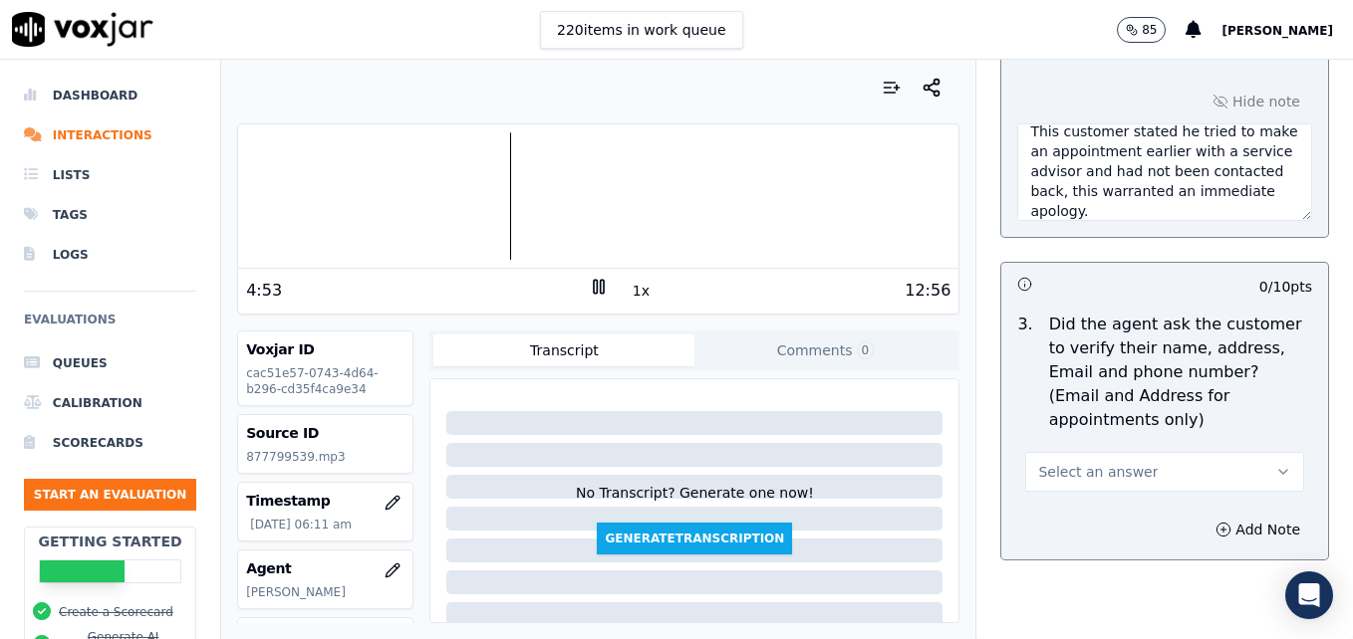
click at [589, 284] on icon at bounding box center [599, 287] width 20 height 20
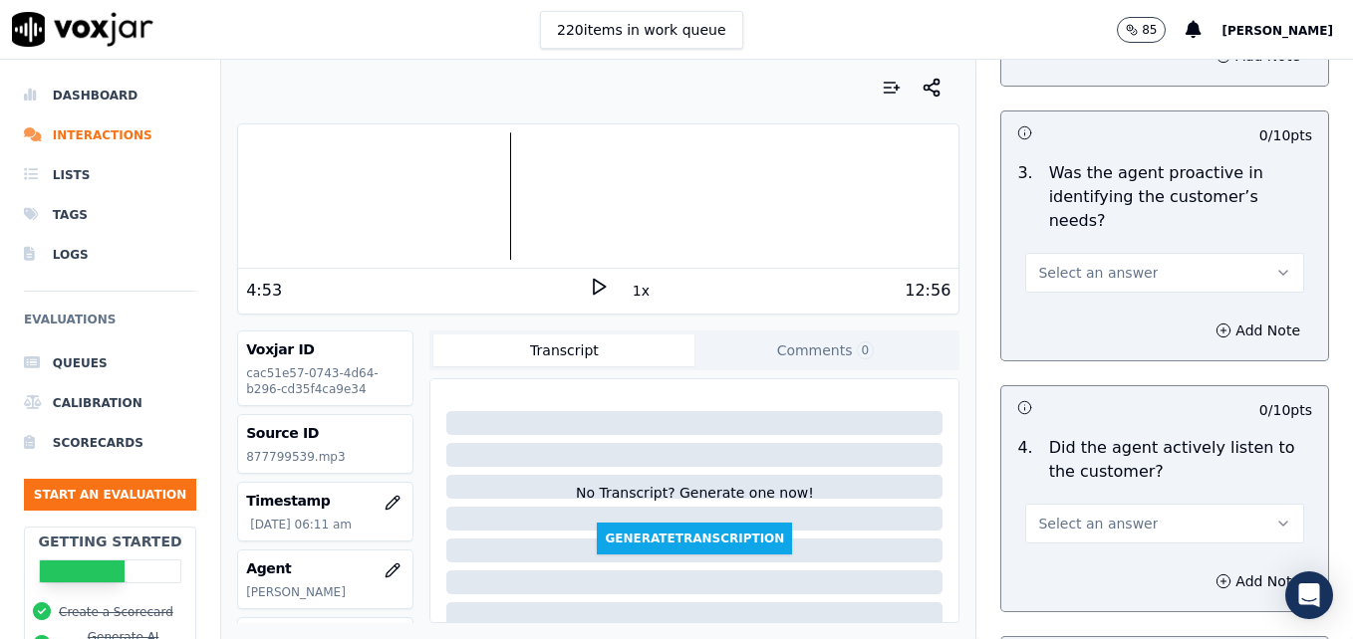
scroll to position [2015, 0]
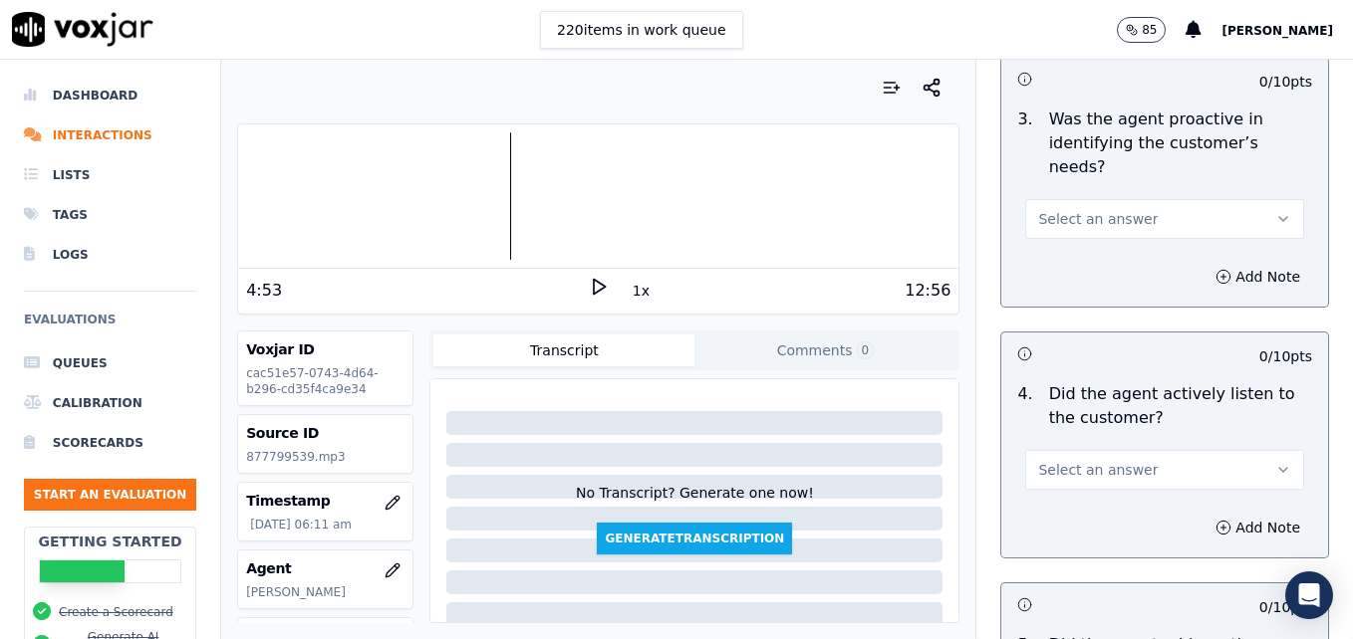
click at [1275, 462] on icon "button" at bounding box center [1283, 470] width 16 height 16
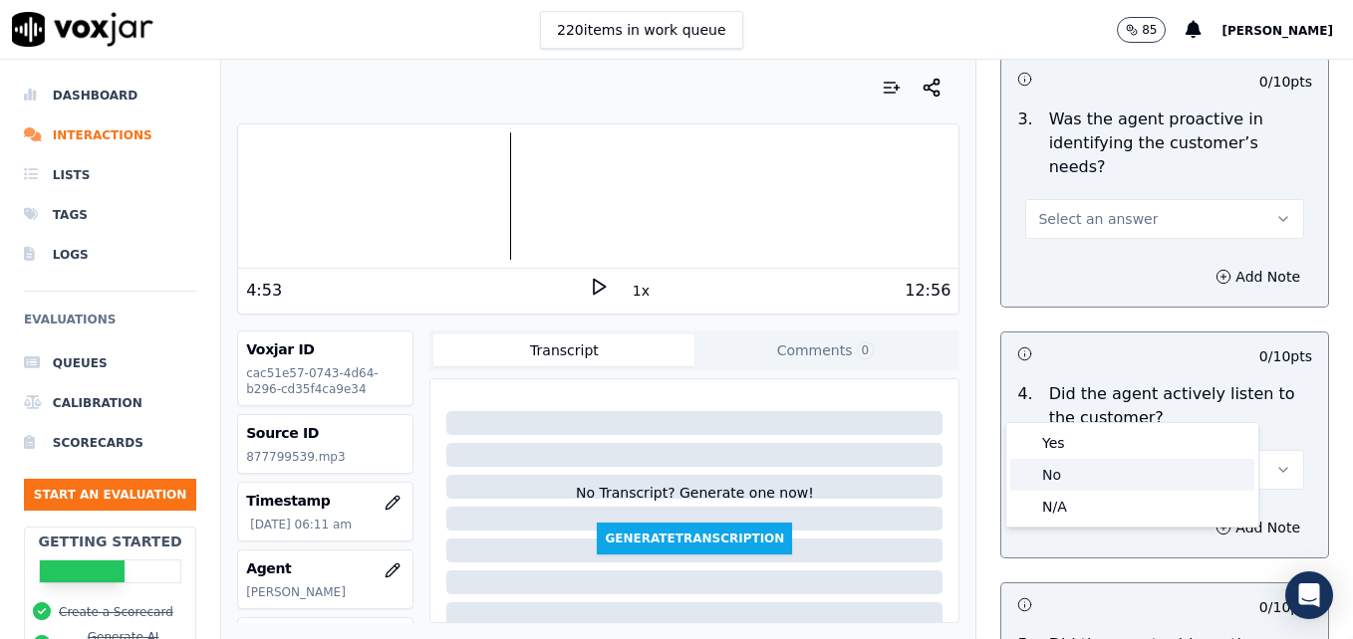
click at [1124, 476] on div "No" at bounding box center [1132, 475] width 244 height 32
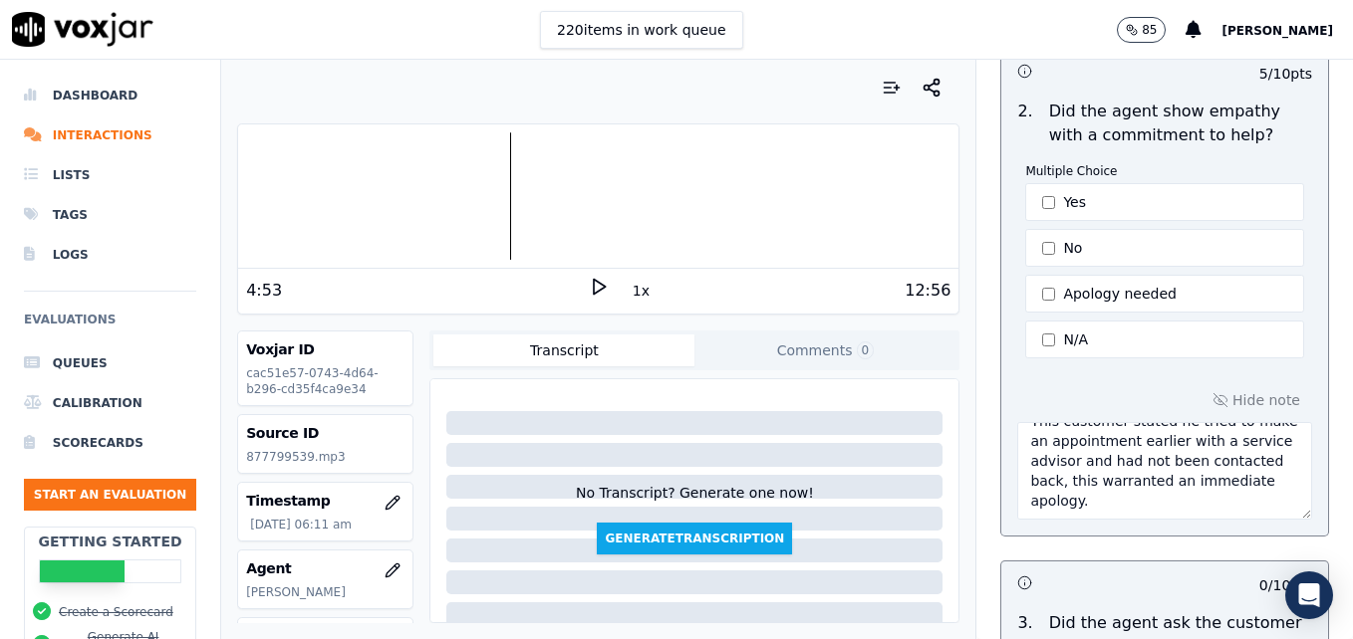
scroll to position [0, 0]
drag, startPoint x: 1162, startPoint y: 419, endPoint x: 1217, endPoint y: 441, distance: 59.0
click at [1217, 441] on textarea "This customer stated he tried to make an appointment earlier with a service adv…" at bounding box center [1164, 471] width 295 height 98
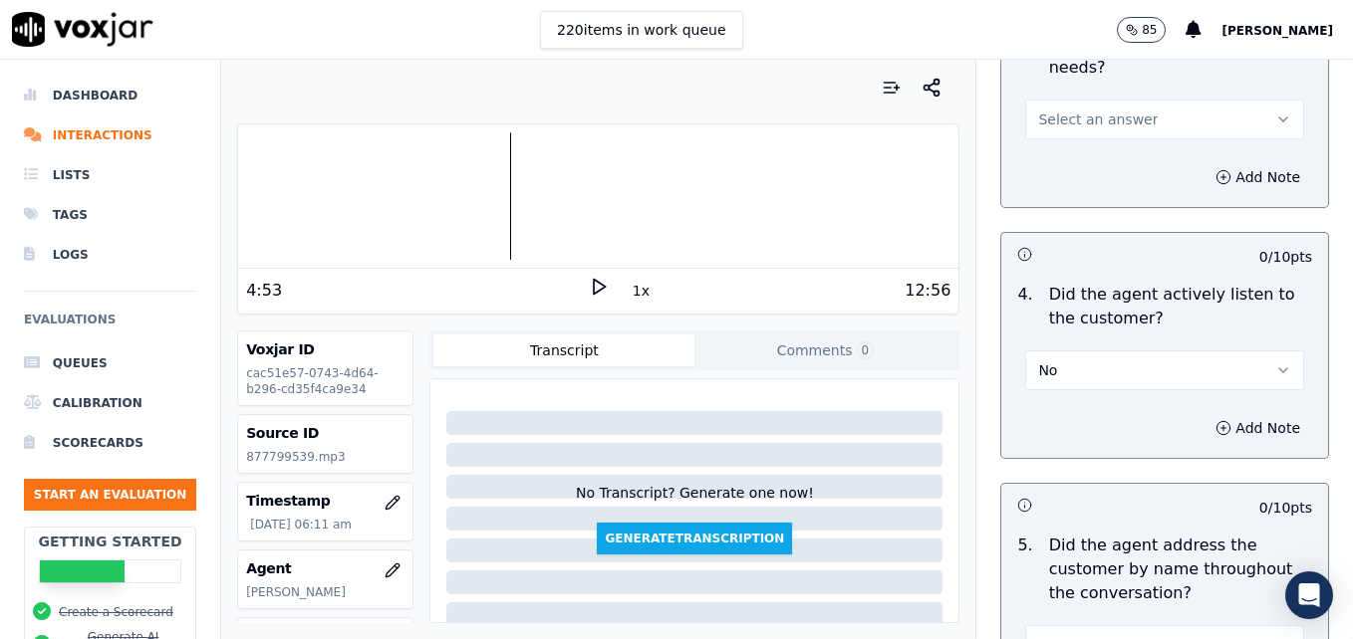
scroll to position [2214, 0]
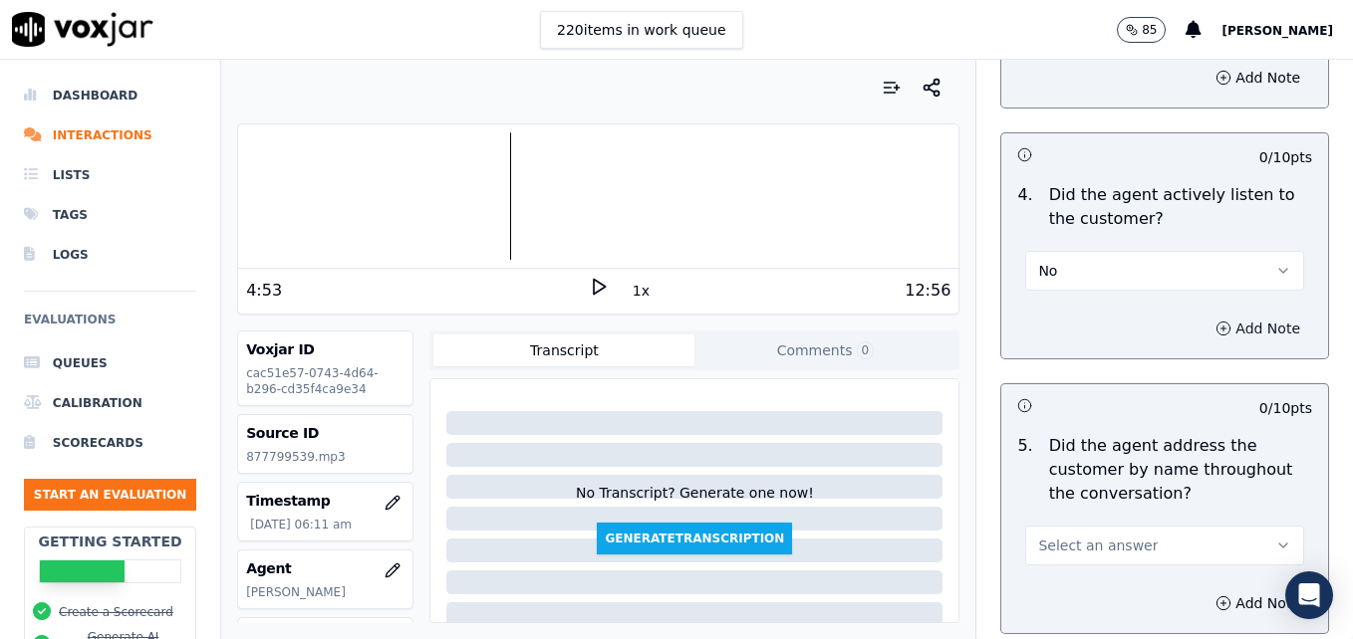
type textarea "This customer stated he called previously to speak with a service advisor and h…"
click at [1203, 315] on button "Add Note" at bounding box center [1257, 329] width 109 height 28
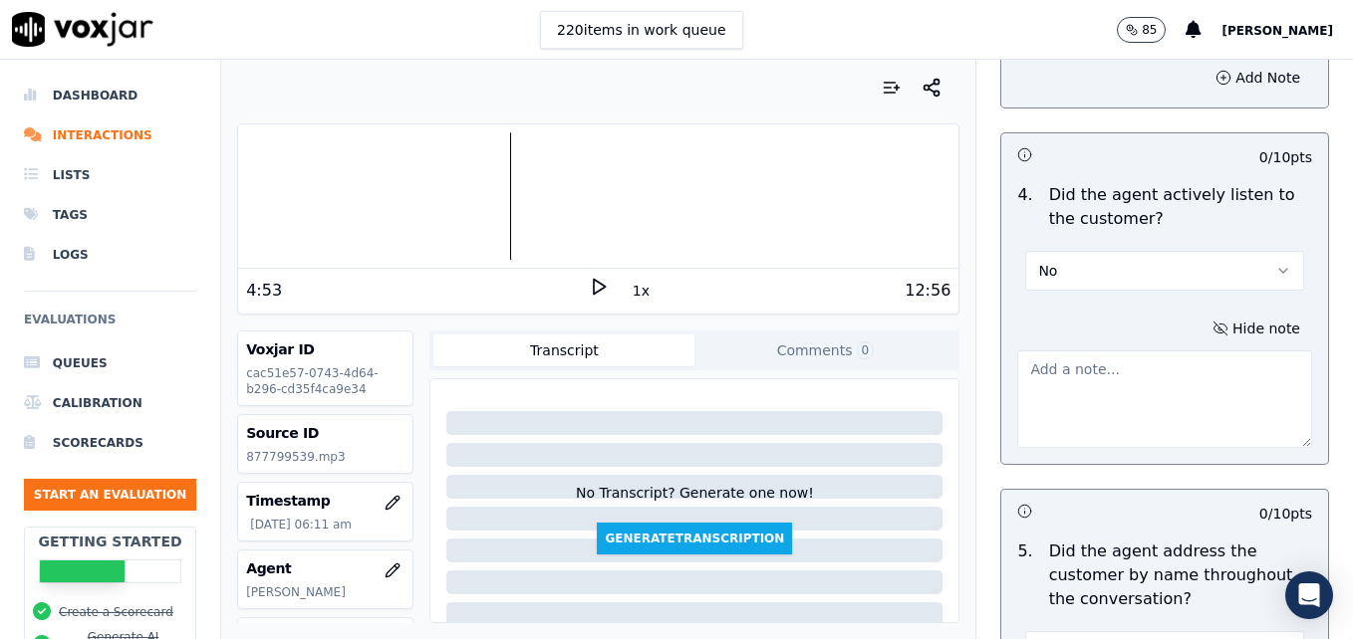
click at [1145, 351] on textarea at bounding box center [1164, 400] width 295 height 98
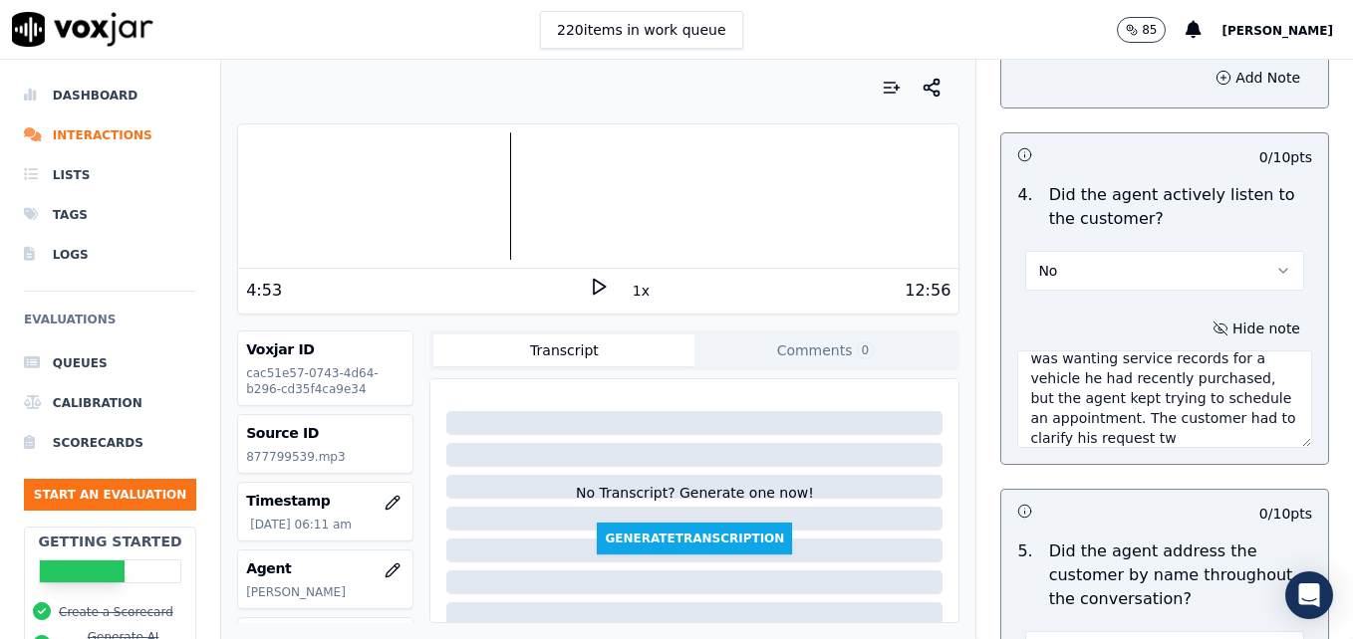
scroll to position [51, 0]
type textarea "The customer was pretty clear that he was wanting service records for a vehicle…"
click at [589, 291] on icon at bounding box center [599, 287] width 20 height 20
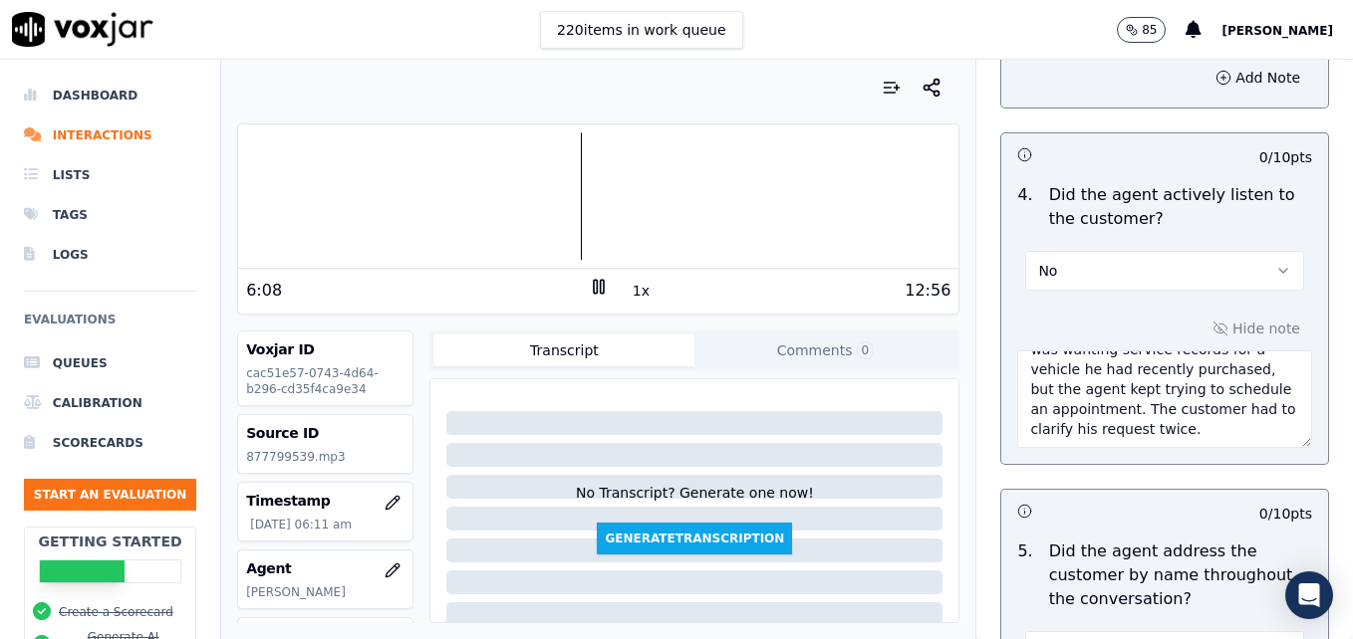
click at [247, 206] on div at bounding box center [598, 195] width 720 height 127
click at [235, 205] on div "Your browser does not support the audio element. 0:12 1x 12:56 Voxjar ID cac51e…" at bounding box center [598, 350] width 754 height 580
click at [243, 211] on div at bounding box center [598, 195] width 720 height 127
click at [616, 207] on div at bounding box center [598, 195] width 720 height 127
click at [588, 197] on div at bounding box center [598, 195] width 720 height 127
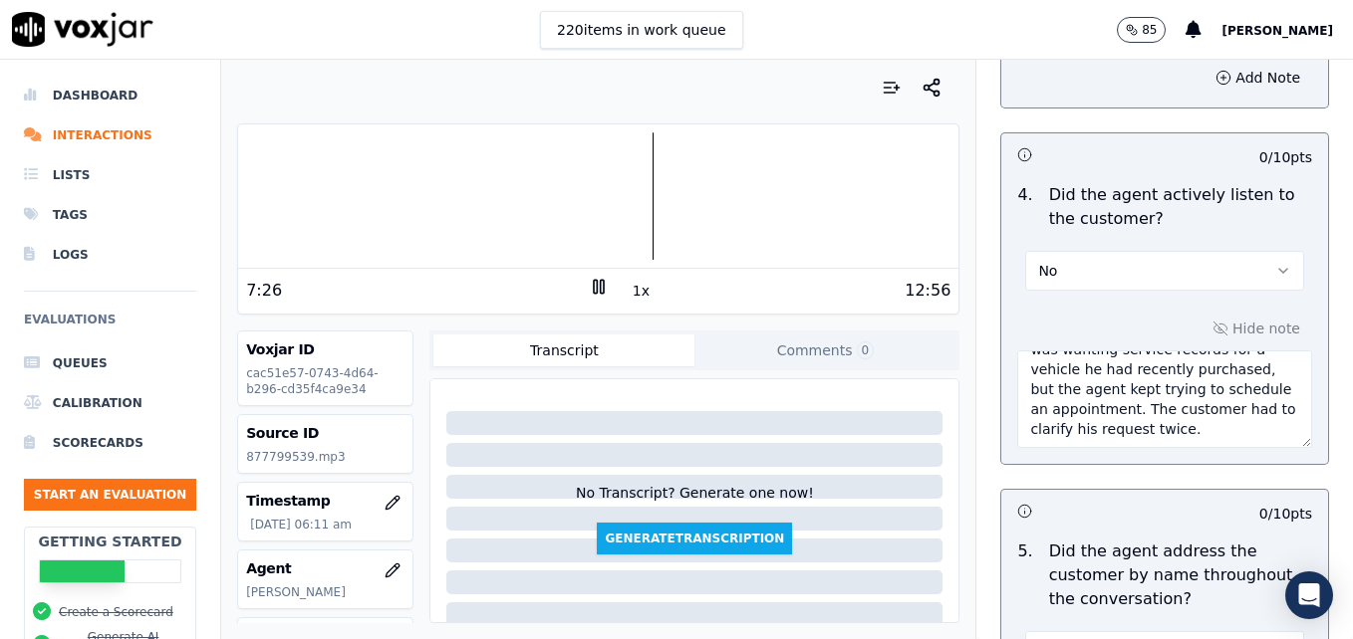
click at [588, 198] on div at bounding box center [598, 195] width 720 height 127
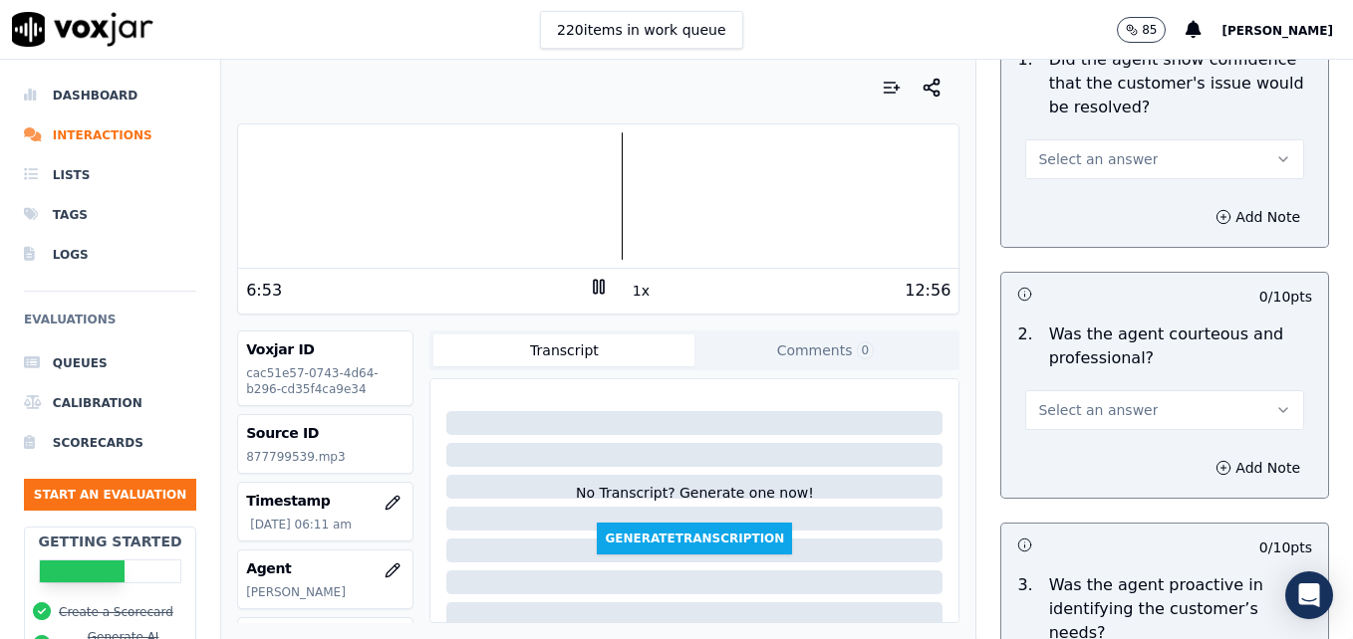
scroll to position [1318, 0]
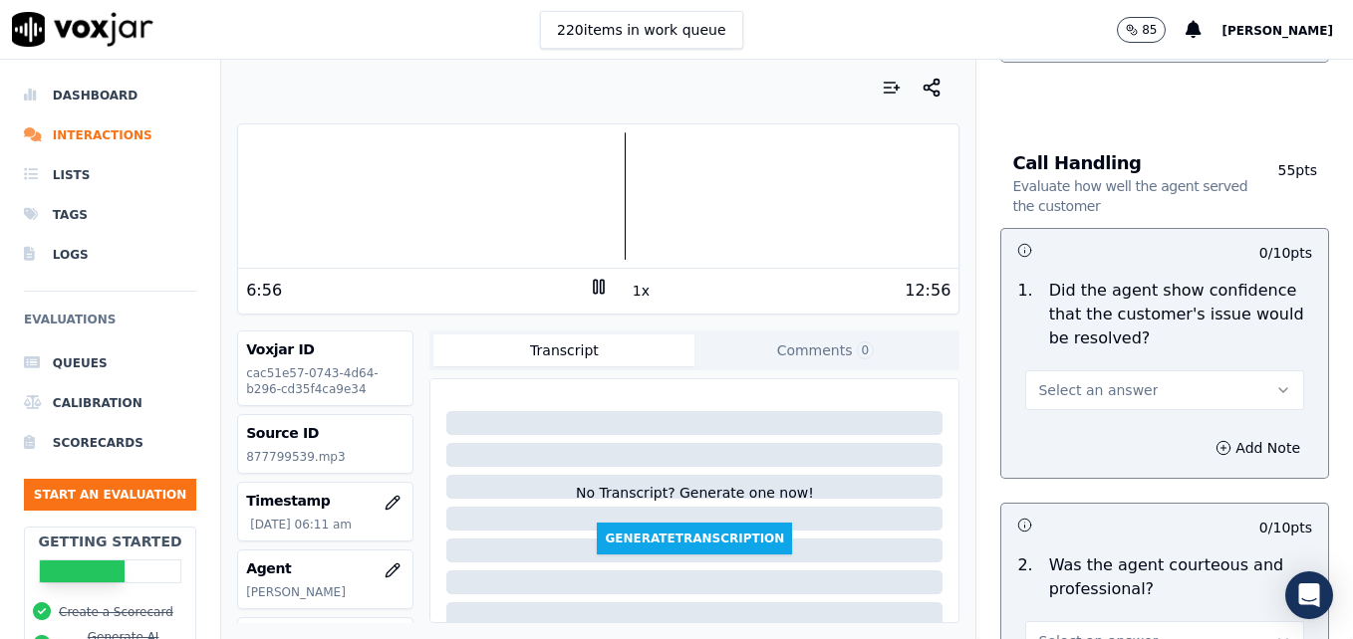
click at [609, 197] on div at bounding box center [598, 195] width 720 height 127
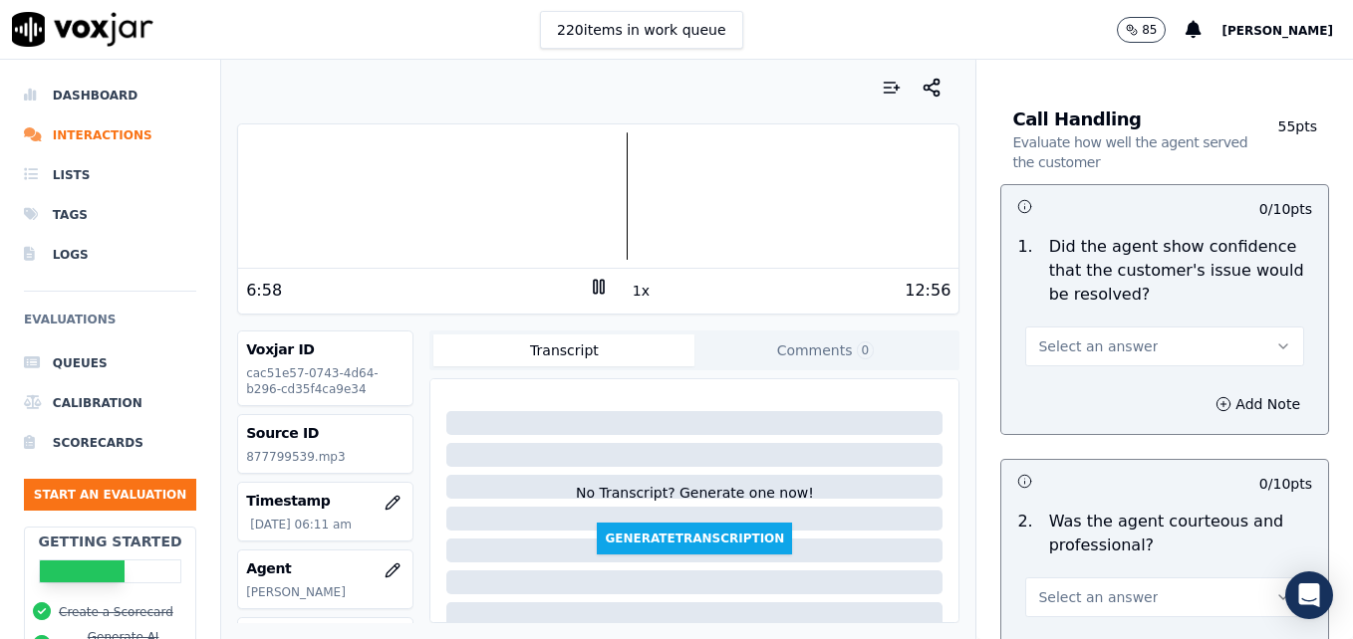
scroll to position [1417, 0]
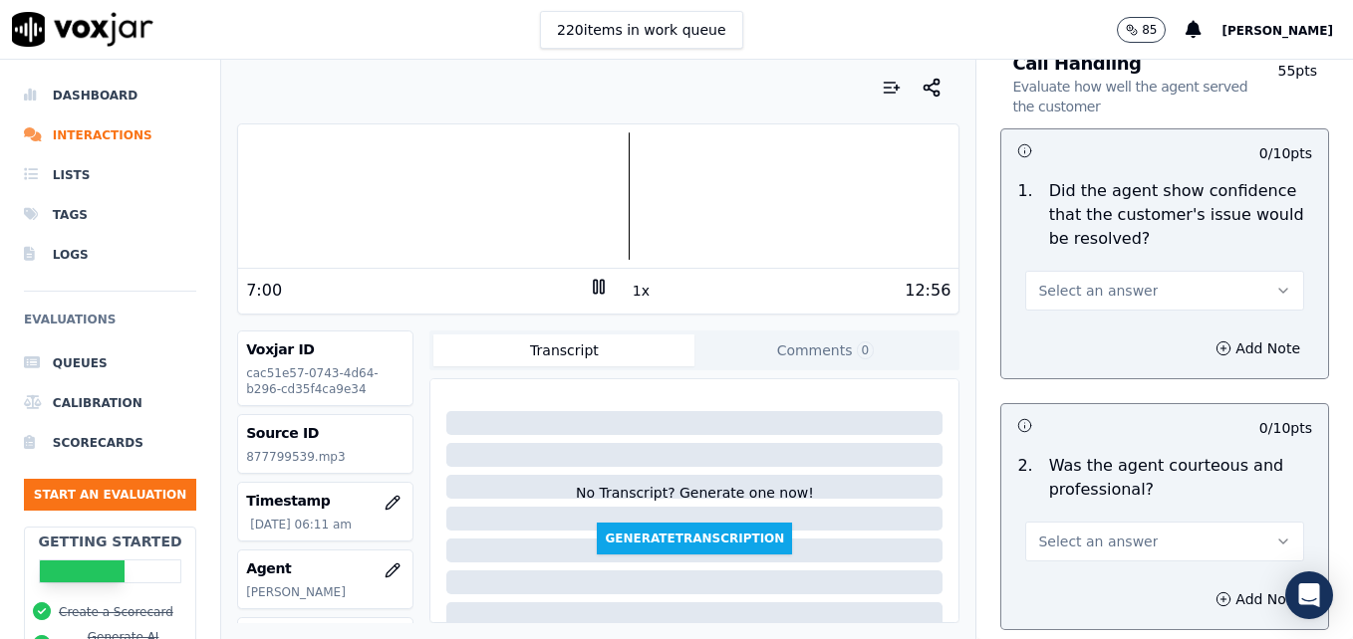
click at [1118, 522] on button "Select an answer" at bounding box center [1164, 542] width 279 height 40
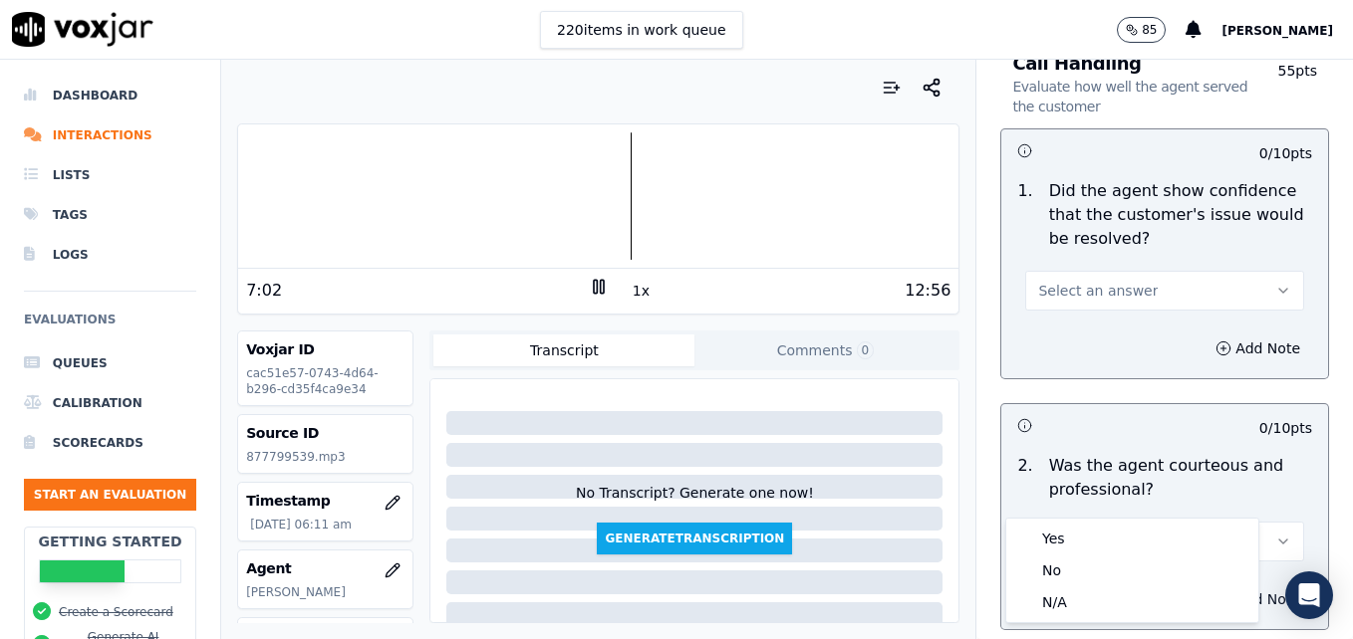
click at [1265, 586] on button "Add Note" at bounding box center [1257, 600] width 109 height 28
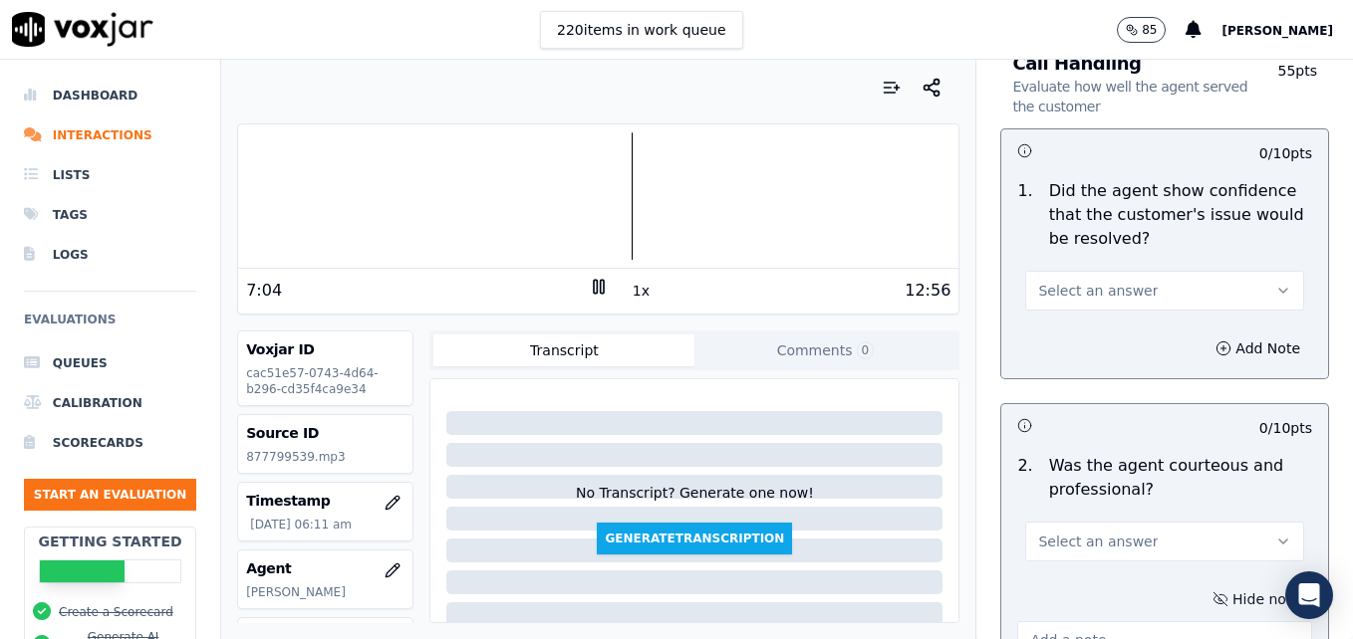
click at [1236, 586] on button "Hide note" at bounding box center [1256, 600] width 112 height 28
click at [1115, 532] on span "Select an answer" at bounding box center [1098, 542] width 120 height 20
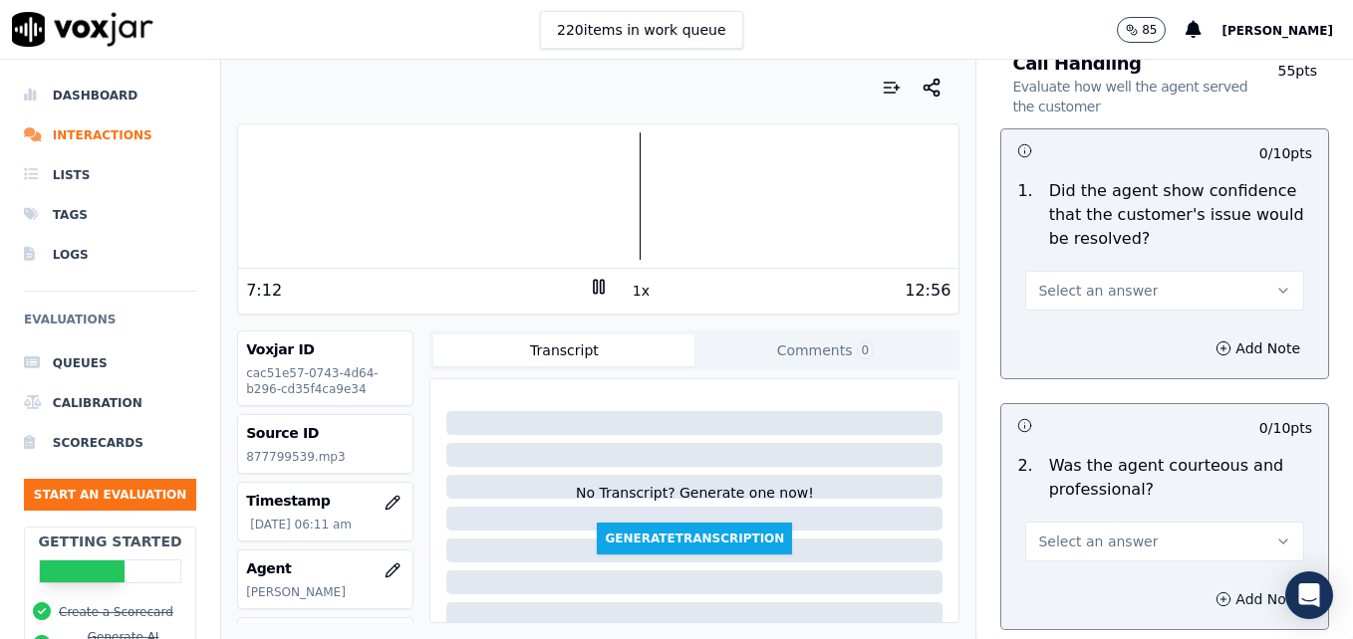
click at [1241, 586] on button "Add Note" at bounding box center [1257, 600] width 109 height 28
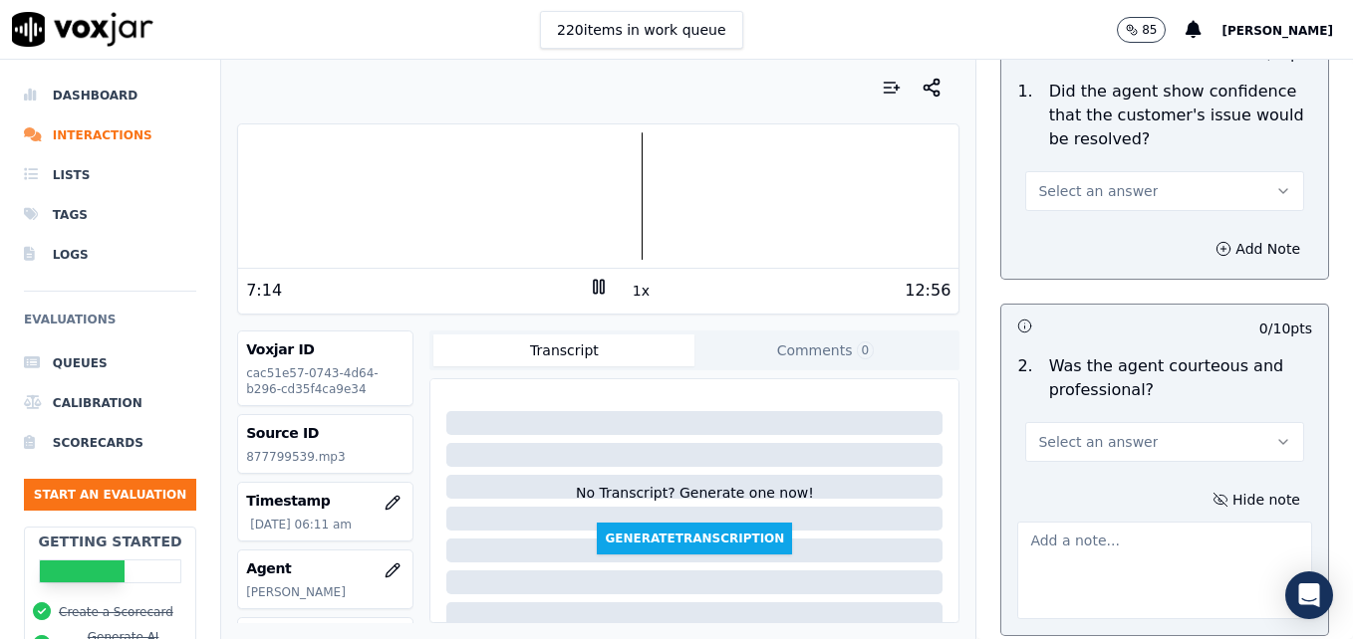
click at [1102, 522] on textarea at bounding box center [1164, 571] width 295 height 98
click at [589, 281] on icon at bounding box center [599, 287] width 20 height 20
click at [1017, 522] on textarea "6:53-7:27" at bounding box center [1164, 571] width 295 height 98
click at [589, 282] on icon at bounding box center [599, 287] width 20 height 20
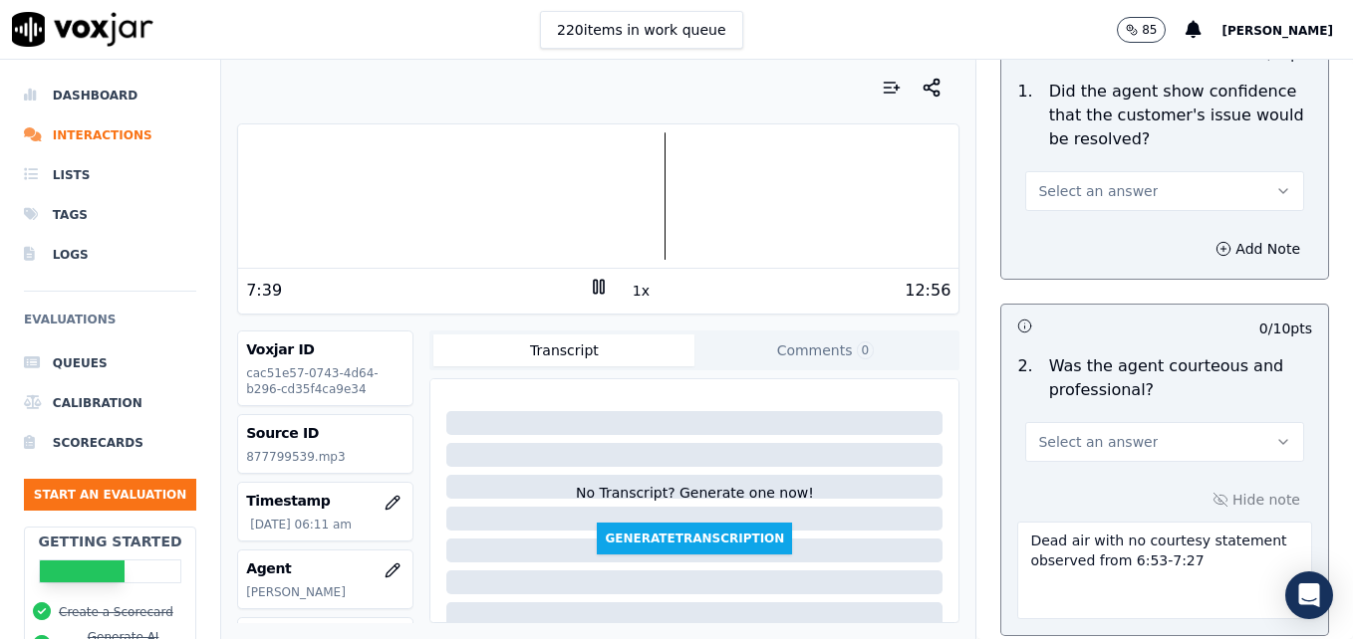
click at [1163, 522] on textarea "Dead air with no courtesy statement observed from 6:53-7:27" at bounding box center [1164, 571] width 295 height 98
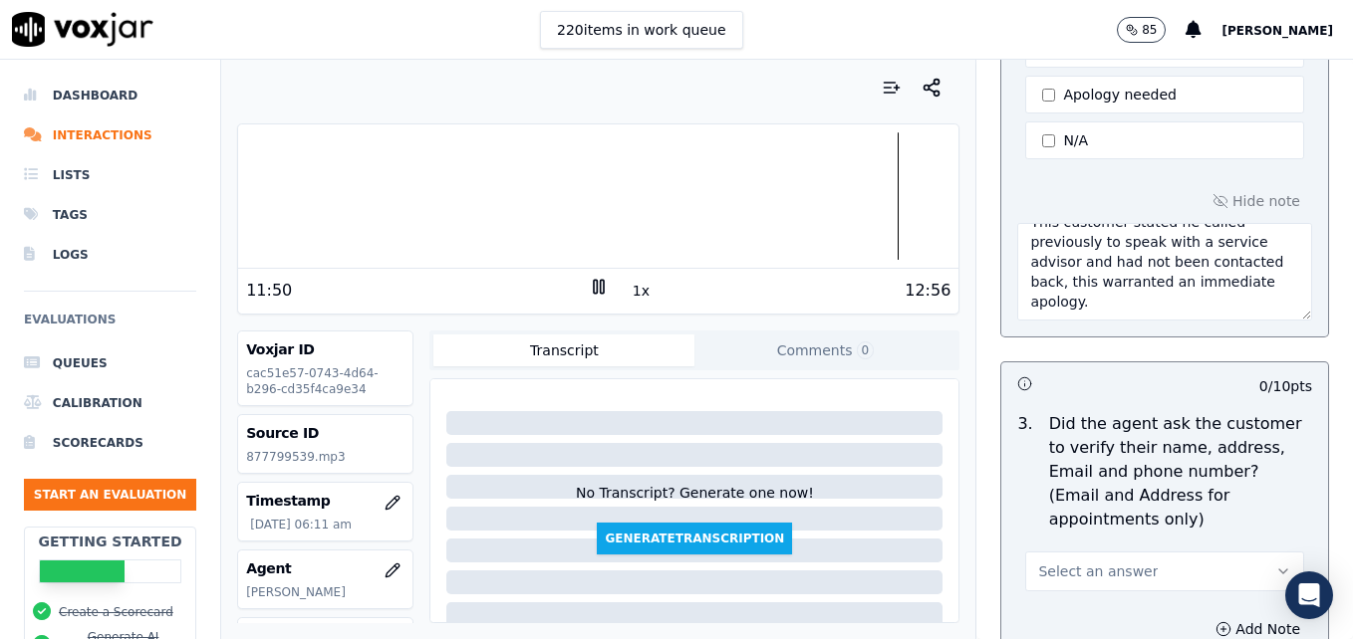
scroll to position [820, 0]
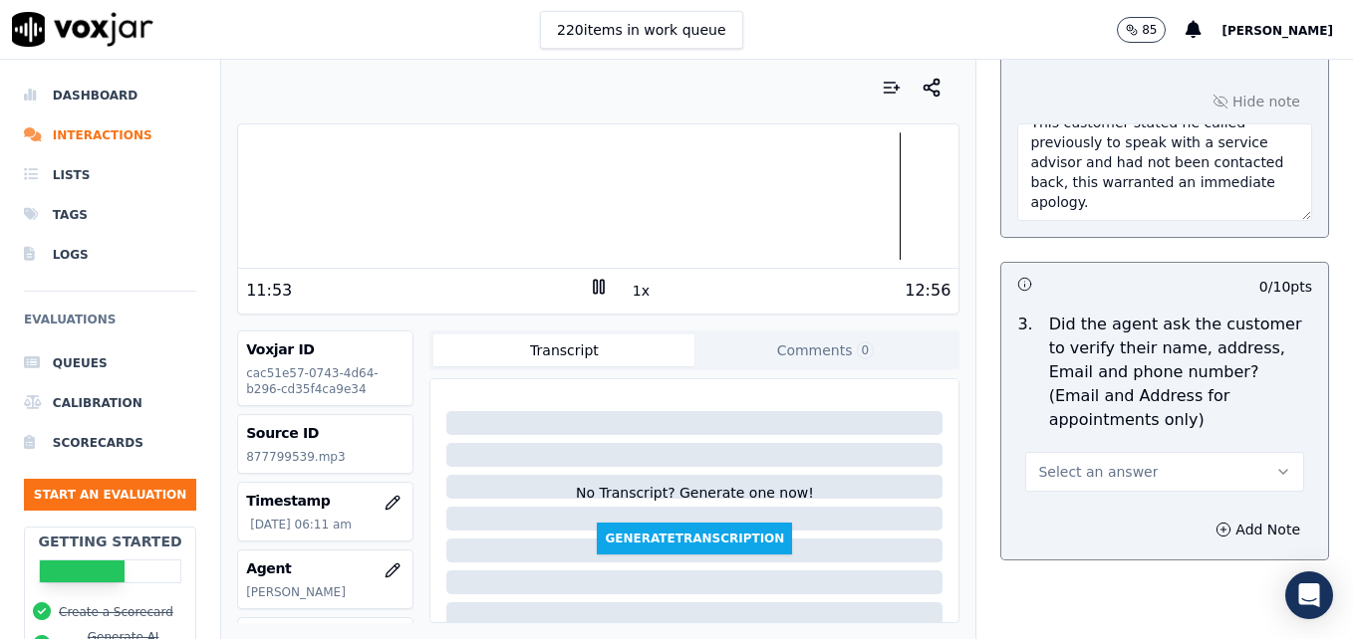
type textarea "Dead air with no courtesy statement observed from 6:53-7:27."
click at [1275, 464] on icon "button" at bounding box center [1283, 472] width 16 height 16
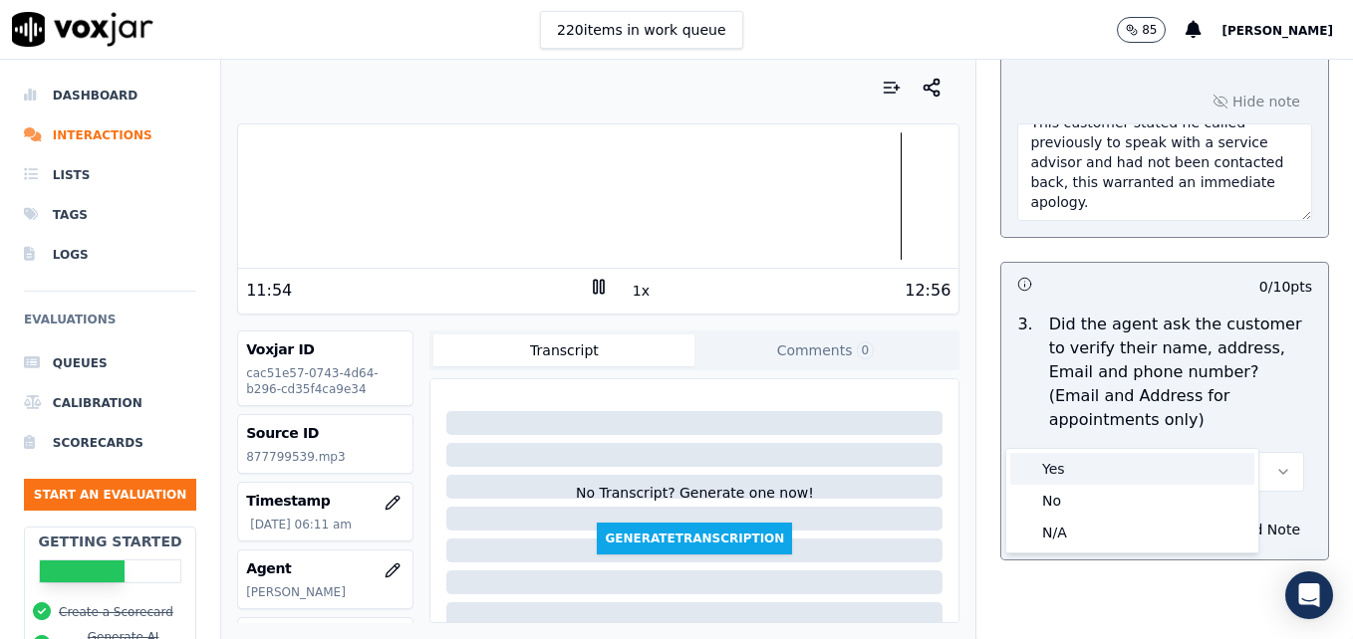
click at [1118, 473] on div "Yes" at bounding box center [1132, 469] width 244 height 32
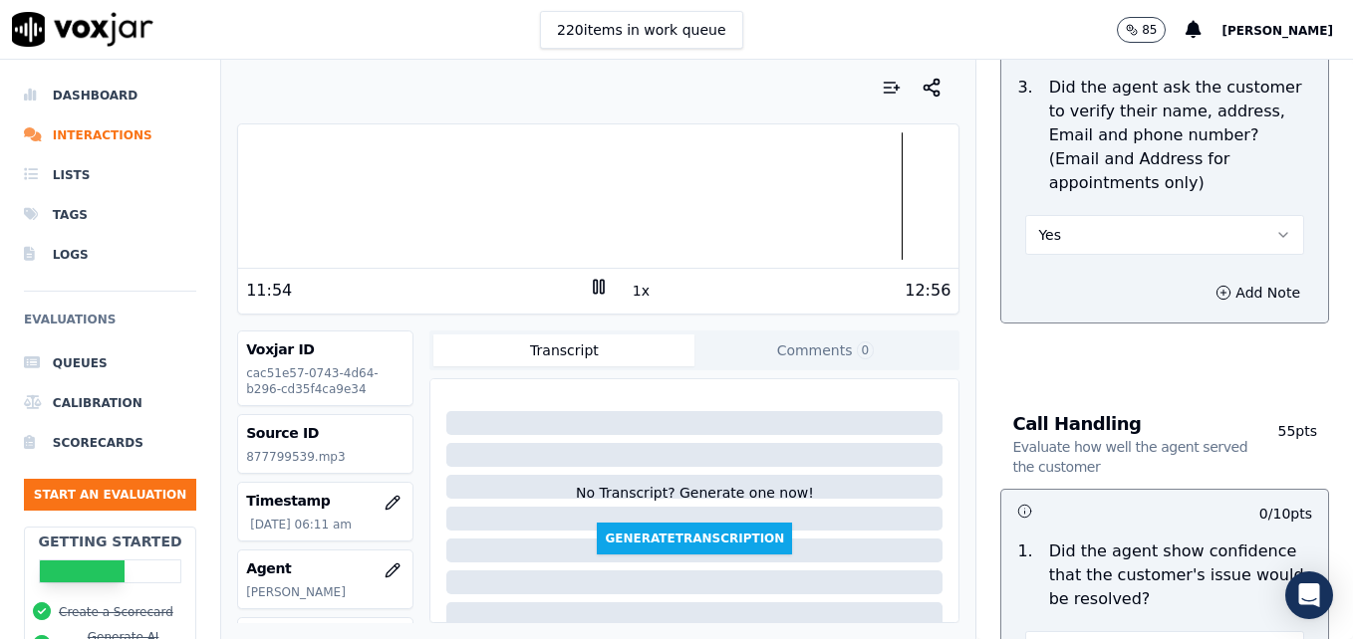
scroll to position [1218, 0]
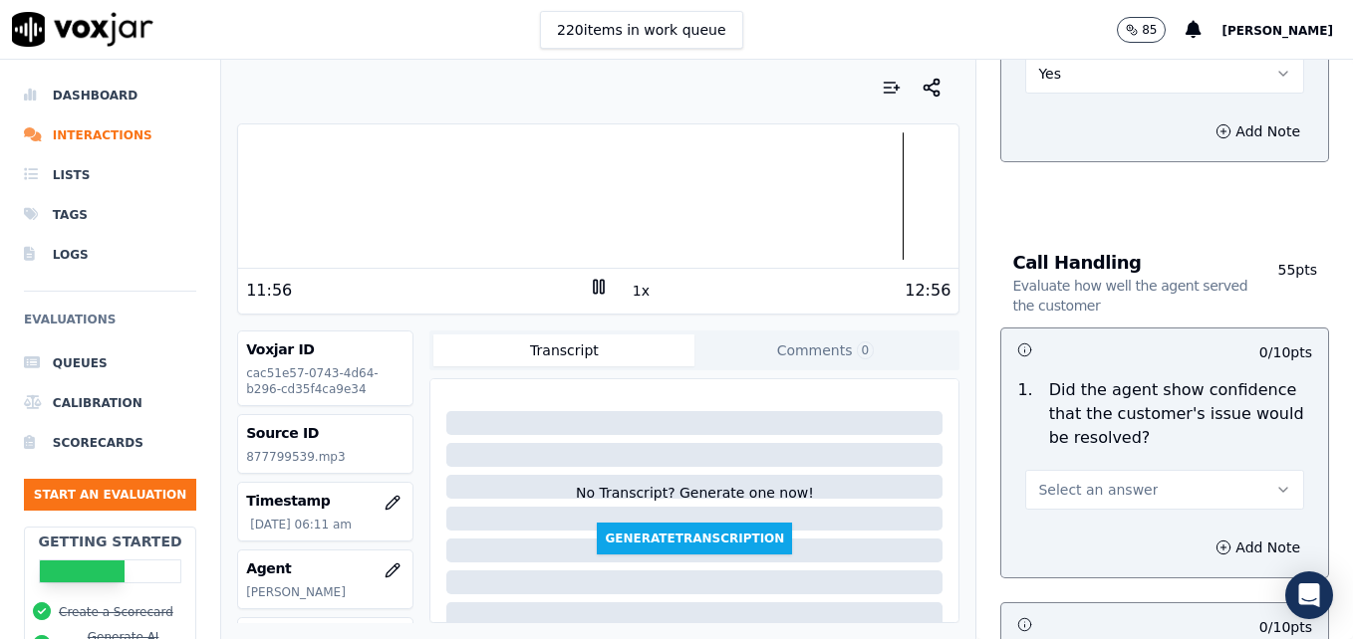
click at [1246, 470] on button "Select an answer" at bounding box center [1164, 490] width 279 height 40
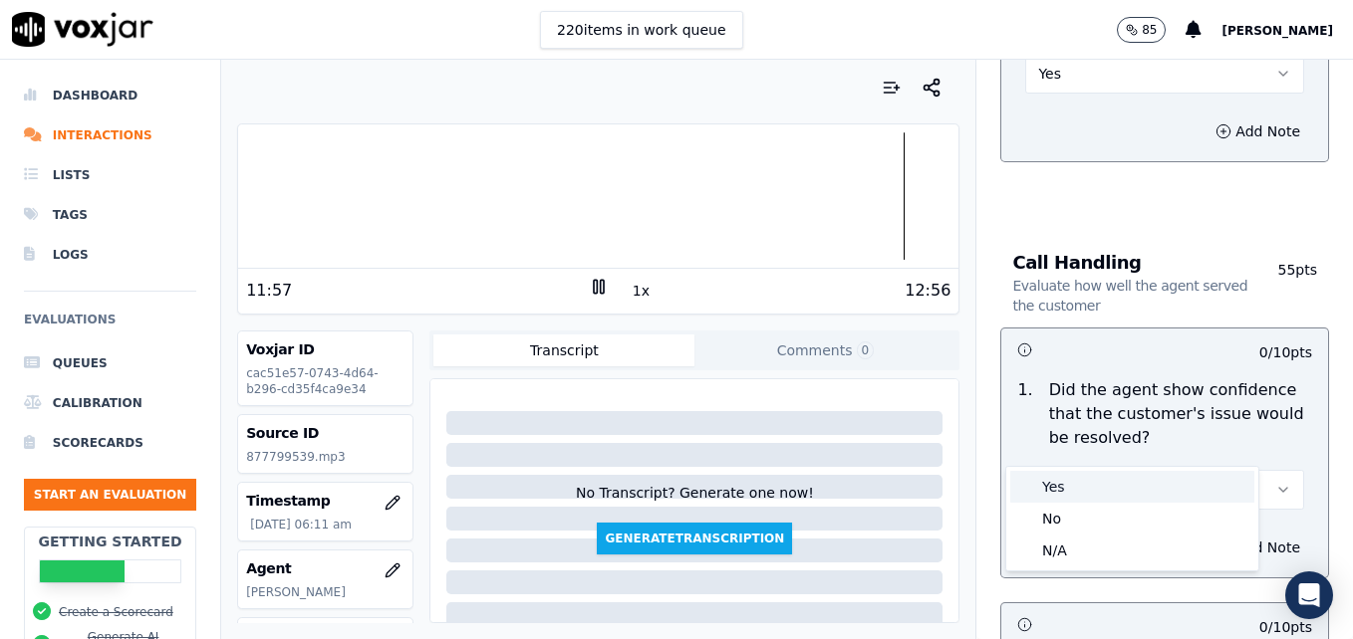
click at [1111, 485] on div "Yes" at bounding box center [1132, 487] width 244 height 32
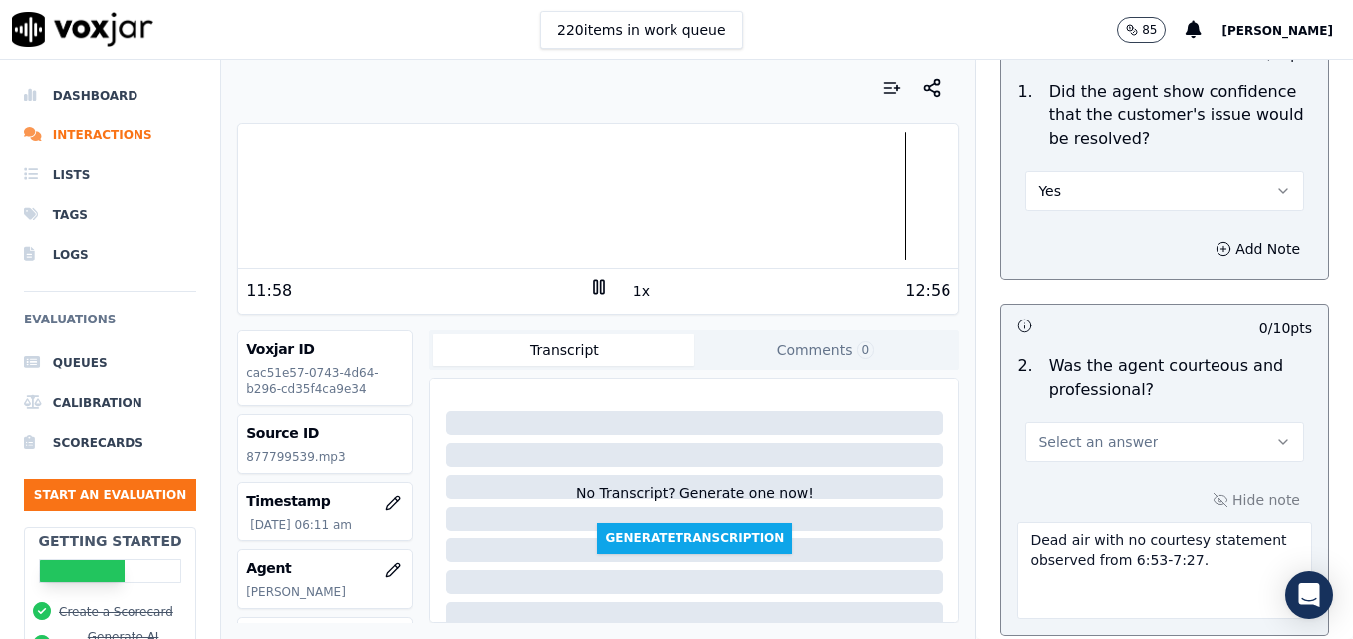
scroll to position [1617, 0]
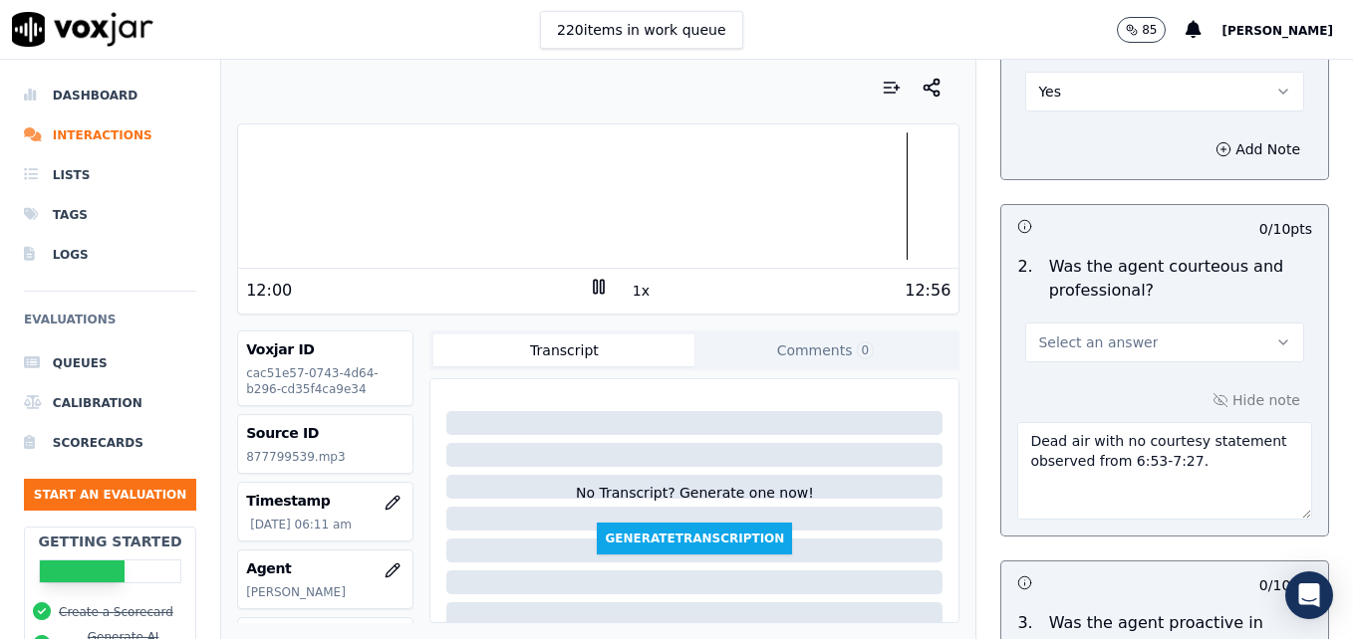
click at [1239, 323] on button "Select an answer" at bounding box center [1164, 343] width 279 height 40
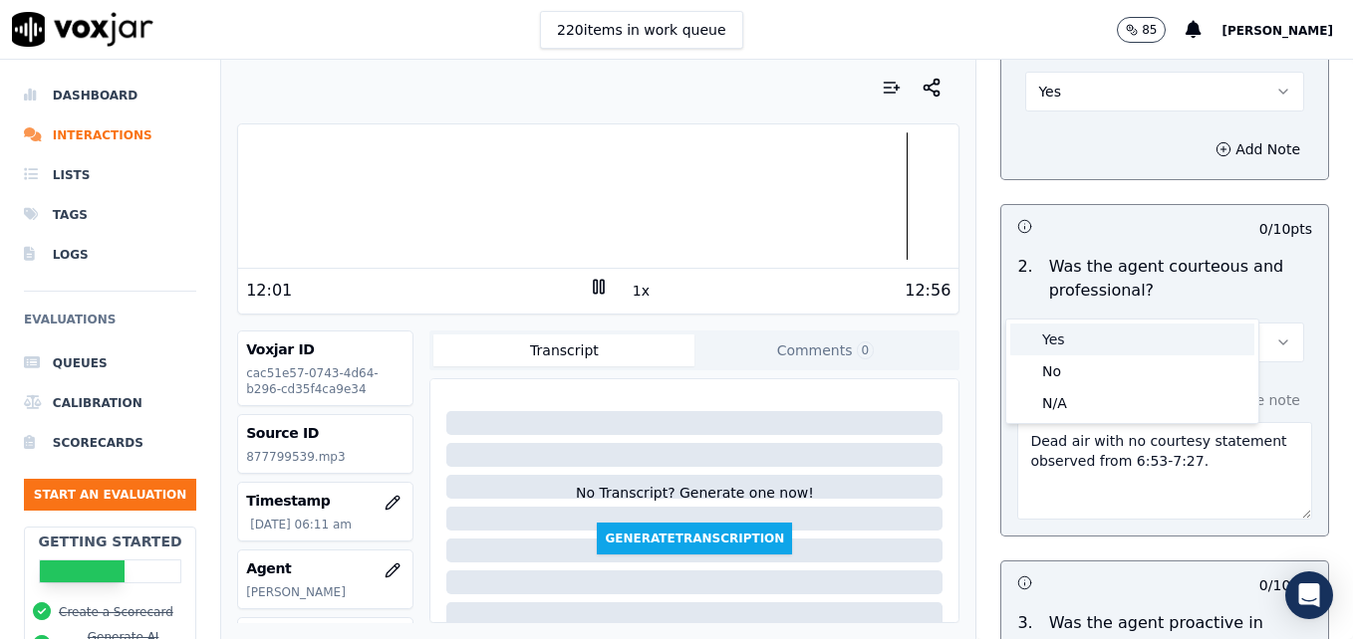
click at [1139, 336] on div "Yes" at bounding box center [1132, 340] width 244 height 32
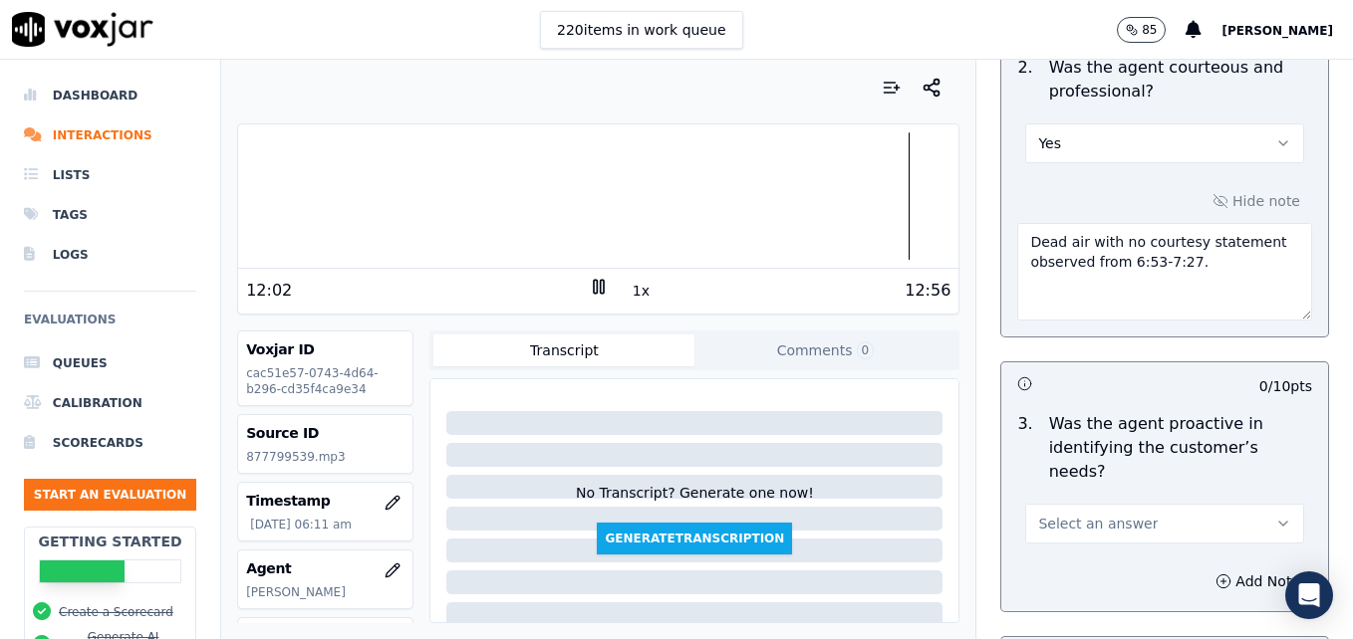
scroll to position [1915, 0]
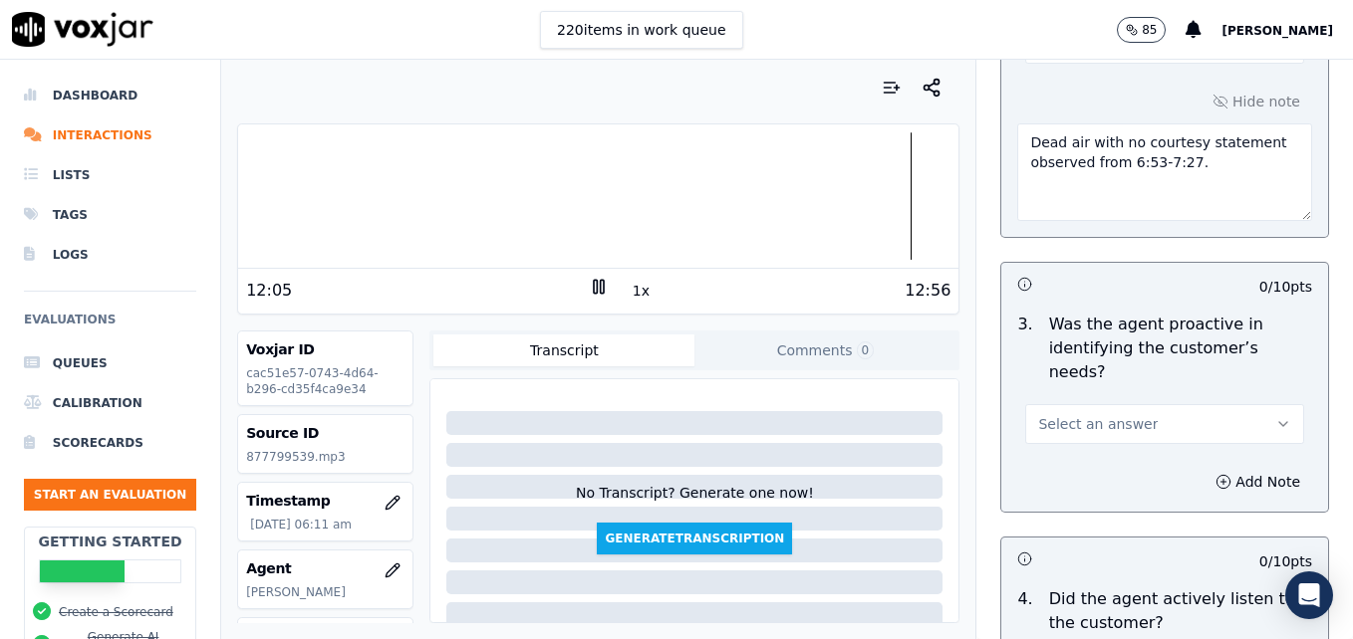
click at [1246, 404] on button "Select an answer" at bounding box center [1164, 424] width 279 height 40
click at [1136, 408] on div "Yes" at bounding box center [1132, 397] width 244 height 32
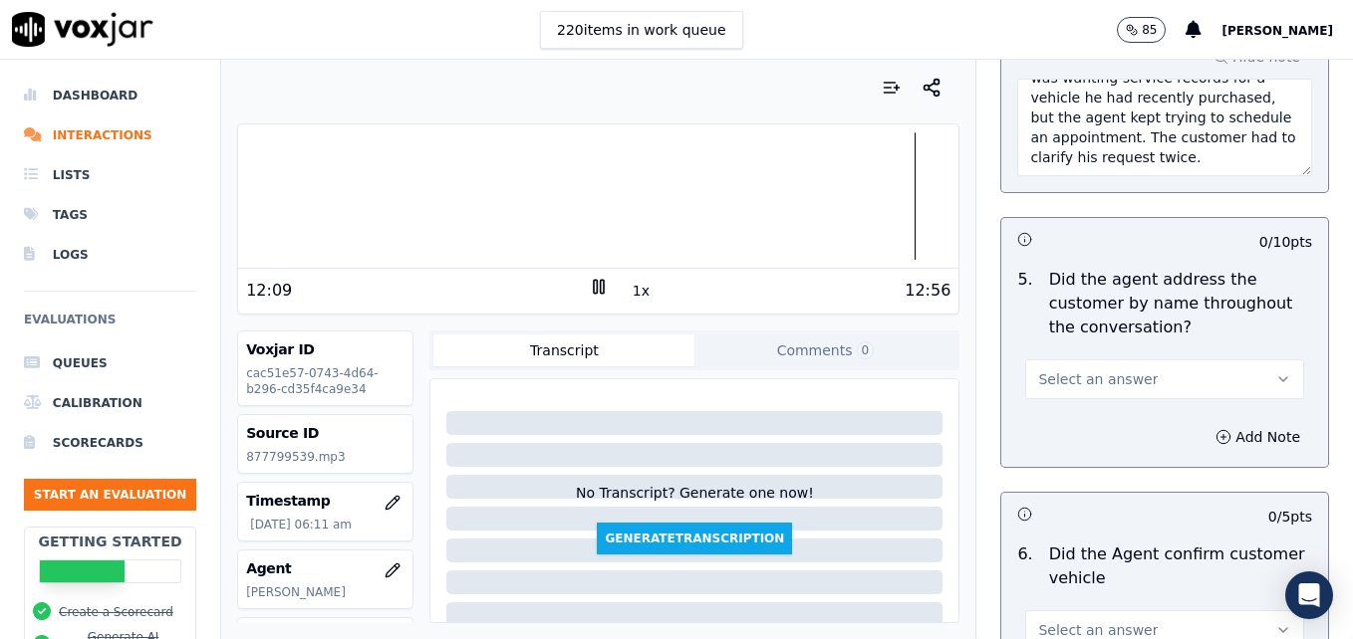
scroll to position [2613, 0]
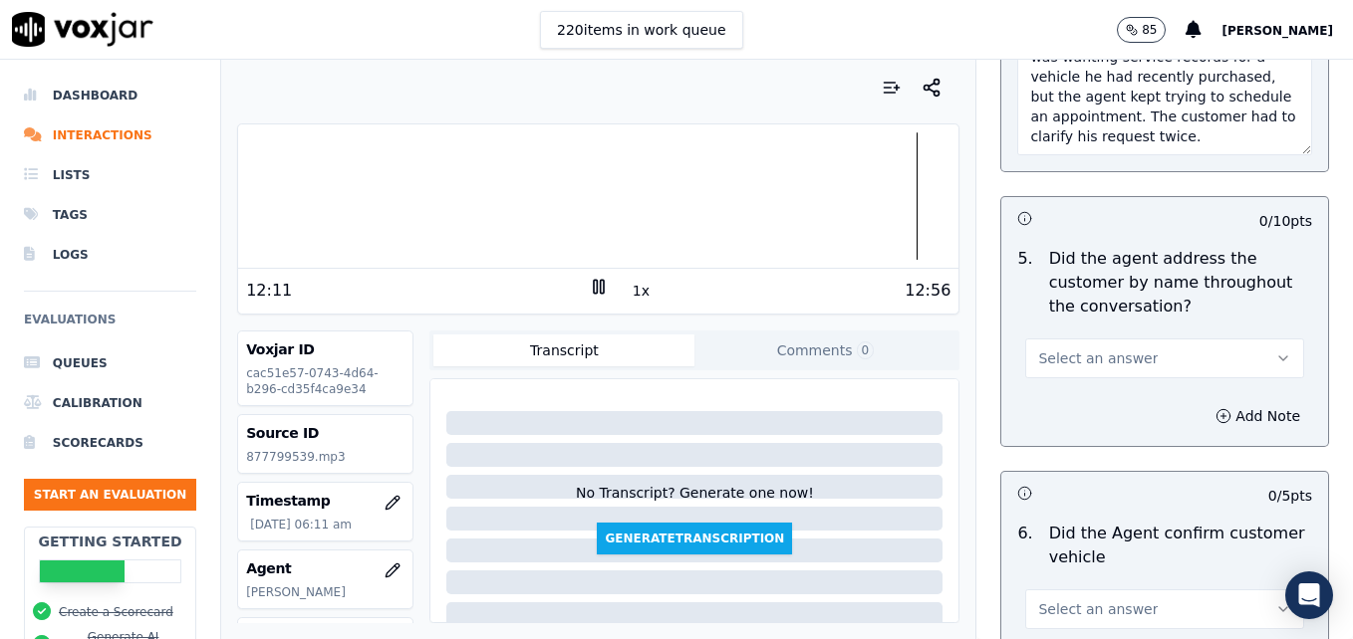
click at [1275, 351] on icon "button" at bounding box center [1283, 359] width 16 height 16
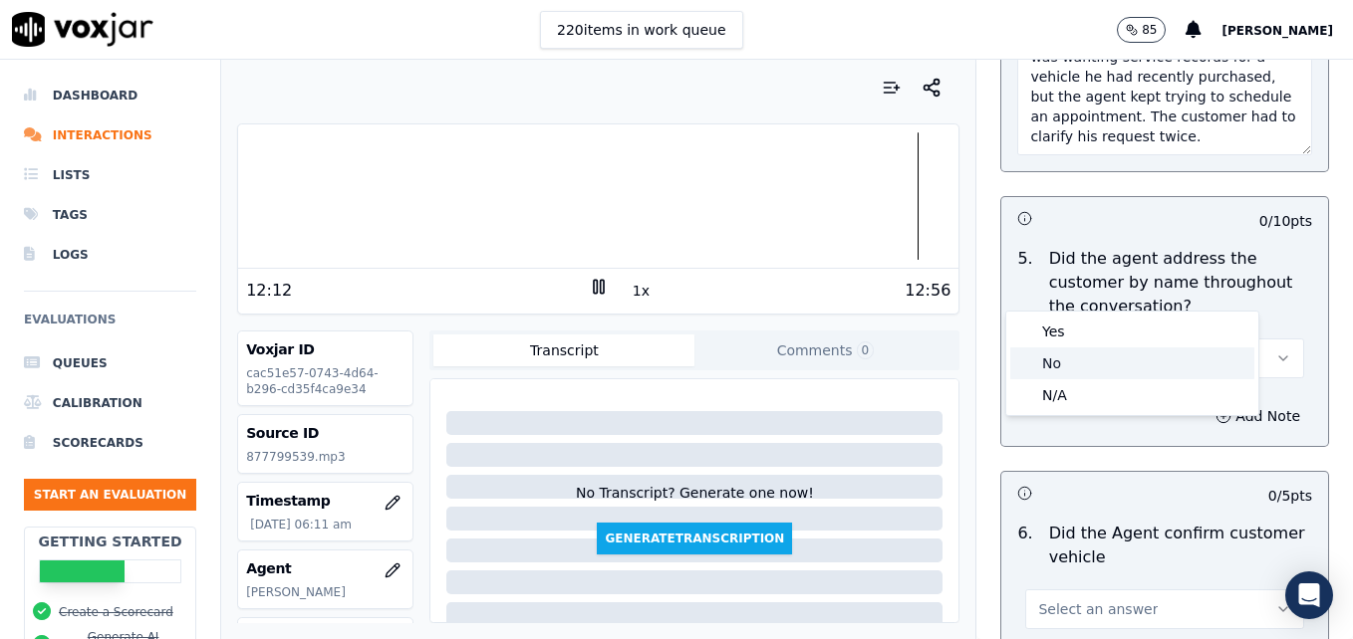
click at [1160, 362] on div "No" at bounding box center [1132, 364] width 244 height 32
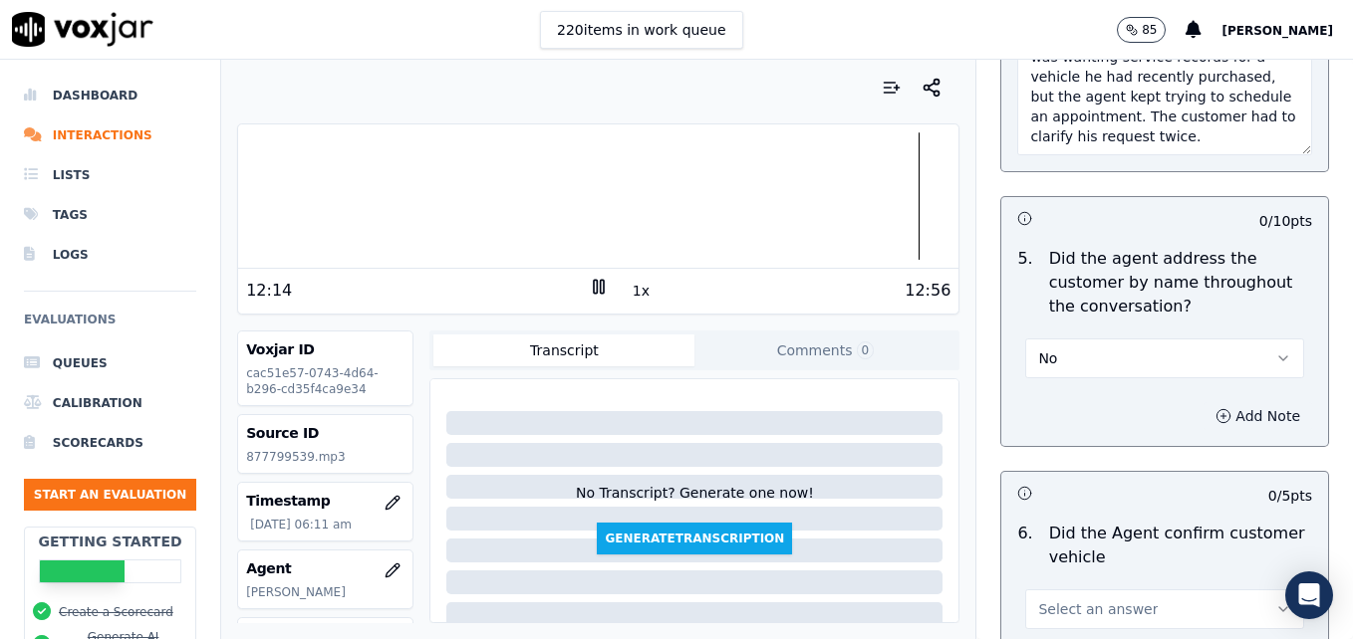
click at [1215, 408] on icon "button" at bounding box center [1223, 416] width 16 height 16
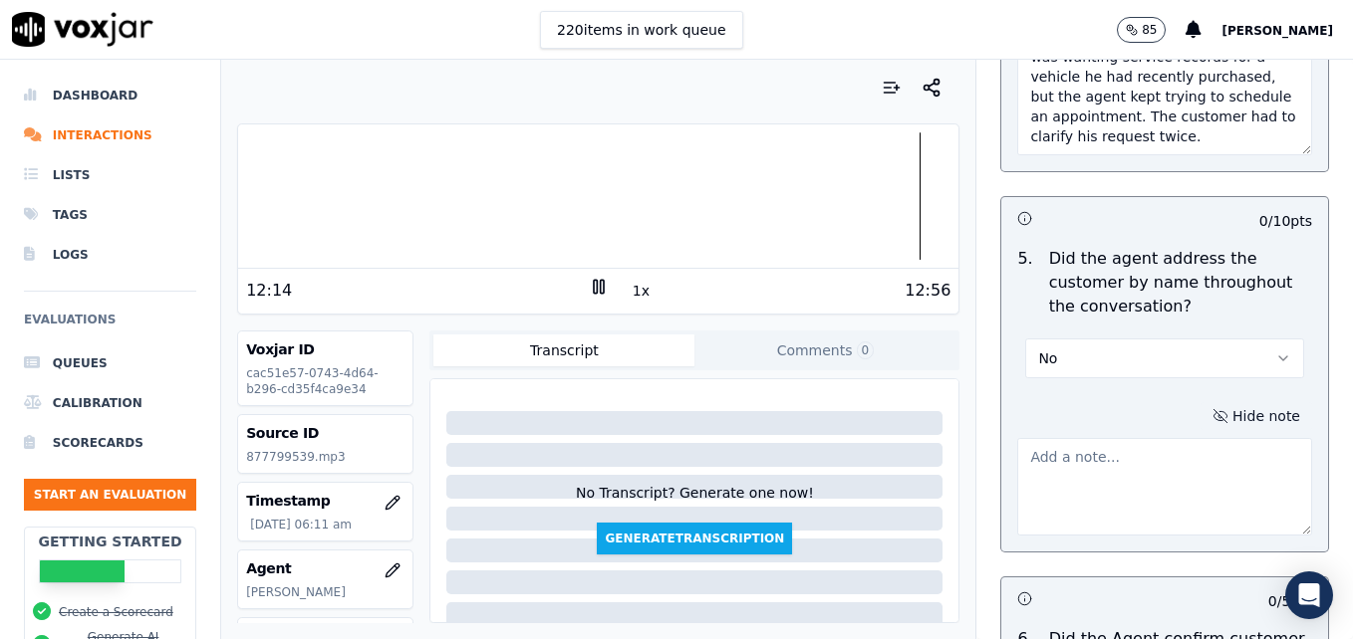
click at [1145, 438] on textarea at bounding box center [1164, 487] width 295 height 98
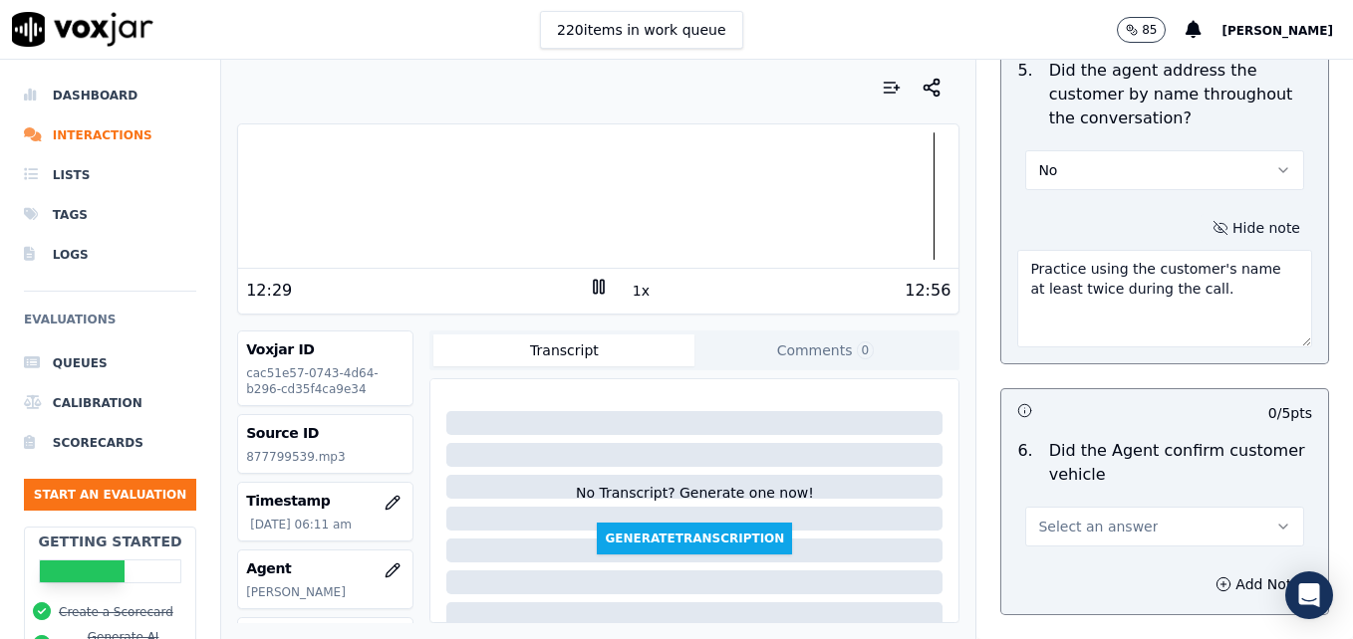
scroll to position [2911, 0]
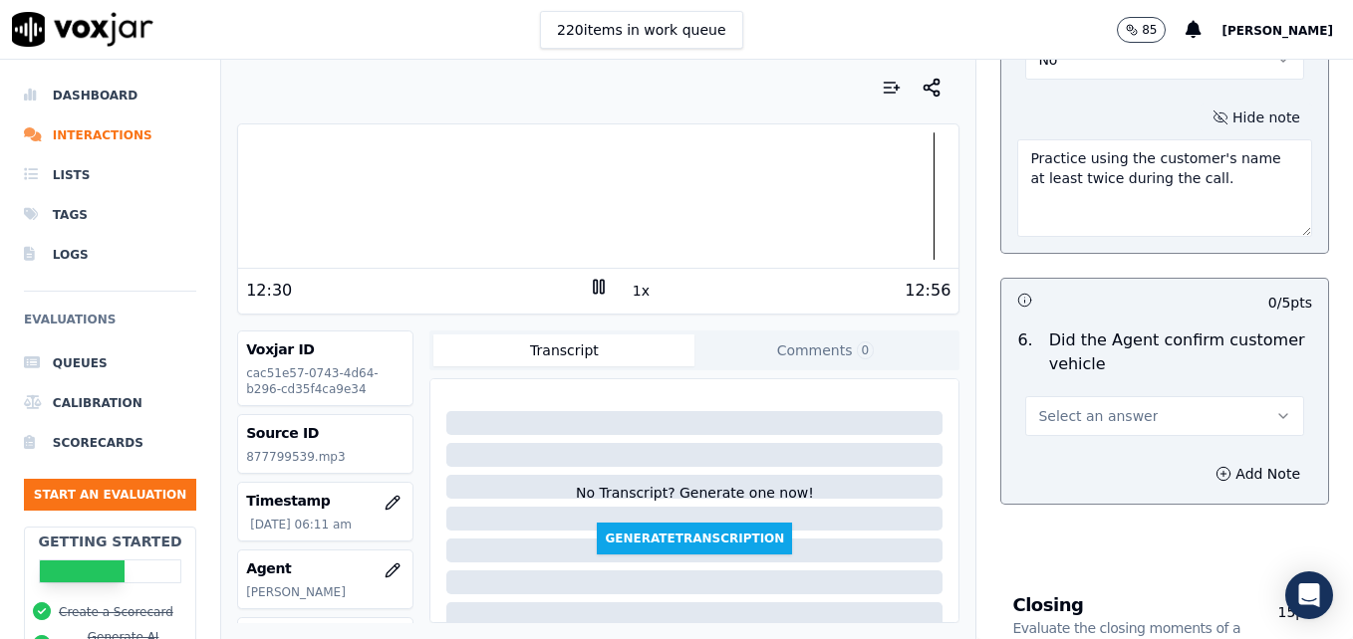
type textarea "Practice using the customer's name at least twice during the call."
click at [1248, 396] on button "Select an answer" at bounding box center [1164, 416] width 279 height 40
click at [1120, 396] on div "Yes" at bounding box center [1132, 390] width 244 height 32
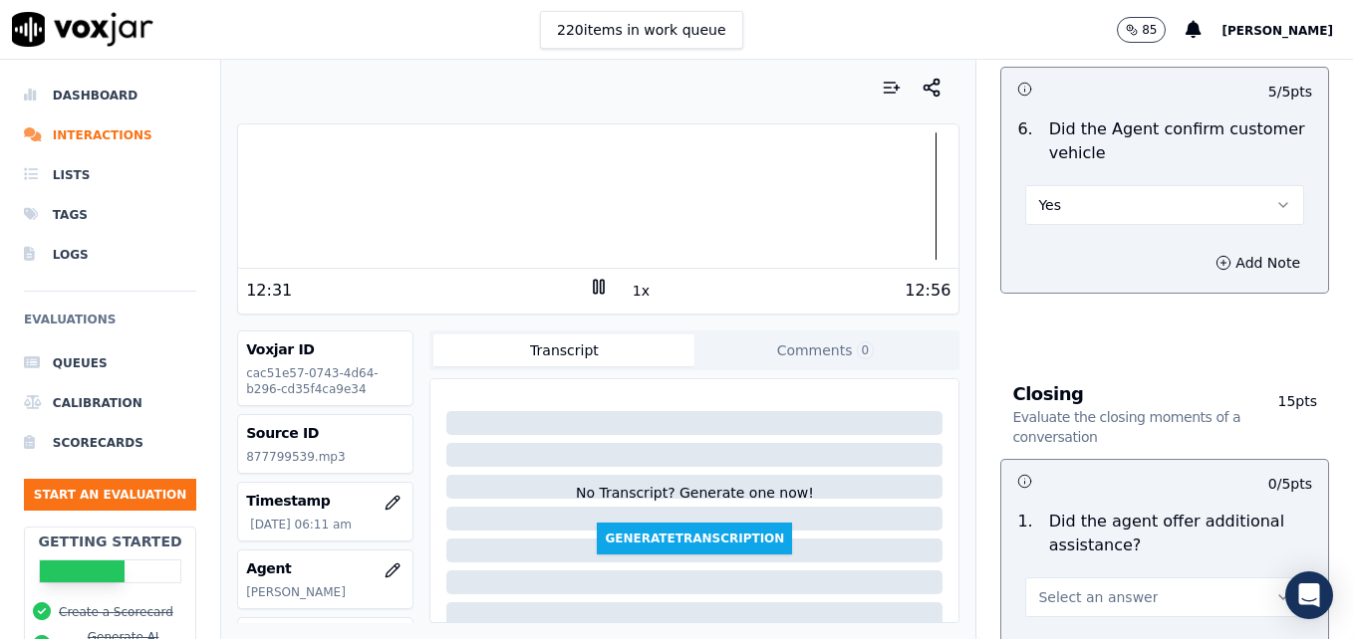
scroll to position [3310, 0]
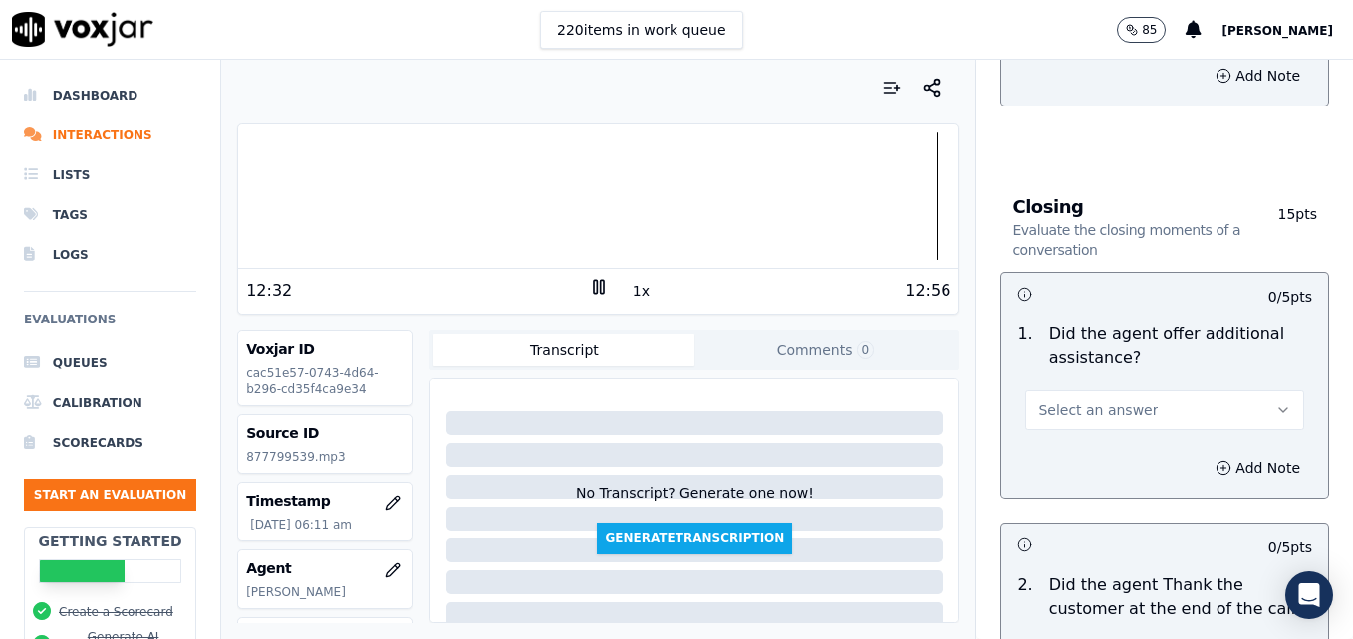
drag, startPoint x: 1254, startPoint y: 342, endPoint x: 1238, endPoint y: 352, distance: 18.8
click at [1253, 390] on button "Select an answer" at bounding box center [1164, 410] width 279 height 40
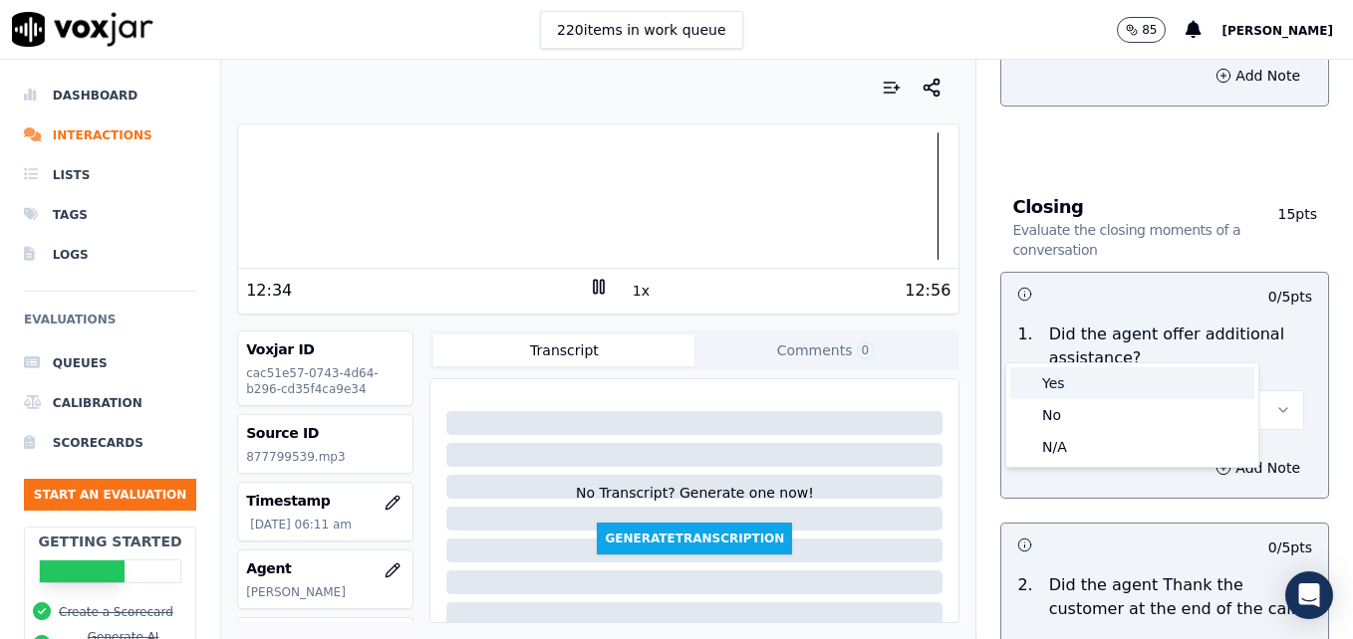
click at [1131, 386] on div "Yes" at bounding box center [1132, 384] width 244 height 32
click at [1223, 465] on icon "button" at bounding box center [1223, 467] width 0 height 5
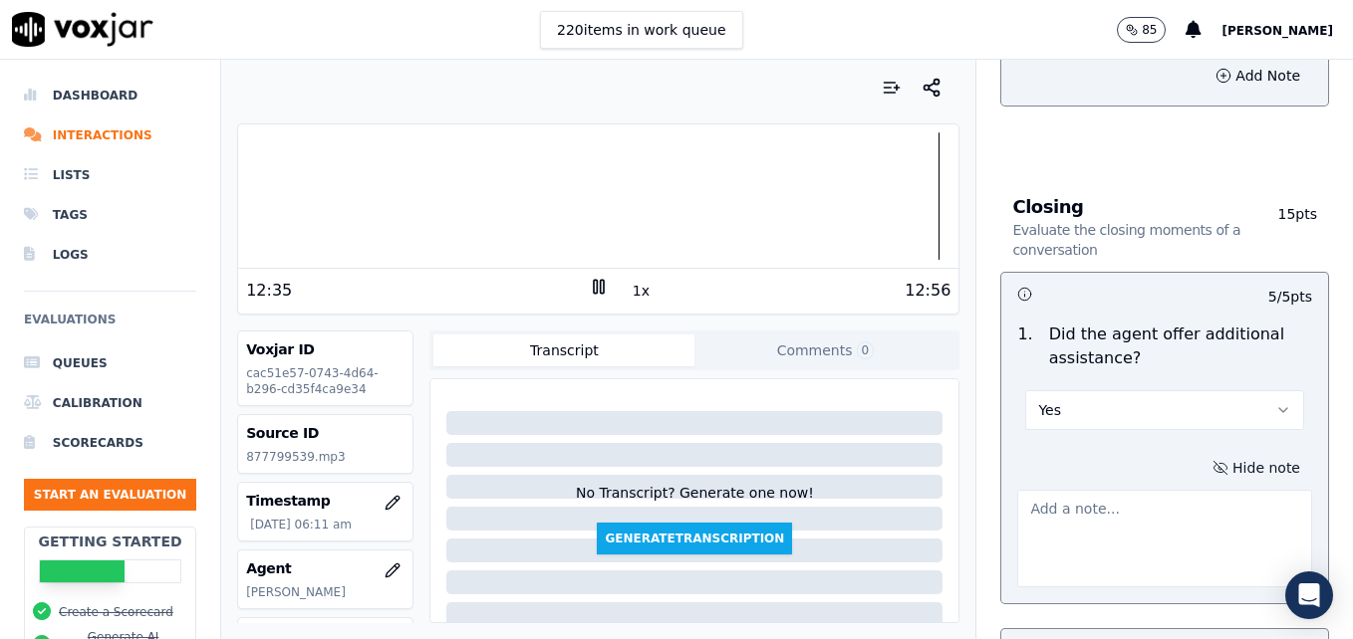
click at [1175, 490] on textarea at bounding box center [1164, 539] width 295 height 98
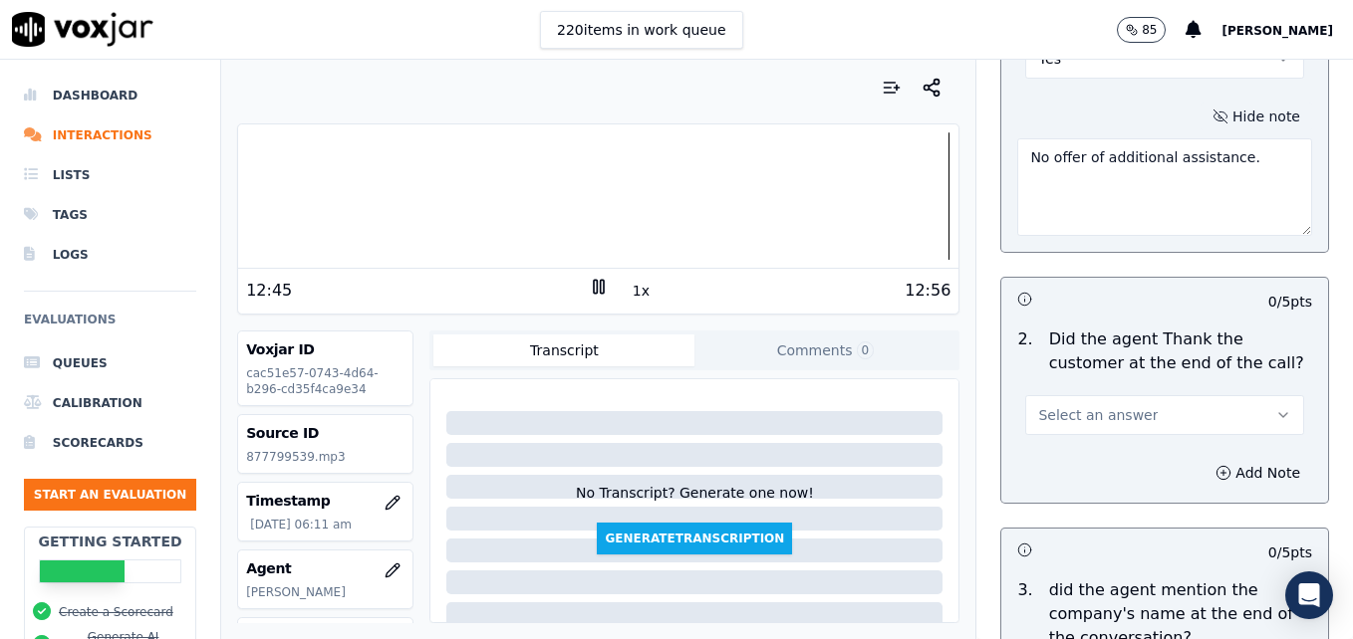
scroll to position [3708, 0]
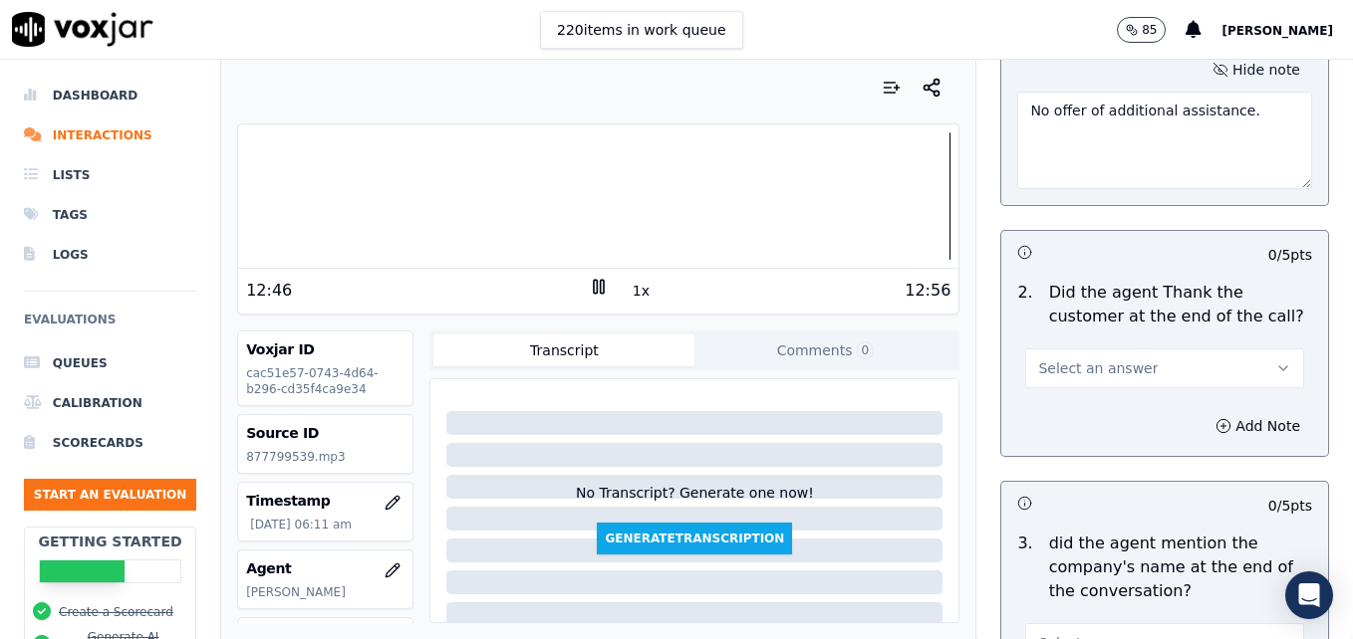
type textarea "No offer of additional assistance."
click at [1275, 361] on icon "button" at bounding box center [1283, 369] width 16 height 16
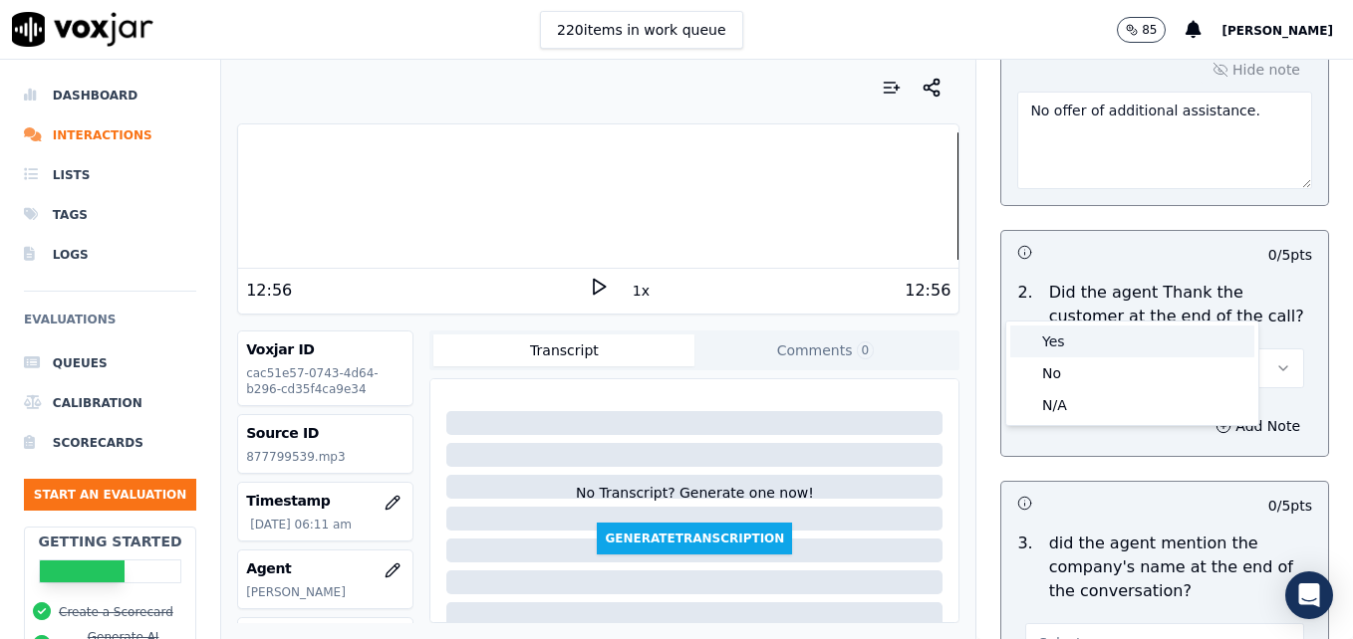
click at [1027, 340] on span at bounding box center [1025, 342] width 14 height 14
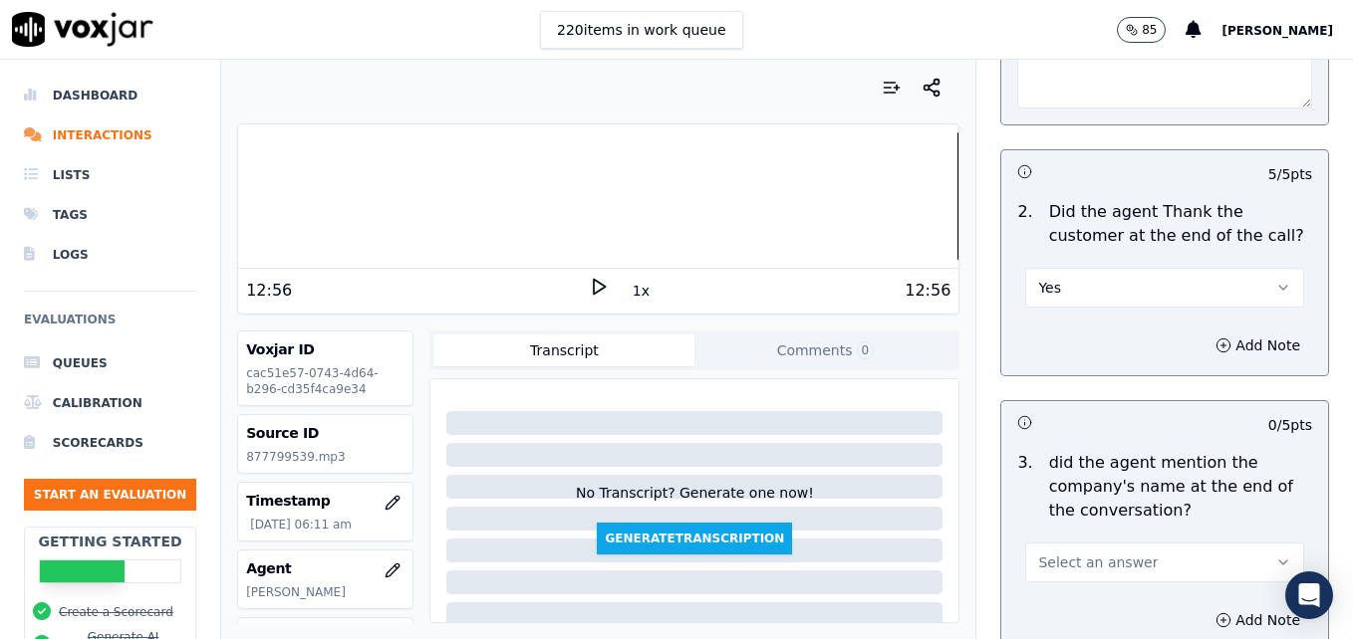
scroll to position [3893, 0]
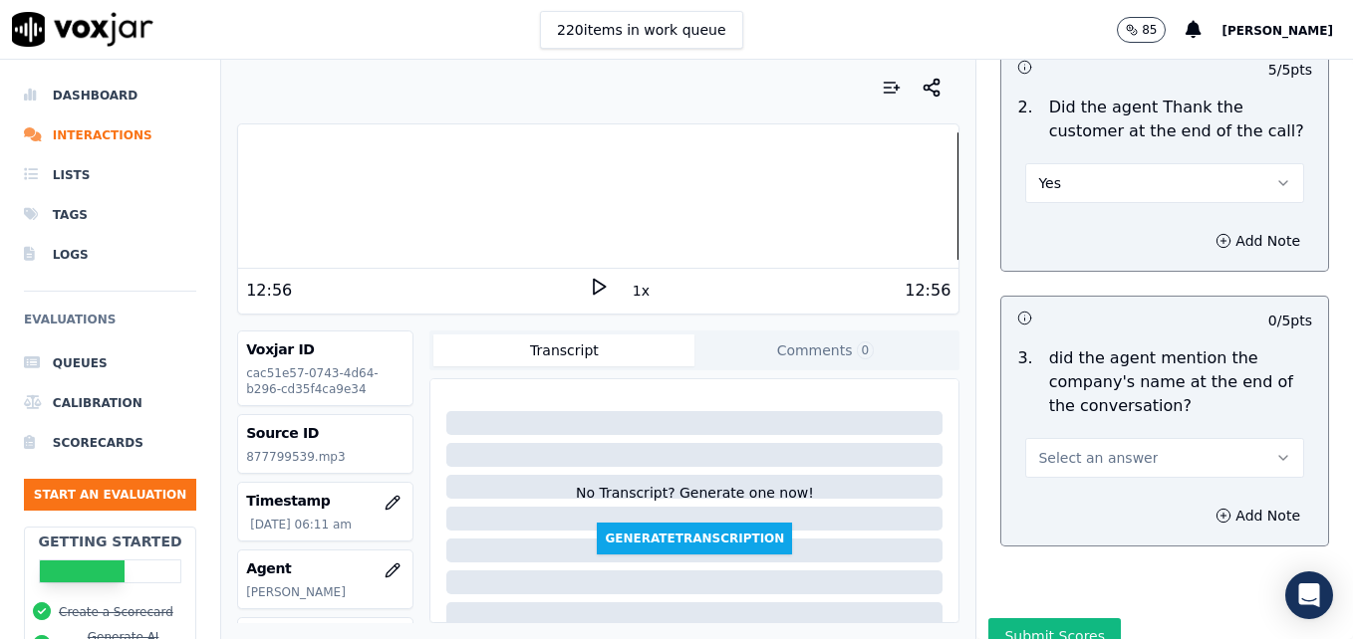
drag, startPoint x: 1237, startPoint y: 382, endPoint x: 1214, endPoint y: 394, distance: 25.8
click at [1275, 450] on icon "button" at bounding box center [1283, 458] width 16 height 16
click at [1112, 437] on div "Yes" at bounding box center [1132, 431] width 244 height 32
drag, startPoint x: 1183, startPoint y: 443, endPoint x: 1180, endPoint y: 457, distance: 14.3
click at [1215, 508] on icon "button" at bounding box center [1223, 516] width 16 height 16
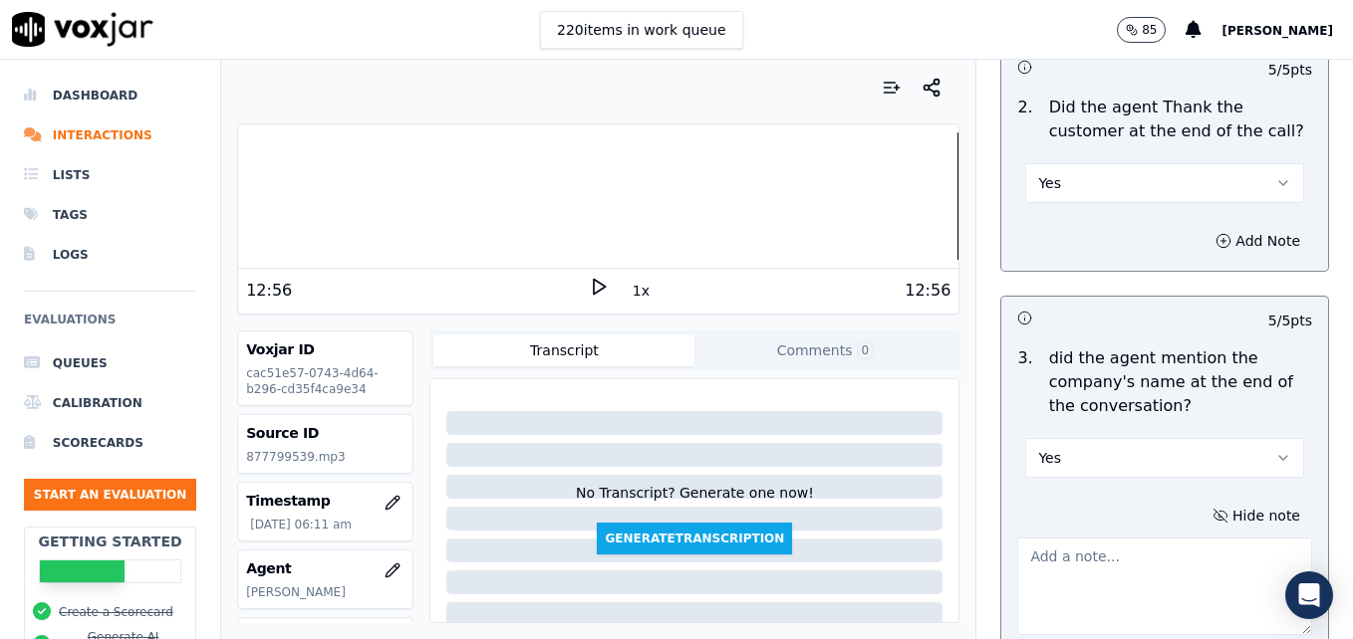
click at [1157, 538] on textarea at bounding box center [1164, 587] width 295 height 98
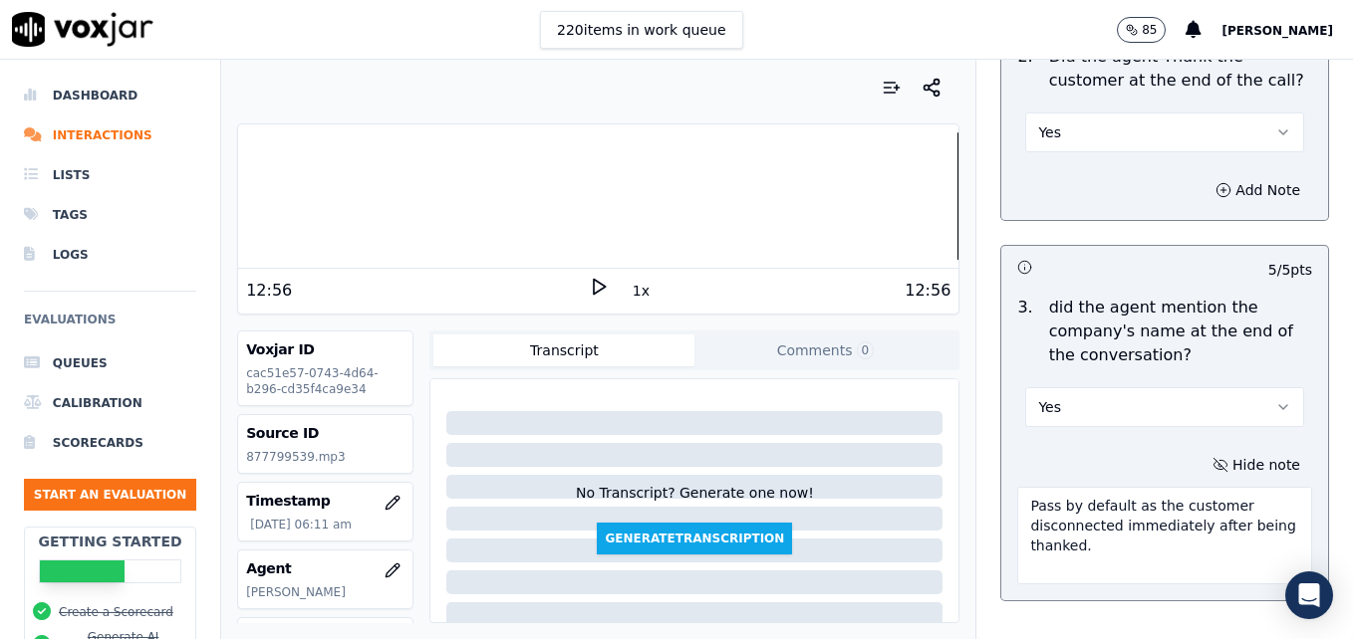
scroll to position [3999, 0]
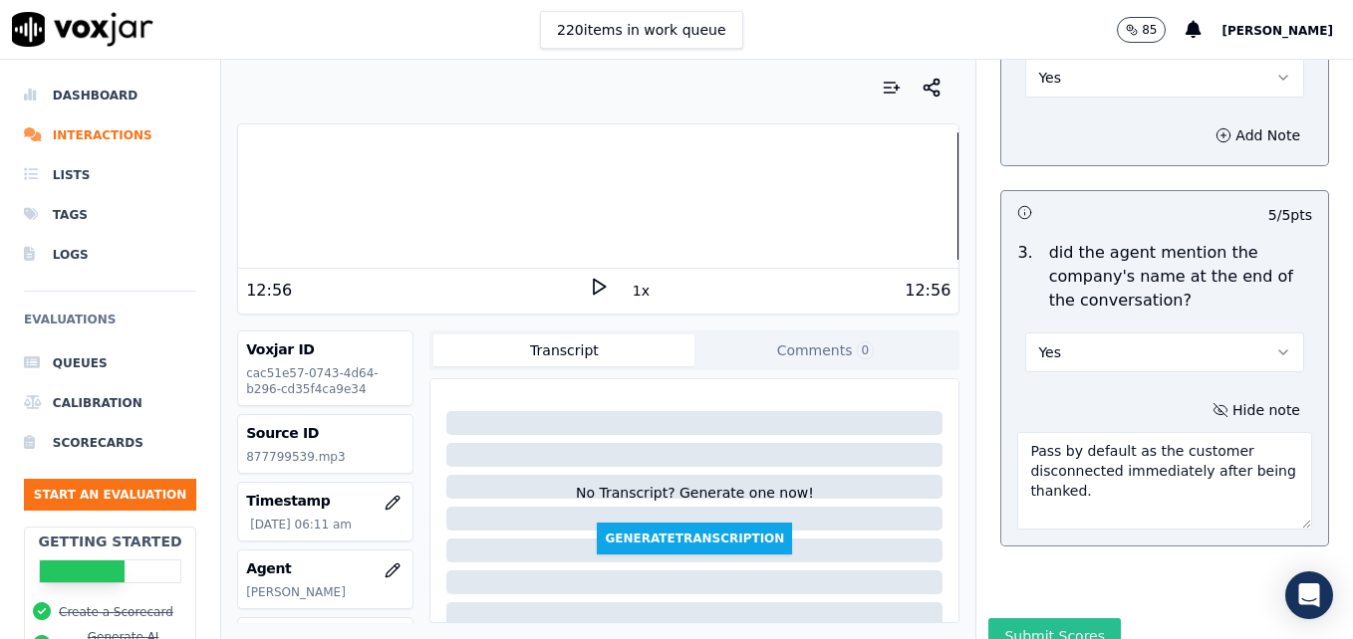
type textarea "Pass by default as the customer disconnected immediately after being thanked."
click at [1036, 619] on button "Submit Scores" at bounding box center [1054, 637] width 132 height 36
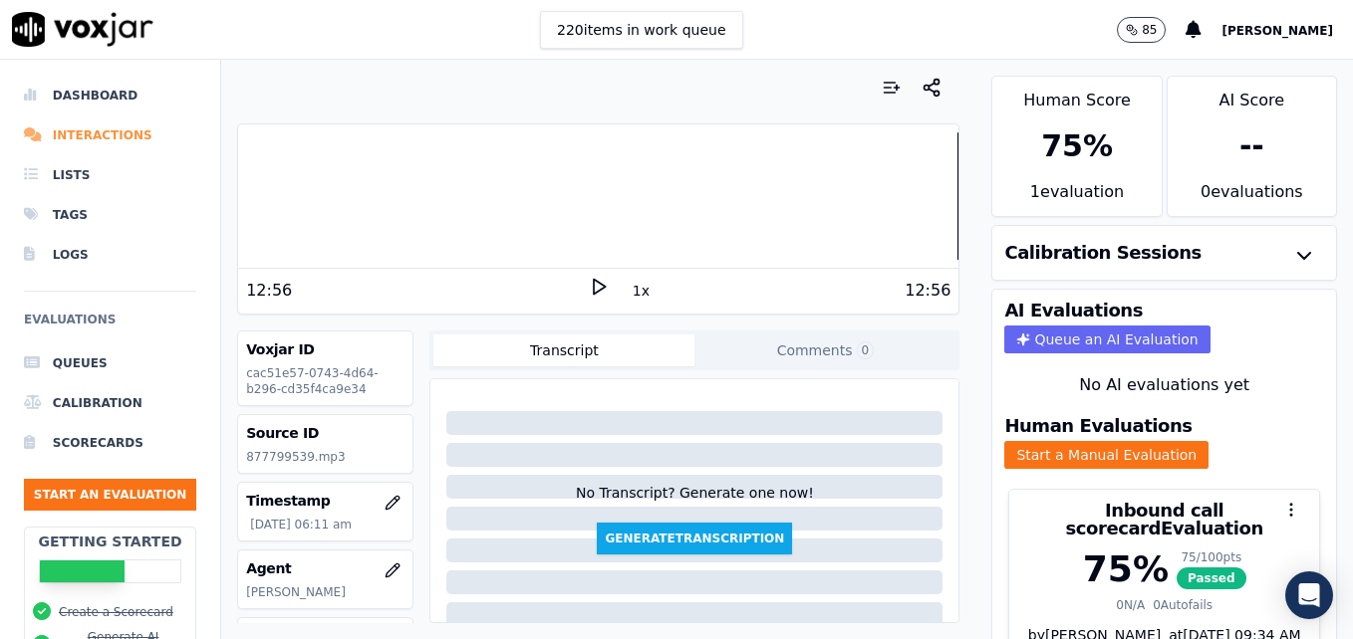
click at [96, 134] on li "Interactions" at bounding box center [110, 136] width 172 height 40
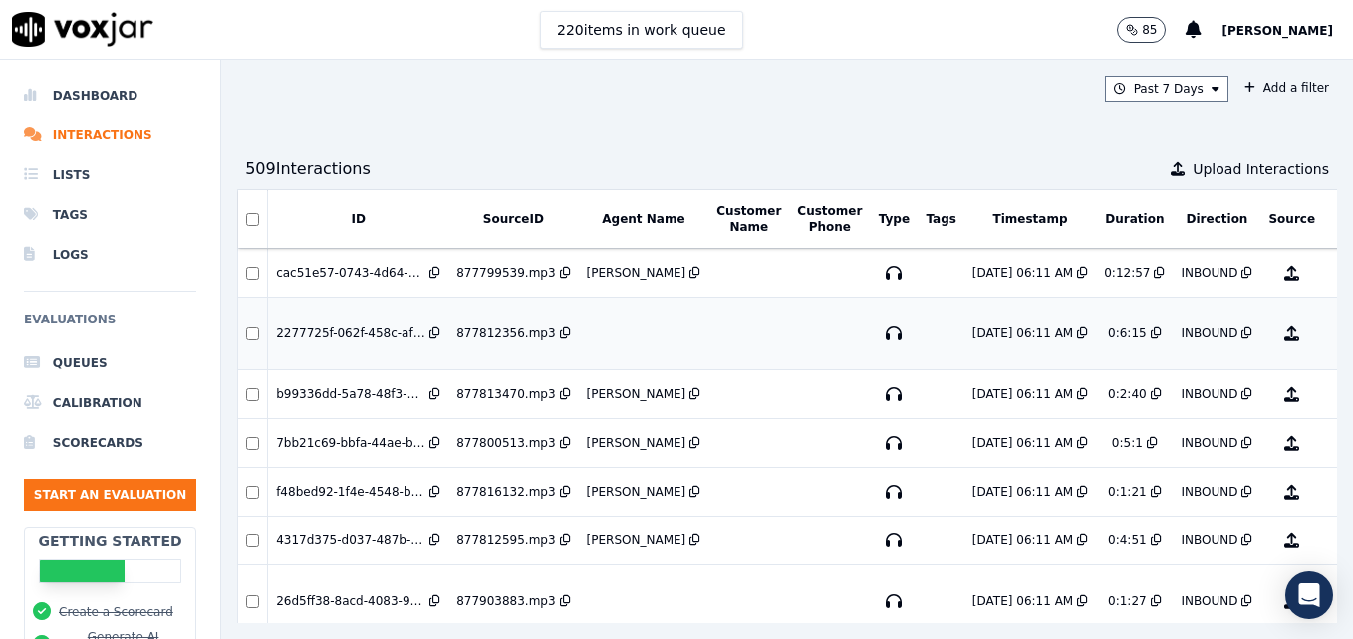
click at [1331, 327] on button "No Evaluation Yet" at bounding box center [1370, 334] width 79 height 56
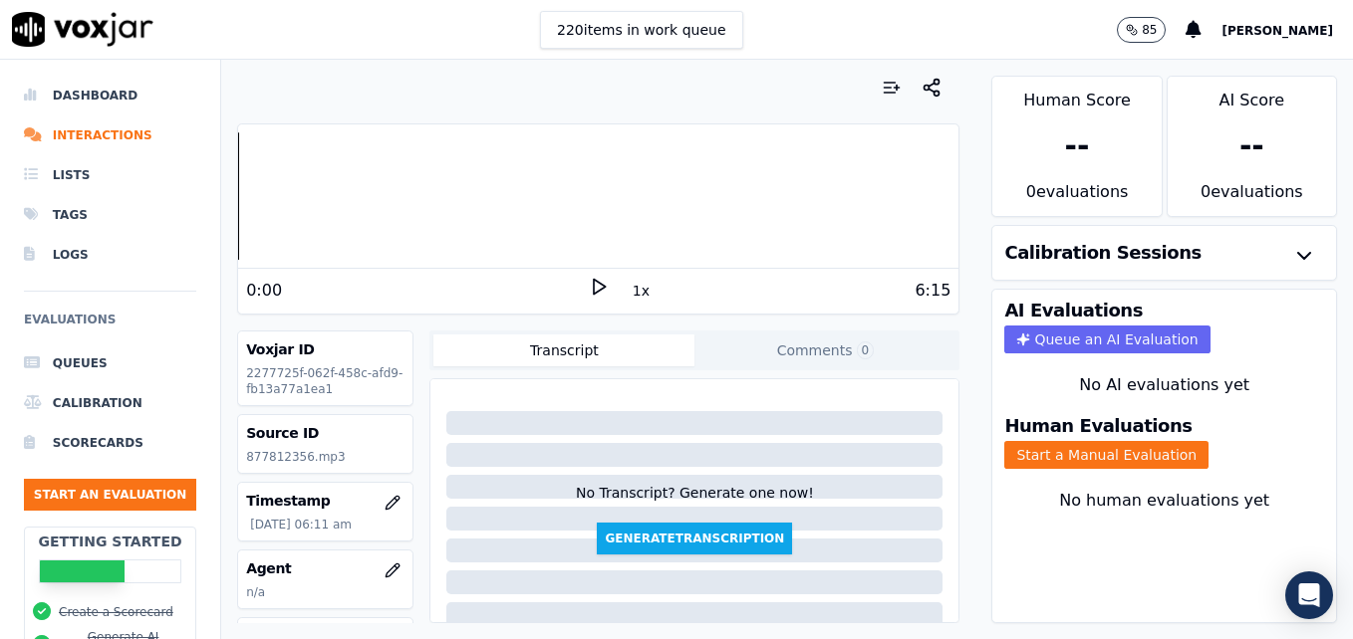
click at [589, 278] on icon at bounding box center [599, 287] width 20 height 20
click at [386, 568] on icon "button" at bounding box center [392, 570] width 13 height 13
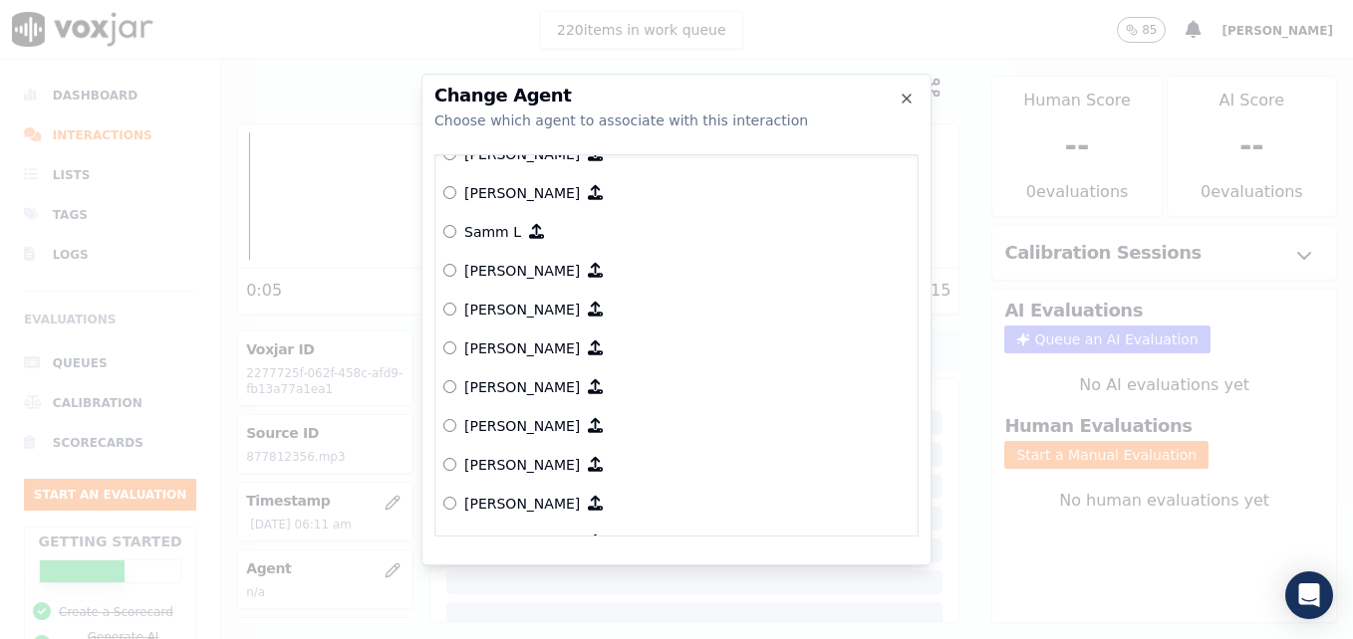
scroll to position [1942, 0]
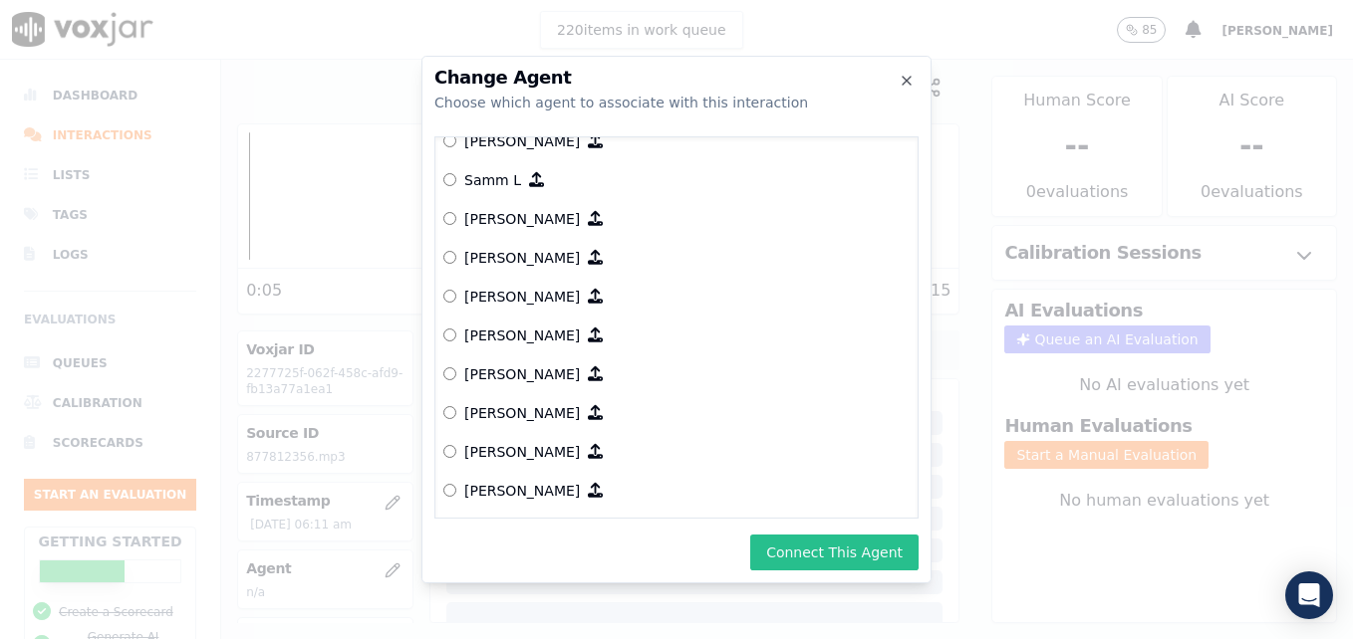
click at [824, 551] on button "Connect This Agent" at bounding box center [834, 553] width 168 height 36
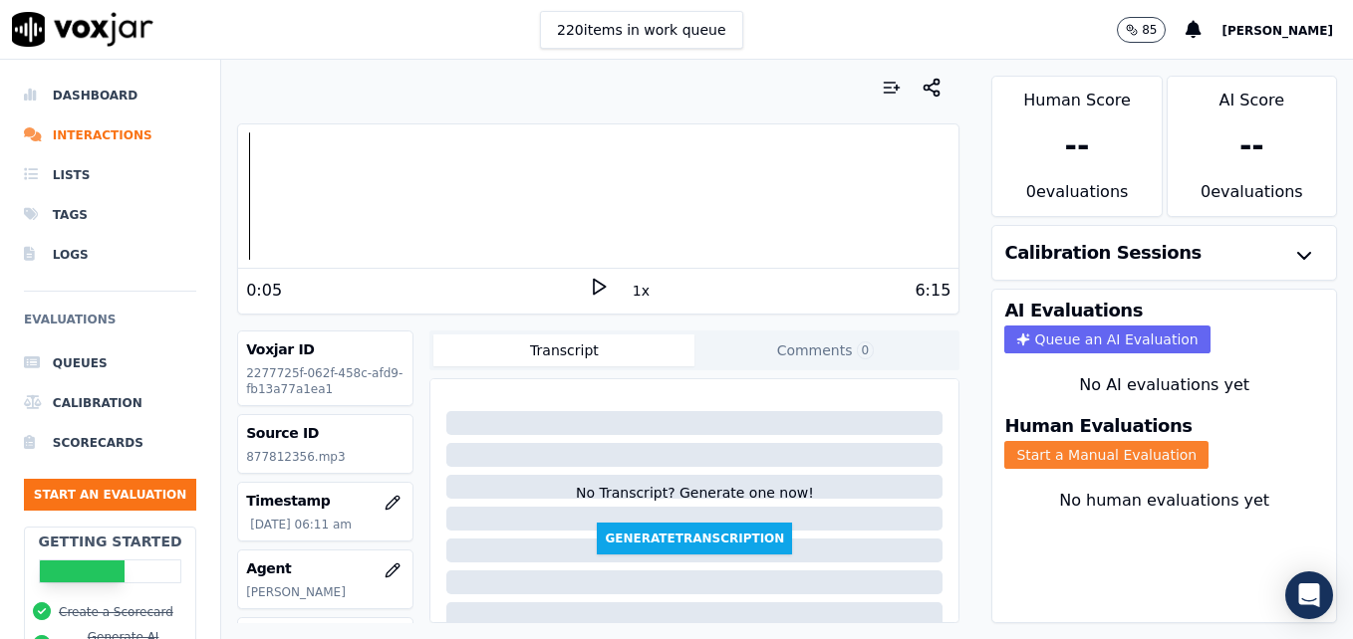
click at [1058, 452] on button "Start a Manual Evaluation" at bounding box center [1106, 455] width 204 height 28
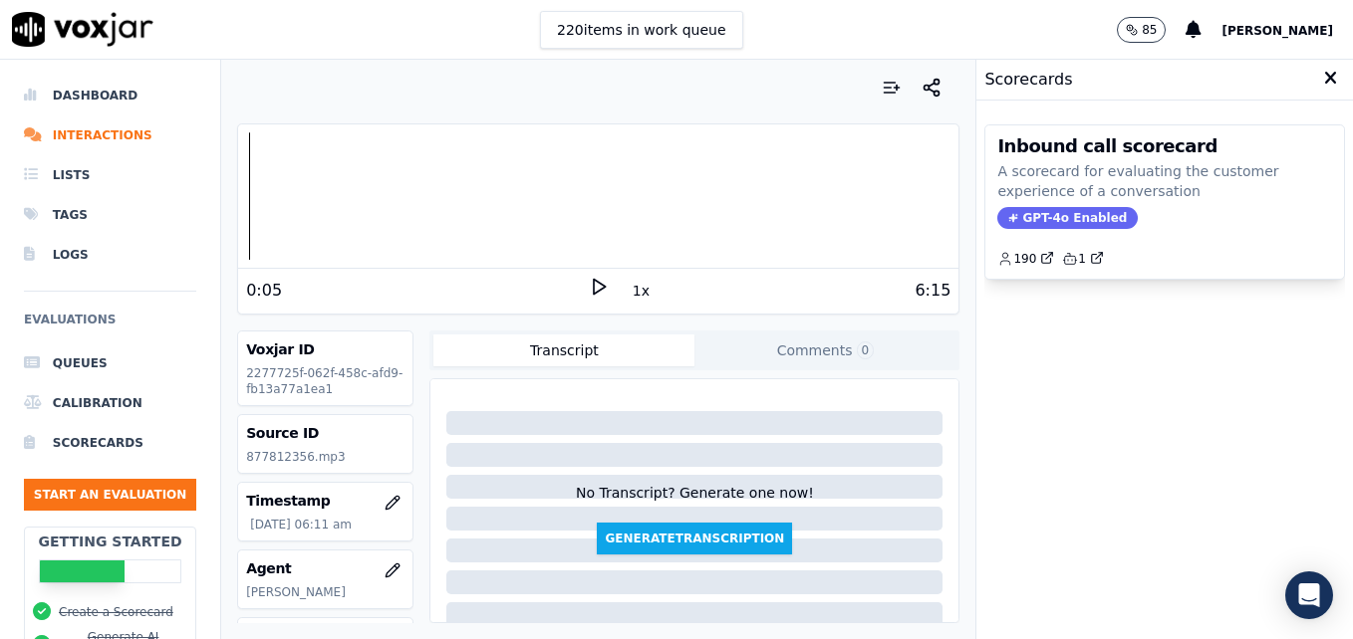
drag, startPoint x: 1032, startPoint y: 216, endPoint x: 1037, endPoint y: 240, distance: 24.4
click at [1032, 216] on span "GPT-4o Enabled" at bounding box center [1067, 218] width 140 height 22
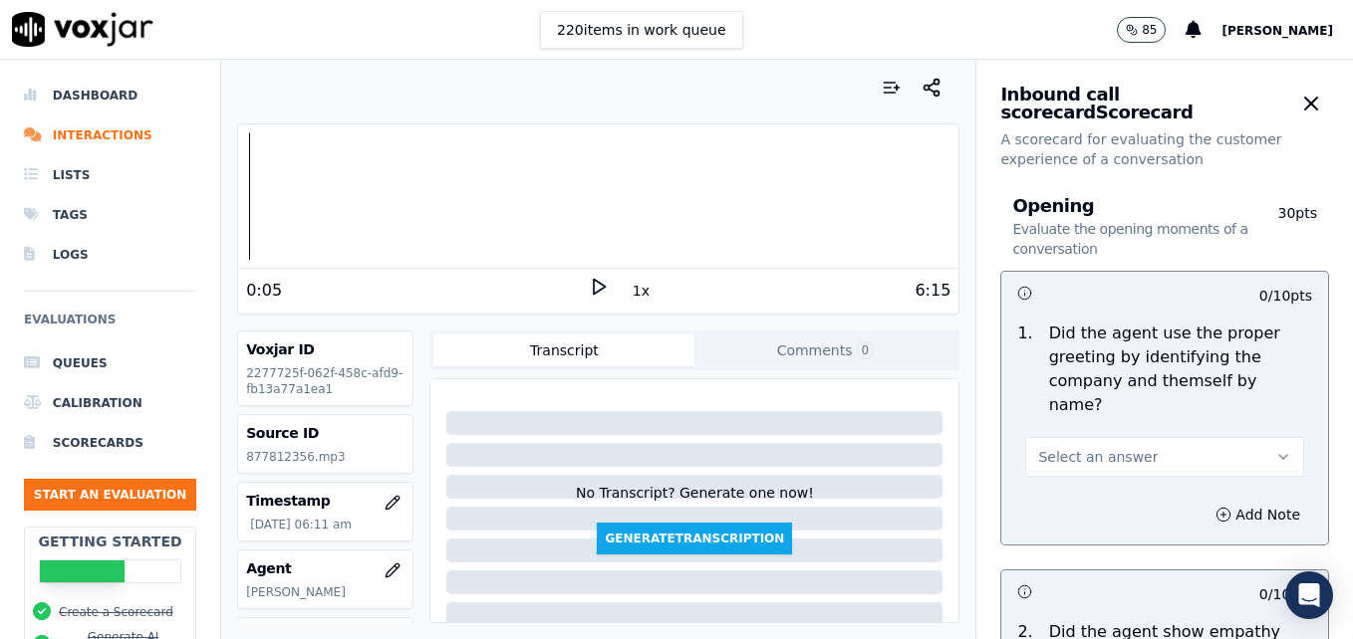
click at [1275, 449] on icon "button" at bounding box center [1283, 457] width 16 height 16
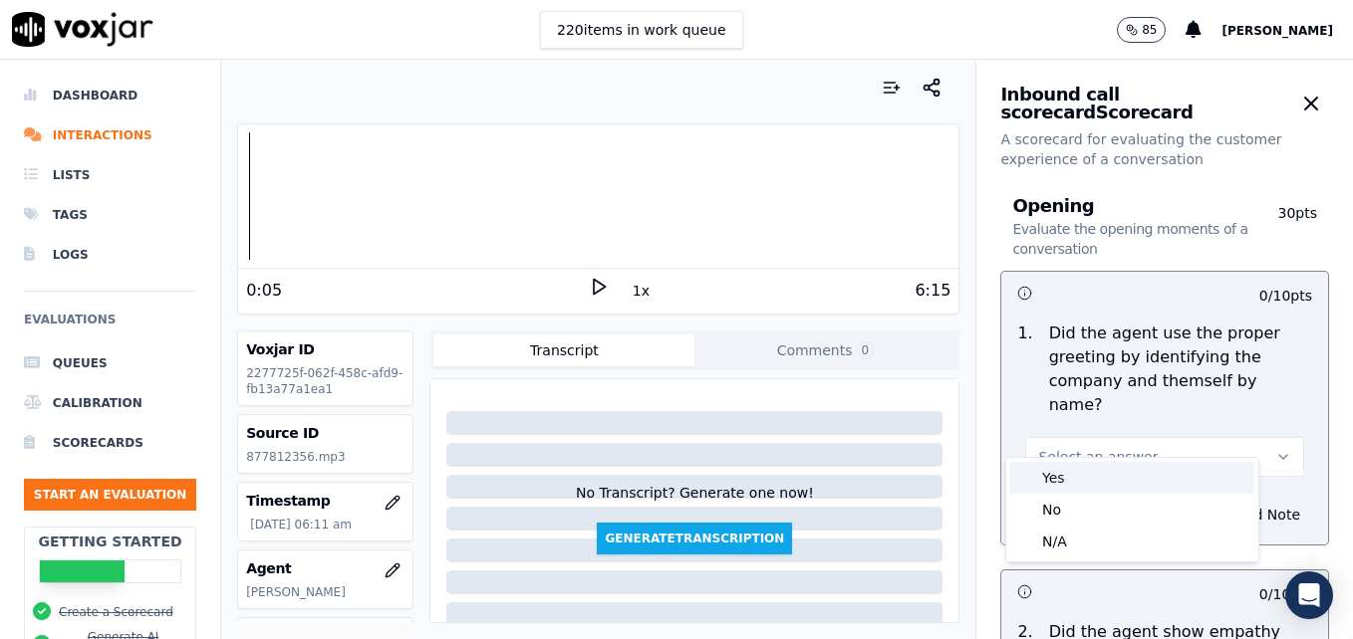
click at [1187, 484] on div "Yes" at bounding box center [1132, 478] width 244 height 32
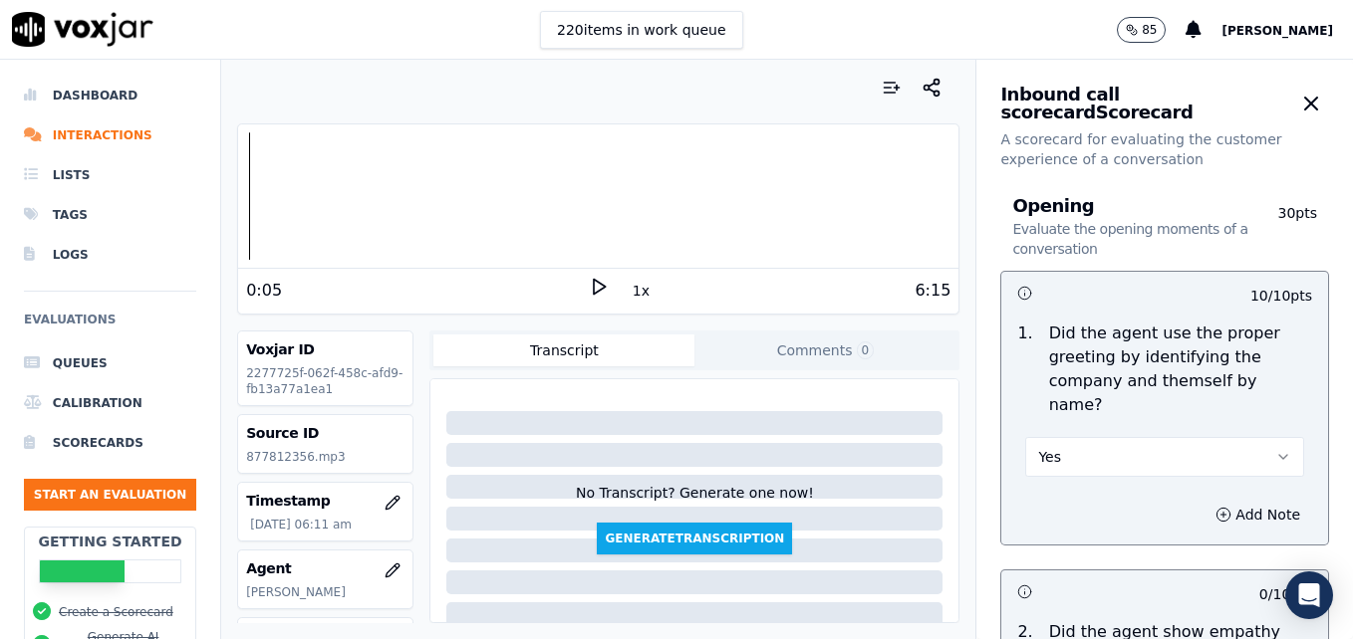
click at [589, 285] on icon at bounding box center [599, 287] width 20 height 20
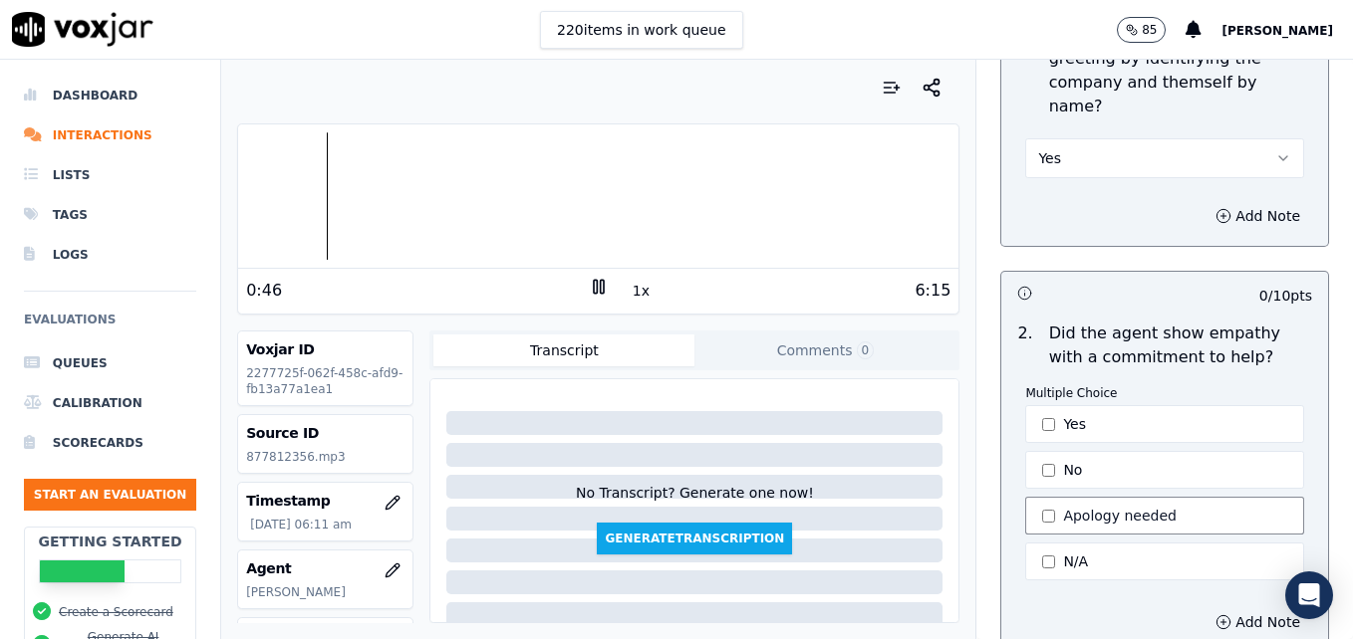
scroll to position [398, 0]
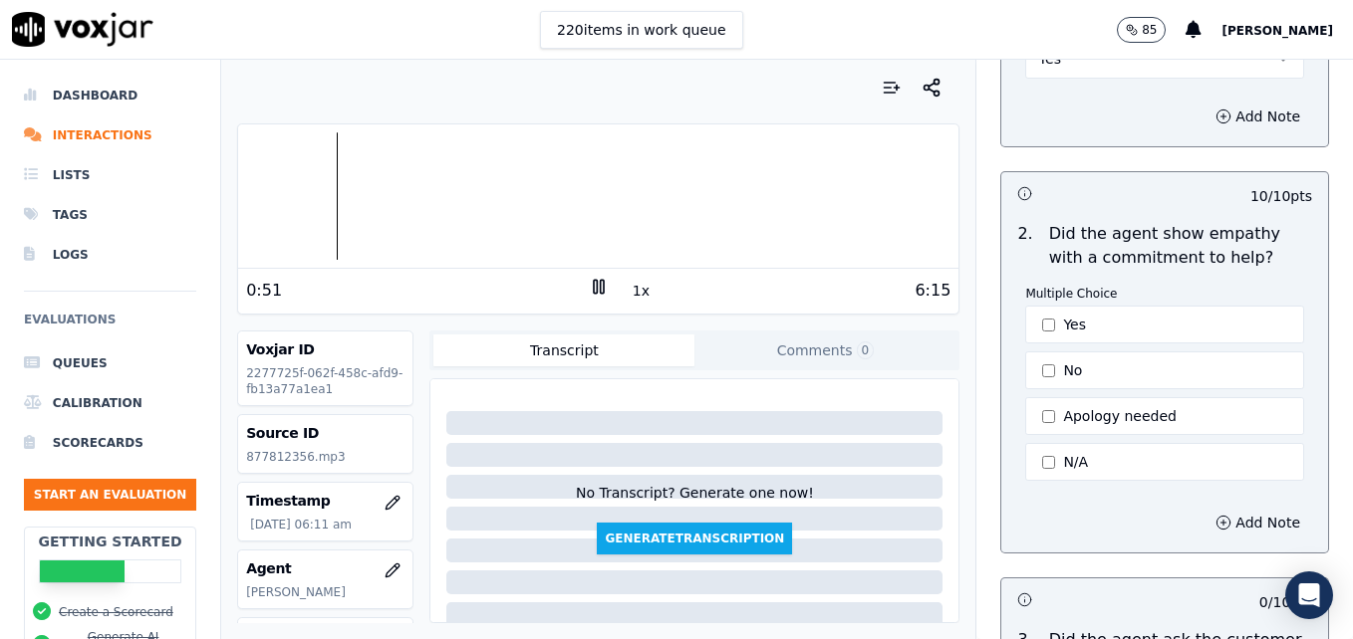
click at [293, 200] on div at bounding box center [598, 195] width 720 height 127
click at [267, 197] on div at bounding box center [598, 195] width 720 height 127
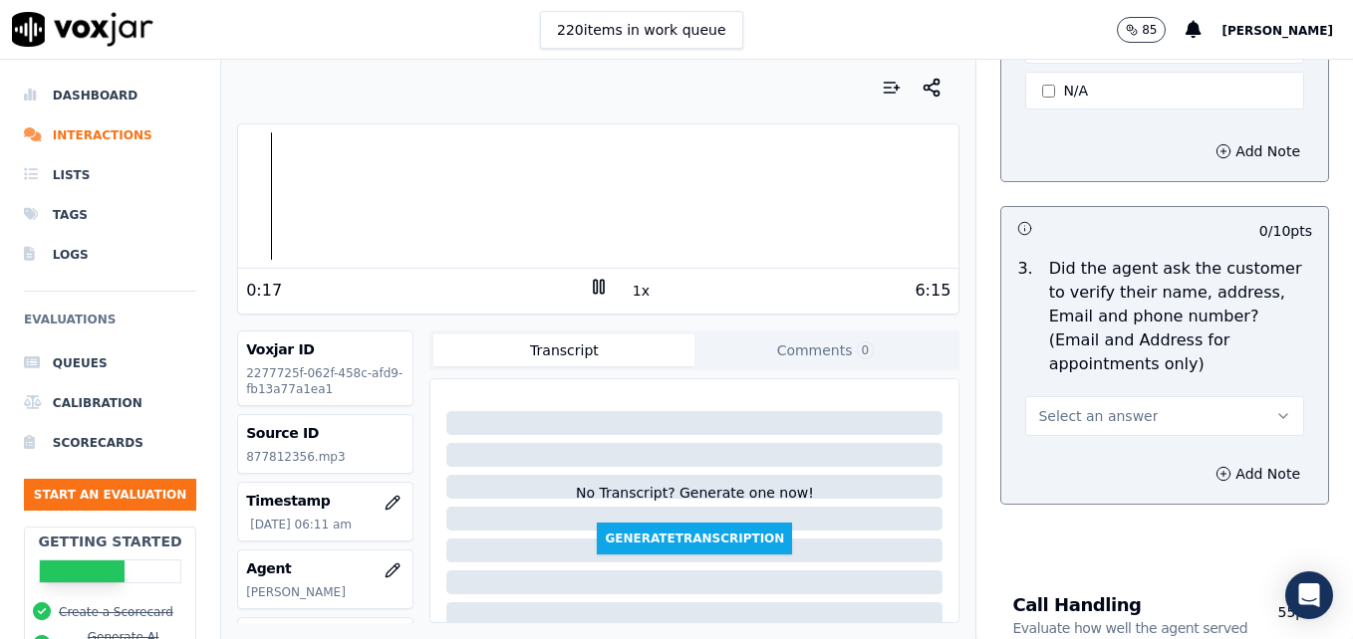
scroll to position [797, 0]
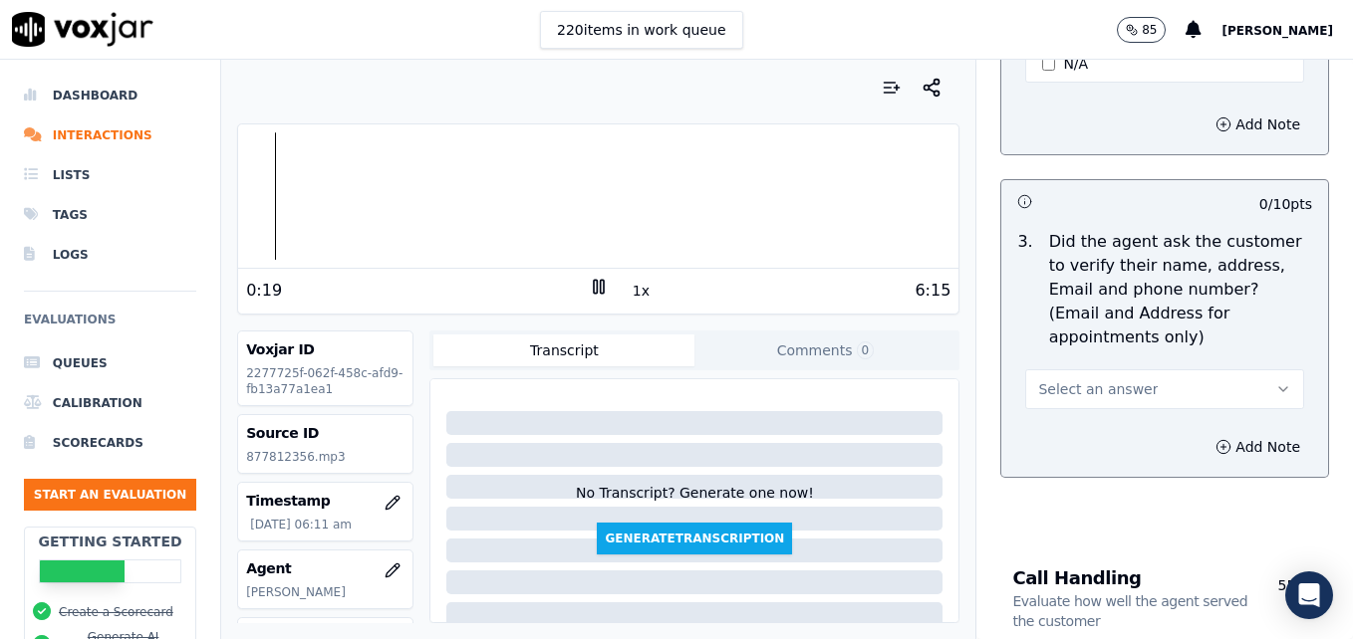
drag, startPoint x: 1234, startPoint y: 331, endPoint x: 1221, endPoint y: 354, distance: 26.3
click at [1234, 370] on button "Select an answer" at bounding box center [1164, 390] width 279 height 40
click at [1145, 417] on div "No" at bounding box center [1132, 418] width 244 height 32
click at [1223, 444] on icon "button" at bounding box center [1223, 446] width 0 height 5
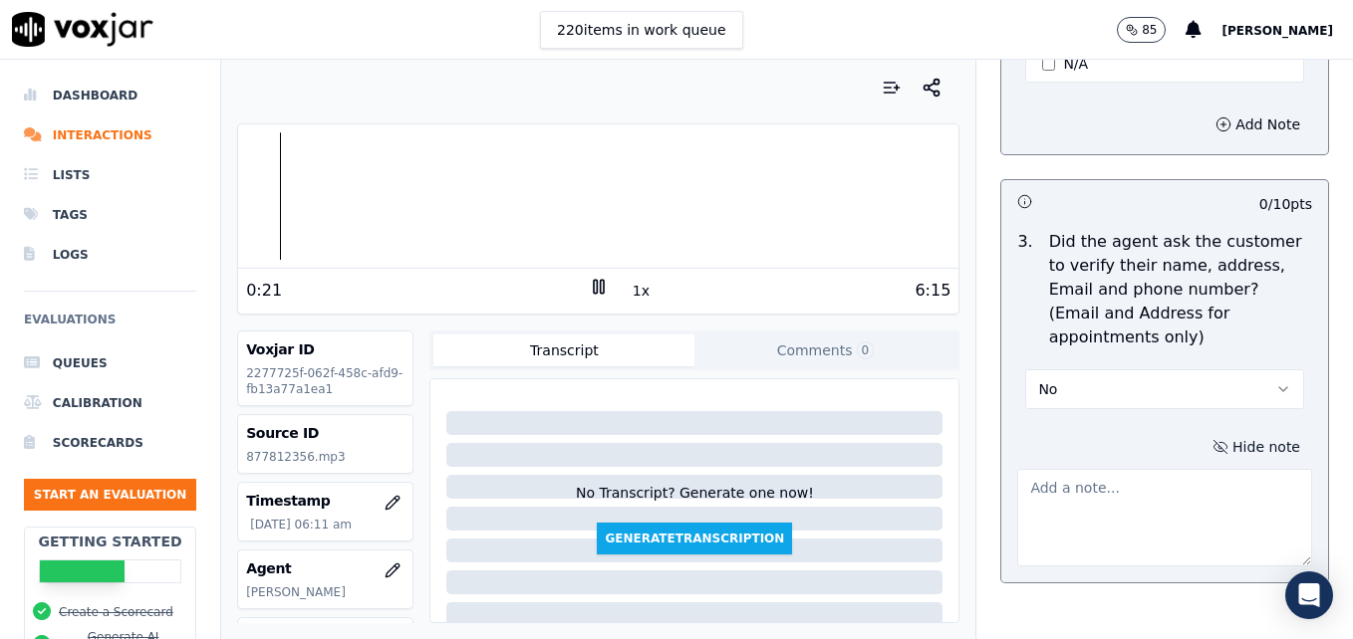
click at [1173, 469] on textarea at bounding box center [1164, 518] width 295 height 98
type textarea "New/ret"
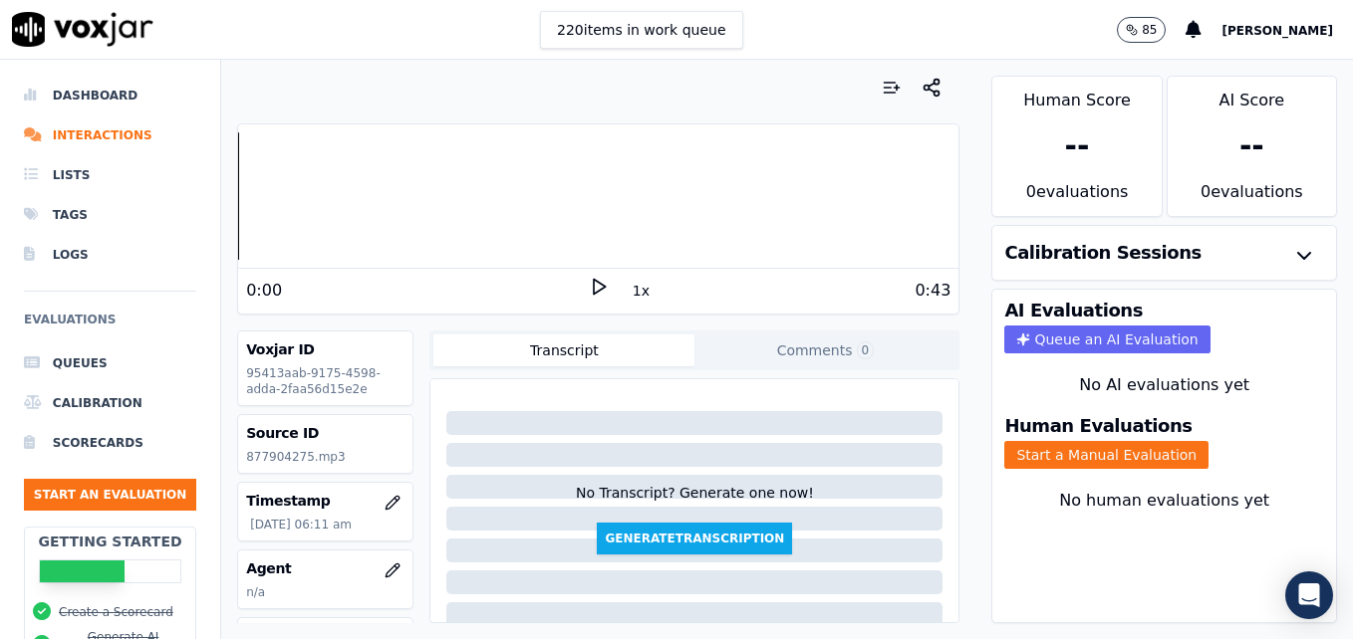
click at [589, 287] on icon at bounding box center [599, 287] width 20 height 20
click at [594, 287] on rect at bounding box center [595, 286] width 3 height 13
click at [1032, 454] on button "Start a Manual Evaluation" at bounding box center [1106, 455] width 204 height 28
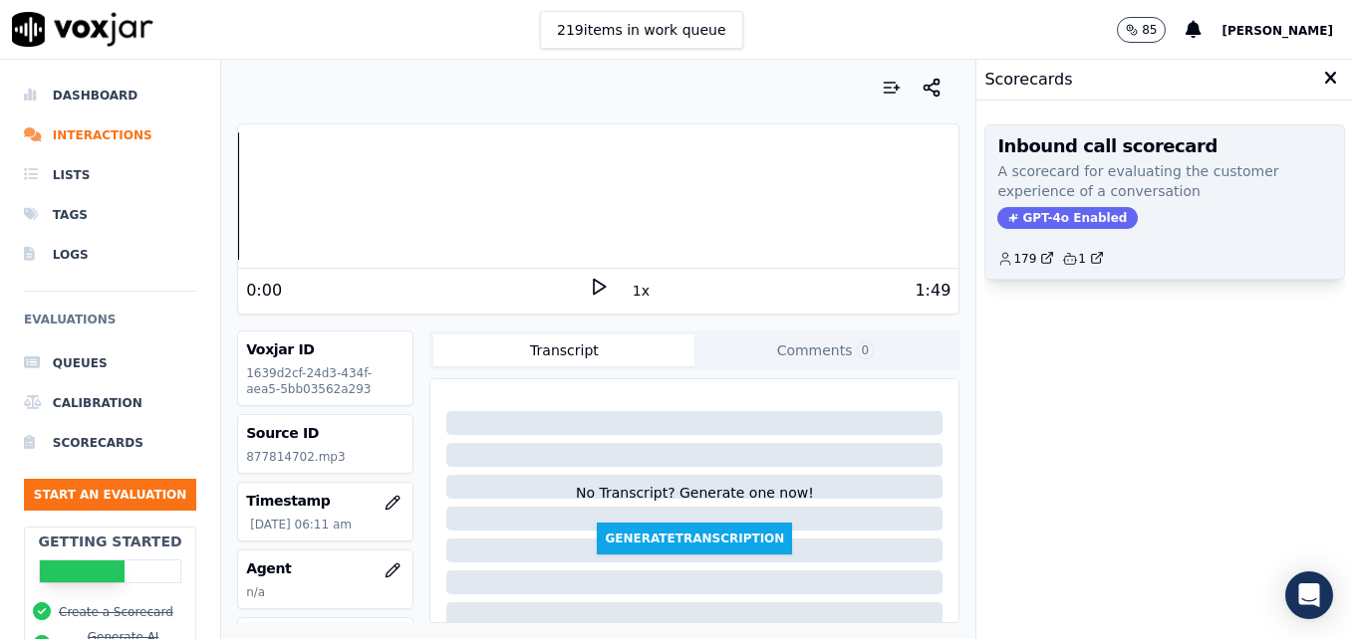
click at [1070, 210] on span "GPT-4o Enabled" at bounding box center [1067, 218] width 140 height 22
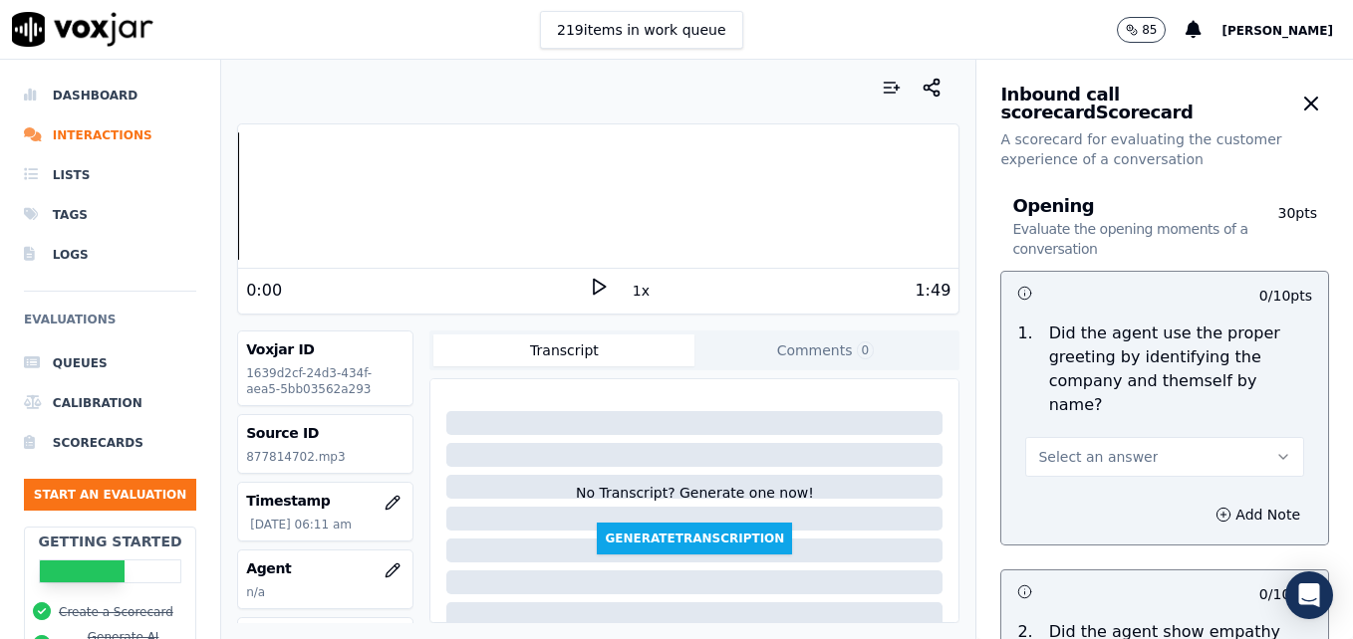
click at [589, 280] on icon at bounding box center [599, 287] width 20 height 20
click at [594, 280] on rect at bounding box center [595, 286] width 3 height 13
click at [103, 136] on li "Interactions" at bounding box center [110, 136] width 172 height 40
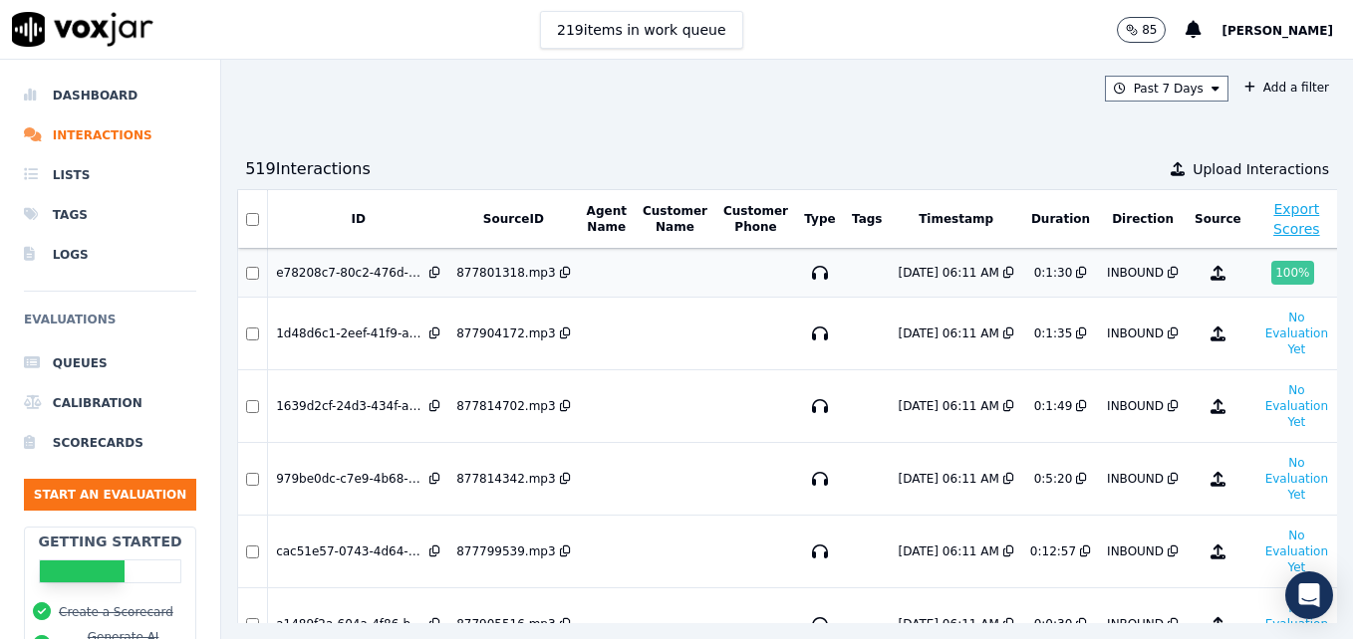
click at [1271, 270] on div "100 %" at bounding box center [1292, 273] width 42 height 24
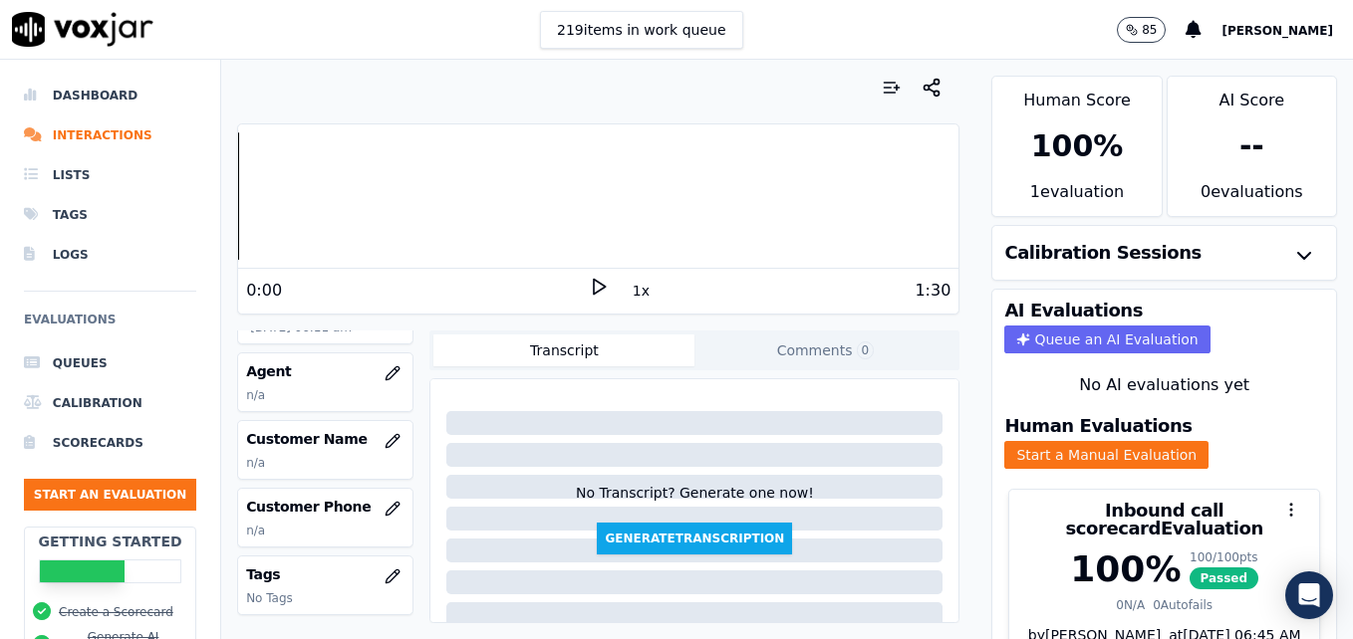
scroll to position [199, 0]
click at [381, 369] on button "button" at bounding box center [393, 372] width 40 height 40
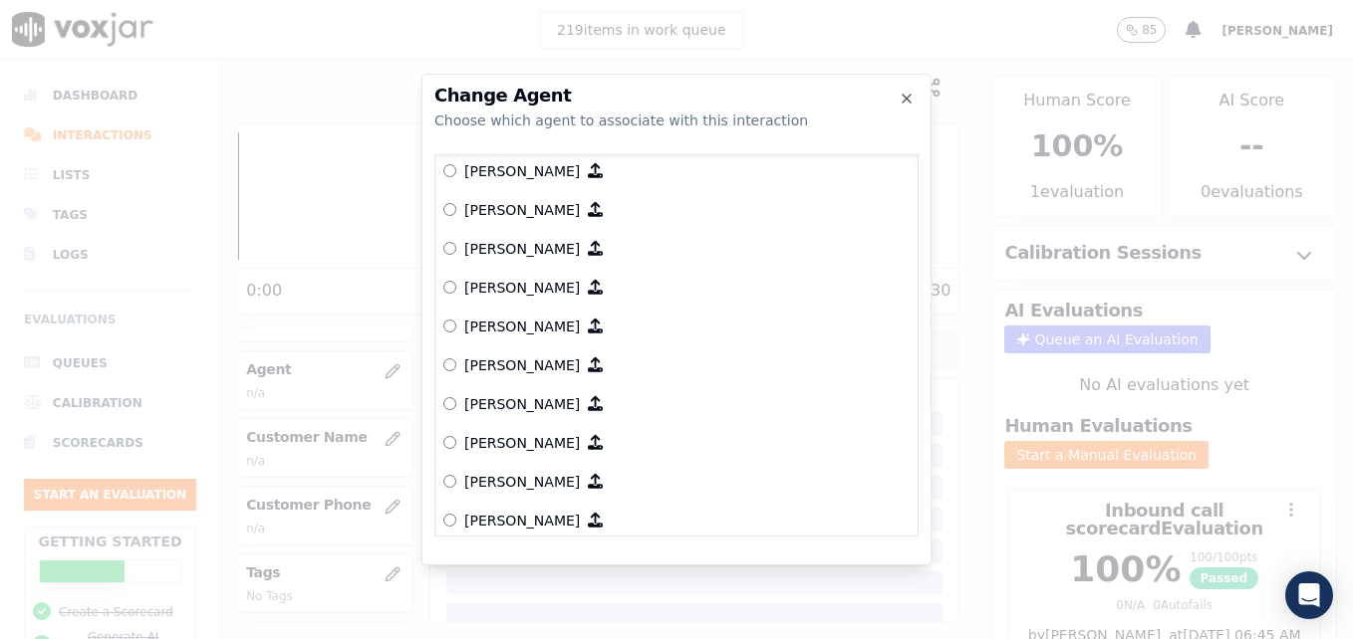
scroll to position [1593, 0]
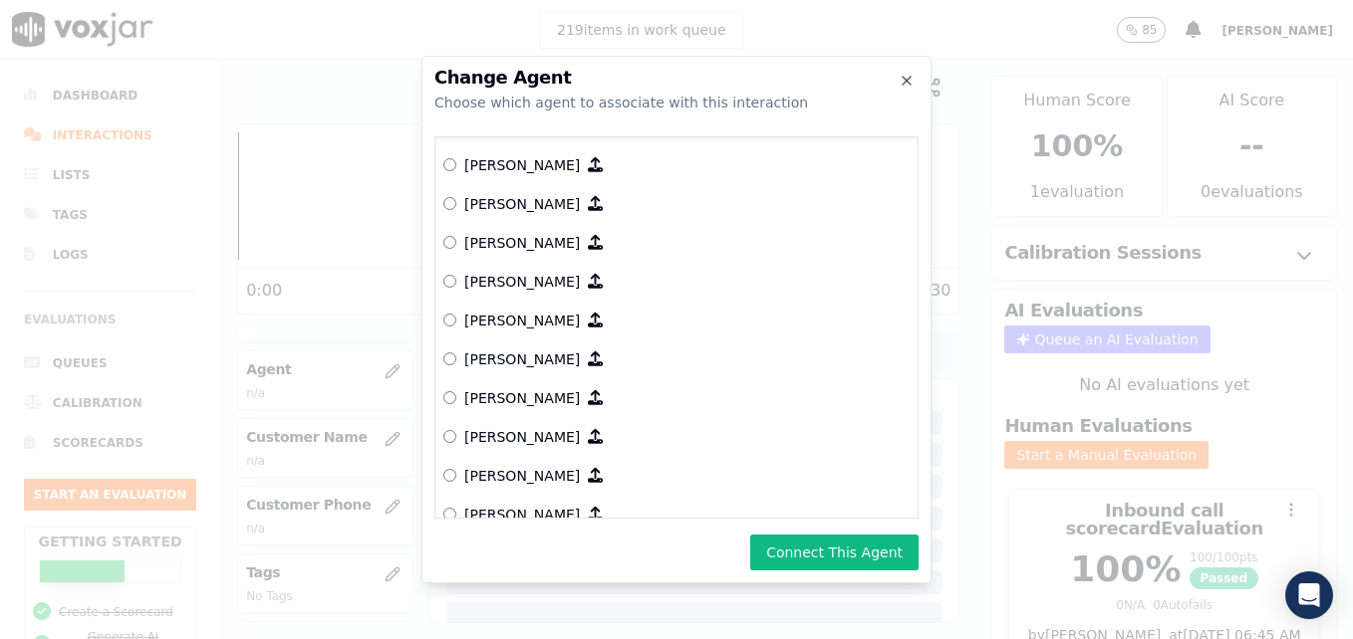
click at [803, 547] on button "Connect This Agent" at bounding box center [834, 553] width 168 height 36
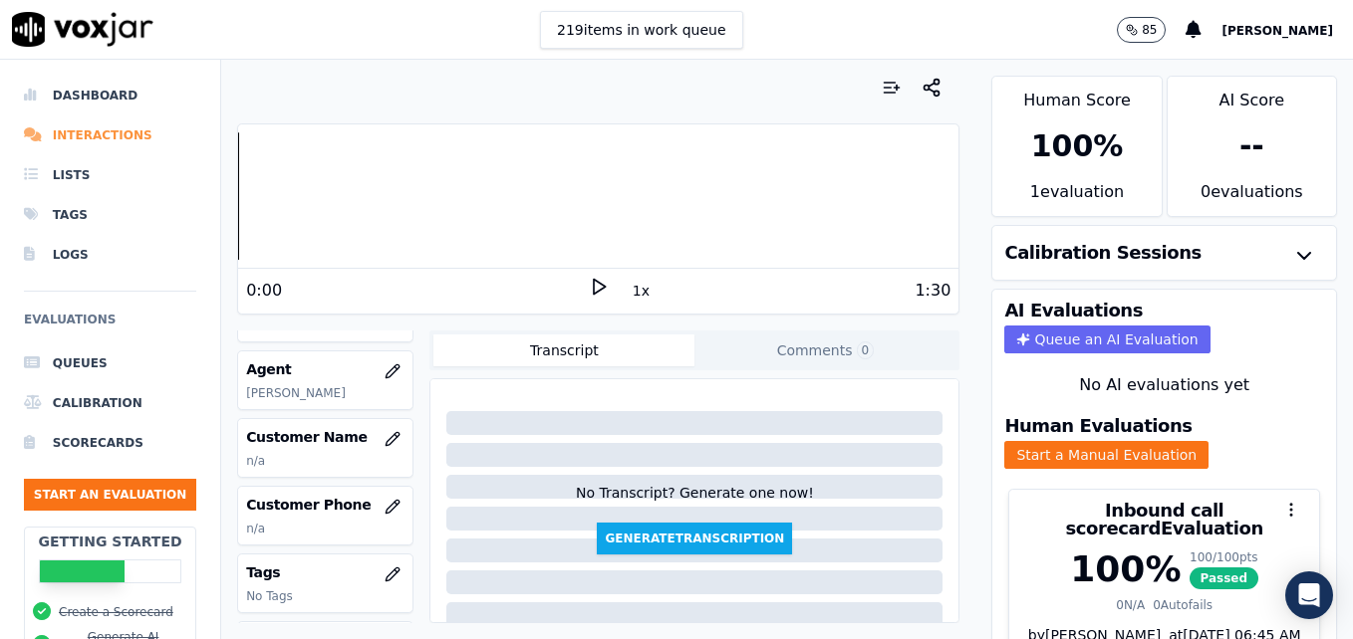
click at [118, 134] on li "Interactions" at bounding box center [110, 136] width 172 height 40
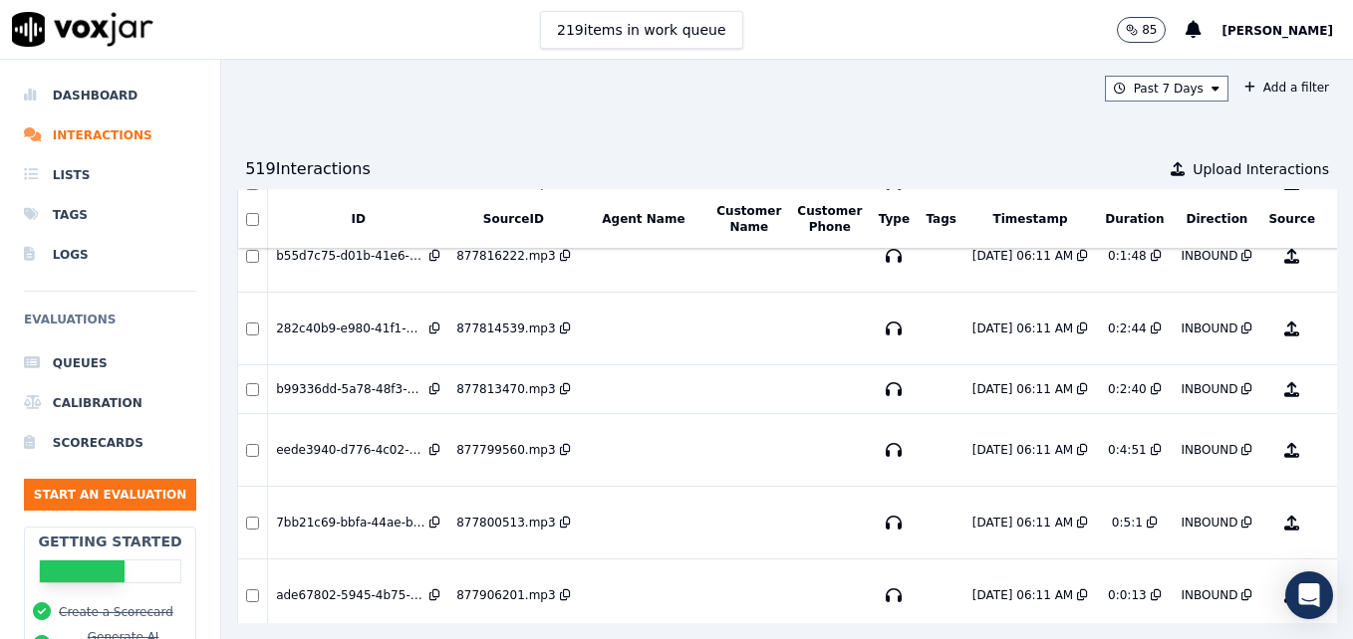
scroll to position [498, 0]
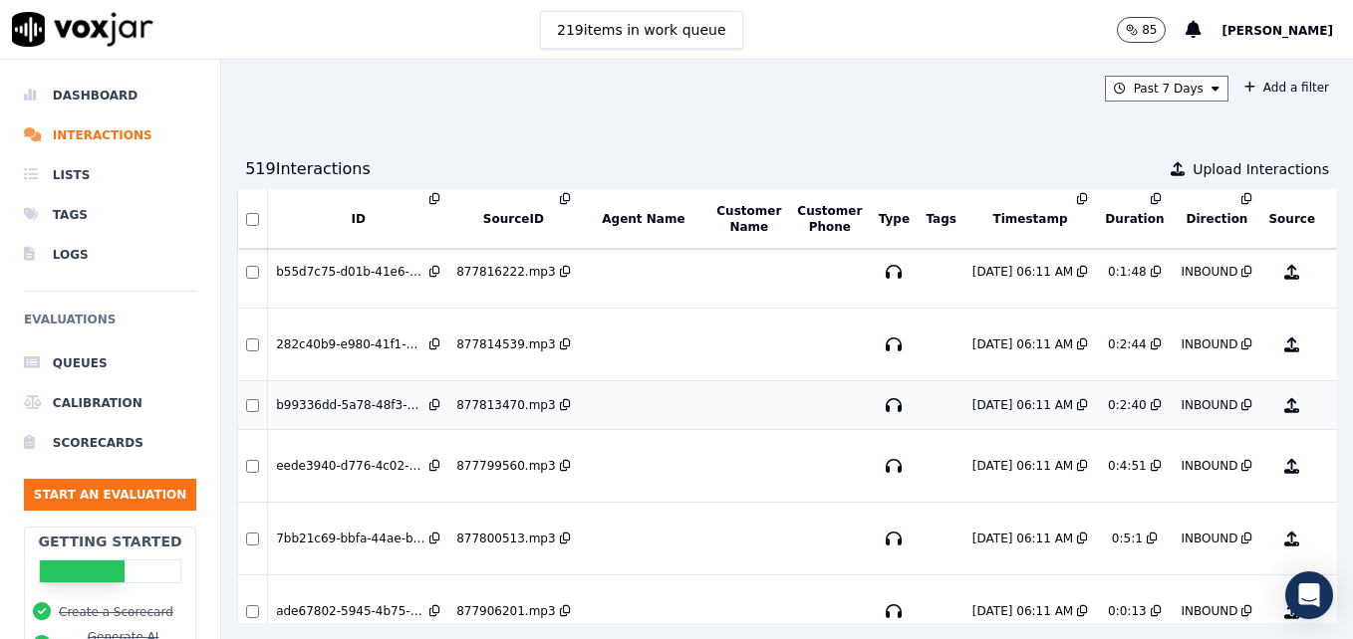
click at [1346, 406] on div "100 %" at bounding box center [1367, 405] width 42 height 24
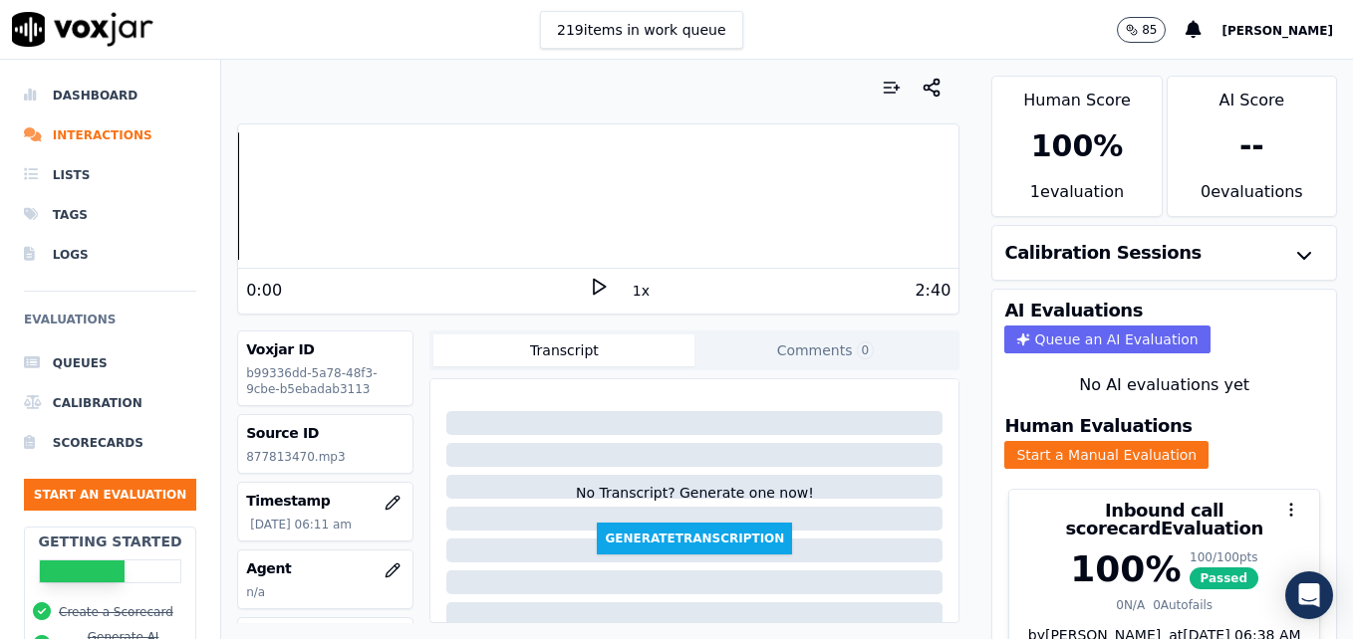
scroll to position [100, 0]
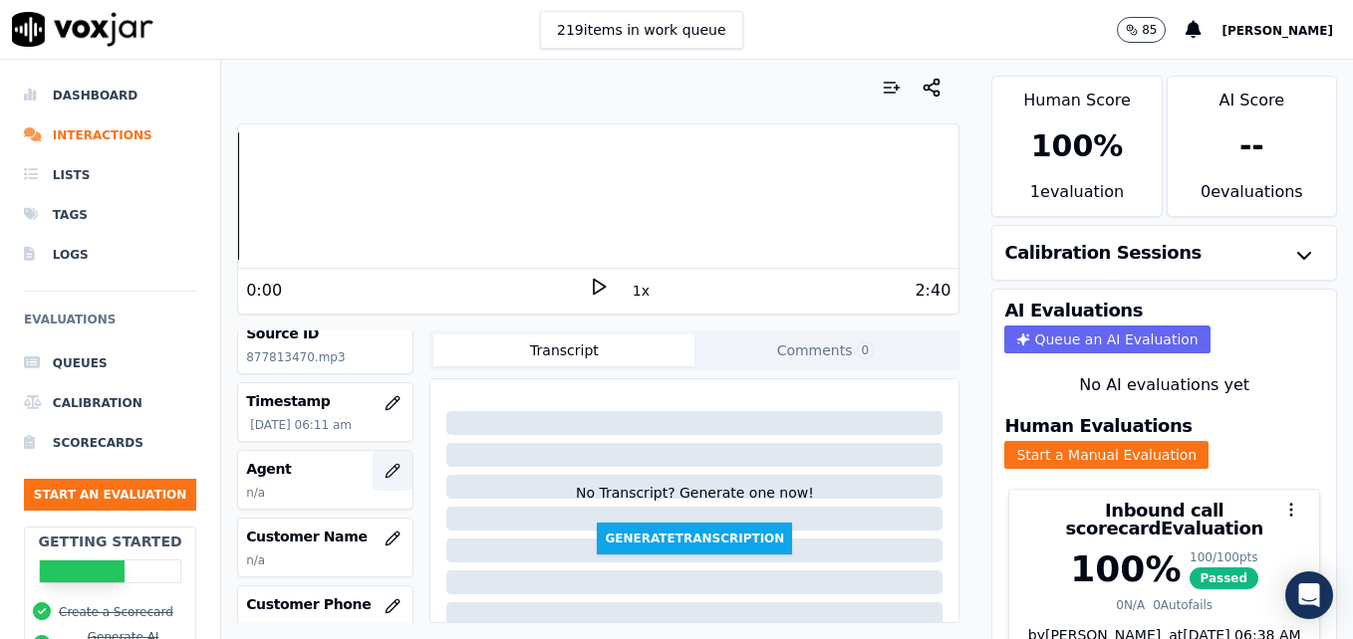
click at [386, 469] on icon "button" at bounding box center [392, 470] width 13 height 13
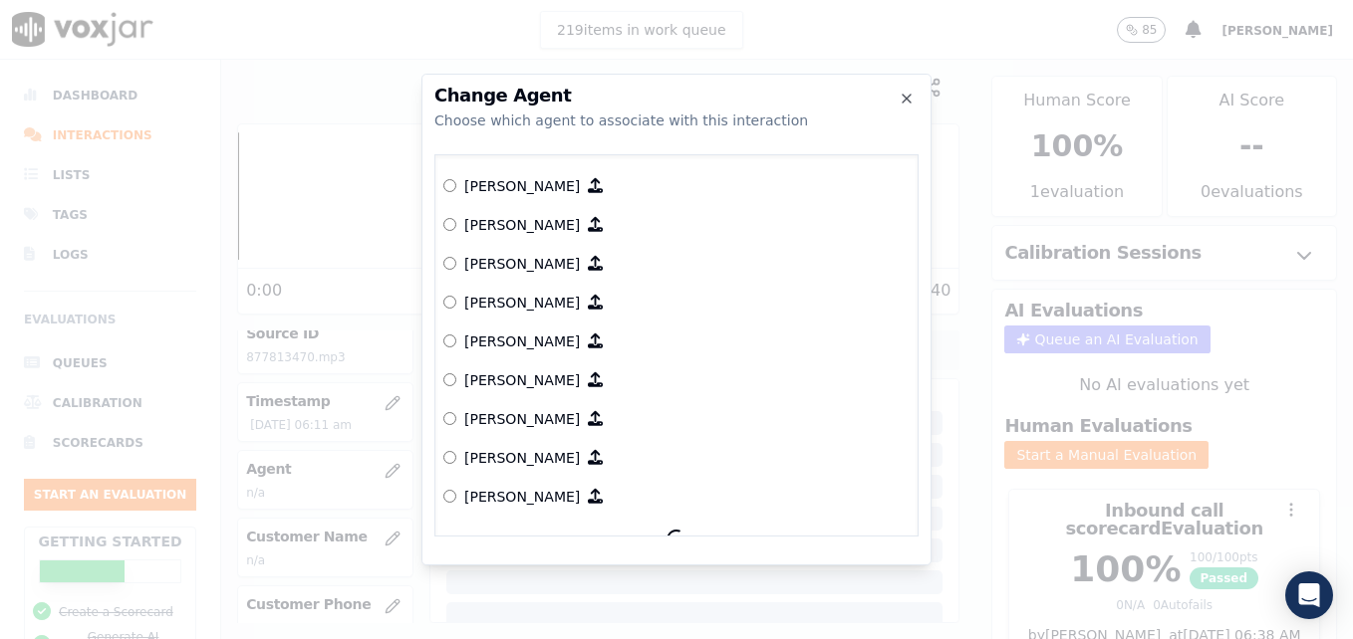
scroll to position [1593, 0]
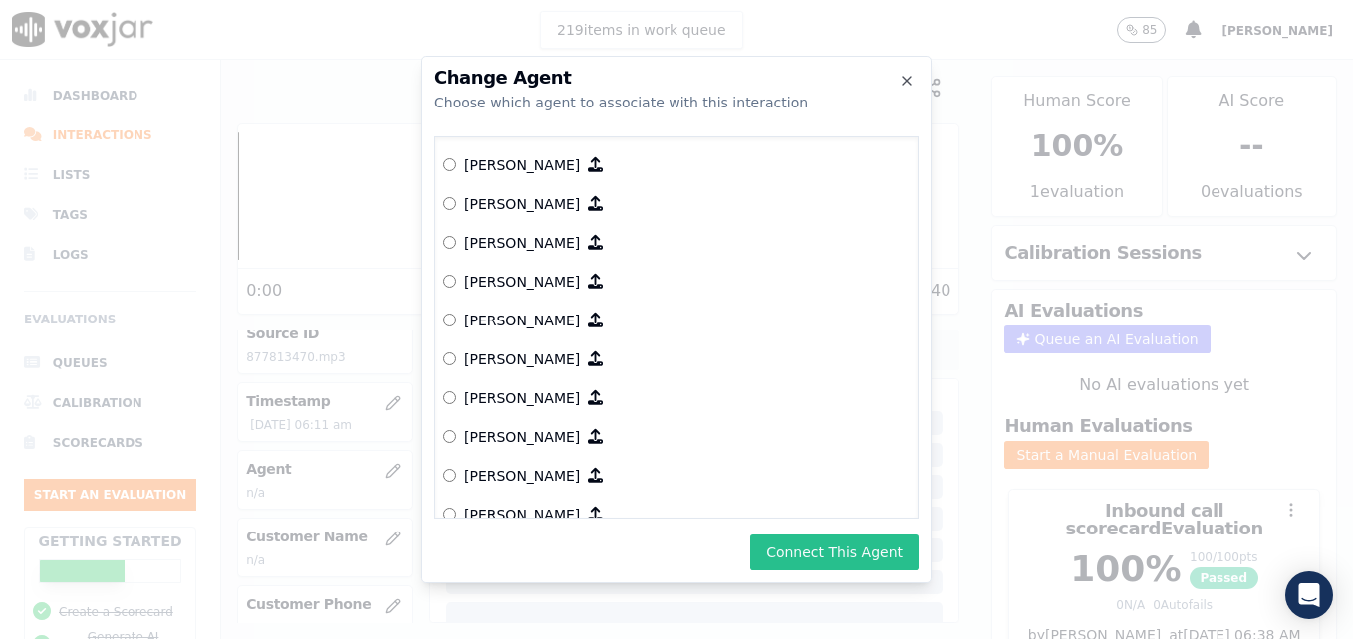
click at [872, 557] on button "Connect This Agent" at bounding box center [834, 553] width 168 height 36
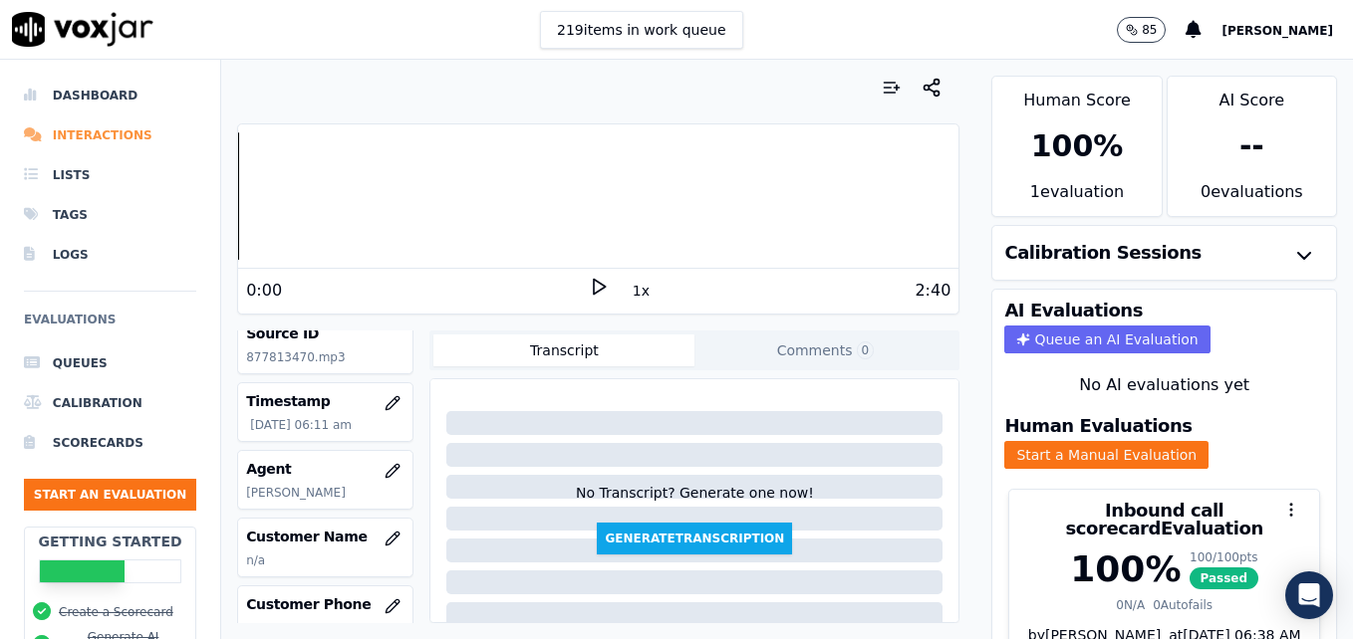
click at [92, 126] on li "Interactions" at bounding box center [110, 136] width 172 height 40
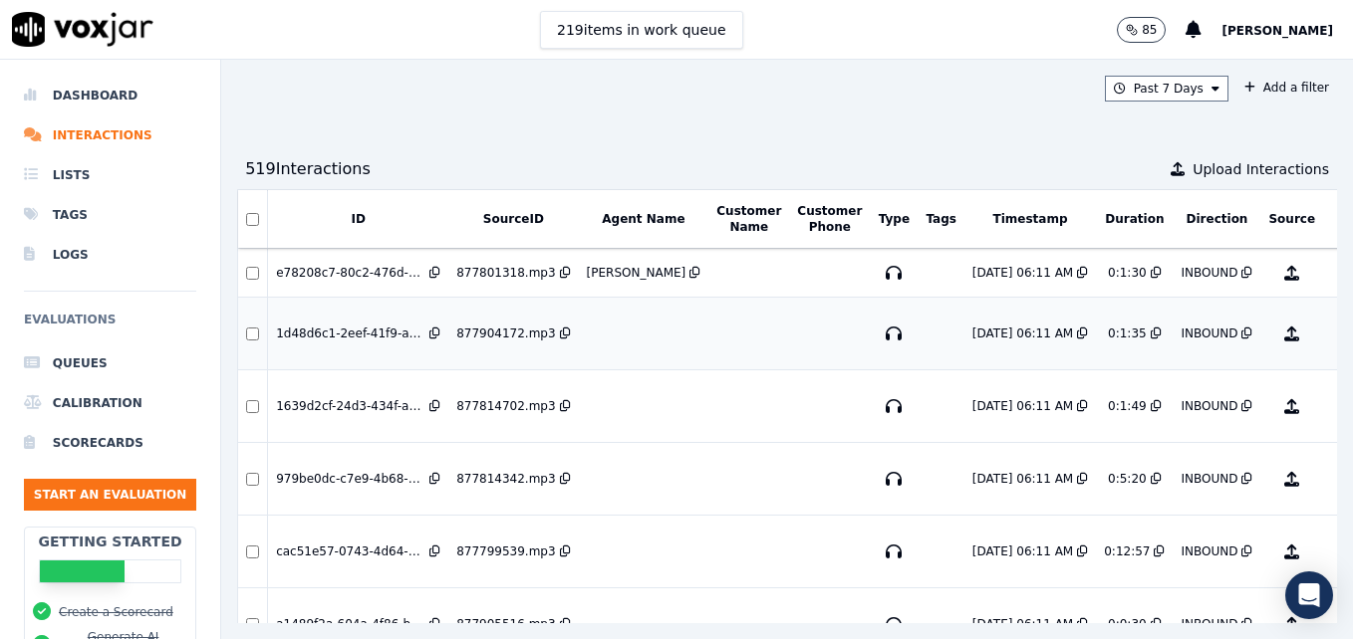
click at [347, 329] on div "1d48d6c1-2eef-41f9-ad26-6c2b408c3698" at bounding box center [350, 334] width 149 height 16
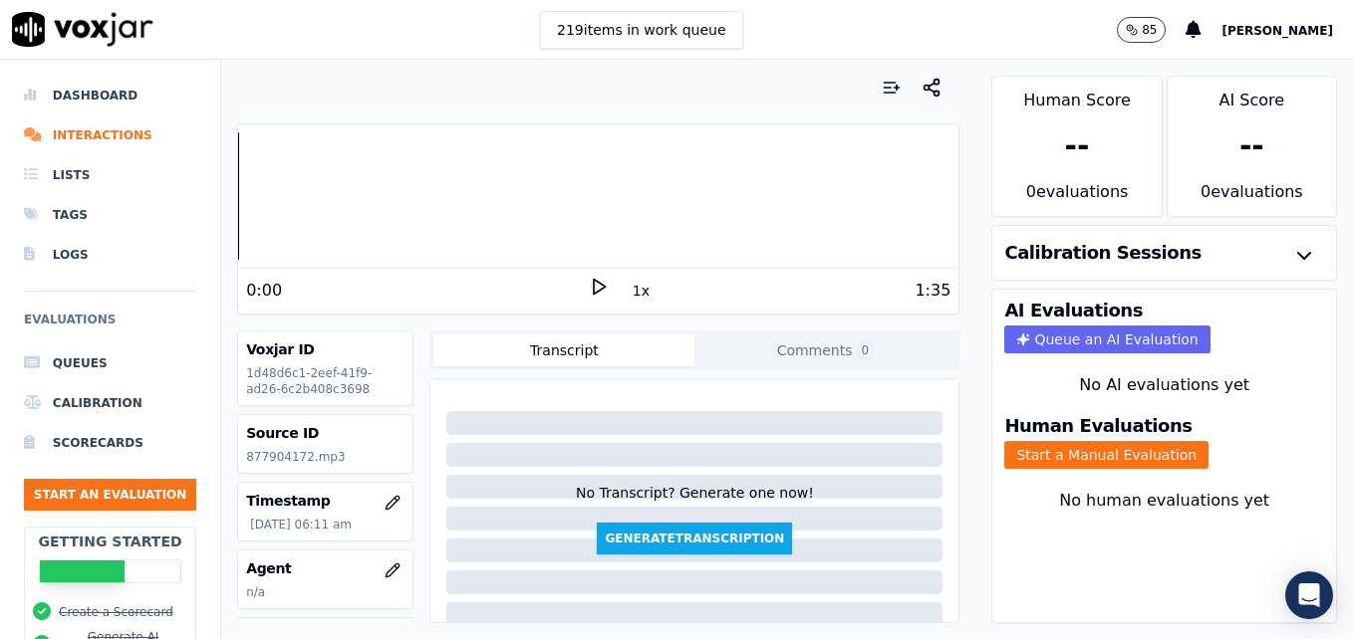
click at [594, 284] on polygon at bounding box center [600, 287] width 12 height 15
click at [594, 289] on rect at bounding box center [595, 286] width 3 height 13
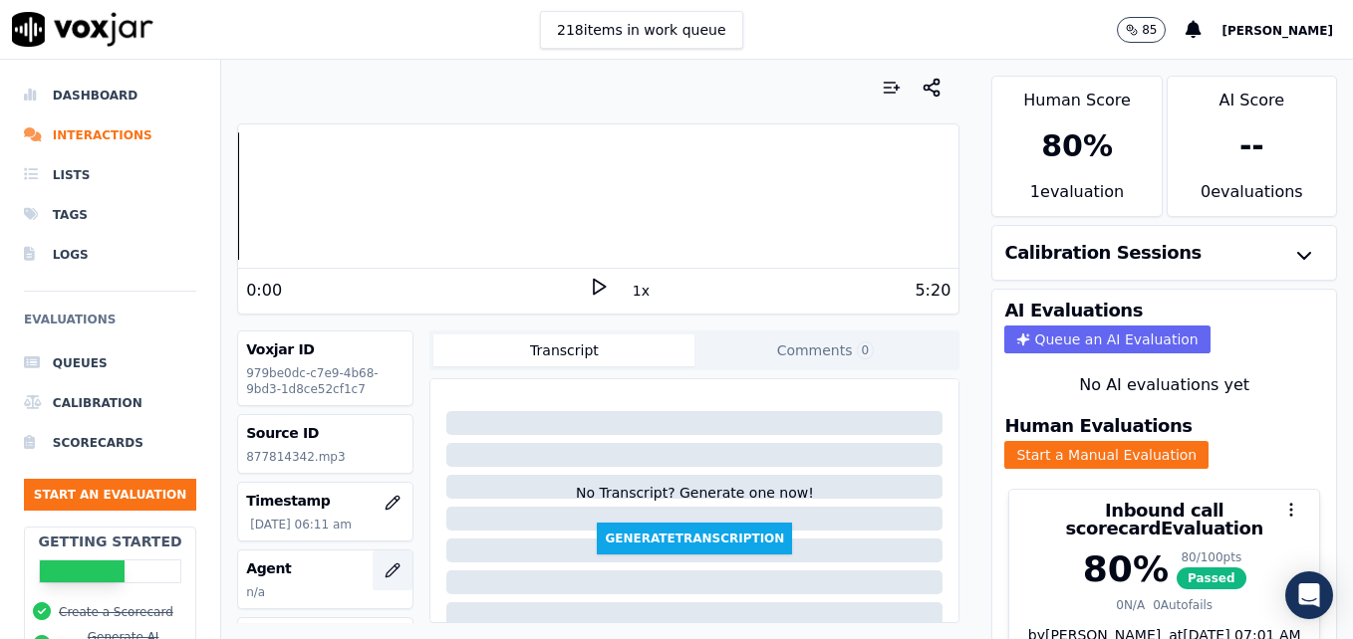
click at [384, 574] on icon "button" at bounding box center [392, 571] width 16 height 16
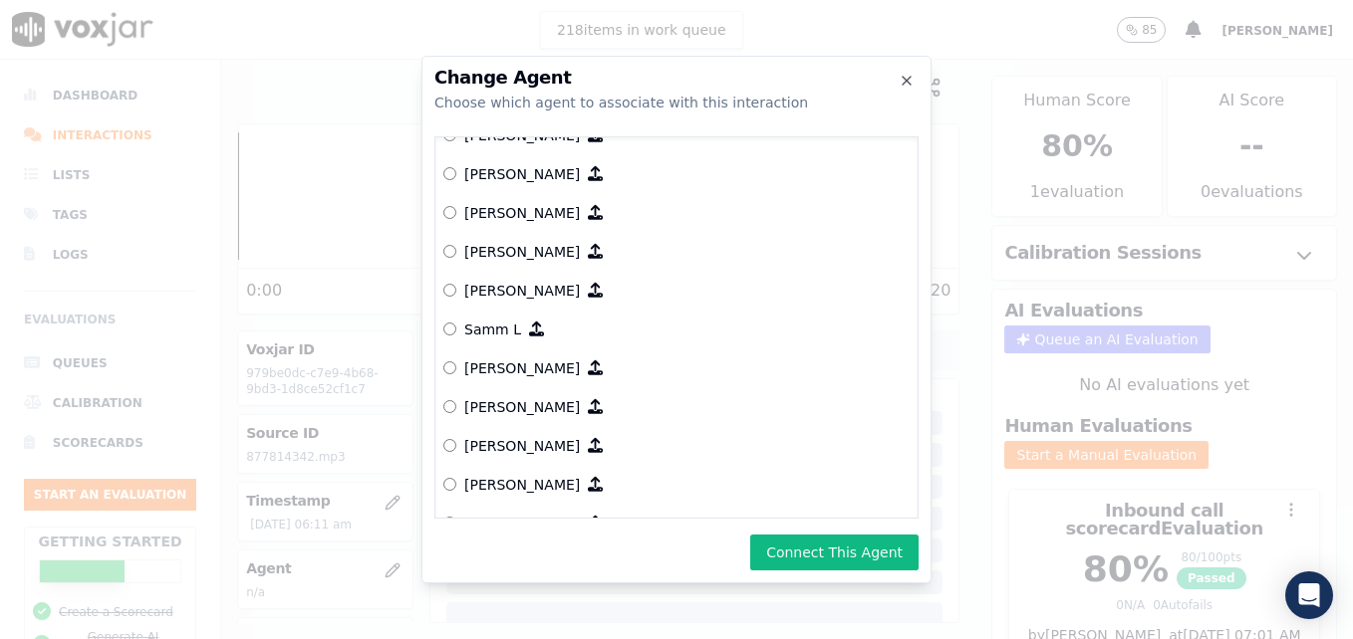
scroll to position [1743, 0]
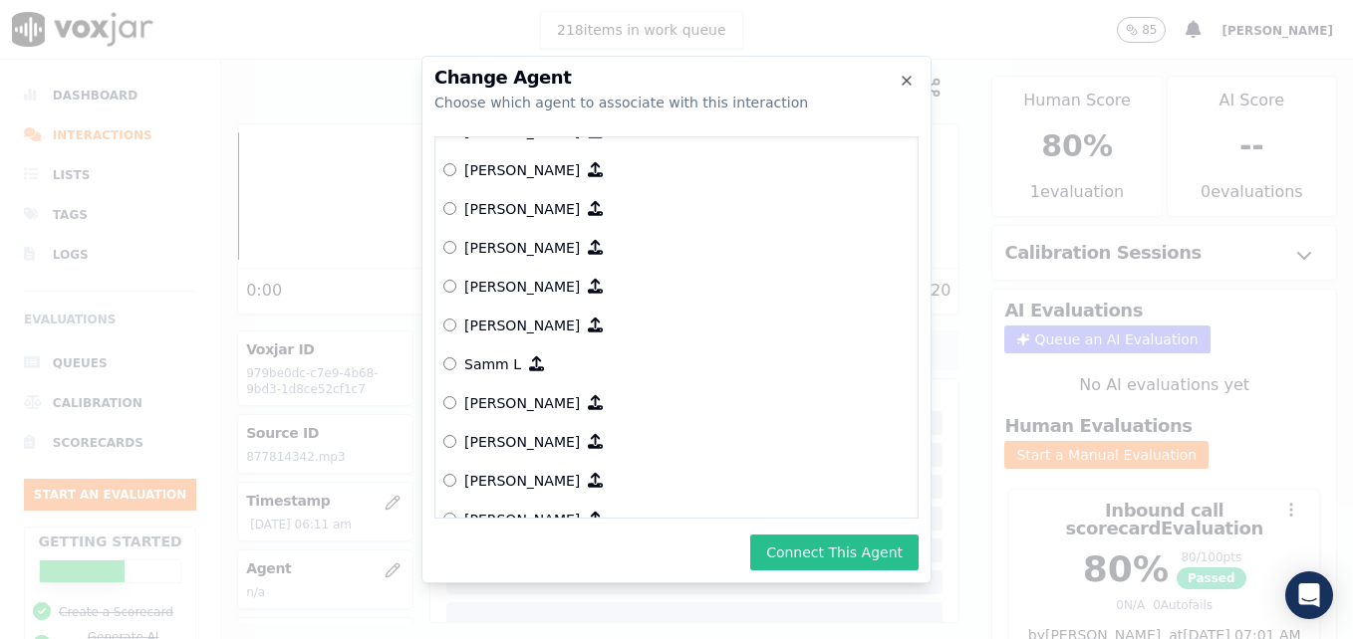
click at [843, 552] on button "Connect This Agent" at bounding box center [834, 553] width 168 height 36
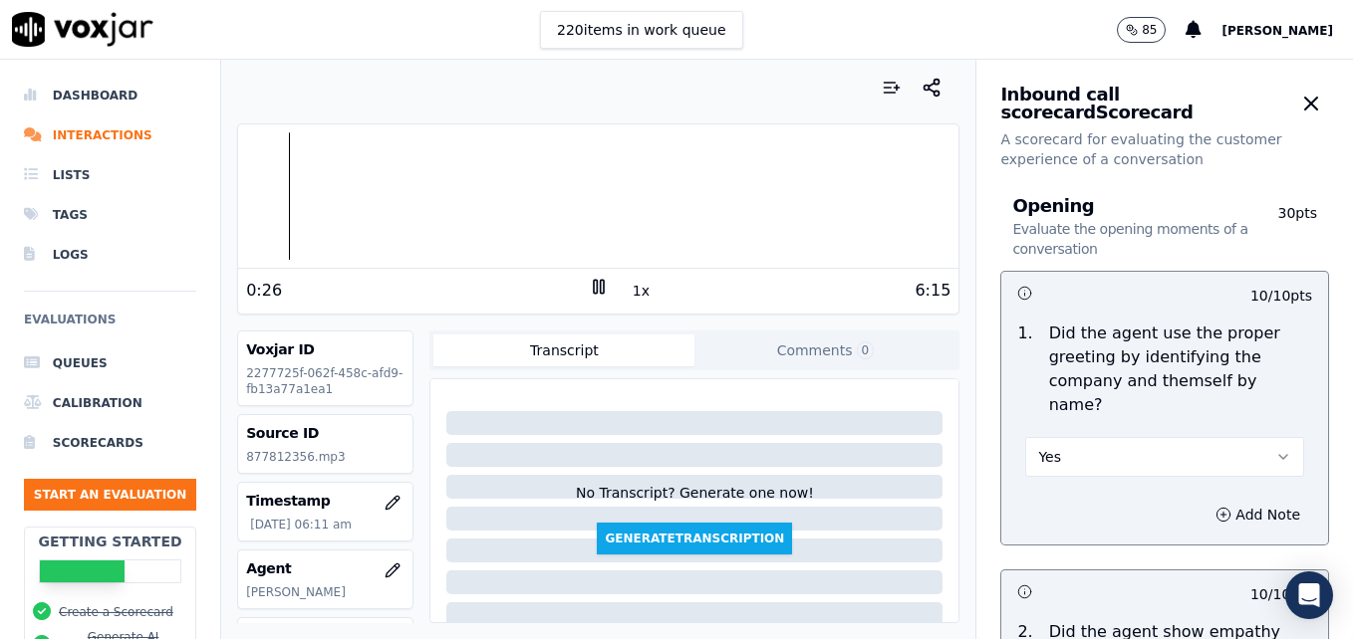
scroll to position [797, 0]
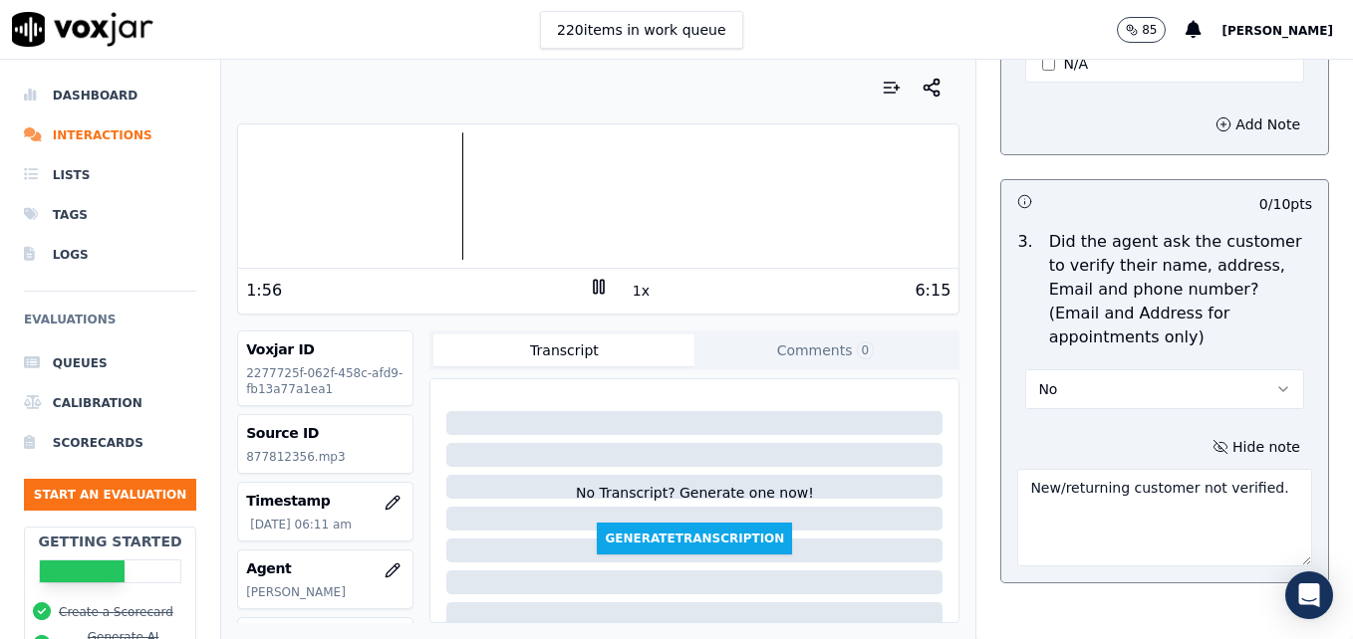
click at [379, 204] on div at bounding box center [598, 195] width 720 height 127
click at [368, 185] on div at bounding box center [598, 195] width 720 height 127
click at [853, 192] on div at bounding box center [598, 195] width 720 height 127
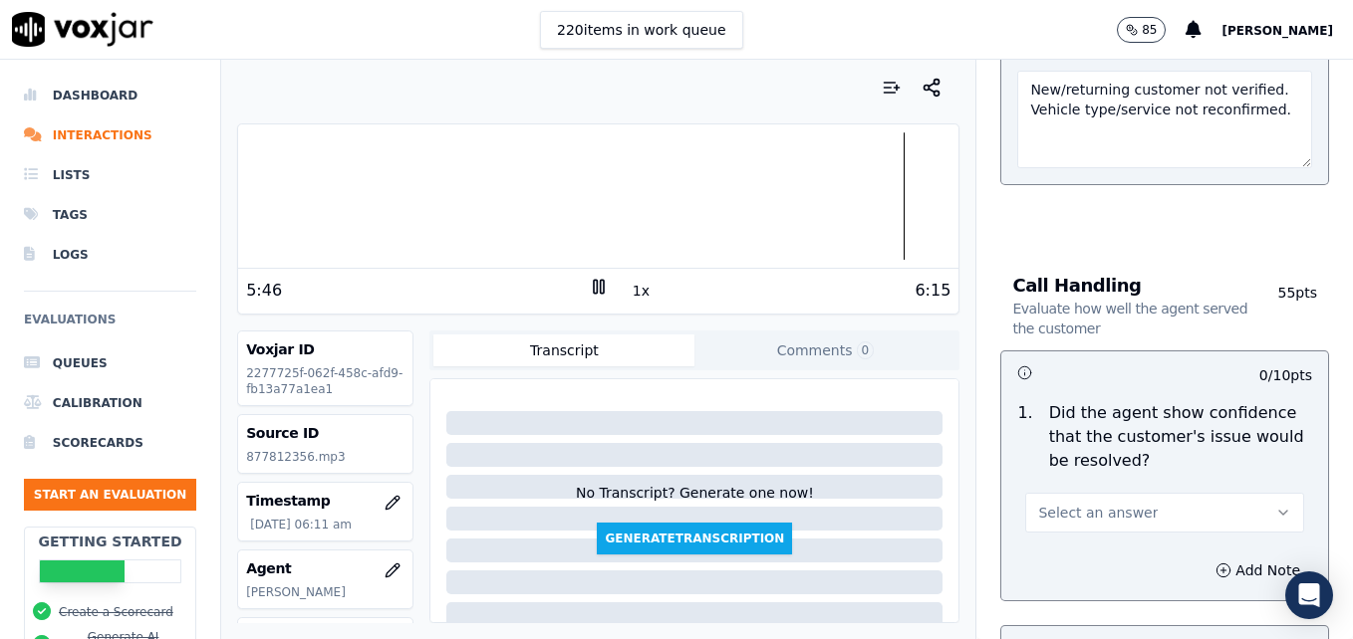
scroll to position [1295, 0]
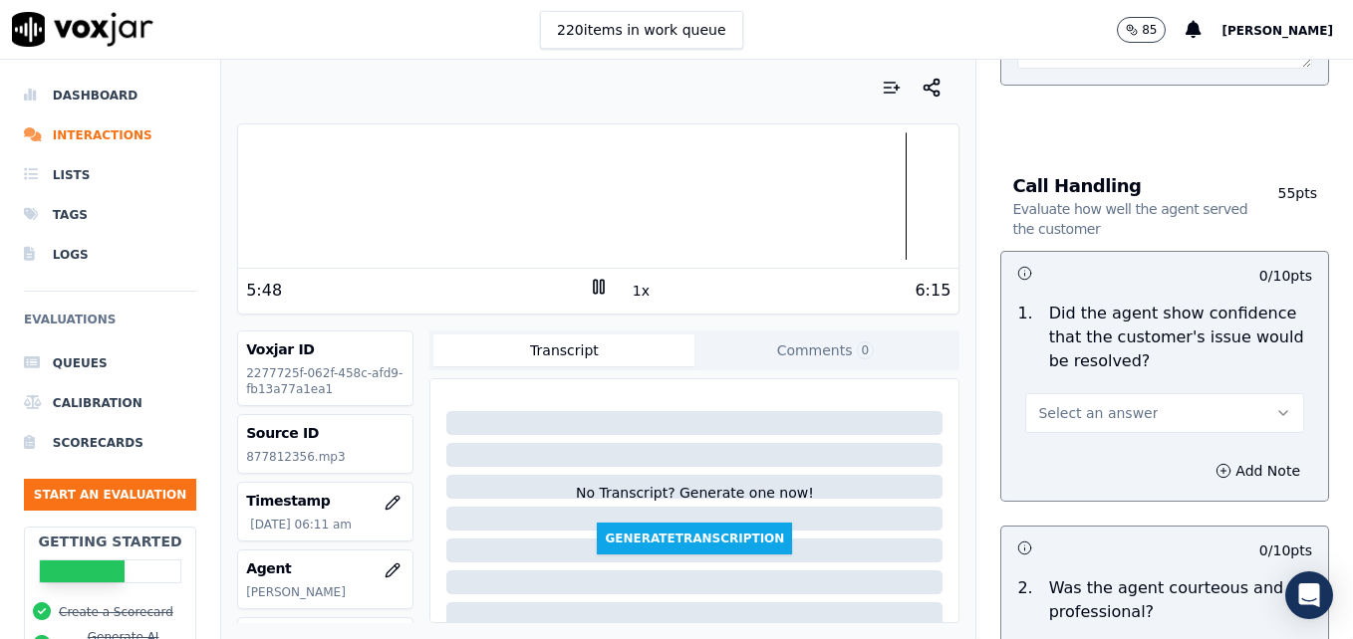
type textarea "New/returning customer not verified. Vehicle type/service not reconfirmed."
click at [1206, 393] on button "Select an answer" at bounding box center [1164, 413] width 279 height 40
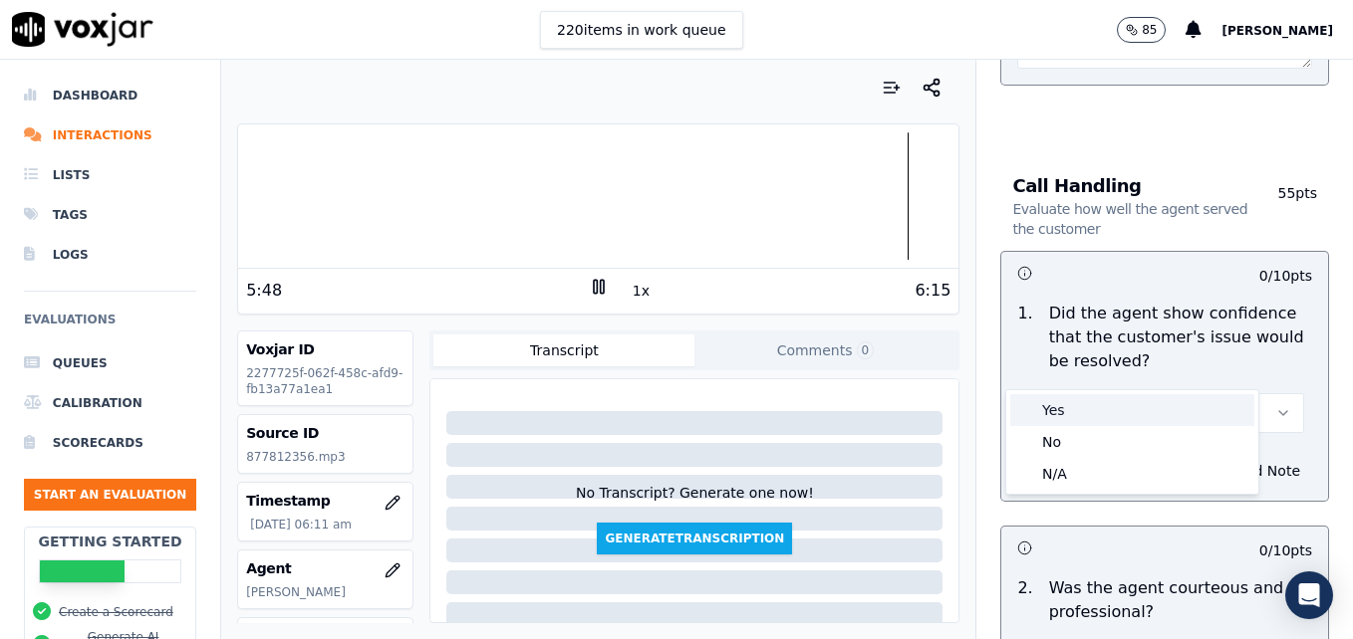
click at [1124, 415] on div "Yes" at bounding box center [1132, 410] width 244 height 32
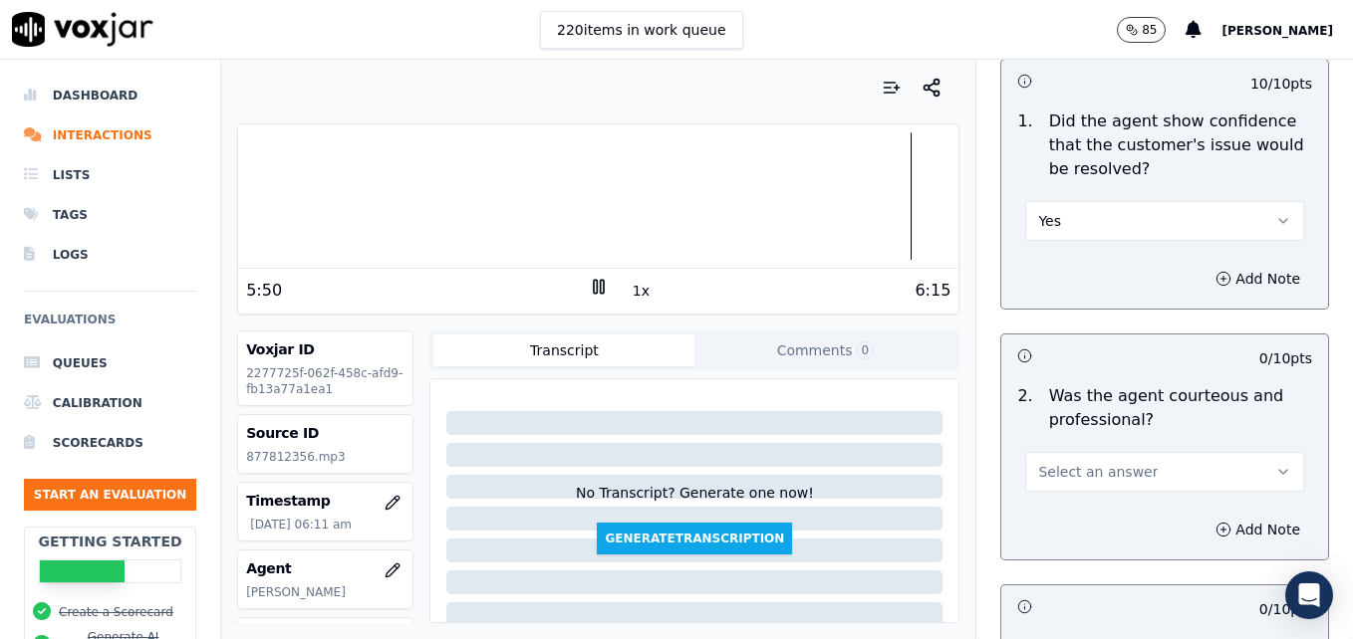
scroll to position [1494, 0]
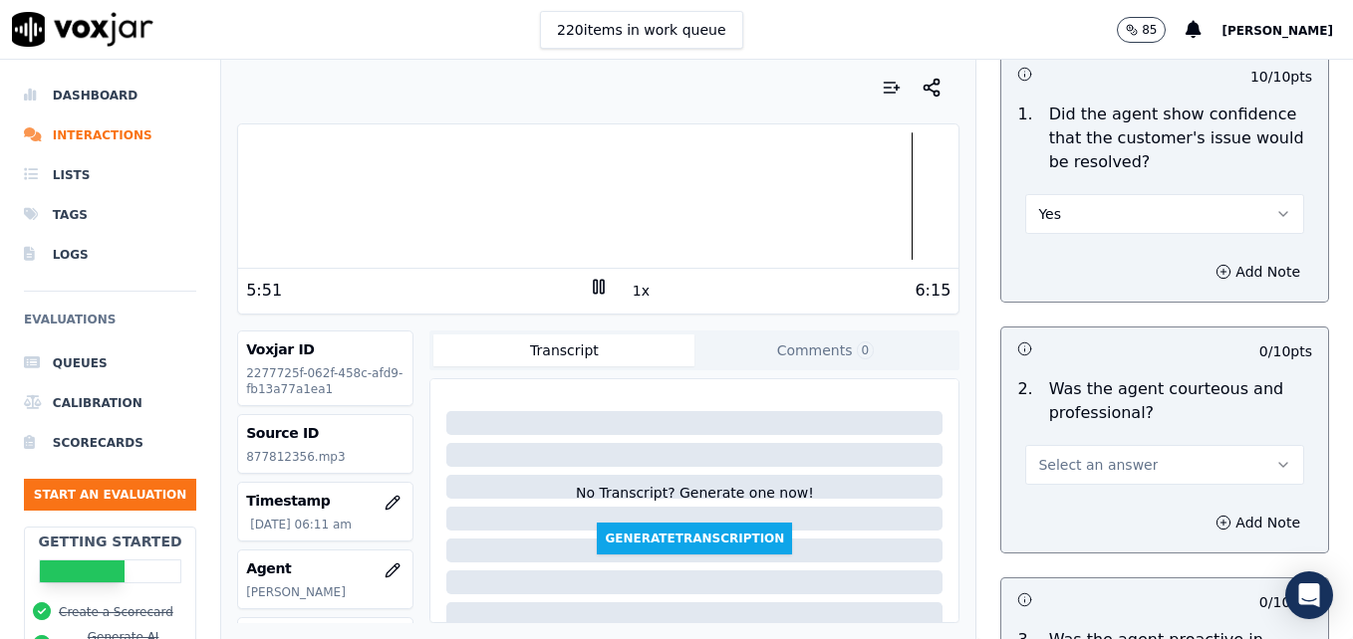
click at [1244, 445] on button "Select an answer" at bounding box center [1164, 465] width 279 height 40
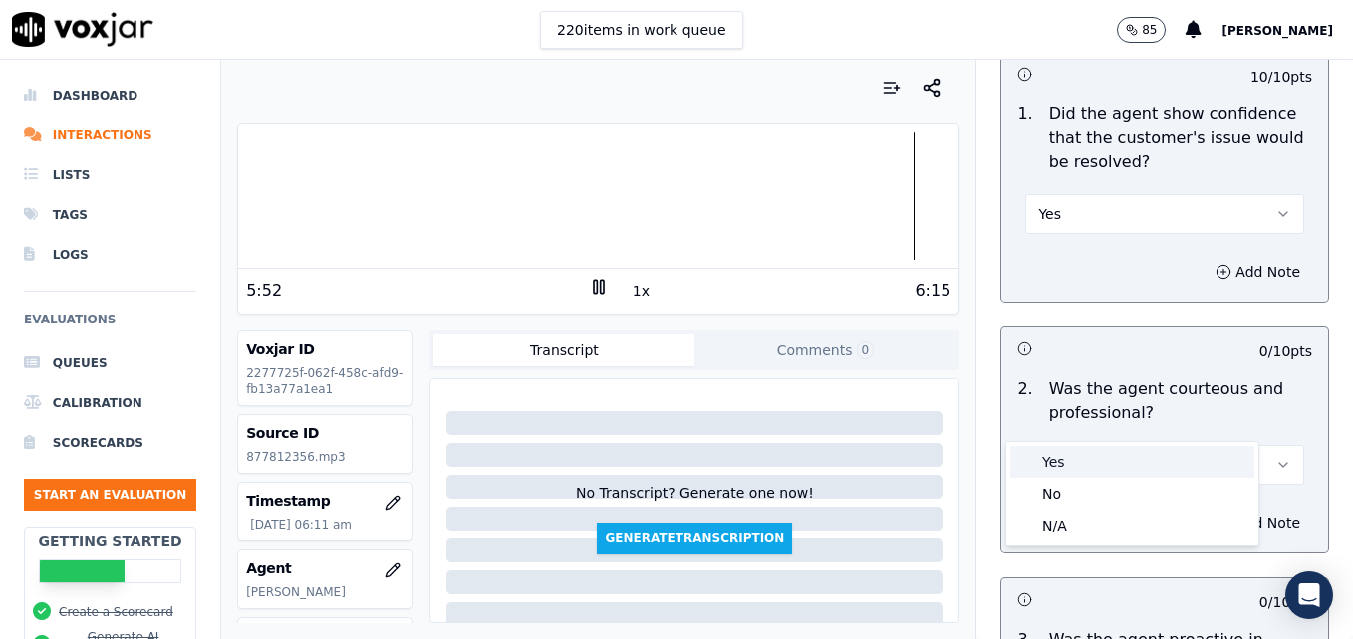
click at [1104, 468] on div "Yes" at bounding box center [1132, 462] width 244 height 32
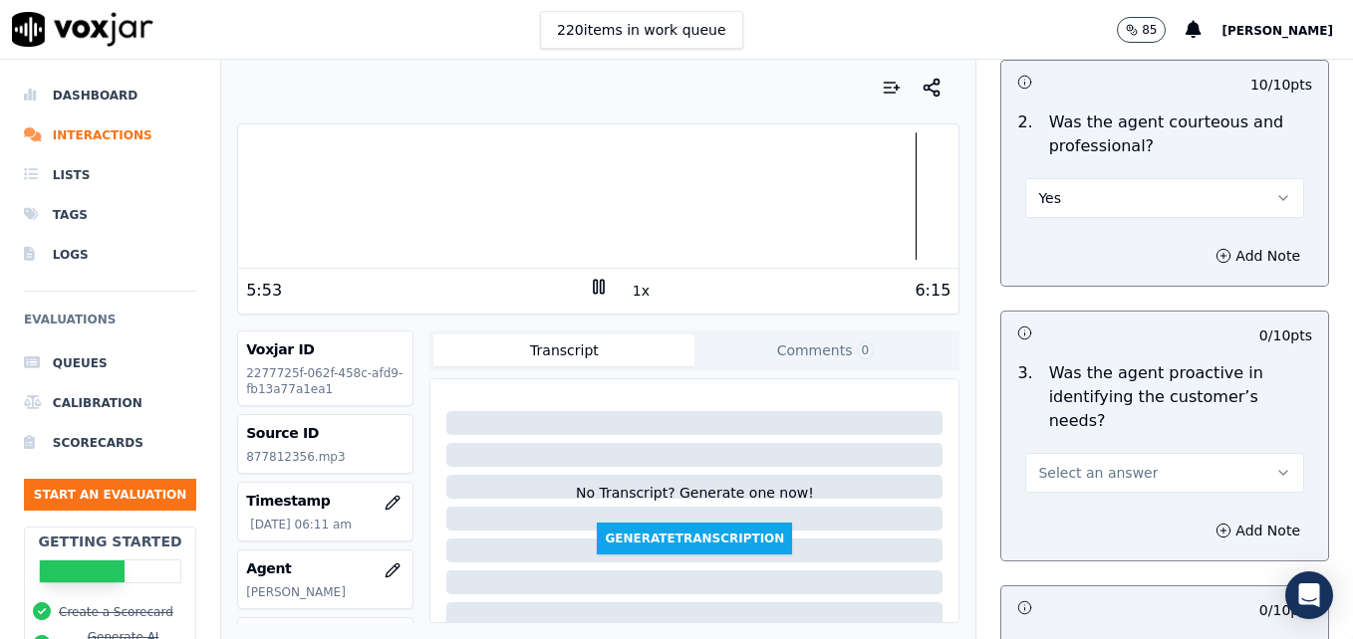
scroll to position [1793, 0]
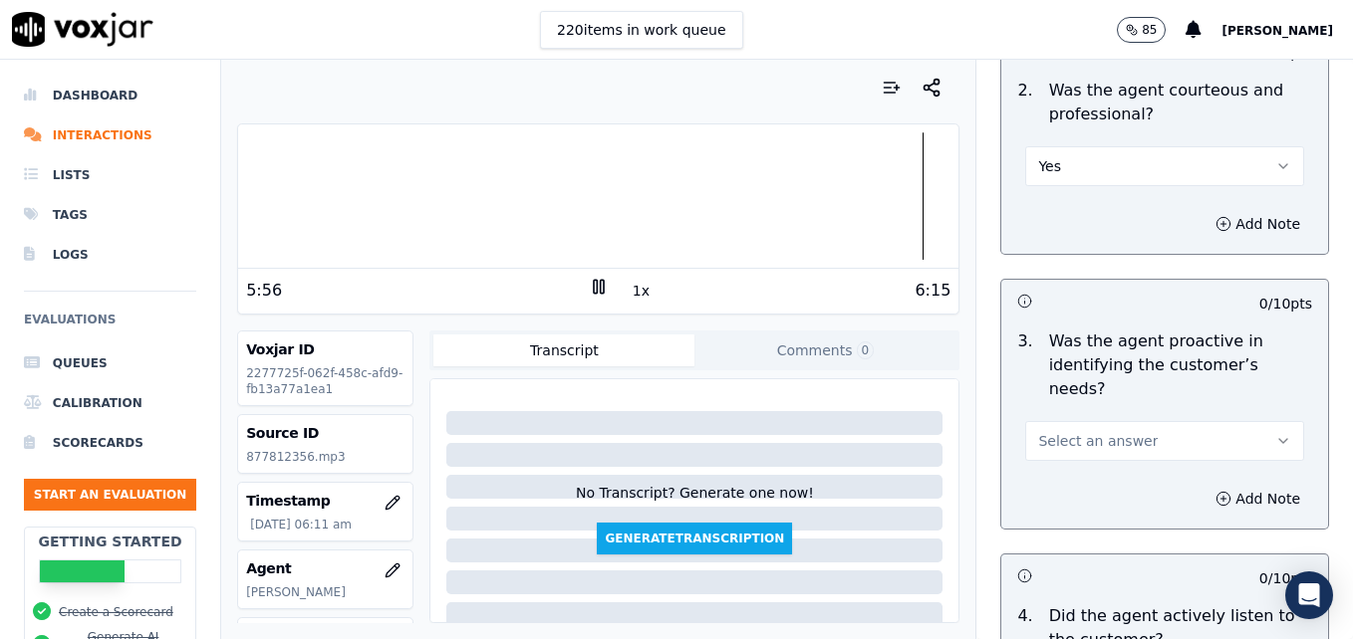
drag, startPoint x: 1253, startPoint y: 362, endPoint x: 1230, endPoint y: 369, distance: 23.9
click at [1252, 421] on button "Select an answer" at bounding box center [1164, 441] width 279 height 40
click at [1079, 422] on div "Yes" at bounding box center [1132, 414] width 244 height 32
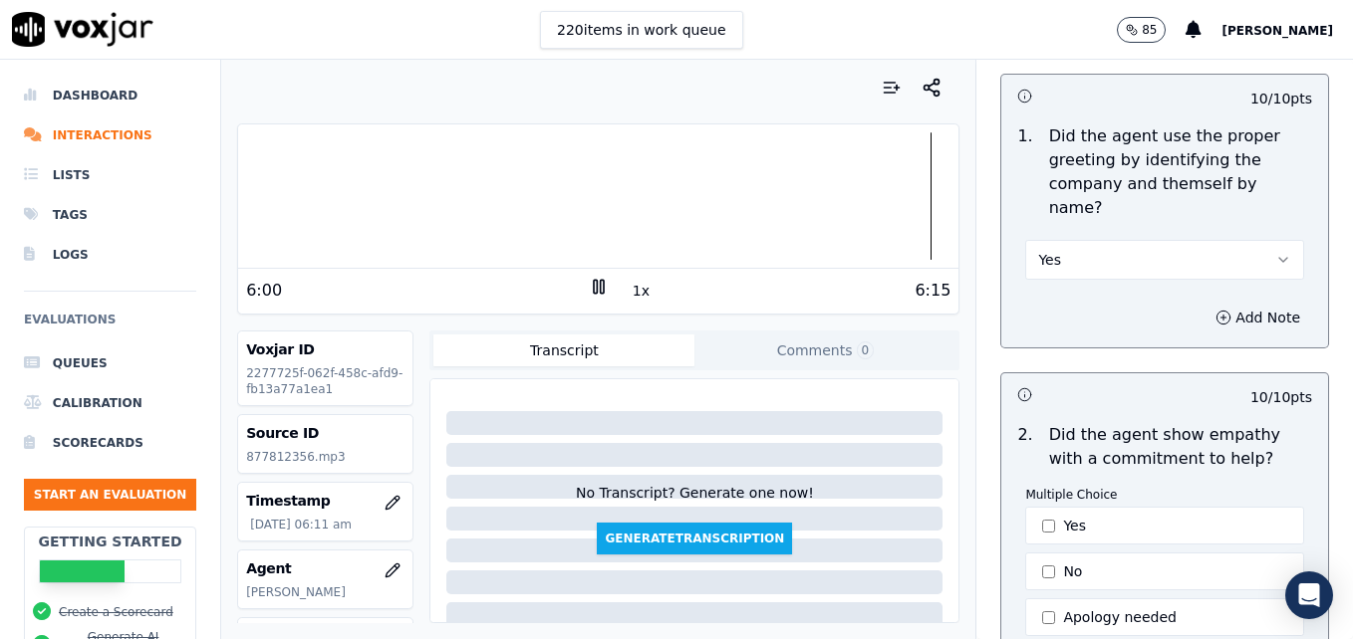
scroll to position [199, 0]
click at [1237, 238] on button "Yes" at bounding box center [1164, 258] width 279 height 40
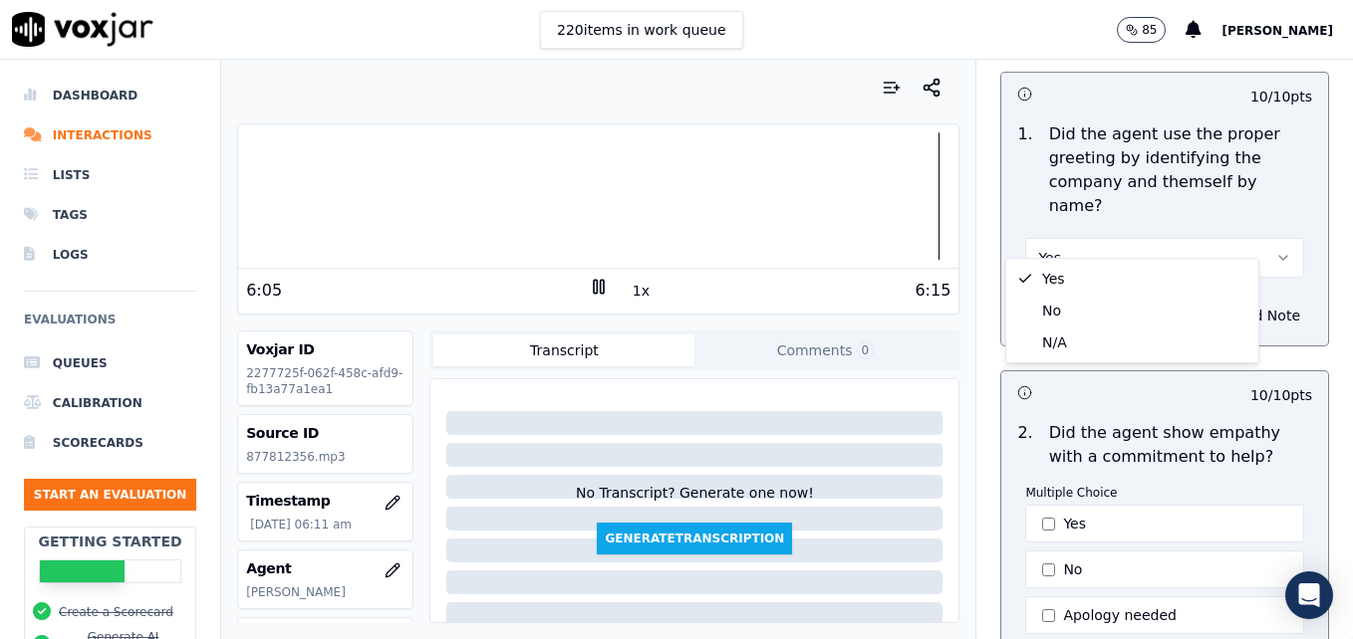
click at [1273, 309] on div "Add Note" at bounding box center [1164, 316] width 327 height 60
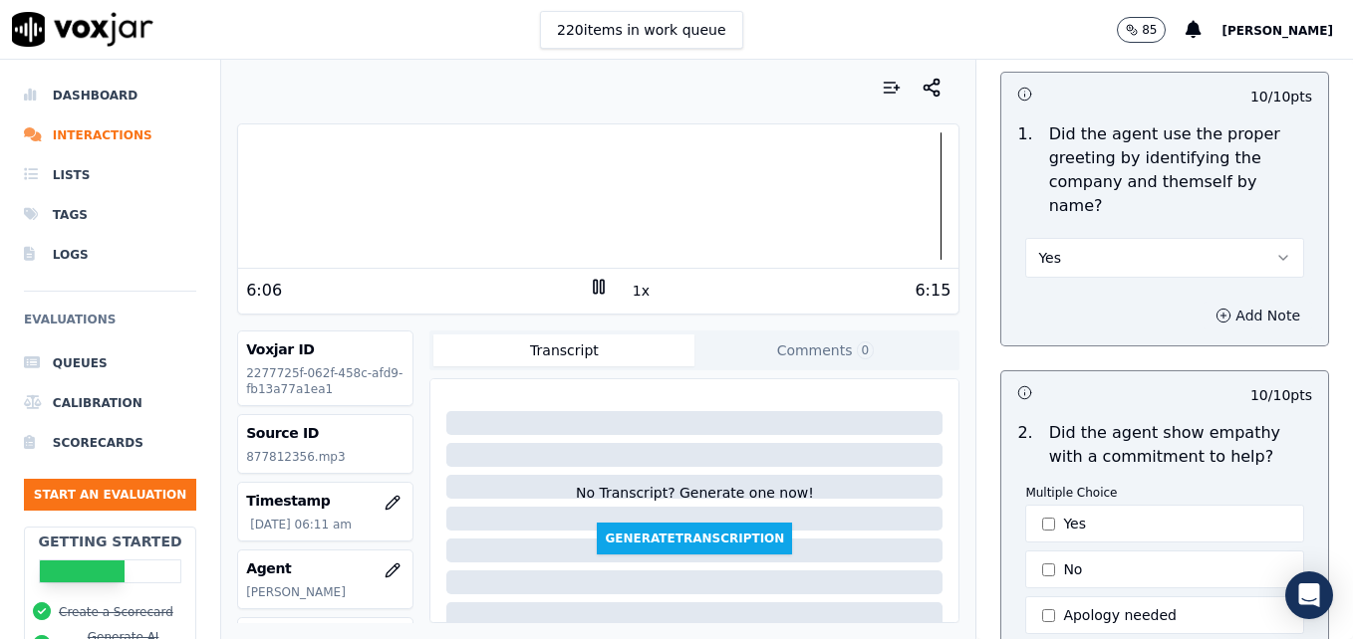
click at [1215, 308] on icon "button" at bounding box center [1223, 316] width 16 height 16
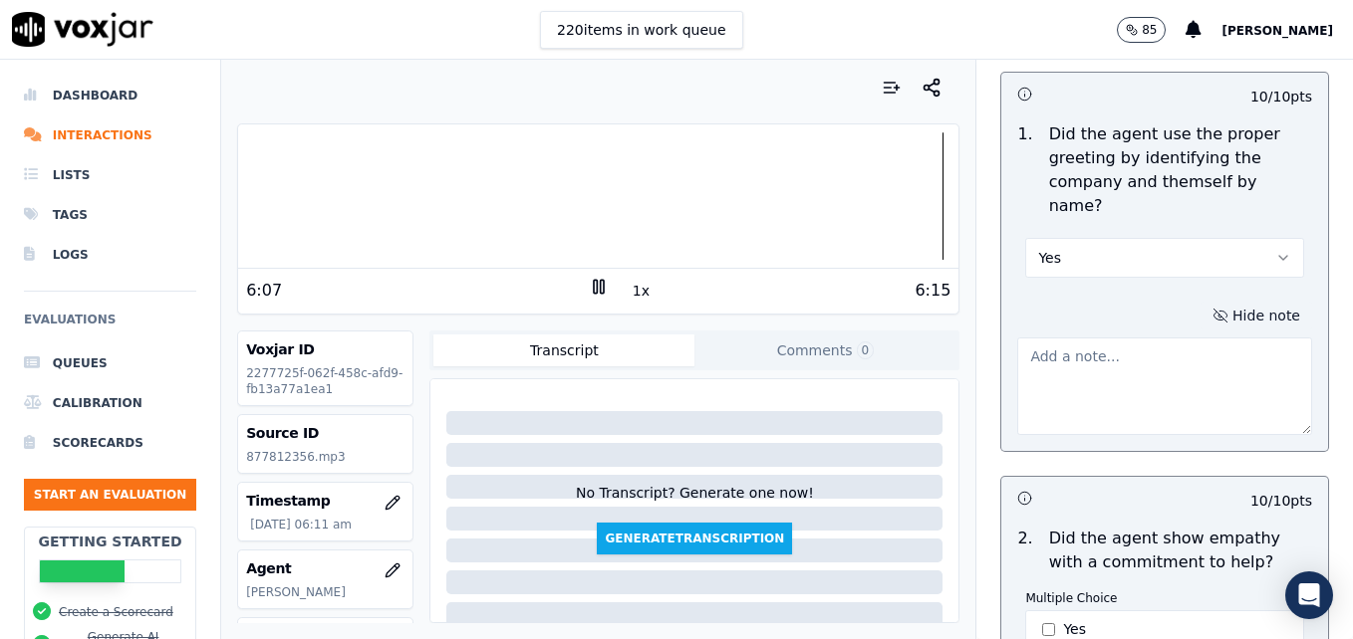
click at [1070, 367] on textarea at bounding box center [1164, 387] width 295 height 98
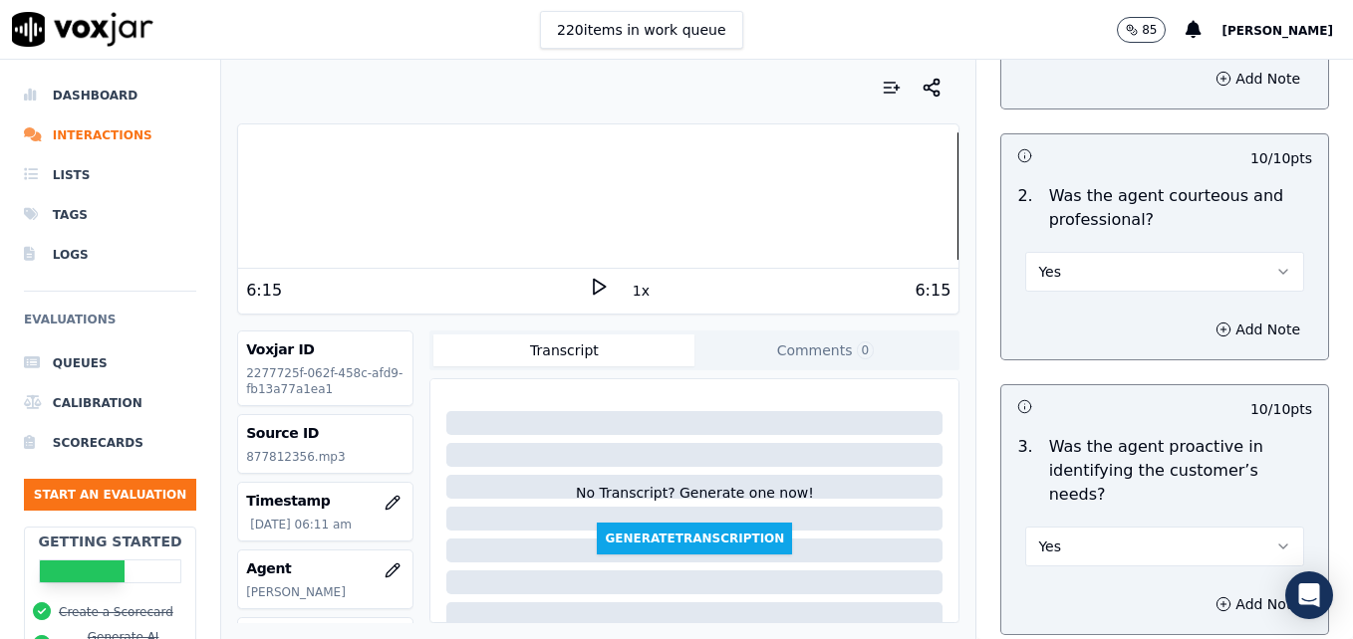
scroll to position [1693, 0]
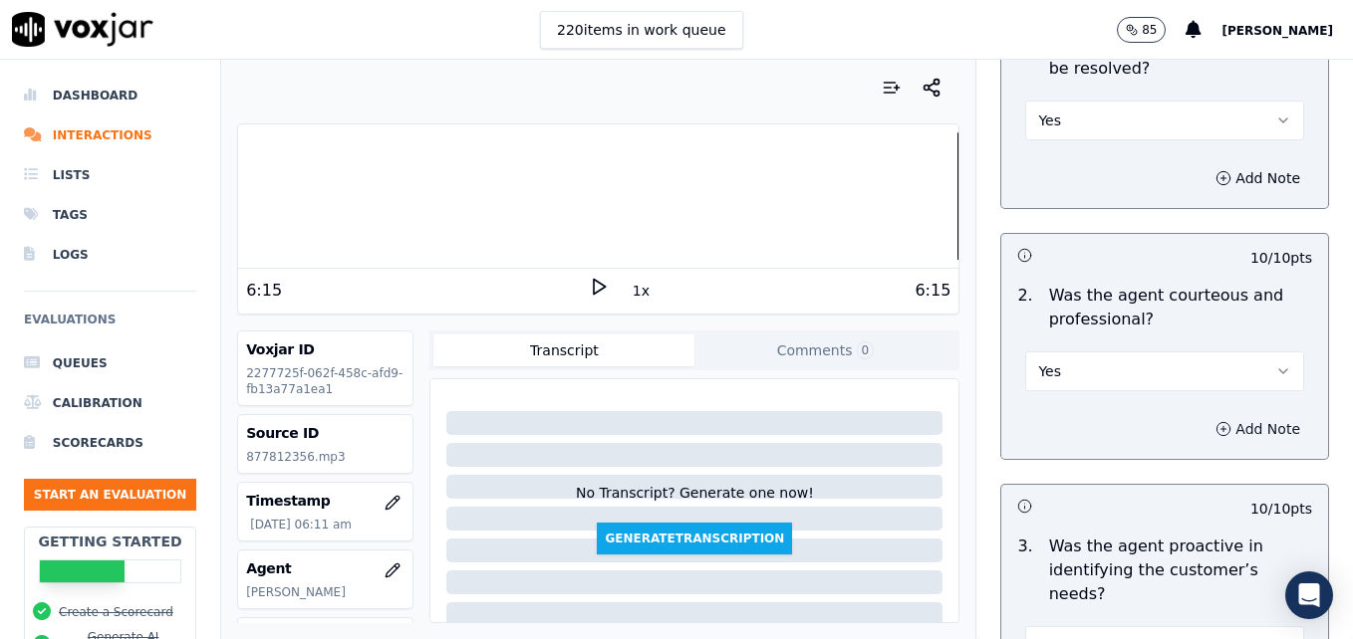
type textarea "Agent sounds like she is on speaker. She is a bit muffled throughout the call."
click at [1203, 415] on button "Add Note" at bounding box center [1257, 429] width 109 height 28
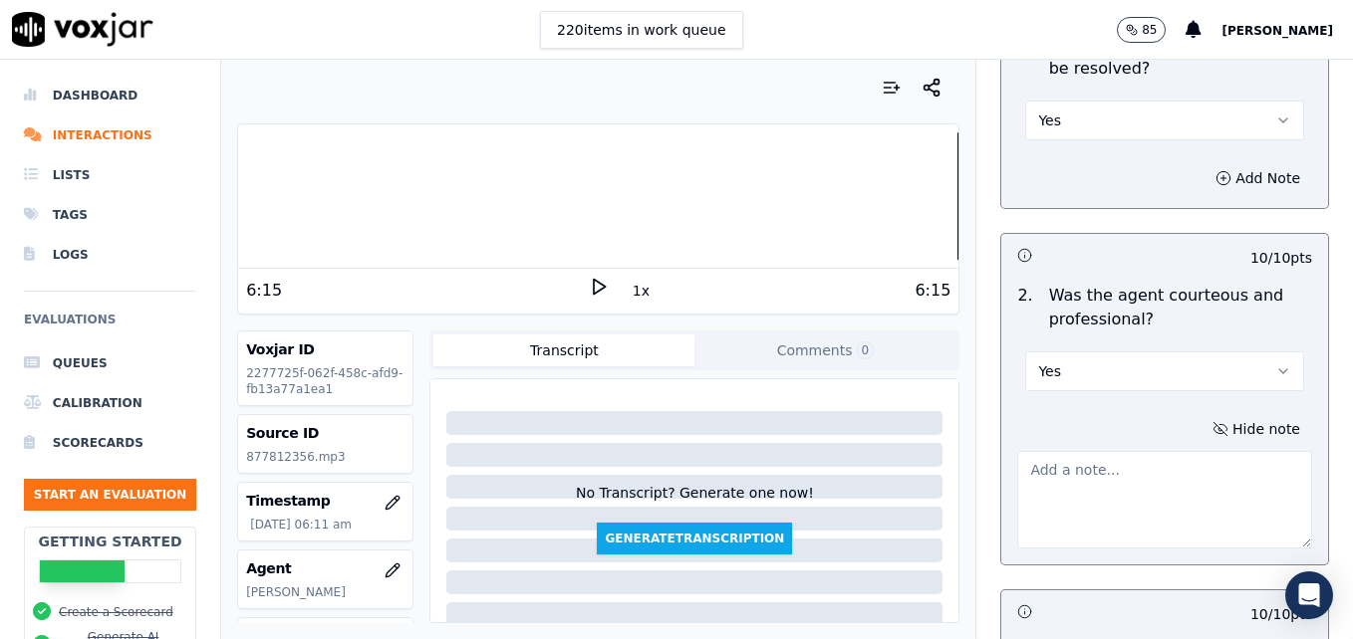
click at [1110, 456] on textarea at bounding box center [1164, 500] width 295 height 98
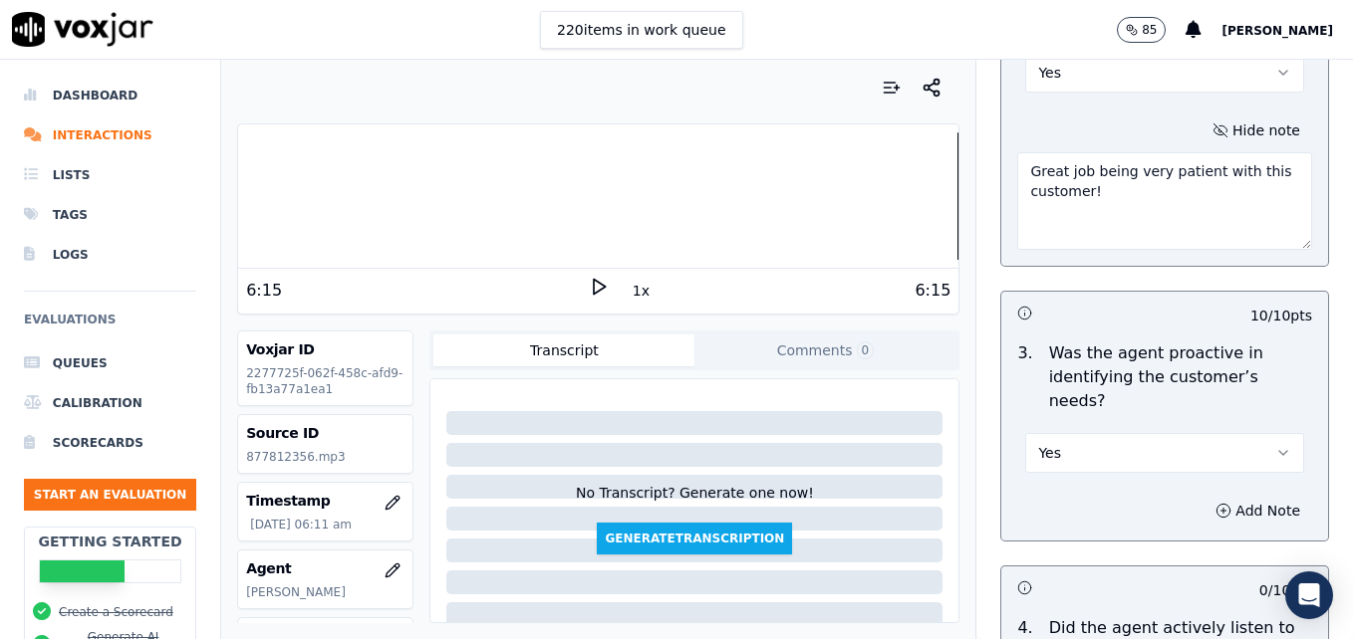
scroll to position [2291, 0]
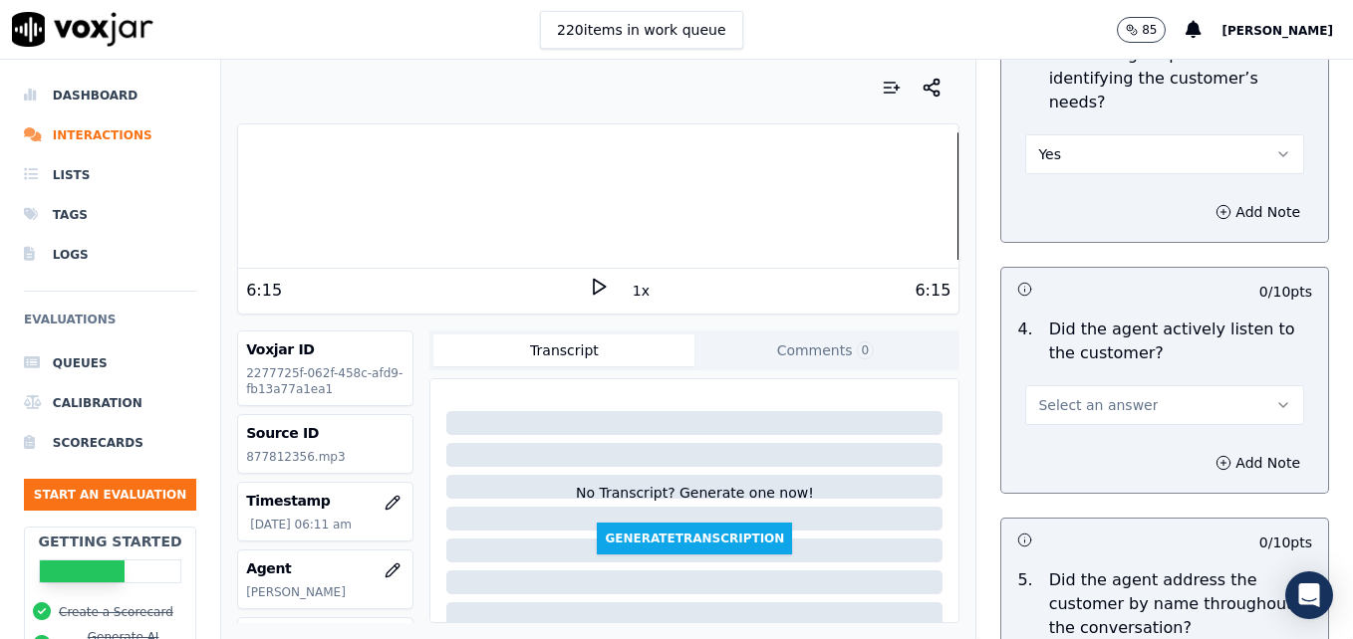
type textarea "Great job being very patient with this customer!"
click at [1275, 397] on icon "button" at bounding box center [1283, 405] width 16 height 16
click at [1062, 371] on div "Yes" at bounding box center [1132, 379] width 244 height 32
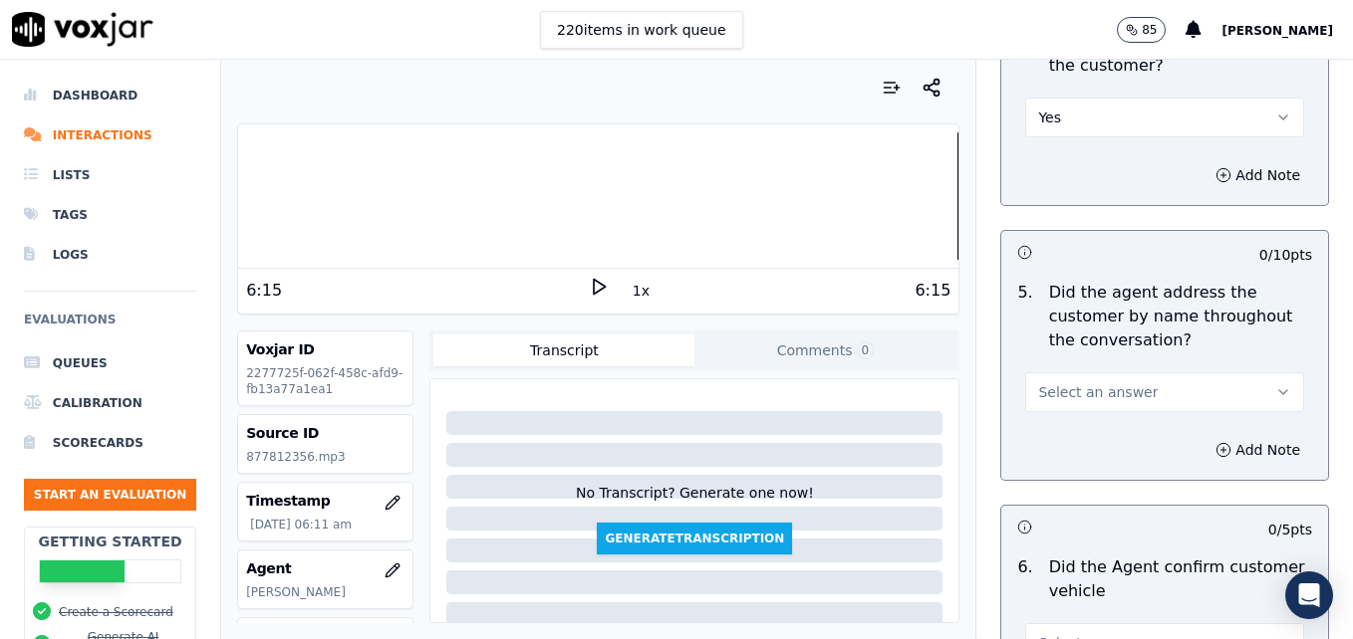
scroll to position [2590, 0]
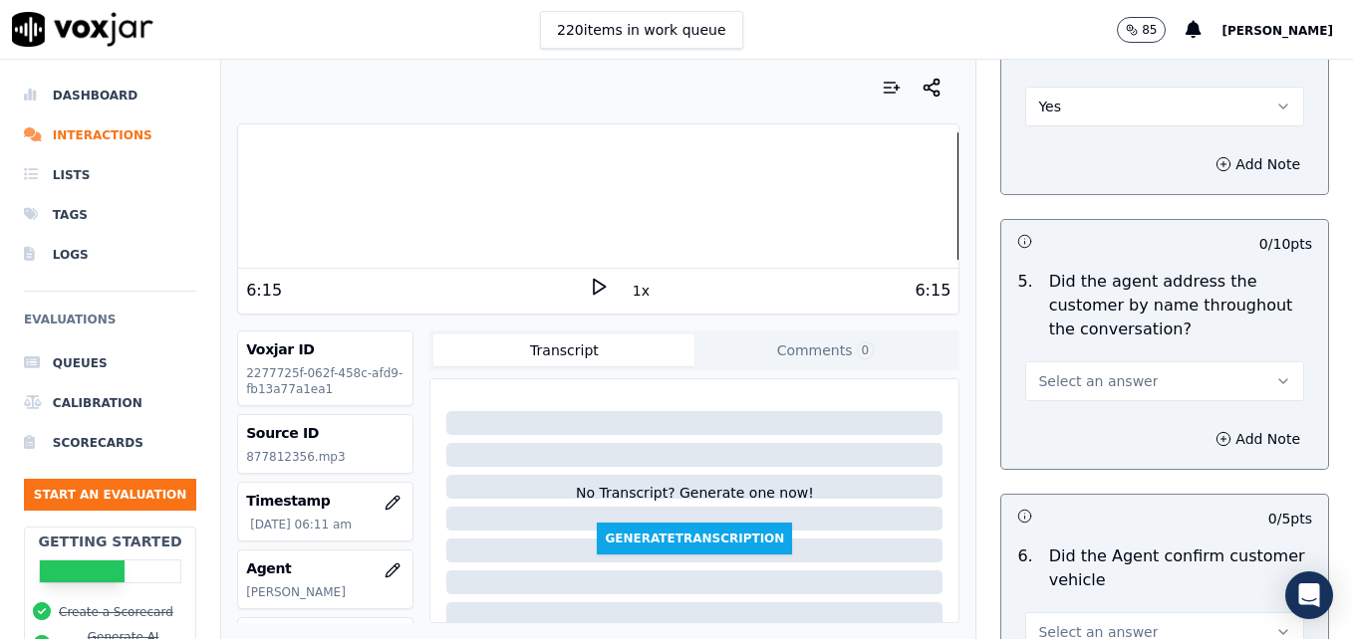
click at [1275, 374] on icon "button" at bounding box center [1283, 382] width 16 height 16
click at [1120, 357] on div "Yes" at bounding box center [1132, 355] width 244 height 32
click at [1217, 432] on circle "button" at bounding box center [1223, 438] width 13 height 13
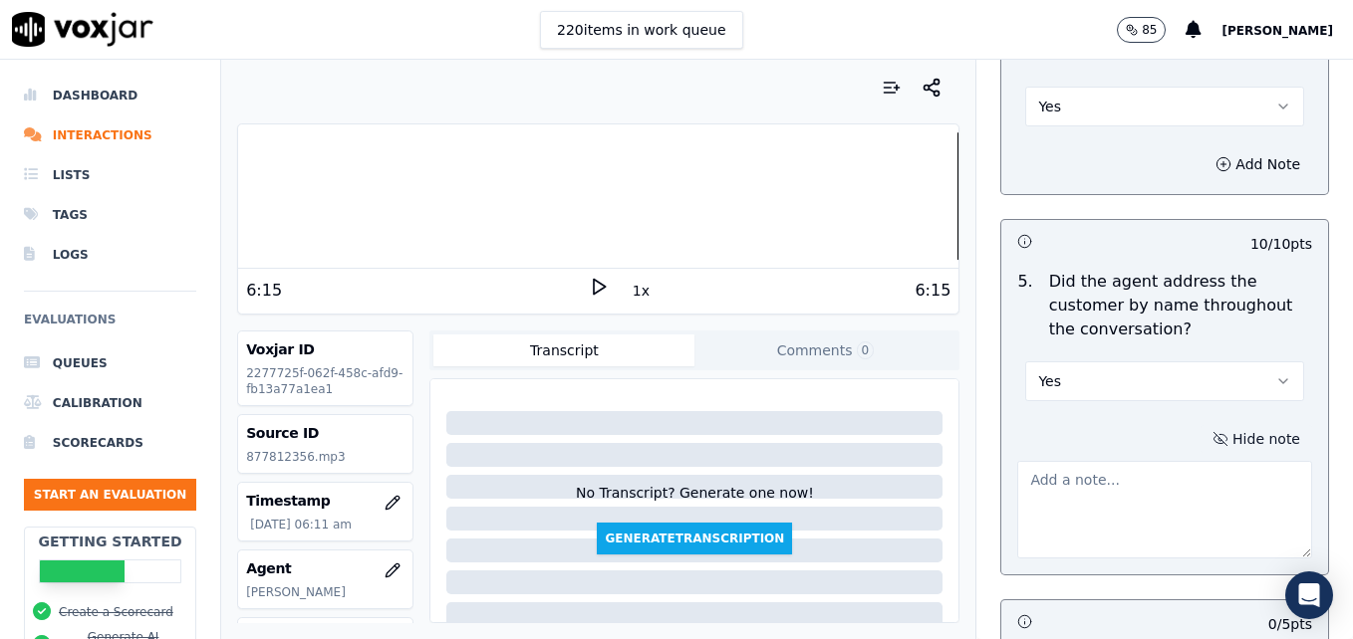
click at [1164, 461] on textarea at bounding box center [1164, 510] width 295 height 98
click at [245, 201] on div at bounding box center [598, 195] width 720 height 127
type textarea "Good use of the customer's name in the call."
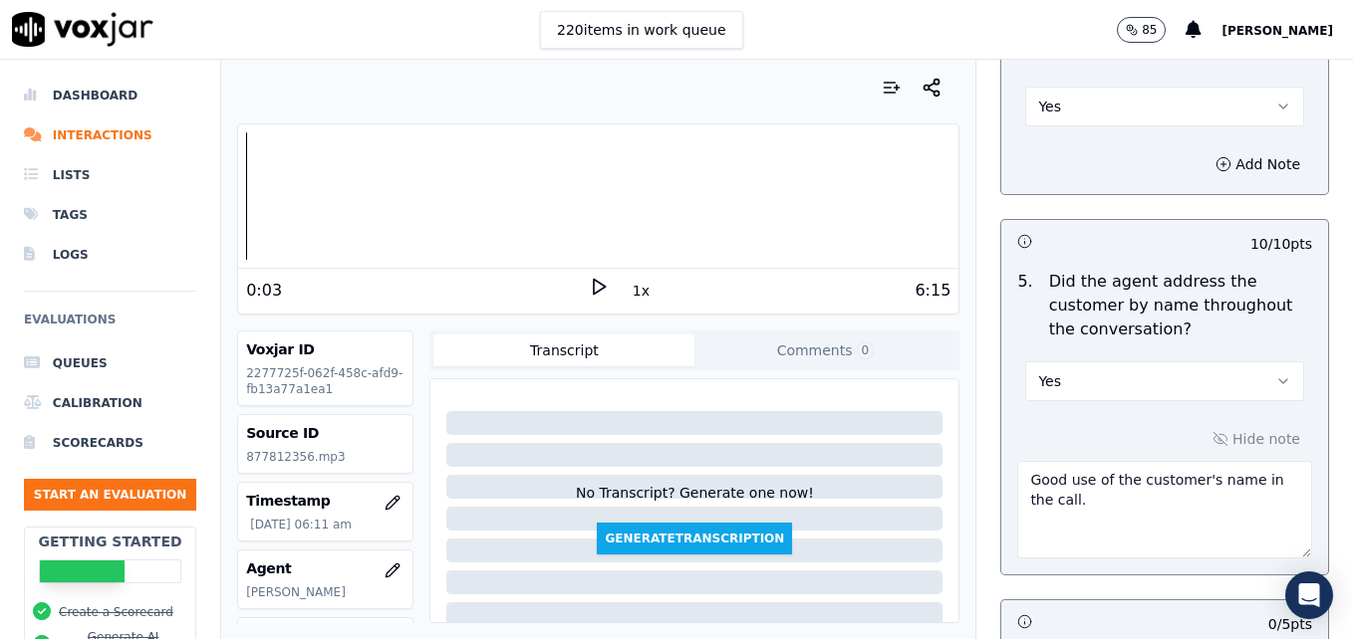
click at [590, 285] on icon at bounding box center [599, 287] width 20 height 20
click at [251, 192] on div at bounding box center [598, 195] width 720 height 127
drag, startPoint x: 587, startPoint y: 280, endPoint x: 608, endPoint y: 299, distance: 28.2
click at [594, 281] on rect at bounding box center [595, 286] width 3 height 13
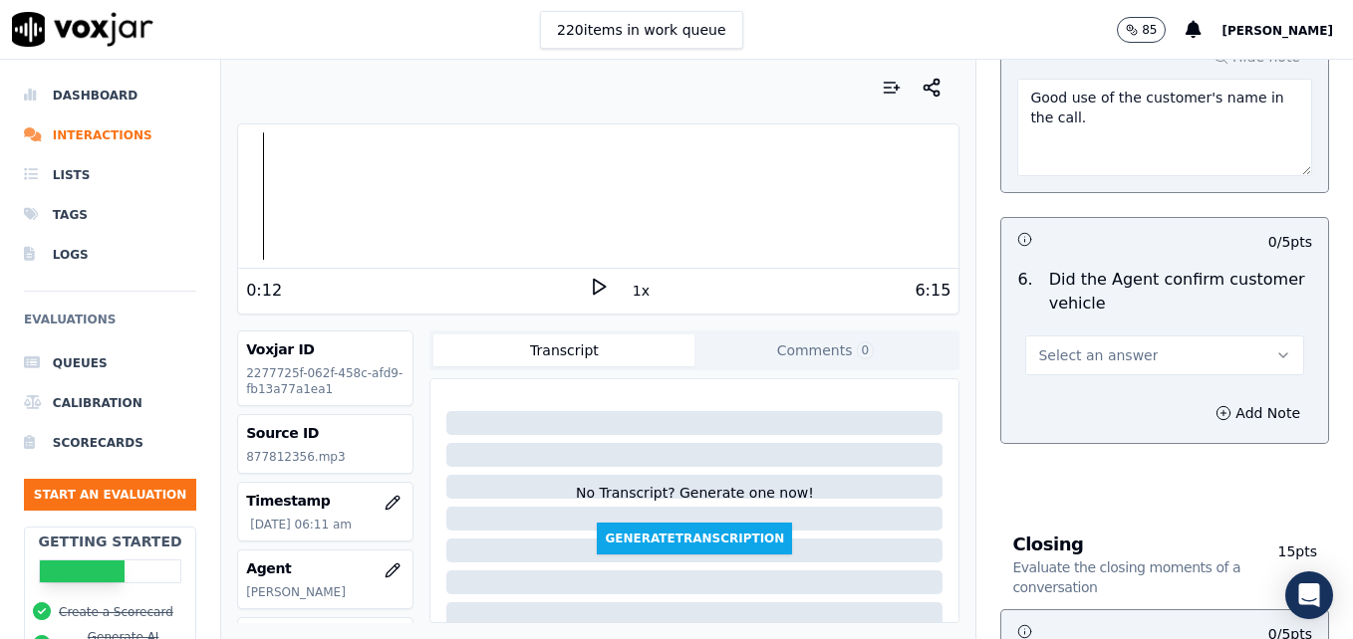
scroll to position [2988, 0]
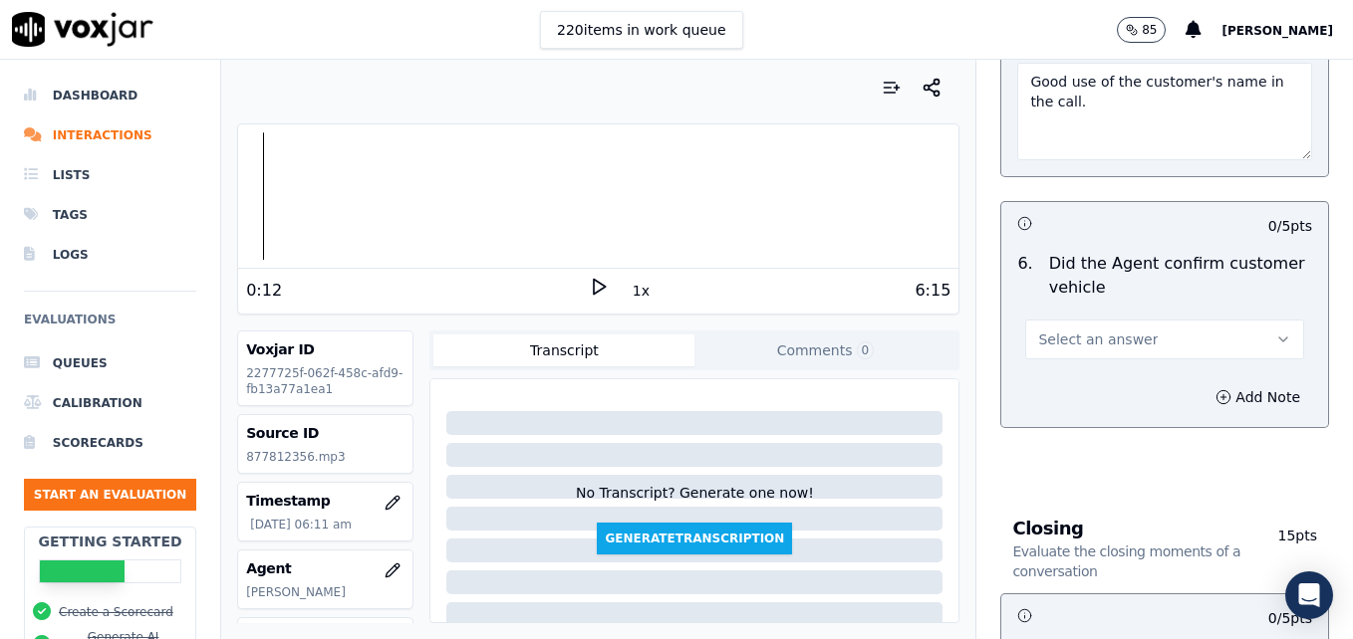
click at [1226, 320] on button "Select an answer" at bounding box center [1164, 340] width 279 height 40
click at [1060, 314] on div "Yes" at bounding box center [1132, 313] width 244 height 32
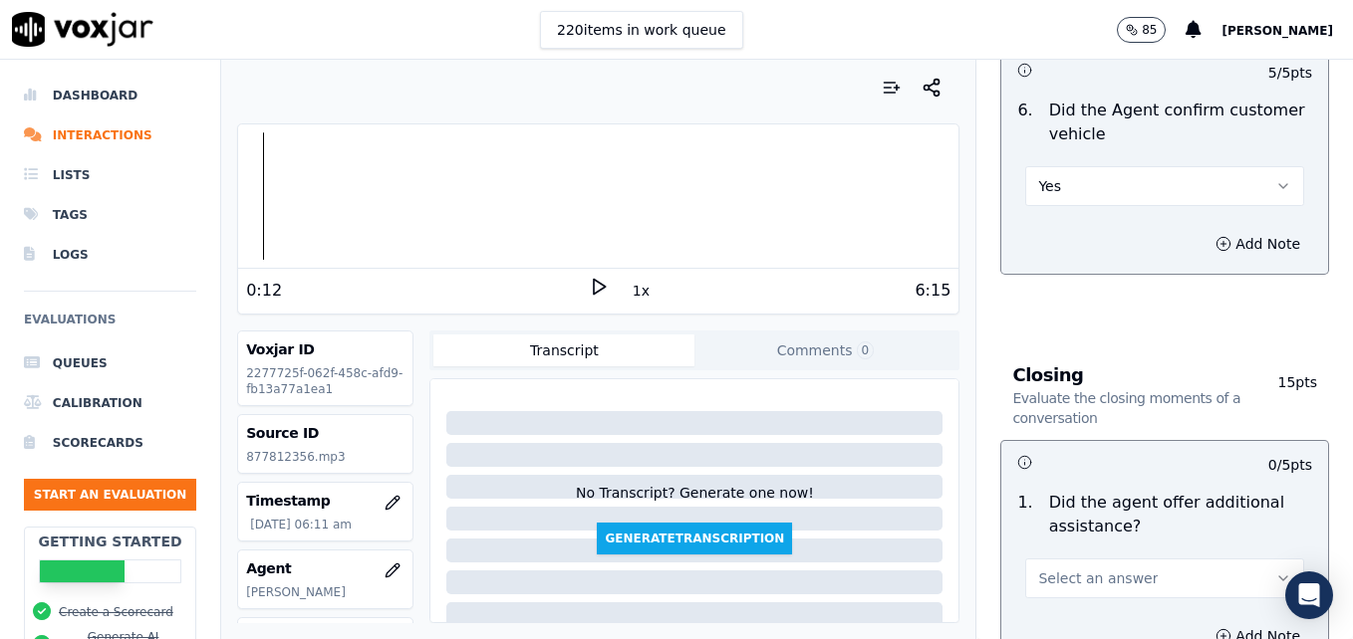
scroll to position [3287, 0]
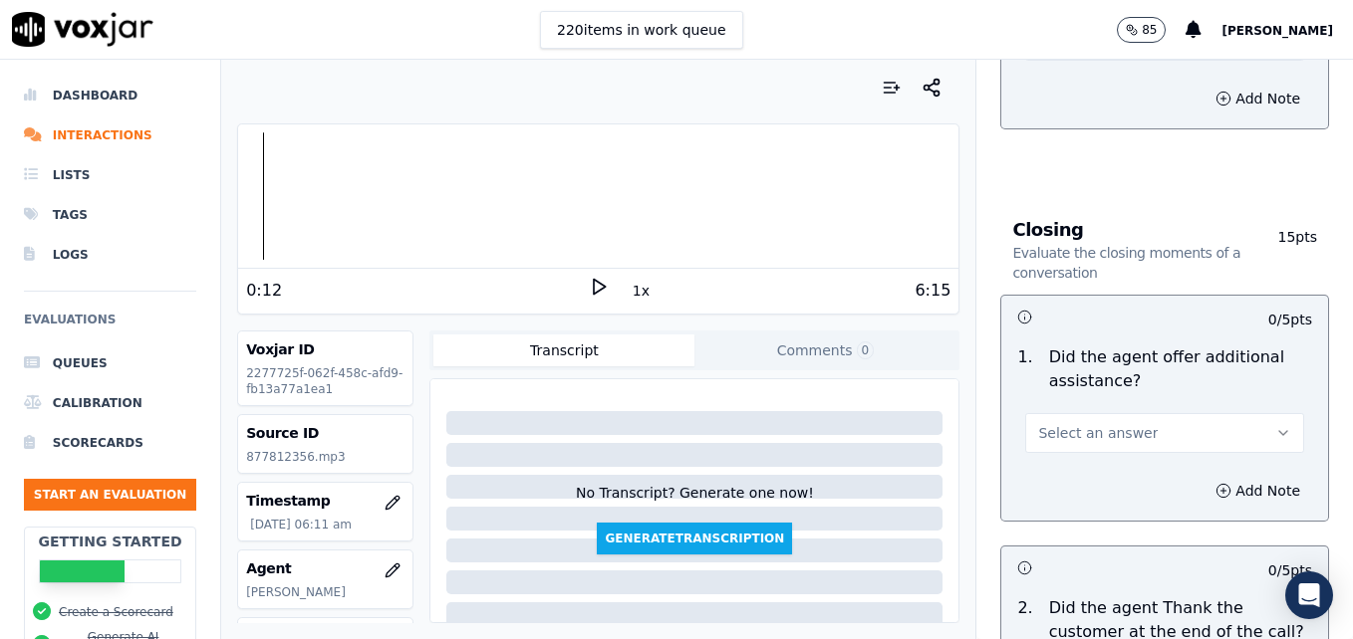
click at [1241, 413] on button "Select an answer" at bounding box center [1164, 433] width 279 height 40
click at [594, 283] on icon at bounding box center [599, 287] width 20 height 20
click at [1275, 425] on icon "button" at bounding box center [1283, 433] width 16 height 16
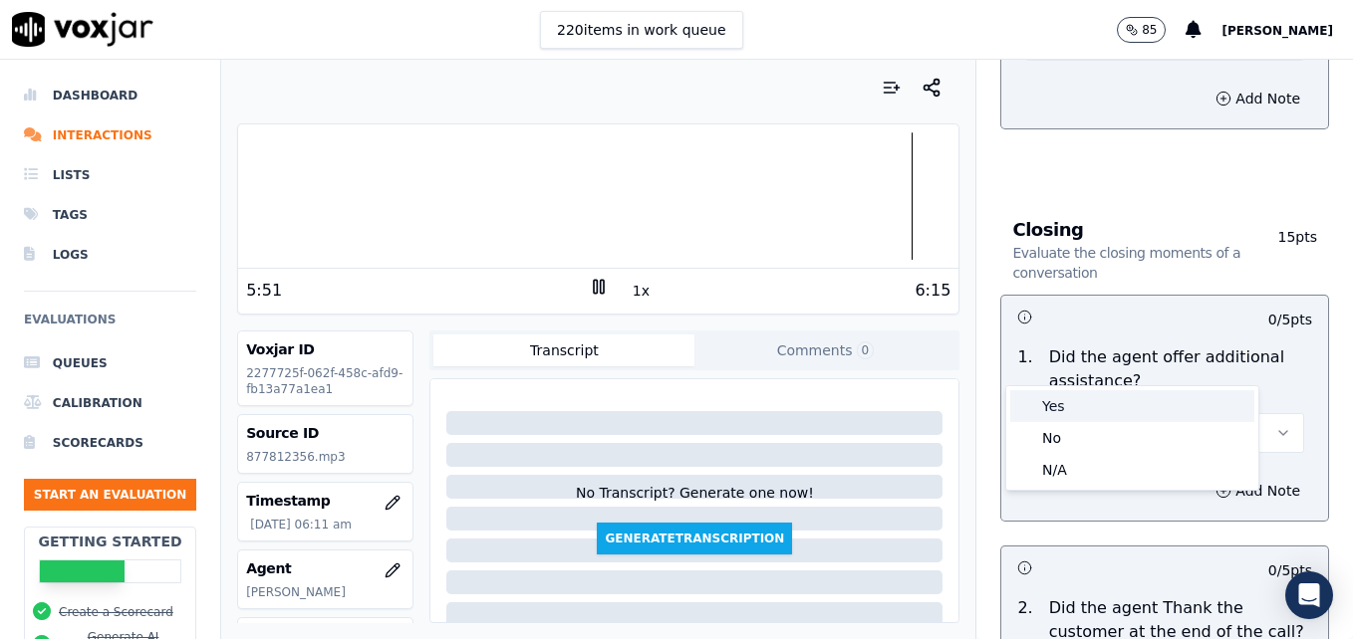
click at [1071, 395] on div "Yes" at bounding box center [1132, 406] width 244 height 32
click at [1217, 484] on circle "button" at bounding box center [1223, 490] width 13 height 13
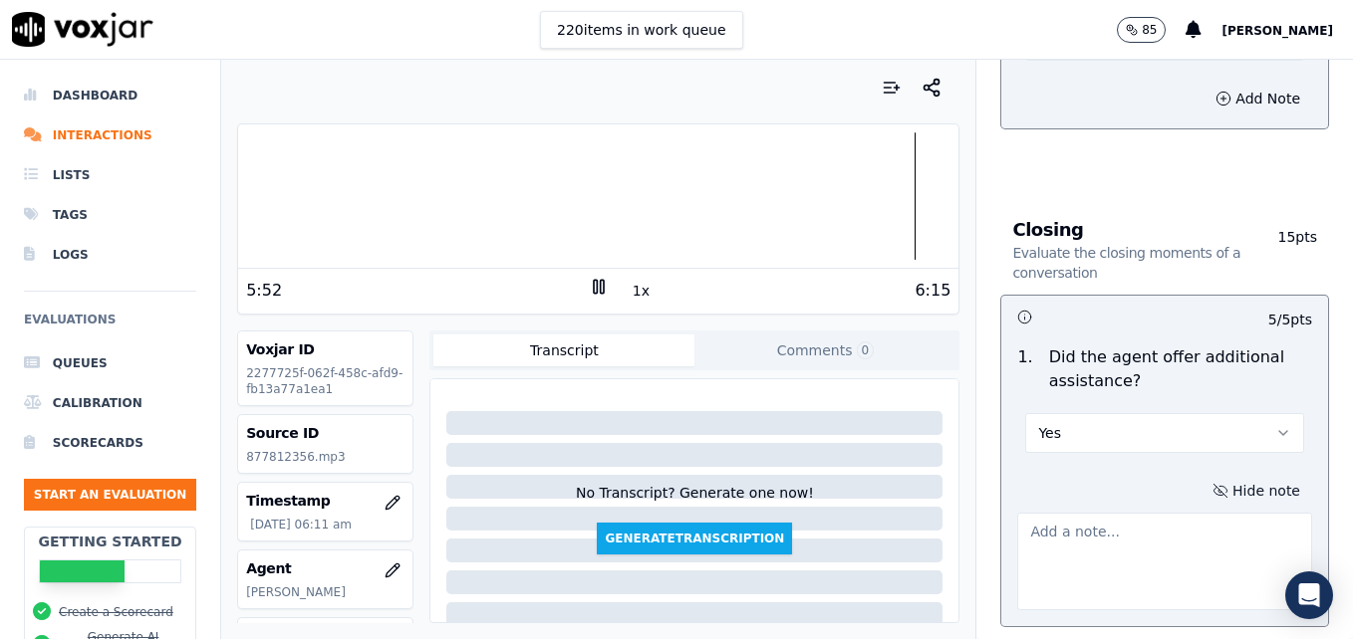
click at [1076, 513] on textarea at bounding box center [1164, 562] width 295 height 98
drag, startPoint x: 577, startPoint y: 280, endPoint x: 634, endPoint y: 315, distance: 67.5
click at [578, 280] on div "5:53 1x 6:15" at bounding box center [598, 290] width 720 height 43
click at [1064, 513] on textarea at bounding box center [1164, 562] width 295 height 98
click at [600, 285] on rect at bounding box center [601, 286] width 3 height 13
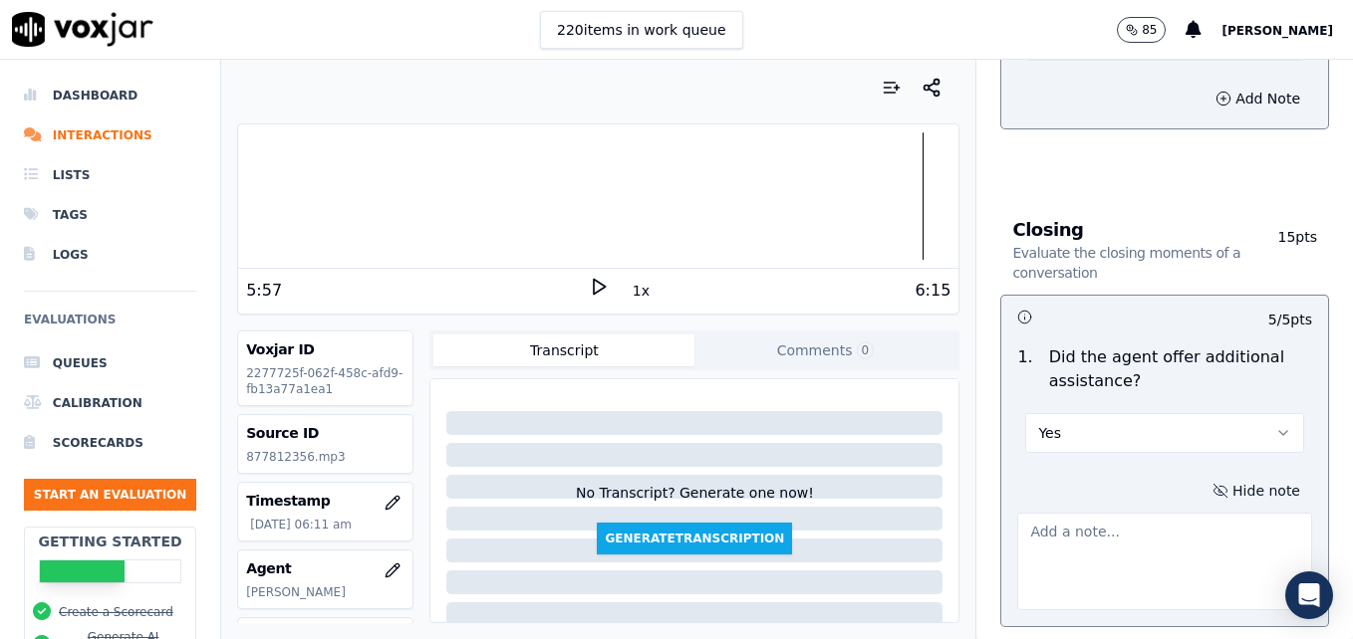
click at [1038, 513] on textarea at bounding box center [1164, 562] width 295 height 98
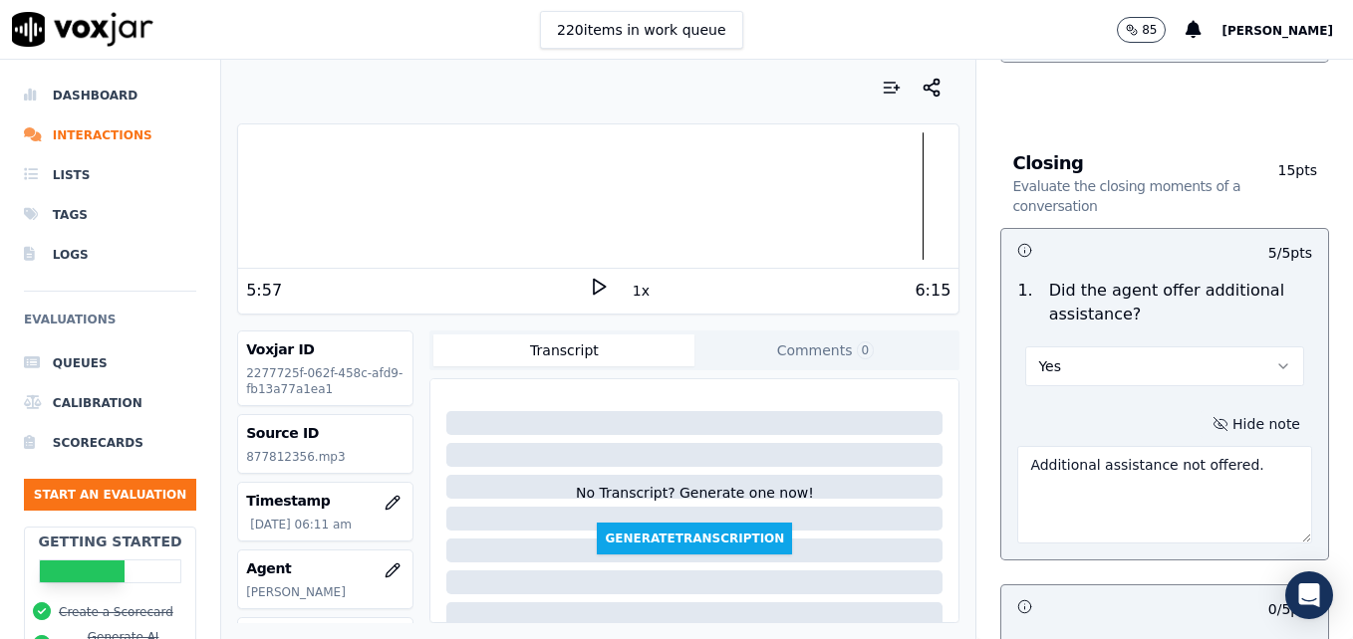
scroll to position [3586, 0]
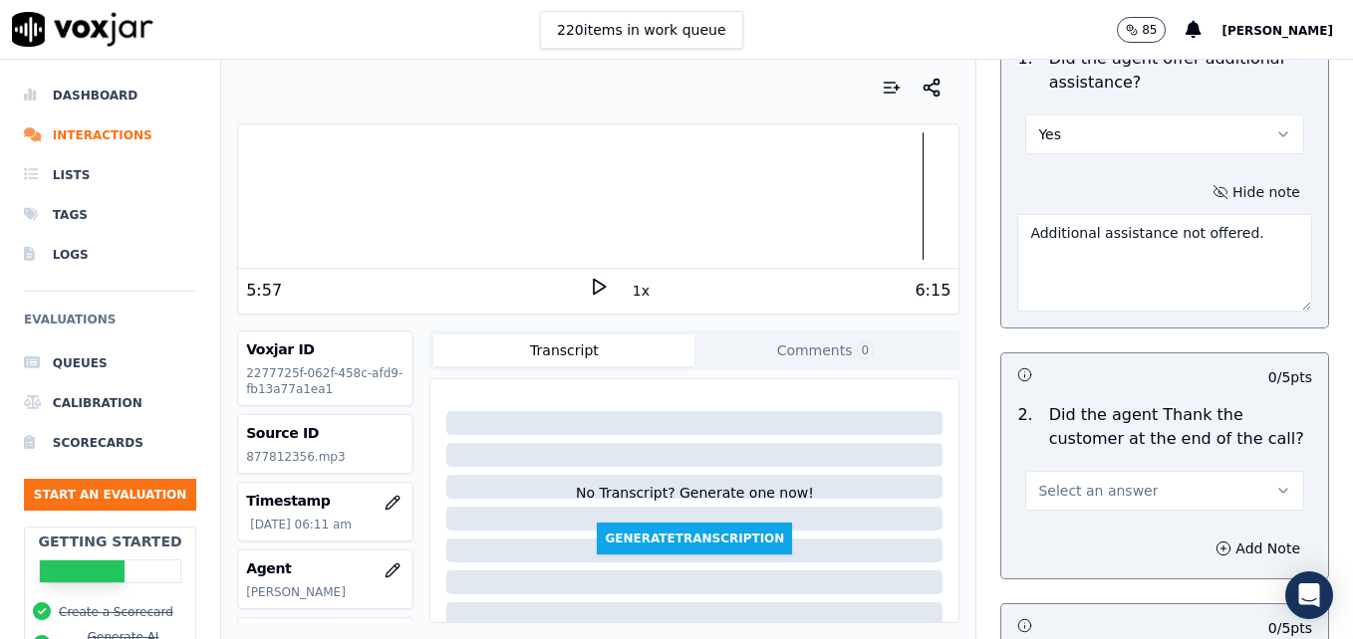
type textarea "Additional assistance not offered."
click at [1217, 471] on button "Select an answer" at bounding box center [1164, 491] width 279 height 40
click at [1069, 462] on div "Yes" at bounding box center [1132, 464] width 244 height 32
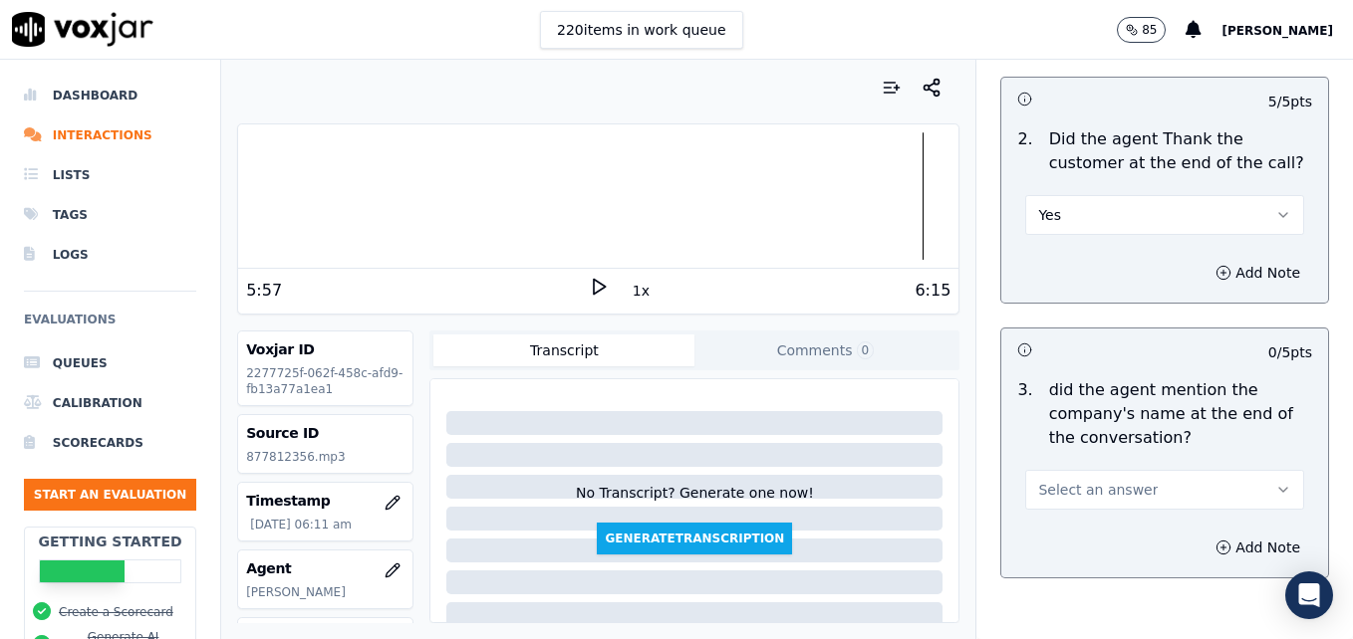
scroll to position [3884, 0]
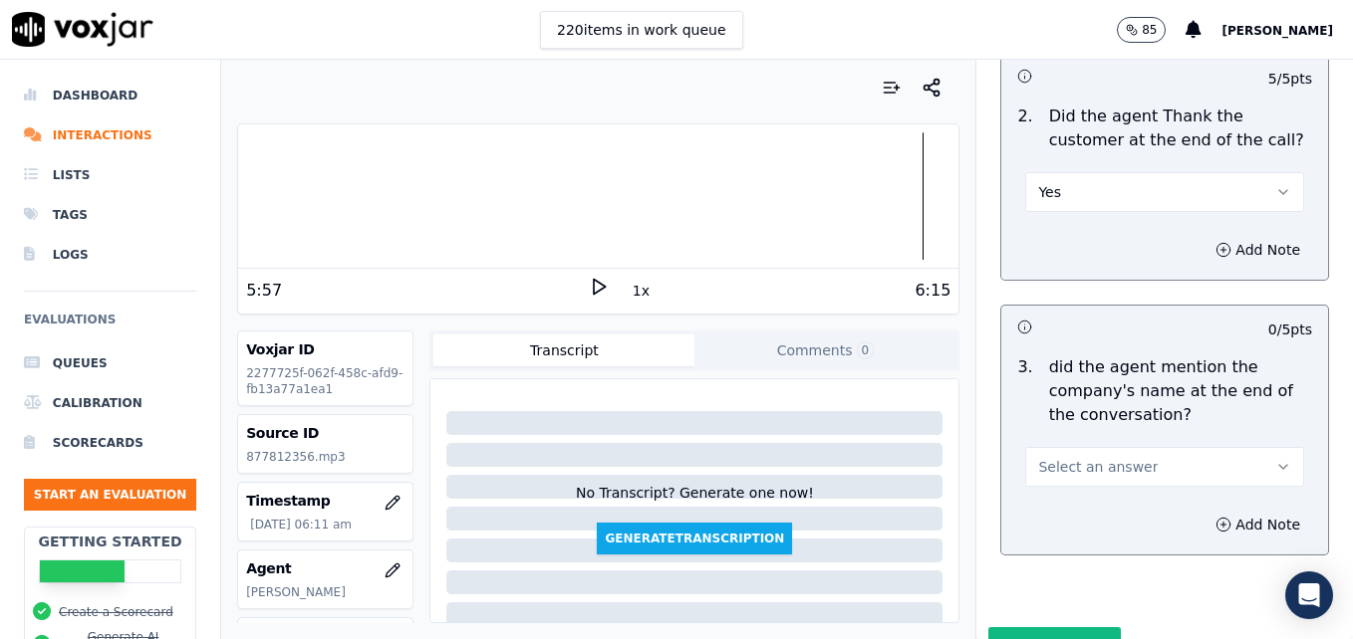
drag, startPoint x: 1248, startPoint y: 393, endPoint x: 1194, endPoint y: 411, distance: 56.7
click at [1247, 447] on button "Select an answer" at bounding box center [1164, 467] width 279 height 40
click at [1102, 444] on div "Yes" at bounding box center [1132, 440] width 244 height 32
click at [1046, 627] on button "Submit Scores" at bounding box center [1054, 645] width 132 height 36
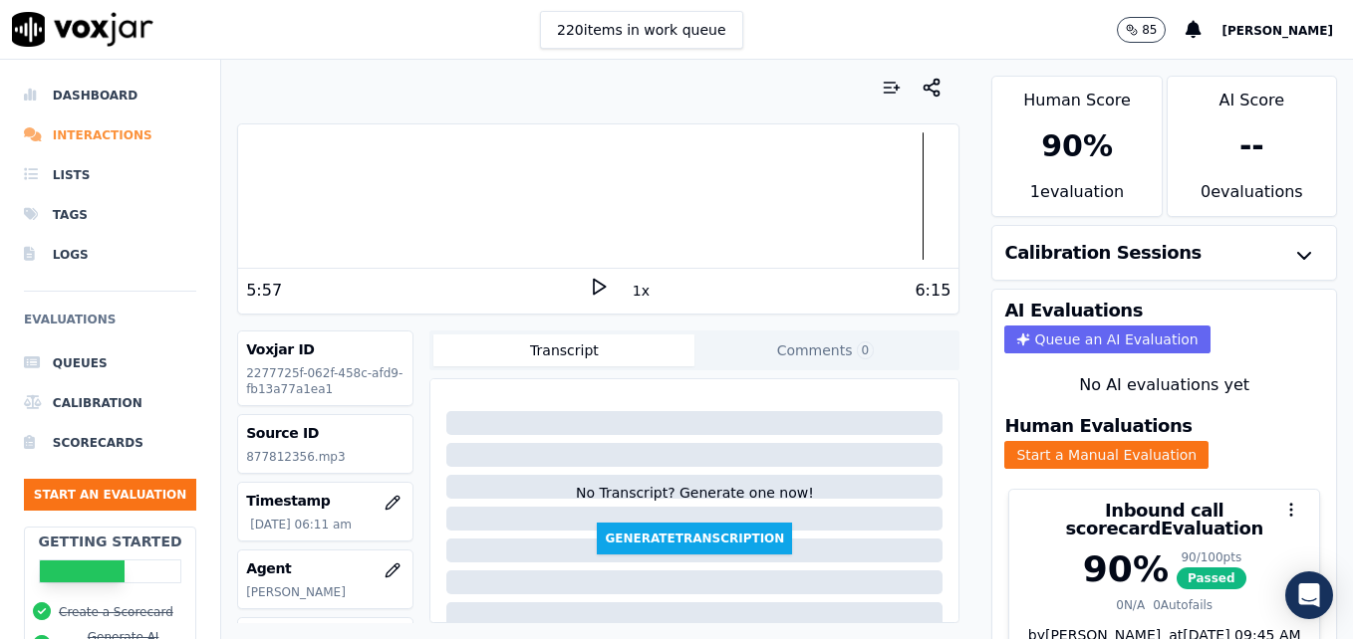
click at [135, 127] on li "Interactions" at bounding box center [110, 136] width 172 height 40
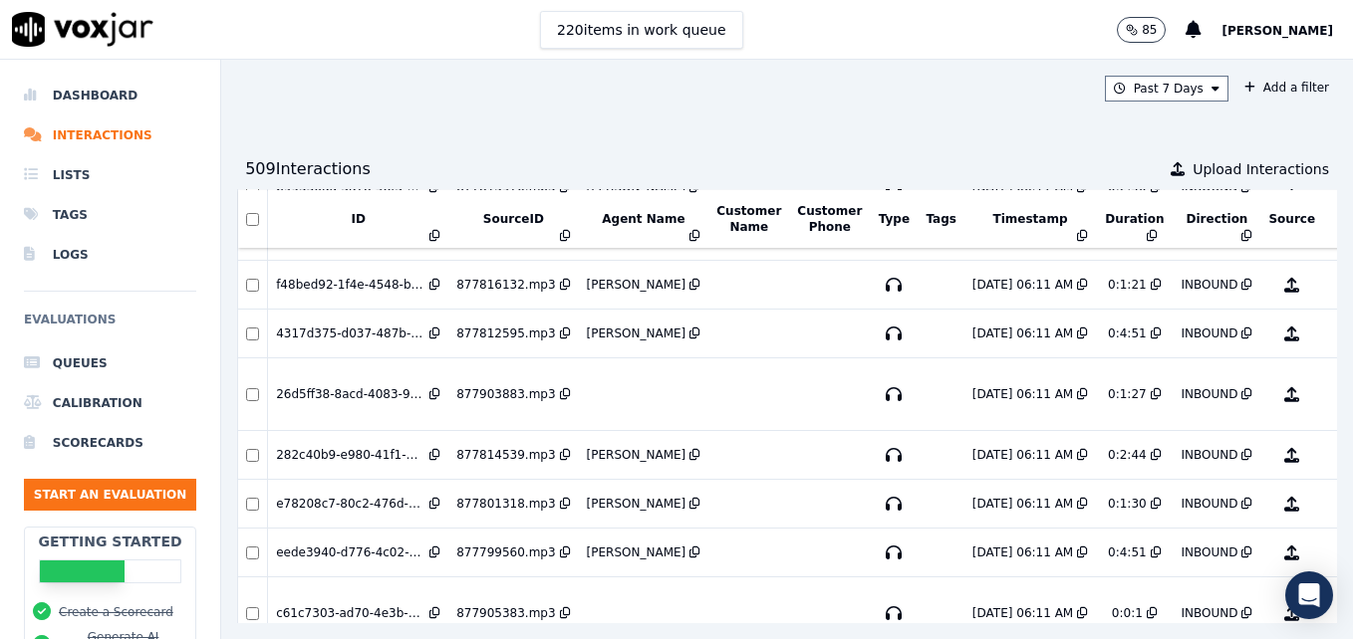
scroll to position [199, 0]
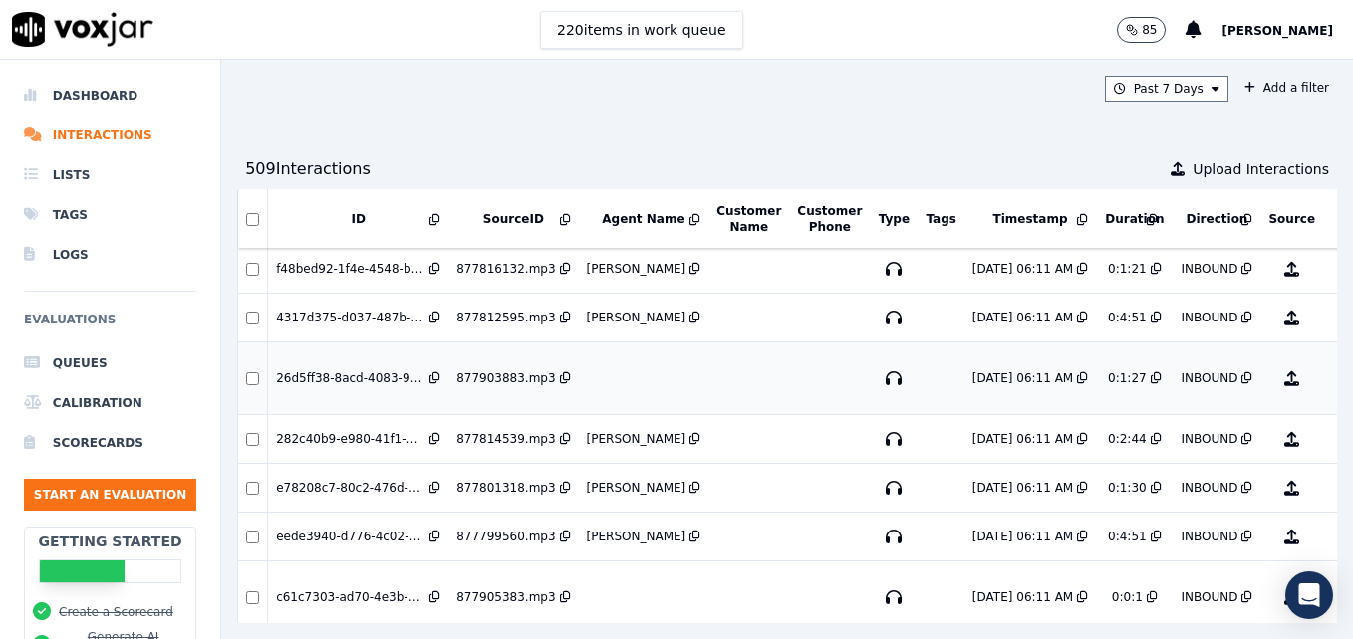
click at [1331, 372] on button "No Evaluation Yet" at bounding box center [1370, 379] width 79 height 56
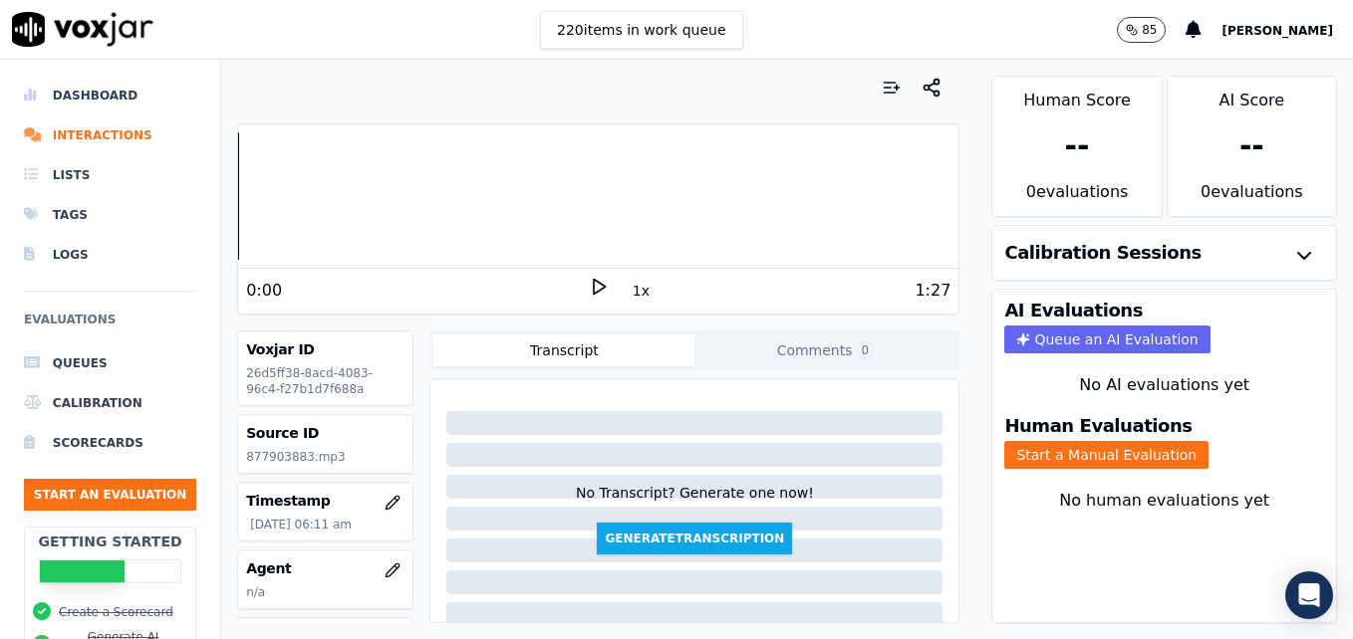
click at [594, 281] on polygon at bounding box center [600, 287] width 12 height 15
click at [594, 281] on rect at bounding box center [595, 286] width 3 height 13
click at [375, 562] on button "button" at bounding box center [393, 571] width 40 height 40
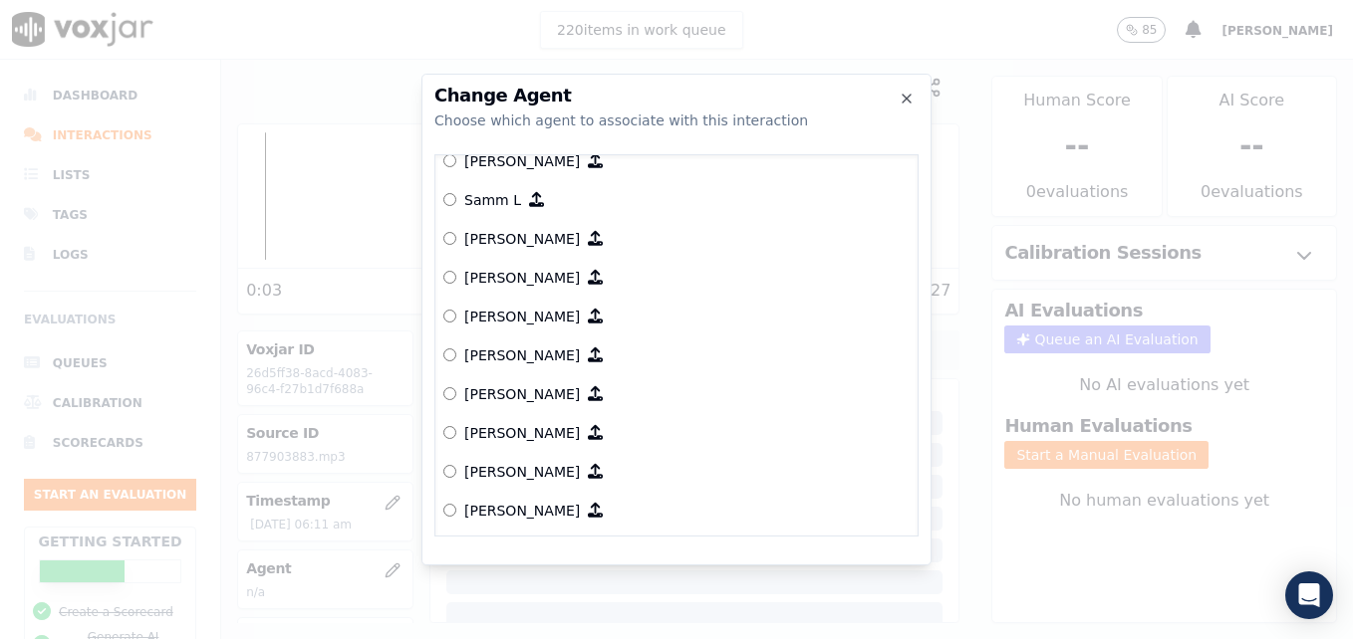
scroll to position [1942, 0]
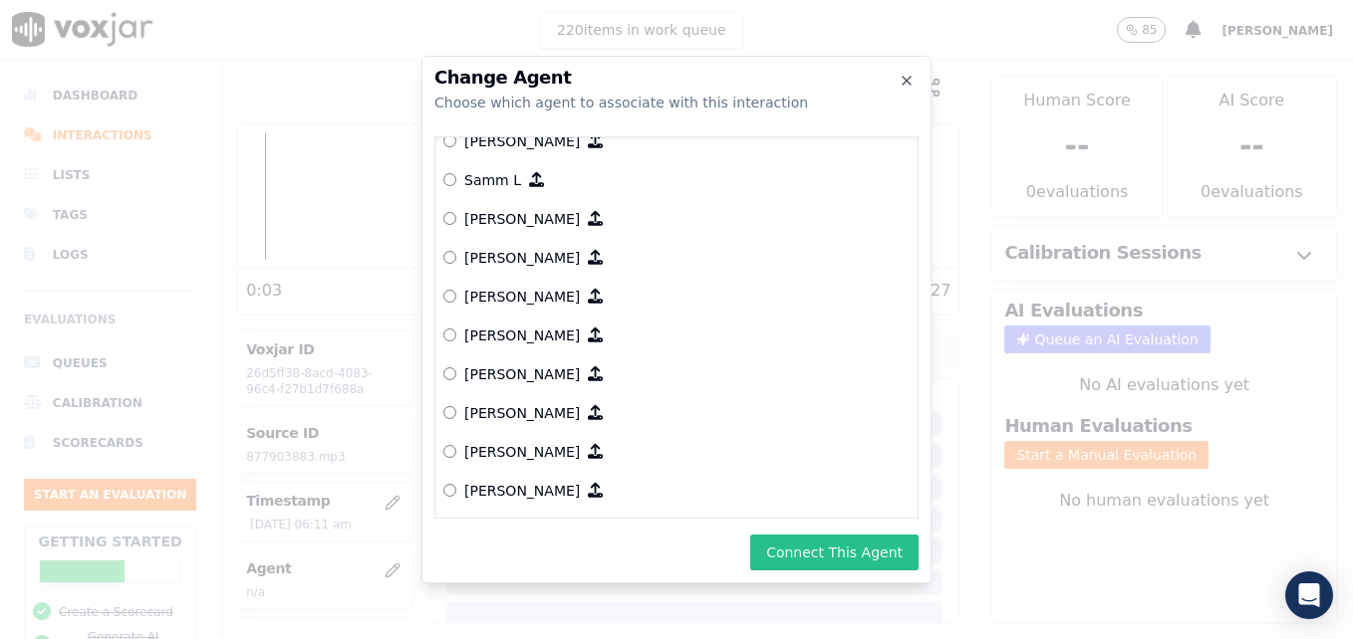
click at [822, 555] on button "Connect This Agent" at bounding box center [834, 553] width 168 height 36
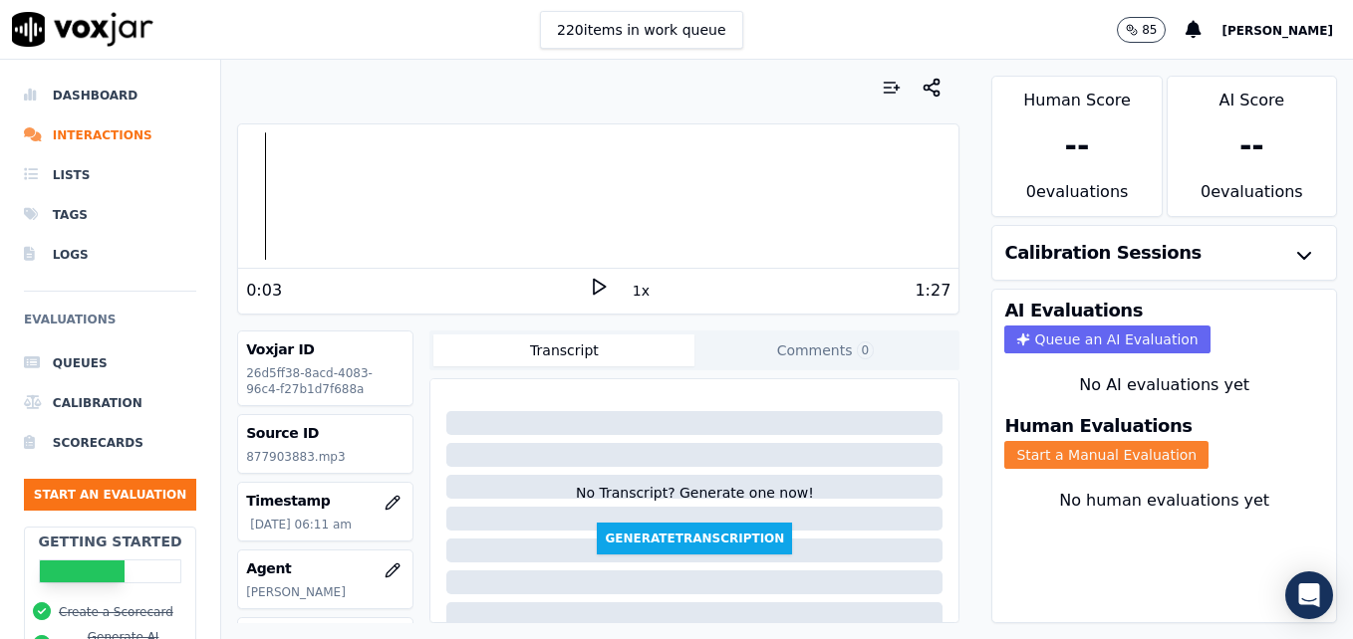
click at [1069, 446] on button "Start a Manual Evaluation" at bounding box center [1106, 455] width 204 height 28
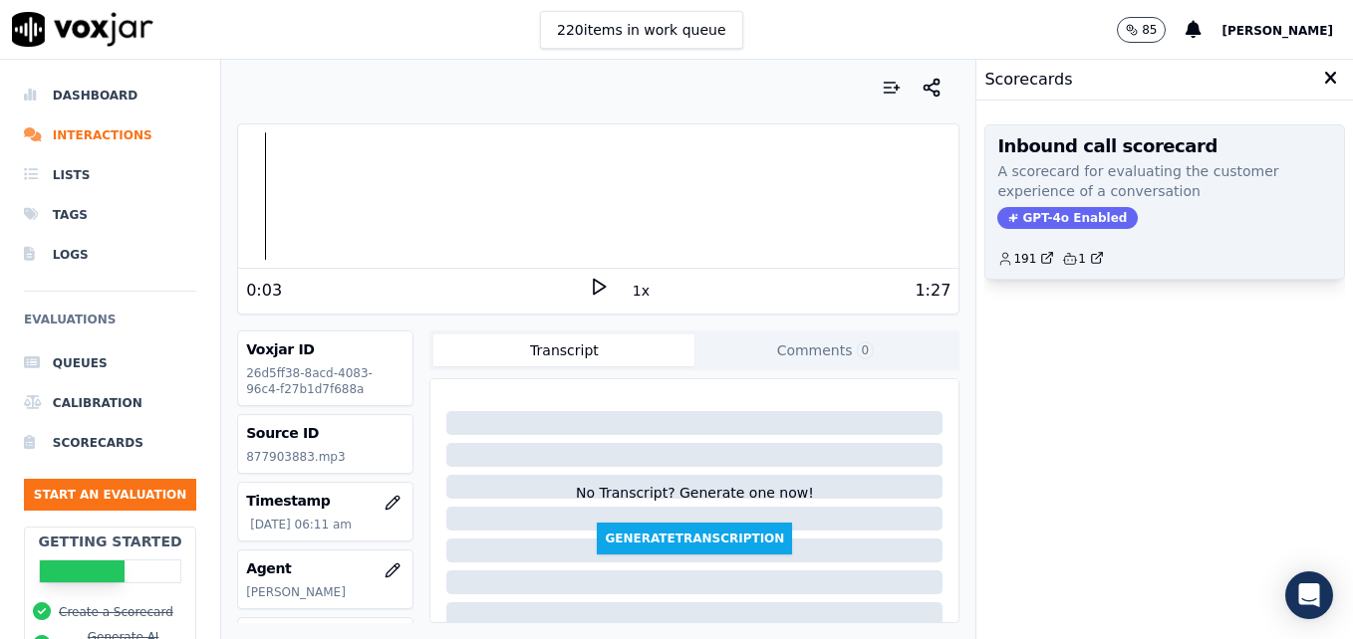
click at [1039, 213] on span "GPT-4o Enabled" at bounding box center [1067, 218] width 140 height 22
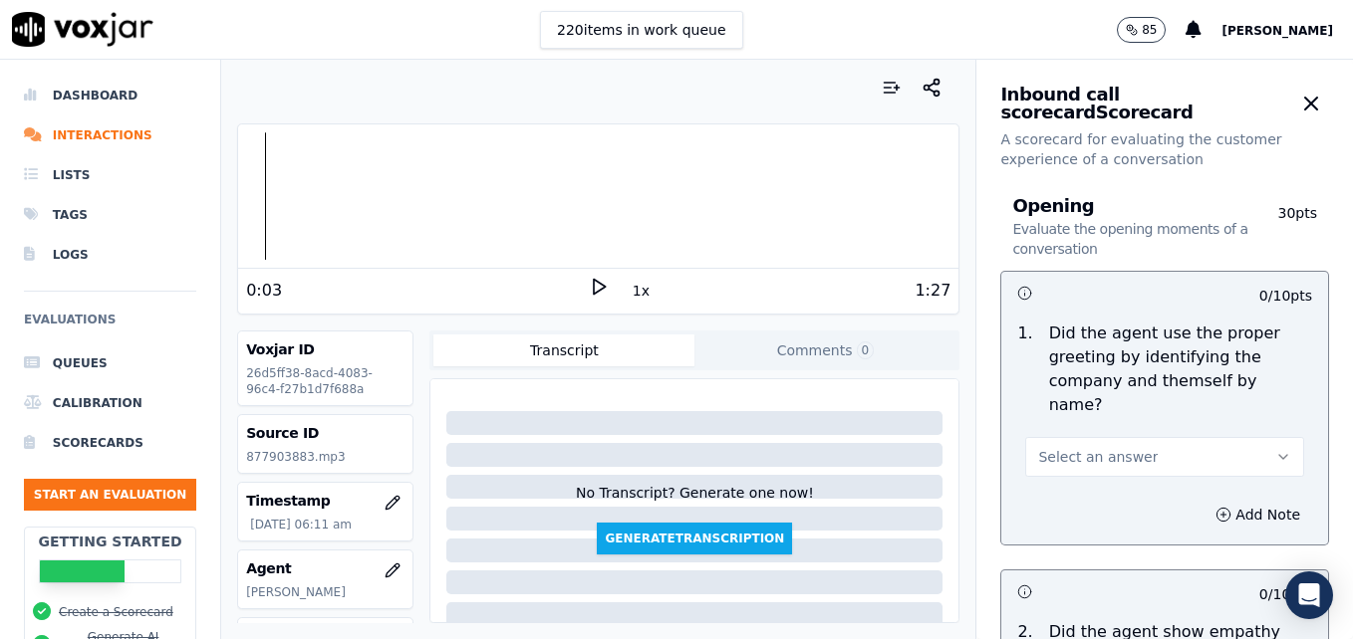
drag, startPoint x: 1237, startPoint y: 422, endPoint x: 1175, endPoint y: 430, distance: 62.3
click at [1236, 437] on button "Select an answer" at bounding box center [1164, 457] width 279 height 40
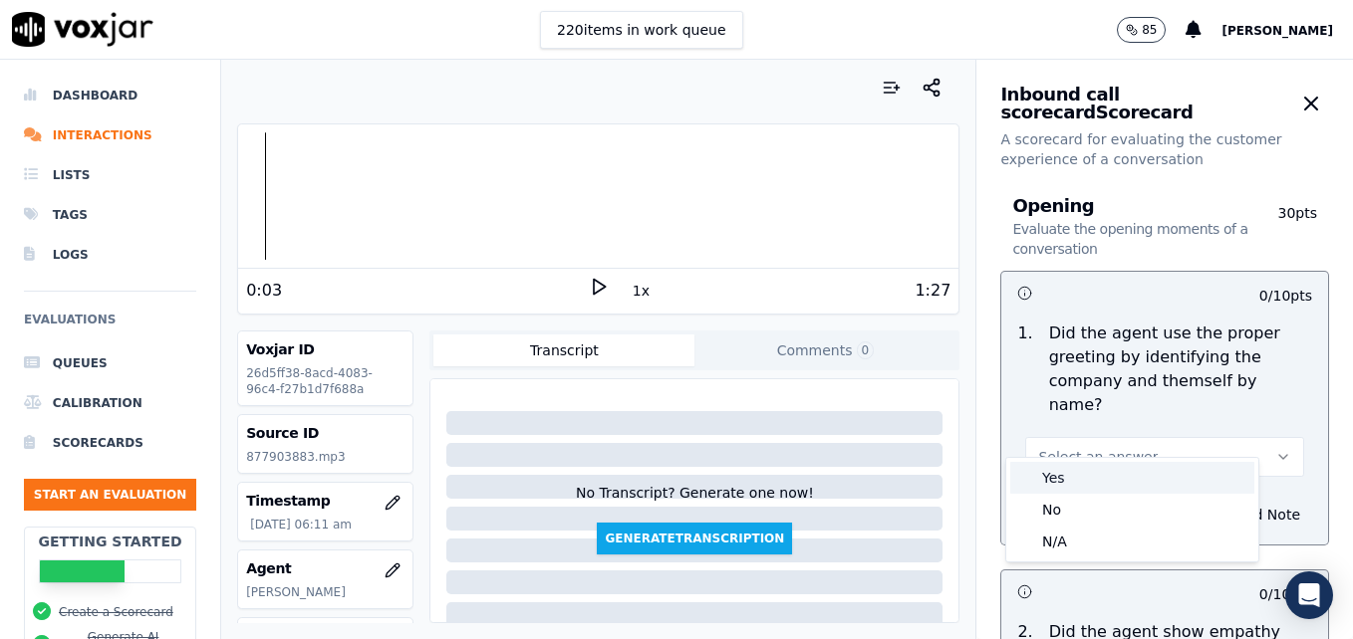
click at [1048, 474] on div "Yes" at bounding box center [1132, 478] width 244 height 32
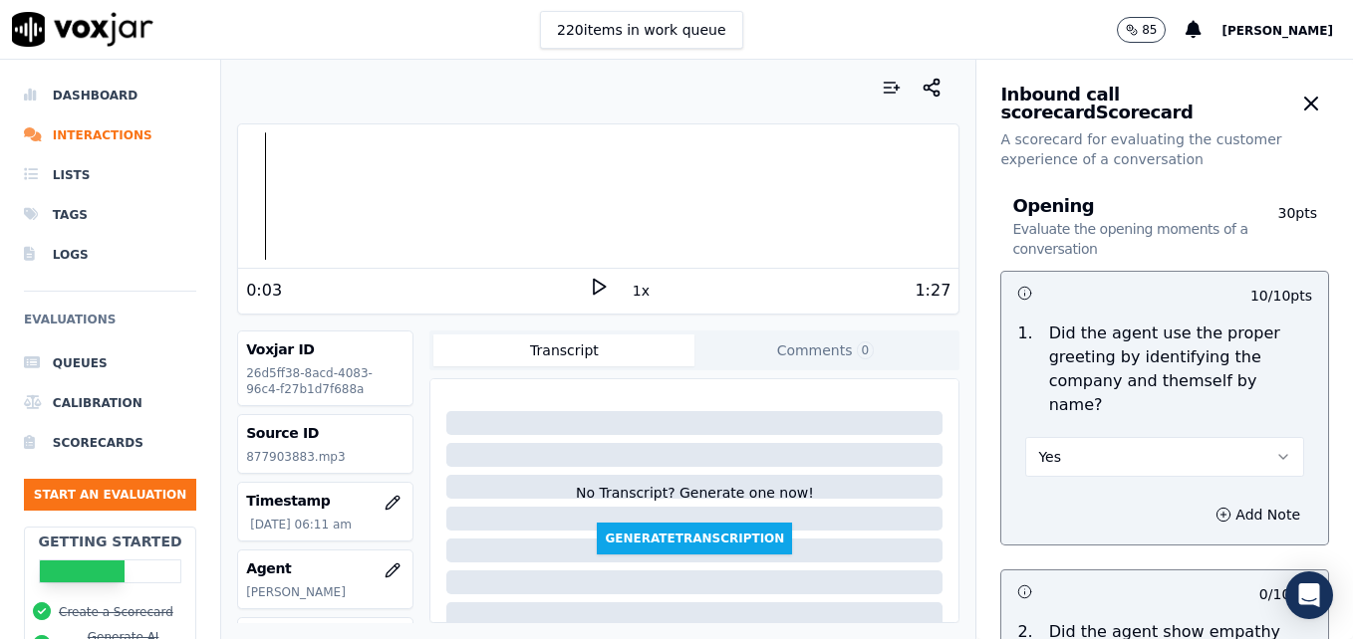
click at [594, 283] on polygon at bounding box center [600, 287] width 12 height 15
click at [274, 196] on div at bounding box center [598, 195] width 720 height 127
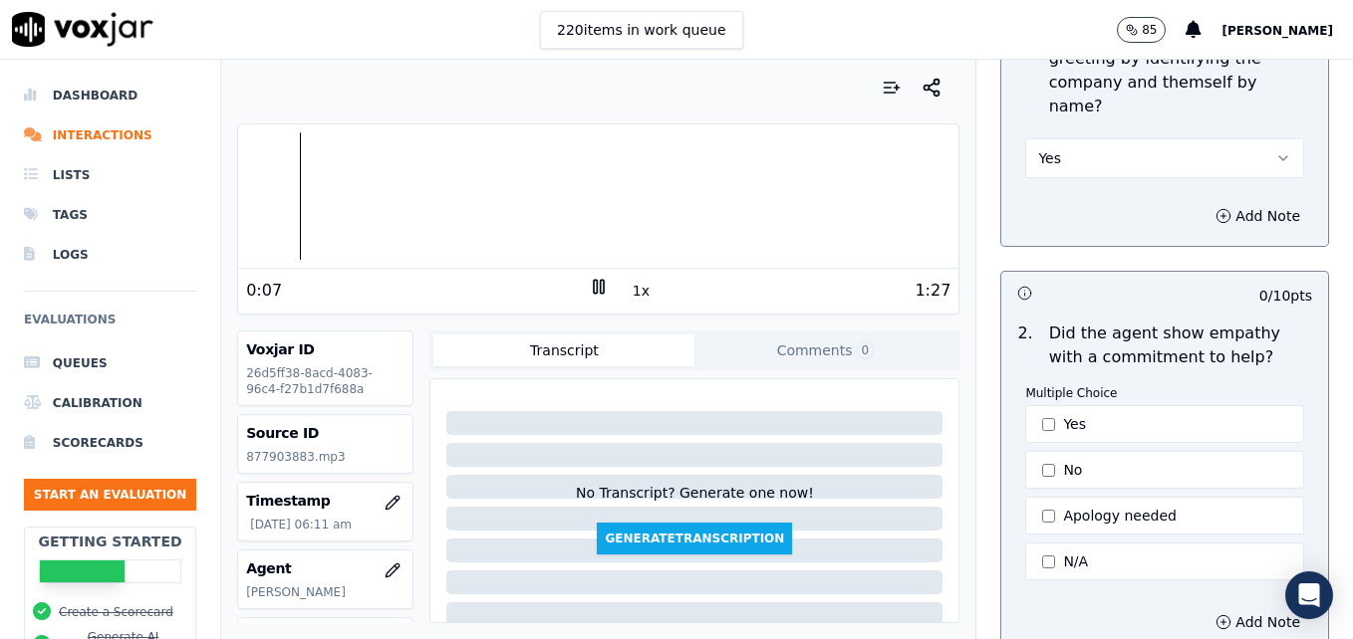
scroll to position [398, 0]
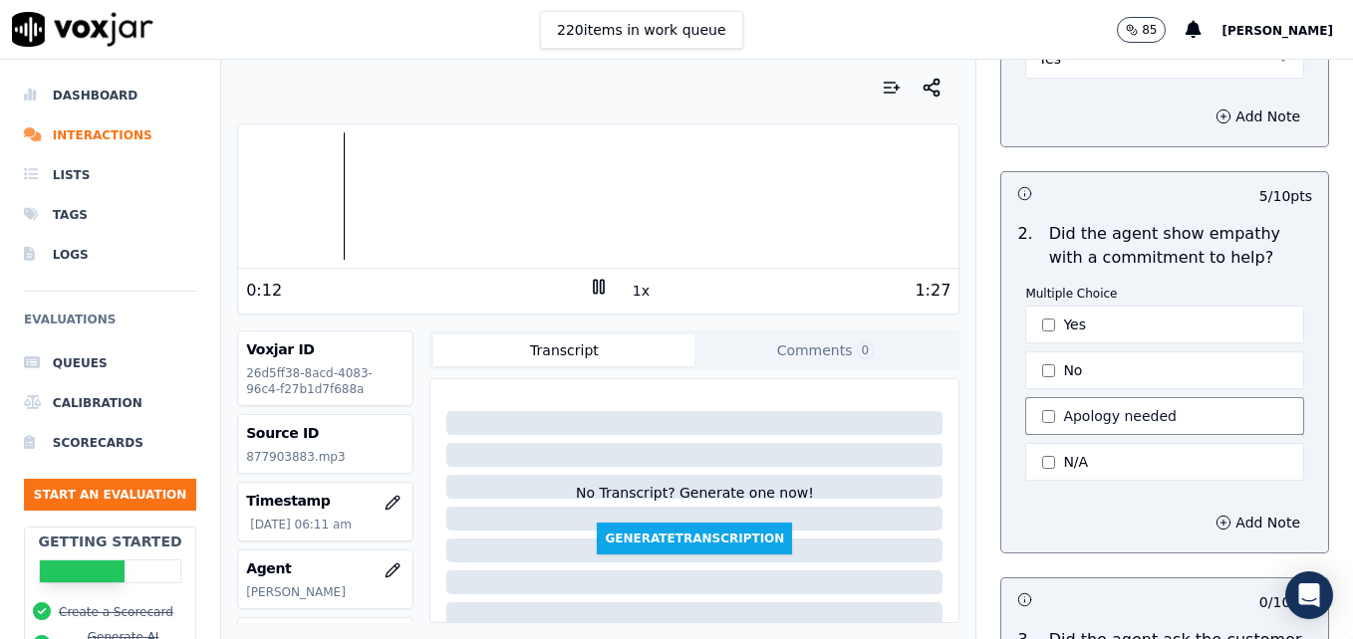
click at [1025, 397] on button "Apology needed" at bounding box center [1164, 416] width 279 height 38
click at [1215, 515] on icon "button" at bounding box center [1223, 523] width 16 height 16
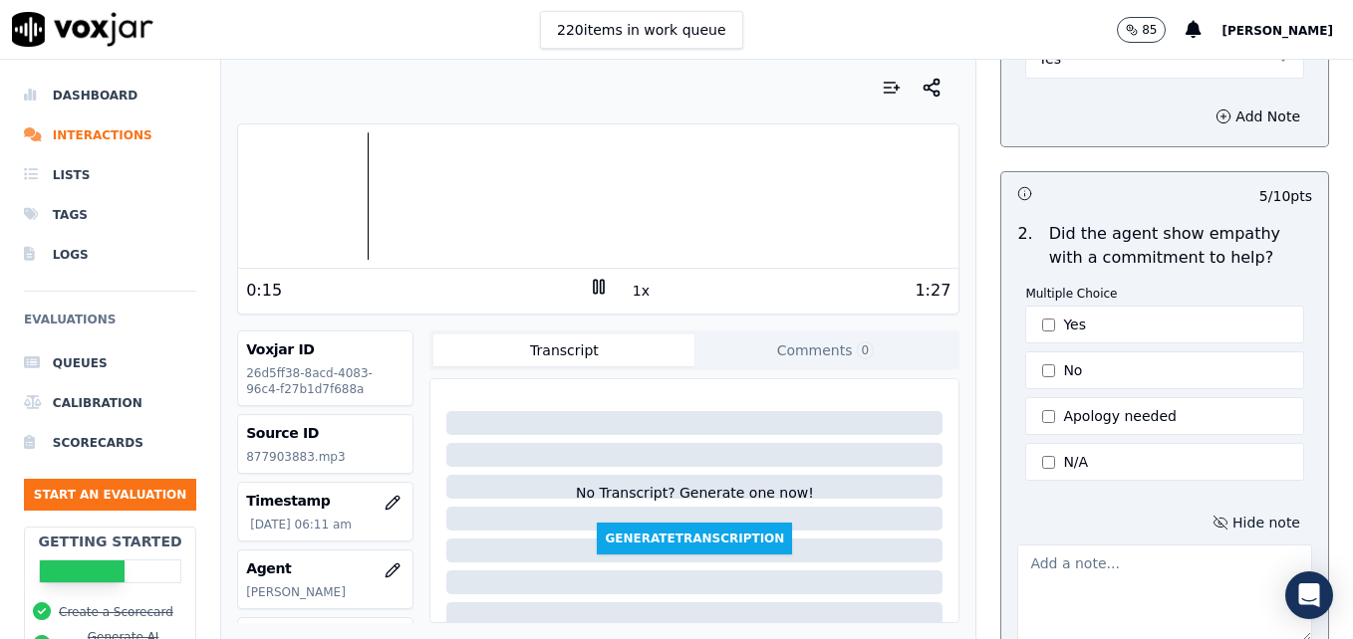
click at [1106, 555] on textarea at bounding box center [1164, 594] width 295 height 98
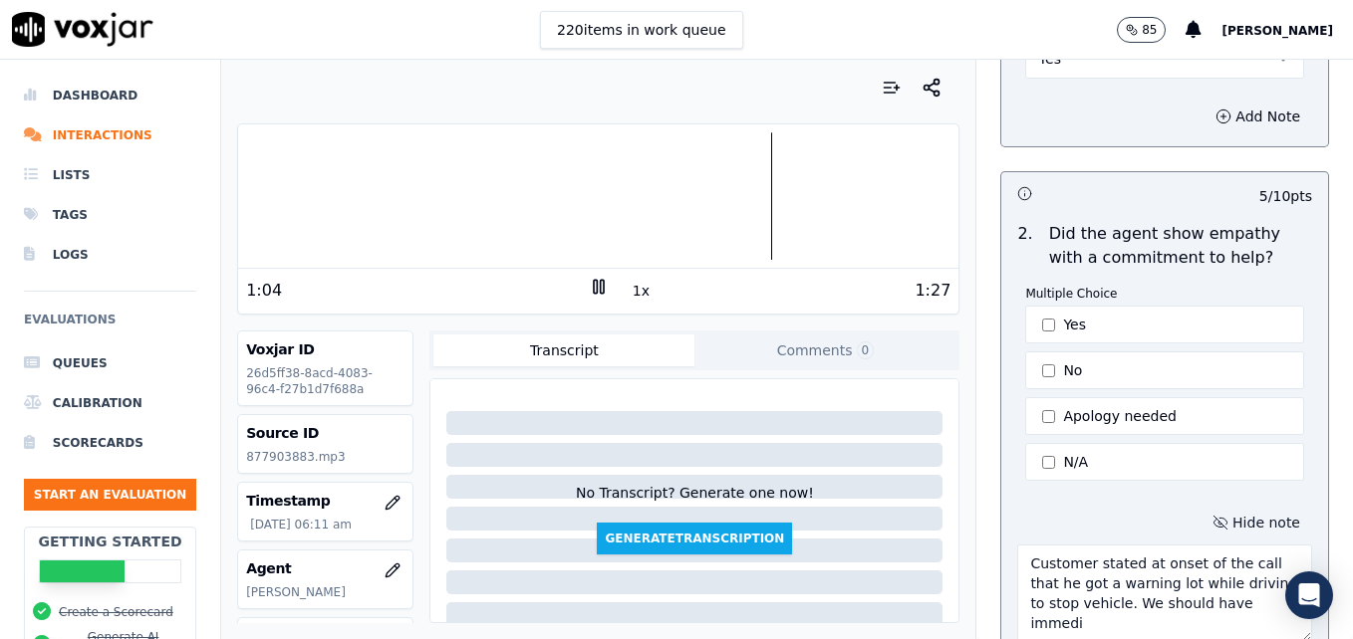
scroll to position [412, 0]
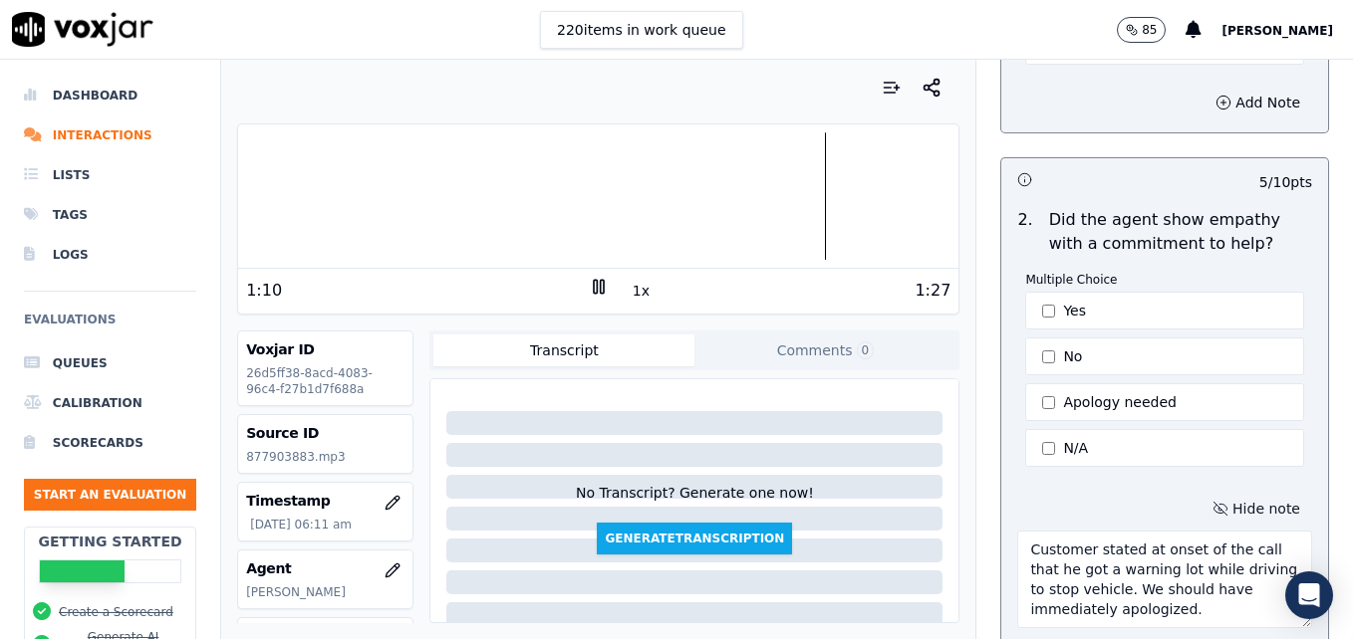
click at [1101, 571] on textarea "Customer stated at onset of the call that he got a warning lot while driving to…" at bounding box center [1164, 580] width 295 height 98
click at [1184, 585] on textarea "Customer stated at onset of the call that he got a warning lot while driving to…" at bounding box center [1164, 580] width 295 height 98
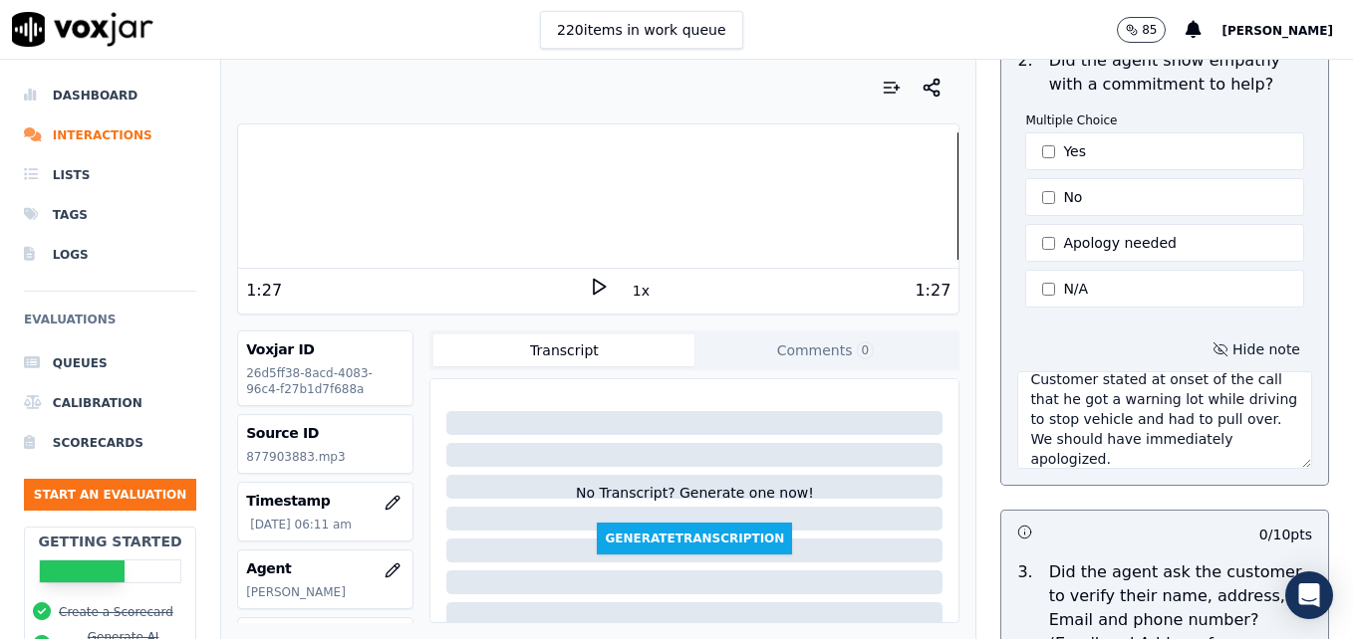
scroll to position [621, 0]
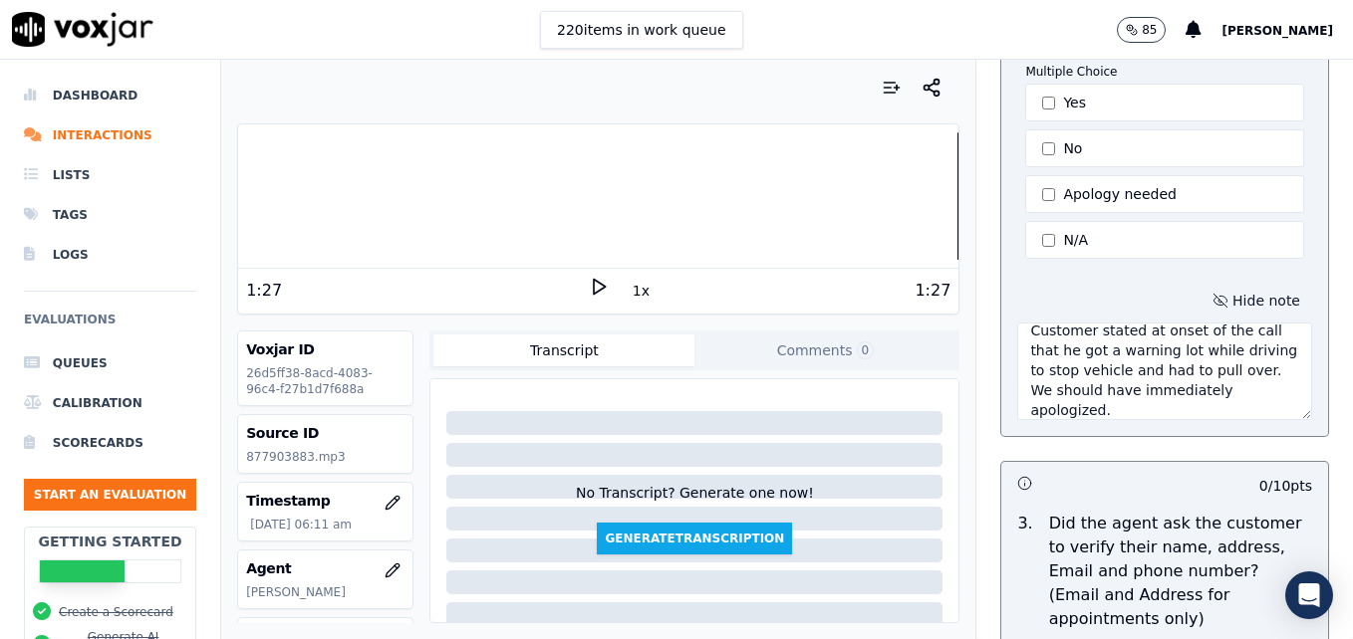
click at [284, 188] on div at bounding box center [598, 195] width 720 height 127
type textarea "Customer stated at onset of the call that he got a warning lot while driving to…"
click at [594, 281] on polygon at bounding box center [600, 287] width 12 height 15
click at [758, 194] on div at bounding box center [598, 195] width 720 height 127
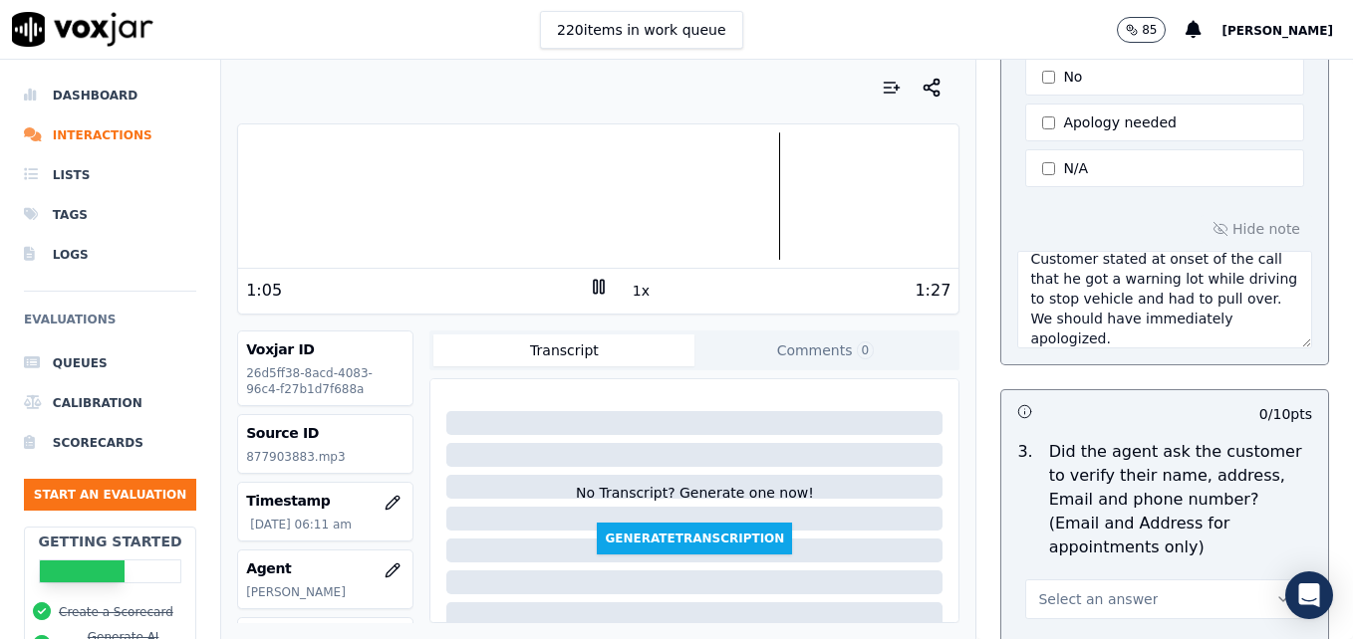
scroll to position [820, 0]
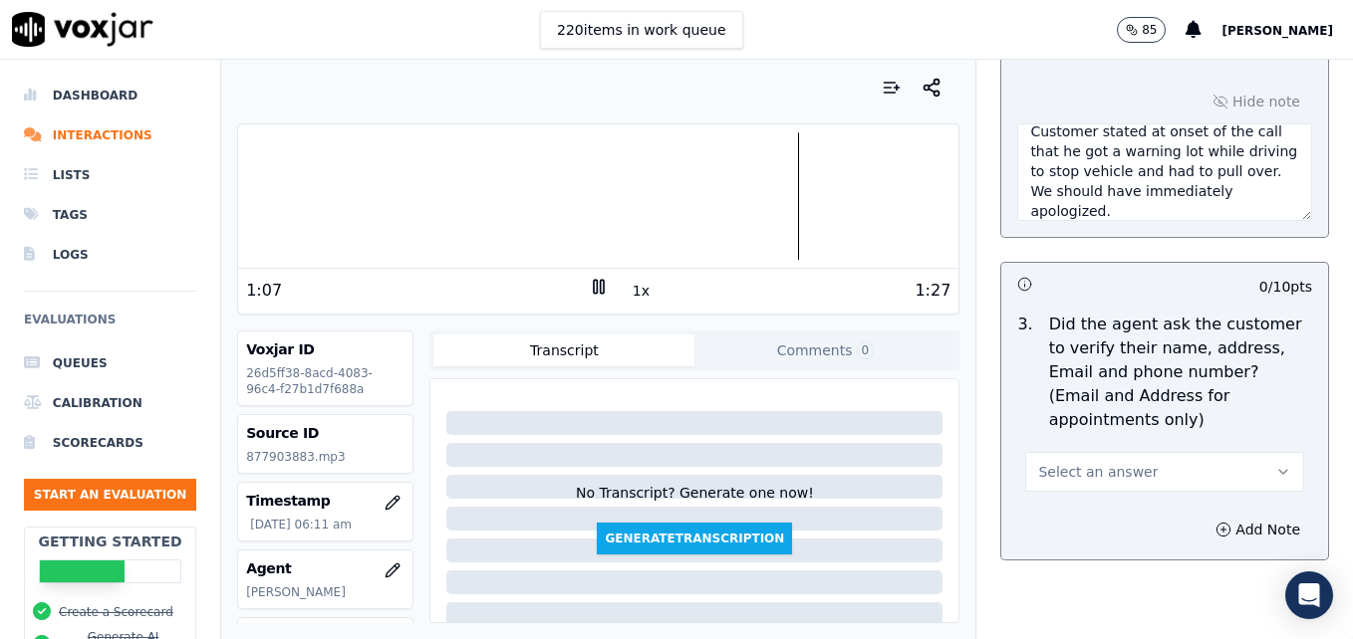
click at [323, 198] on div at bounding box center [598, 195] width 720 height 127
drag, startPoint x: 1235, startPoint y: 418, endPoint x: 1224, endPoint y: 435, distance: 20.2
click at [1275, 464] on icon "button" at bounding box center [1283, 472] width 16 height 16
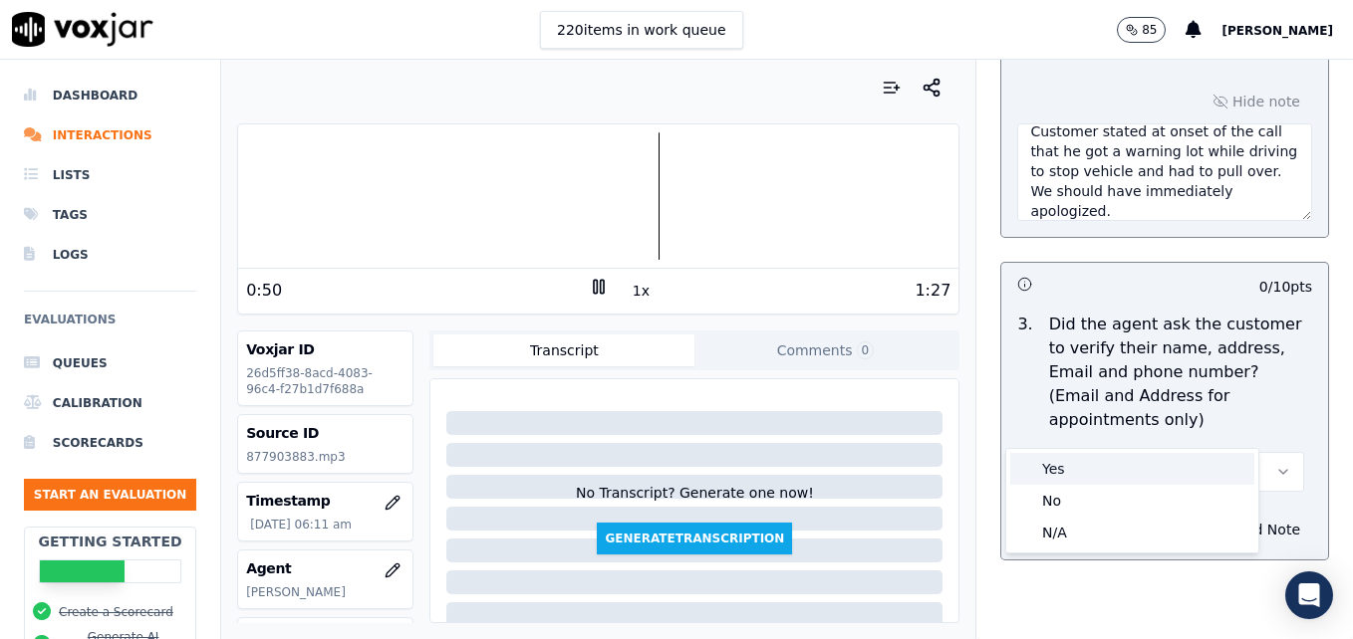
click at [1186, 462] on div "Yes" at bounding box center [1132, 469] width 244 height 32
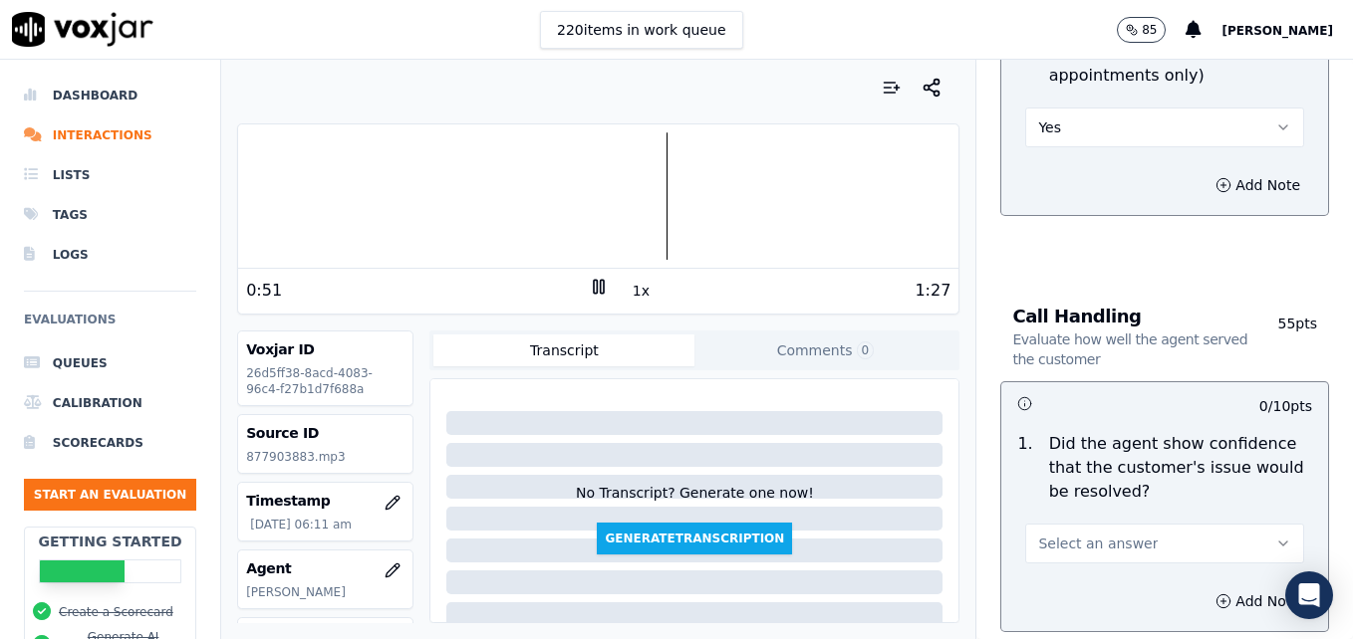
scroll to position [1218, 0]
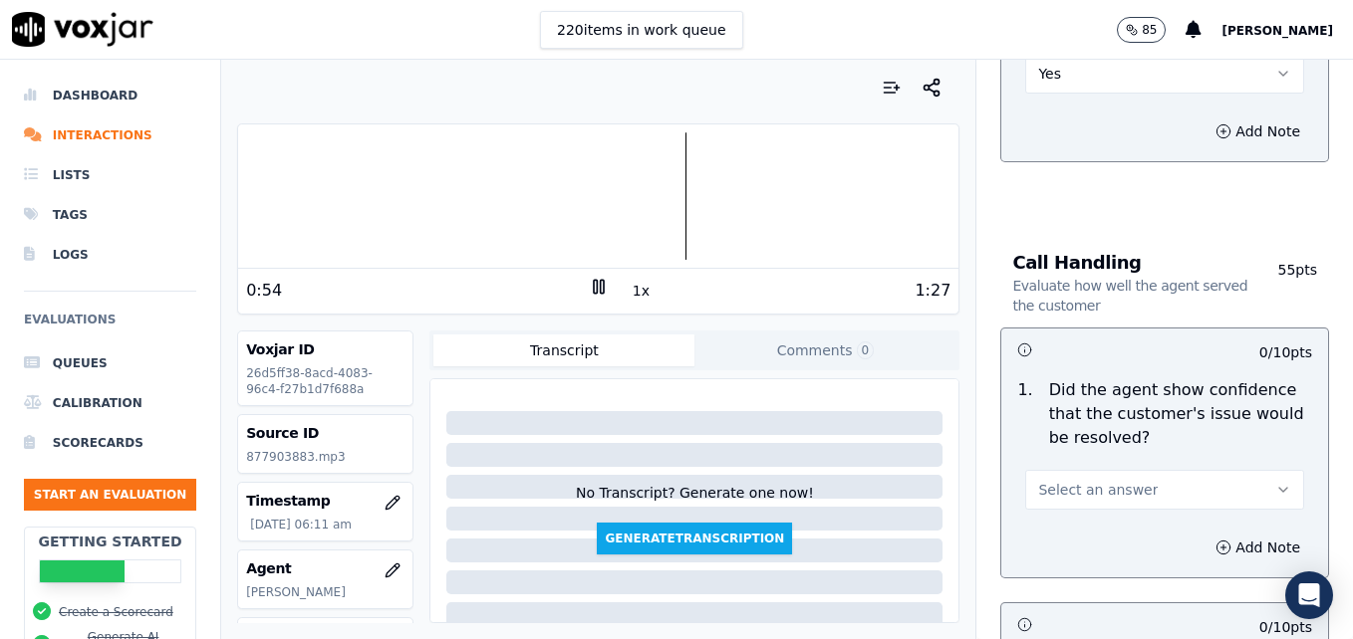
click at [1230, 470] on button "Select an answer" at bounding box center [1164, 490] width 279 height 40
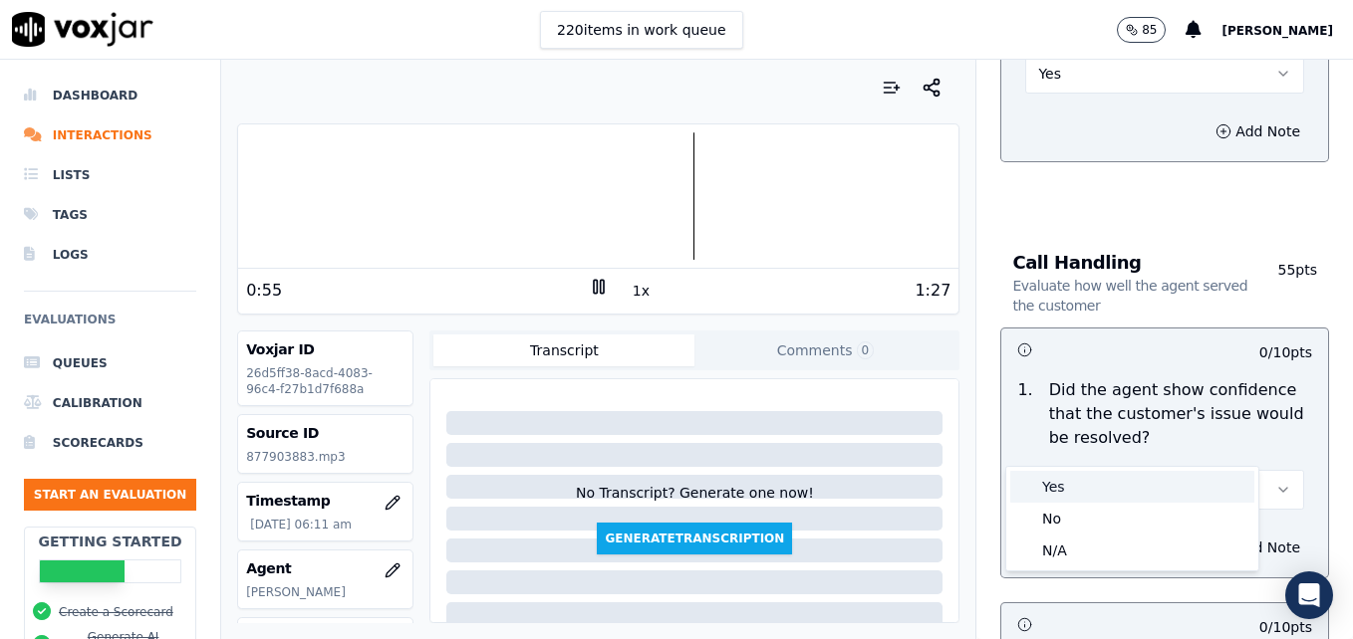
click at [1104, 487] on div "Yes" at bounding box center [1132, 487] width 244 height 32
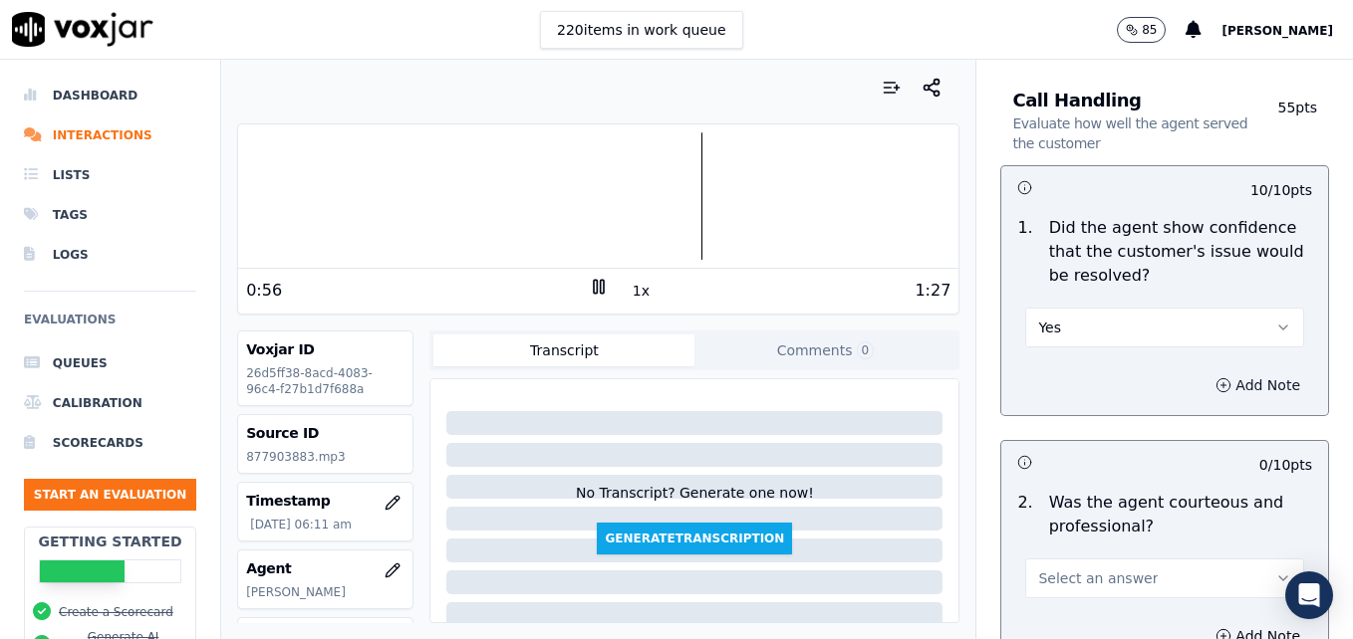
scroll to position [1517, 0]
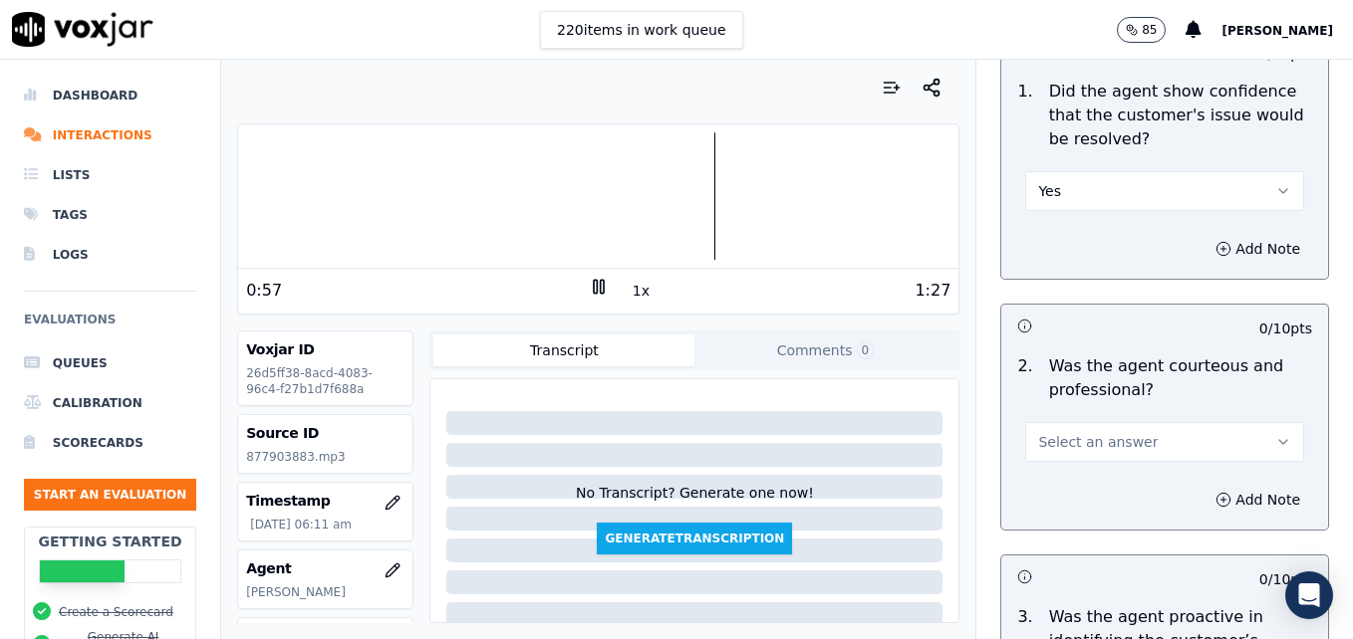
click at [1275, 434] on icon "button" at bounding box center [1283, 442] width 16 height 16
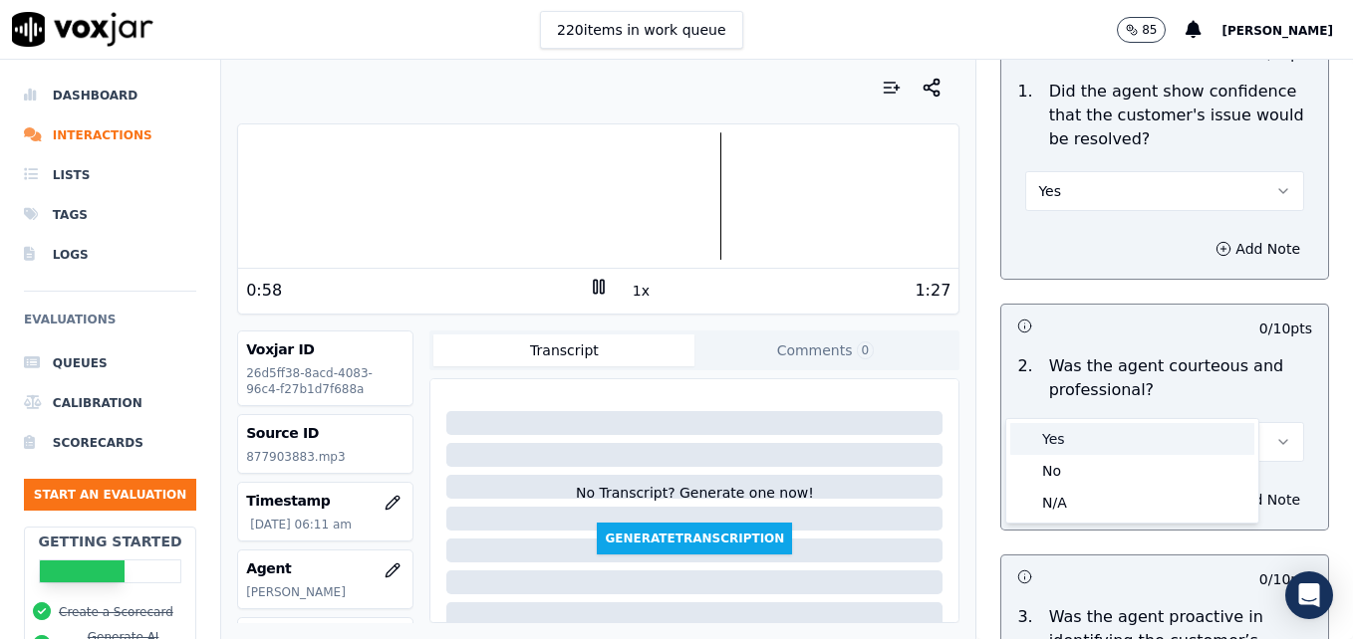
click at [1107, 450] on div "Yes" at bounding box center [1132, 439] width 244 height 32
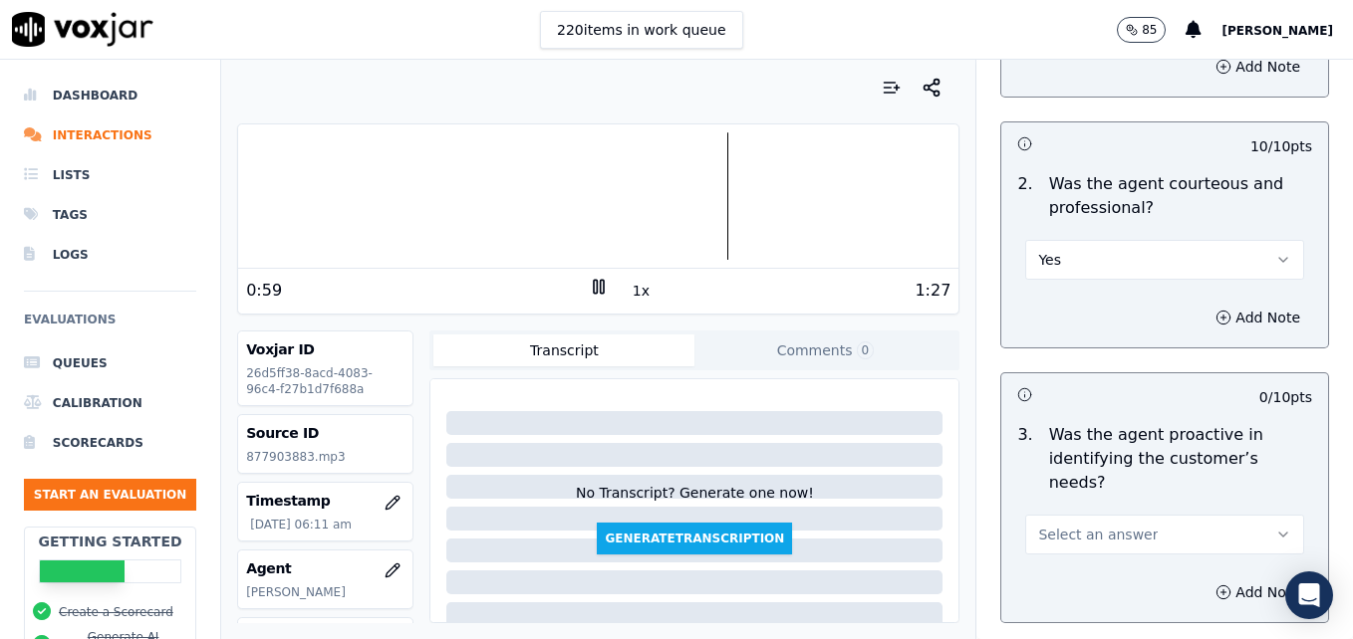
scroll to position [1716, 0]
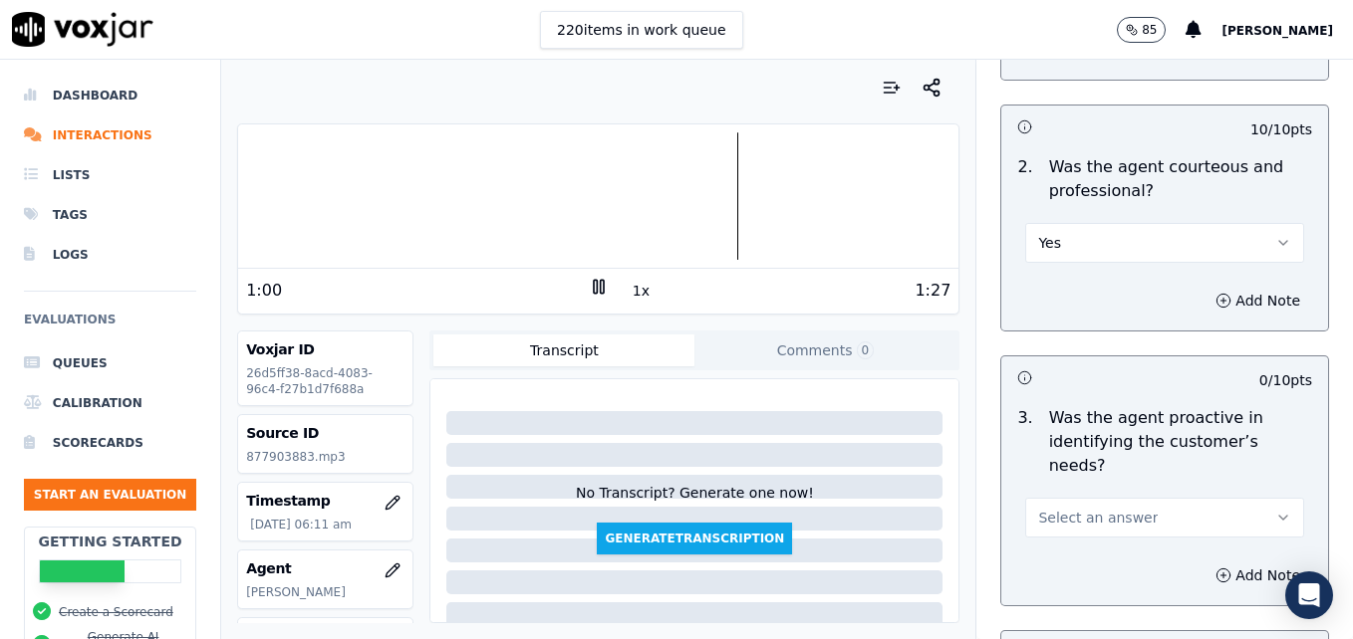
click at [1235, 498] on button "Select an answer" at bounding box center [1164, 518] width 279 height 40
click at [1077, 498] on div "Yes" at bounding box center [1132, 491] width 244 height 32
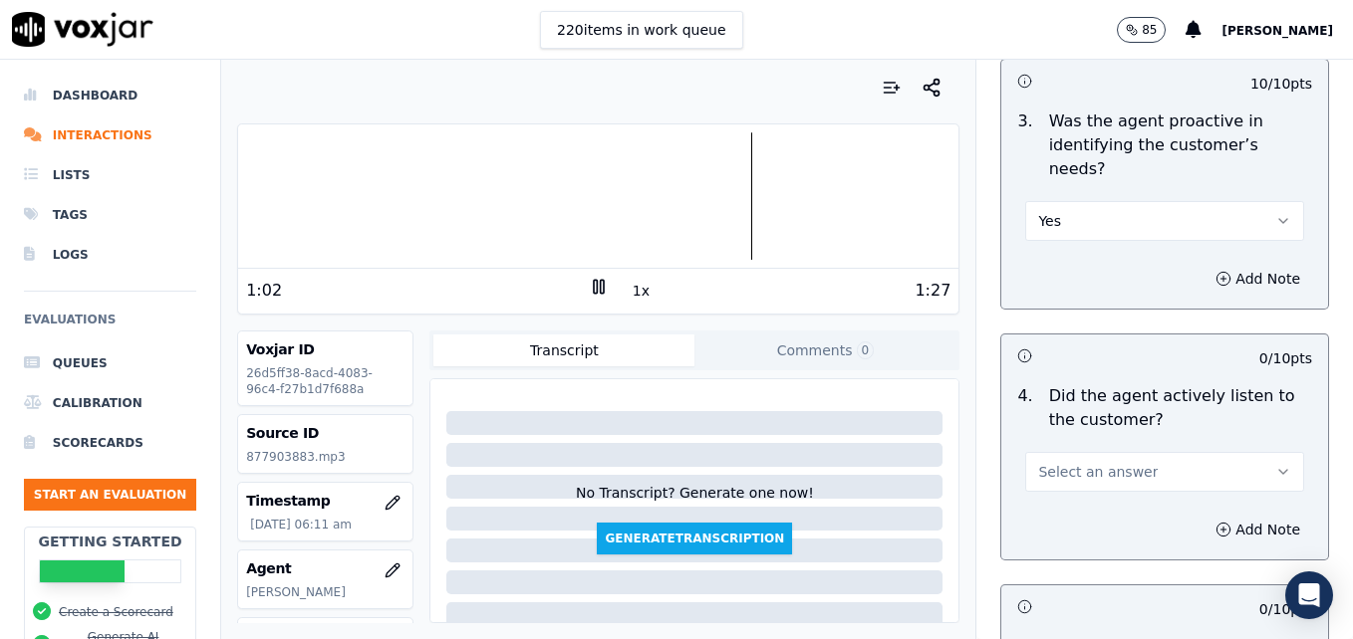
scroll to position [2015, 0]
click at [1275, 462] on icon "button" at bounding box center [1283, 470] width 16 height 16
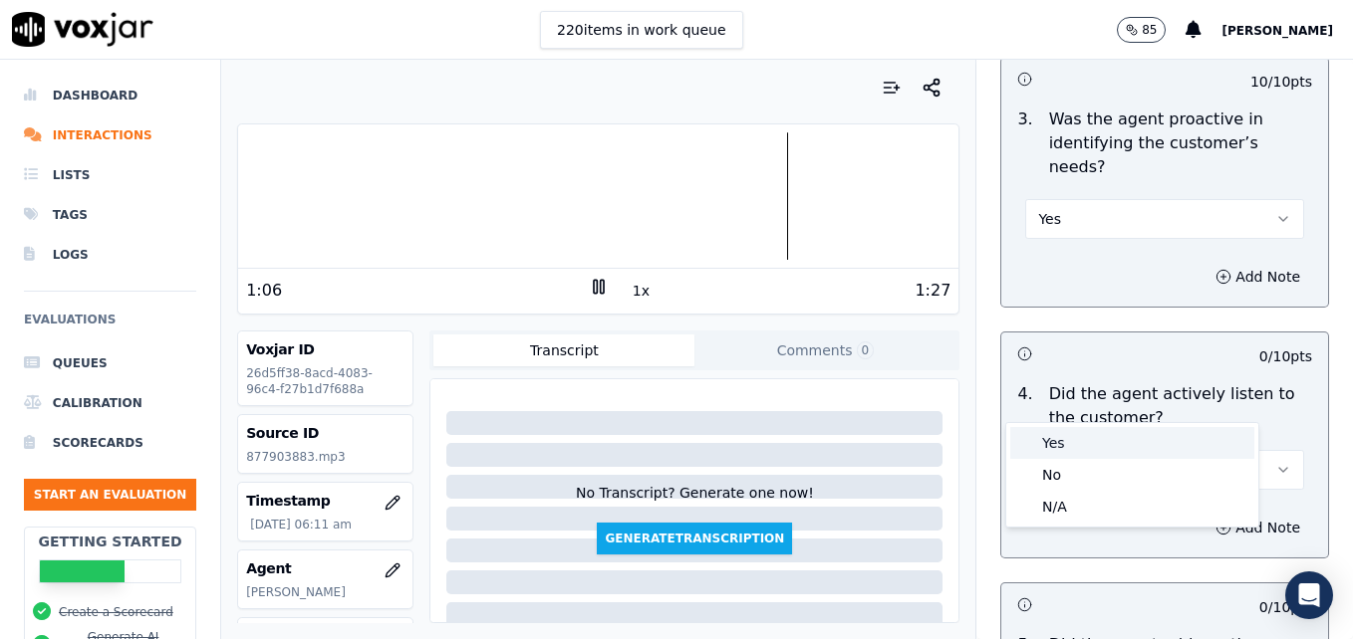
click at [1161, 433] on div "Yes" at bounding box center [1132, 443] width 244 height 32
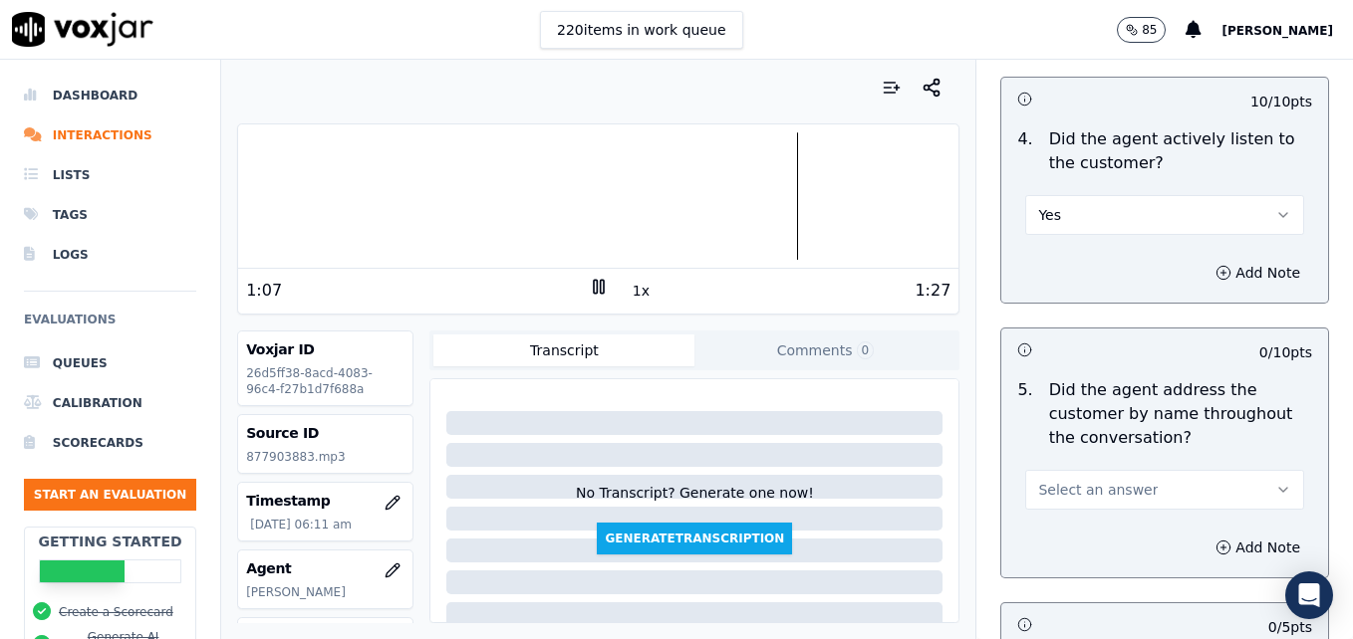
scroll to position [2314, 0]
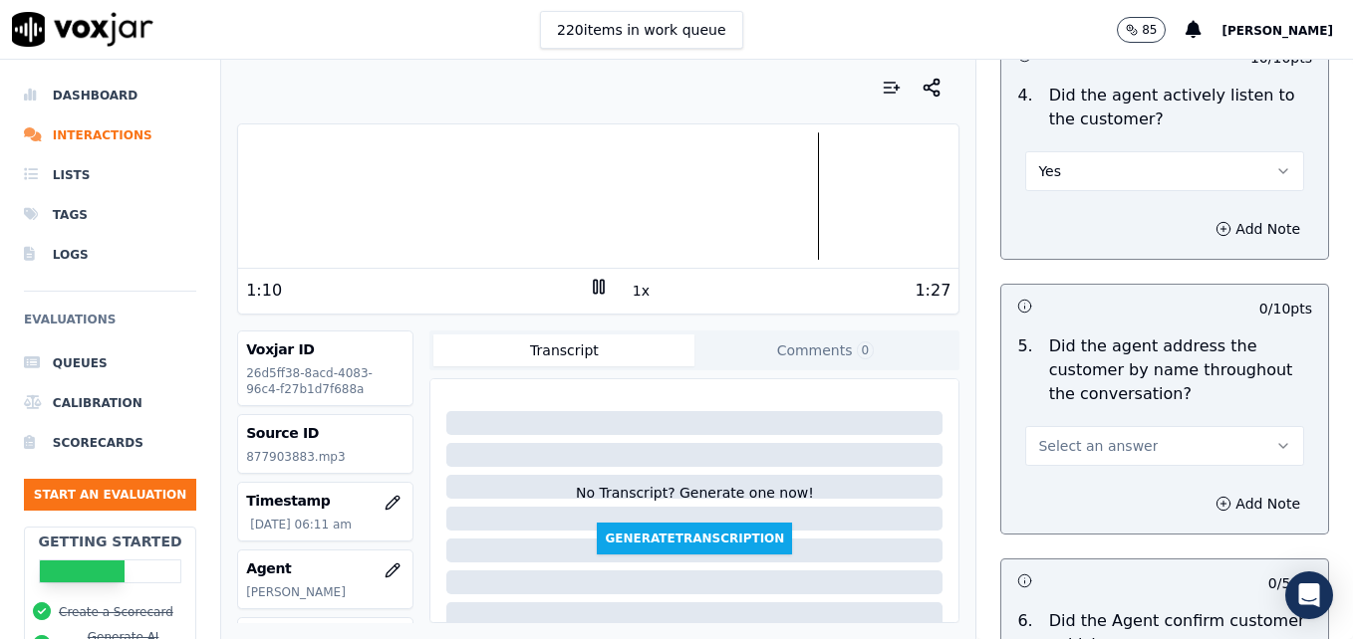
click at [1275, 438] on icon "button" at bounding box center [1283, 446] width 16 height 16
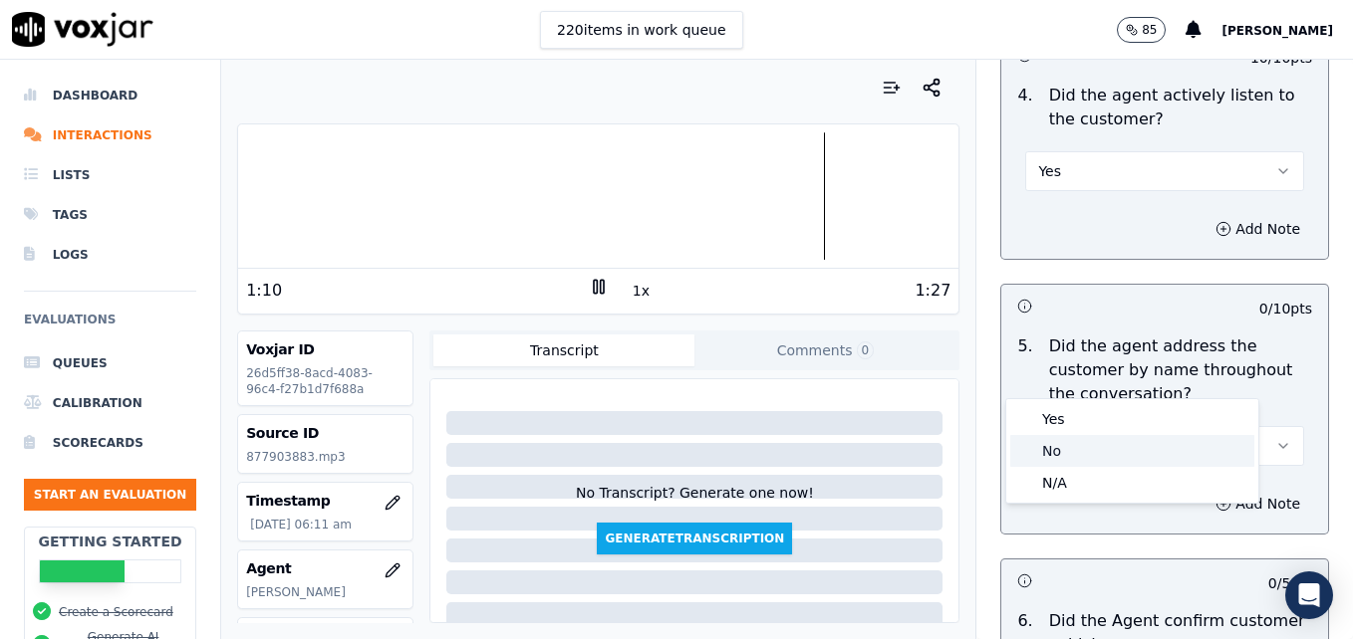
click at [1098, 450] on div "No" at bounding box center [1132, 451] width 244 height 32
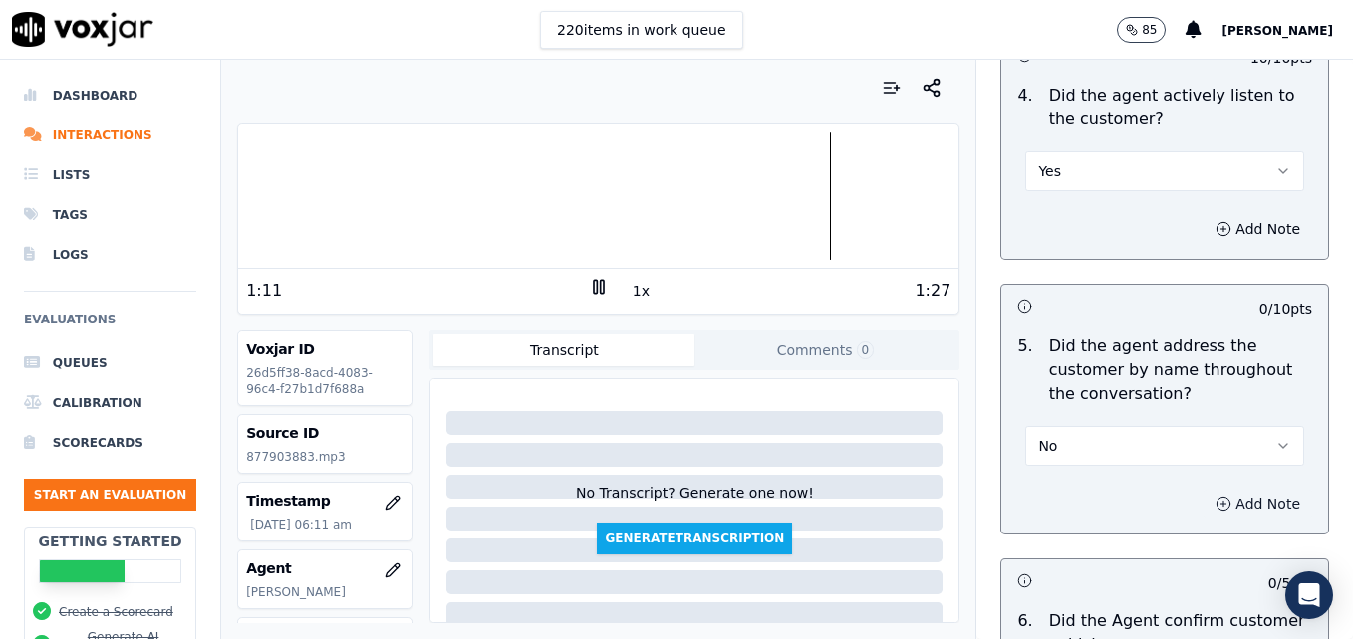
click at [1215, 496] on icon "button" at bounding box center [1223, 504] width 16 height 16
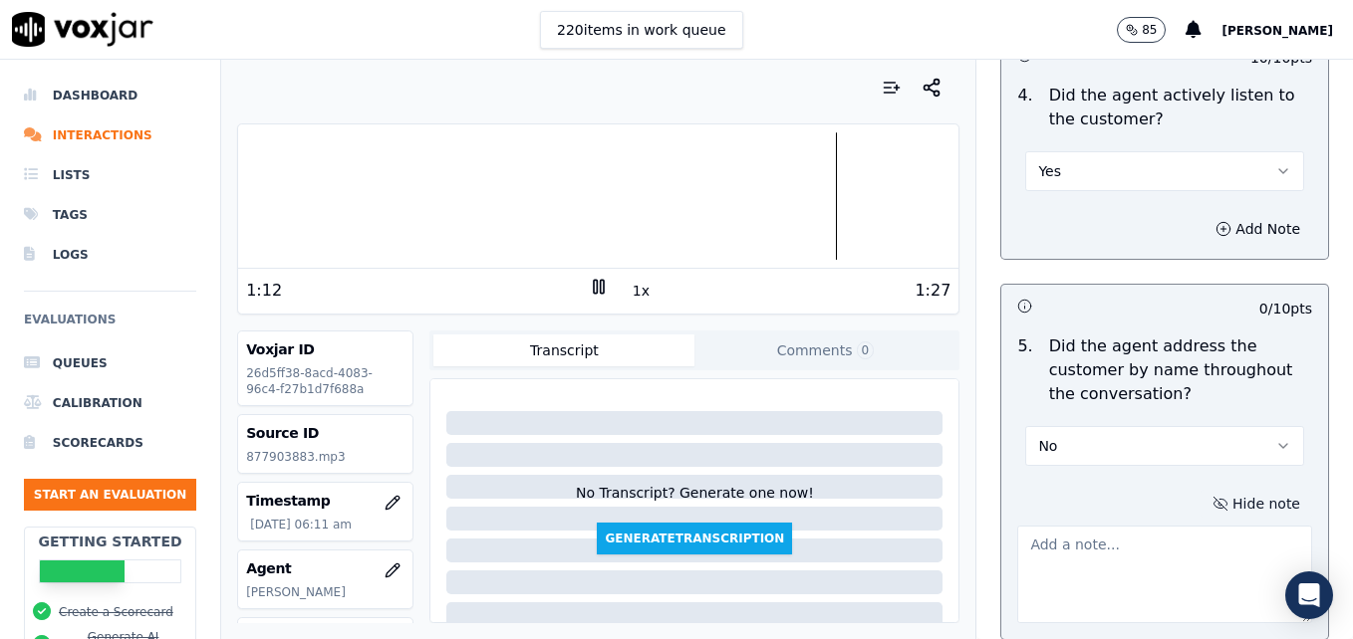
click at [1157, 526] on textarea at bounding box center [1164, 575] width 295 height 98
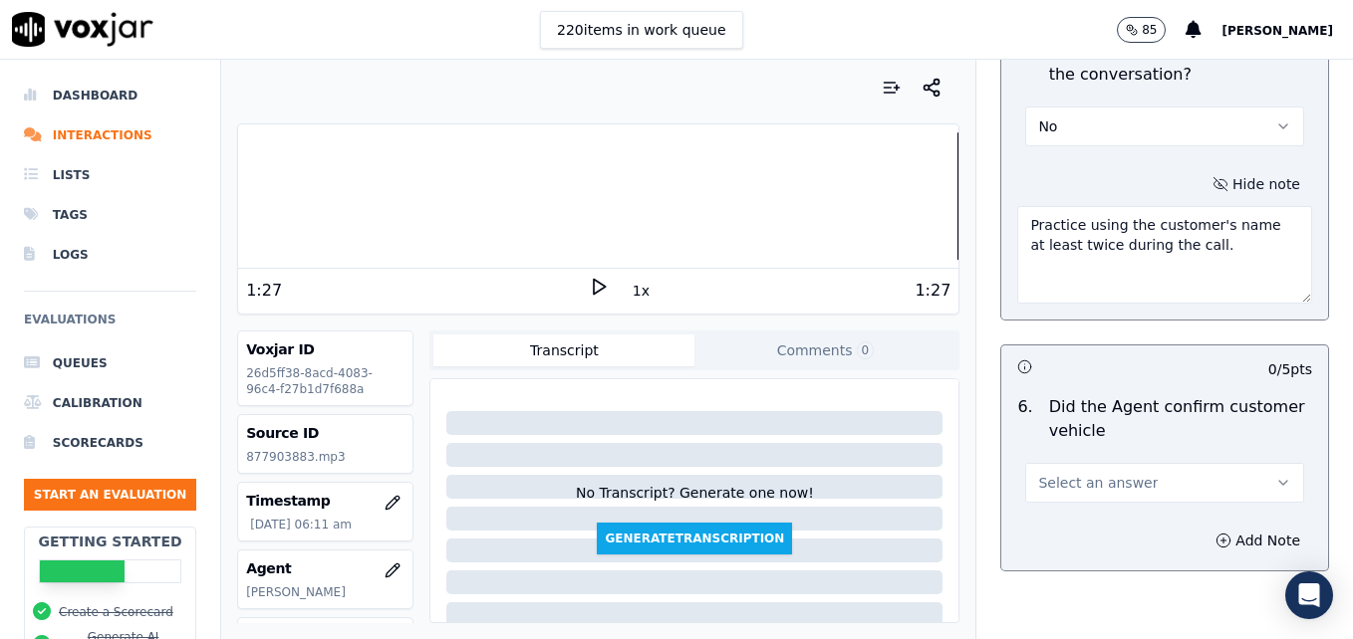
scroll to position [2712, 0]
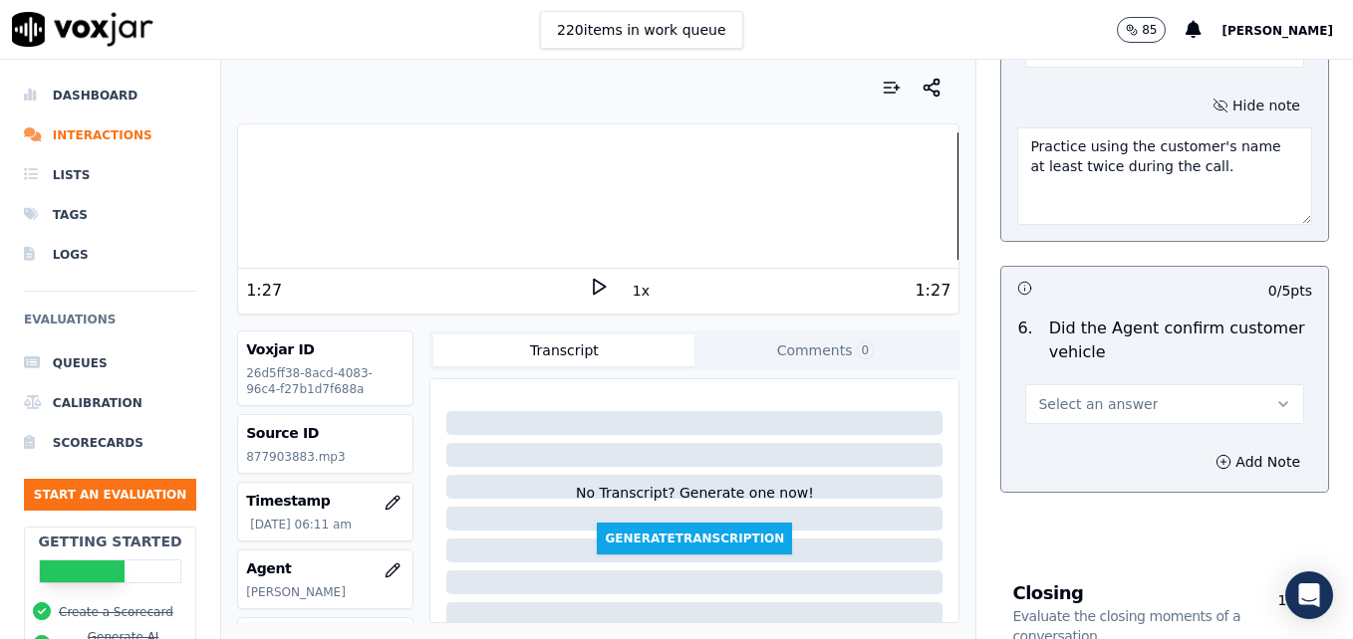
type textarea "Practice using the customer's name at least twice during the call."
click at [1219, 384] on button "Select an answer" at bounding box center [1164, 404] width 279 height 40
click at [1105, 390] on div "Yes" at bounding box center [1132, 378] width 244 height 32
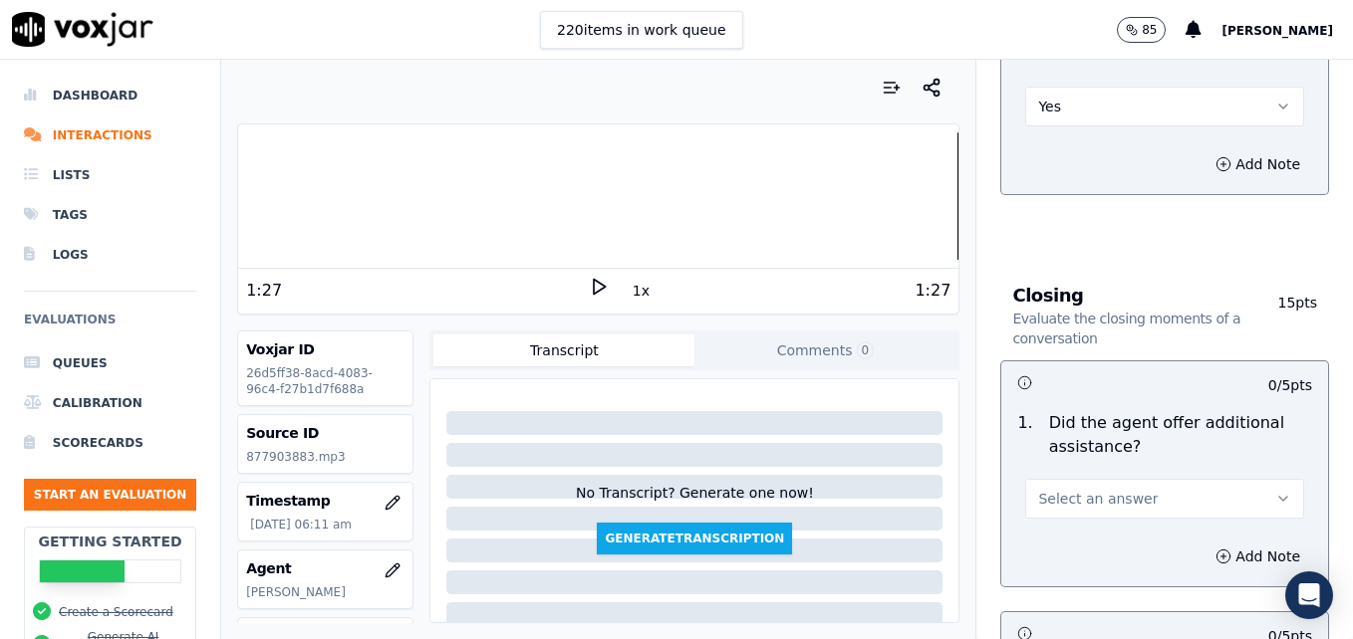
scroll to position [3011, 0]
click at [1275, 490] on icon "button" at bounding box center [1283, 498] width 16 height 16
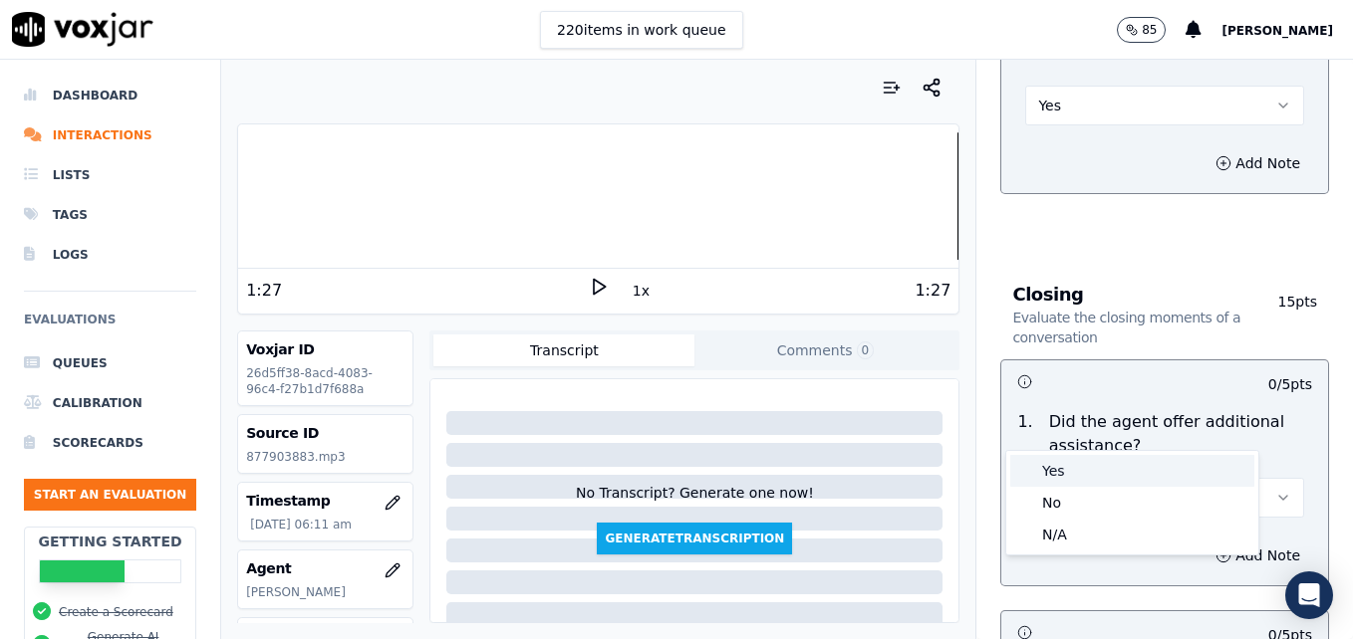
click at [1052, 464] on div "Yes" at bounding box center [1132, 471] width 244 height 32
click at [1215, 548] on icon "button" at bounding box center [1223, 556] width 16 height 16
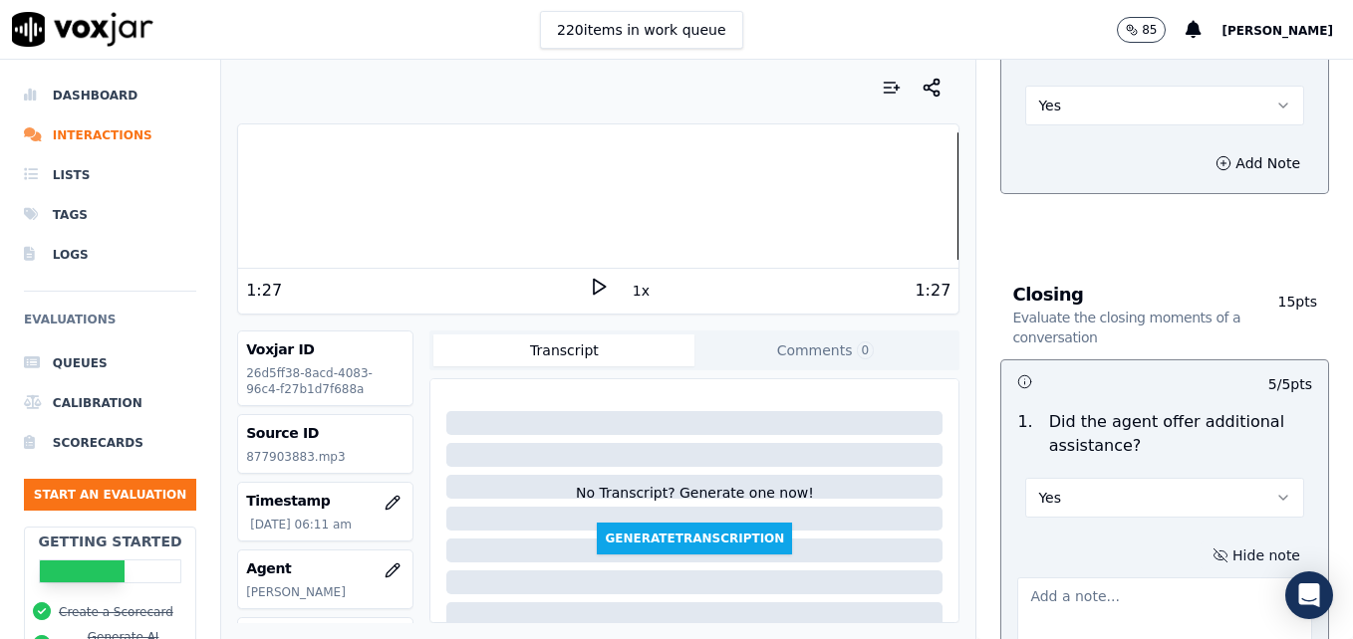
click at [1170, 578] on textarea at bounding box center [1164, 627] width 295 height 98
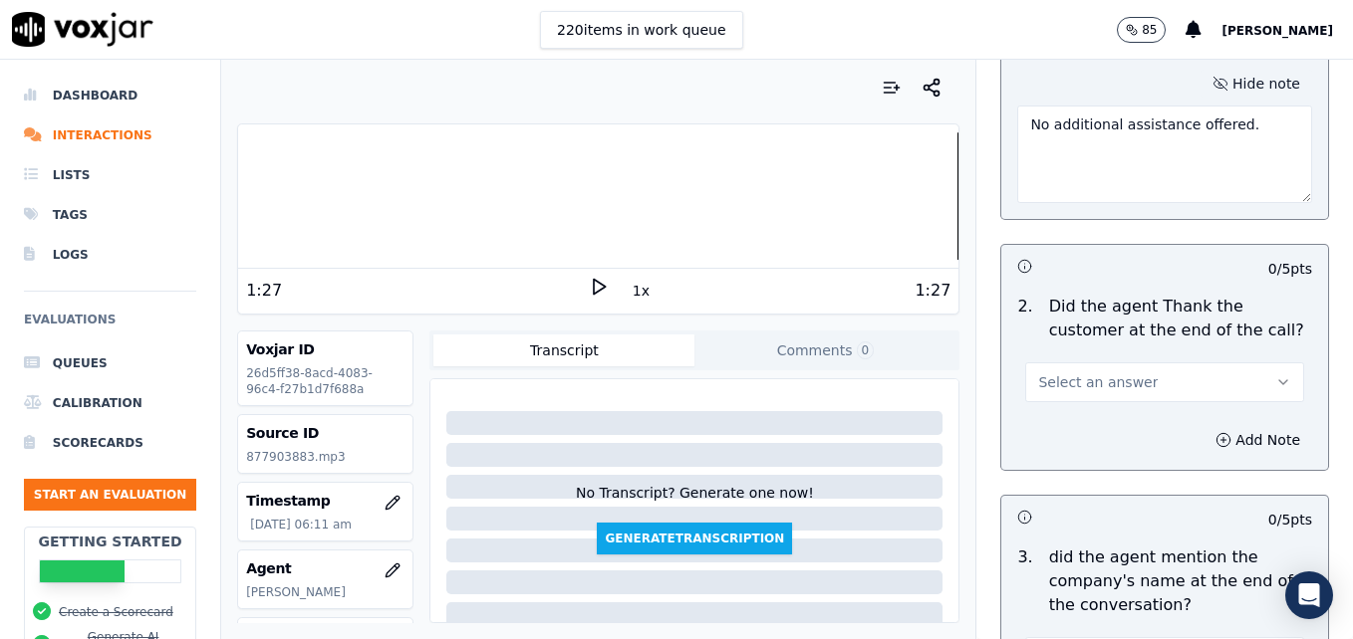
scroll to position [3509, 0]
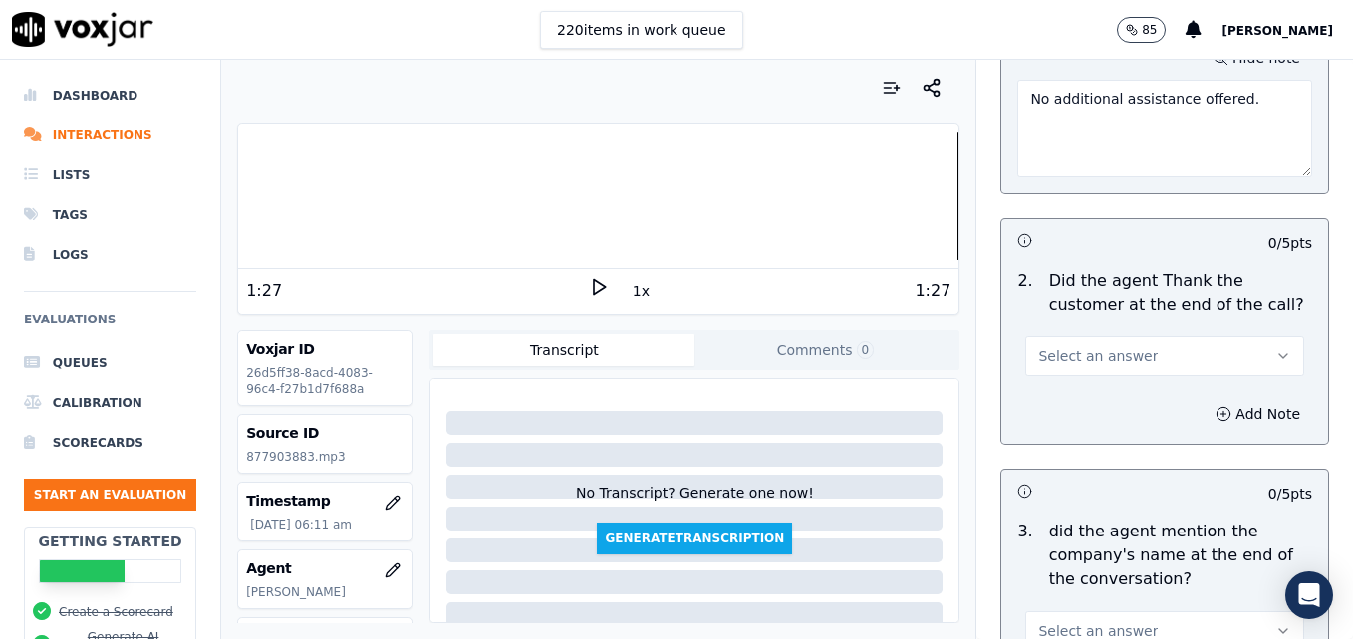
click at [895, 187] on div at bounding box center [598, 195] width 720 height 127
type textarea "No additional assistance offered."
click at [598, 280] on icon at bounding box center [599, 287] width 20 height 20
click at [1229, 337] on button "Select an answer" at bounding box center [1164, 357] width 279 height 40
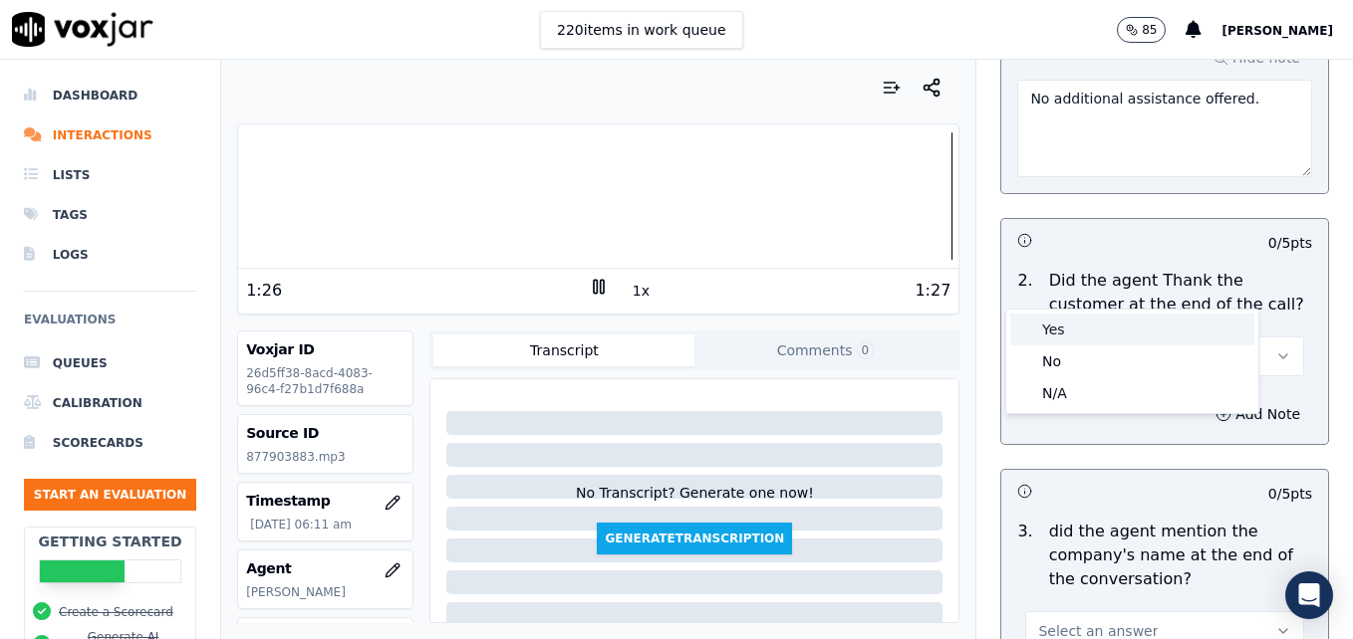
click at [1134, 331] on div "Yes" at bounding box center [1132, 330] width 244 height 32
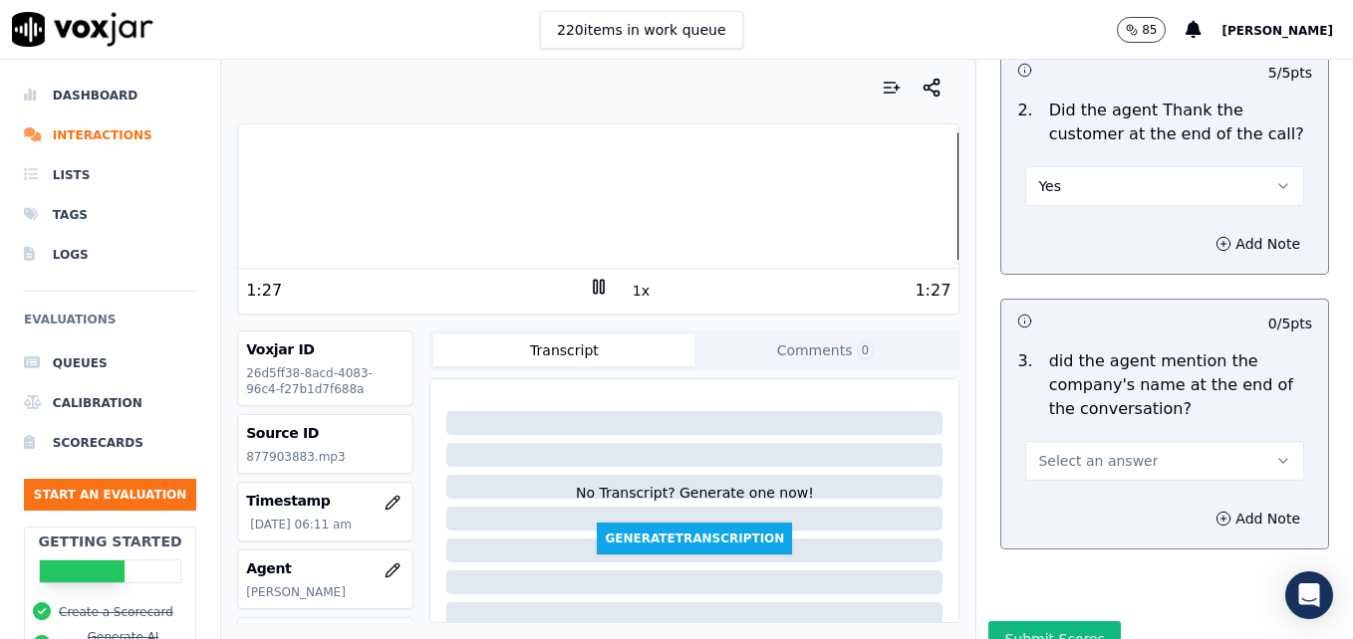
scroll to position [3682, 0]
click at [1235, 438] on button "Select an answer" at bounding box center [1164, 458] width 279 height 40
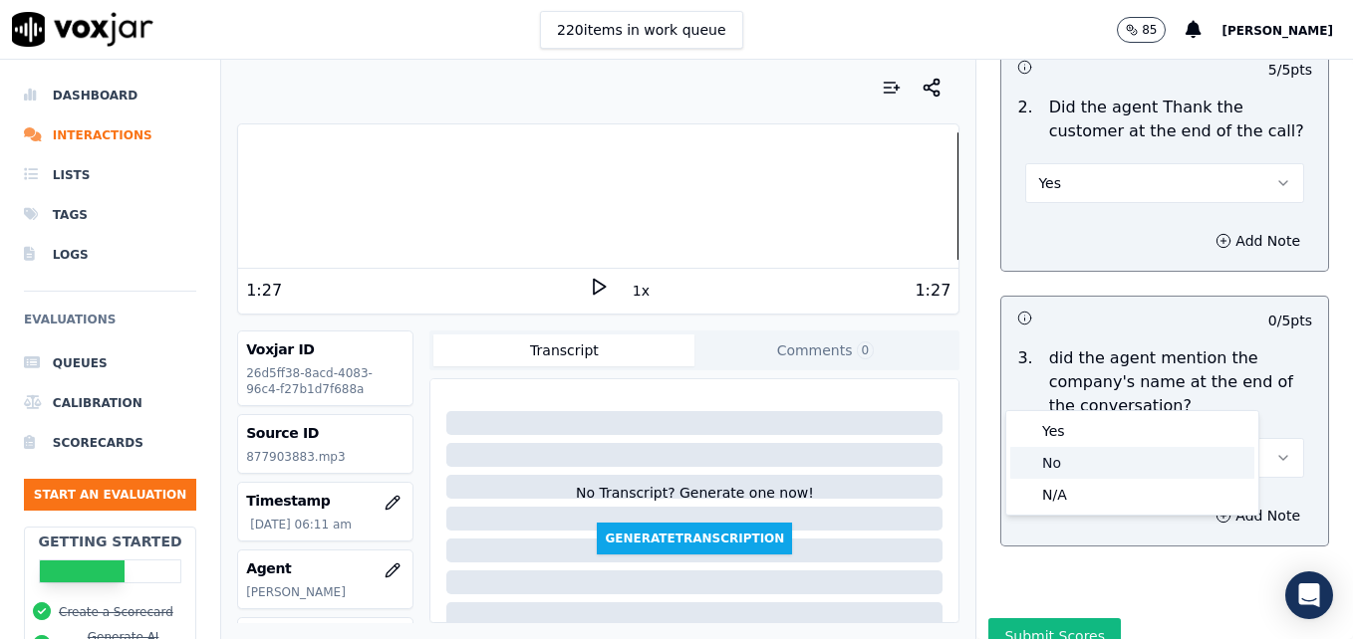
click at [1051, 461] on div "No" at bounding box center [1132, 463] width 244 height 32
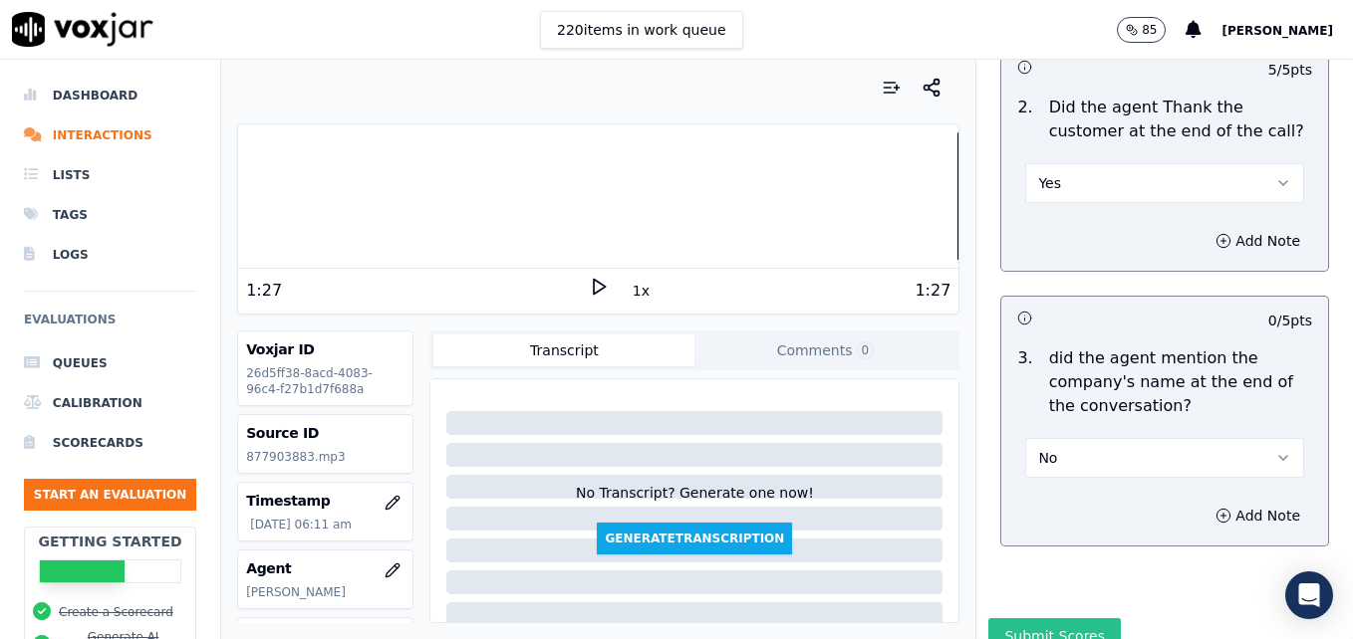
click at [1043, 619] on button "Submit Scores" at bounding box center [1054, 637] width 132 height 36
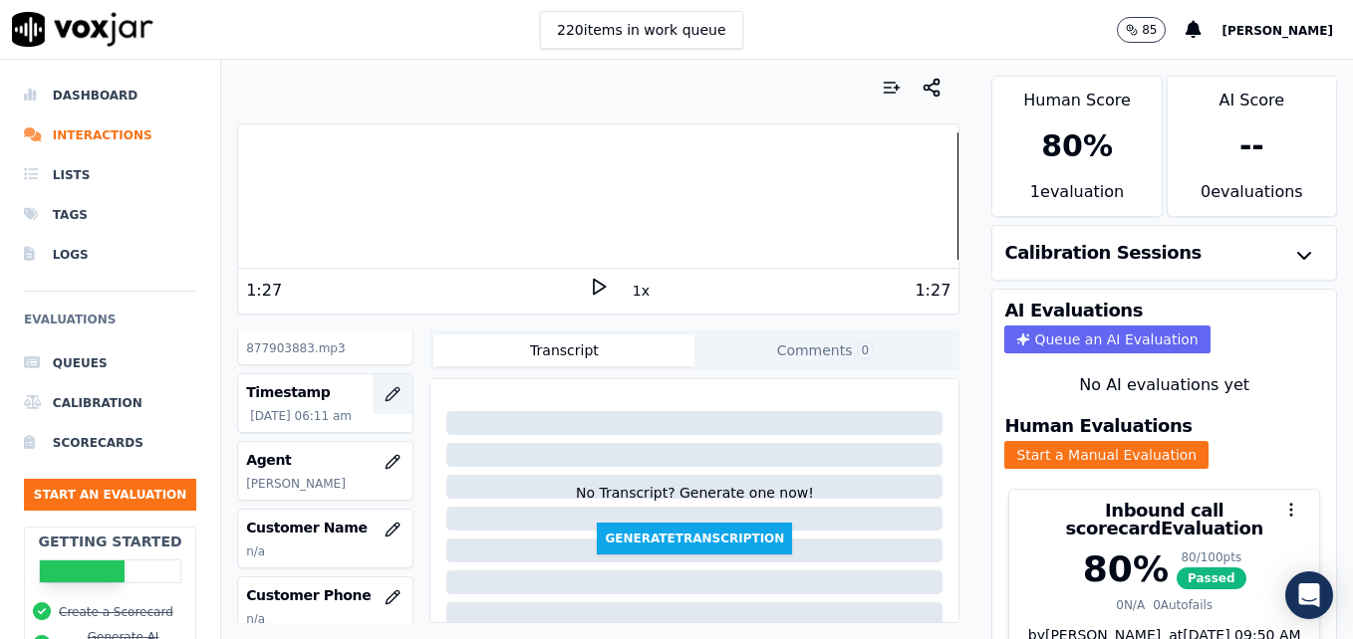
scroll to position [0, 0]
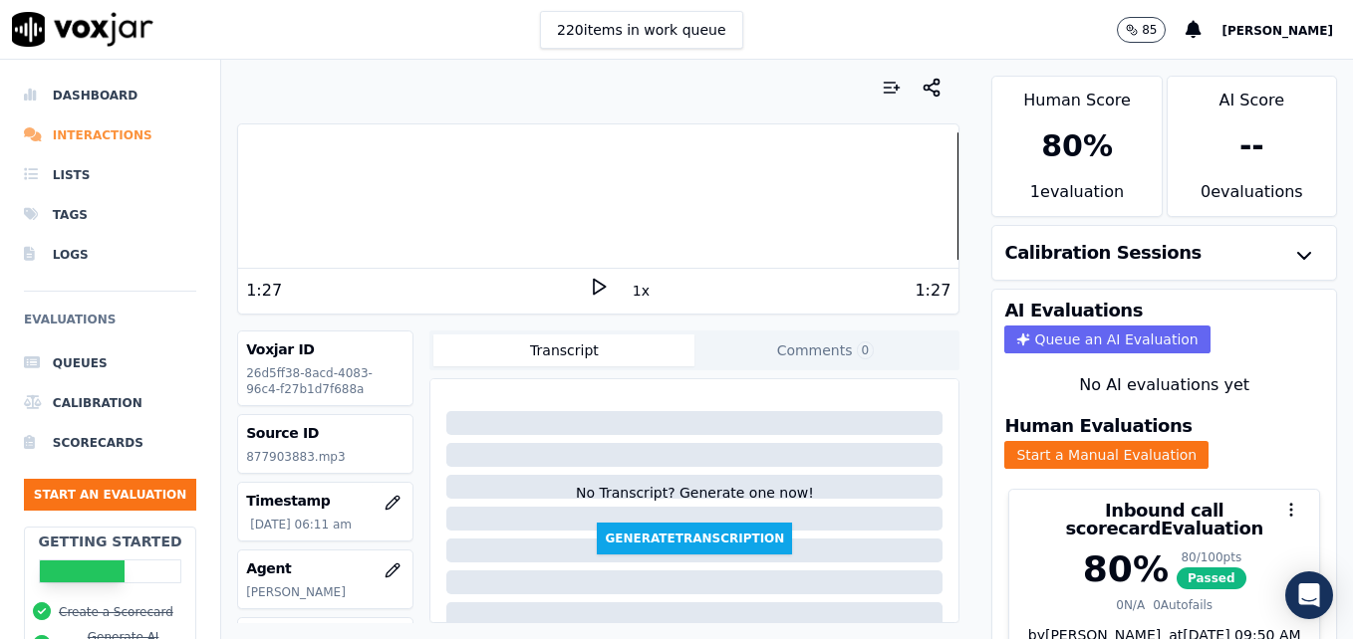
click at [114, 138] on li "Interactions" at bounding box center [110, 136] width 172 height 40
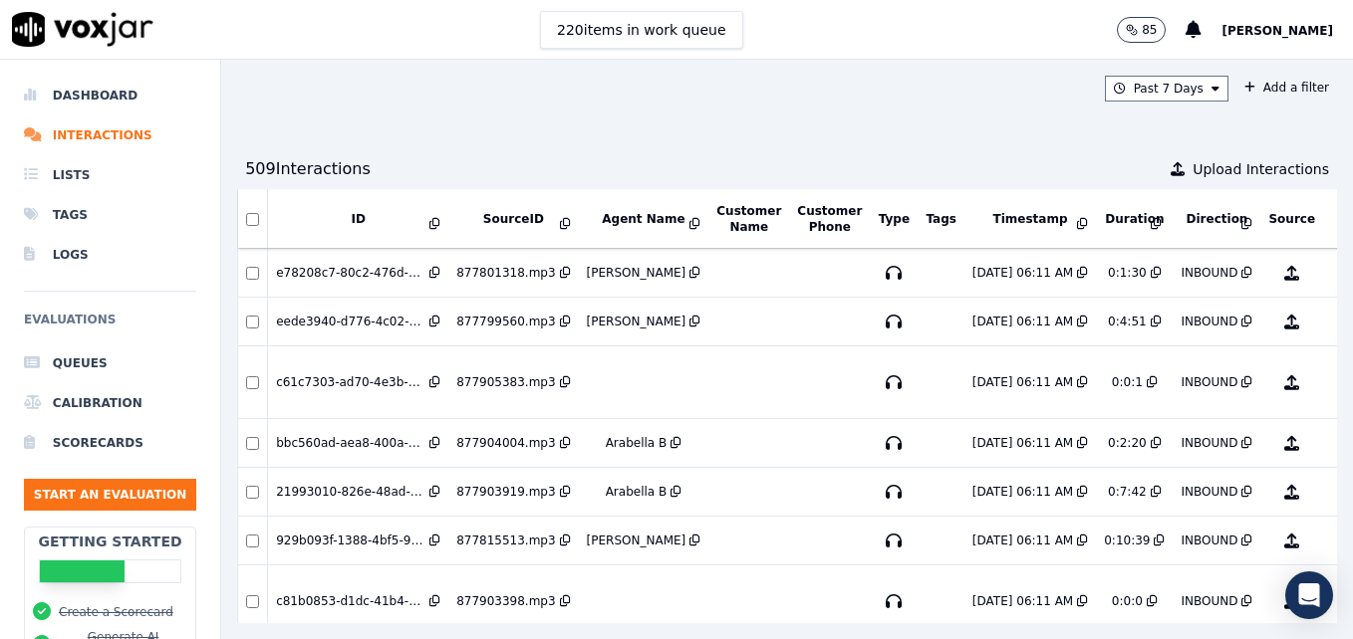
scroll to position [398, 0]
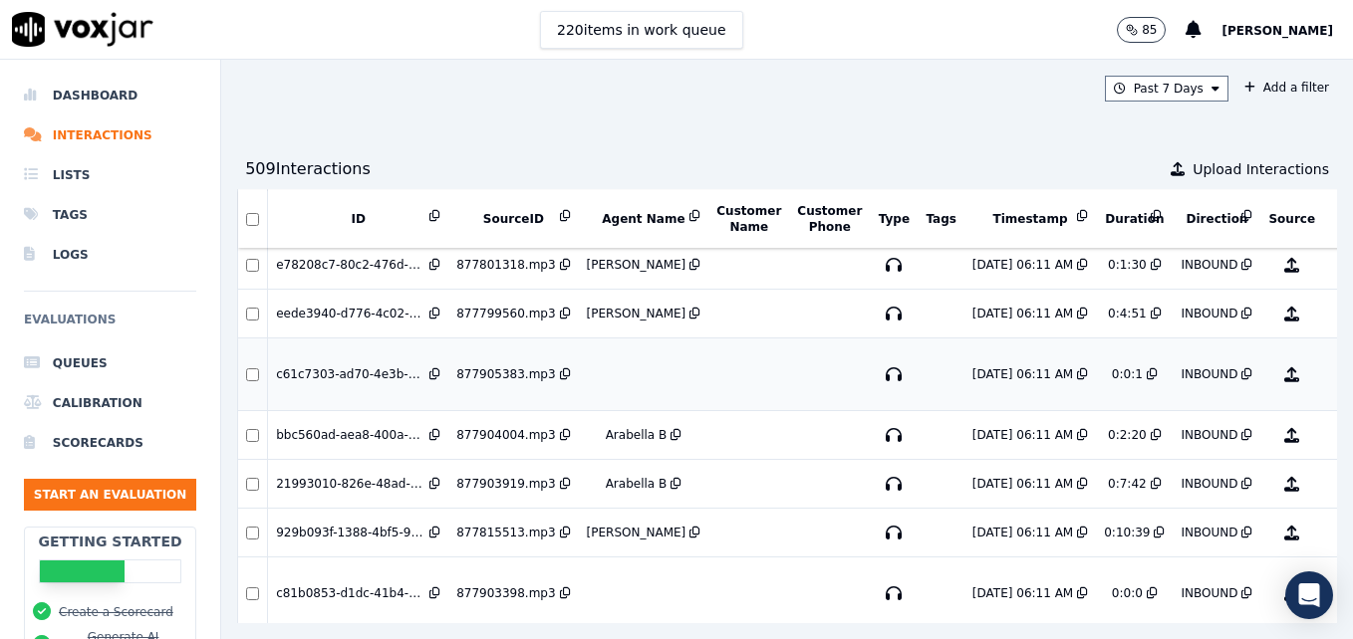
click at [1331, 372] on button "No Evaluation Yet" at bounding box center [1370, 375] width 79 height 56
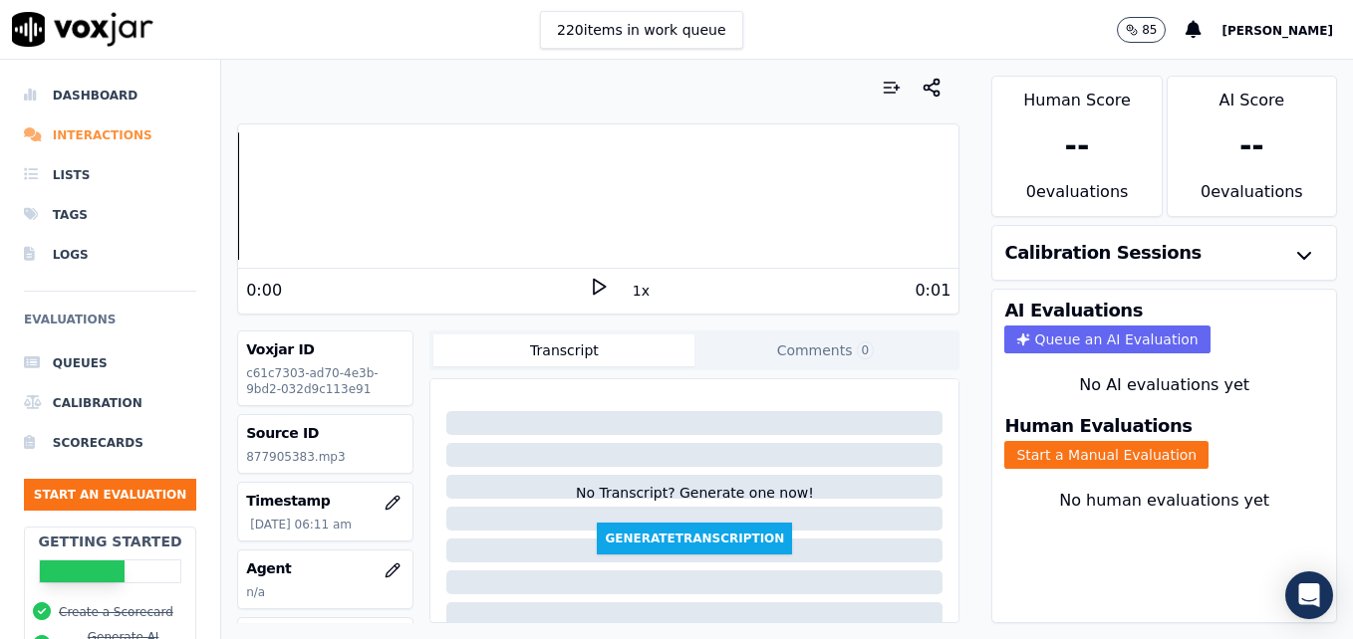
click at [82, 127] on li "Interactions" at bounding box center [110, 136] width 172 height 40
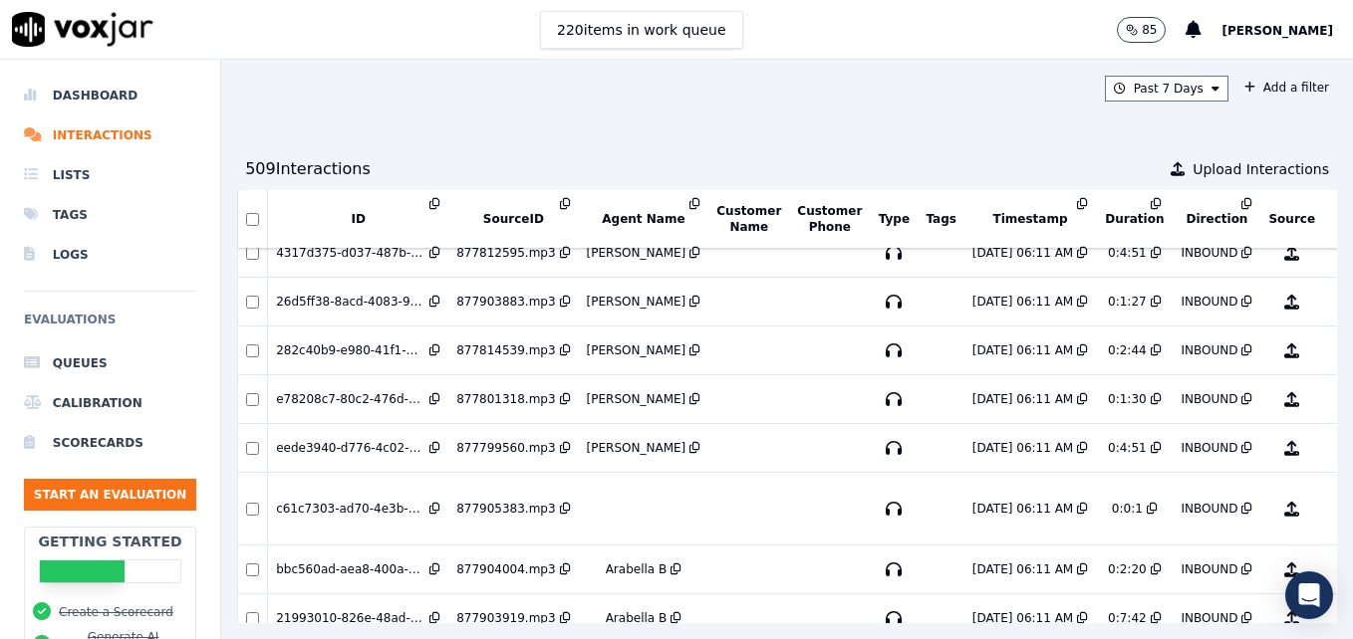
scroll to position [299, 0]
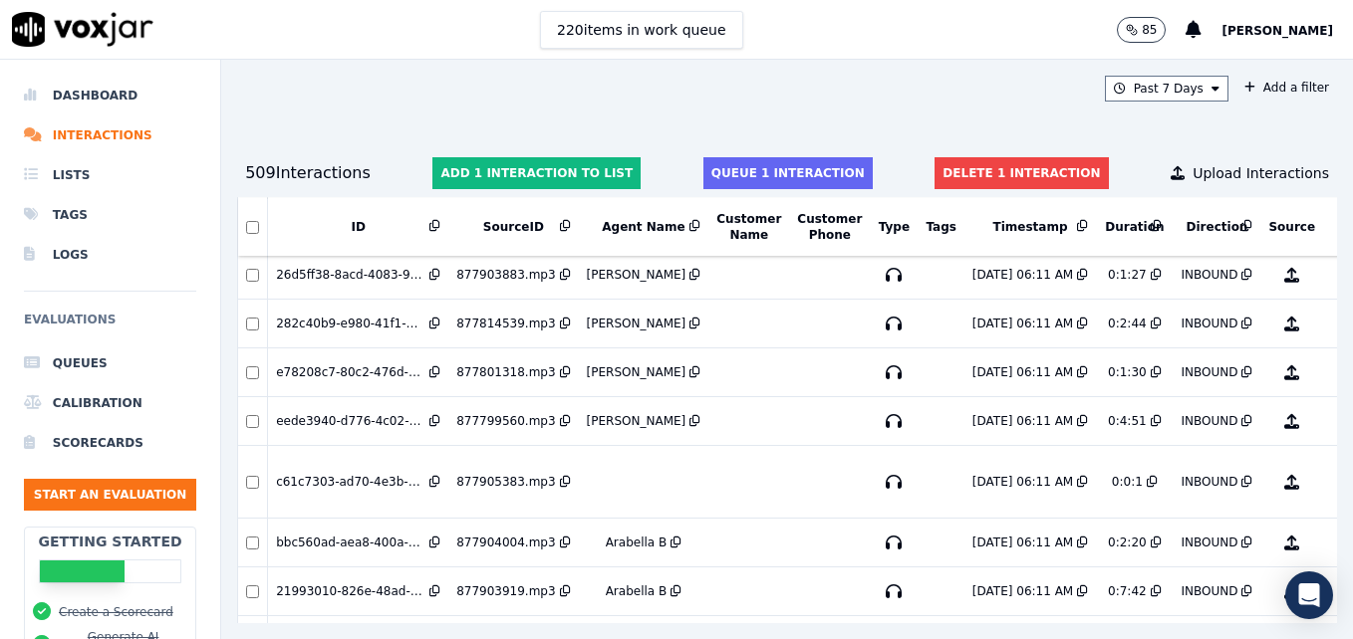
click at [961, 155] on div "509 Interaction s Add 1 interaction to list Queue 1 interaction Delete 1 intera…" at bounding box center [787, 173] width 1100 height 48
click at [972, 169] on button "Delete 1 interaction" at bounding box center [1020, 173] width 173 height 32
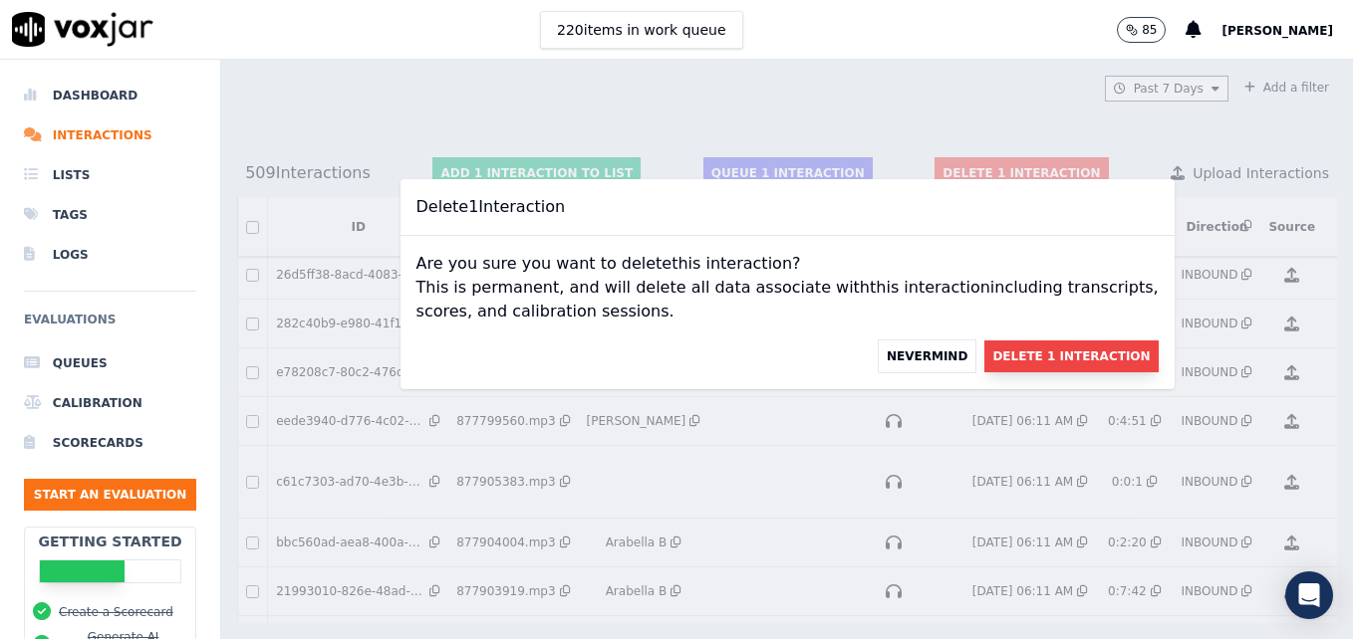
click at [999, 359] on button "Delete 1 Interaction" at bounding box center [1070, 357] width 173 height 32
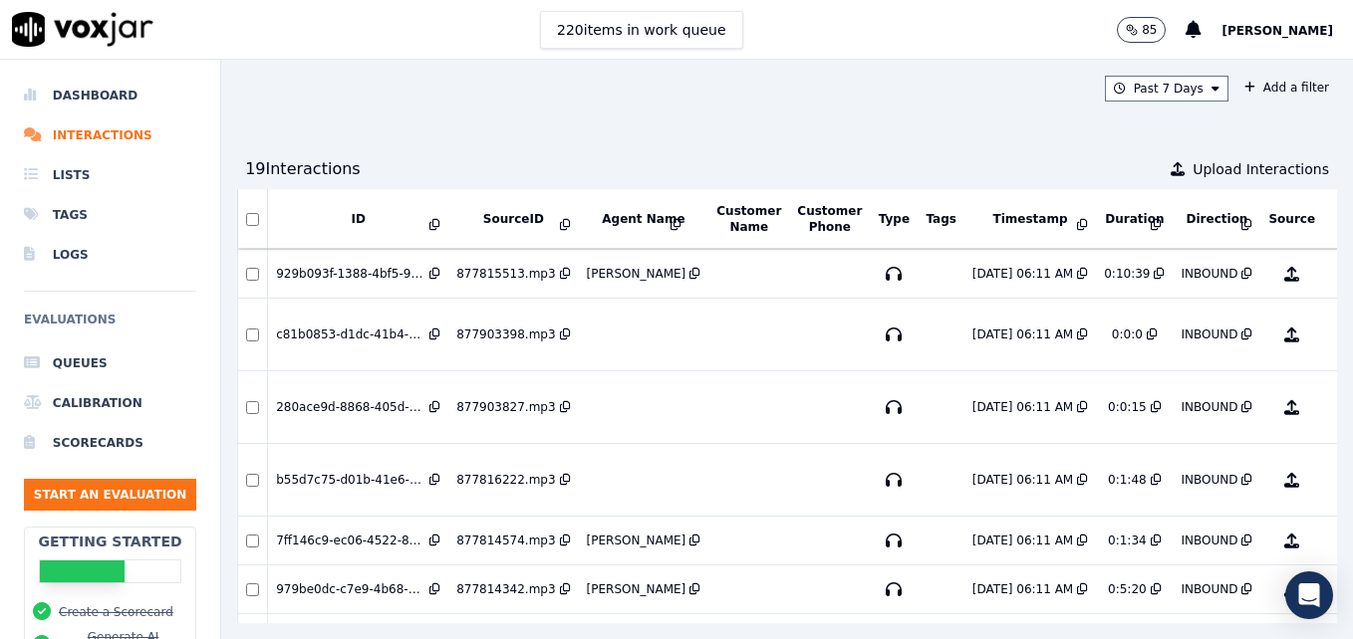
scroll to position [495, 0]
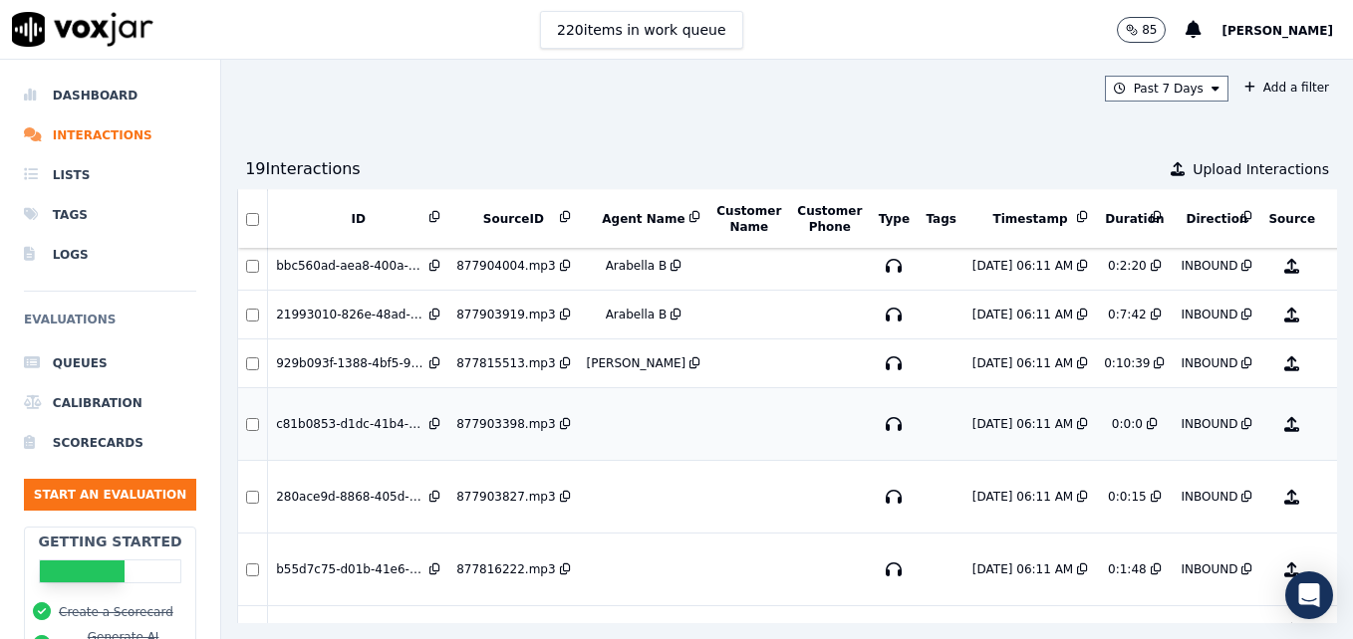
click at [1331, 416] on button "No Evaluation Yet" at bounding box center [1370, 424] width 79 height 56
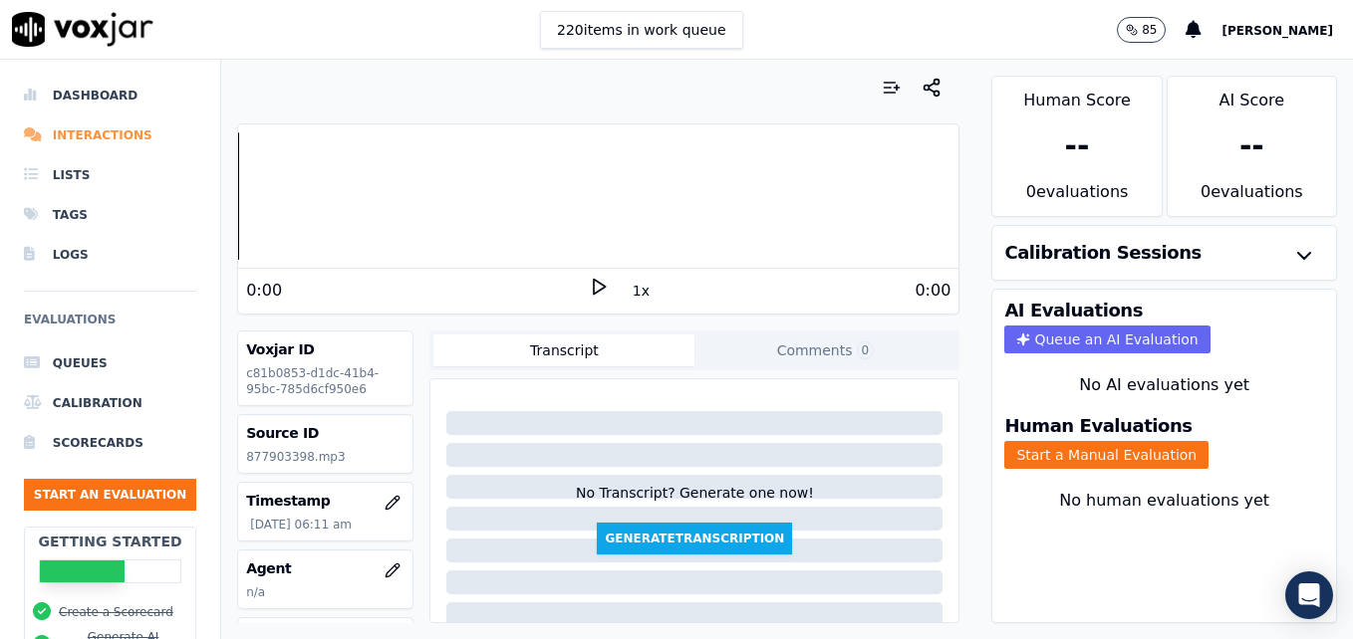
click at [78, 135] on li "Interactions" at bounding box center [110, 136] width 172 height 40
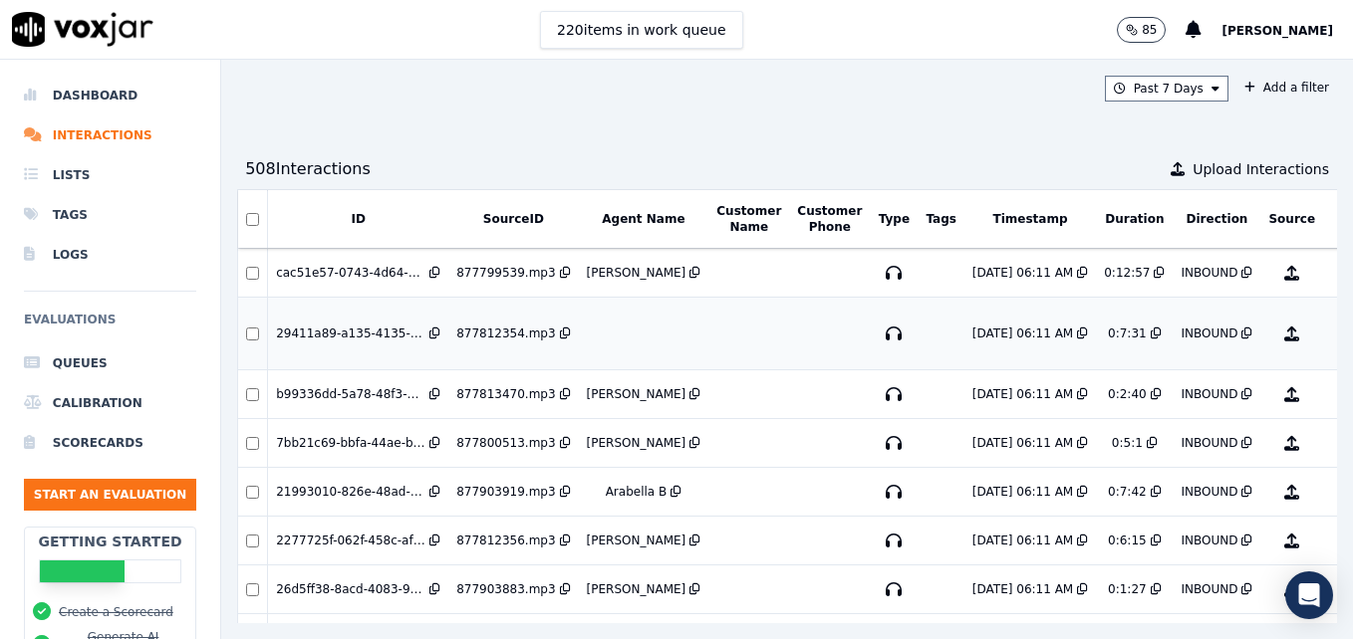
click at [1331, 331] on button "No Evaluation Yet" at bounding box center [1370, 334] width 79 height 56
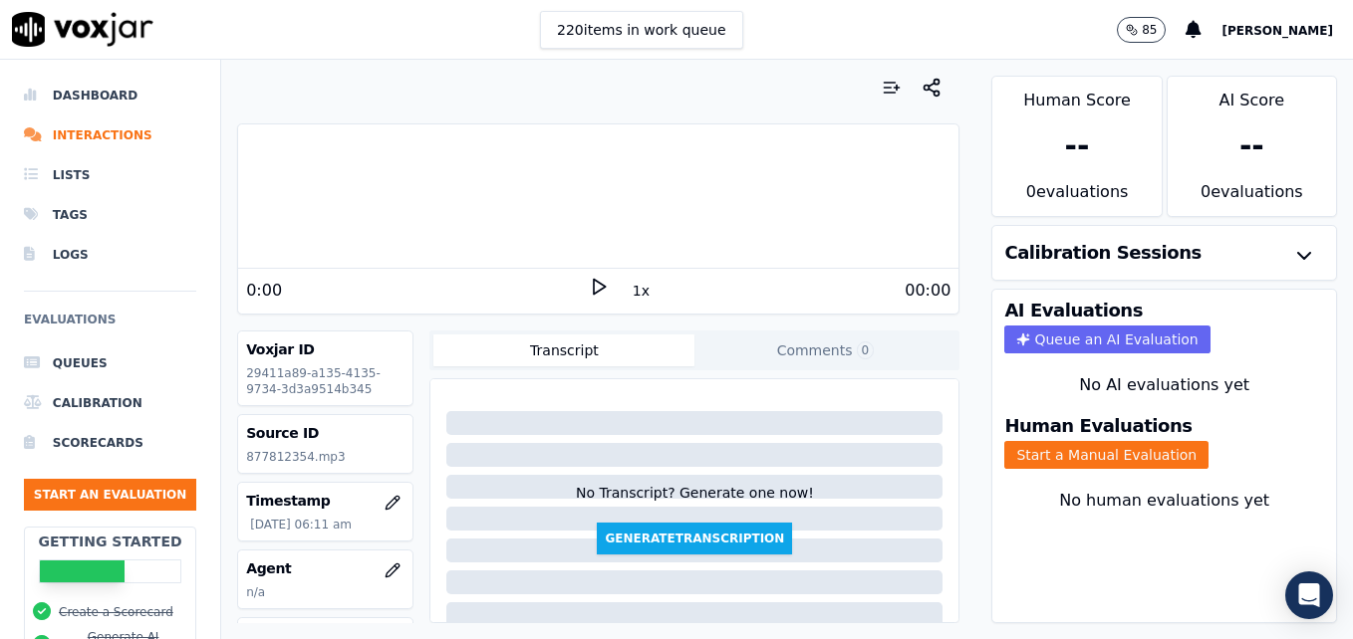
click at [589, 287] on icon at bounding box center [599, 287] width 20 height 20
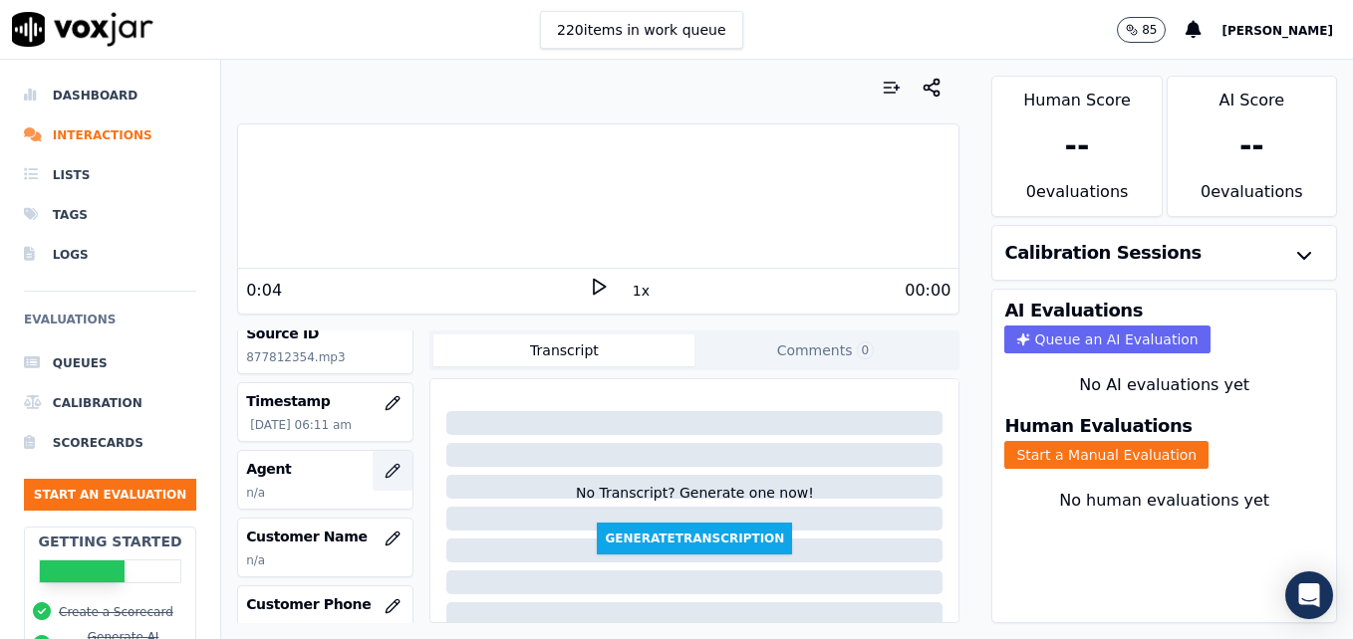
click at [384, 471] on icon "button" at bounding box center [392, 471] width 16 height 16
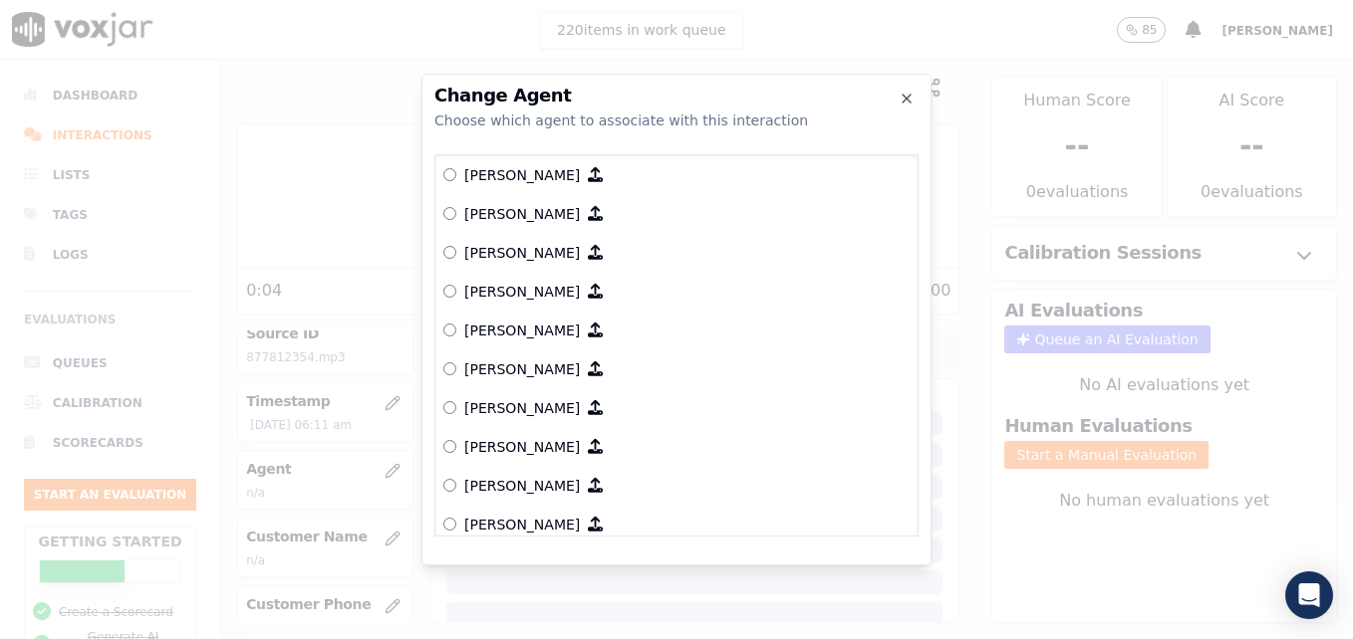
scroll to position [1319, 0]
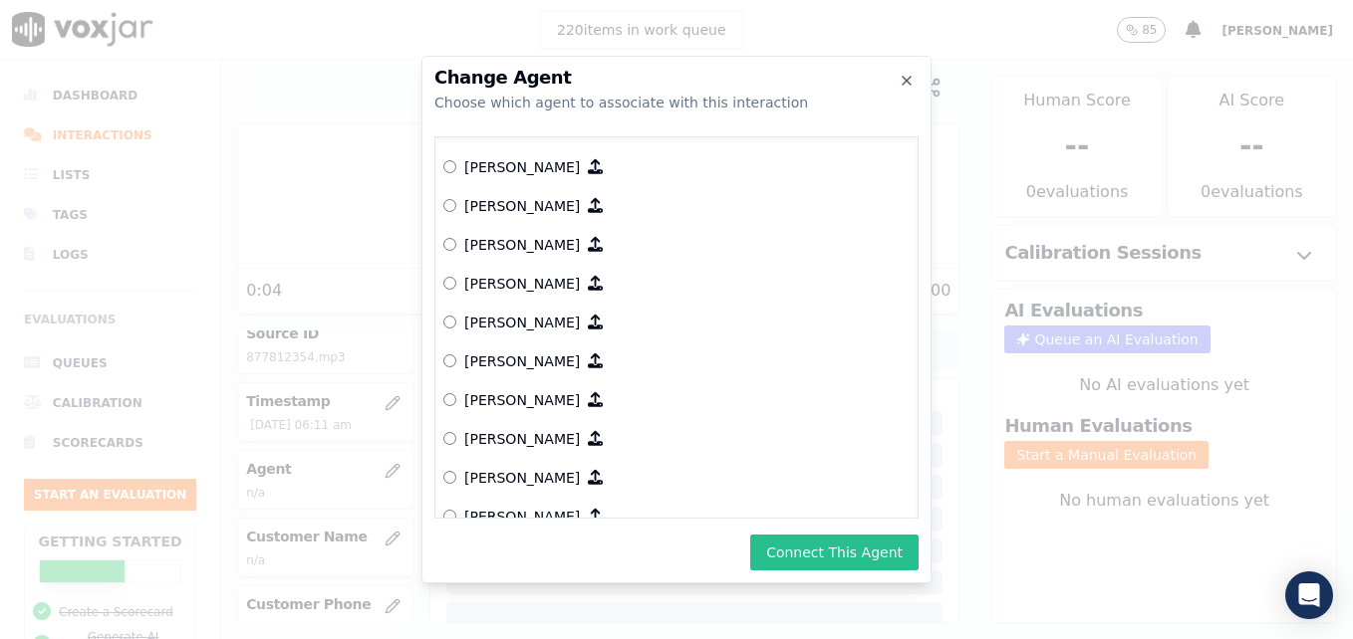
click at [842, 549] on button "Connect This Agent" at bounding box center [834, 553] width 168 height 36
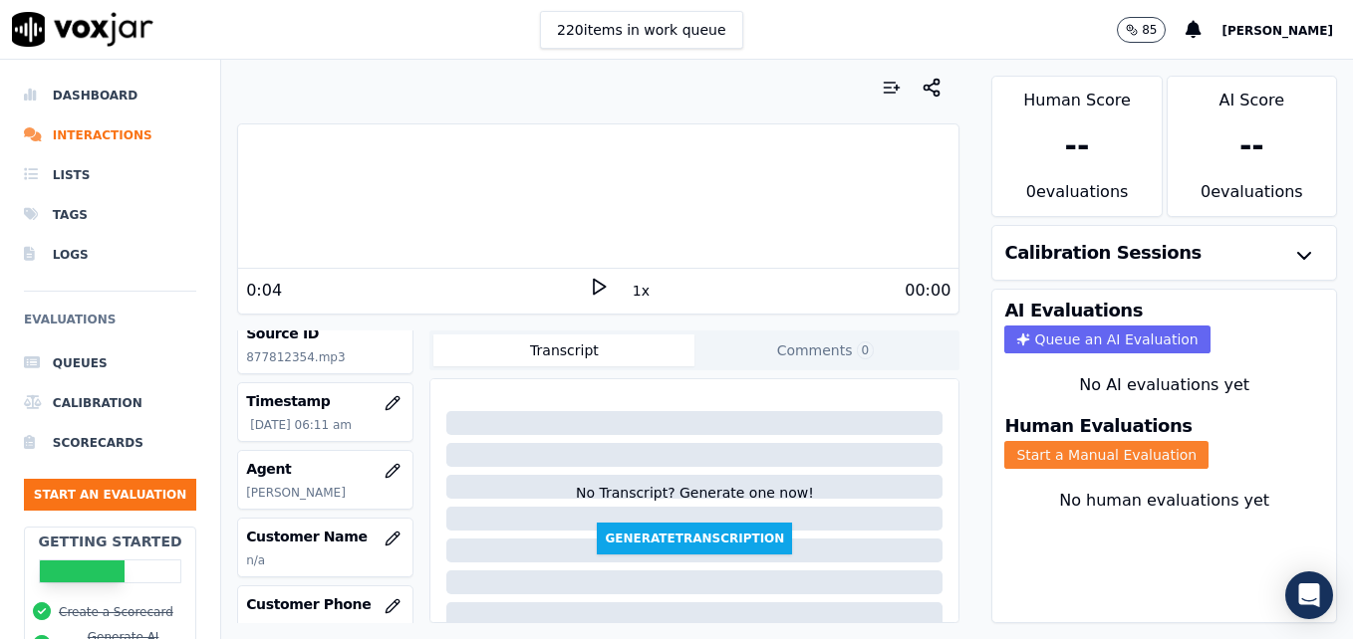
click at [1050, 454] on button "Start a Manual Evaluation" at bounding box center [1106, 455] width 204 height 28
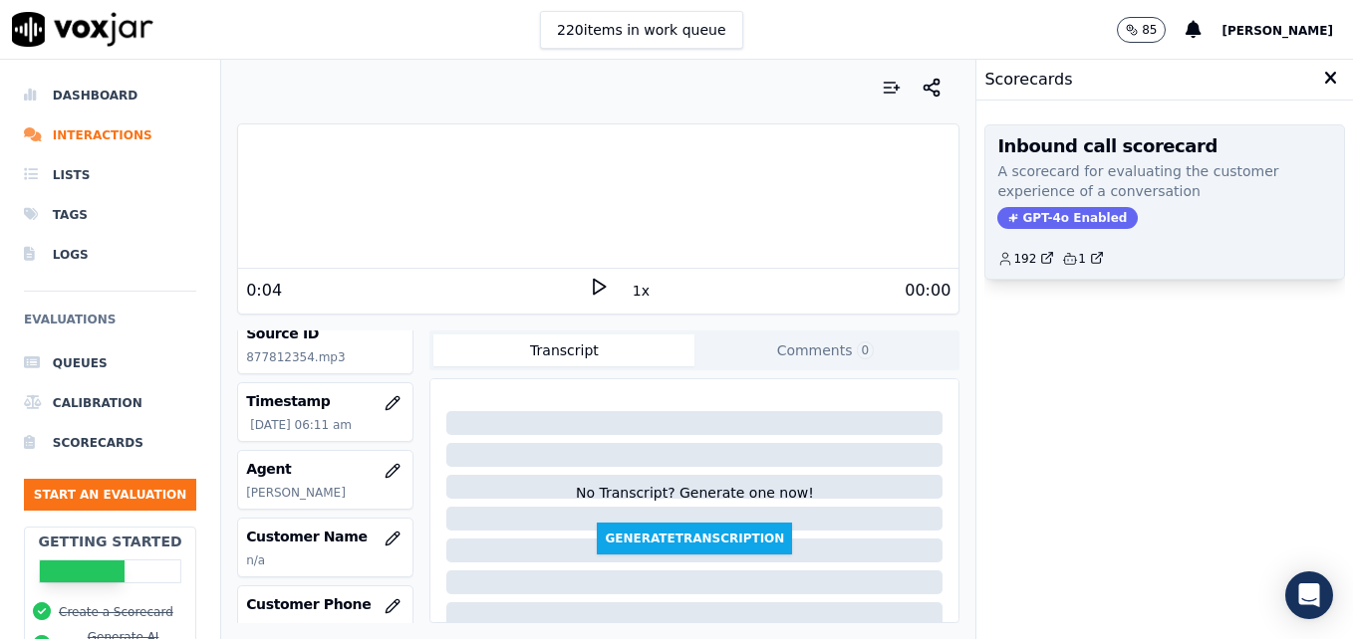
click at [1055, 215] on span "GPT-4o Enabled" at bounding box center [1067, 218] width 140 height 22
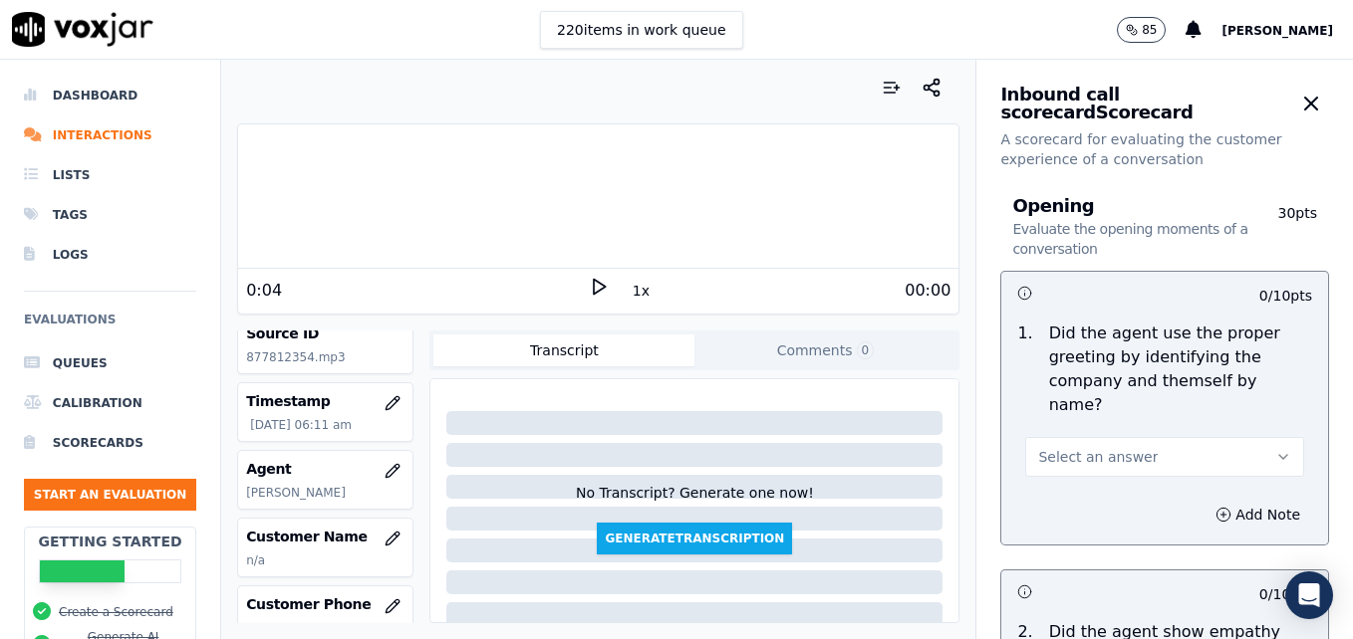
click at [244, 266] on div "Your browser does not support the audio element." at bounding box center [598, 197] width 720 height 144
click at [589, 289] on icon at bounding box center [599, 287] width 20 height 20
click at [247, 269] on div "0:05 1x 00:00" at bounding box center [598, 290] width 720 height 43
click at [242, 269] on div "0:06 1x 00:00" at bounding box center [598, 290] width 720 height 43
click at [237, 263] on div "Your browser does not support the audio element. 0:07 1x 00:00" at bounding box center [598, 219] width 722 height 191
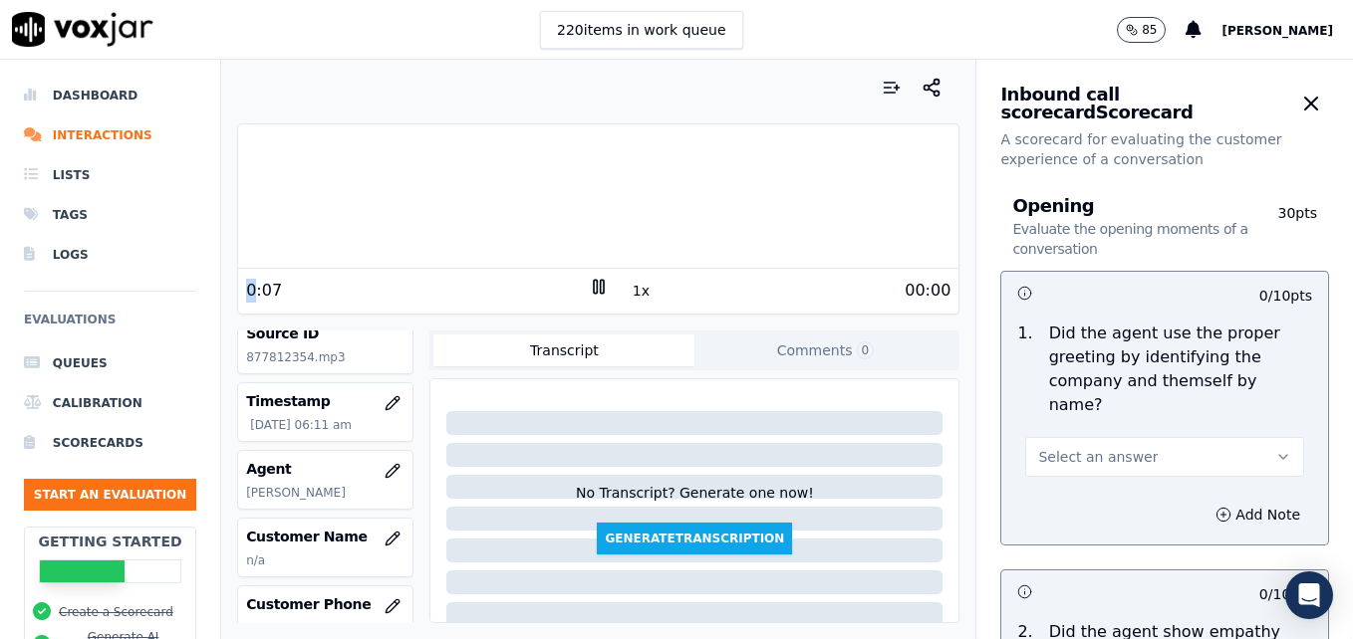
click at [237, 263] on div "Your browser does not support the audio element. 0:07 1x 00:00" at bounding box center [598, 219] width 722 height 191
drag, startPoint x: 236, startPoint y: 263, endPoint x: 263, endPoint y: 264, distance: 26.9
click at [263, 264] on div "Your browser does not support the audio element." at bounding box center [598, 197] width 720 height 144
drag, startPoint x: 1227, startPoint y: 436, endPoint x: 1196, endPoint y: 448, distance: 33.1
click at [1226, 437] on button "Select an answer" at bounding box center [1164, 457] width 279 height 40
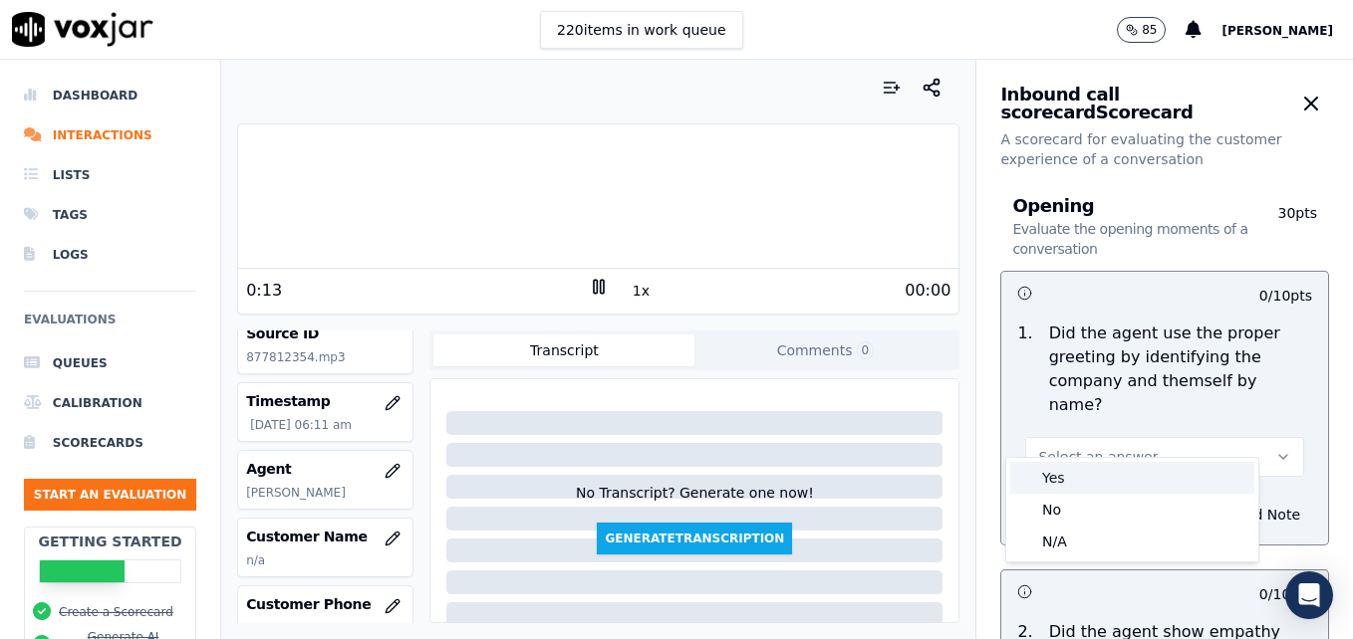
click at [1098, 481] on div "Yes" at bounding box center [1132, 478] width 244 height 32
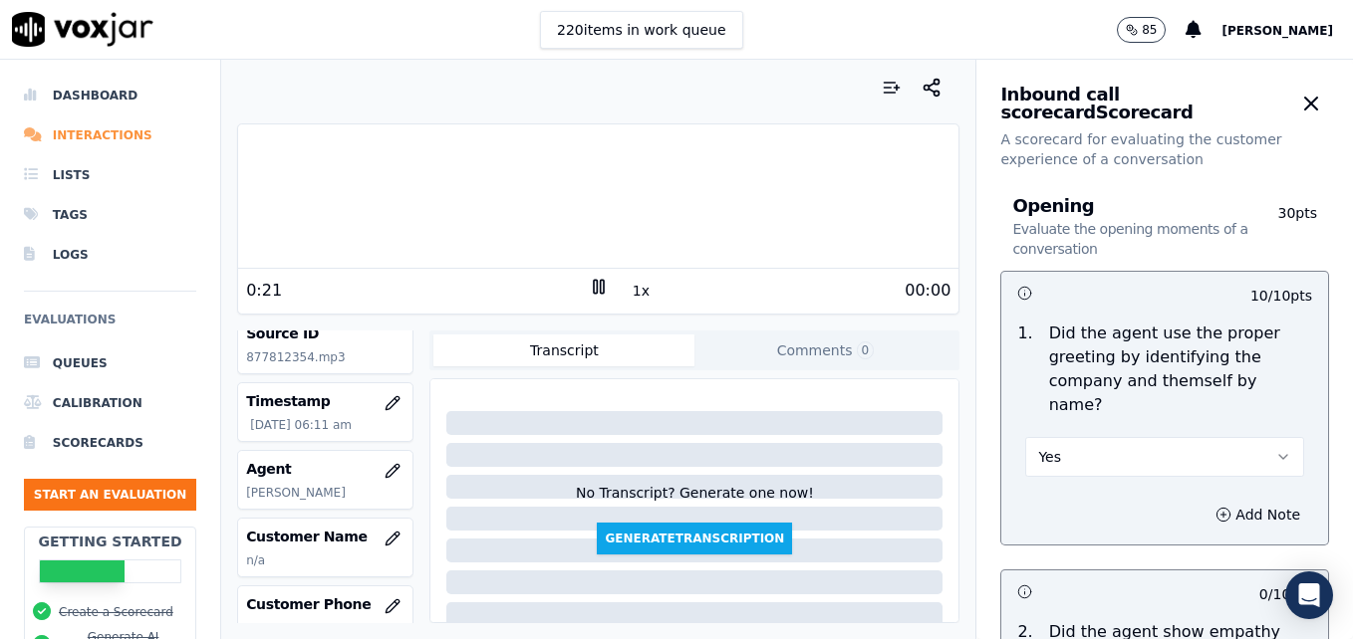
click at [115, 135] on li "Interactions" at bounding box center [110, 136] width 172 height 40
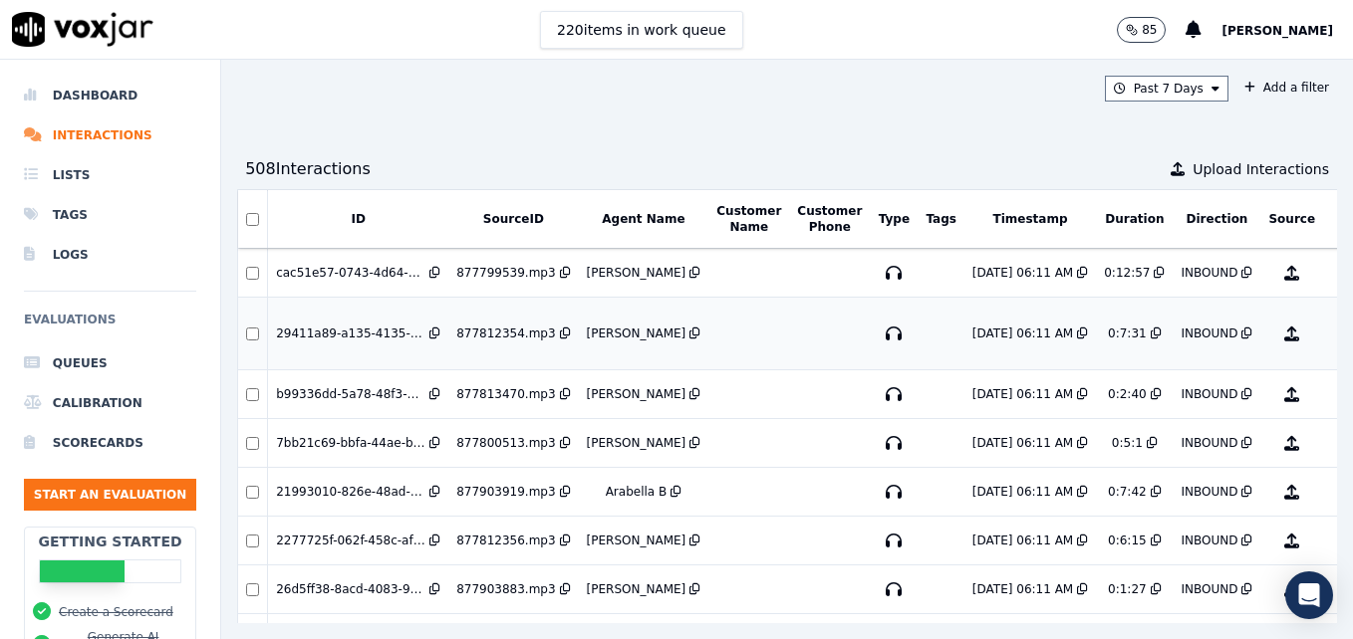
click at [1331, 334] on button "No Evaluation Yet" at bounding box center [1370, 334] width 79 height 56
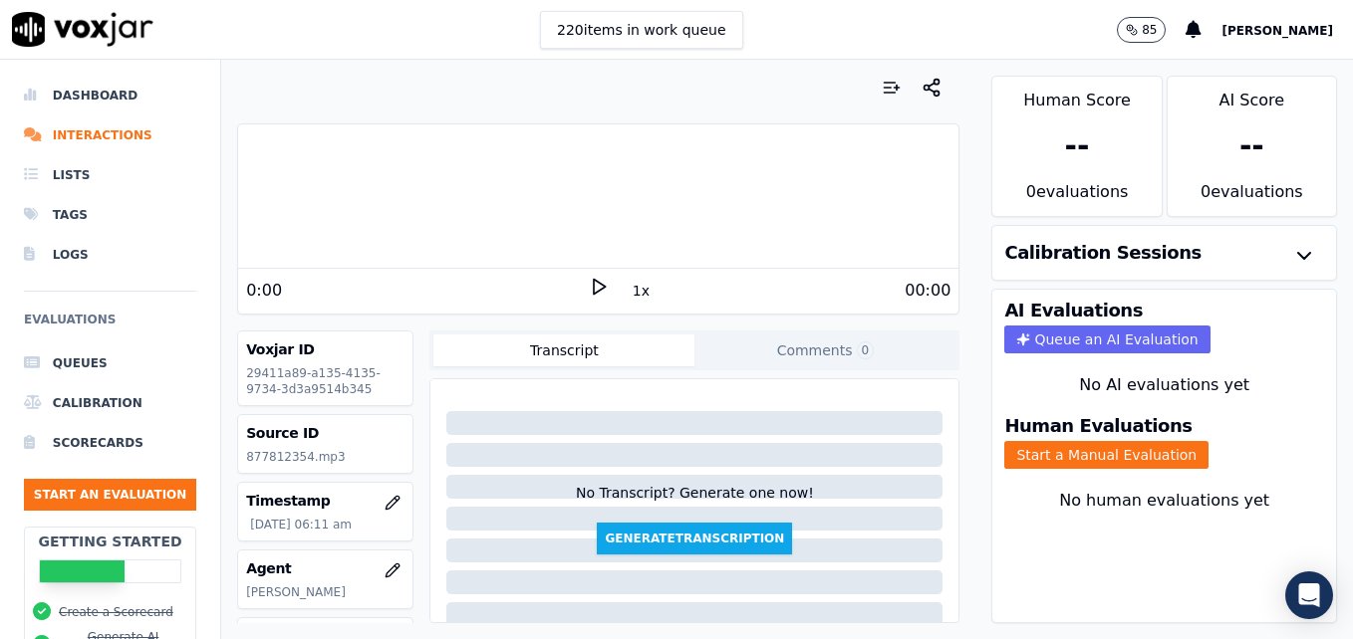
click at [591, 283] on icon at bounding box center [599, 287] width 20 height 20
click at [1046, 458] on button "Start a Manual Evaluation" at bounding box center [1106, 455] width 204 height 28
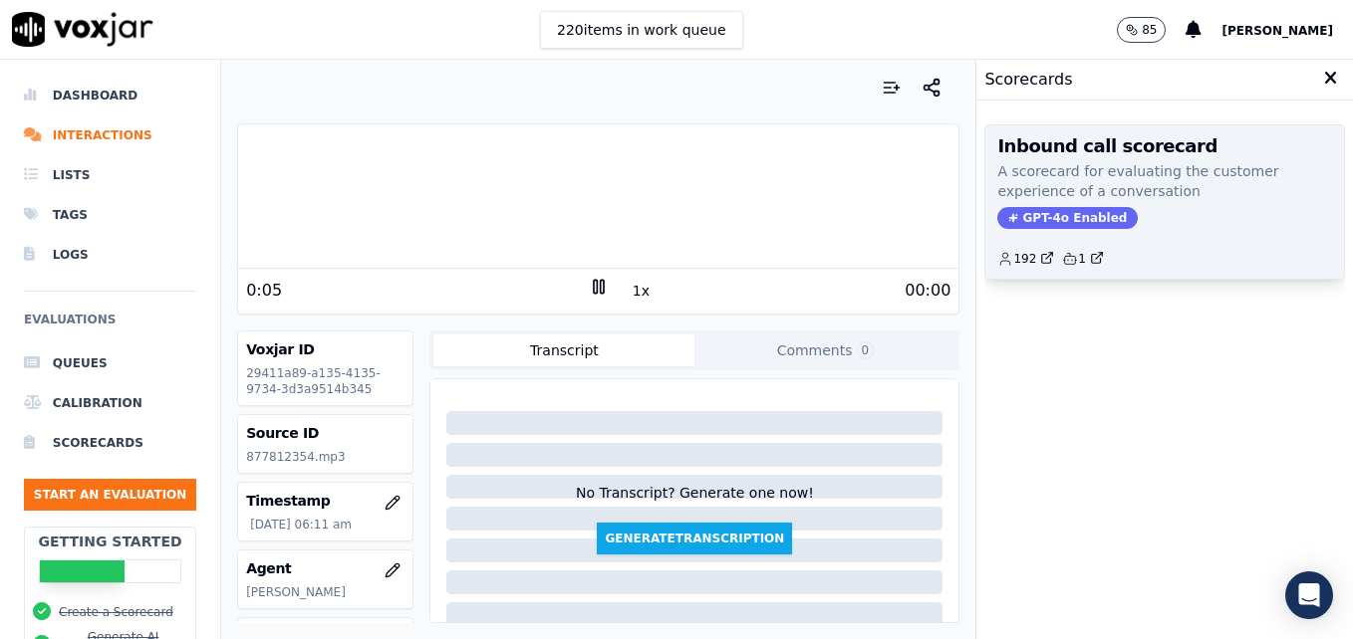
click at [1058, 216] on span "GPT-4o Enabled" at bounding box center [1067, 218] width 140 height 22
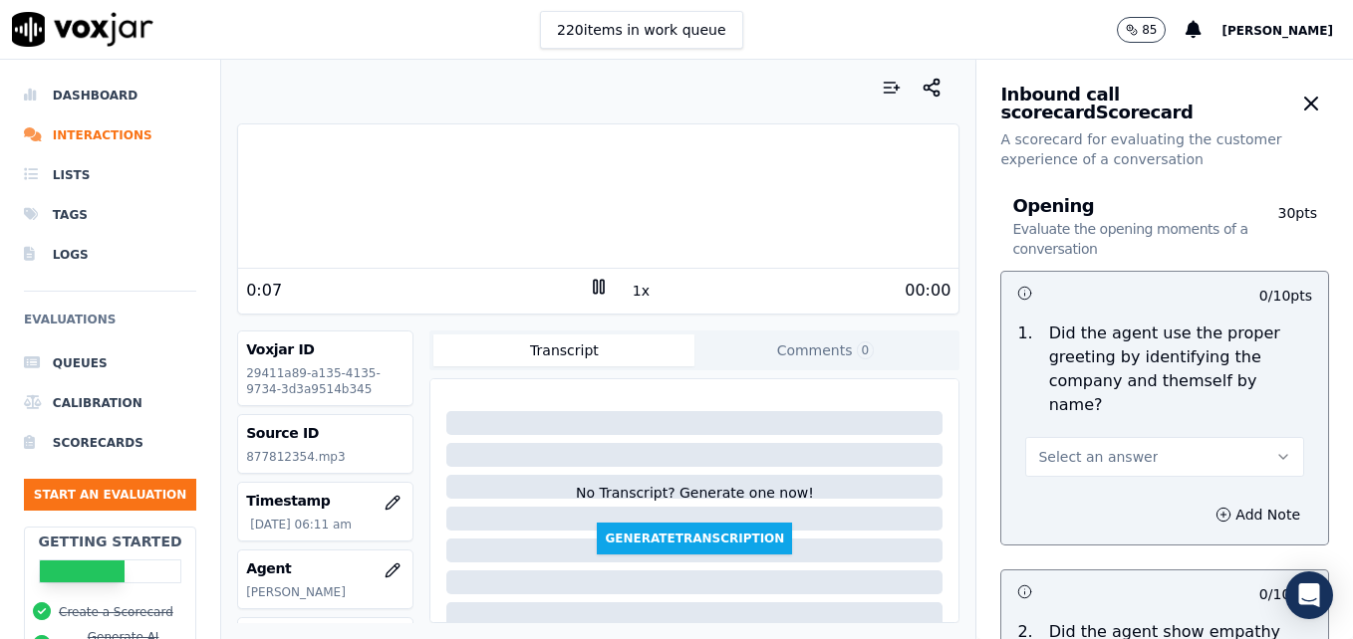
drag, startPoint x: 1234, startPoint y: 434, endPoint x: 1211, endPoint y: 438, distance: 23.3
click at [1275, 449] on icon "button" at bounding box center [1283, 457] width 16 height 16
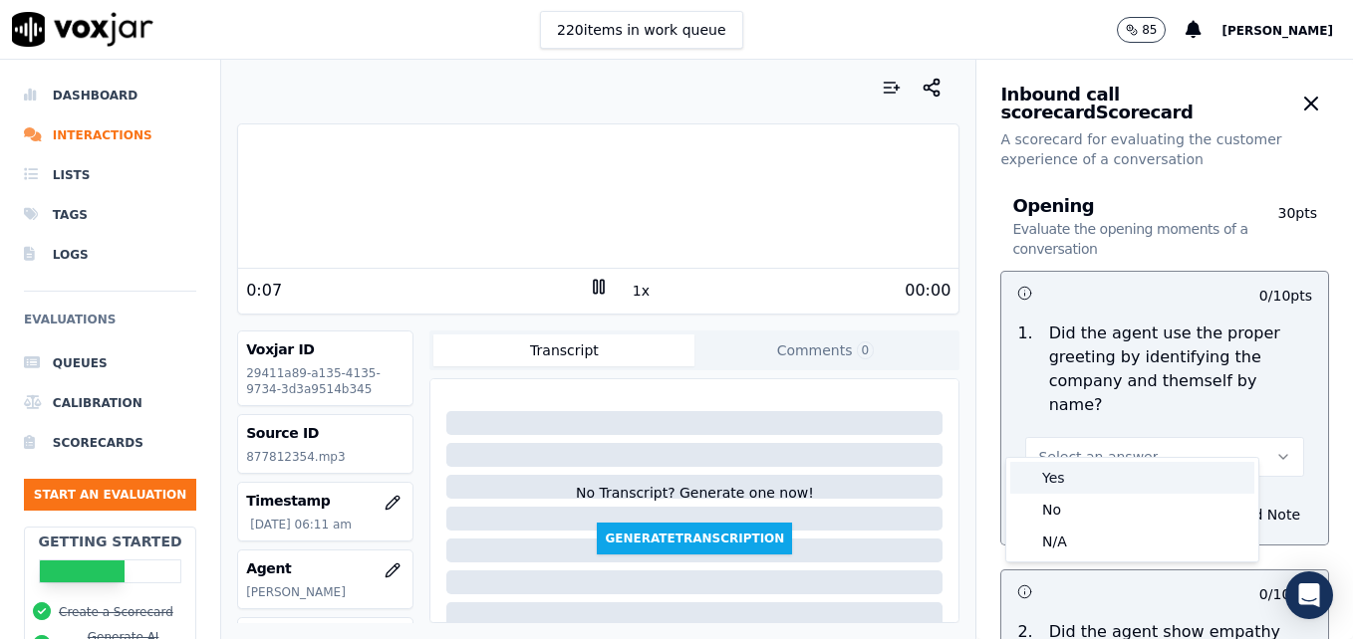
click at [1057, 483] on div "Yes" at bounding box center [1132, 478] width 244 height 32
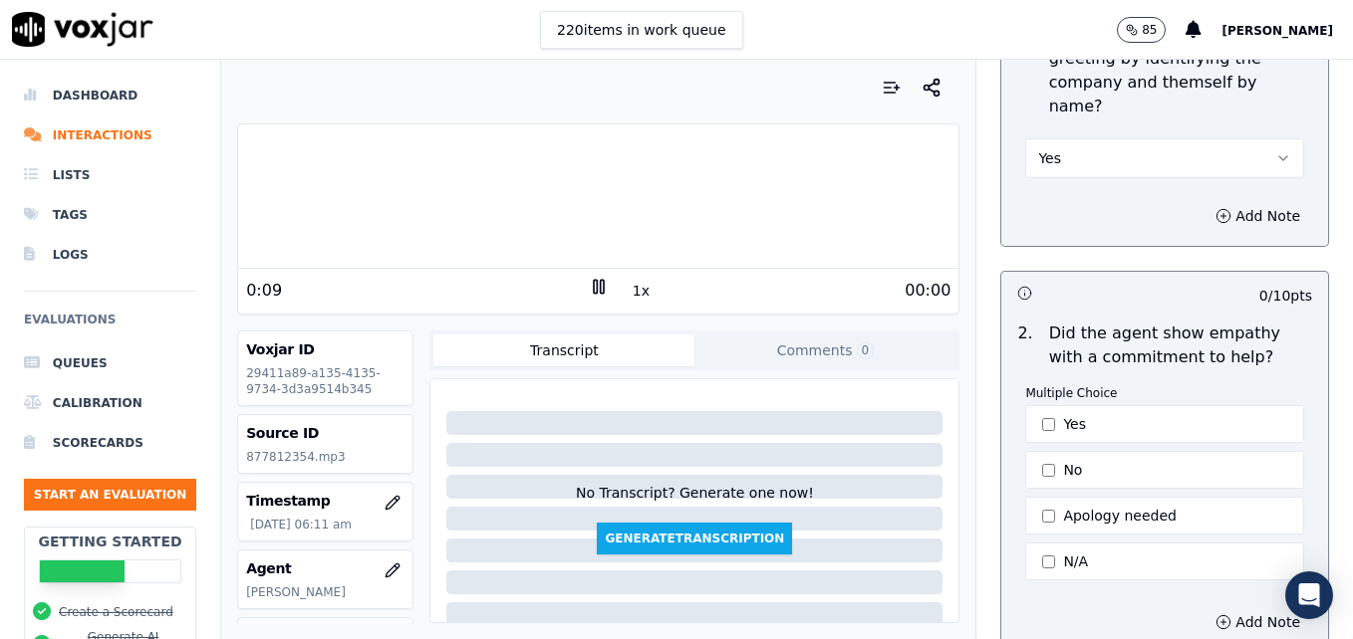
scroll to position [398, 0]
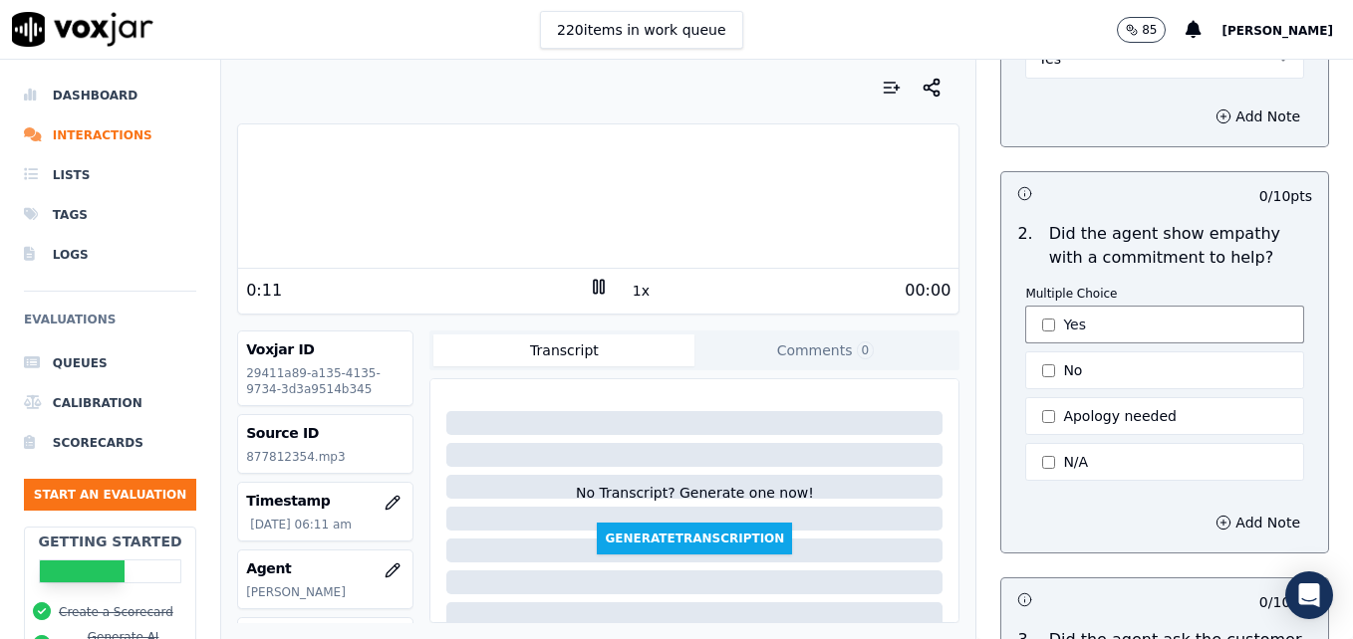
click at [1034, 306] on button "Yes" at bounding box center [1164, 325] width 279 height 38
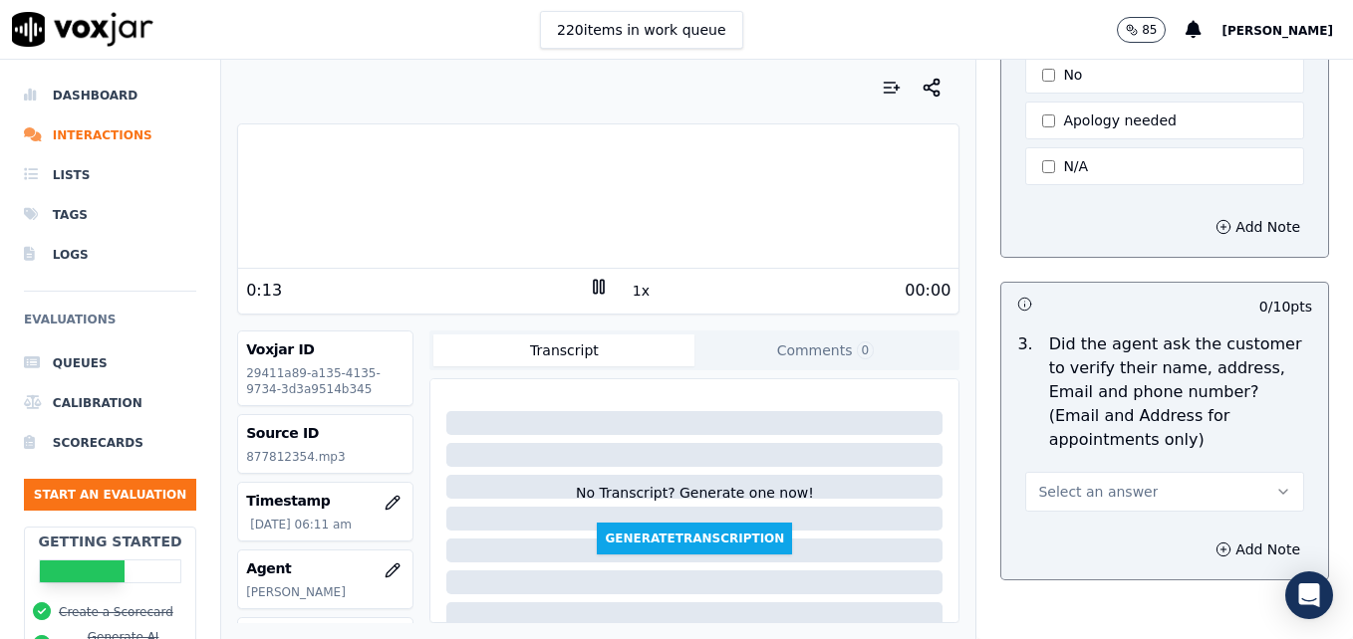
scroll to position [697, 0]
click at [1275, 481] on icon "button" at bounding box center [1283, 489] width 16 height 16
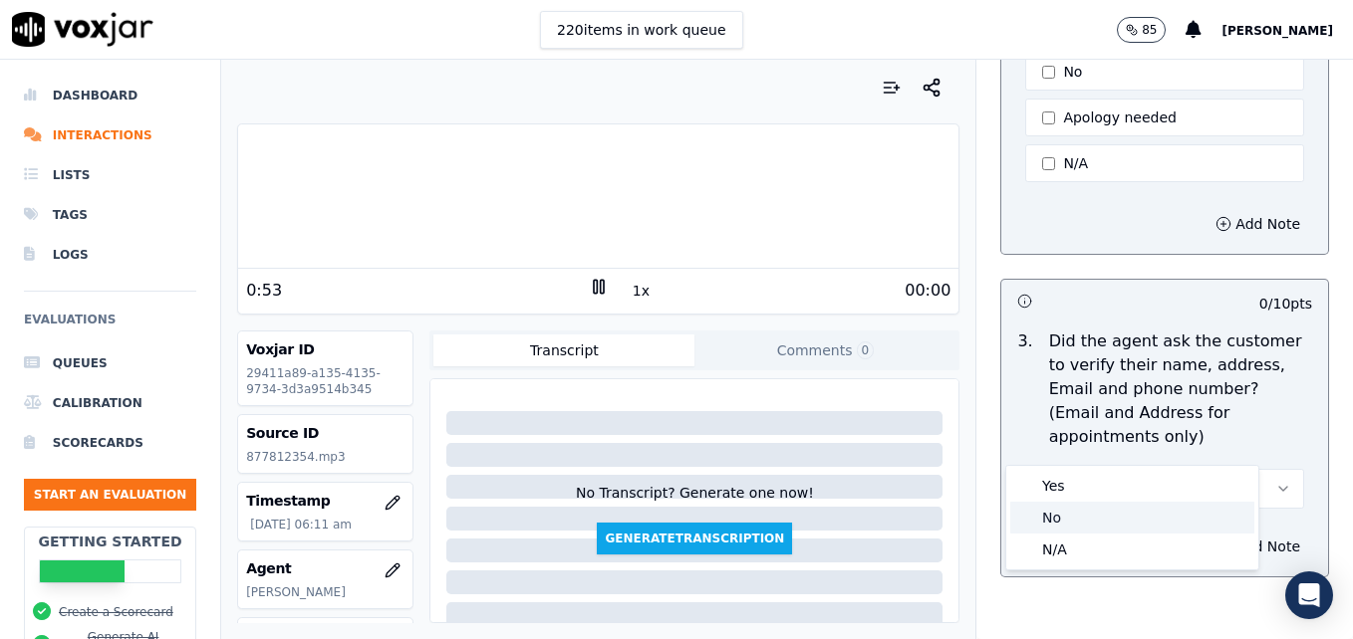
click at [1060, 519] on div "No" at bounding box center [1132, 518] width 244 height 32
click at [1215, 539] on icon "button" at bounding box center [1223, 547] width 16 height 16
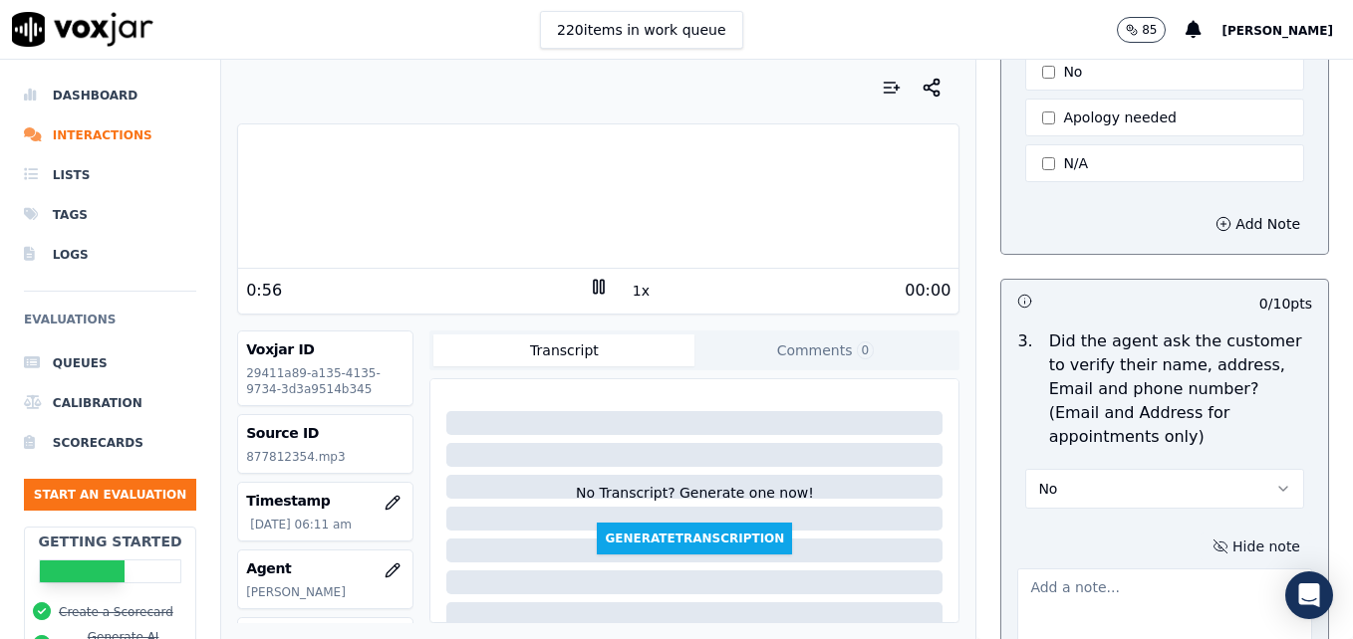
click at [1146, 569] on textarea at bounding box center [1164, 618] width 295 height 98
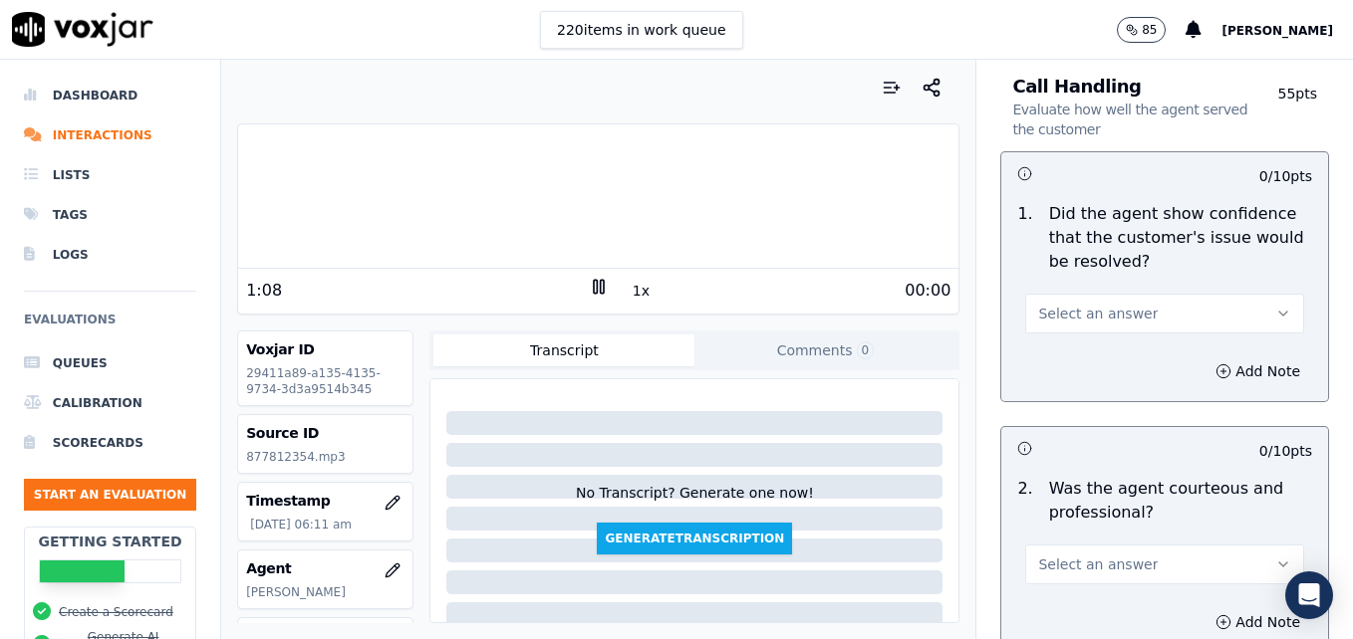
scroll to position [1494, 0]
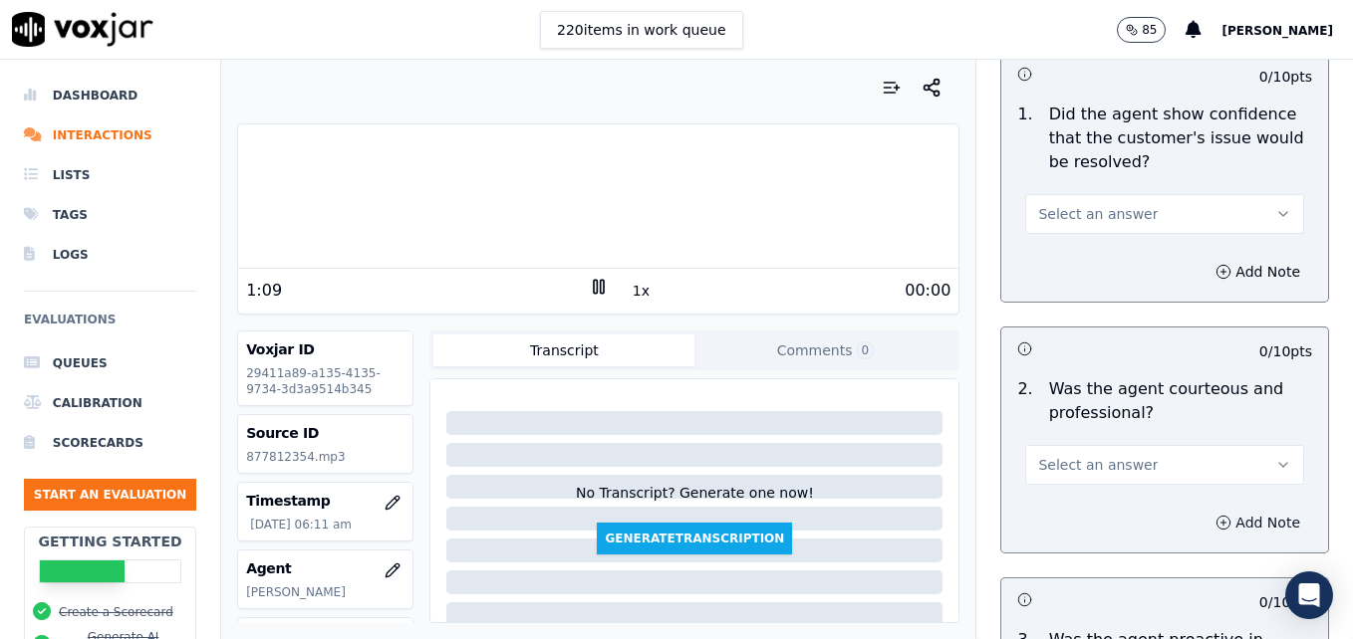
type textarea "New/returning customer not verified."
click at [1215, 515] on icon "button" at bounding box center [1223, 523] width 16 height 16
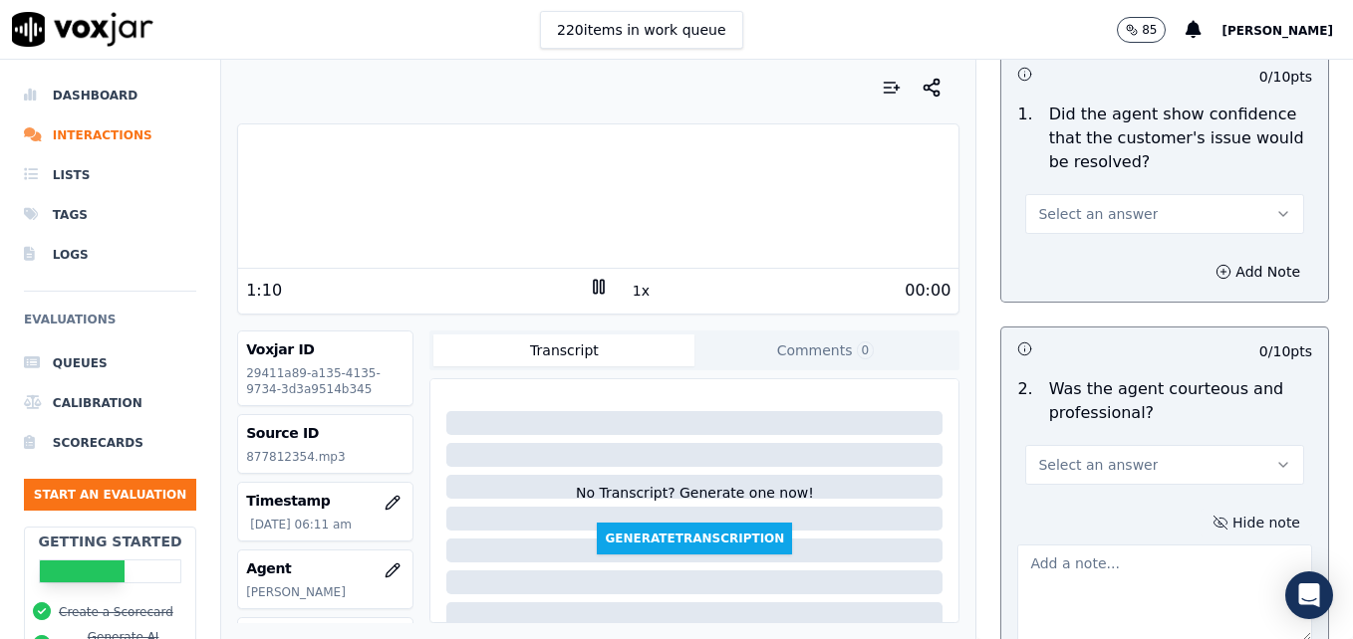
click at [1144, 545] on textarea at bounding box center [1164, 594] width 295 height 98
type textarea "B"
type textarea "Watch clipping/speaking over the customer."
click at [1275, 206] on icon "button" at bounding box center [1283, 214] width 16 height 16
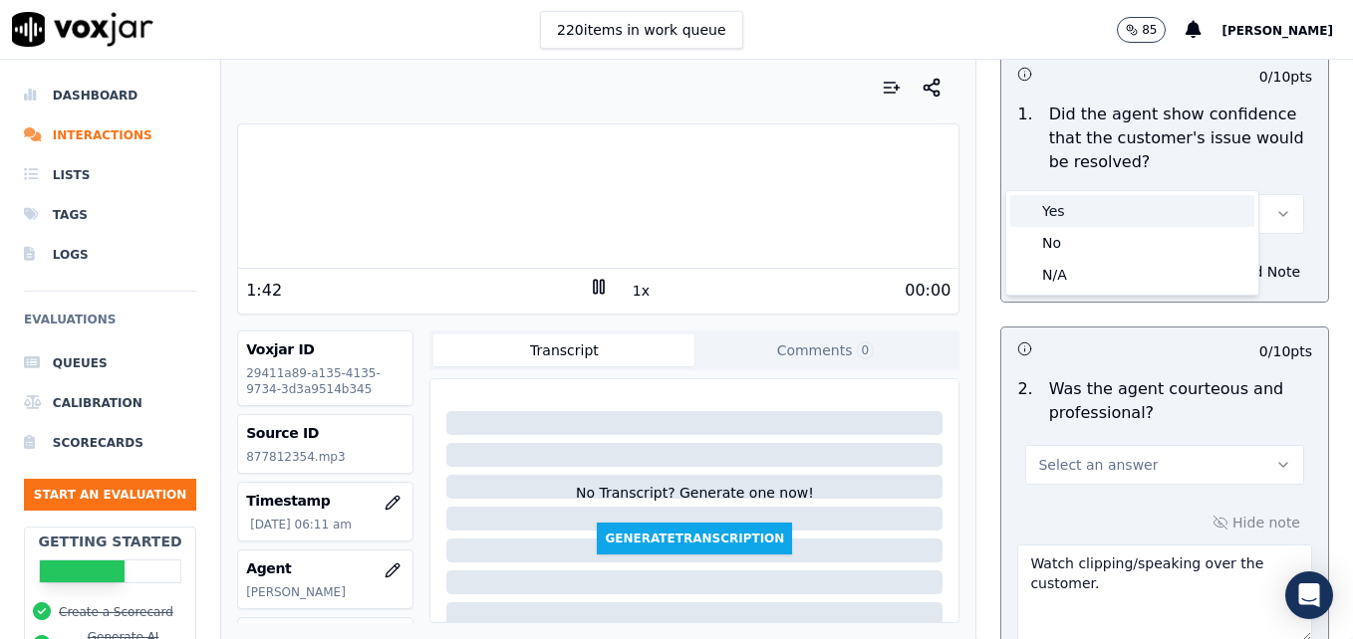
click at [1105, 206] on div "Yes" at bounding box center [1132, 211] width 244 height 32
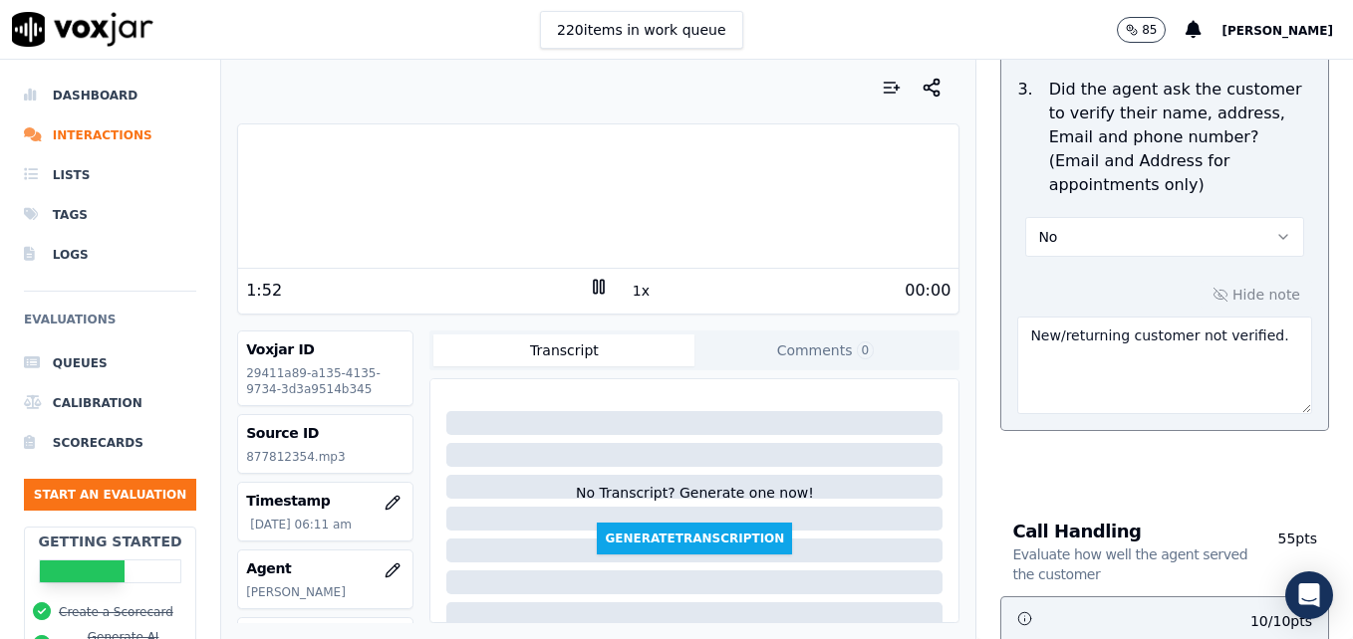
scroll to position [896, 0]
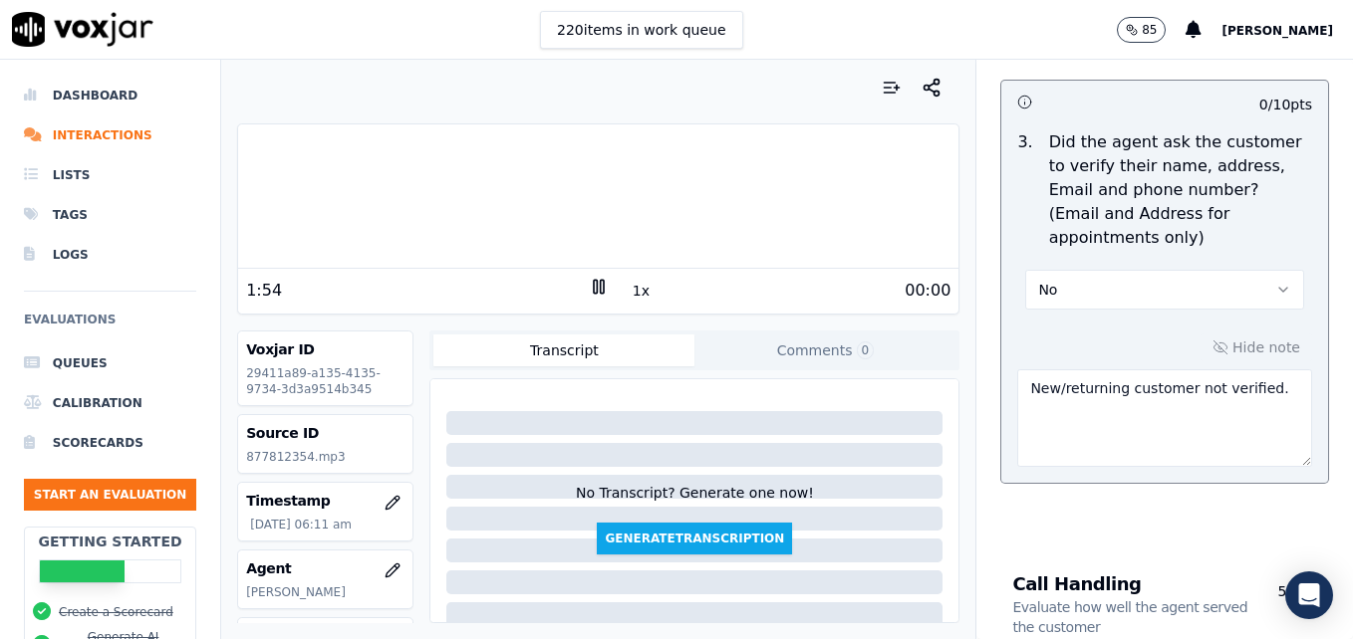
drag, startPoint x: 1233, startPoint y: 340, endPoint x: 909, endPoint y: 326, distance: 324.0
click at [913, 327] on div "Your browser does not support the audio element. 1:54 1x 00:00 Voxjar ID 29411a…" at bounding box center [786, 350] width 1131 height 580
click at [1275, 282] on icon "button" at bounding box center [1283, 290] width 16 height 16
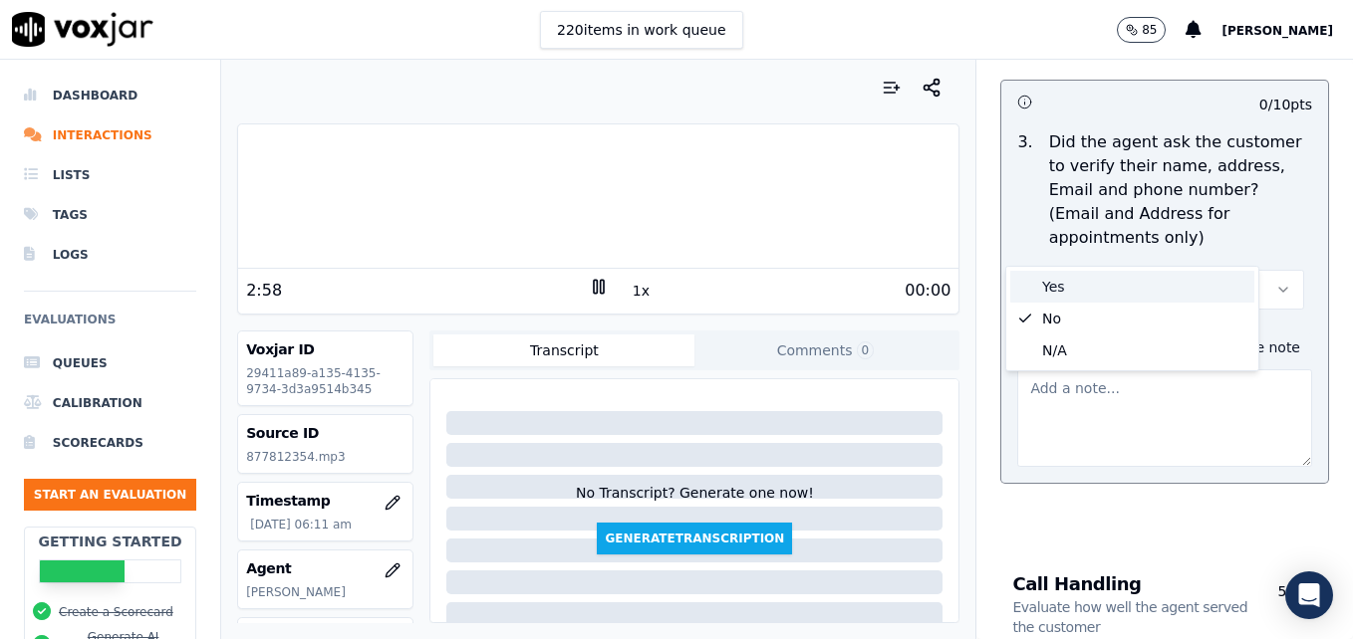
click at [1081, 292] on div "Yes" at bounding box center [1132, 287] width 244 height 32
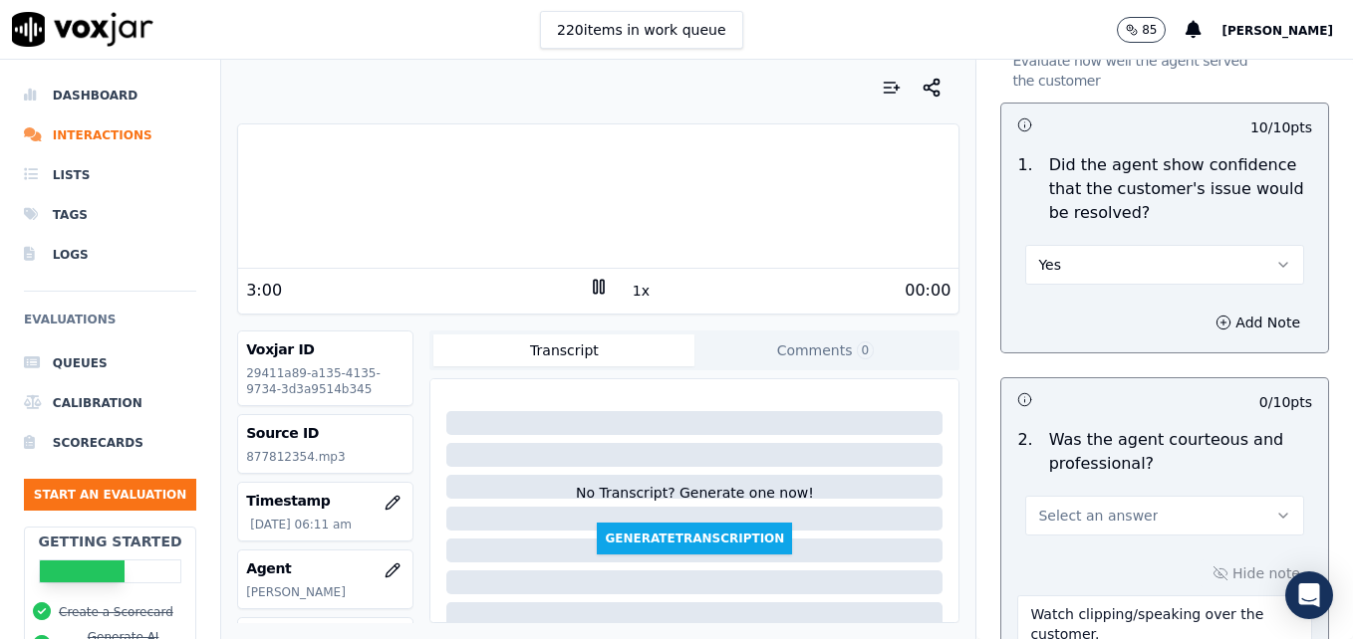
scroll to position [1494, 0]
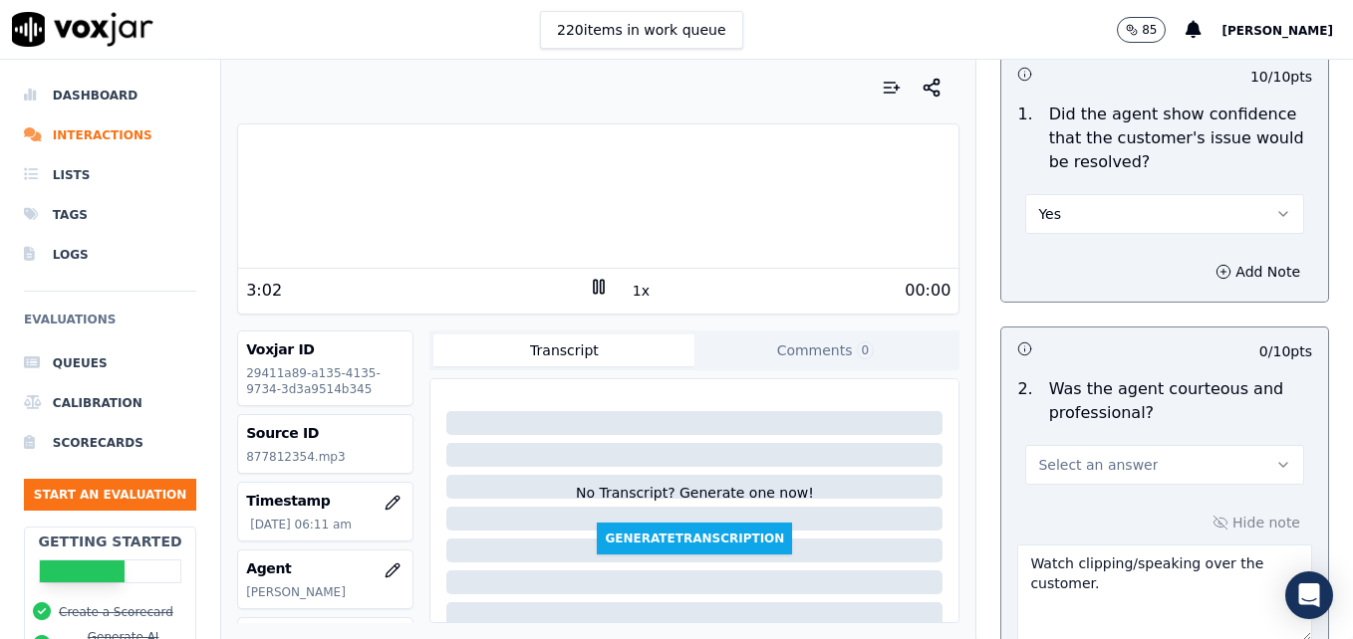
click at [1275, 457] on icon "button" at bounding box center [1283, 465] width 16 height 16
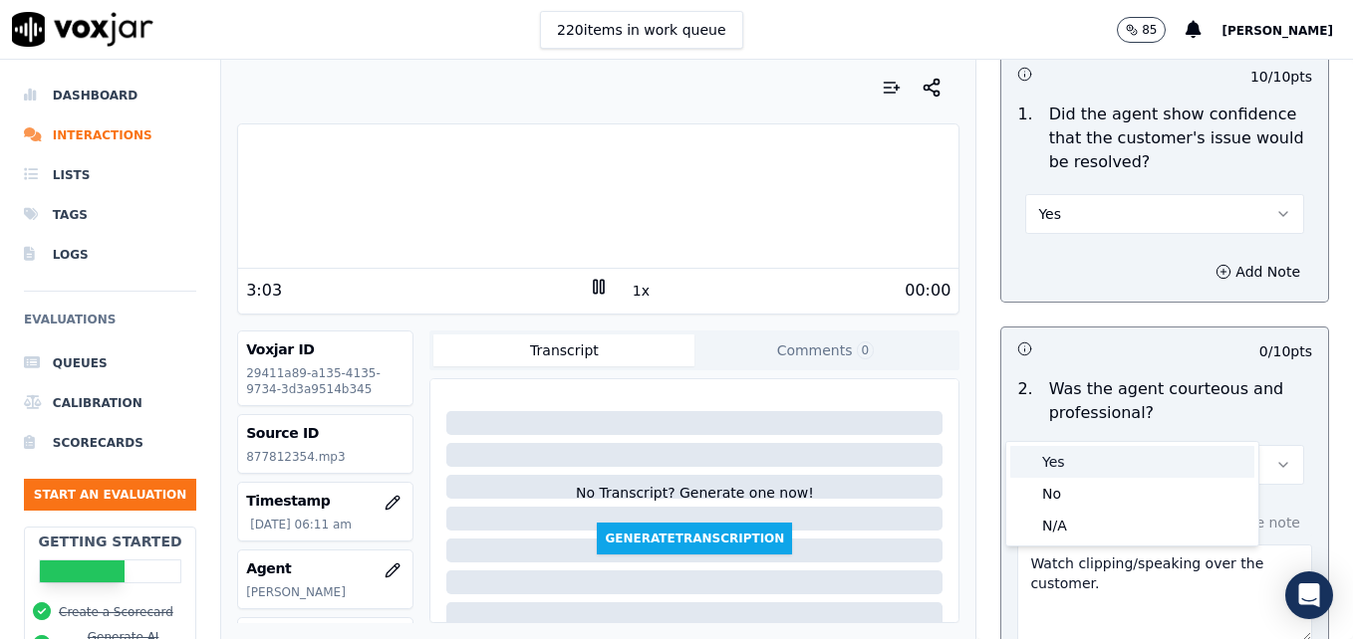
click at [1159, 455] on div "Yes" at bounding box center [1132, 462] width 244 height 32
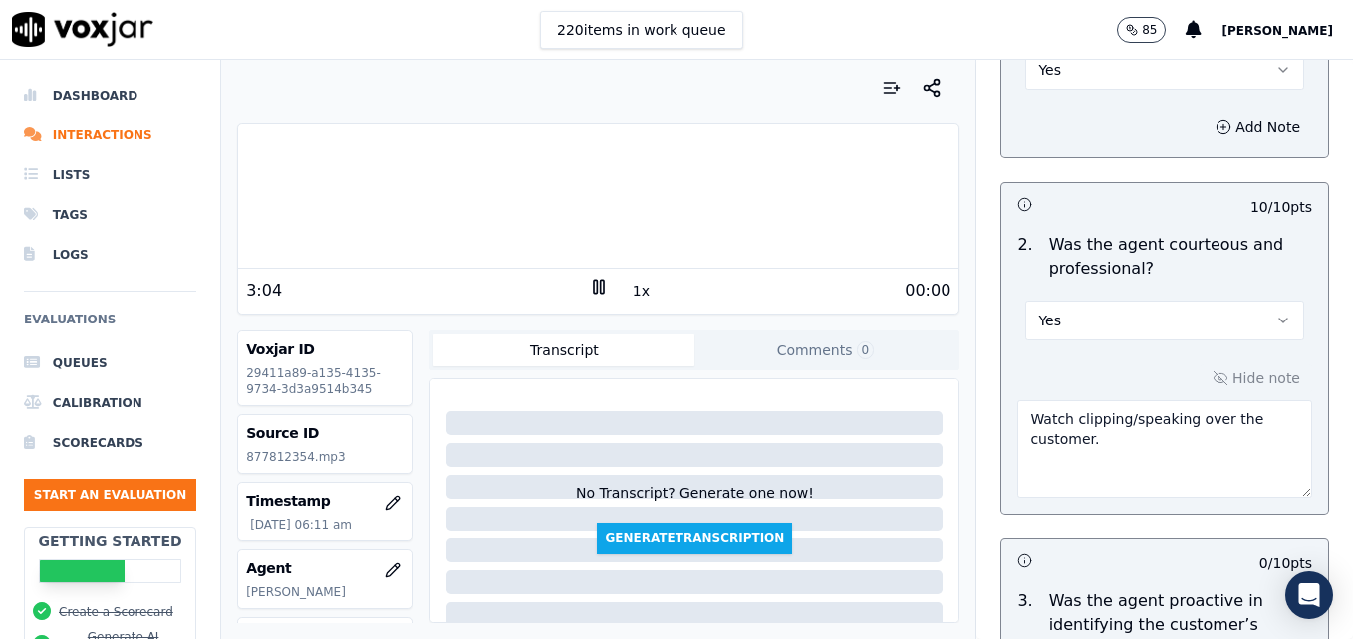
scroll to position [1892, 0]
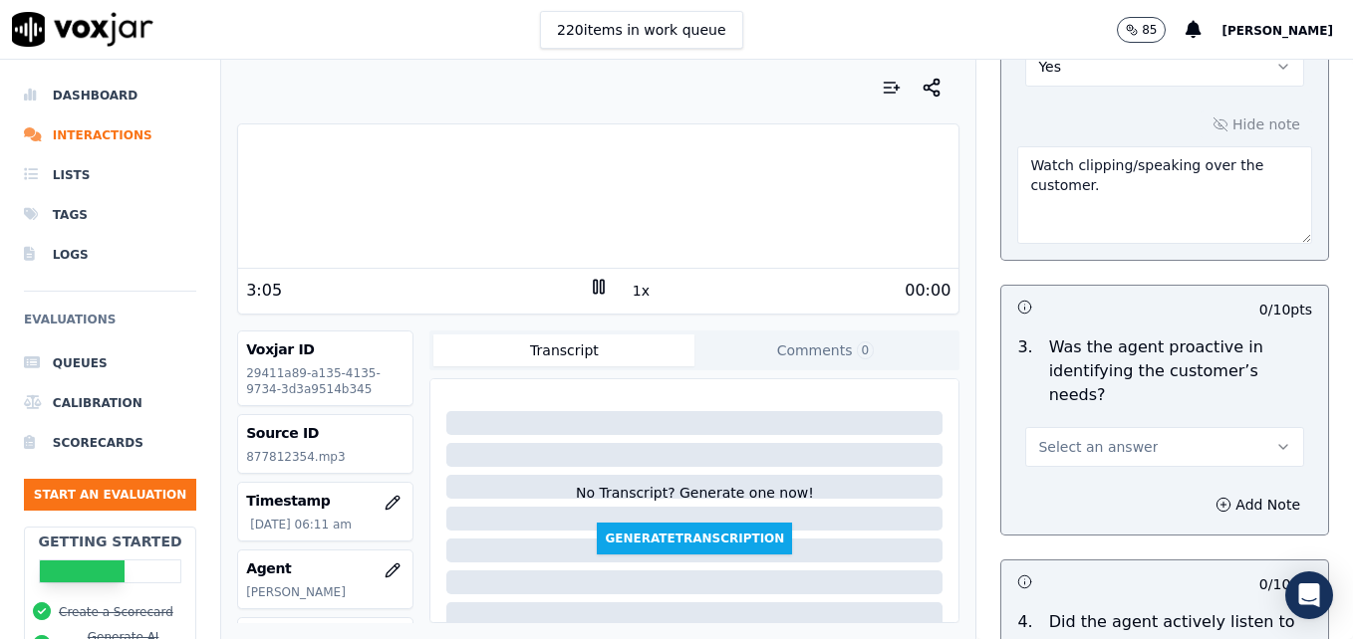
click at [1275, 439] on icon "button" at bounding box center [1283, 447] width 16 height 16
click at [1147, 420] on div "Yes" at bounding box center [1132, 420] width 244 height 32
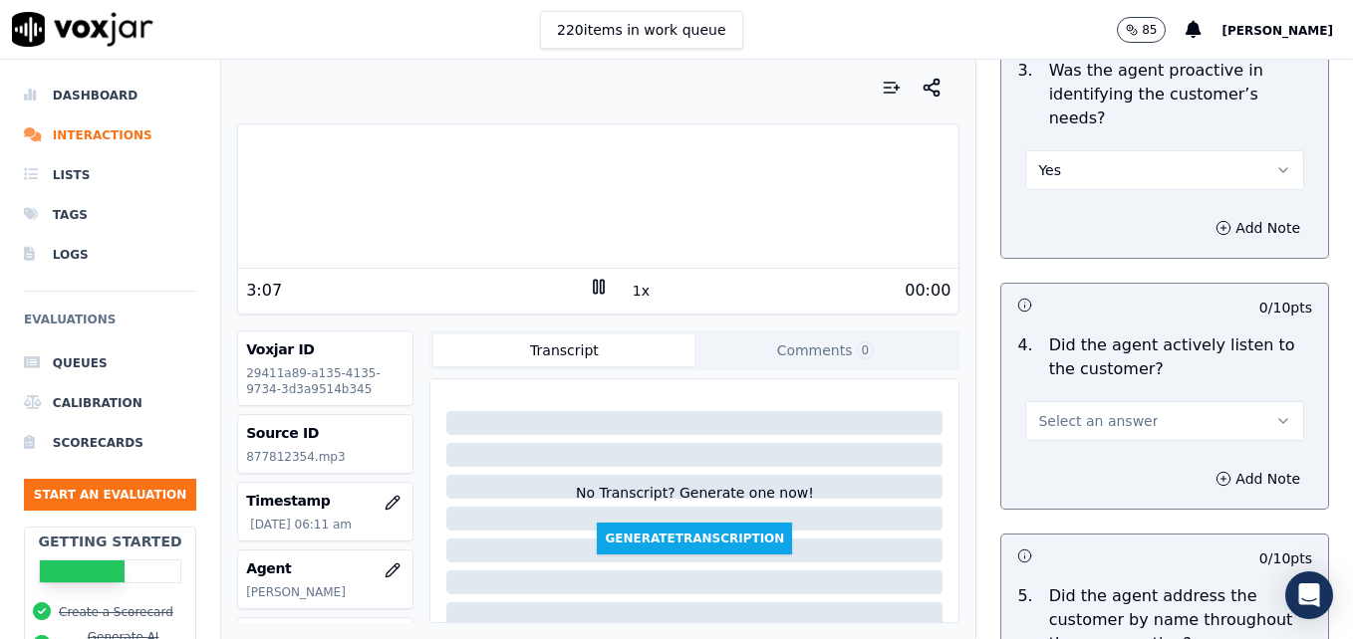
scroll to position [2191, 0]
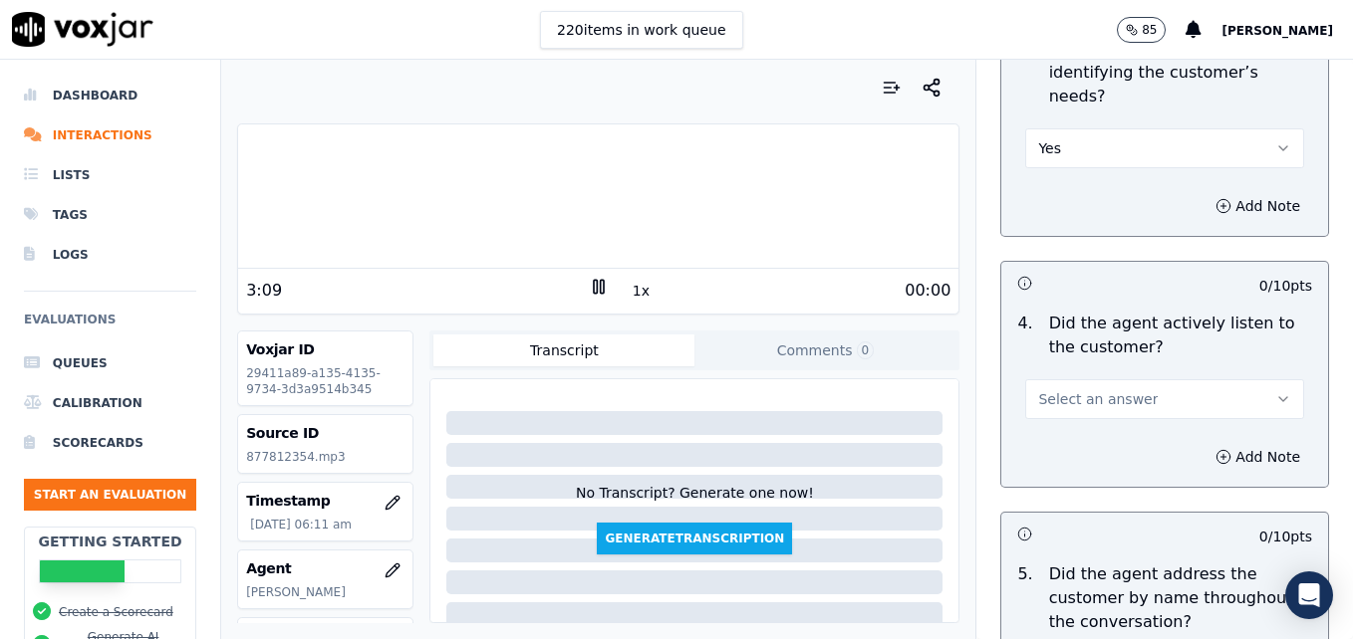
click at [1247, 379] on button "Select an answer" at bounding box center [1164, 399] width 279 height 40
click at [1105, 367] on div "Yes" at bounding box center [1132, 373] width 244 height 32
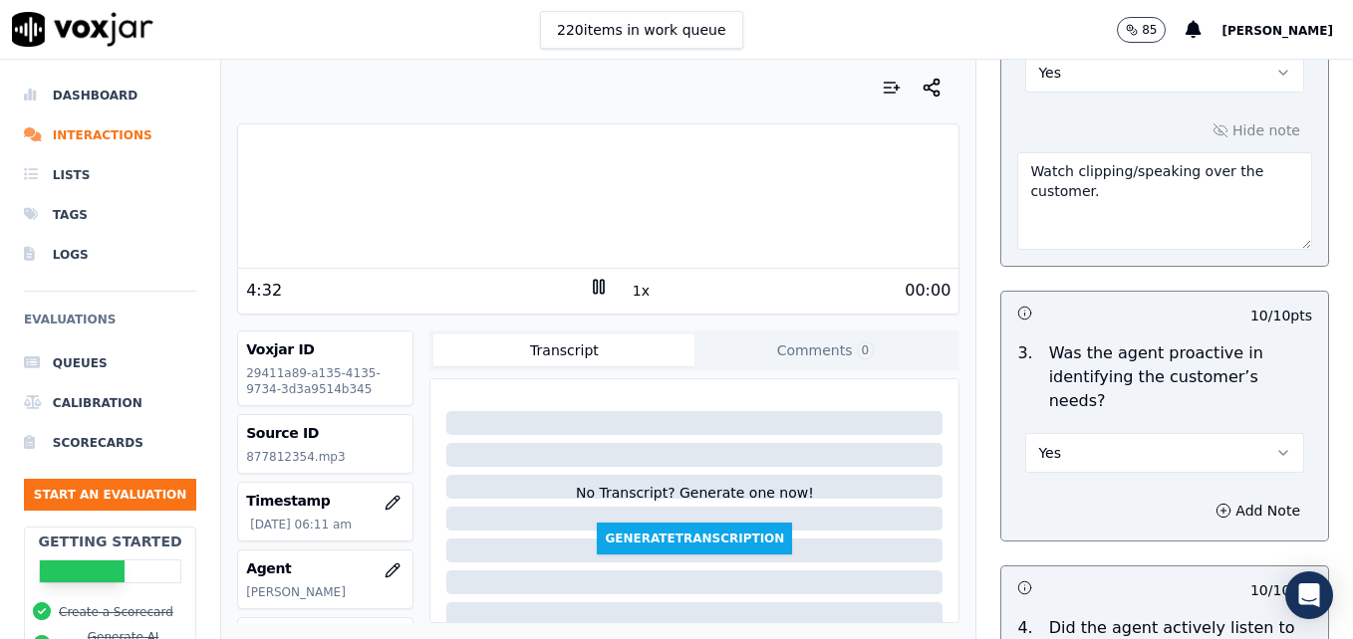
scroll to position [1892, 0]
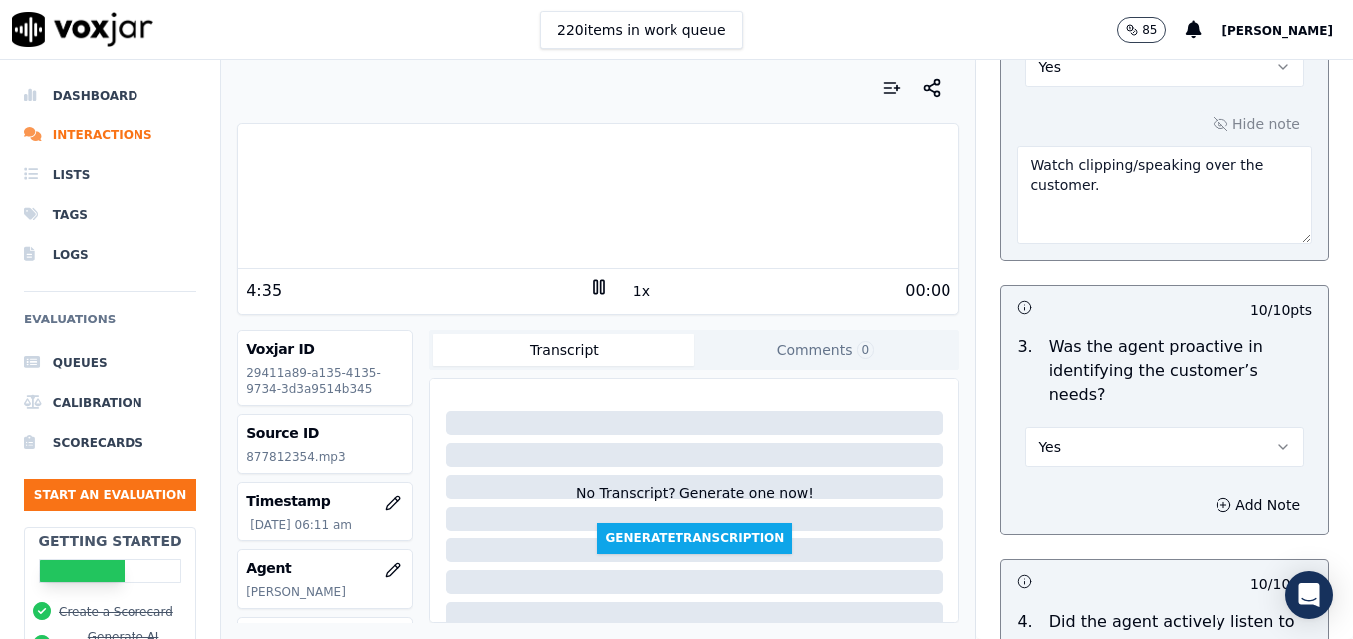
click at [600, 288] on rect at bounding box center [601, 286] width 3 height 13
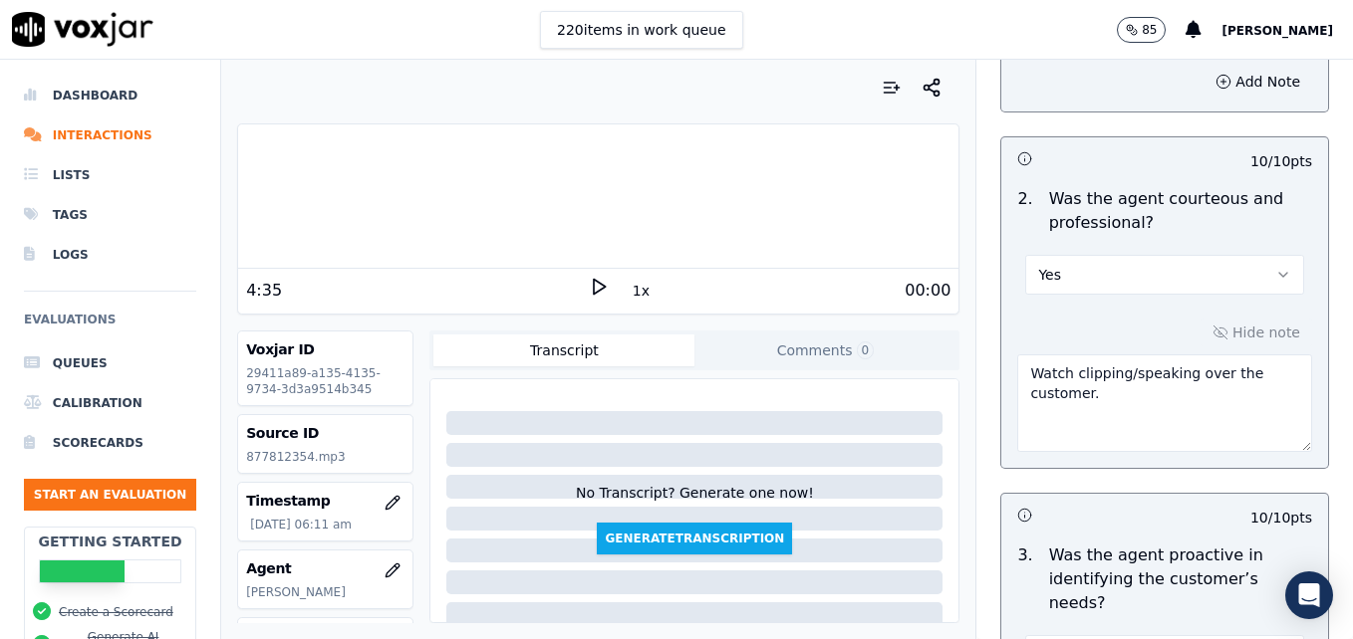
scroll to position [1693, 0]
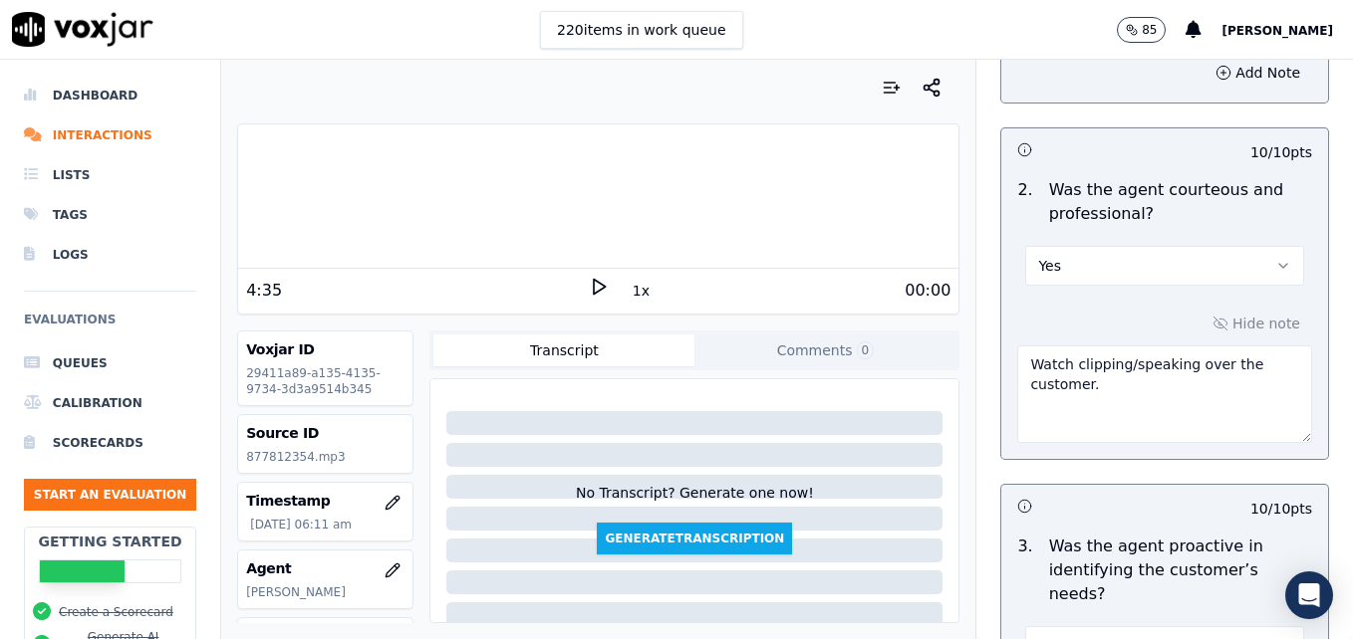
click at [1247, 346] on textarea "Watch clipping/speaking over the customer." at bounding box center [1164, 395] width 295 height 98
click at [1092, 346] on textarea "Watch clipping/speaking over the customer." at bounding box center [1164, 395] width 295 height 98
type textarea "Watch clipping/speaking over the customer. Very loud background noise at around…"
click at [615, 268] on div "Your browser does not support the audio element." at bounding box center [598, 197] width 720 height 144
click at [589, 268] on div "Your browser does not support the audio element." at bounding box center [598, 197] width 720 height 144
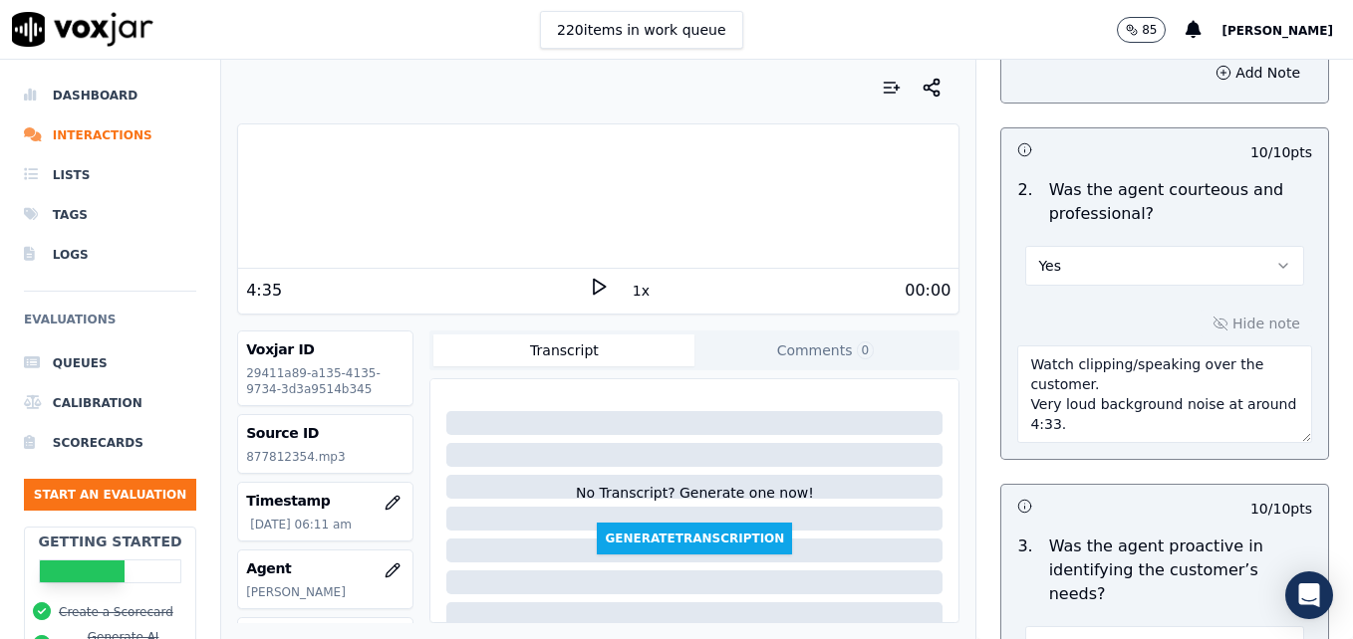
click at [568, 268] on div "Your browser does not support the audio element." at bounding box center [598, 197] width 720 height 144
click at [594, 284] on polygon at bounding box center [600, 287] width 12 height 15
click at [572, 260] on div "Your browser does not support the audio element." at bounding box center [598, 197] width 720 height 144
click at [556, 265] on div "Your browser does not support the audio element." at bounding box center [598, 197] width 720 height 144
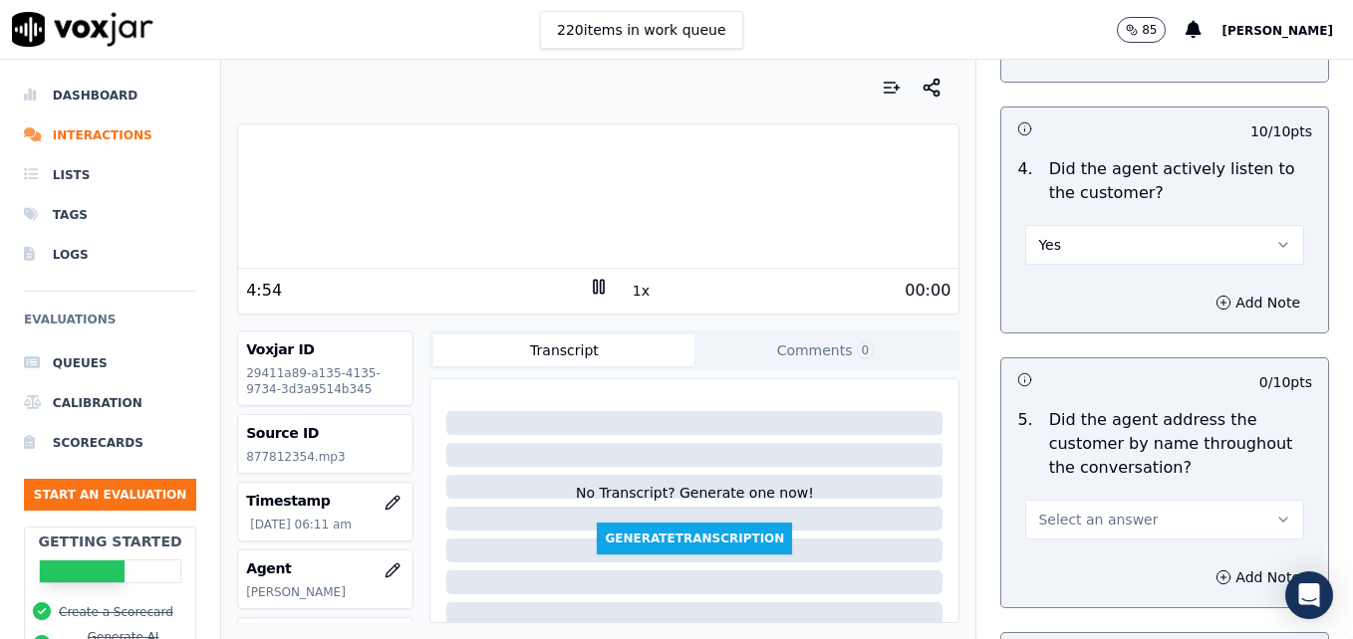
scroll to position [2390, 0]
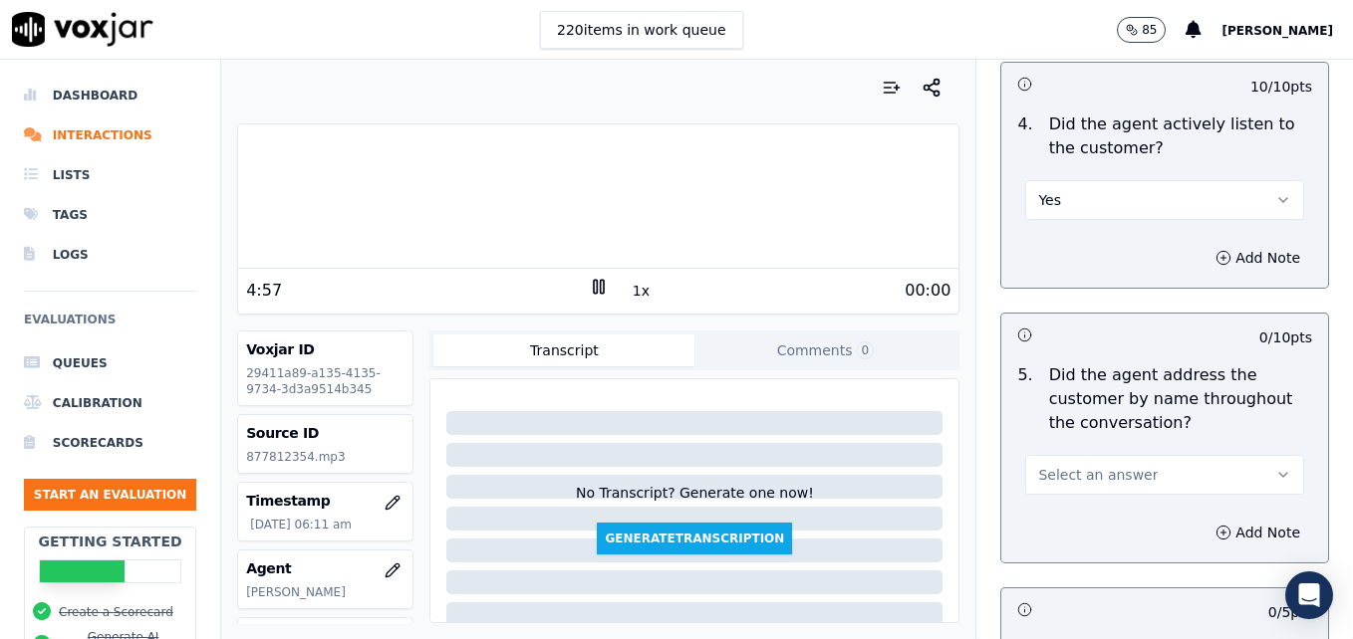
drag, startPoint x: 1238, startPoint y: 397, endPoint x: 1220, endPoint y: 410, distance: 22.1
click at [1275, 467] on icon "button" at bounding box center [1283, 475] width 16 height 16
click at [1099, 446] on div "Yes" at bounding box center [1132, 448] width 244 height 32
click at [1215, 525] on icon "button" at bounding box center [1223, 533] width 16 height 16
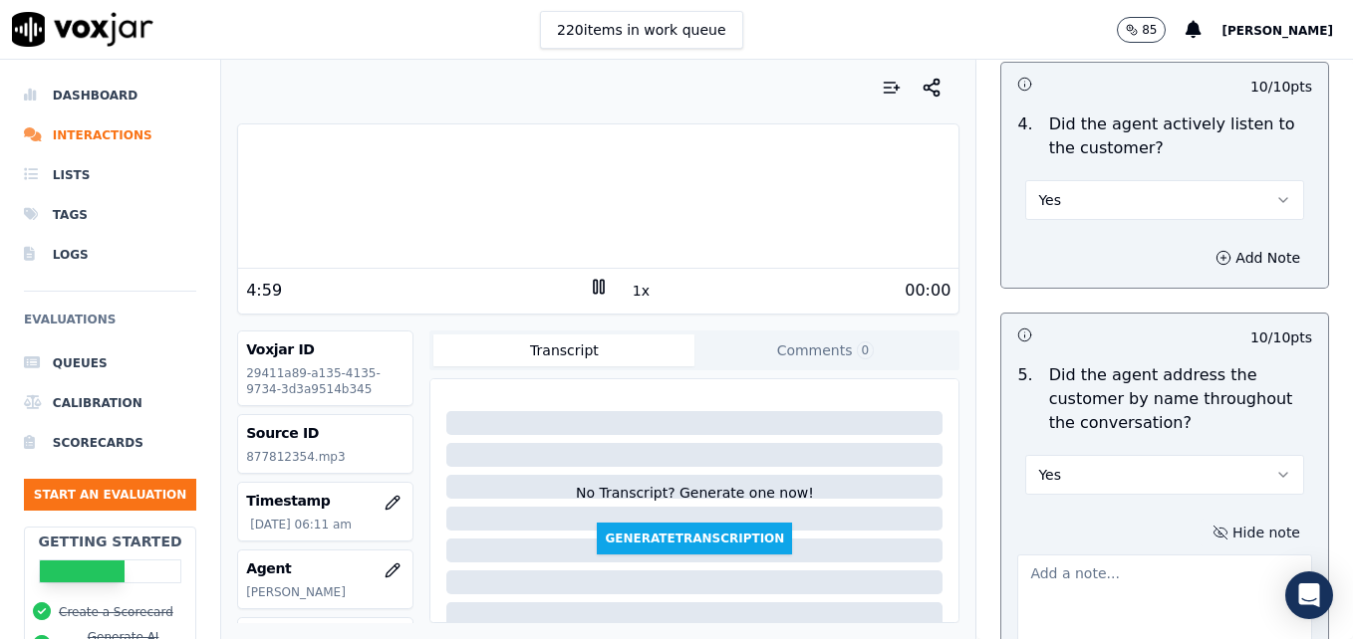
click at [1130, 555] on textarea at bounding box center [1164, 604] width 295 height 98
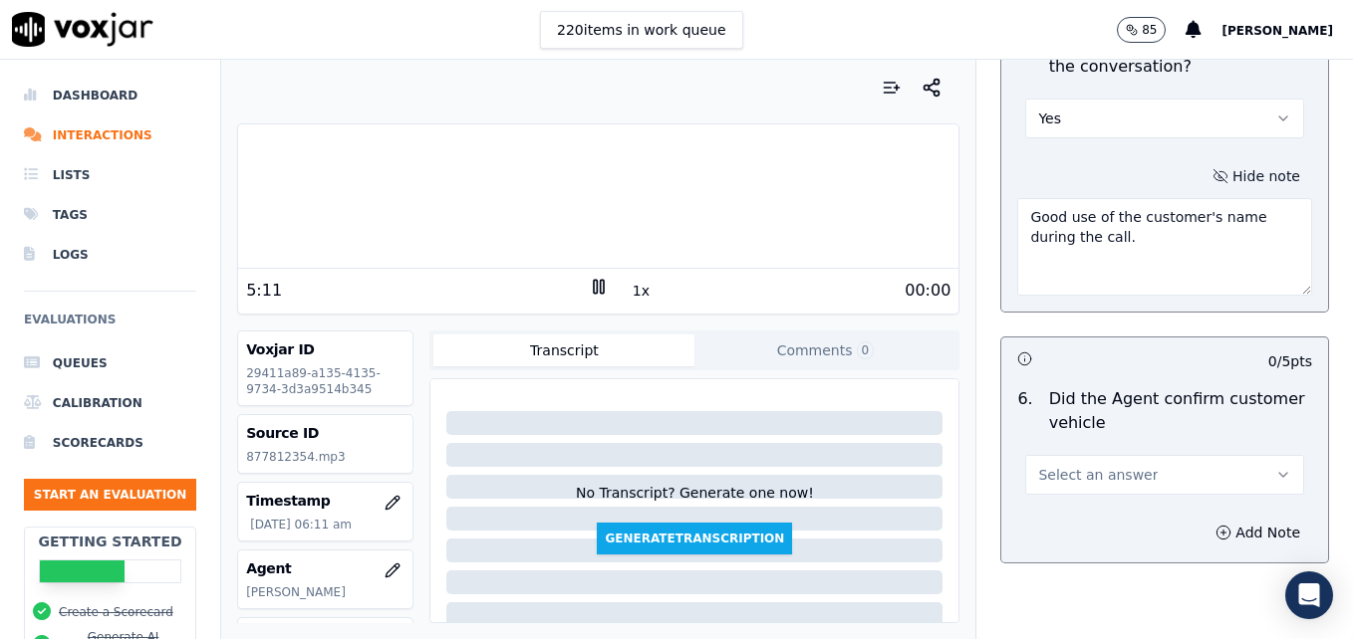
scroll to position [2789, 0]
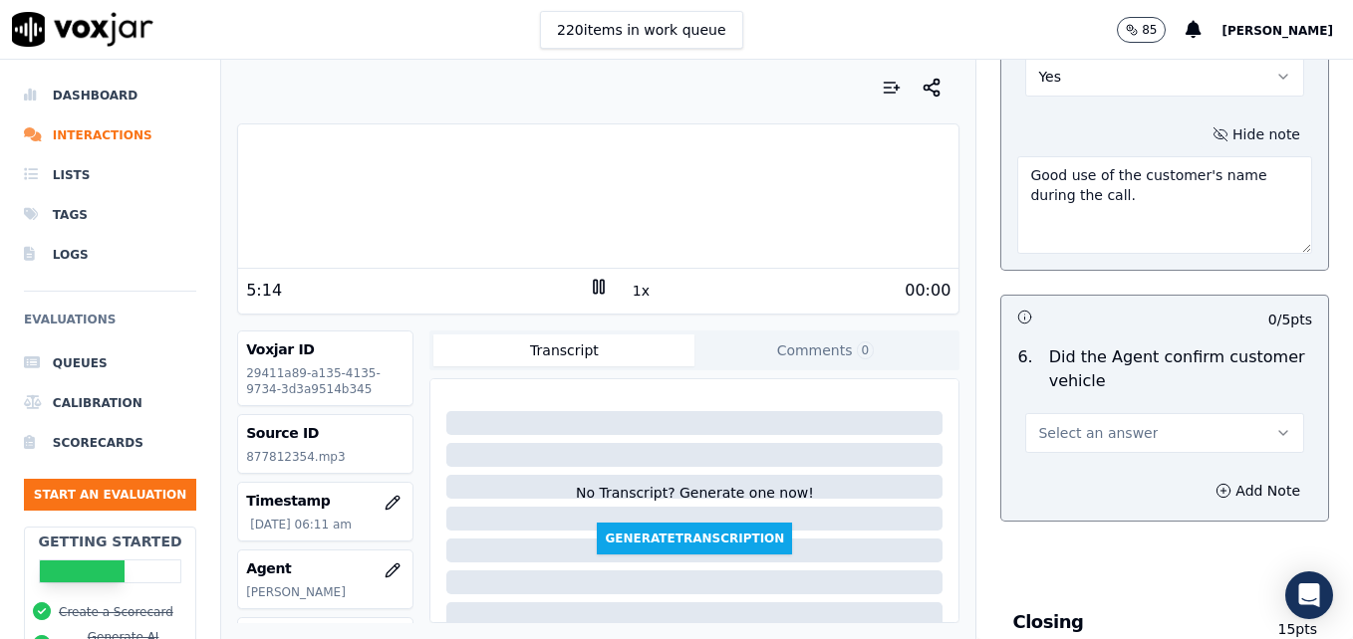
type textarea "Good use of the customer's name during the call."
click at [1275, 425] on icon "button" at bounding box center [1283, 433] width 16 height 16
click at [1107, 403] on div "Yes" at bounding box center [1132, 406] width 244 height 32
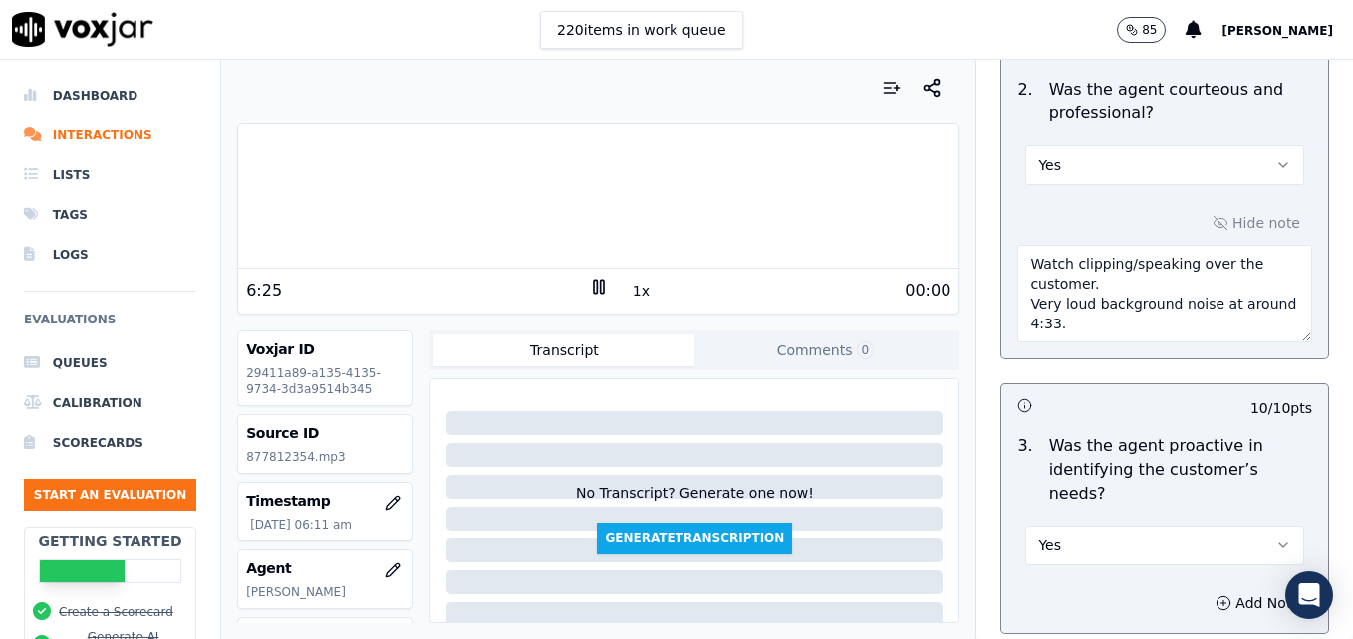
scroll to position [1793, 0]
click at [1073, 280] on textarea "Watch clipping/speaking over the customer. Very loud background noise at around…" at bounding box center [1164, 295] width 295 height 98
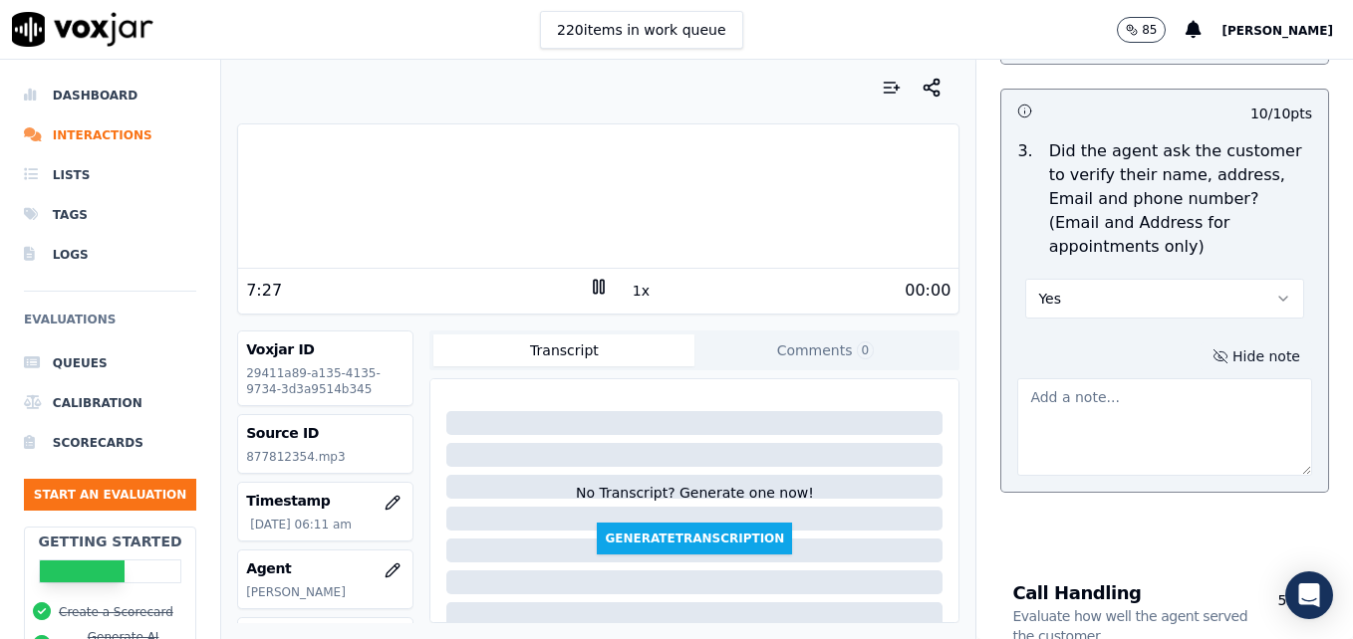
scroll to position [896, 0]
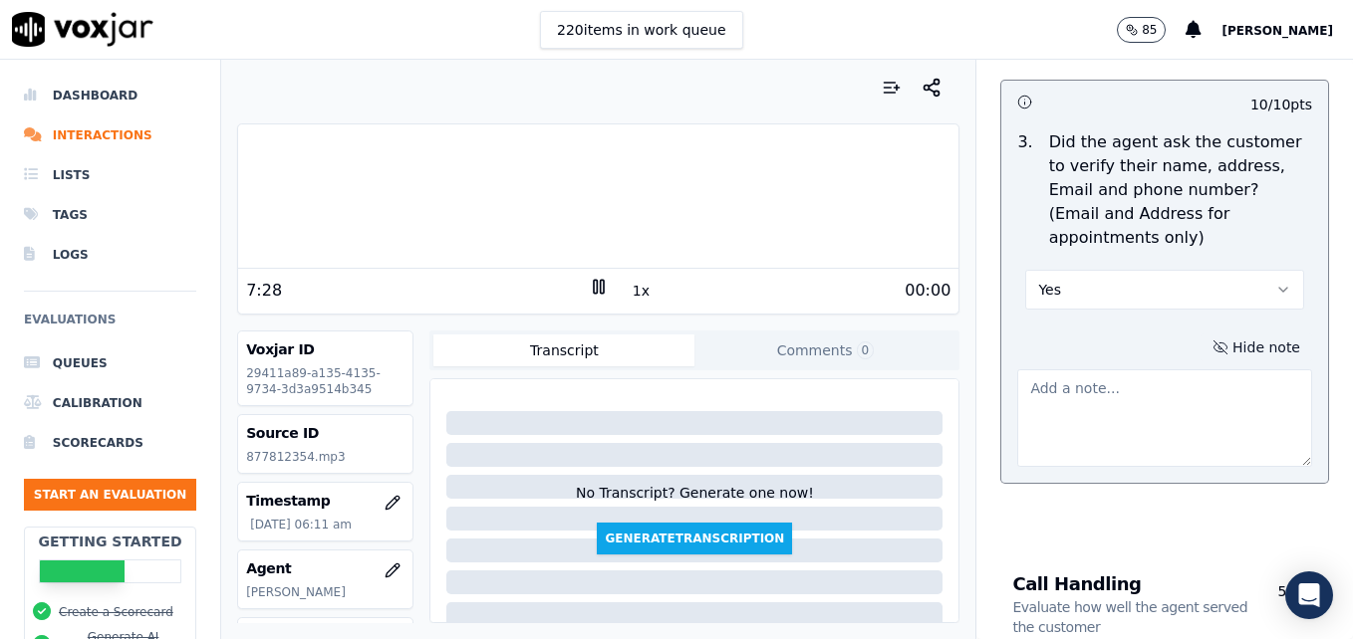
drag, startPoint x: 1244, startPoint y: 234, endPoint x: 1200, endPoint y: 263, distance: 52.5
click at [1275, 282] on icon "button" at bounding box center [1283, 290] width 16 height 16
click at [1092, 318] on div "No" at bounding box center [1132, 319] width 244 height 32
click at [1088, 370] on textarea at bounding box center [1164, 419] width 295 height 98
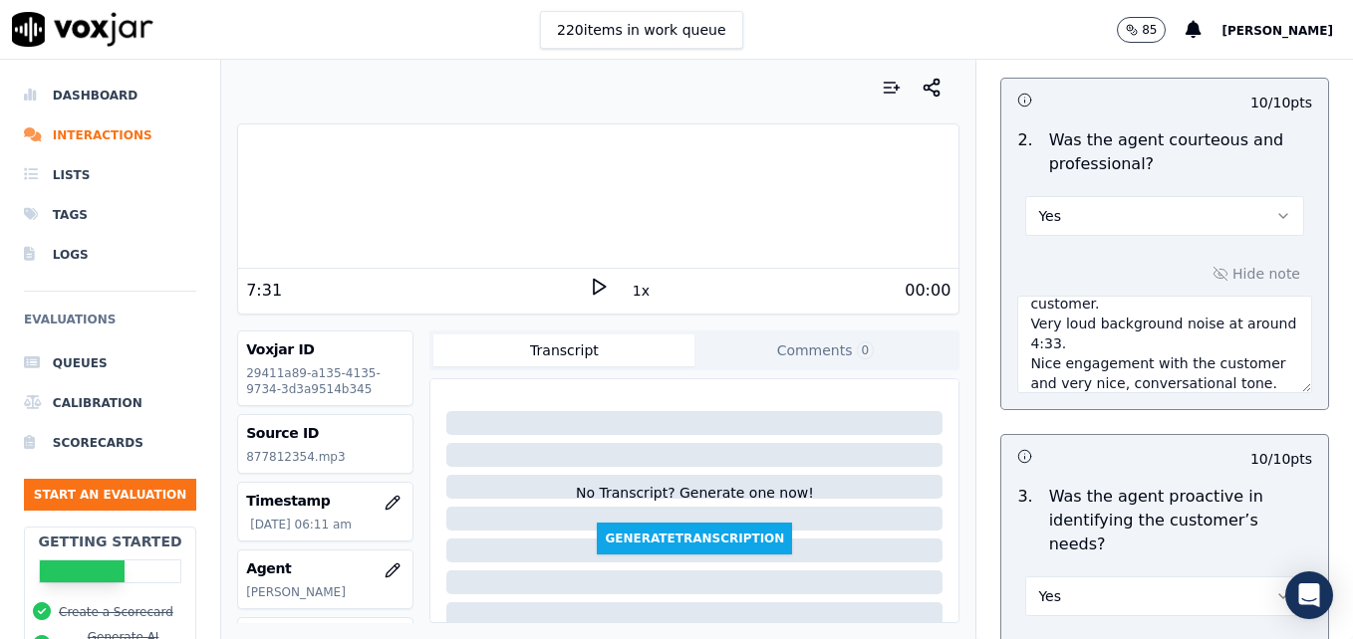
scroll to position [1693, 0]
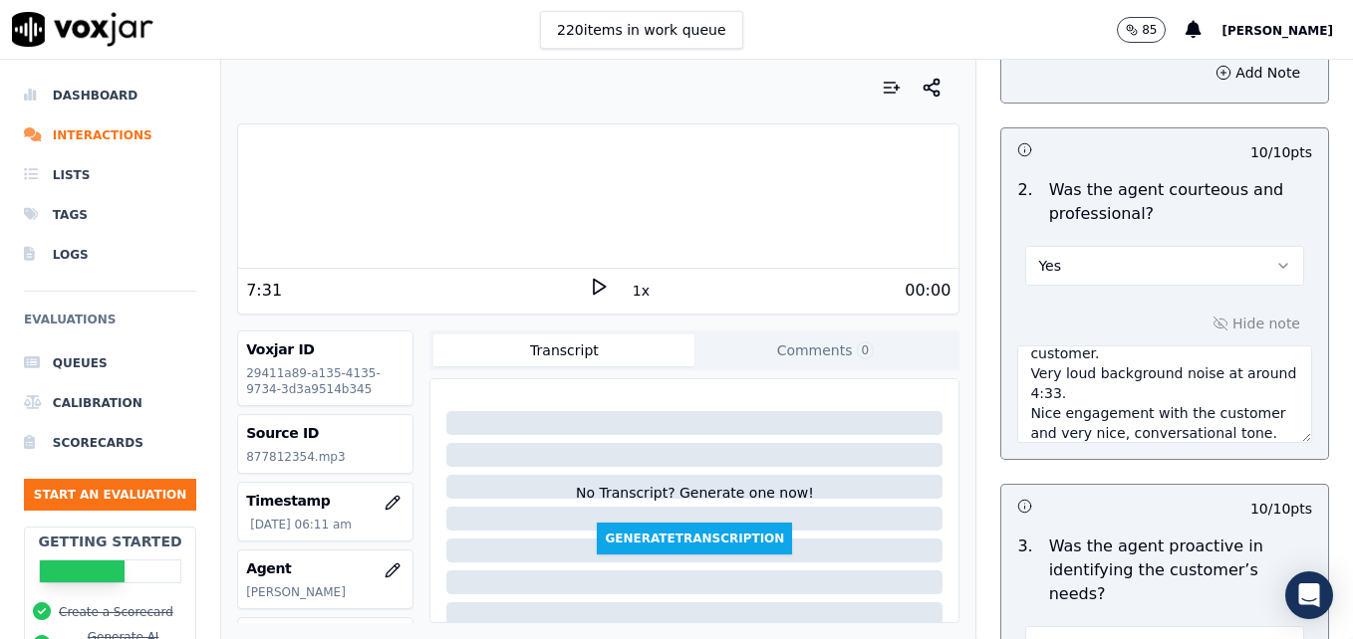
click at [1237, 384] on textarea "Watch clipping/speaking over the customer. Very loud background noise at around…" at bounding box center [1164, 395] width 295 height 98
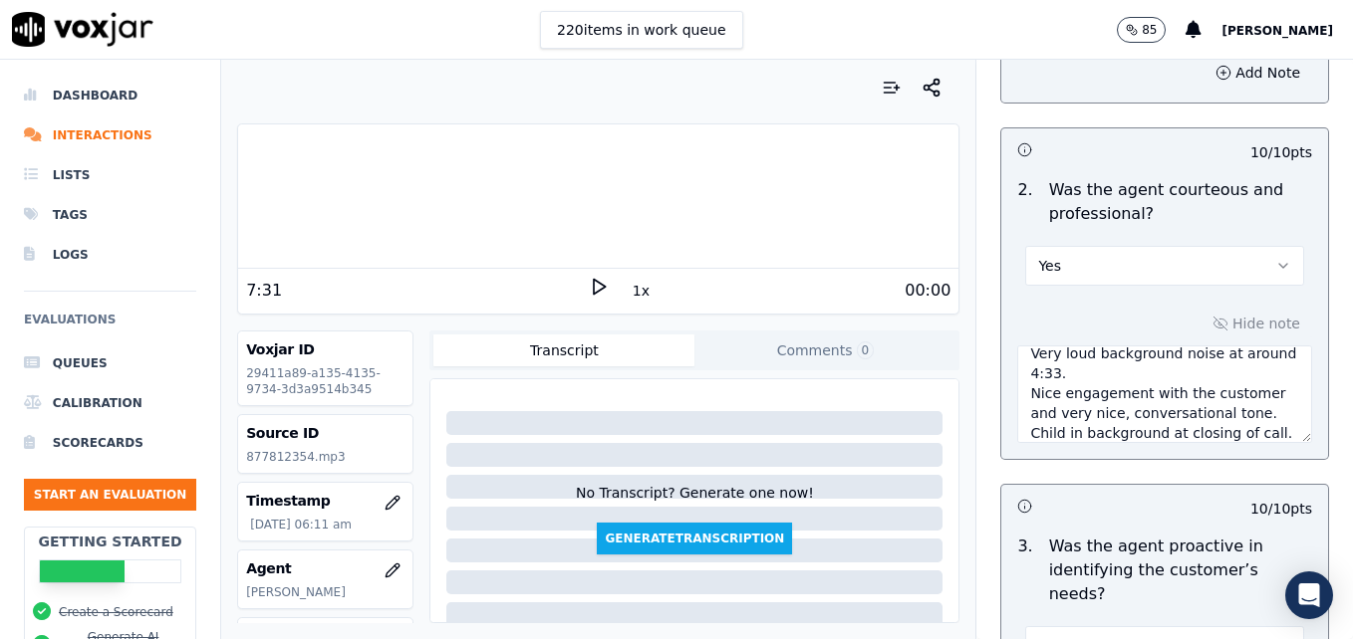
scroll to position [71, 0]
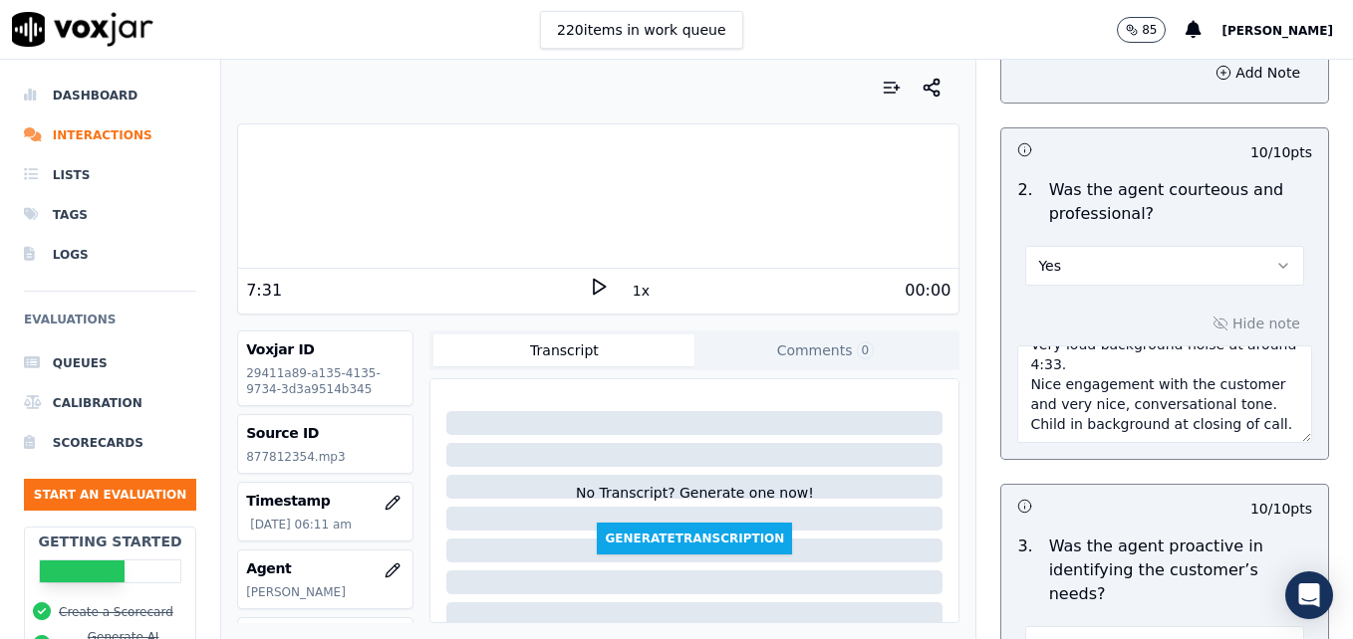
click at [1226, 346] on textarea "Watch clipping/speaking over the customer. Very loud background noise at around…" at bounding box center [1164, 395] width 295 height 98
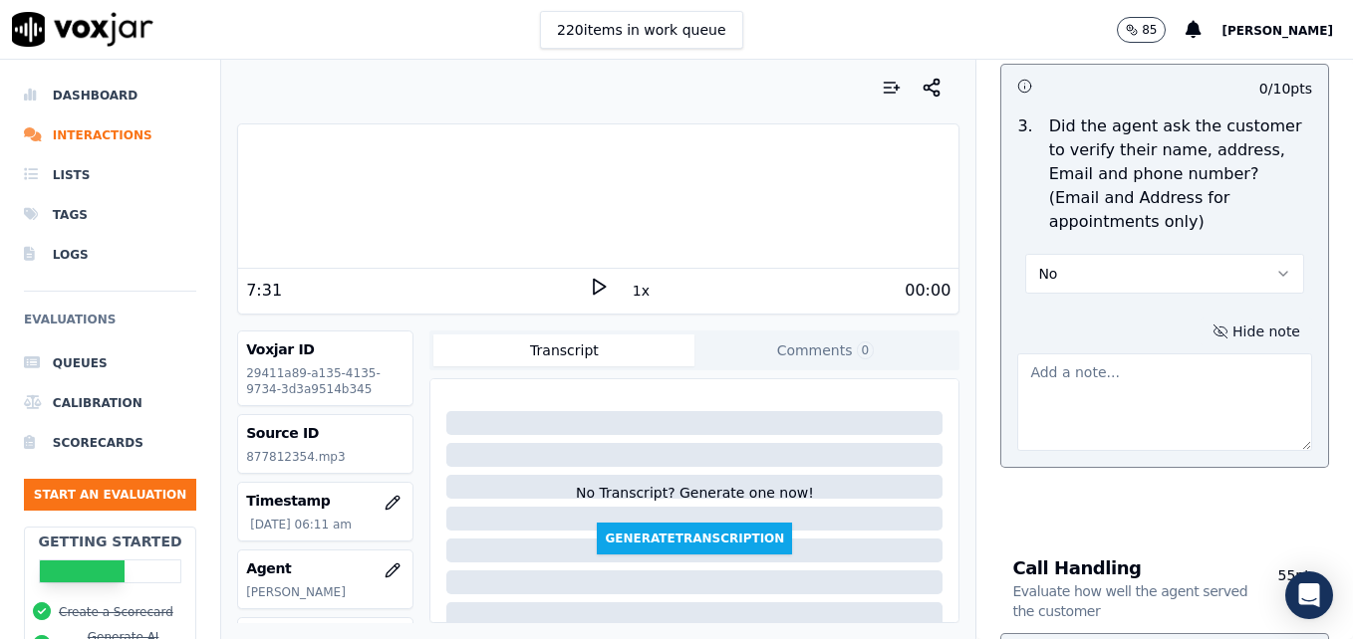
scroll to position [896, 0]
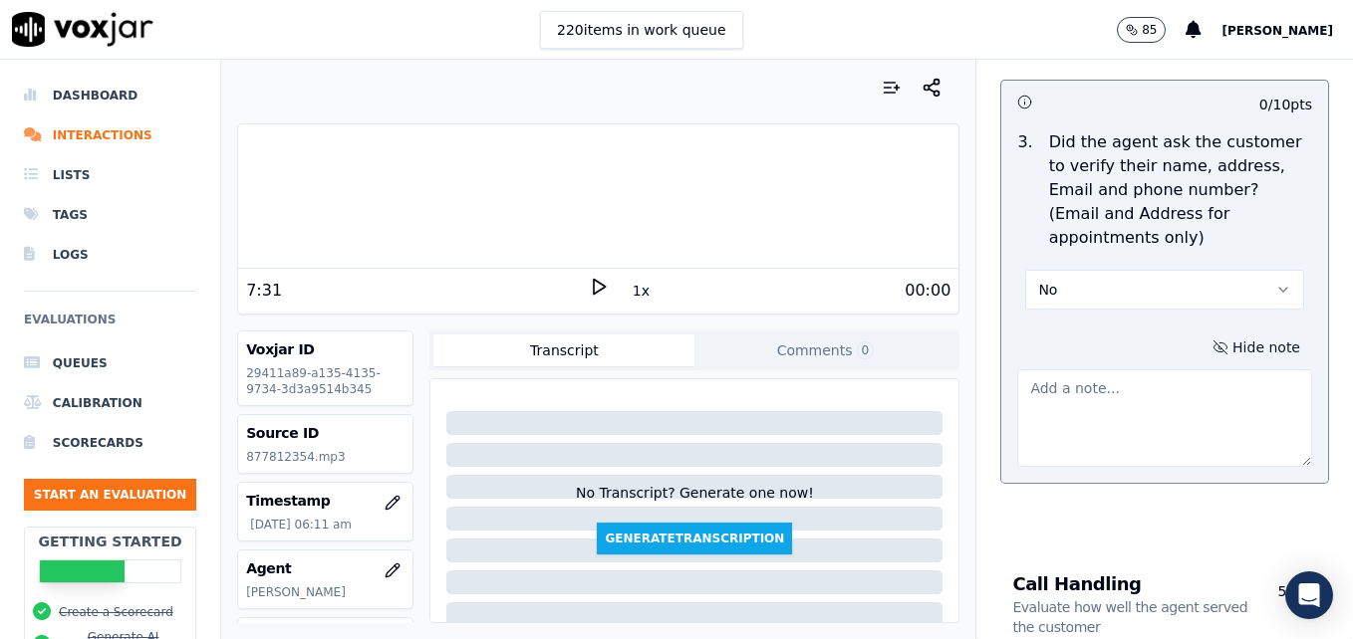
type textarea "Watch clipping/speaking over the customer. Very loud background noise at around…"
click at [1188, 370] on textarea at bounding box center [1164, 419] width 295 height 98
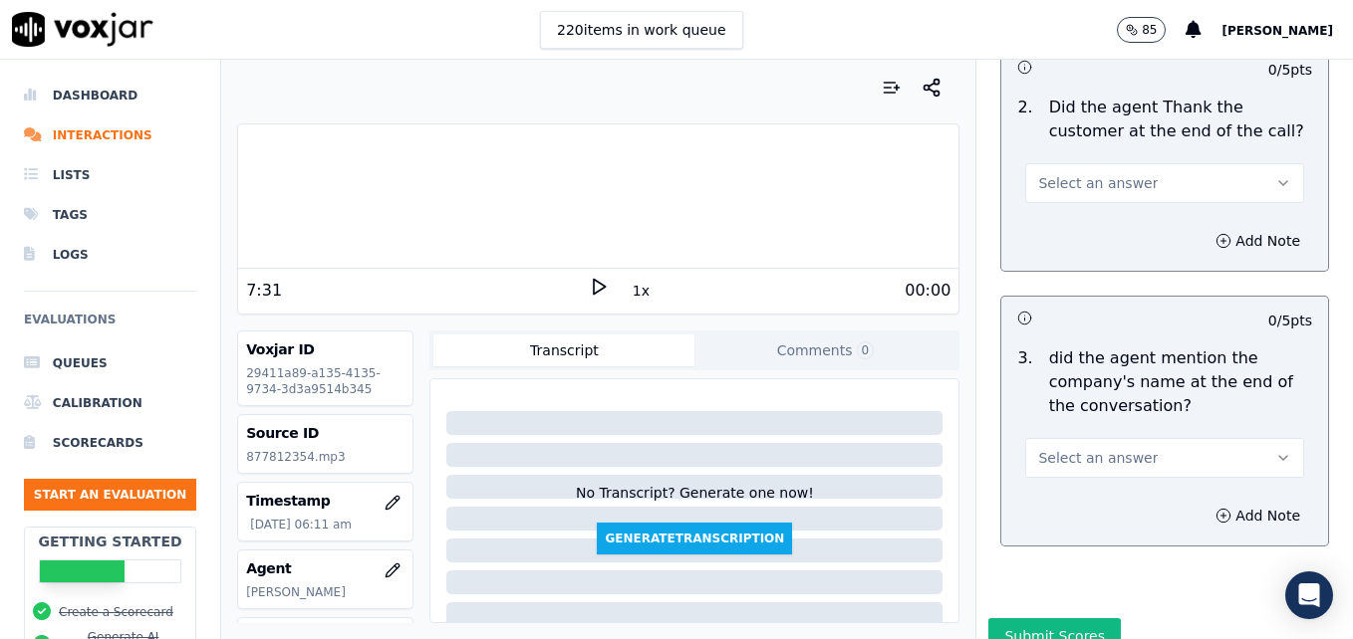
scroll to position [3583, 0]
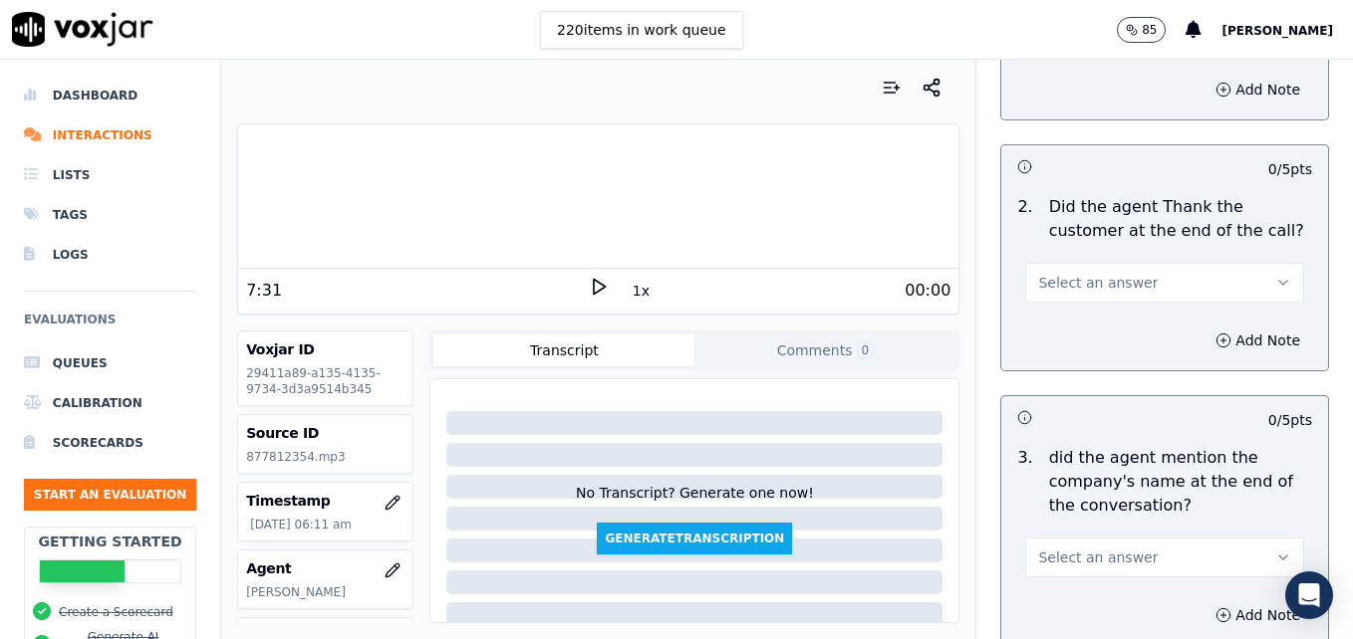
type textarea "Vehicle type/service/appt time and date not reconfirmed."
click at [1275, 275] on icon "button" at bounding box center [1283, 283] width 16 height 16
click at [1106, 264] on div "Yes" at bounding box center [1132, 256] width 244 height 32
click at [1241, 538] on button "Select an answer" at bounding box center [1164, 558] width 279 height 40
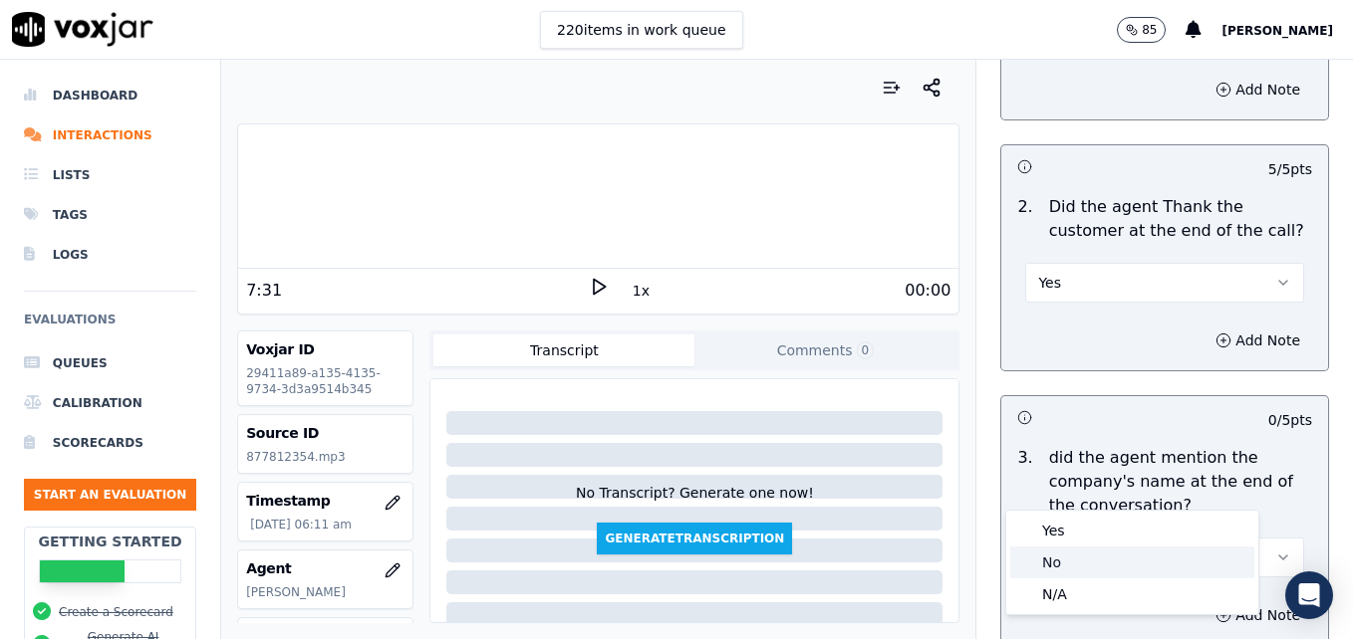
click at [1050, 566] on div "No" at bounding box center [1132, 563] width 244 height 32
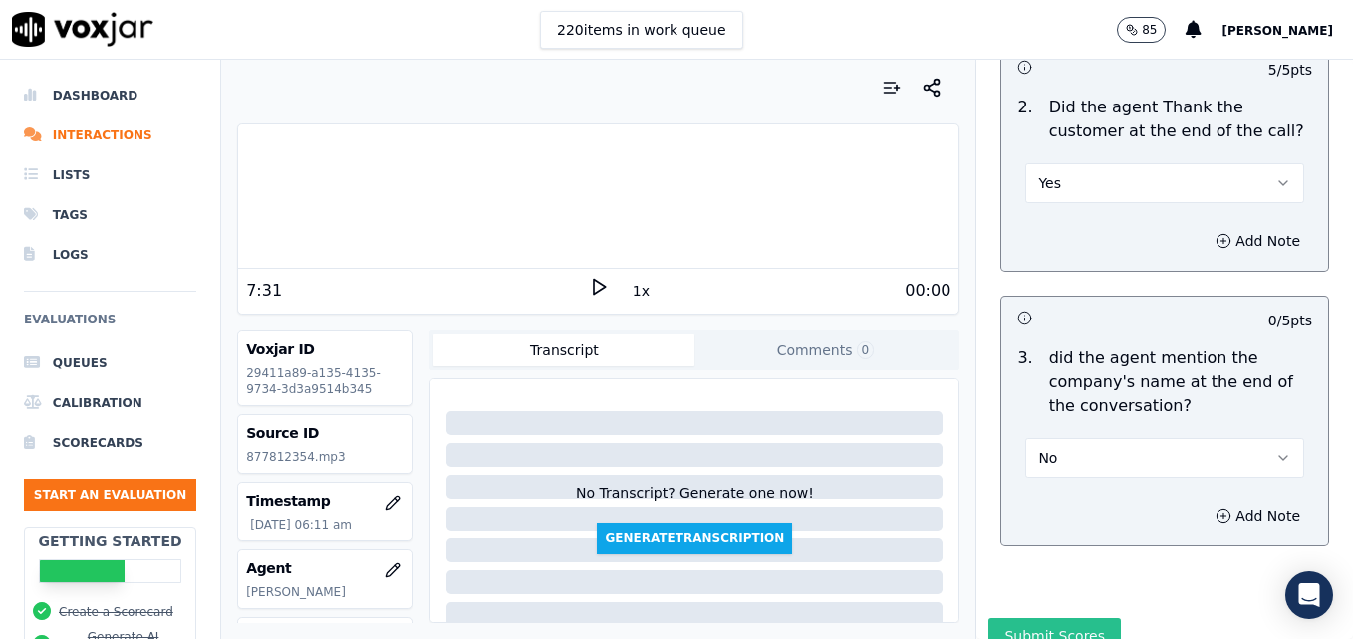
click at [1065, 619] on button "Submit Scores" at bounding box center [1054, 637] width 132 height 36
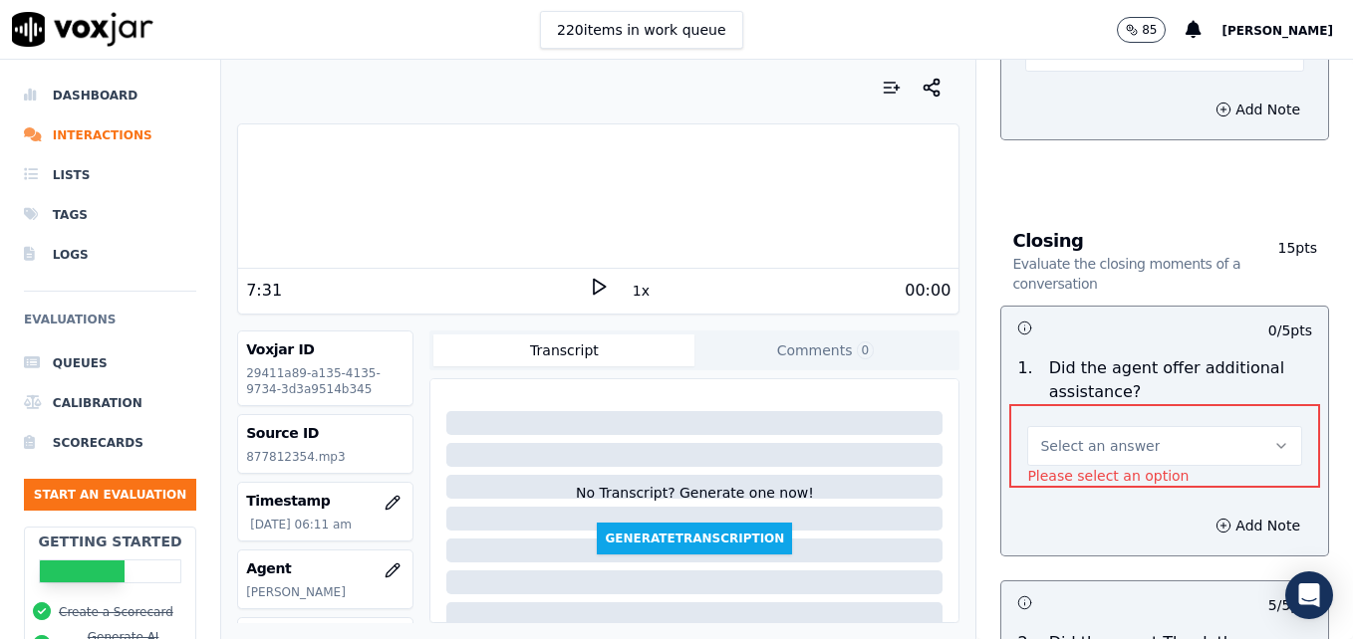
scroll to position [3208, 0]
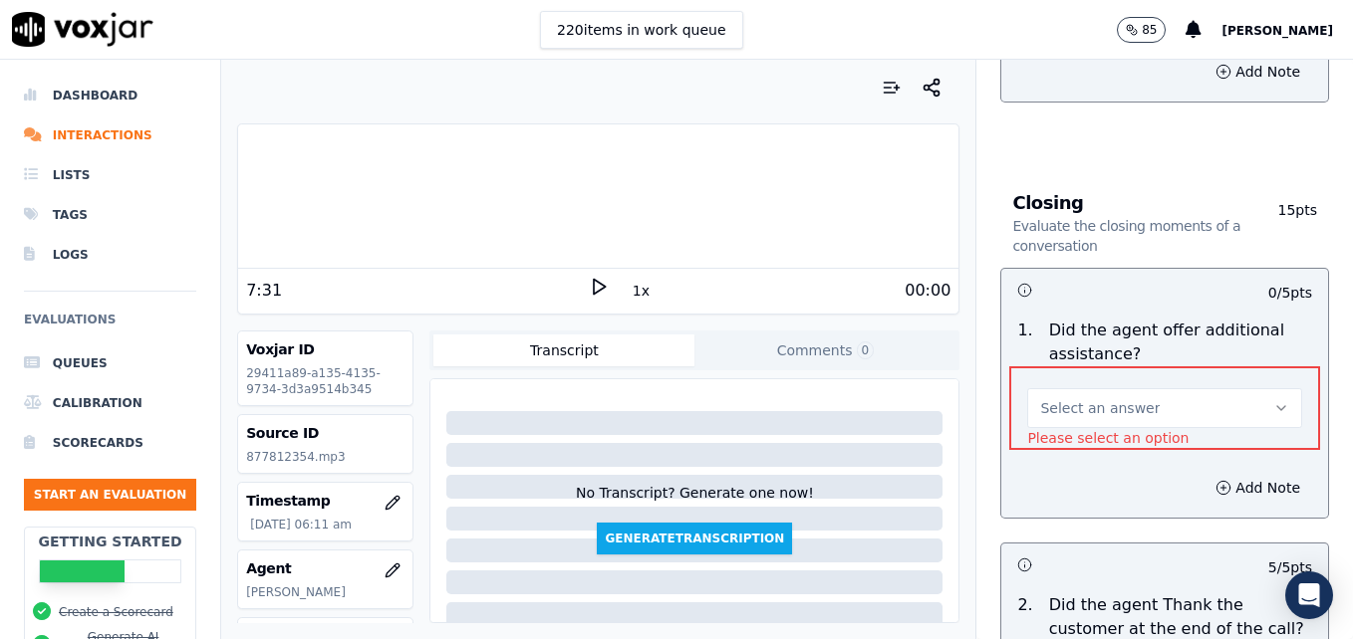
click at [1273, 400] on icon "button" at bounding box center [1281, 408] width 16 height 16
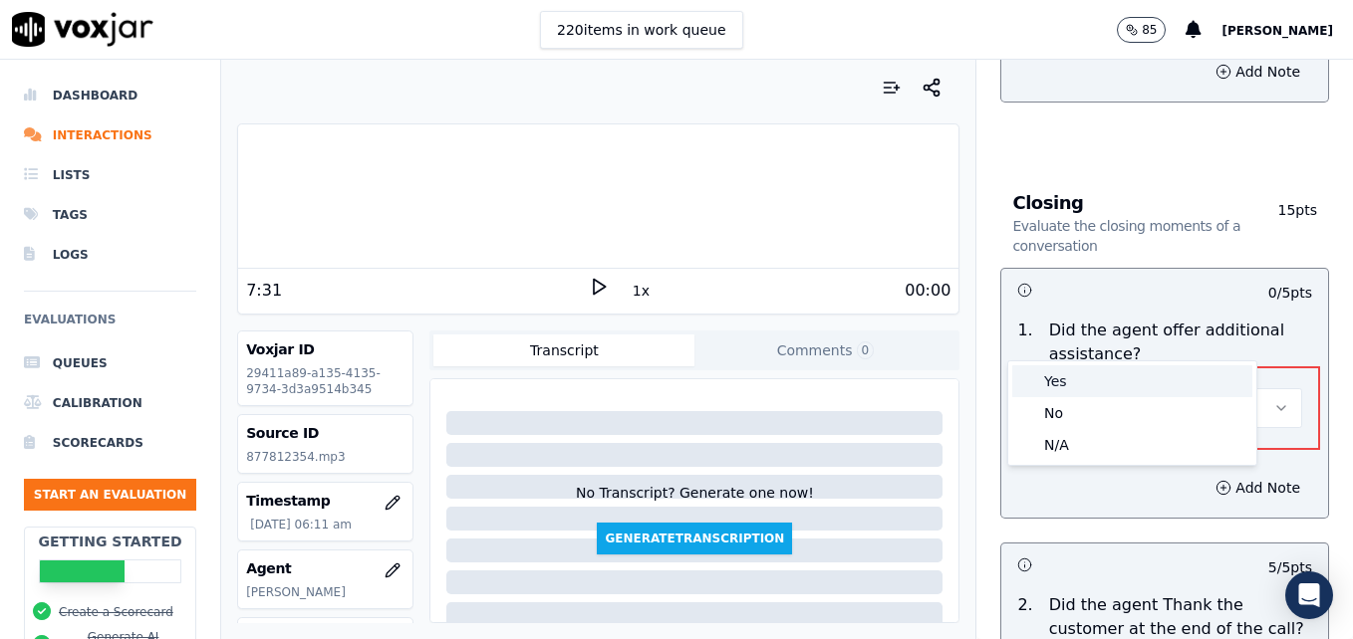
click at [1060, 375] on div "Yes" at bounding box center [1132, 382] width 240 height 32
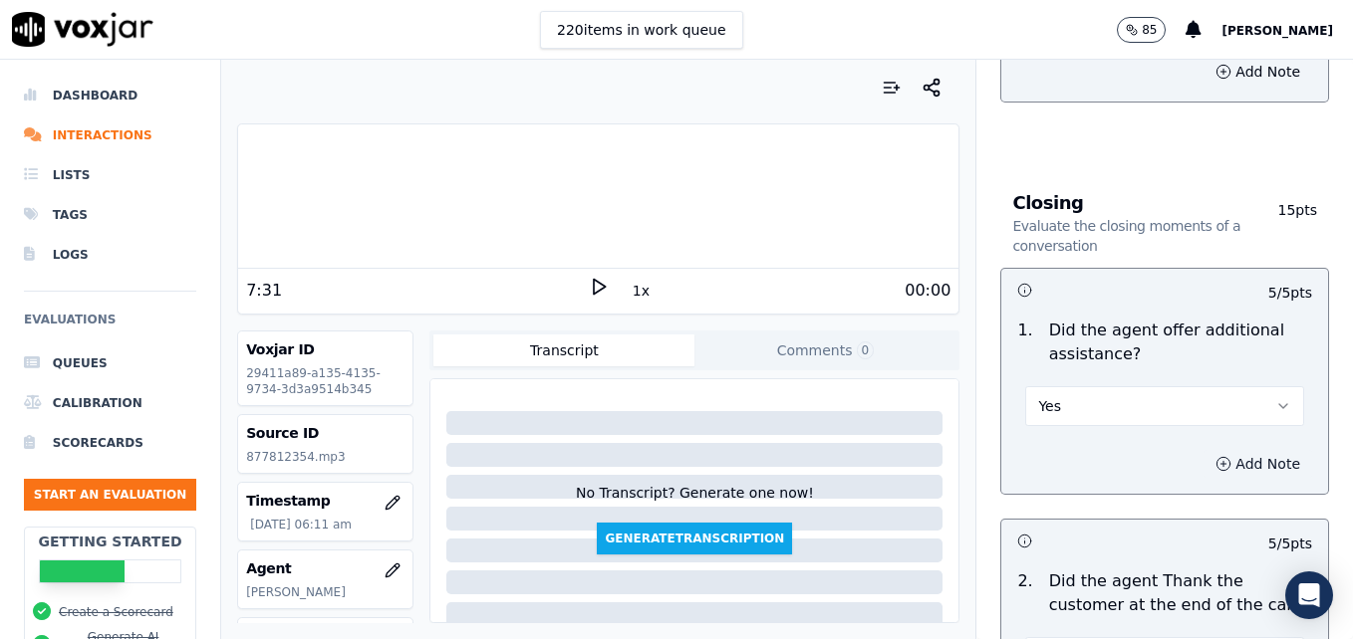
drag, startPoint x: 1181, startPoint y: 390, endPoint x: 1169, endPoint y: 405, distance: 19.1
click at [1215, 456] on icon "button" at bounding box center [1223, 464] width 16 height 16
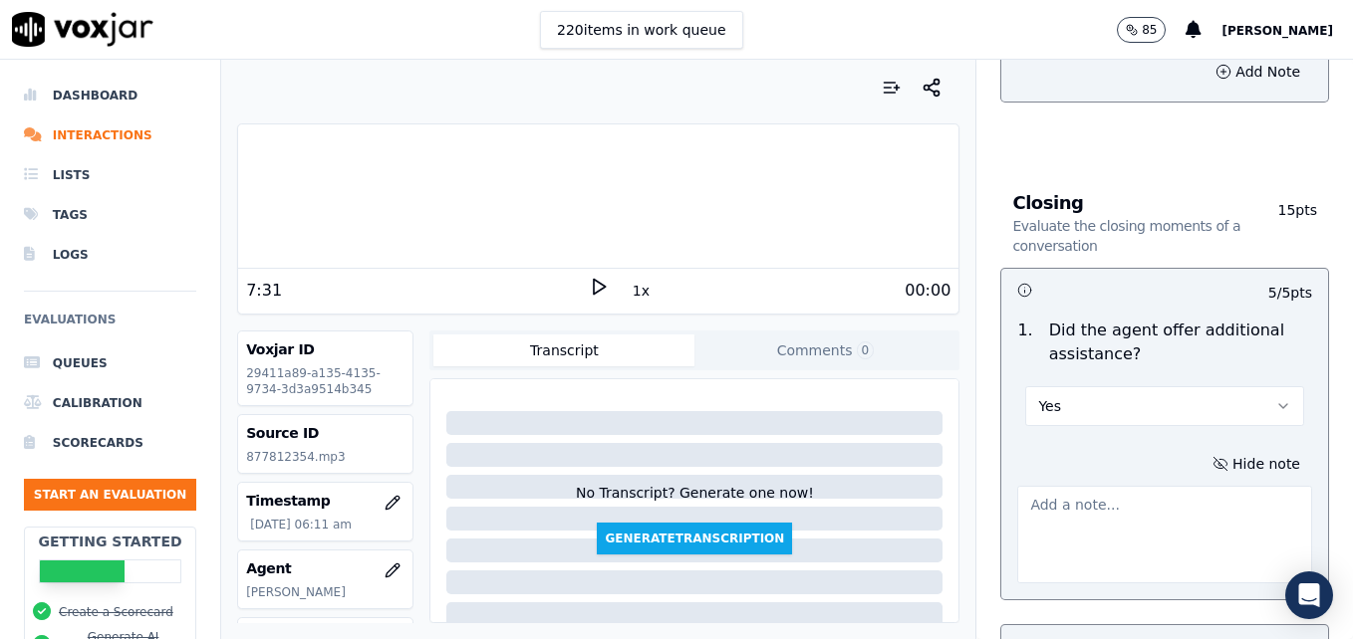
click at [1137, 486] on textarea at bounding box center [1164, 535] width 295 height 98
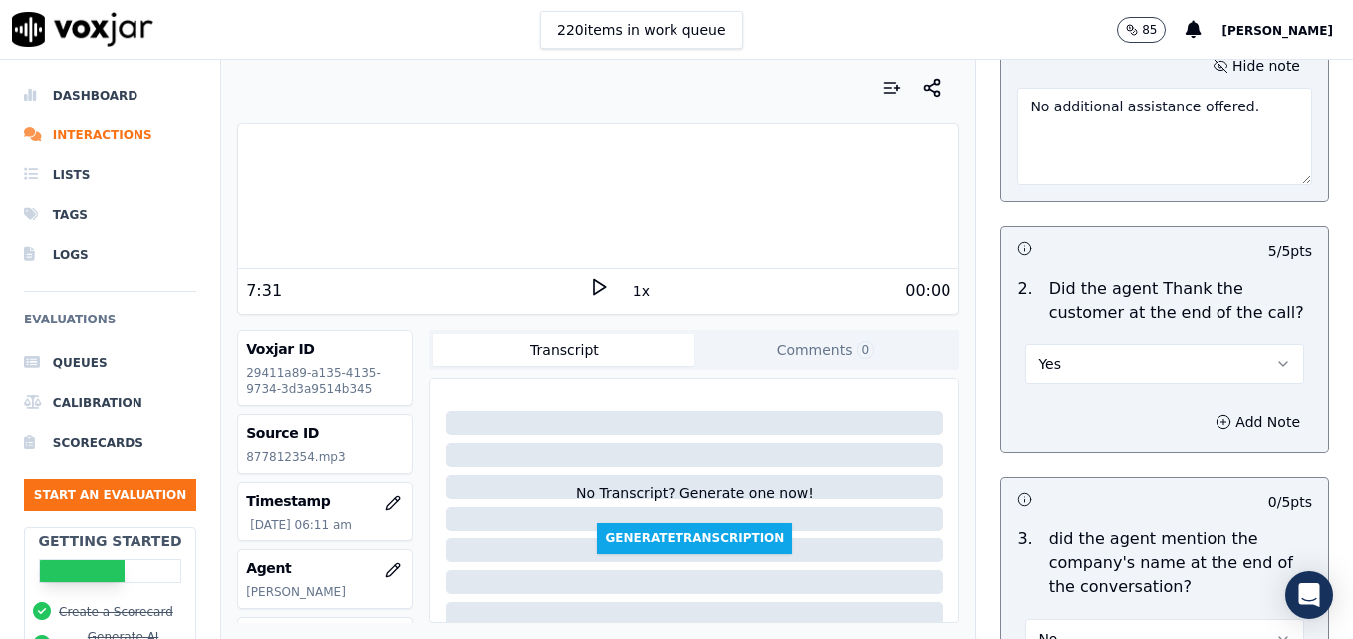
scroll to position [3788, 0]
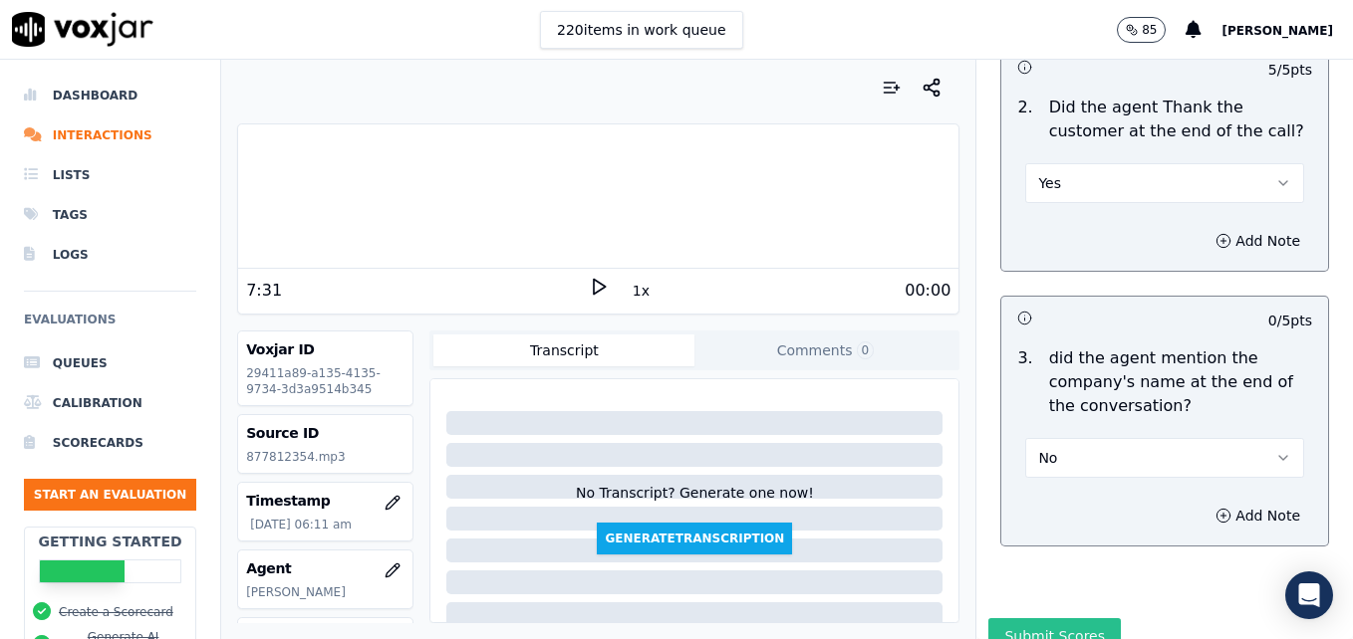
type textarea "No additional assistance offered."
click at [1017, 619] on button "Submit Scores" at bounding box center [1054, 637] width 132 height 36
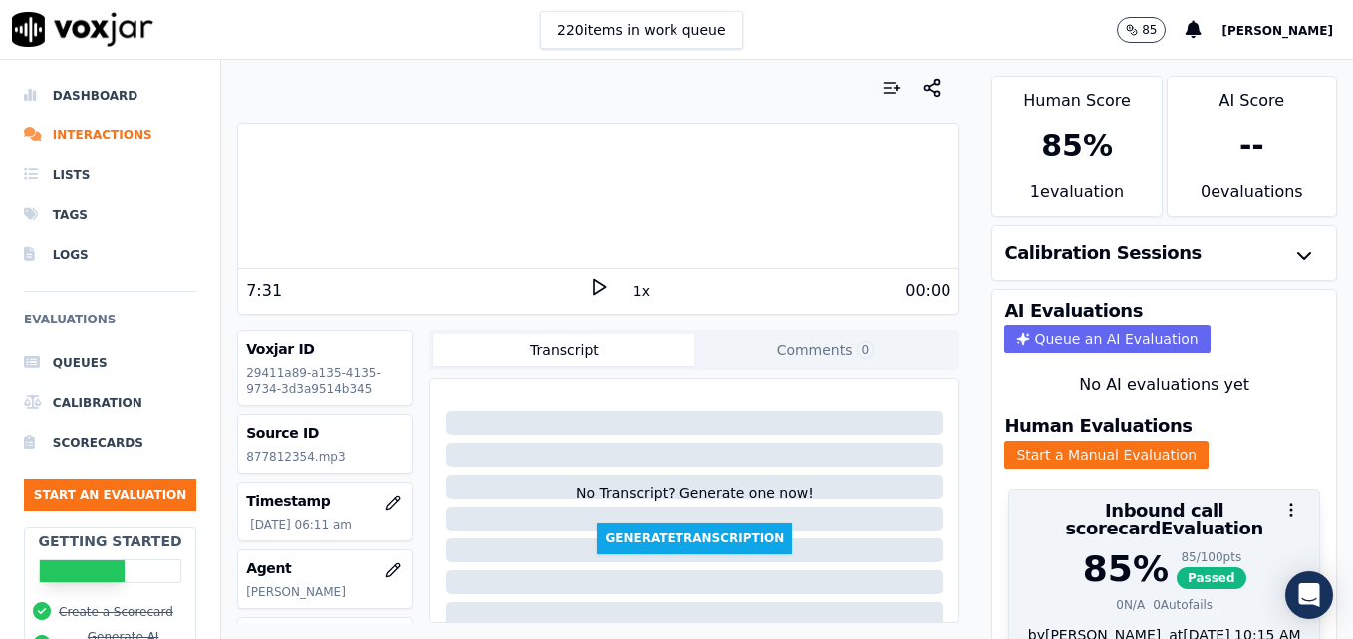
scroll to position [87, 0]
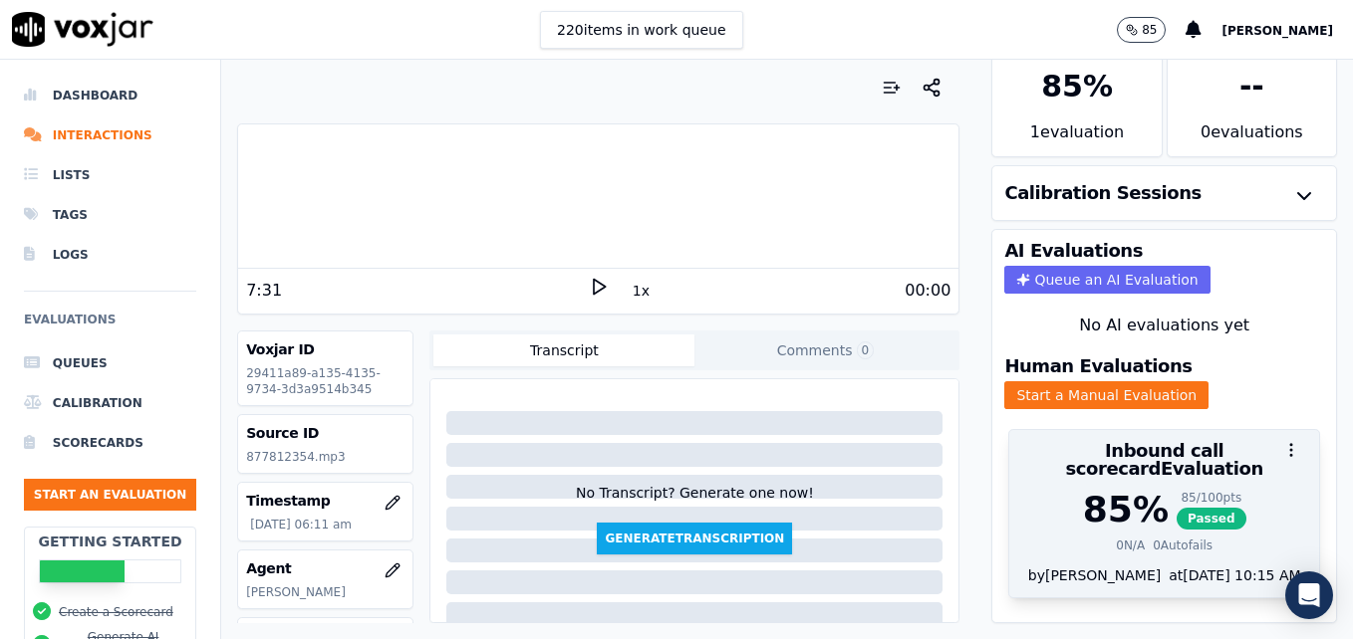
click at [1101, 490] on div "85 %" at bounding box center [1126, 510] width 86 height 40
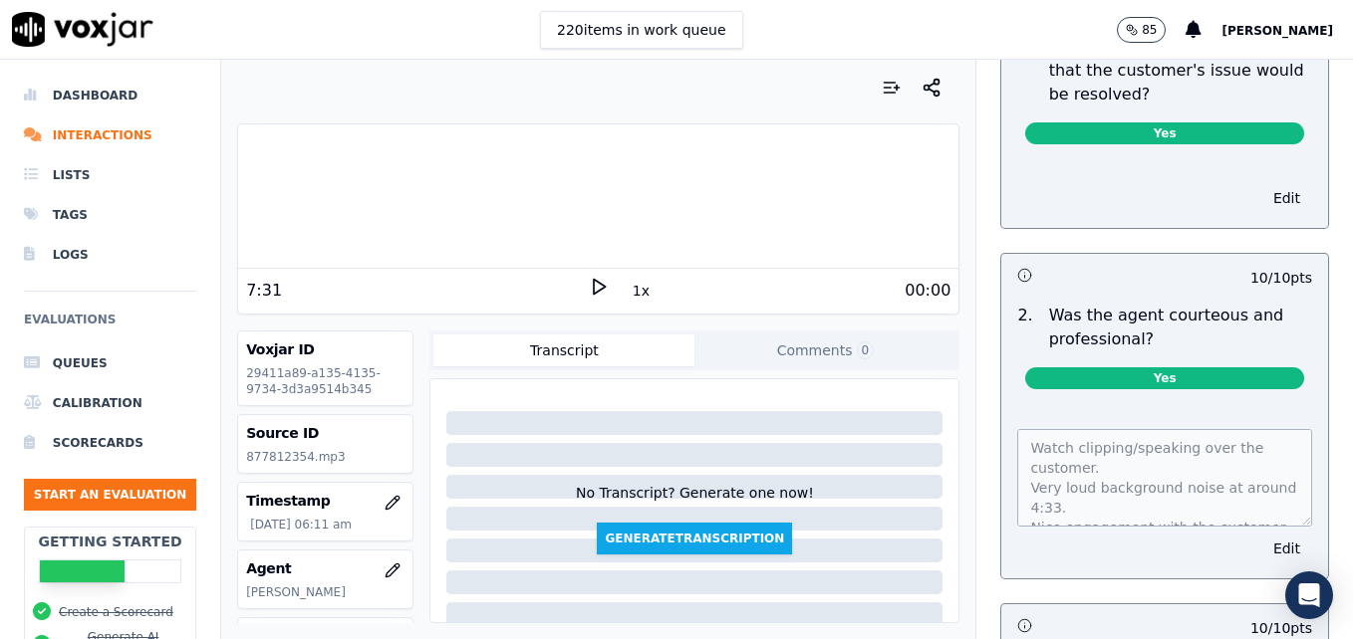
scroll to position [1451, 0]
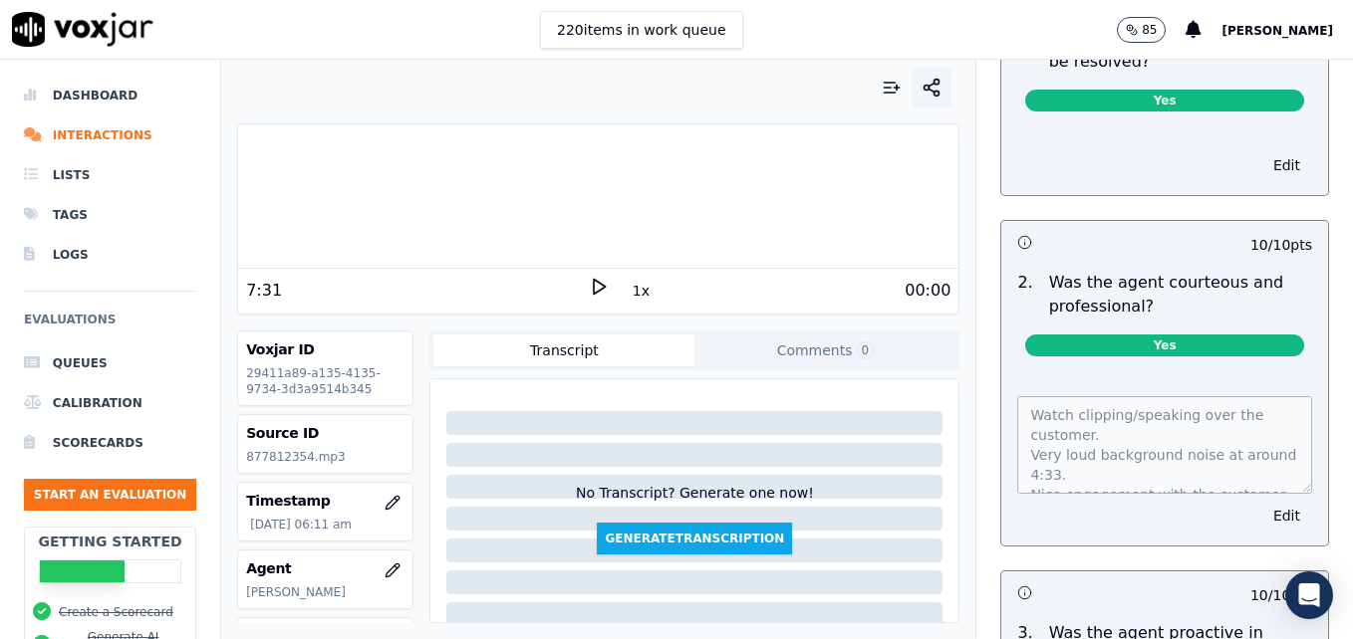
click at [921, 83] on icon "button" at bounding box center [931, 88] width 20 height 20
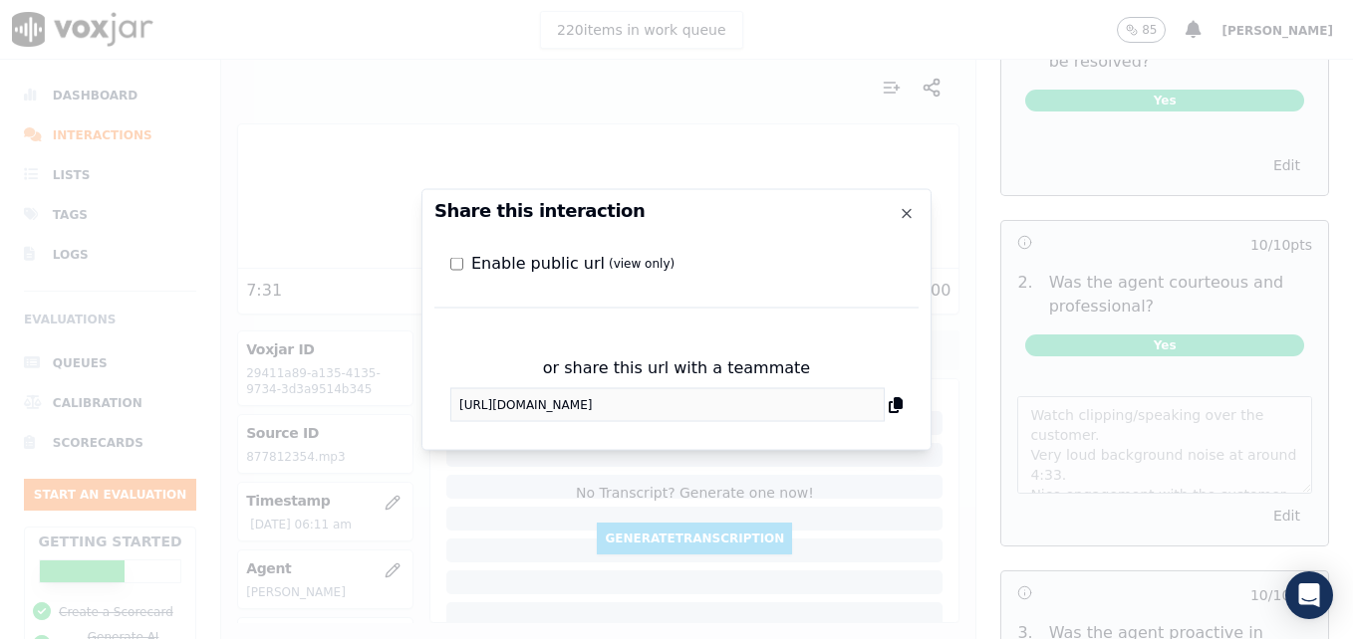
click at [440, 404] on div "or share this url with a teammate https://app.voxjar.com/interactions/29411a89-…" at bounding box center [676, 390] width 484 height 98
click at [908, 210] on icon "button" at bounding box center [906, 214] width 16 height 16
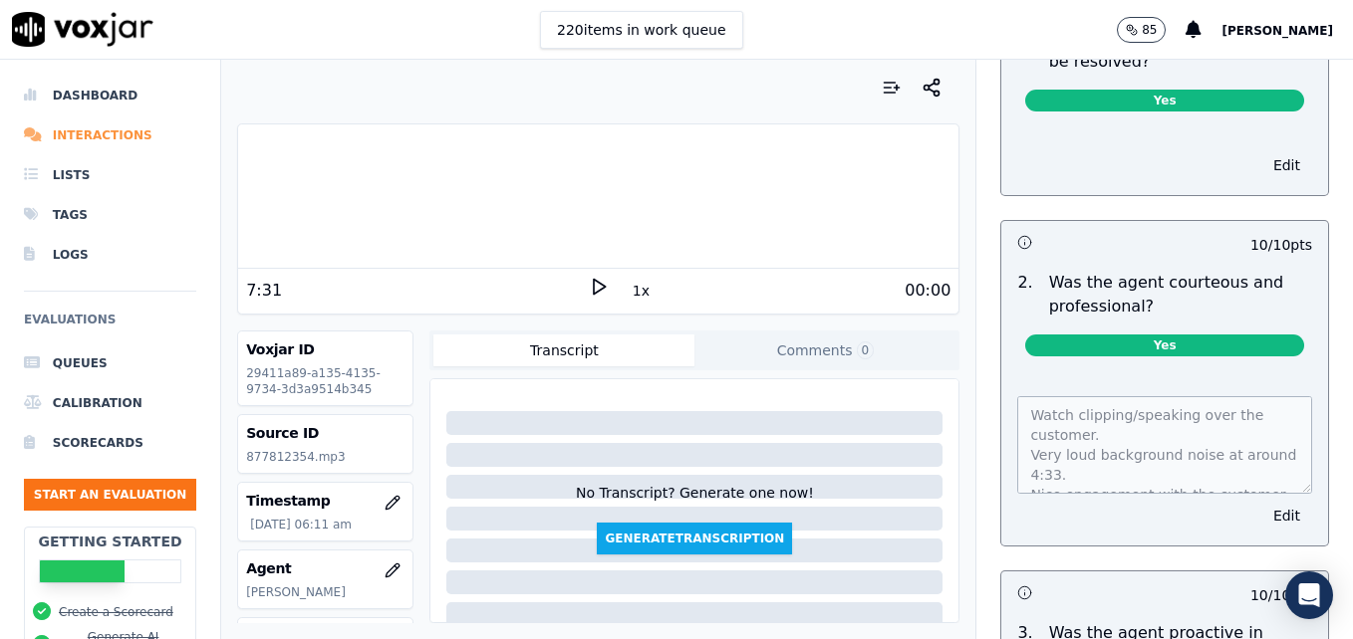
click at [101, 130] on li "Interactions" at bounding box center [110, 136] width 172 height 40
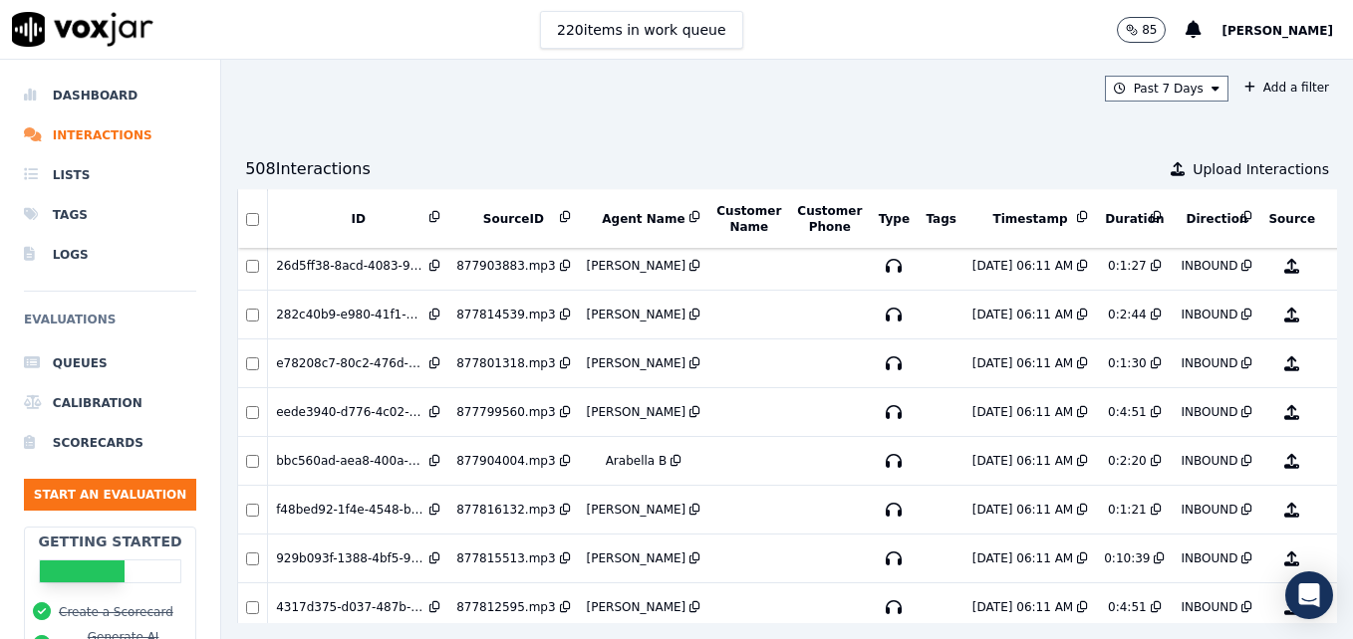
scroll to position [398, 0]
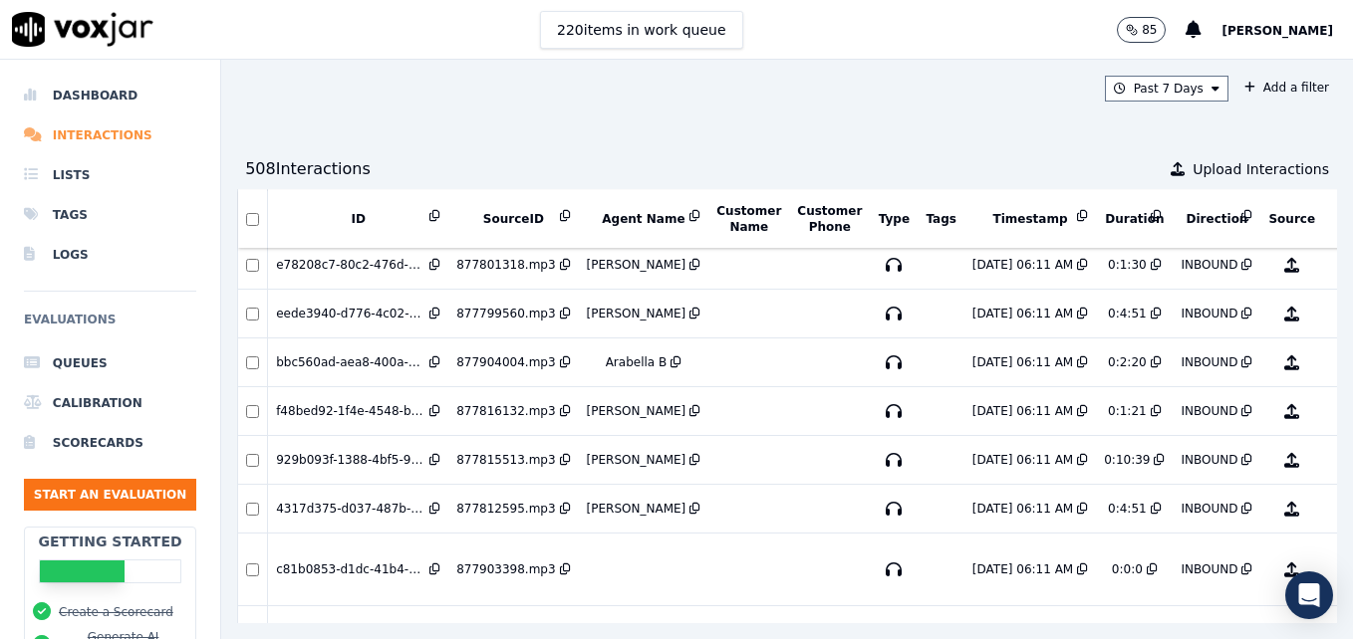
click at [64, 139] on li "Interactions" at bounding box center [110, 136] width 172 height 40
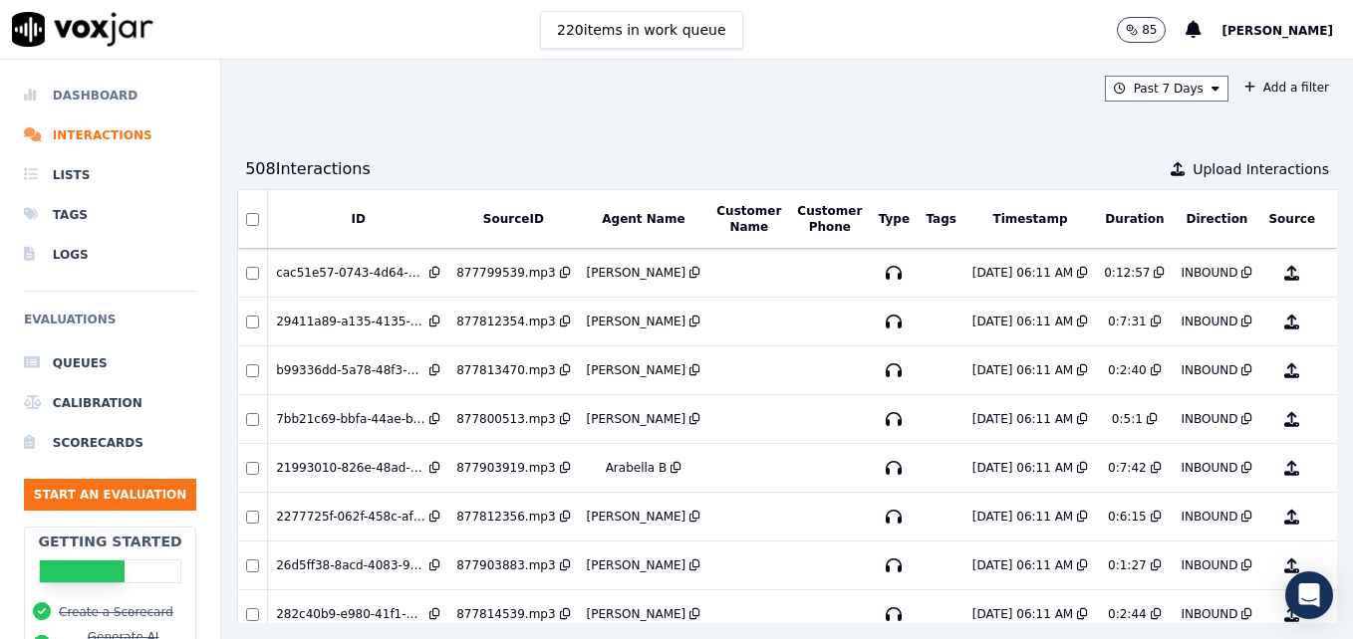
click at [82, 89] on li "Dashboard" at bounding box center [110, 96] width 172 height 40
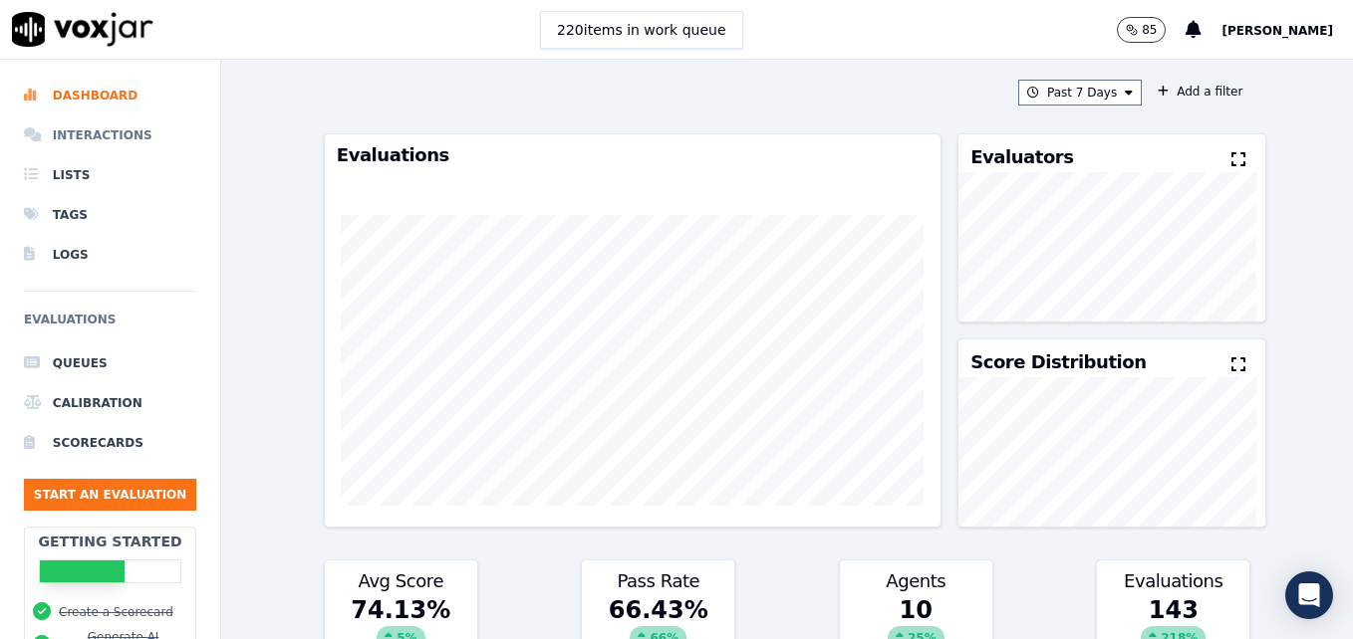
click at [119, 136] on li "Interactions" at bounding box center [110, 136] width 172 height 40
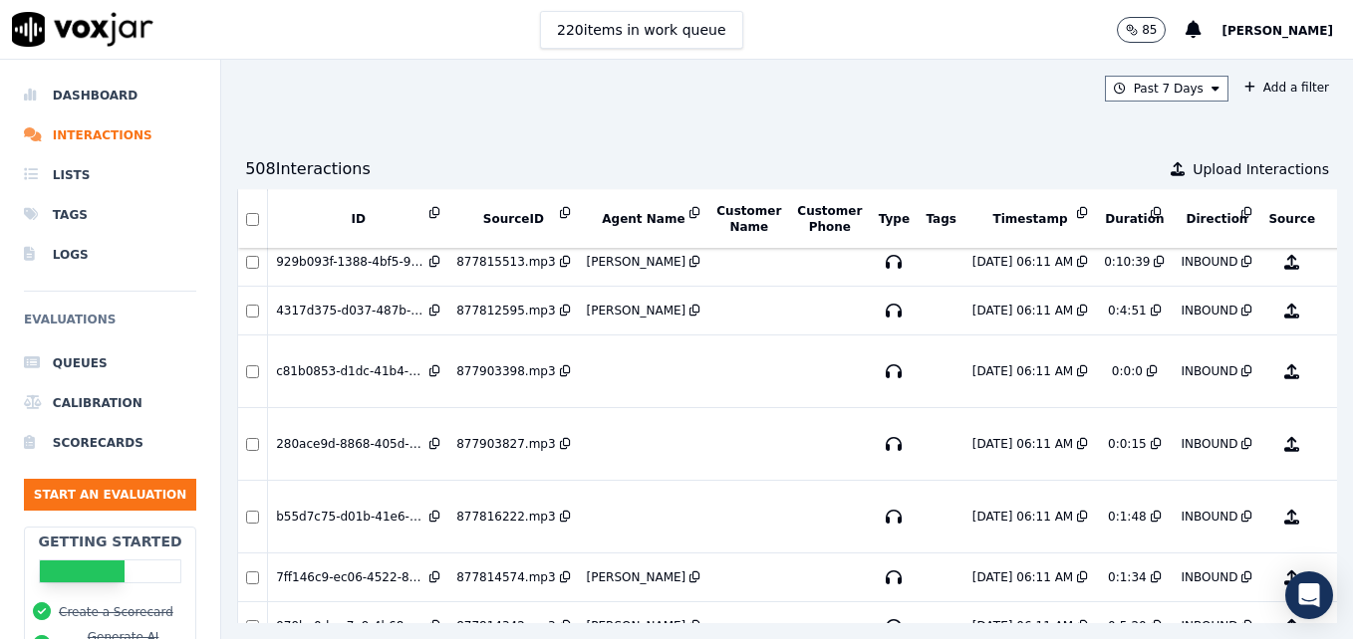
scroll to position [598, 0]
click at [1331, 364] on button "No Evaluation Yet" at bounding box center [1370, 371] width 79 height 56
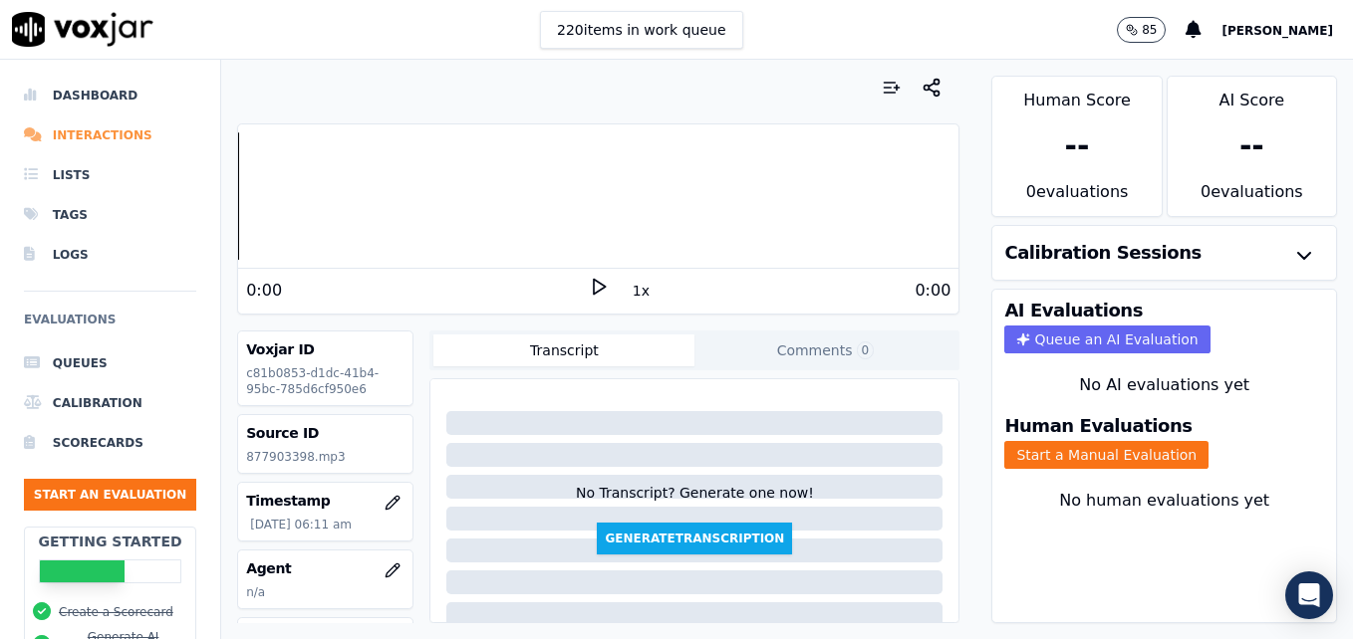
click at [79, 129] on li "Interactions" at bounding box center [110, 136] width 172 height 40
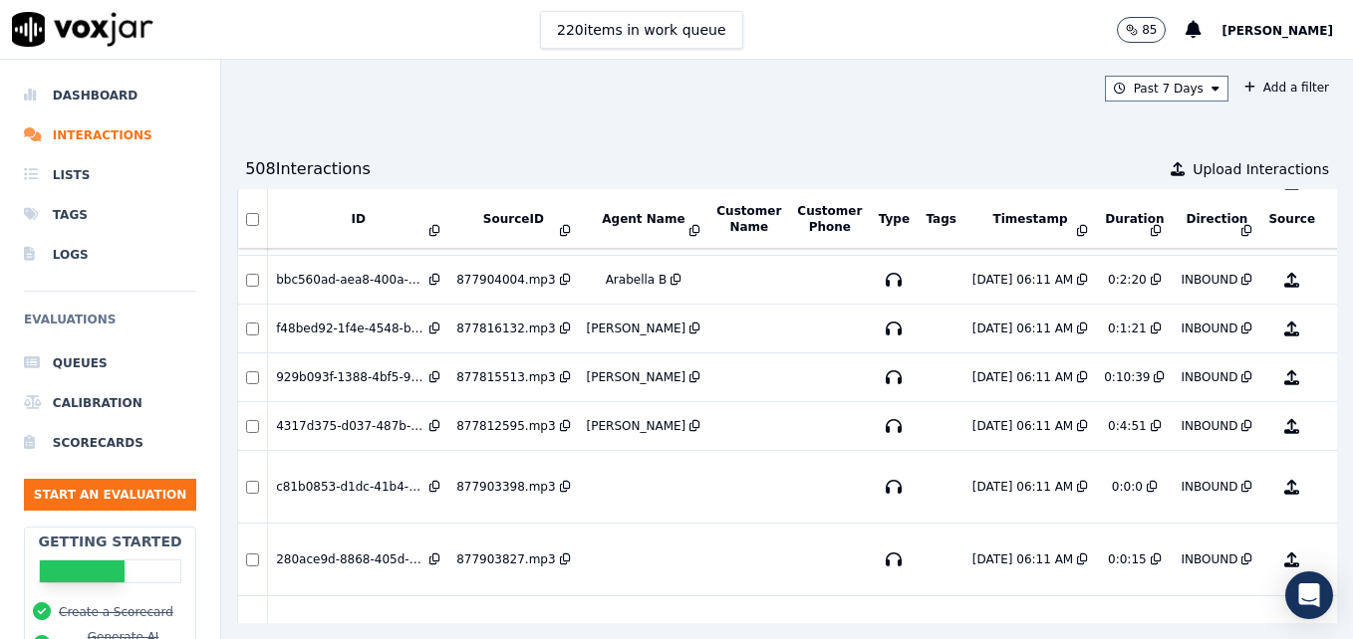
scroll to position [498, 0]
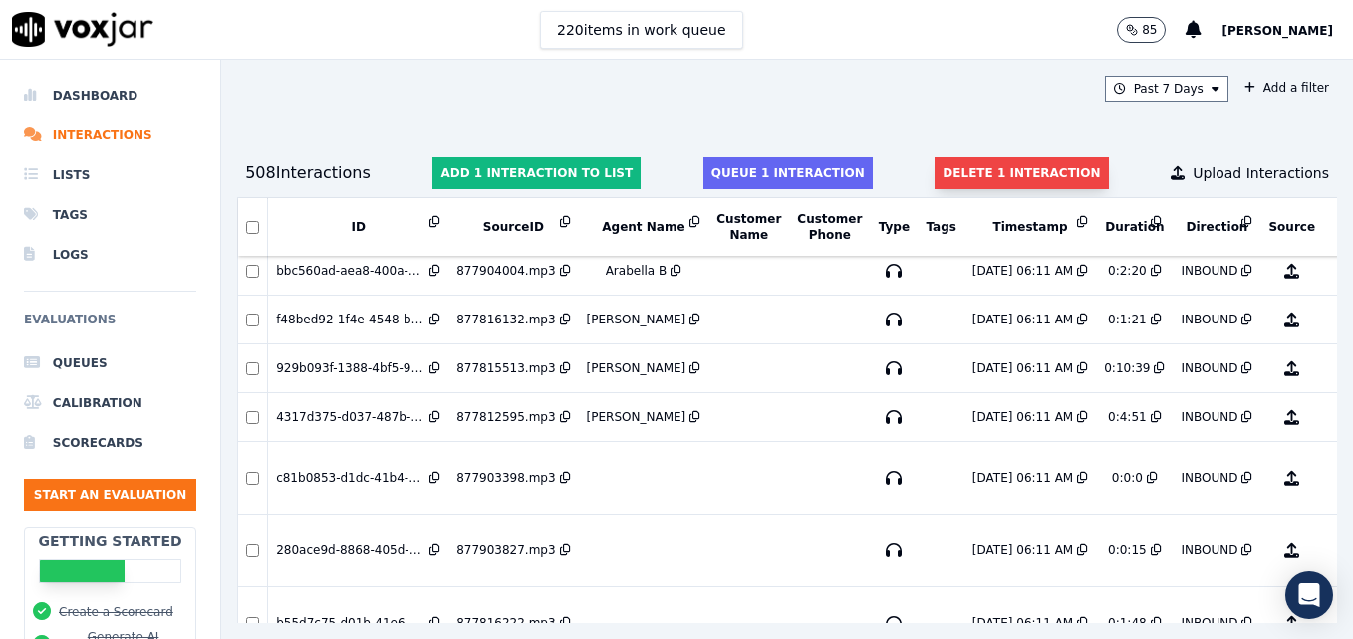
click at [955, 166] on button "Delete 1 interaction" at bounding box center [1020, 173] width 173 height 32
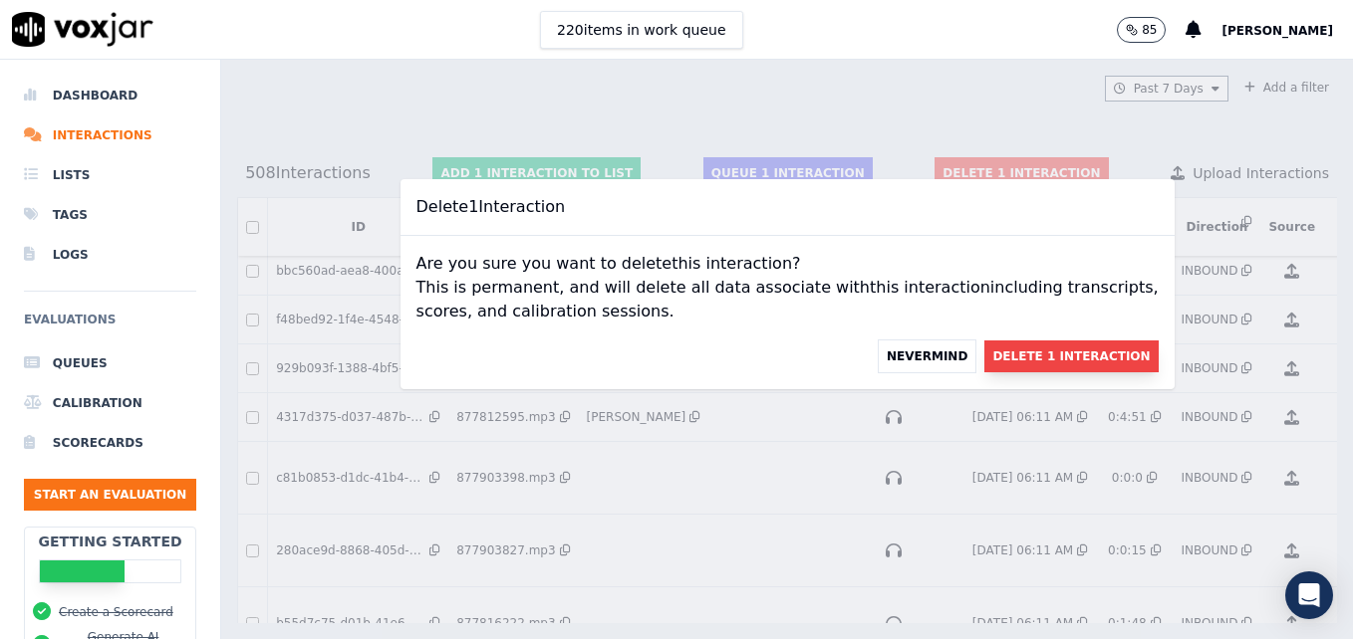
click at [993, 359] on button "Delete 1 Interaction" at bounding box center [1070, 357] width 173 height 32
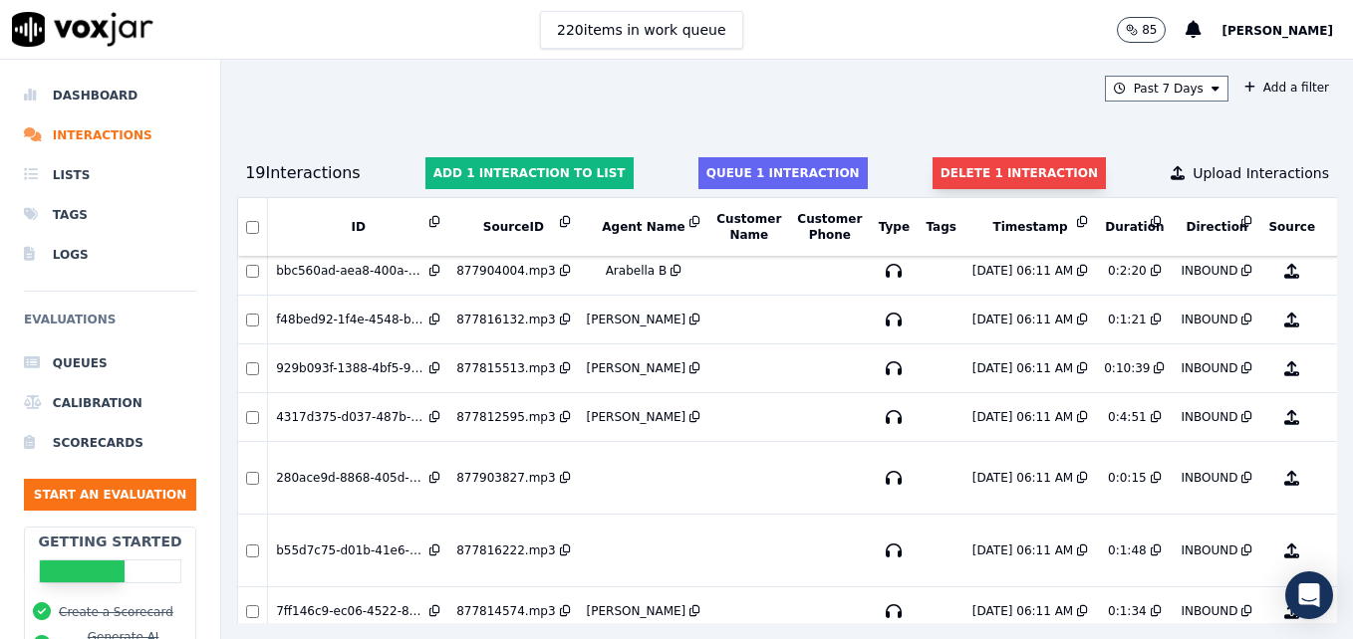
click at [961, 169] on button "Delete 1 interaction" at bounding box center [1018, 173] width 173 height 32
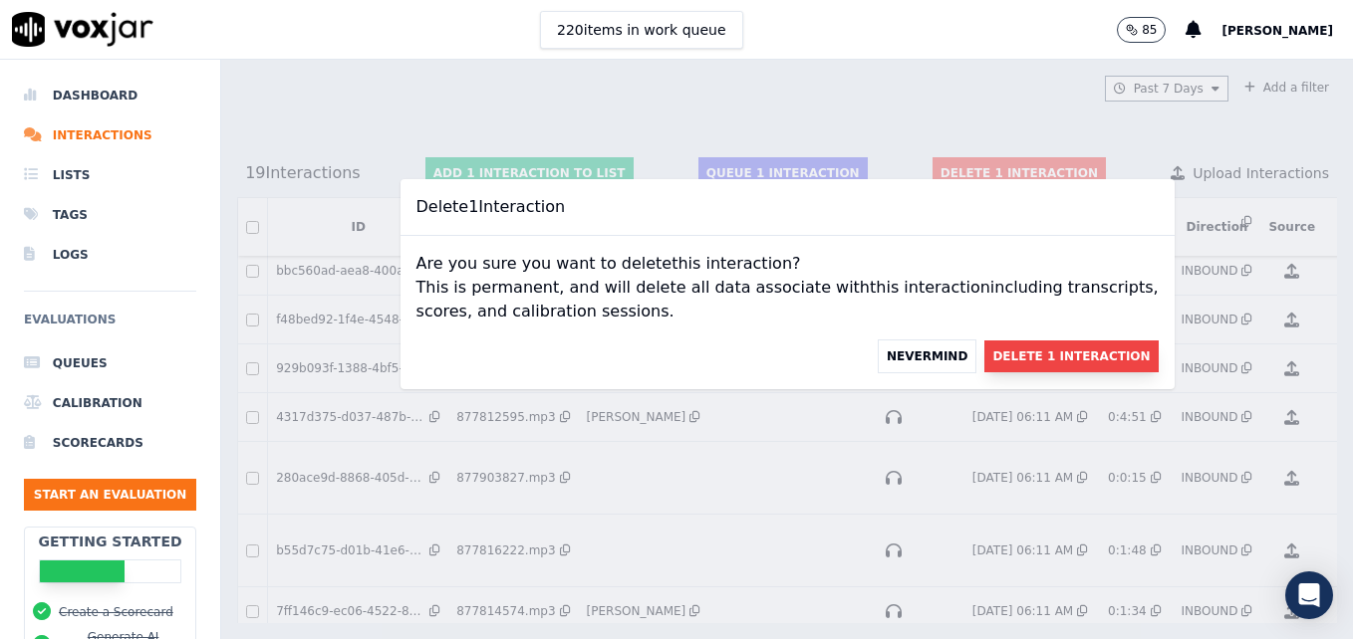
click at [1046, 355] on button "Delete 1 Interaction" at bounding box center [1070, 357] width 173 height 32
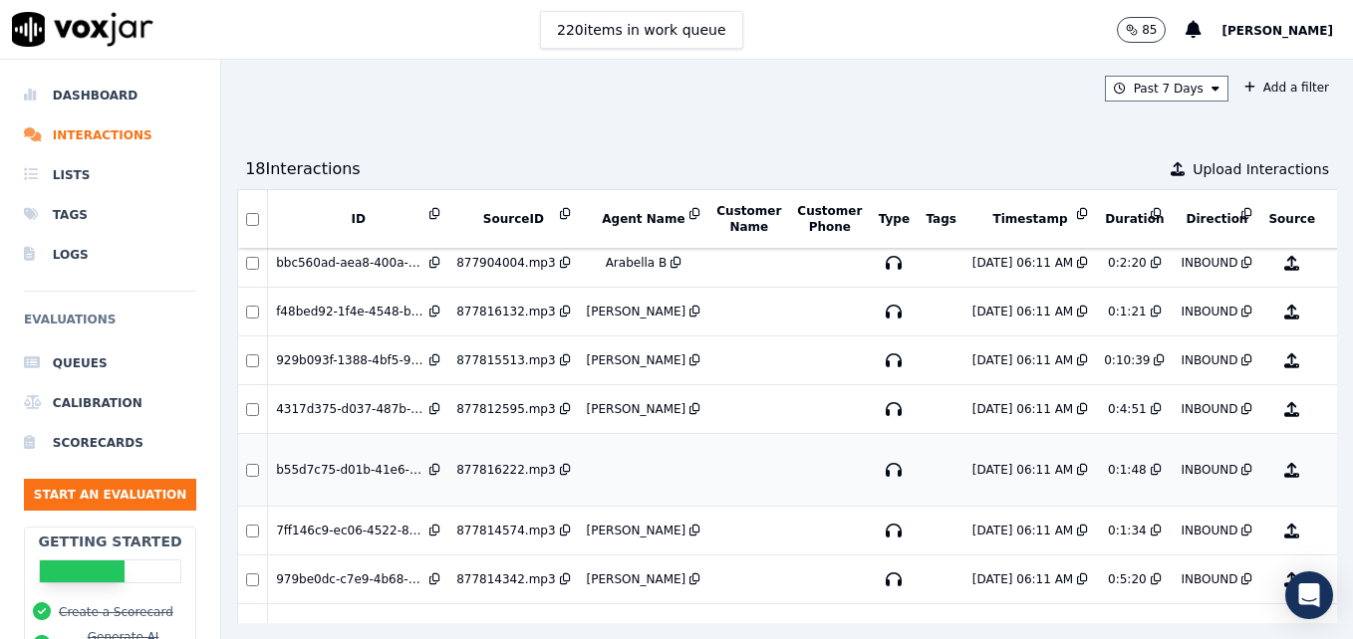
click at [1331, 465] on button "No Evaluation Yet" at bounding box center [1370, 470] width 79 height 56
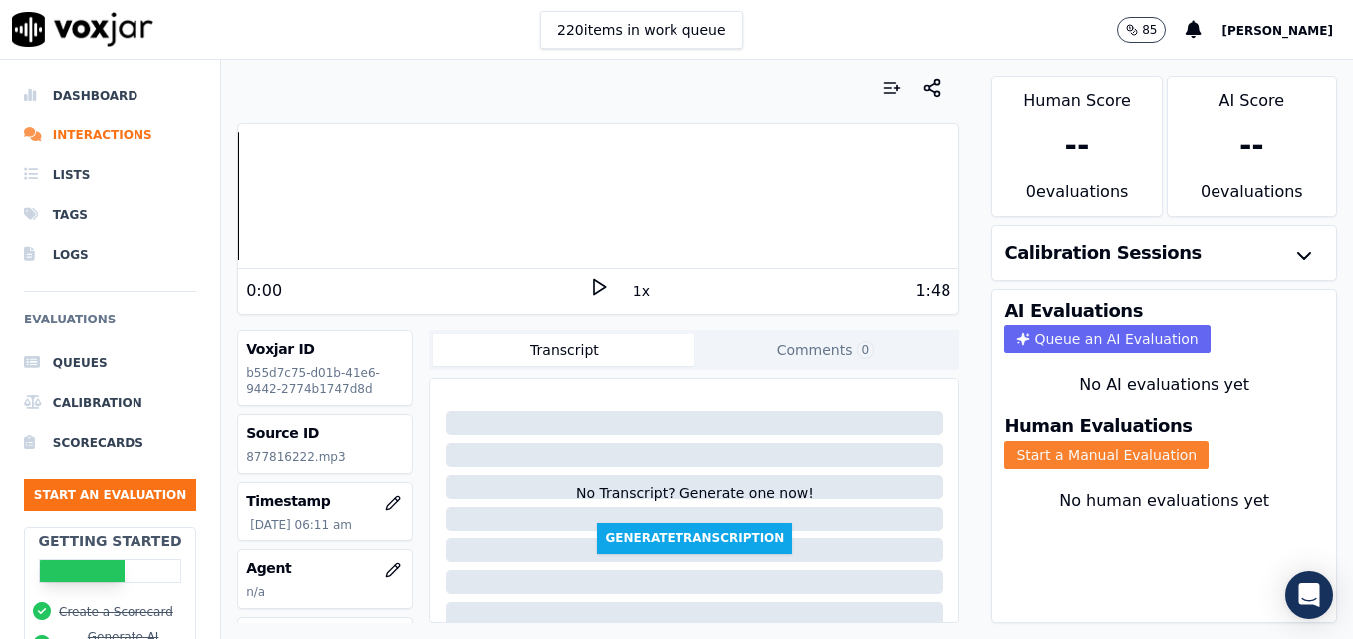
click at [1042, 452] on button "Start a Manual Evaluation" at bounding box center [1106, 455] width 204 height 28
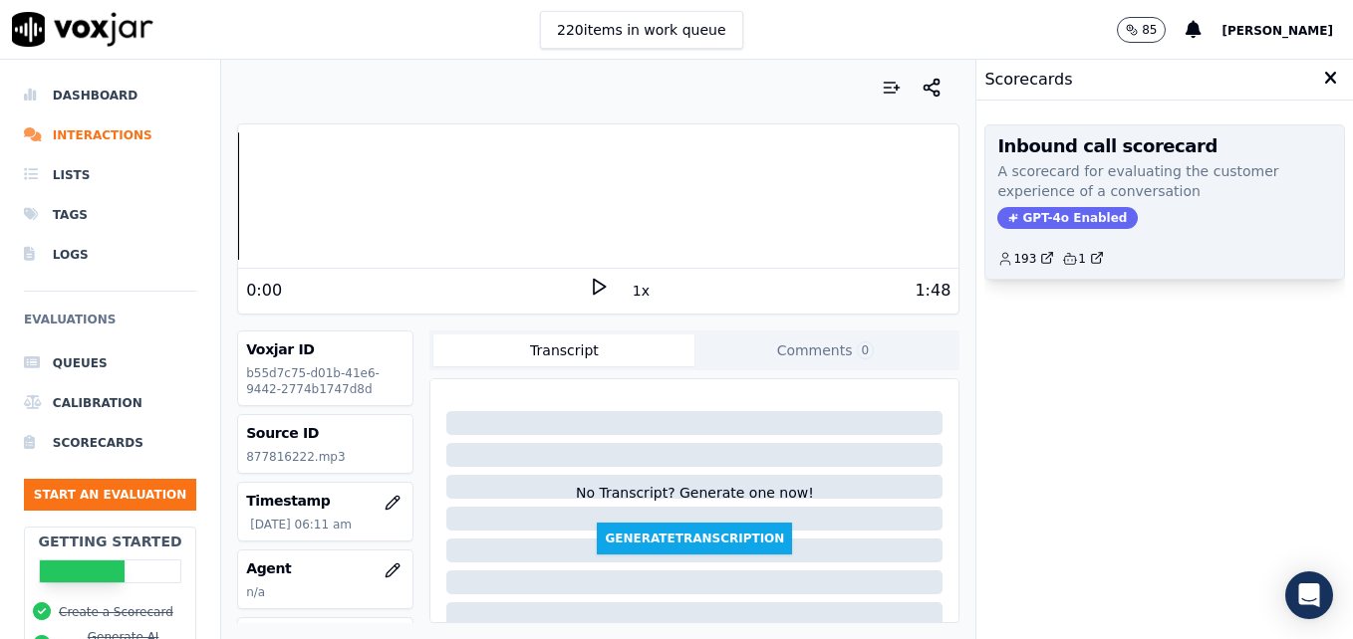
click at [1028, 214] on span "GPT-4o Enabled" at bounding box center [1067, 218] width 140 height 22
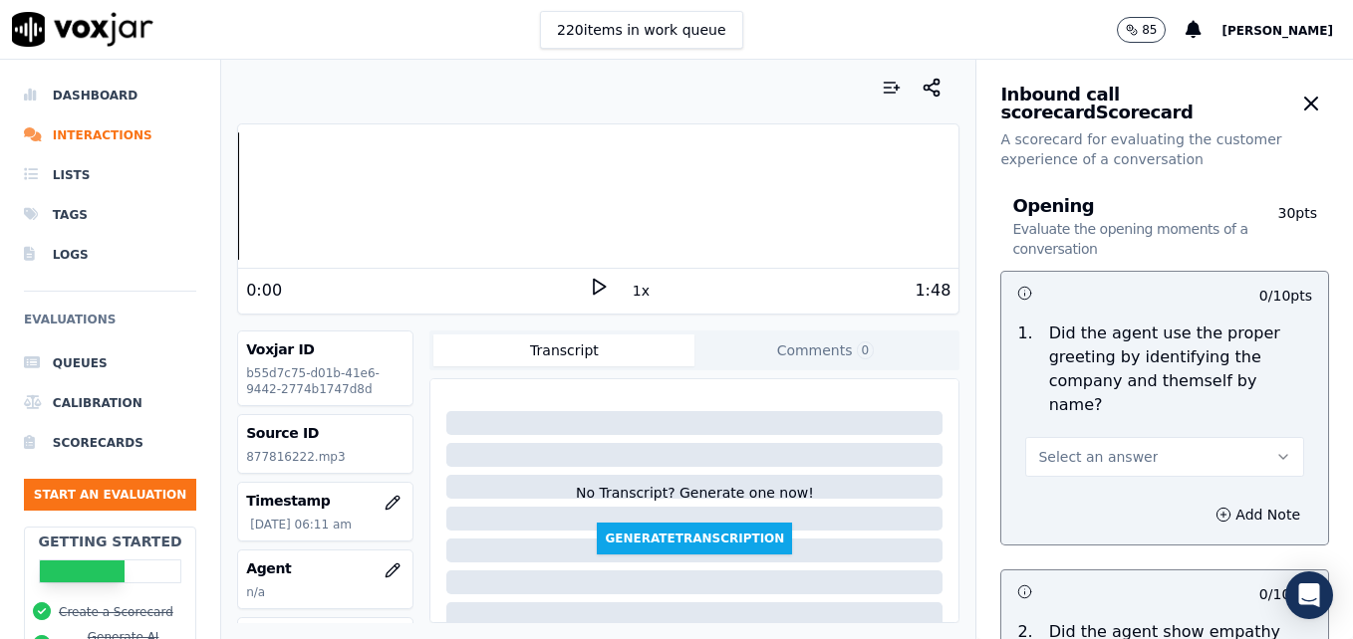
click at [592, 288] on icon at bounding box center [599, 287] width 20 height 20
click at [65, 135] on li "Interactions" at bounding box center [110, 136] width 172 height 40
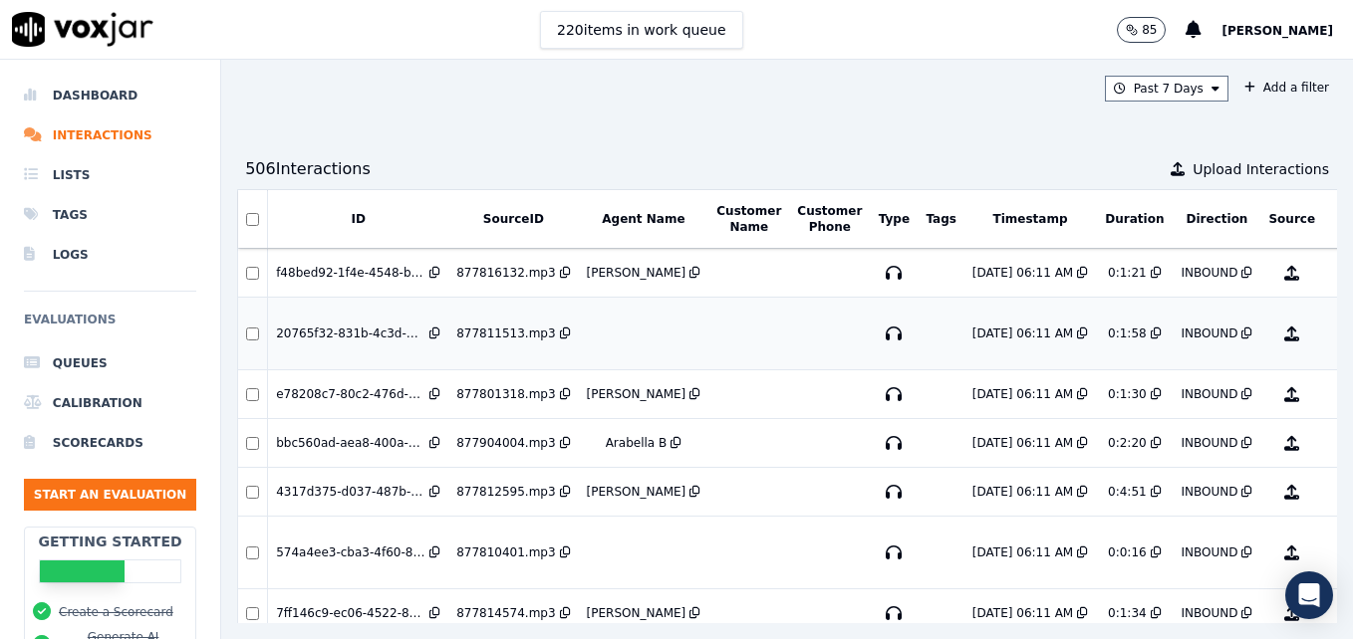
click at [1331, 335] on button "No Evaluation Yet" at bounding box center [1370, 334] width 79 height 56
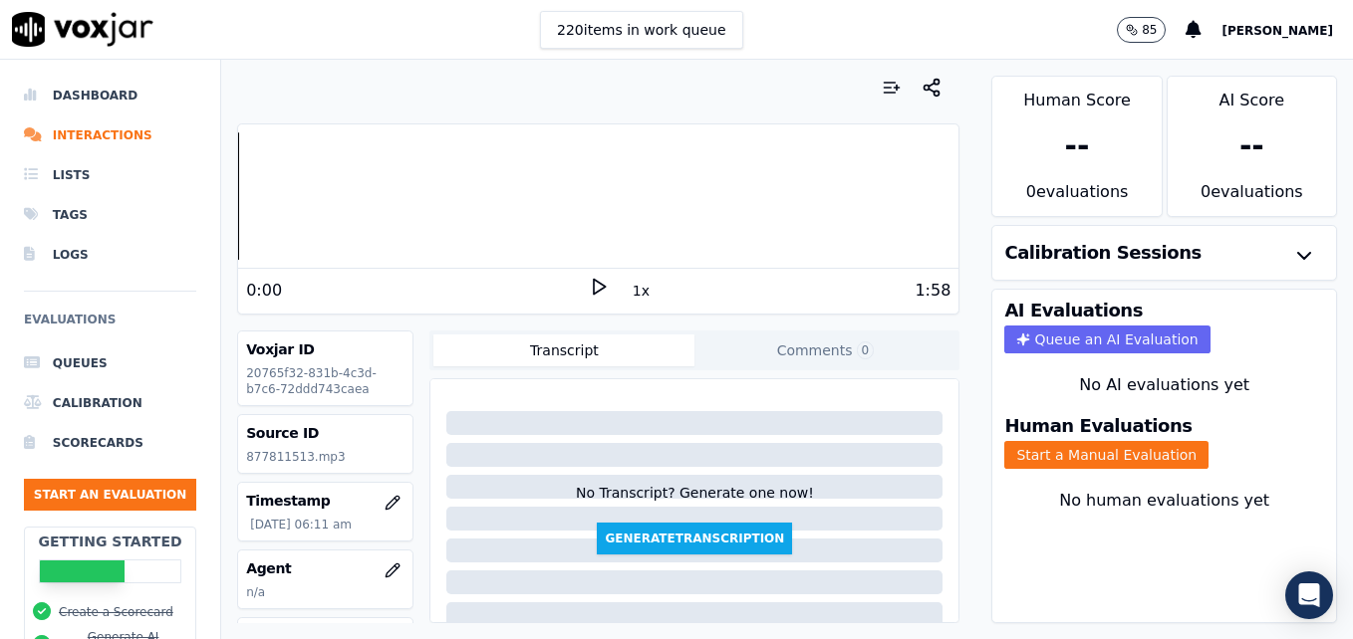
click at [594, 282] on polygon at bounding box center [600, 287] width 12 height 15
click at [589, 282] on icon at bounding box center [599, 287] width 20 height 20
click at [384, 565] on icon "button" at bounding box center [392, 571] width 16 height 16
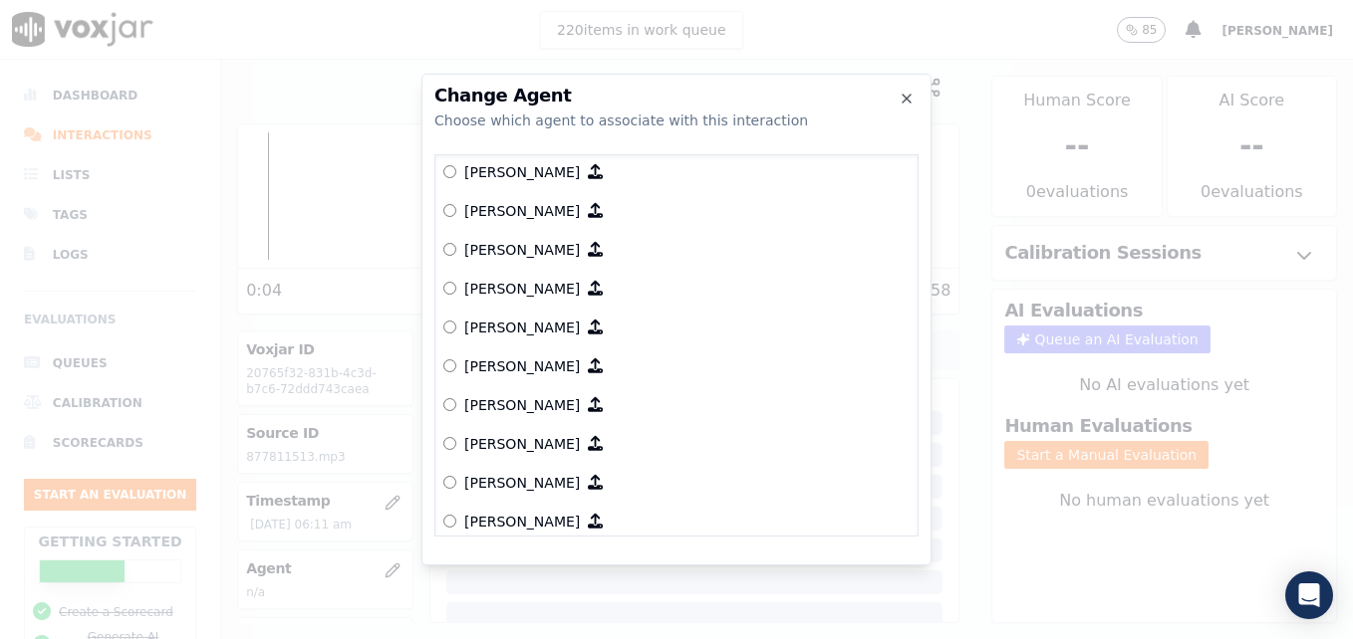
scroll to position [570, 0]
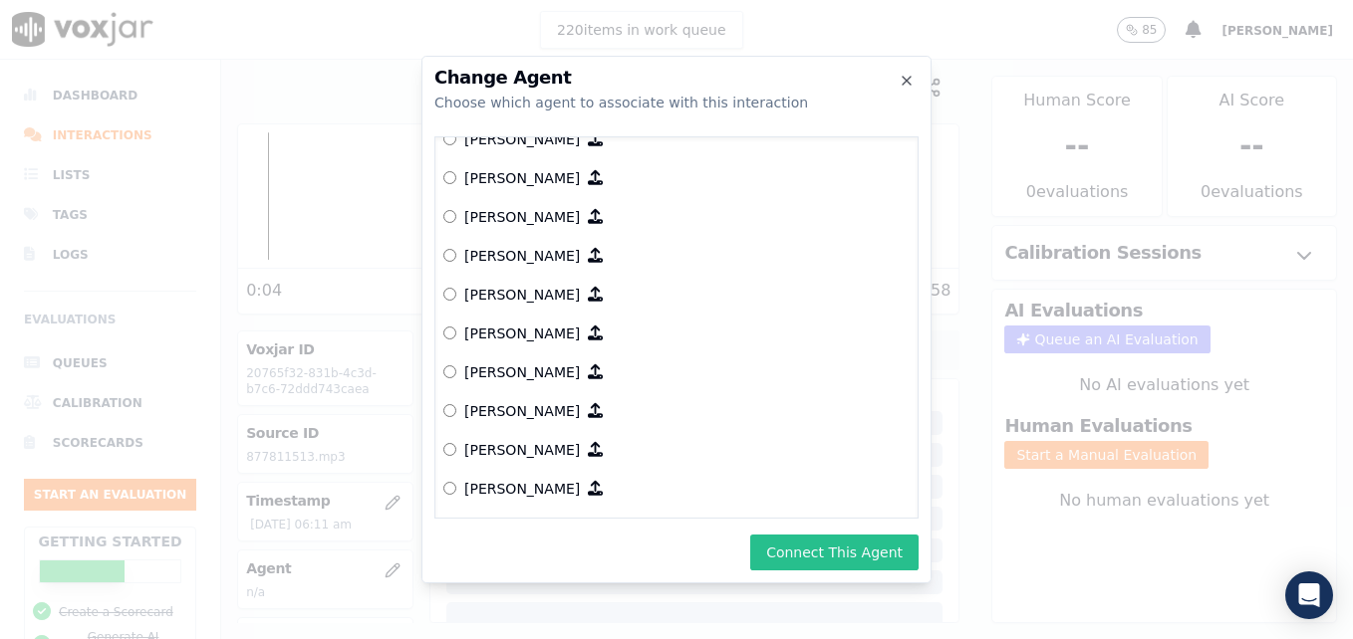
click at [852, 554] on button "Connect This Agent" at bounding box center [834, 553] width 168 height 36
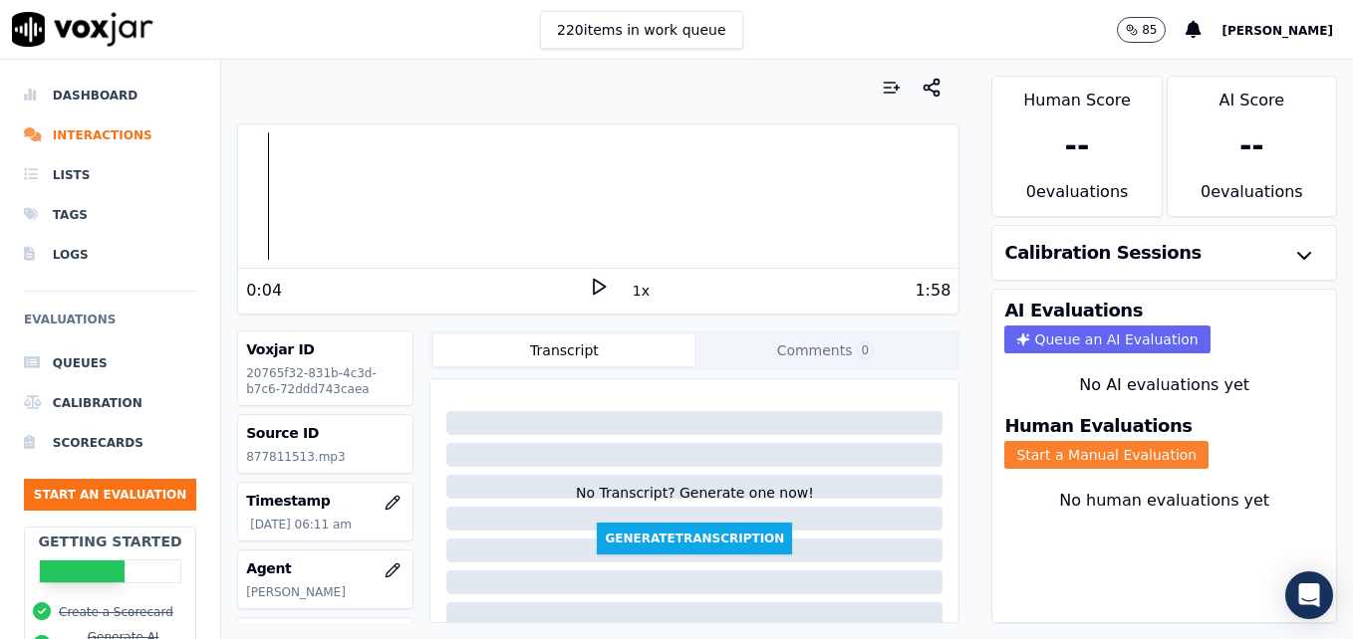
click at [1106, 458] on button "Start a Manual Evaluation" at bounding box center [1106, 455] width 204 height 28
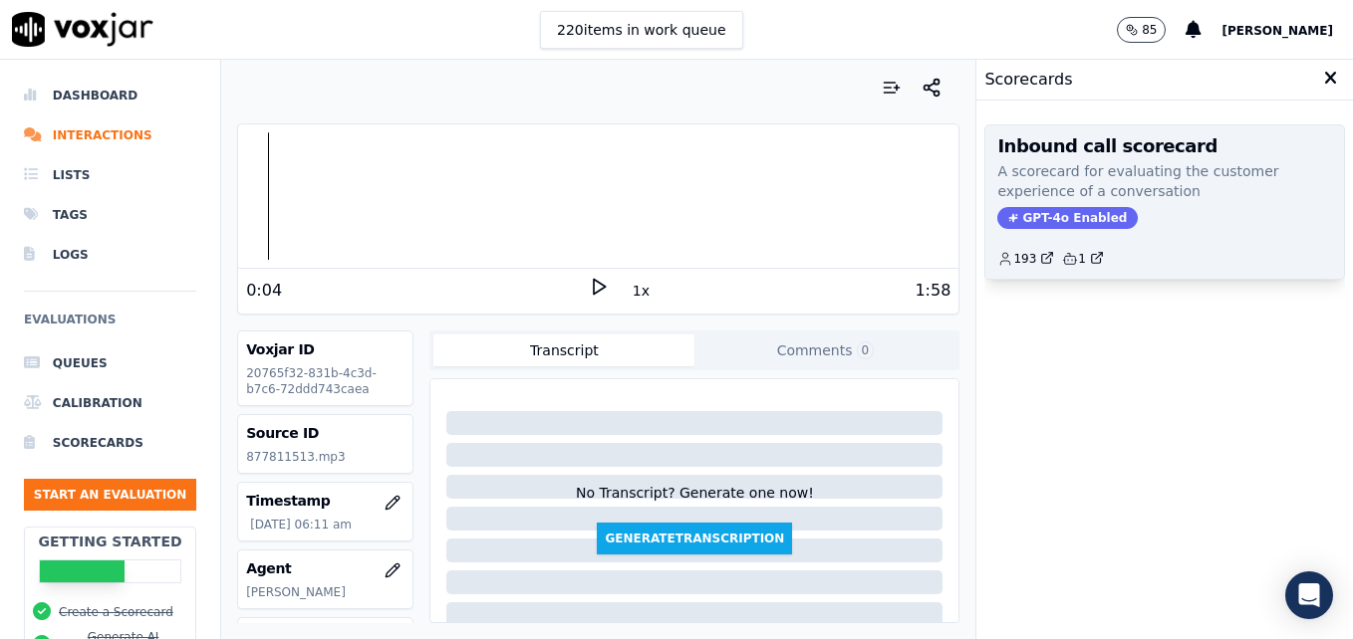
click at [1085, 215] on span "GPT-4o Enabled" at bounding box center [1067, 218] width 140 height 22
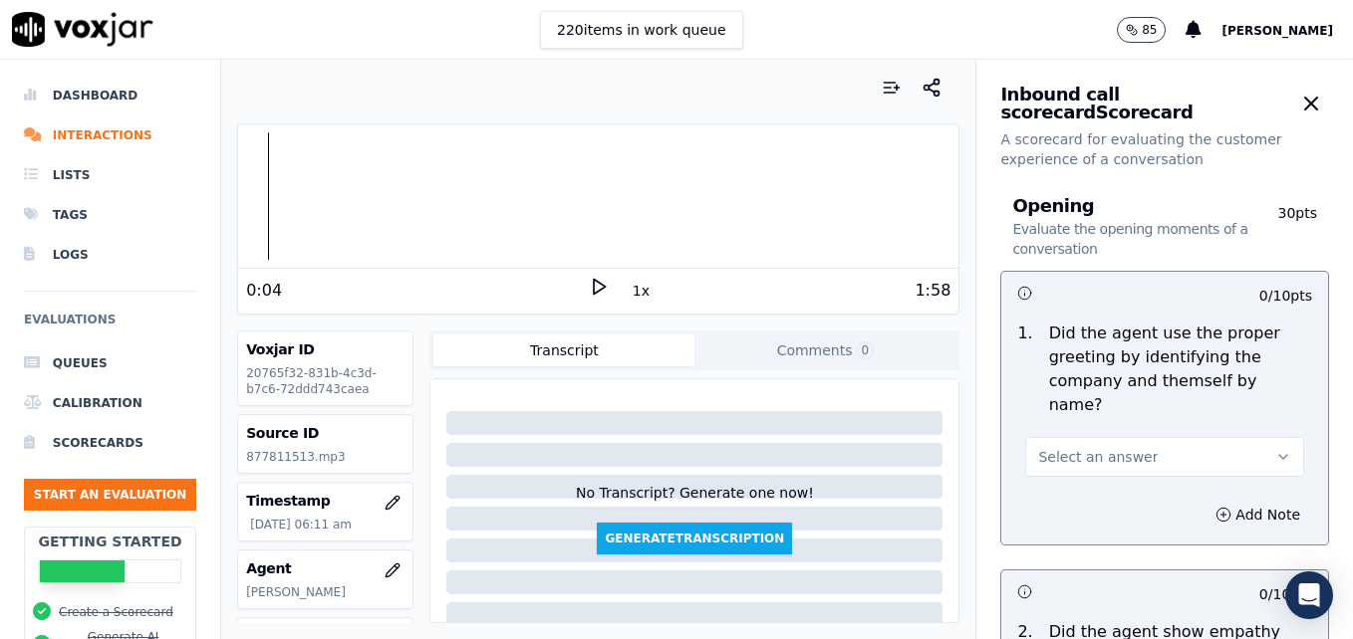
click at [1275, 449] on icon "button" at bounding box center [1283, 457] width 16 height 16
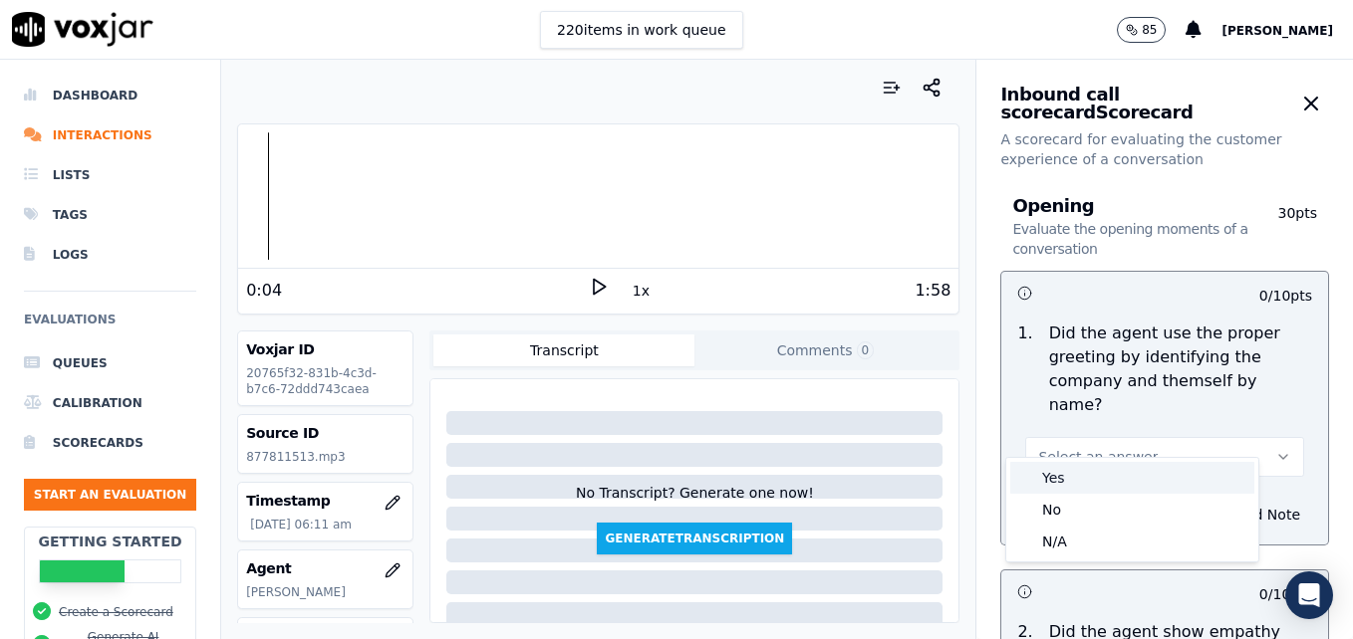
click at [1129, 482] on div "Yes" at bounding box center [1132, 478] width 244 height 32
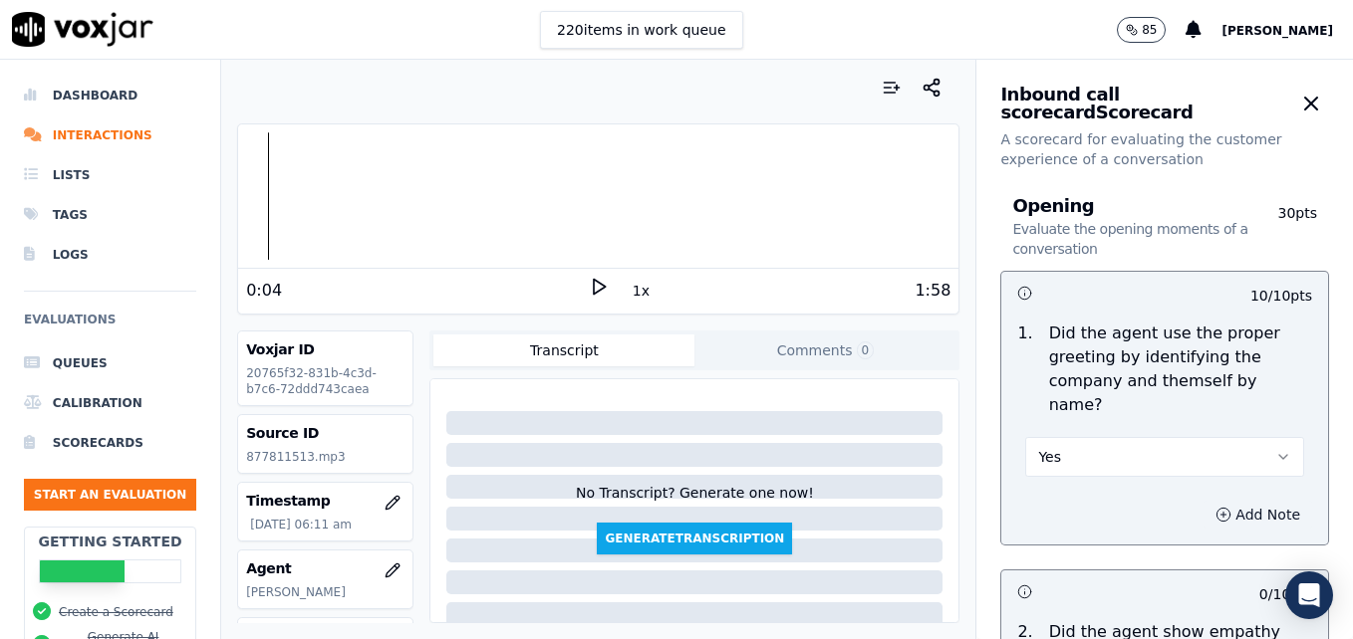
click at [1215, 507] on icon "button" at bounding box center [1223, 515] width 16 height 16
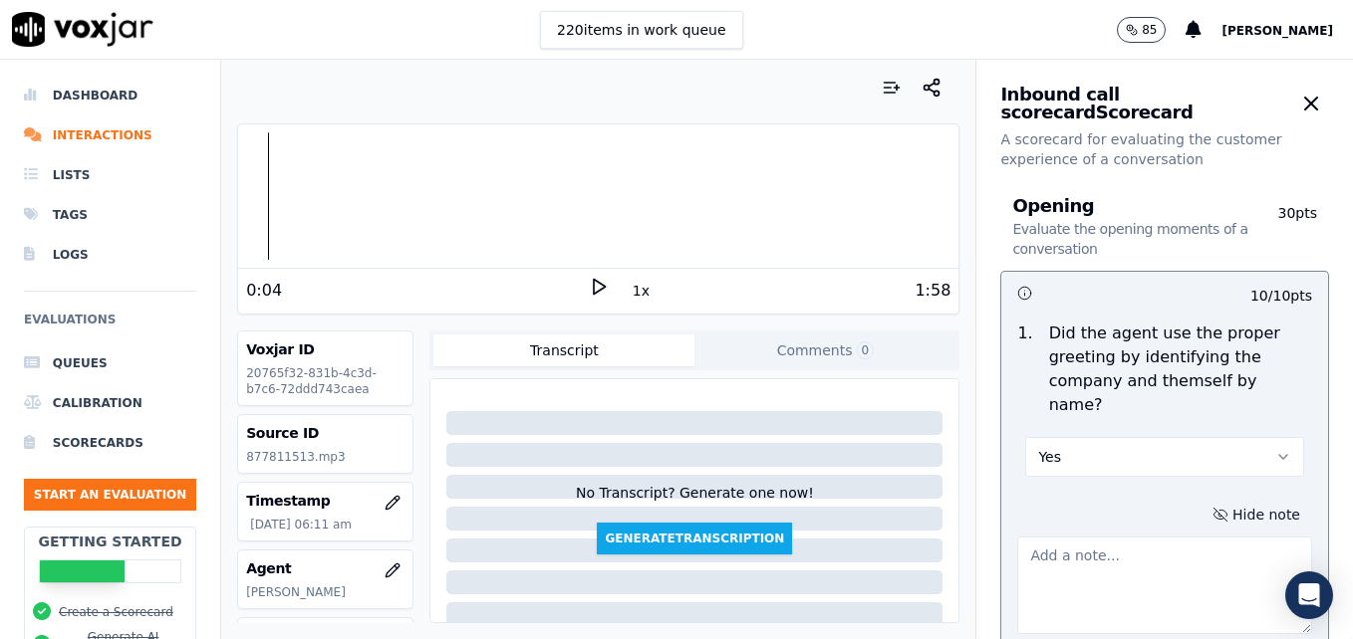
click at [1152, 537] on textarea at bounding box center [1164, 586] width 295 height 98
type textarea "Agent sounds like she is on speaker."
click at [596, 282] on icon at bounding box center [599, 287] width 20 height 20
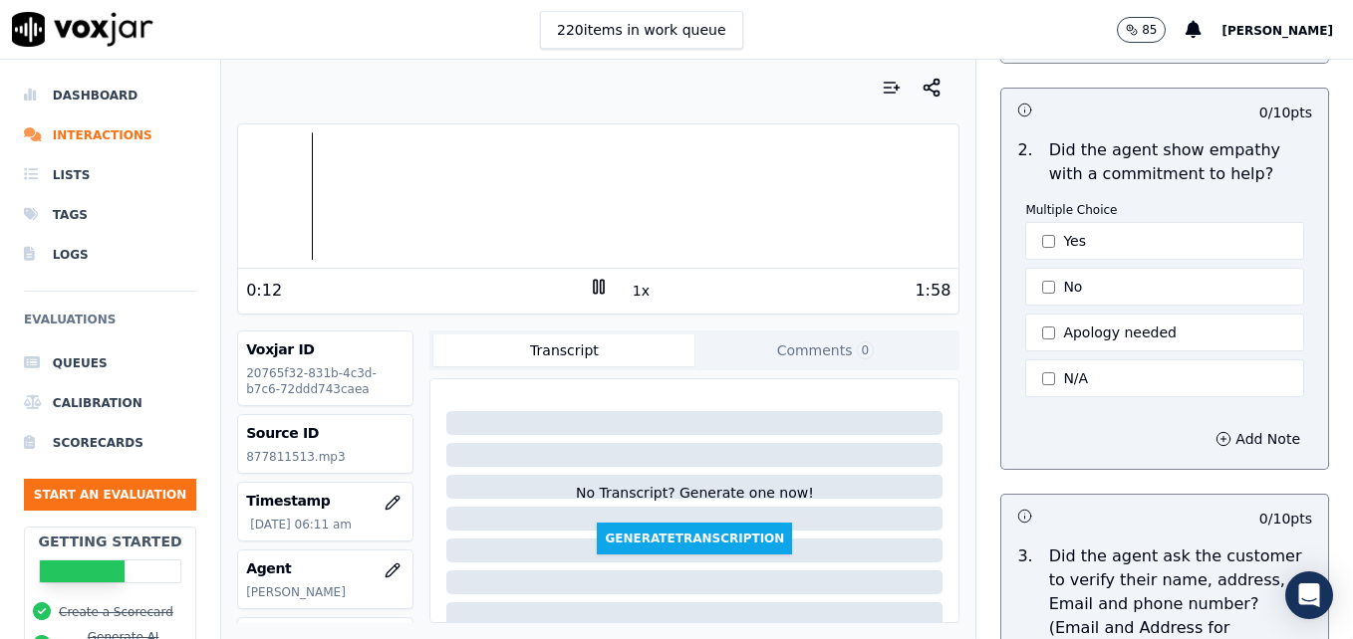
scroll to position [598, 0]
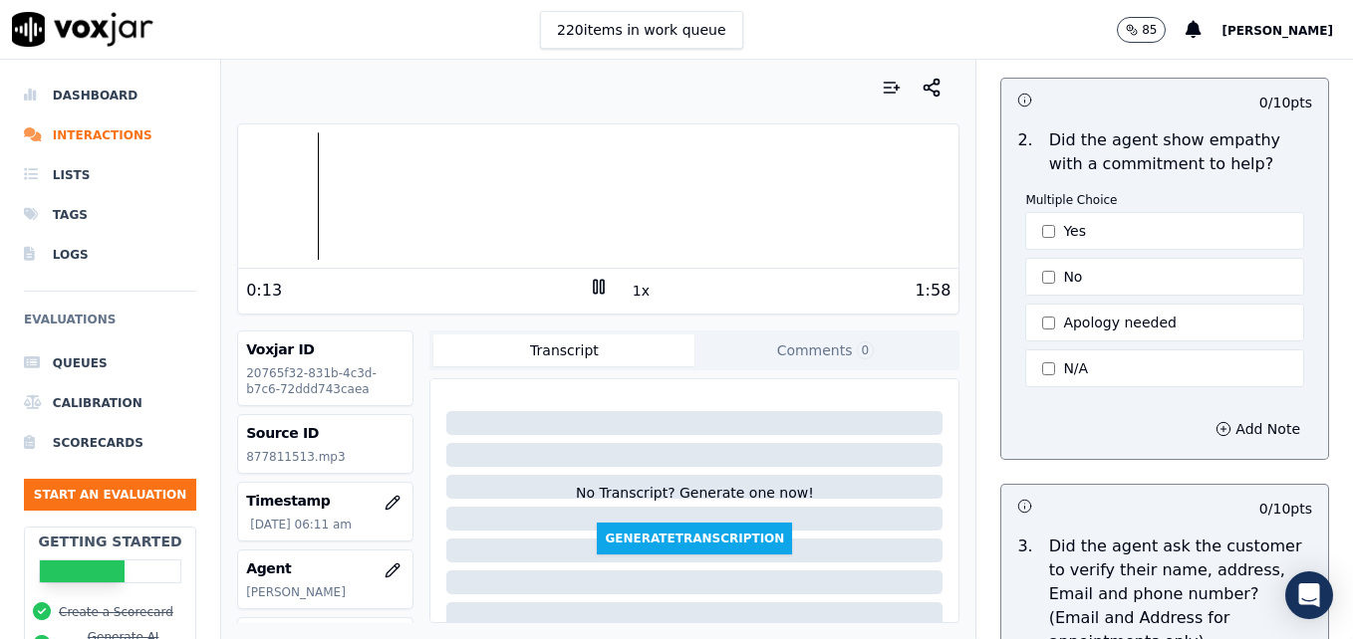
click at [1032, 214] on button "Yes" at bounding box center [1164, 231] width 279 height 38
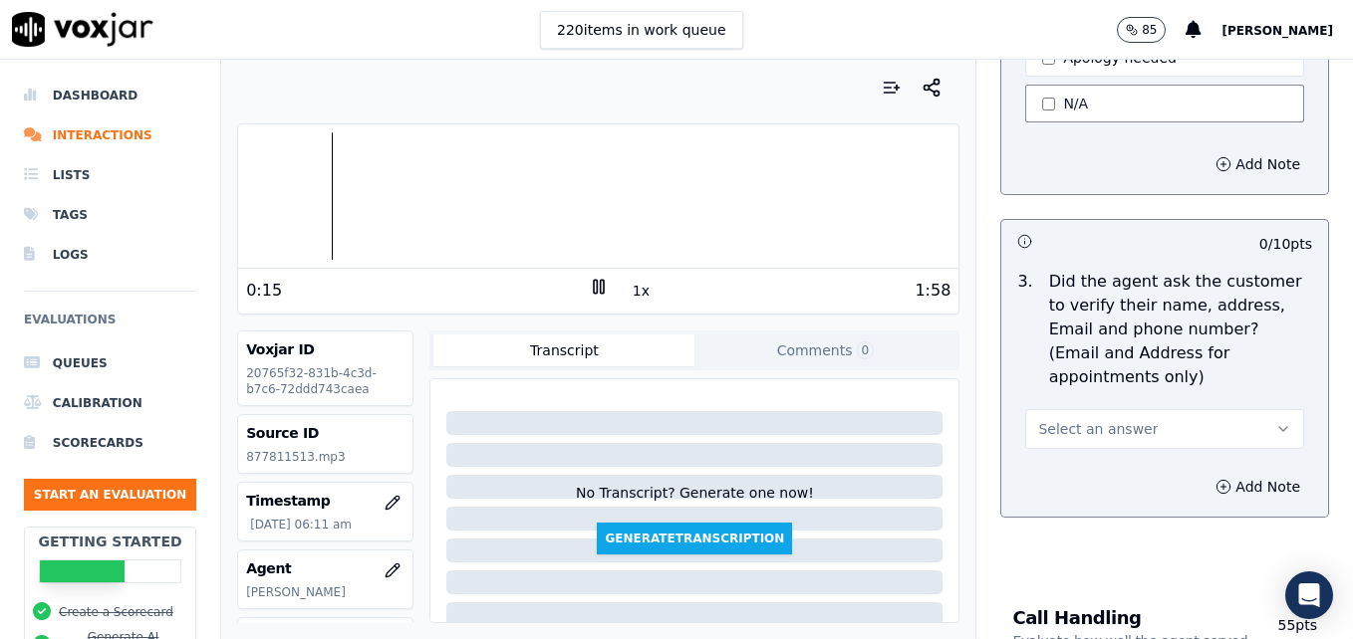
scroll to position [896, 0]
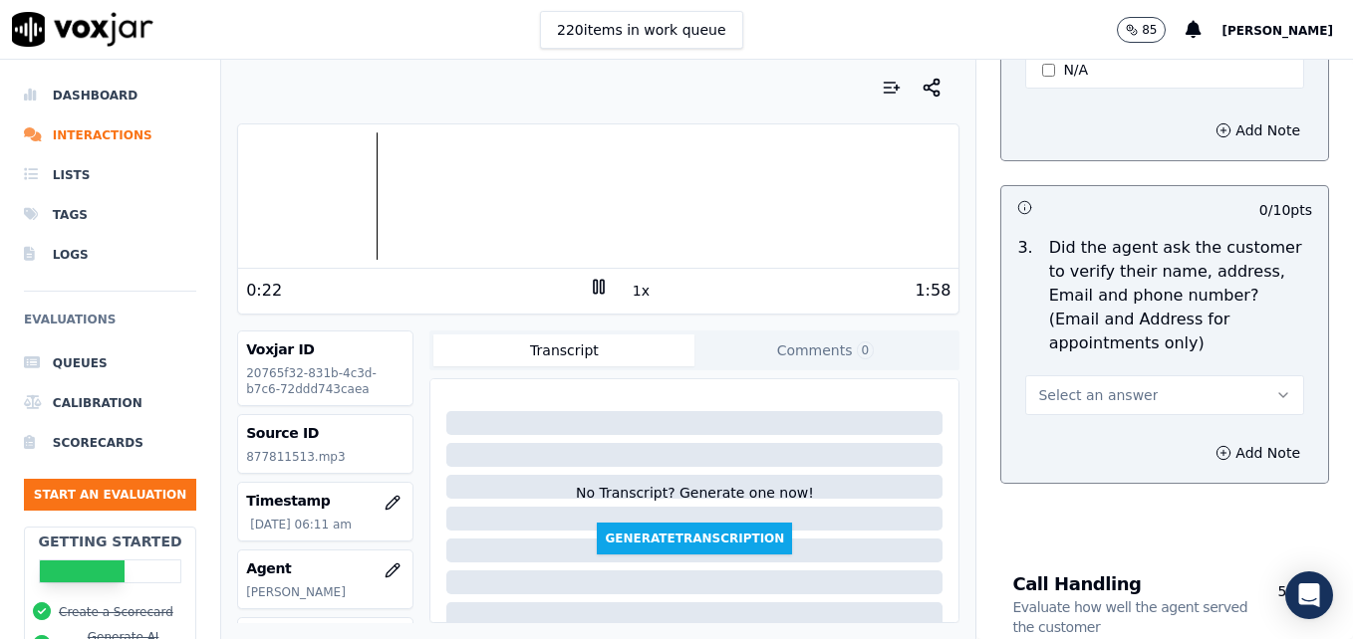
click at [1253, 375] on button "Select an answer" at bounding box center [1164, 395] width 279 height 40
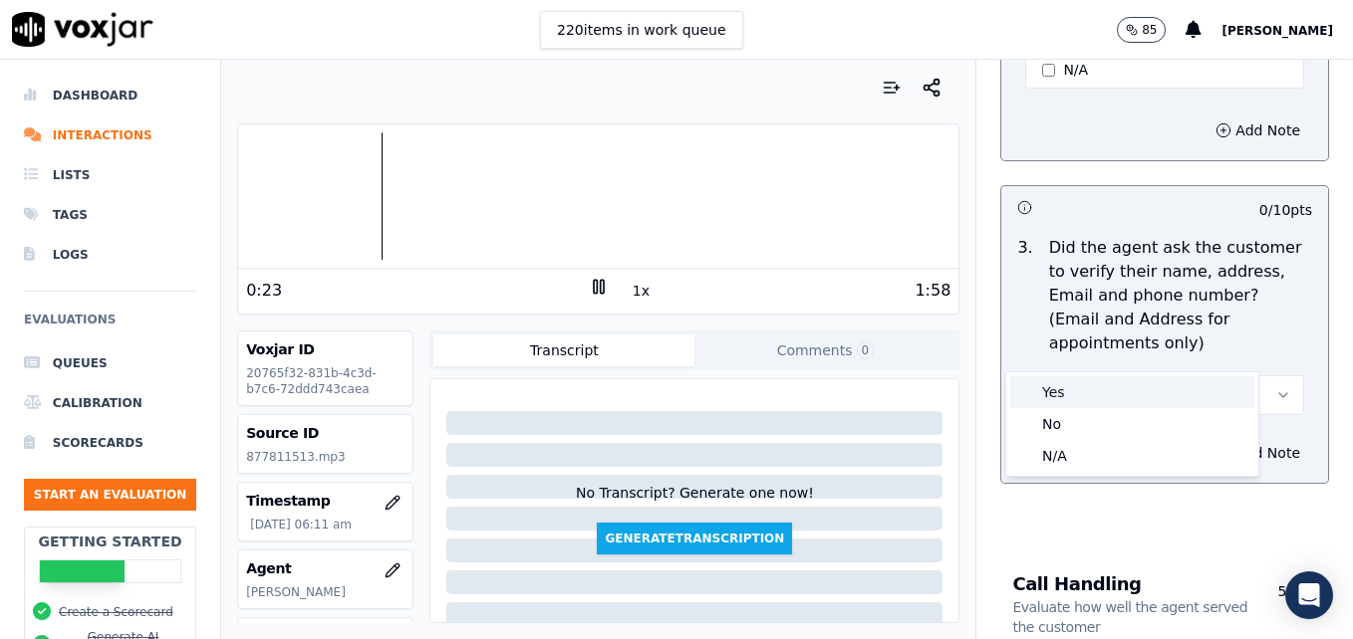
click at [1209, 403] on div "Yes" at bounding box center [1132, 392] width 244 height 32
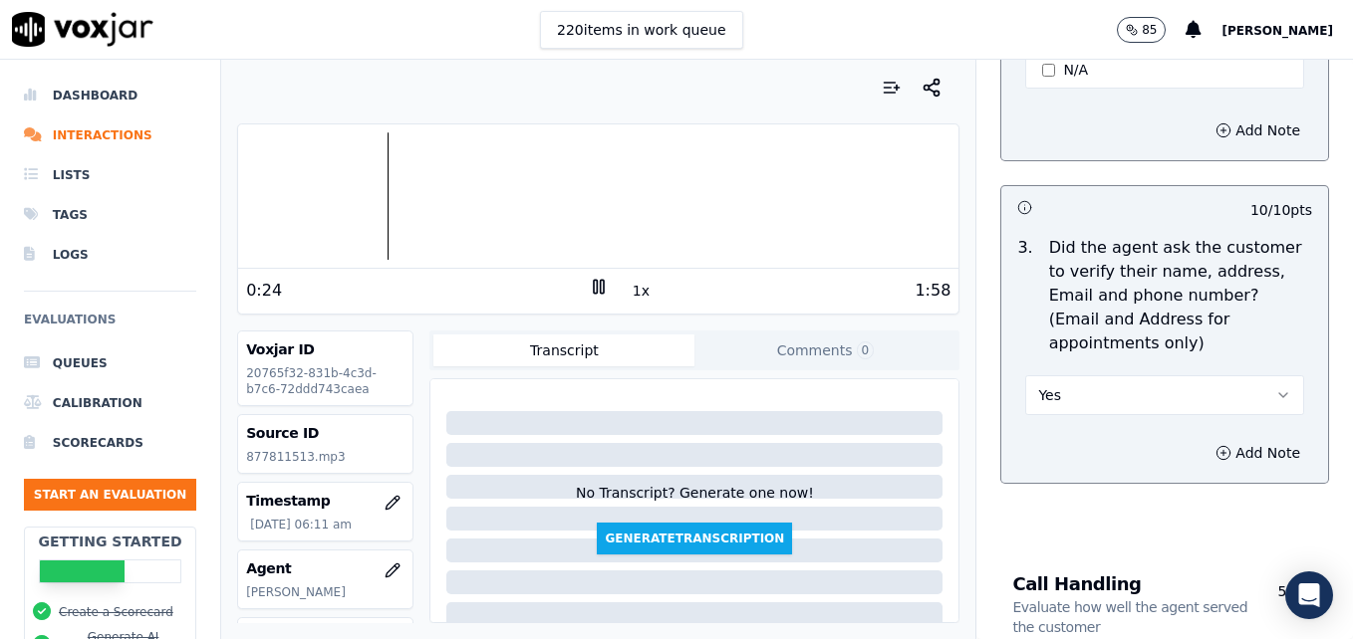
click at [1275, 387] on icon "button" at bounding box center [1283, 395] width 16 height 16
click at [1118, 427] on div "No" at bounding box center [1132, 424] width 244 height 32
click at [1215, 445] on icon "button" at bounding box center [1223, 453] width 16 height 16
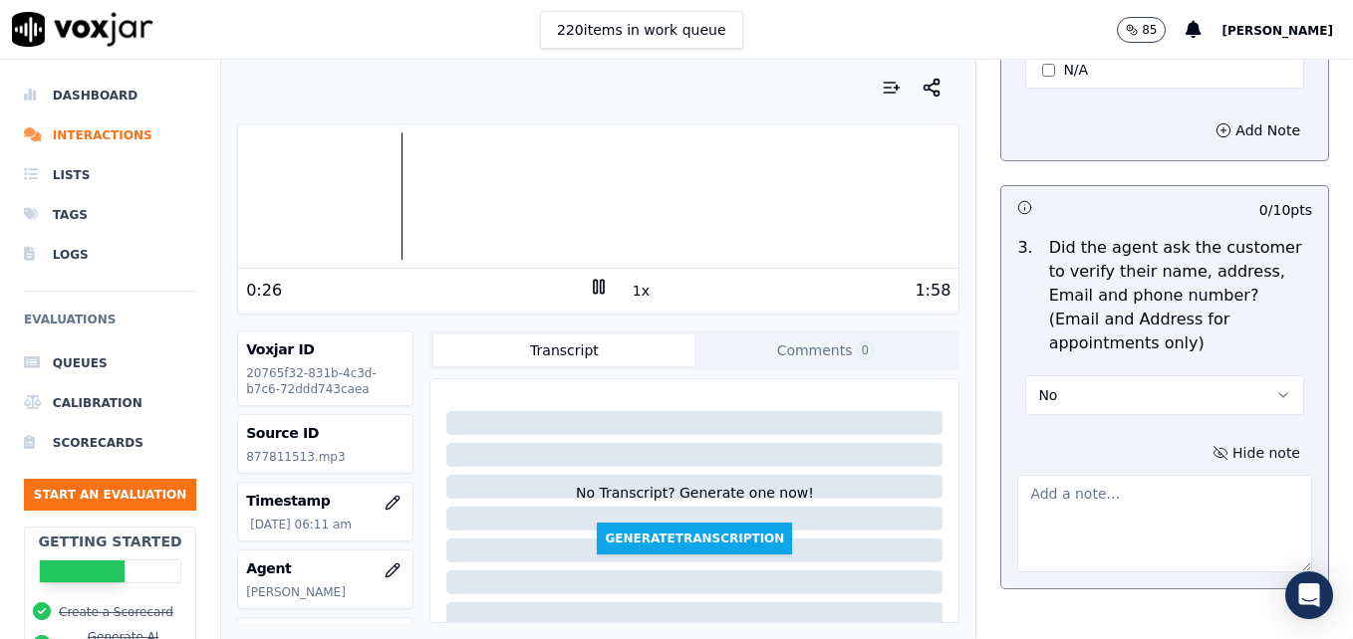
click at [1157, 475] on textarea at bounding box center [1164, 524] width 295 height 98
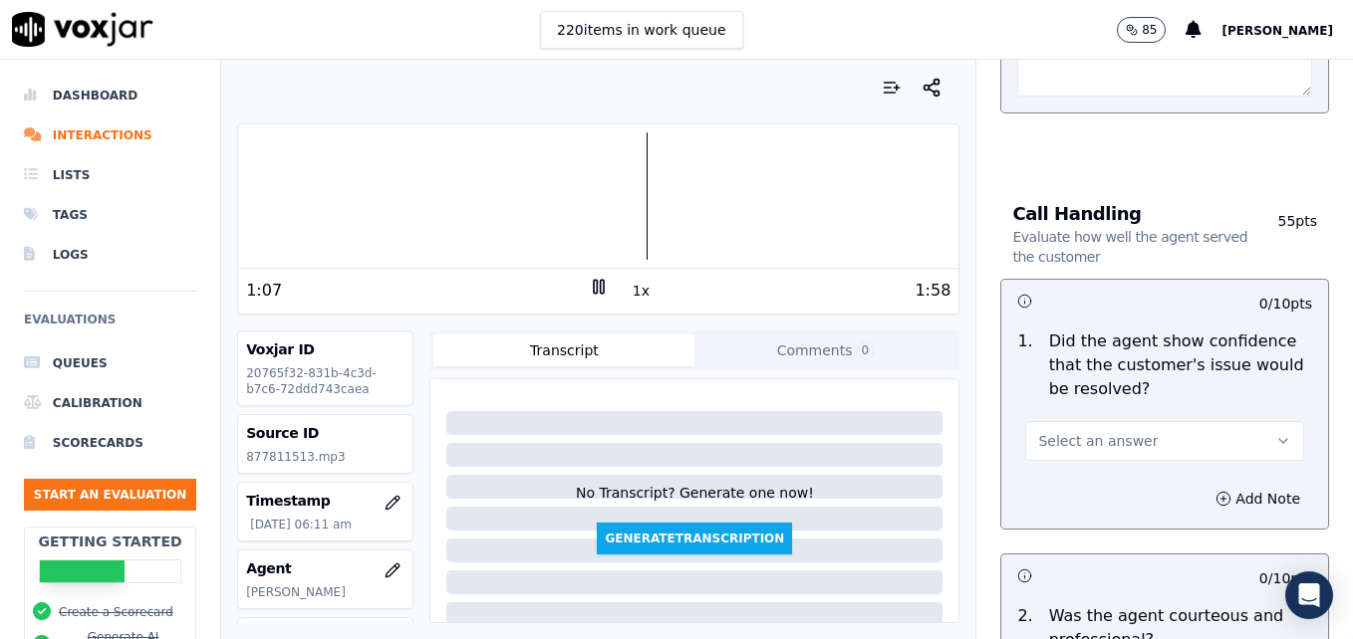
scroll to position [1394, 0]
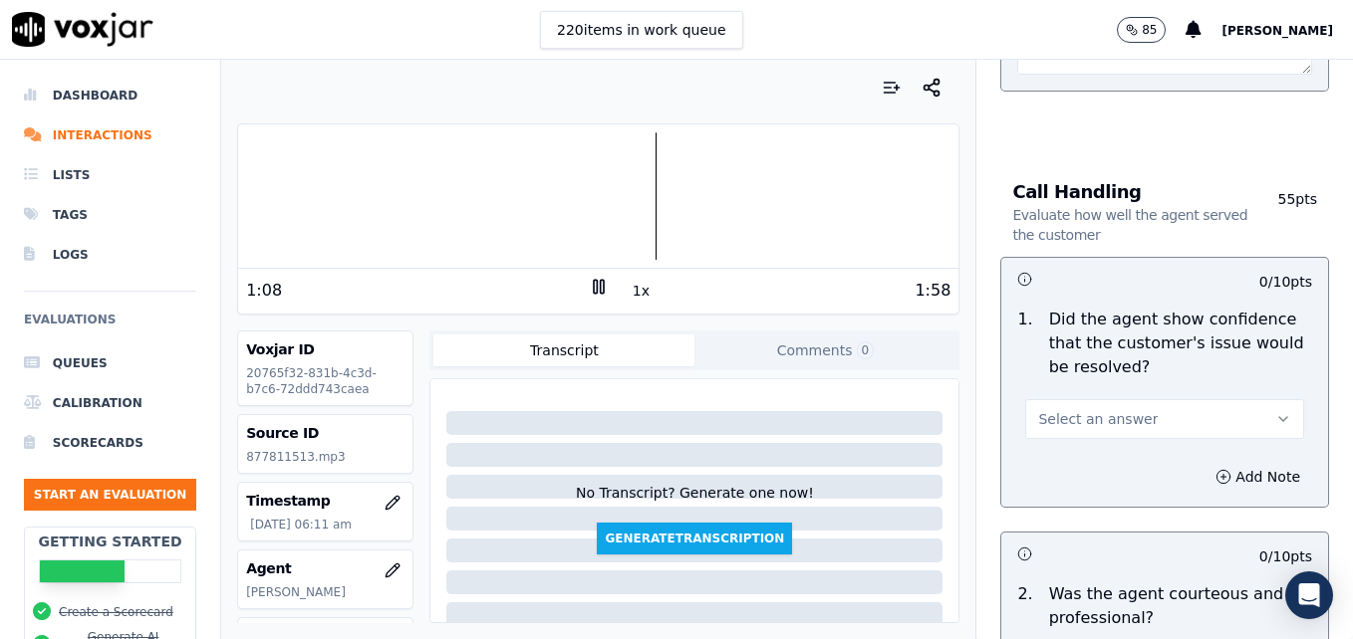
click at [1275, 411] on icon "button" at bounding box center [1283, 419] width 16 height 16
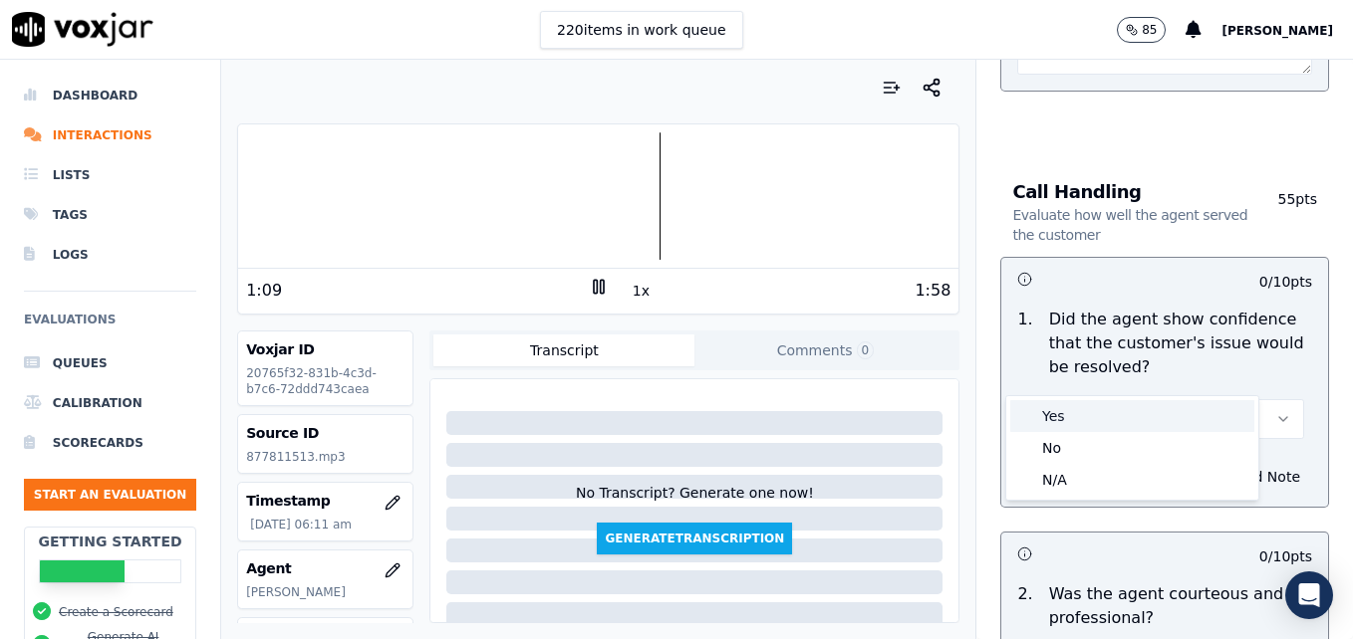
click at [1089, 424] on div "Yes" at bounding box center [1132, 416] width 244 height 32
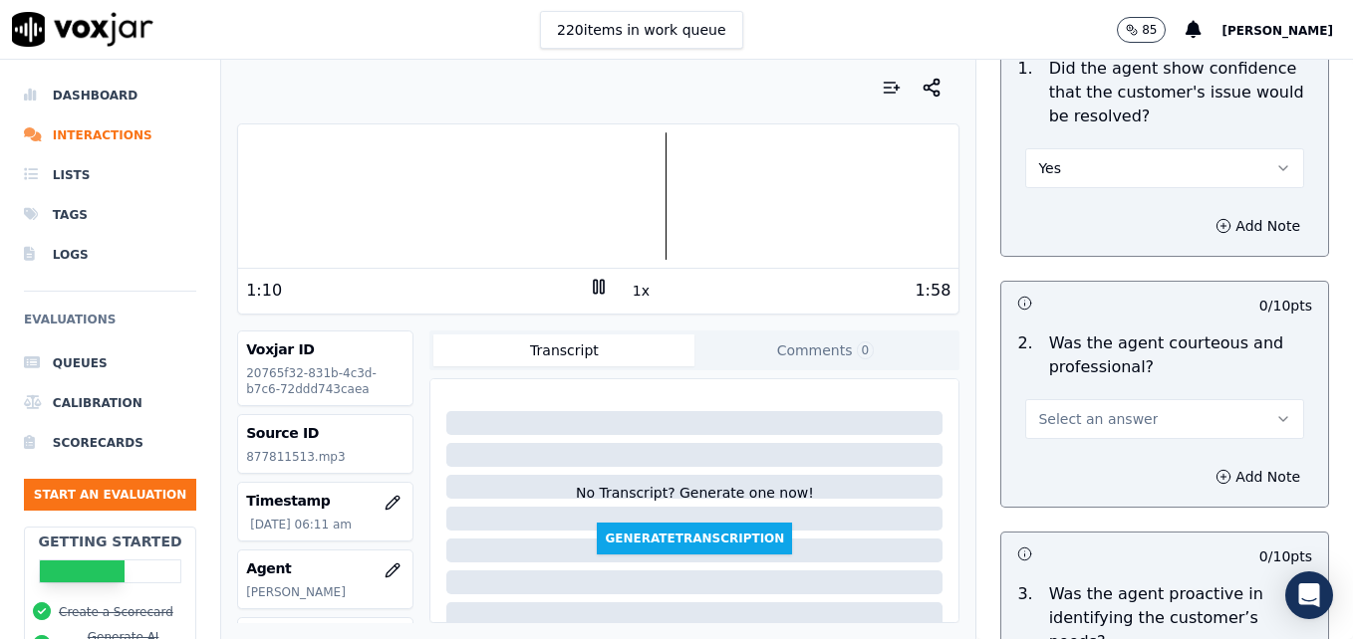
scroll to position [1693, 0]
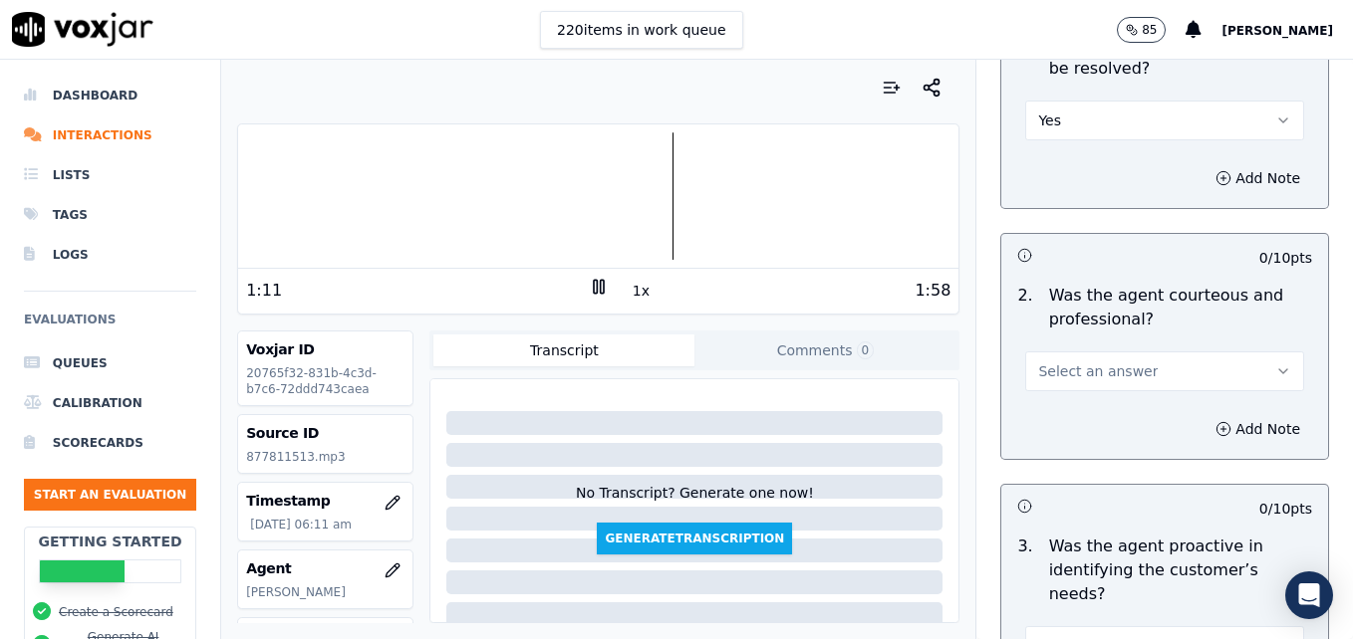
click at [1275, 364] on icon "button" at bounding box center [1283, 372] width 16 height 16
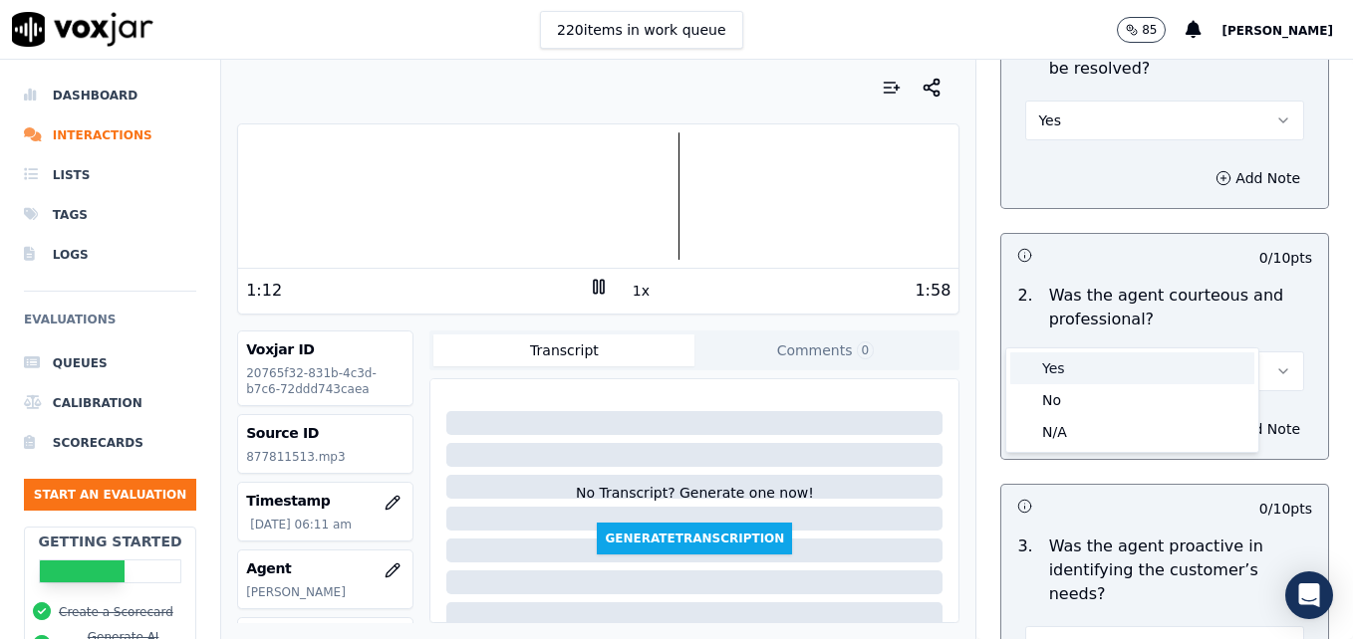
click at [1115, 379] on div "Yes" at bounding box center [1132, 369] width 244 height 32
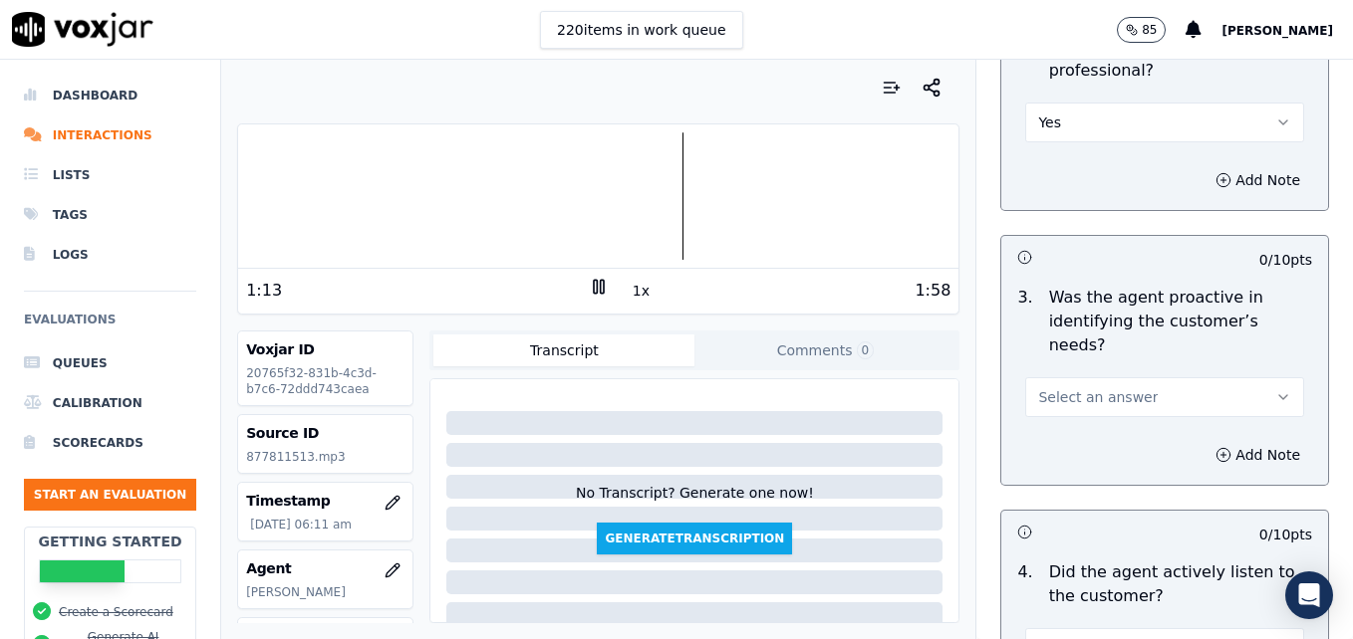
scroll to position [1992, 0]
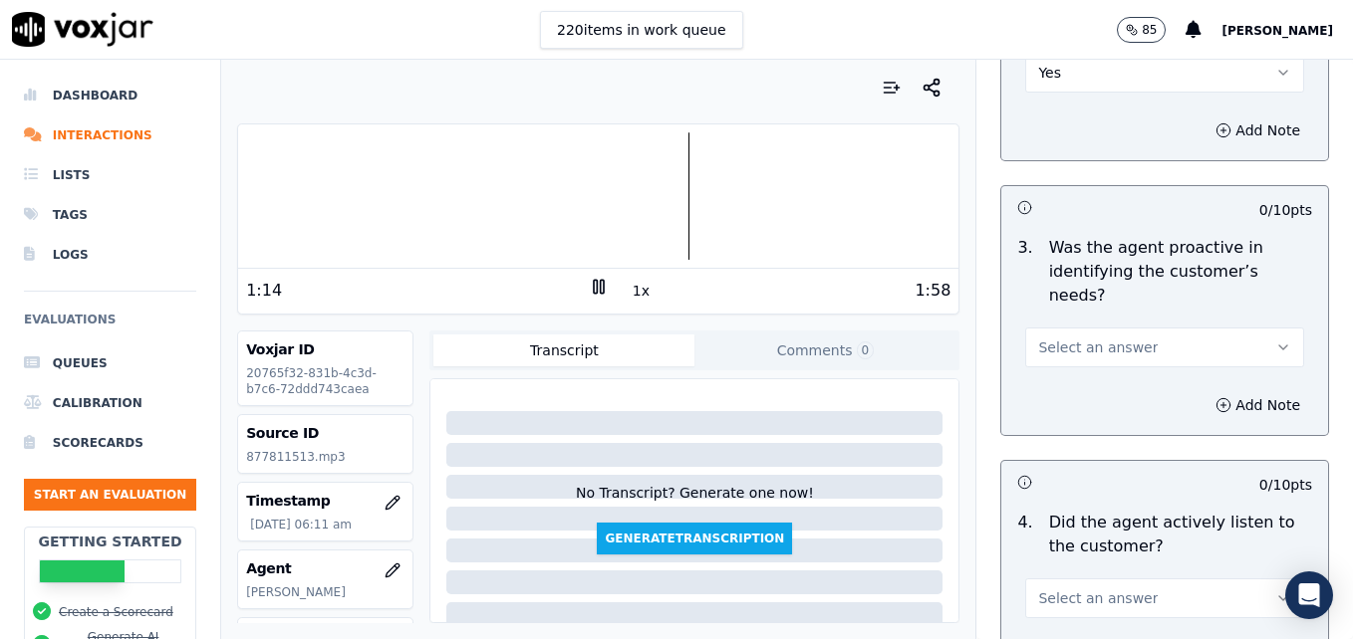
drag, startPoint x: 1244, startPoint y: 275, endPoint x: 1219, endPoint y: 285, distance: 26.8
click at [1275, 340] on icon "button" at bounding box center [1283, 348] width 16 height 16
click at [1124, 323] on div "Yes" at bounding box center [1132, 321] width 244 height 32
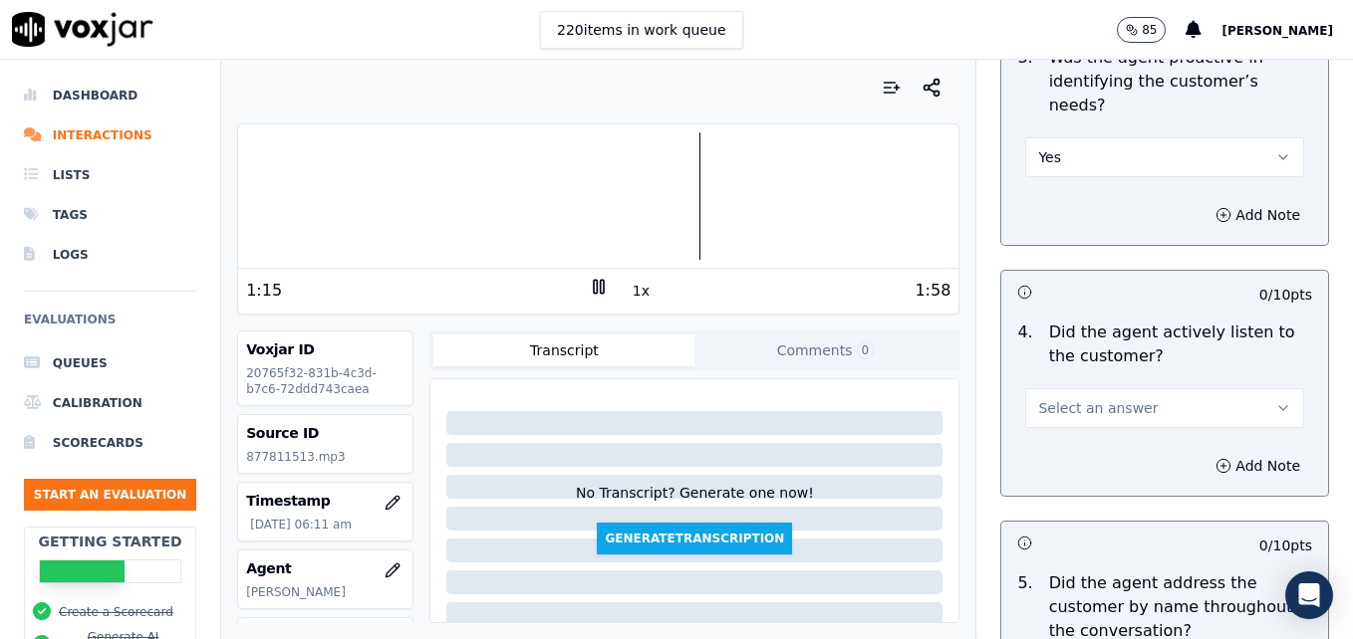
scroll to position [2191, 0]
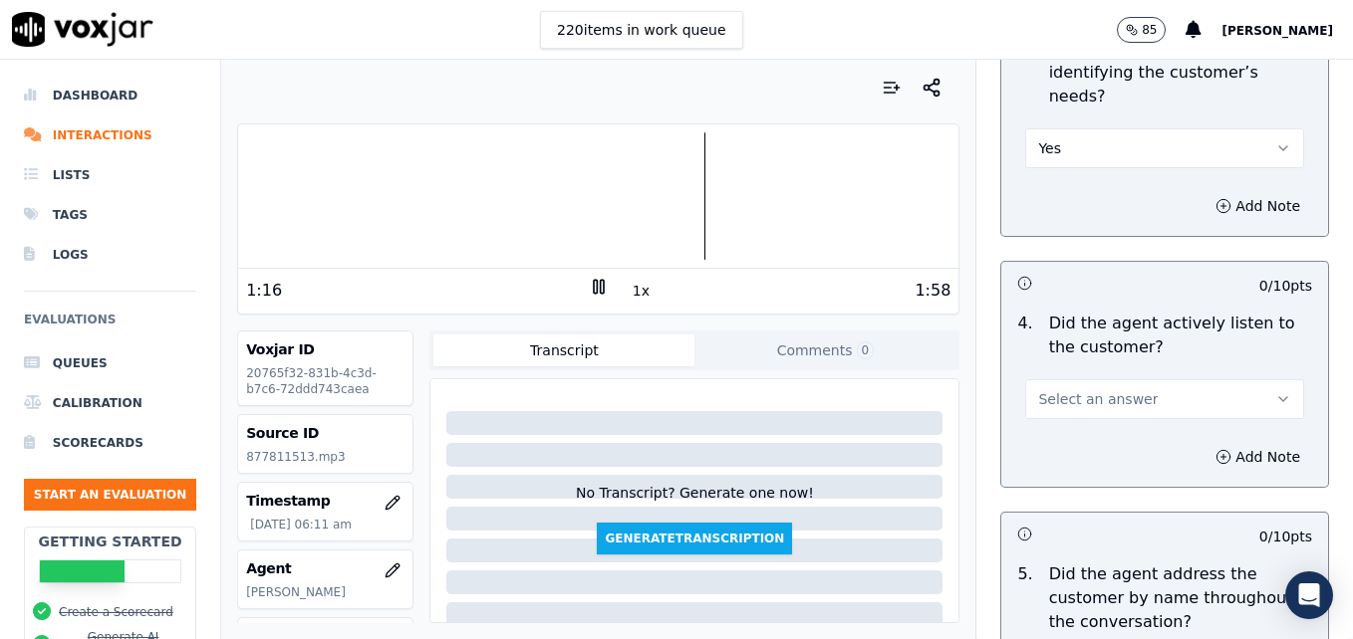
drag, startPoint x: 1235, startPoint y: 327, endPoint x: 1211, endPoint y: 339, distance: 26.7
click at [1275, 391] on icon "button" at bounding box center [1283, 399] width 16 height 16
click at [1079, 365] on div "Yes" at bounding box center [1132, 373] width 244 height 32
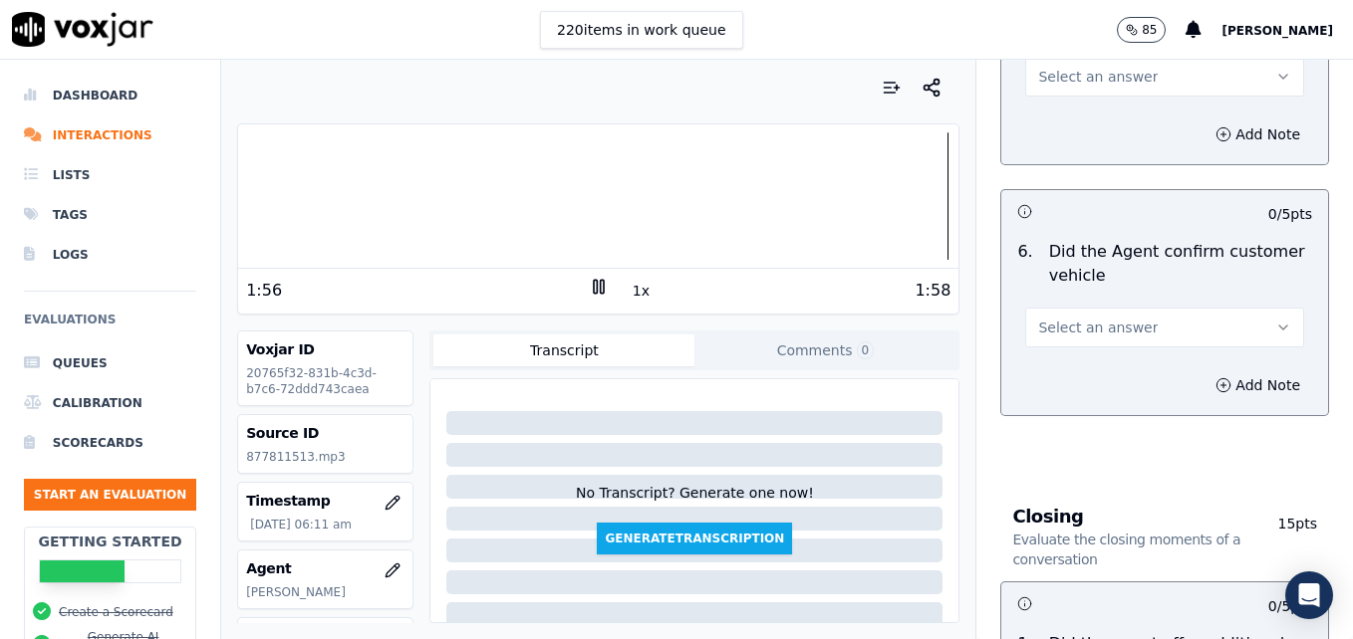
scroll to position [2689, 0]
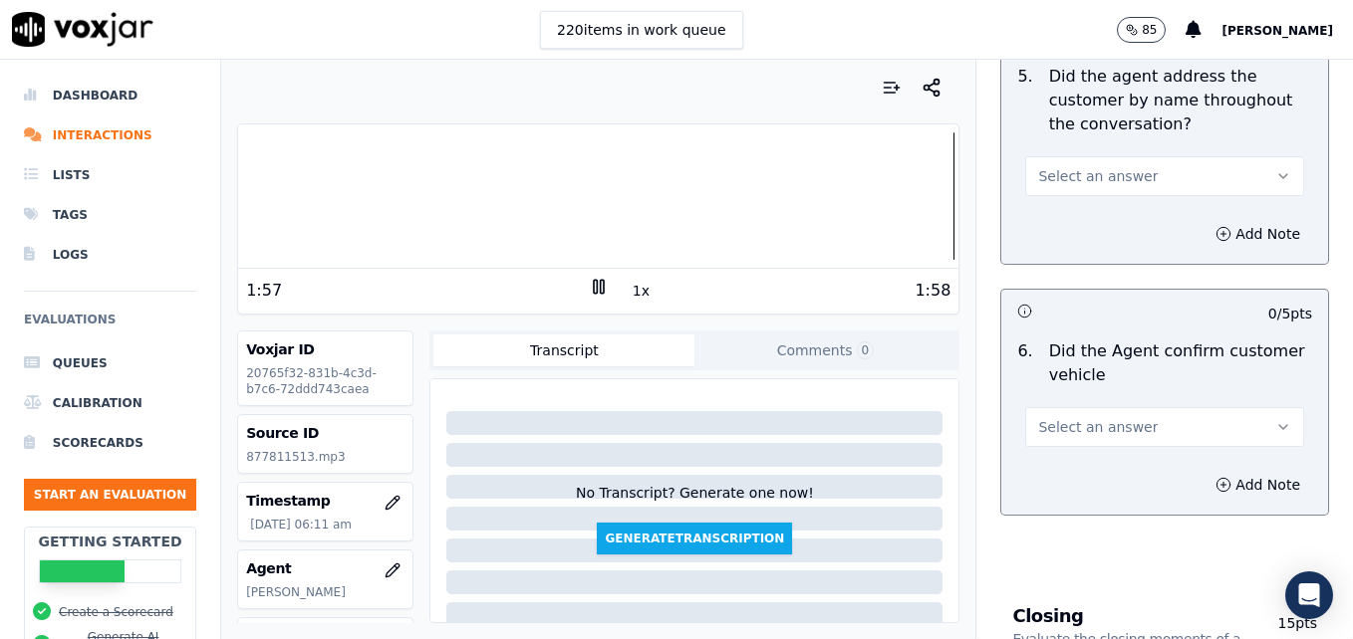
click at [1275, 419] on icon "button" at bounding box center [1283, 427] width 16 height 16
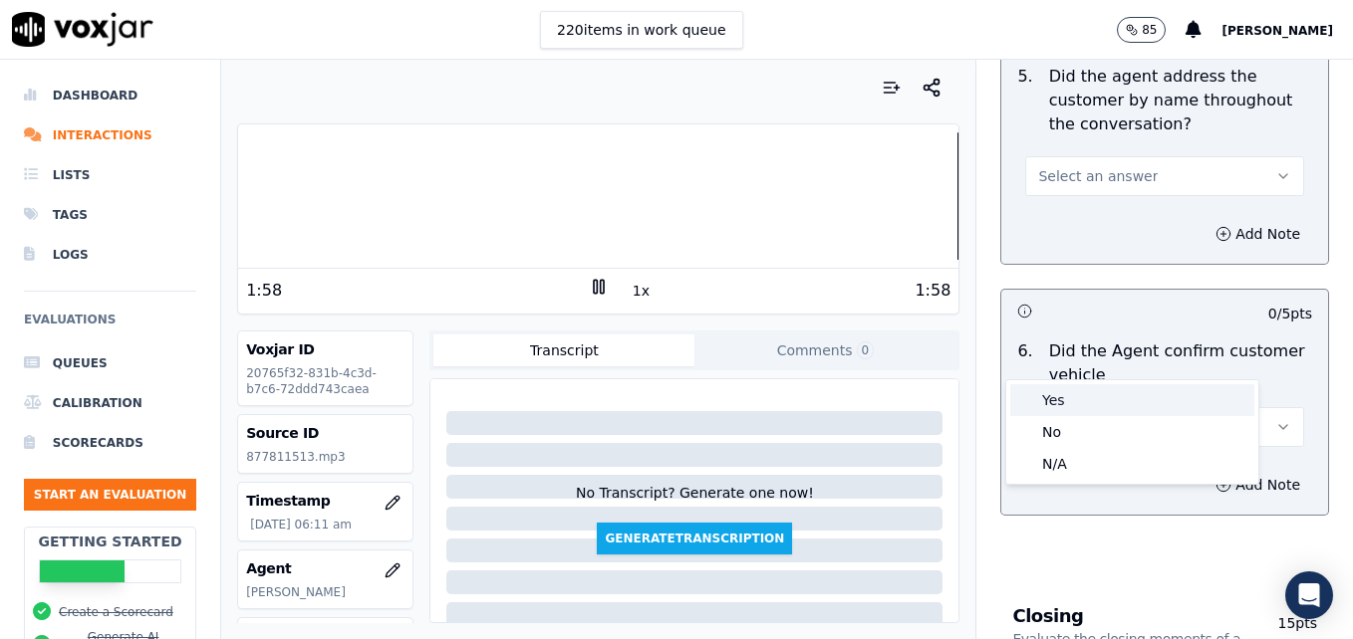
click at [1104, 395] on div "Yes" at bounding box center [1132, 400] width 244 height 32
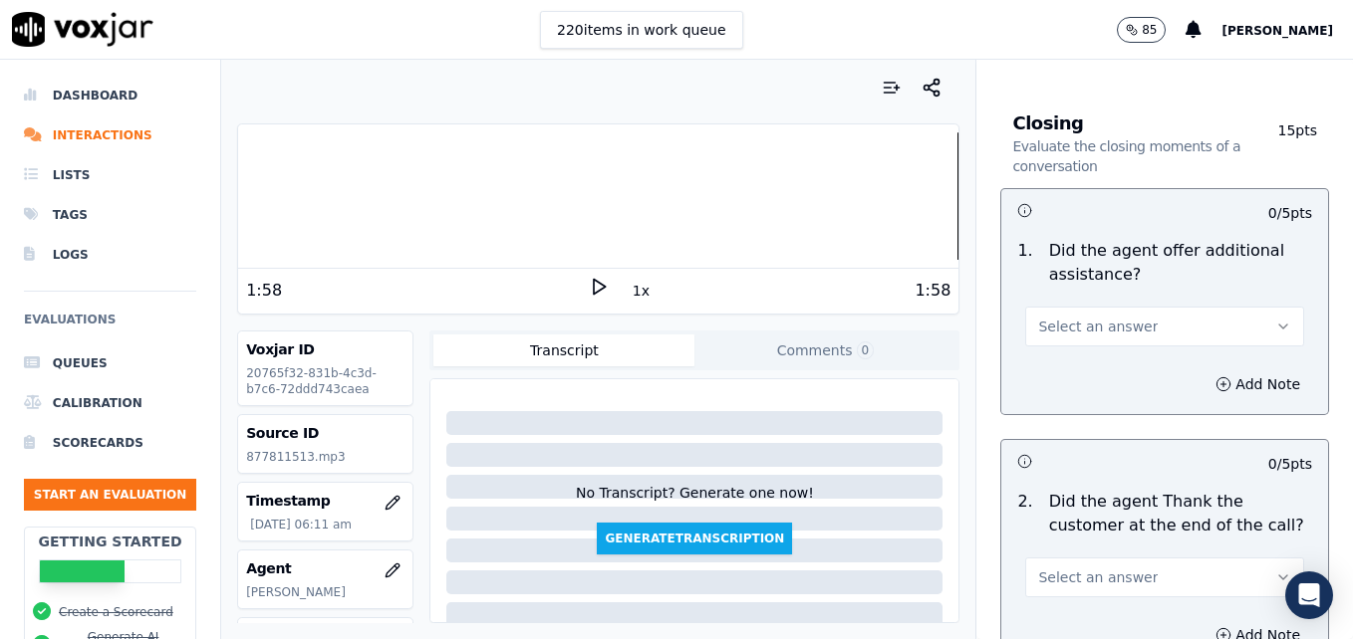
scroll to position [3187, 0]
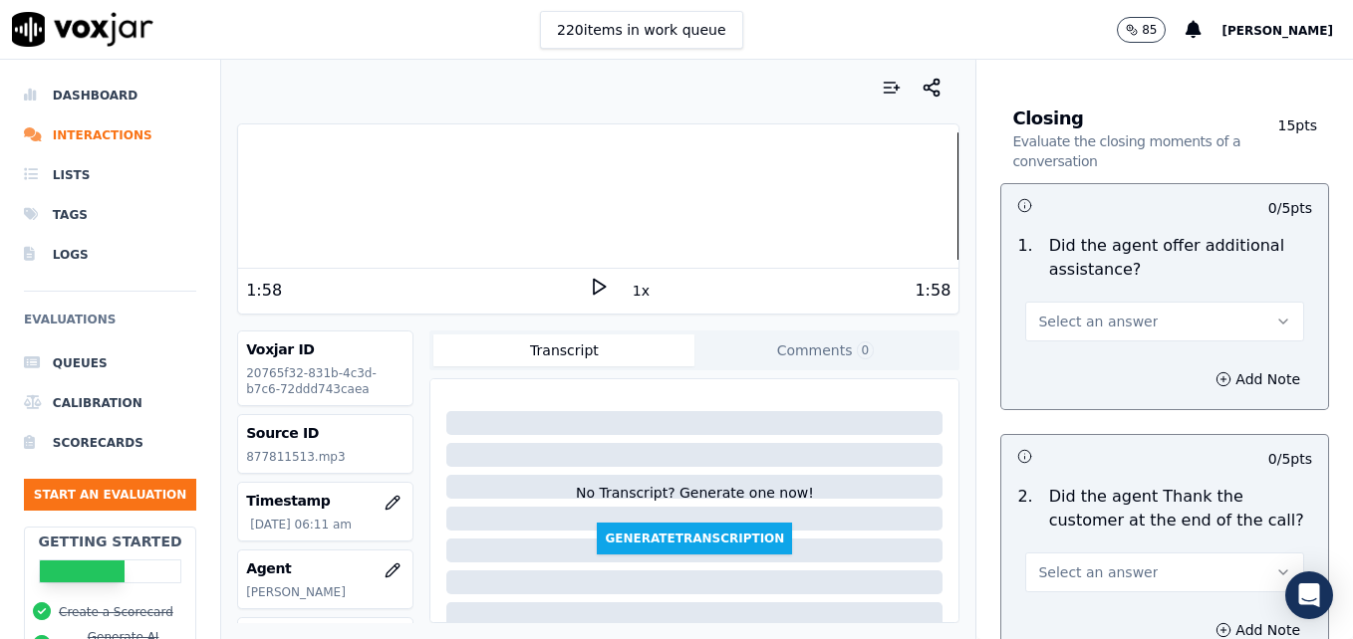
click at [1249, 553] on button "Select an answer" at bounding box center [1164, 573] width 279 height 40
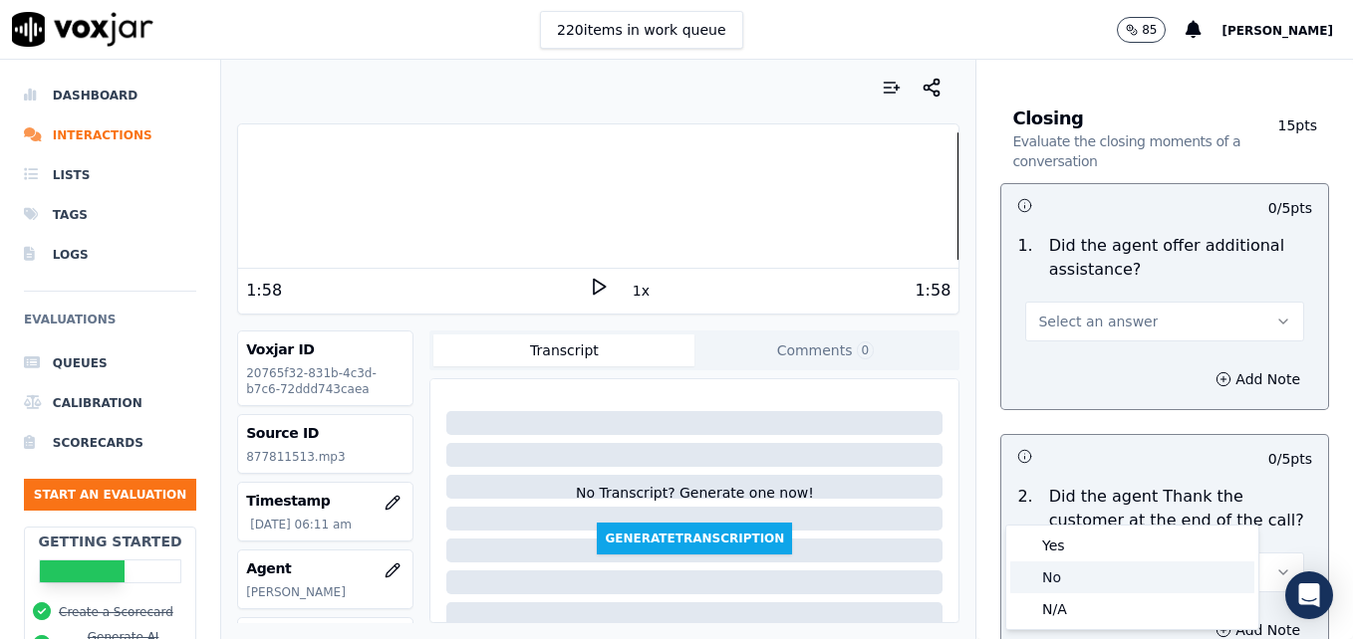
click at [1109, 578] on div "No" at bounding box center [1132, 578] width 244 height 32
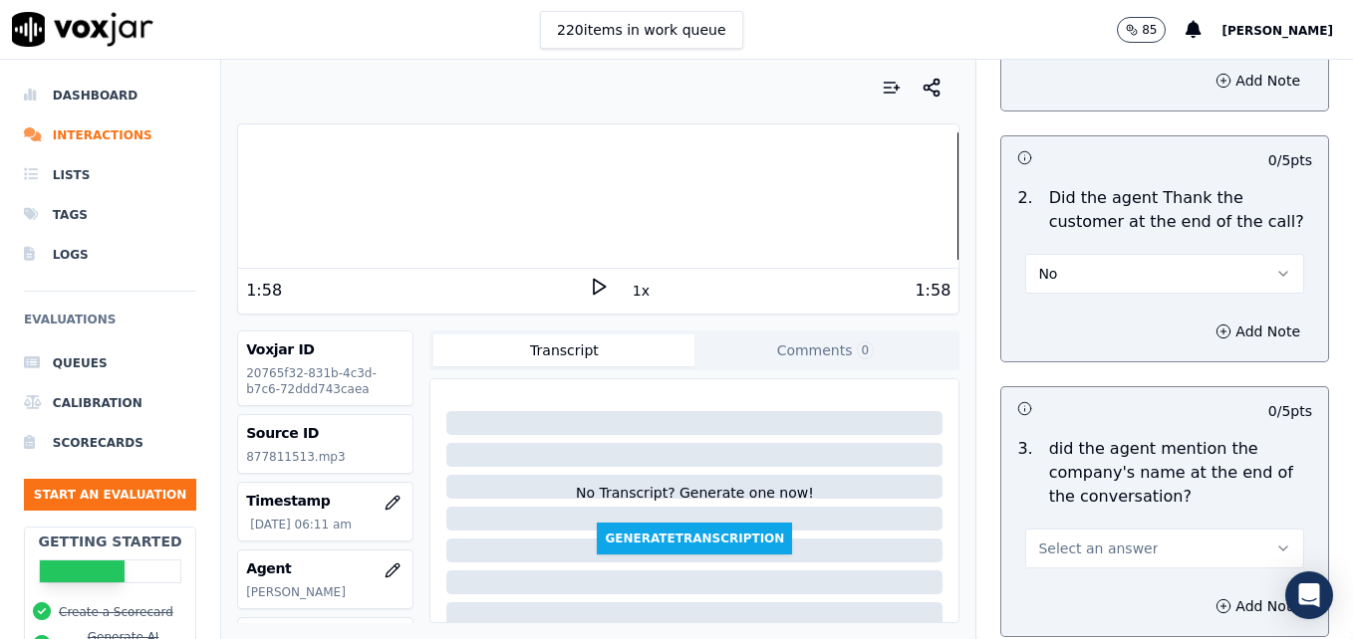
scroll to position [3577, 0]
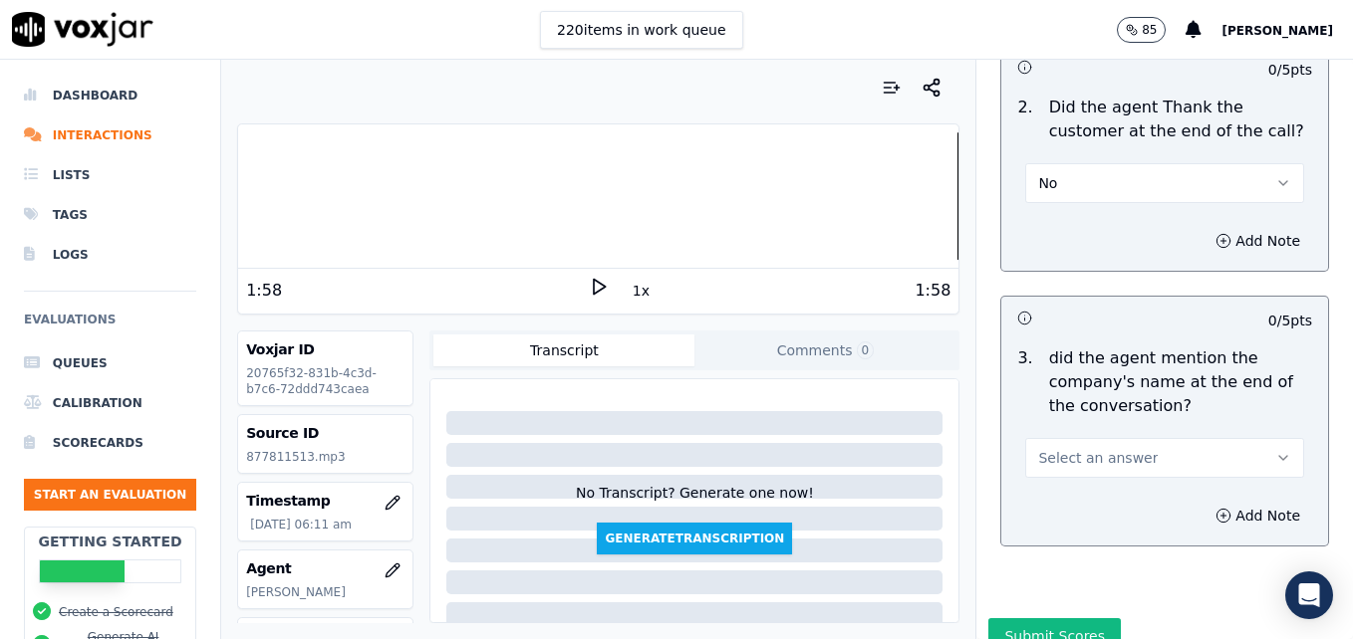
click at [1275, 450] on icon "button" at bounding box center [1283, 458] width 16 height 16
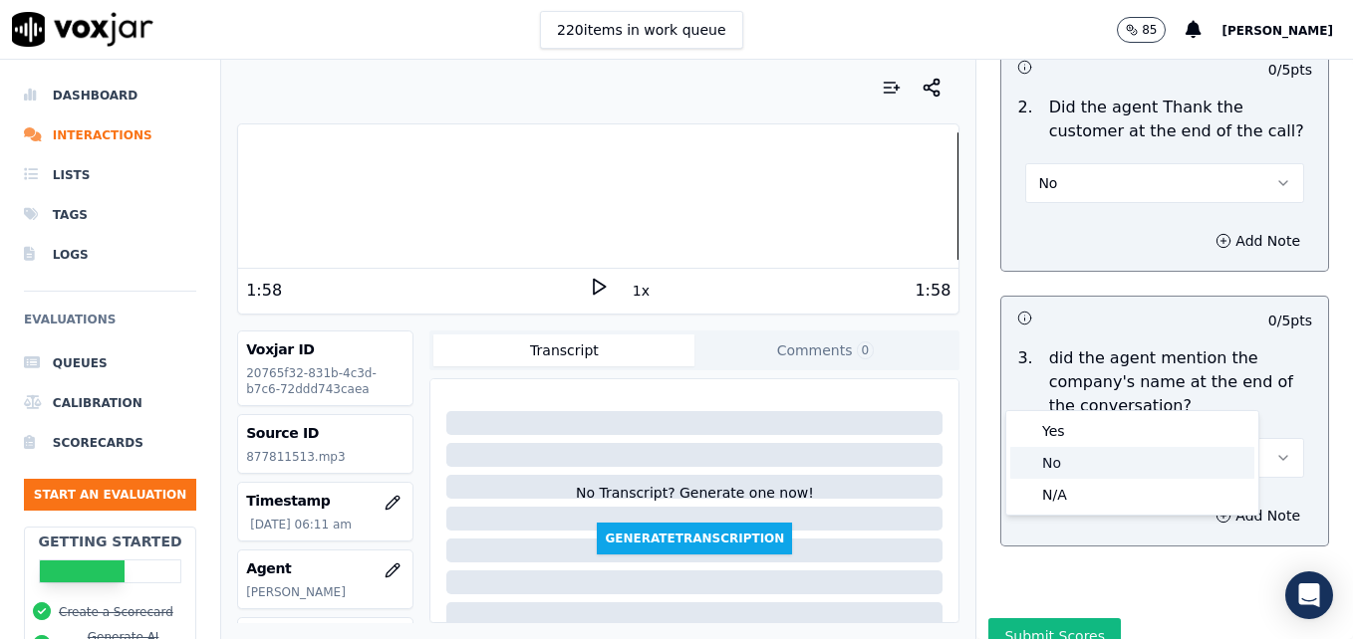
click at [1128, 462] on div "No" at bounding box center [1132, 463] width 244 height 32
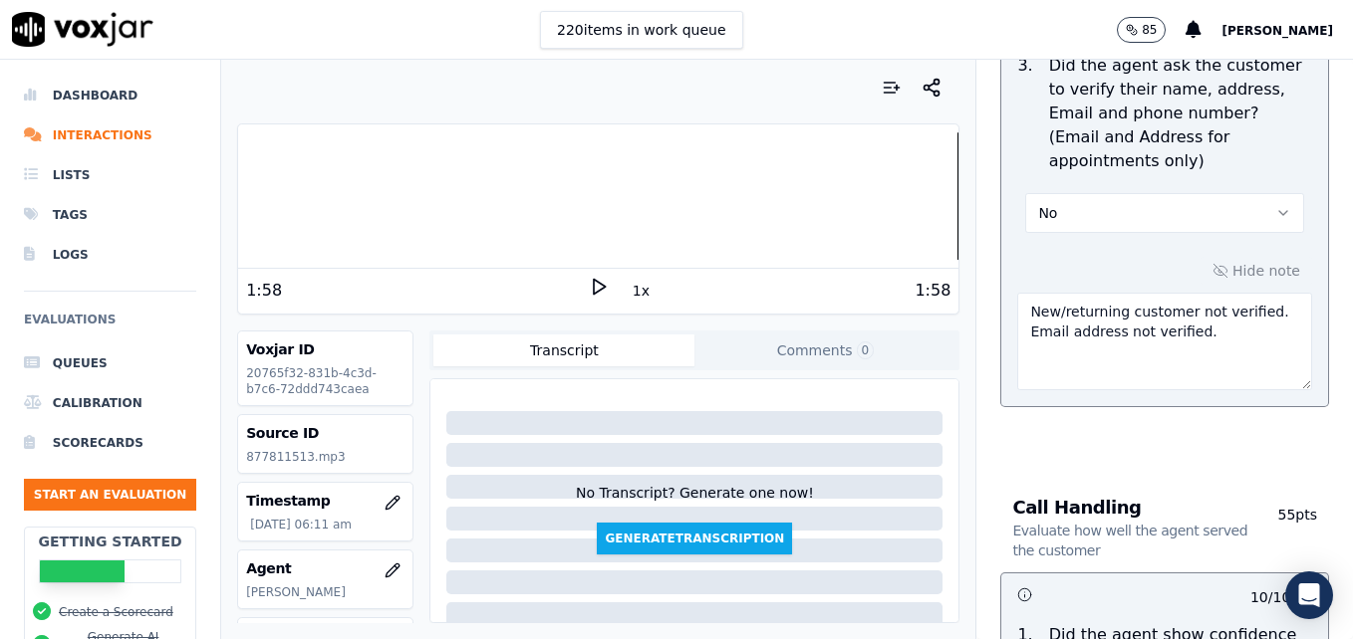
scroll to position [1087, 0]
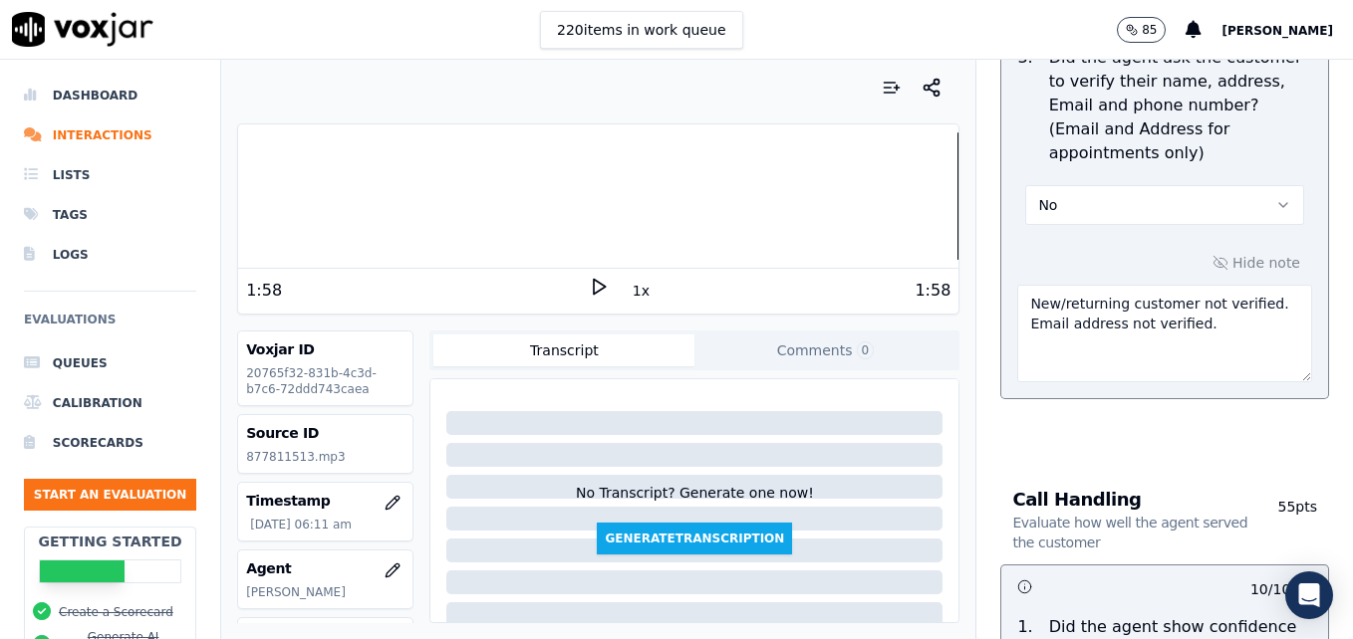
click at [1197, 285] on textarea "New/returning customer not verified. Email address not verified." at bounding box center [1164, 334] width 295 height 98
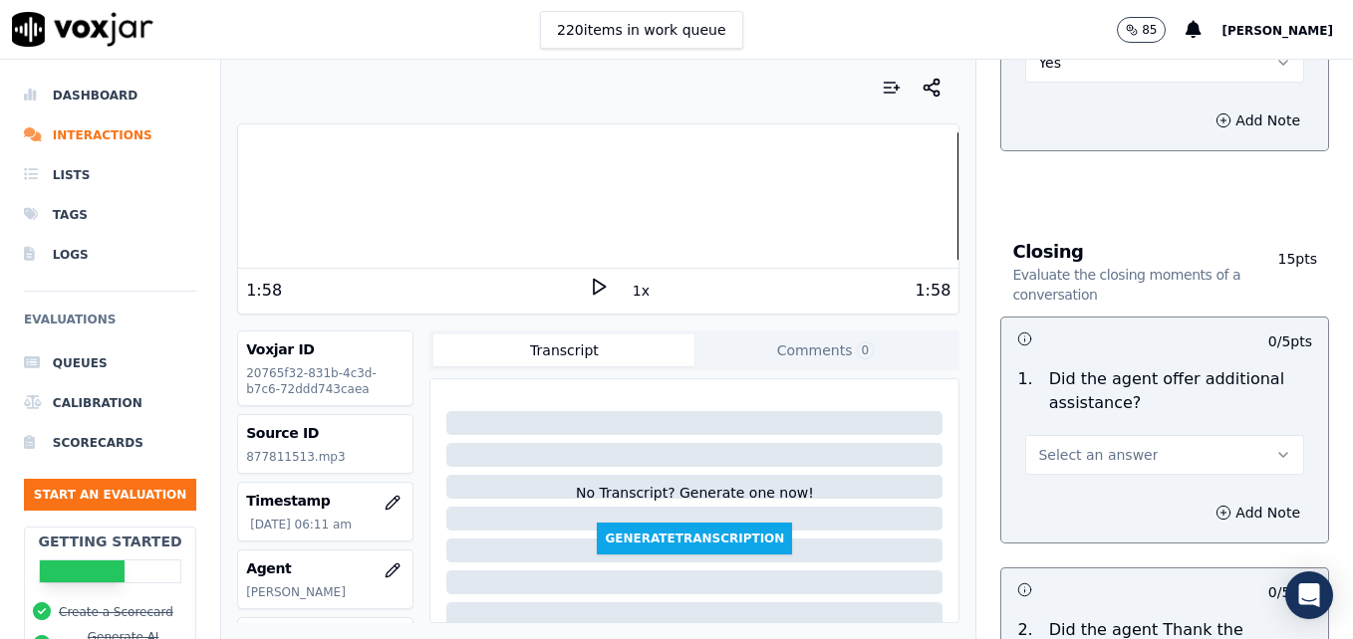
scroll to position [3079, 0]
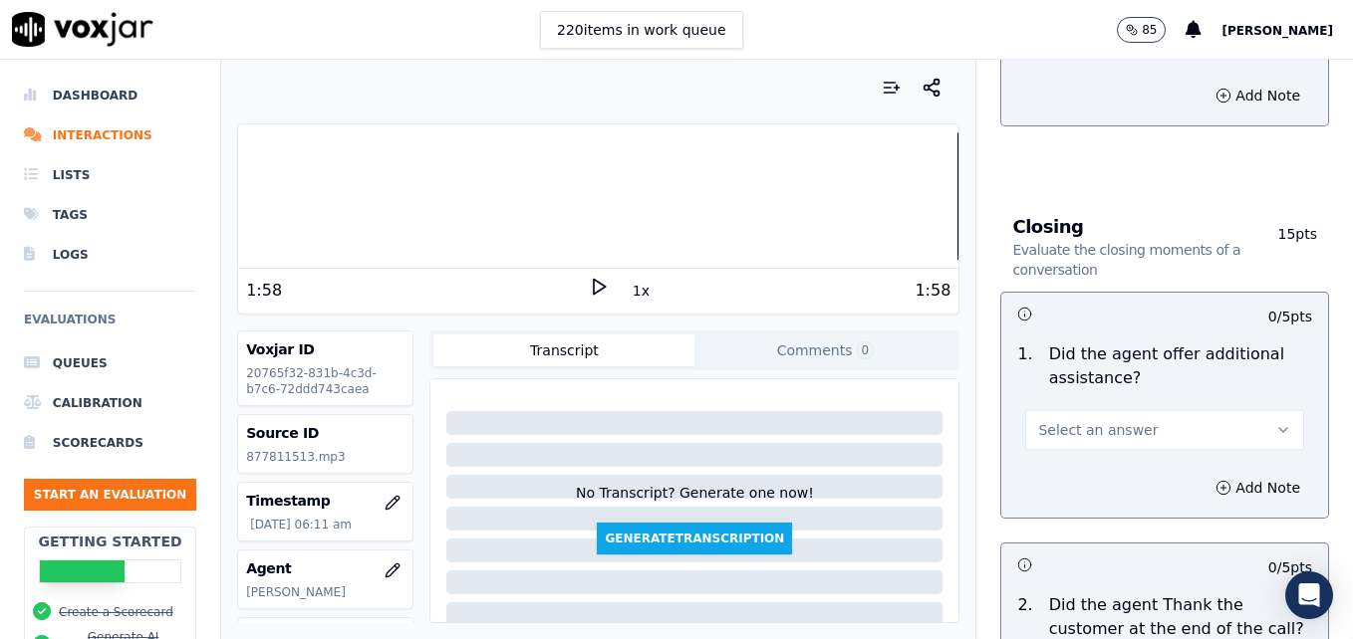
type textarea "New/returning customer not verified. Email address not verified. Vehicle type/s…"
drag, startPoint x: 1210, startPoint y: 357, endPoint x: 1199, endPoint y: 380, distance: 26.3
click at [1211, 410] on button "Select an answer" at bounding box center [1164, 430] width 279 height 40
click at [1147, 411] on div "Yes" at bounding box center [1132, 403] width 244 height 32
click at [1217, 481] on circle "button" at bounding box center [1223, 487] width 13 height 13
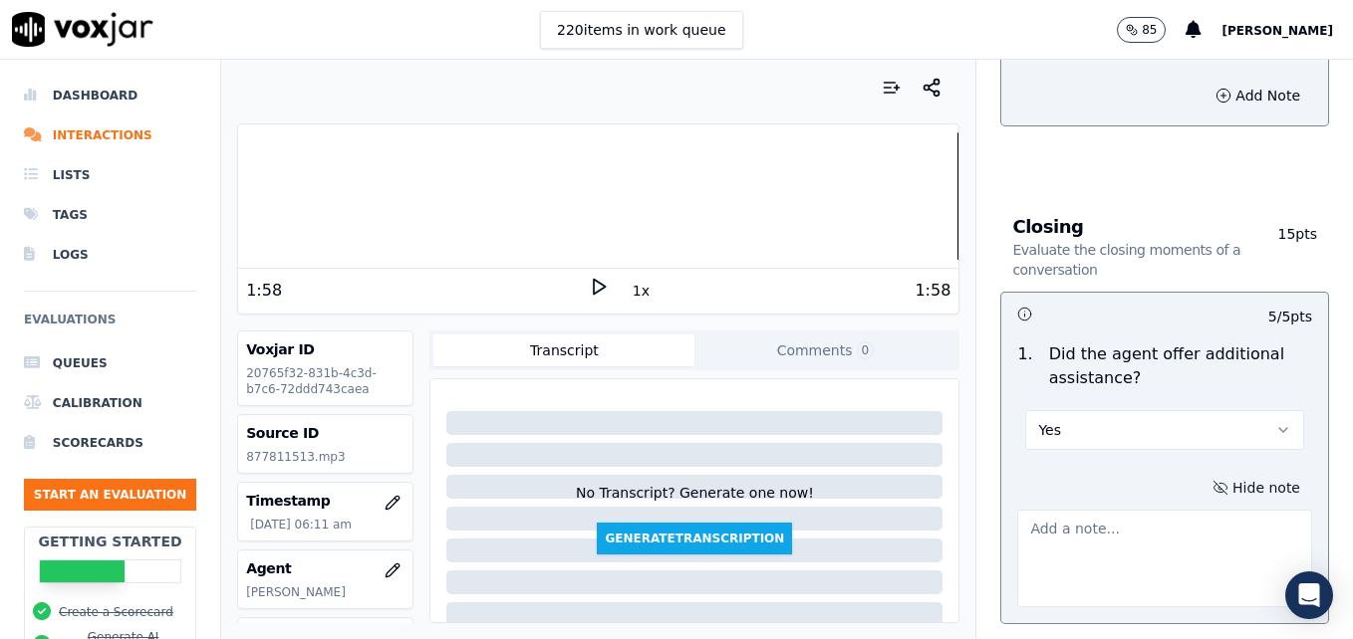
click at [1160, 510] on textarea at bounding box center [1164, 559] width 295 height 98
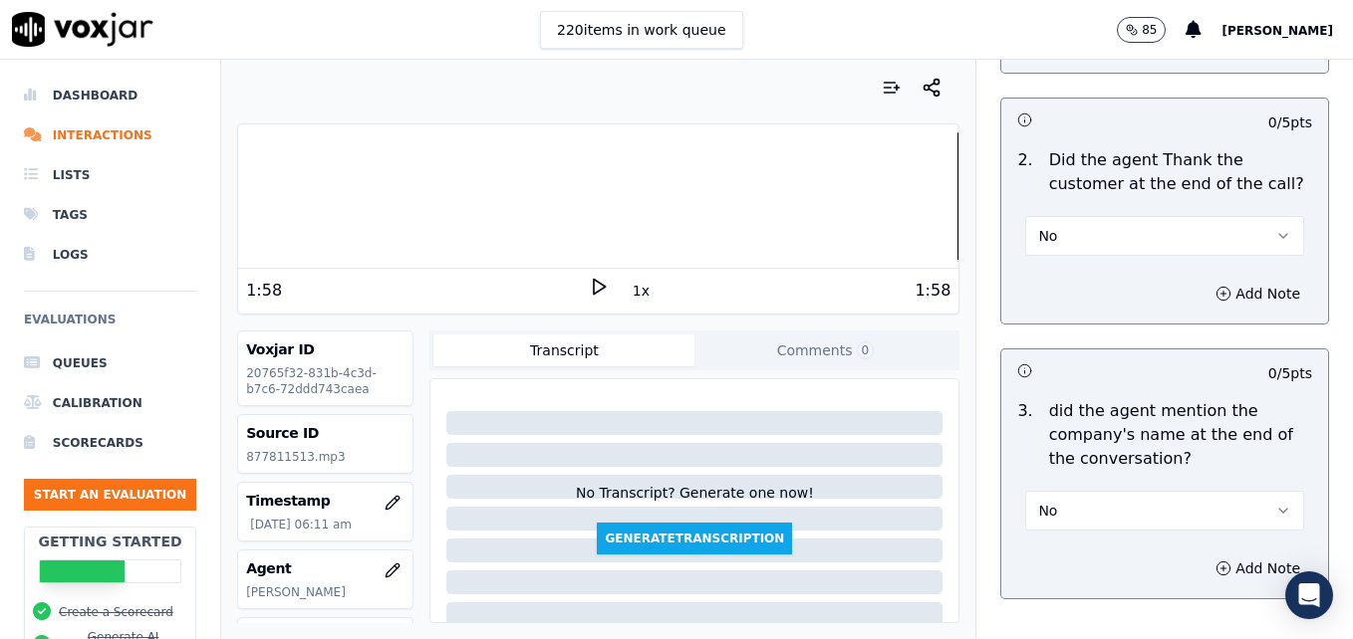
scroll to position [3682, 0]
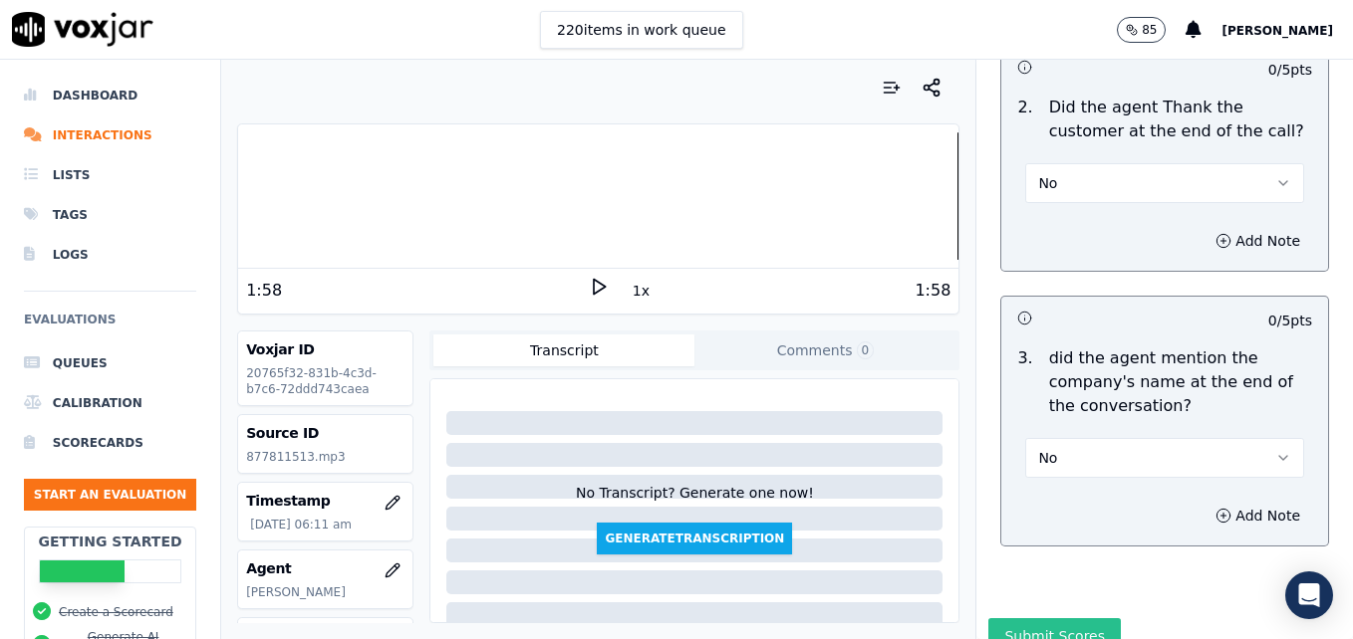
type textarea "No additional assistance offered."
click at [1021, 619] on button "Submit Scores" at bounding box center [1054, 637] width 132 height 36
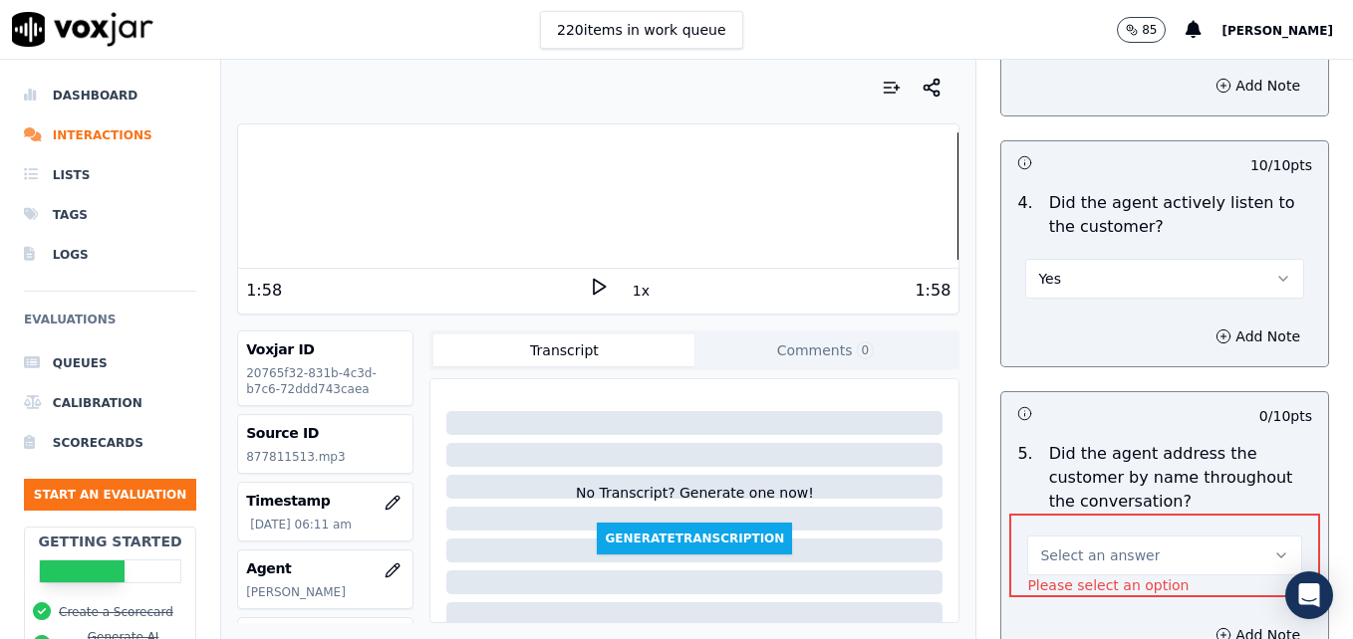
scroll to position [2411, 0]
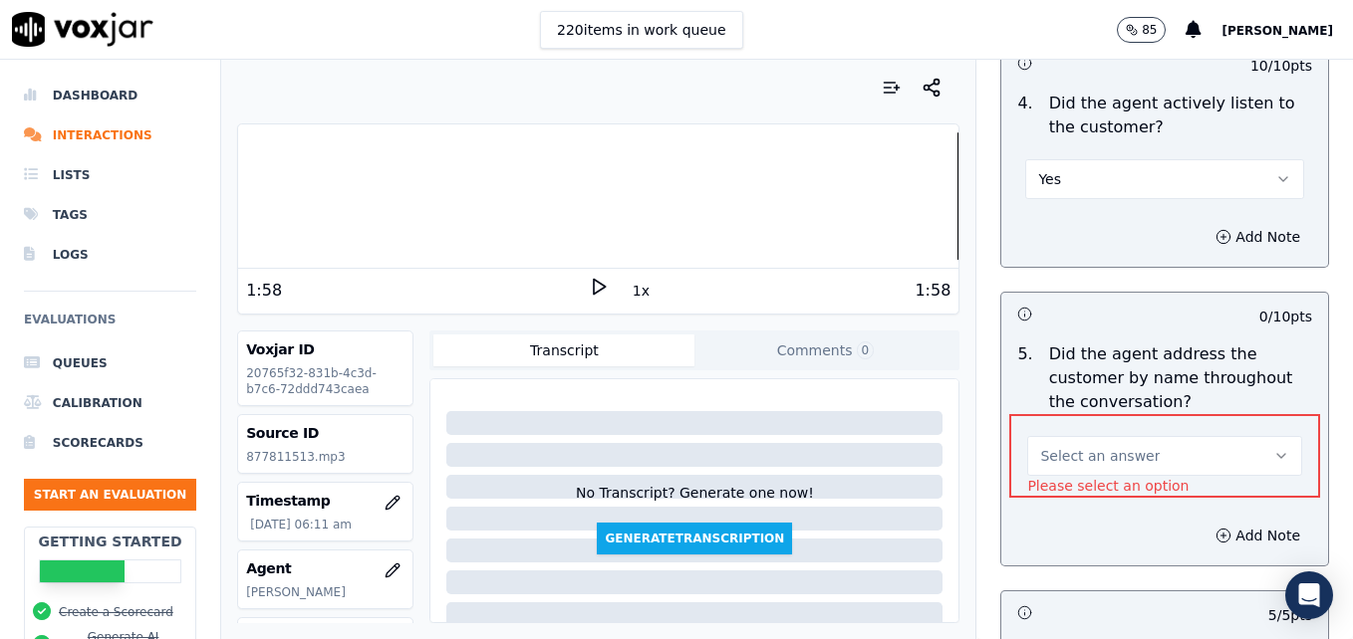
click at [1240, 436] on button "Select an answer" at bounding box center [1164, 456] width 275 height 40
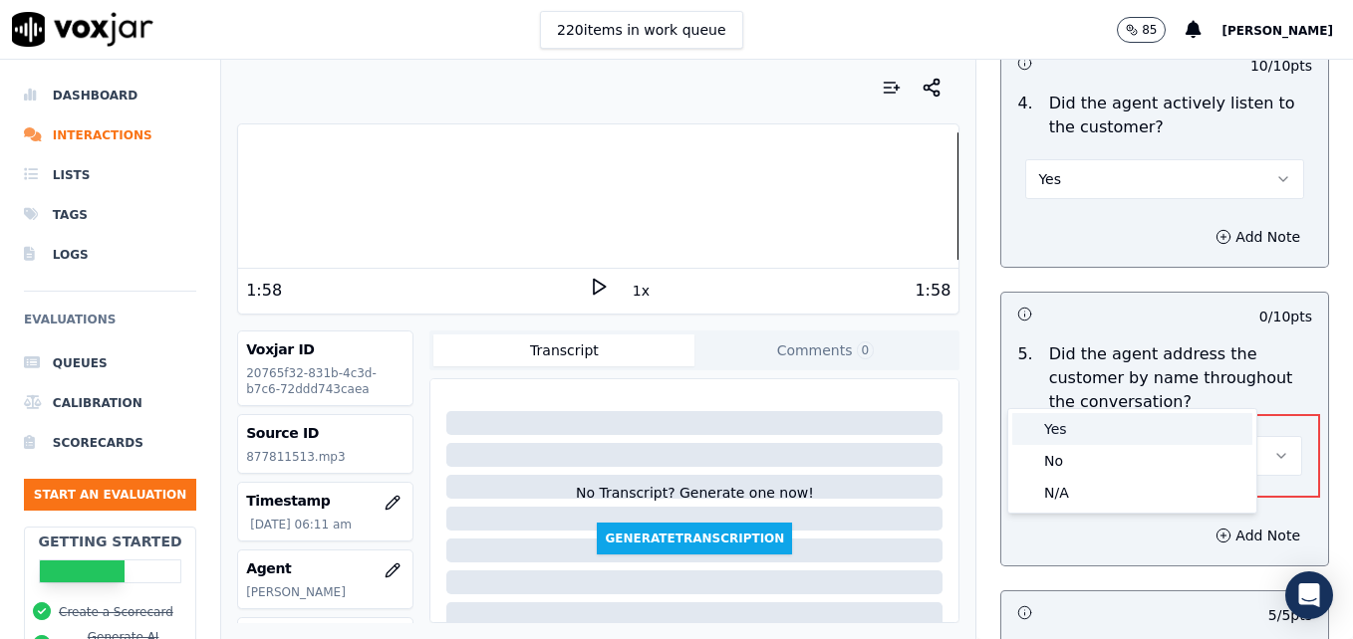
click at [1123, 436] on div "Yes" at bounding box center [1132, 429] width 240 height 32
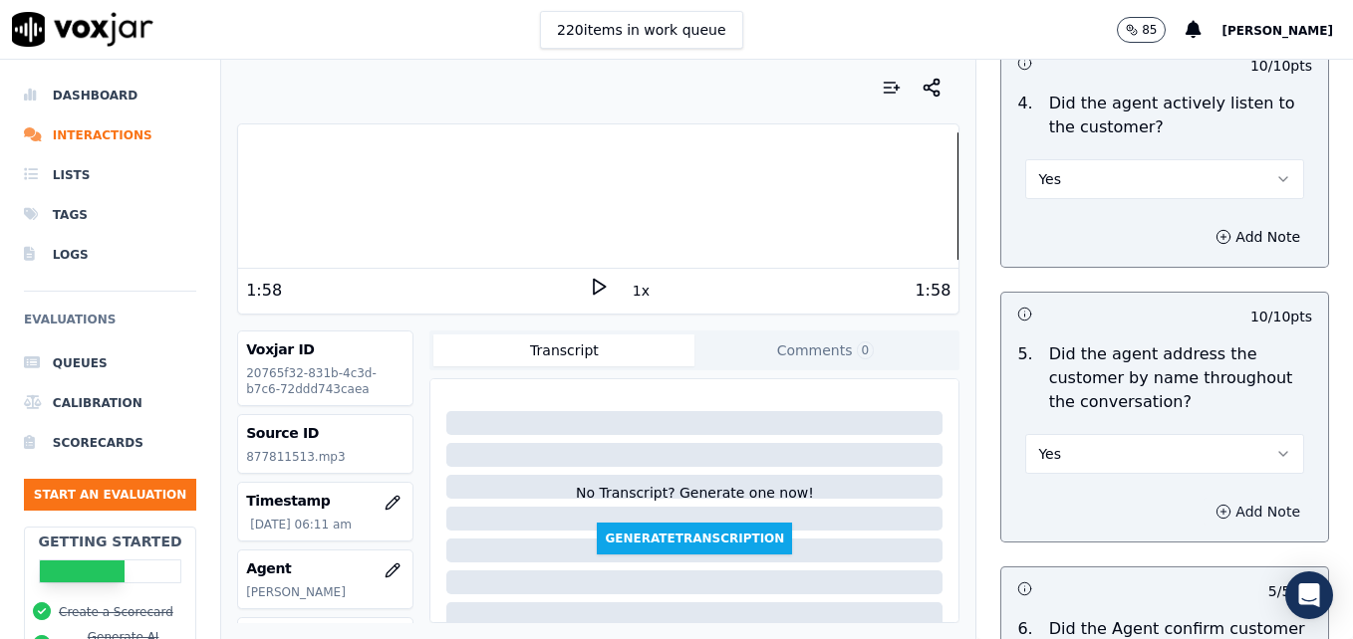
click at [1215, 504] on icon "button" at bounding box center [1223, 512] width 16 height 16
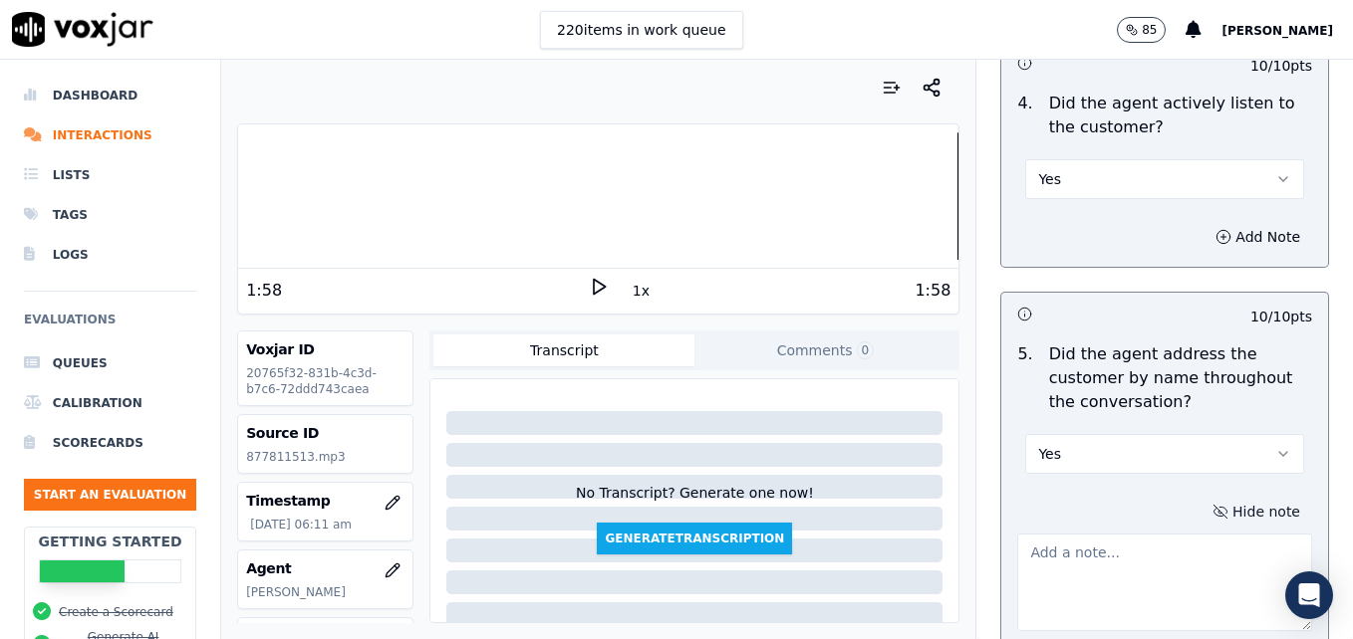
click at [1142, 534] on textarea at bounding box center [1164, 583] width 295 height 98
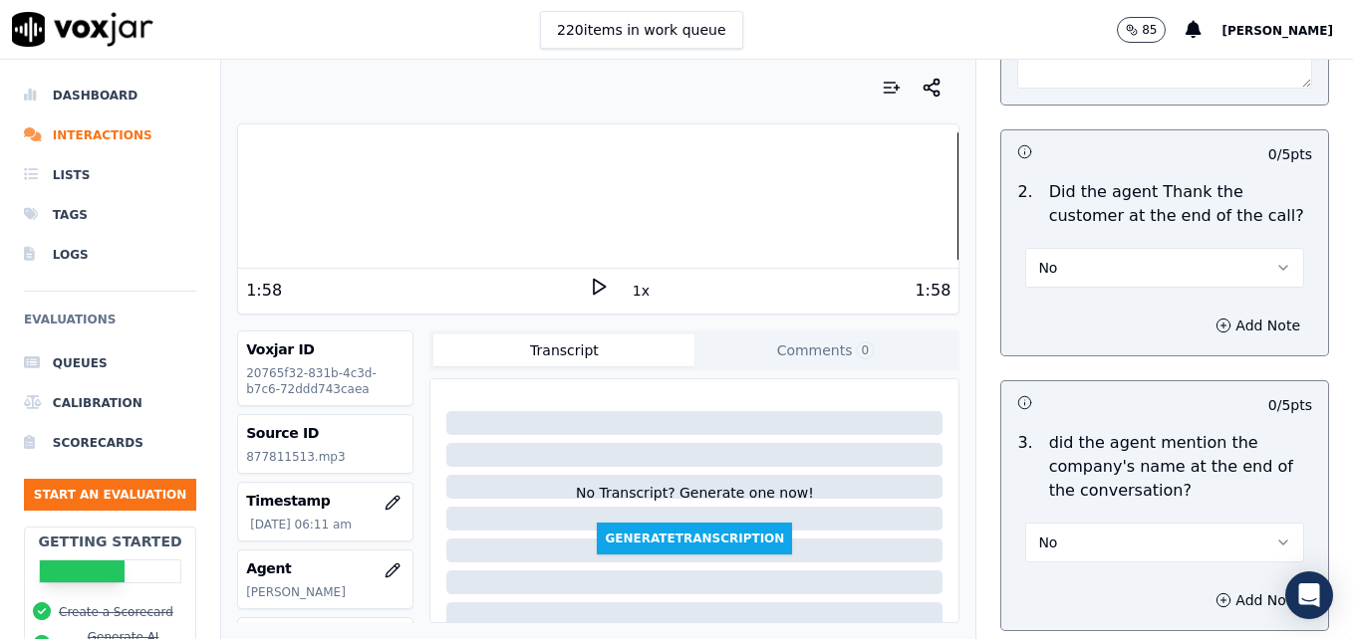
scroll to position [3788, 0]
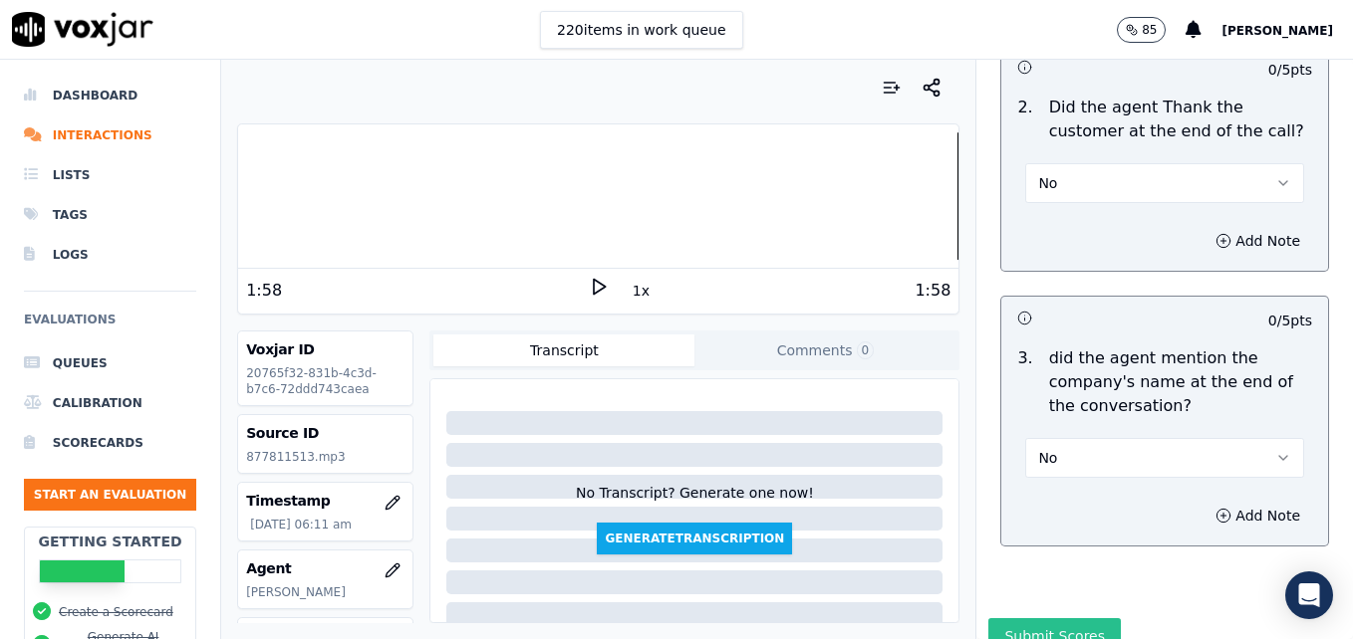
type textarea "Nice use of the customer's name during the call."
click at [1056, 619] on button "Submit Scores" at bounding box center [1054, 637] width 132 height 36
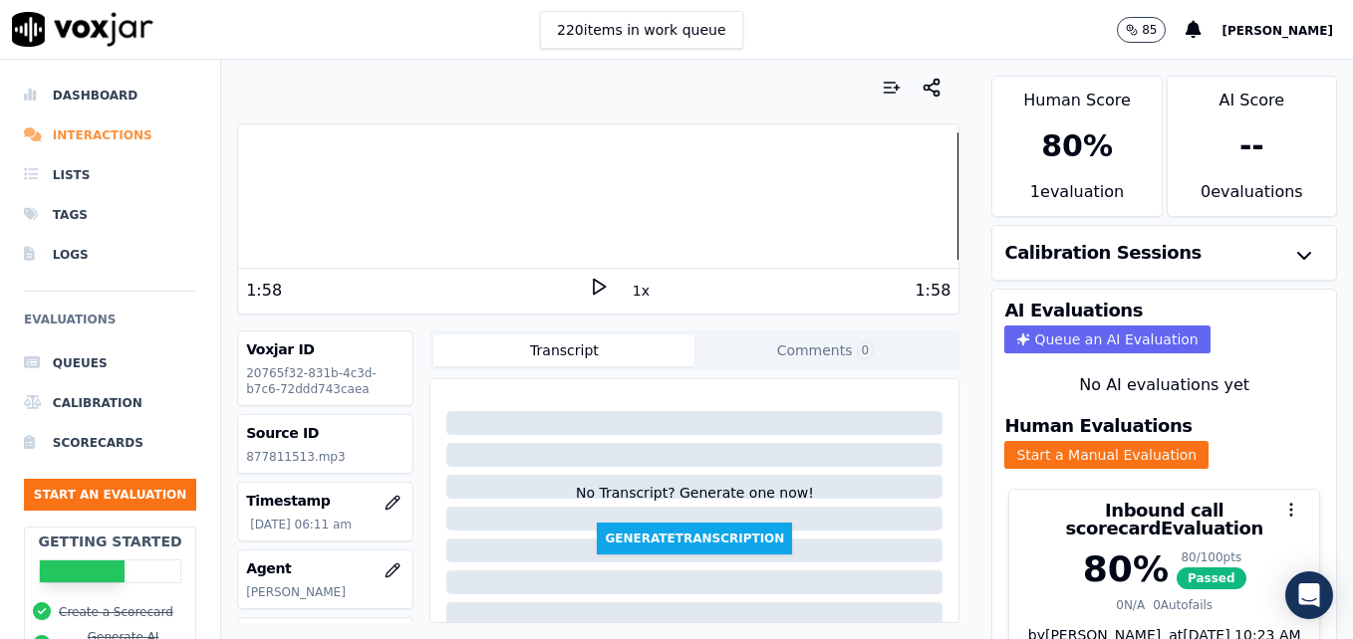
click at [90, 136] on li "Interactions" at bounding box center [110, 136] width 172 height 40
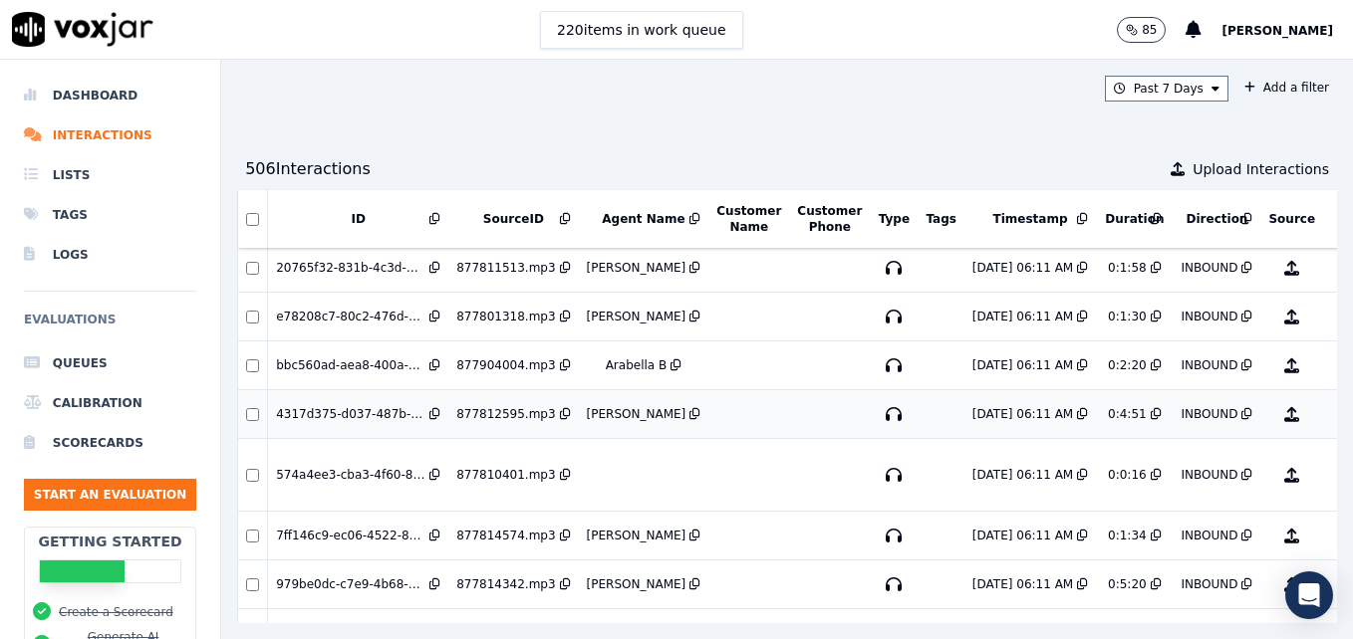
scroll to position [100, 0]
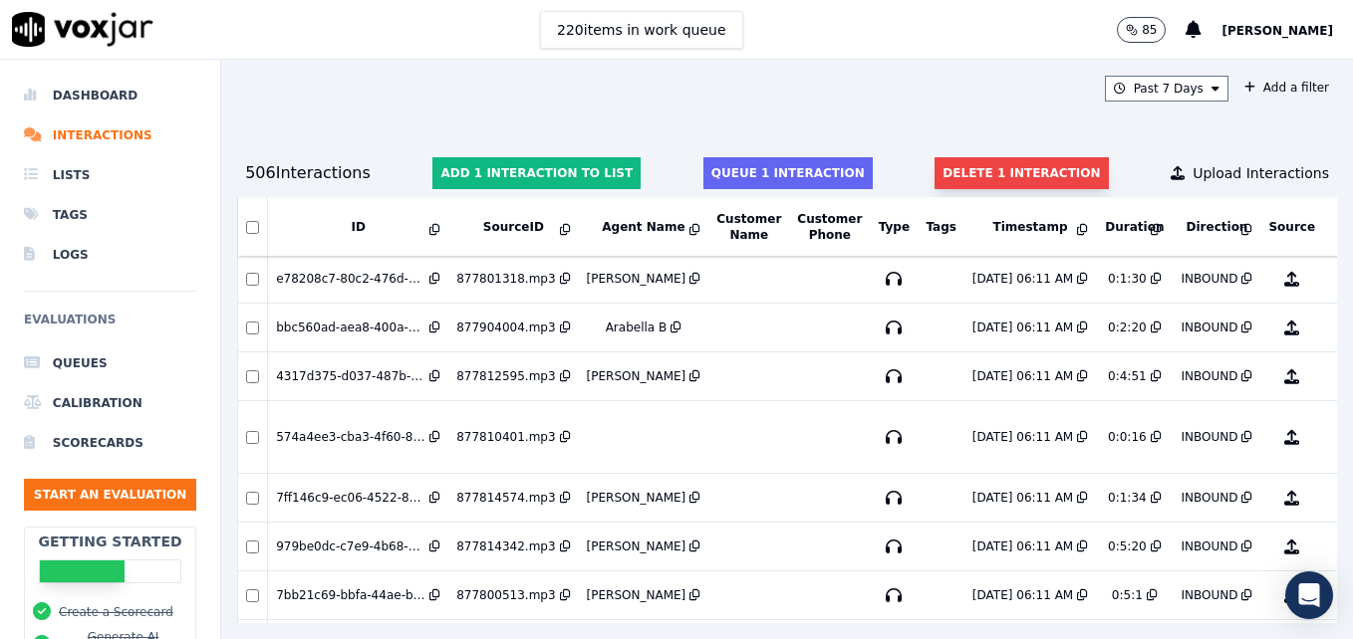
click at [1026, 173] on button "Delete 1 interaction" at bounding box center [1020, 173] width 173 height 32
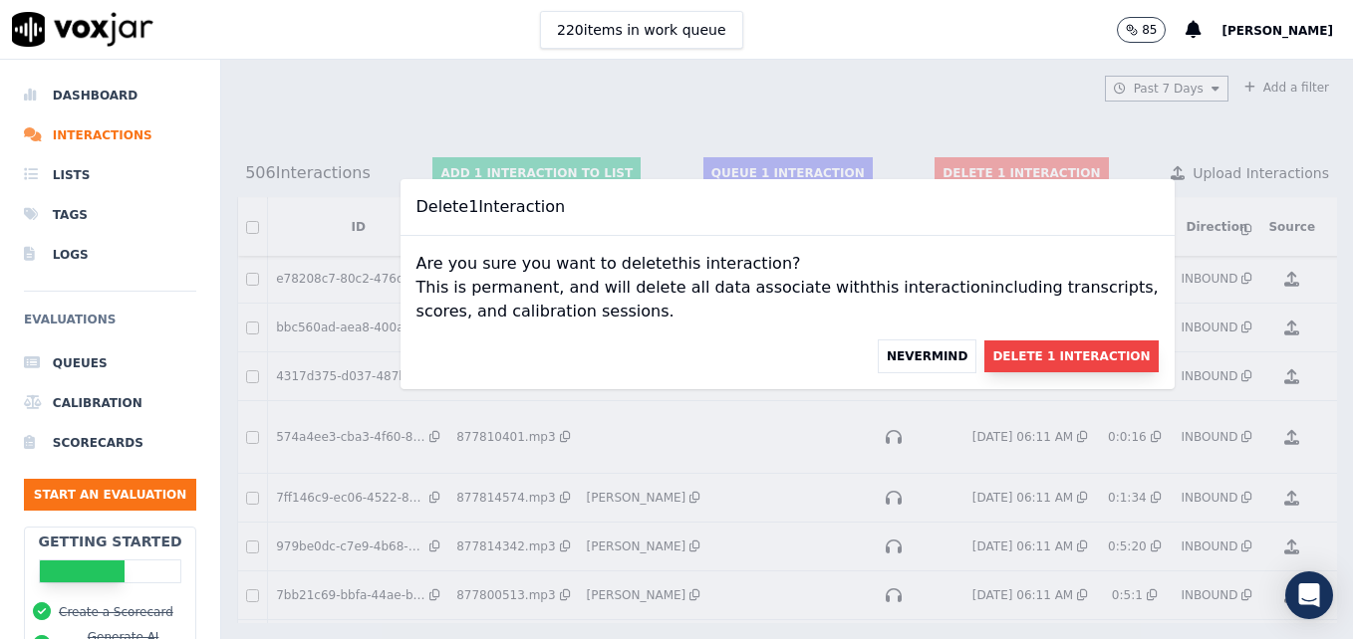
click at [984, 352] on button "Delete 1 Interaction" at bounding box center [1070, 357] width 173 height 32
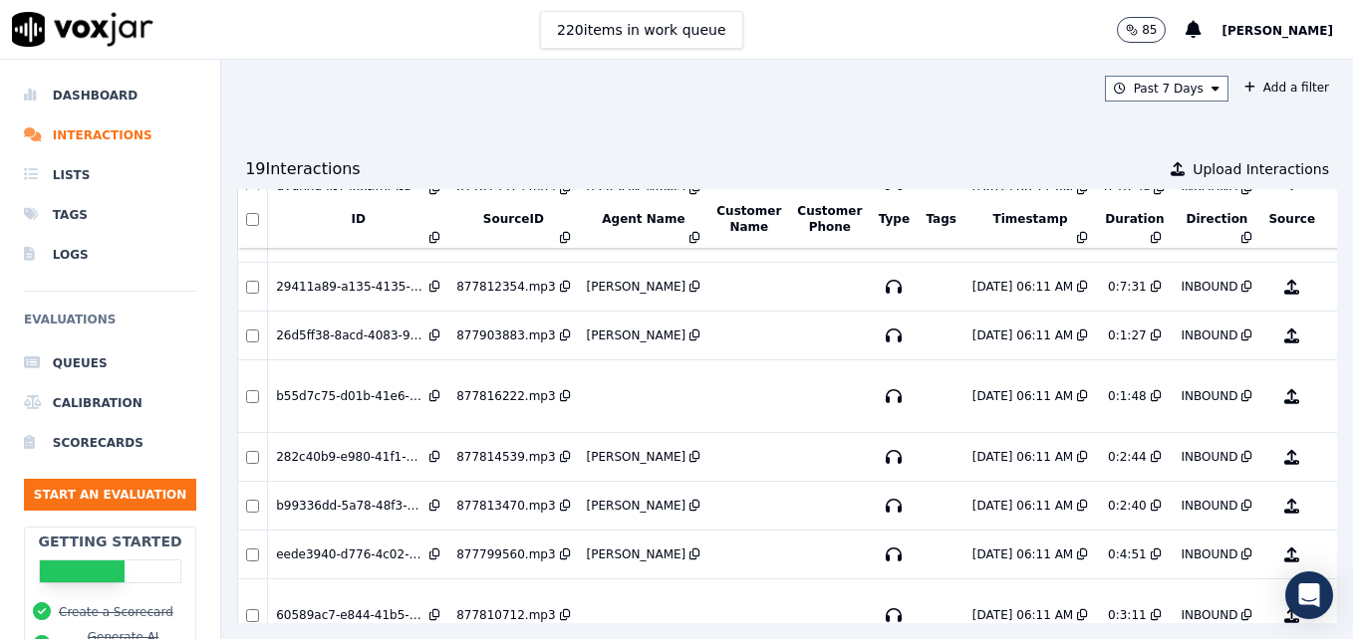
scroll to position [598, 0]
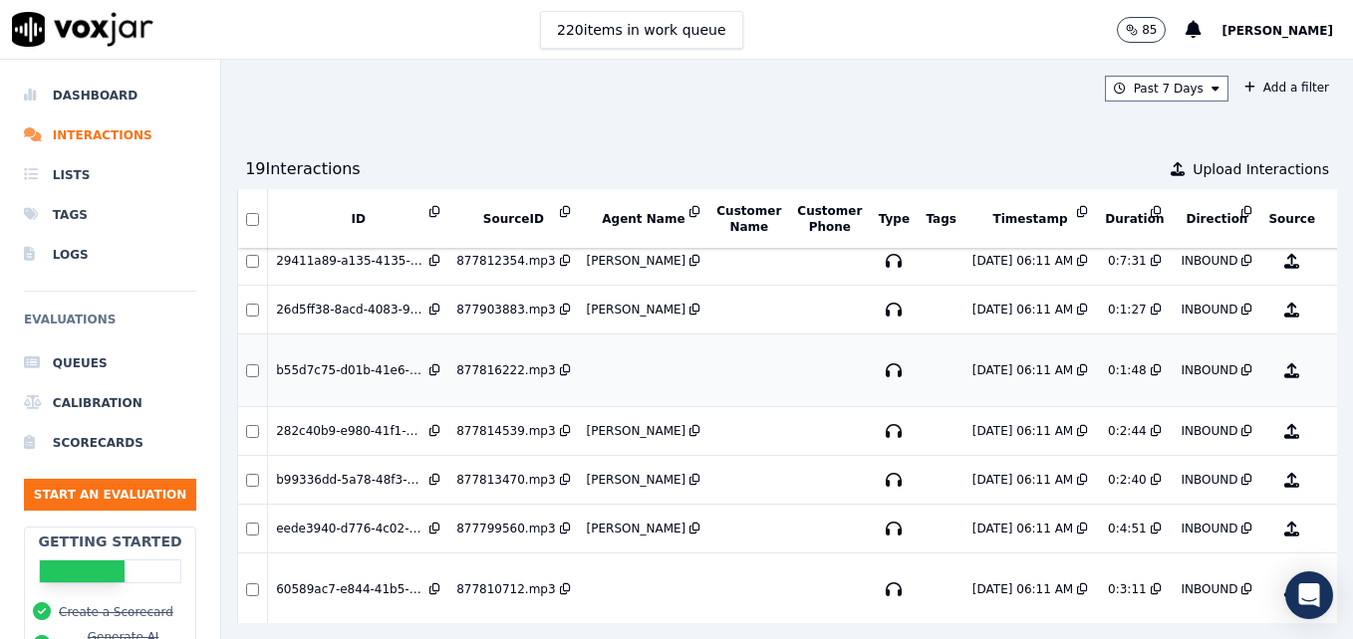
click at [1331, 368] on button "No Evaluation Yet" at bounding box center [1370, 371] width 79 height 56
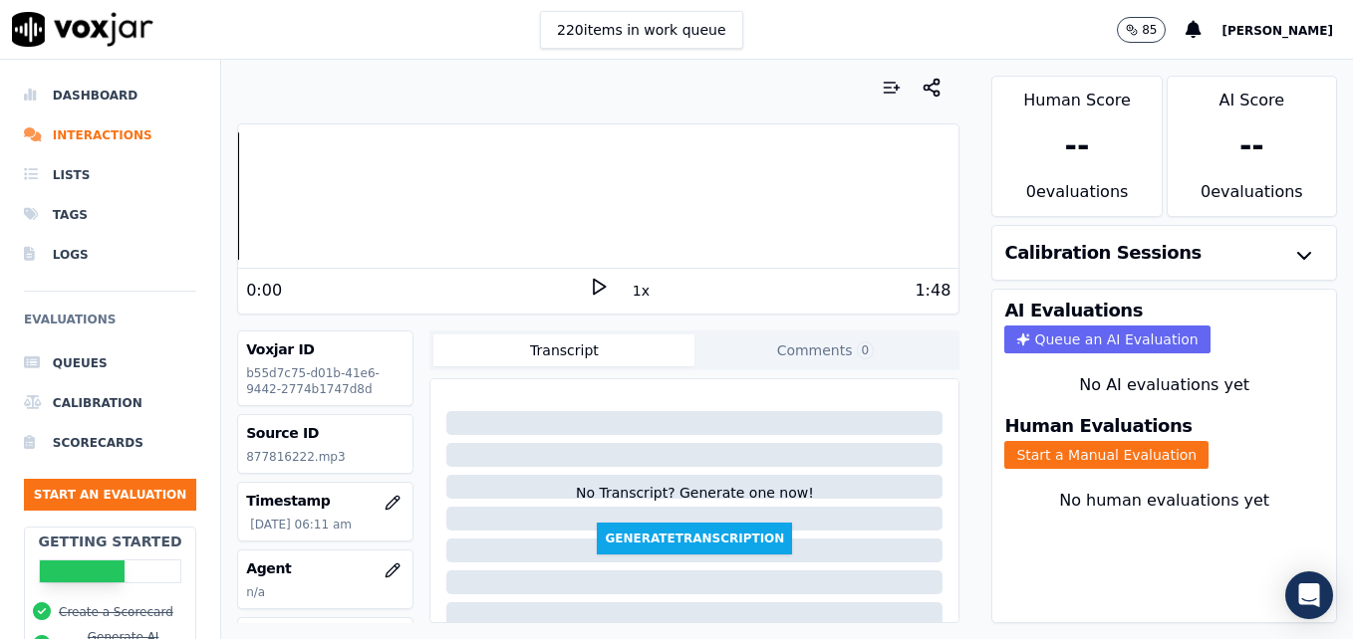
click at [595, 284] on icon at bounding box center [599, 287] width 20 height 20
click at [101, 126] on li "Interactions" at bounding box center [110, 136] width 172 height 40
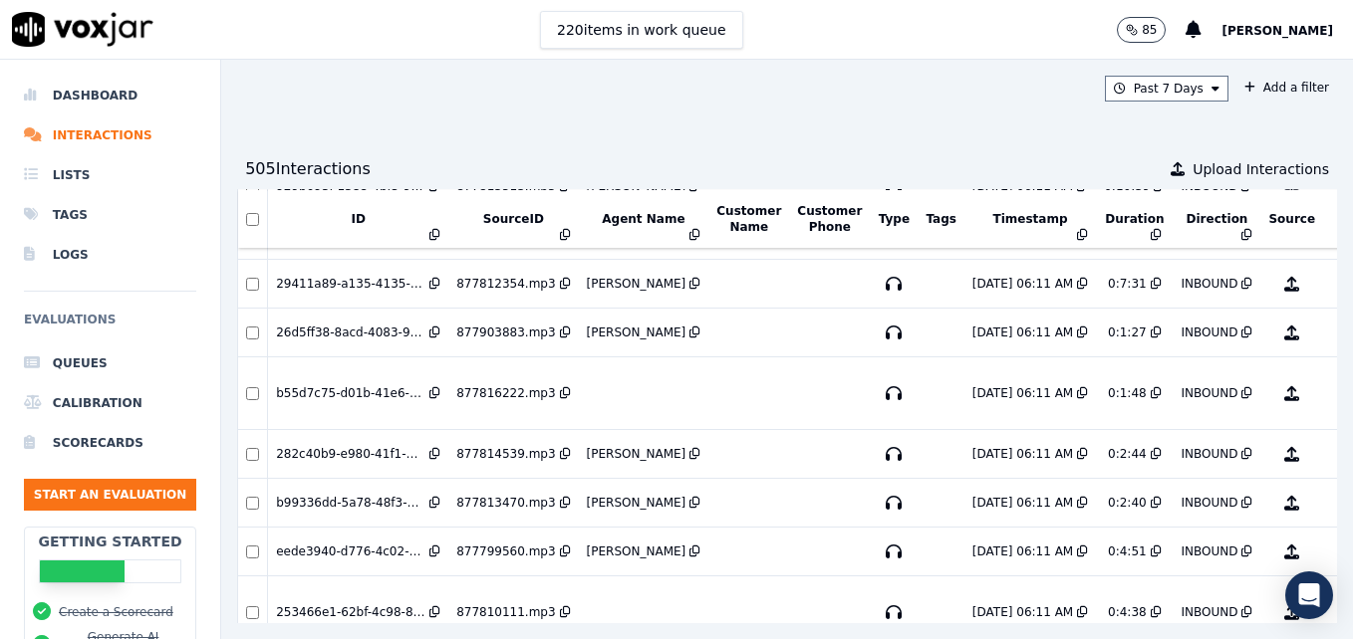
scroll to position [697, 0]
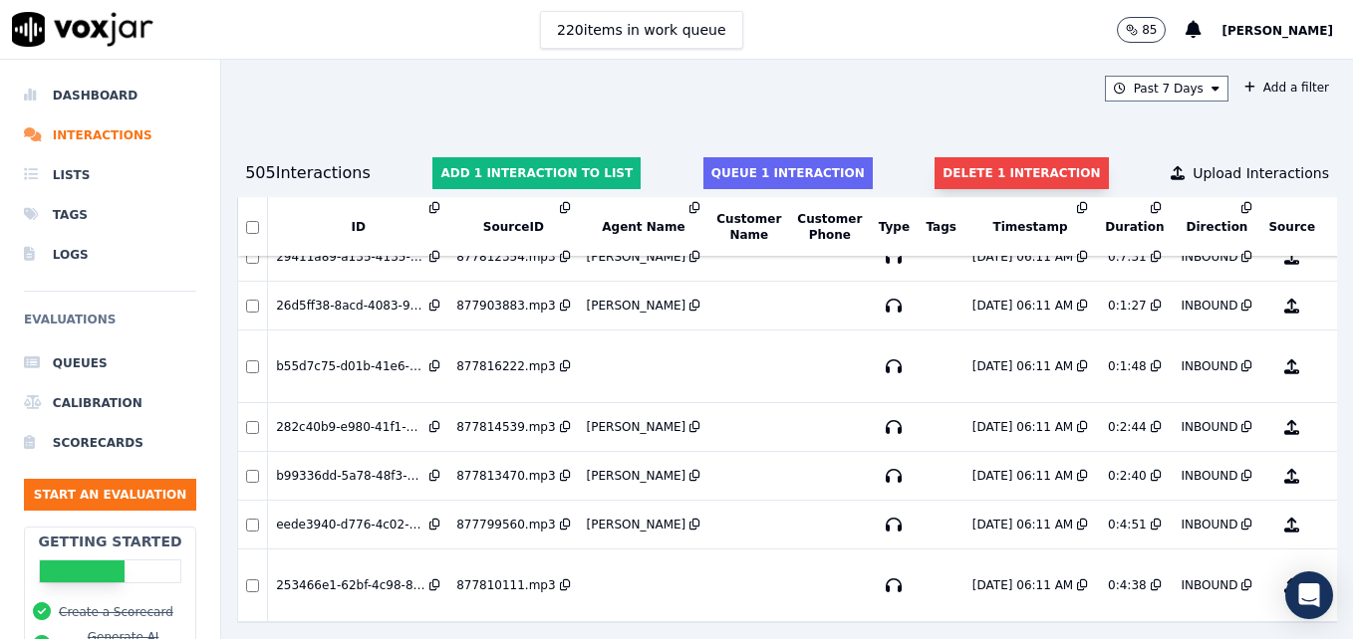
click at [958, 170] on button "Delete 1 interaction" at bounding box center [1020, 173] width 173 height 32
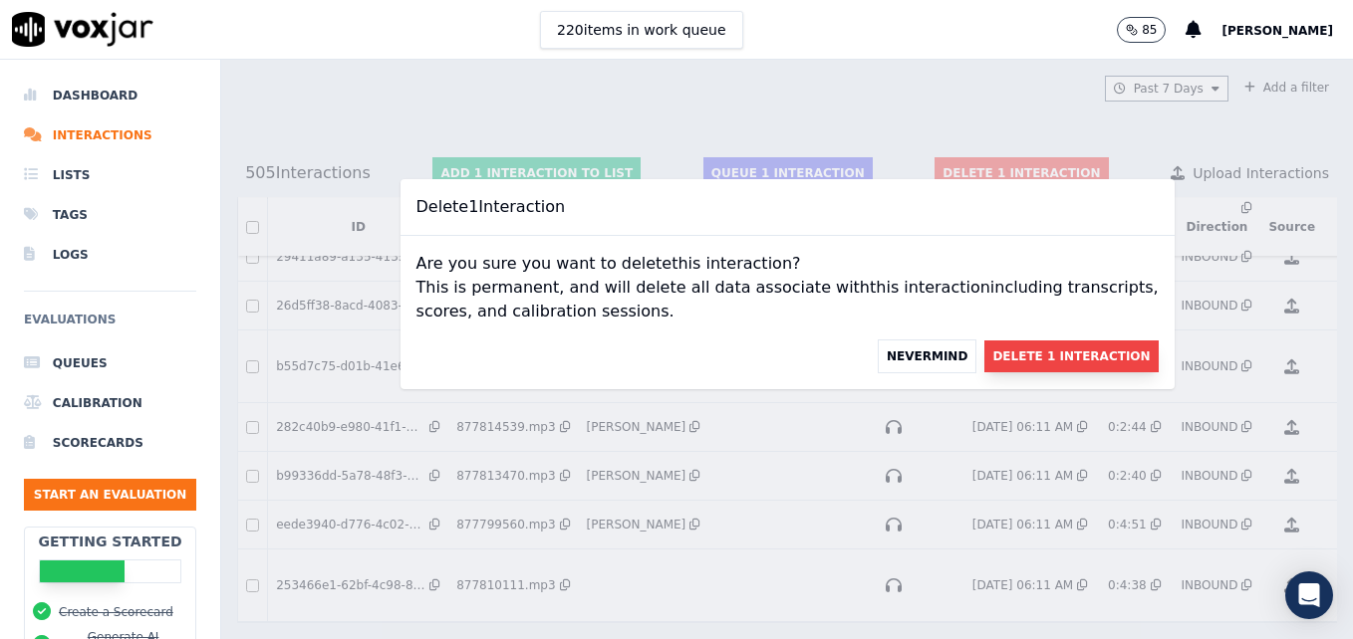
click at [991, 355] on button "Delete 1 Interaction" at bounding box center [1070, 357] width 173 height 32
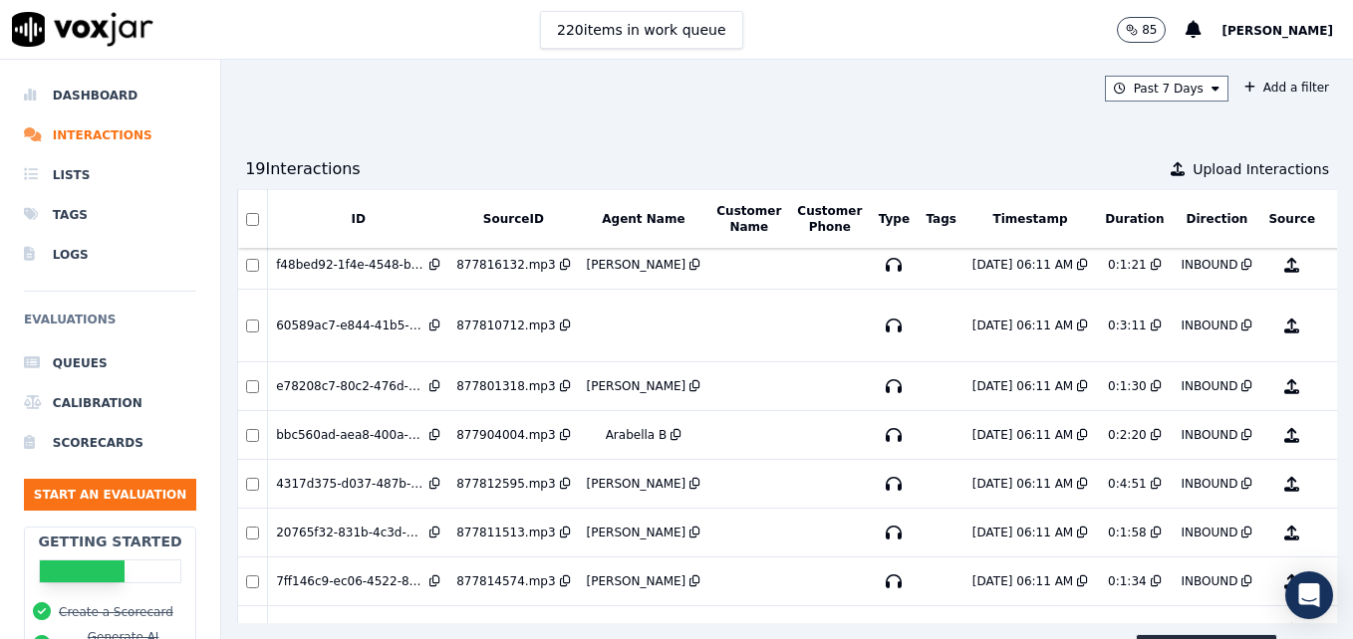
scroll to position [0, 0]
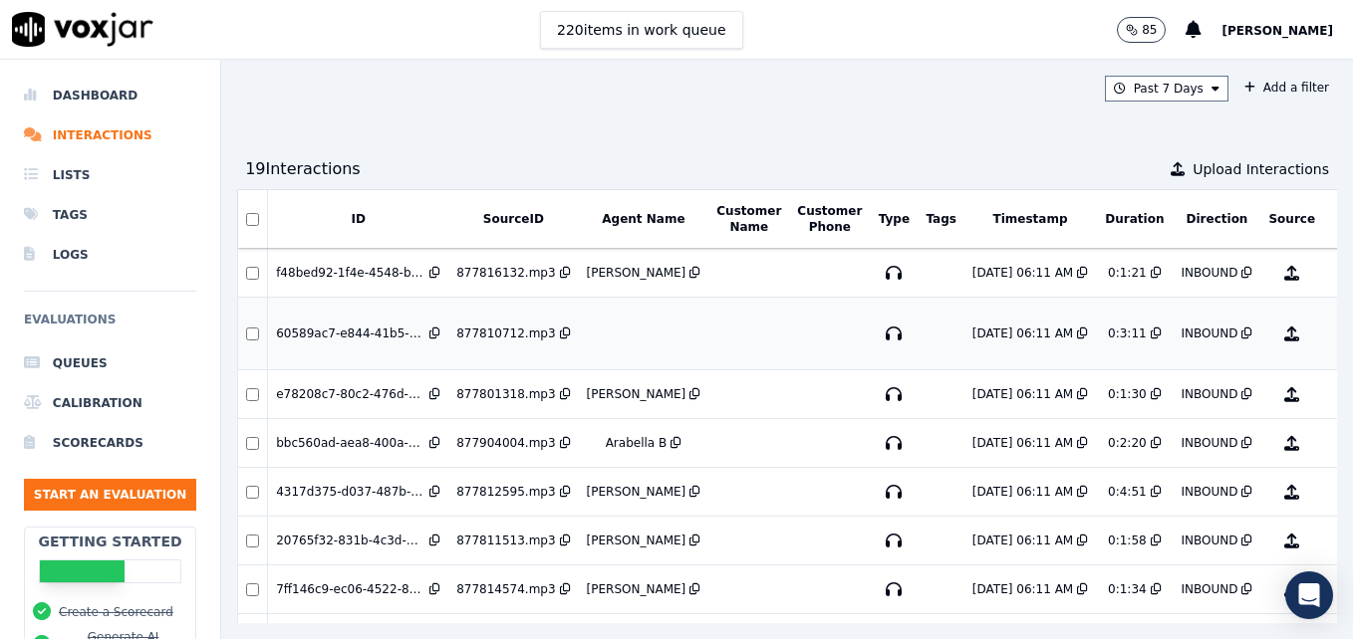
click at [1331, 337] on button "No Evaluation Yet" at bounding box center [1370, 334] width 79 height 56
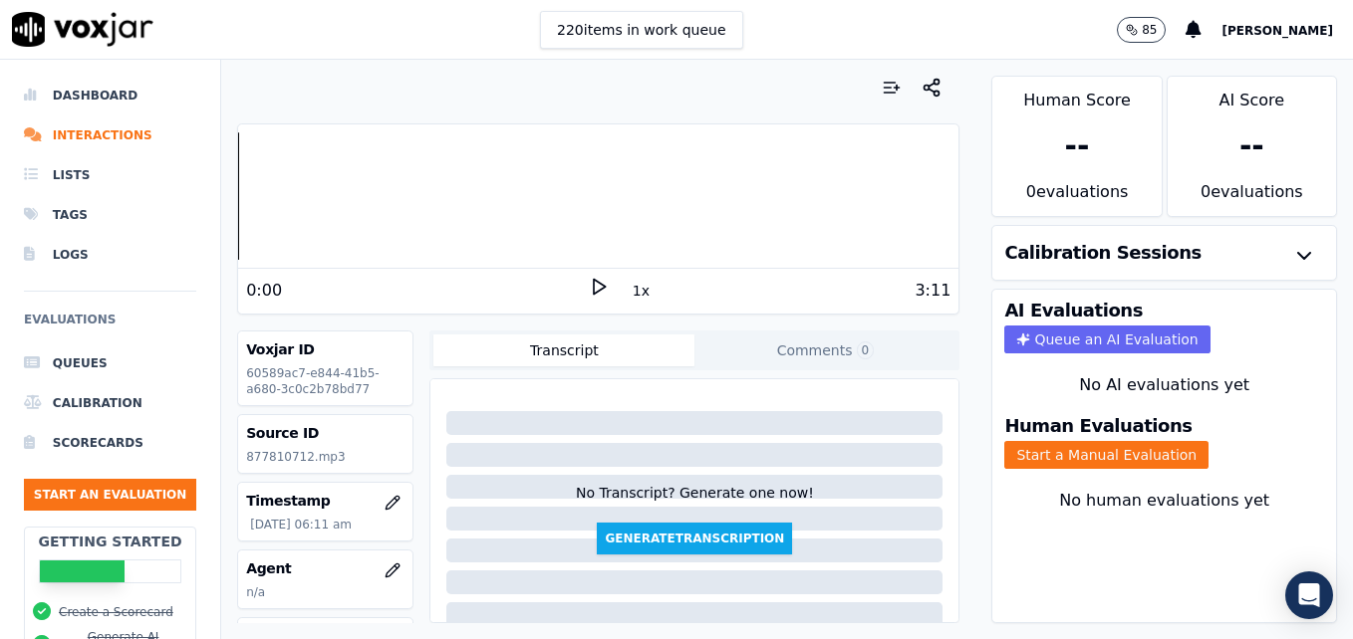
click at [589, 282] on icon at bounding box center [599, 287] width 20 height 20
click at [384, 574] on icon "button" at bounding box center [392, 571] width 16 height 16
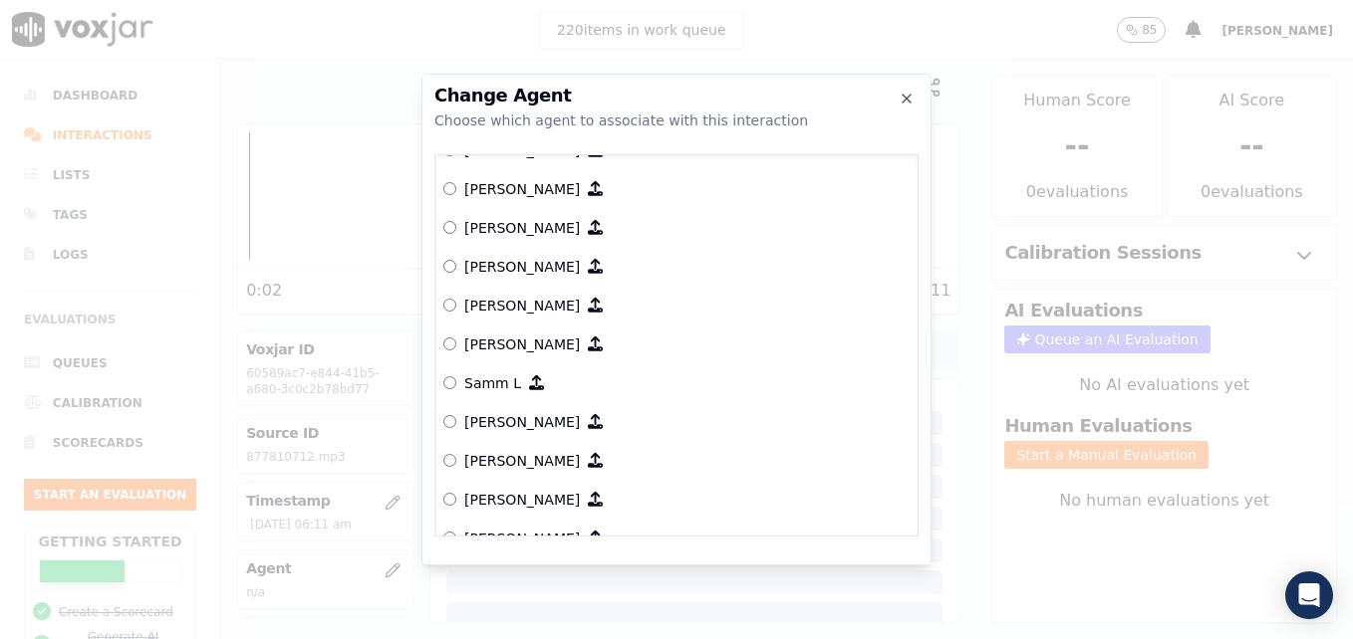
scroll to position [1792, 0]
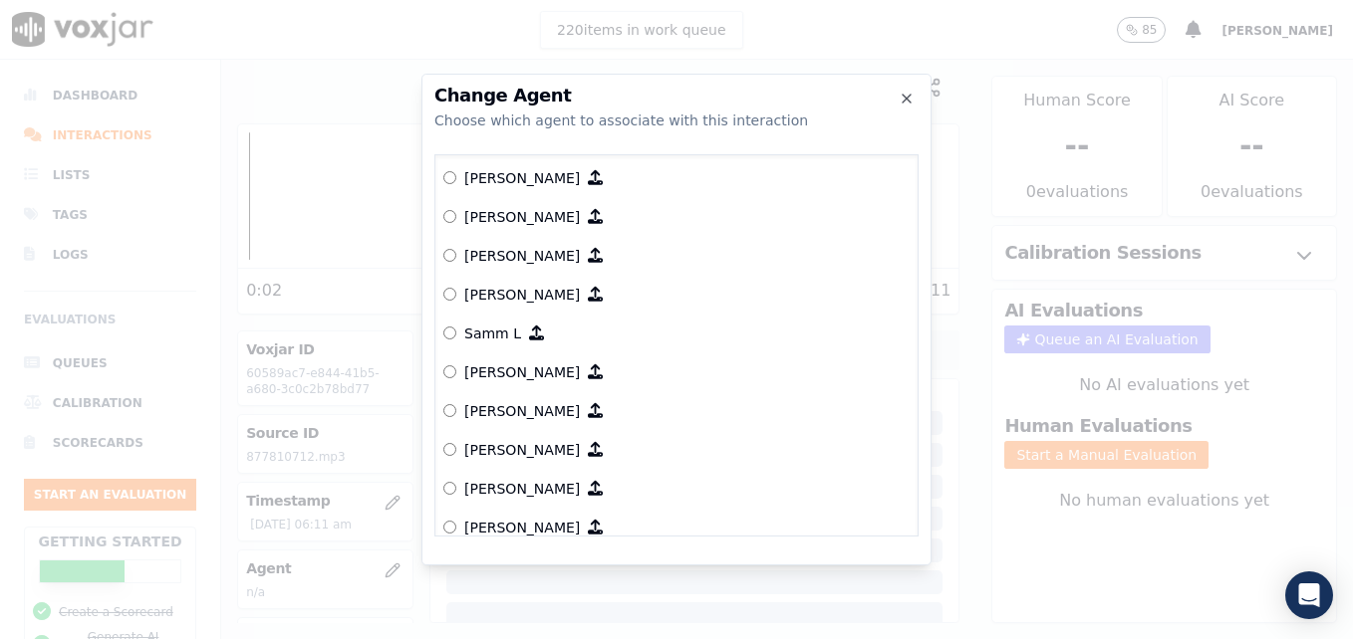
click at [456, 419] on label "[PERSON_NAME]" at bounding box center [676, 410] width 466 height 39
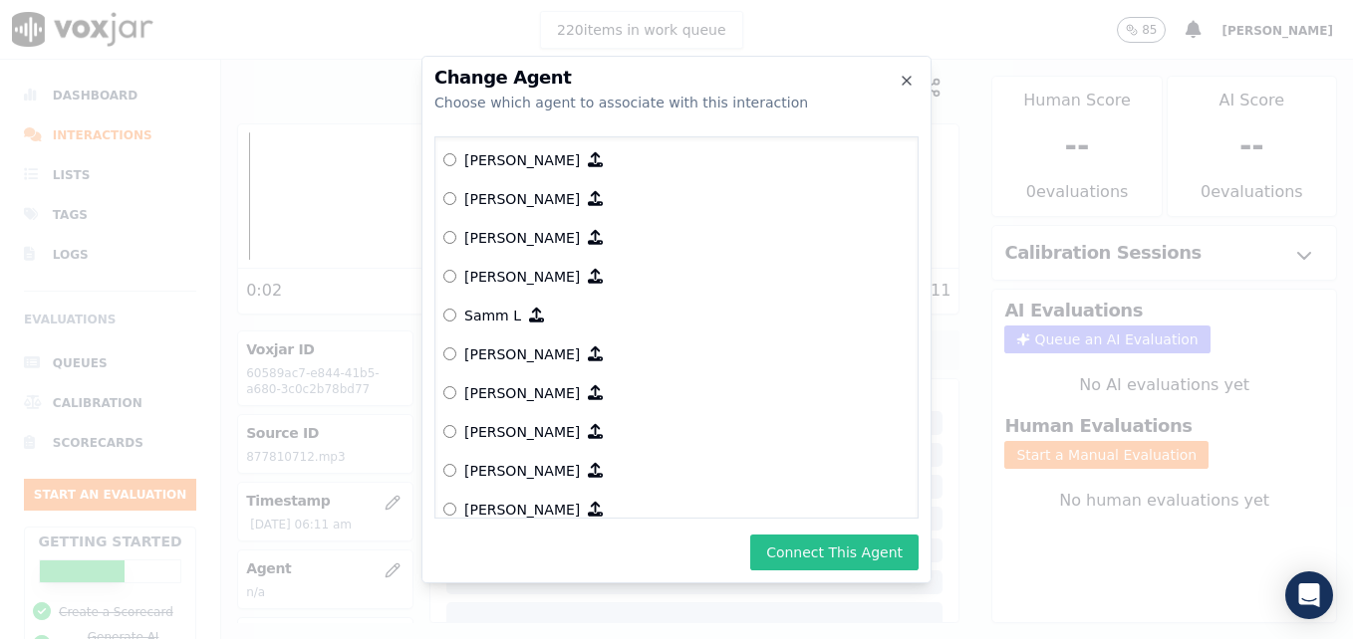
click at [800, 553] on button "Connect This Agent" at bounding box center [834, 553] width 168 height 36
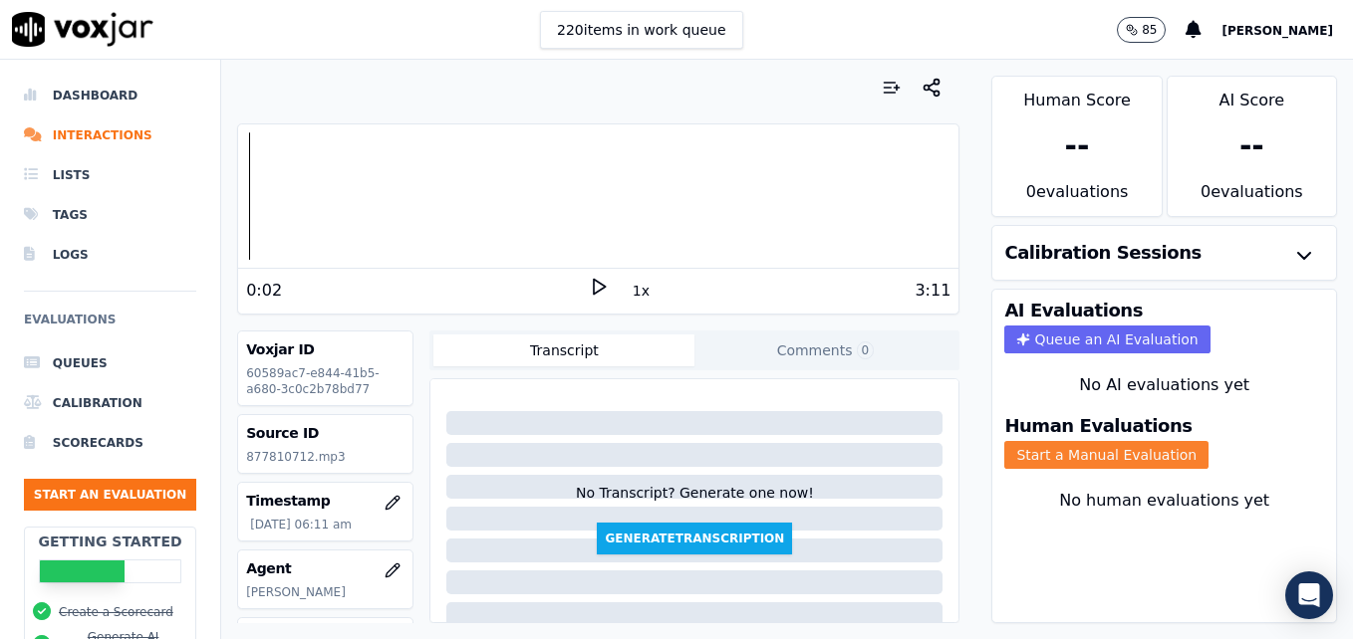
click at [1069, 455] on button "Start a Manual Evaluation" at bounding box center [1106, 455] width 204 height 28
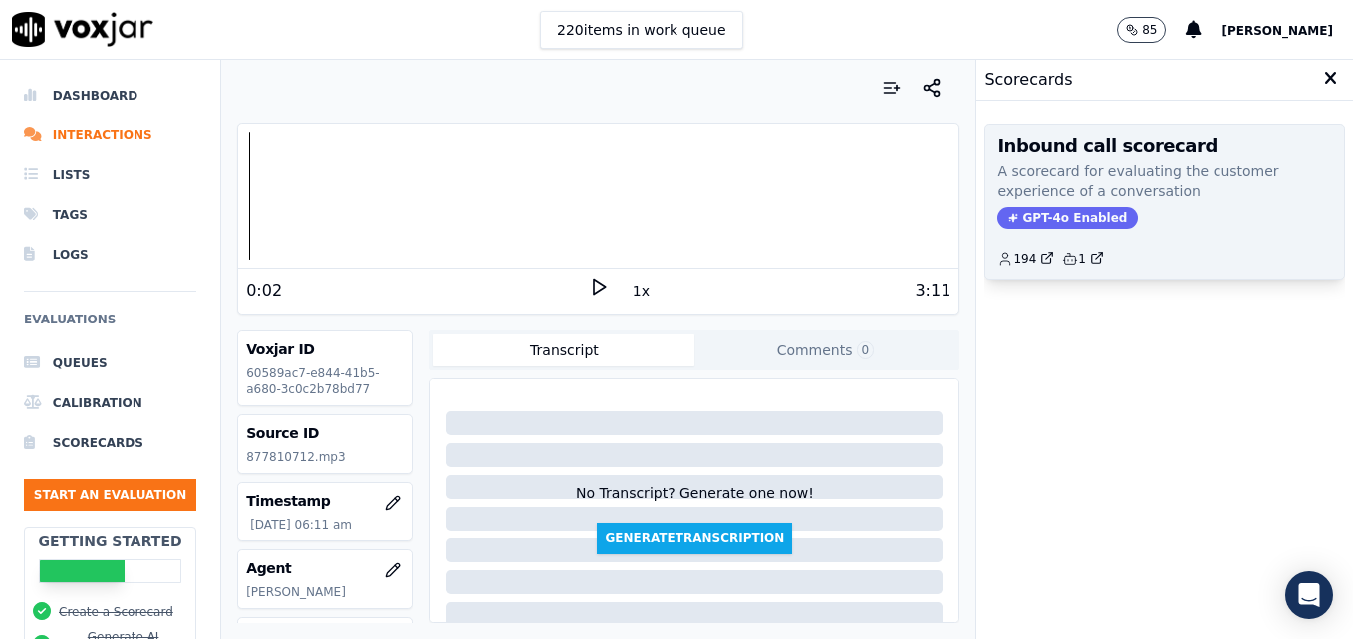
click at [1043, 214] on span "GPT-4o Enabled" at bounding box center [1067, 218] width 140 height 22
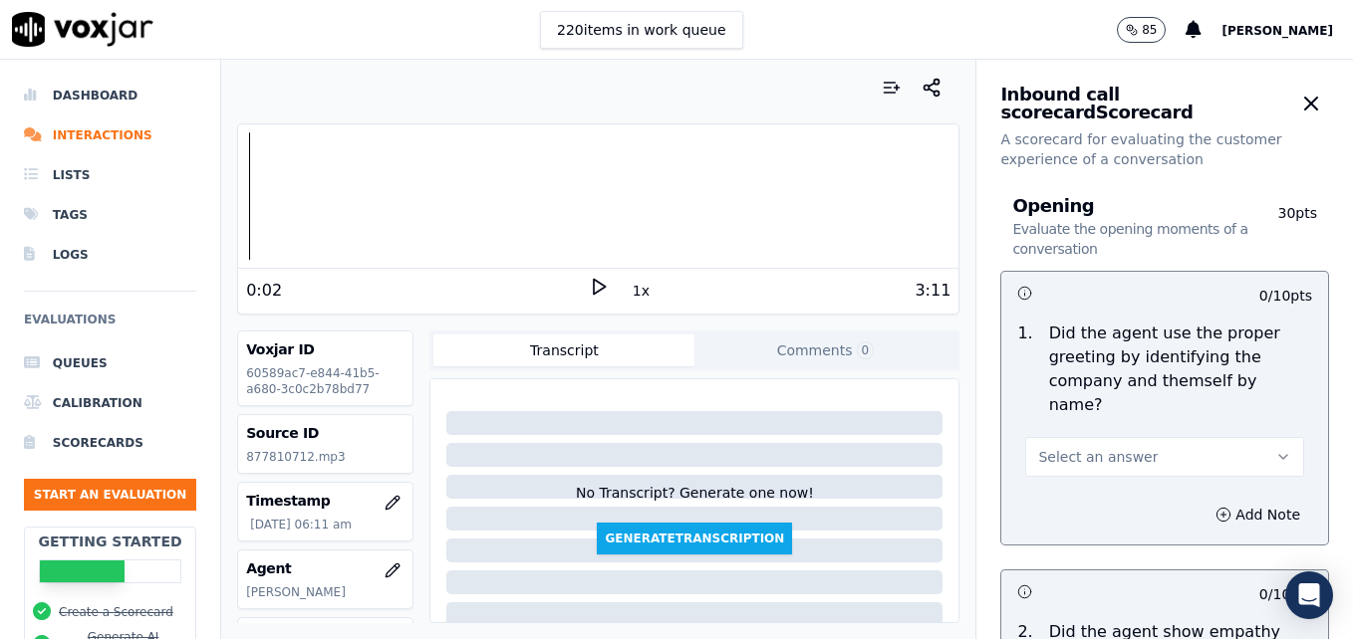
click at [1246, 437] on button "Select an answer" at bounding box center [1164, 457] width 279 height 40
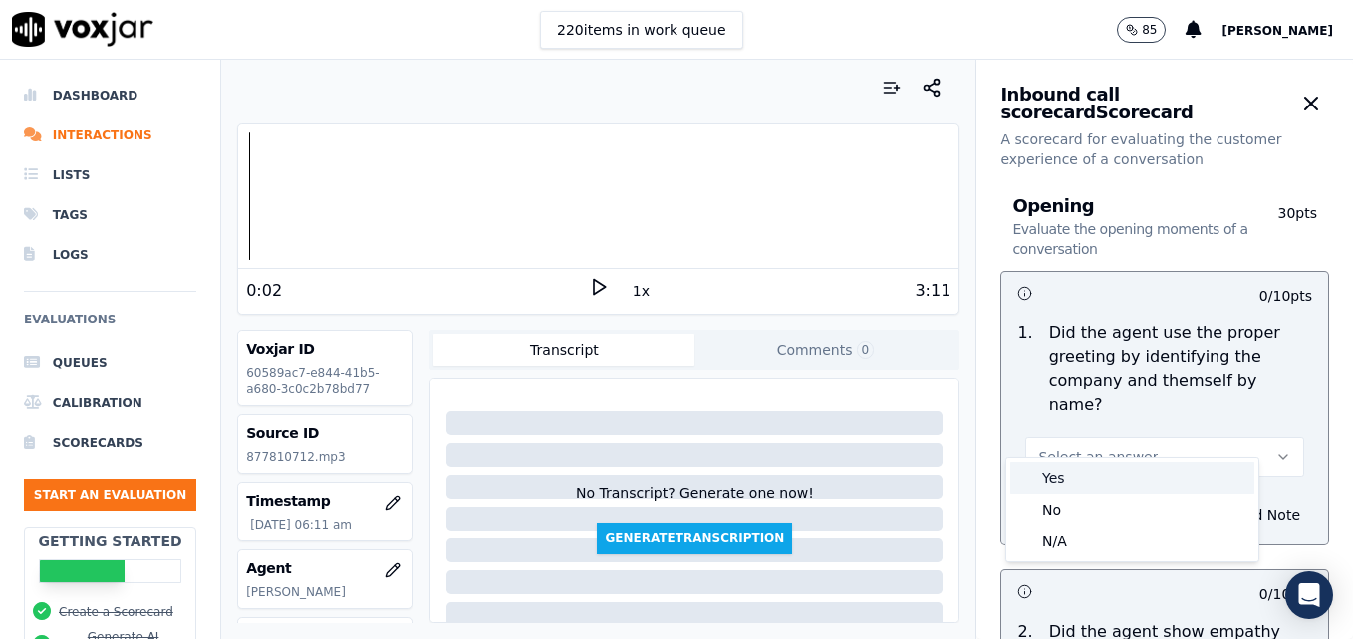
click at [1114, 477] on div "Yes" at bounding box center [1132, 478] width 244 height 32
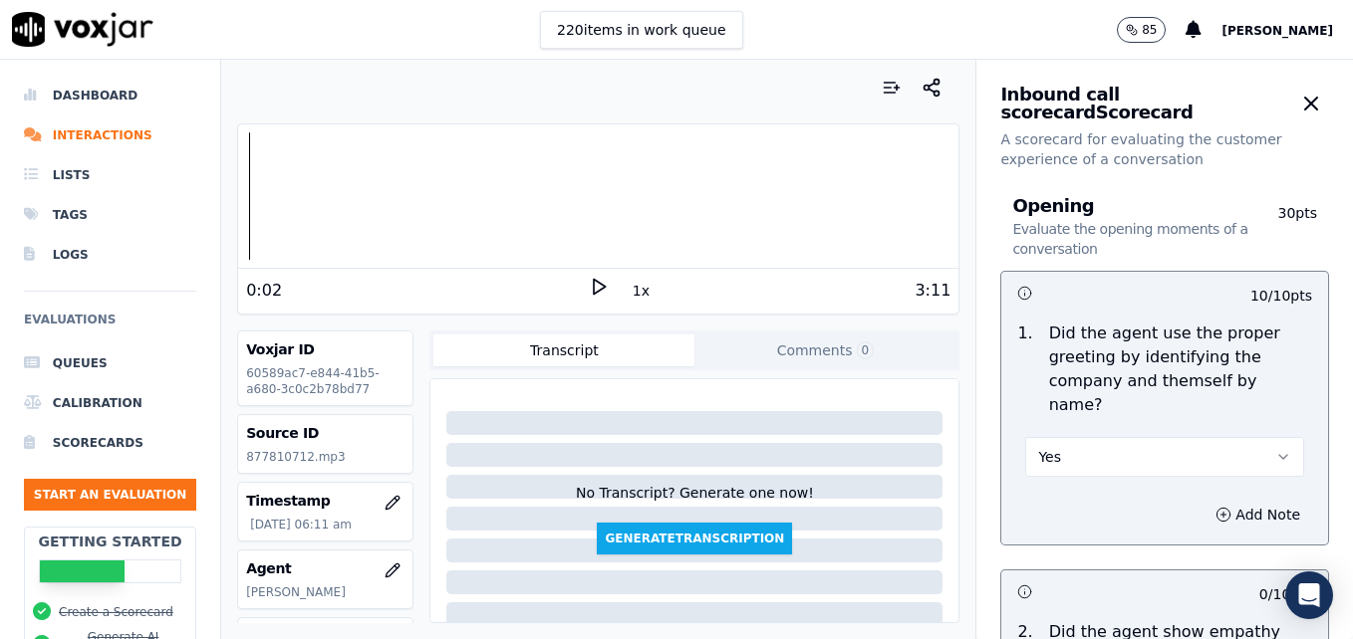
click at [589, 287] on icon at bounding box center [599, 287] width 20 height 20
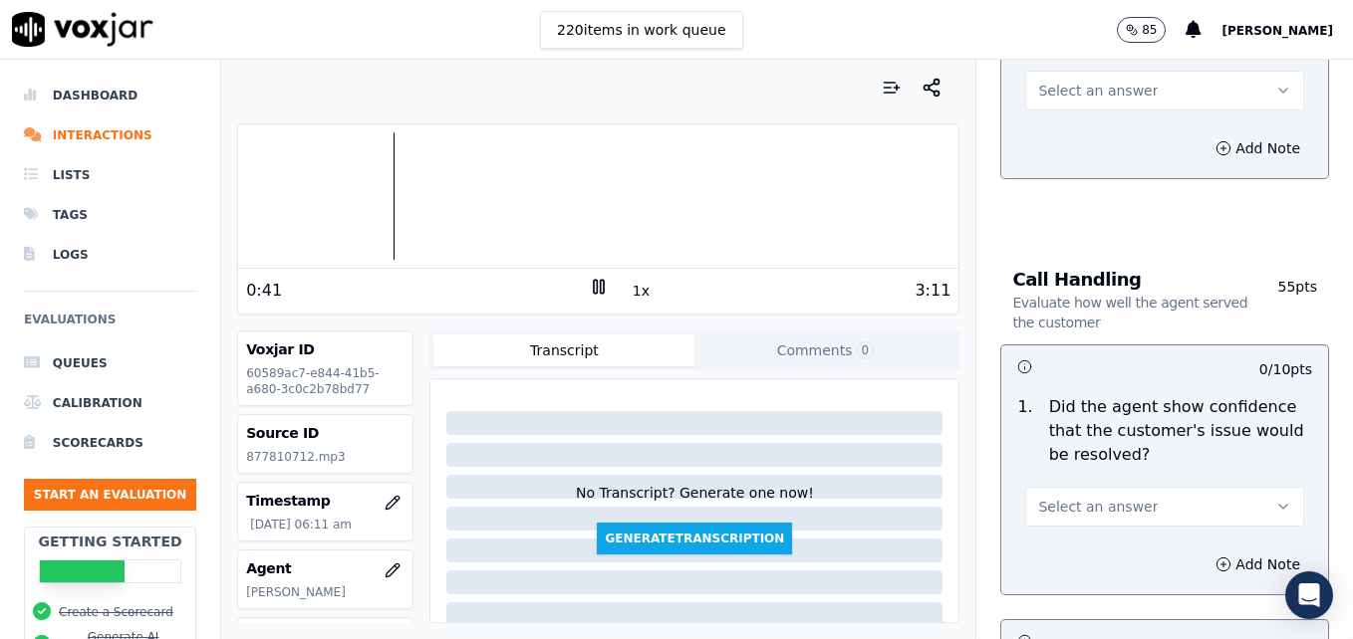
scroll to position [1195, 0]
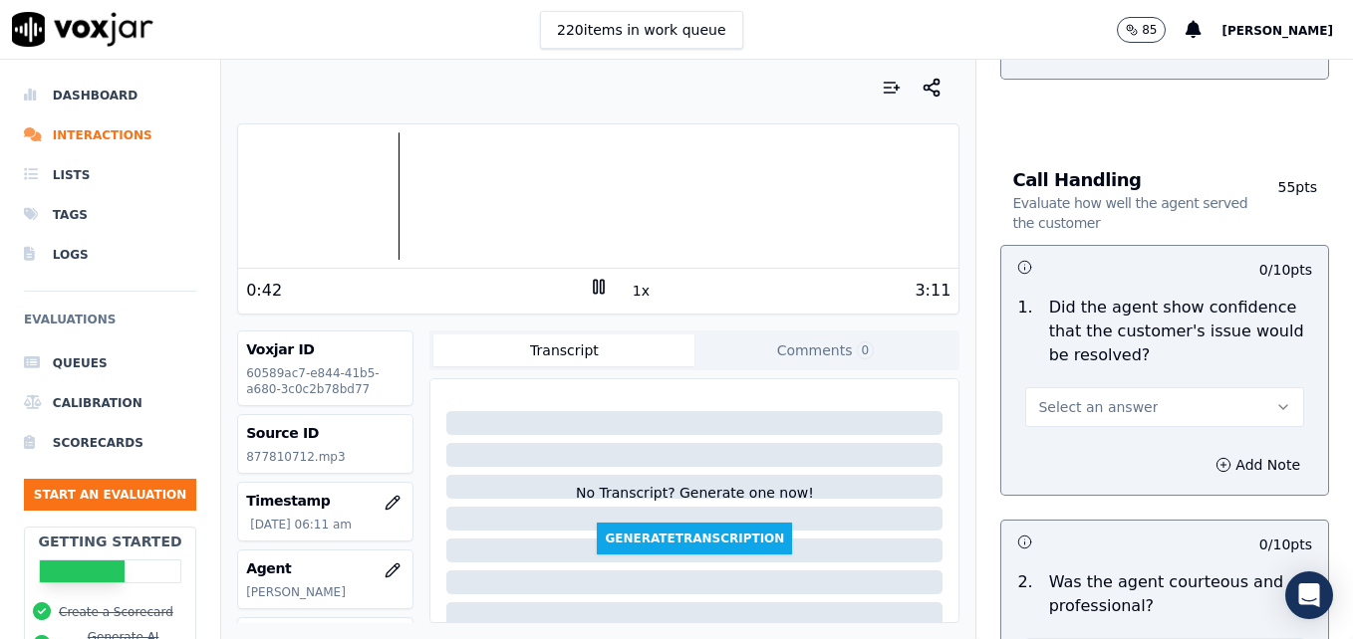
click at [1275, 399] on icon "button" at bounding box center [1283, 407] width 16 height 16
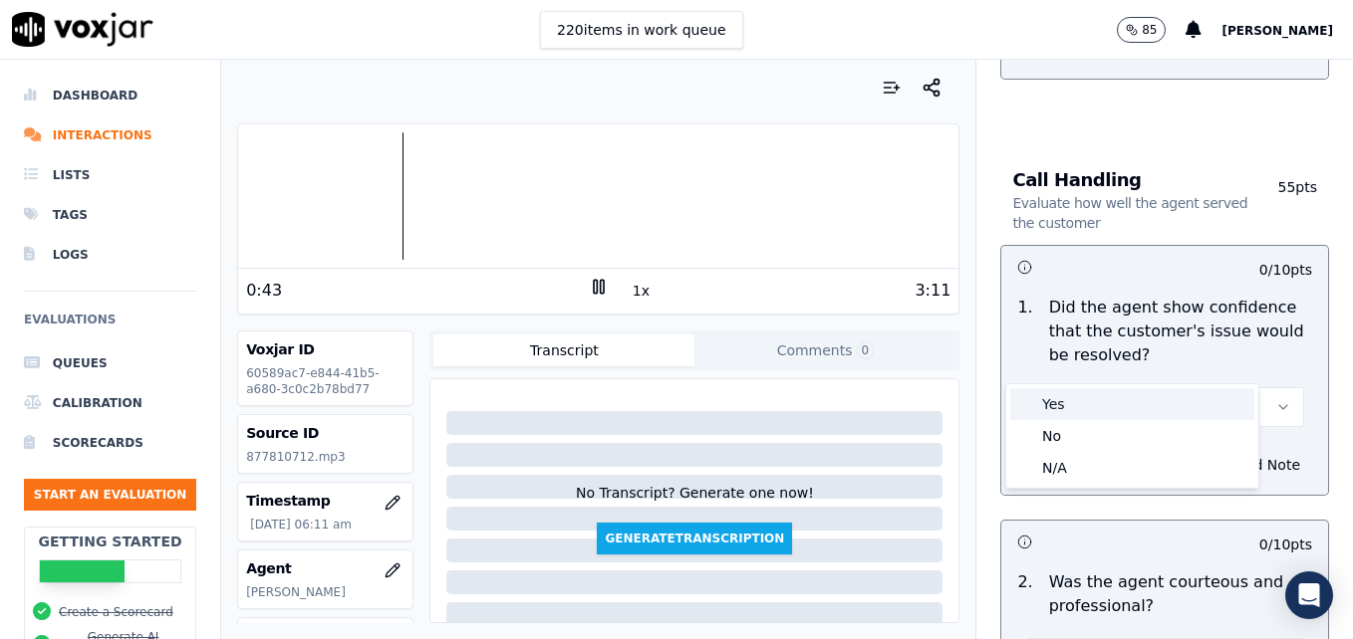
click at [1084, 408] on div "Yes" at bounding box center [1132, 404] width 244 height 32
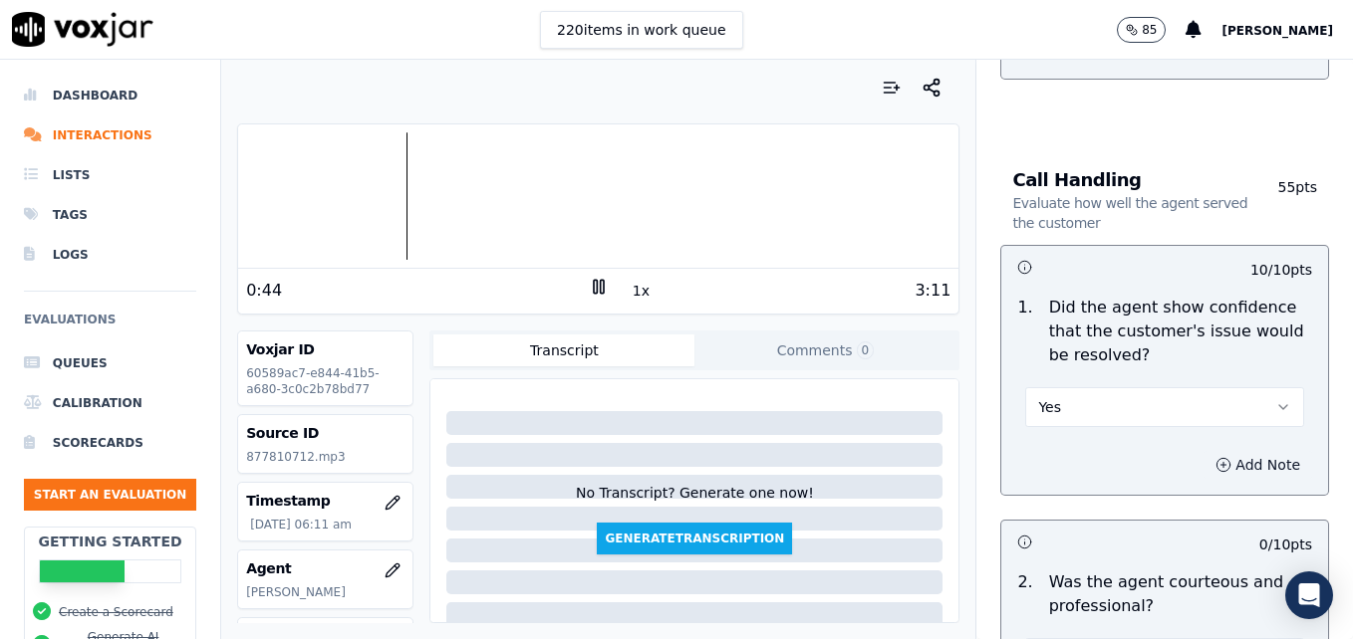
click at [1203, 451] on button "Add Note" at bounding box center [1257, 465] width 109 height 28
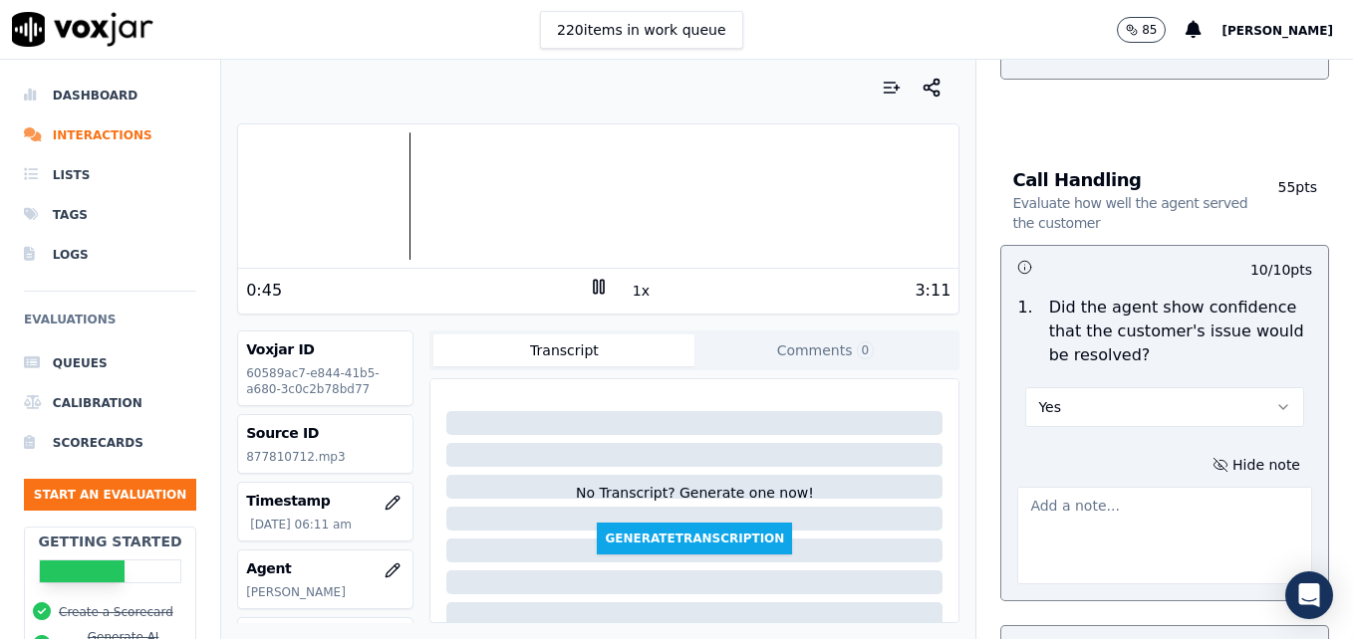
click at [1139, 487] on textarea at bounding box center [1164, 536] width 295 height 98
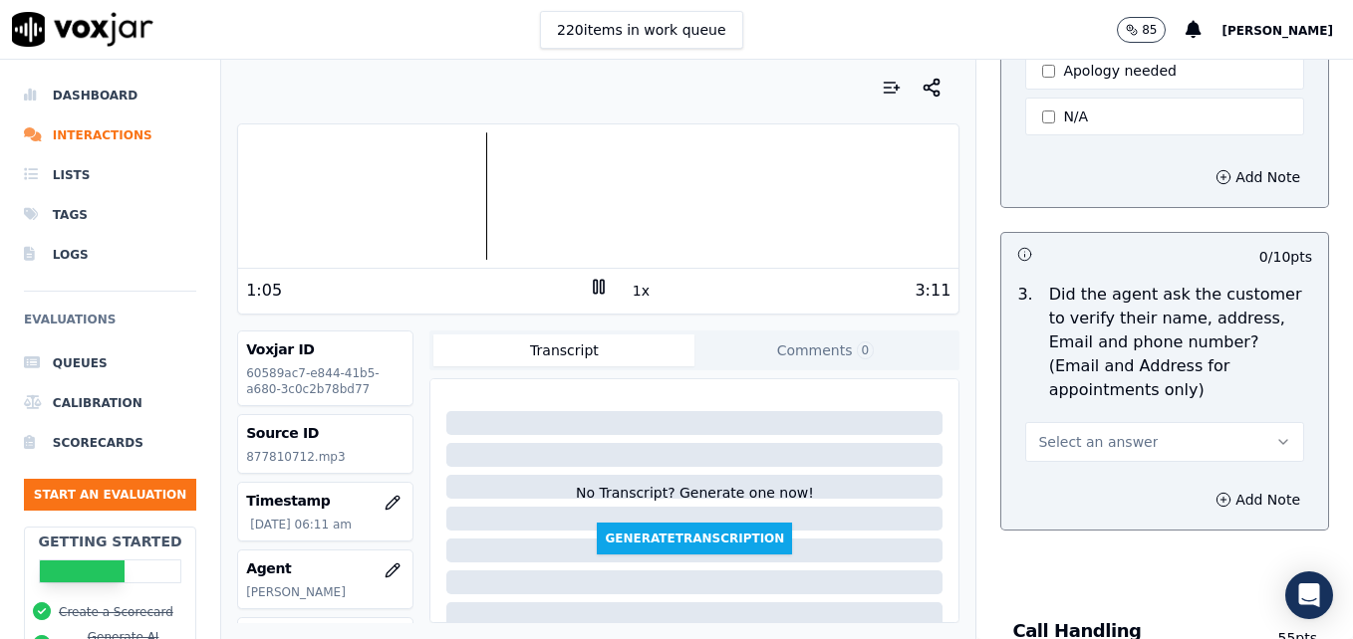
scroll to position [697, 0]
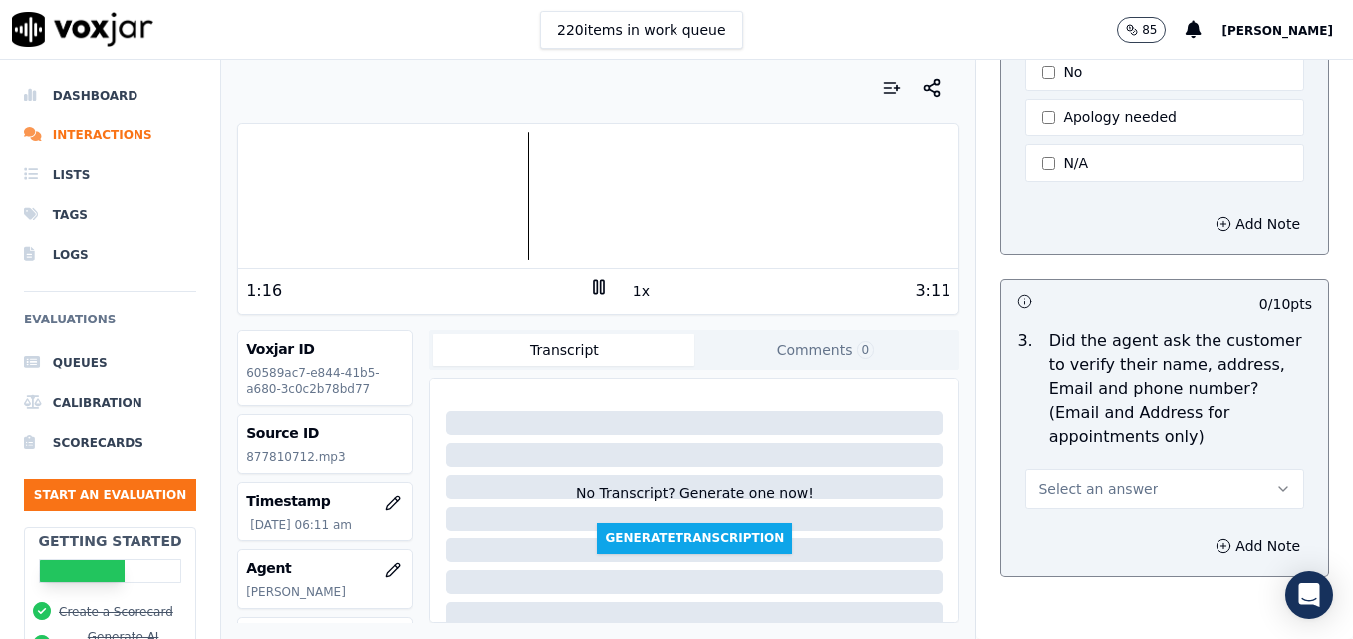
click at [278, 192] on div at bounding box center [598, 195] width 720 height 127
type textarea "Nice use of an ownership statement to convey ability to help."
click at [1275, 481] on icon "button" at bounding box center [1283, 489] width 16 height 16
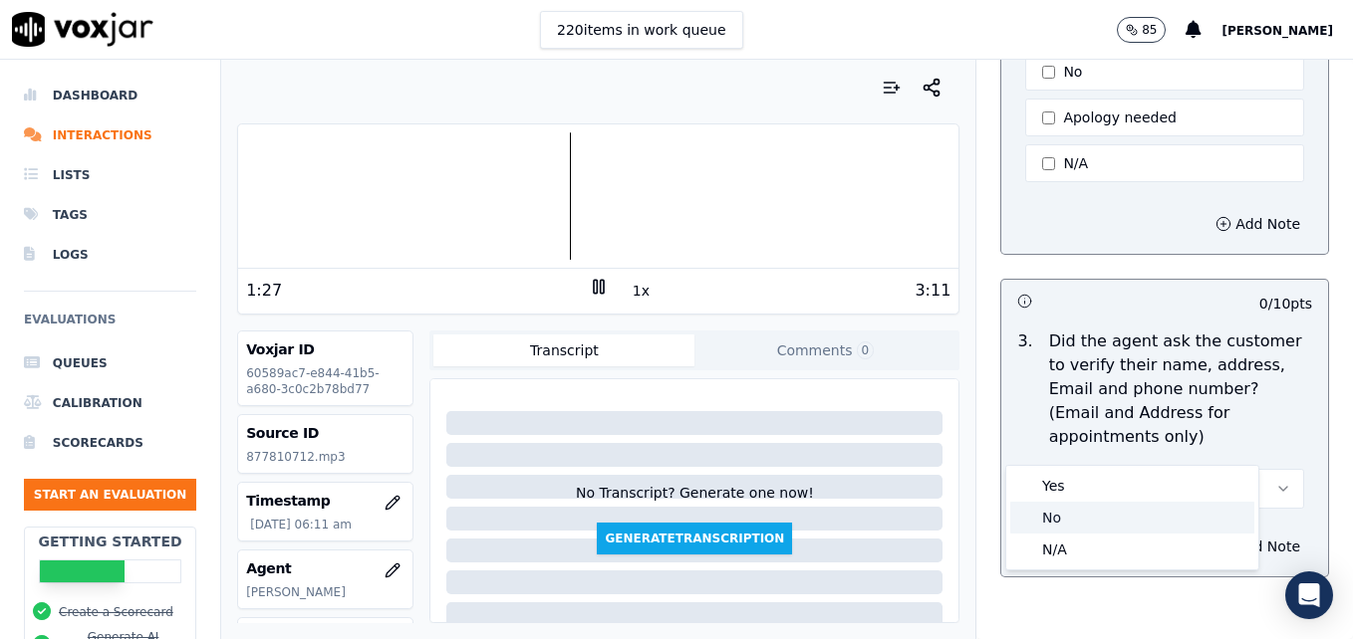
click at [1090, 515] on div "No" at bounding box center [1132, 518] width 244 height 32
click at [1203, 533] on button "Add Note" at bounding box center [1257, 547] width 109 height 28
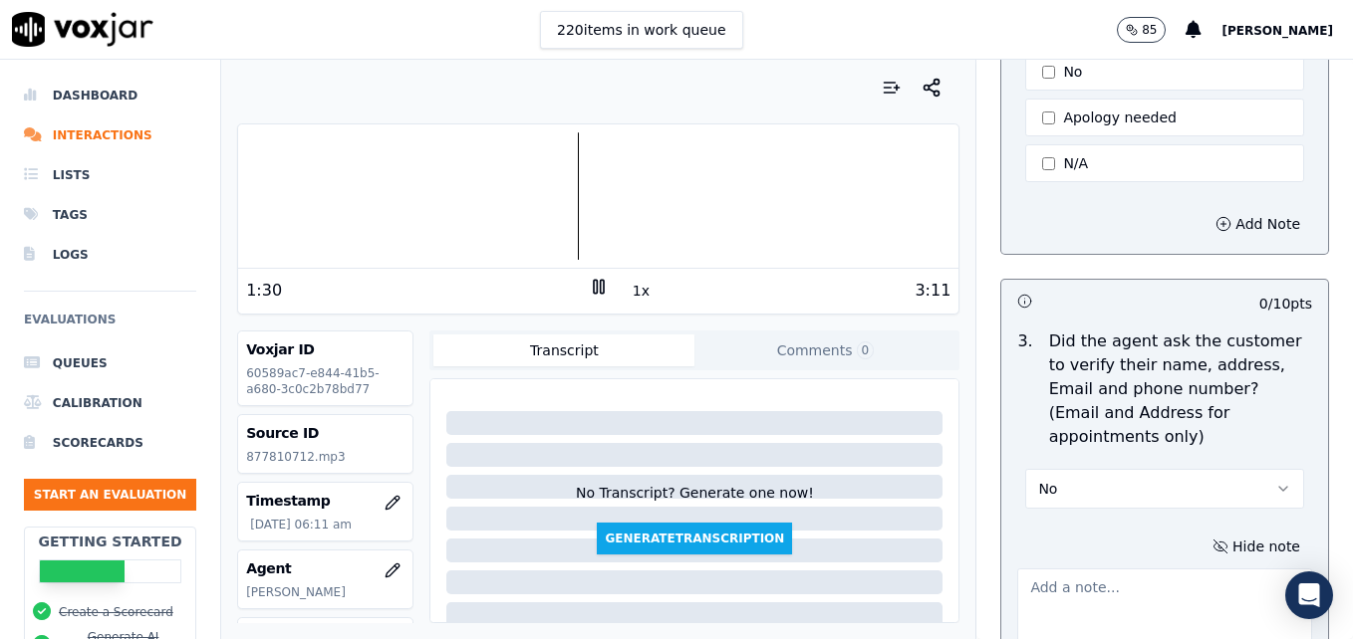
click at [1124, 569] on textarea at bounding box center [1164, 618] width 295 height 98
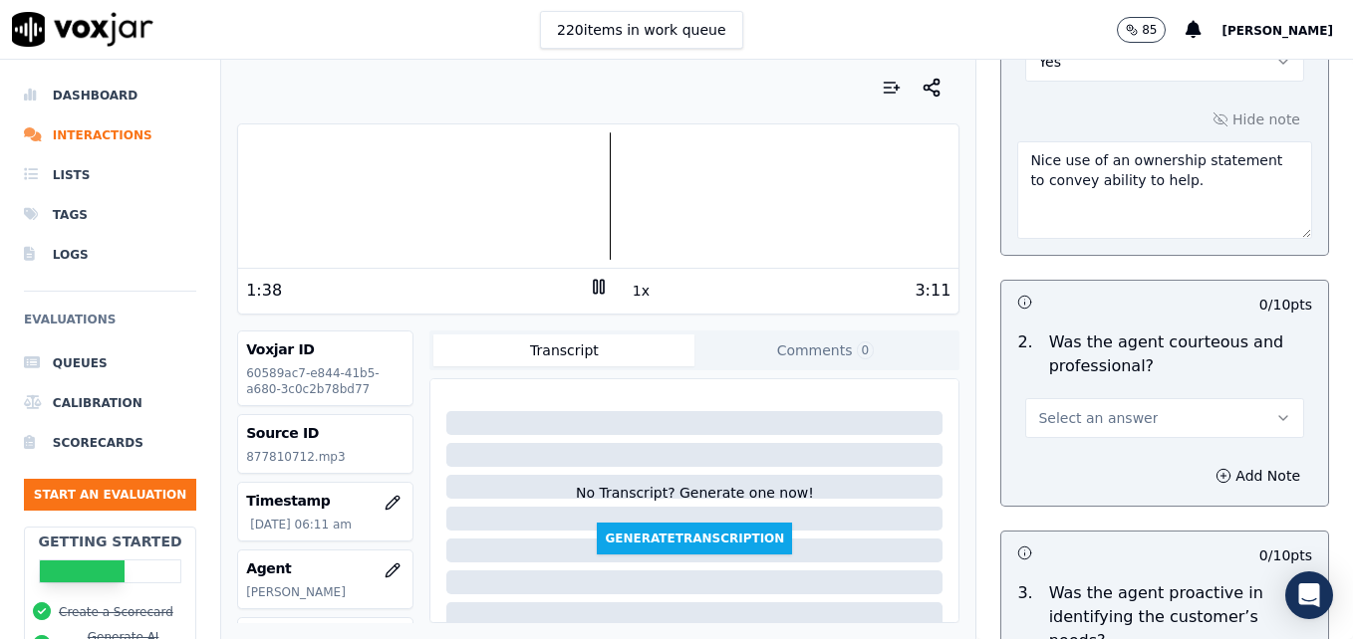
scroll to position [1693, 0]
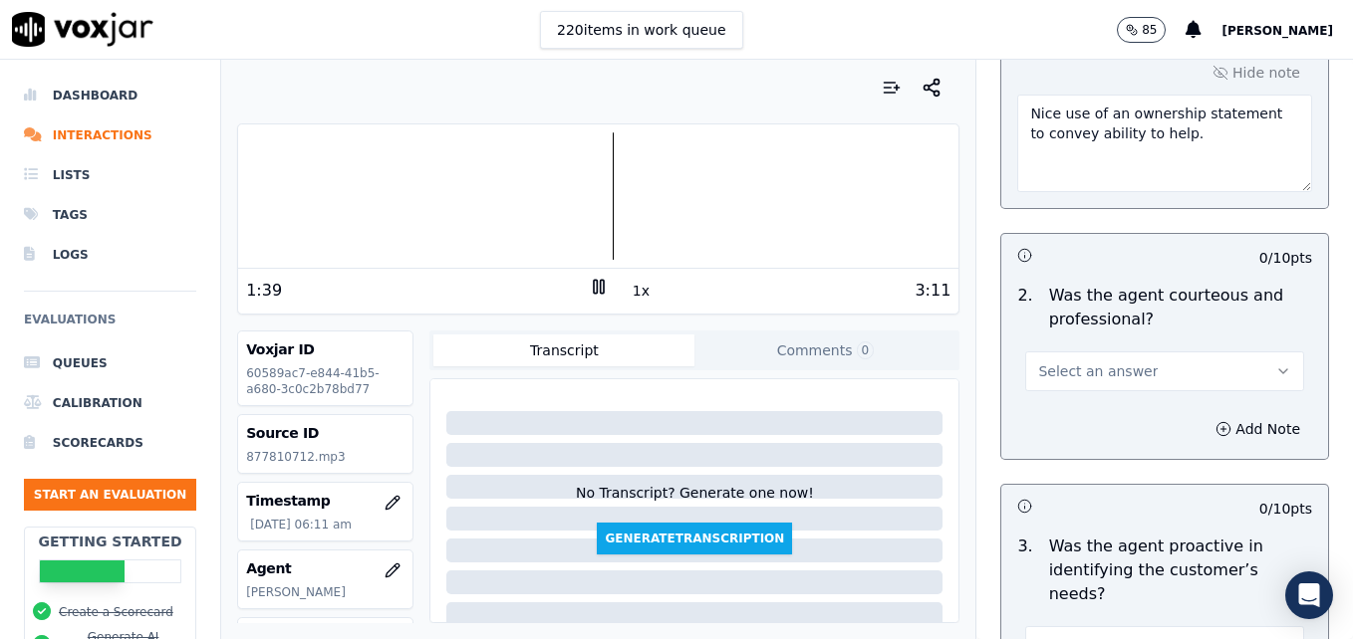
type textarea "Customer's name not verified."
click at [1279, 370] on icon "button" at bounding box center [1283, 372] width 8 height 4
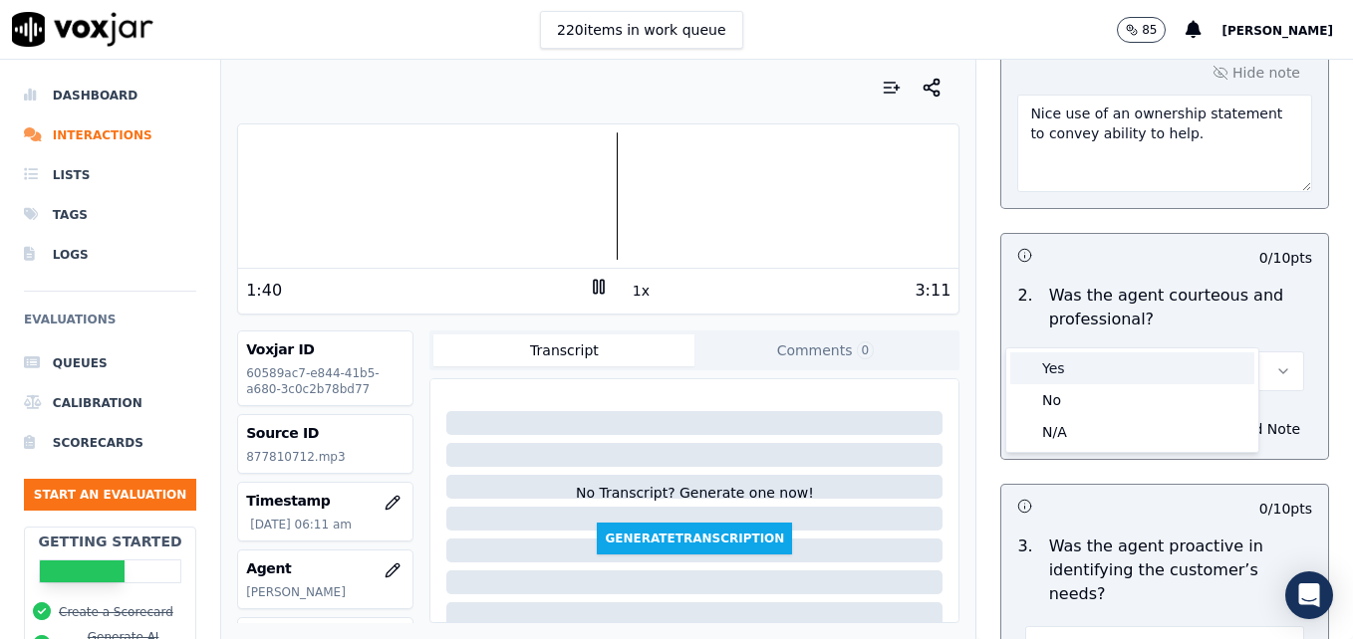
click at [1125, 369] on div "Yes" at bounding box center [1132, 369] width 244 height 32
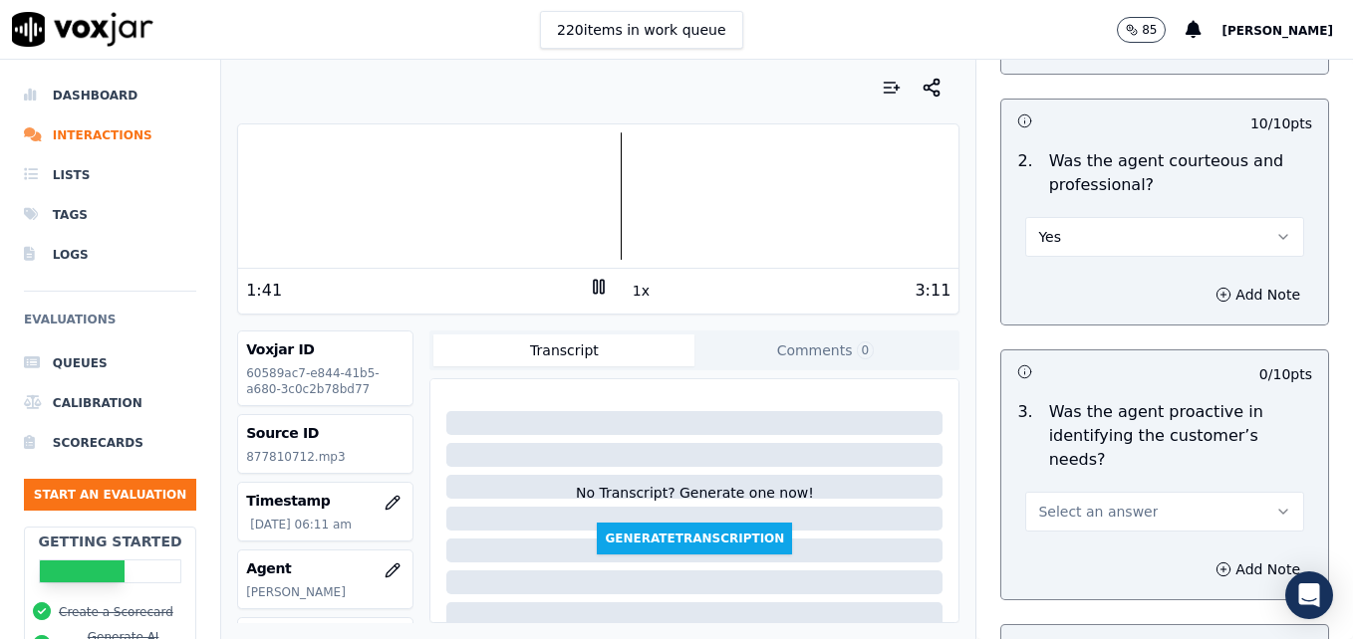
scroll to position [1892, 0]
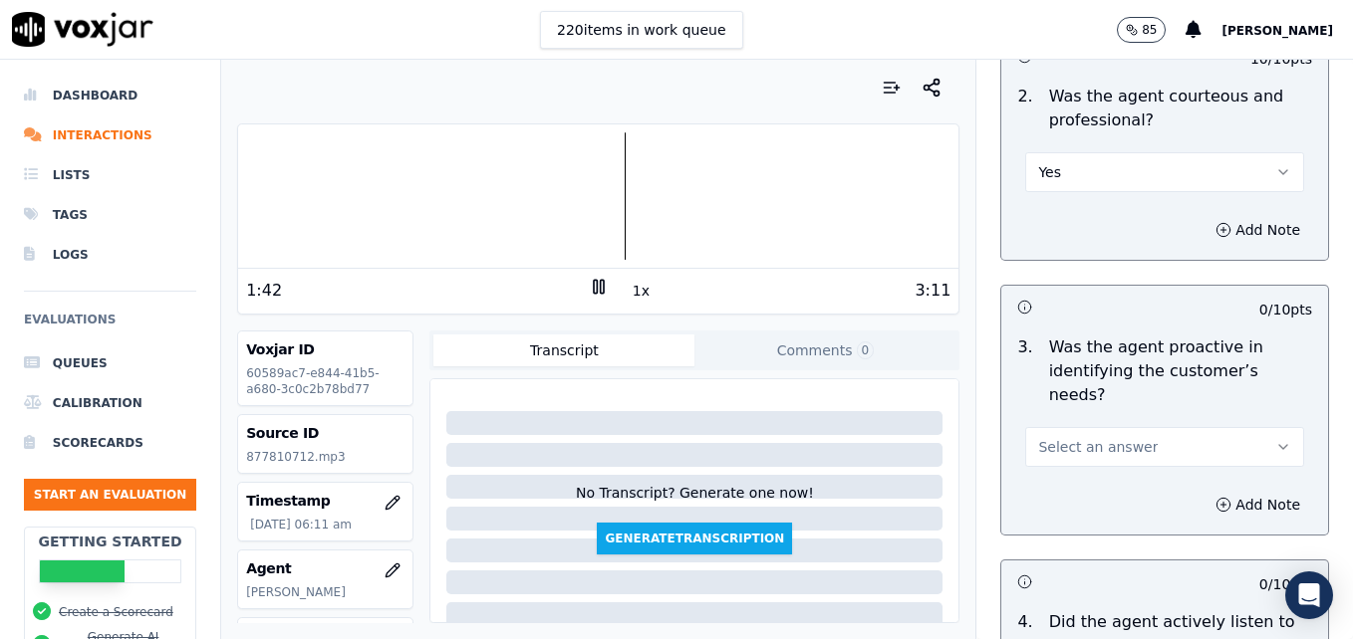
click at [1249, 427] on button "Select an answer" at bounding box center [1164, 447] width 279 height 40
click at [1108, 416] on div "Yes" at bounding box center [1132, 420] width 244 height 32
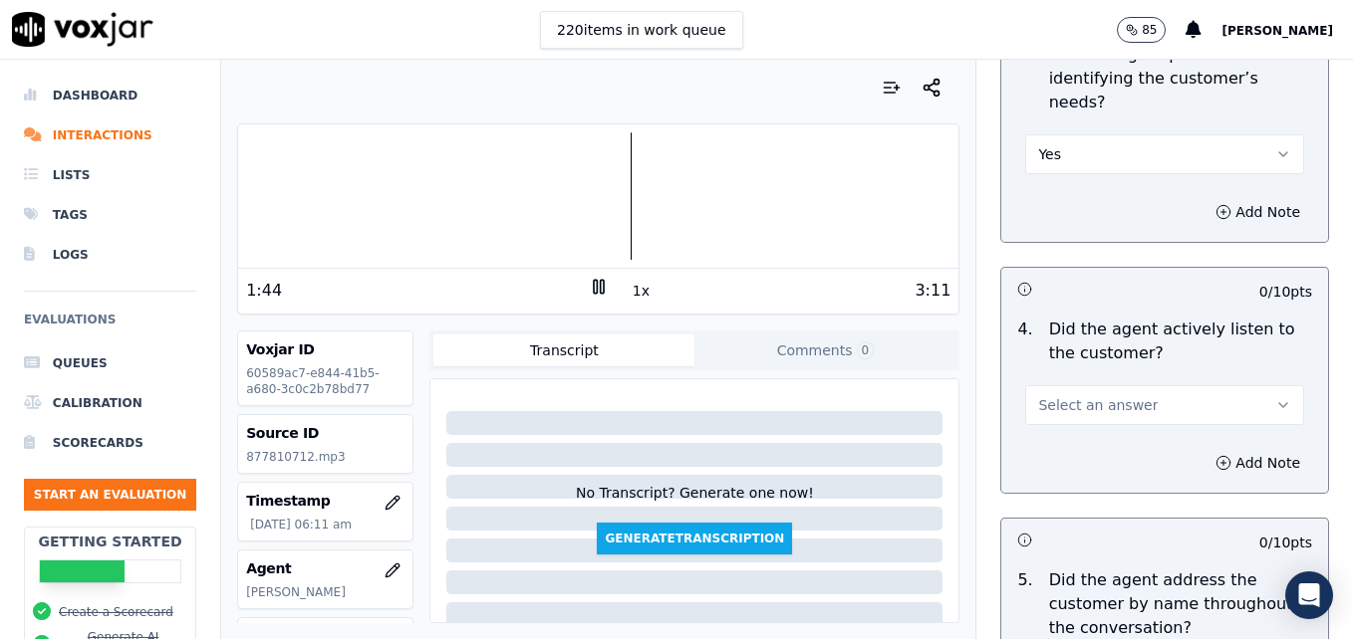
scroll to position [2191, 0]
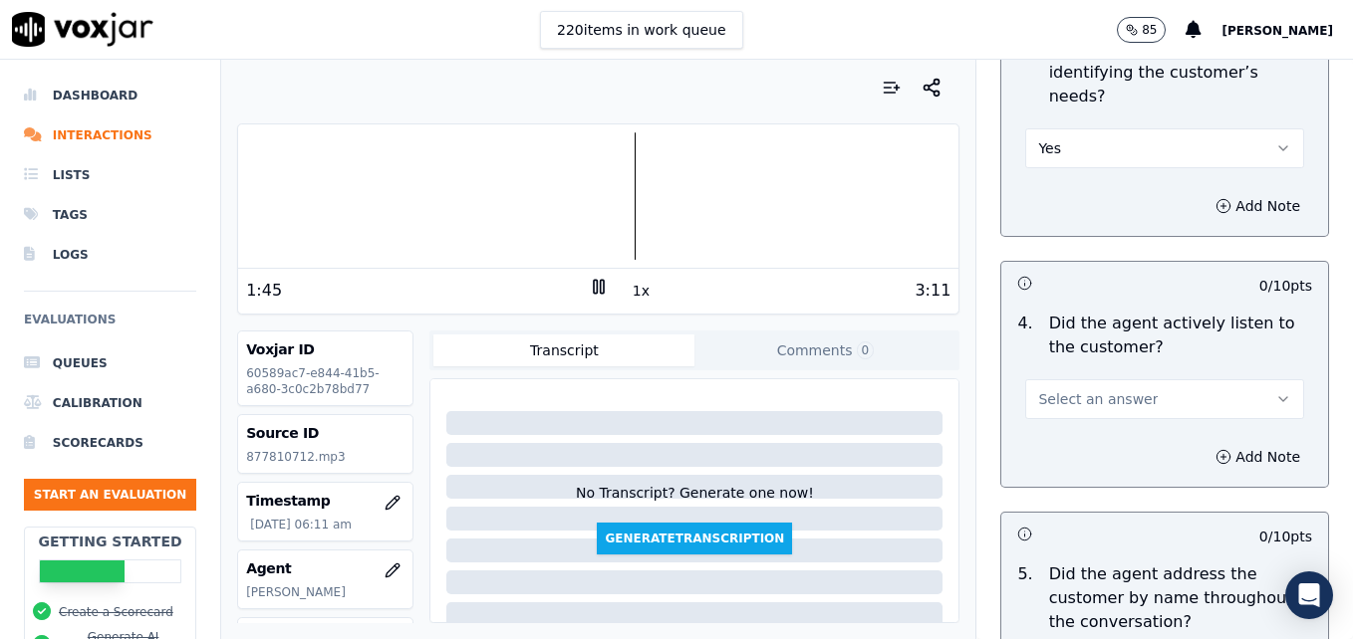
click at [1275, 391] on icon "button" at bounding box center [1283, 399] width 16 height 16
click at [1094, 375] on div "Yes" at bounding box center [1132, 373] width 244 height 32
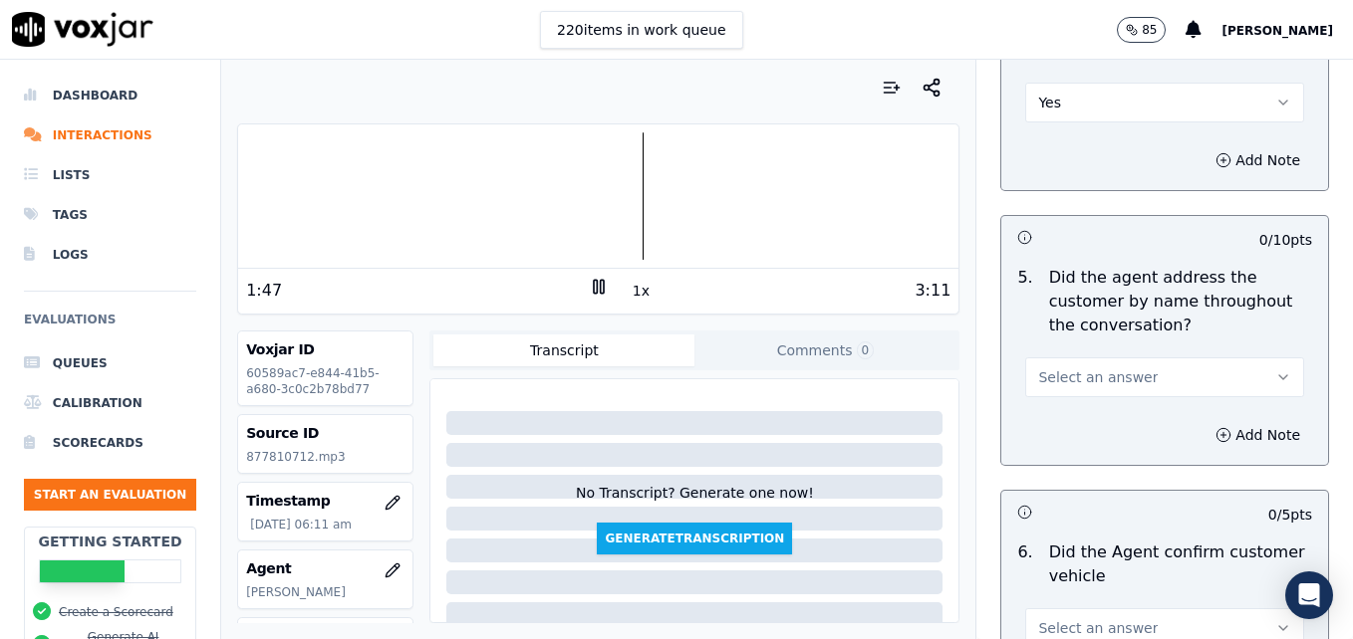
scroll to position [2490, 0]
click at [1275, 368] on icon "button" at bounding box center [1283, 376] width 16 height 16
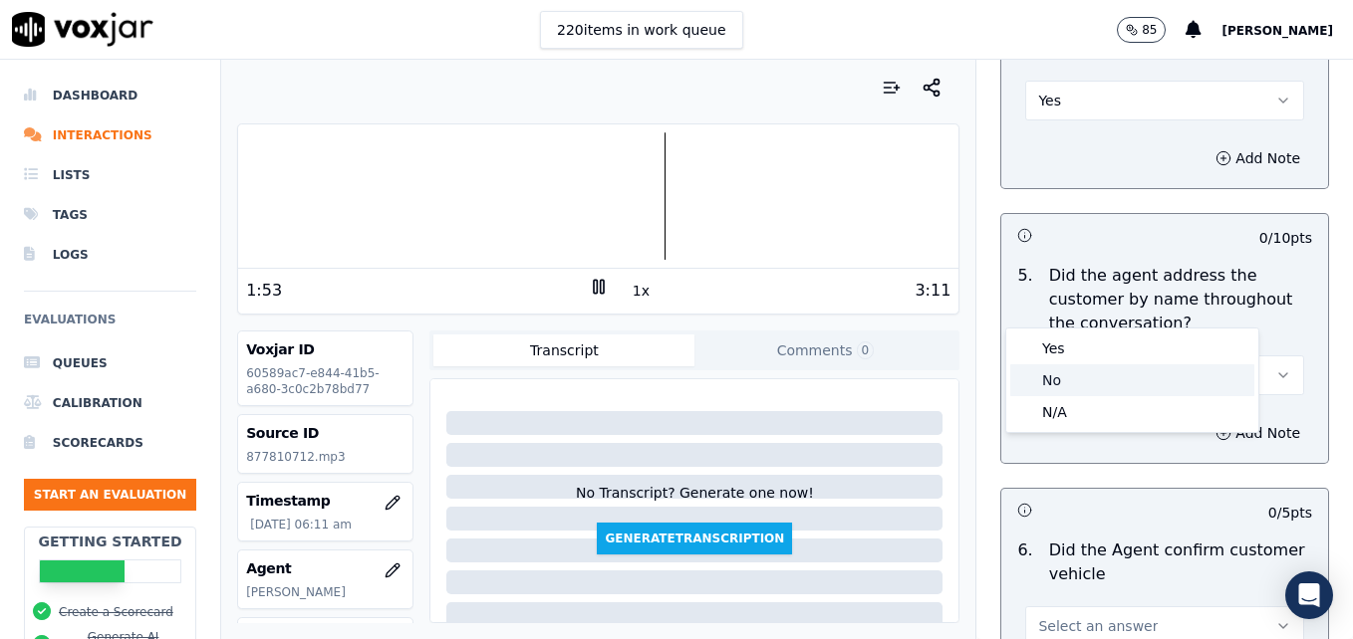
click at [1062, 388] on div "No" at bounding box center [1132, 381] width 244 height 32
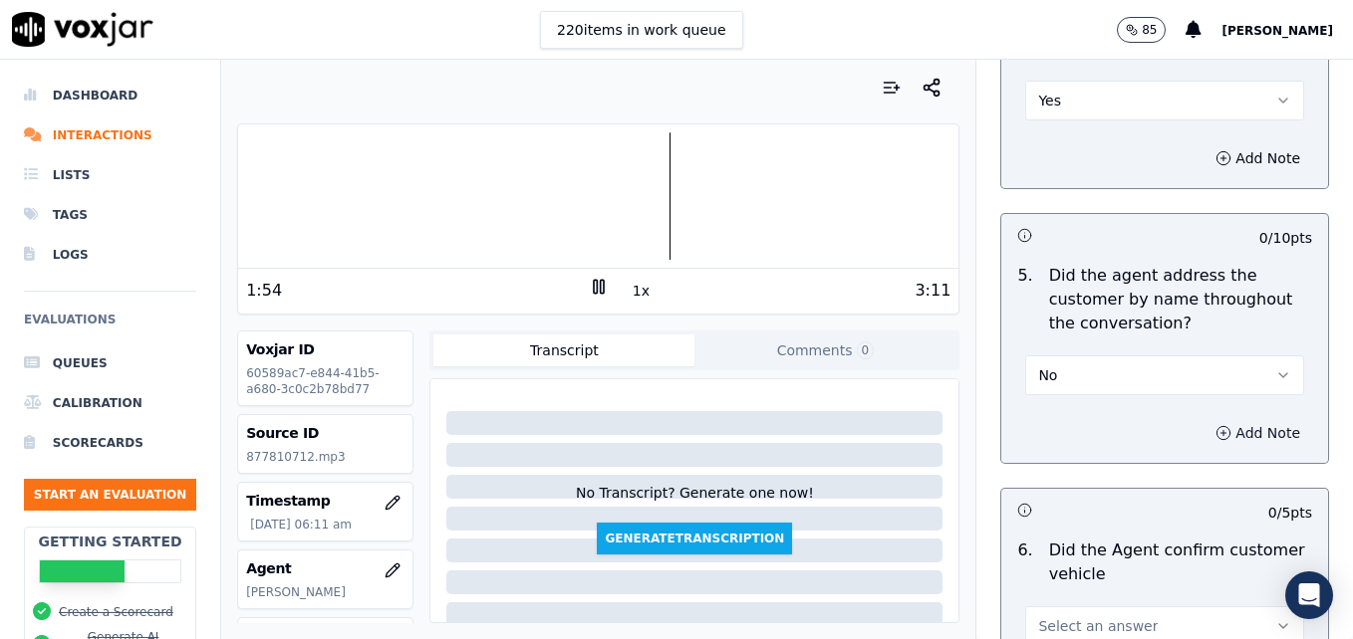
click at [1215, 425] on icon "button" at bounding box center [1223, 433] width 16 height 16
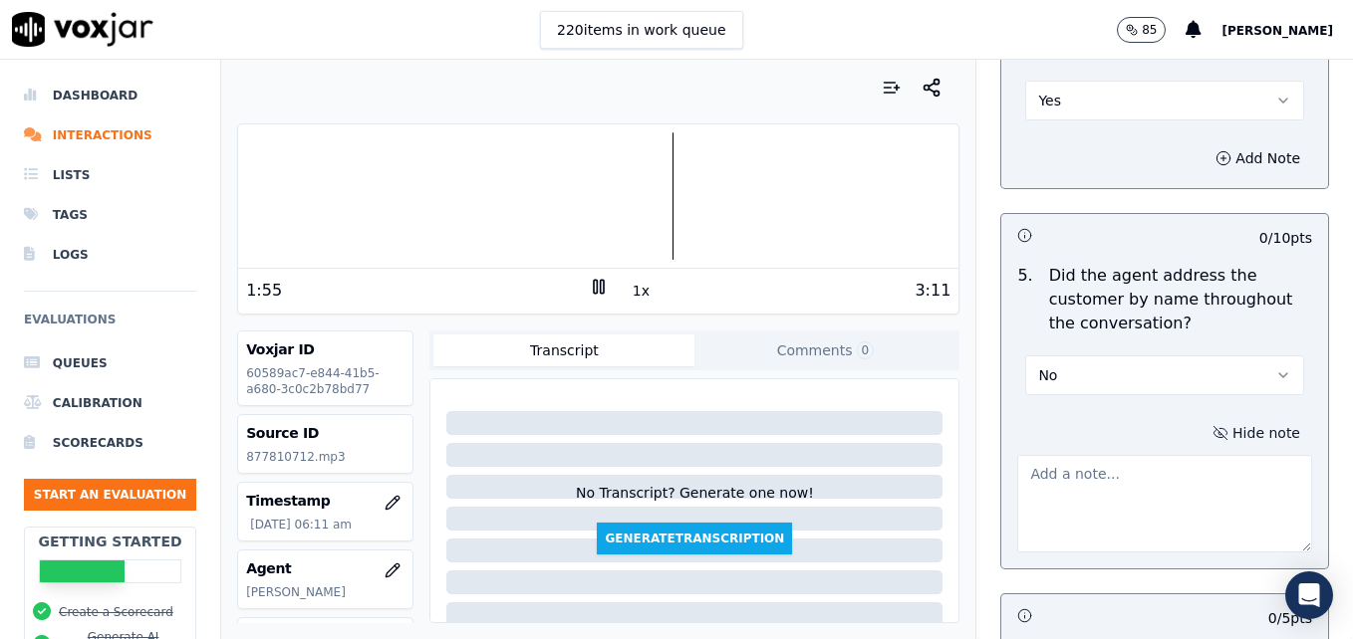
click at [1141, 455] on textarea at bounding box center [1164, 504] width 295 height 98
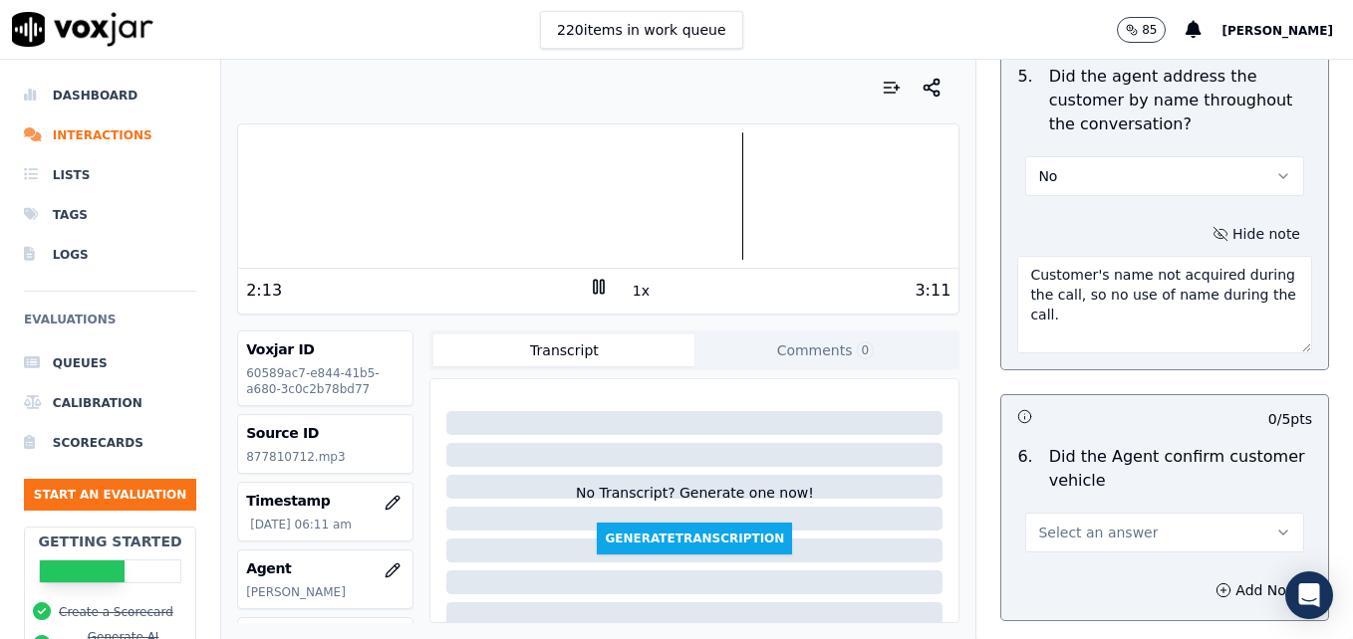
scroll to position [2789, 0]
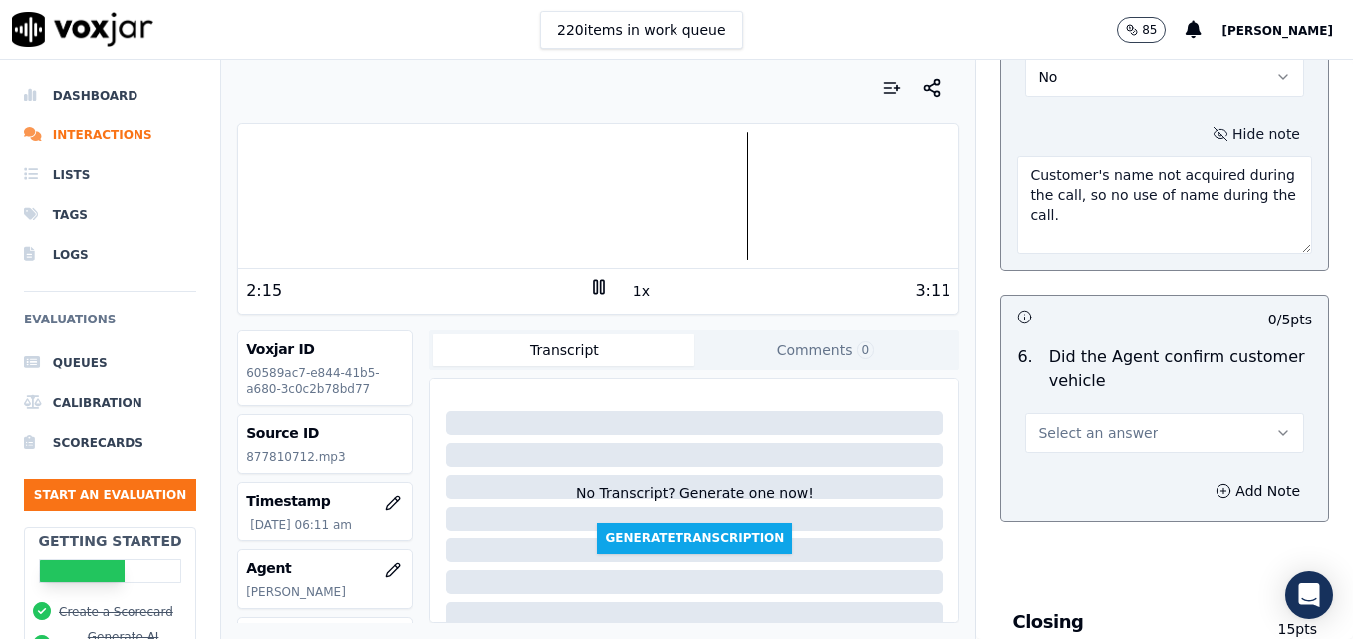
type textarea "Customer's name not acquired during the call, so no use of name during the call."
click at [1275, 425] on icon "button" at bounding box center [1283, 433] width 16 height 16
click at [1144, 407] on div "Yes" at bounding box center [1132, 406] width 244 height 32
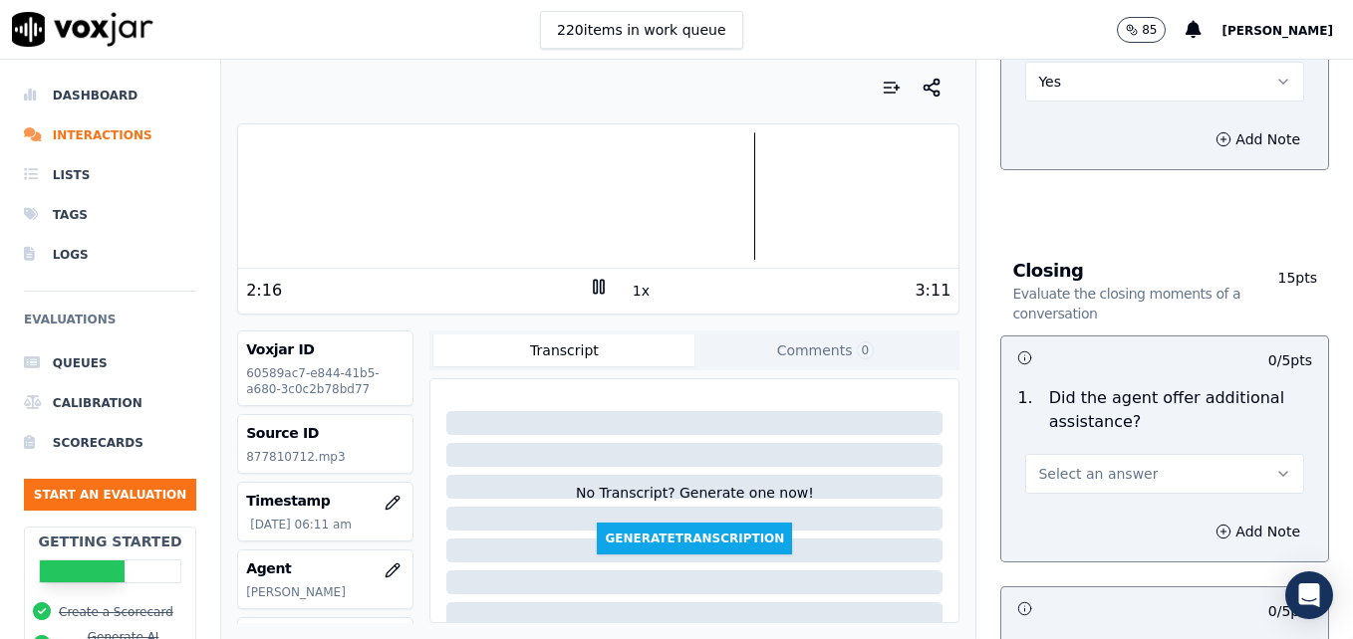
scroll to position [3187, 0]
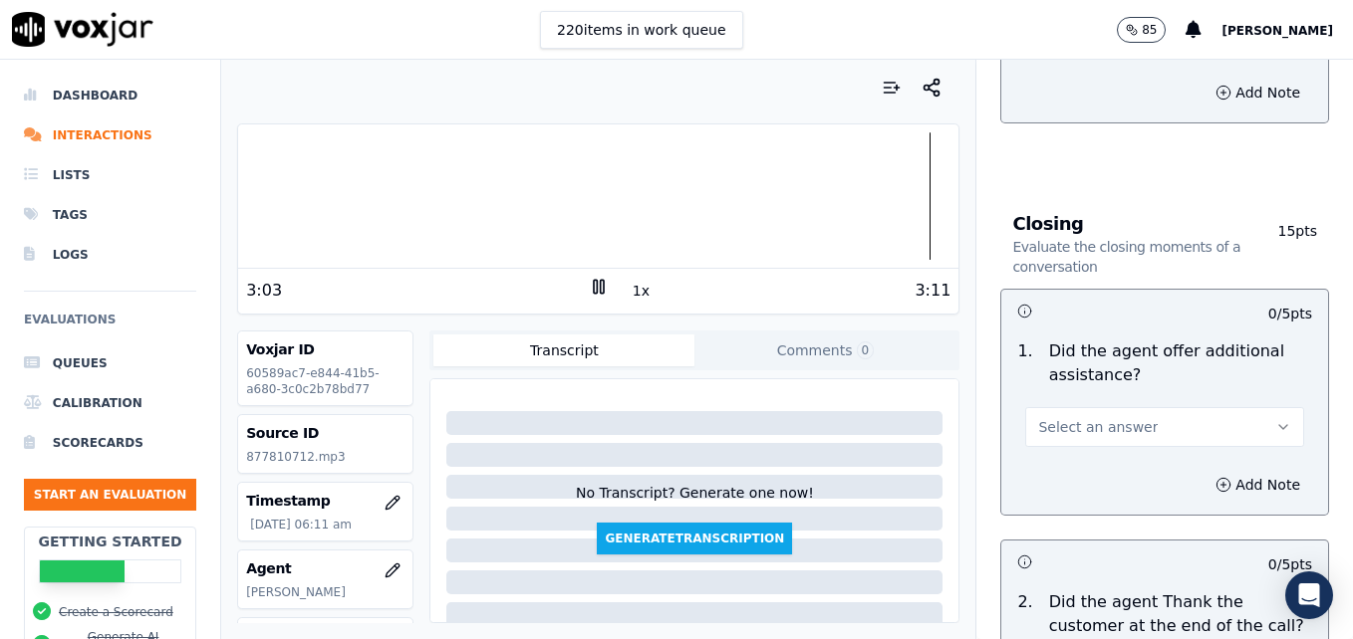
click at [1275, 419] on icon "button" at bounding box center [1283, 427] width 16 height 16
click at [1065, 402] on div "Yes" at bounding box center [1132, 400] width 244 height 32
click at [1215, 477] on icon "button" at bounding box center [1223, 485] width 16 height 16
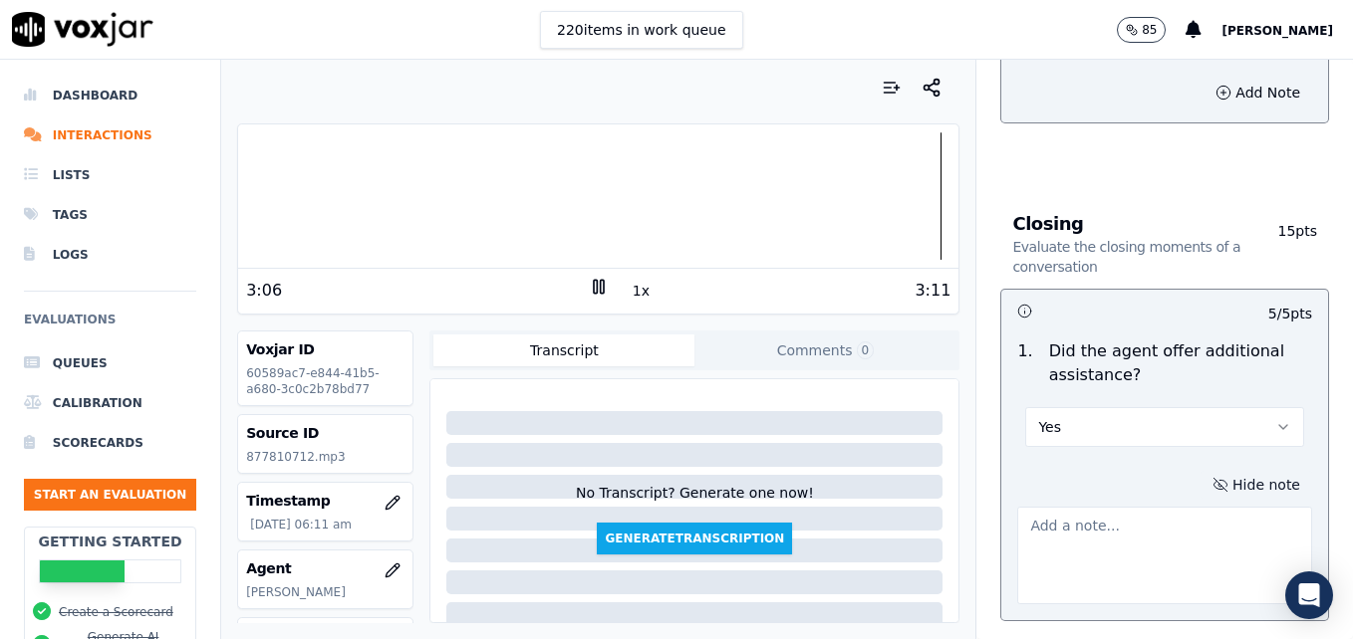
click at [1148, 507] on textarea at bounding box center [1164, 556] width 295 height 98
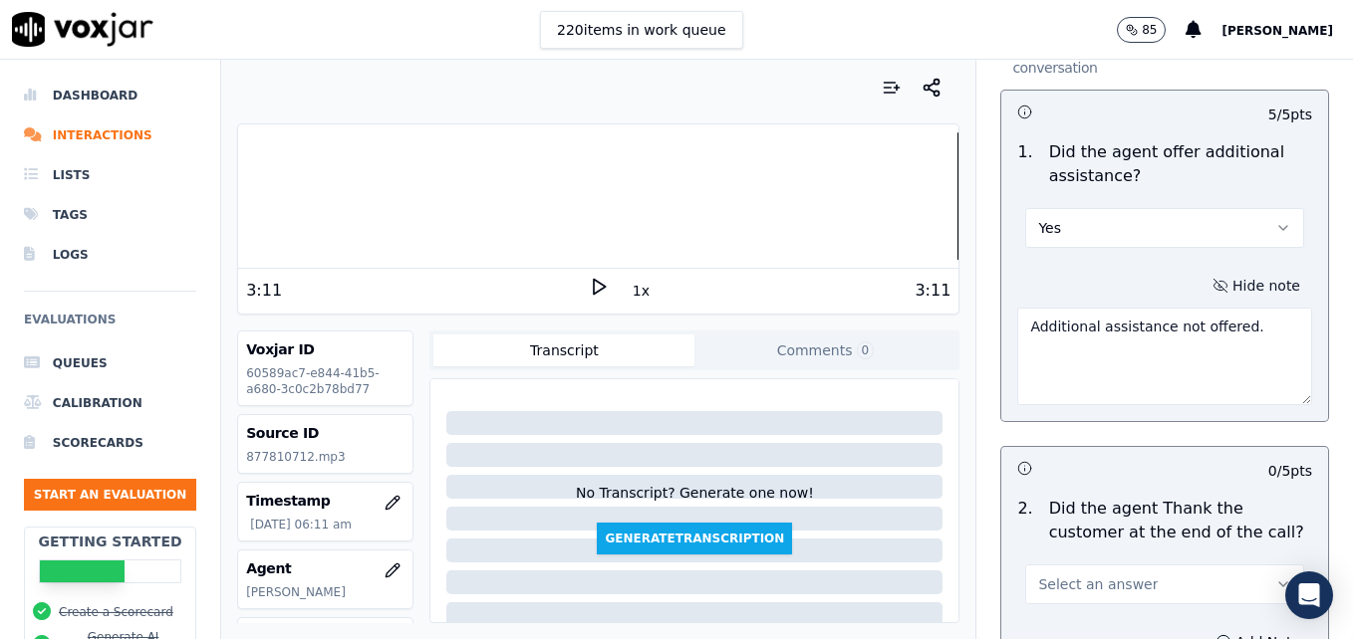
scroll to position [3486, 0]
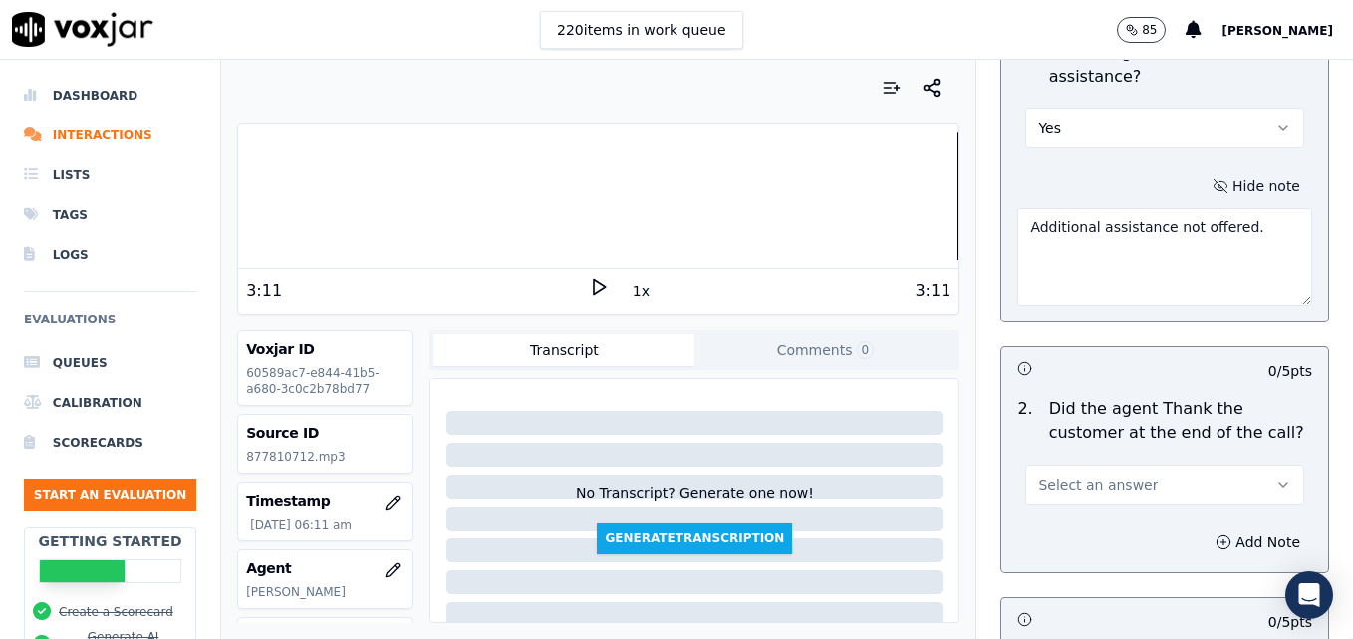
type textarea "Additional assistance not offered."
click at [1279, 483] on icon "button" at bounding box center [1283, 485] width 8 height 4
click at [1122, 466] on div "Yes" at bounding box center [1132, 458] width 244 height 32
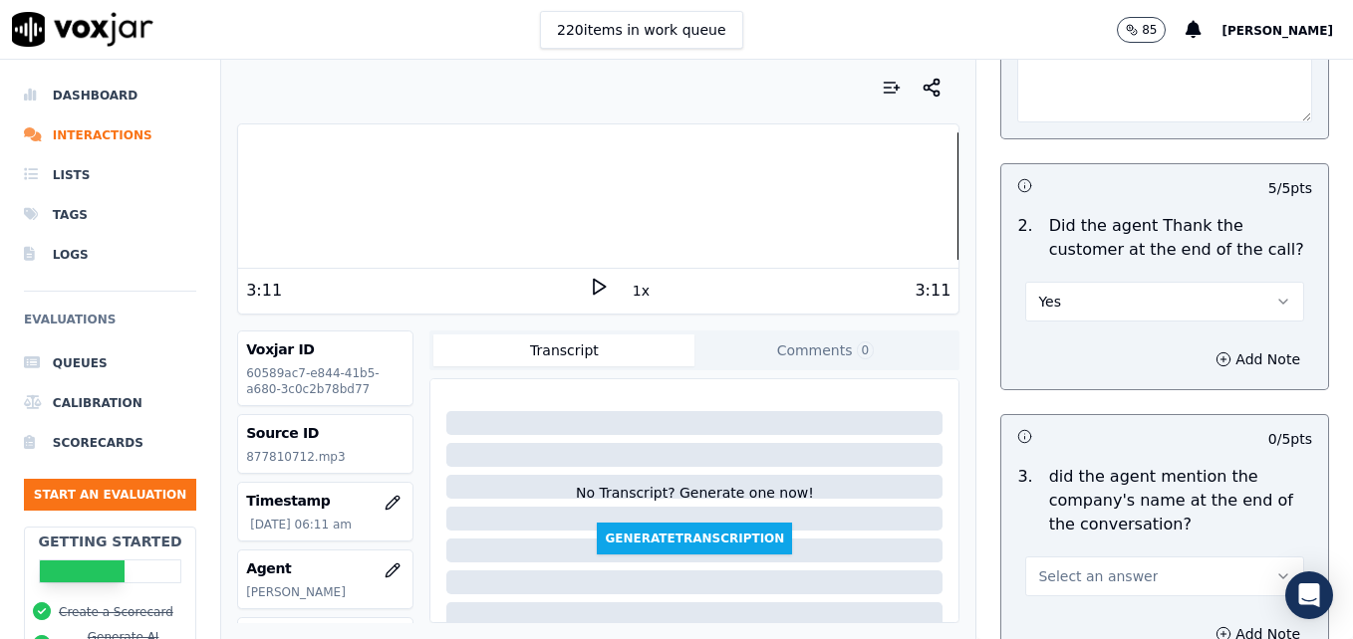
scroll to position [3685, 0]
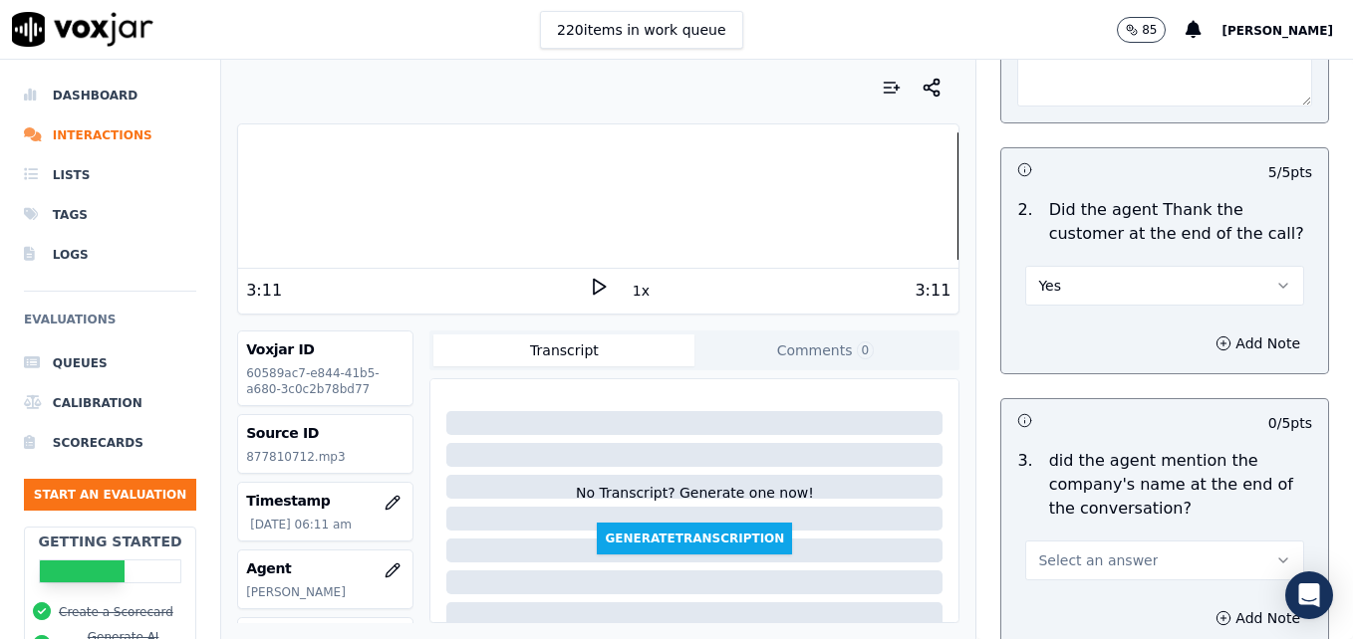
click at [1254, 541] on button "Select an answer" at bounding box center [1164, 561] width 279 height 40
click at [1120, 537] on div "Yes" at bounding box center [1132, 534] width 244 height 32
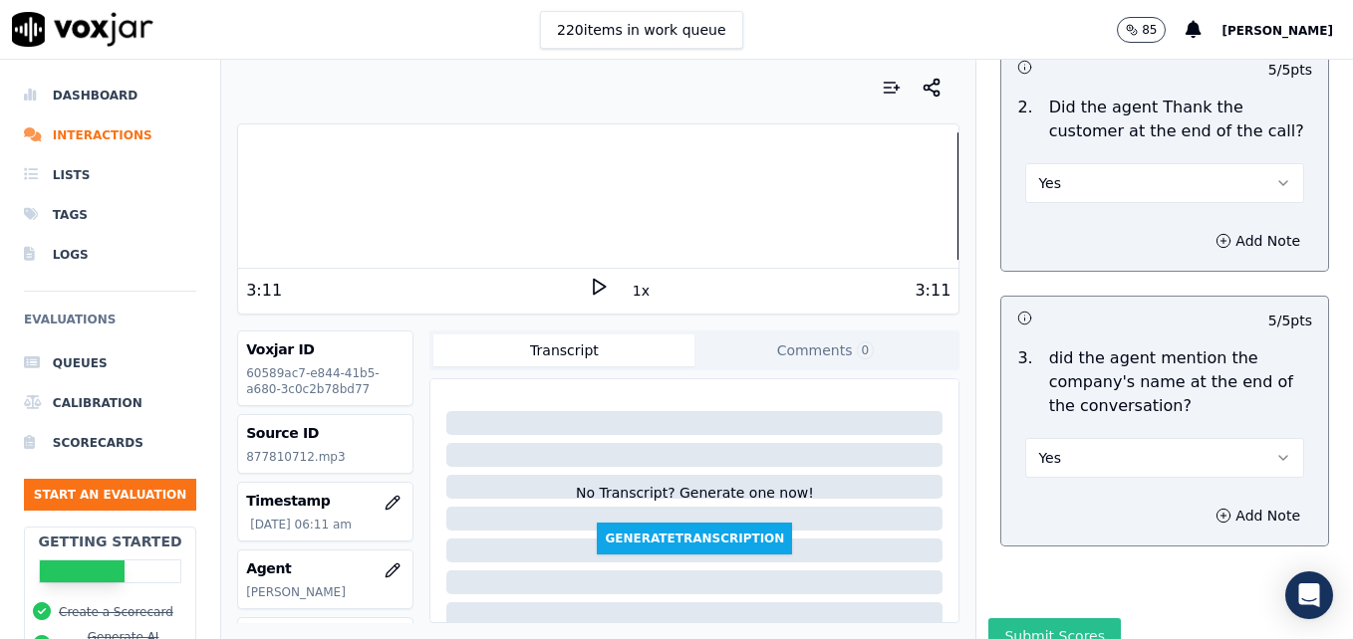
click at [1058, 619] on button "Submit Scores" at bounding box center [1054, 637] width 132 height 36
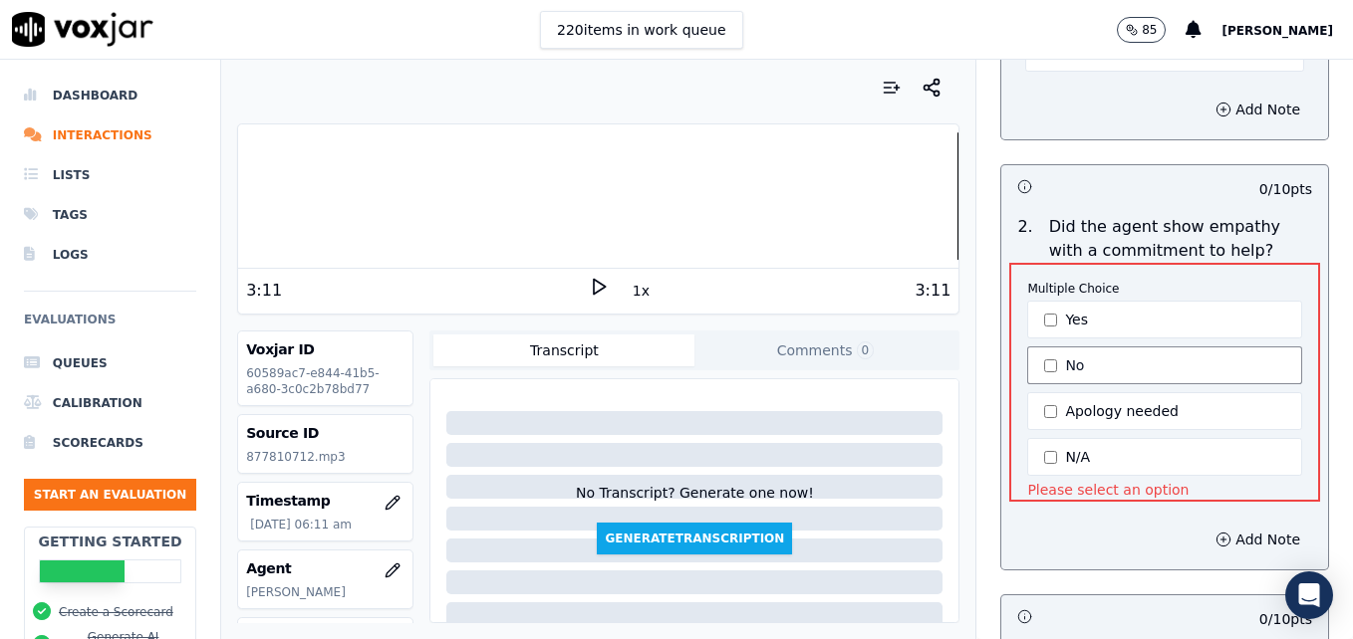
scroll to position [326, 0]
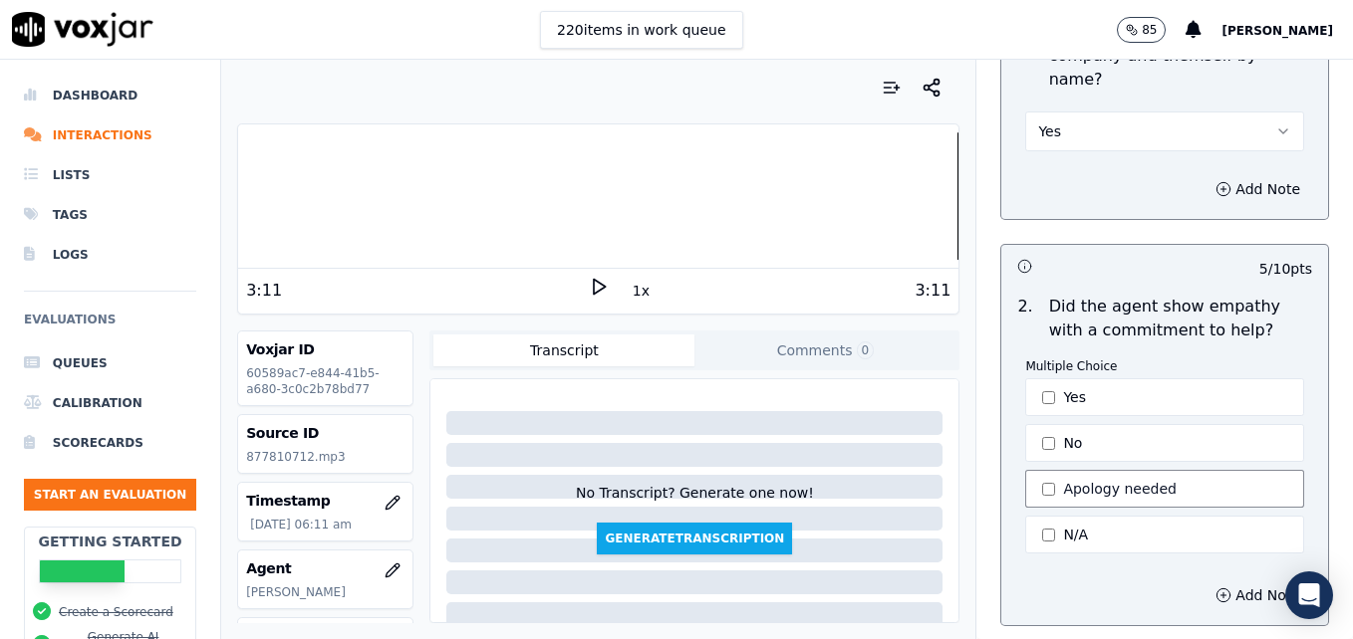
click at [1037, 470] on button "Apology needed" at bounding box center [1164, 489] width 279 height 38
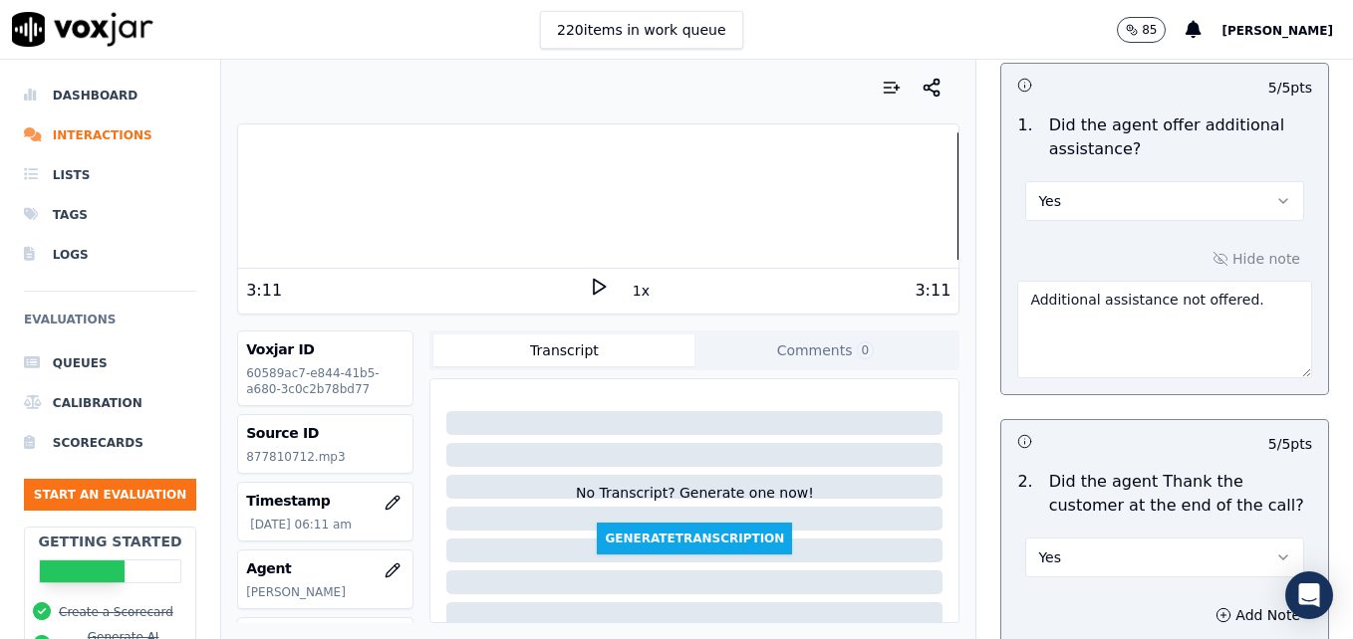
scroll to position [3788, 0]
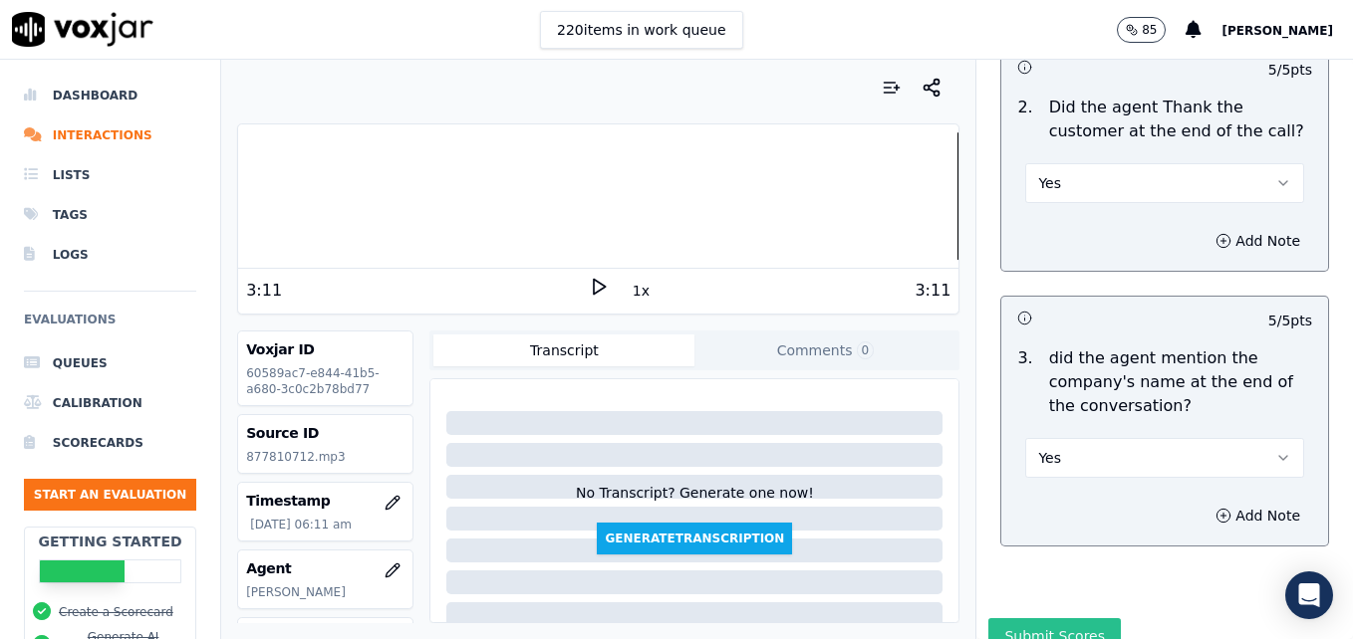
click at [1014, 619] on button "Submit Scores" at bounding box center [1054, 637] width 132 height 36
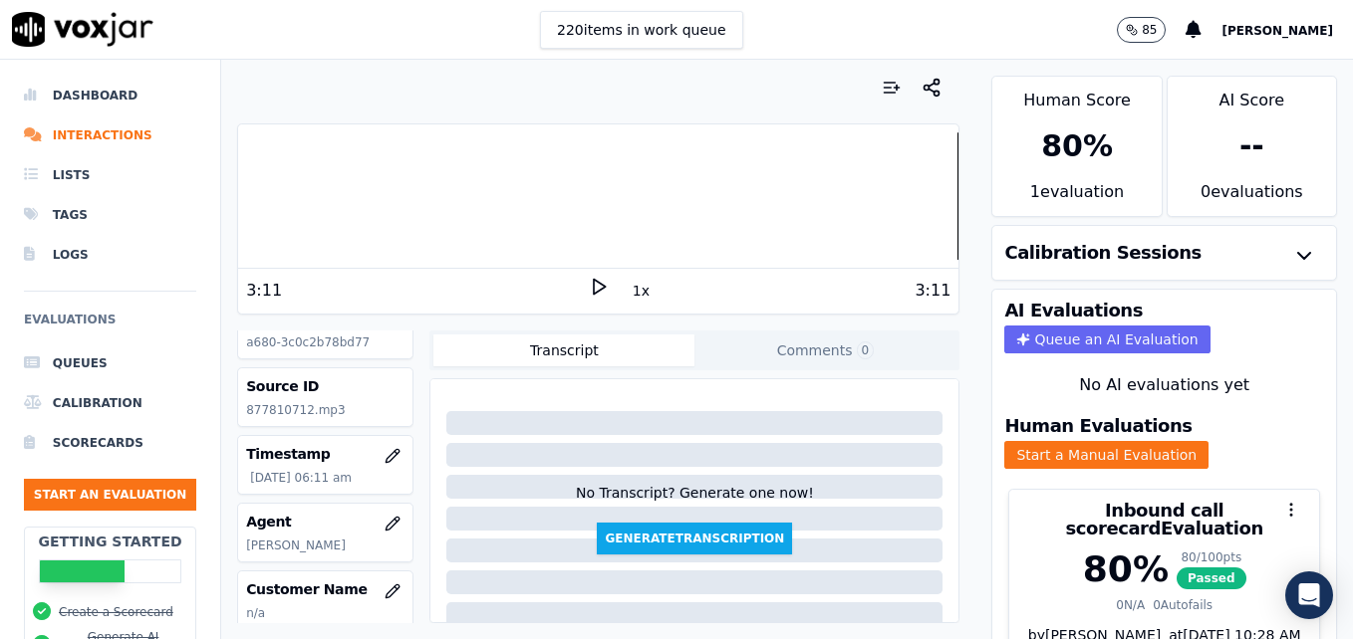
scroll to position [0, 0]
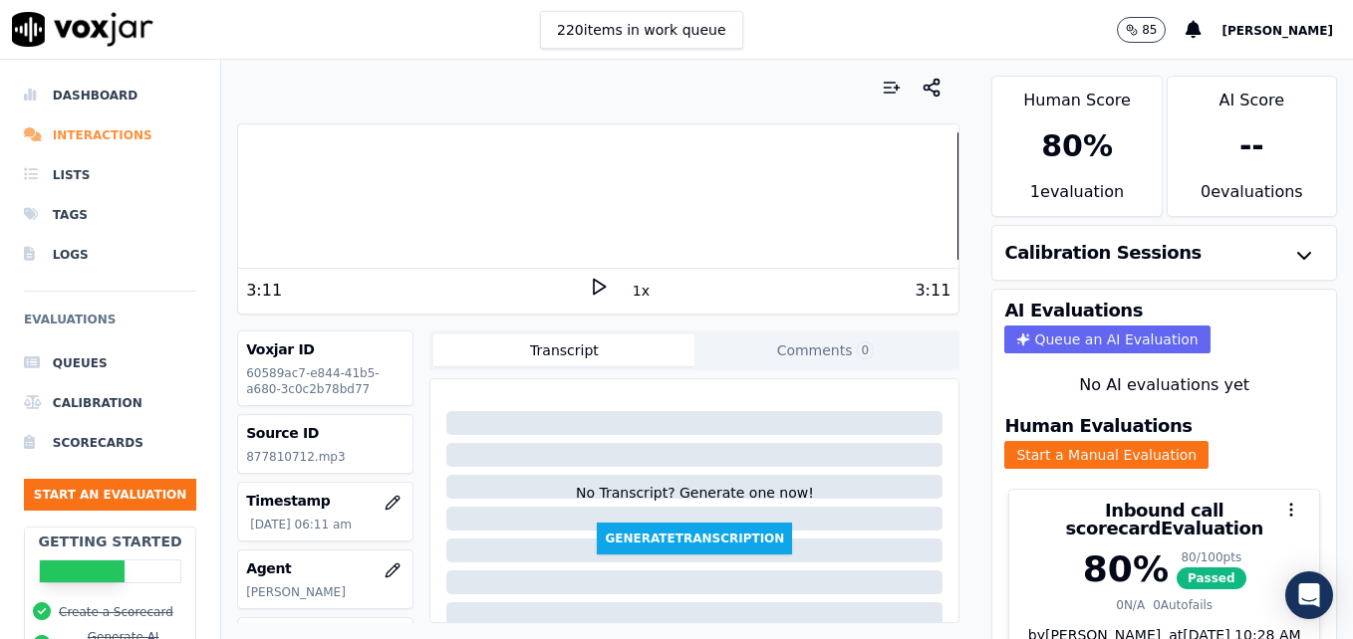
click at [112, 129] on li "Interactions" at bounding box center [110, 136] width 172 height 40
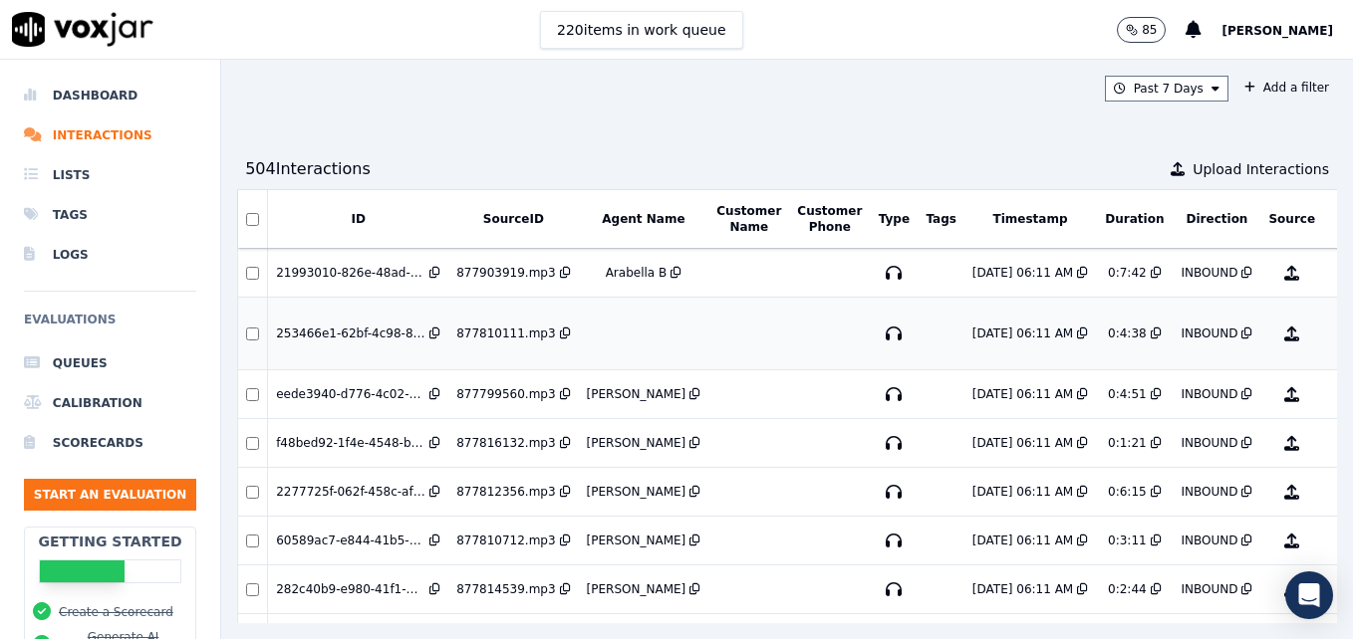
click at [1331, 332] on button "No Evaluation Yet" at bounding box center [1370, 334] width 79 height 56
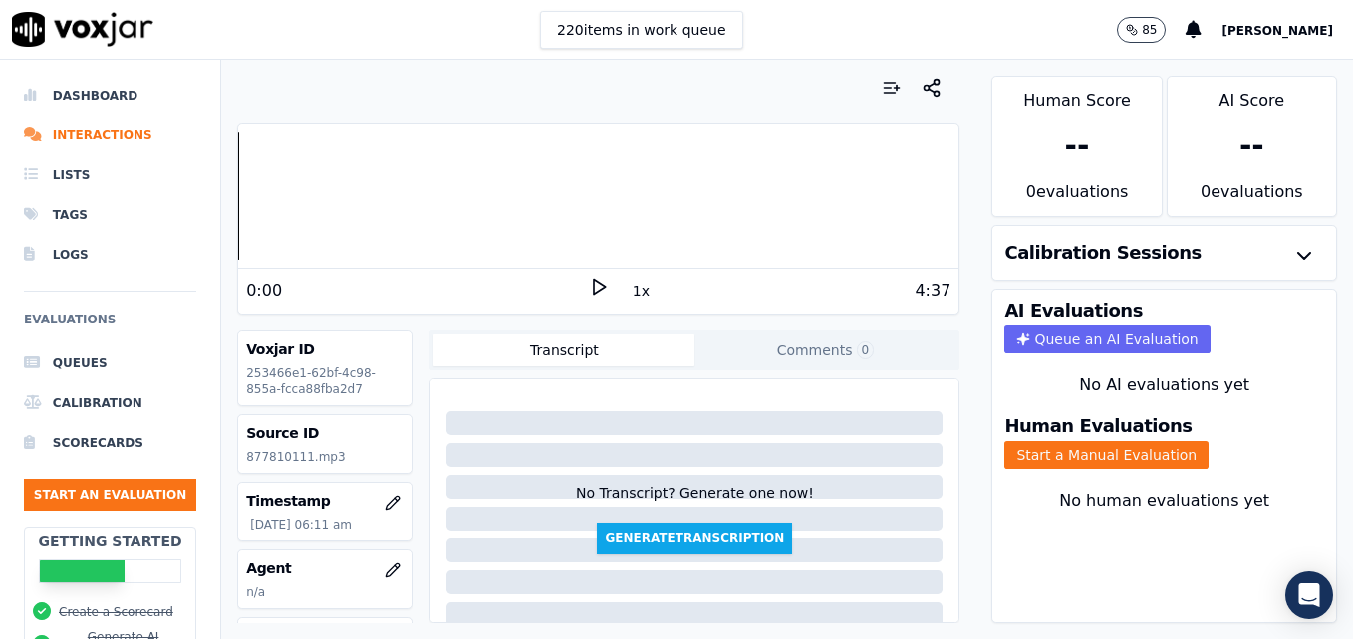
click at [589, 279] on icon at bounding box center [599, 287] width 20 height 20
click at [384, 569] on icon "button" at bounding box center [392, 571] width 16 height 16
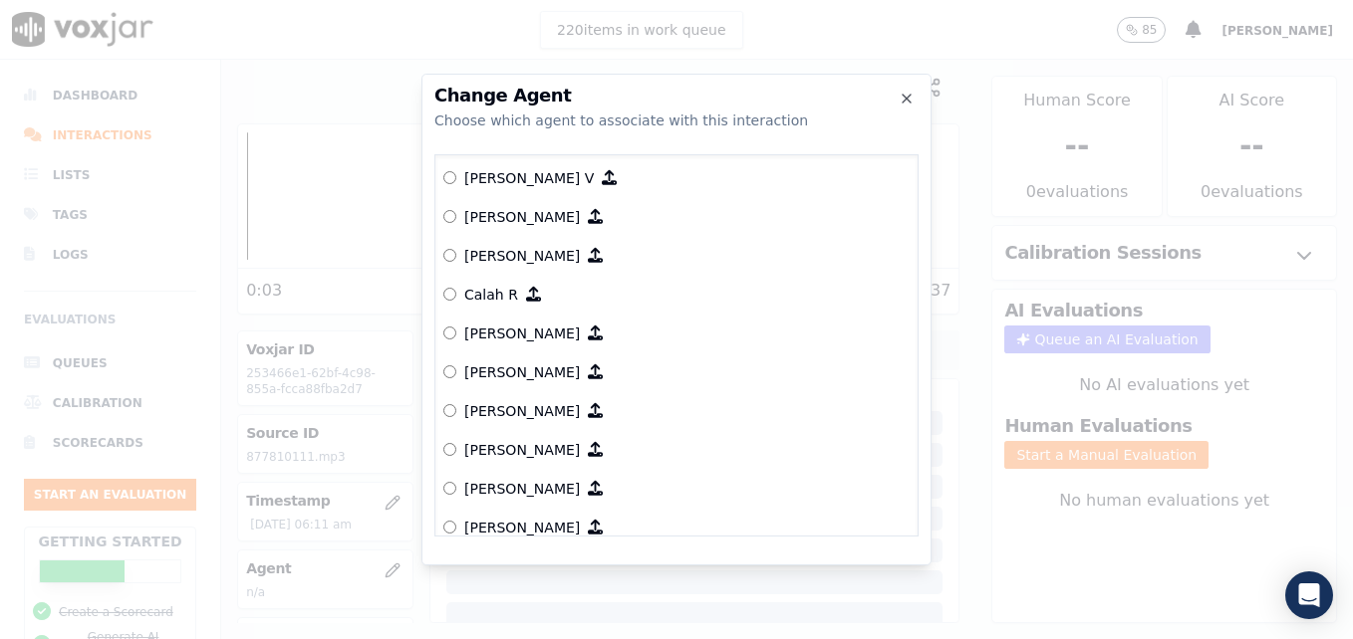
scroll to position [299, 0]
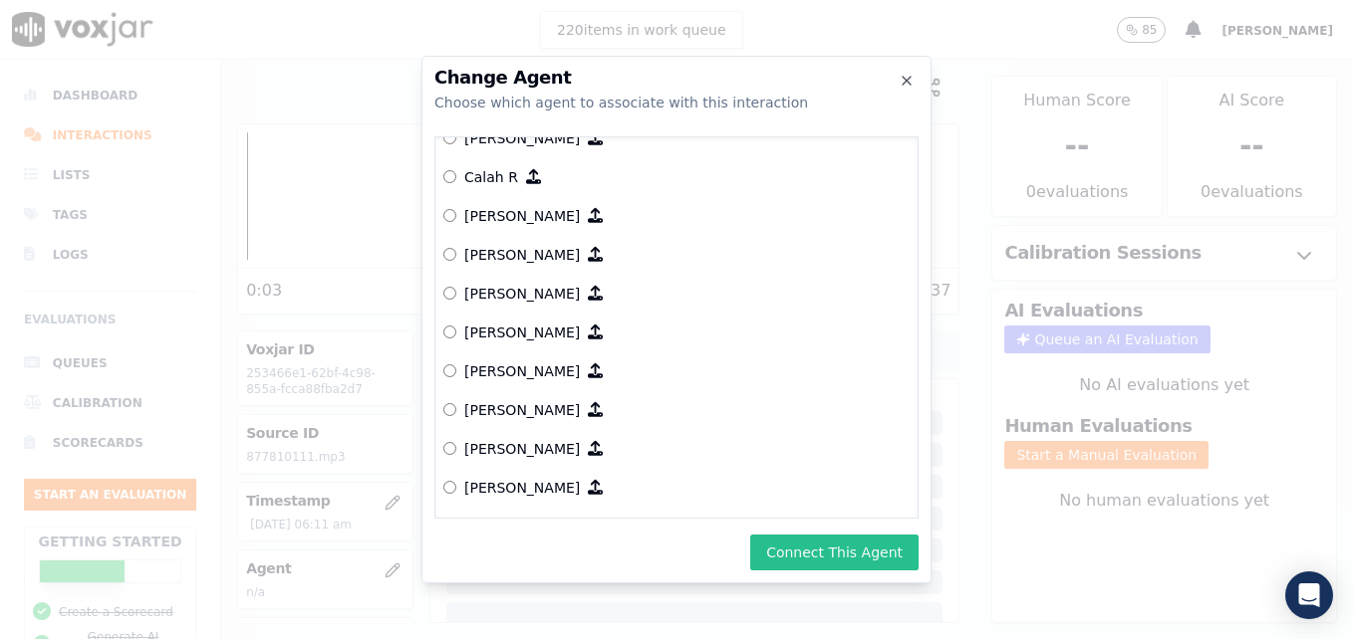
click at [866, 548] on button "Connect This Agent" at bounding box center [834, 553] width 168 height 36
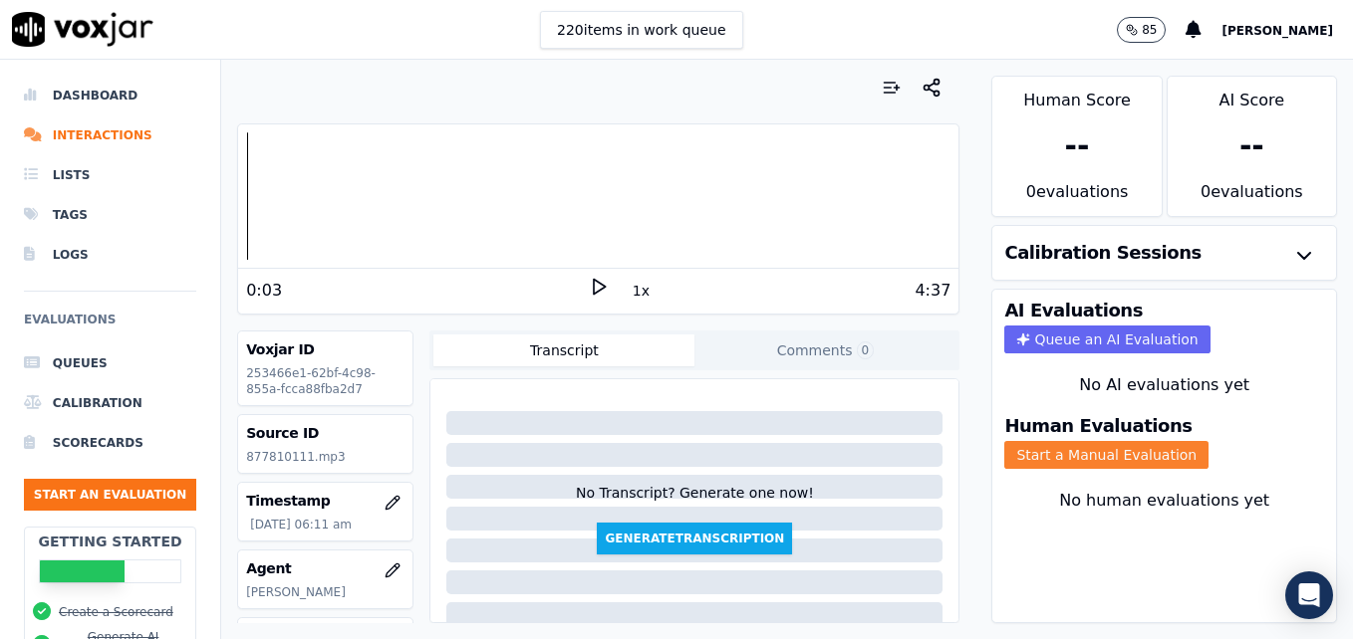
click at [1098, 451] on button "Start a Manual Evaluation" at bounding box center [1106, 455] width 204 height 28
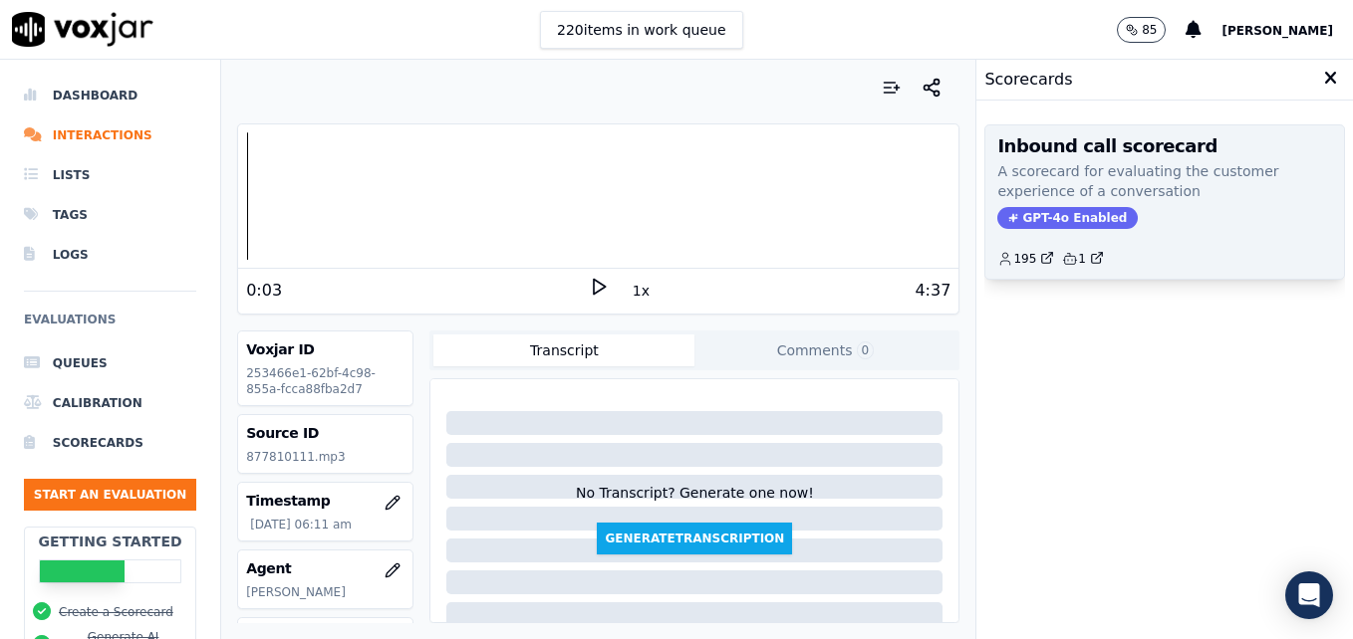
click at [1034, 214] on span "GPT-4o Enabled" at bounding box center [1067, 218] width 140 height 22
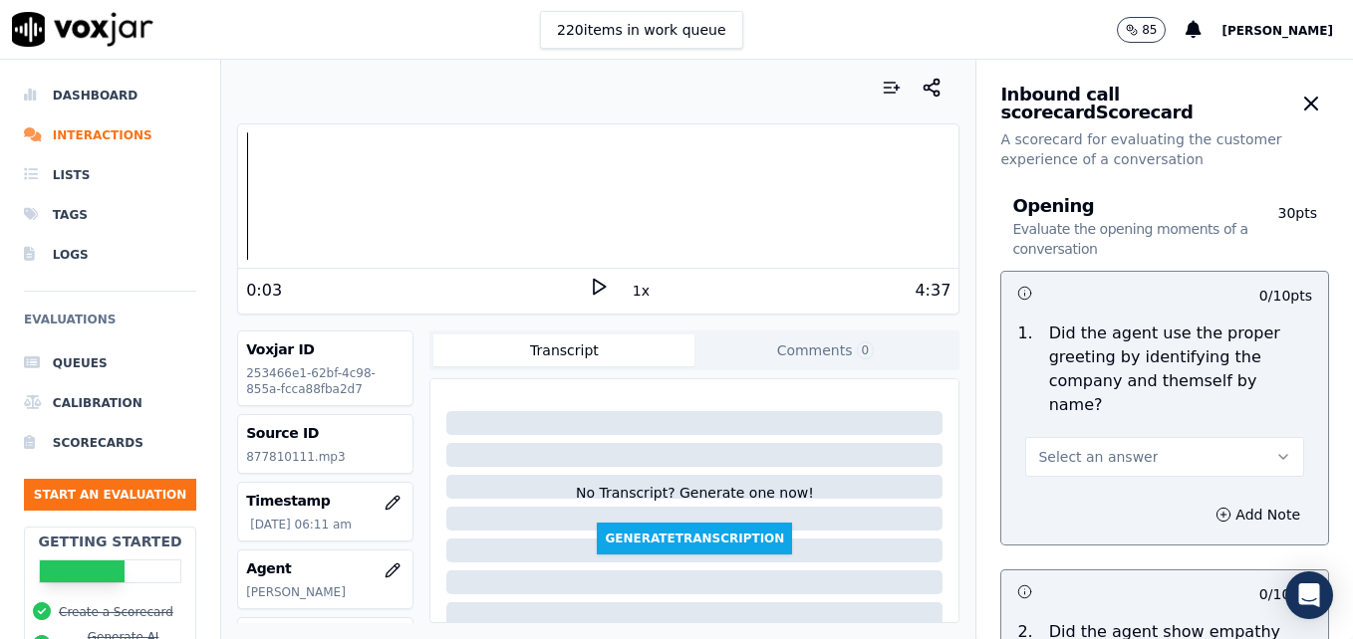
click at [1275, 449] on icon "button" at bounding box center [1283, 457] width 16 height 16
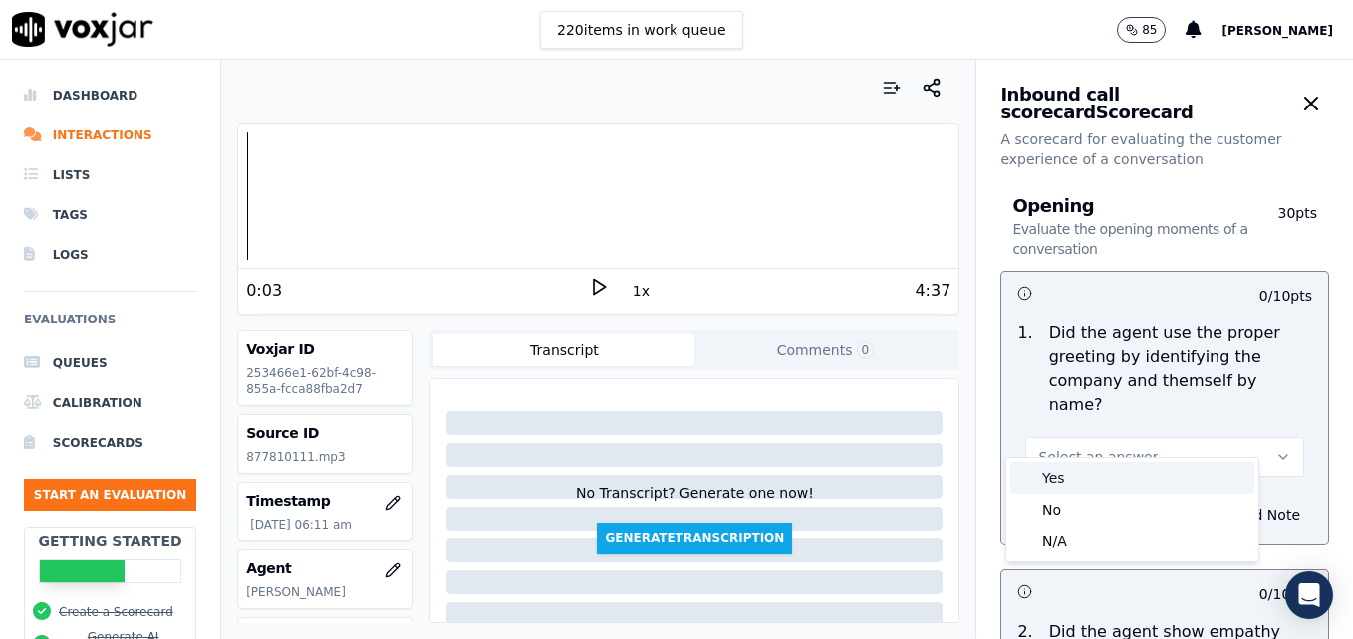
click at [1097, 466] on div "Yes" at bounding box center [1132, 478] width 244 height 32
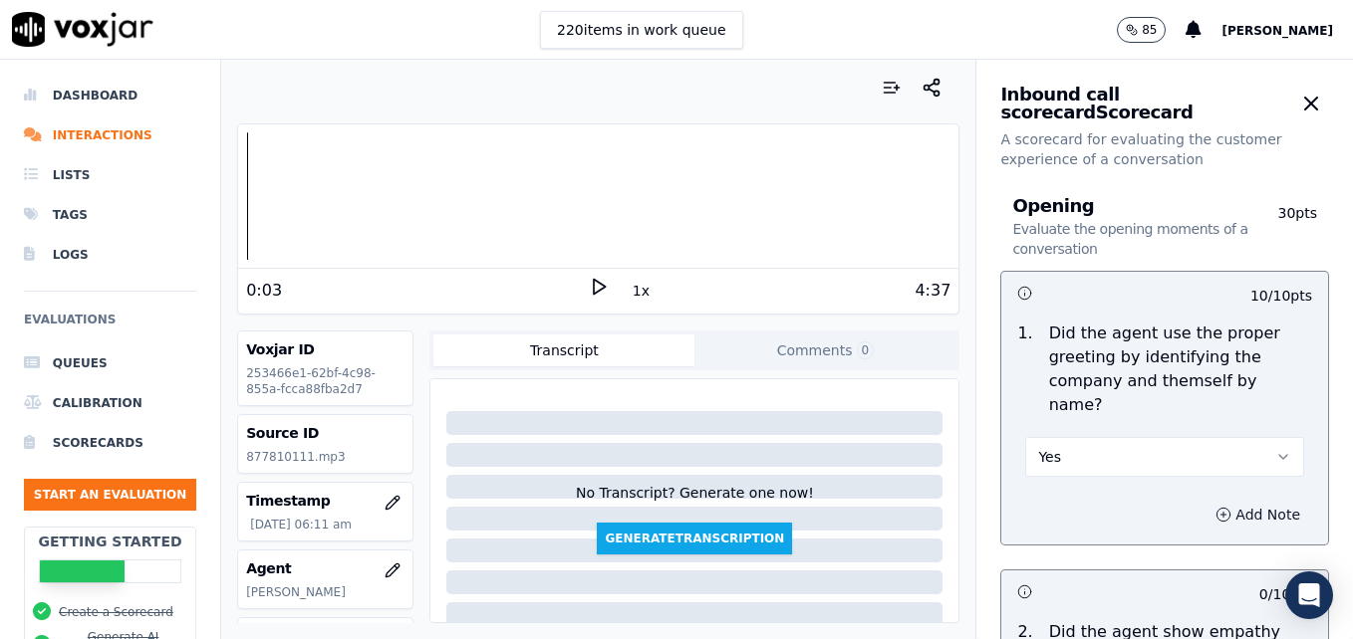
click at [1223, 512] on icon "button" at bounding box center [1223, 514] width 0 height 5
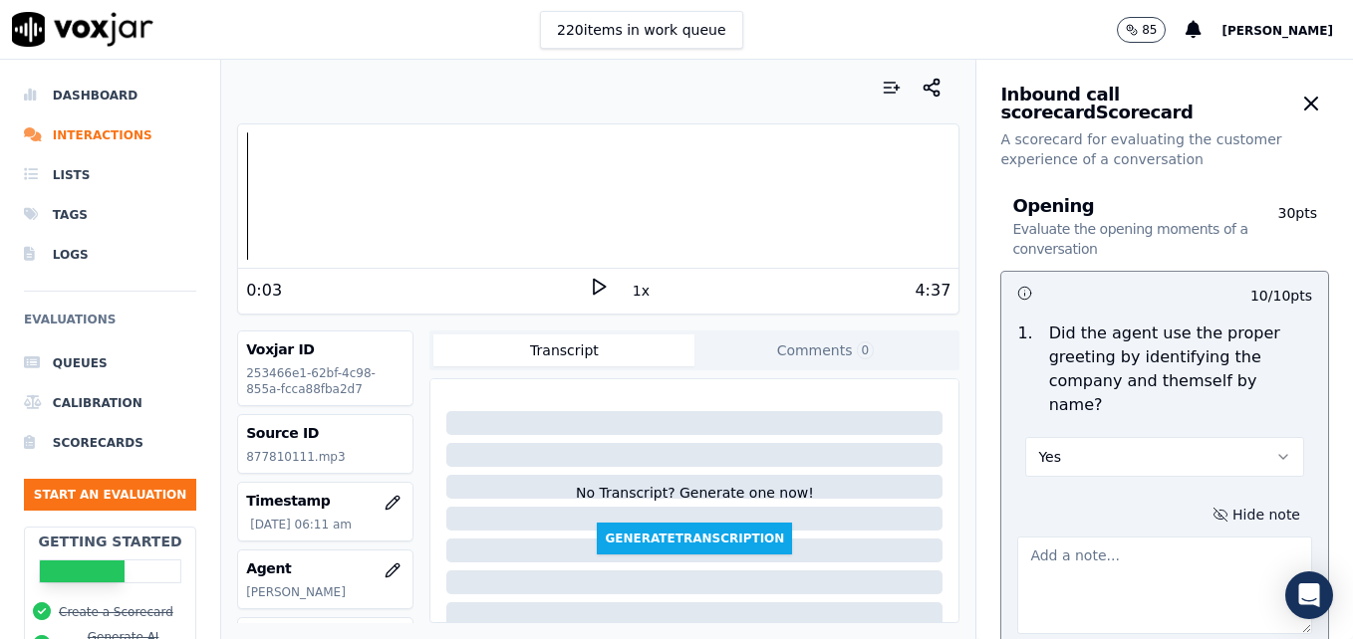
click at [1149, 550] on textarea at bounding box center [1164, 586] width 295 height 98
type textarea ""Scheduling" not included in greeting."
click at [589, 286] on icon at bounding box center [599, 287] width 20 height 20
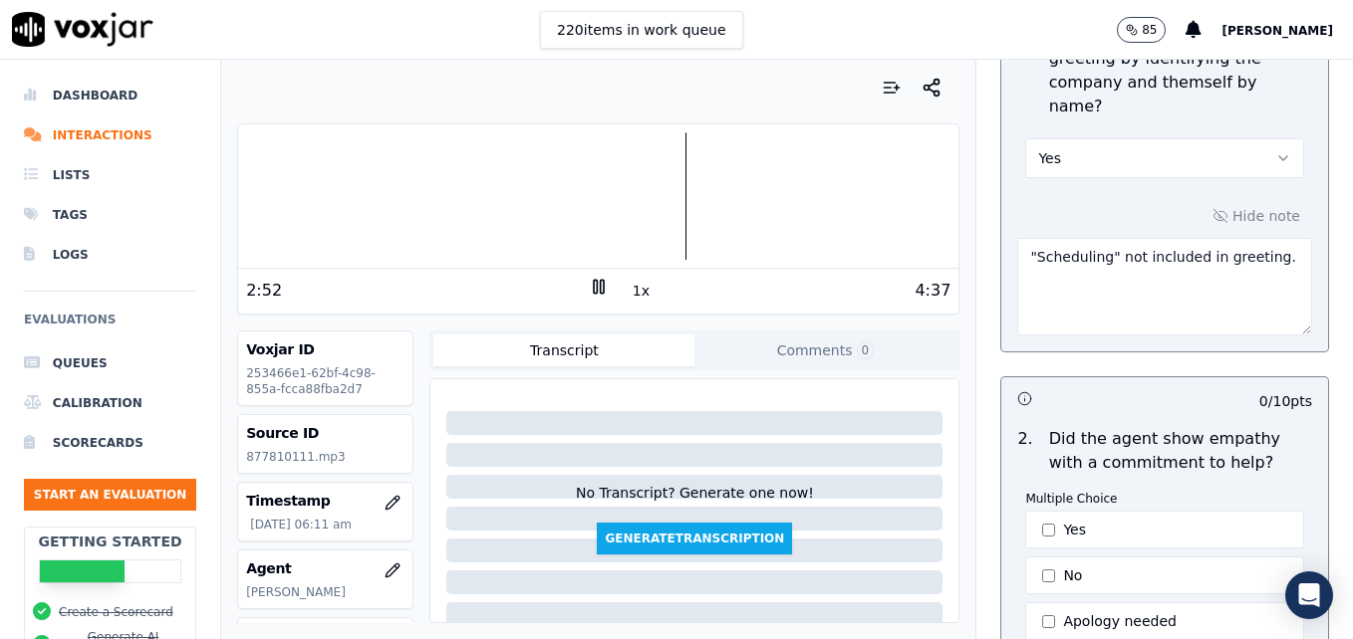
click at [251, 193] on div at bounding box center [598, 195] width 720 height 127
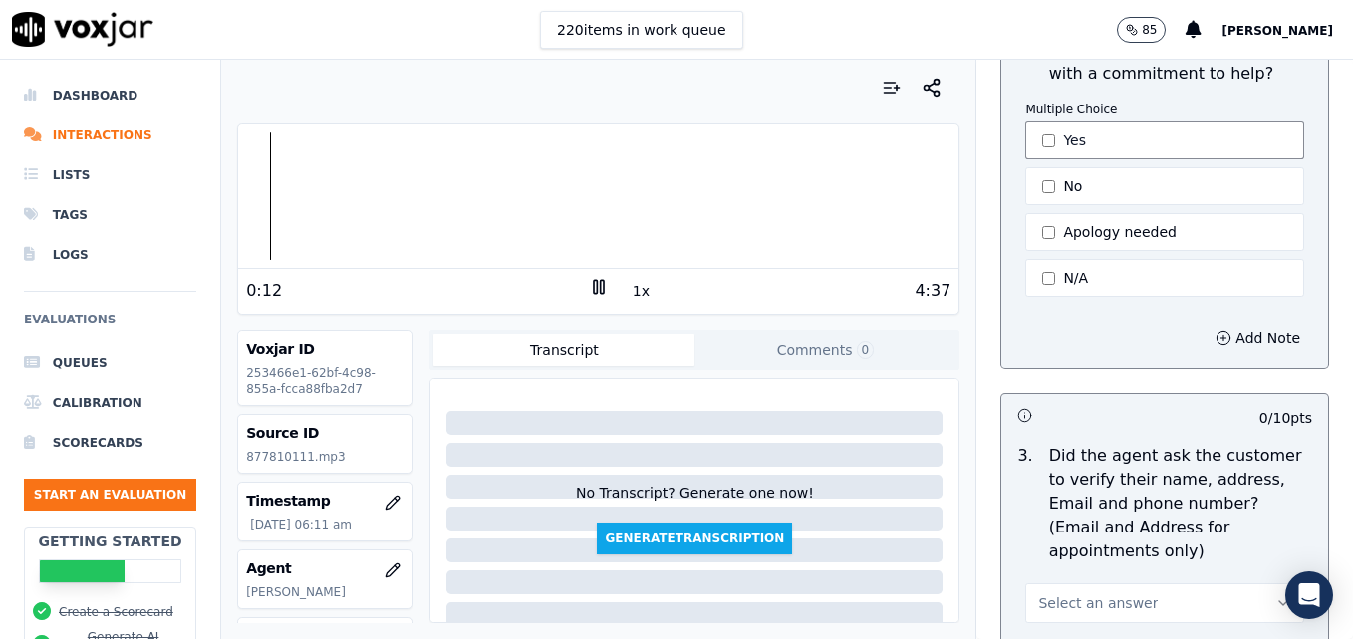
scroll to position [797, 0]
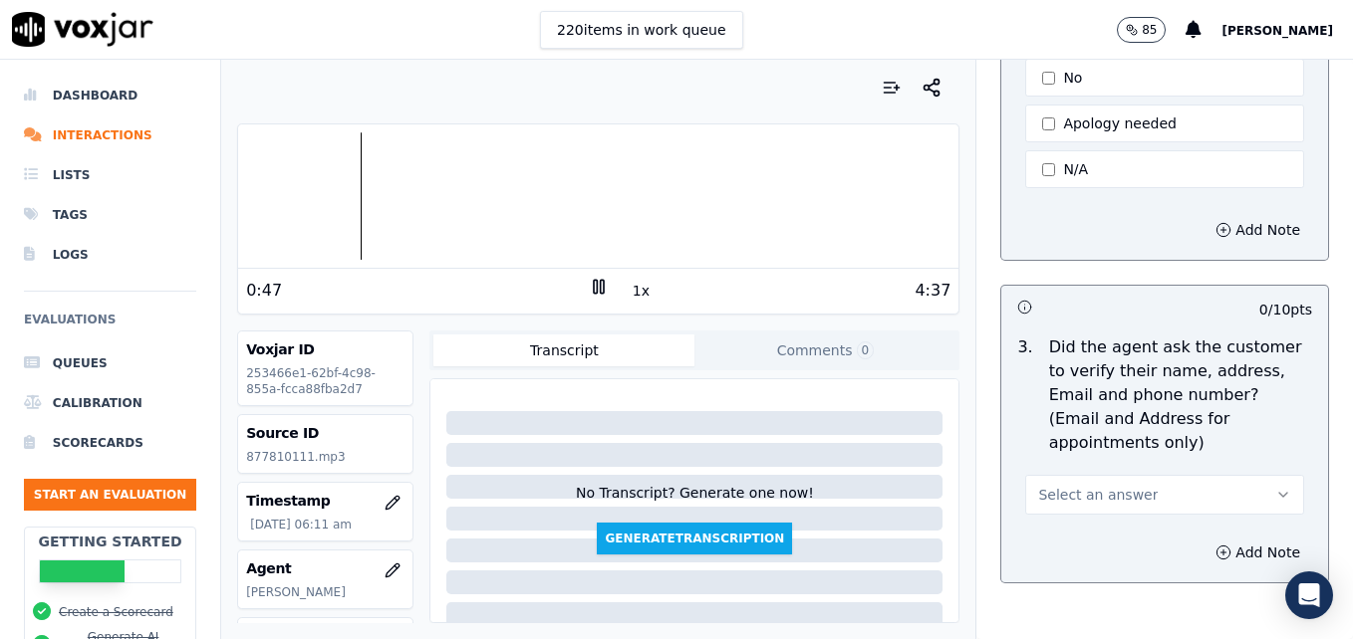
click at [589, 279] on icon at bounding box center [599, 287] width 20 height 20
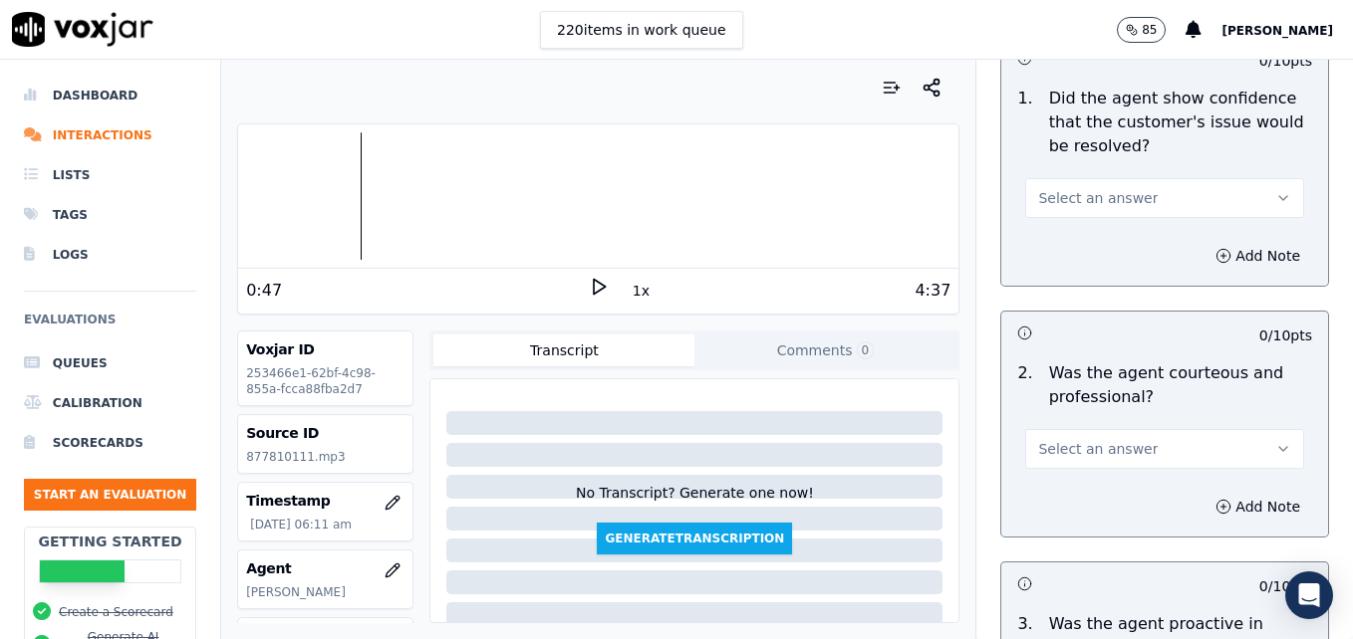
scroll to position [1594, 0]
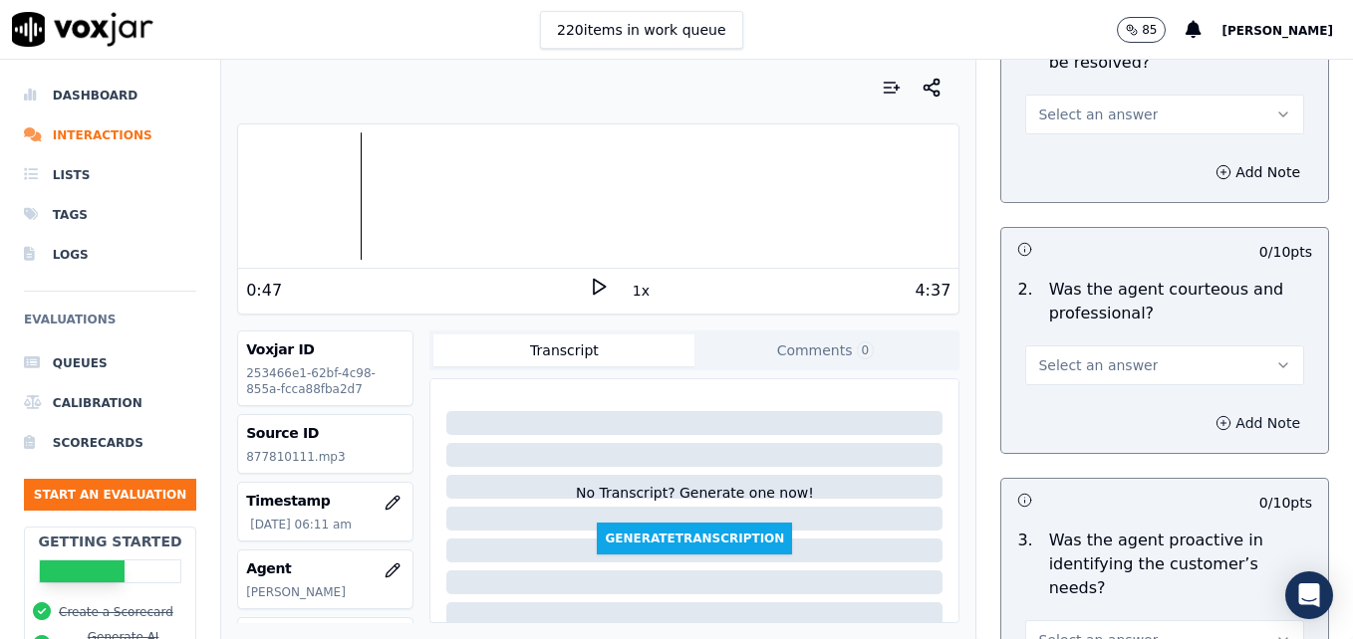
click at [1215, 415] on icon "button" at bounding box center [1223, 423] width 16 height 16
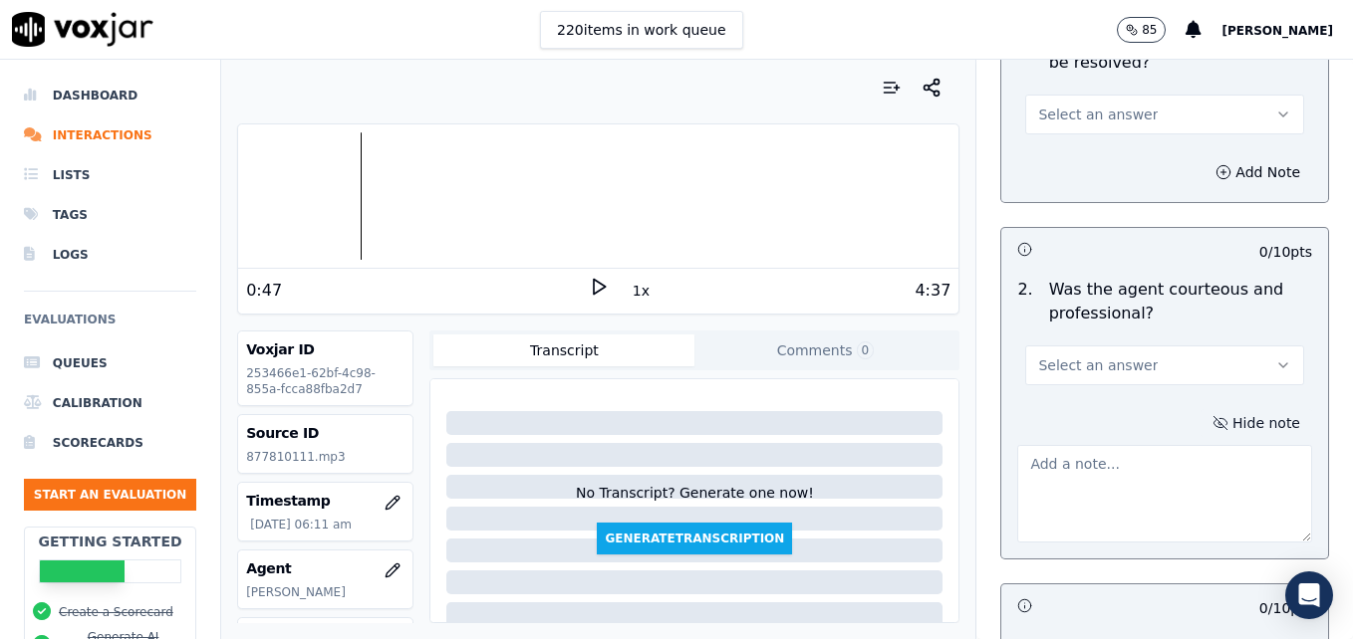
click at [1135, 445] on textarea at bounding box center [1164, 494] width 295 height 98
paste textarea "Avoid negative phrasing that tells a customer what they HAVE to do, as this can…"
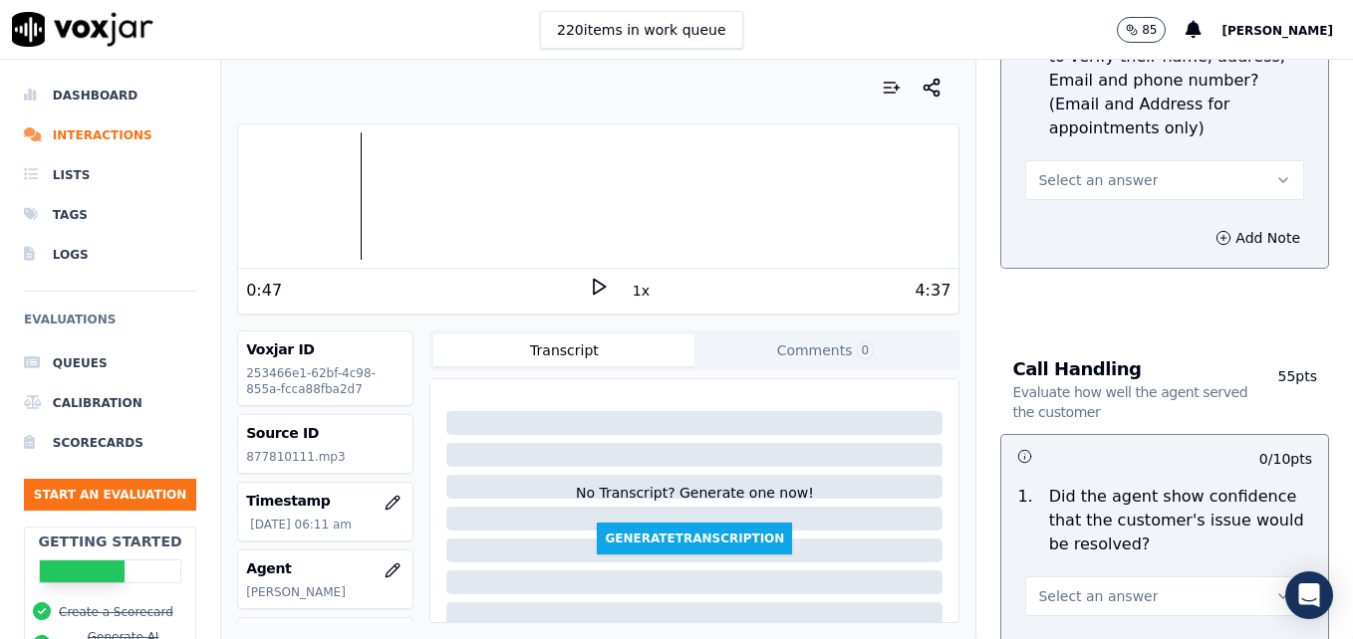
scroll to position [1096, 0]
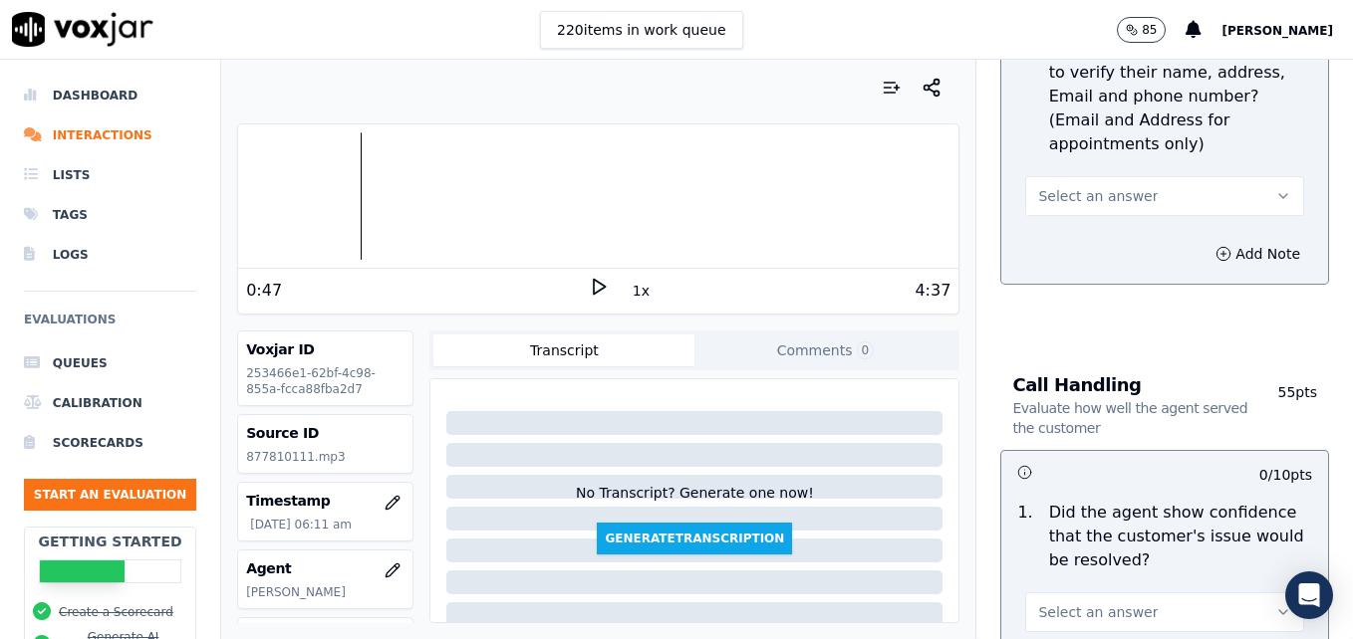
click at [594, 283] on polygon at bounding box center [600, 287] width 12 height 15
click at [594, 280] on rect at bounding box center [595, 286] width 3 height 13
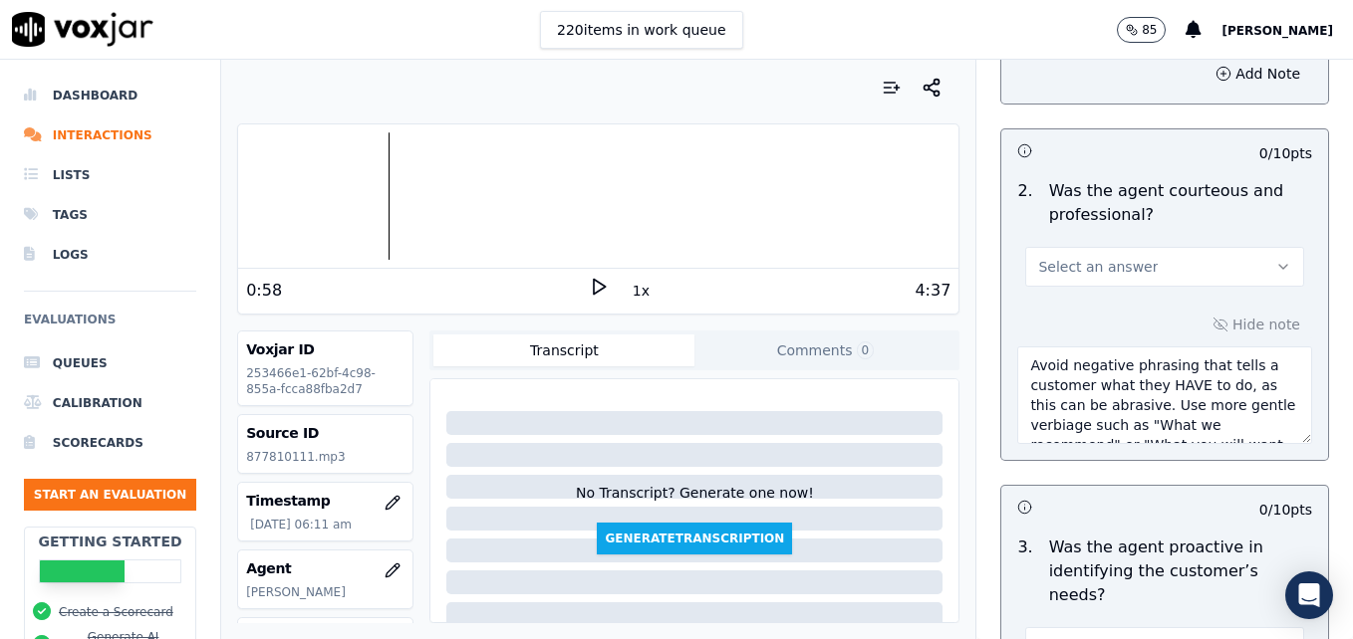
scroll to position [1693, 0]
click at [1238, 373] on textarea "Avoid negative phrasing that tells a customer what they HAVE to do, as this can…" at bounding box center [1164, 395] width 295 height 98
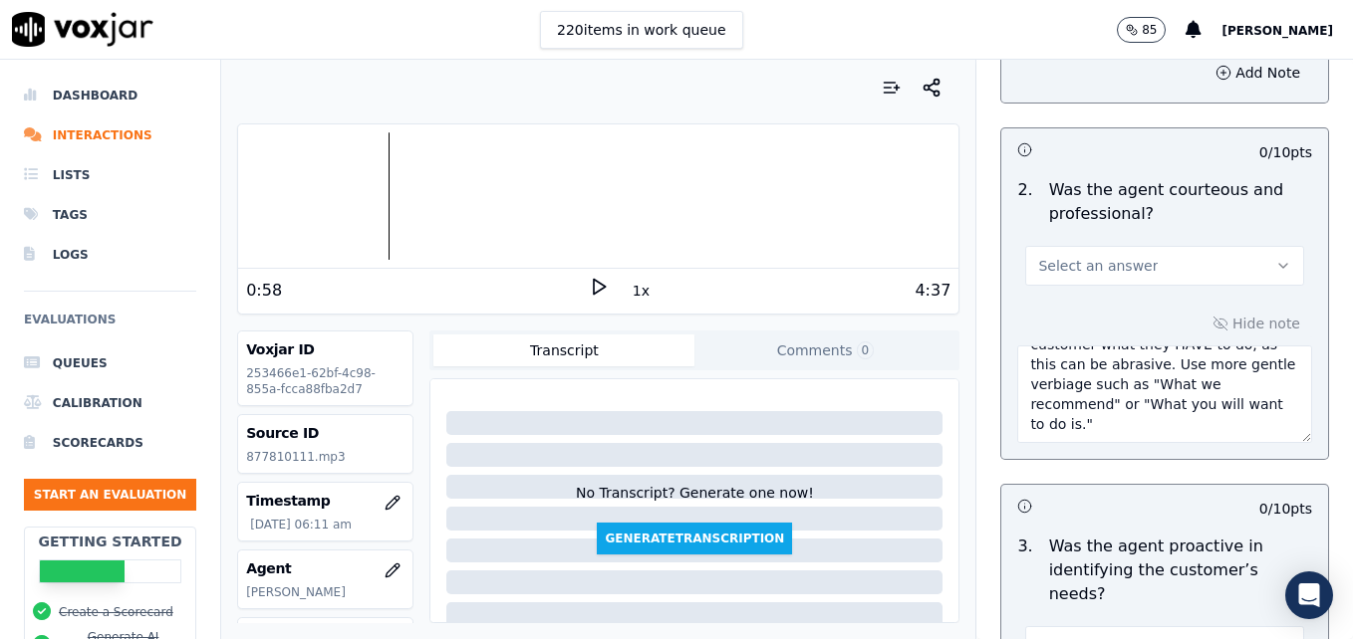
click at [1095, 384] on textarea "Avoid negative phrasing that tells a customer what they HAVE to do, as this can…" at bounding box center [1164, 395] width 295 height 98
type textarea "Avoid negative phrasing that tells a customer what they HAVE to do, as this can…"
click at [593, 280] on icon at bounding box center [599, 287] width 20 height 20
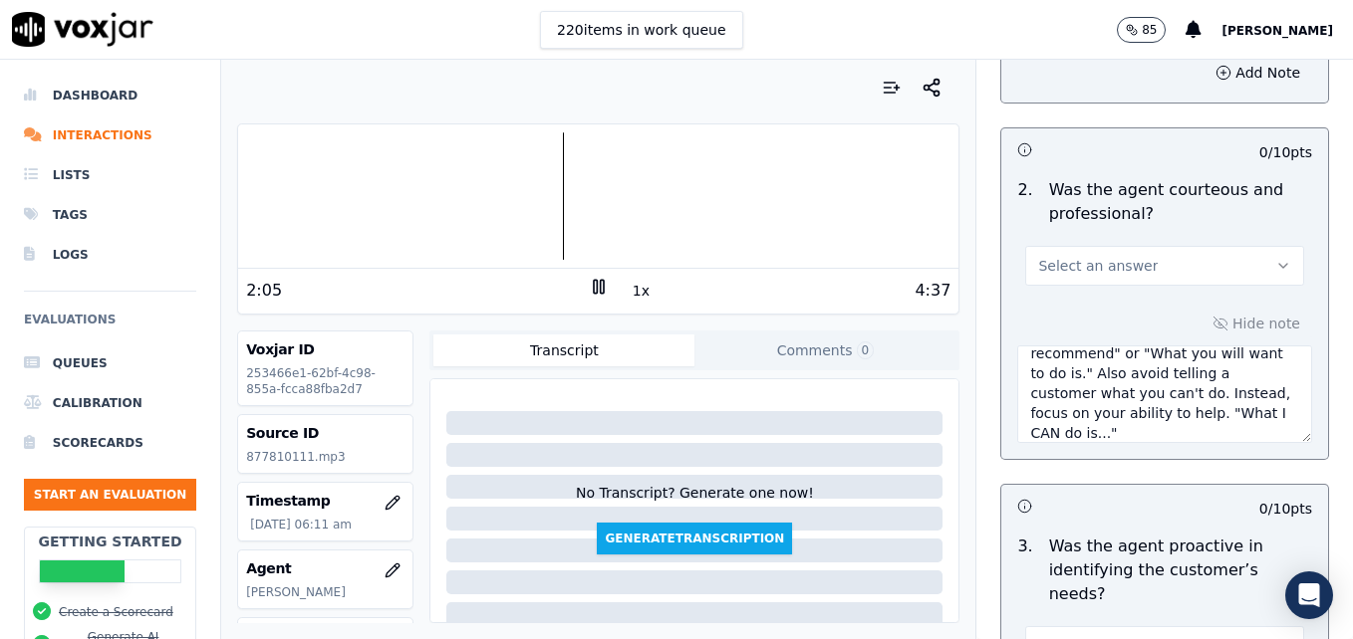
click at [589, 287] on icon at bounding box center [599, 287] width 20 height 20
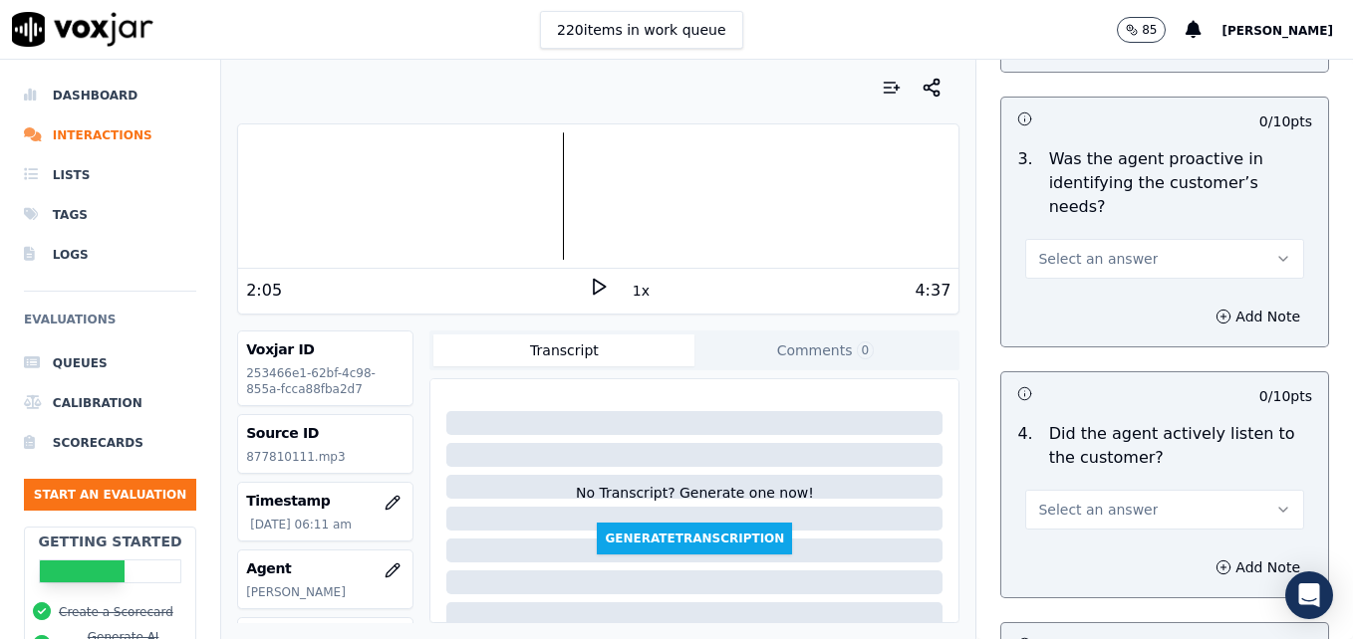
scroll to position [2092, 0]
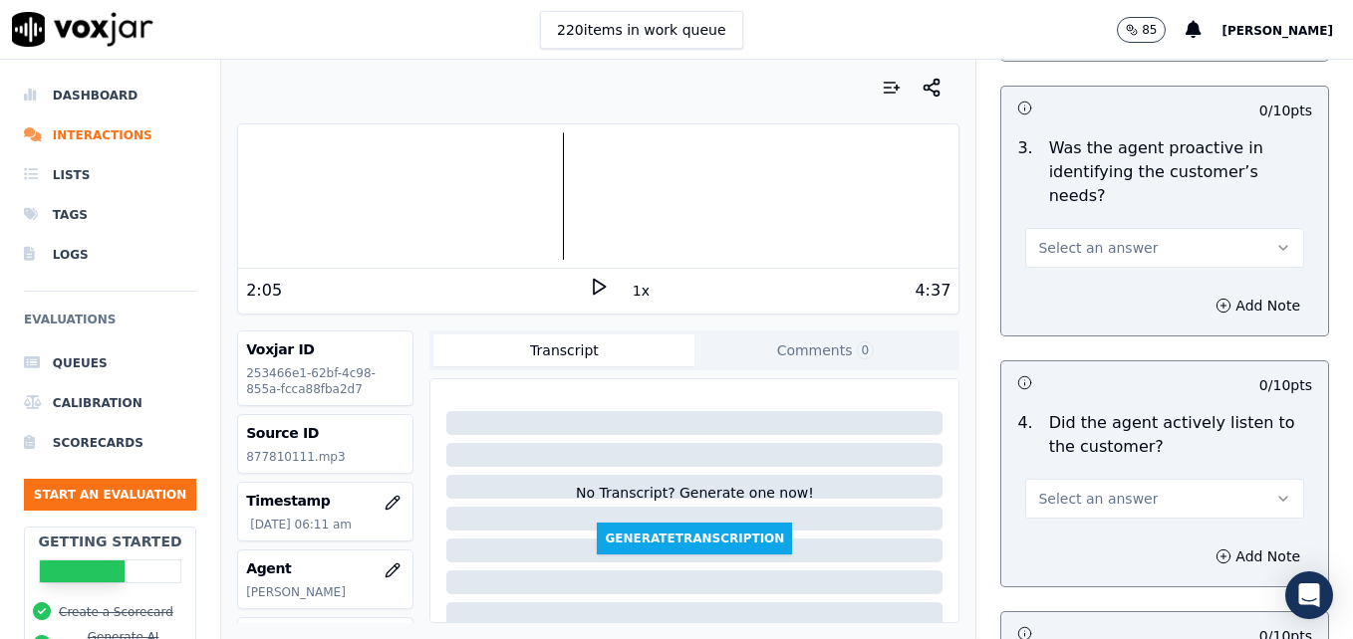
click at [1246, 228] on button "Select an answer" at bounding box center [1164, 248] width 279 height 40
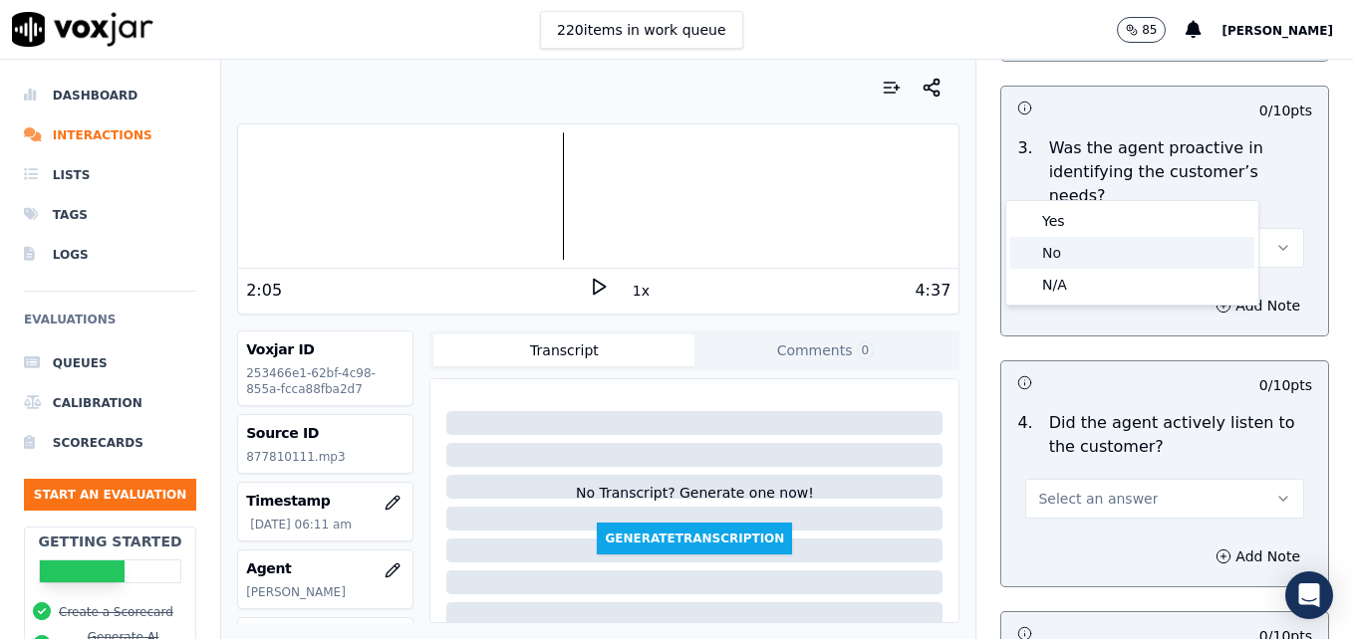
click at [1137, 237] on div "No" at bounding box center [1132, 253] width 244 height 32
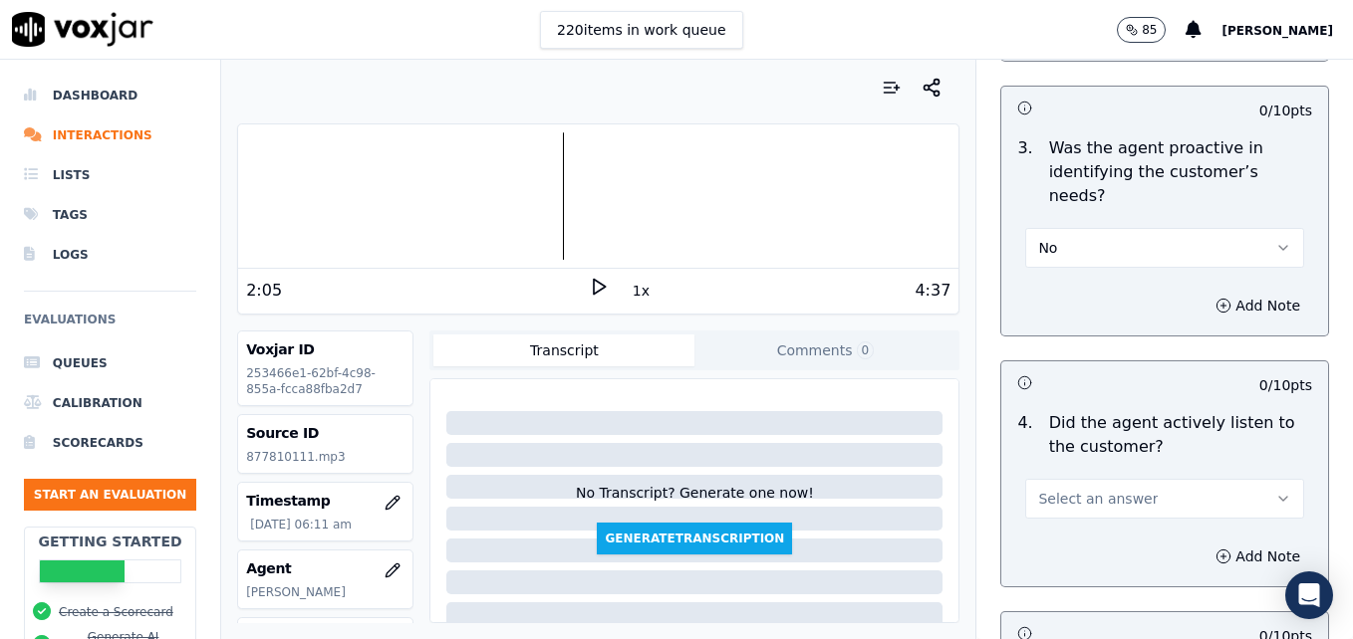
click at [1237, 228] on button "No" at bounding box center [1164, 248] width 279 height 40
click at [1162, 209] on div "Yes" at bounding box center [1132, 221] width 244 height 32
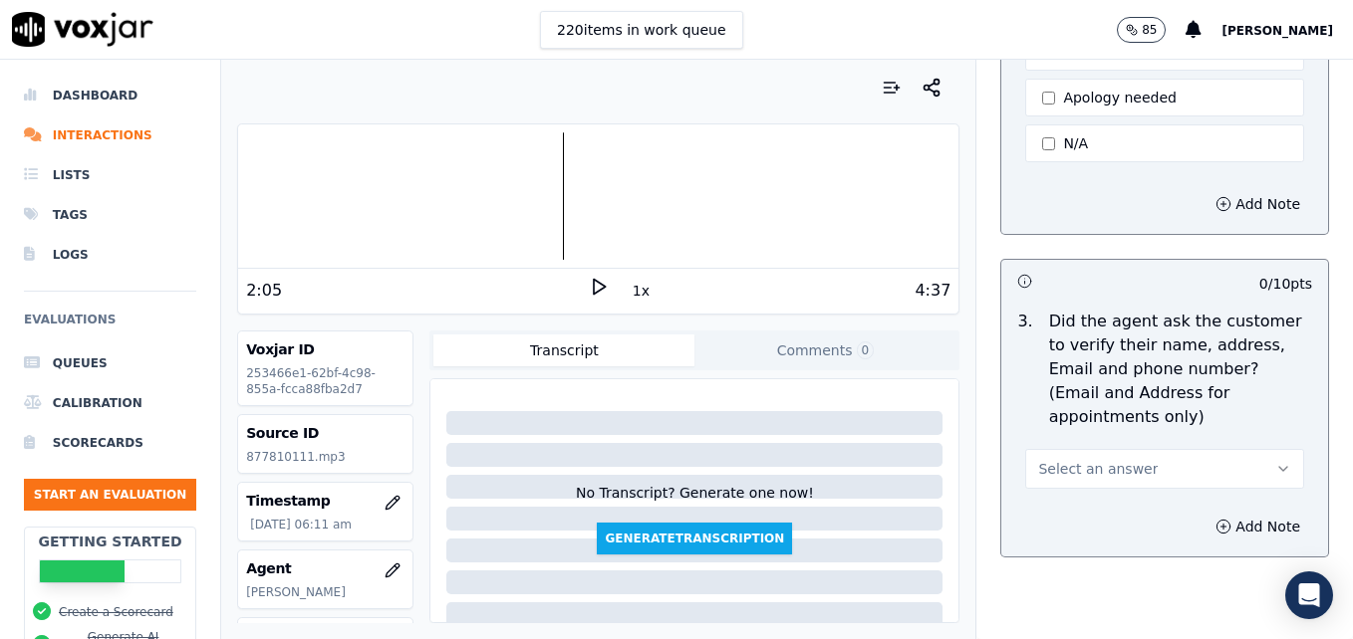
scroll to position [797, 0]
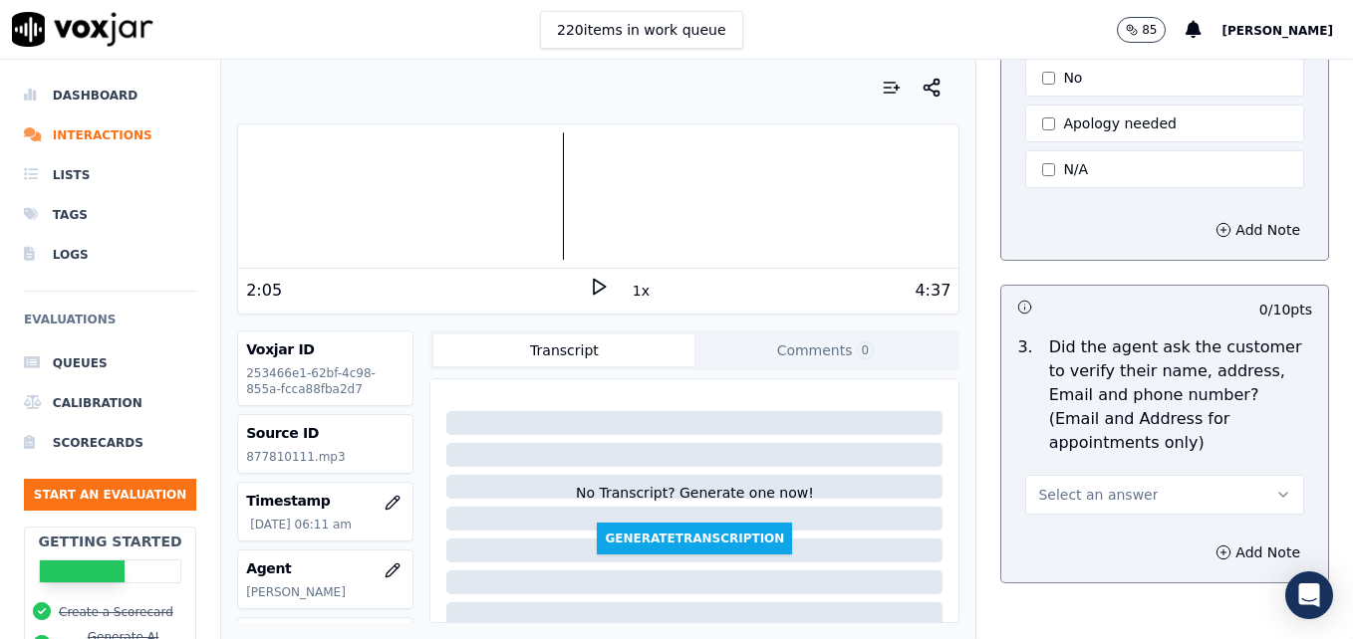
drag, startPoint x: 1241, startPoint y: 448, endPoint x: 1214, endPoint y: 463, distance: 30.8
click at [1275, 487] on icon "button" at bounding box center [1283, 495] width 16 height 16
click at [1088, 526] on div "No" at bounding box center [1132, 524] width 244 height 32
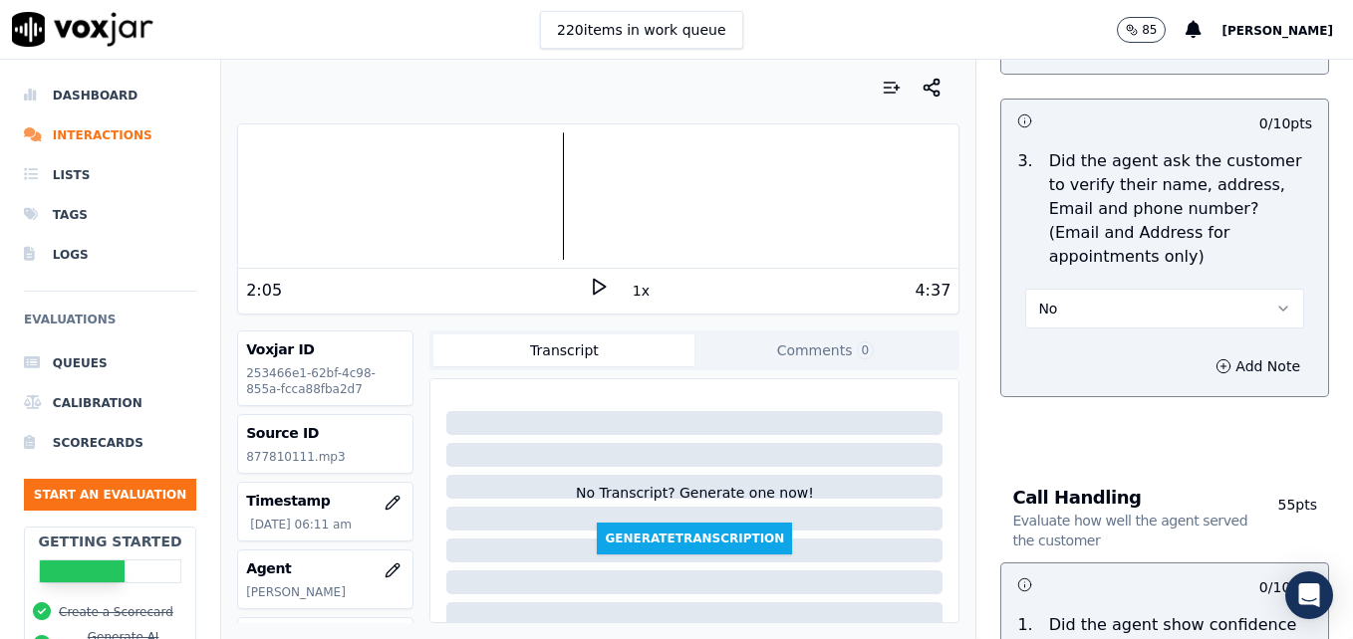
scroll to position [996, 0]
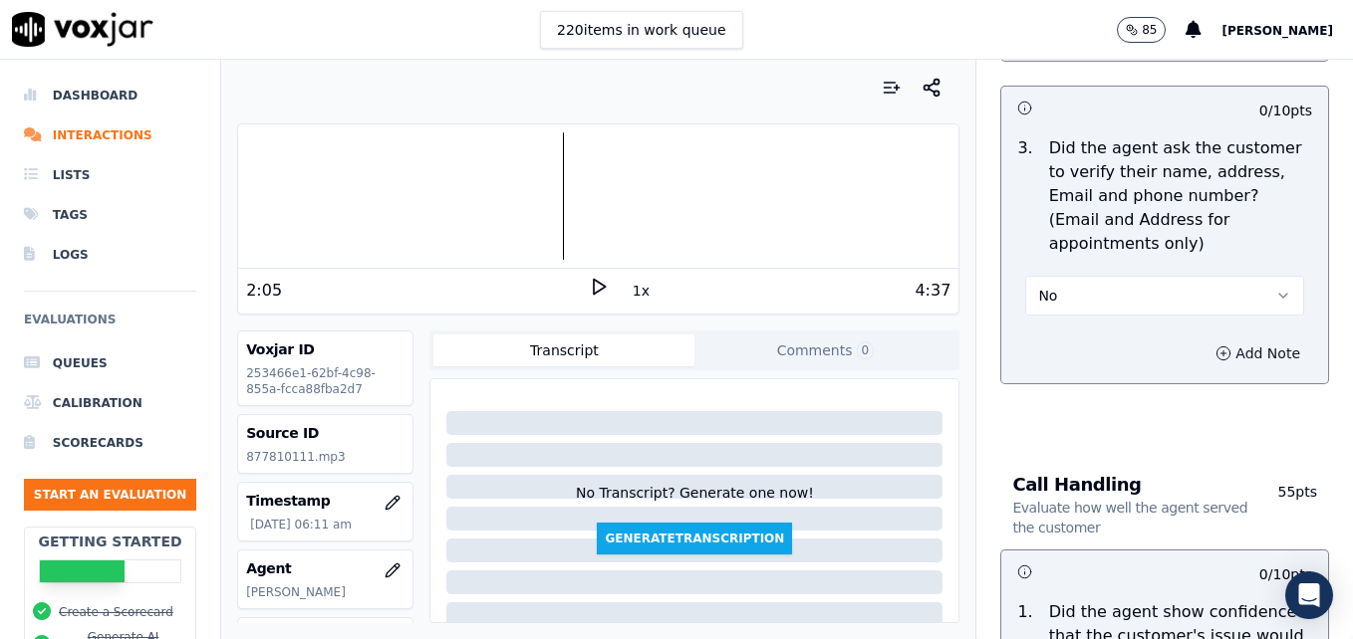
click at [1215, 346] on icon "button" at bounding box center [1223, 354] width 16 height 16
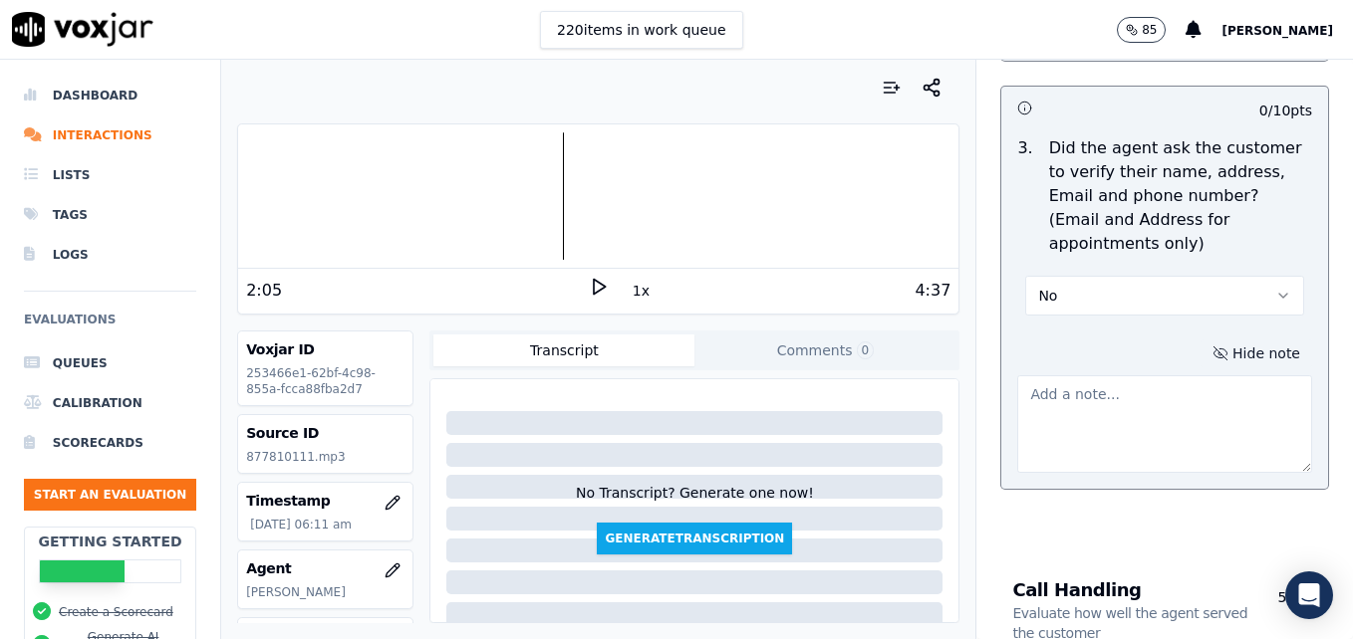
click at [1143, 375] on textarea at bounding box center [1164, 424] width 295 height 98
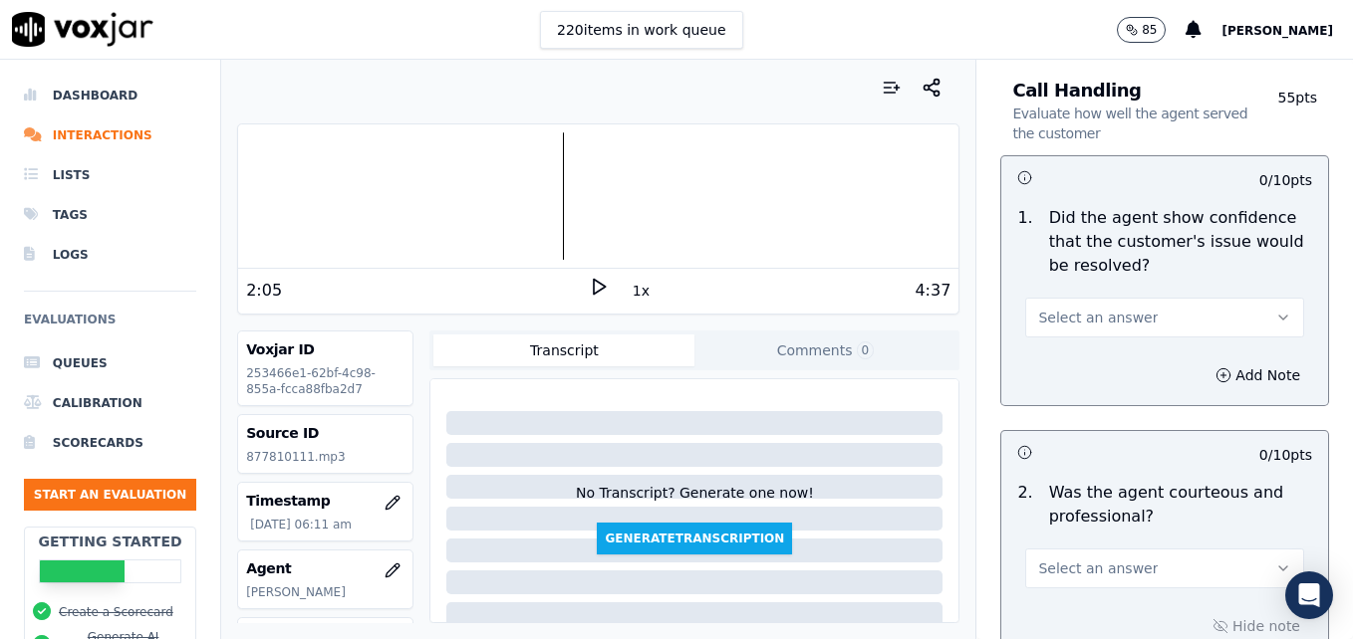
scroll to position [1494, 0]
type textarea "Customer phone number not verified."
click at [1275, 312] on icon "button" at bounding box center [1283, 320] width 16 height 16
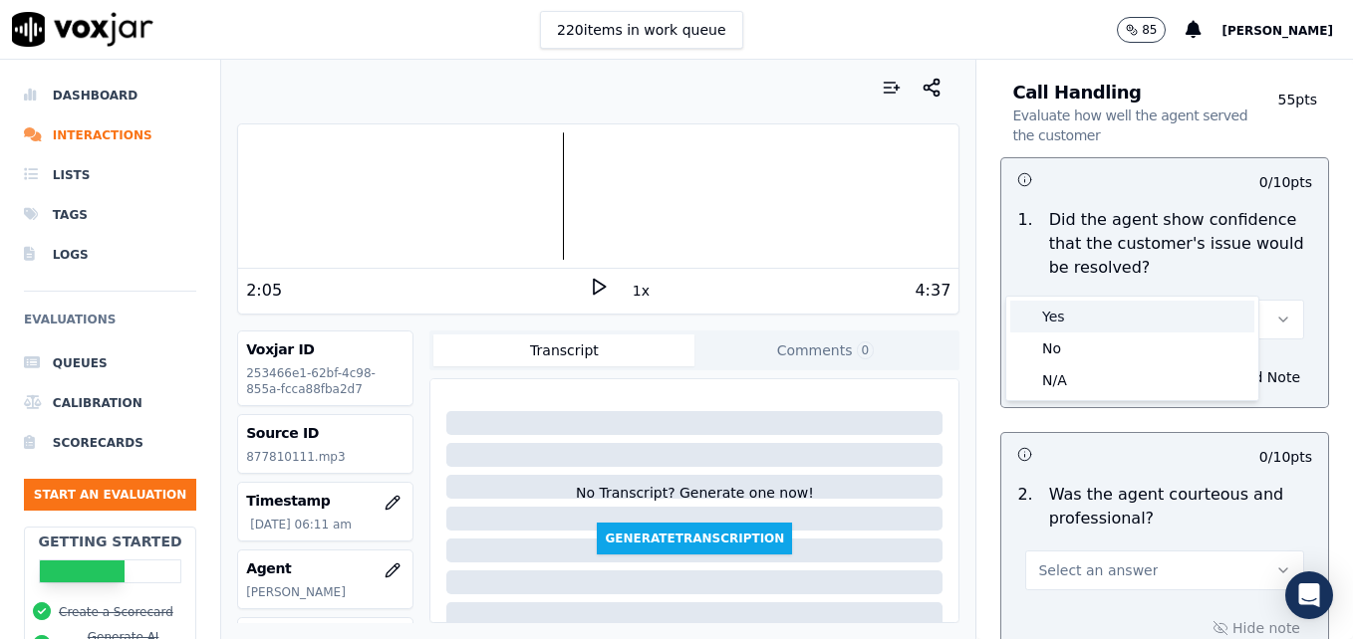
click at [1163, 313] on div "Yes" at bounding box center [1132, 317] width 244 height 32
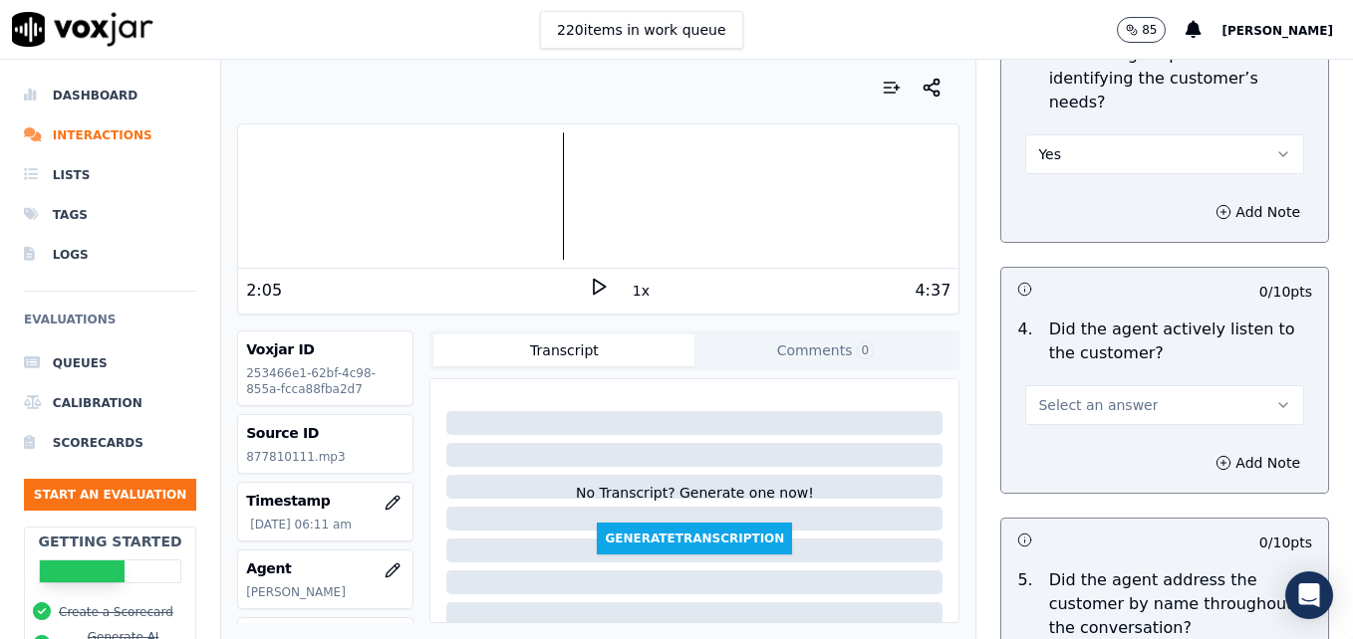
scroll to position [2390, 0]
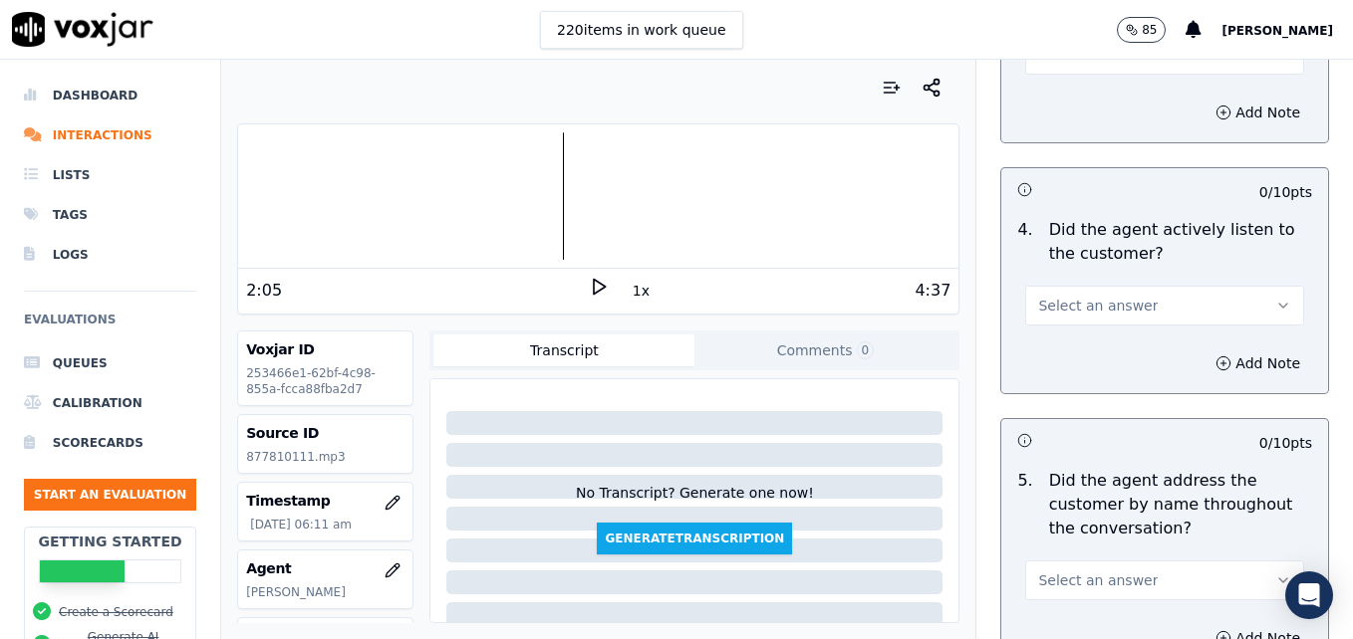
click at [1275, 298] on icon "button" at bounding box center [1283, 306] width 16 height 16
click at [1164, 271] on div "Yes" at bounding box center [1132, 279] width 244 height 32
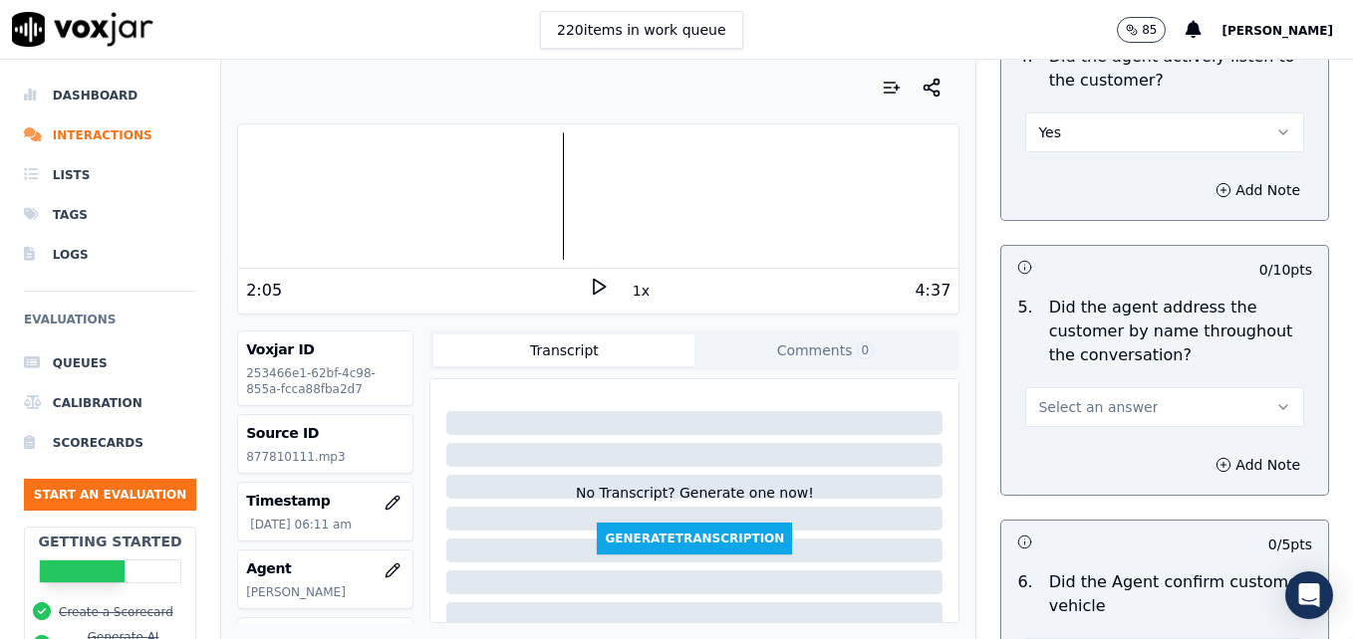
scroll to position [2689, 0]
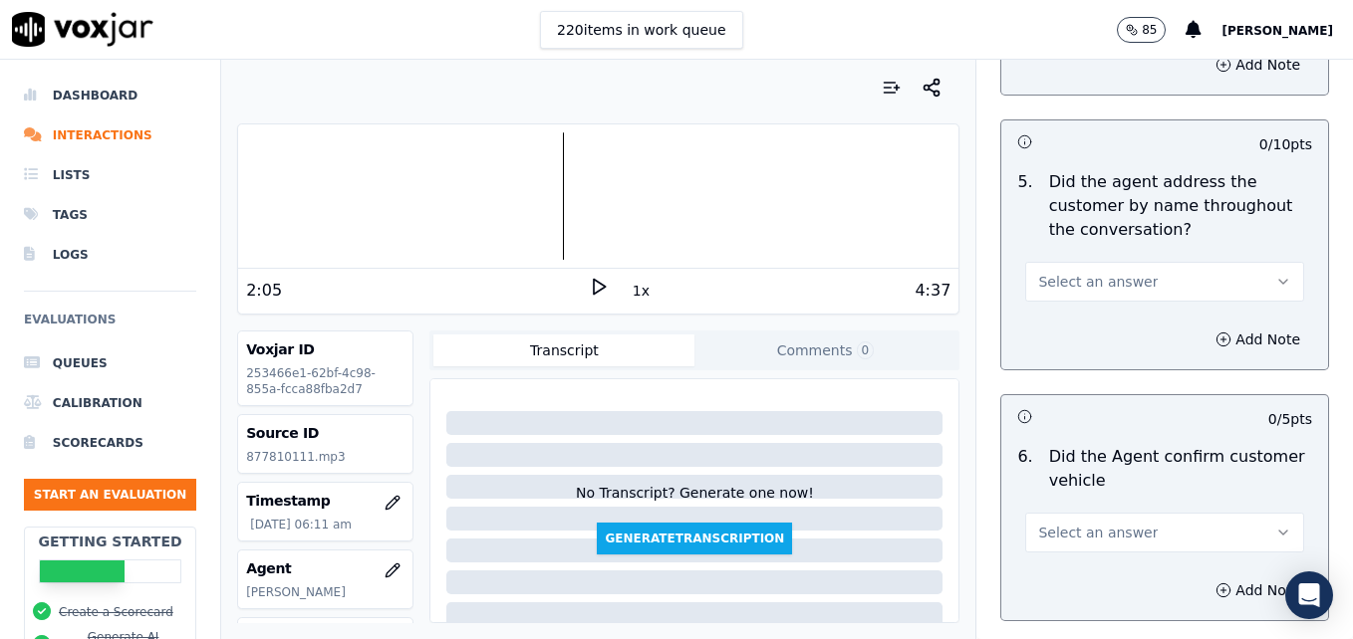
click at [1275, 274] on icon "button" at bounding box center [1283, 282] width 16 height 16
click at [1112, 256] on div "Yes" at bounding box center [1132, 255] width 244 height 32
click at [1215, 332] on icon "button" at bounding box center [1223, 340] width 16 height 16
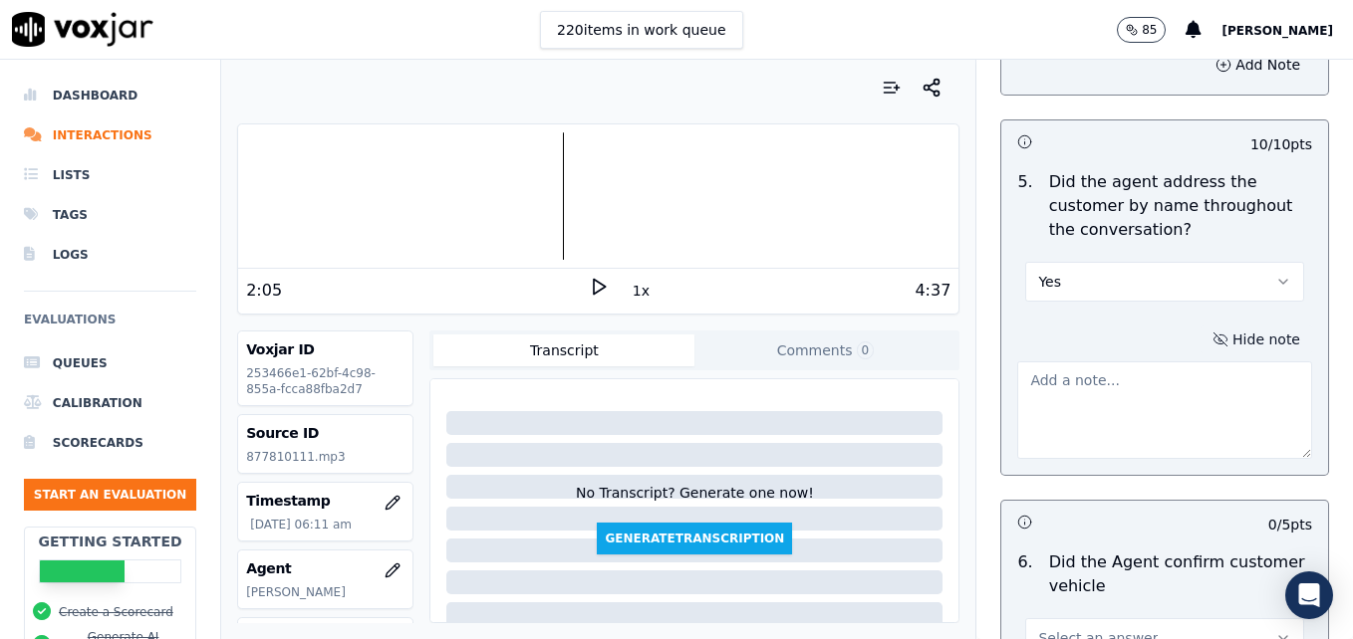
click at [1164, 362] on textarea at bounding box center [1164, 411] width 295 height 98
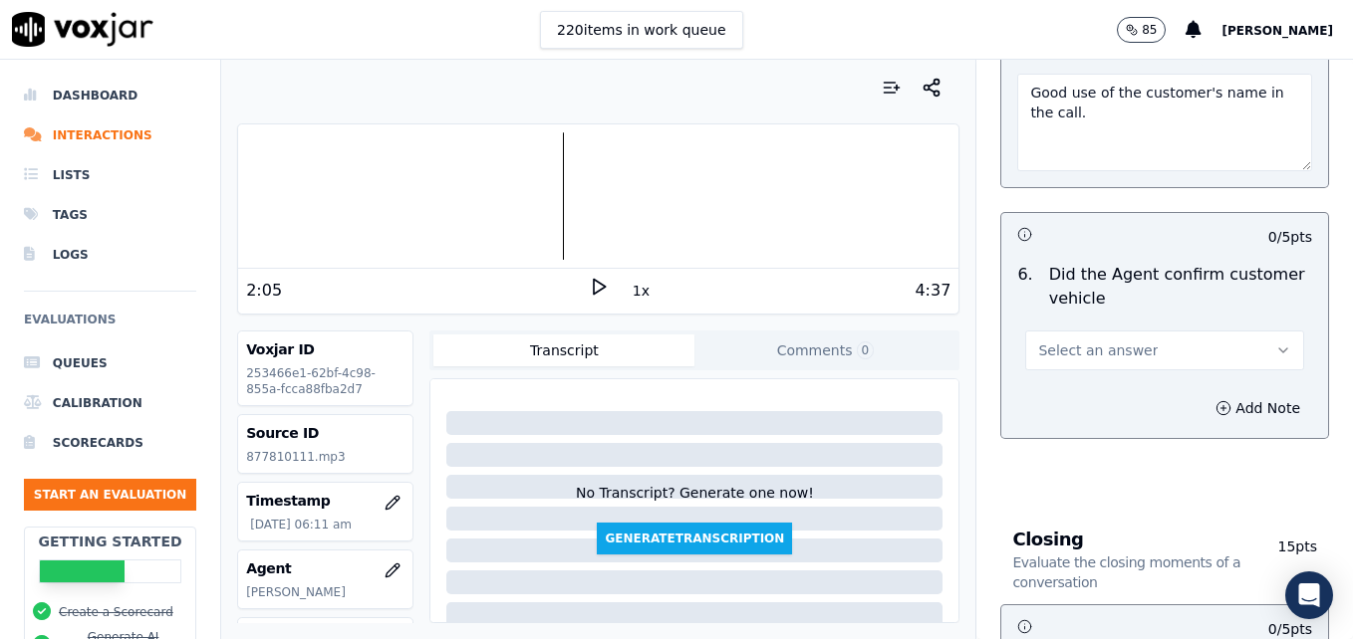
scroll to position [2988, 0]
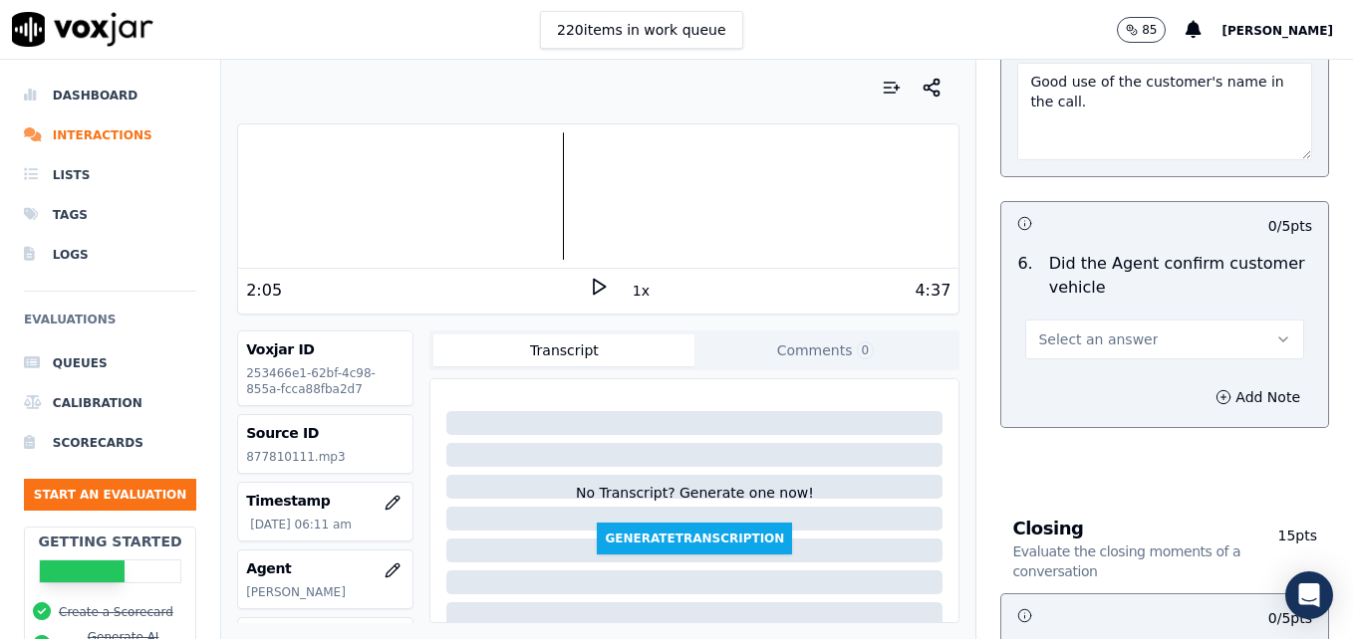
type textarea "Good use of the customer's name in the call."
click at [1275, 332] on icon "button" at bounding box center [1283, 340] width 16 height 16
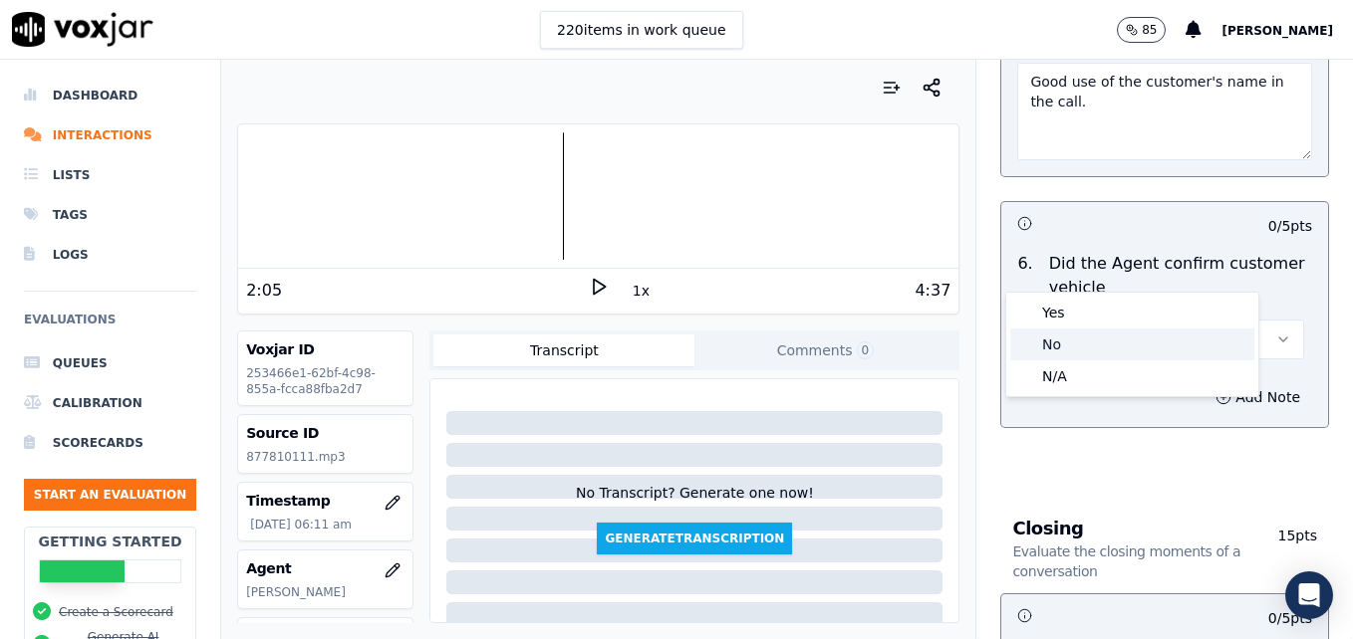
click at [1115, 347] on div "No" at bounding box center [1132, 345] width 244 height 32
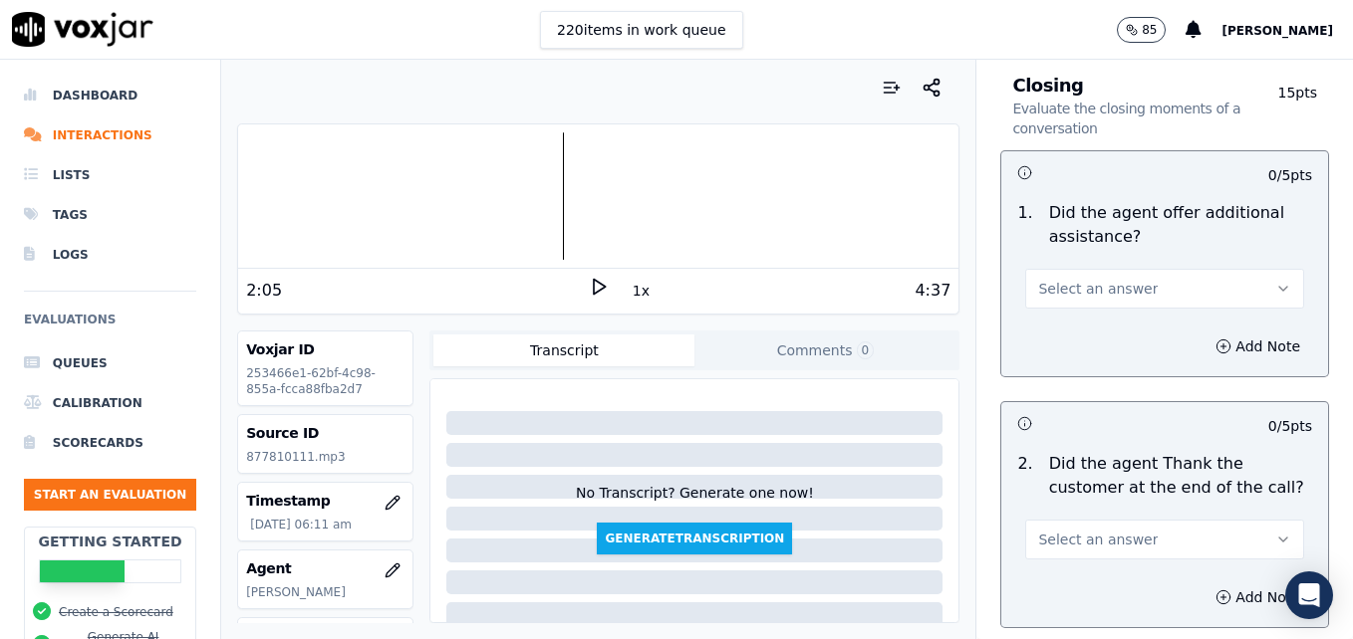
scroll to position [3486, 0]
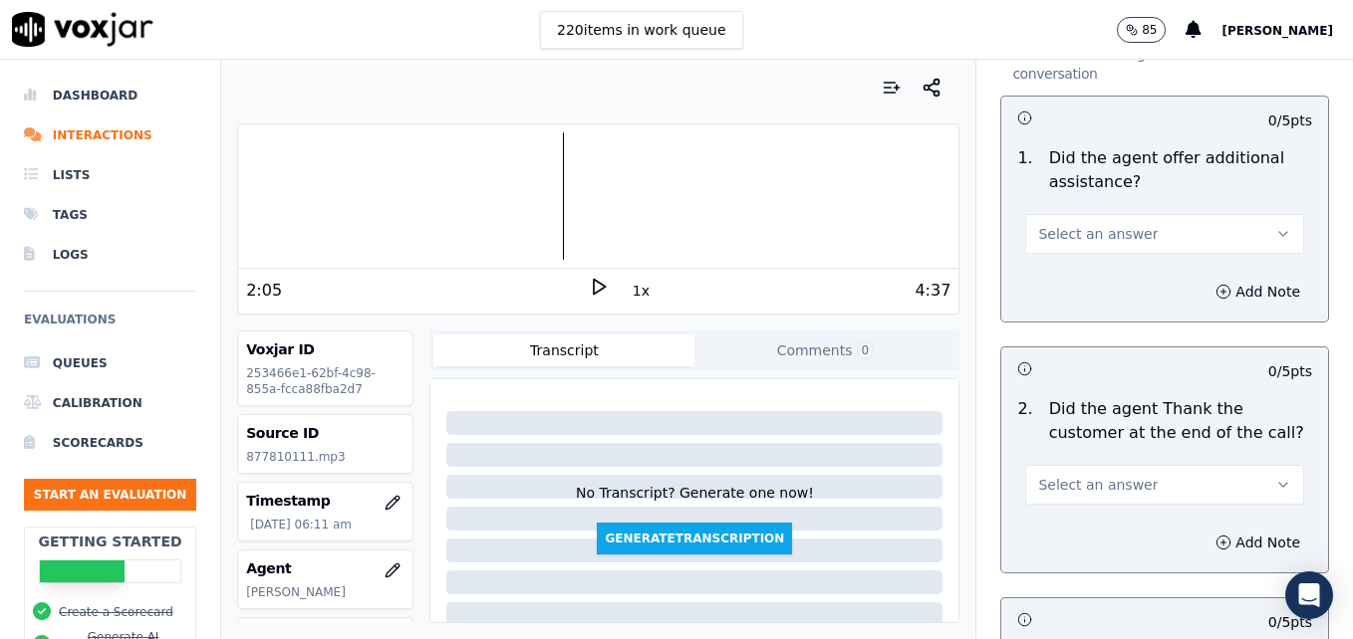
click at [1275, 226] on icon "button" at bounding box center [1283, 234] width 16 height 16
click at [1102, 212] on div "Yes" at bounding box center [1132, 207] width 244 height 32
click at [1215, 284] on icon "button" at bounding box center [1223, 292] width 16 height 16
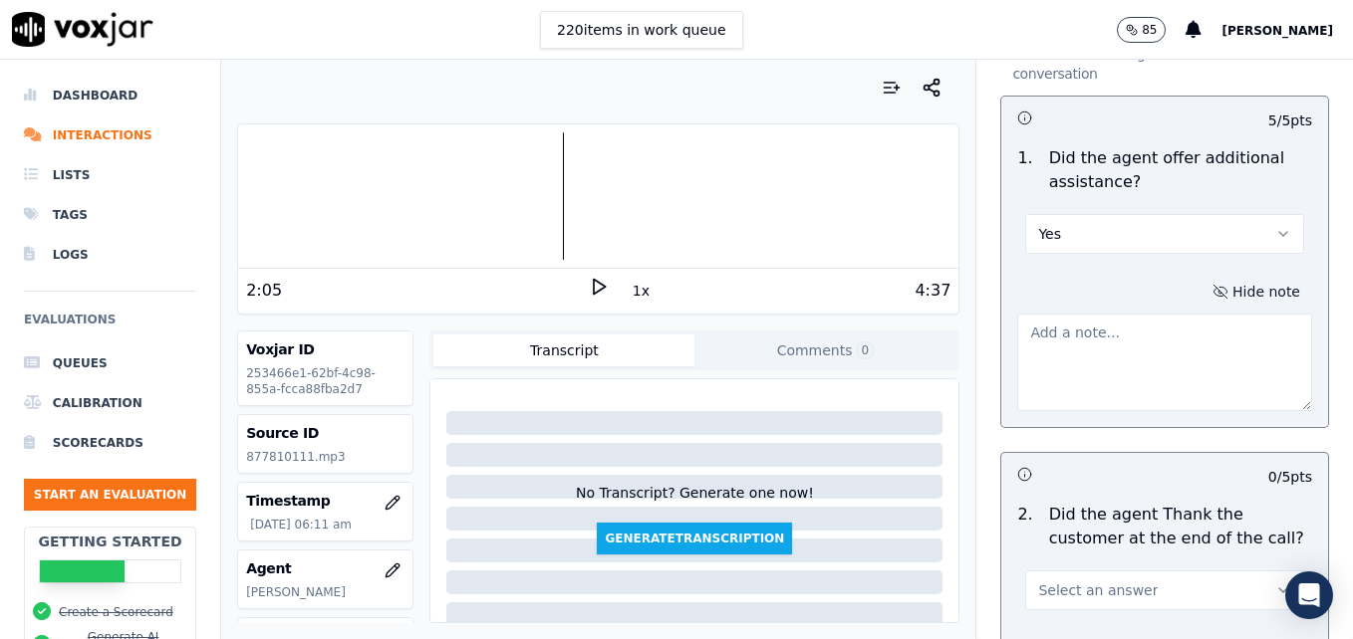
click at [1153, 314] on textarea at bounding box center [1164, 363] width 295 height 98
drag, startPoint x: 1211, startPoint y: 259, endPoint x: 1005, endPoint y: 259, distance: 206.2
click at [1017, 314] on textarea "Pass by default due to transfer." at bounding box center [1164, 363] width 295 height 98
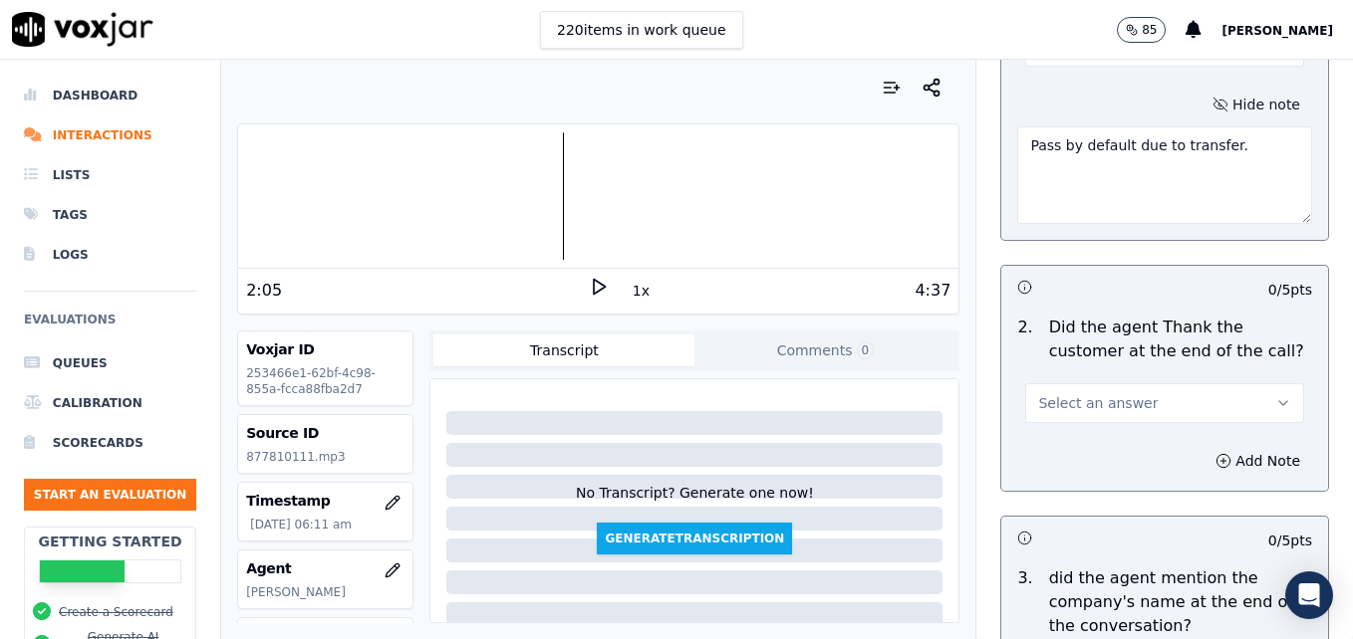
scroll to position [3685, 0]
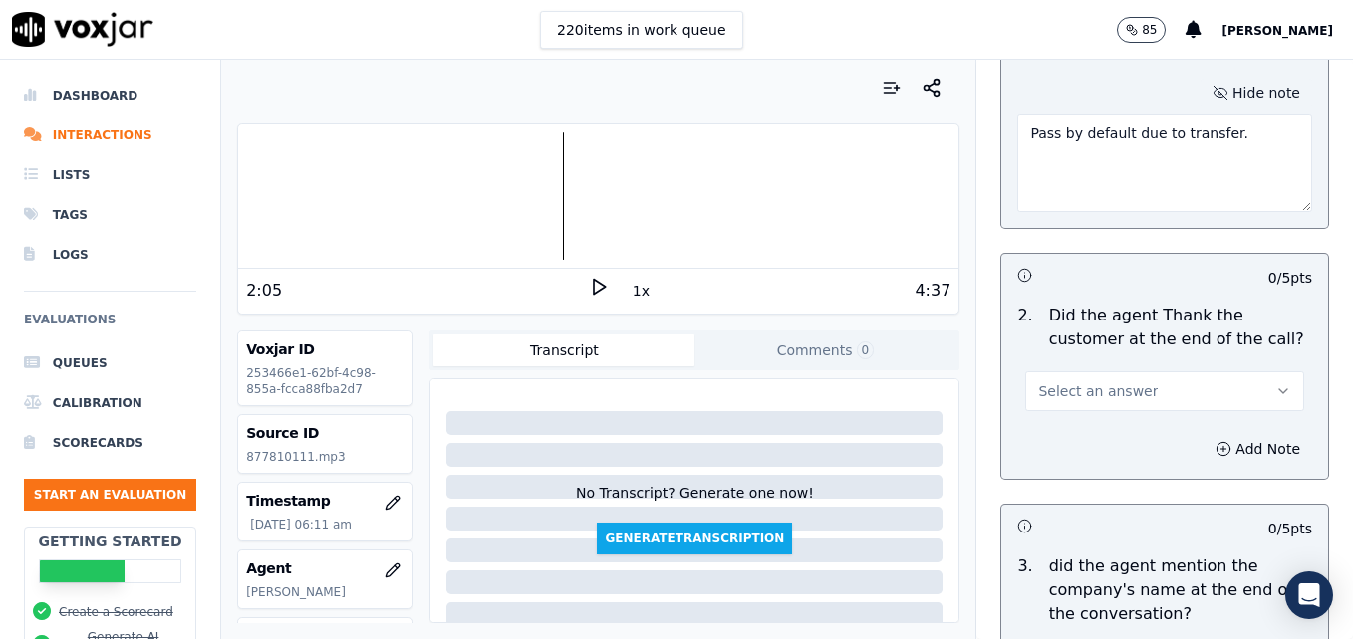
type textarea "Pass by default due to transfer."
click at [1275, 383] on icon "button" at bounding box center [1283, 391] width 16 height 16
click at [1117, 375] on div "Yes" at bounding box center [1132, 365] width 244 height 32
click at [1203, 435] on button "Add Note" at bounding box center [1257, 449] width 109 height 28
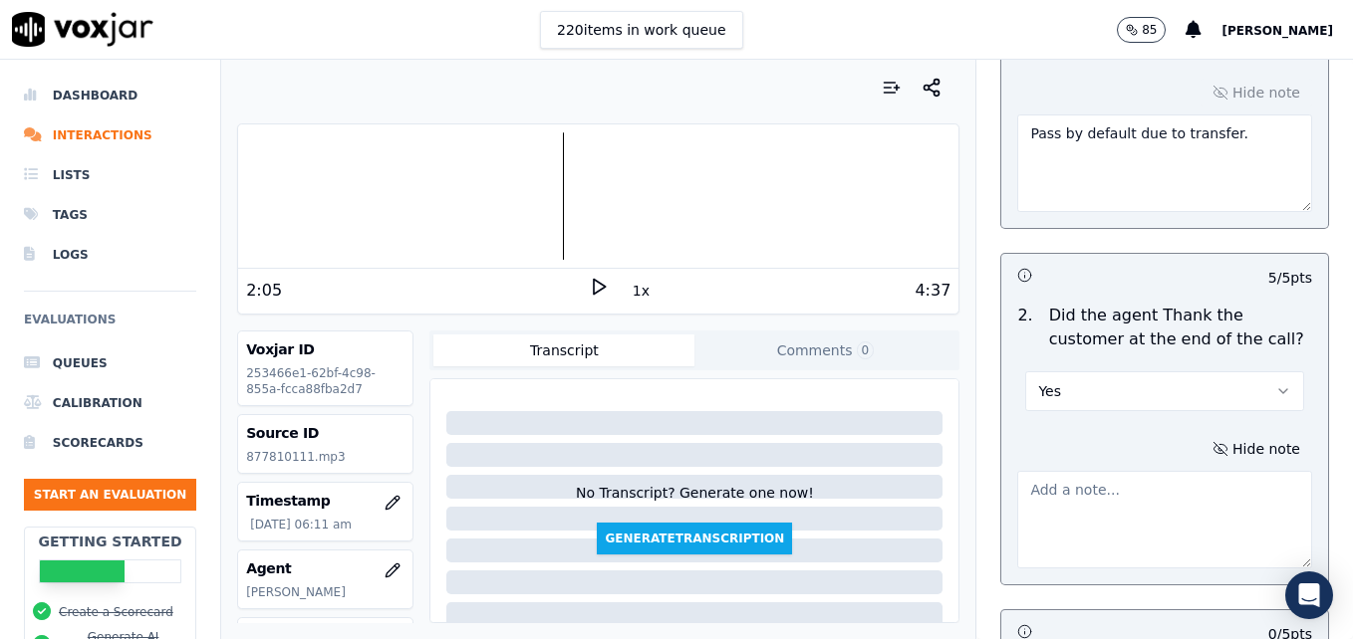
click at [1131, 471] on textarea at bounding box center [1164, 520] width 295 height 98
paste textarea "Pass by default due to transfer."
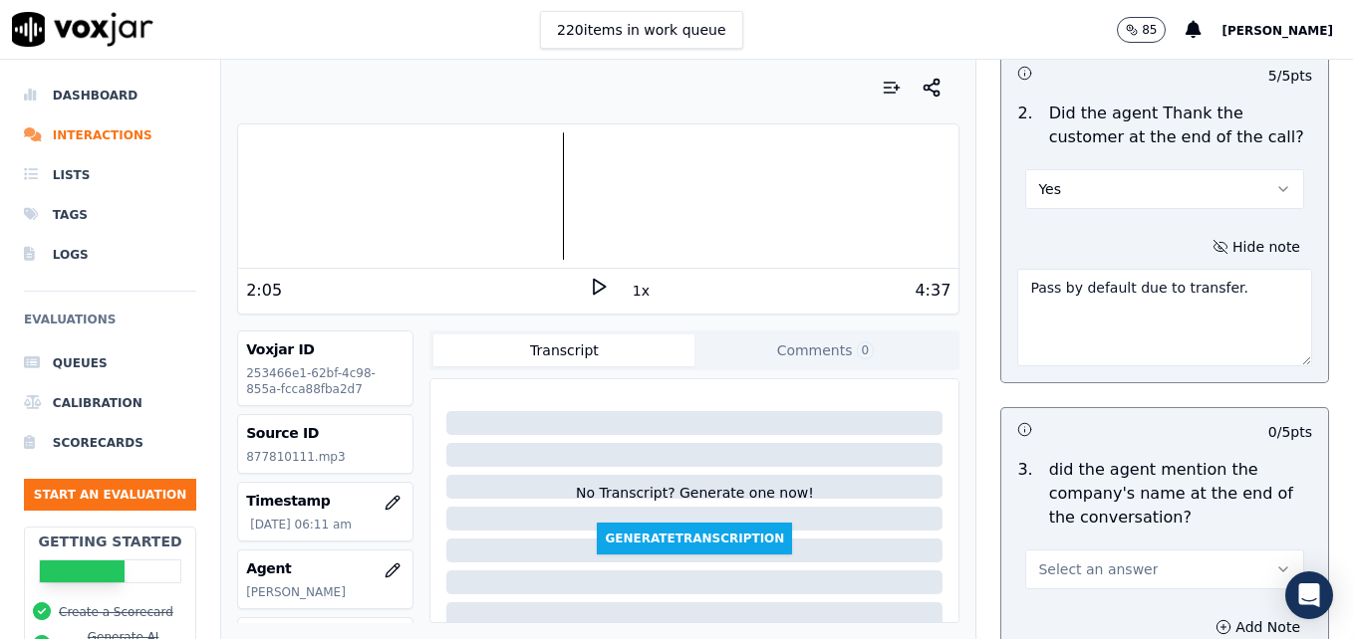
scroll to position [3984, 0]
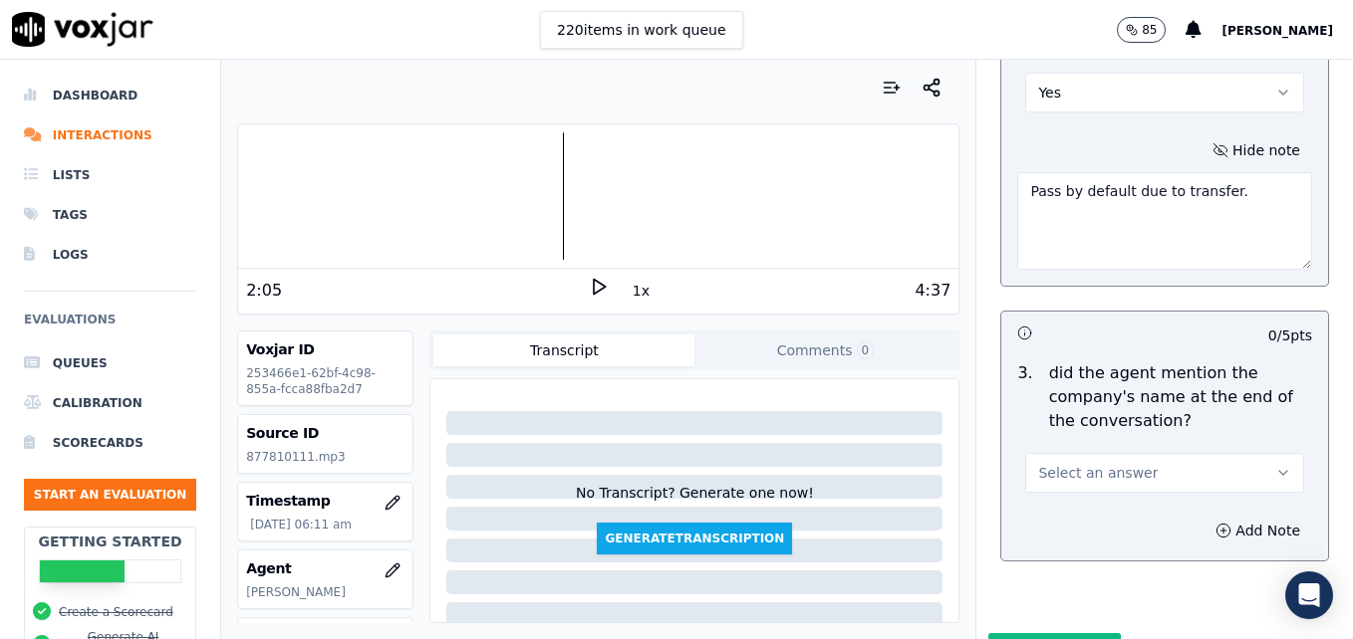
type textarea "Pass by default due to transfer."
click at [1275, 465] on icon "button" at bounding box center [1283, 473] width 16 height 16
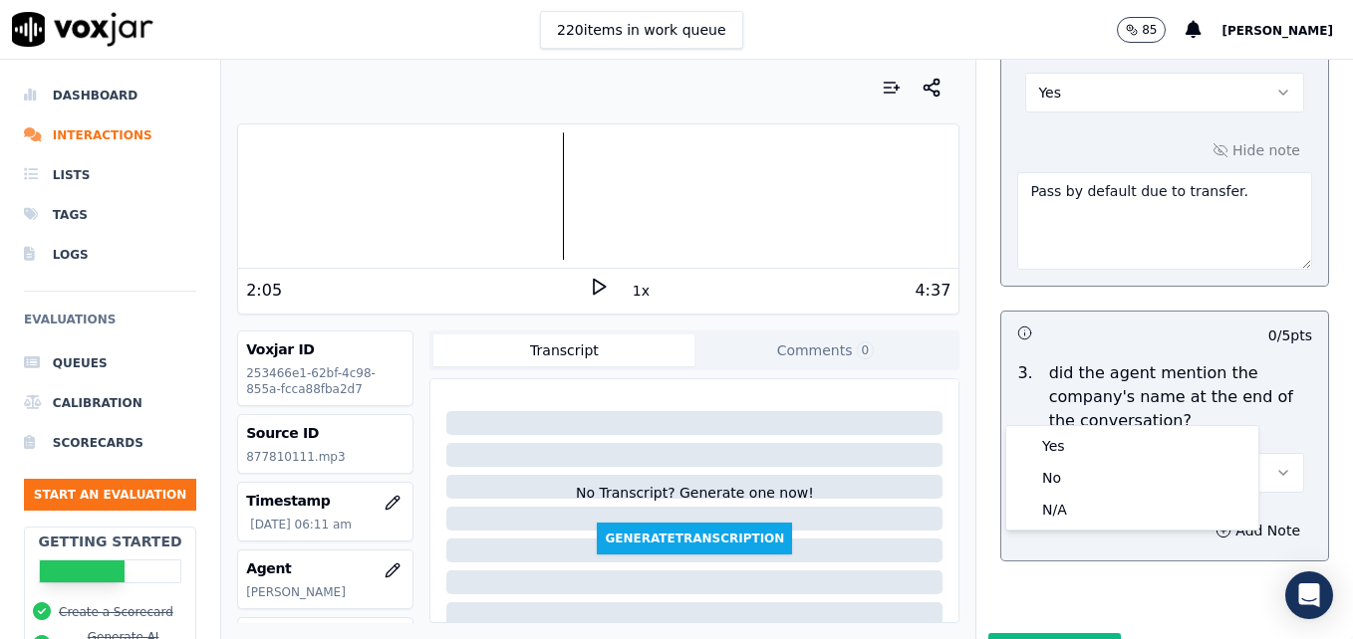
click at [1132, 429] on div "Yes No N/A" at bounding box center [1132, 478] width 252 height 104
click at [1129, 443] on div "Yes" at bounding box center [1132, 446] width 244 height 32
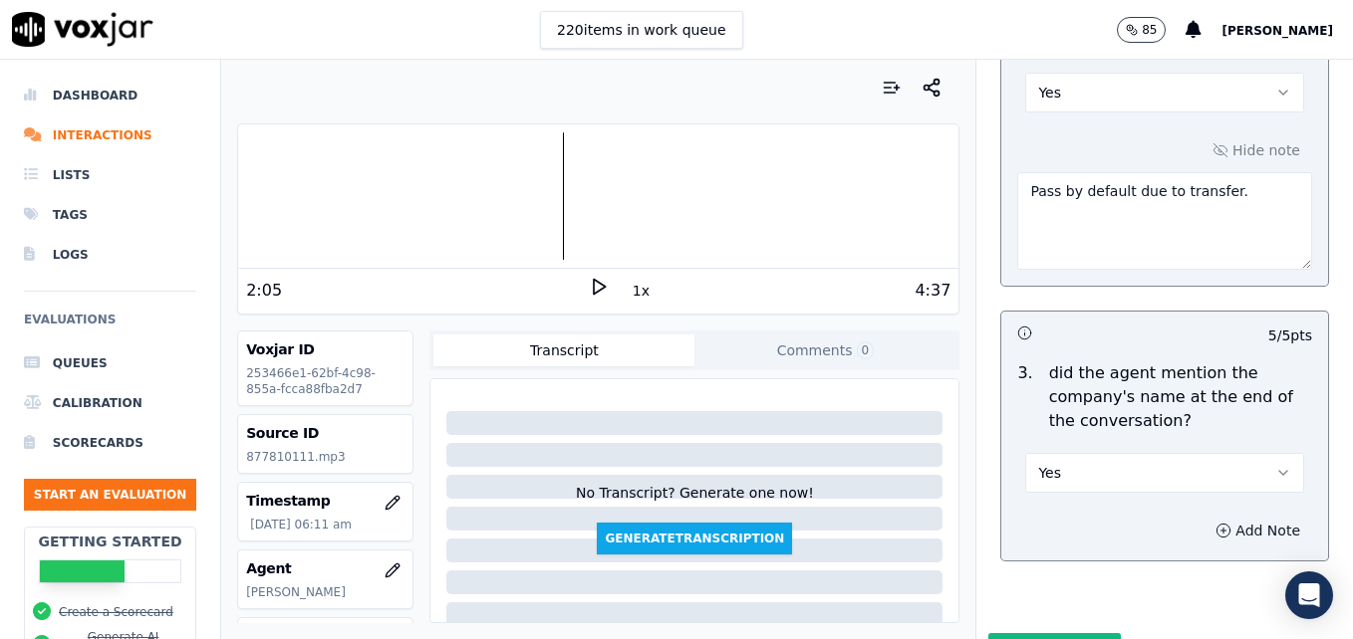
click at [1203, 517] on button "Add Note" at bounding box center [1257, 531] width 109 height 28
click at [1160, 553] on textarea at bounding box center [1164, 602] width 295 height 98
paste textarea "Pass by default due to transfer."
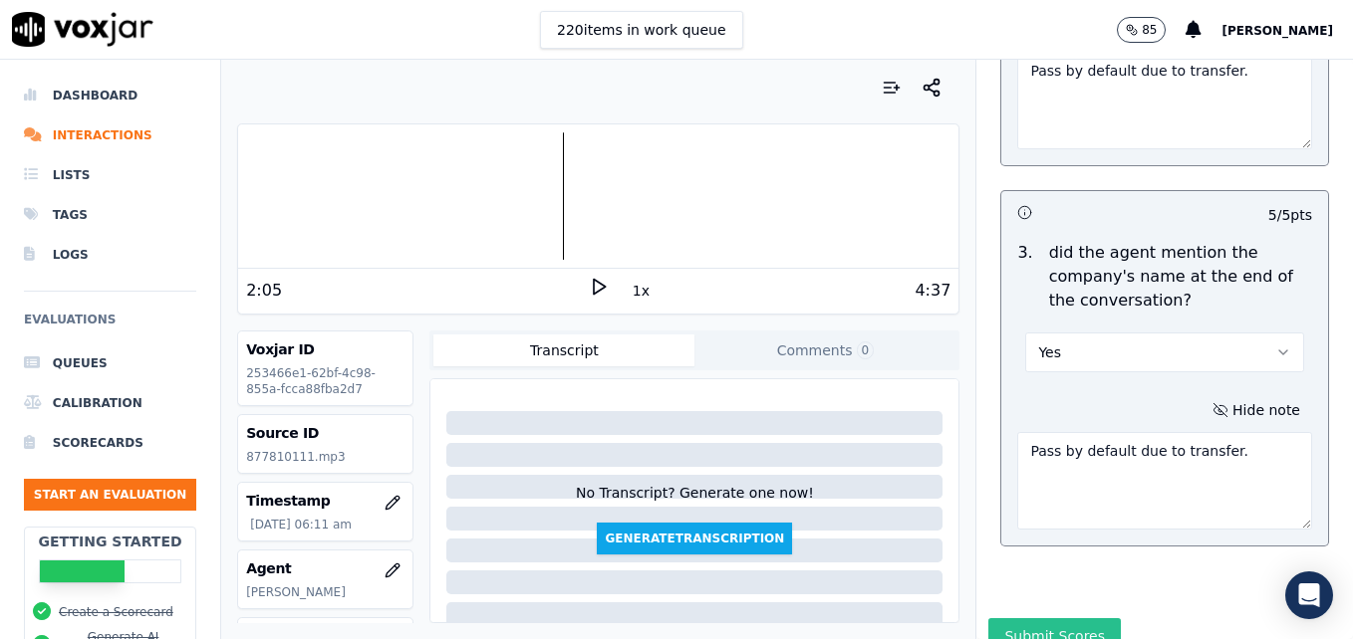
type textarea "Pass by default due to transfer."
click at [1047, 619] on button "Submit Scores" at bounding box center [1054, 637] width 132 height 36
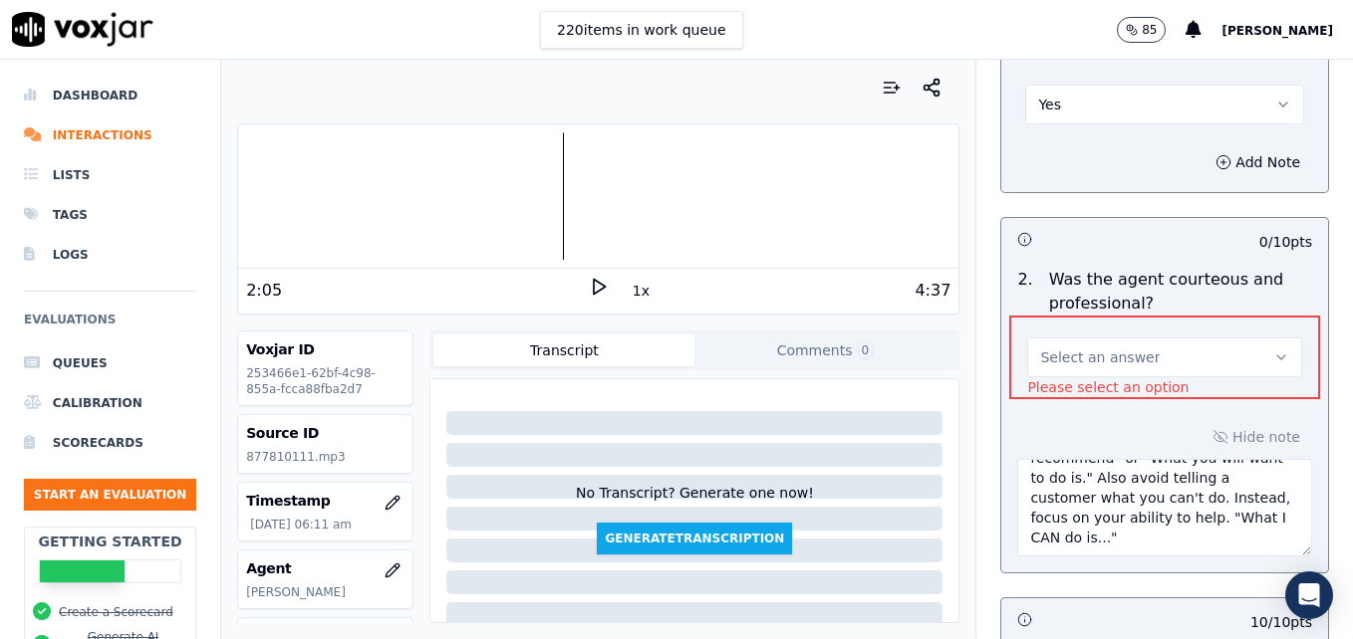
scroll to position [1638, 0]
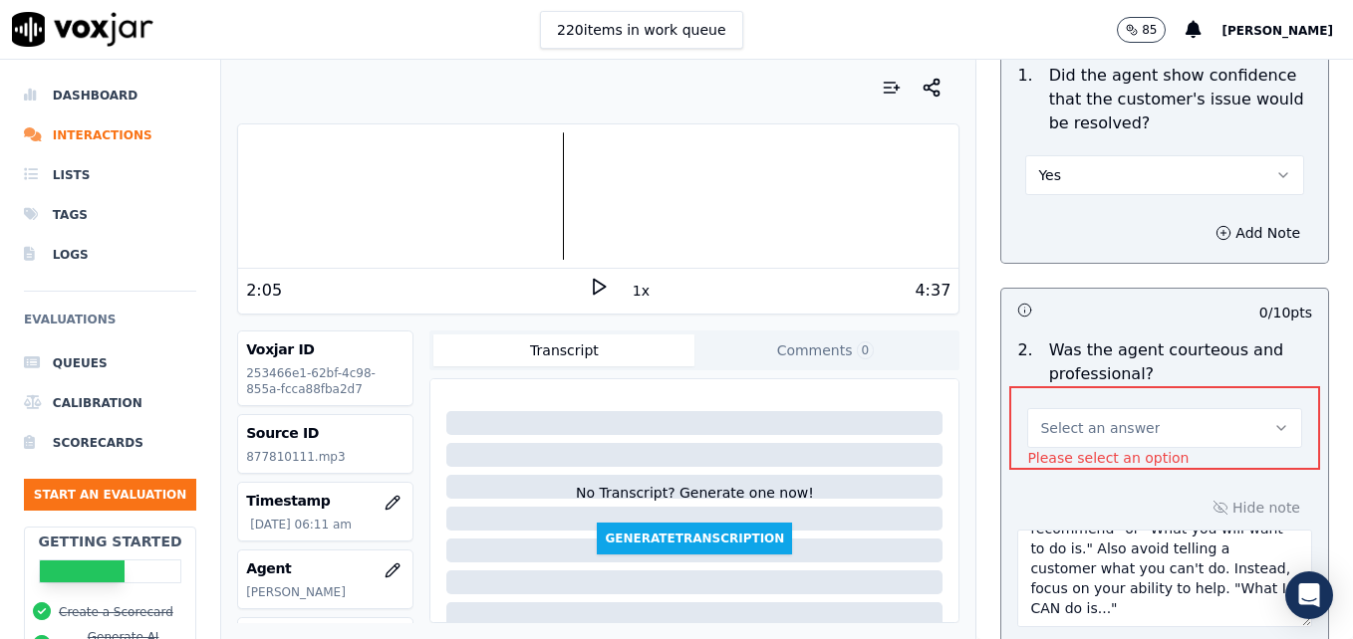
click at [1273, 420] on icon "button" at bounding box center [1281, 428] width 16 height 16
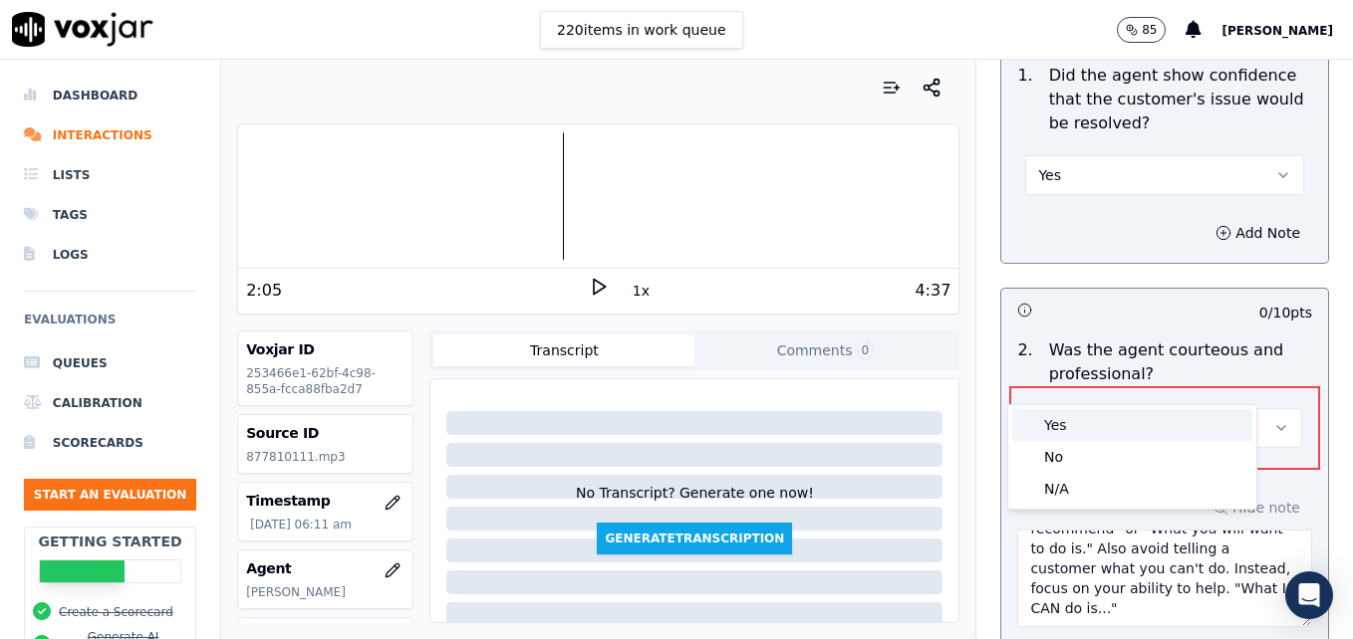
click at [1099, 423] on div "Yes" at bounding box center [1132, 425] width 240 height 32
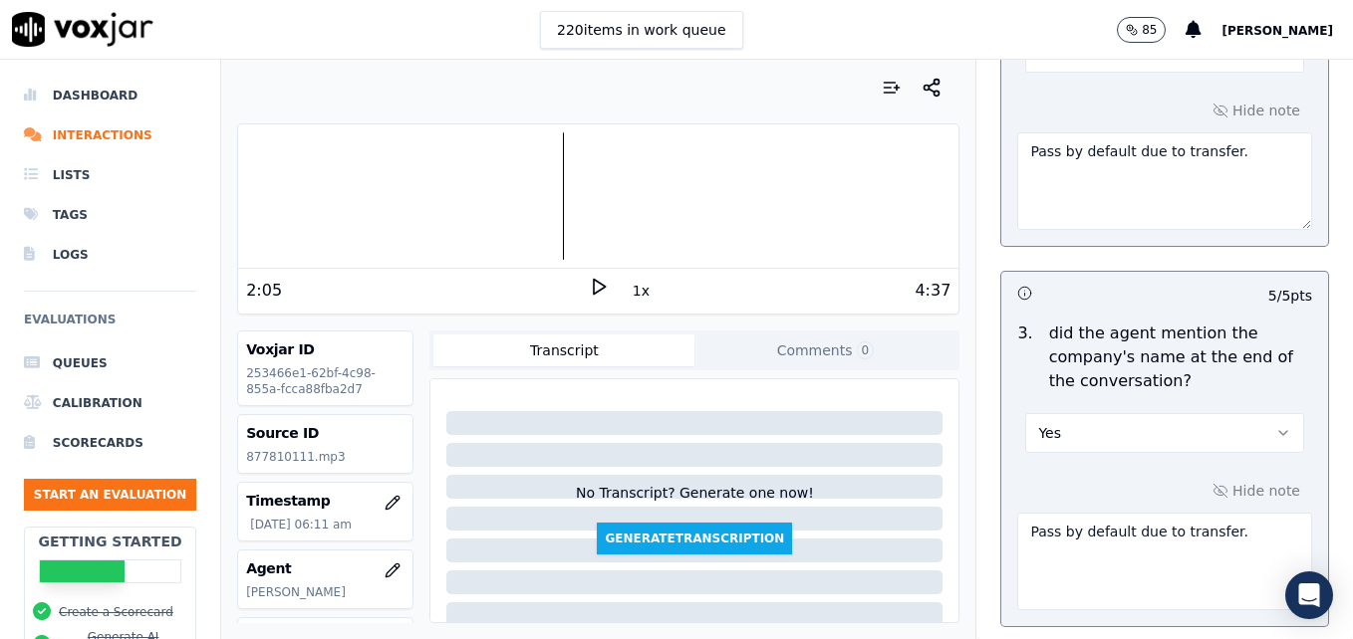
scroll to position [4105, 0]
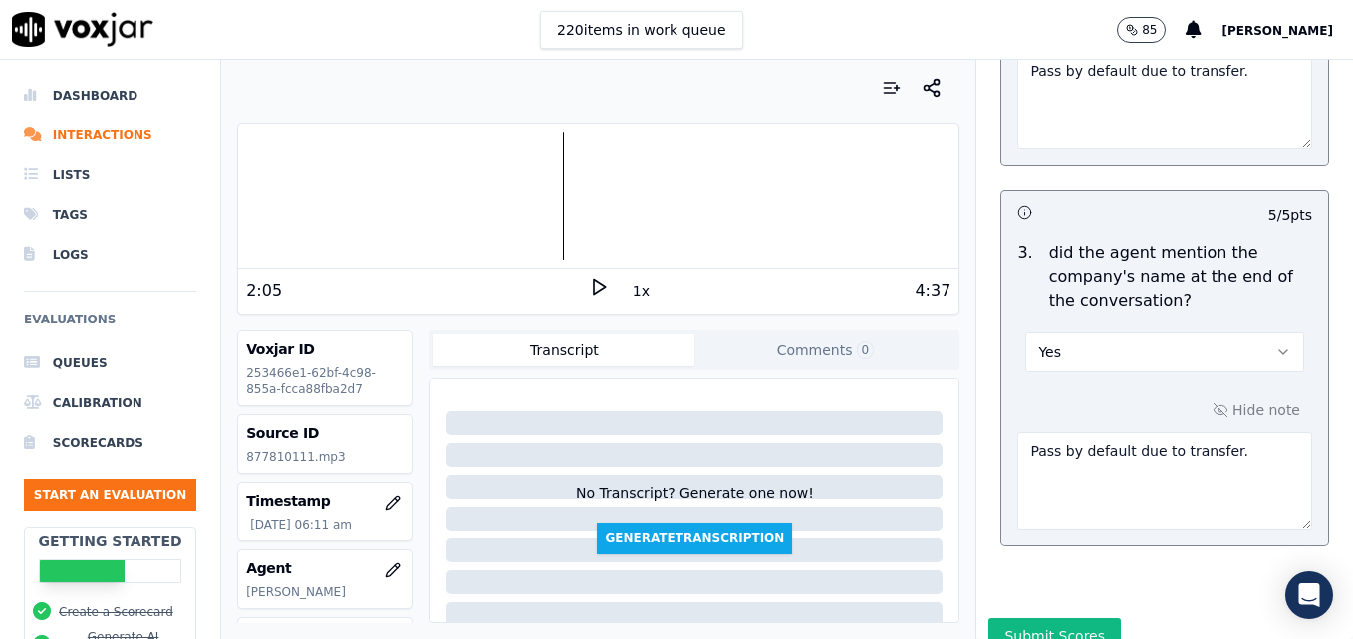
drag, startPoint x: 1065, startPoint y: 562, endPoint x: 1068, endPoint y: 545, distance: 17.2
click at [1064, 619] on button "Submit Scores" at bounding box center [1054, 637] width 132 height 36
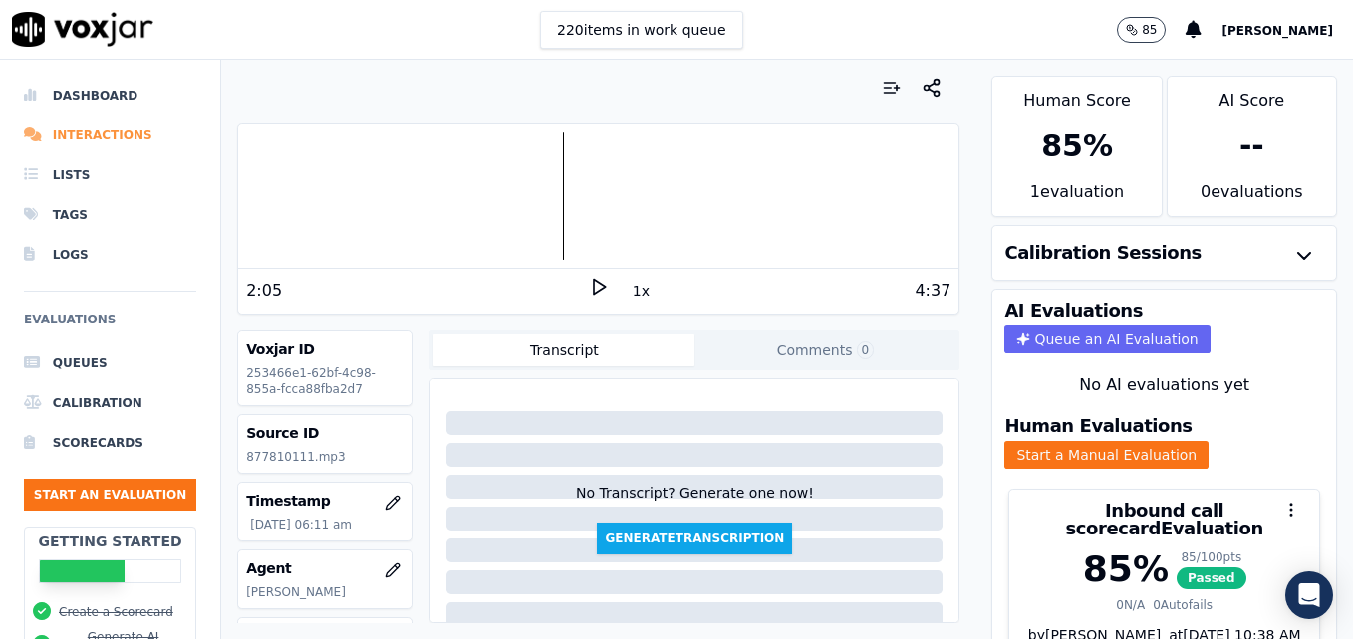
click at [66, 135] on li "Interactions" at bounding box center [110, 136] width 172 height 40
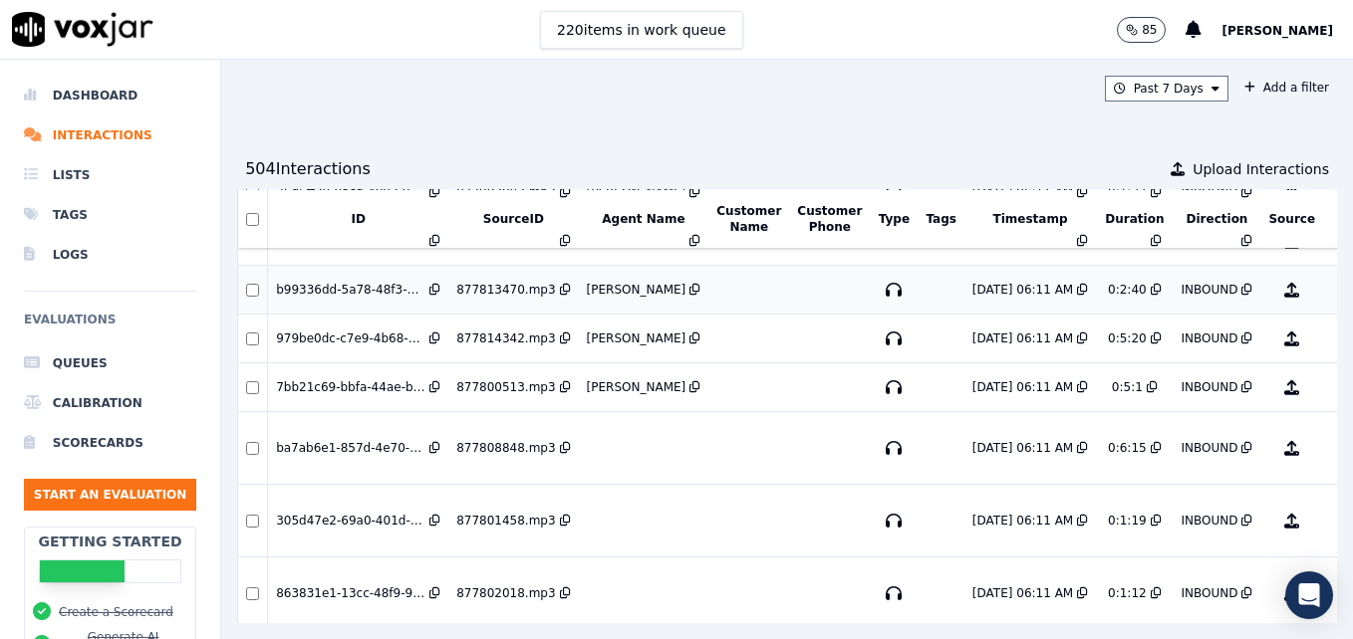
scroll to position [795, 0]
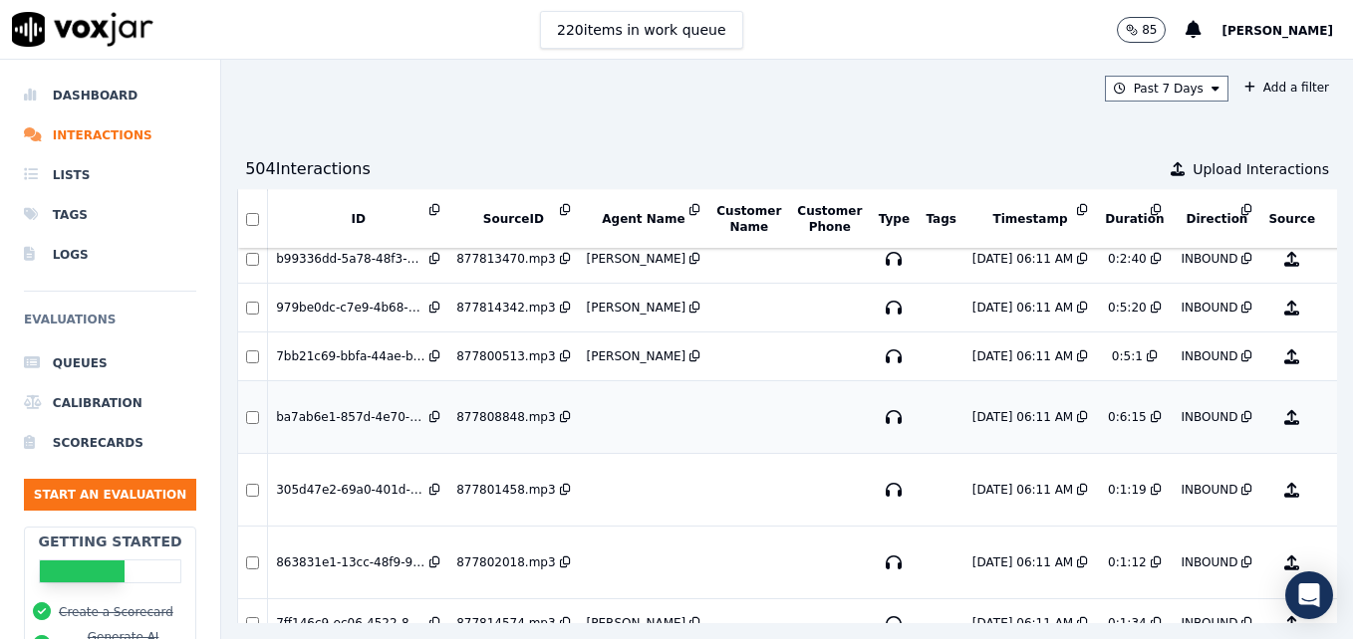
click at [1331, 414] on button "No Evaluation Yet" at bounding box center [1370, 417] width 79 height 56
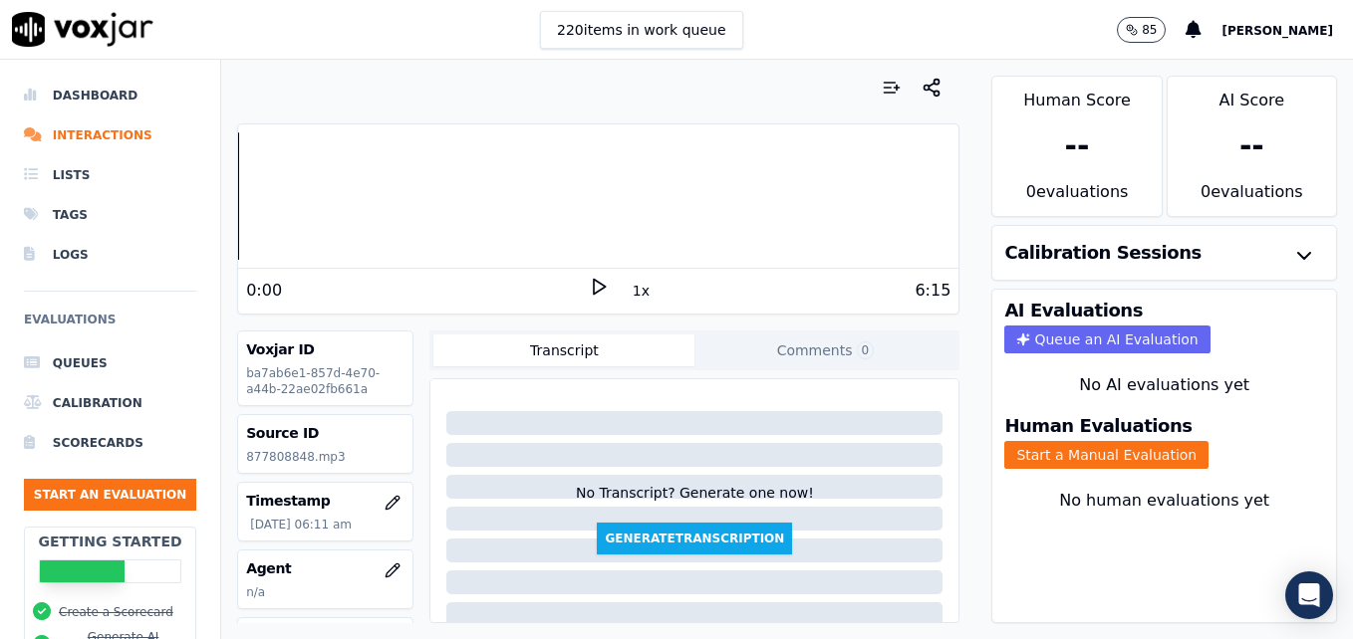
click at [589, 277] on icon at bounding box center [599, 287] width 20 height 20
click at [594, 282] on rect at bounding box center [595, 286] width 3 height 13
click at [384, 563] on icon "button" at bounding box center [392, 571] width 16 height 16
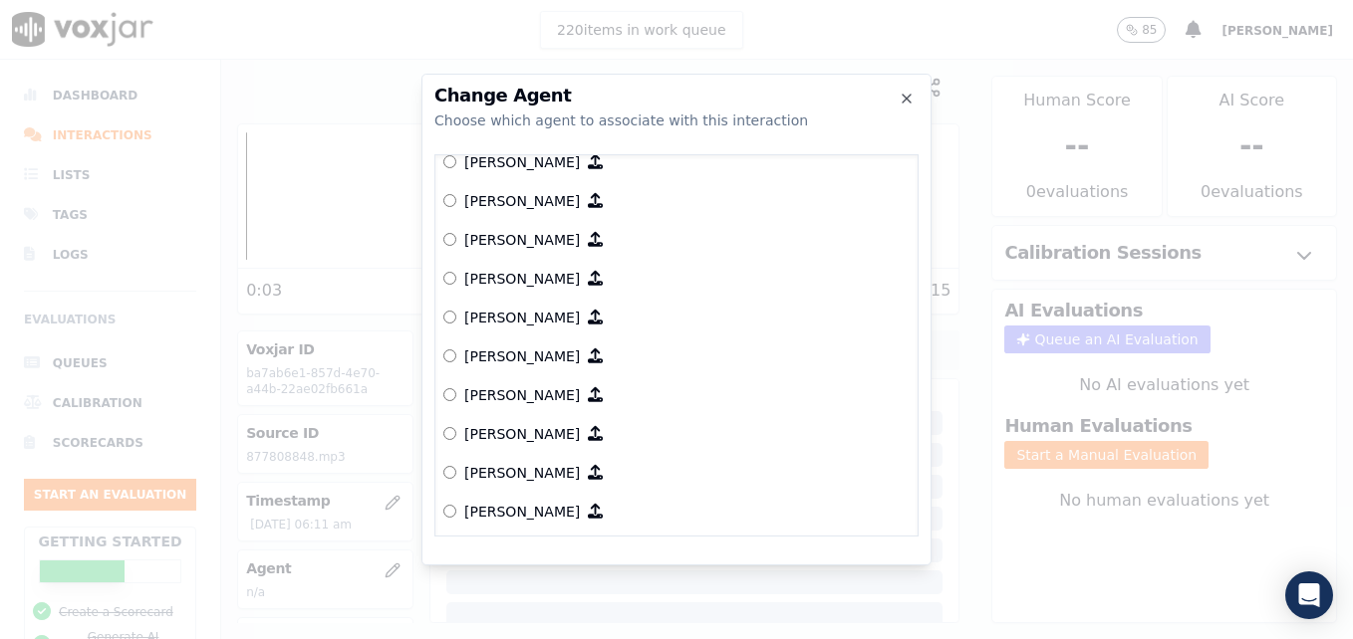
scroll to position [1593, 0]
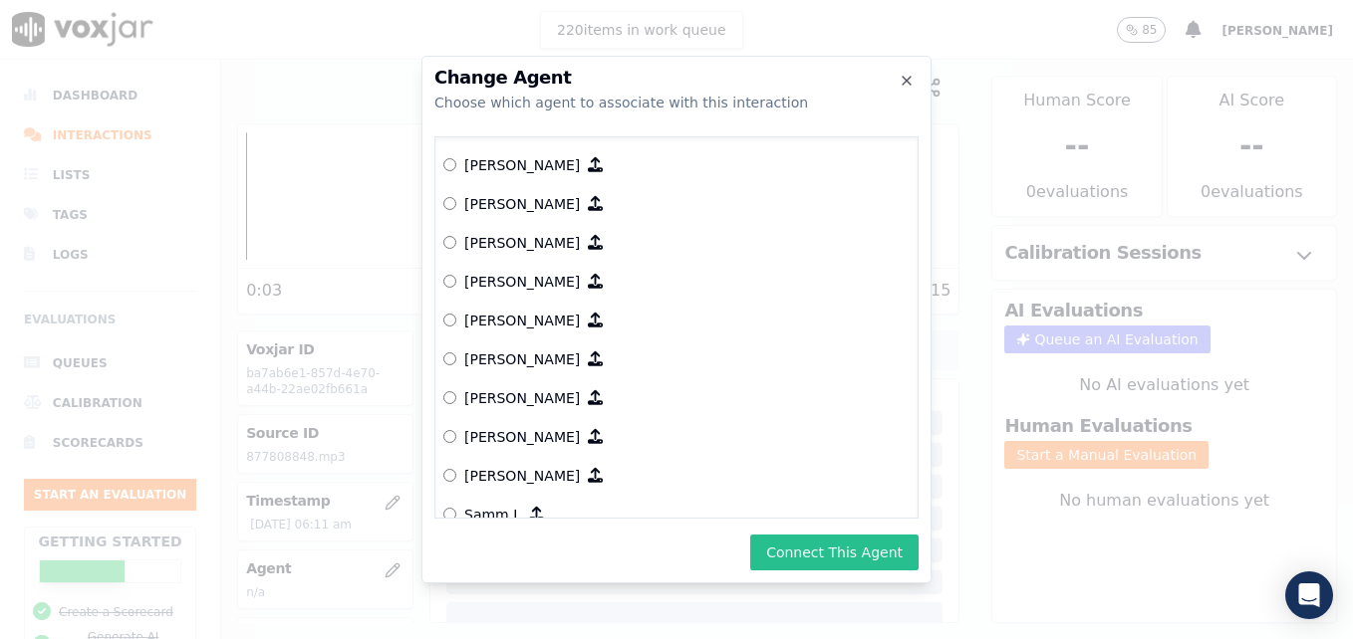
click at [864, 563] on button "Connect This Agent" at bounding box center [834, 553] width 168 height 36
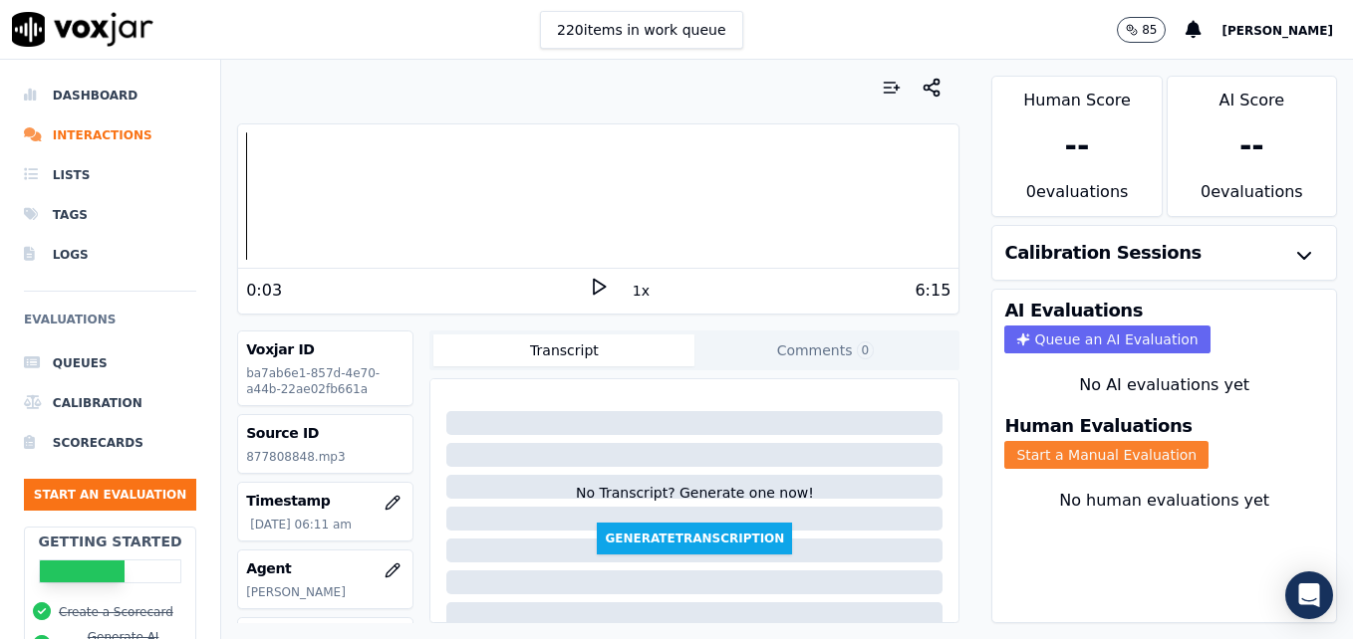
click at [1073, 453] on button "Start a Manual Evaluation" at bounding box center [1106, 455] width 204 height 28
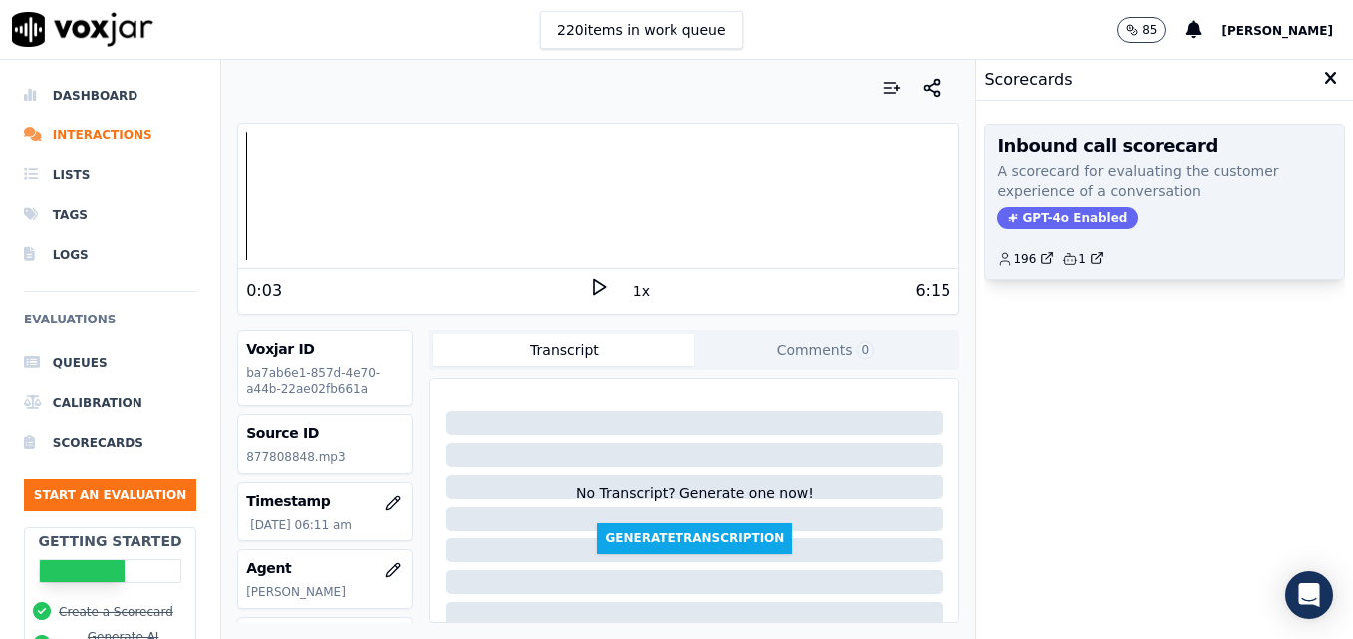
click at [1040, 211] on span "GPT-4o Enabled" at bounding box center [1067, 218] width 140 height 22
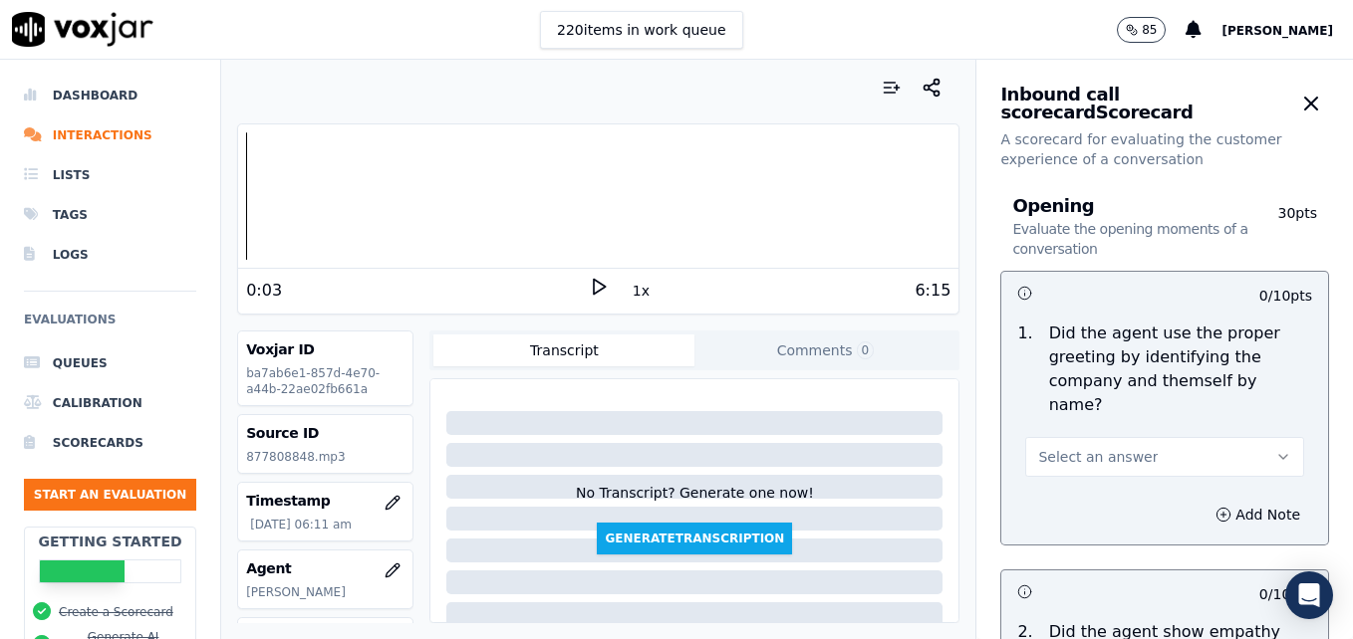
click at [589, 285] on icon at bounding box center [599, 287] width 20 height 20
click at [1275, 449] on icon "button" at bounding box center [1283, 457] width 16 height 16
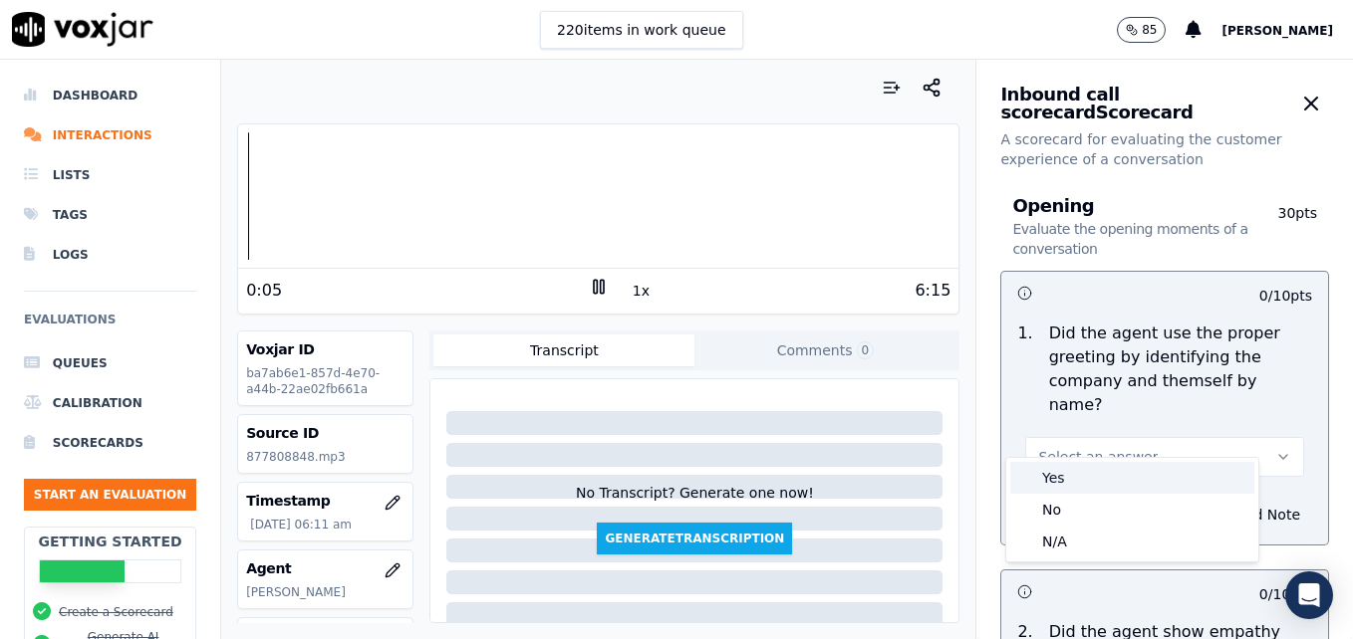
click at [1099, 478] on div "Yes" at bounding box center [1132, 478] width 244 height 32
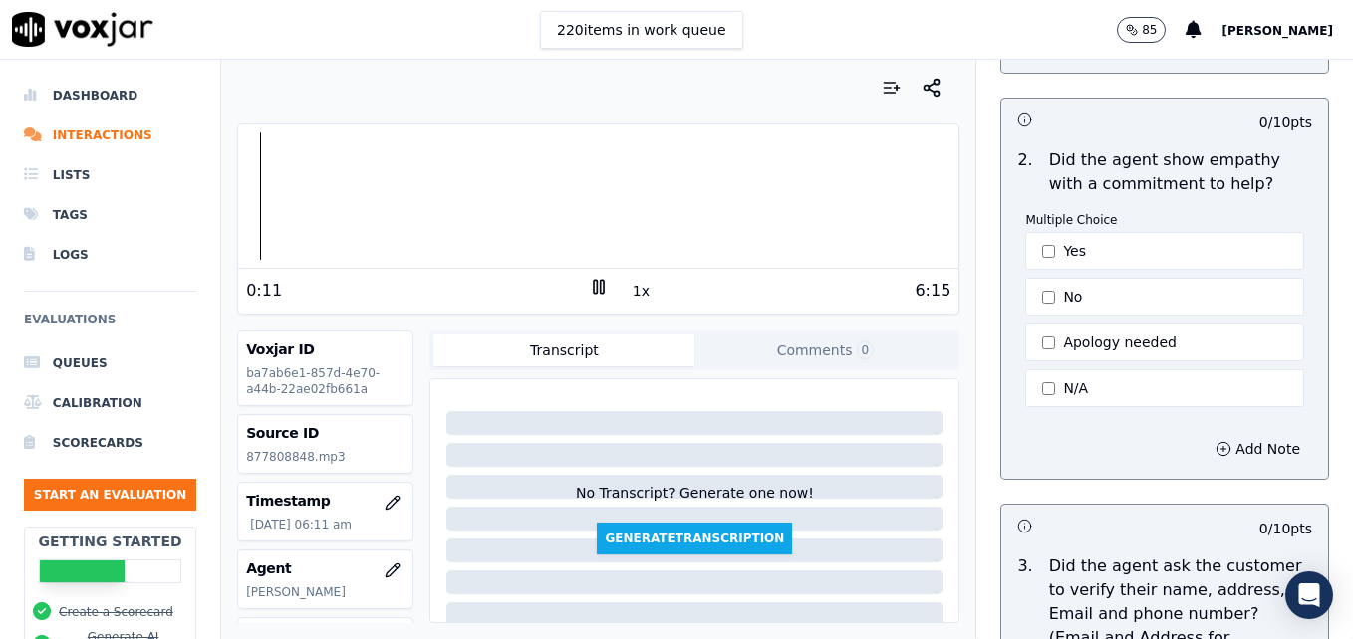
scroll to position [498, 0]
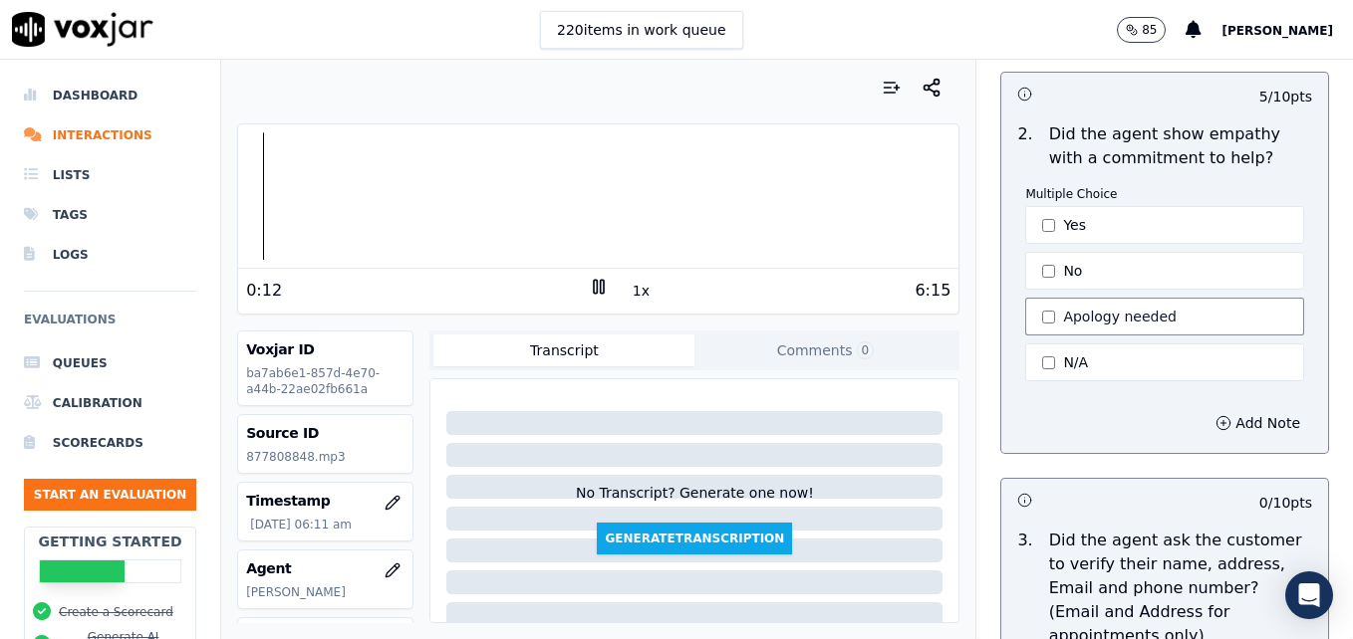
click at [1025, 298] on button "Apology needed" at bounding box center [1164, 317] width 279 height 38
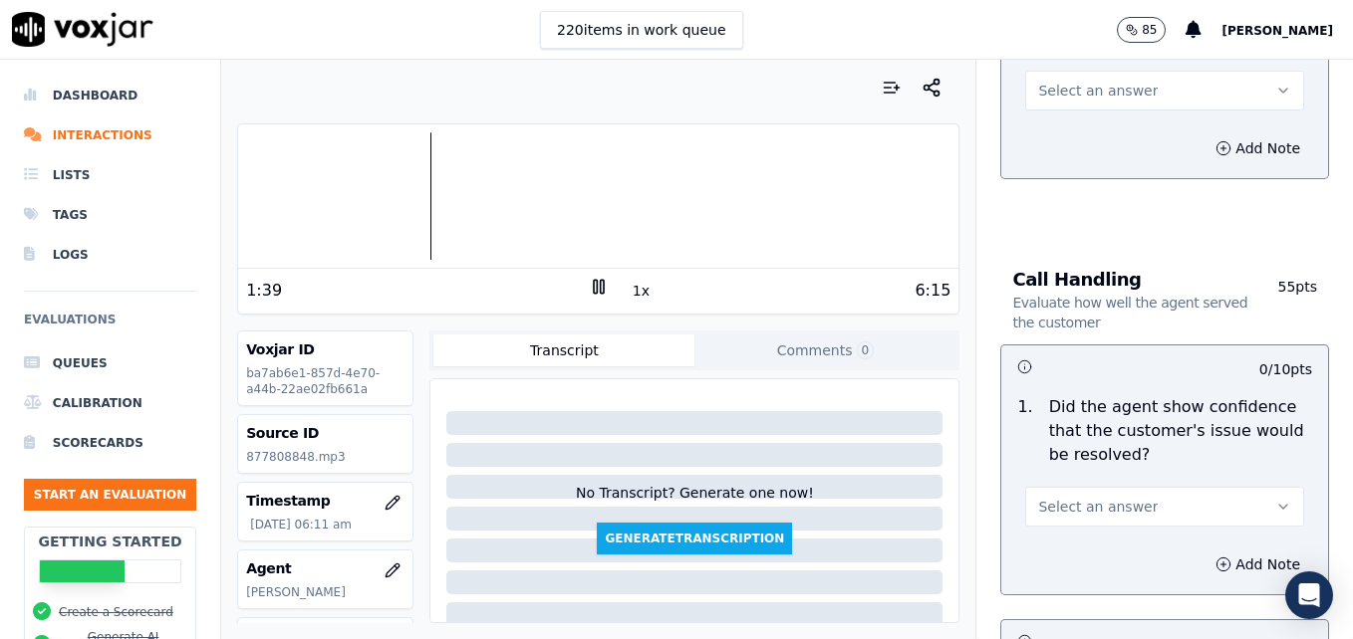
scroll to position [1195, 0]
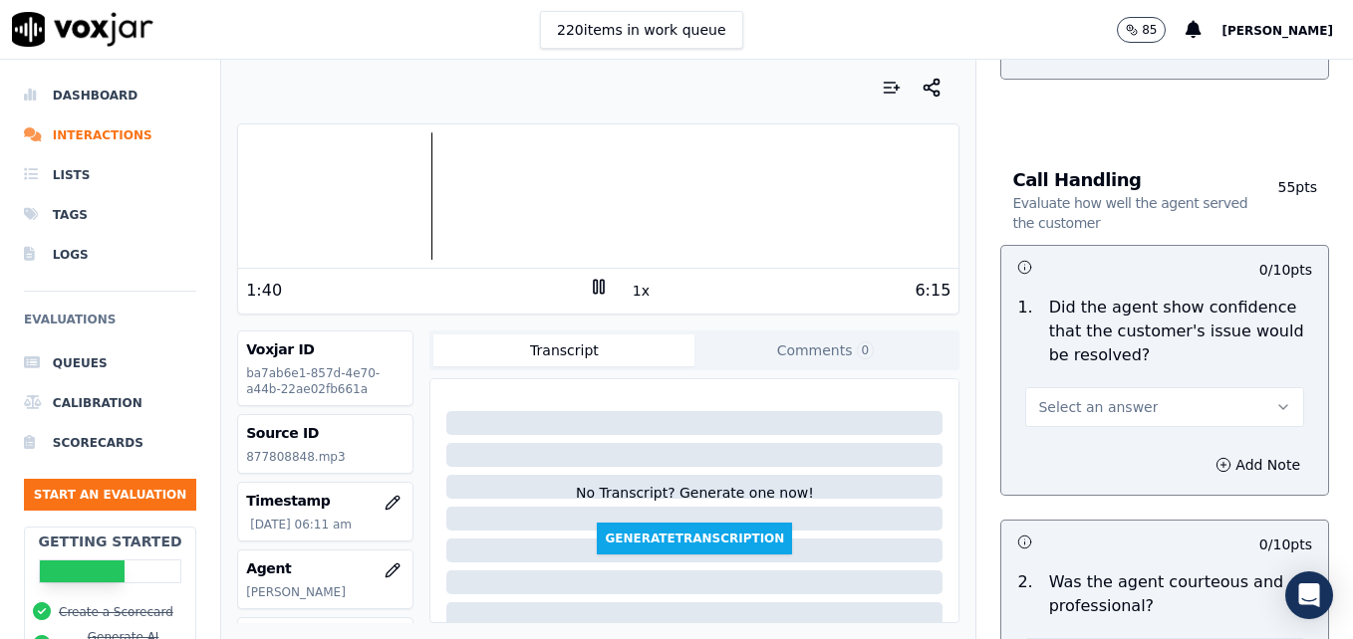
click at [1275, 399] on icon "button" at bounding box center [1283, 407] width 16 height 16
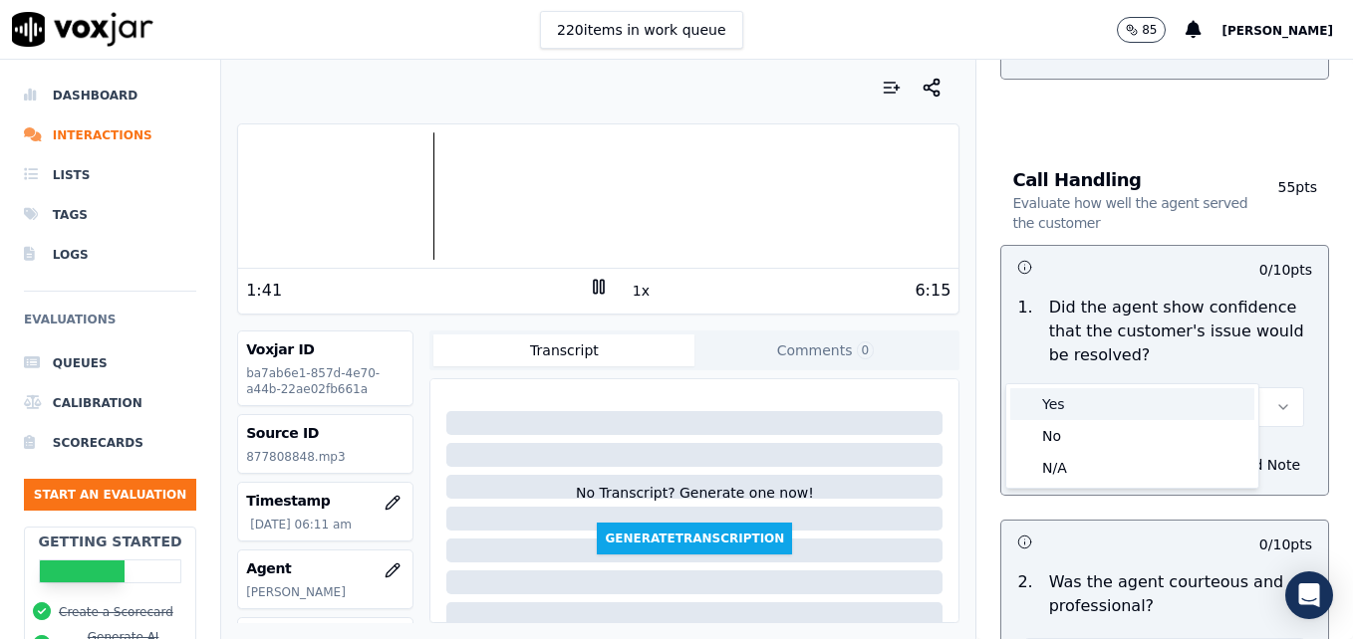
click at [1077, 408] on div "Yes" at bounding box center [1132, 404] width 244 height 32
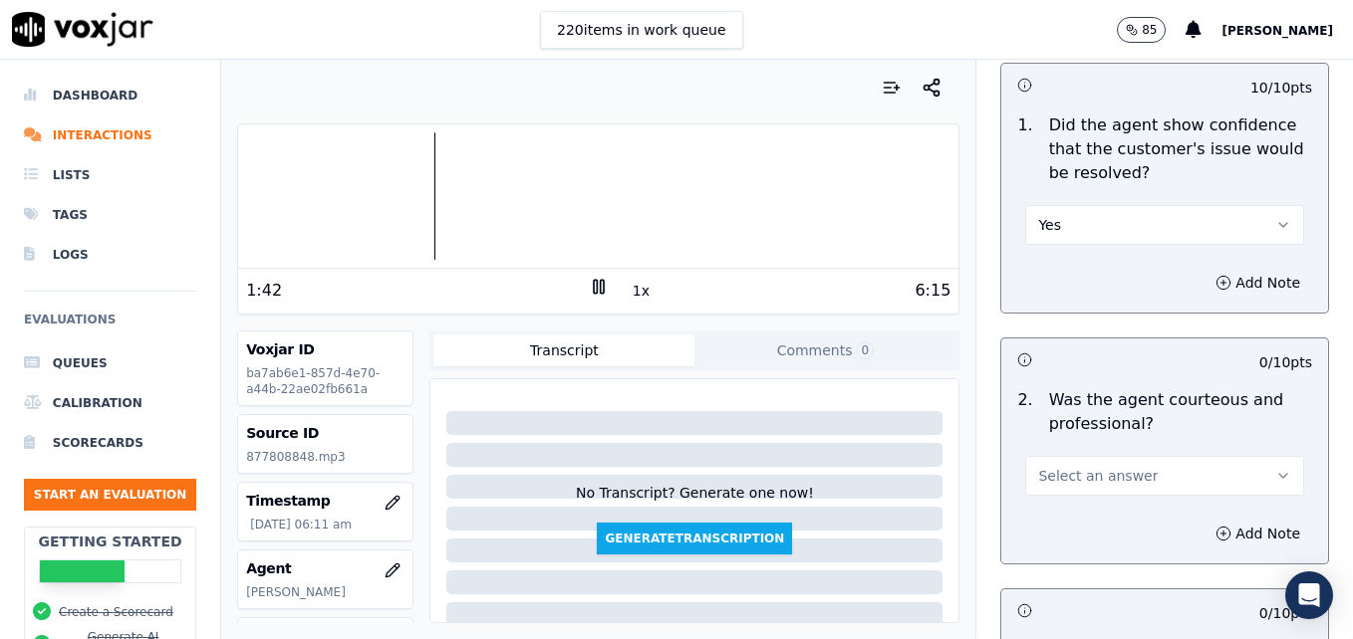
scroll to position [1394, 0]
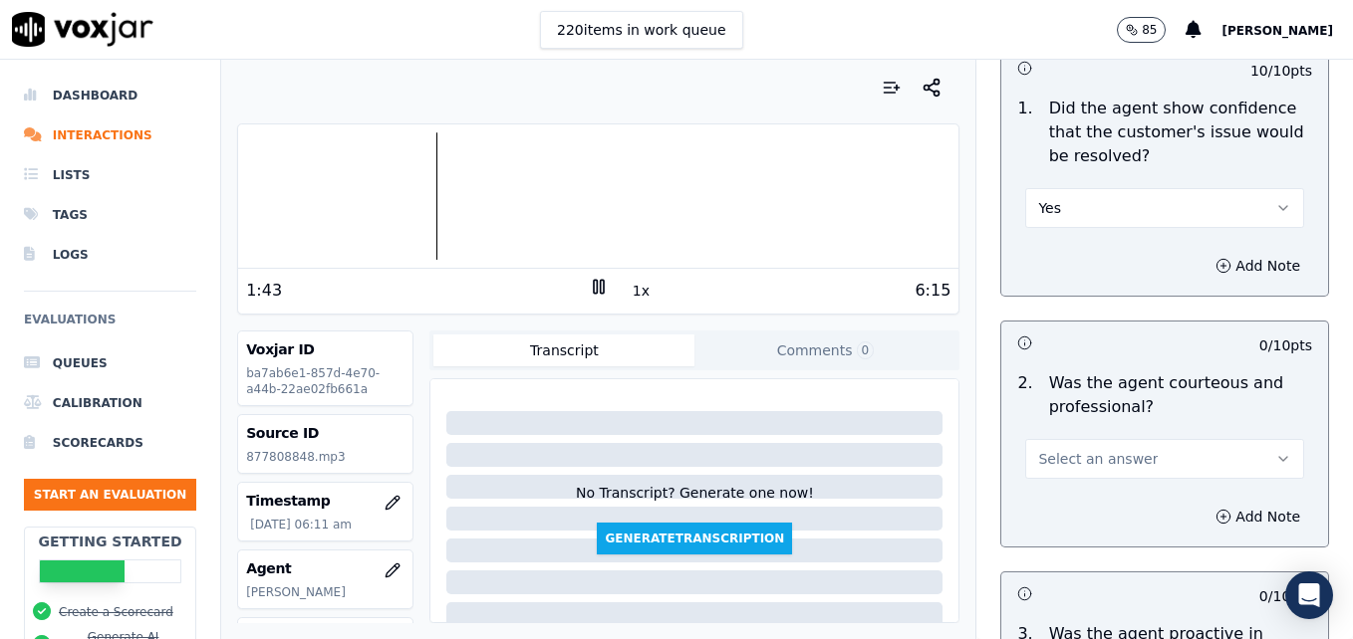
click at [1232, 439] on button "Select an answer" at bounding box center [1164, 459] width 279 height 40
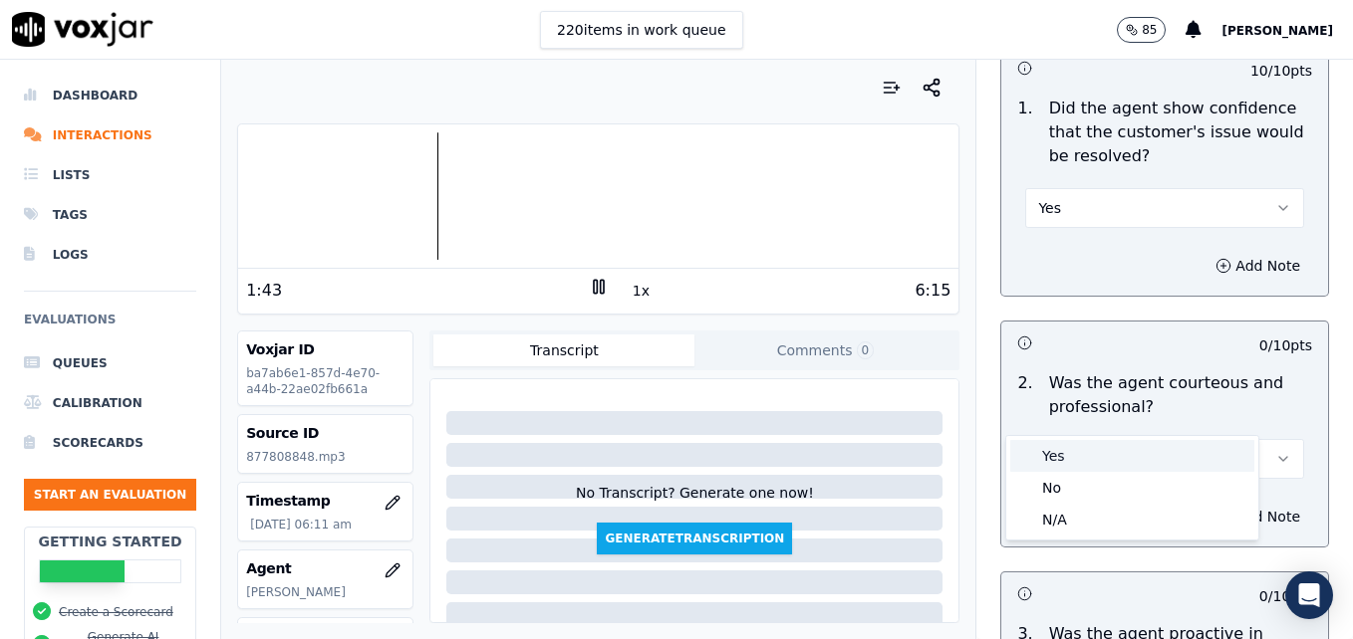
click at [1064, 458] on div "Yes" at bounding box center [1132, 456] width 244 height 32
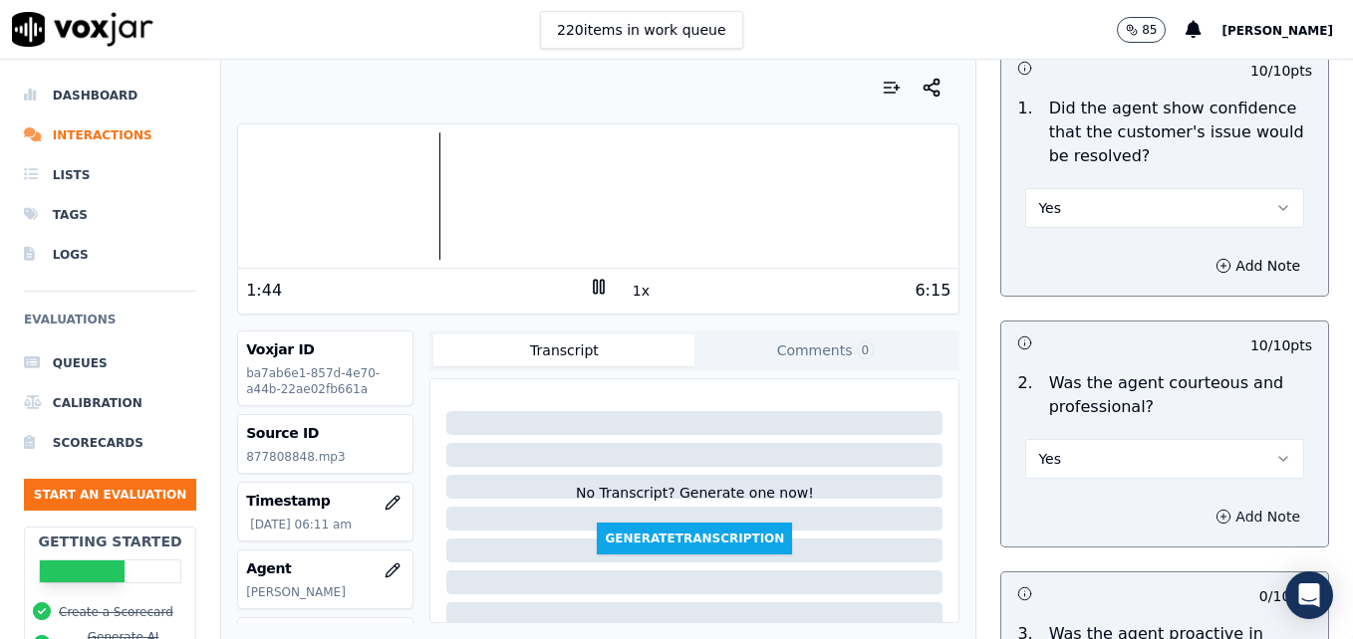
click at [1223, 514] on icon "button" at bounding box center [1223, 516] width 0 height 5
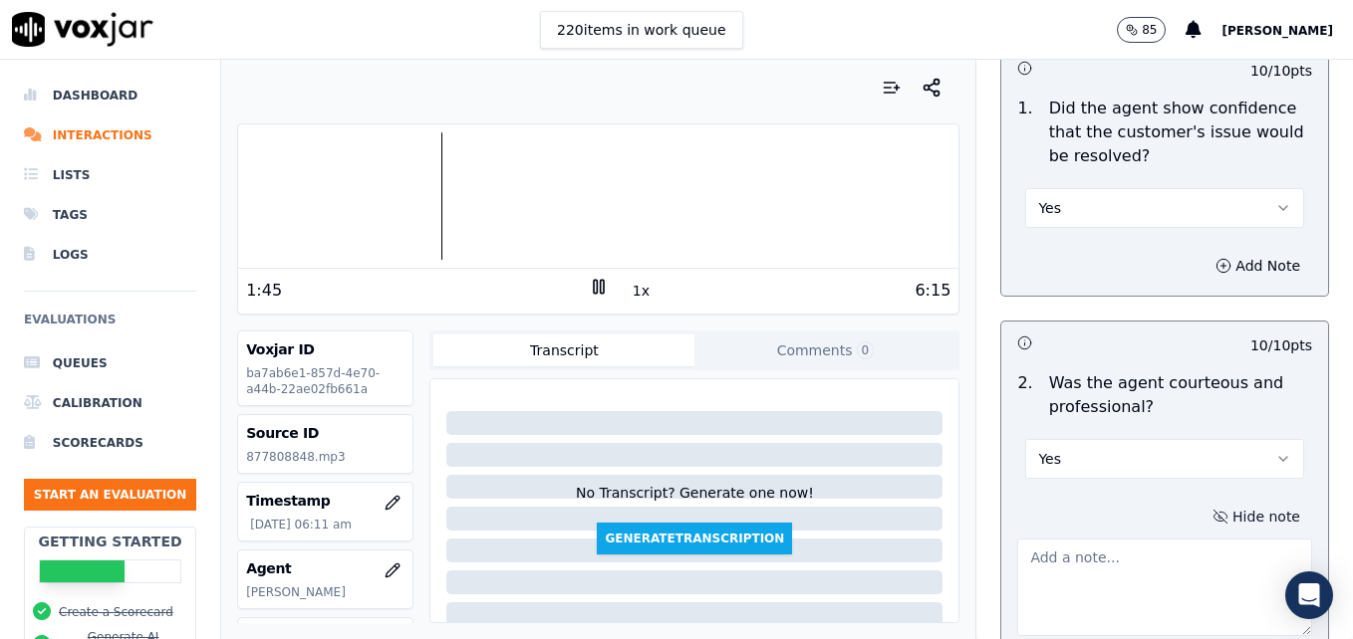
click at [1157, 539] on textarea at bounding box center [1164, 588] width 295 height 98
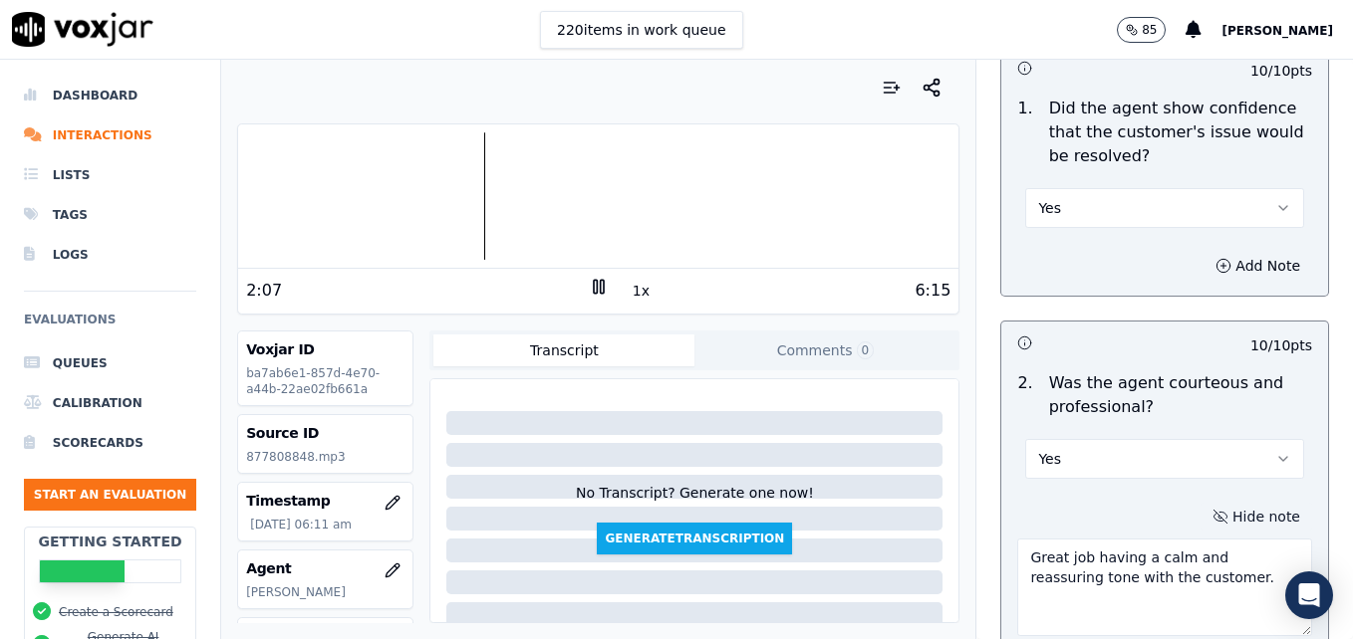
type textarea "Great job having a calm and reassuring tone with the customer."
click at [1097, 188] on button "Yes" at bounding box center [1164, 208] width 279 height 40
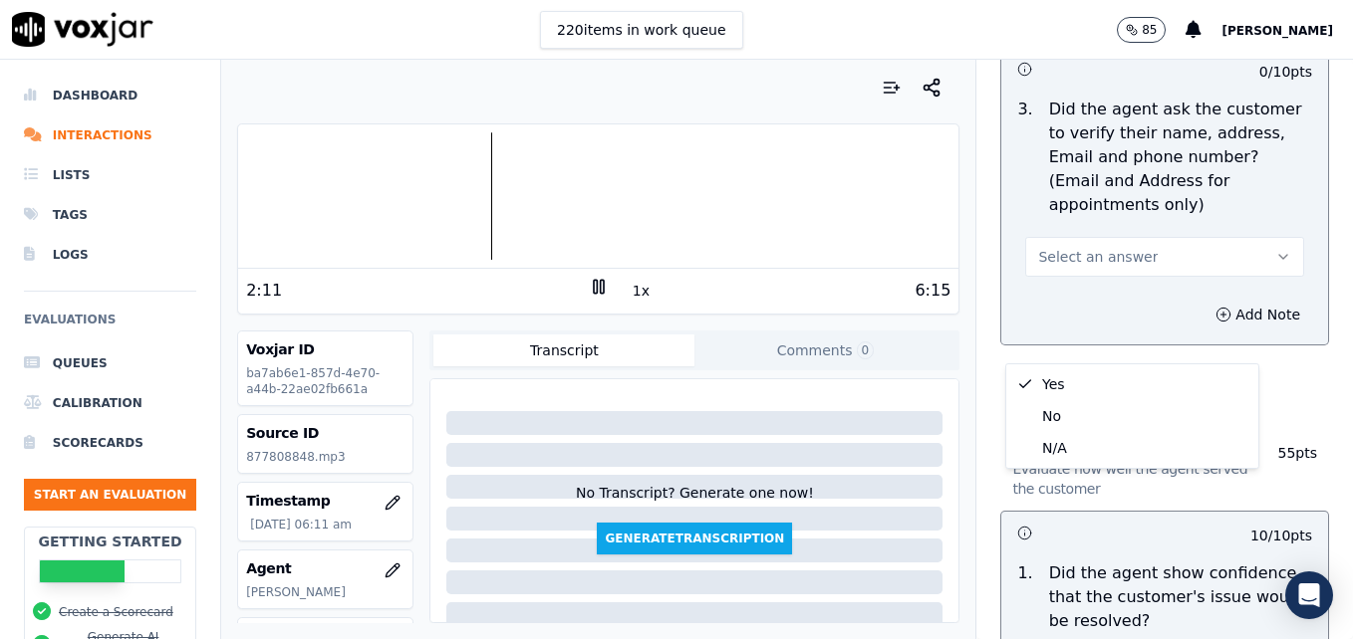
scroll to position [896, 0]
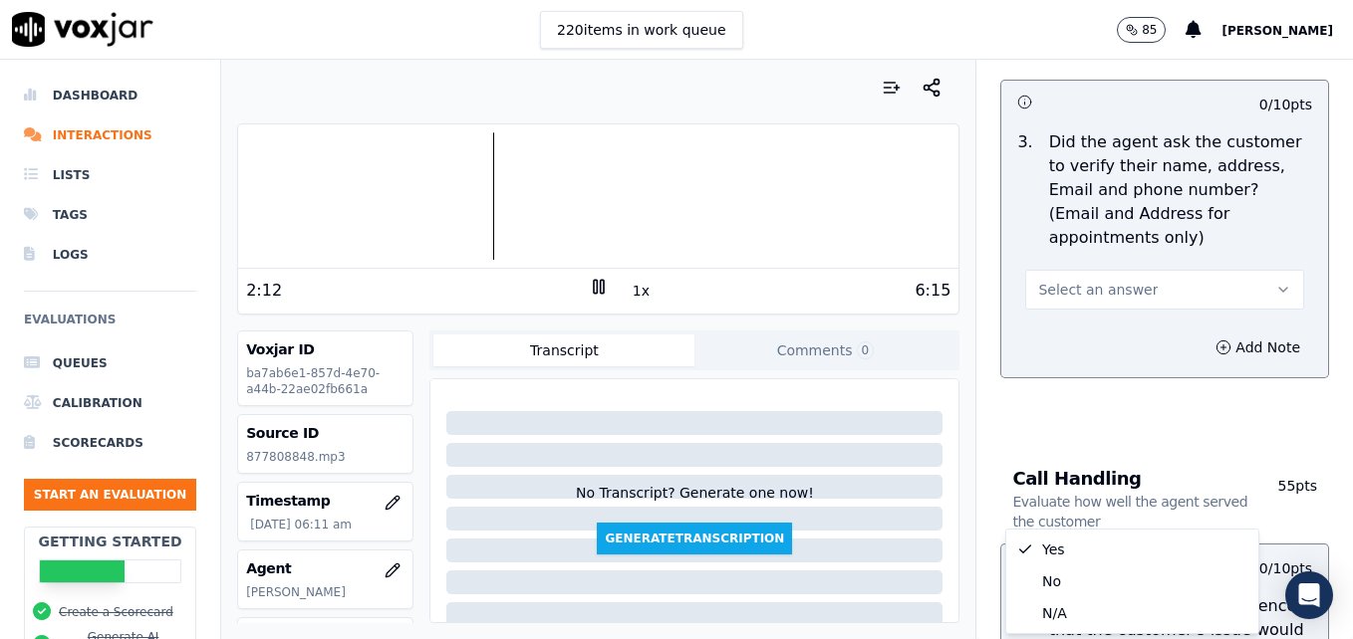
click at [1060, 280] on span "Select an answer" at bounding box center [1098, 290] width 120 height 20
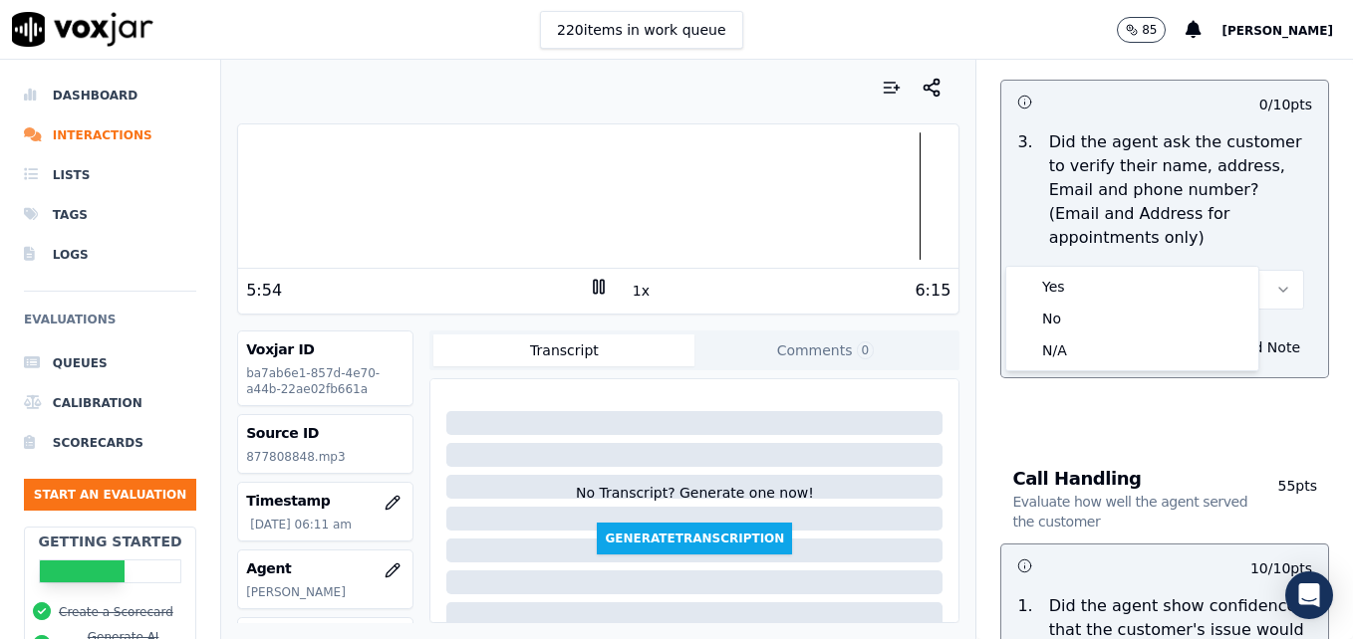
click at [726, 194] on div at bounding box center [598, 195] width 720 height 127
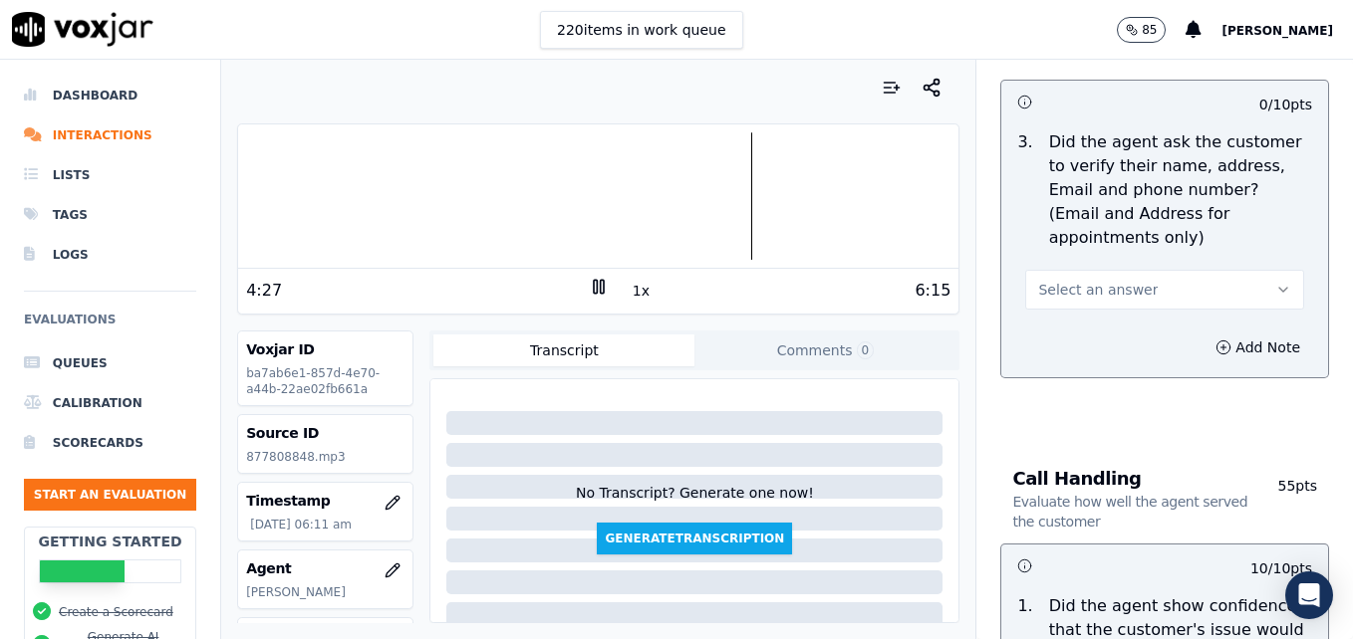
click at [419, 195] on div at bounding box center [598, 195] width 720 height 127
click at [1223, 270] on button "Select an answer" at bounding box center [1164, 290] width 279 height 40
drag, startPoint x: 1062, startPoint y: 313, endPoint x: 1087, endPoint y: 319, distance: 25.6
click at [1062, 314] on div "No" at bounding box center [1132, 319] width 244 height 32
click at [1275, 282] on icon "button" at bounding box center [1283, 290] width 16 height 16
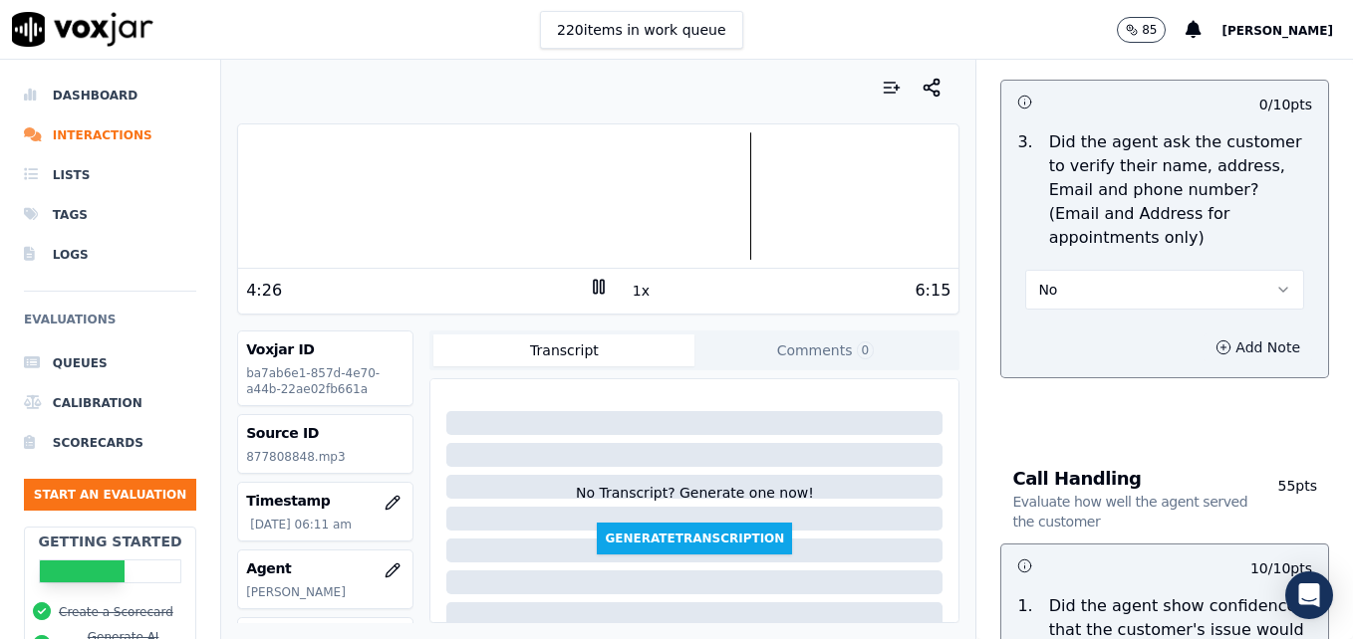
click at [1215, 340] on icon "button" at bounding box center [1223, 348] width 16 height 16
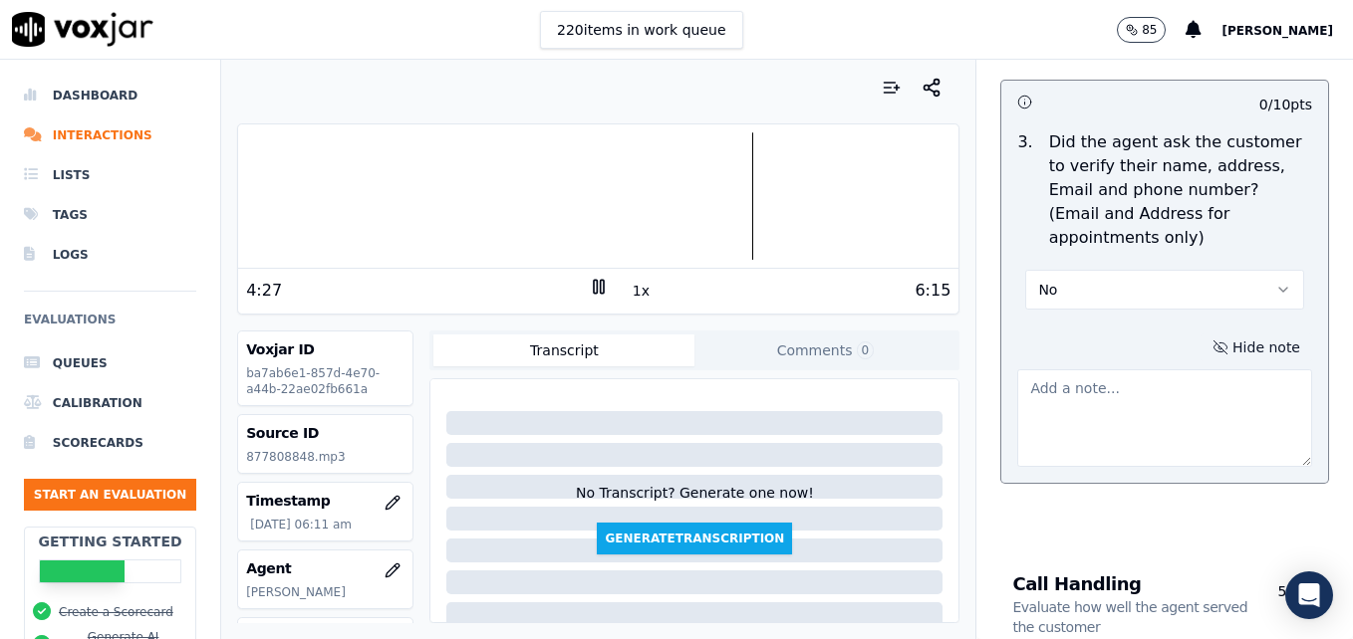
click at [1143, 370] on textarea at bounding box center [1164, 419] width 295 height 98
type textarea "X"
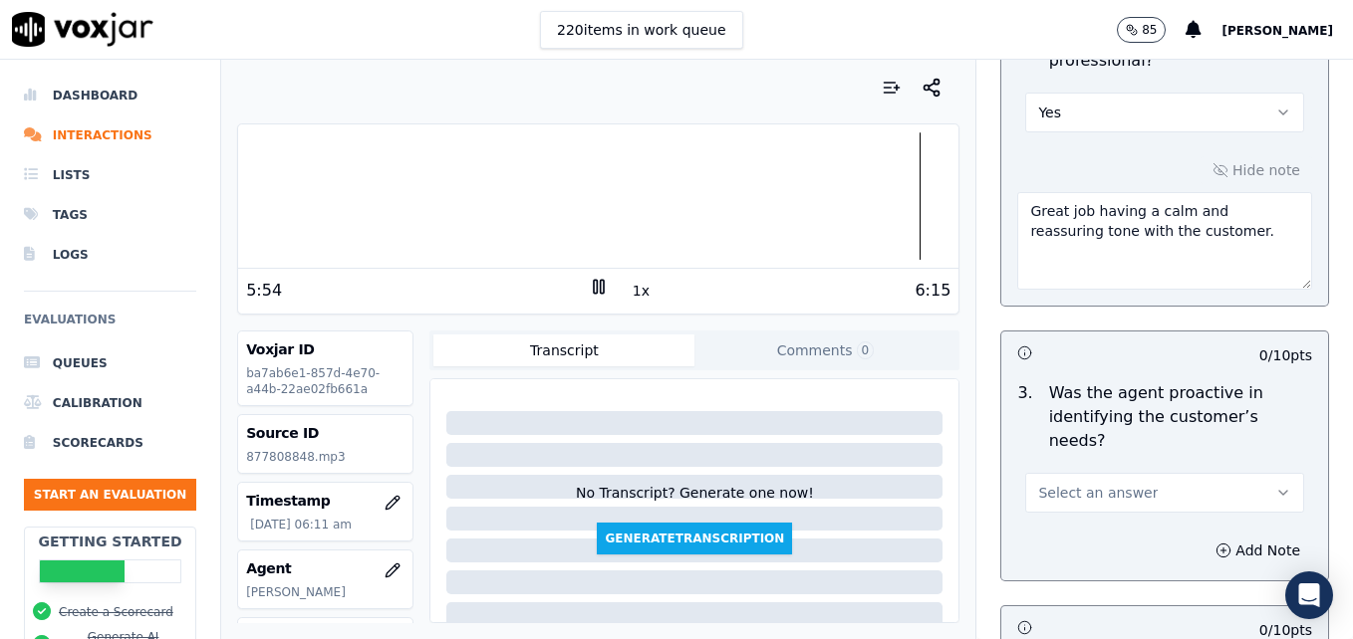
scroll to position [1892, 0]
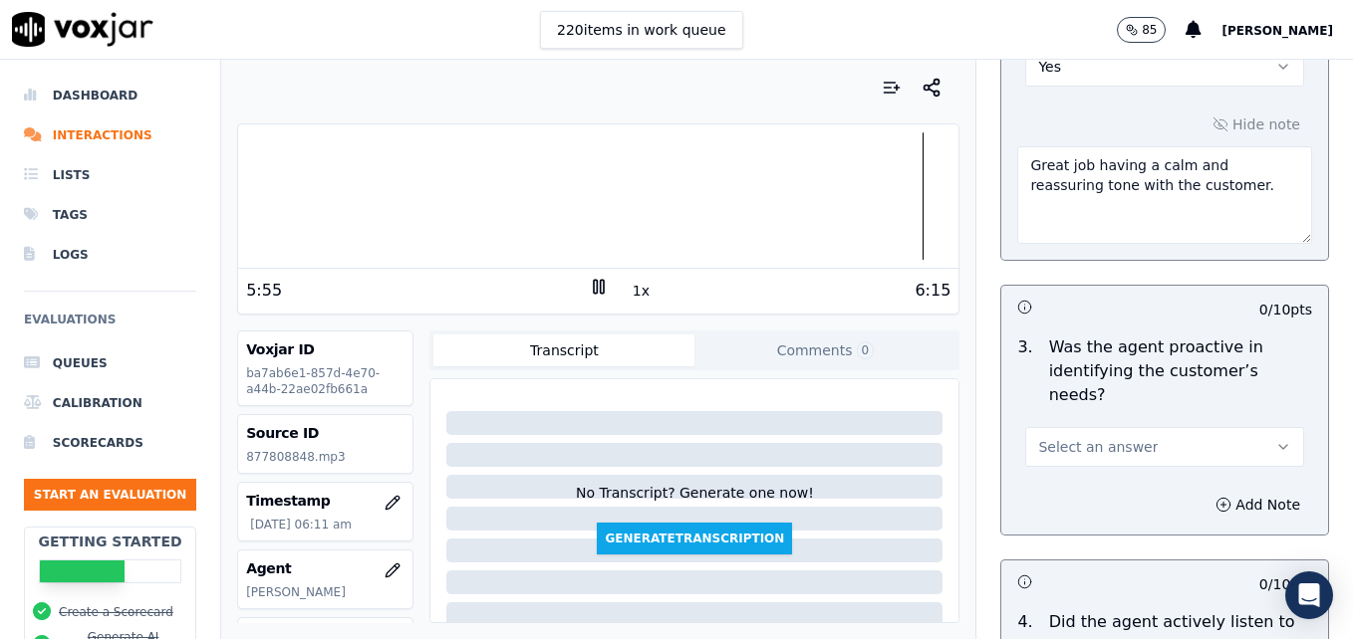
type textarea "Customer email/mailing address not verified."
click at [1275, 439] on icon "button" at bounding box center [1283, 447] width 16 height 16
click at [1121, 420] on div "Yes" at bounding box center [1132, 420] width 244 height 32
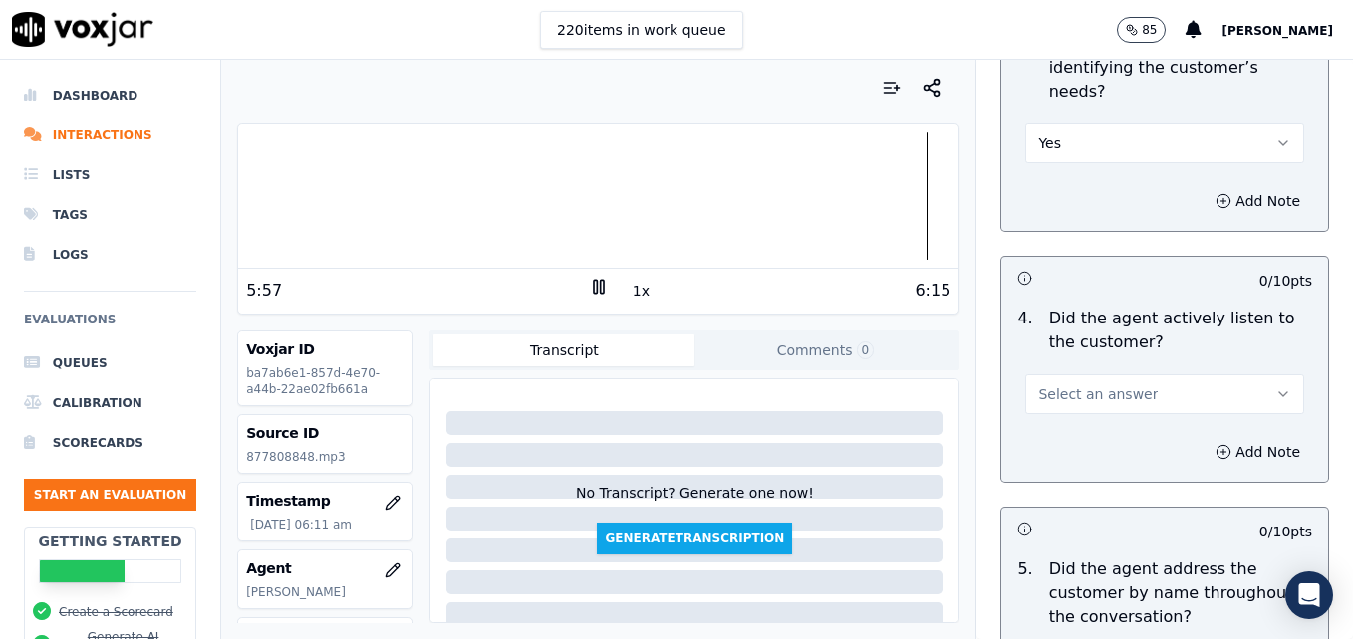
scroll to position [2291, 0]
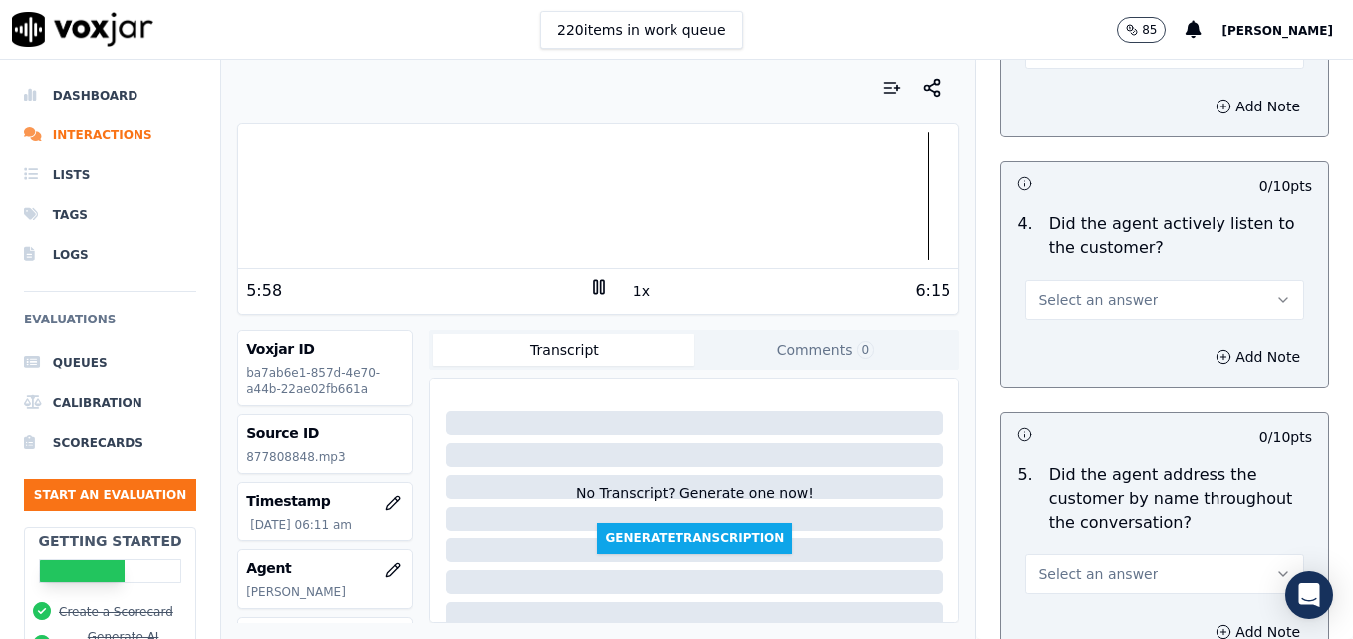
click at [1275, 292] on icon "button" at bounding box center [1283, 300] width 16 height 16
click at [1125, 286] on div "Yes" at bounding box center [1132, 273] width 244 height 32
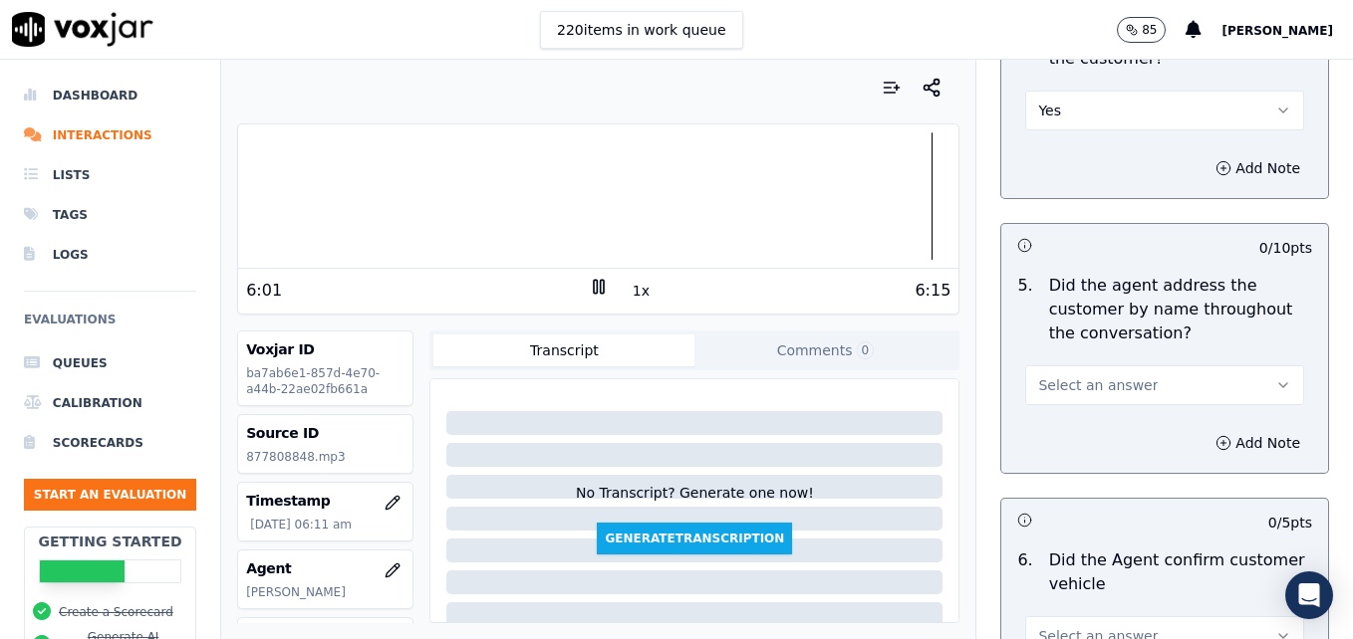
scroll to position [2490, 0]
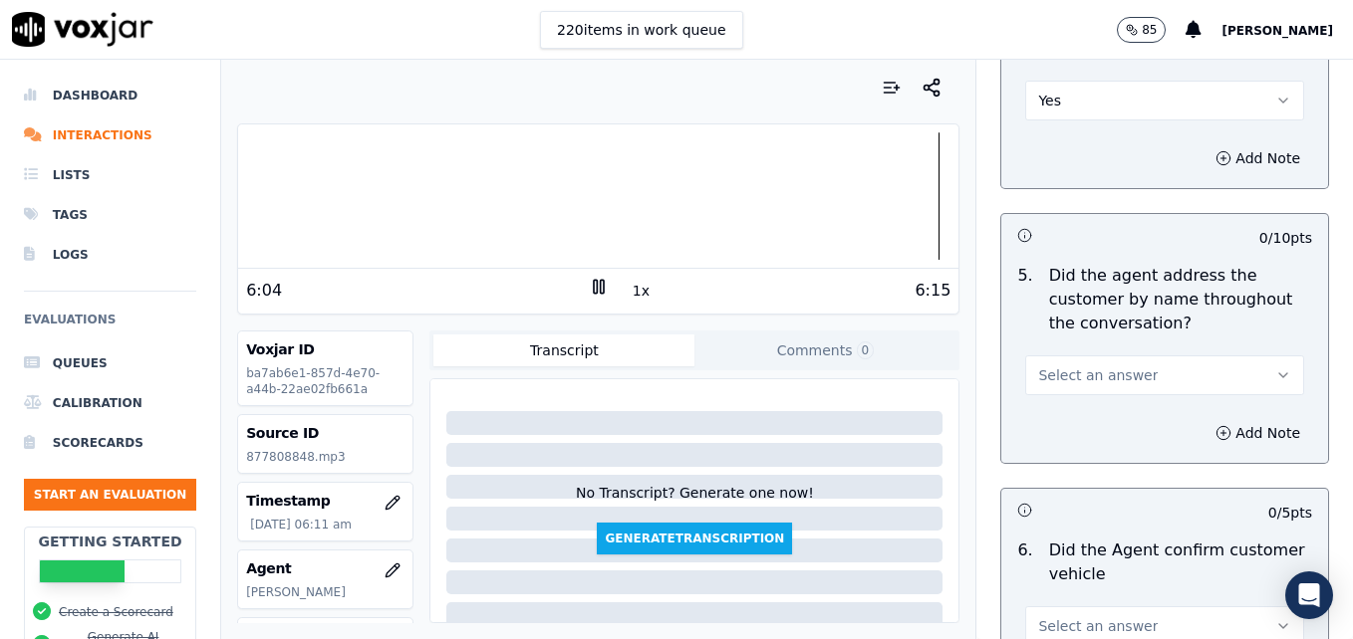
click at [1275, 368] on icon "button" at bounding box center [1283, 376] width 16 height 16
click at [1068, 351] on div "Yes" at bounding box center [1132, 349] width 244 height 32
click at [1217, 426] on circle "button" at bounding box center [1223, 432] width 13 height 13
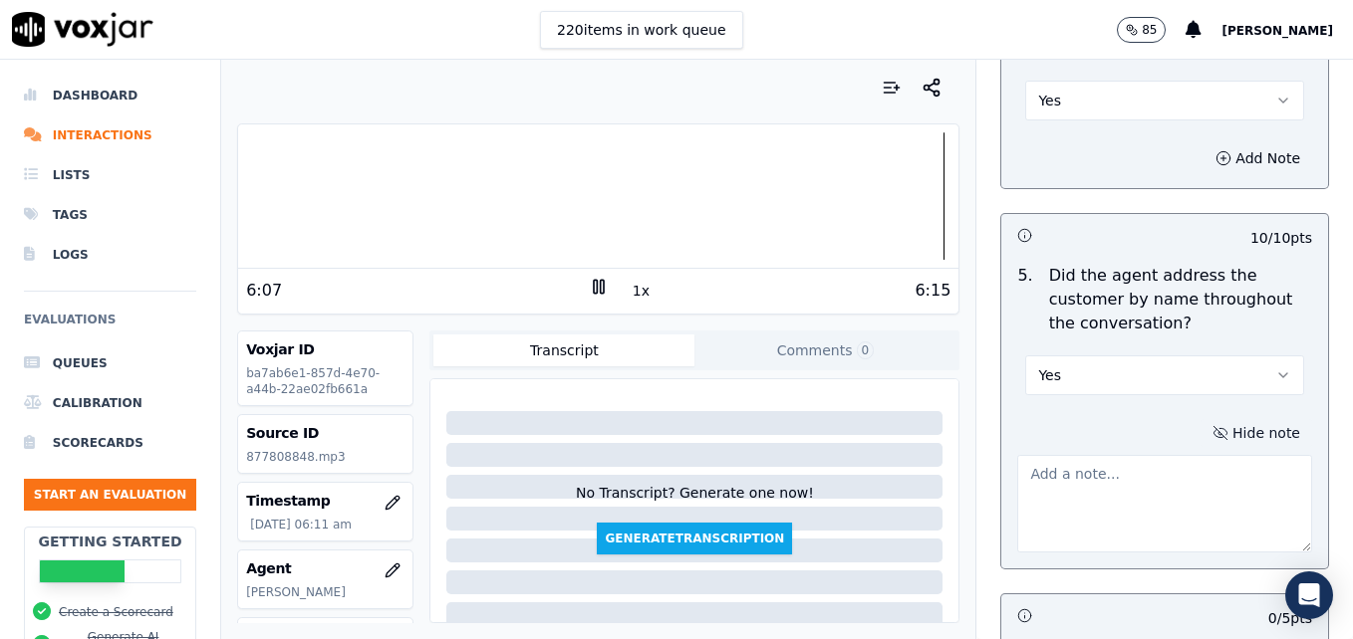
click at [1145, 455] on textarea at bounding box center [1164, 504] width 295 height 98
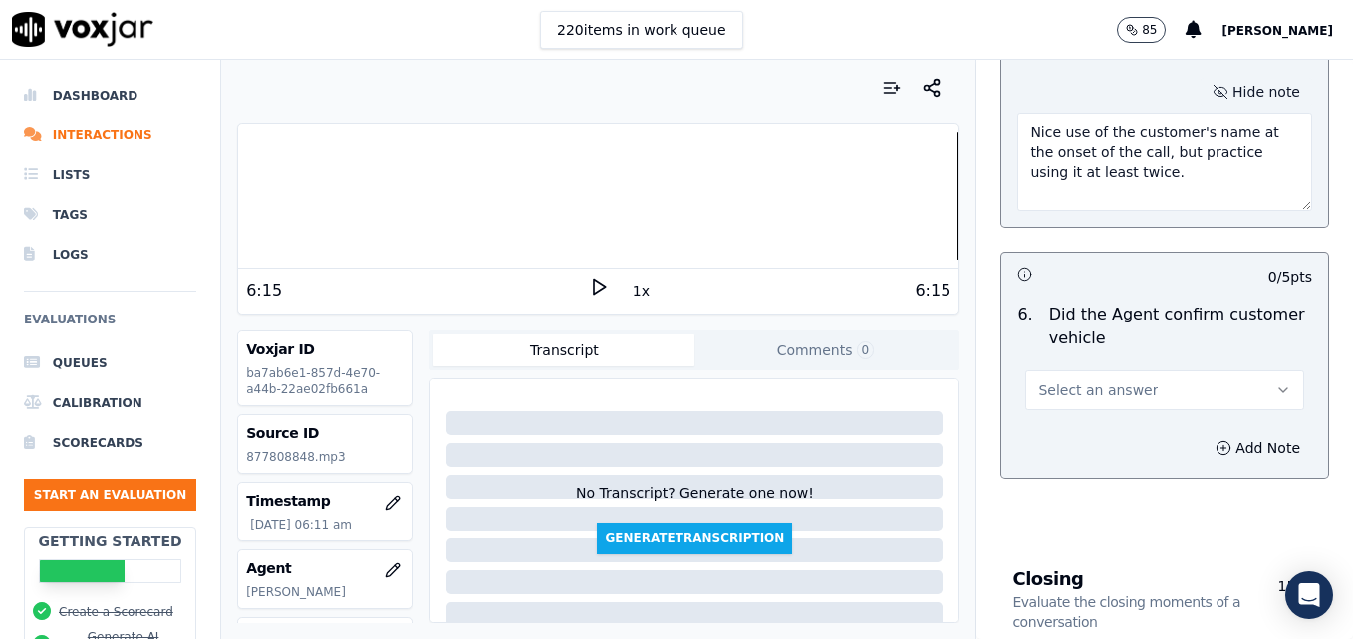
scroll to position [2888, 0]
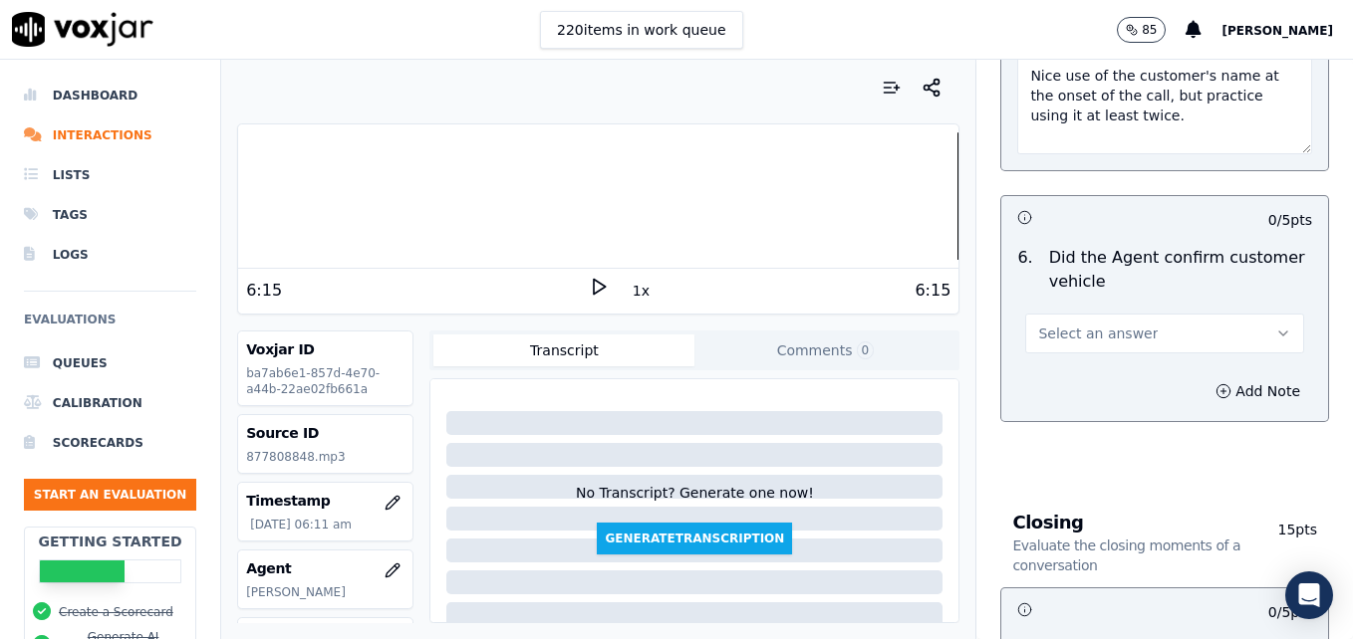
type textarea "Nice use of the customer's name at the onset of the call, but practice using it…"
click at [1241, 314] on button "Select an answer" at bounding box center [1164, 334] width 279 height 40
click at [1093, 303] on div "Yes" at bounding box center [1132, 307] width 244 height 32
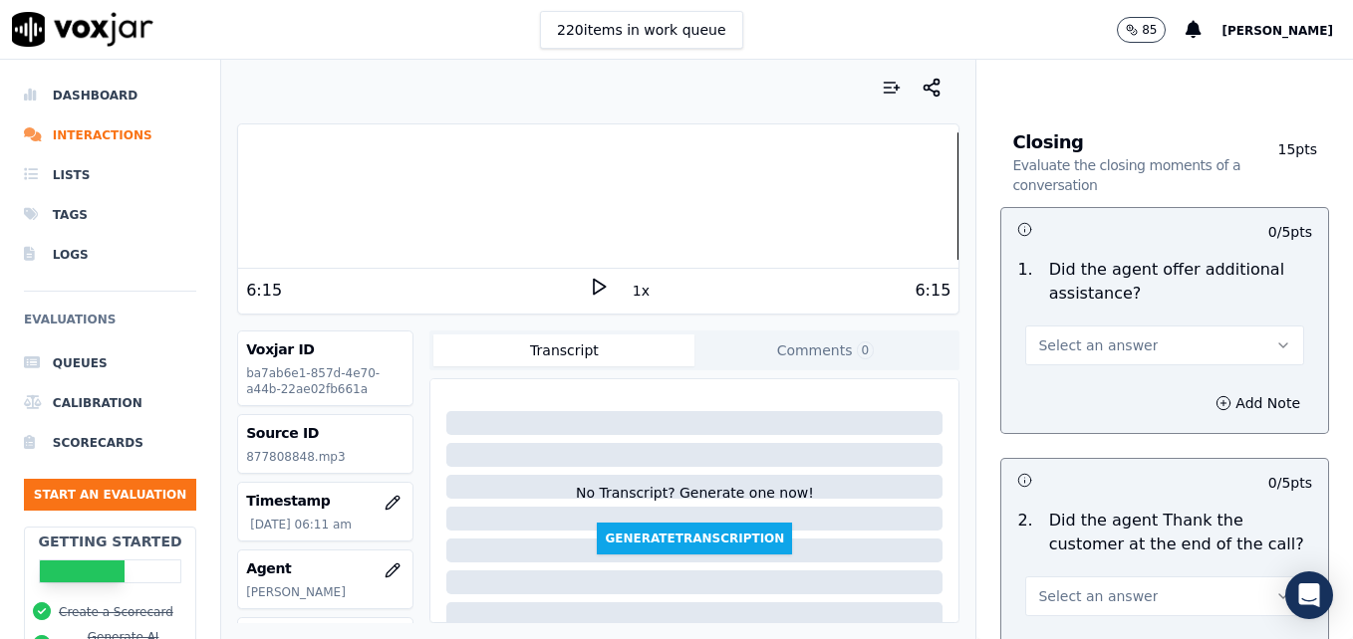
scroll to position [3287, 0]
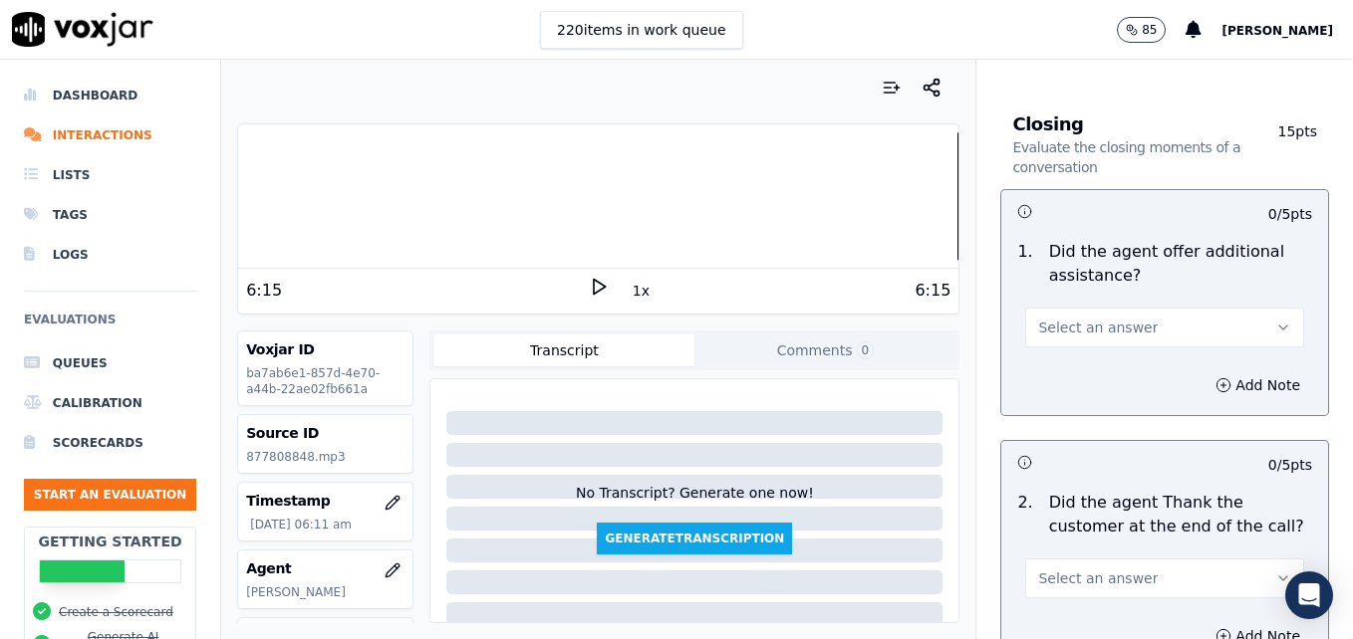
click at [1275, 320] on icon "button" at bounding box center [1283, 328] width 16 height 16
click at [1050, 293] on div "Yes" at bounding box center [1132, 301] width 244 height 32
click at [1215, 377] on icon "button" at bounding box center [1223, 385] width 16 height 16
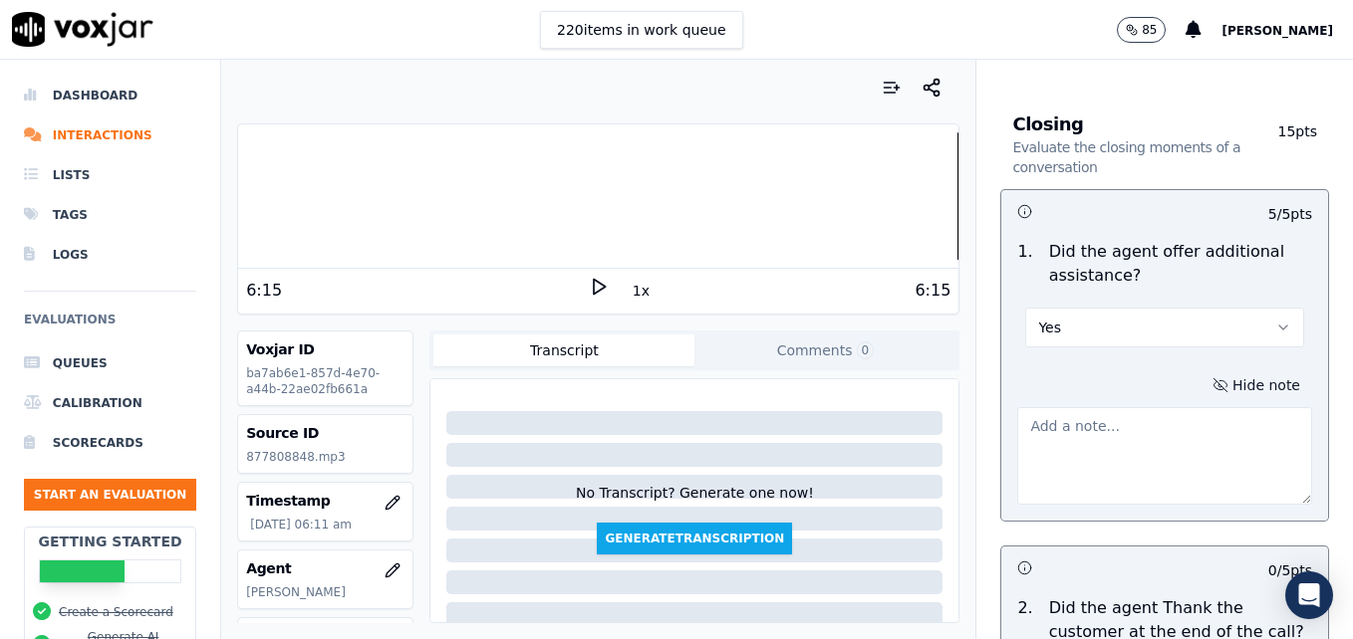
click at [1129, 407] on textarea at bounding box center [1164, 456] width 295 height 98
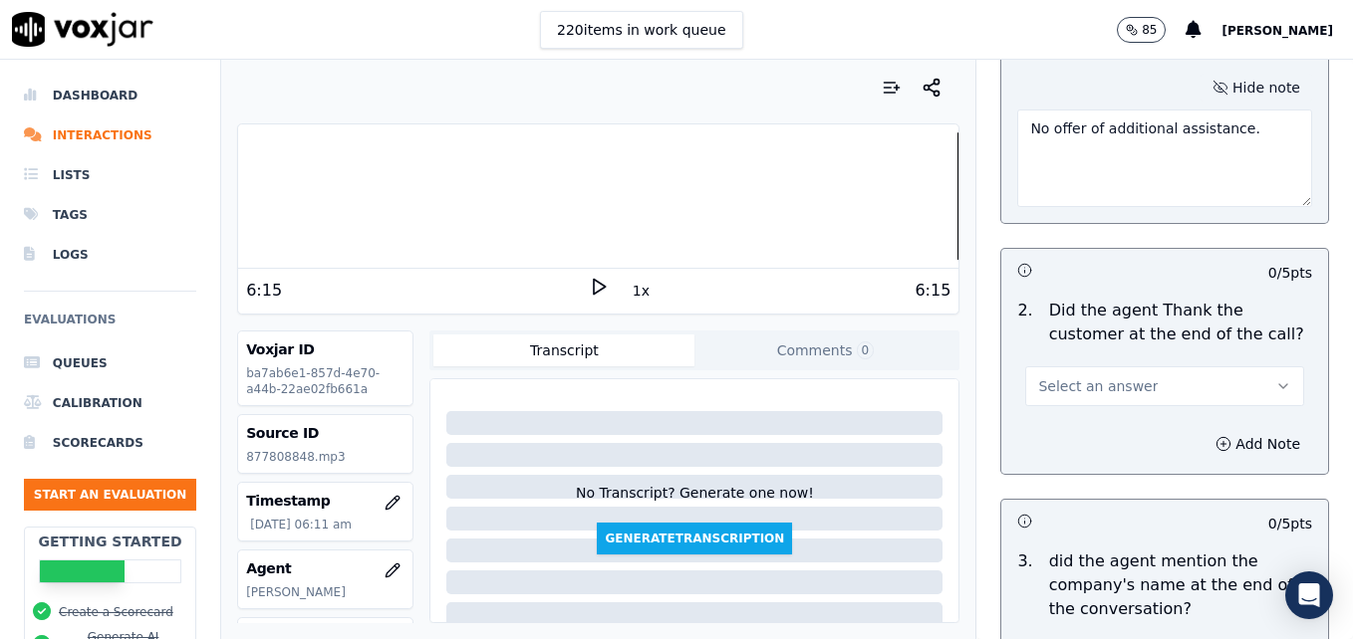
scroll to position [3586, 0]
type textarea "No offer of additional assistance."
click at [1275, 377] on icon "button" at bounding box center [1283, 385] width 16 height 16
click at [1097, 361] on div "Yes" at bounding box center [1132, 359] width 244 height 32
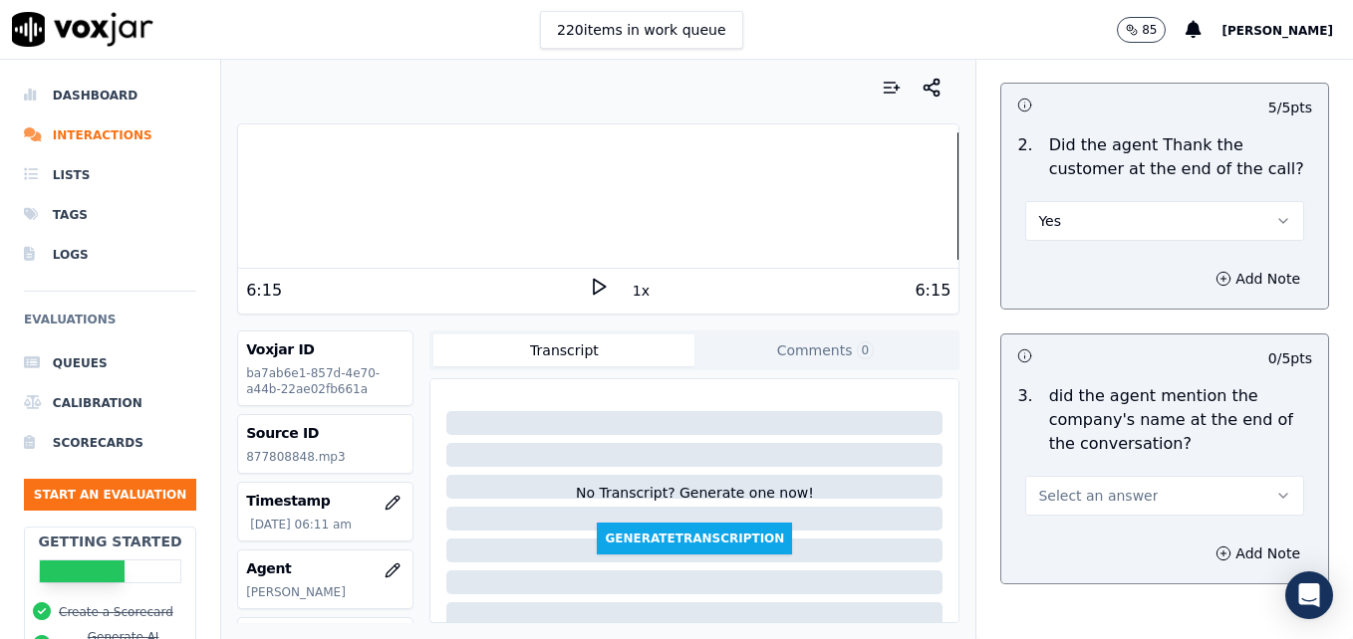
scroll to position [3788, 0]
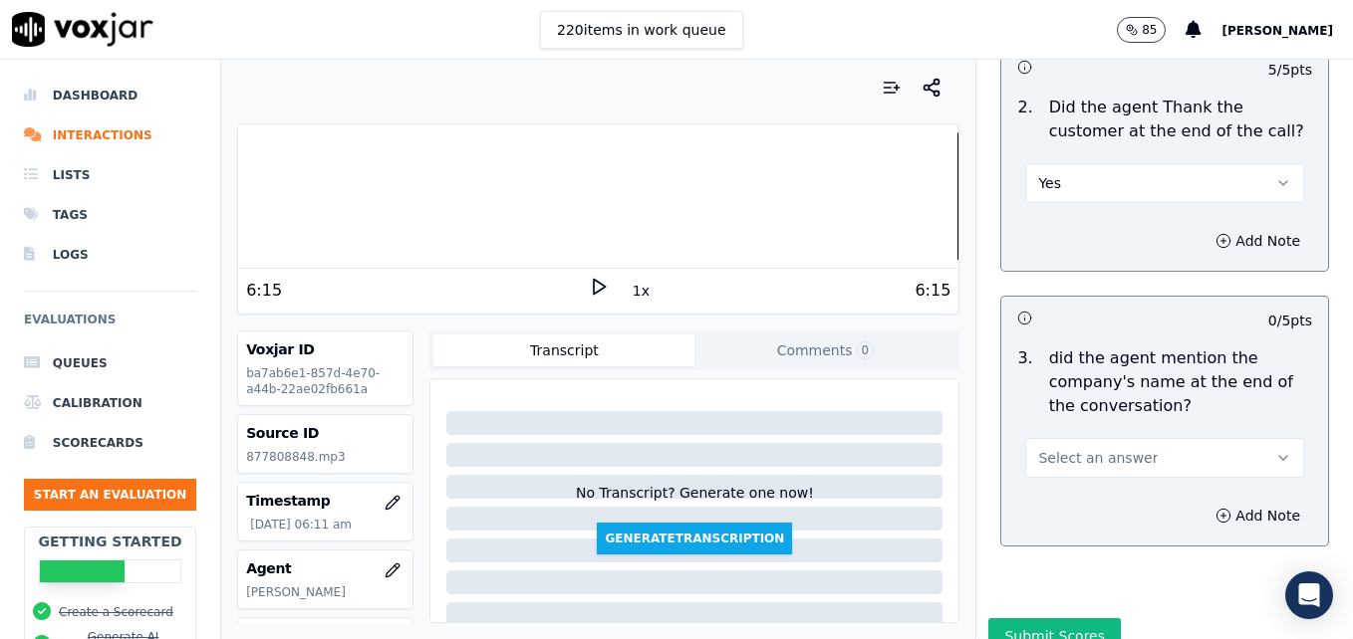
click at [1275, 450] on icon "button" at bounding box center [1283, 458] width 16 height 16
click at [1065, 434] on div "Yes" at bounding box center [1132, 431] width 244 height 32
click at [1048, 619] on button "Submit Scores" at bounding box center [1054, 637] width 132 height 36
